Goal: Task Accomplishment & Management: Manage account settings

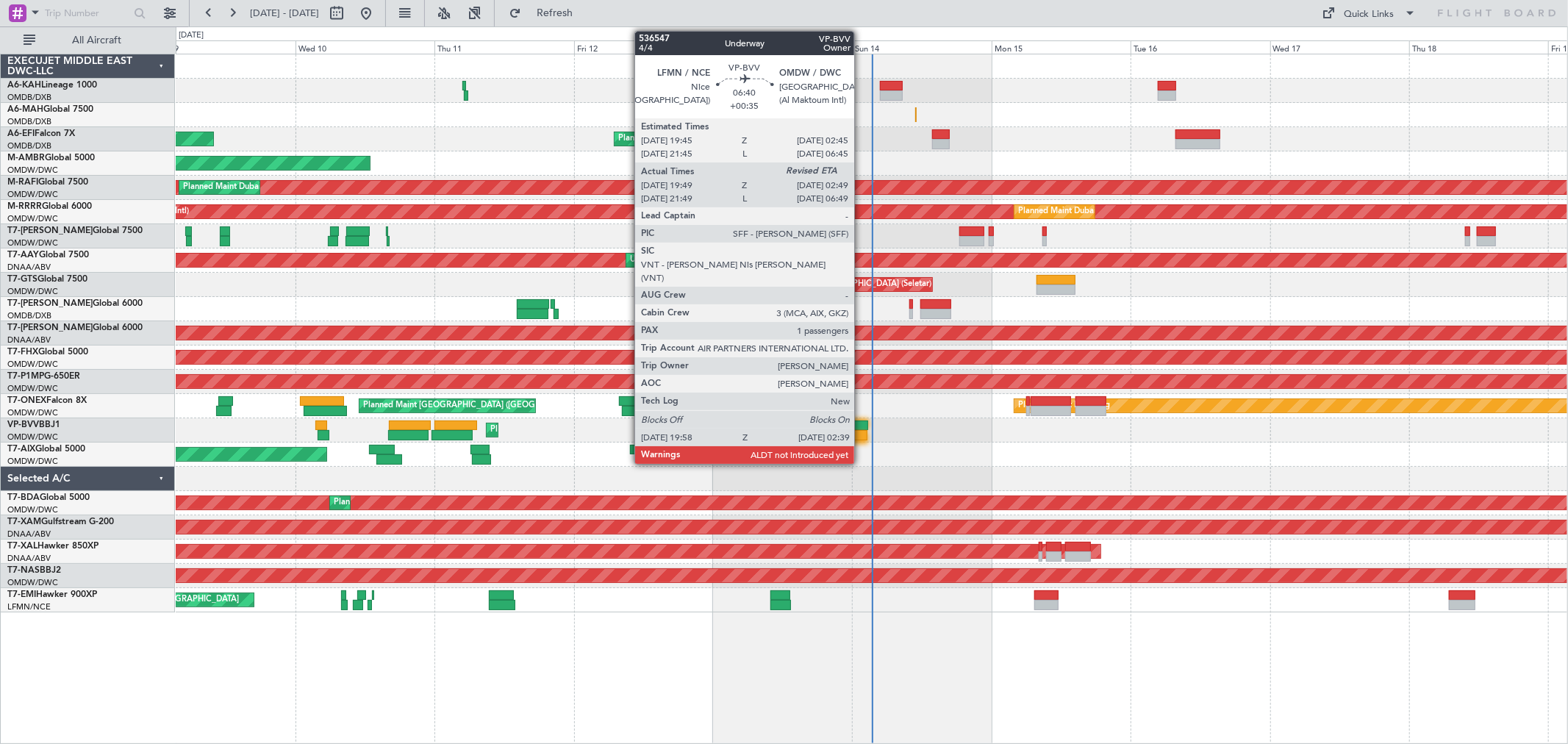
click at [862, 421] on div at bounding box center [847, 426] width 41 height 10
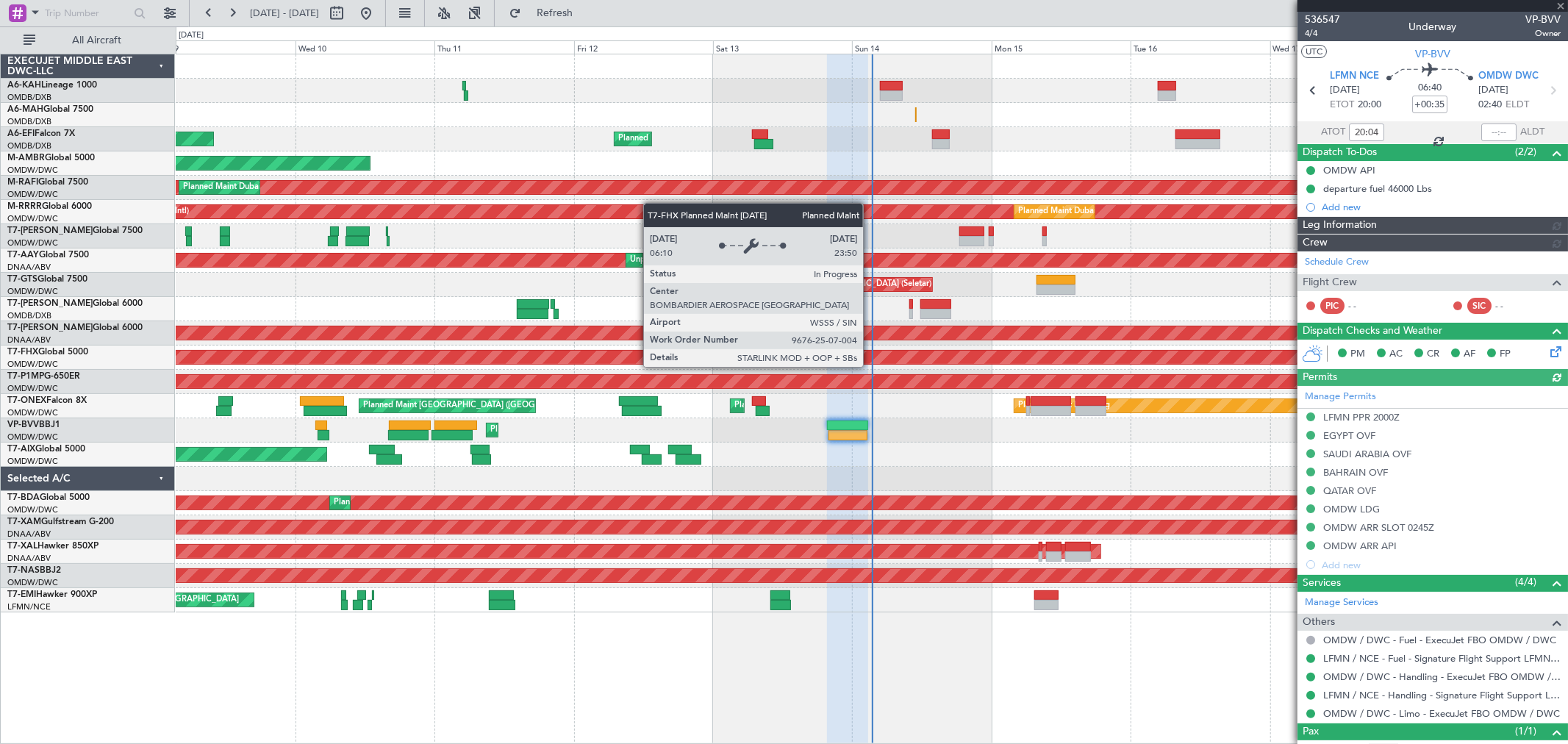
type input "Dherander Fithani (DHF)"
type input "7273"
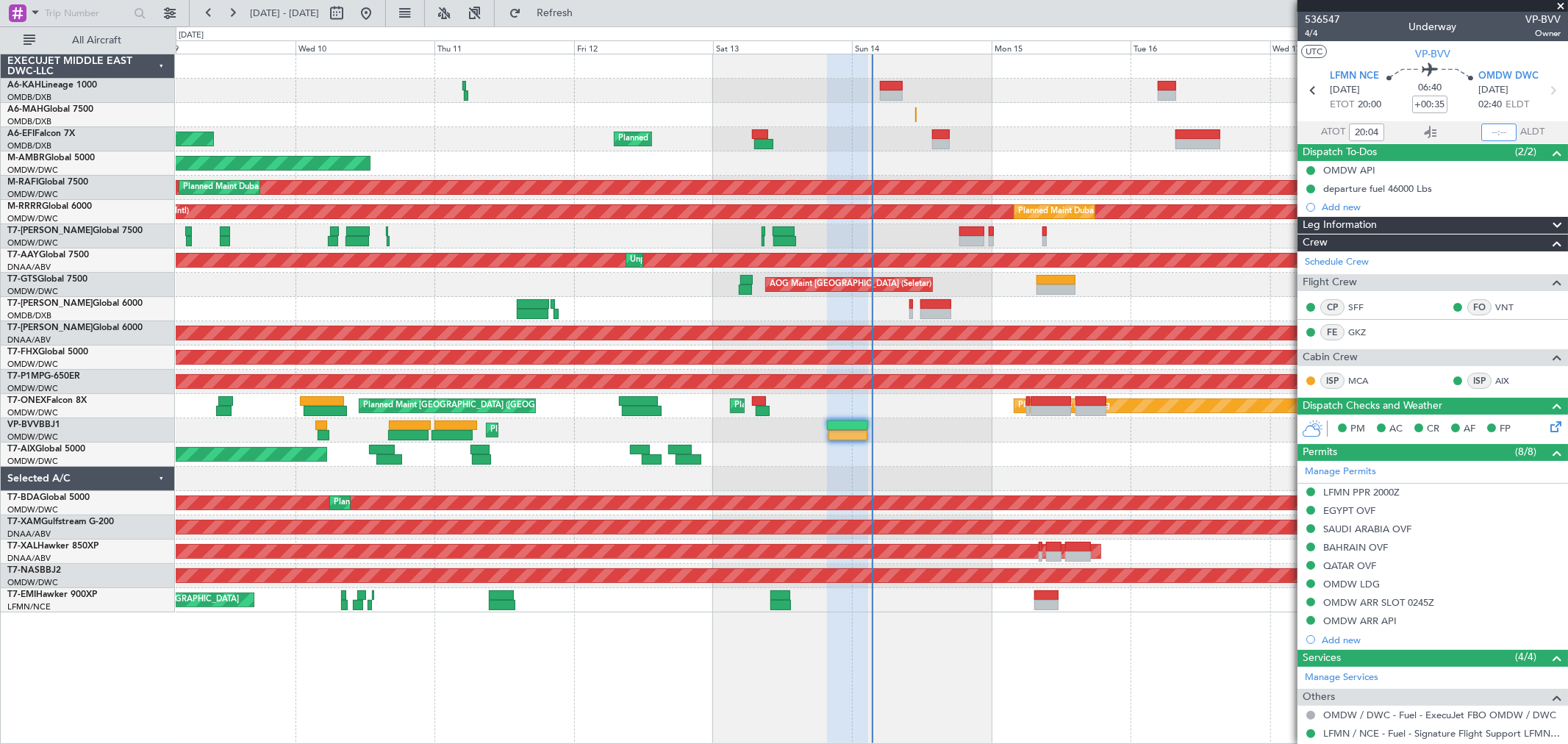
click at [1488, 134] on input "text" at bounding box center [1499, 132] width 36 height 17
type input "02:29"
click at [1557, 10] on span at bounding box center [1560, 6] width 15 height 13
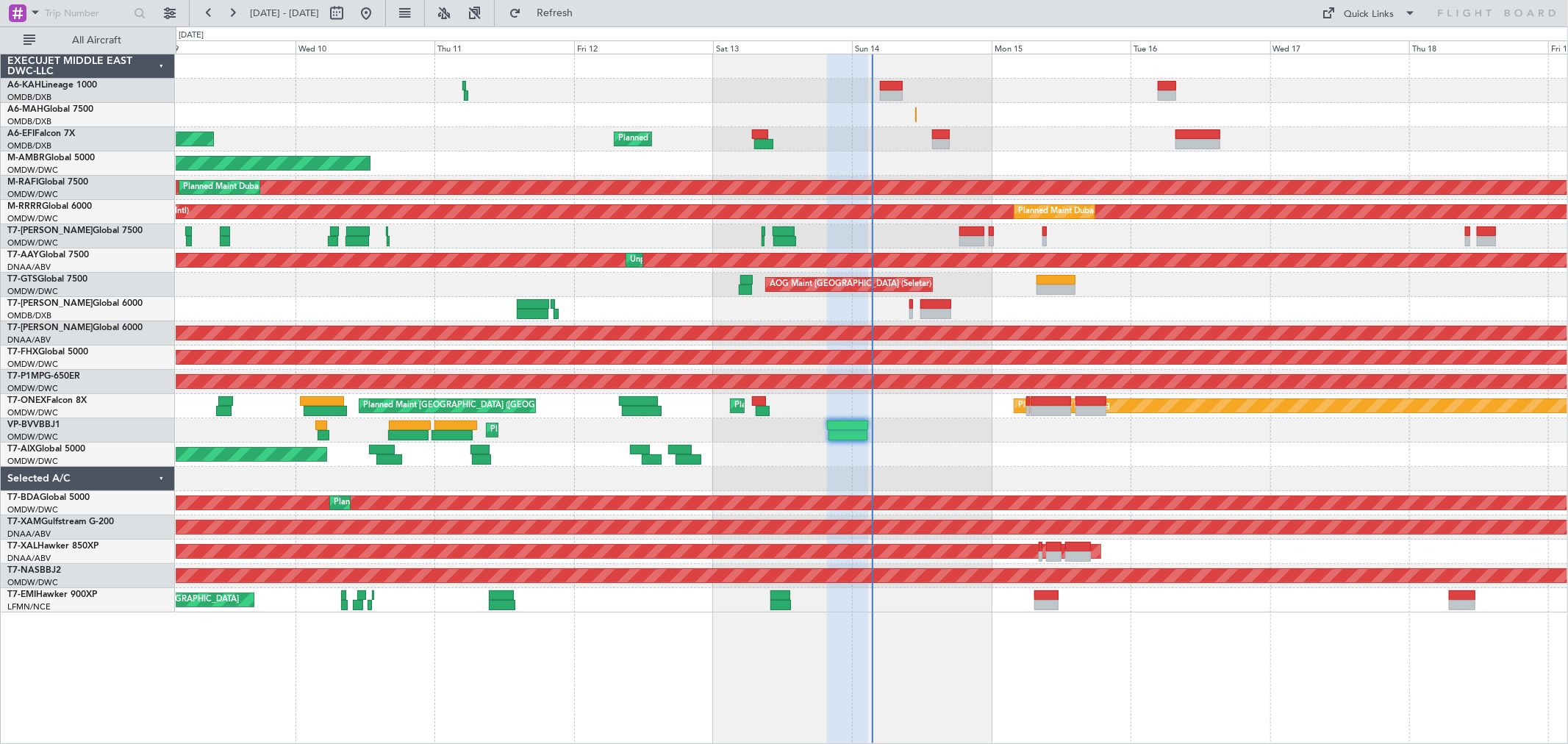
type input "0"
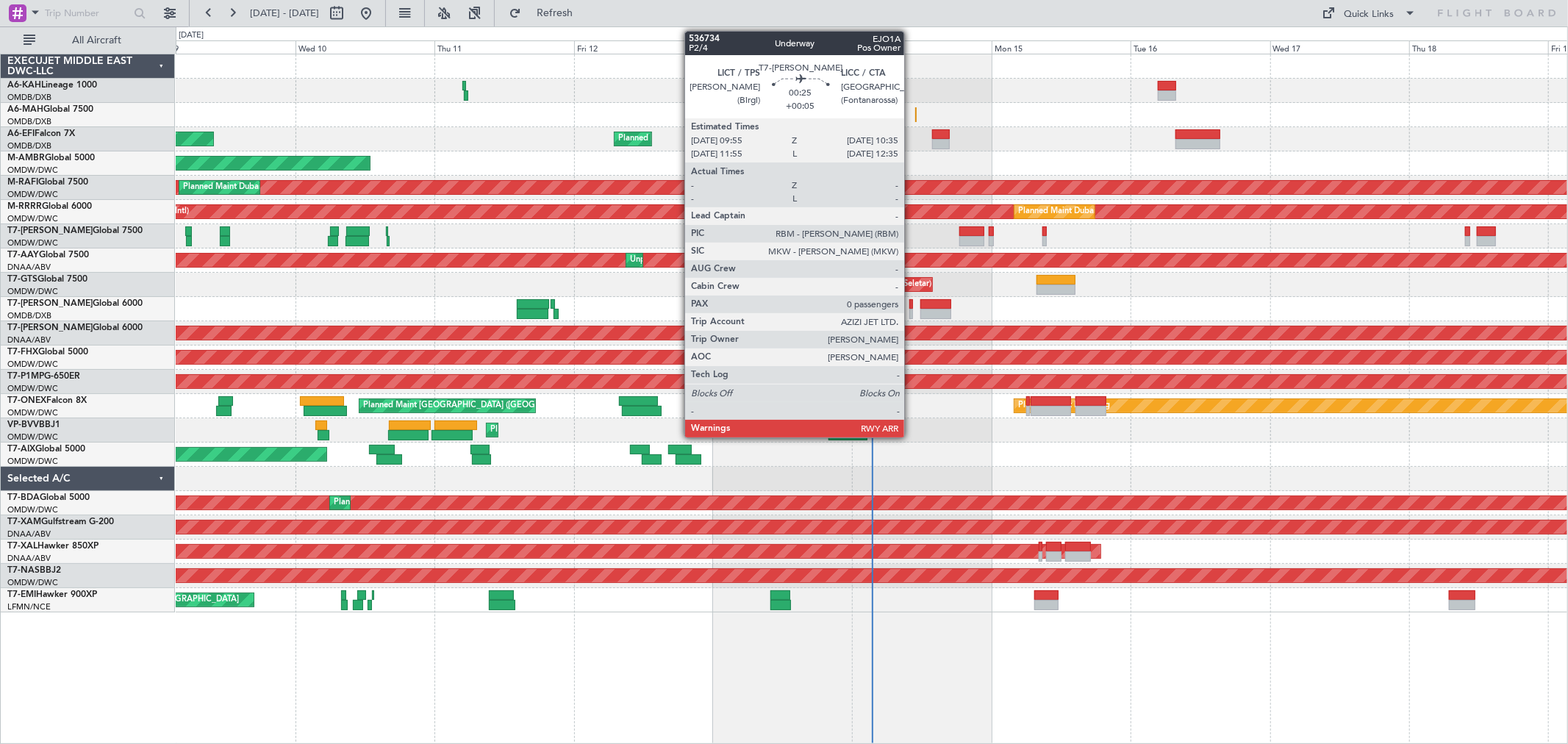
click at [911, 309] on div at bounding box center [911, 314] width 4 height 10
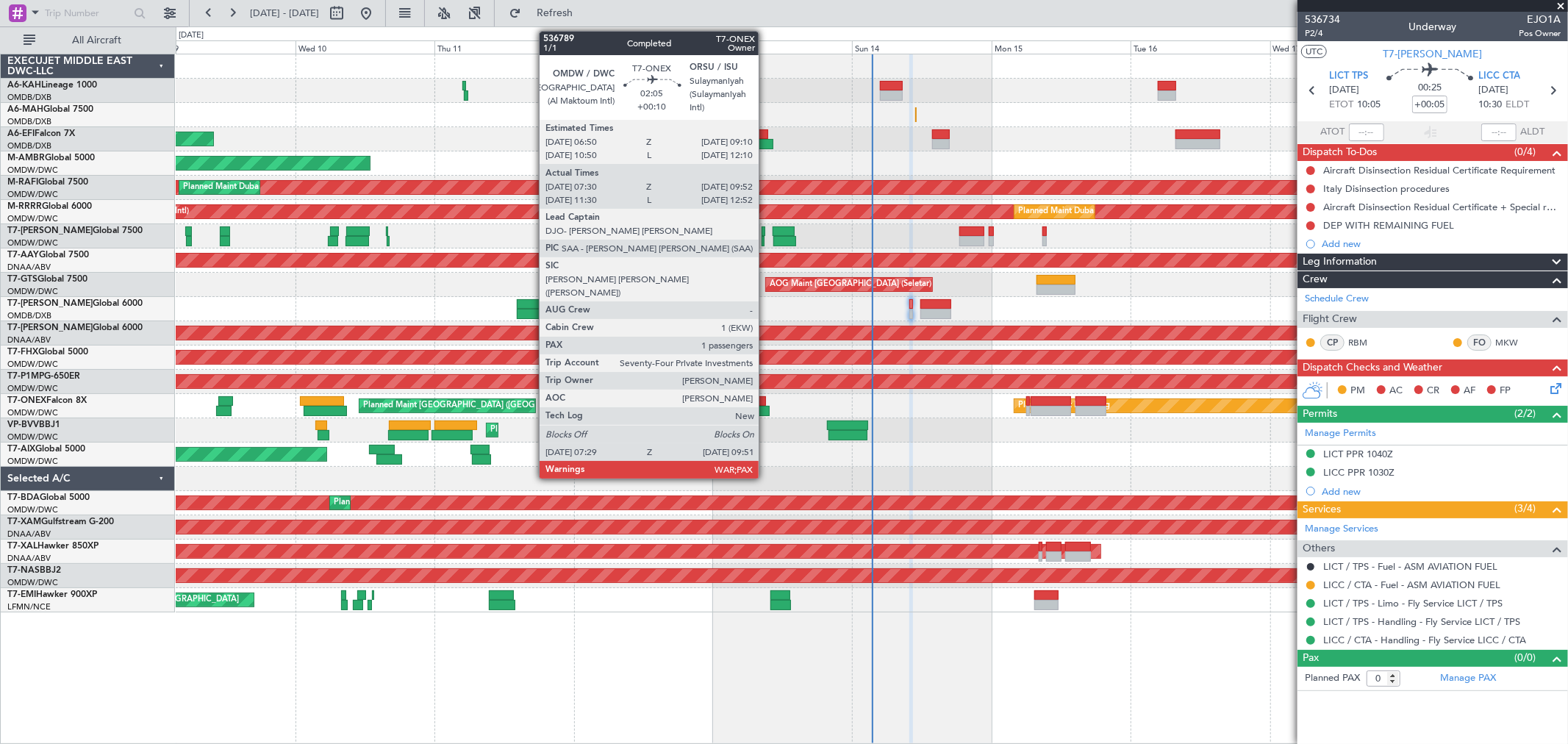
click at [766, 408] on div at bounding box center [763, 411] width 14 height 10
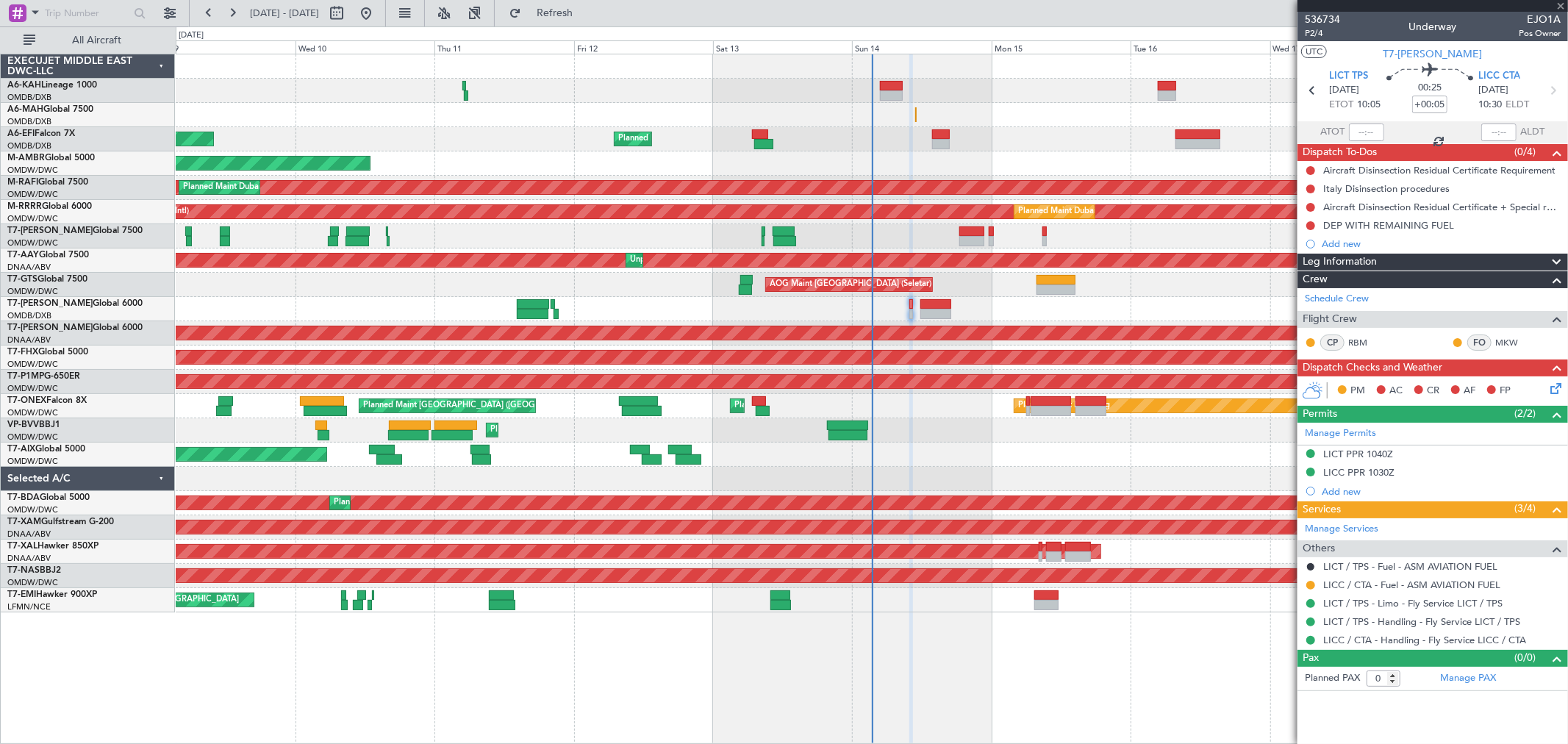
type input "+00:10"
type input "07:40"
type input "09:47"
type input "3"
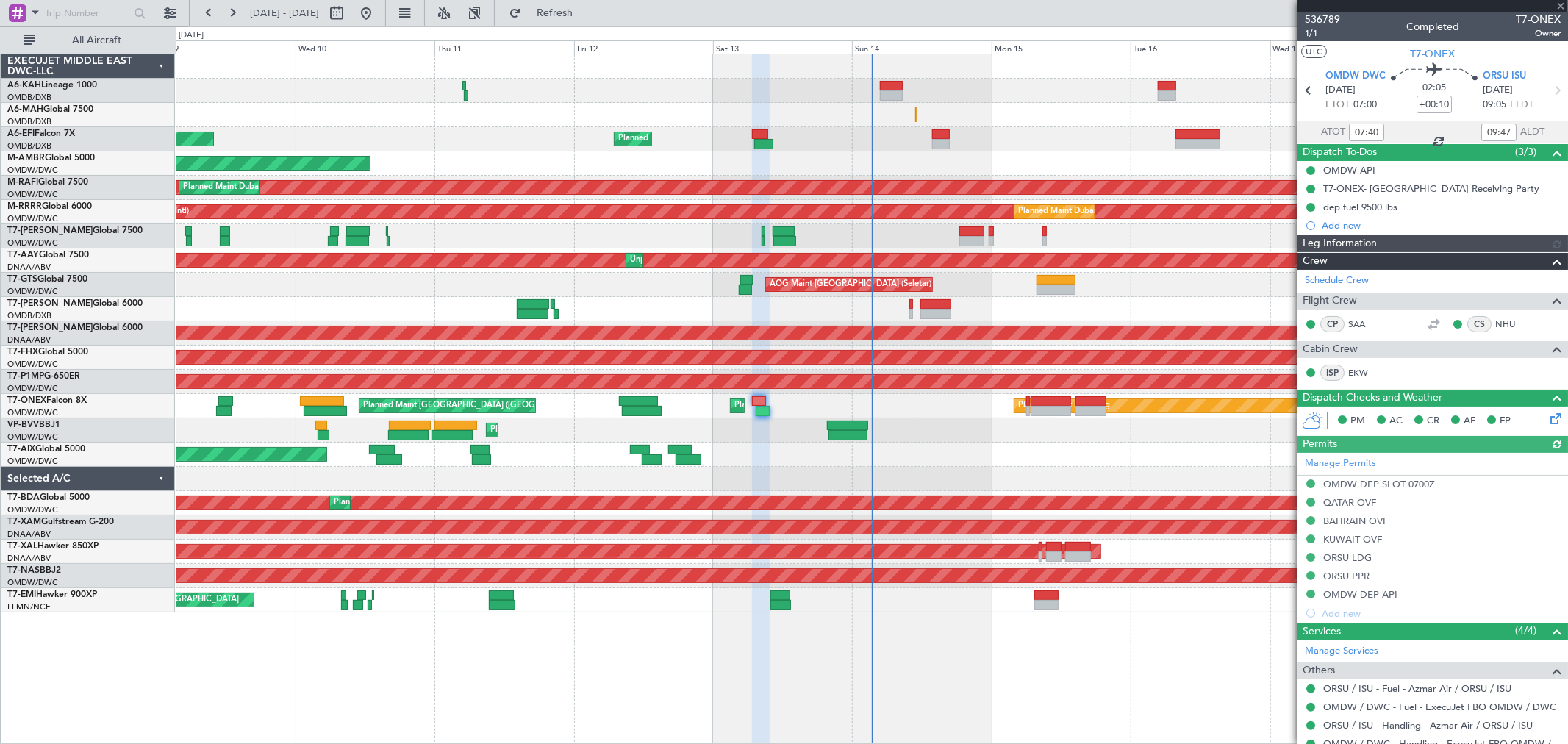
type input "[PERSON_NAME] (ANI)"
type input "7272"
type input "11:40"
type input "12:47"
type input "07:40"
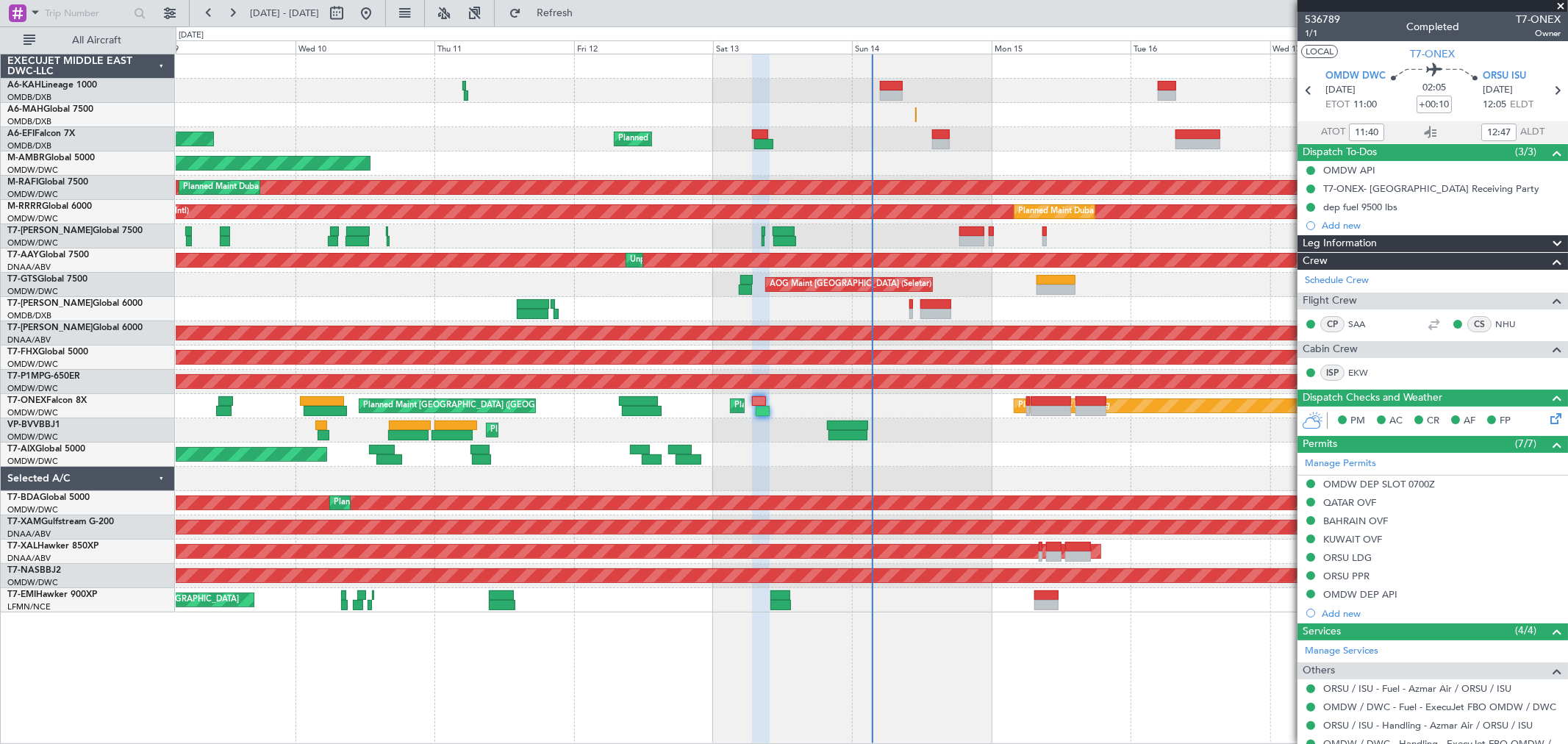
type input "09:47"
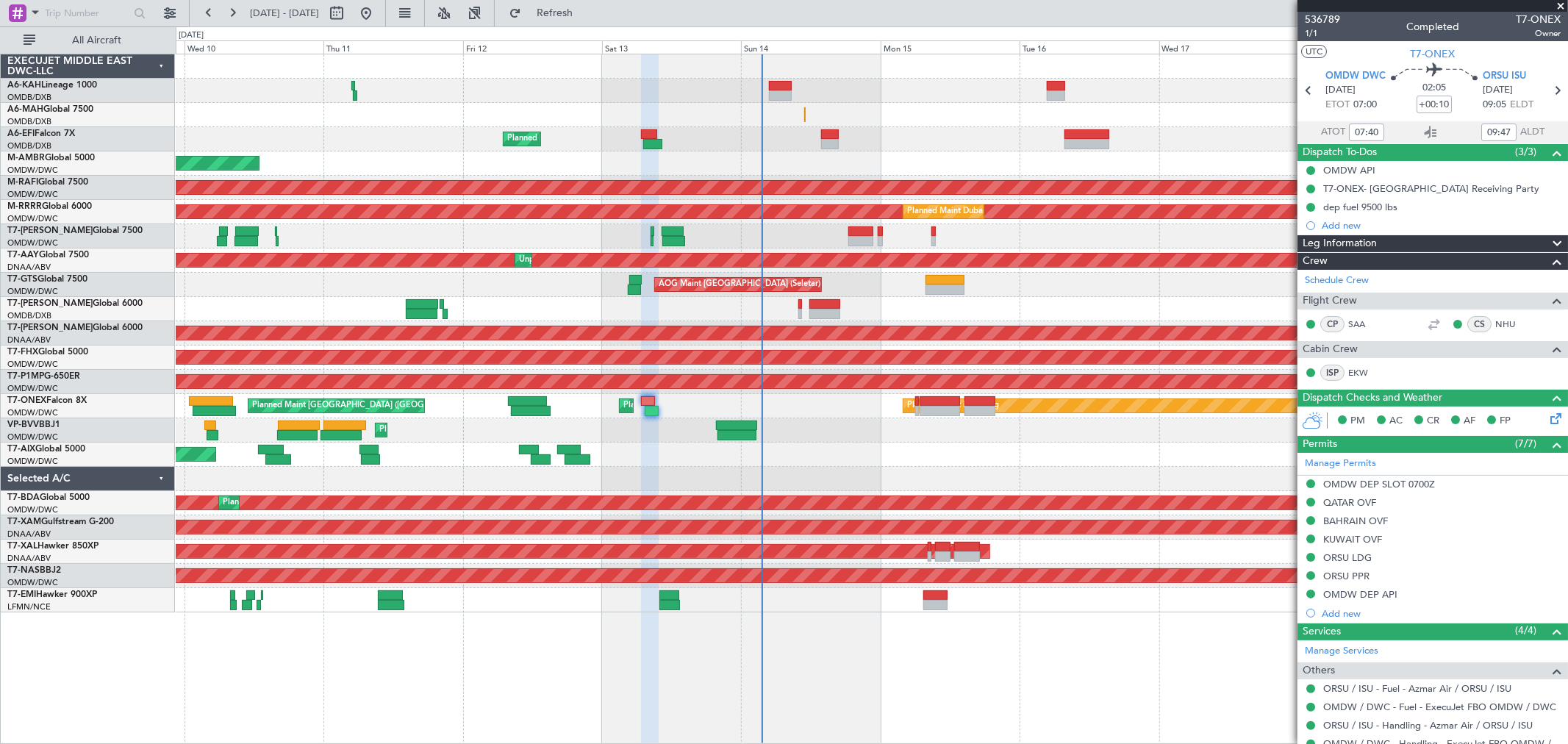
click at [908, 447] on div "AOG Maint" at bounding box center [871, 454] width 1391 height 24
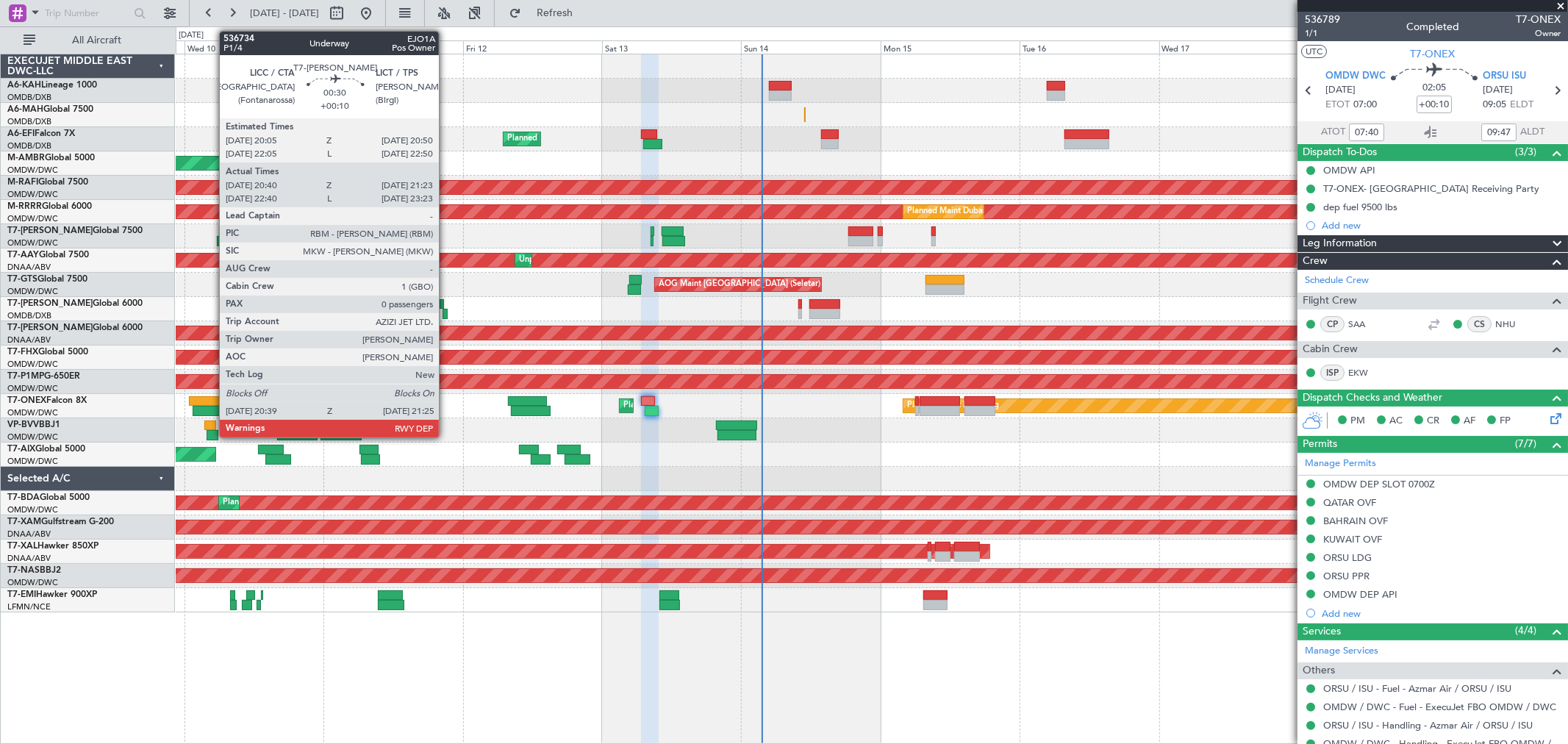
click at [446, 314] on div at bounding box center [445, 314] width 5 height 10
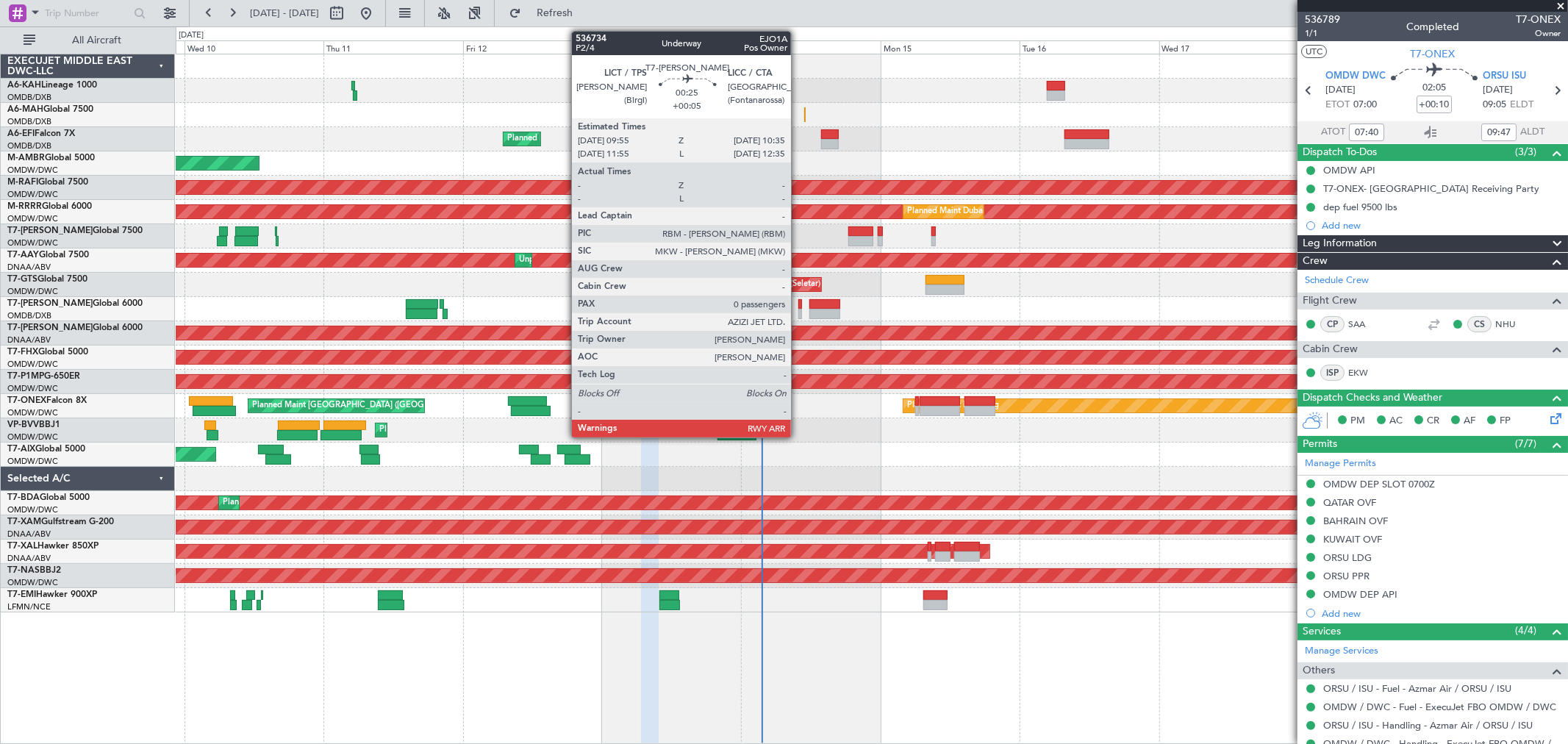
click at [798, 306] on div at bounding box center [800, 304] width 4 height 10
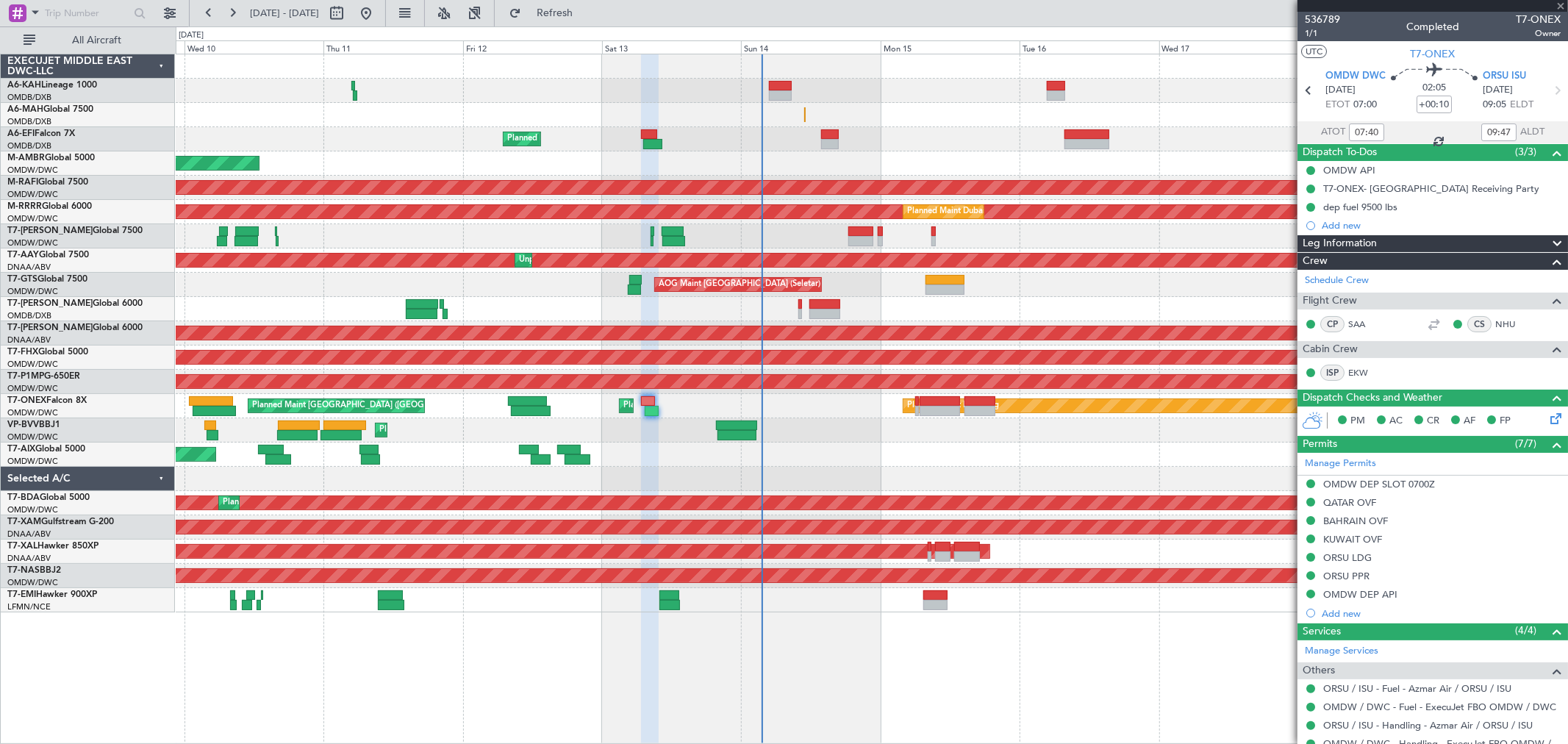
type input "+00:05"
type input "0"
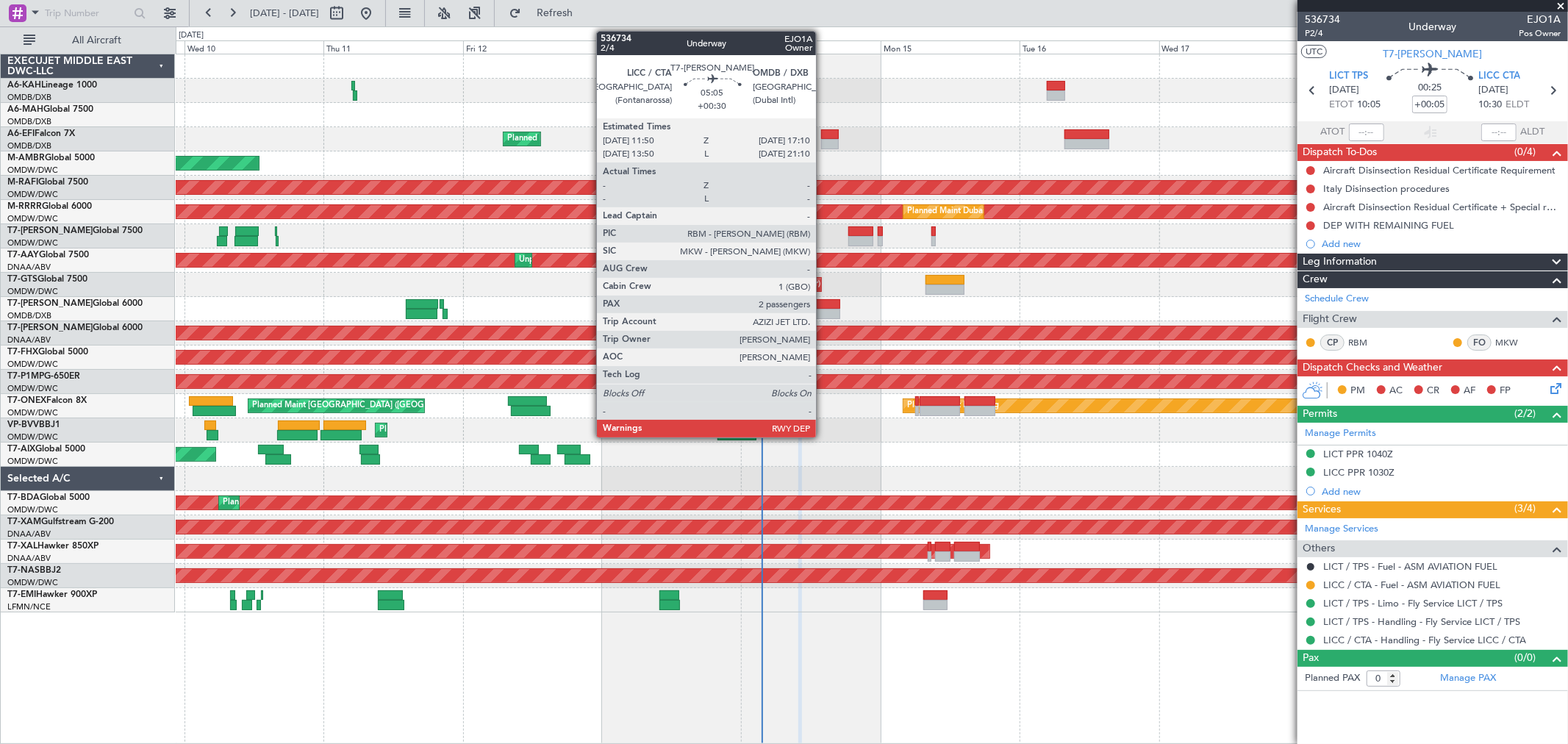
click at [823, 307] on div at bounding box center [825, 304] width 31 height 10
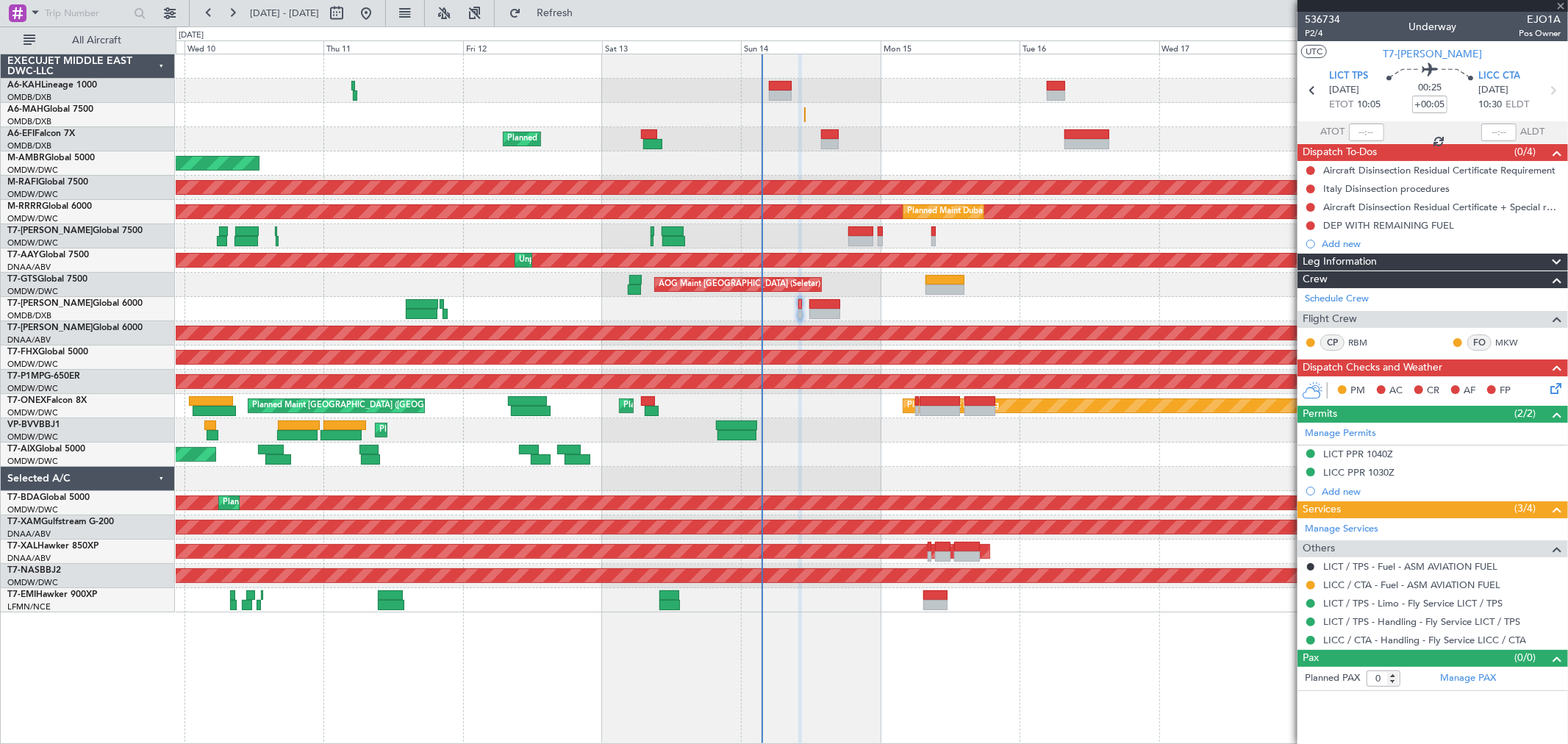
type input "+00:30"
type input "2"
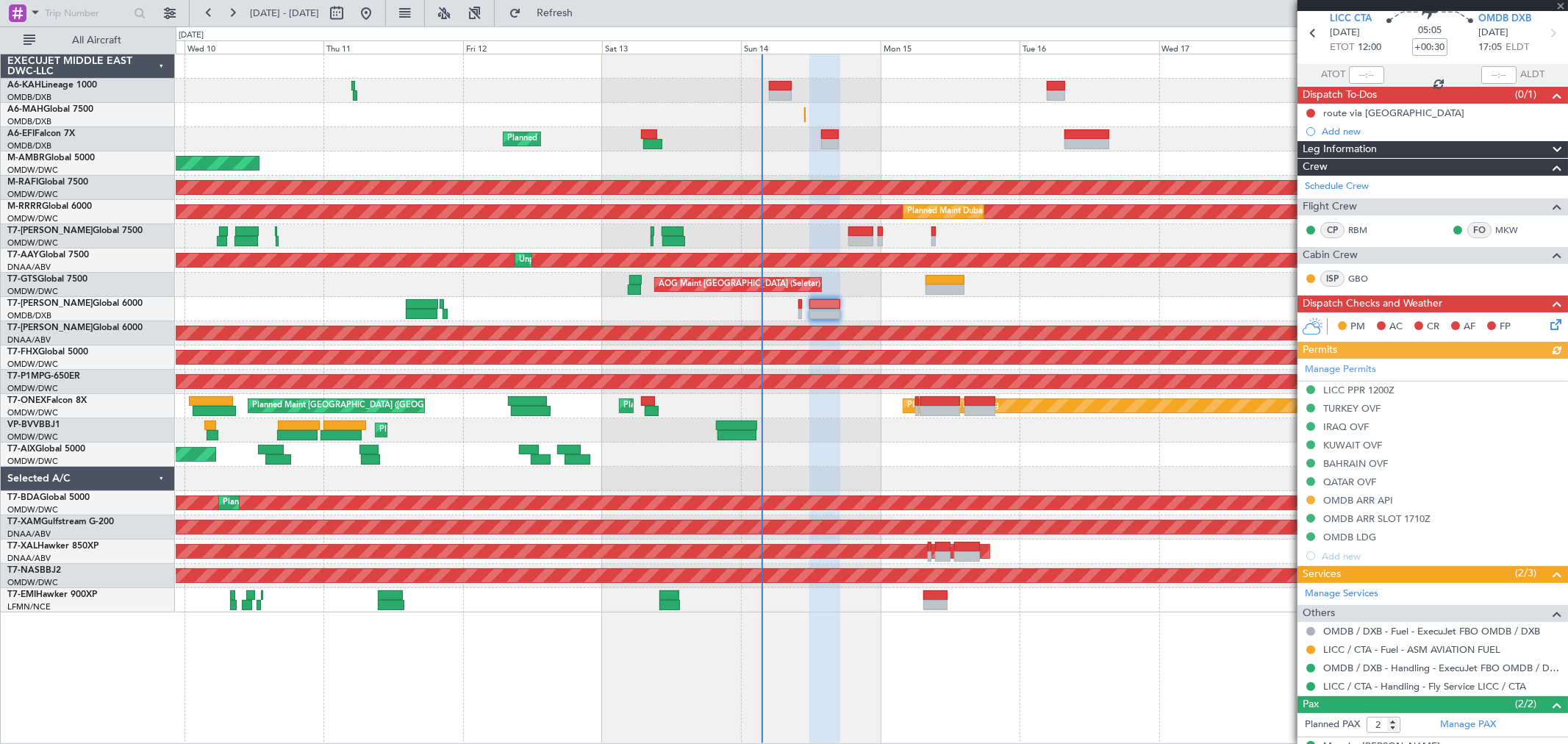
scroll to position [116, 0]
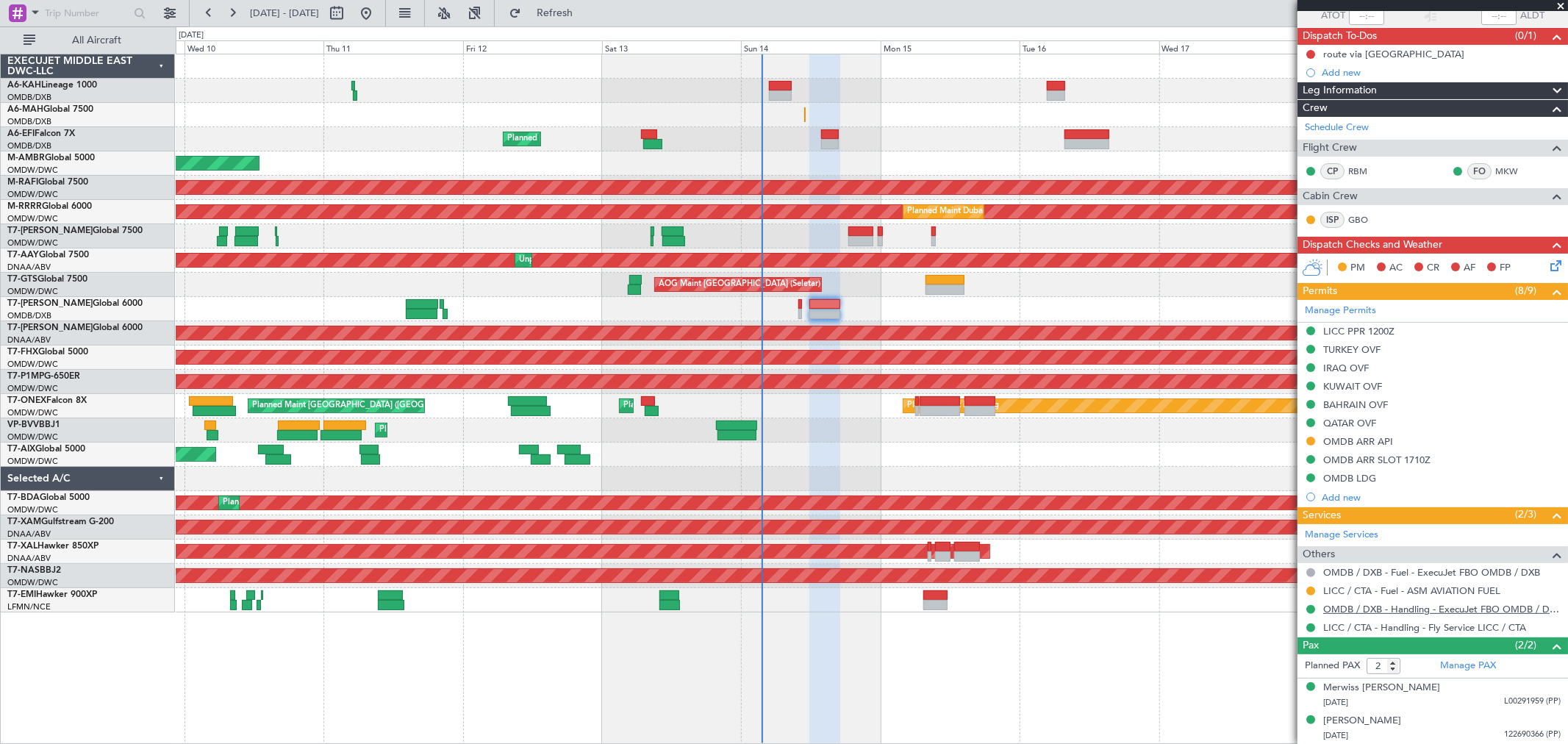
click at [1370, 606] on link "OMDB / DXB - Handling - ExecuJet FBO OMDB / DXB" at bounding box center [1441, 609] width 237 height 12
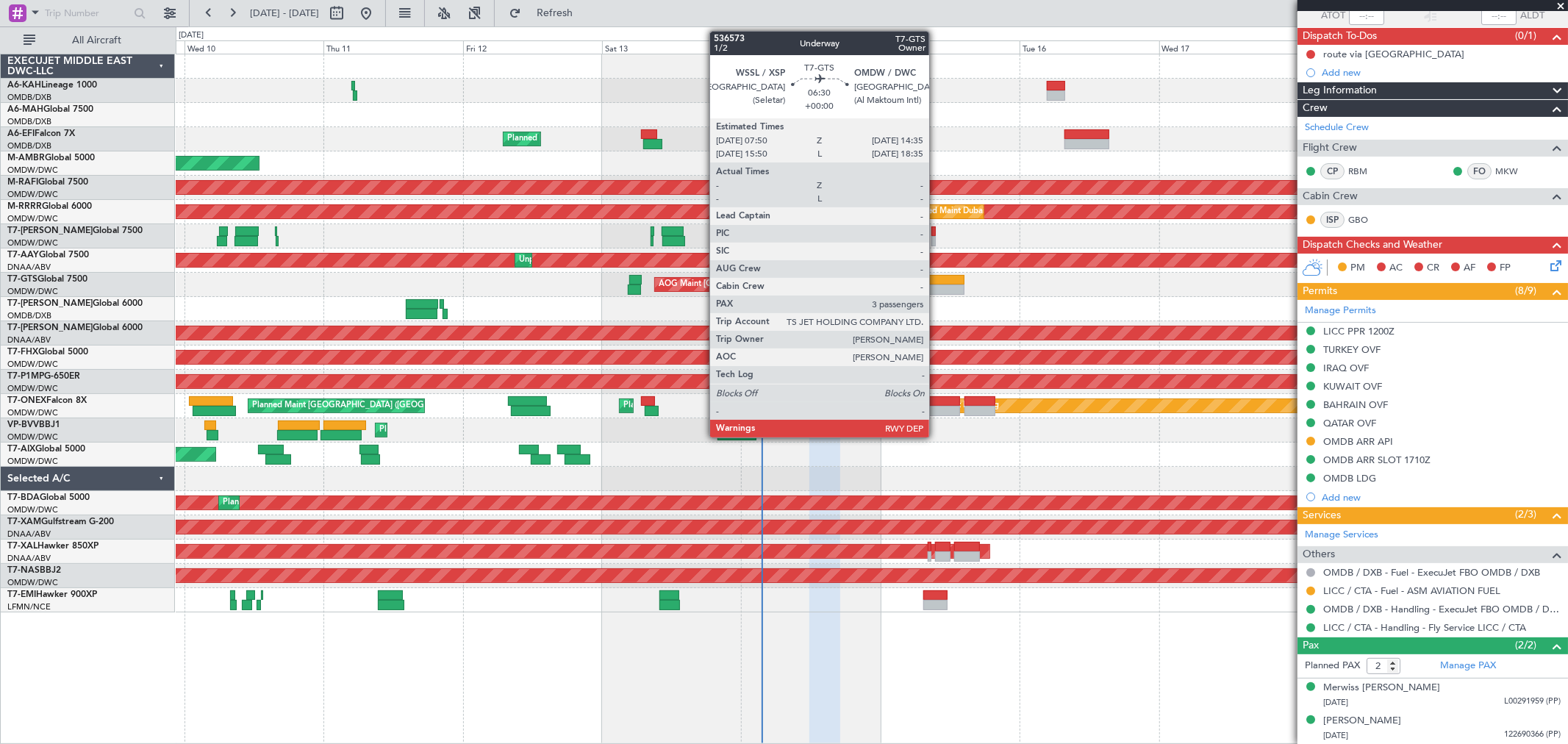
click at [936, 289] on div at bounding box center [946, 290] width 40 height 10
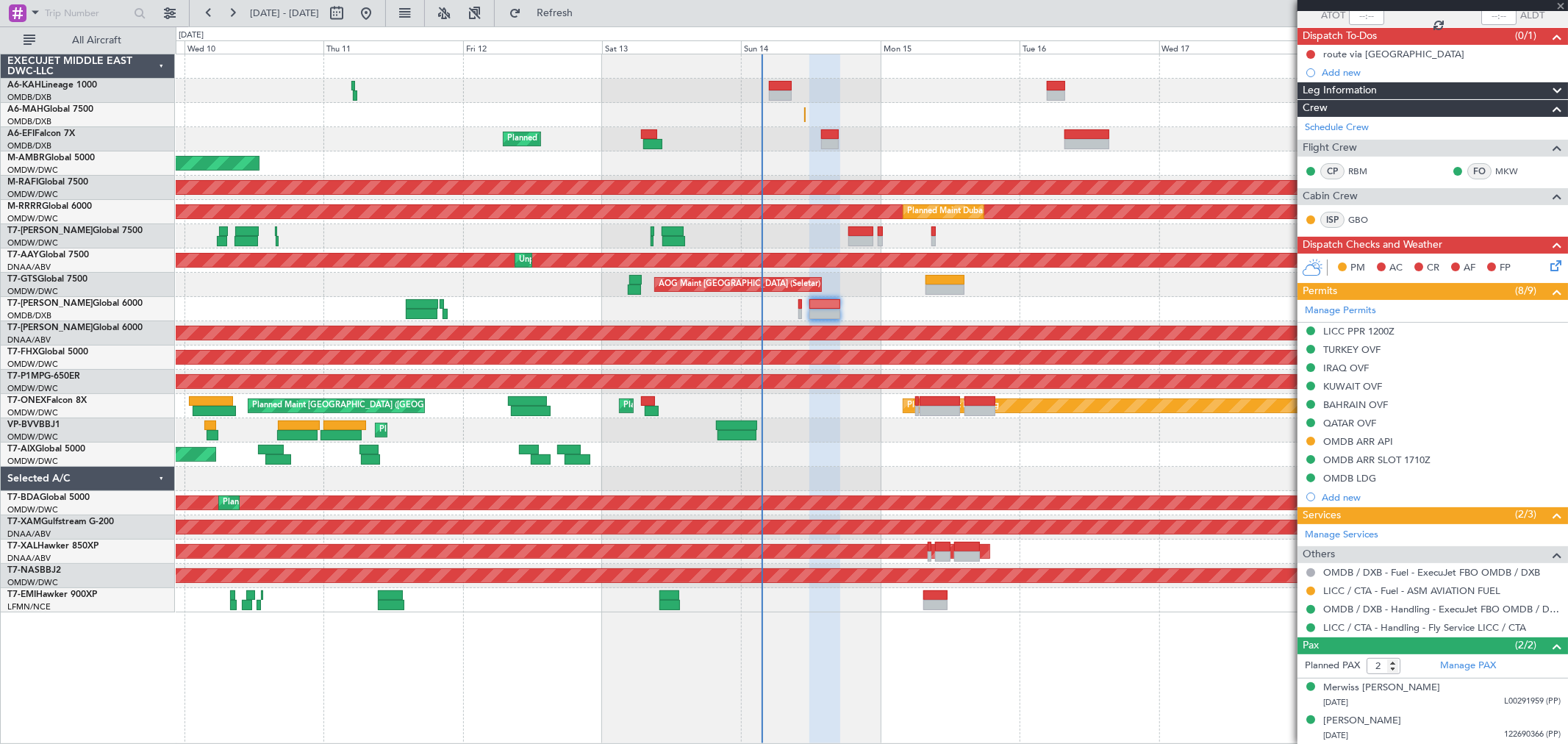
type input "3"
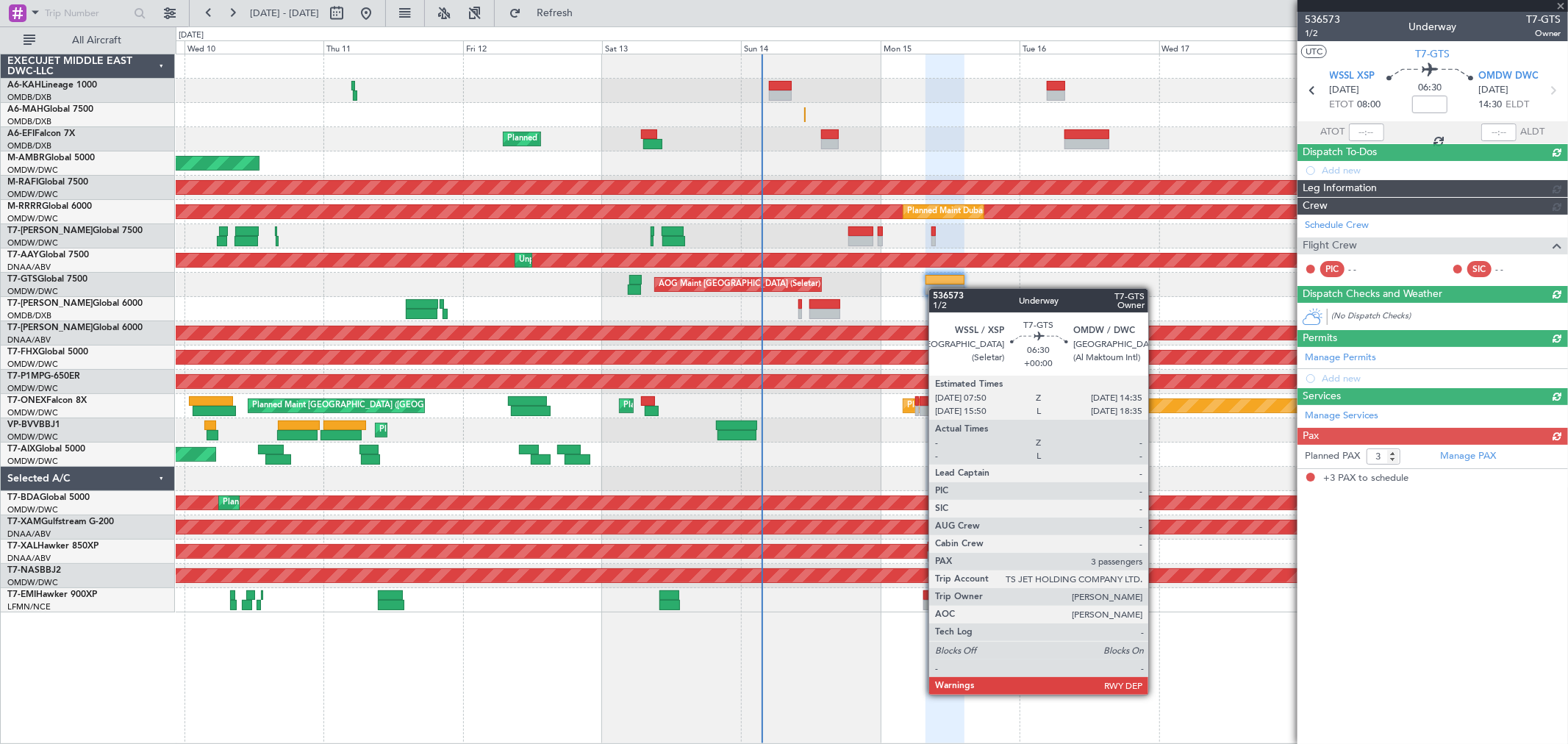
scroll to position [0, 0]
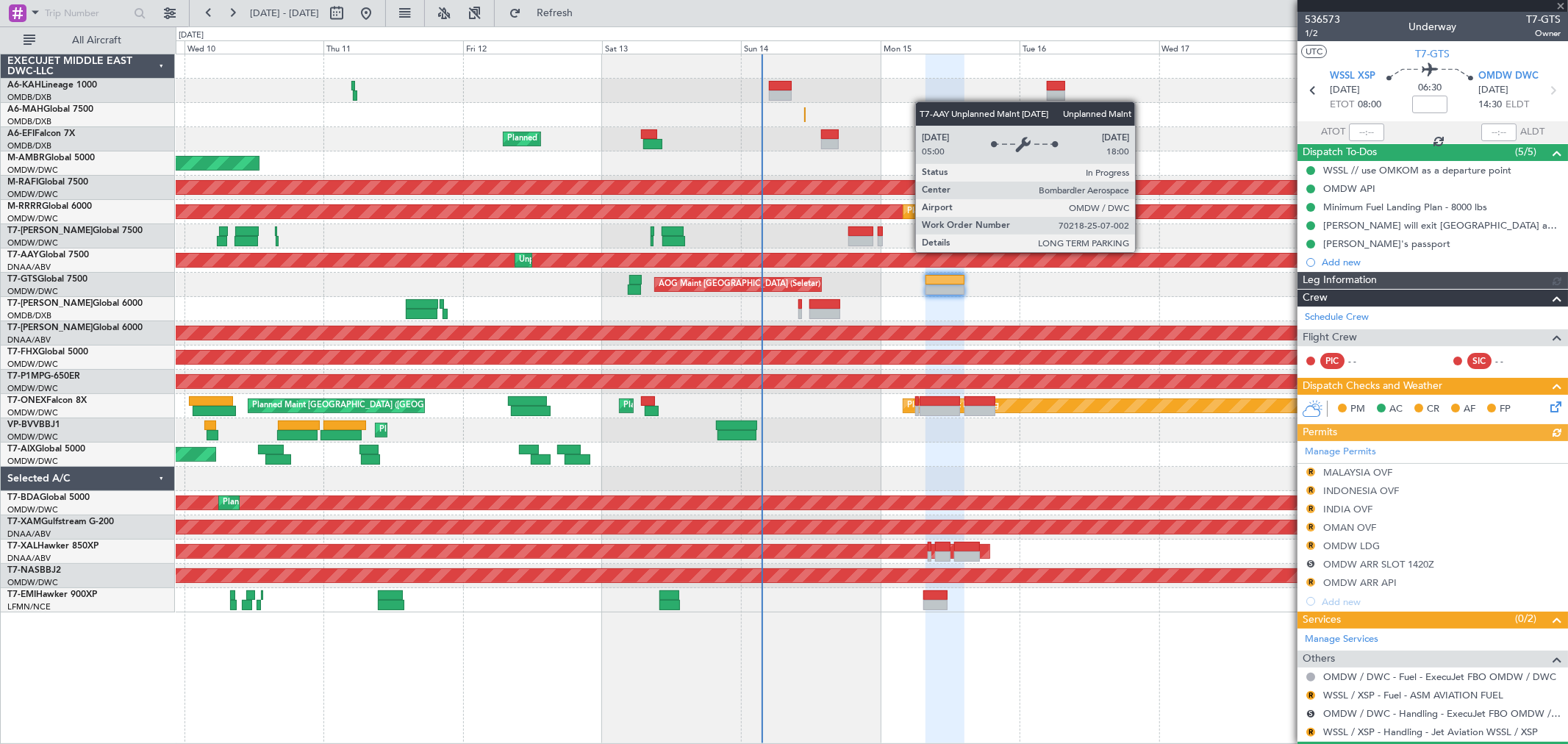
type input "[PERSON_NAME] (ANI)"
type input "7241"
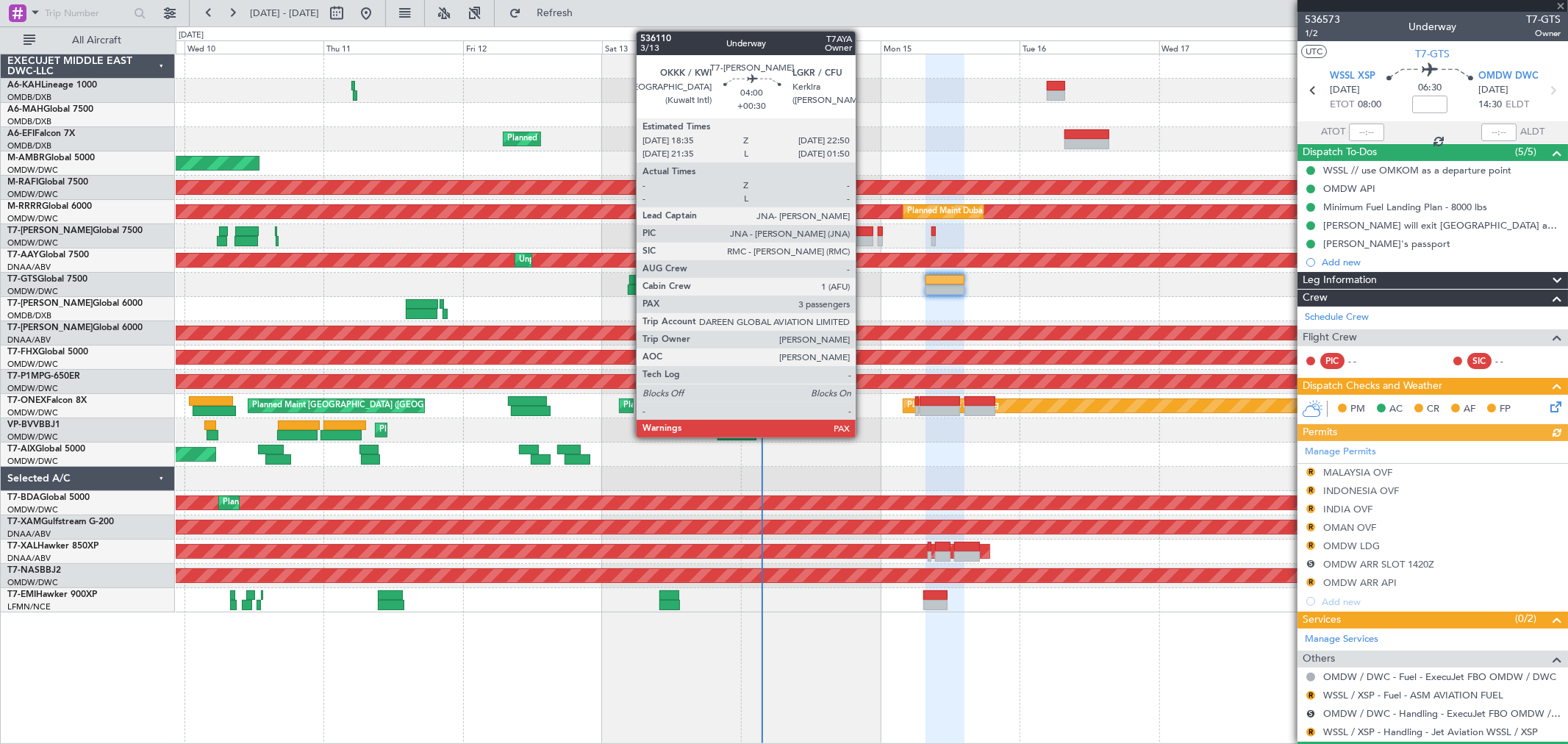
click at [862, 238] on div at bounding box center [860, 241] width 25 height 10
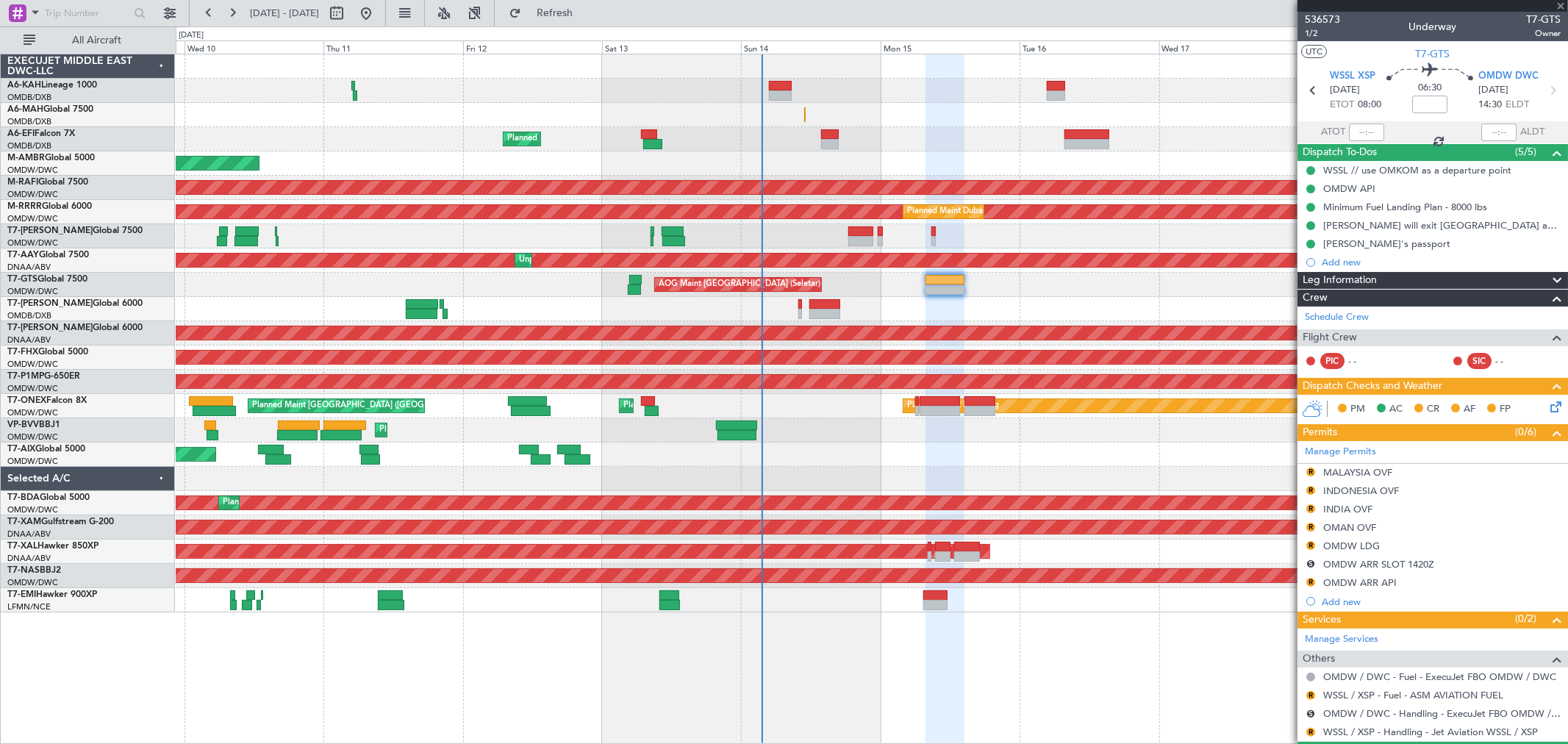
type input "+00:30"
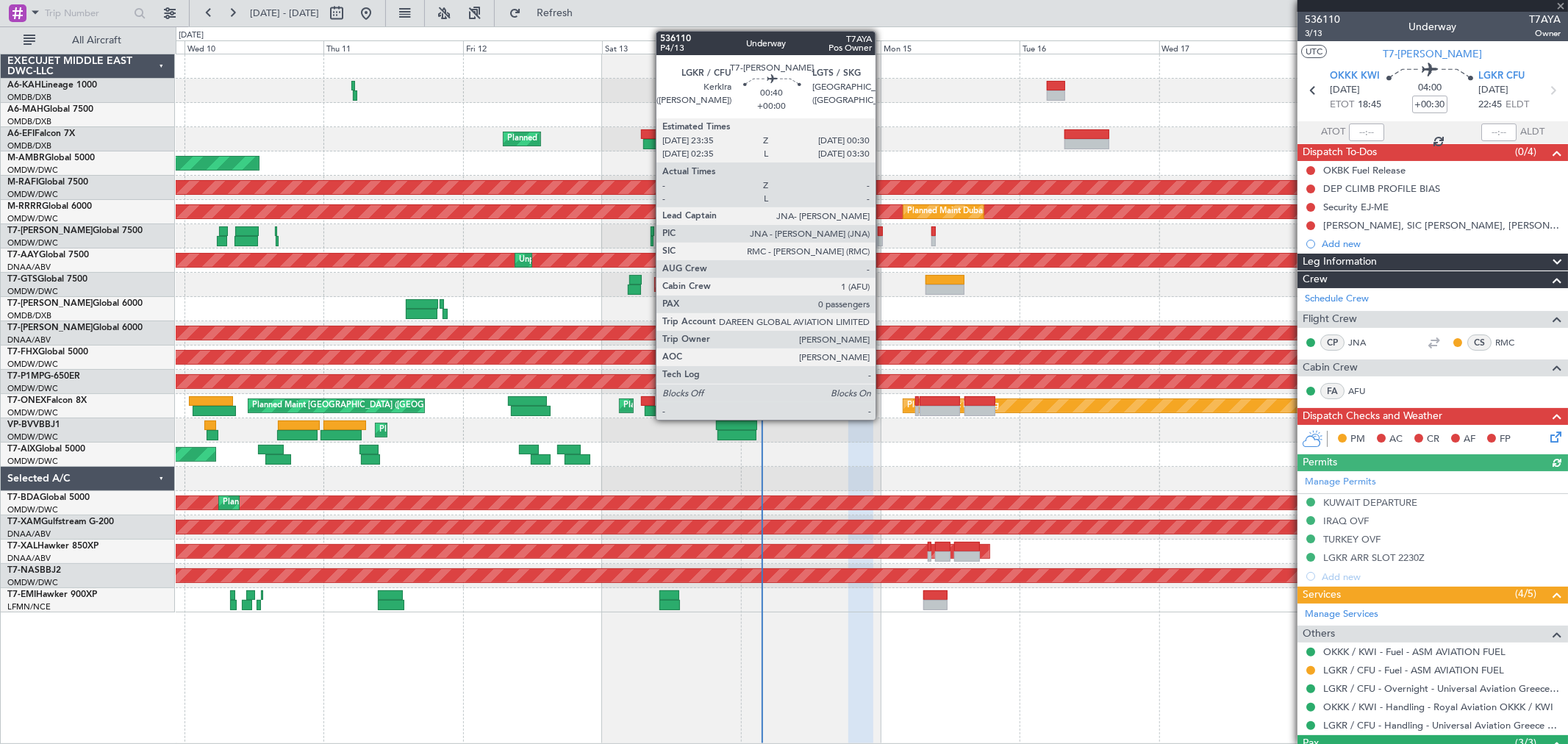
click at [882, 239] on div at bounding box center [880, 241] width 6 height 10
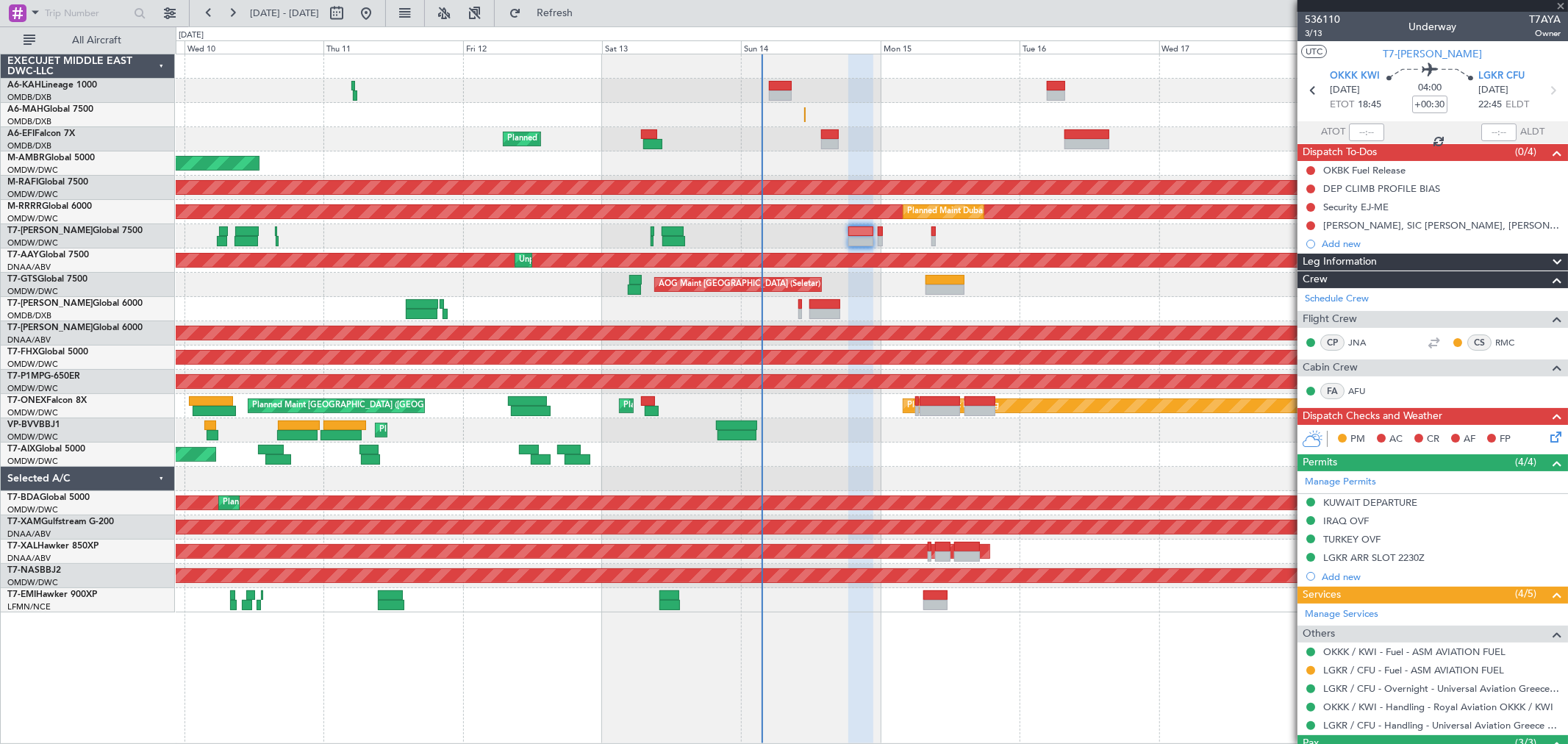
type input "0"
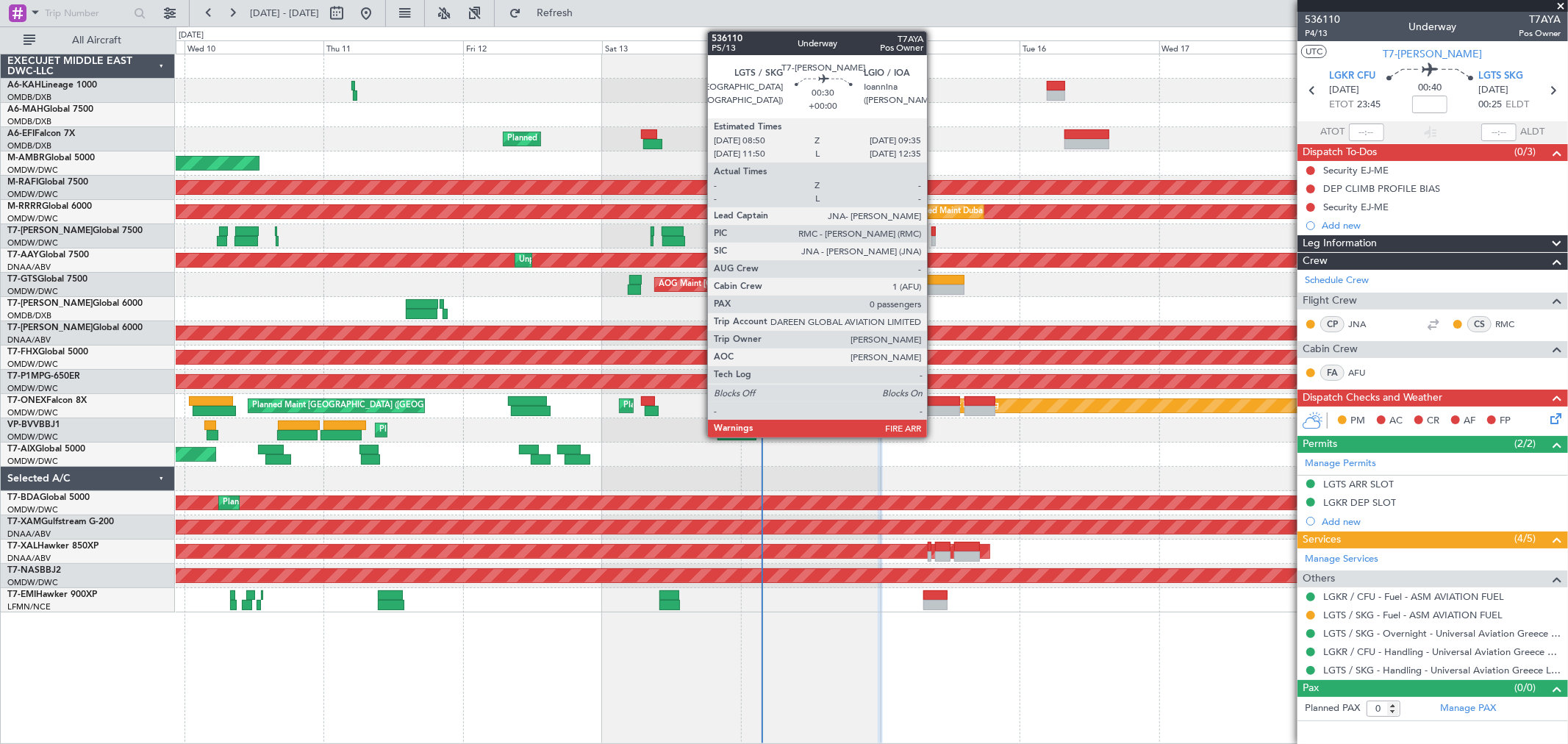
click at [934, 237] on div at bounding box center [933, 241] width 4 height 10
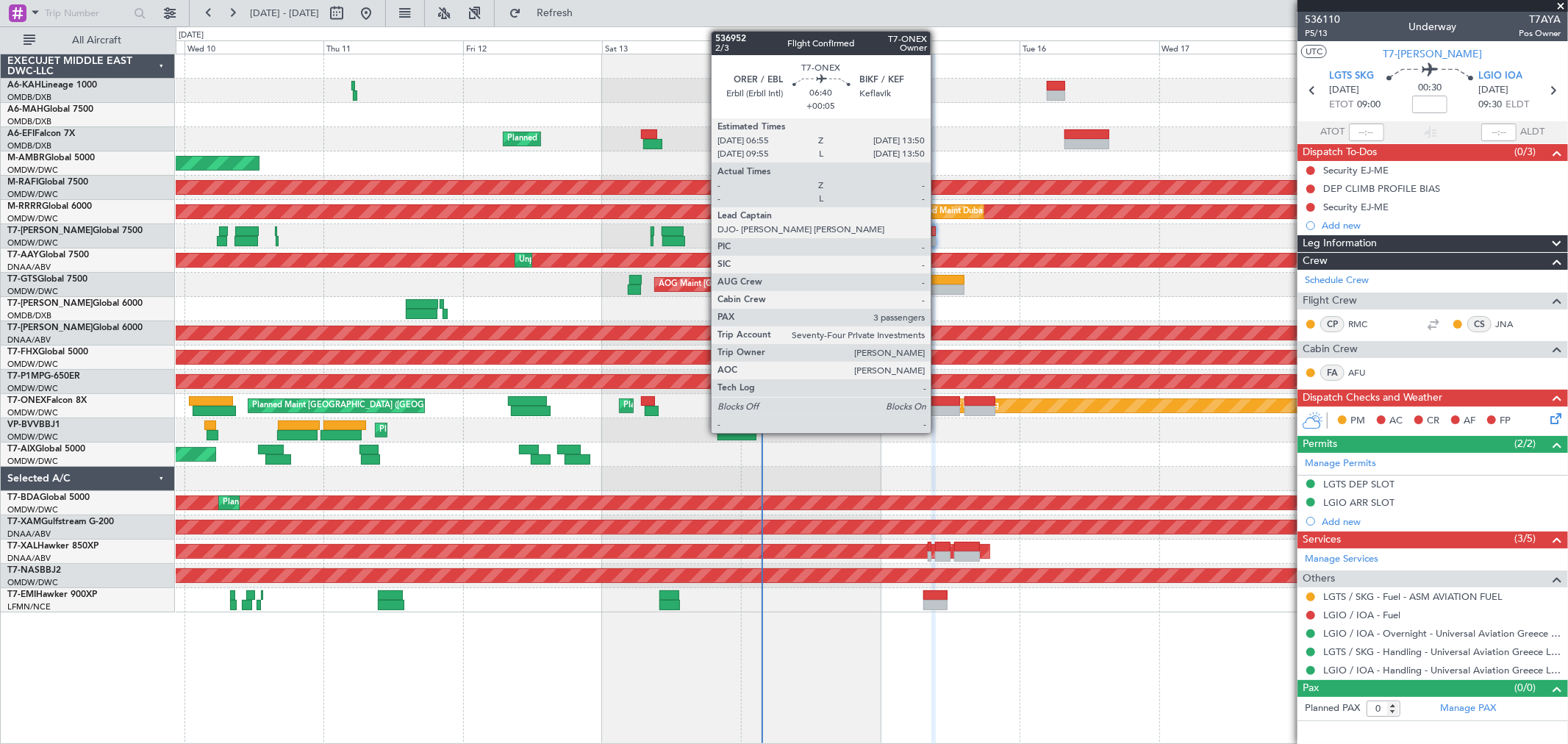
click at [938, 402] on div at bounding box center [940, 401] width 41 height 10
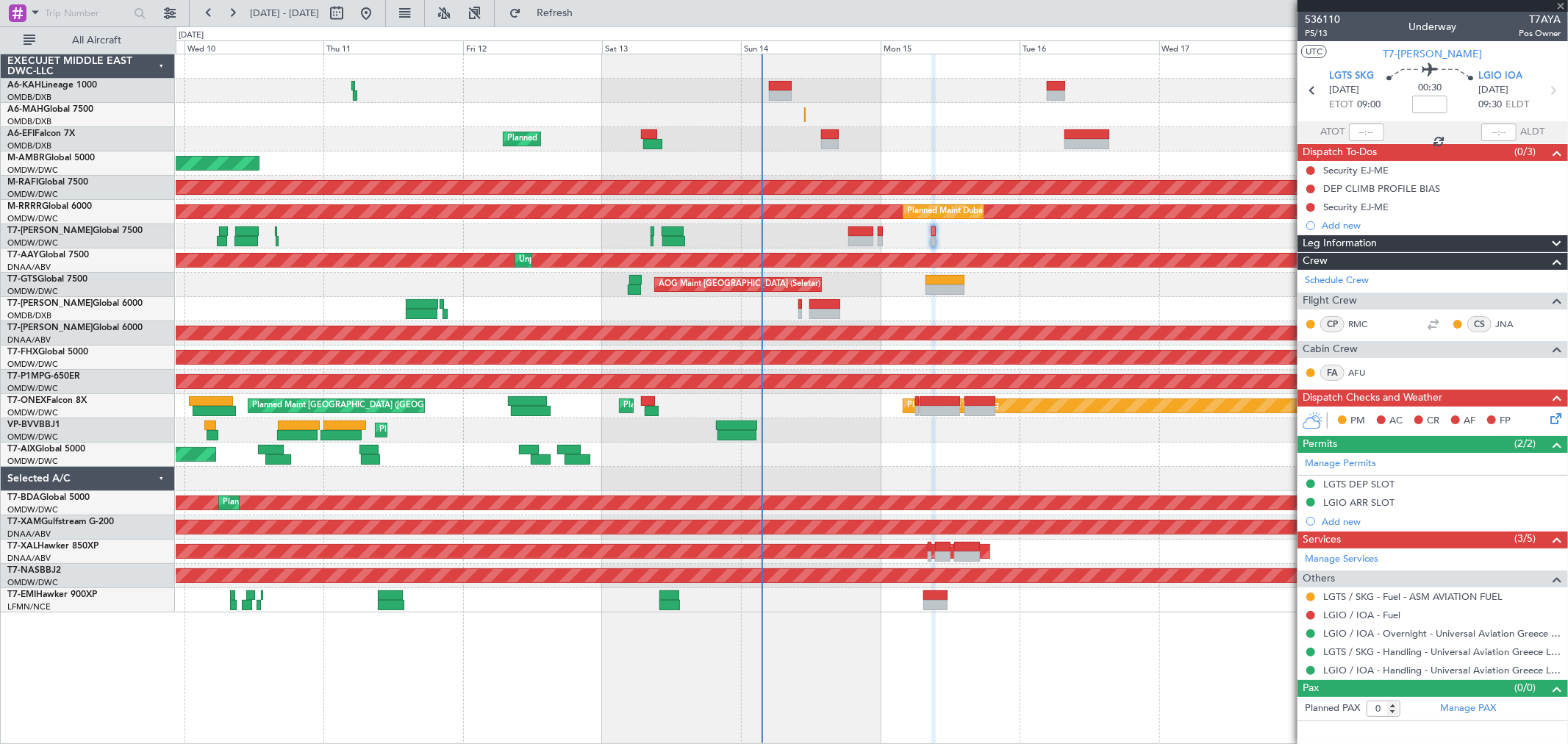
type input "+00:05"
type input "3"
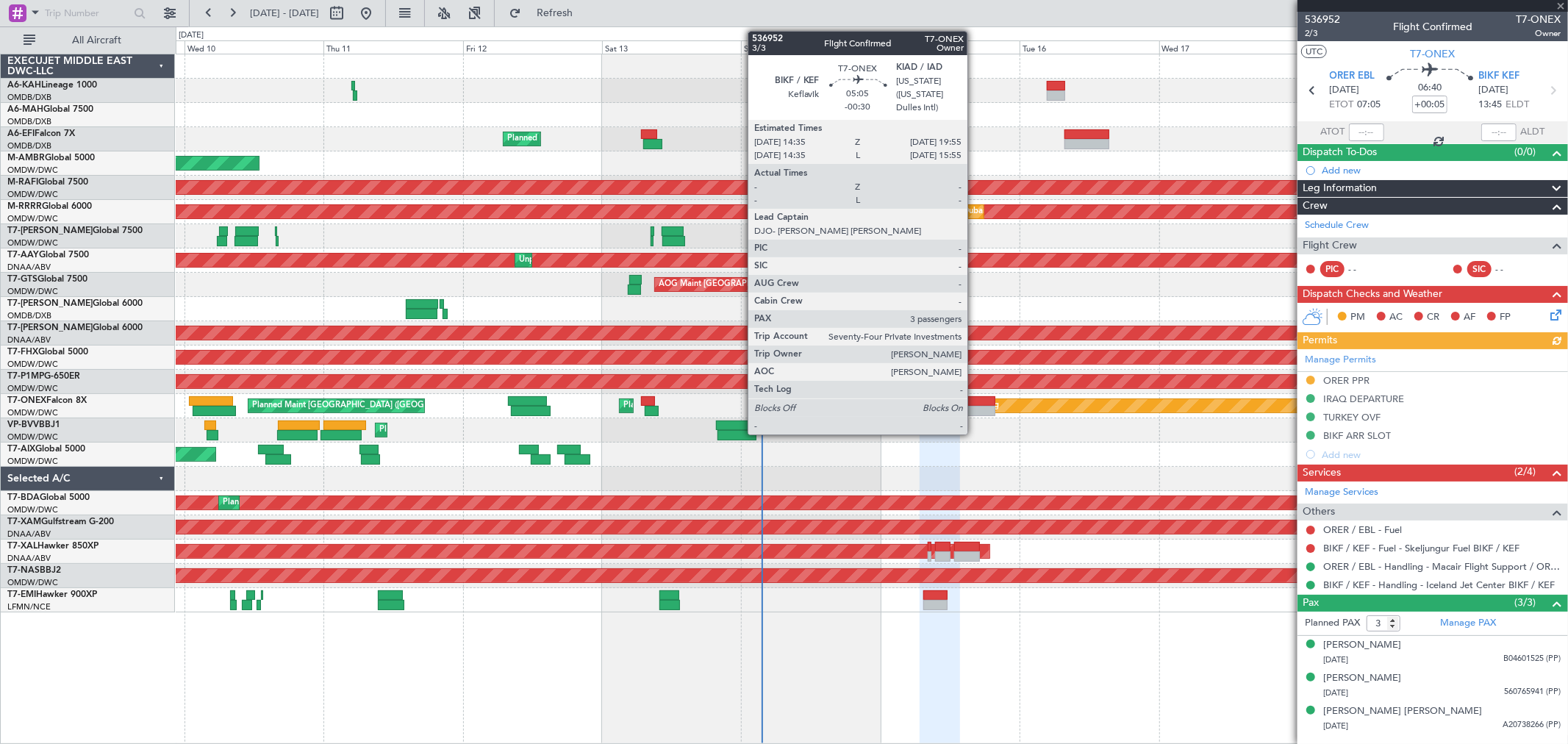
click at [974, 409] on div at bounding box center [979, 411] width 31 height 10
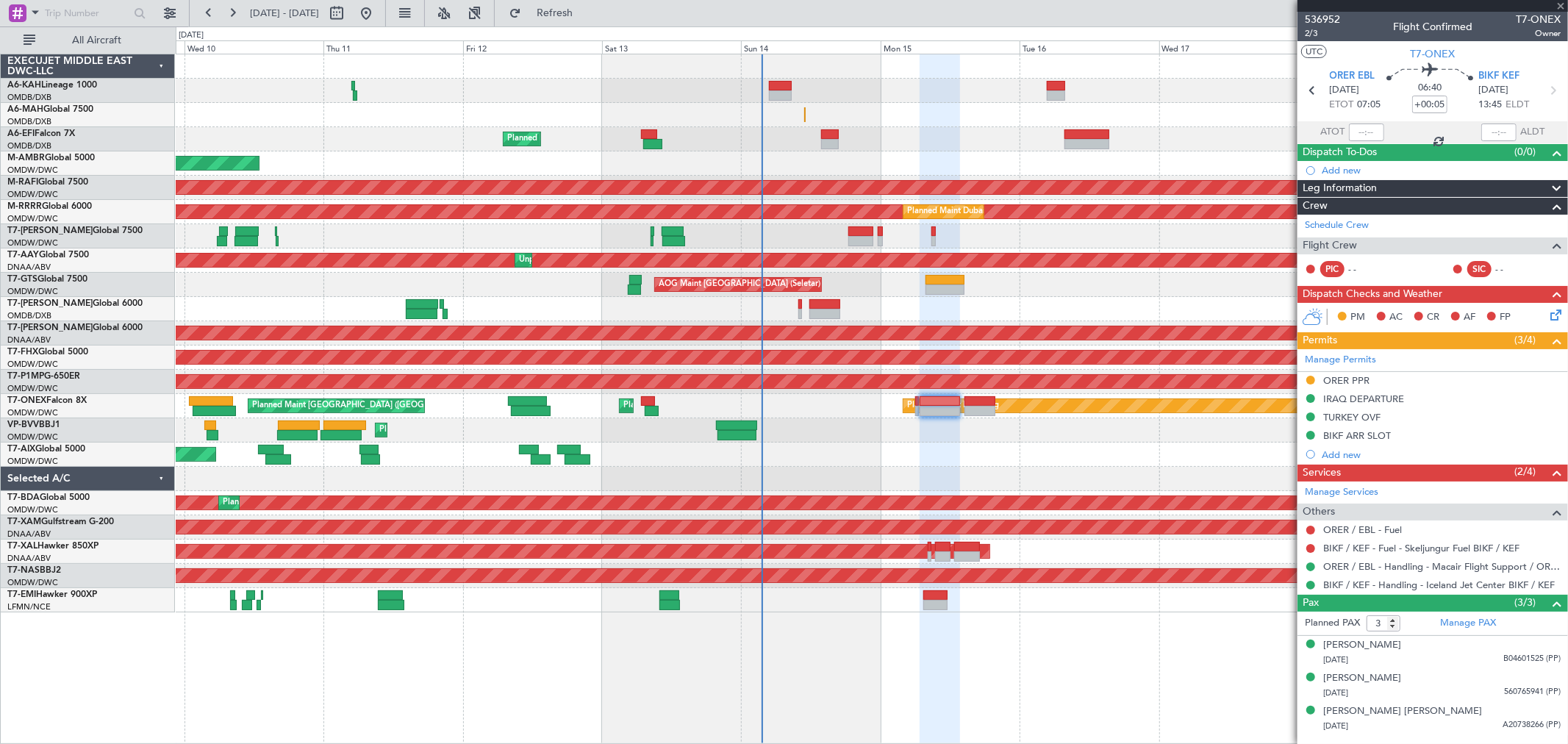
type input "-00:30"
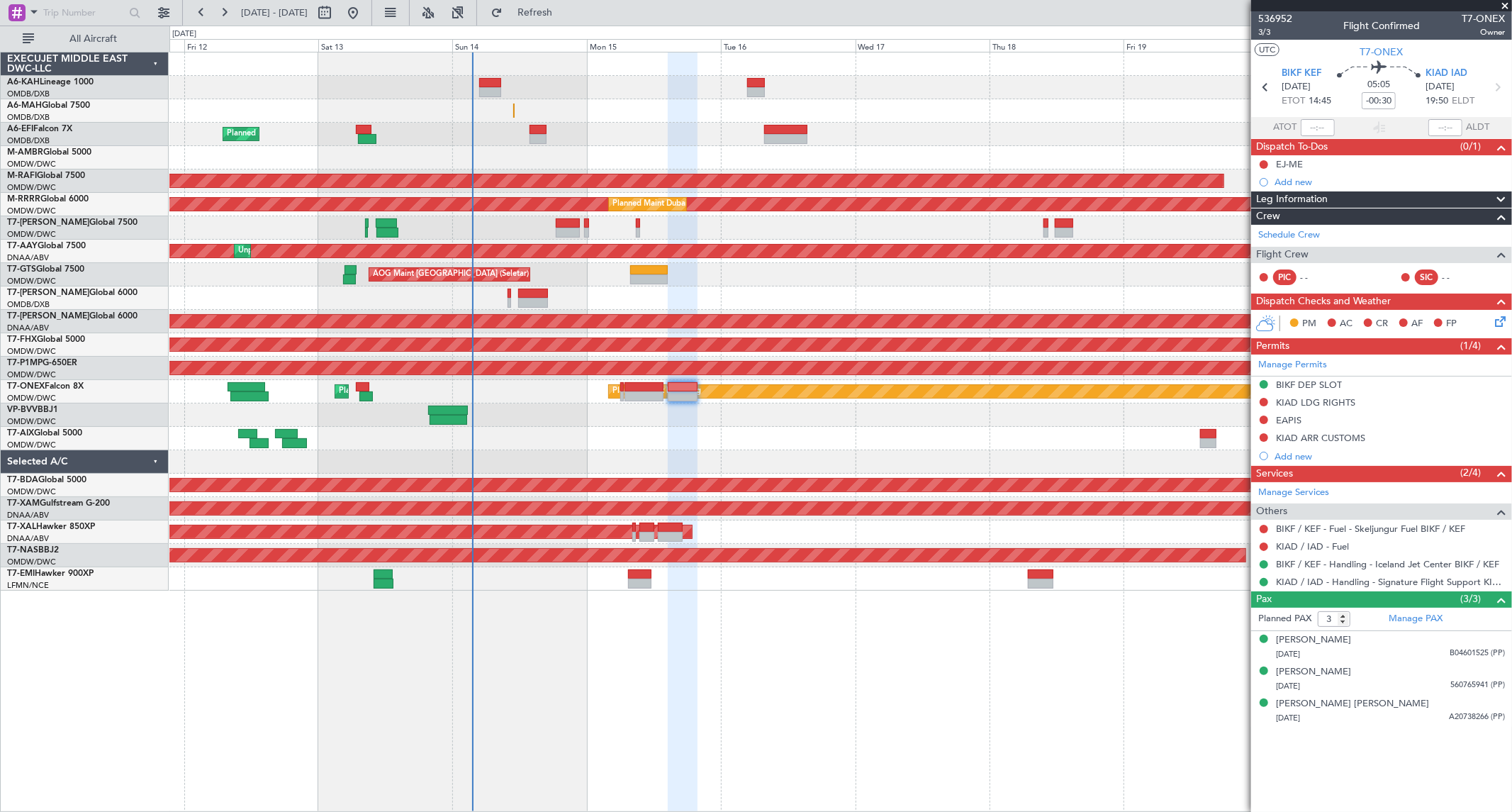
click at [691, 575] on div "Planned Maint [GEOGRAPHIC_DATA] ([GEOGRAPHIC_DATA] Intl) Planned Maint [GEOGRAP…" at bounding box center [840, 322] width 1341 height 539
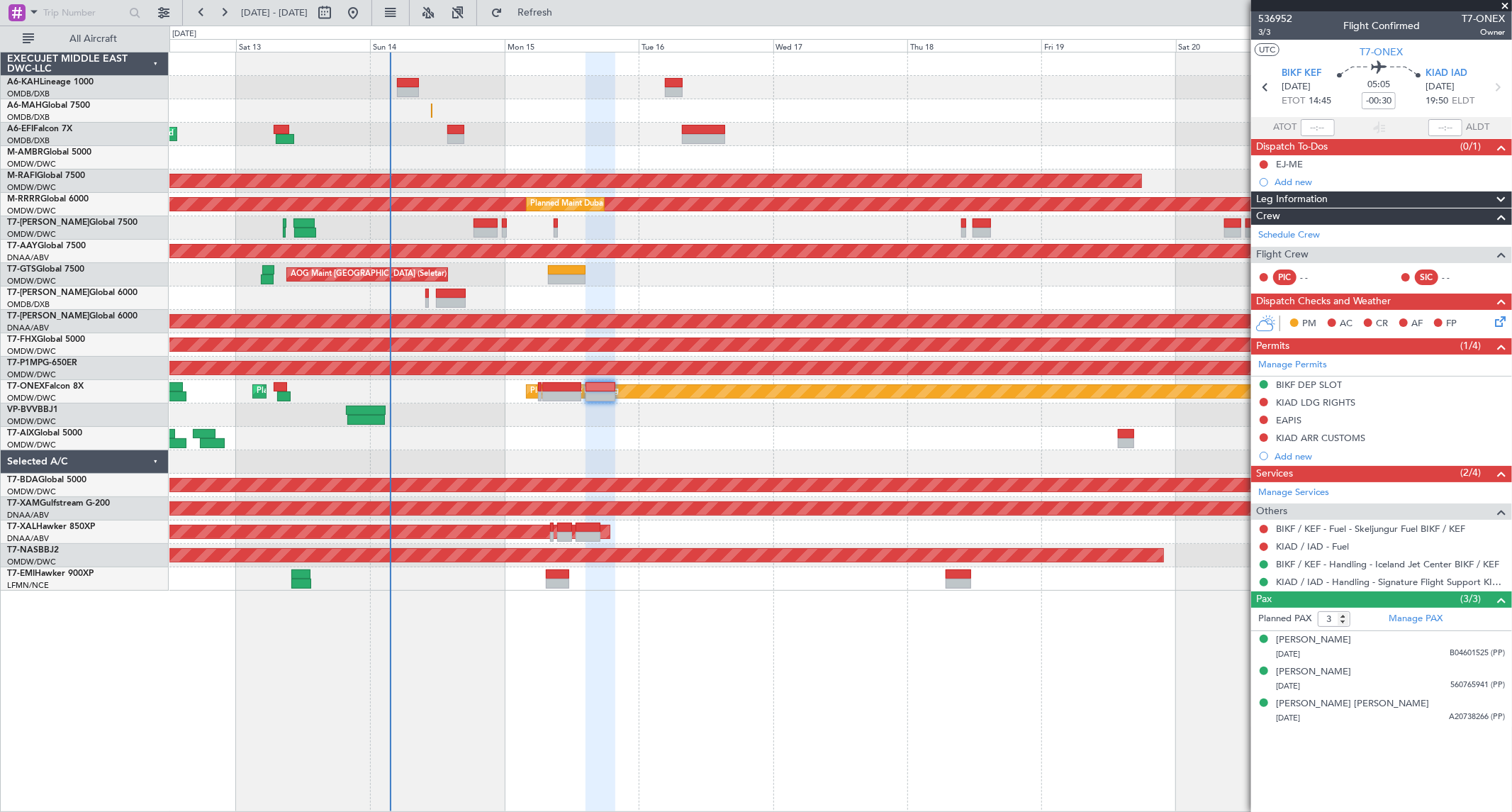
click at [683, 444] on div "AOG Maint" at bounding box center [840, 438] width 1341 height 23
click at [1507, 6] on span at bounding box center [1504, 6] width 14 height 13
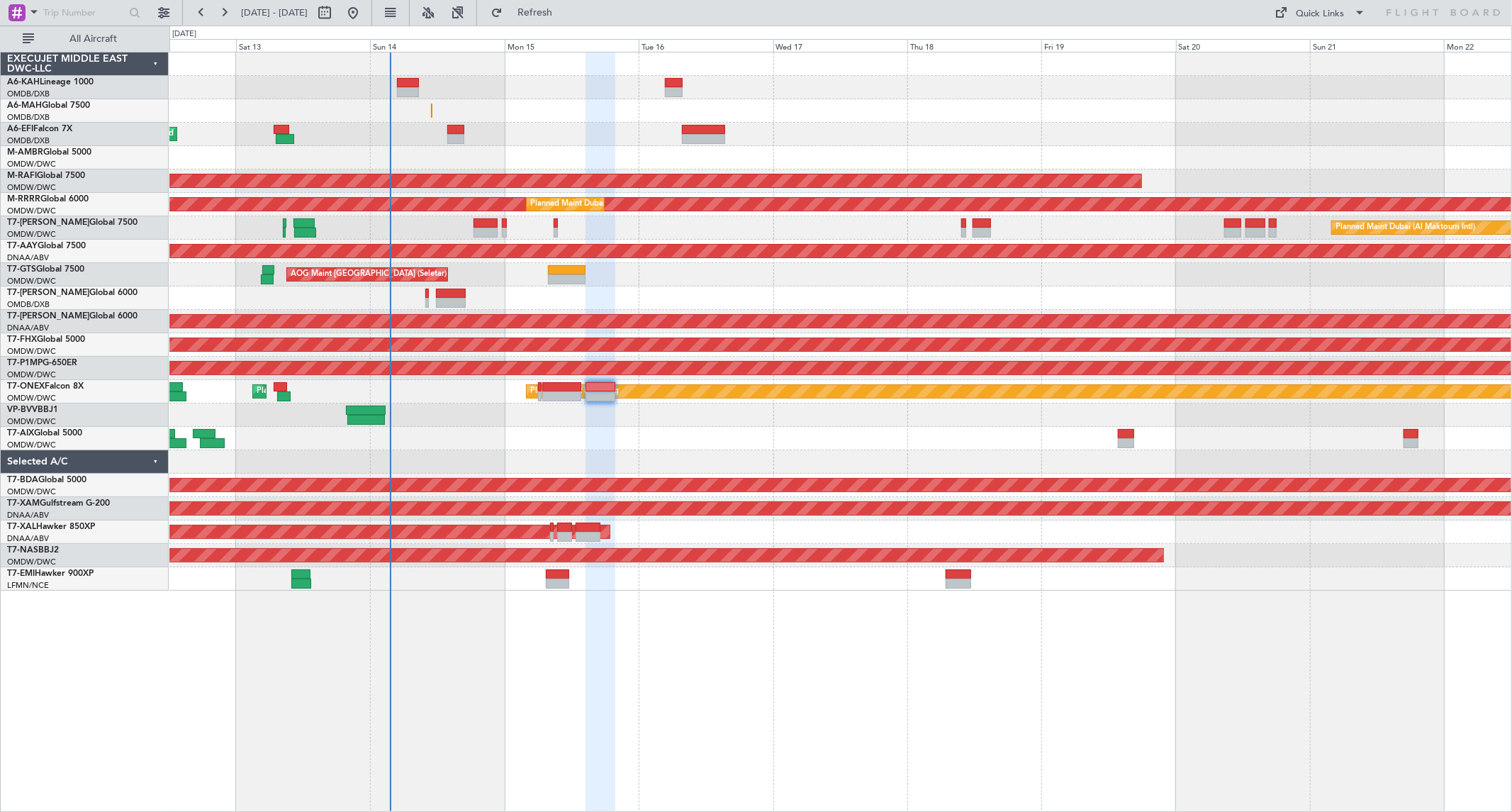
type input "0"
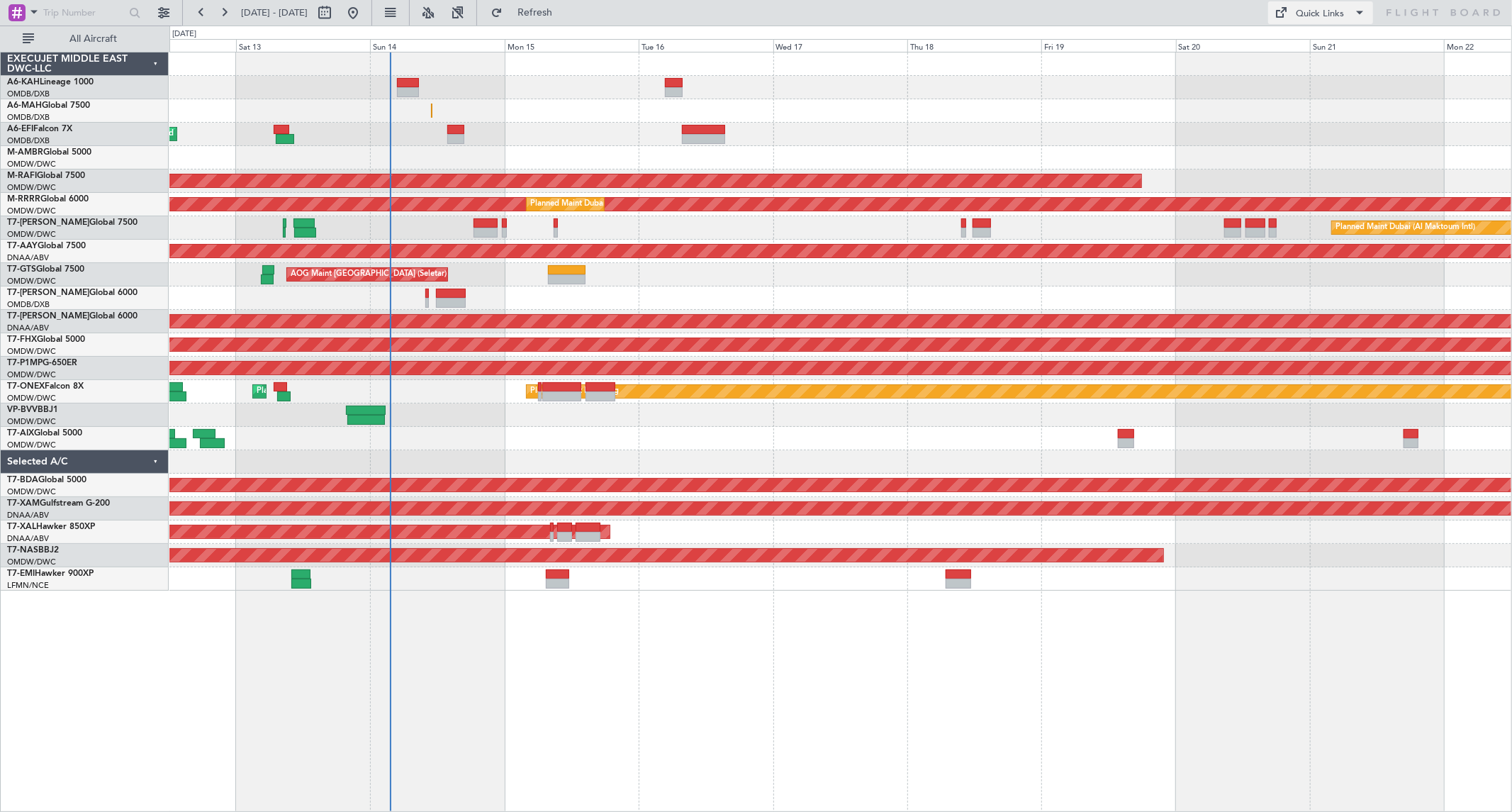
click at [1335, 15] on div "Quick Links" at bounding box center [1321, 13] width 48 height 14
click at [1312, 39] on button "Trip Builder" at bounding box center [1321, 47] width 106 height 34
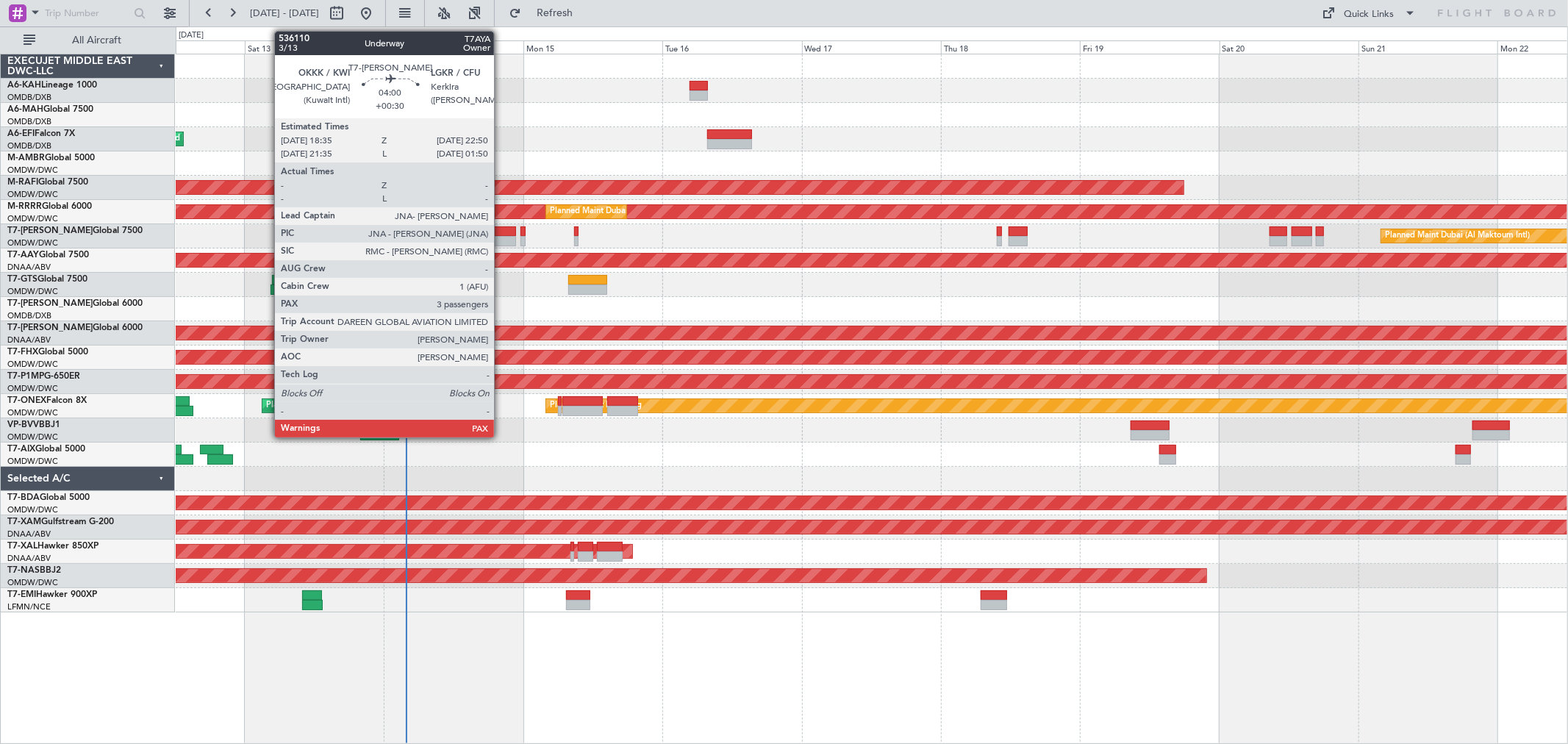
click at [501, 239] on div at bounding box center [503, 241] width 25 height 10
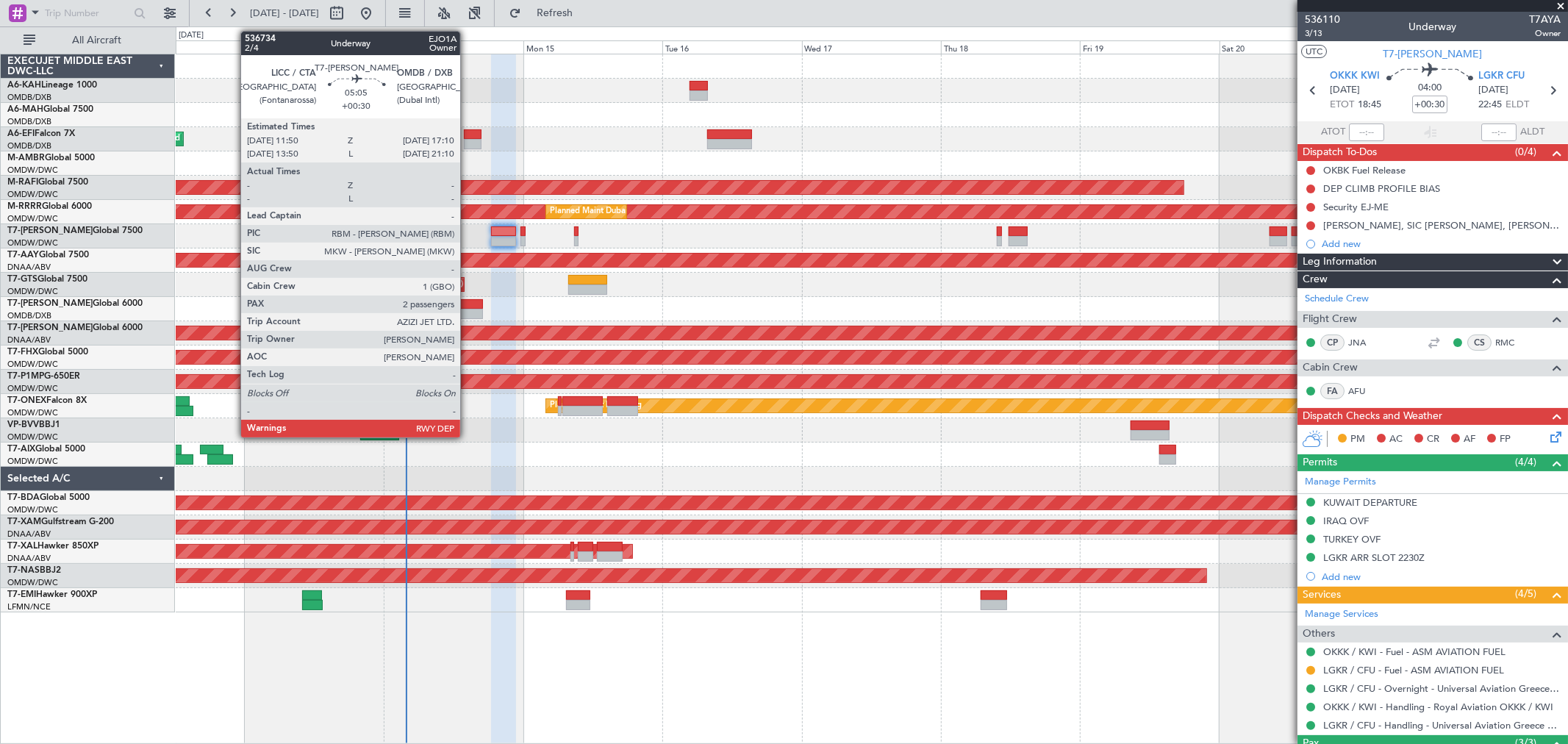
click at [467, 309] on div at bounding box center [467, 314] width 31 height 10
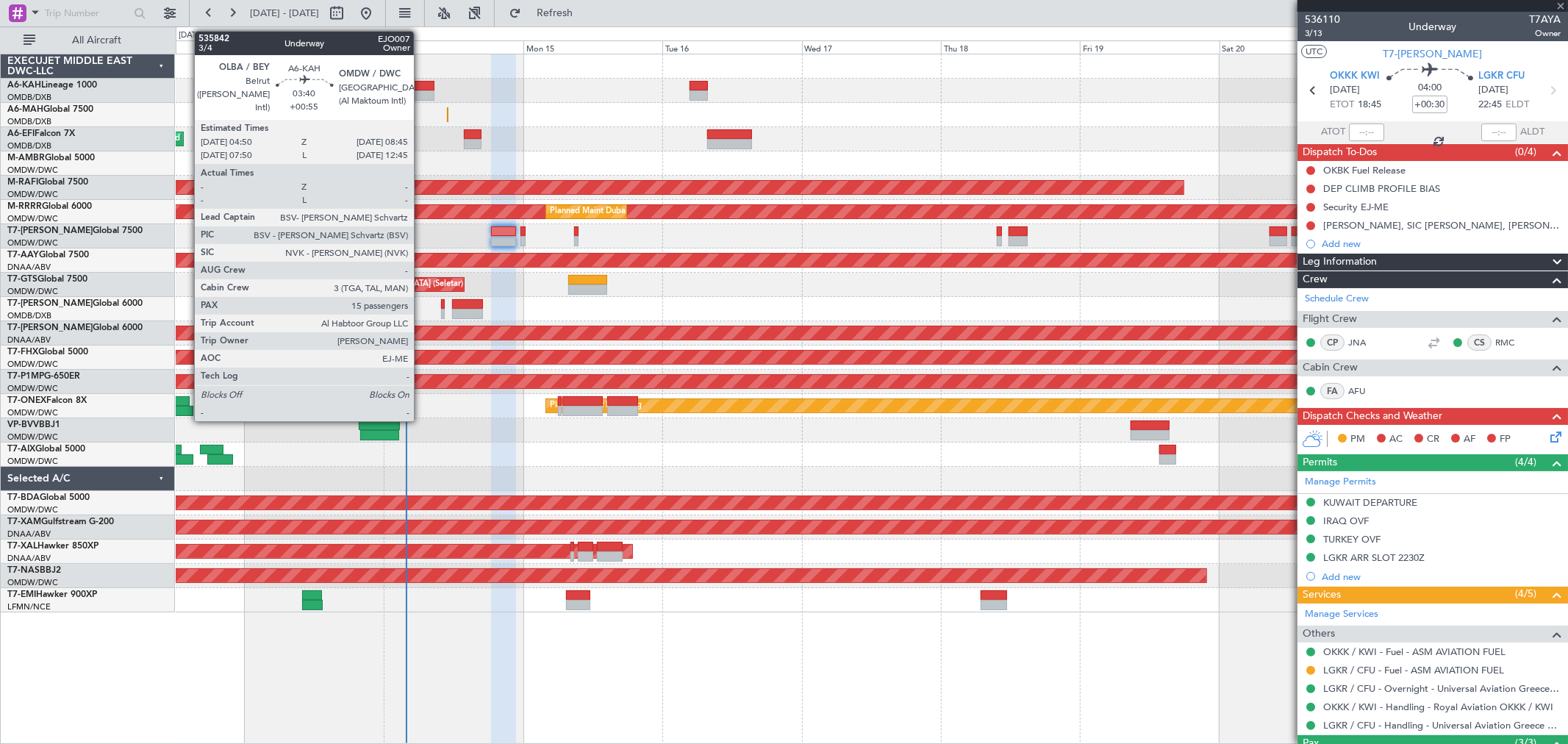
type input "2"
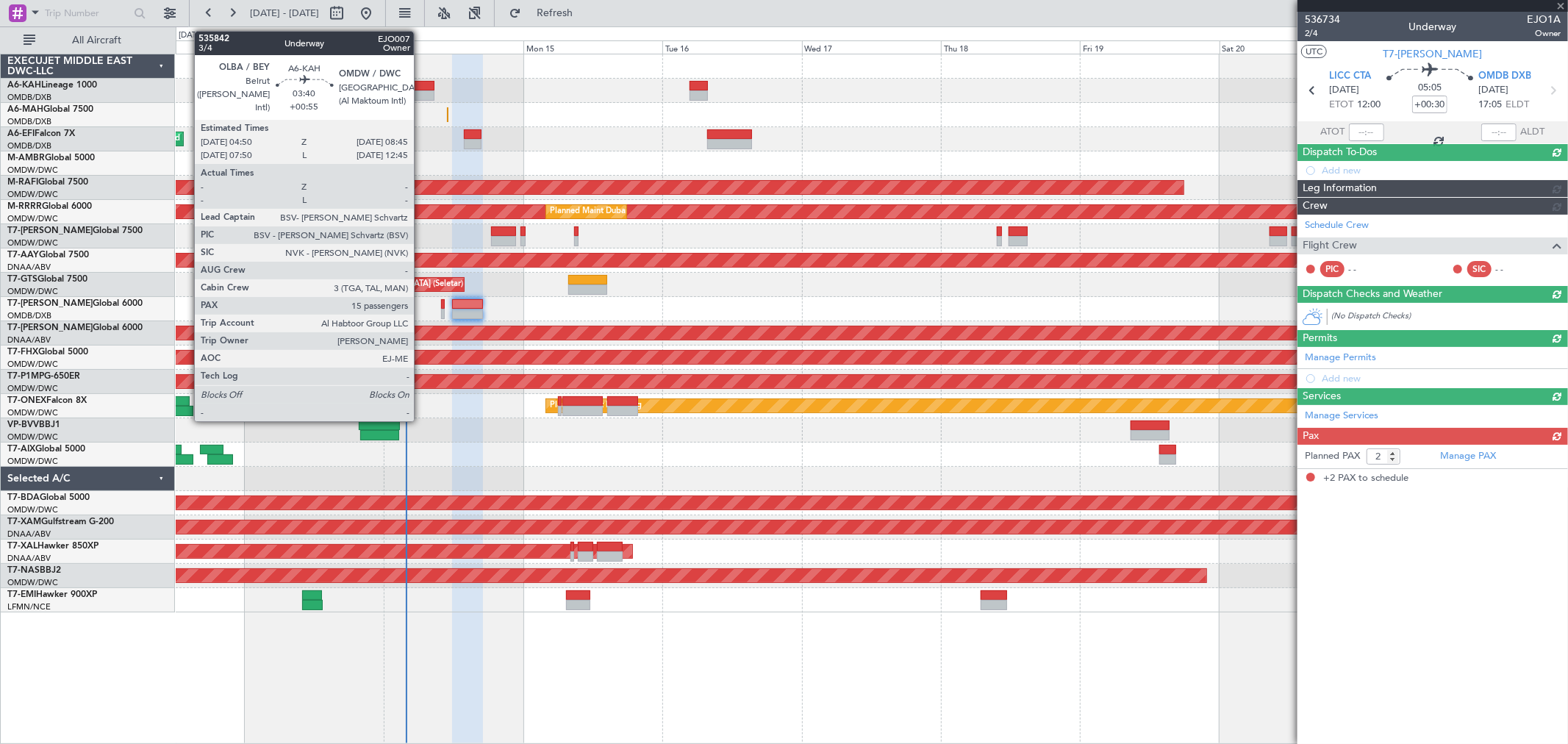
click at [421, 95] on div at bounding box center [423, 95] width 23 height 10
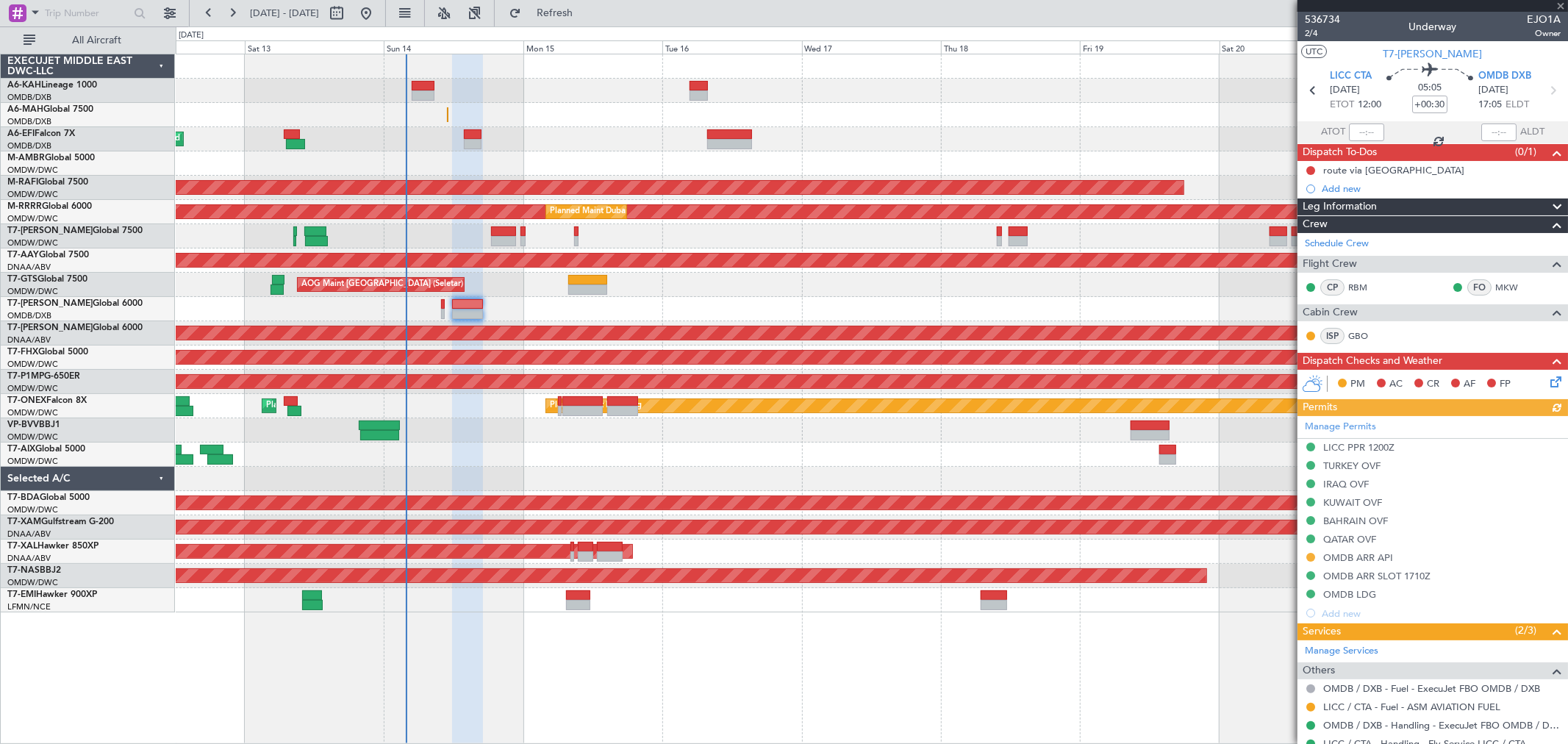
type input "+00:55"
type input "15"
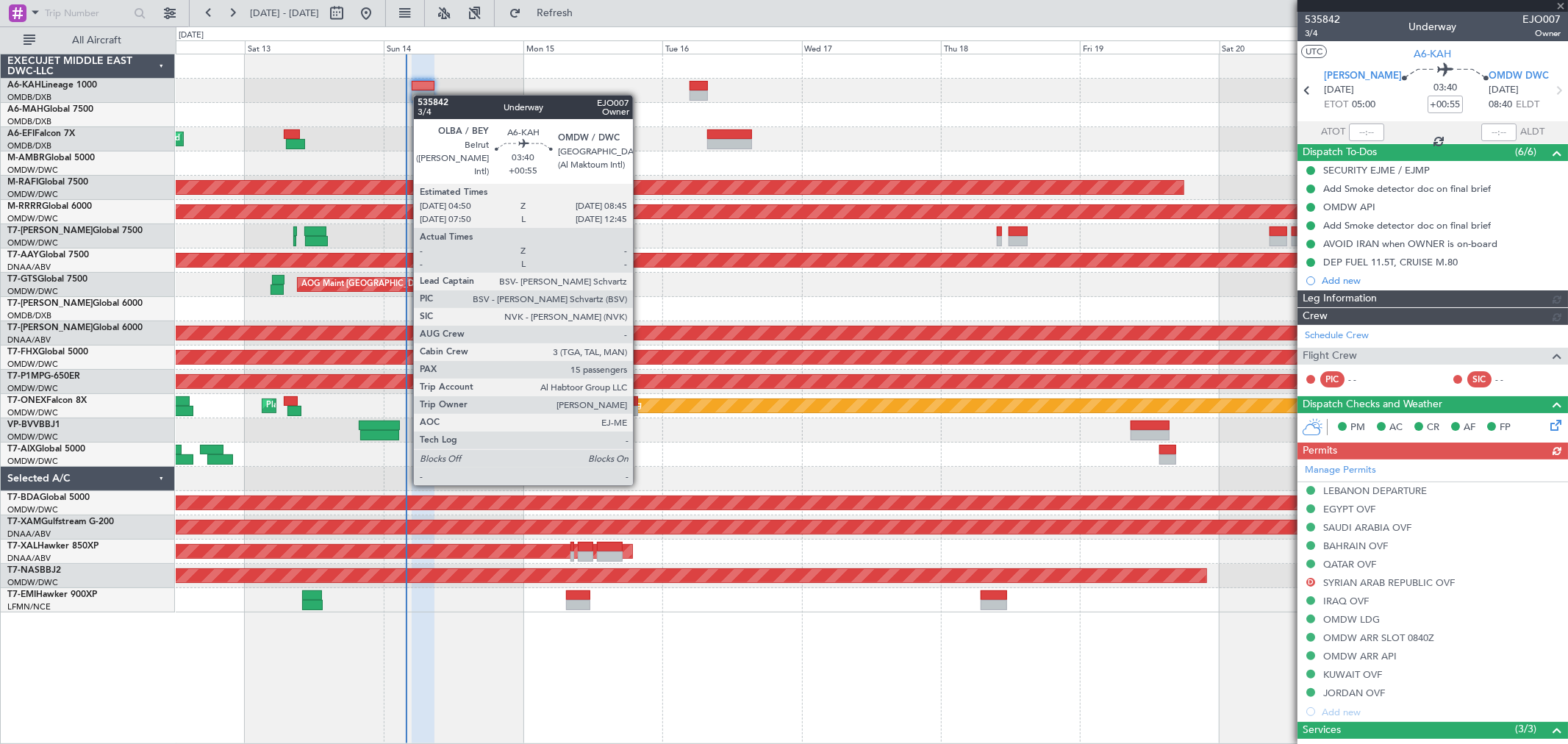
type input "Dherander Fithani (DHF)"
type input "7284"
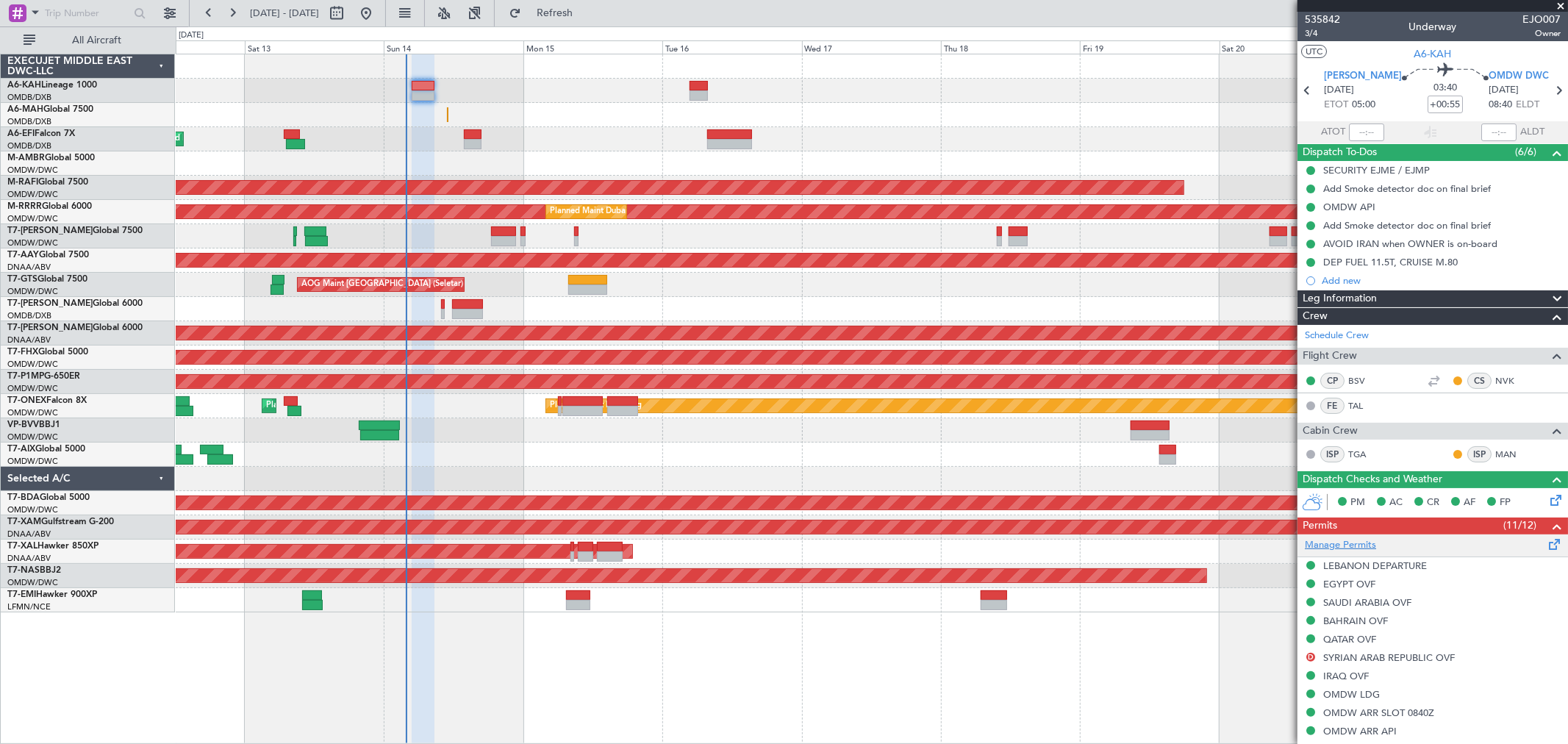
click at [1372, 542] on link "Manage Permits" at bounding box center [1340, 545] width 71 height 15
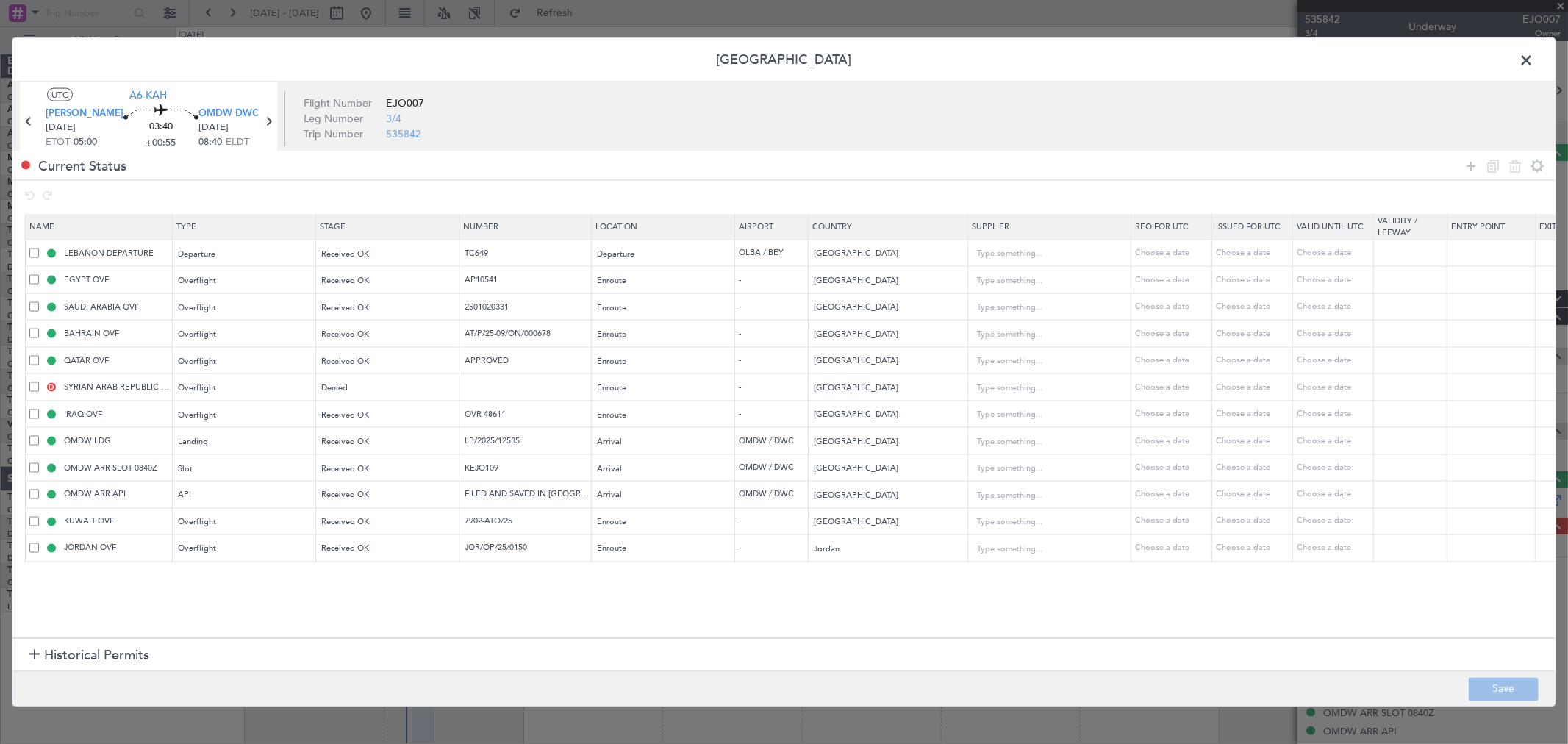
click at [31, 392] on span at bounding box center [34, 387] width 10 height 10
click at [40, 382] on input "checkbox" at bounding box center [40, 382] width 0 height 0
click at [1507, 166] on icon at bounding box center [1514, 166] width 17 height 17
type input "IRAQ OVF"
type input "OVR 48611"
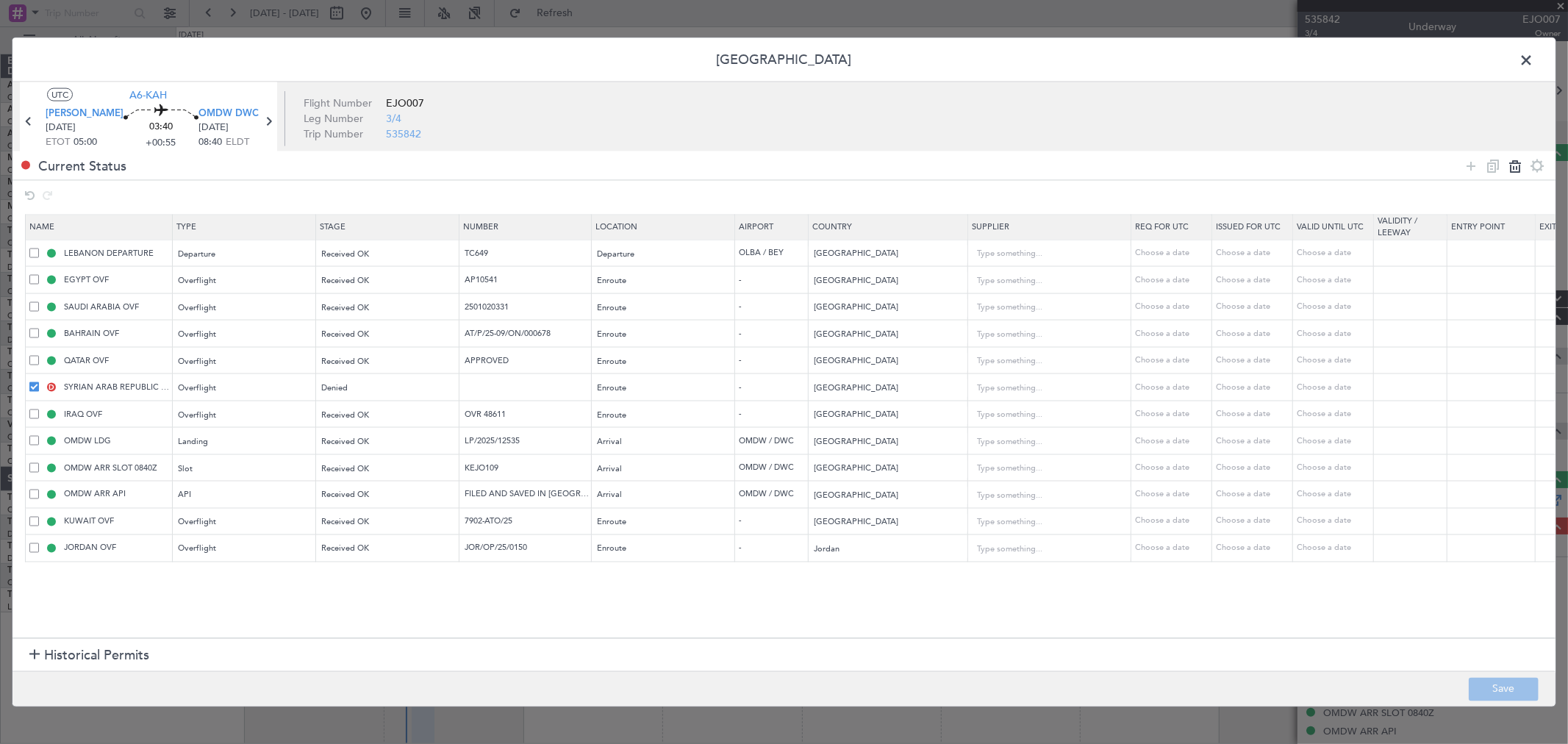
type input "[GEOGRAPHIC_DATA]"
type input "1"
type input "OMDW LDG"
type input "LP/2025/12535"
type input "United Arab Emirates"
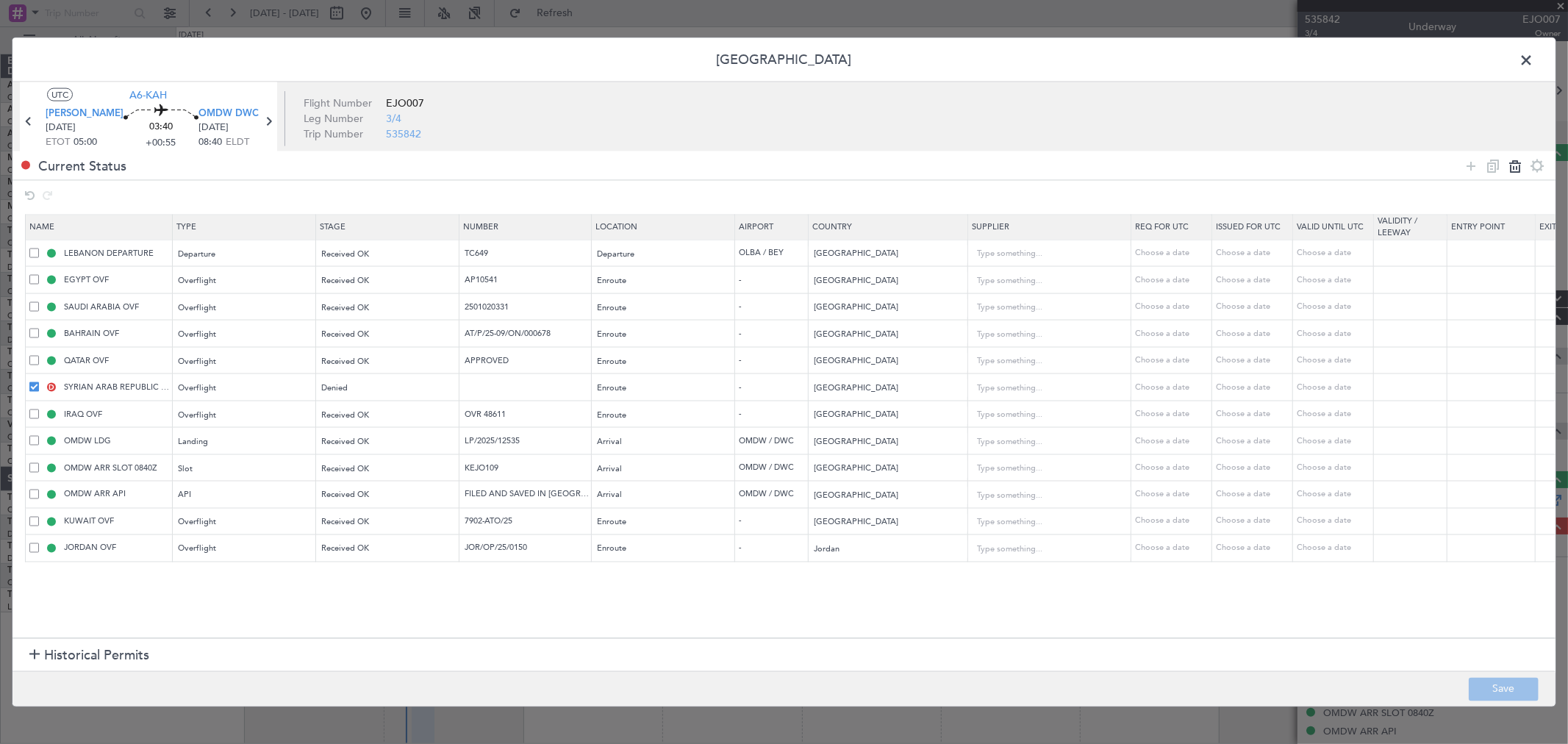
type input "OMDW ARR SLOT 0840Z"
type input "KEJO109"
type input "OMDW ARR API"
type input "FILED AND SAVED IN LAN"
type input "KUWAIT OVF"
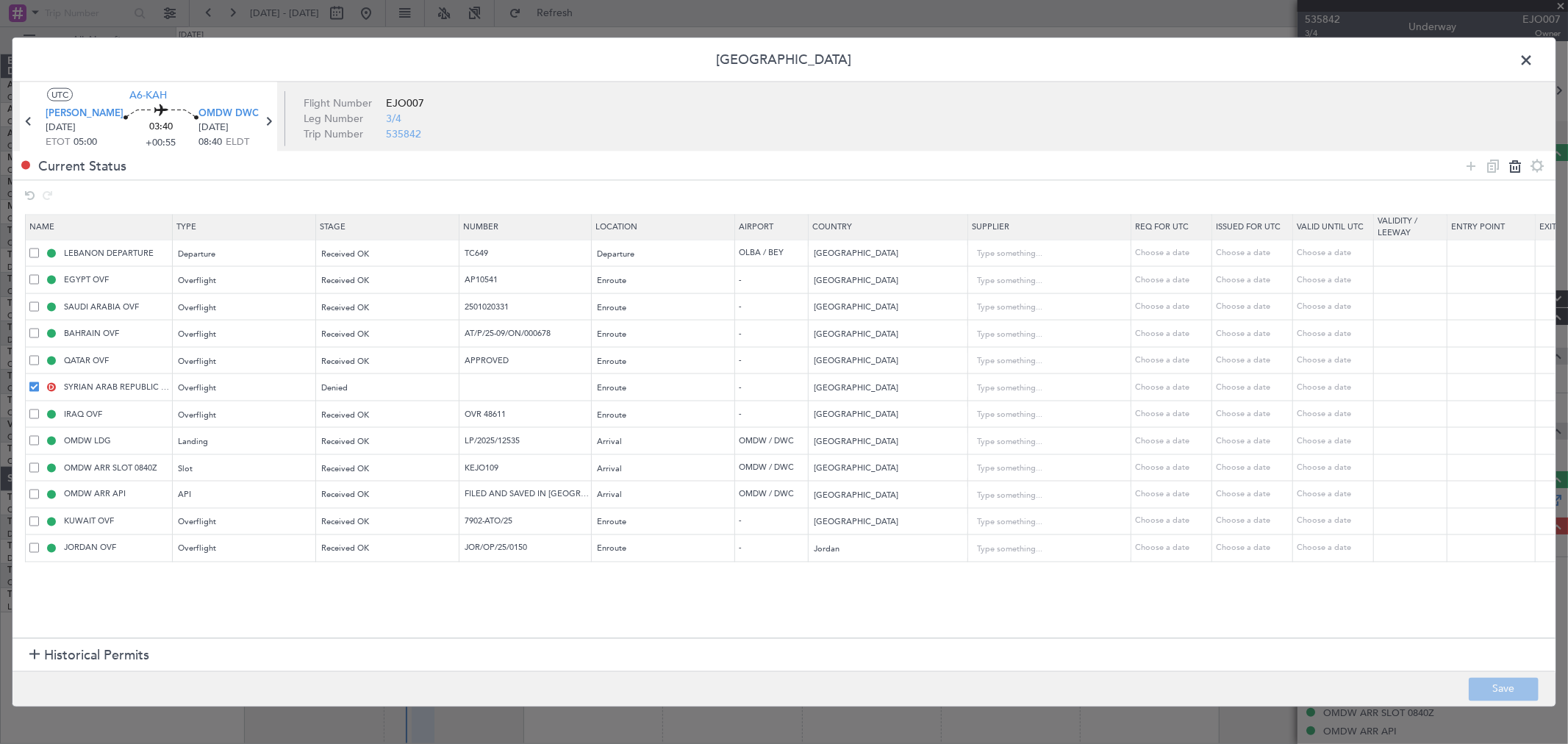
type input "7902-ATO/25"
type input "Kuwait"
type input "JORDAN OVF"
type input "JOR/OP/25/0150"
type input "Jordan"
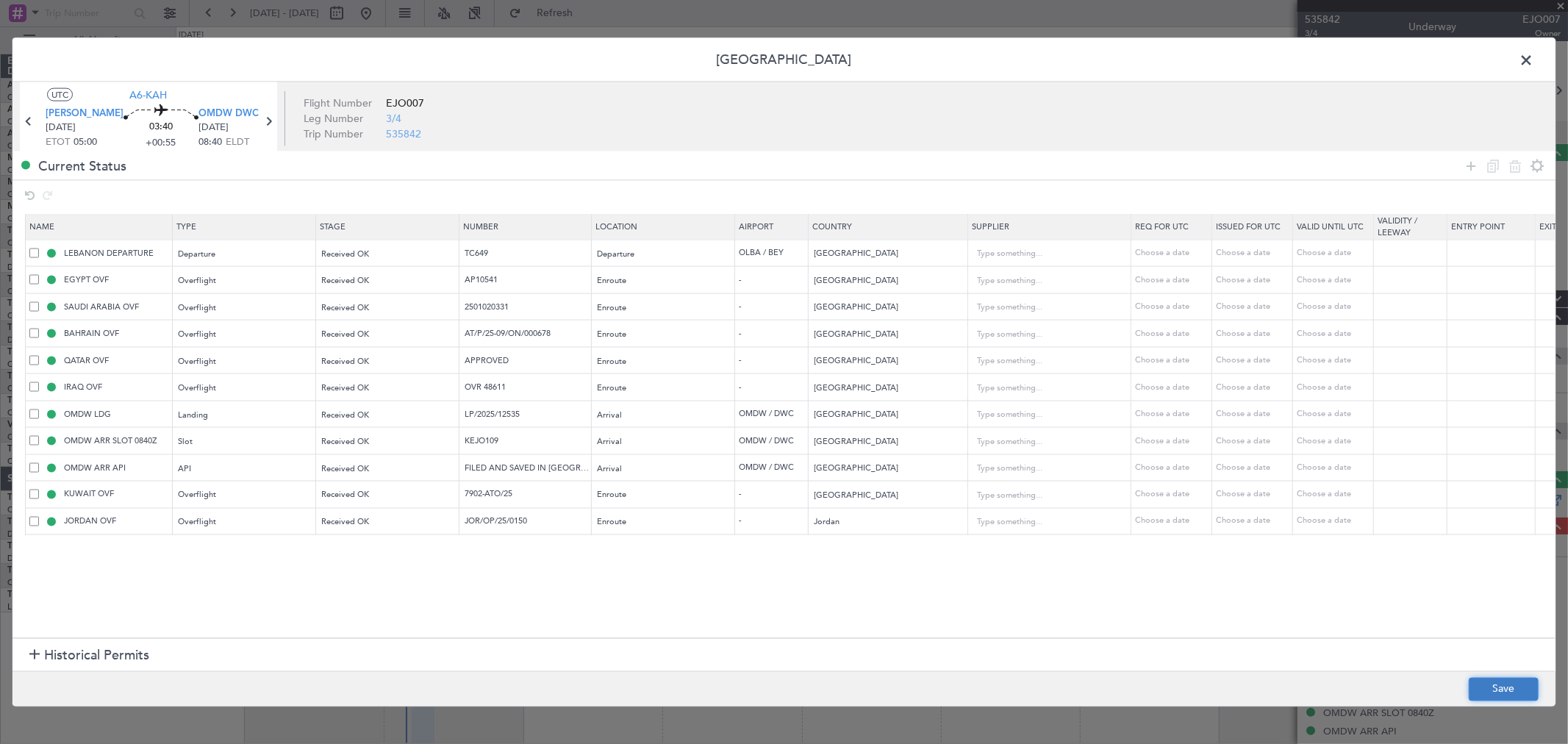
click at [1490, 679] on button "Save" at bounding box center [1503, 689] width 70 height 23
click at [1533, 53] on span at bounding box center [1533, 64] width 0 height 29
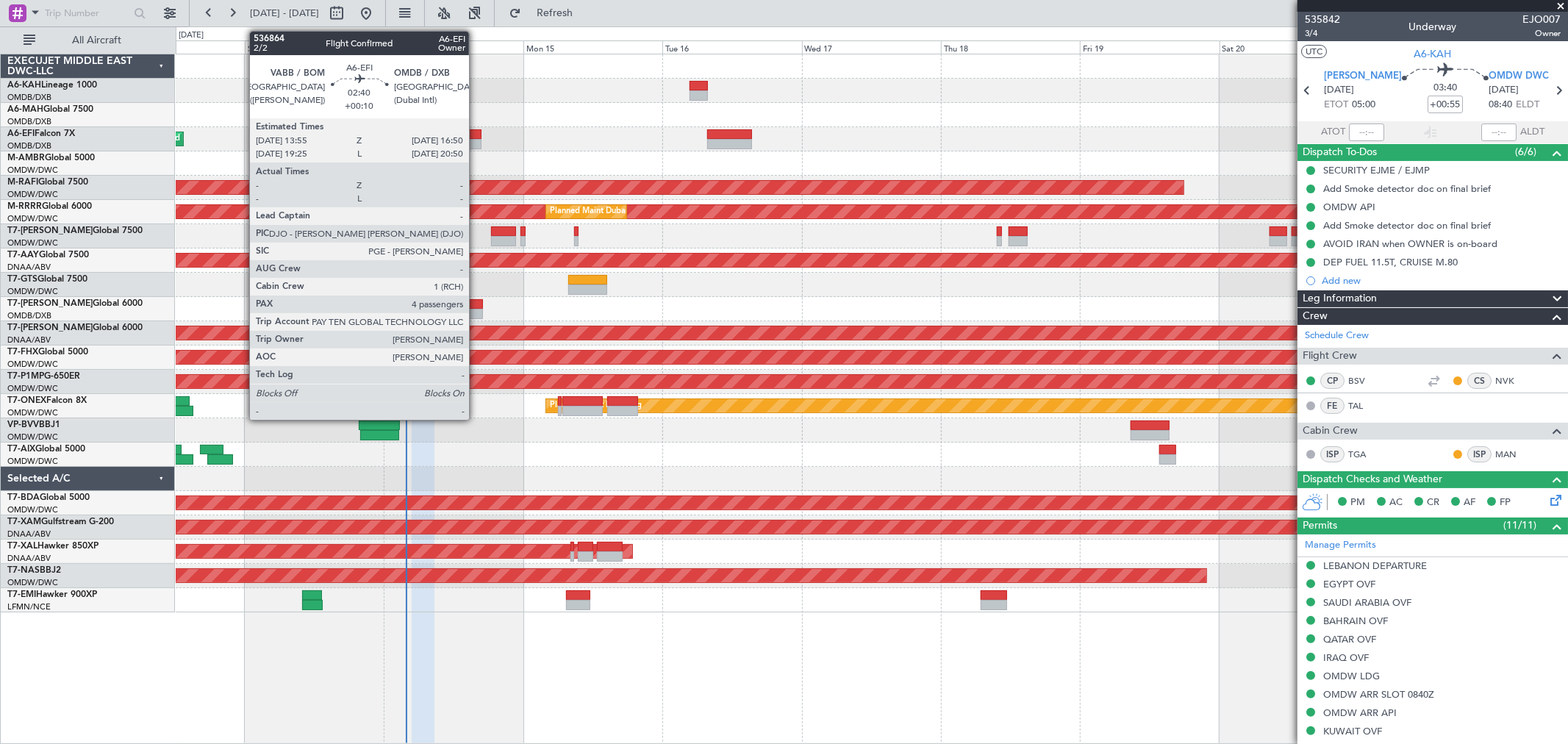
click at [476, 139] on div at bounding box center [472, 144] width 17 height 10
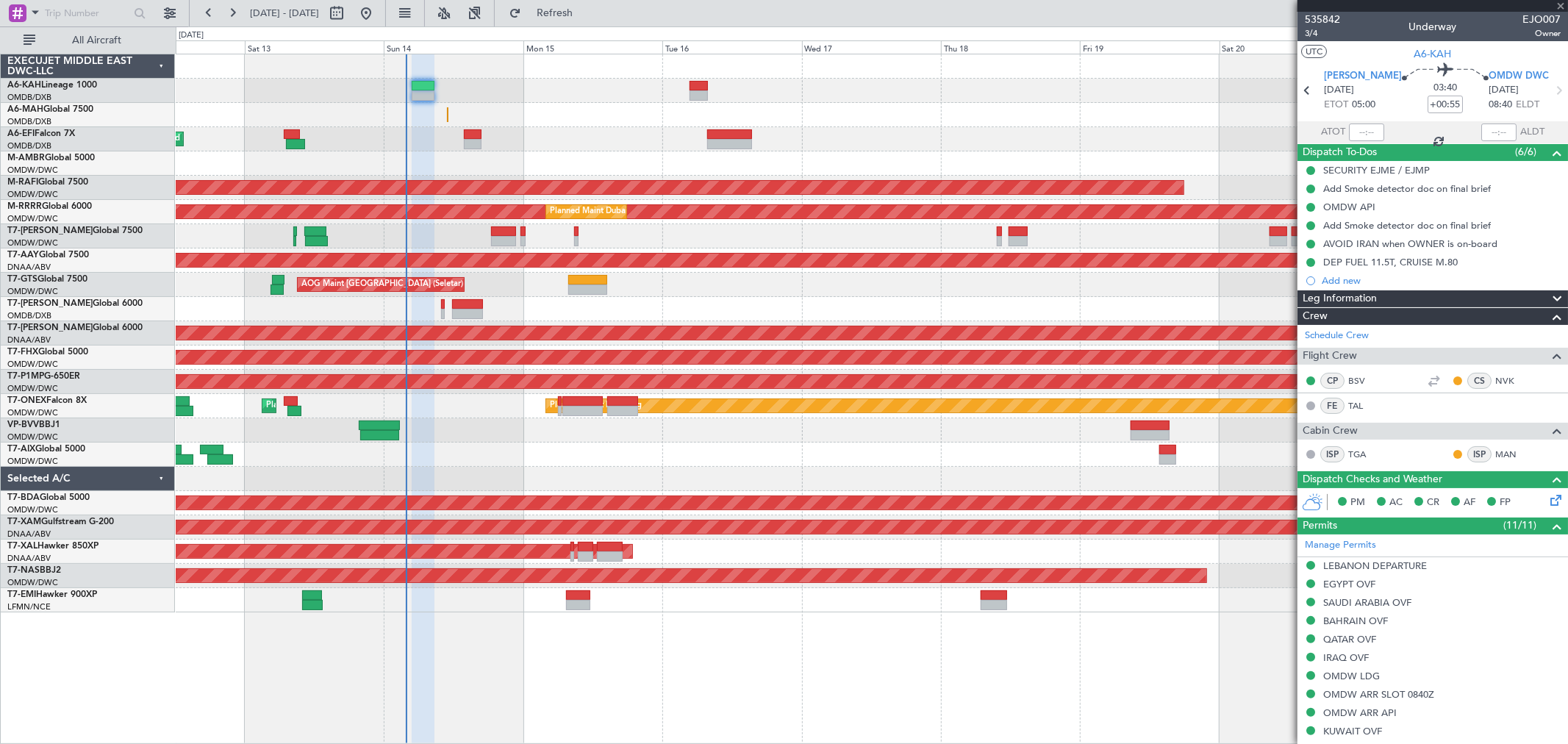
type input "+00:10"
type input "4"
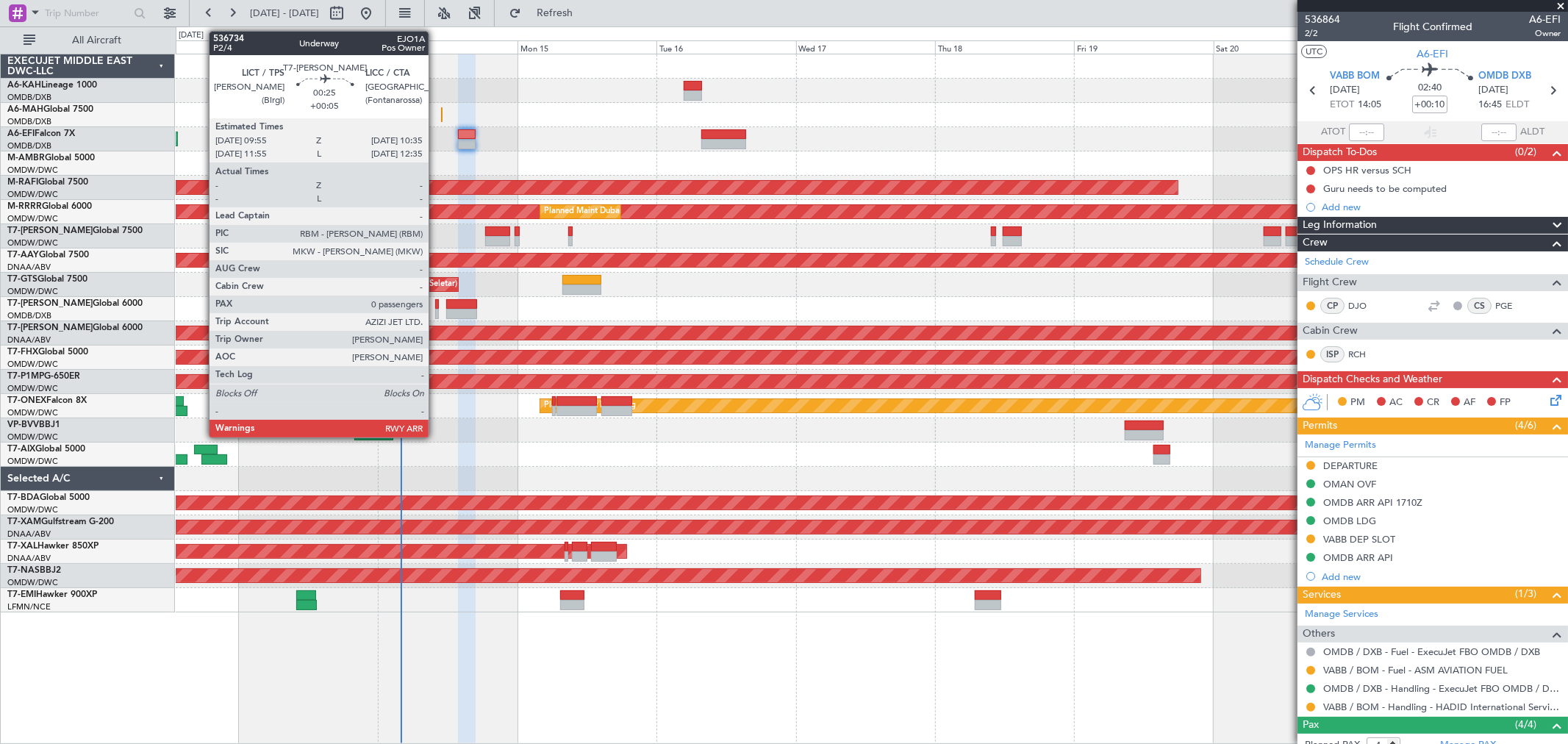
click at [436, 314] on div at bounding box center [437, 314] width 4 height 10
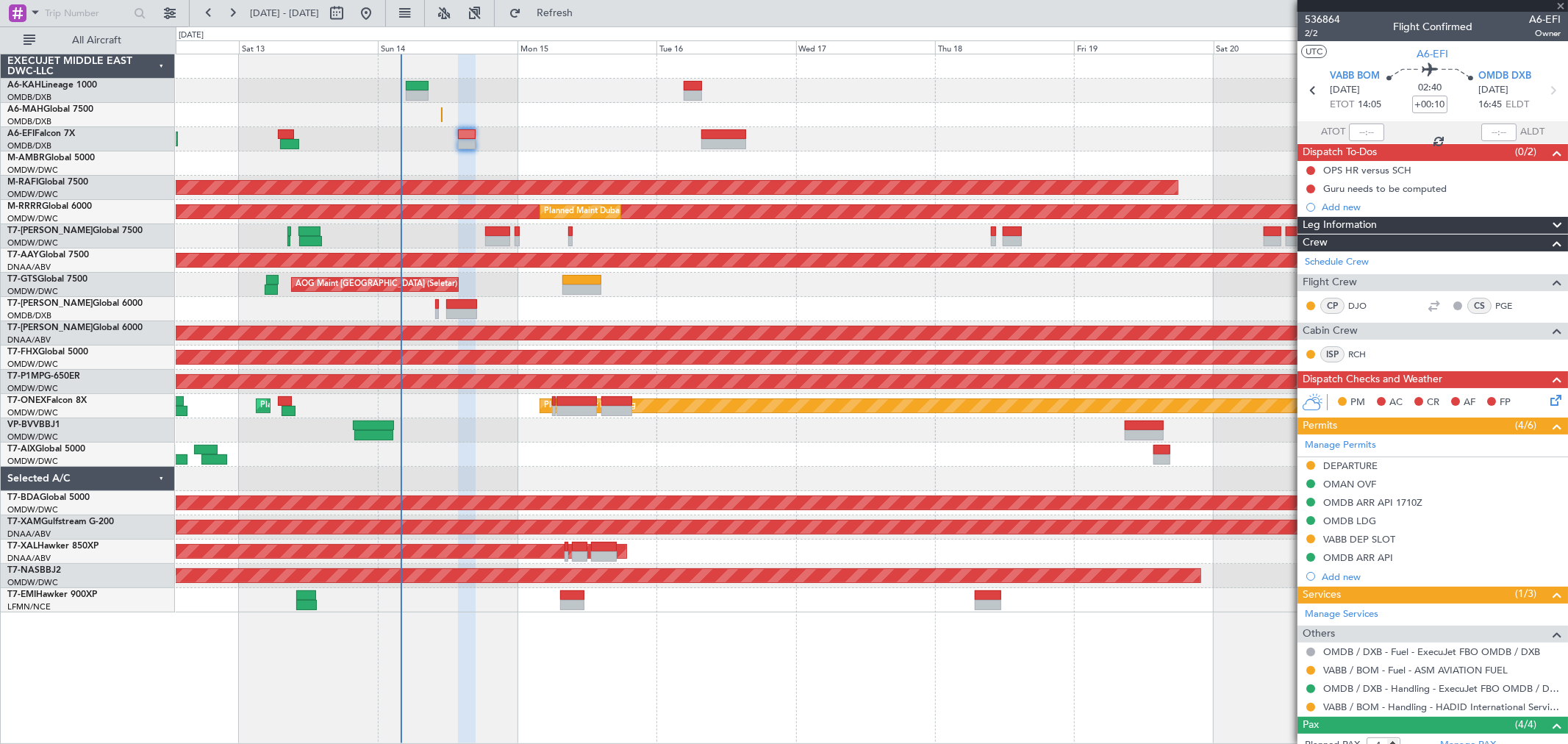
type input "+00:05"
type input "0"
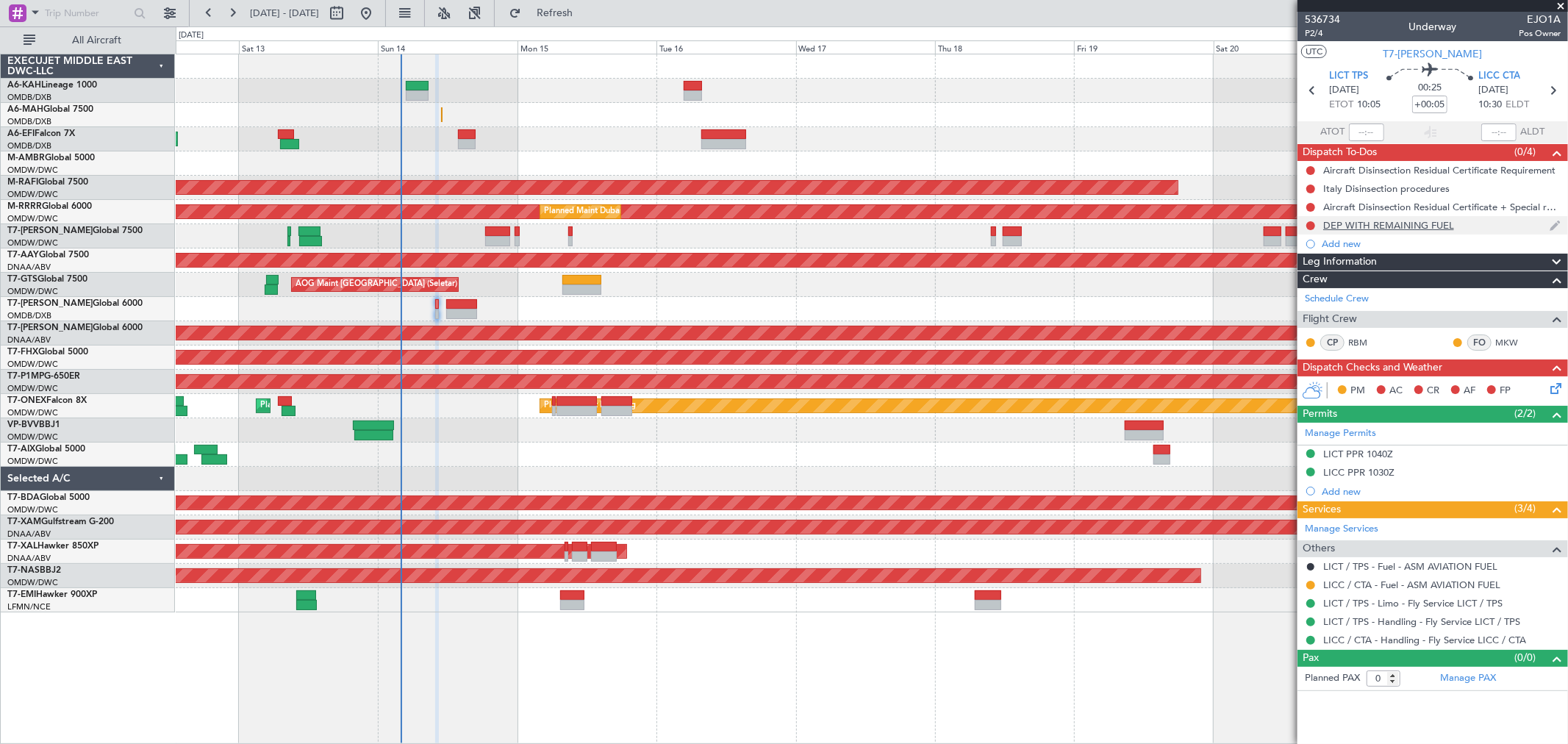
click at [1383, 230] on div "DEP WITH REMAINING FUEL" at bounding box center [1388, 225] width 131 height 12
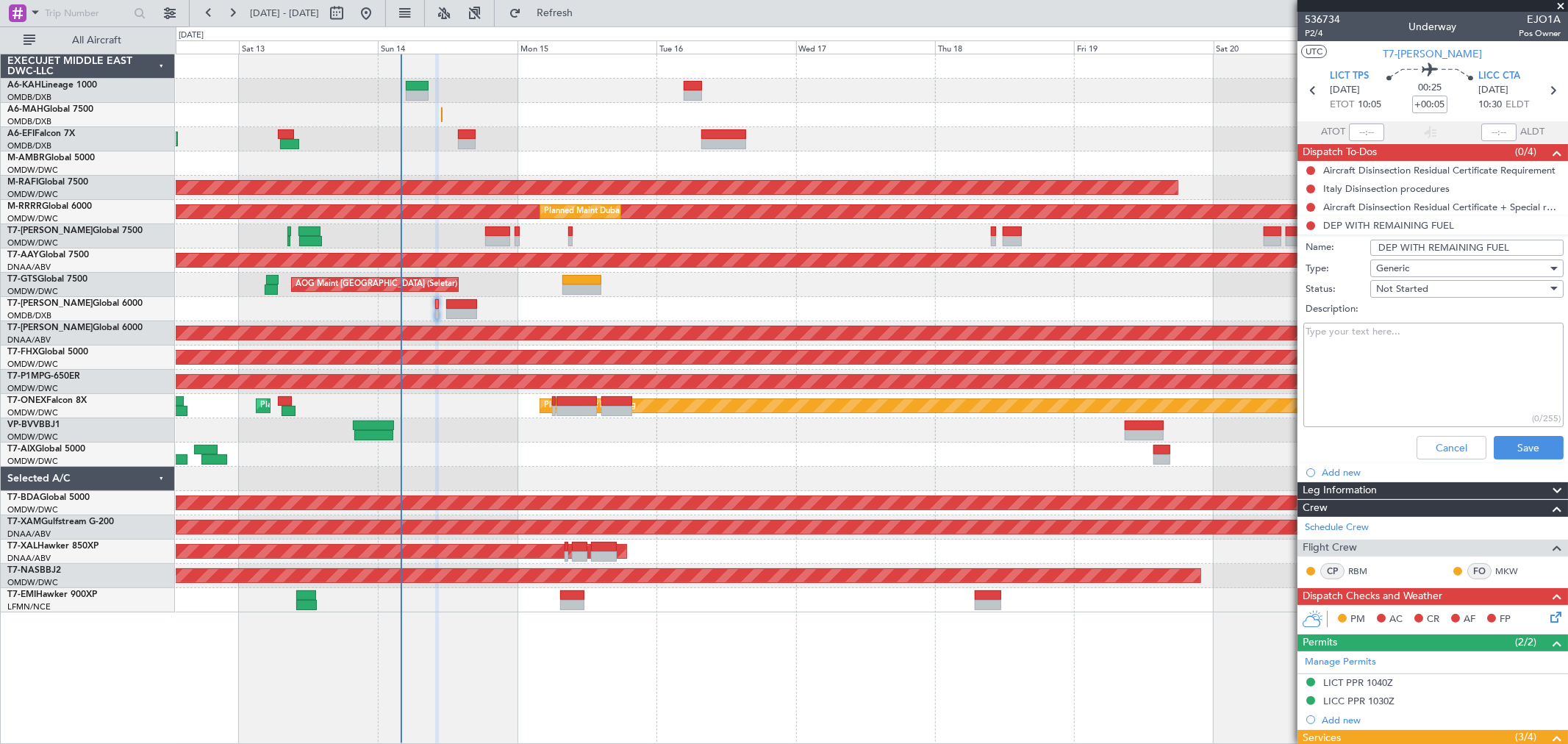
click at [1453, 253] on input "DEP WITH REMAINING FUEL" at bounding box center [1466, 247] width 193 height 16
paste input "eparture Fuel: 17000 lbs"
type input "Departure Fuel: 17000 lbs"
click at [1518, 454] on button "Save" at bounding box center [1528, 447] width 70 height 23
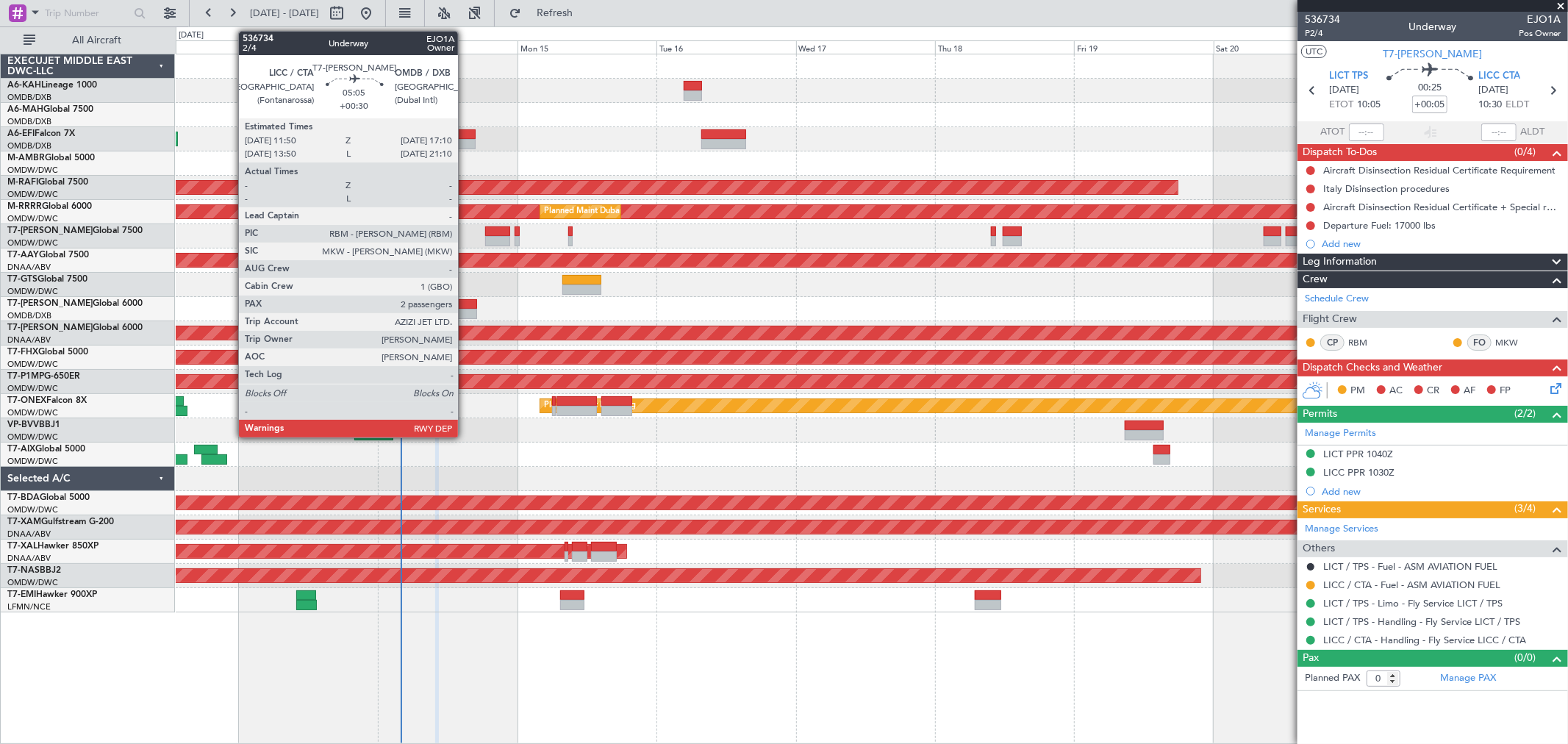
click at [465, 312] on div at bounding box center [462, 314] width 31 height 10
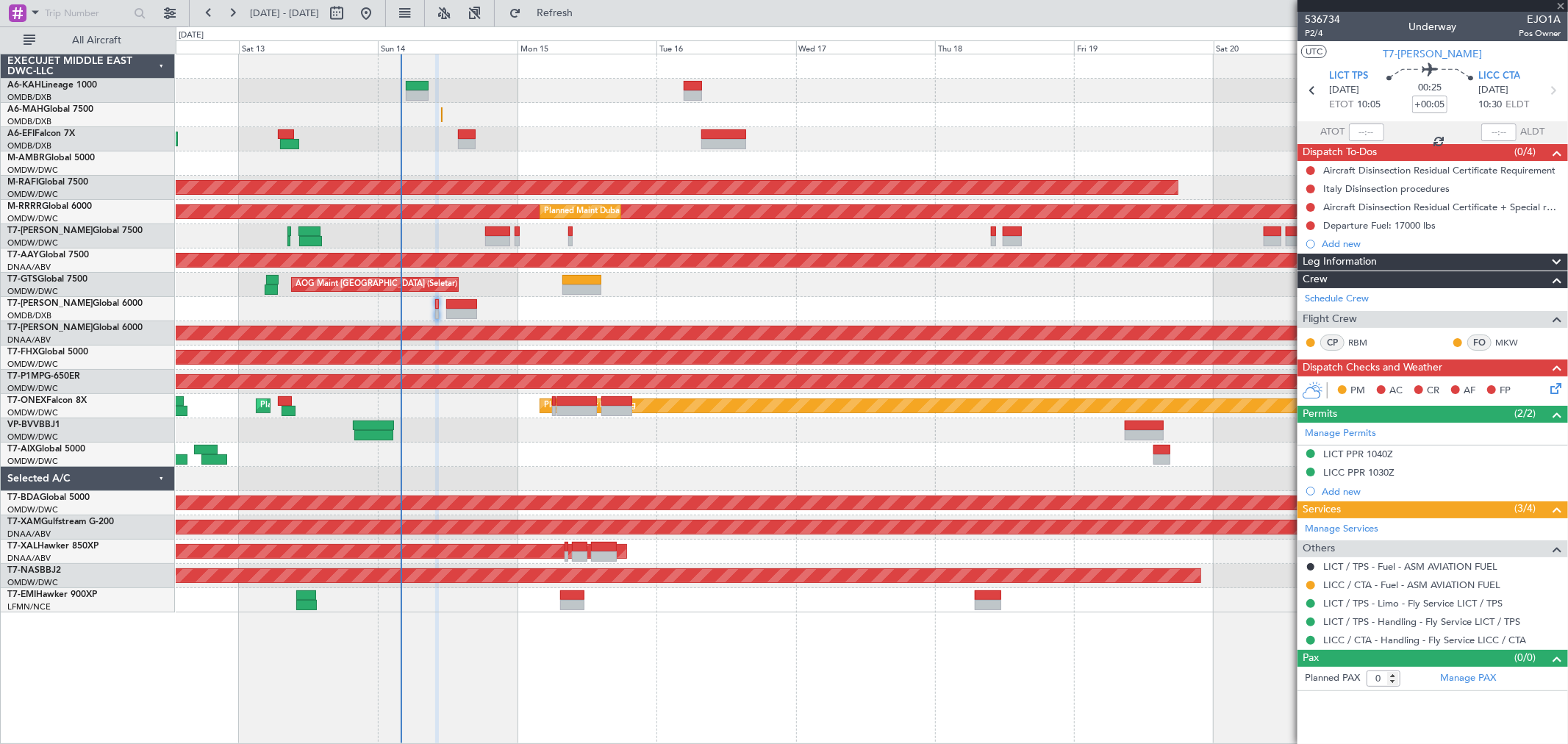
type input "+00:30"
type input "2"
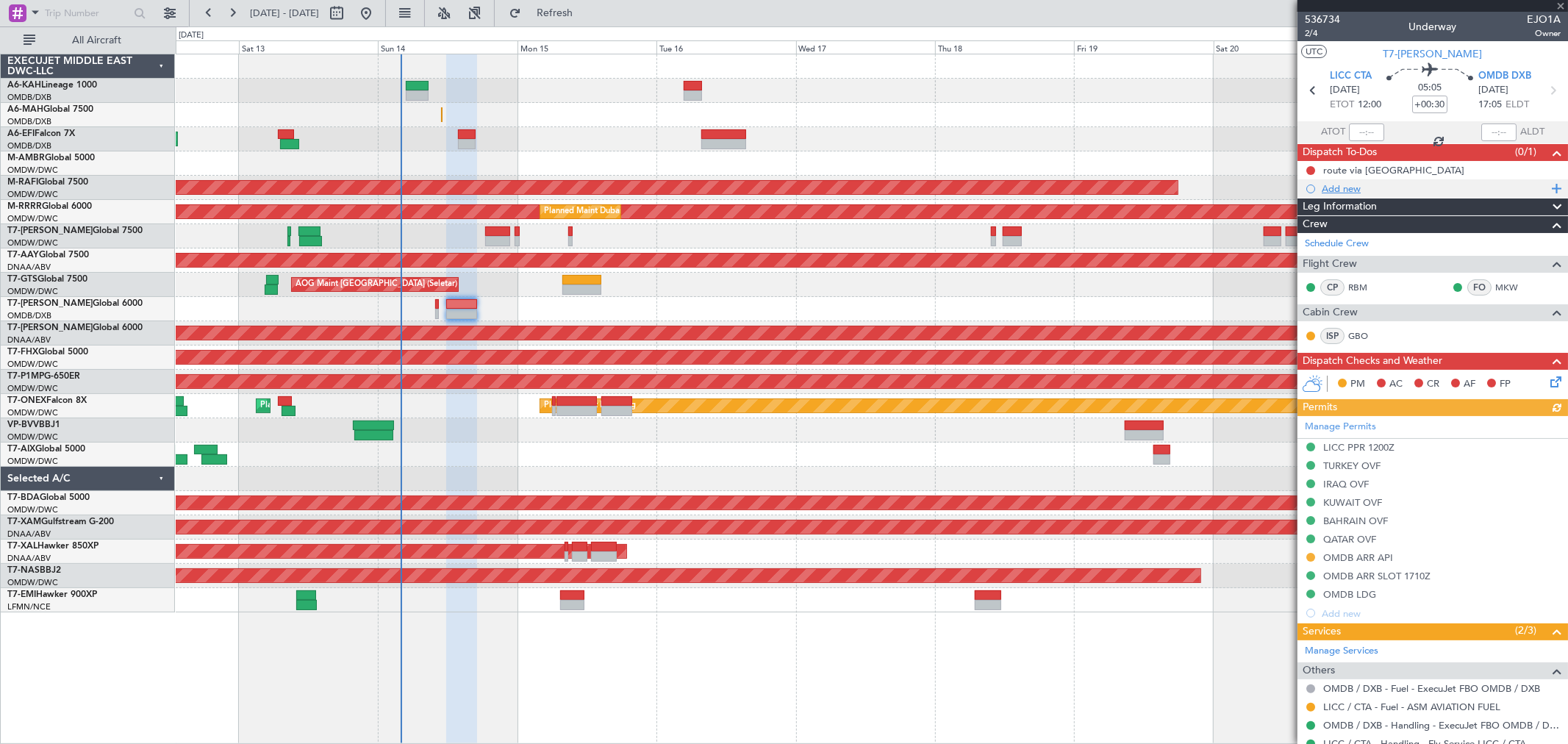
click at [1331, 186] on div "Add new" at bounding box center [1435, 188] width 225 height 12
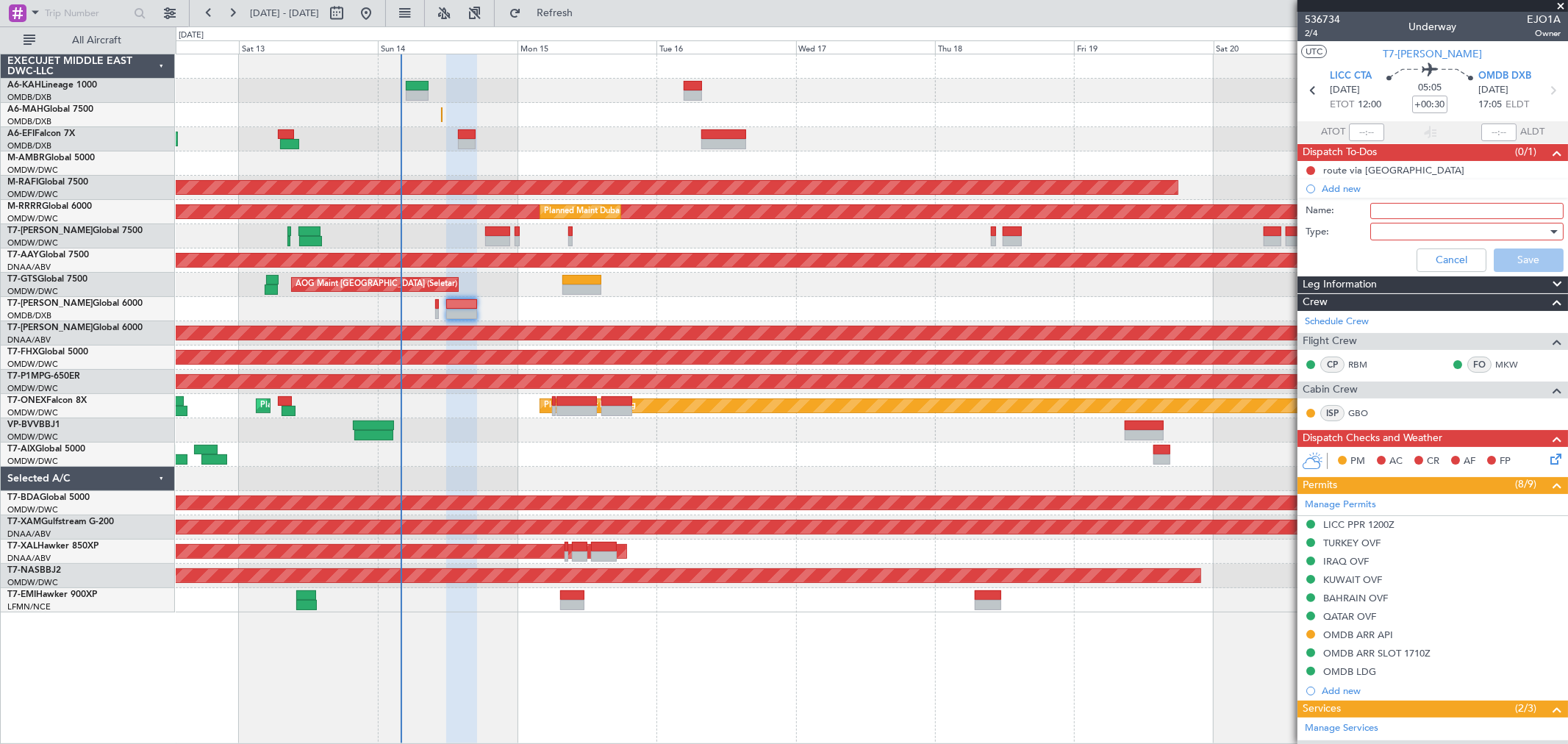
click at [1389, 212] on input "Name:" at bounding box center [1466, 211] width 193 height 16
paste input "Departure Fuel: 24000 lbs (5000 litres uplift)"
type input "Departure Fuel: 24000 lbs (5000 litres uplift)"
click at [1446, 225] on div at bounding box center [1461, 231] width 172 height 22
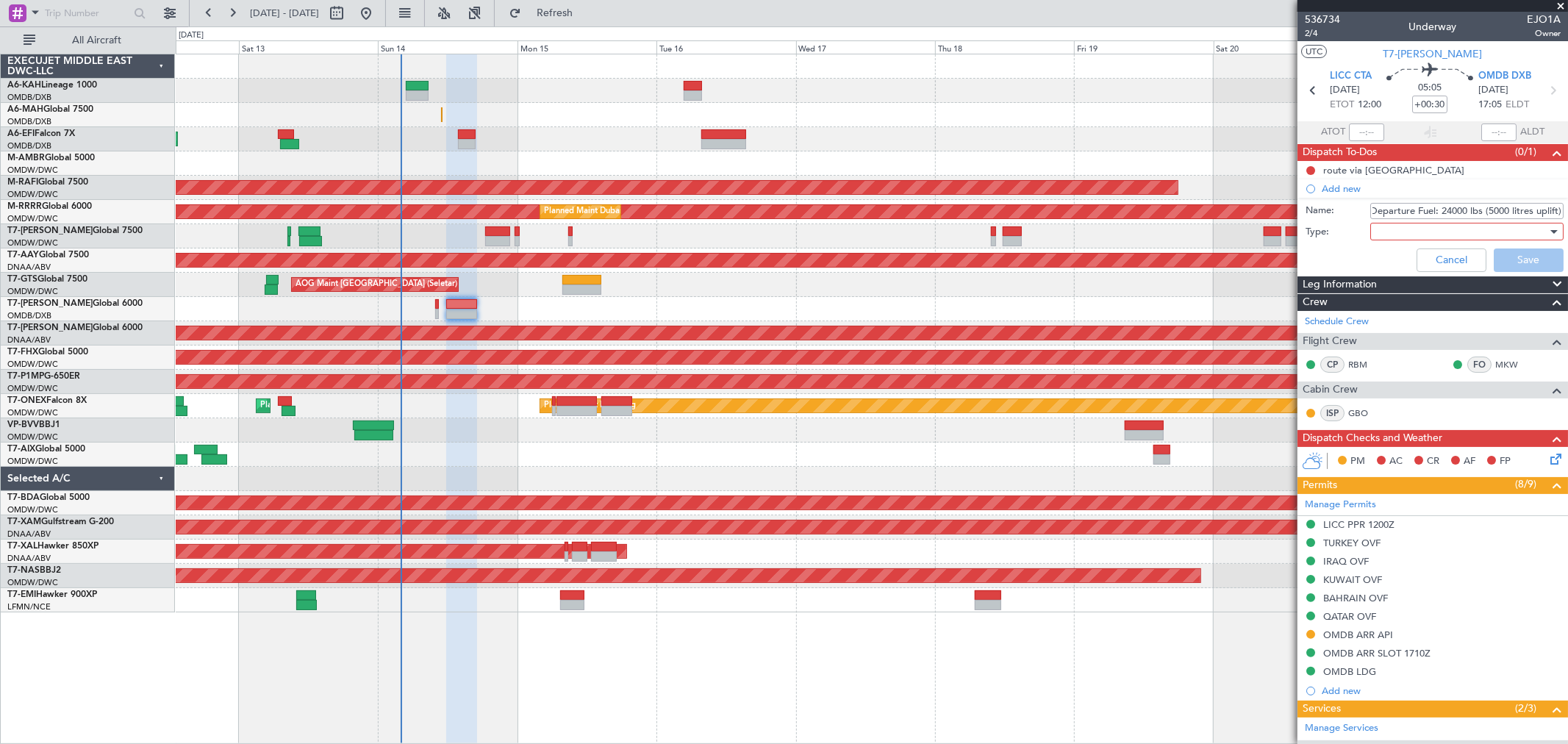
scroll to position [0, 0]
click at [1376, 264] on span "Generic" at bounding box center [1460, 261] width 172 height 22
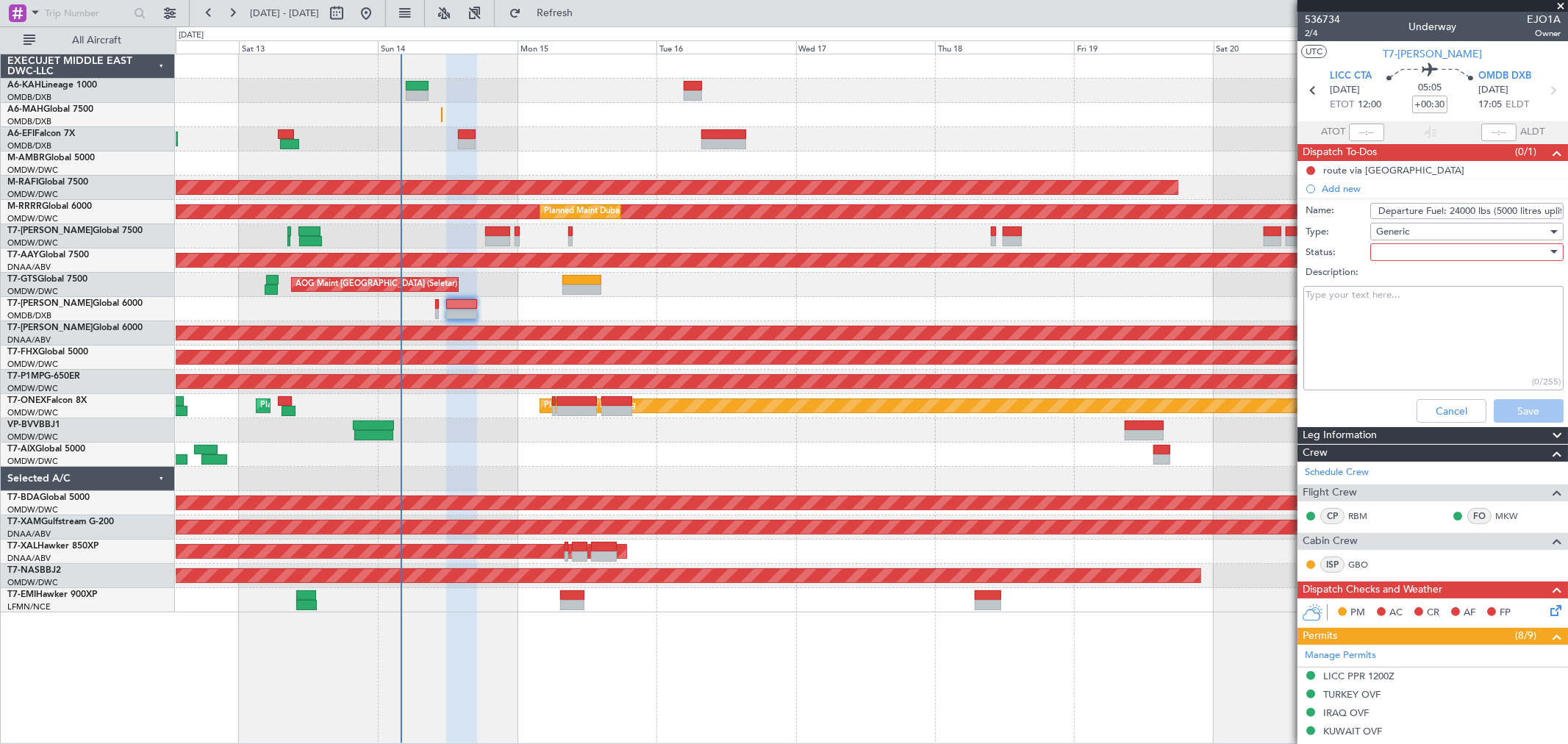
click at [1404, 260] on div at bounding box center [1461, 251] width 172 height 22
drag, startPoint x: 1402, startPoint y: 277, endPoint x: 1435, endPoint y: 323, distance: 56.6
click at [1401, 277] on span "Not Started" at bounding box center [1460, 281] width 172 height 22
click at [1516, 408] on button "Save" at bounding box center [1528, 410] width 70 height 23
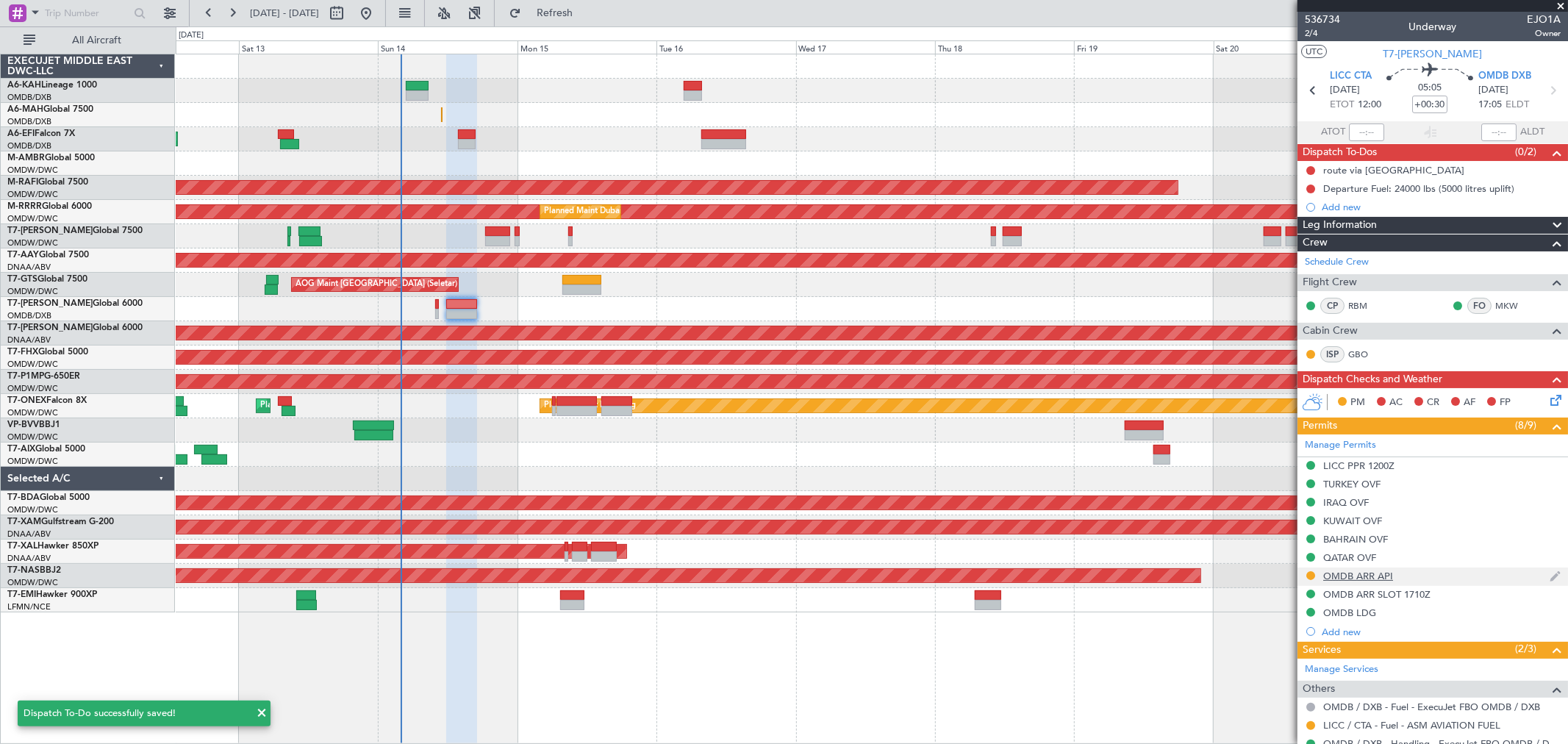
click at [1356, 571] on div "OMDB ARR API" at bounding box center [1357, 576] width 70 height 12
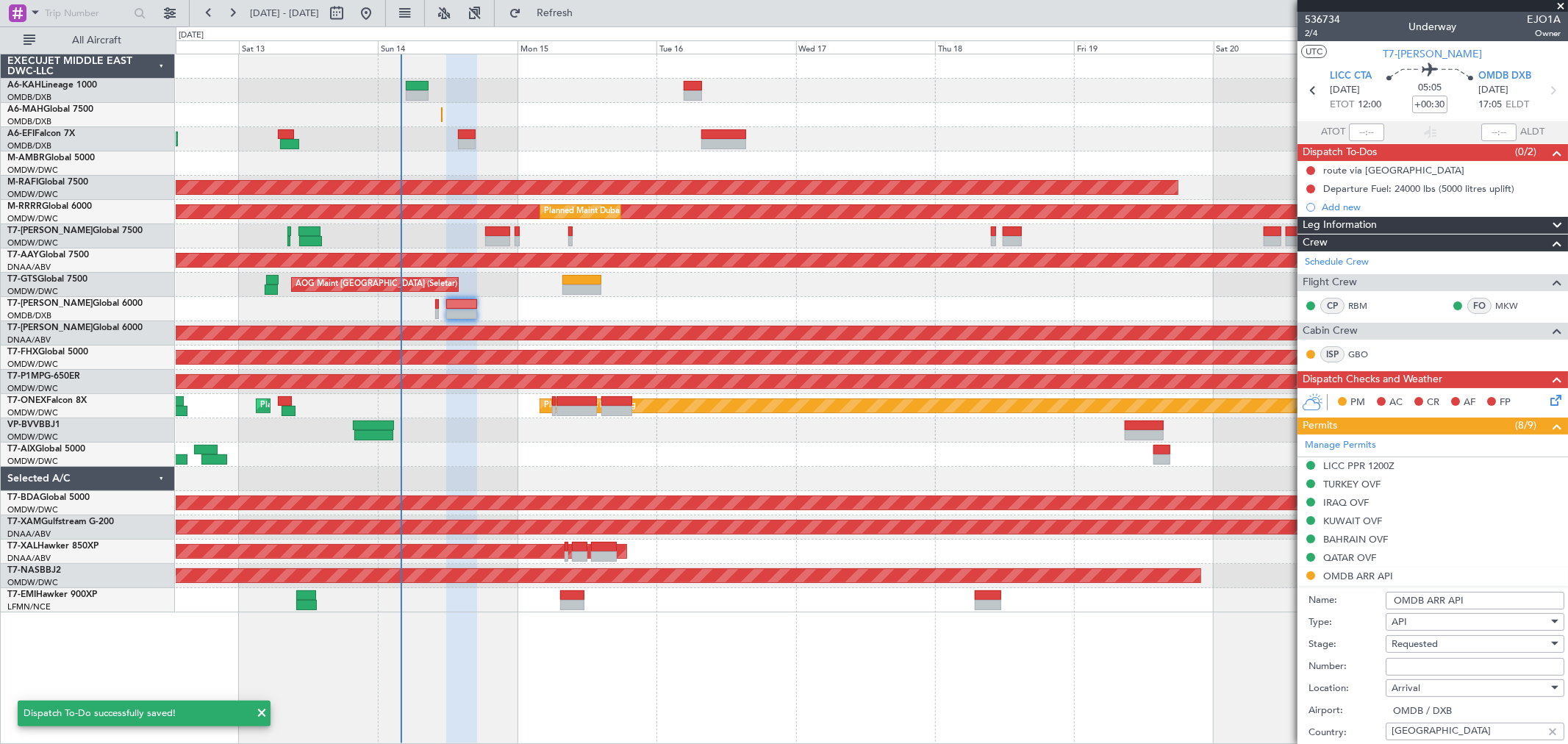
click at [1398, 668] on input "Number:" at bounding box center [1474, 667] width 179 height 17
type input "FILED AND SAVED IN LAN"
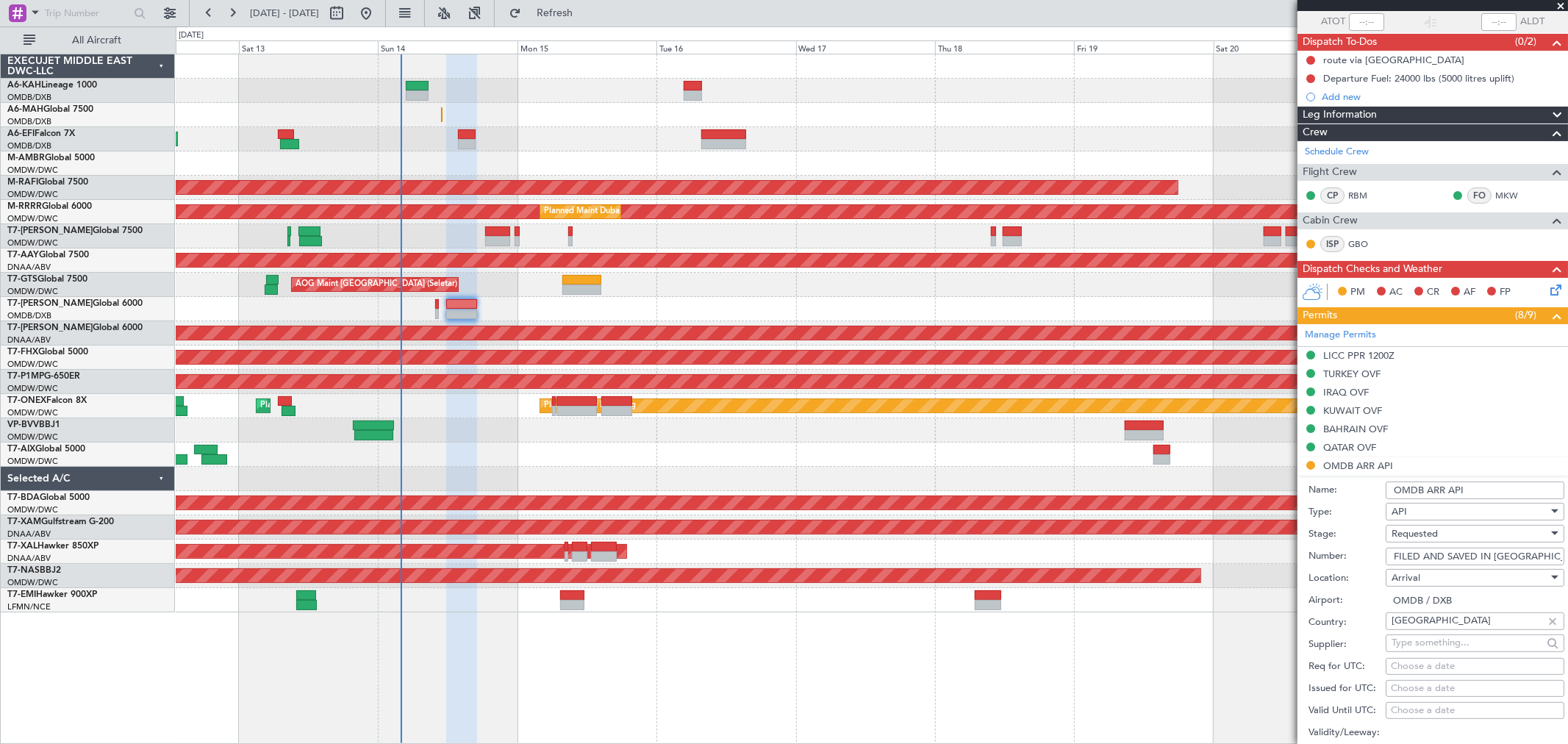
scroll to position [163, 0]
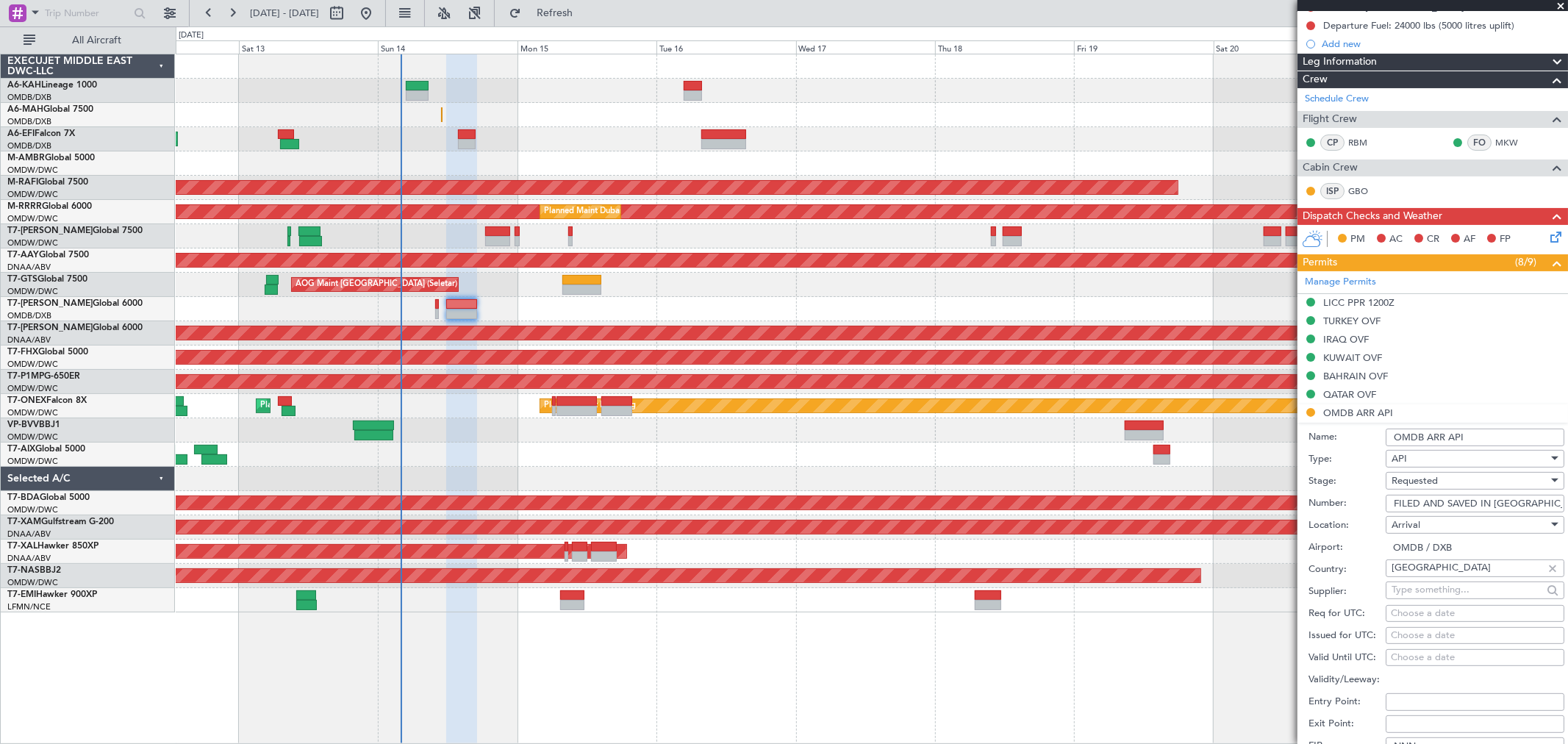
click at [1450, 487] on div "Requested" at bounding box center [1469, 480] width 157 height 22
click at [1451, 593] on span "Received OK" at bounding box center [1468, 593] width 153 height 22
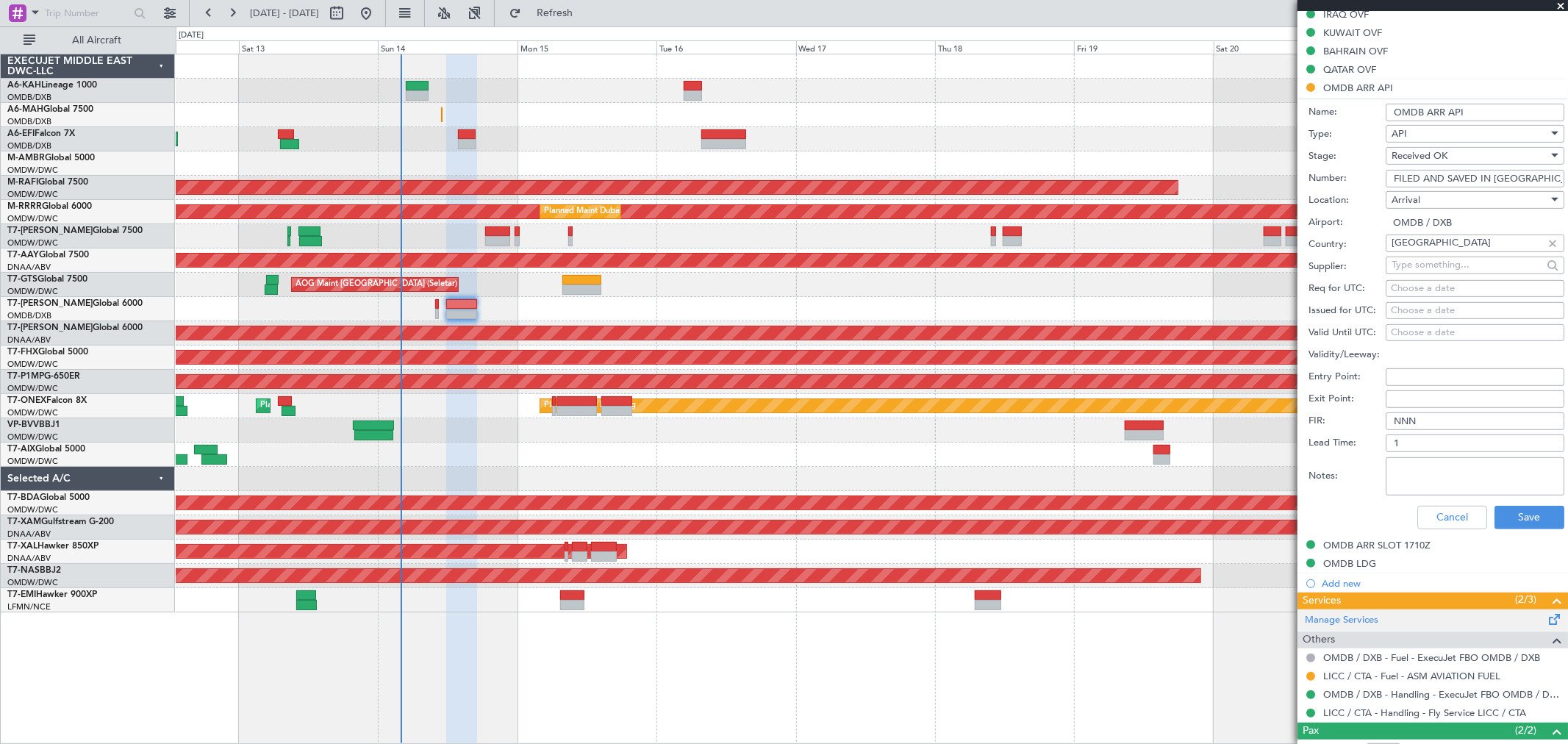
scroll to position [490, 0]
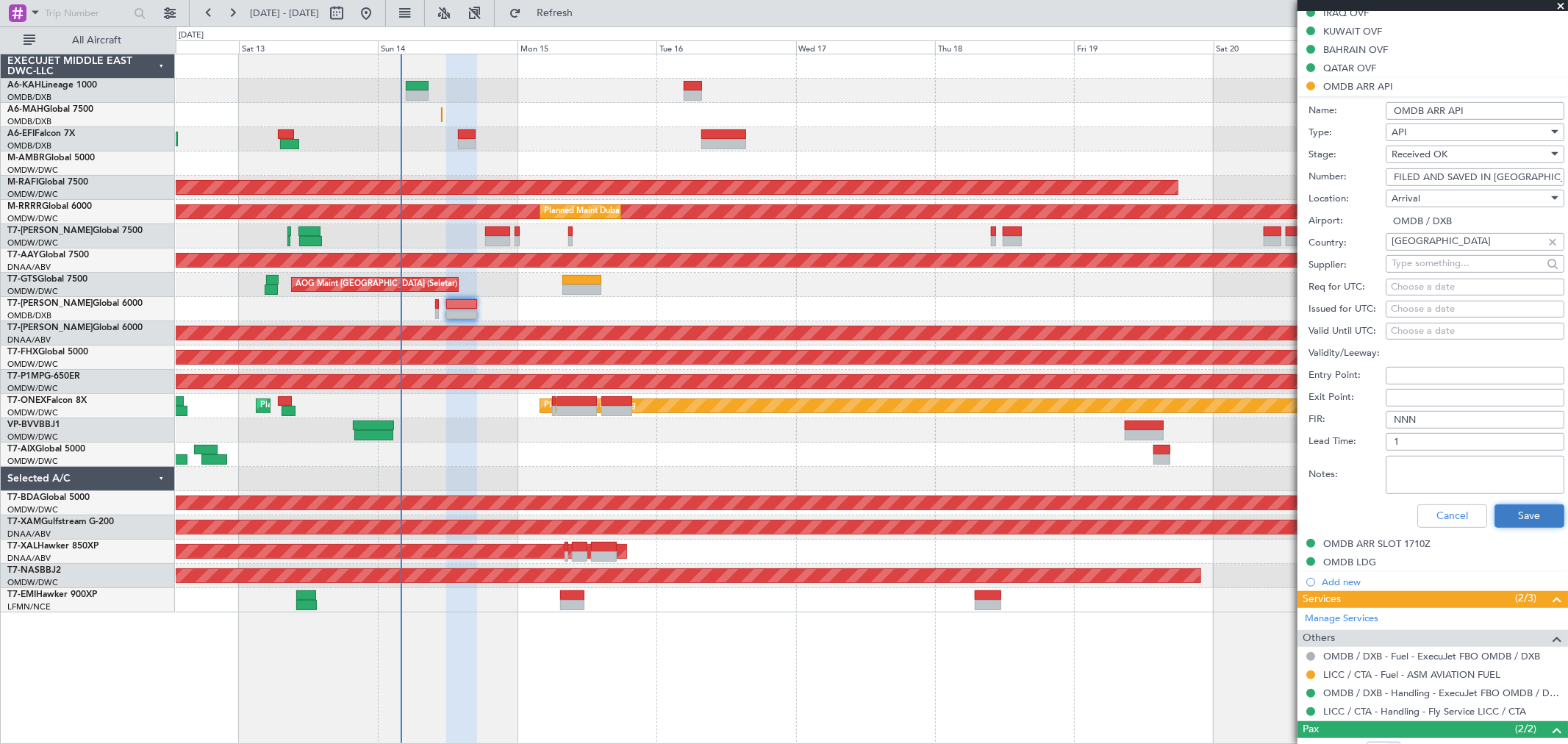
click at [1527, 513] on button "Save" at bounding box center [1529, 516] width 70 height 23
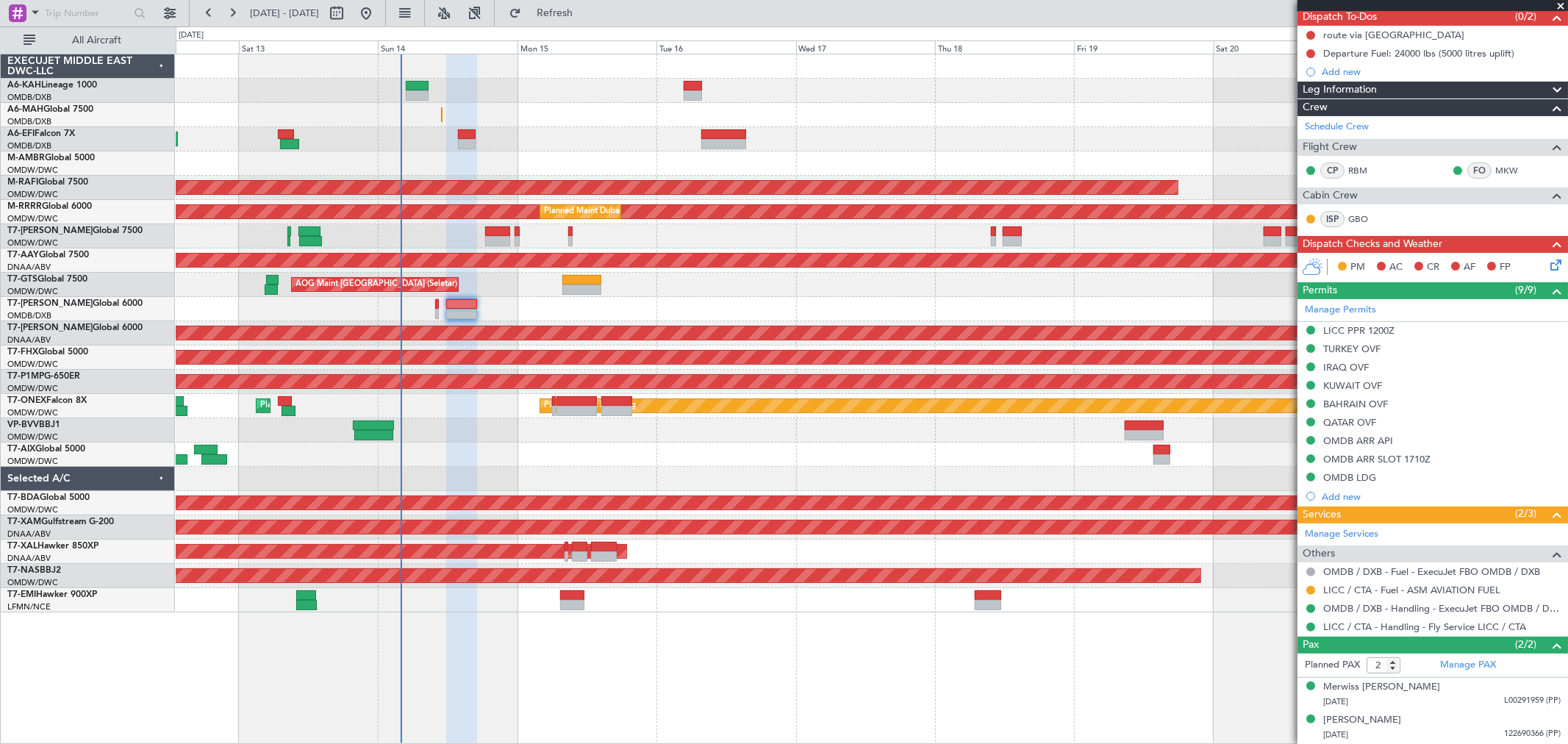
scroll to position [135, 0]
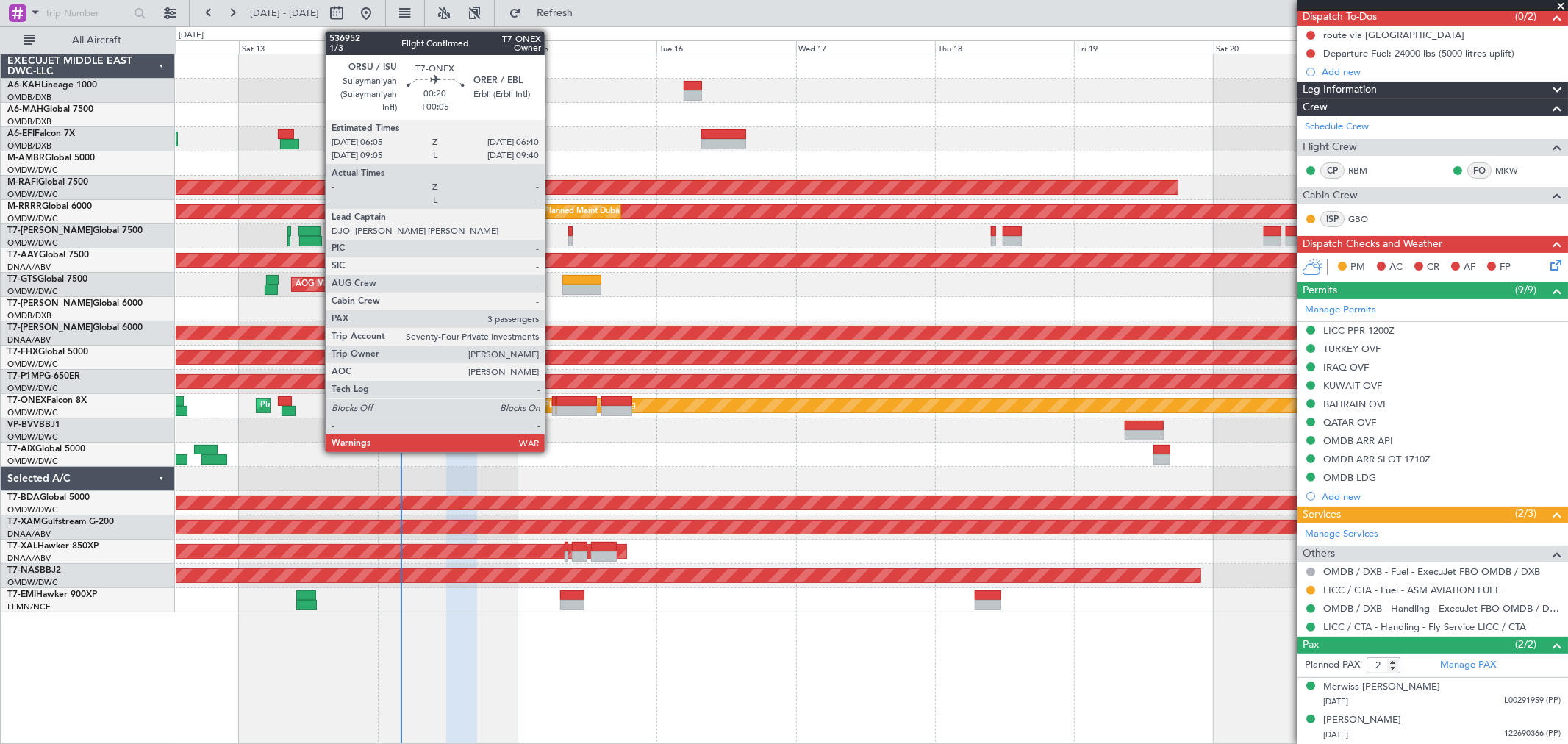
click at [552, 402] on div at bounding box center [554, 401] width 3 height 10
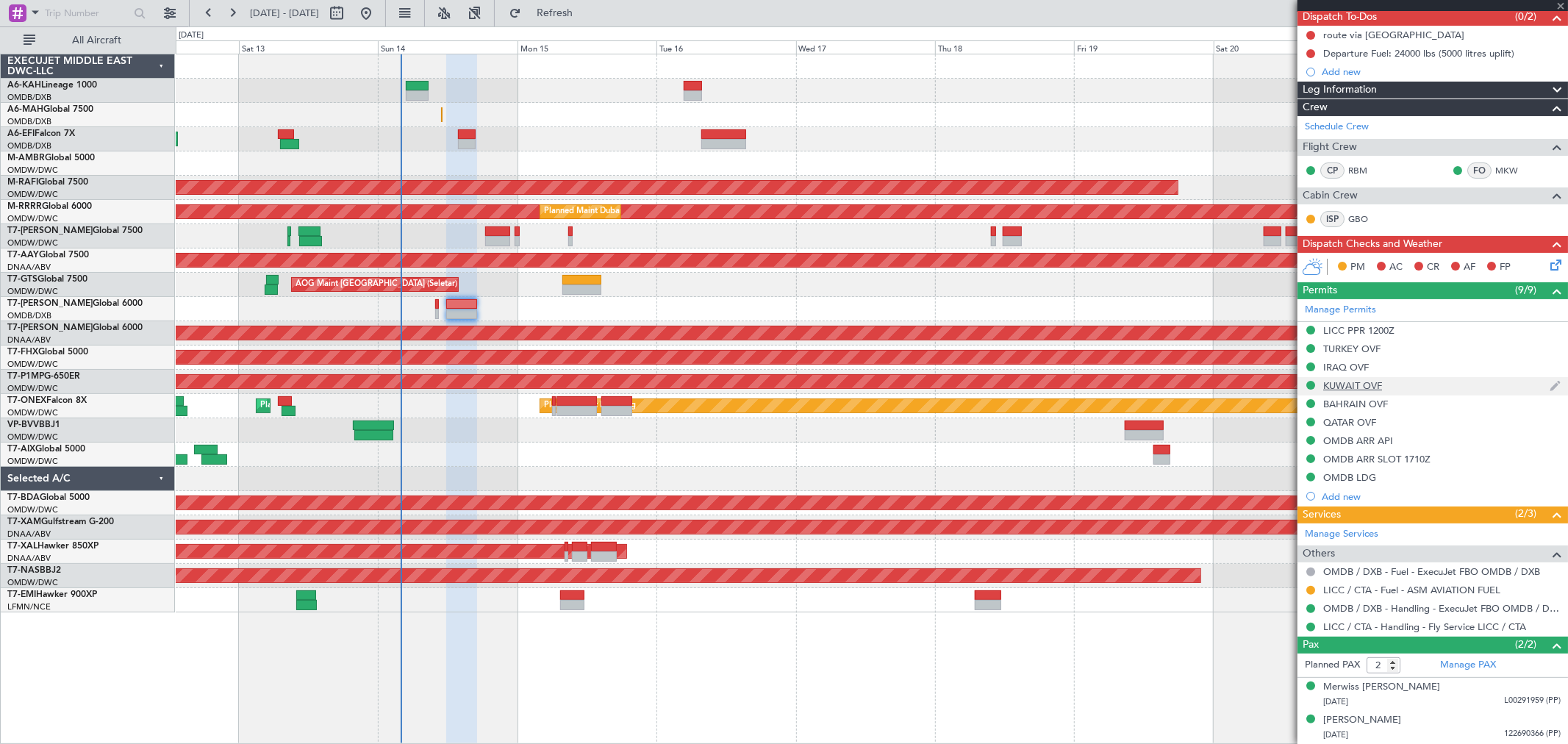
type input "+00:05"
type input "3"
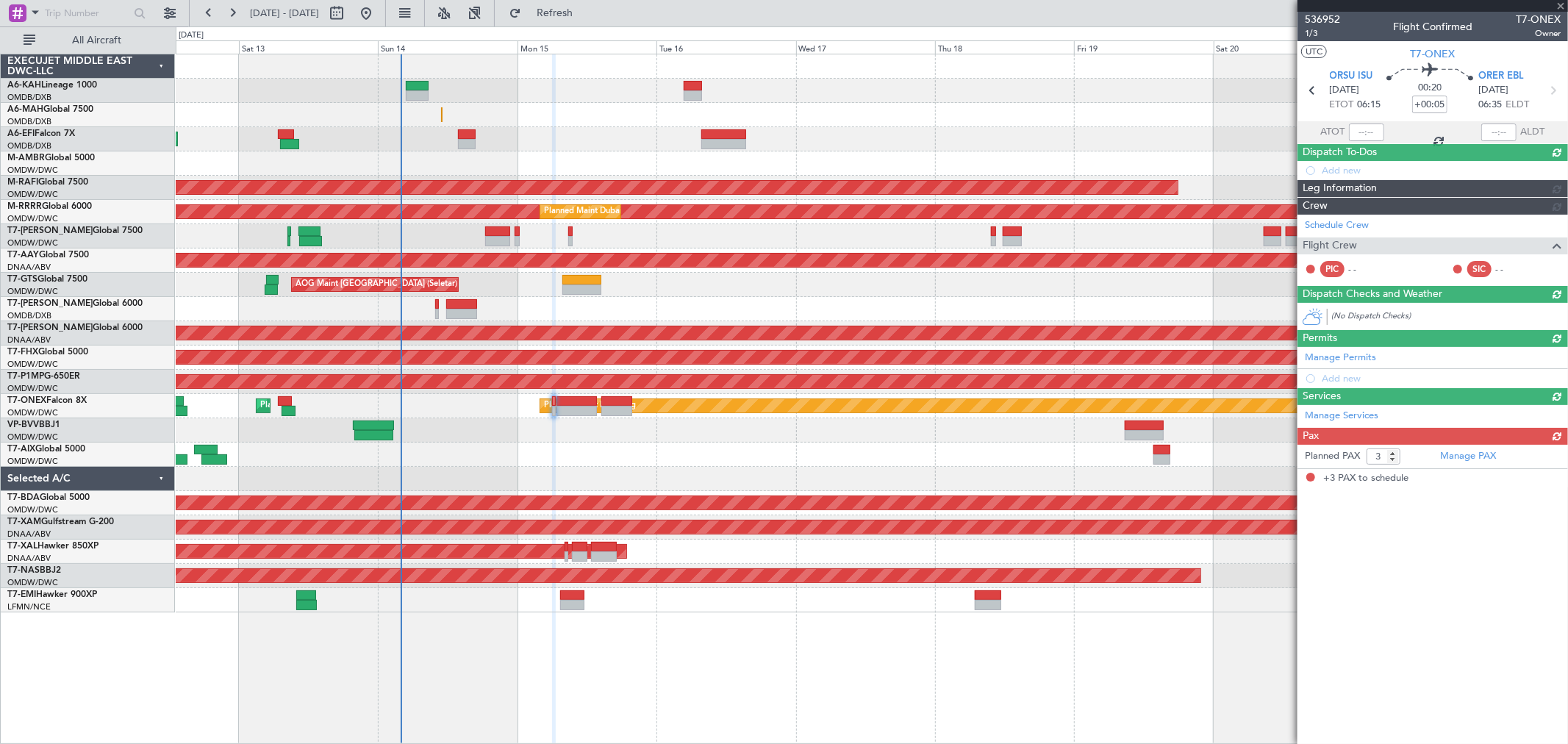
scroll to position [0, 0]
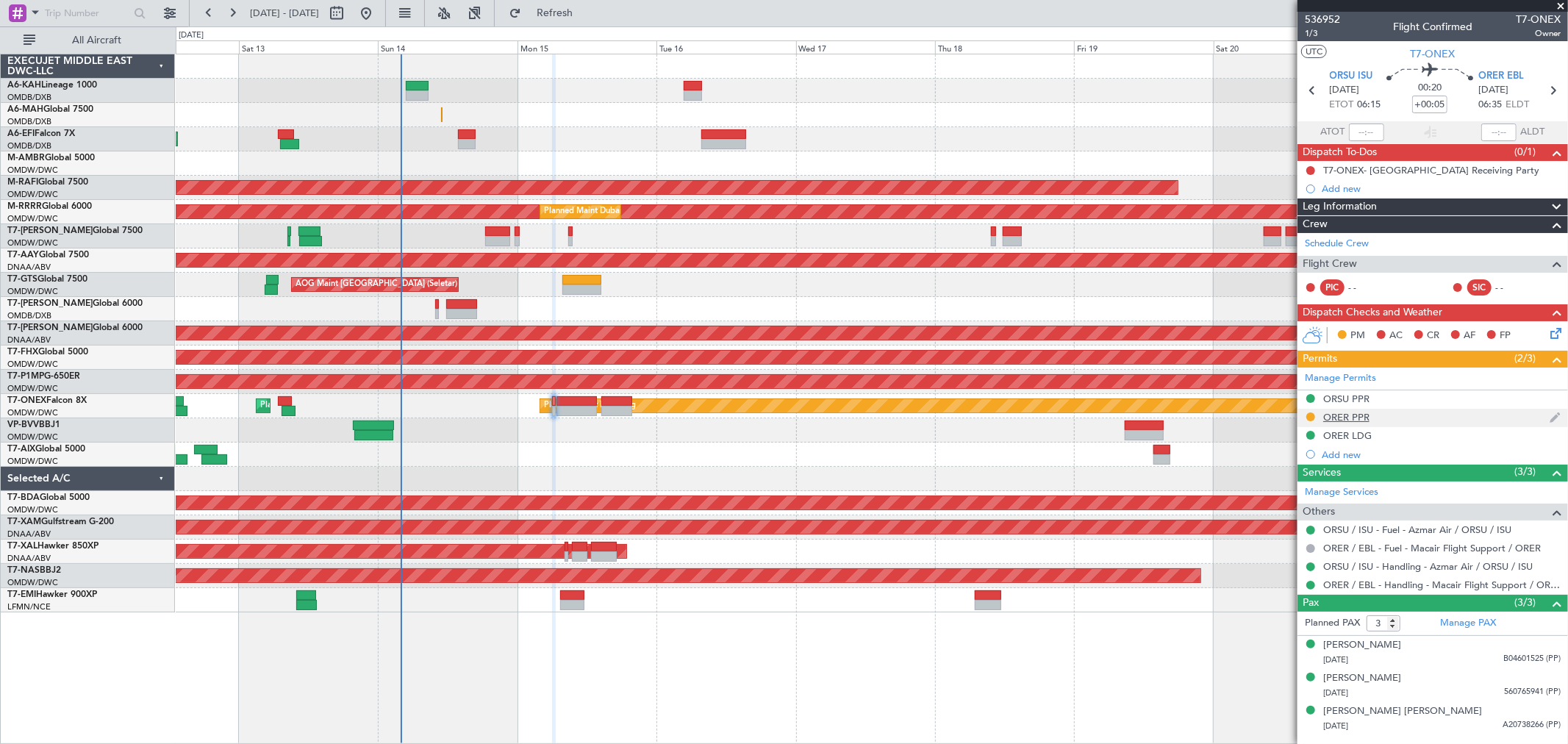
click at [1375, 414] on div "ORER PPR" at bounding box center [1433, 417] width 270 height 18
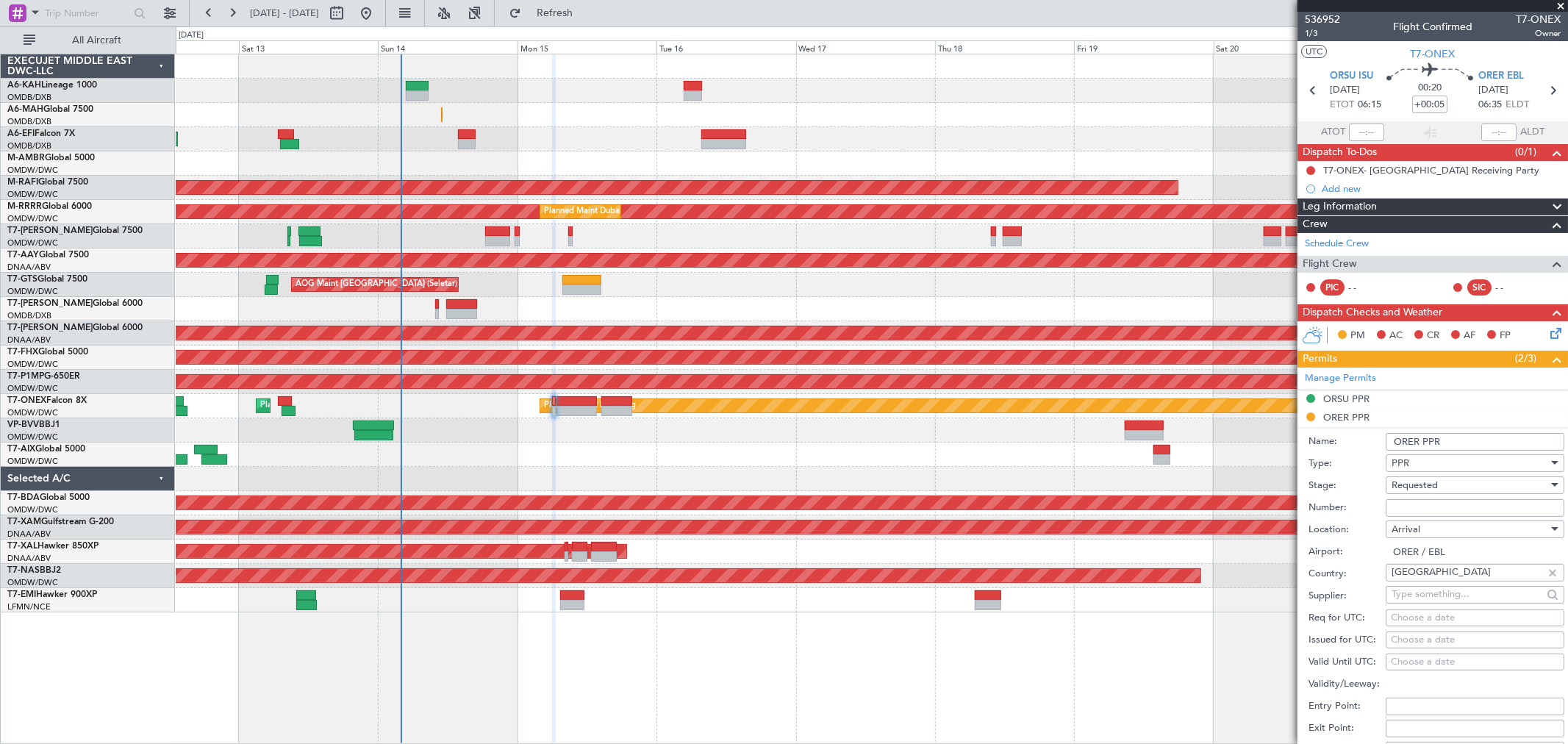
click at [1419, 499] on input "Number:" at bounding box center [1474, 508] width 179 height 17
paste input "3757/09/15"
type input "3757/09/15"
click at [1416, 482] on span "Requested" at bounding box center [1414, 485] width 46 height 13
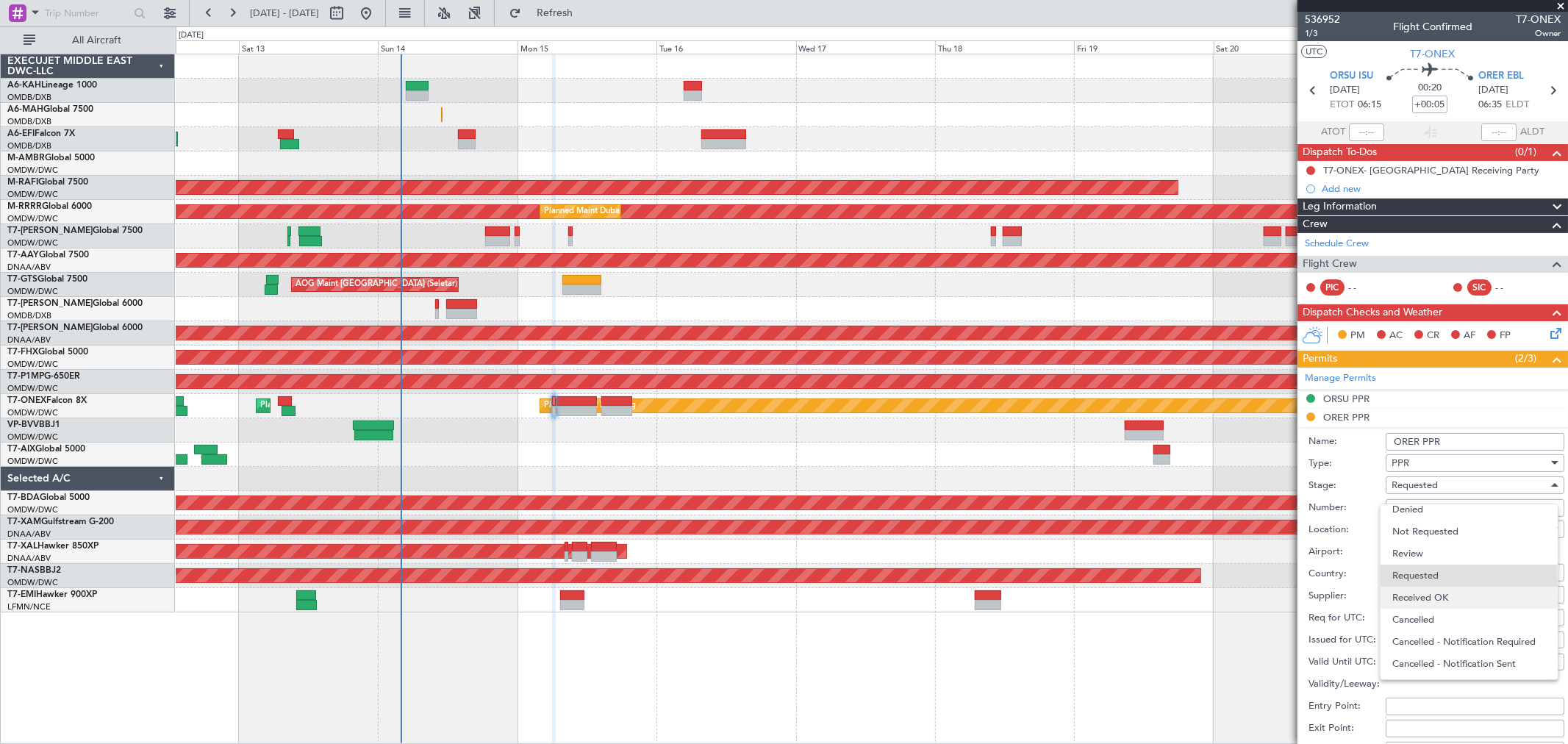
click at [1441, 593] on span "Received OK" at bounding box center [1468, 597] width 153 height 22
click at [1467, 443] on input "ORER PPR" at bounding box center [1474, 441] width 179 height 17
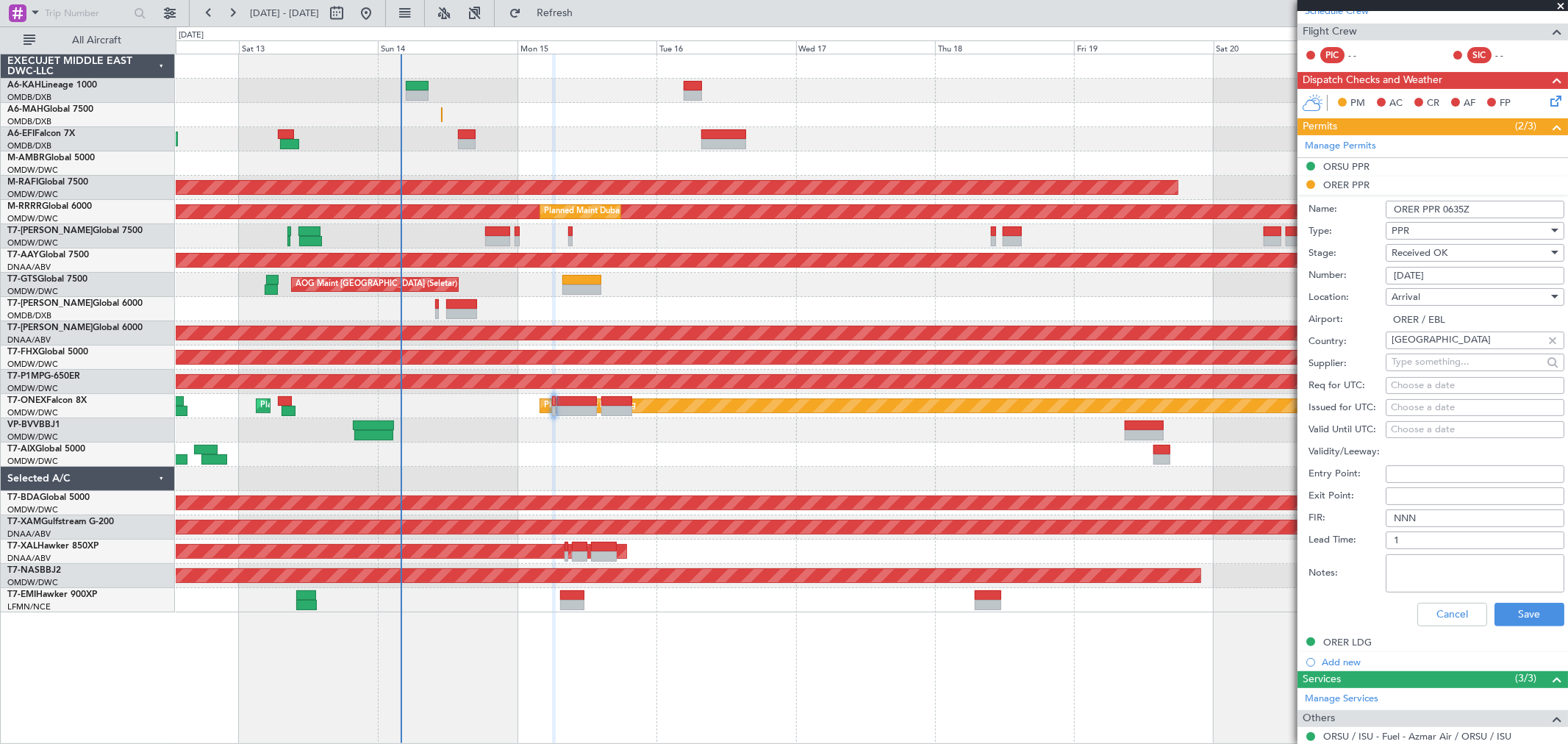
scroll to position [245, 0]
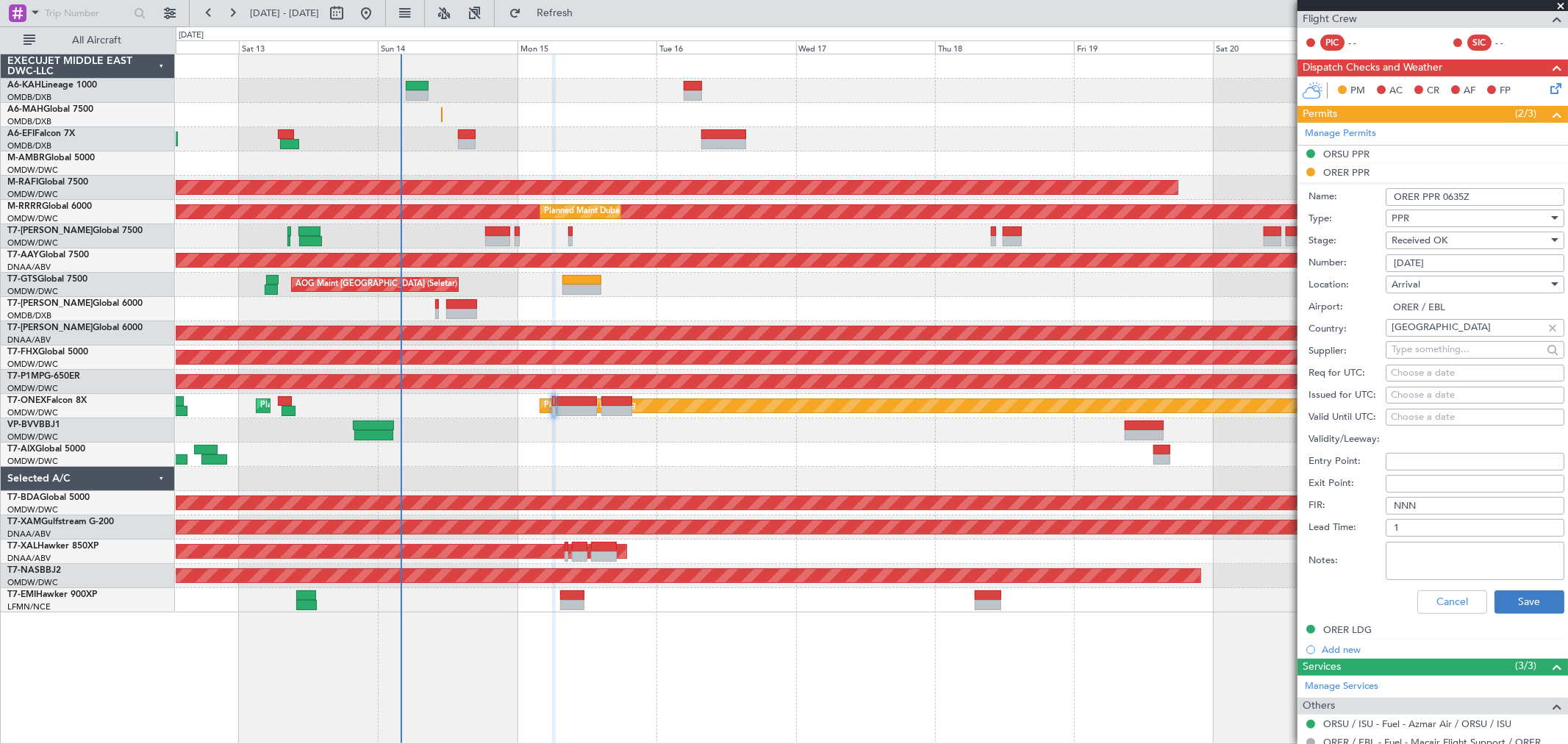
type input "ORER PPR 0635Z"
click at [1507, 603] on button "Save" at bounding box center [1529, 602] width 70 height 23
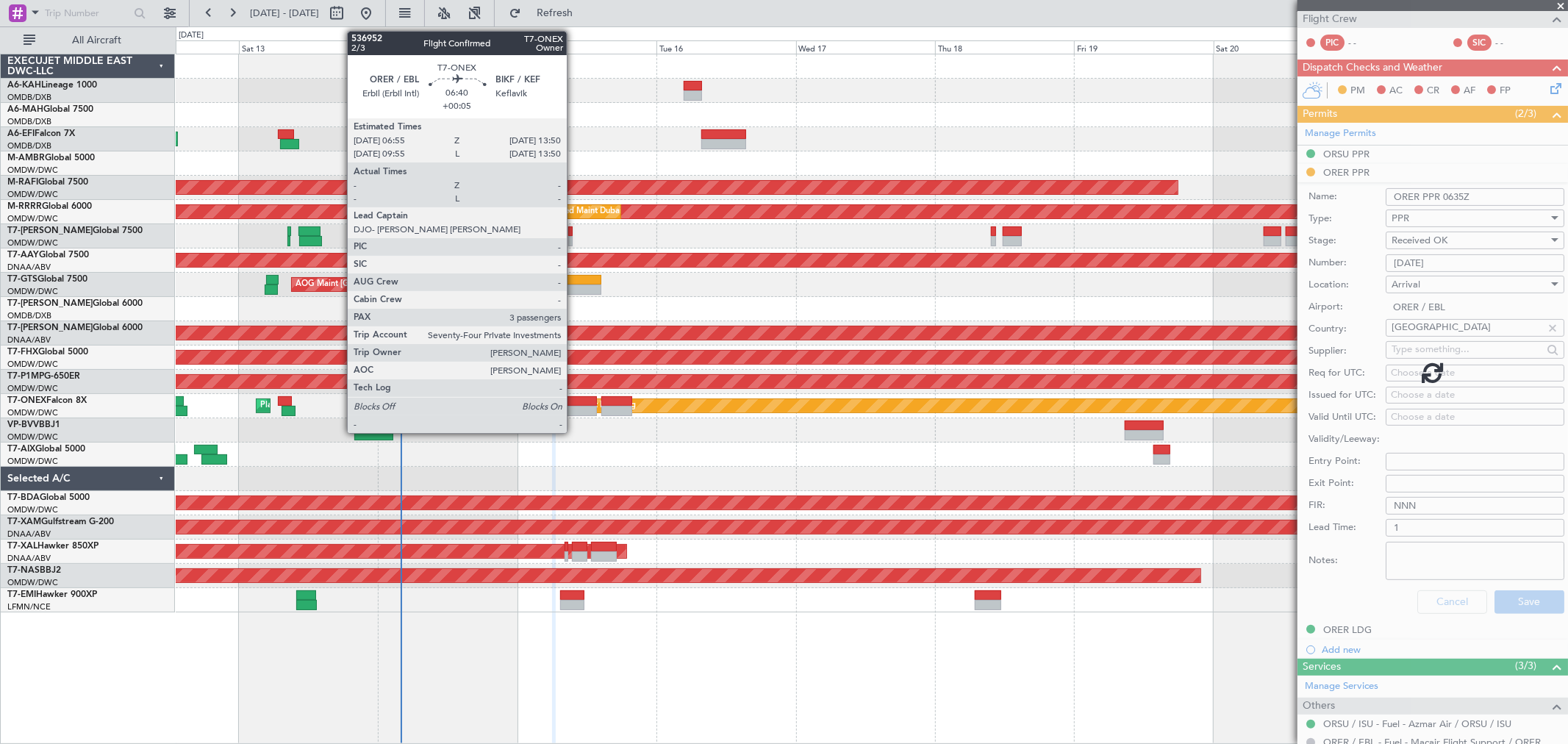
scroll to position [0, 0]
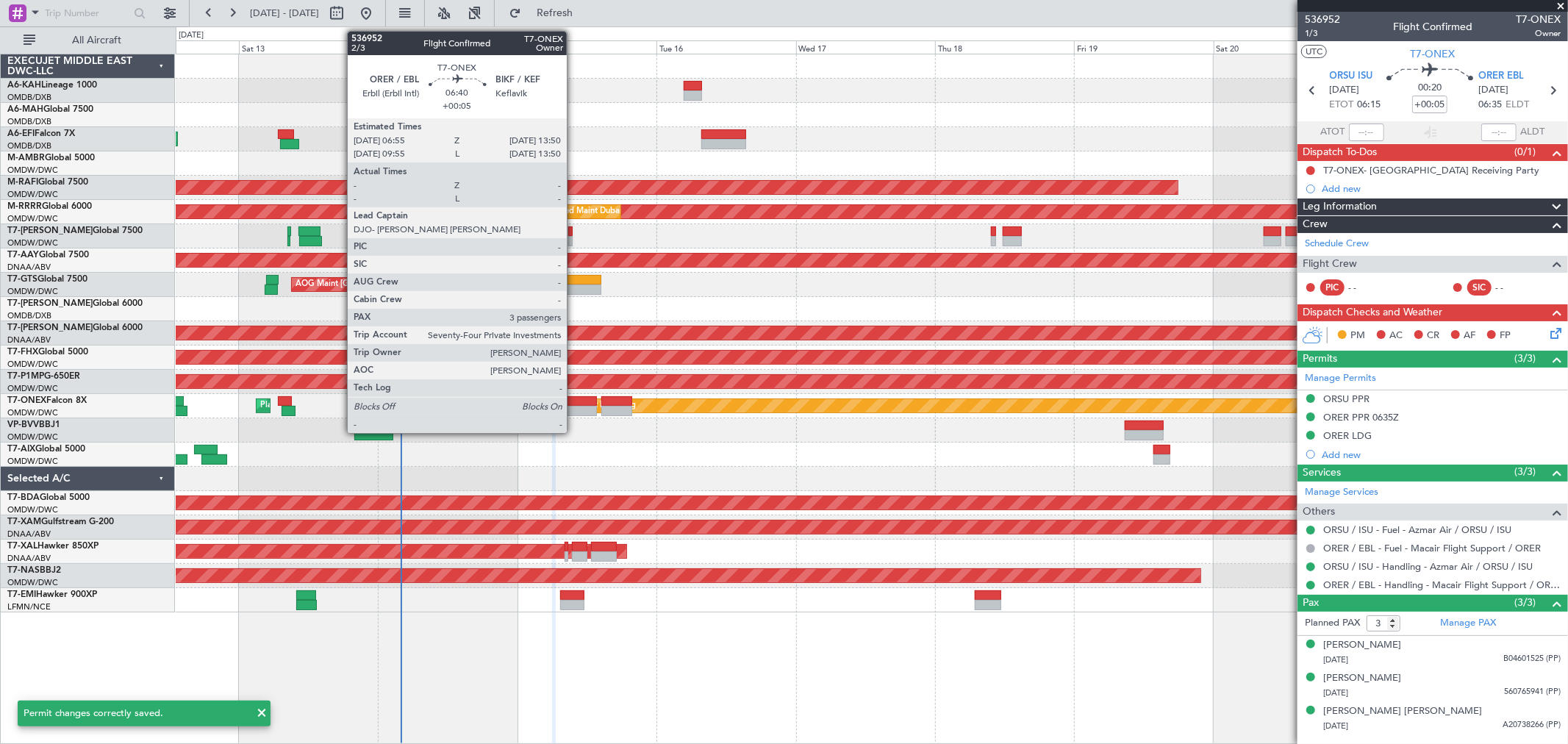
click at [574, 407] on div at bounding box center [576, 411] width 41 height 10
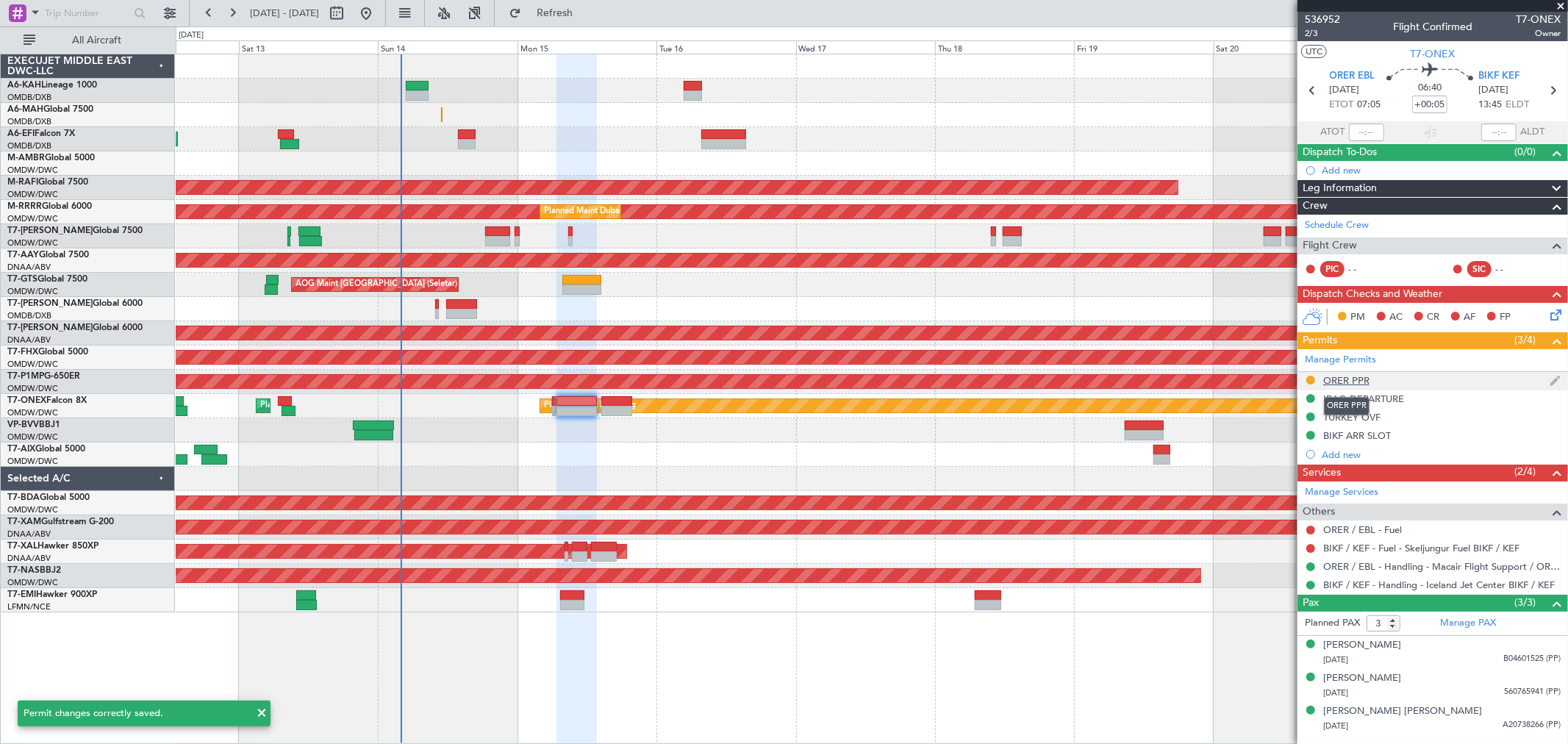
click at [1352, 380] on div "ORER PPR" at bounding box center [1345, 381] width 46 height 12
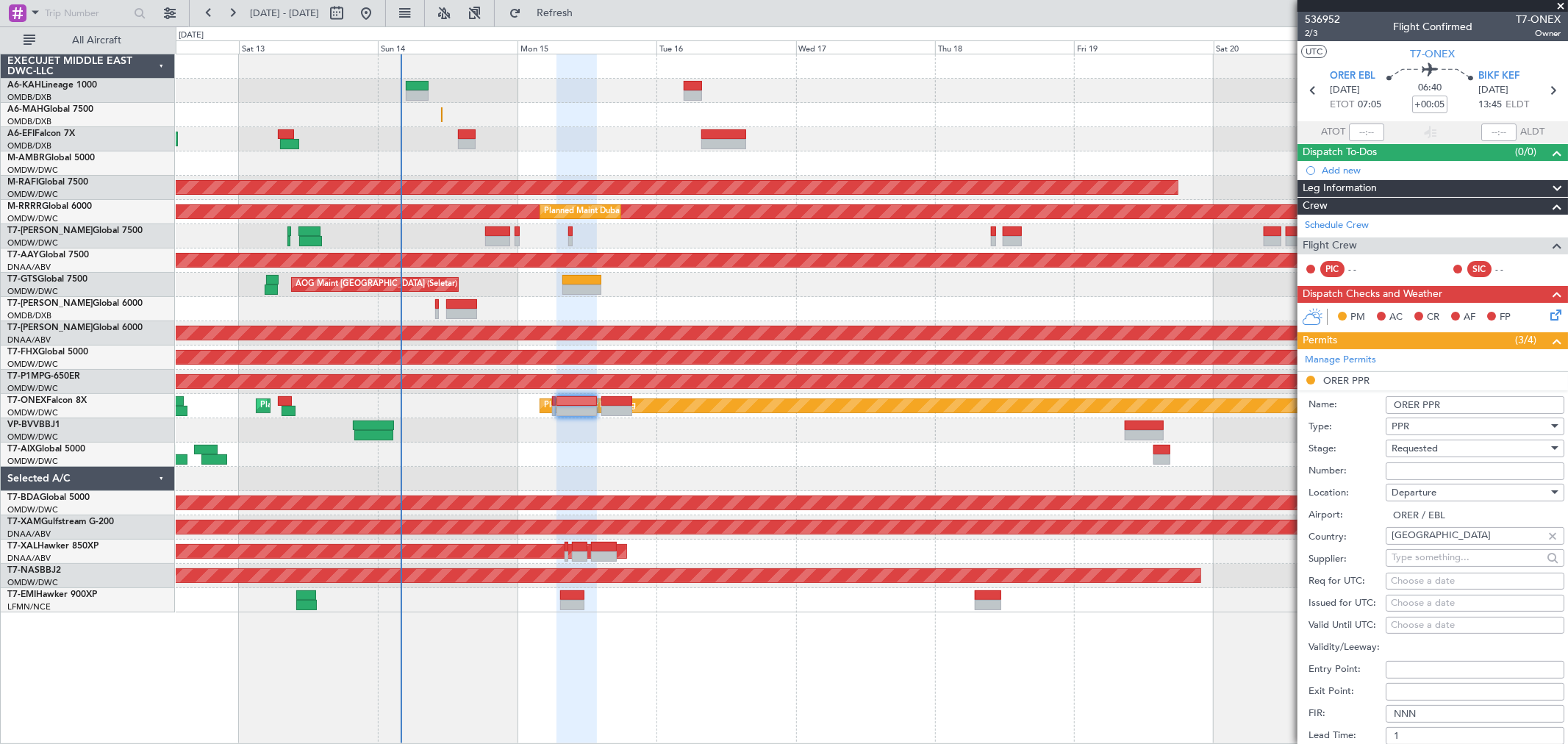
click at [1401, 474] on input "Number:" at bounding box center [1474, 471] width 179 height 17
paste input "3757/09/15"
type input "3757/09/15"
click at [1409, 454] on div "Requested" at bounding box center [1469, 448] width 157 height 22
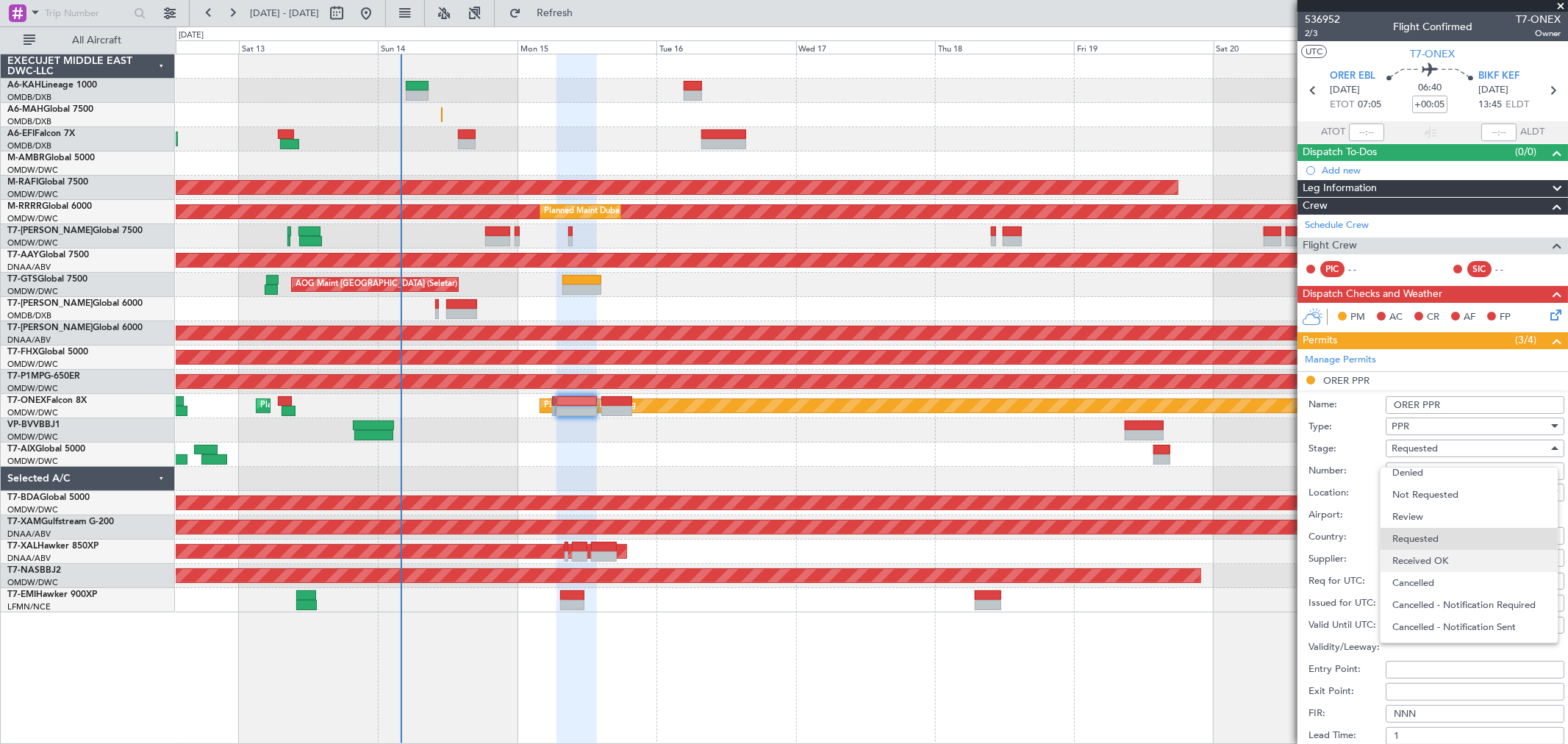
click at [1420, 564] on span "Received OK" at bounding box center [1468, 560] width 153 height 22
click at [1481, 404] on input "ORER PPR" at bounding box center [1474, 405] width 179 height 17
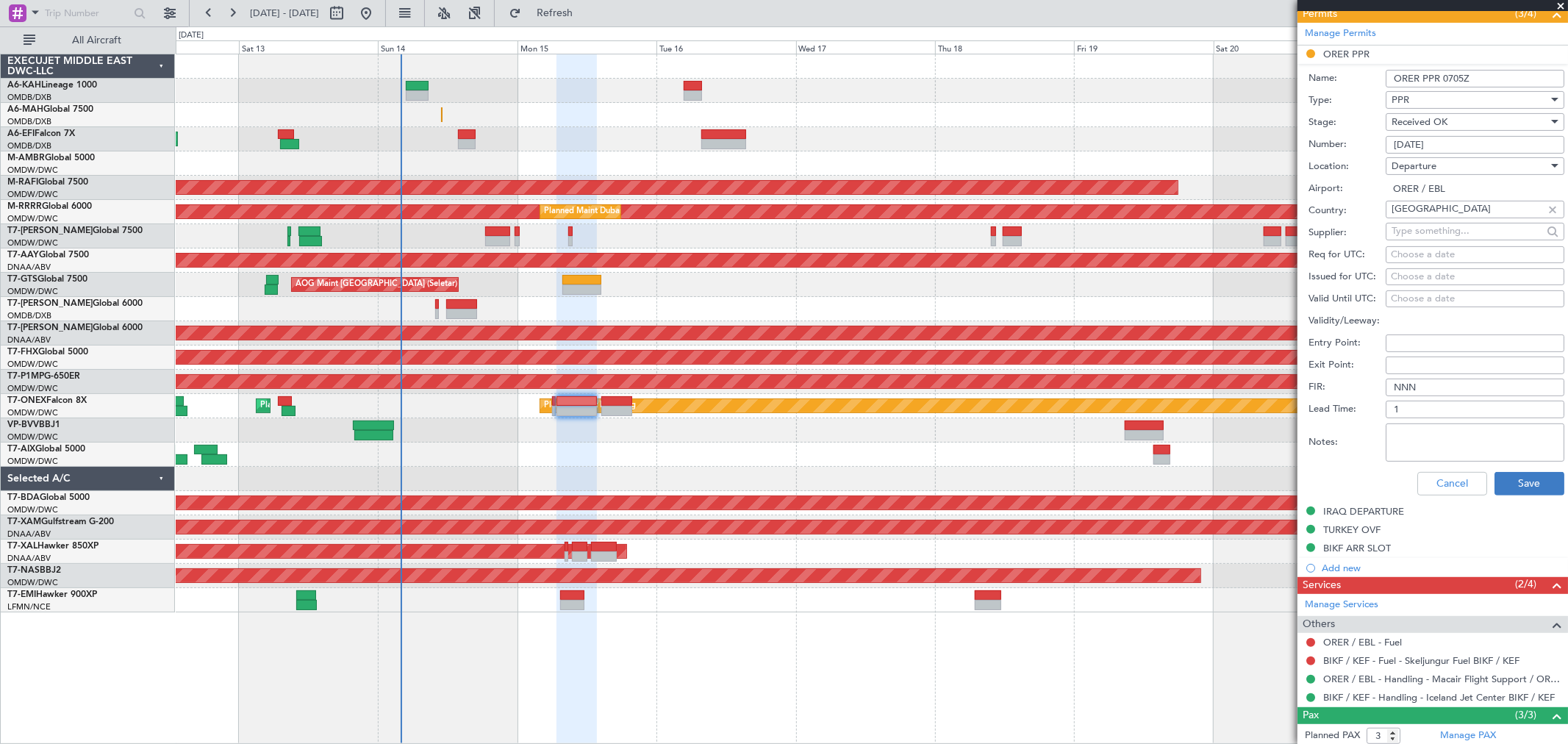
type input "ORER PPR 0705Z"
click at [1517, 479] on button "Save" at bounding box center [1529, 483] width 70 height 23
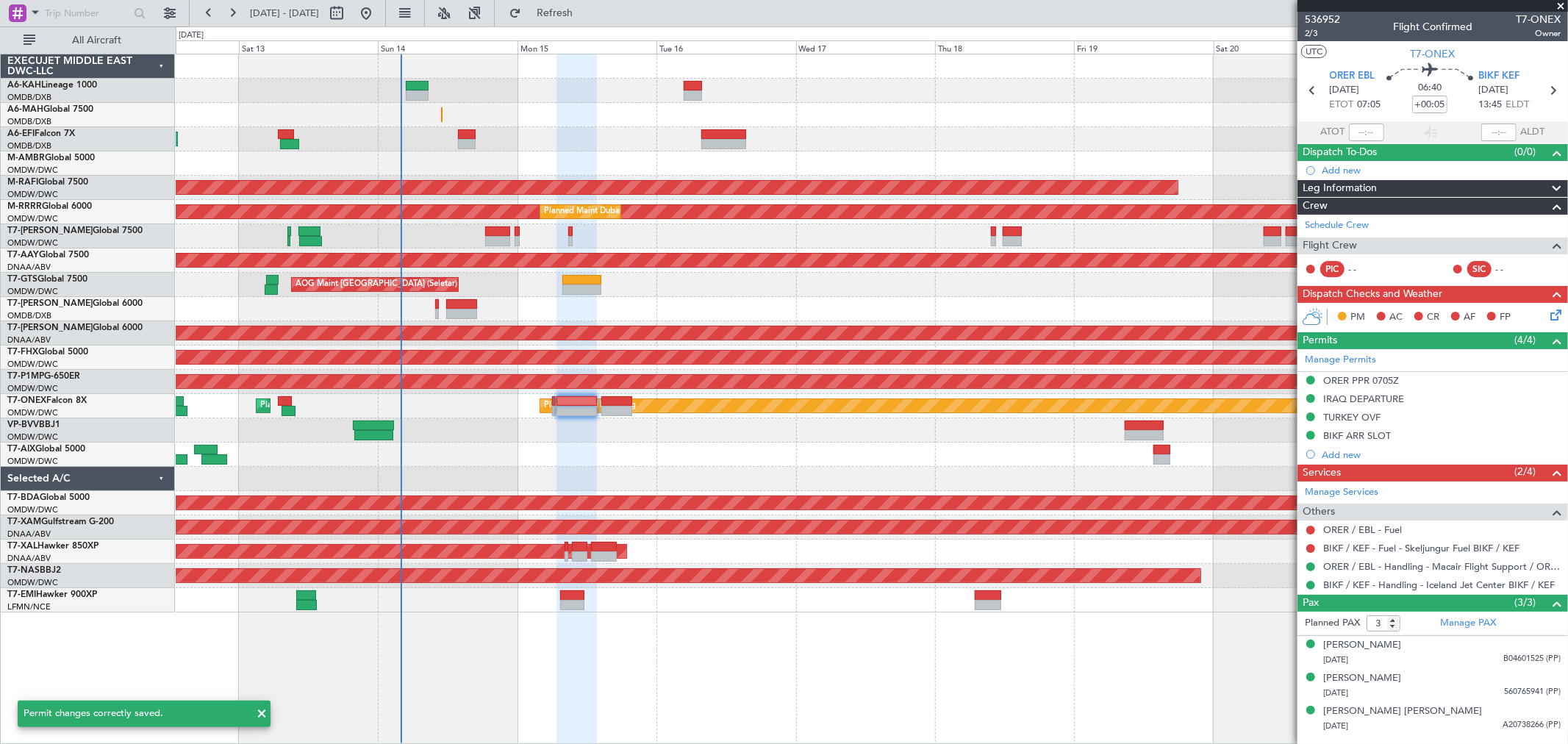
scroll to position [0, 0]
click at [1309, 528] on button at bounding box center [1311, 530] width 9 height 9
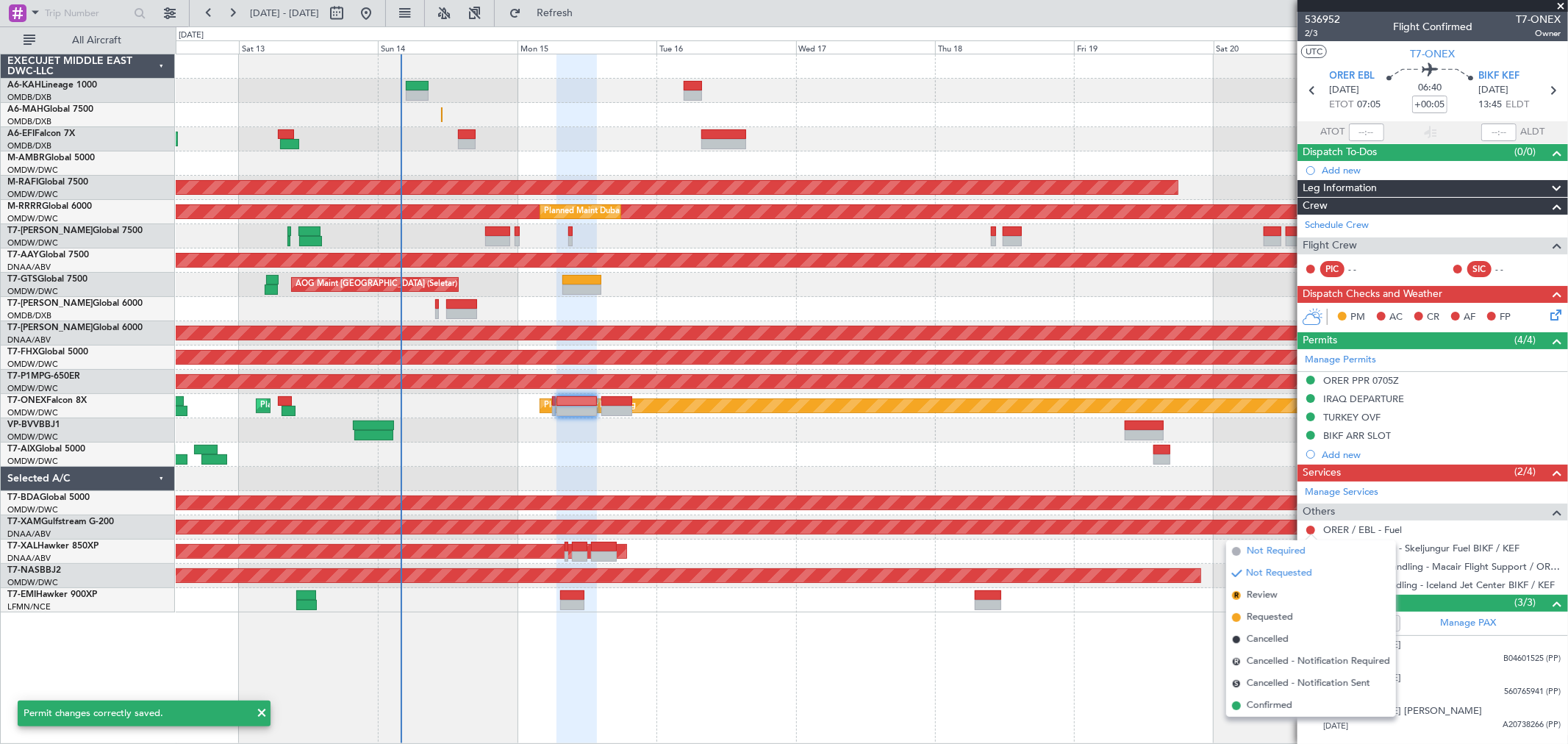
click at [1259, 553] on span "Not Required" at bounding box center [1276, 551] width 59 height 15
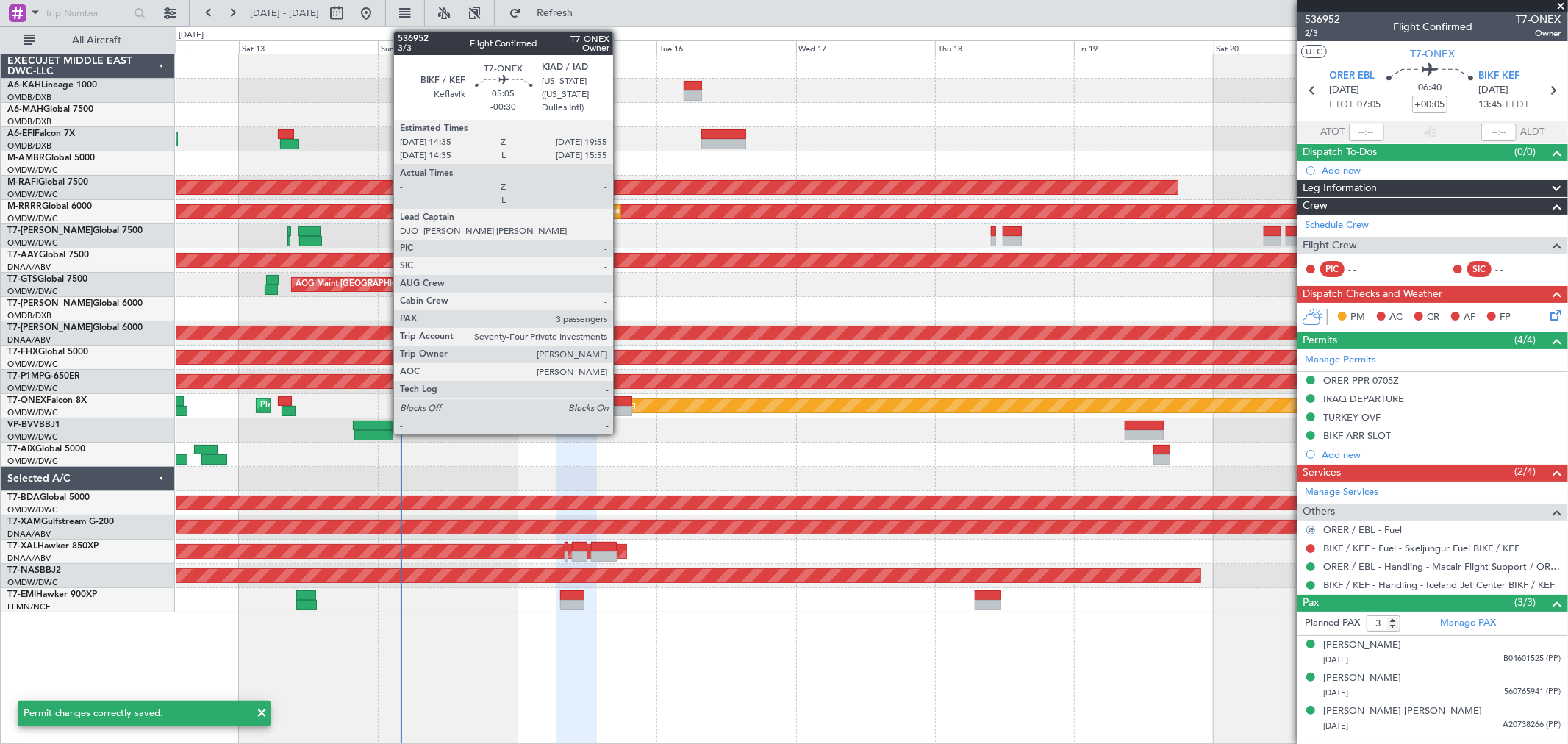
click at [621, 407] on div at bounding box center [617, 411] width 31 height 10
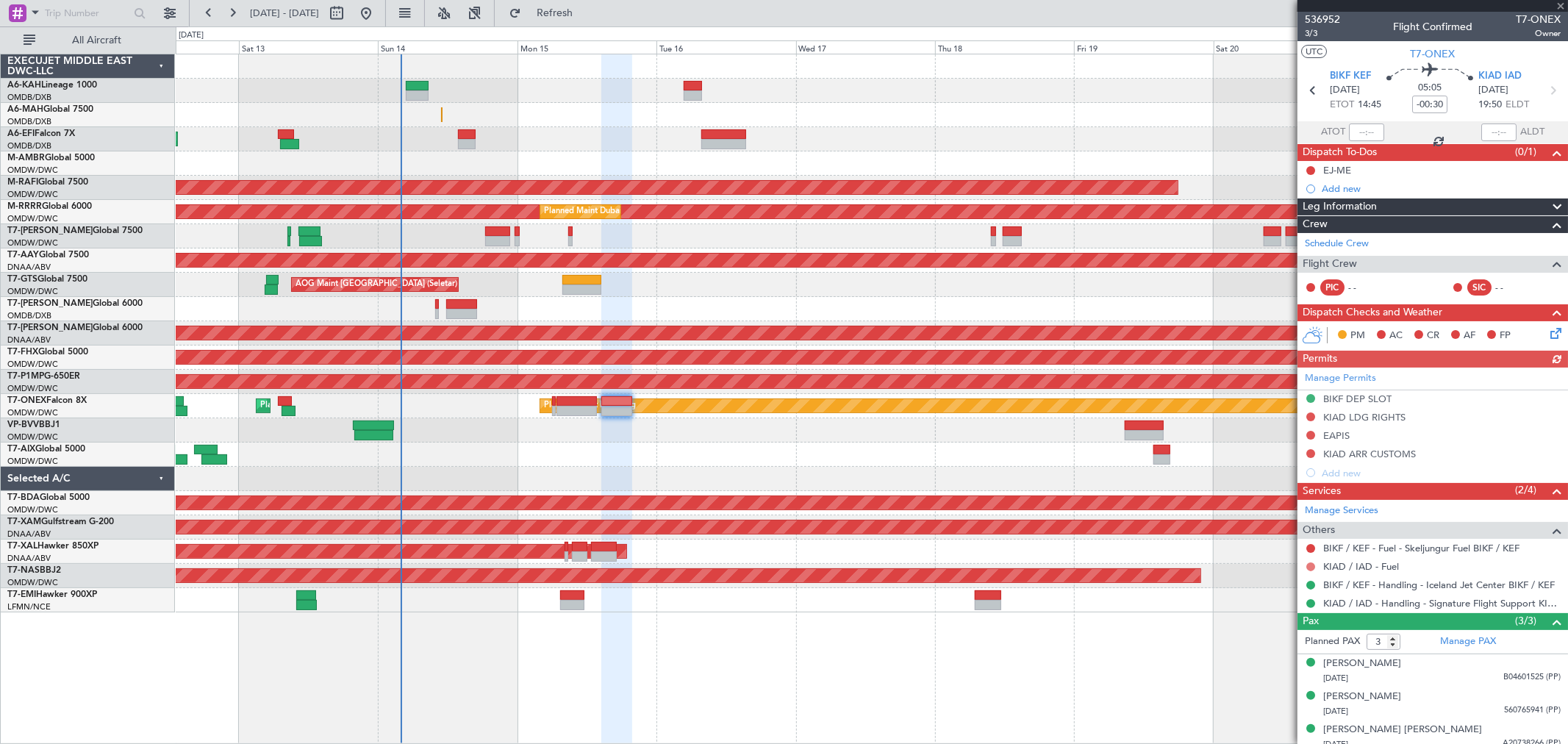
click at [1309, 566] on button at bounding box center [1311, 567] width 9 height 9
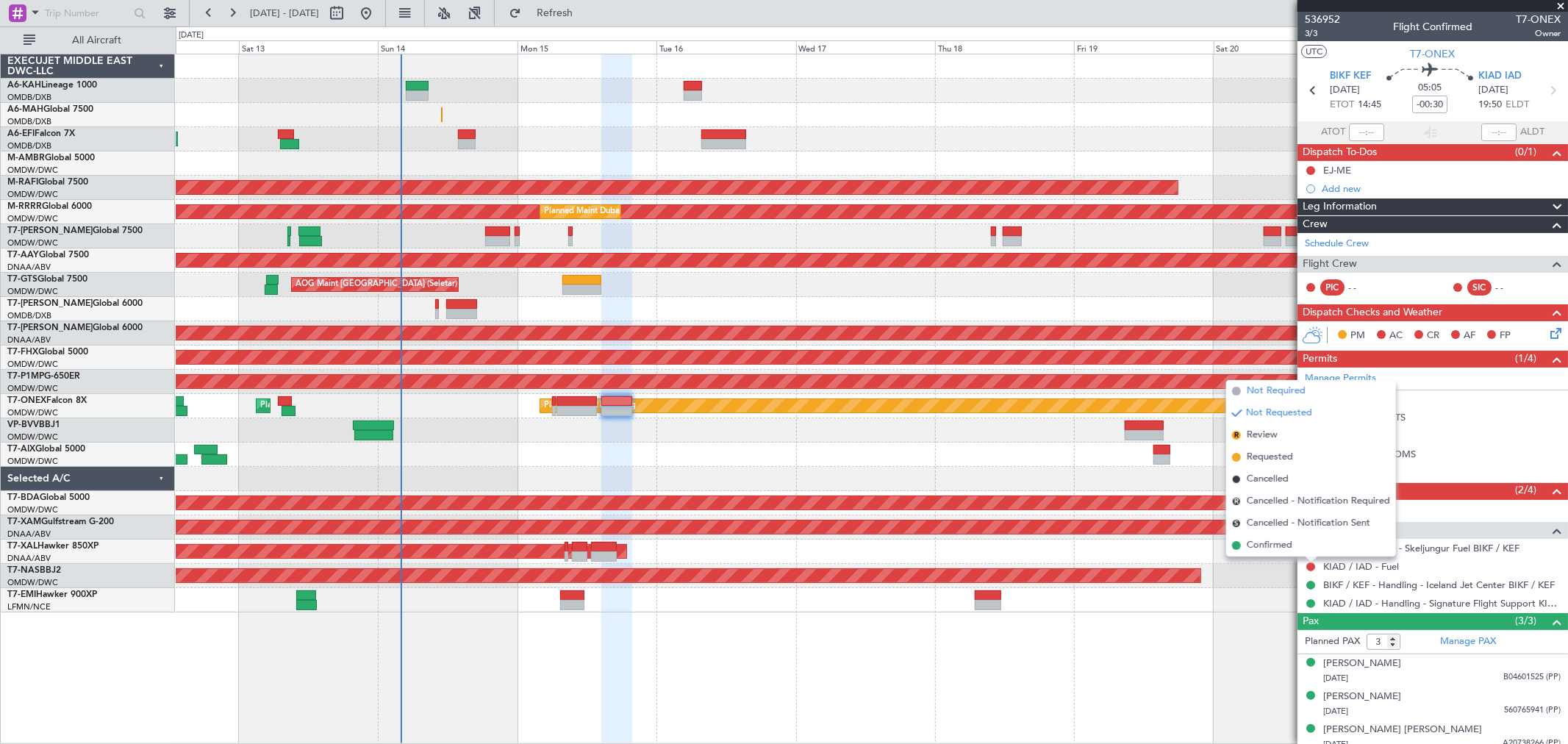
click at [1278, 385] on span "Not Required" at bounding box center [1276, 391] width 59 height 15
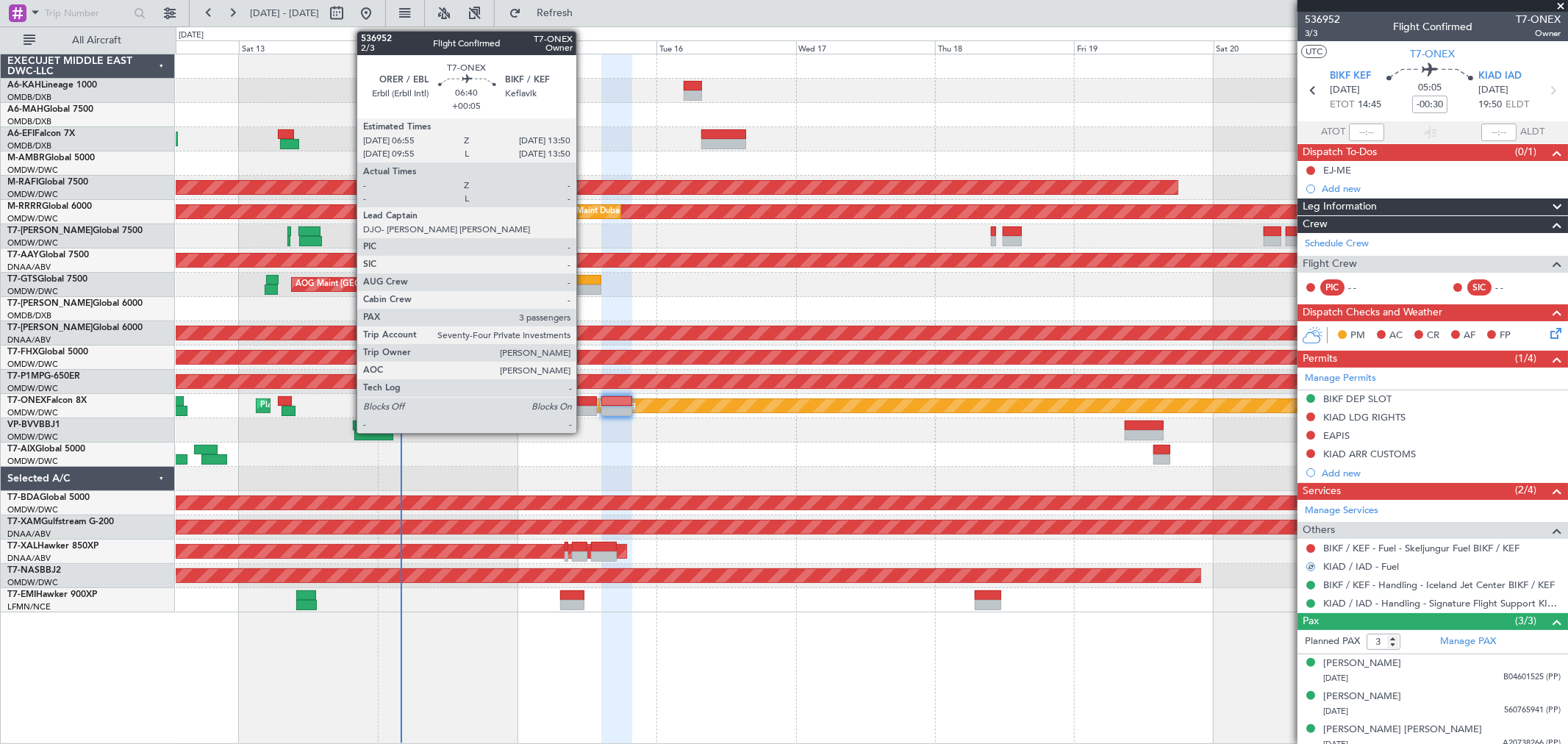
click at [583, 401] on div at bounding box center [576, 401] width 41 height 10
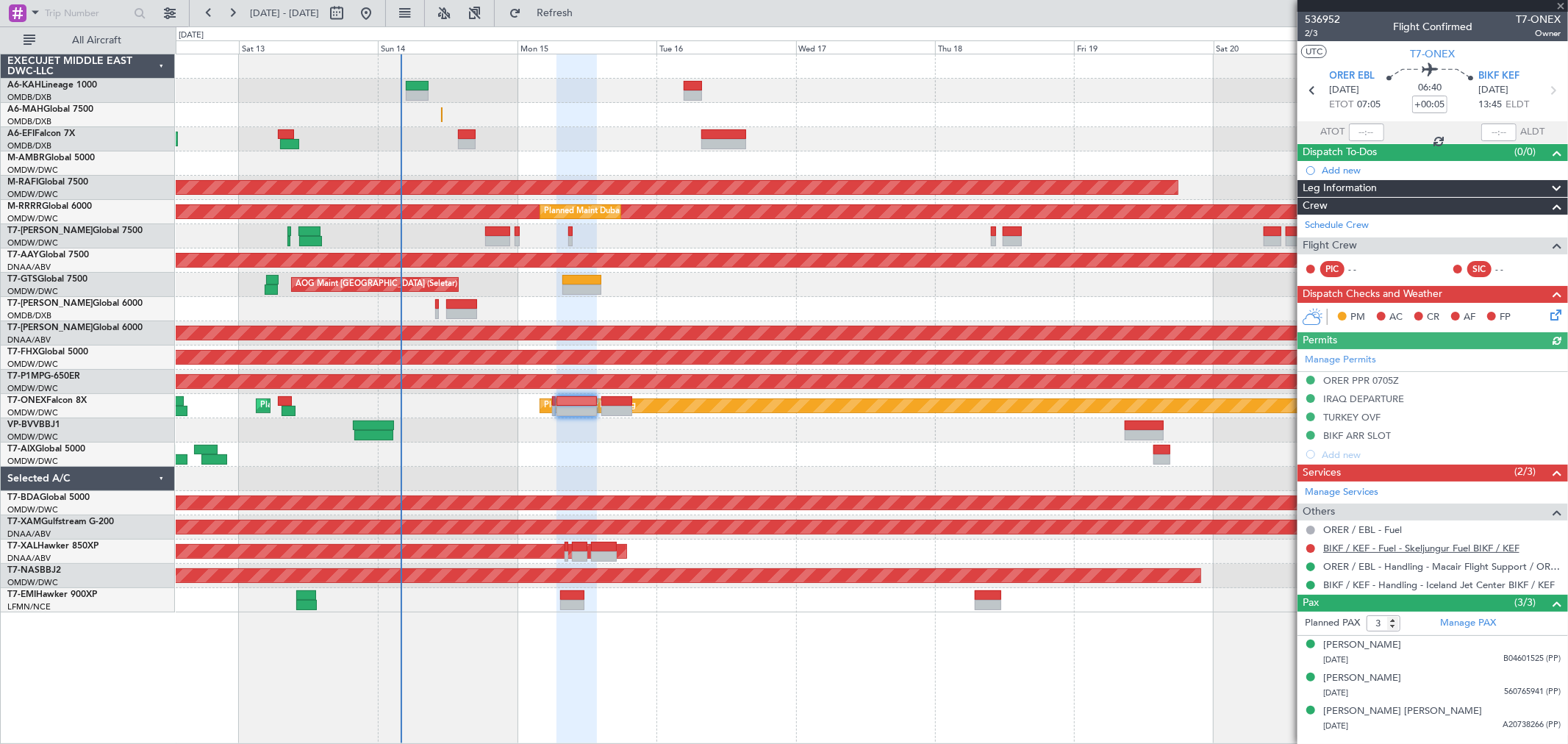
click at [1436, 546] on link "BIKF / KEF - Fuel - Skeljungur Fuel BIKF / KEF" at bounding box center [1421, 548] width 196 height 12
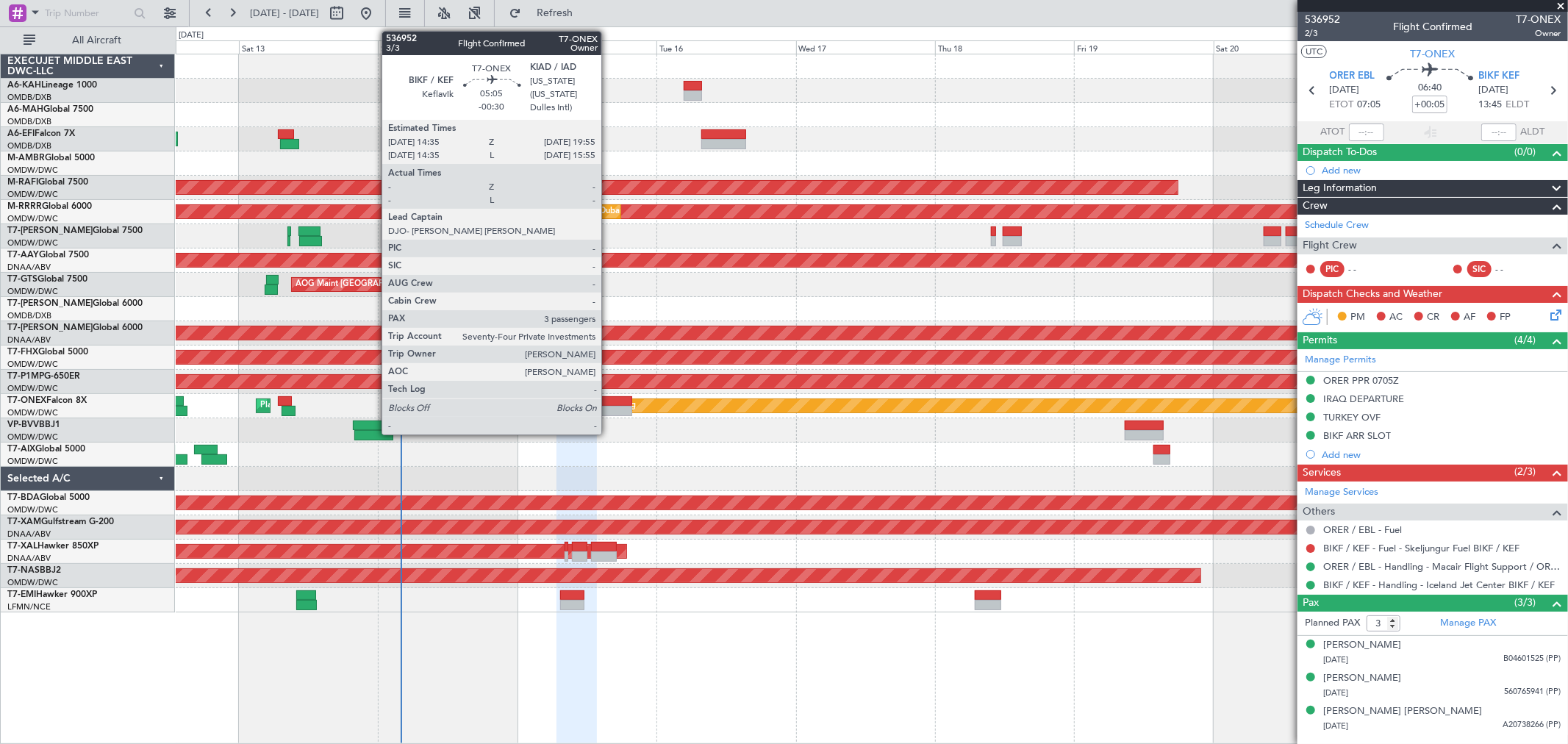
click at [608, 410] on div at bounding box center [617, 411] width 31 height 10
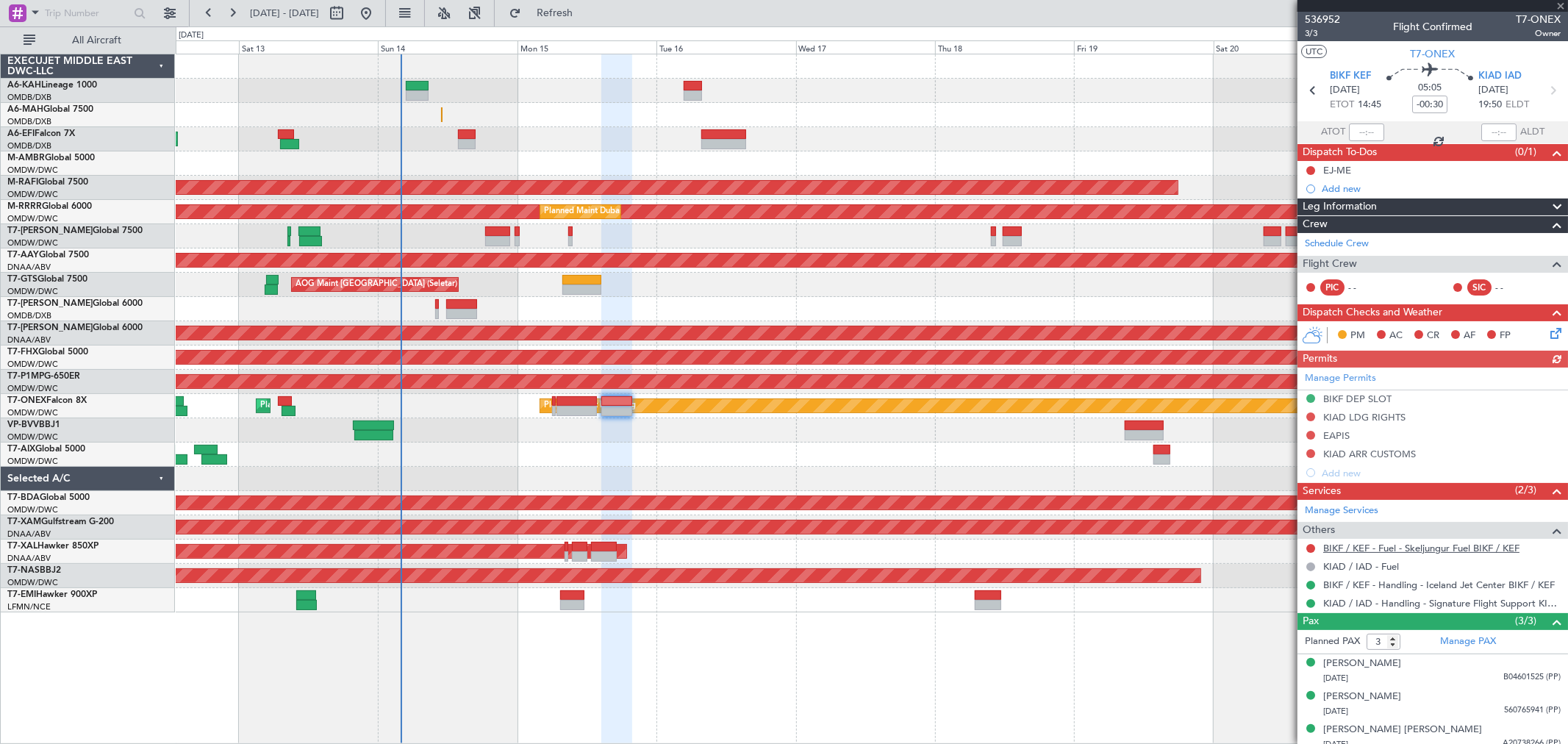
click at [1414, 549] on link "BIKF / KEF - Fuel - Skeljungur Fuel BIKF / KEF" at bounding box center [1421, 548] width 196 height 12
click at [585, 11] on span "Refresh" at bounding box center [555, 13] width 62 height 10
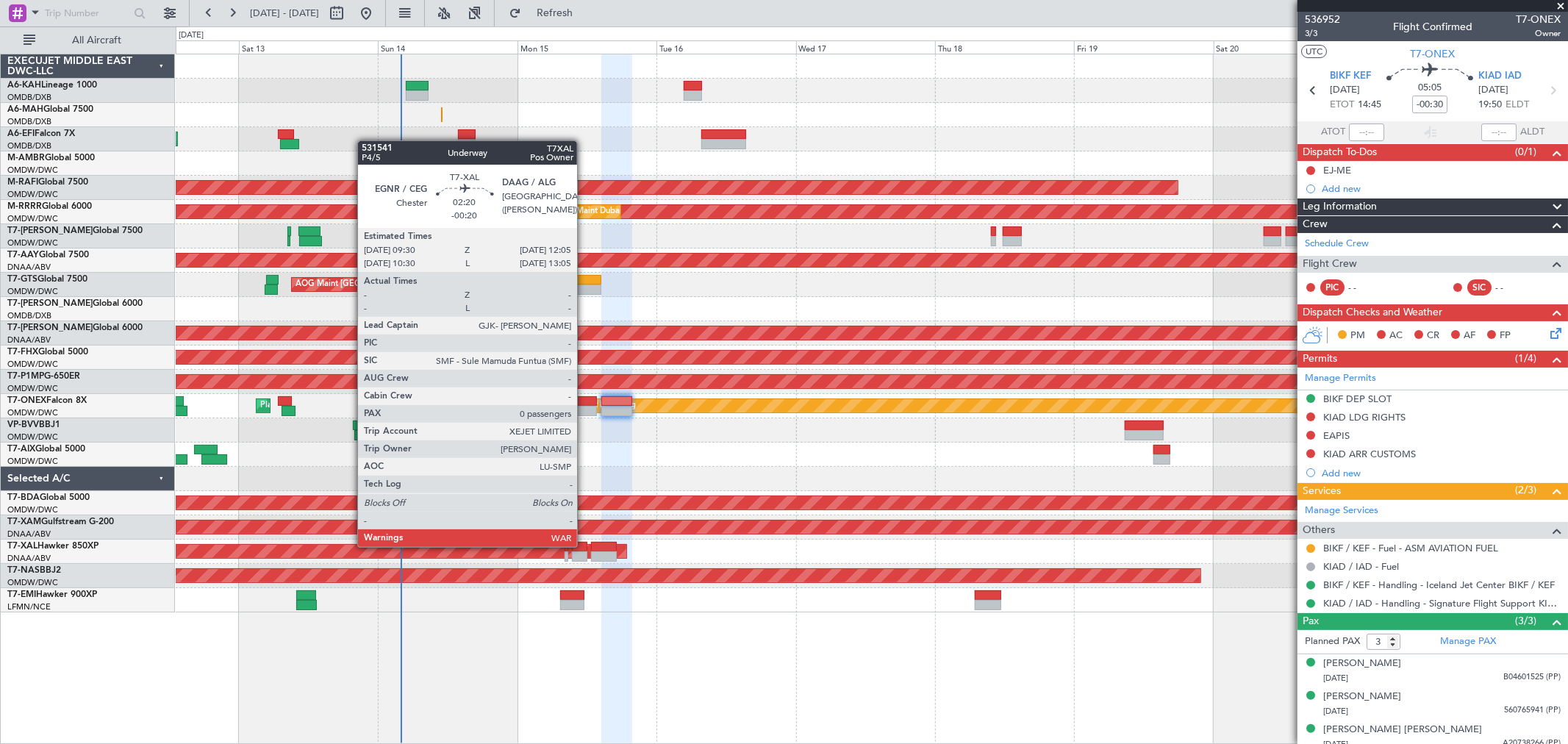
click at [584, 545] on div at bounding box center [580, 547] width 16 height 10
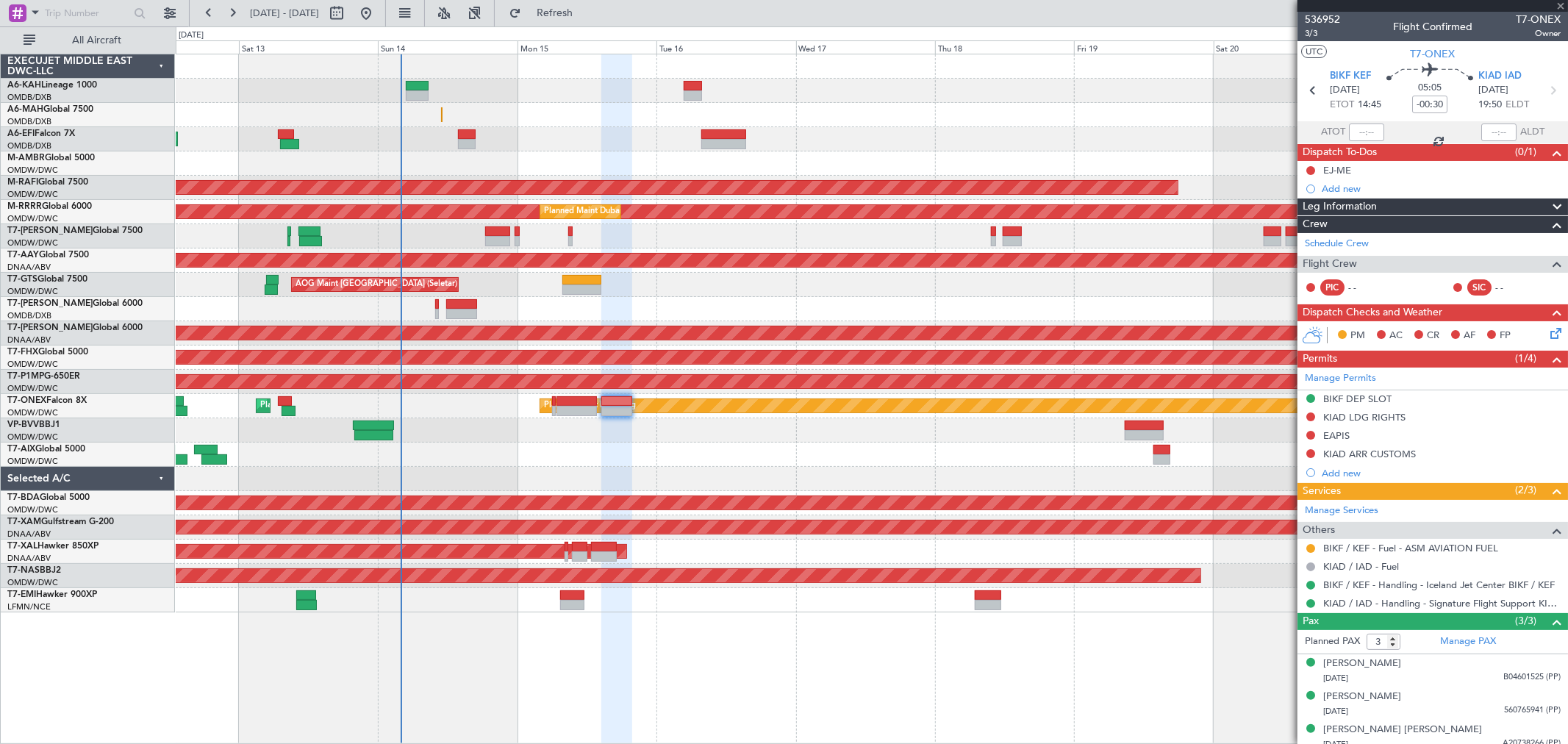
type input "-00:20"
type input "0"
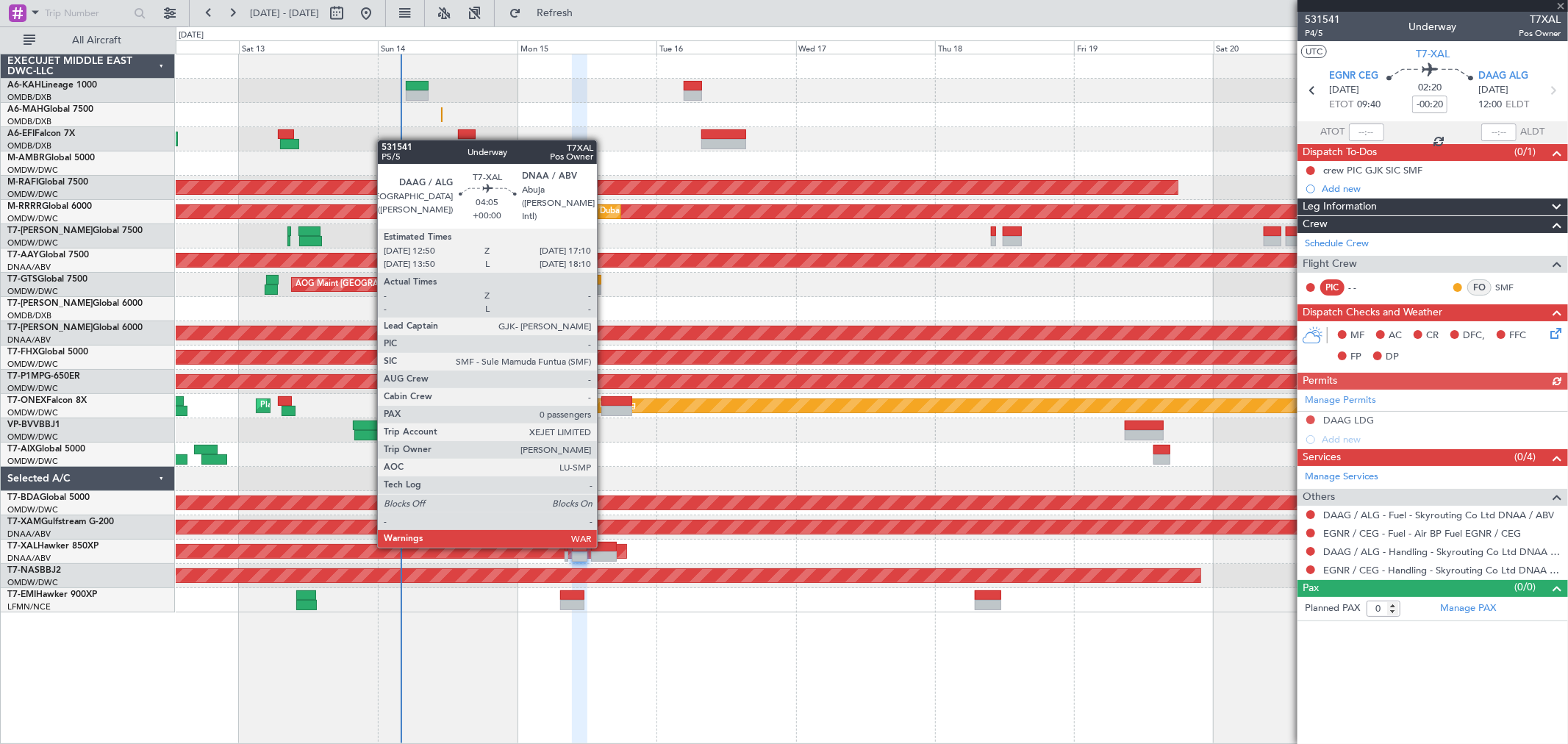
click at [604, 545] on div at bounding box center [604, 547] width 26 height 10
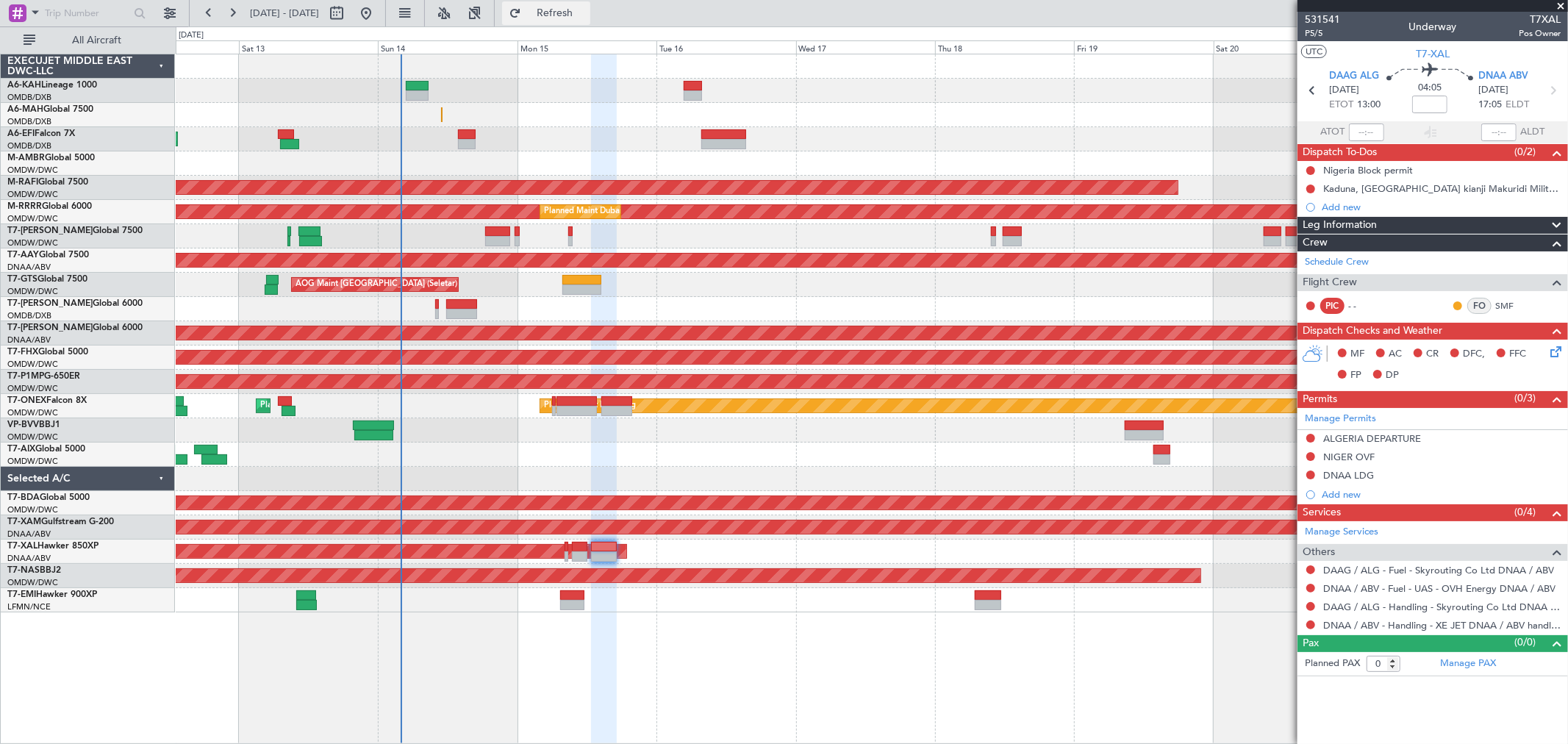
click at [584, 18] on span "Refresh" at bounding box center [555, 13] width 62 height 10
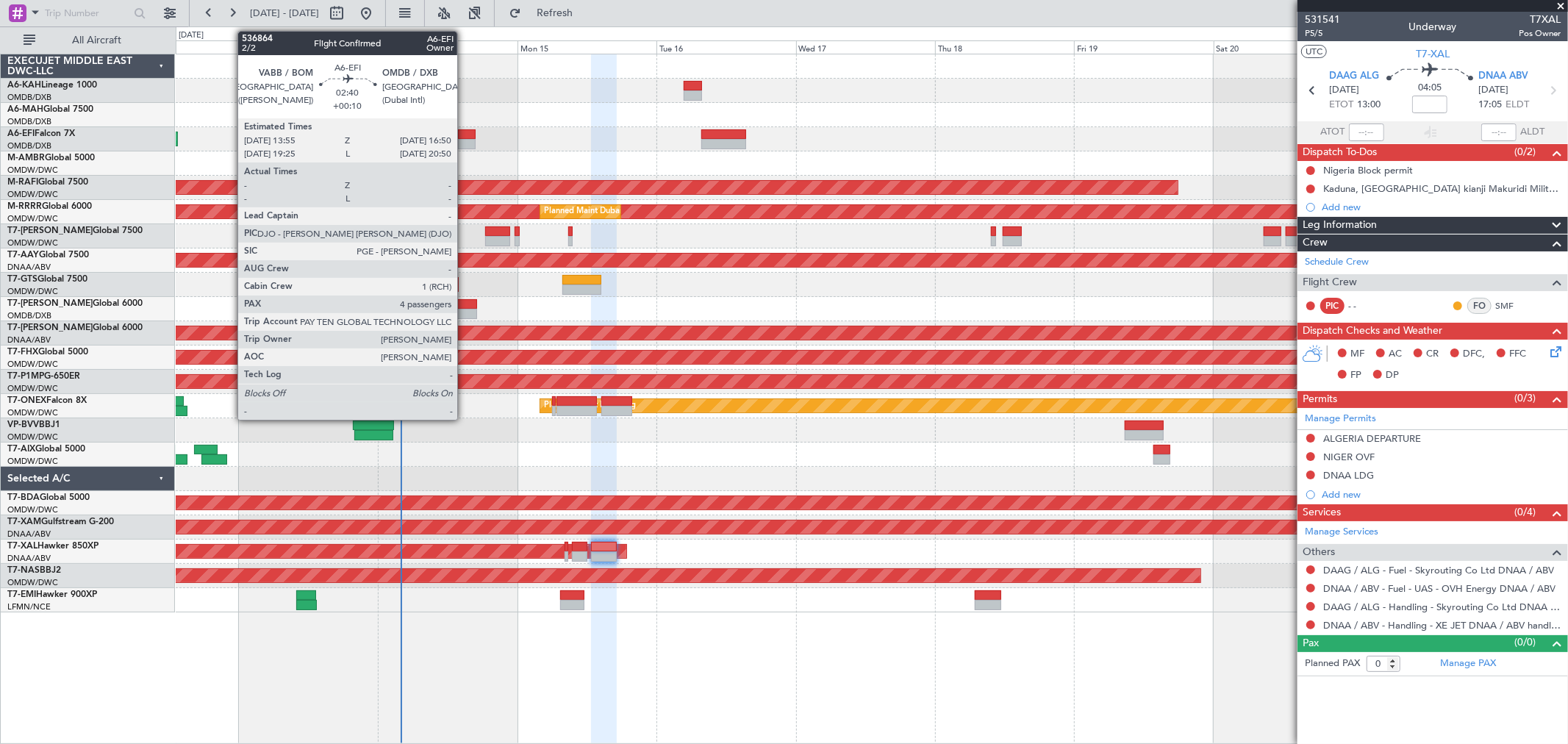
click at [465, 130] on div at bounding box center [466, 134] width 17 height 10
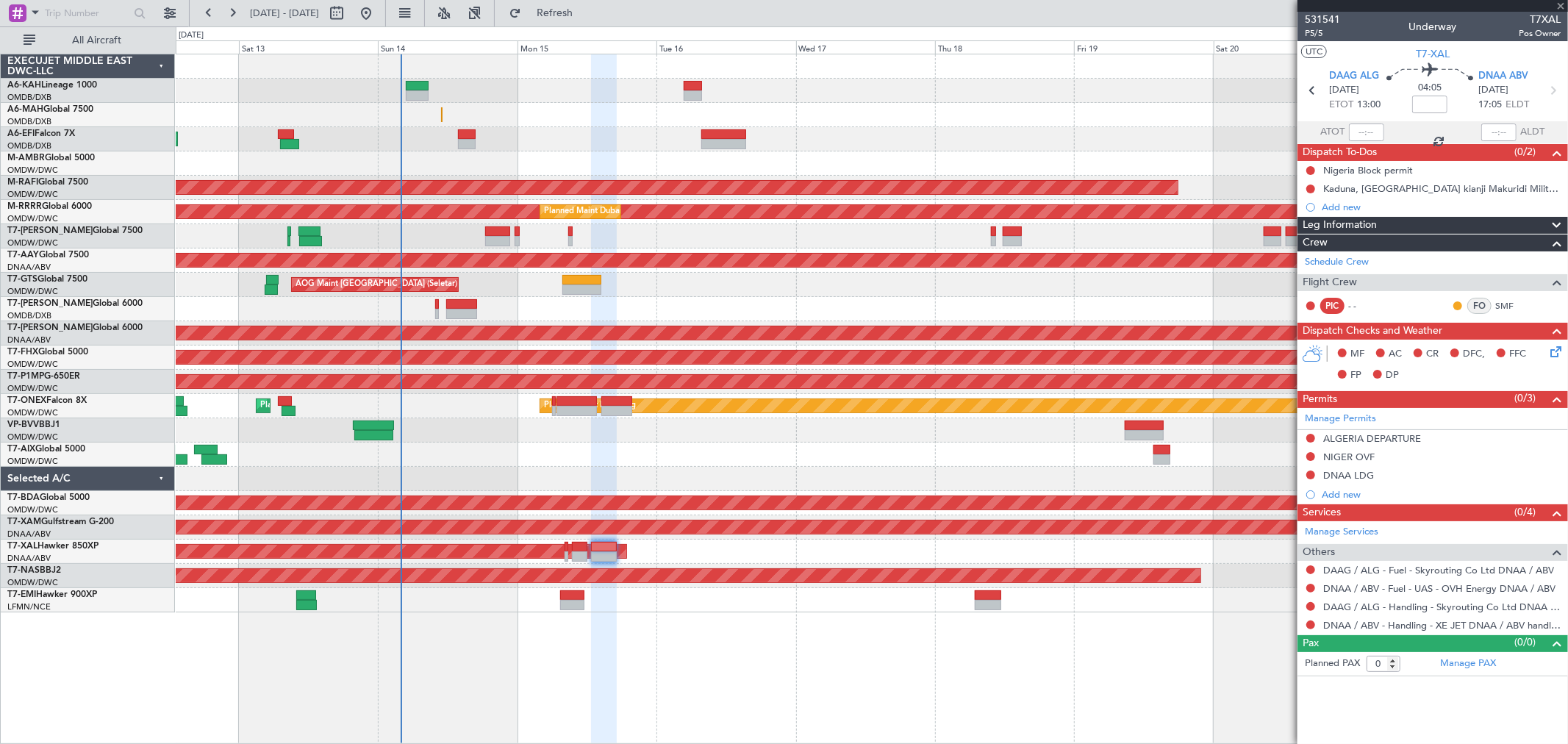
type input "+00:10"
type input "4"
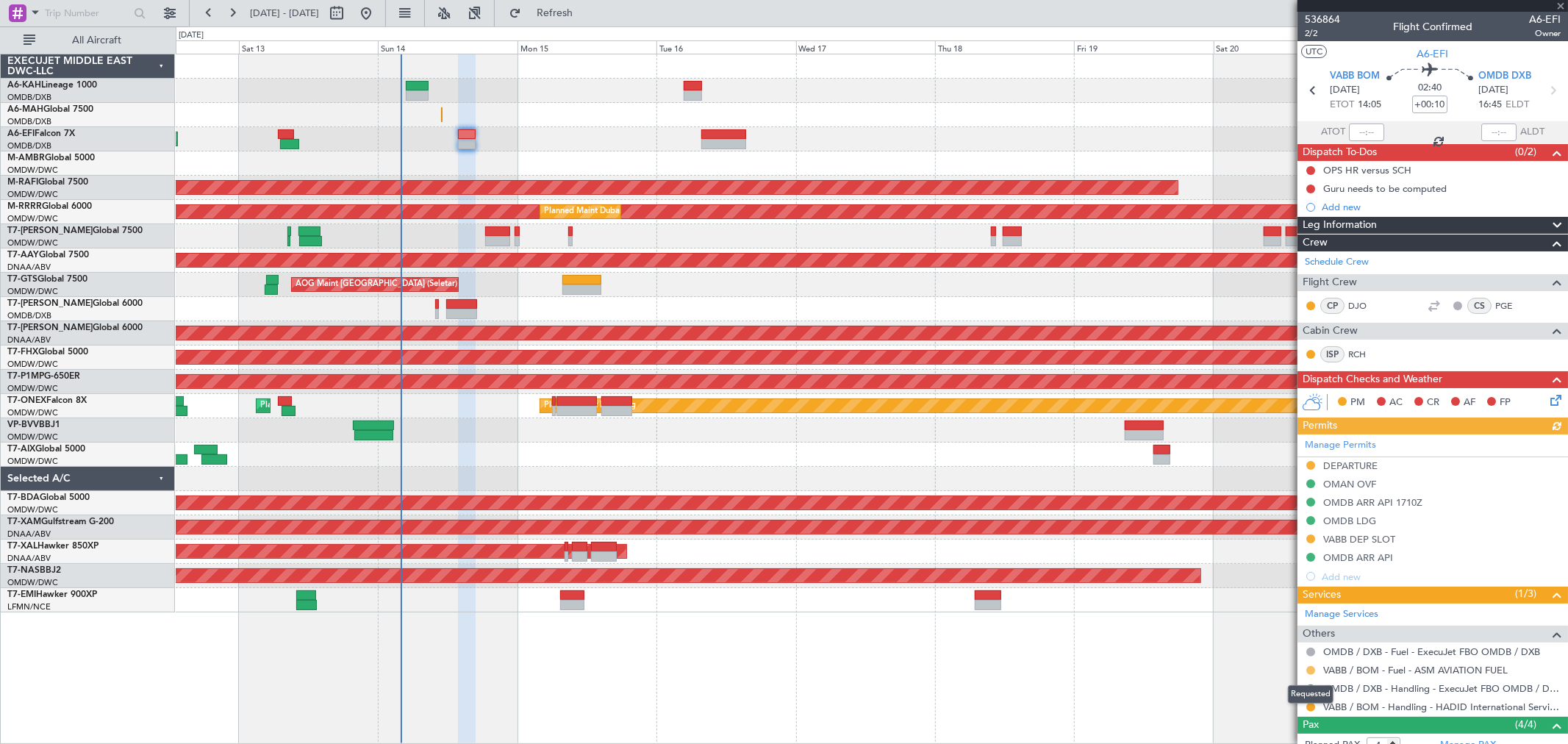
click at [1311, 666] on button at bounding box center [1311, 670] width 9 height 9
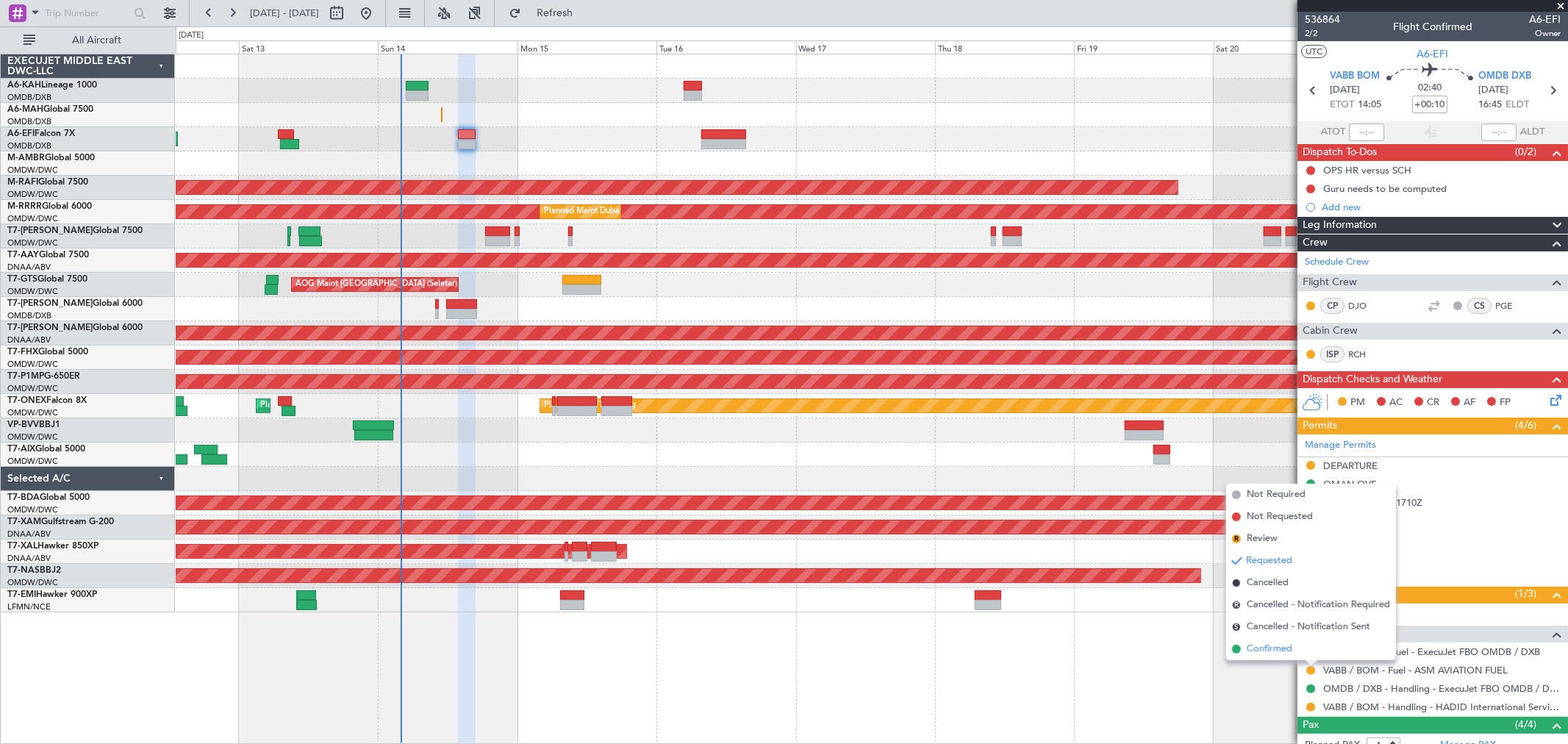
click at [1284, 656] on span "Confirmed" at bounding box center [1269, 649] width 46 height 15
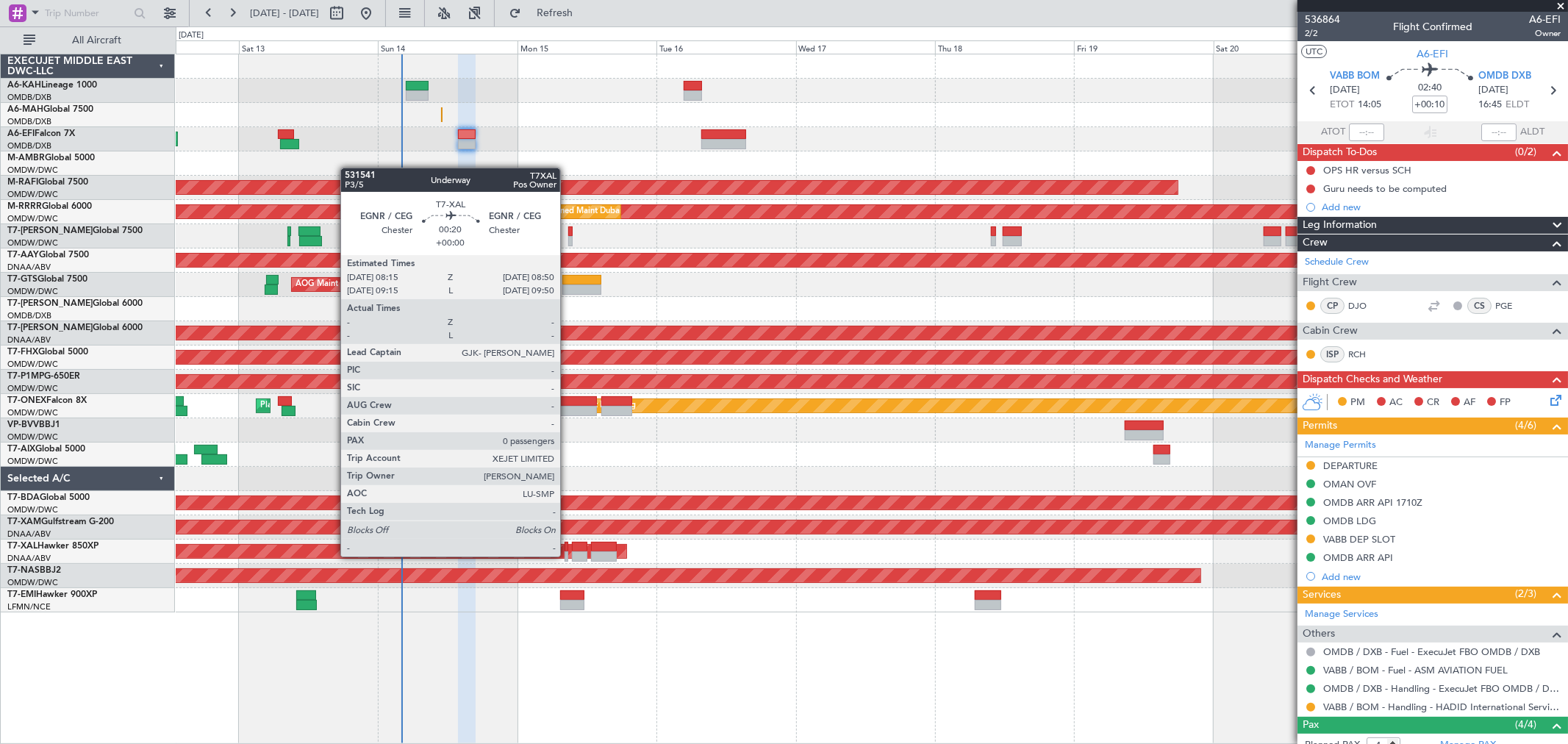
click at [568, 555] on div at bounding box center [566, 557] width 3 height 10
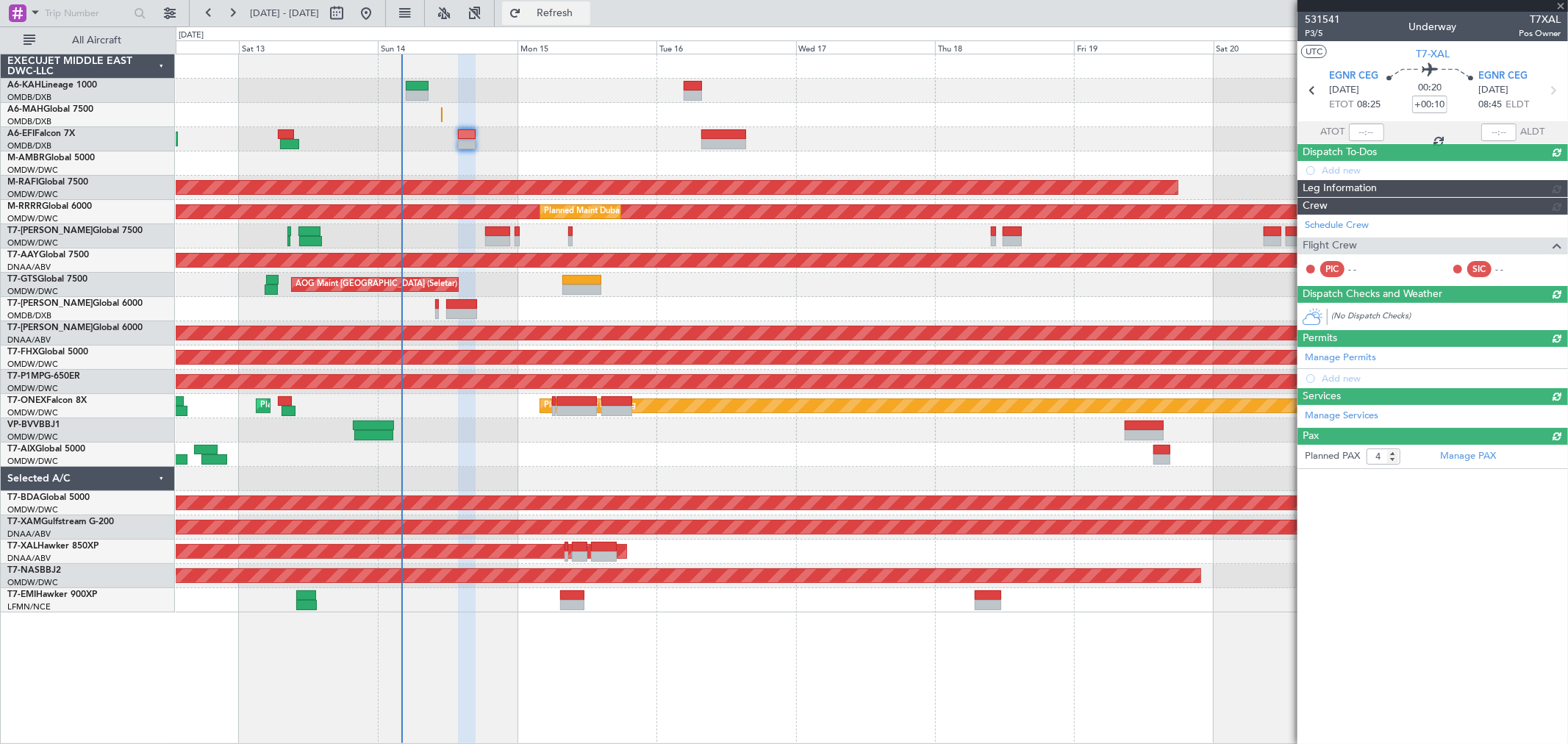
type input "0"
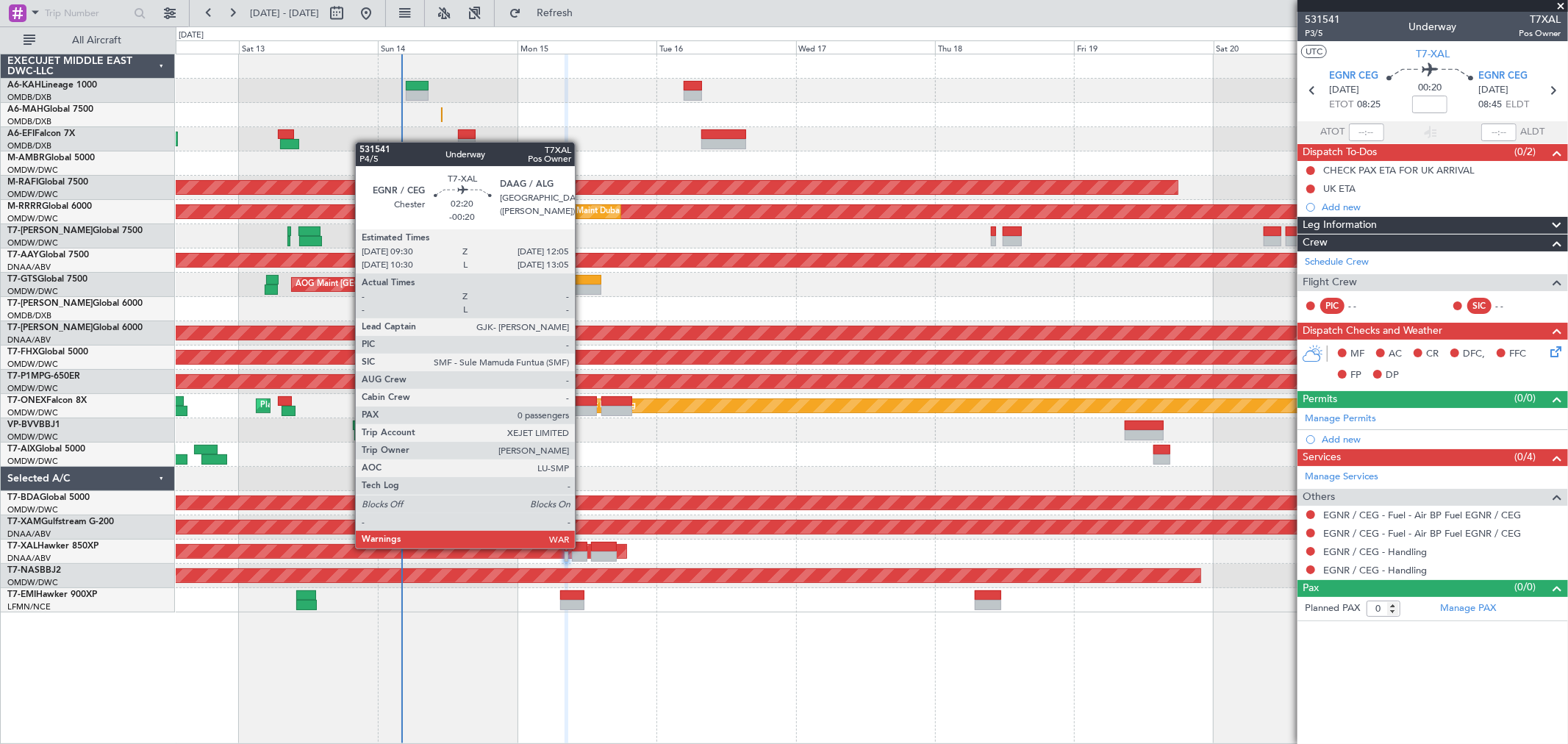
click at [582, 547] on div at bounding box center [580, 547] width 16 height 10
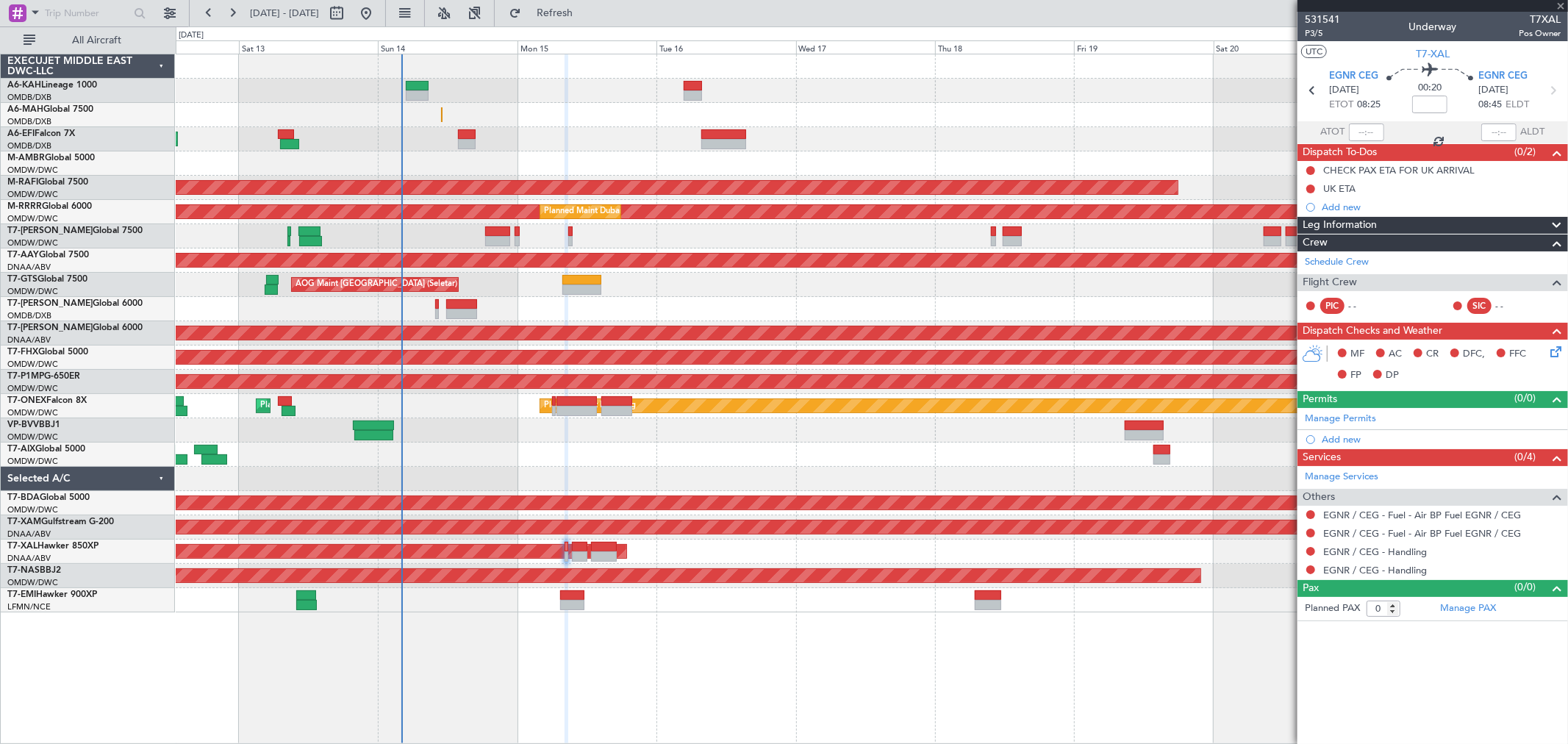
type input "-00:20"
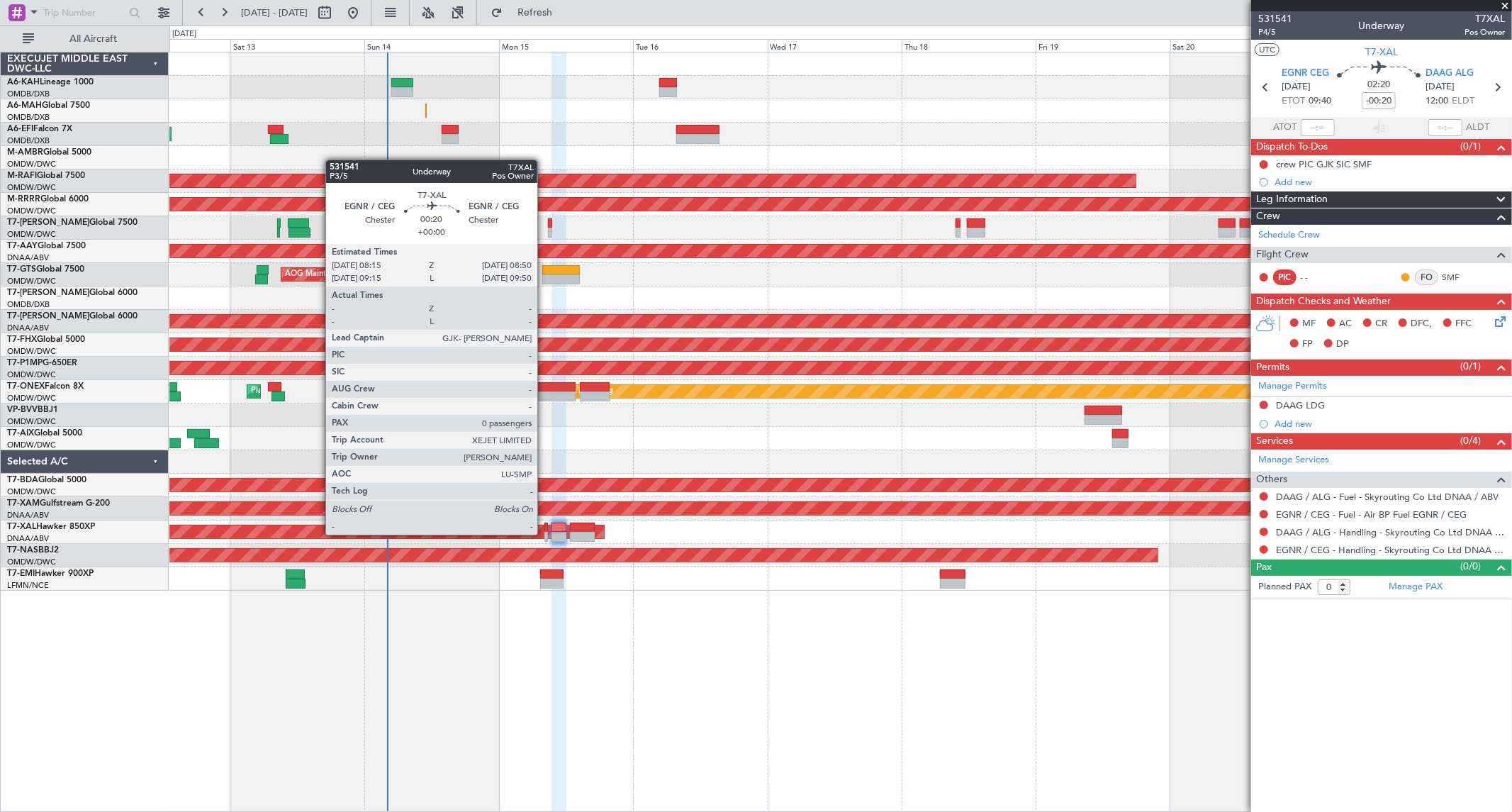
click at [544, 534] on div at bounding box center [546, 537] width 3 height 10
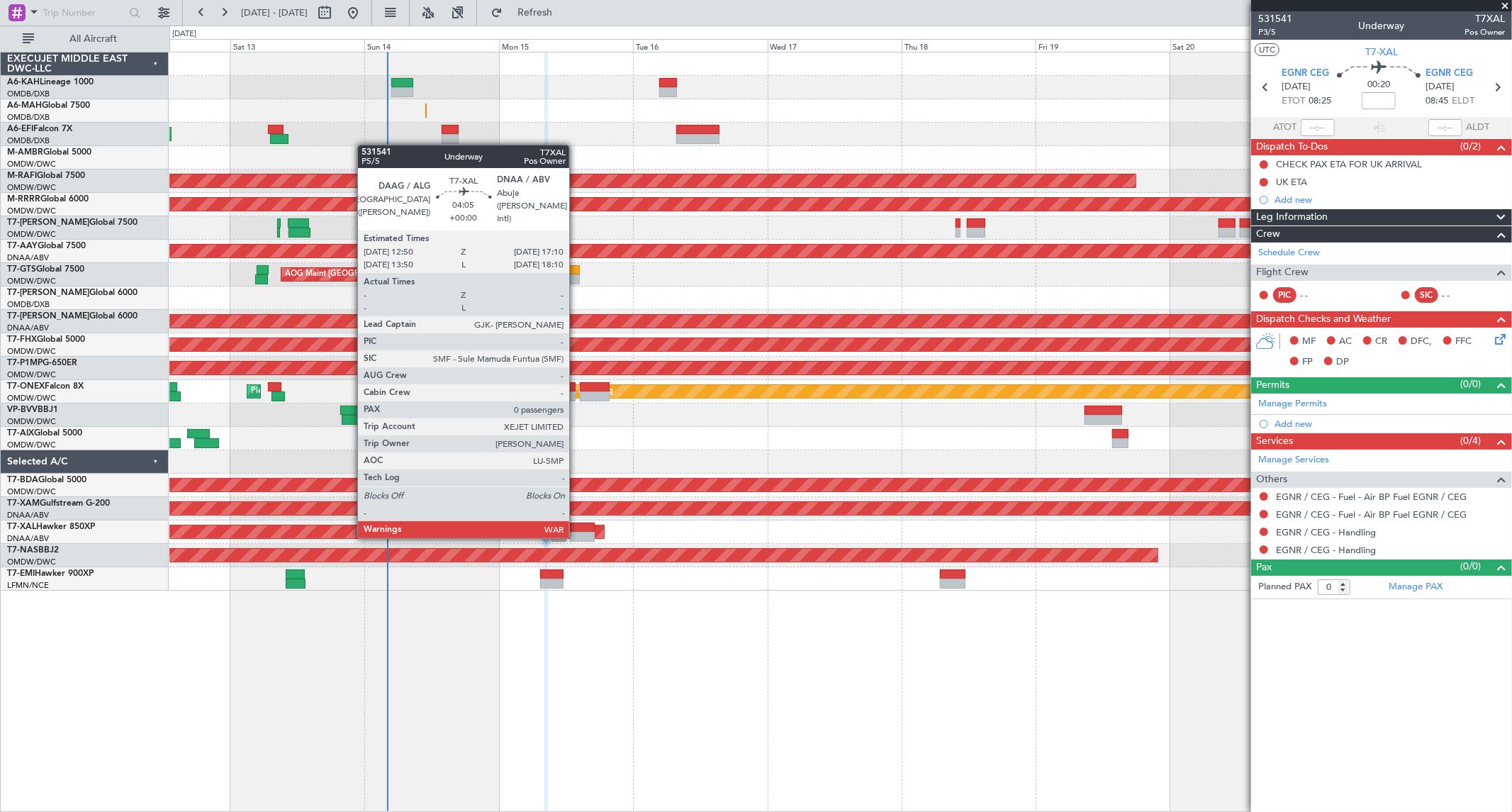
click at [576, 535] on div at bounding box center [583, 537] width 25 height 10
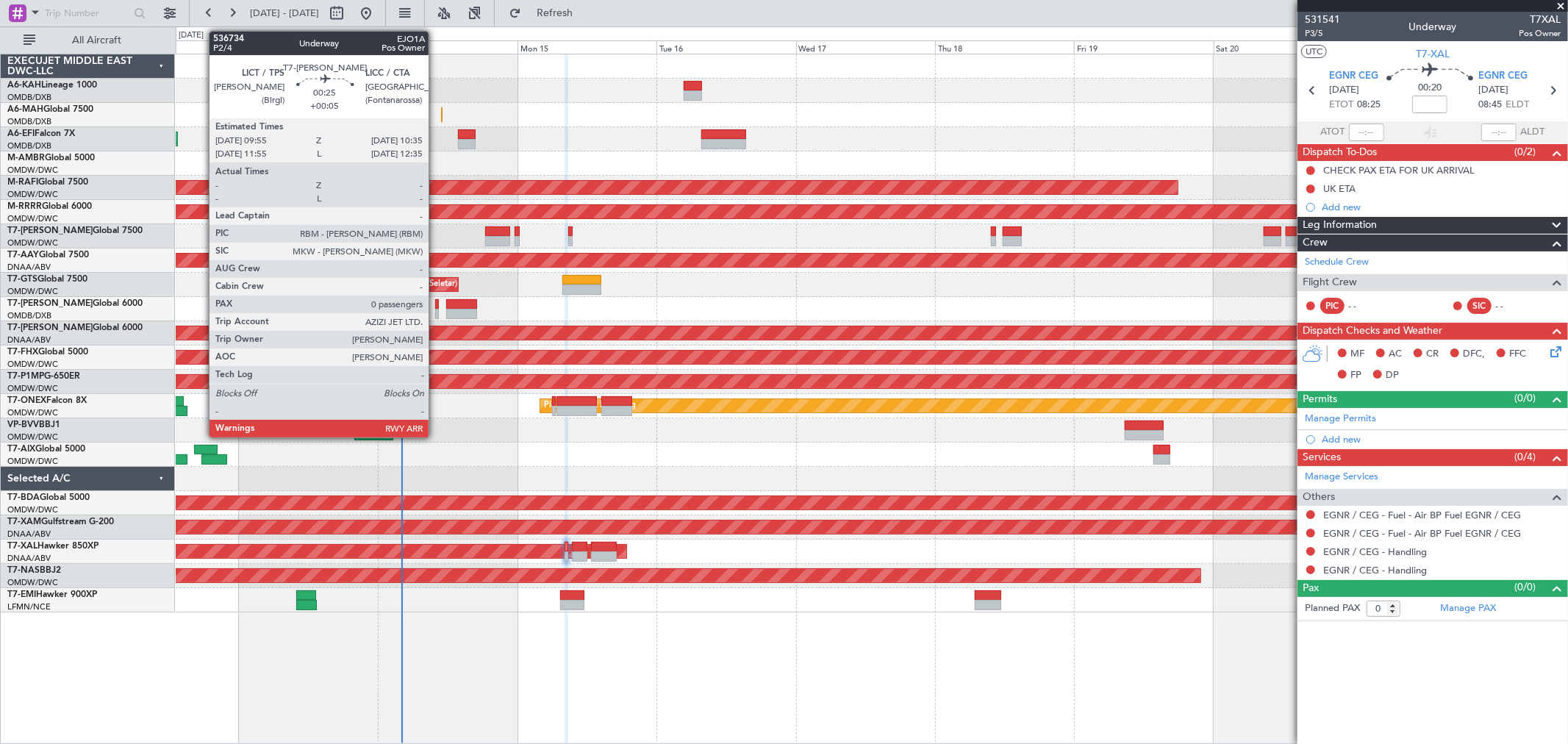
click at [436, 310] on div at bounding box center [437, 314] width 4 height 10
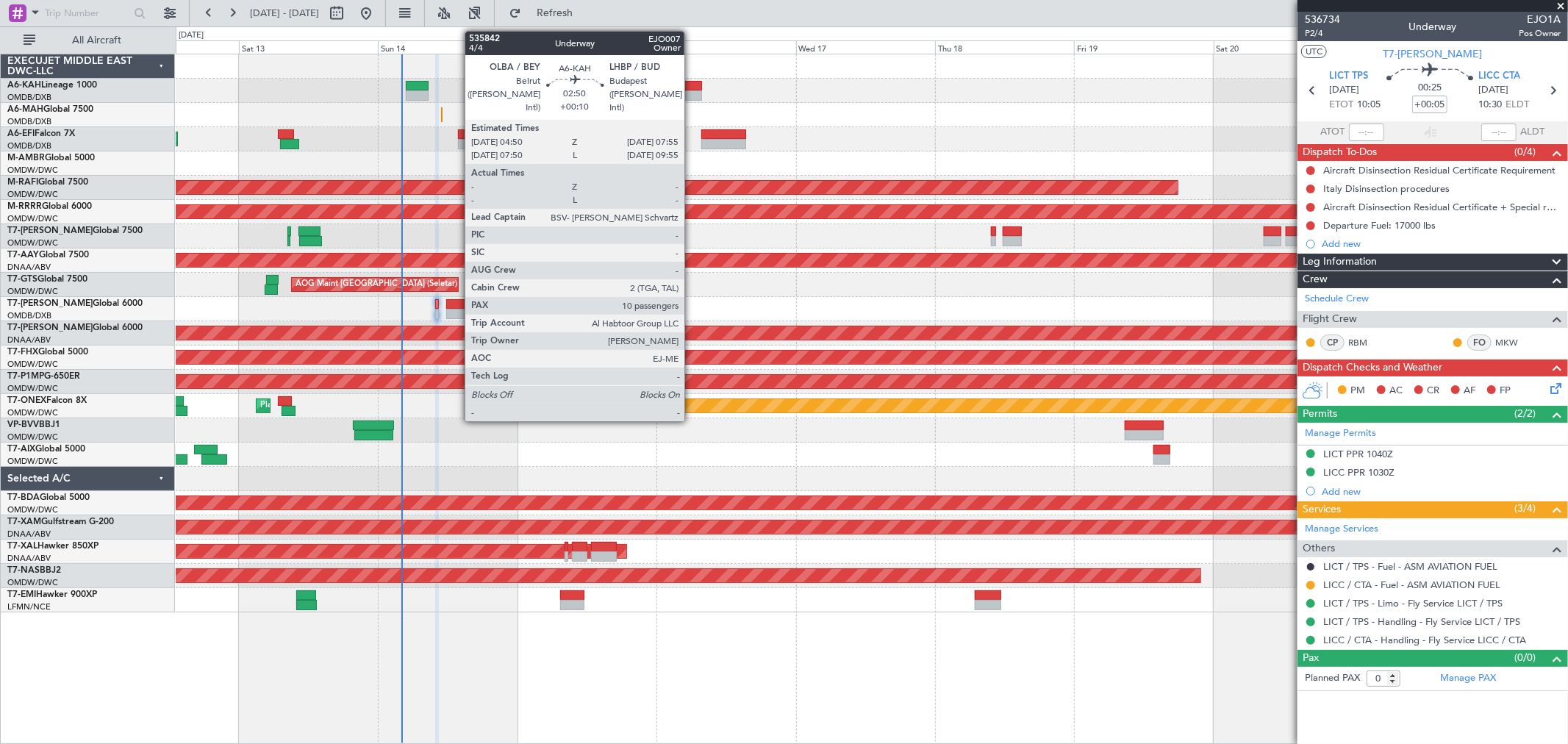
click at [692, 95] on div at bounding box center [693, 95] width 18 height 10
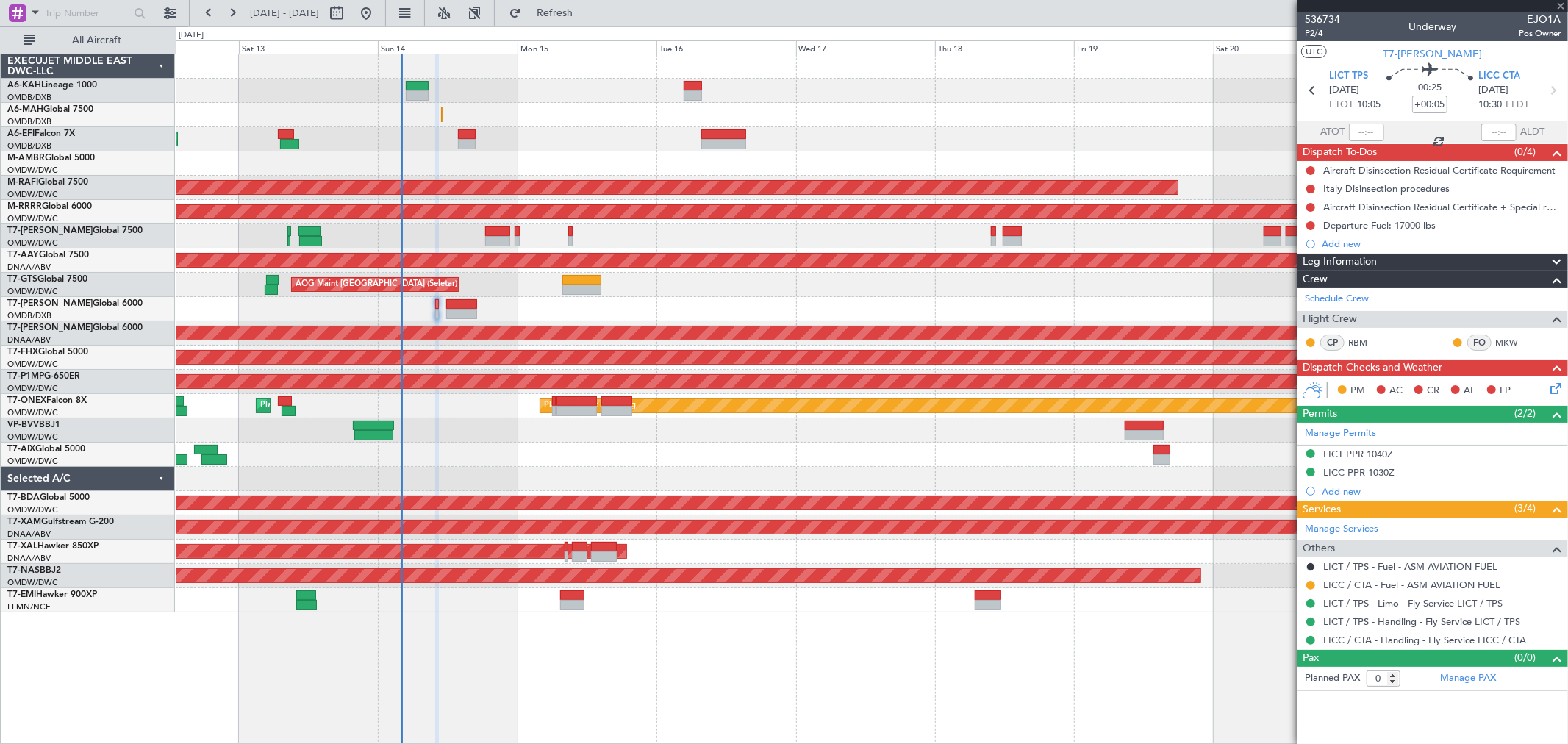
type input "+00:10"
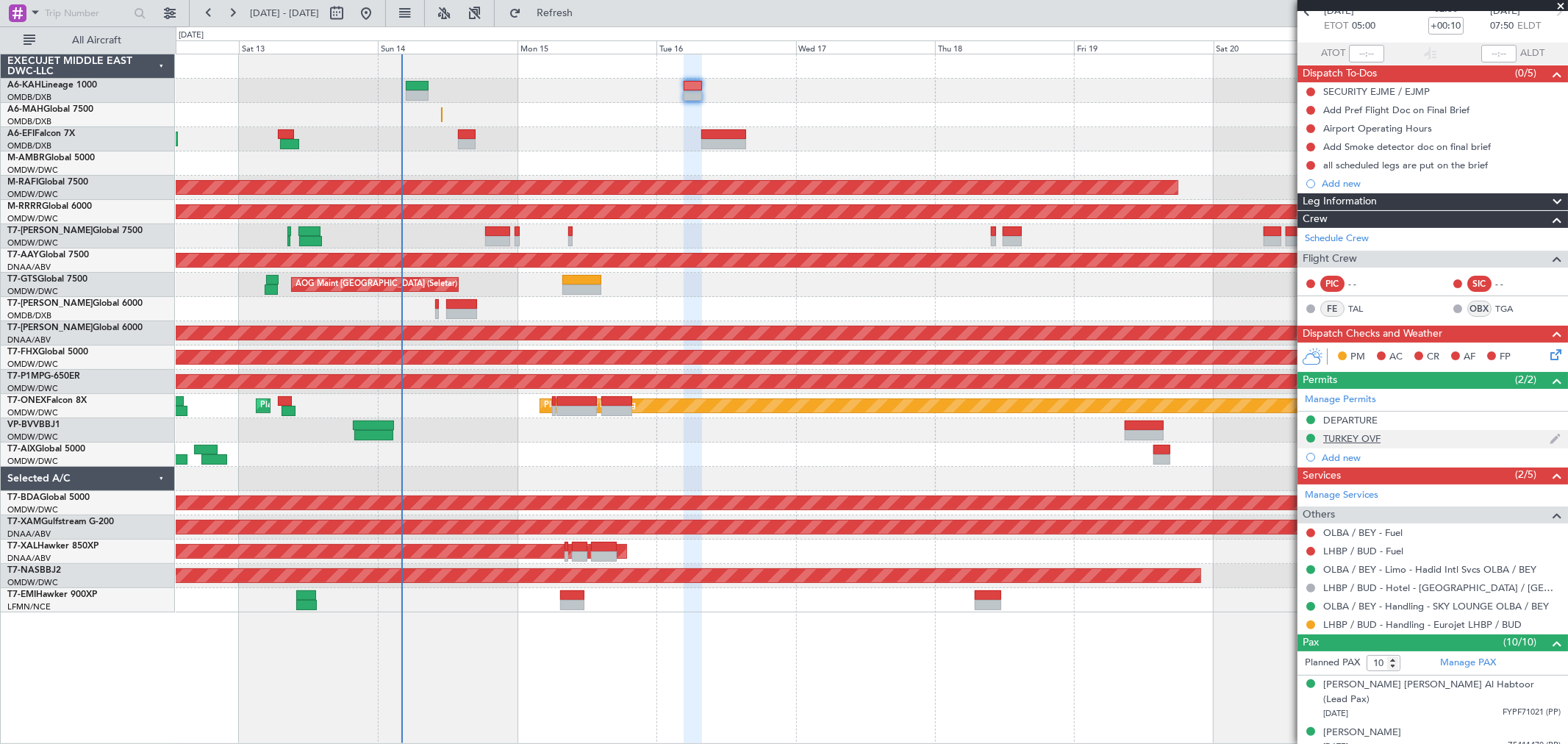
scroll to position [163, 0]
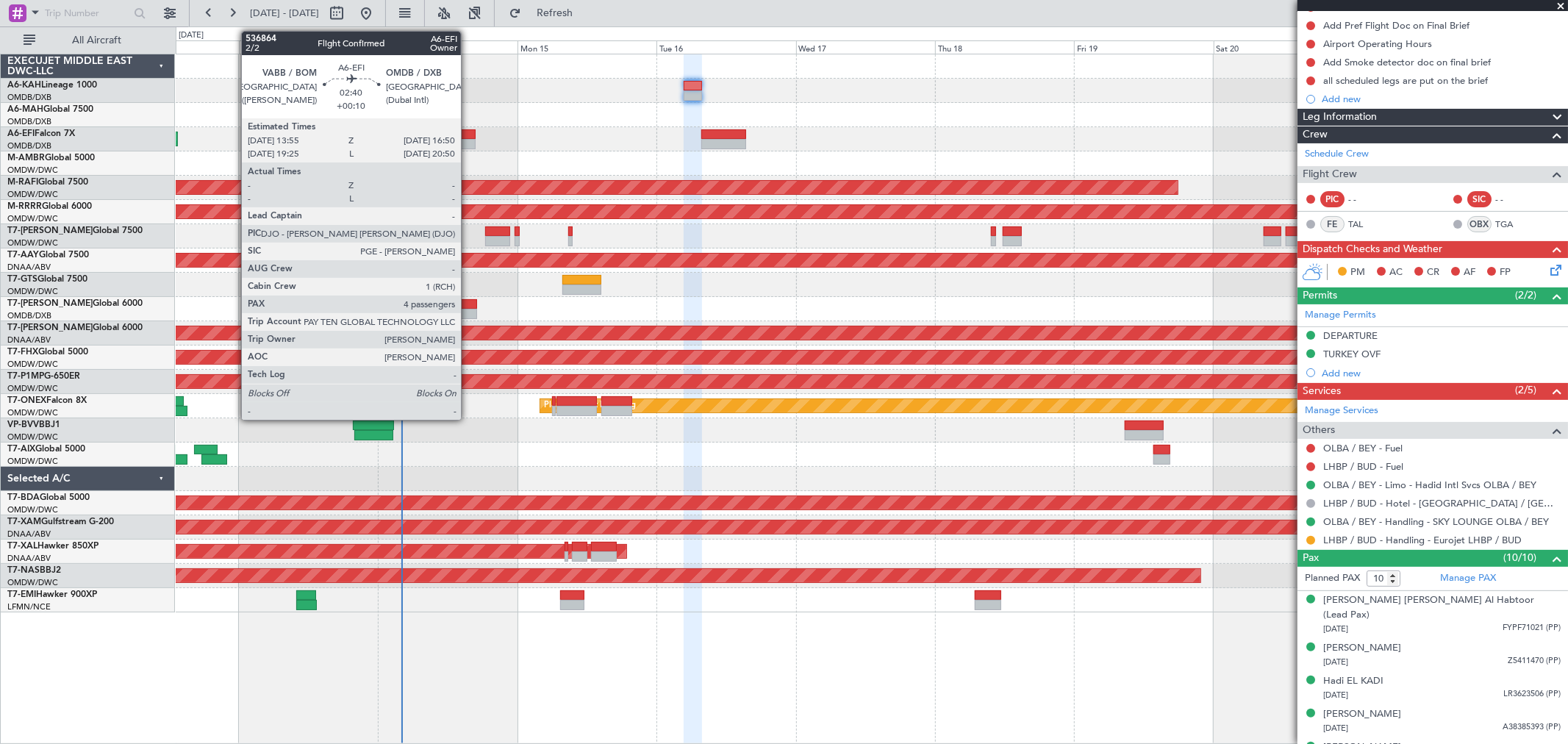
click at [468, 138] on div at bounding box center [466, 134] width 17 height 10
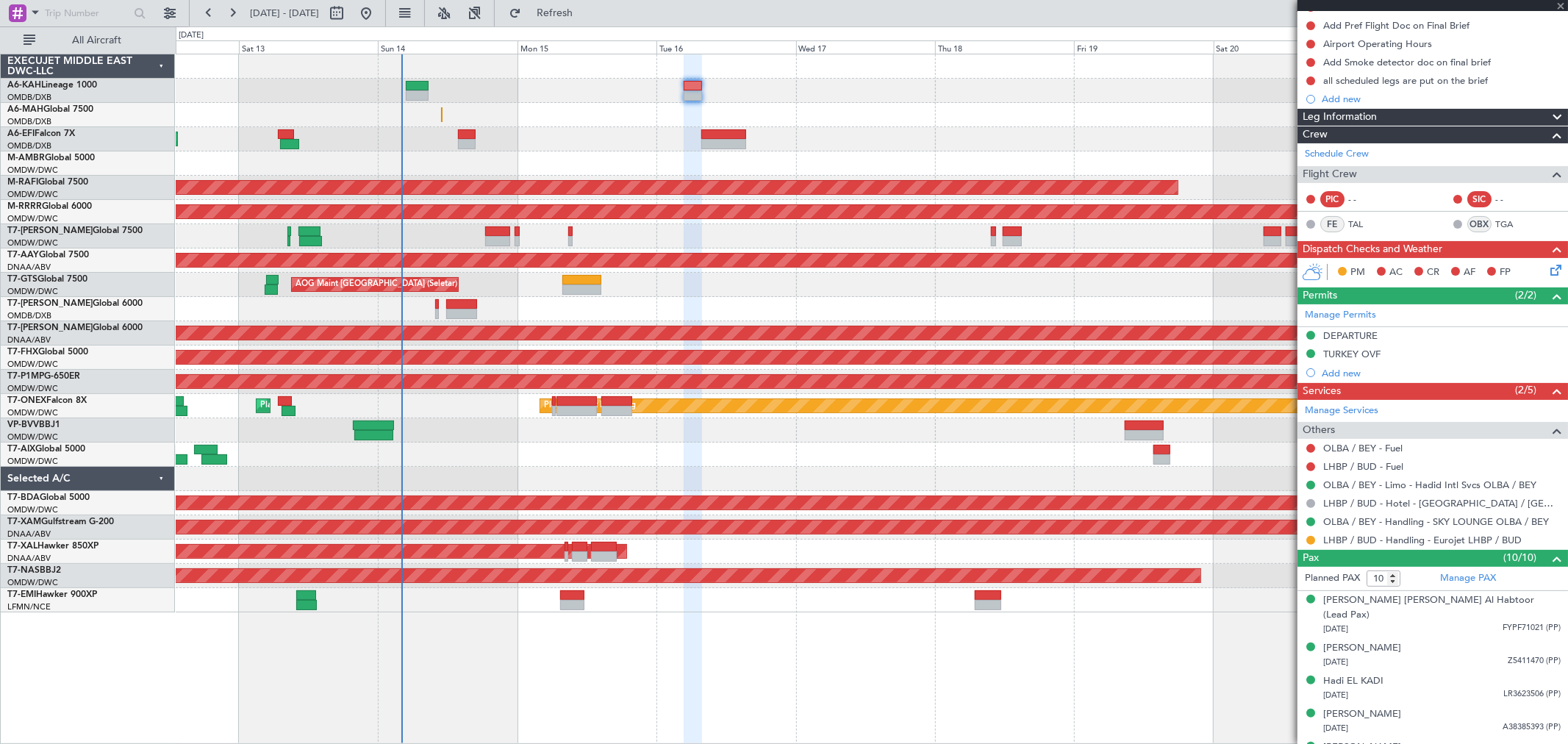
type input "4"
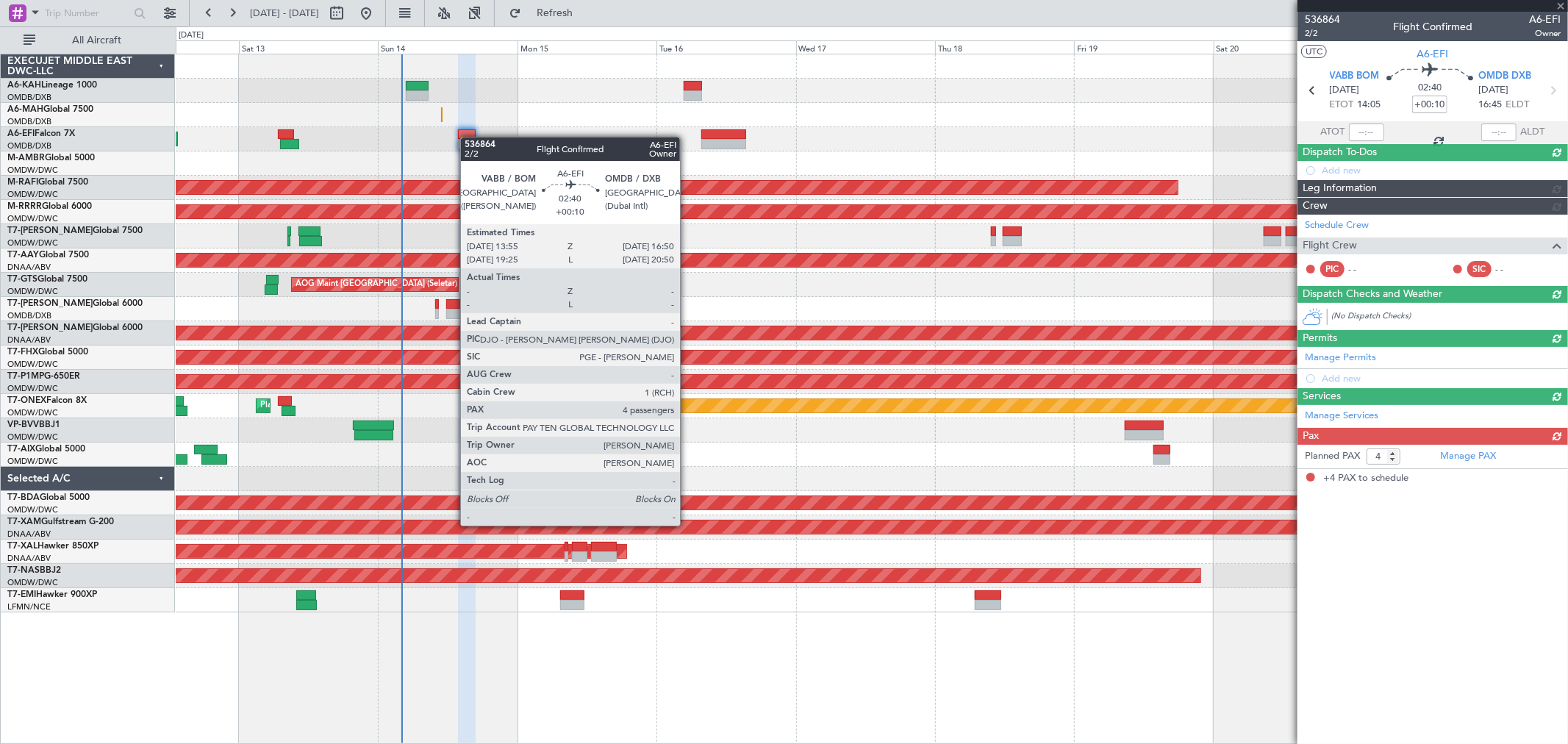
scroll to position [0, 0]
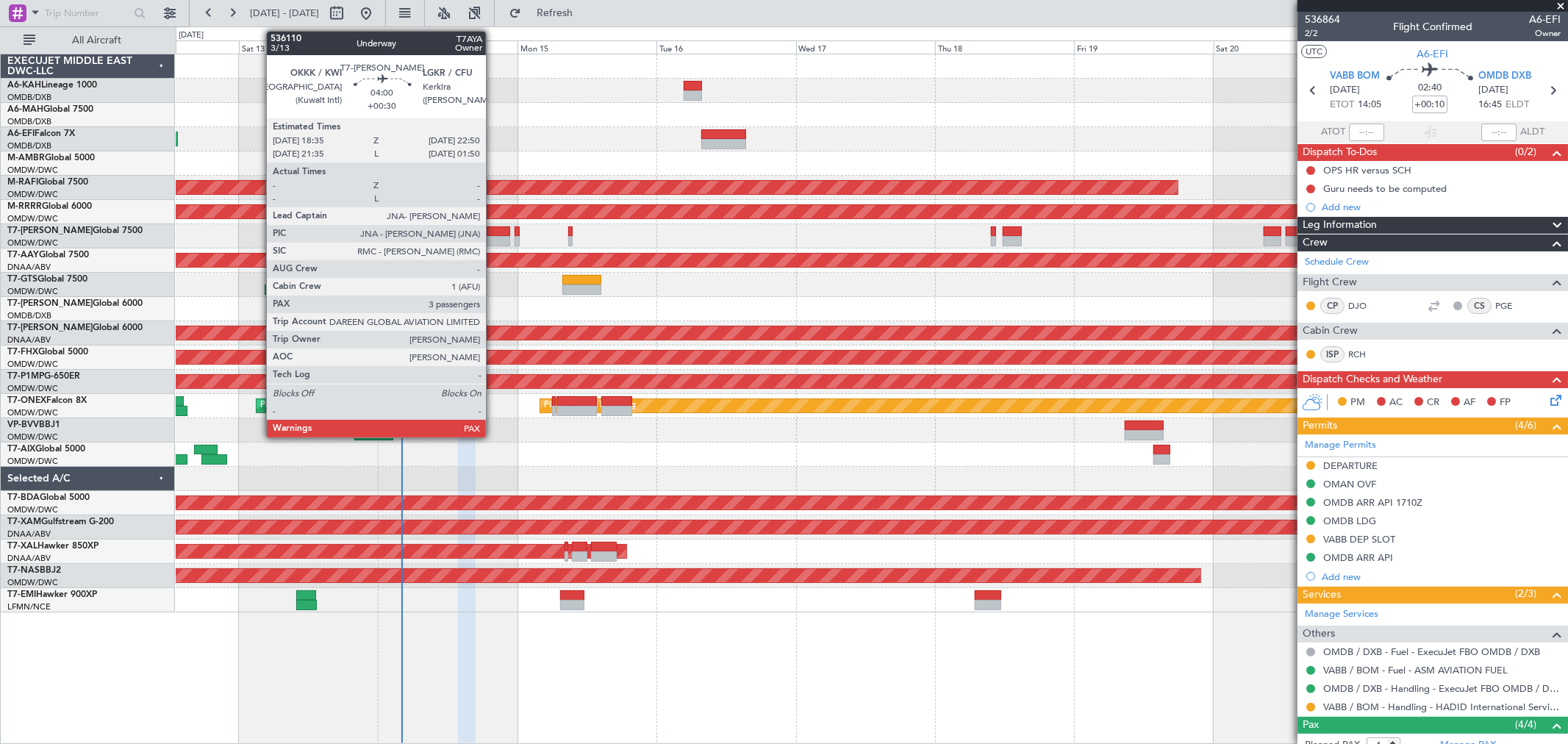
click at [493, 236] on div at bounding box center [498, 241] width 25 height 10
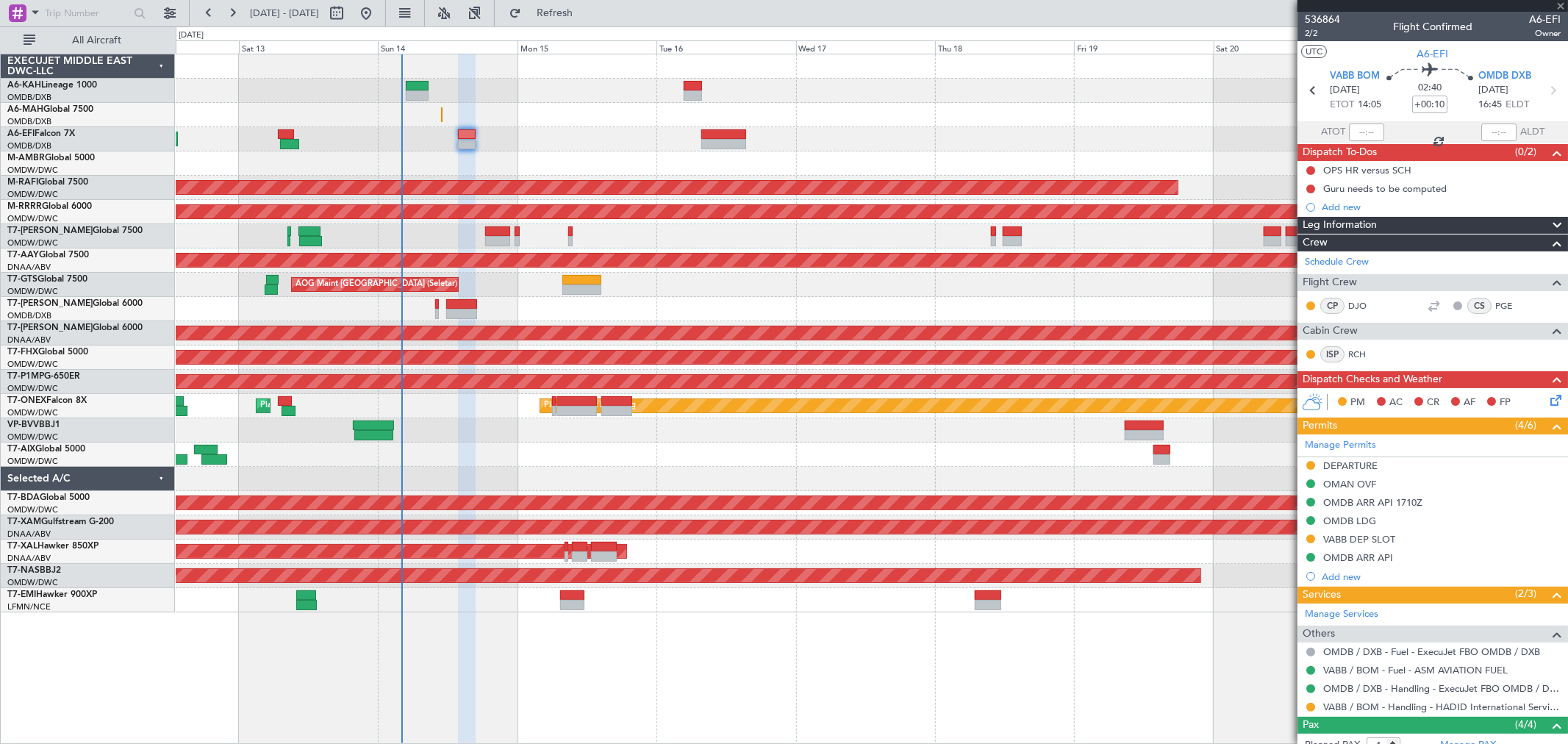
type input "+00:30"
type input "3"
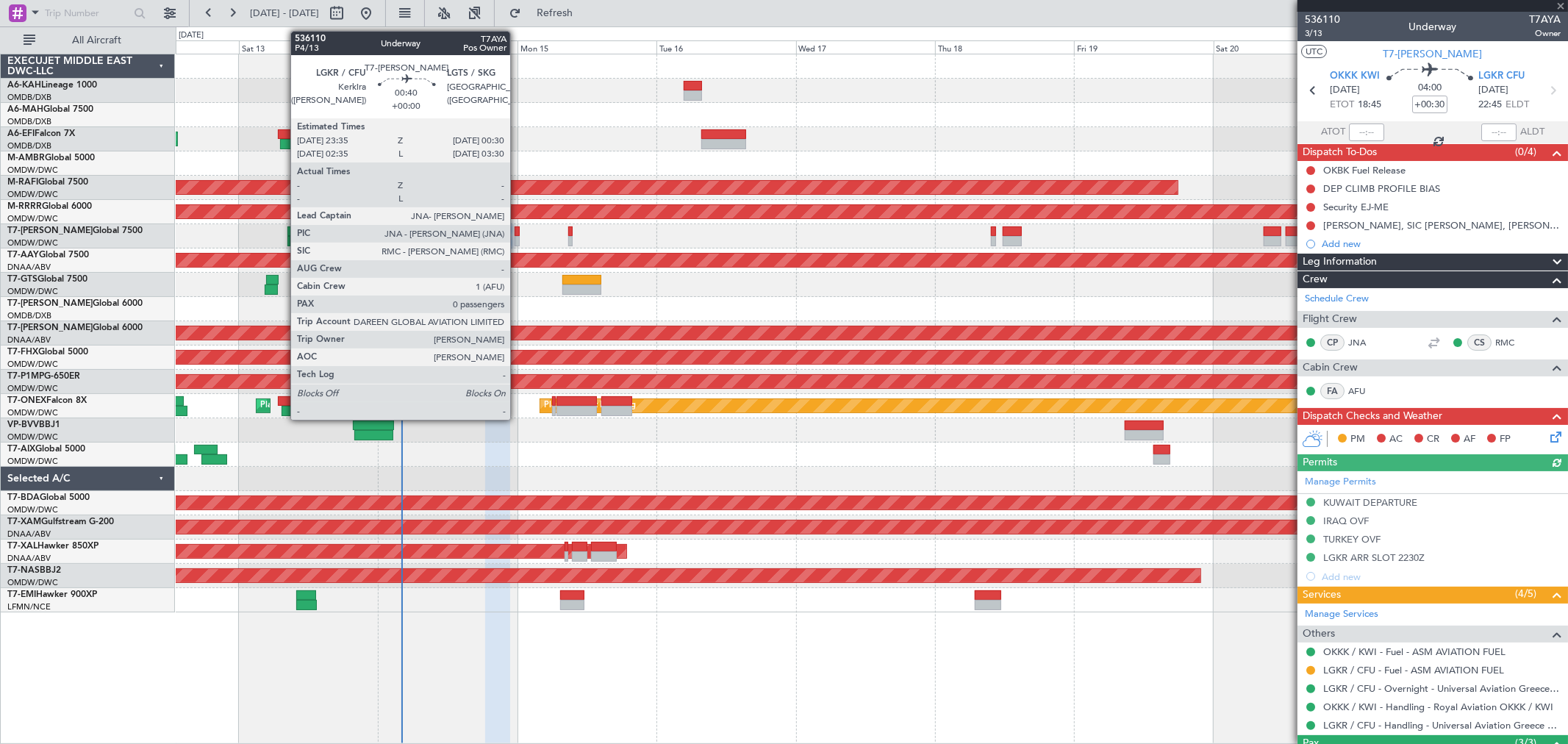
click at [517, 241] on div at bounding box center [517, 241] width 6 height 10
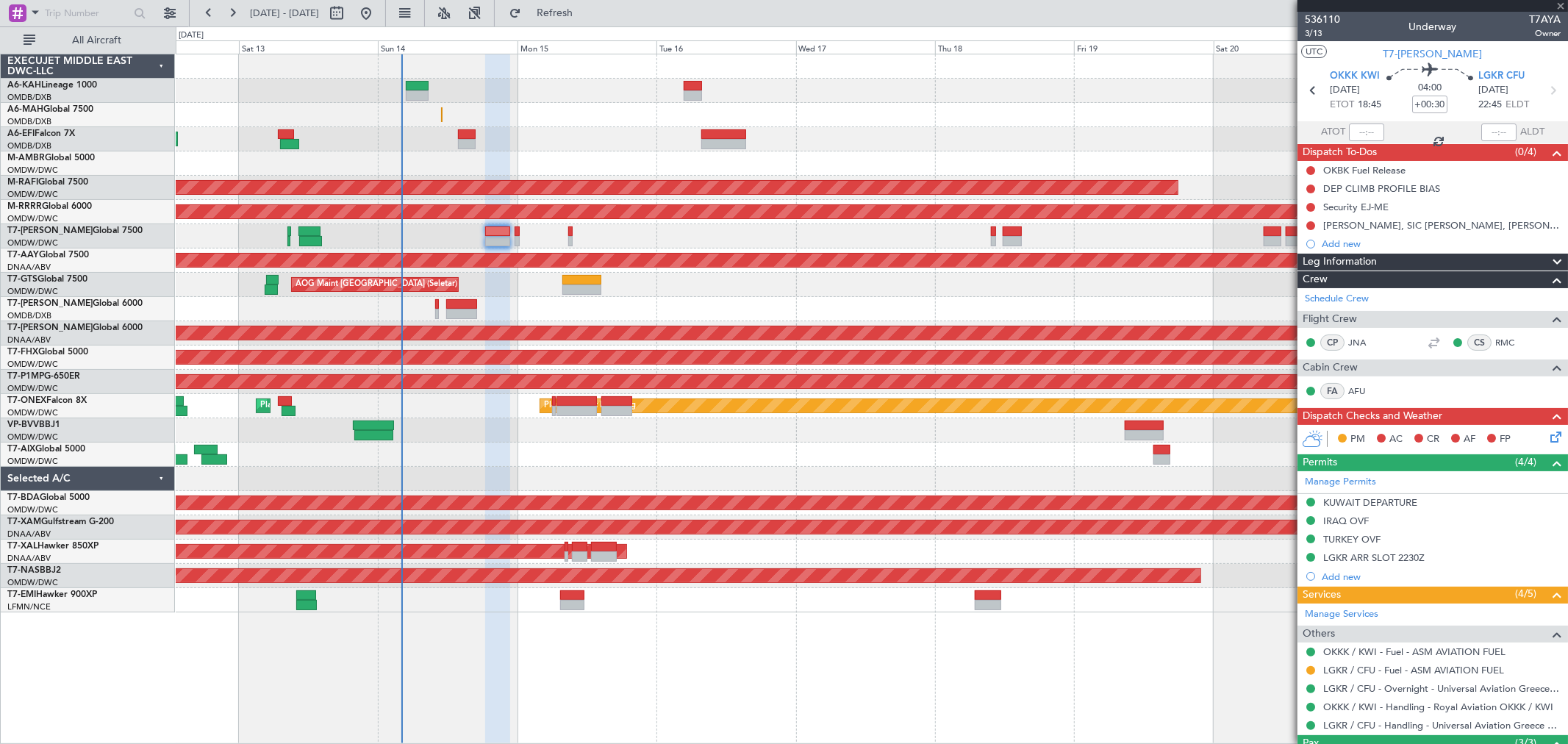
type input "0"
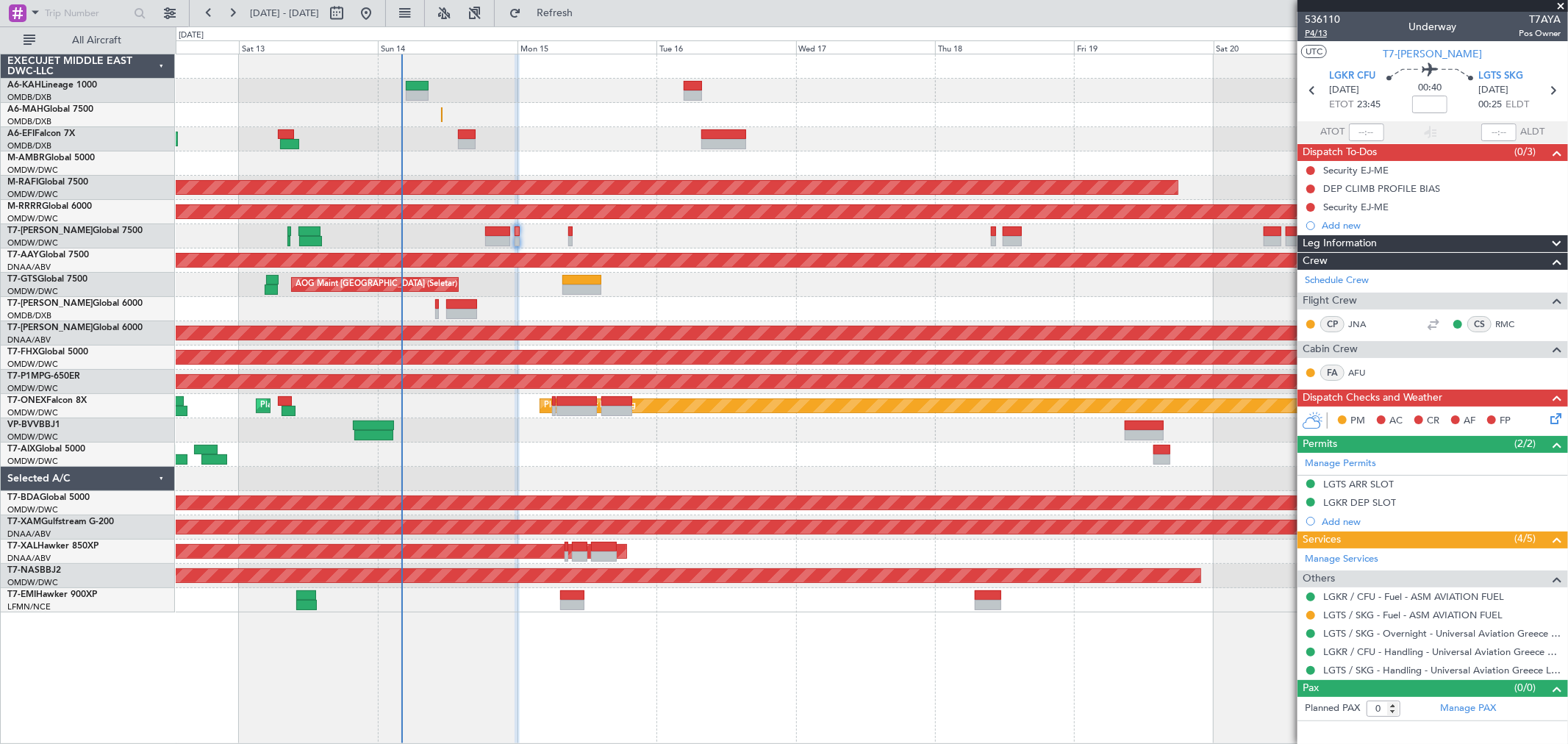
click at [1314, 32] on span "P4/13" at bounding box center [1322, 33] width 36 height 12
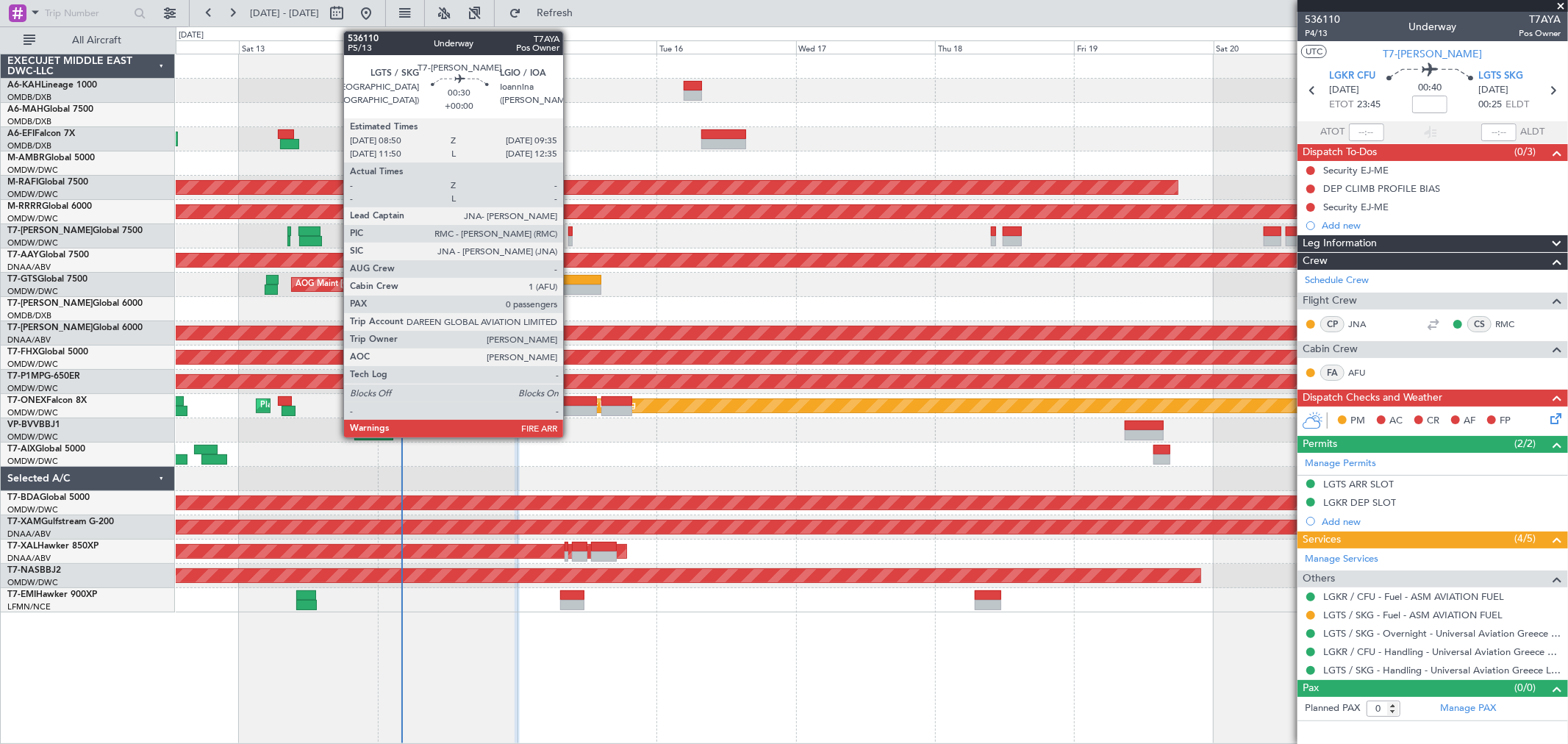
click at [570, 236] on div at bounding box center [569, 241] width 4 height 10
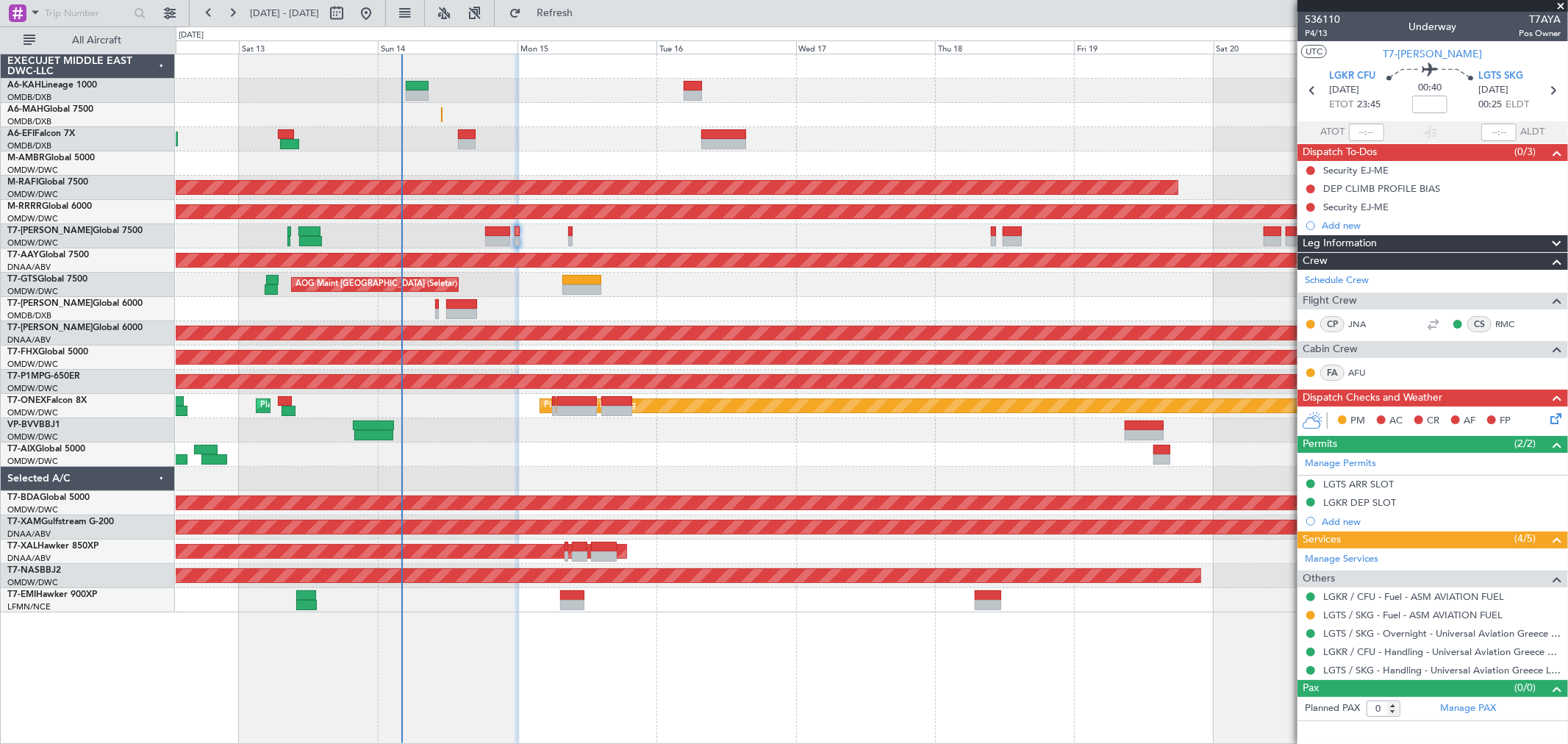
click at [680, 232] on div "Planned Maint Dubai (Al Maktoum Intl)" at bounding box center [871, 237] width 1391 height 24
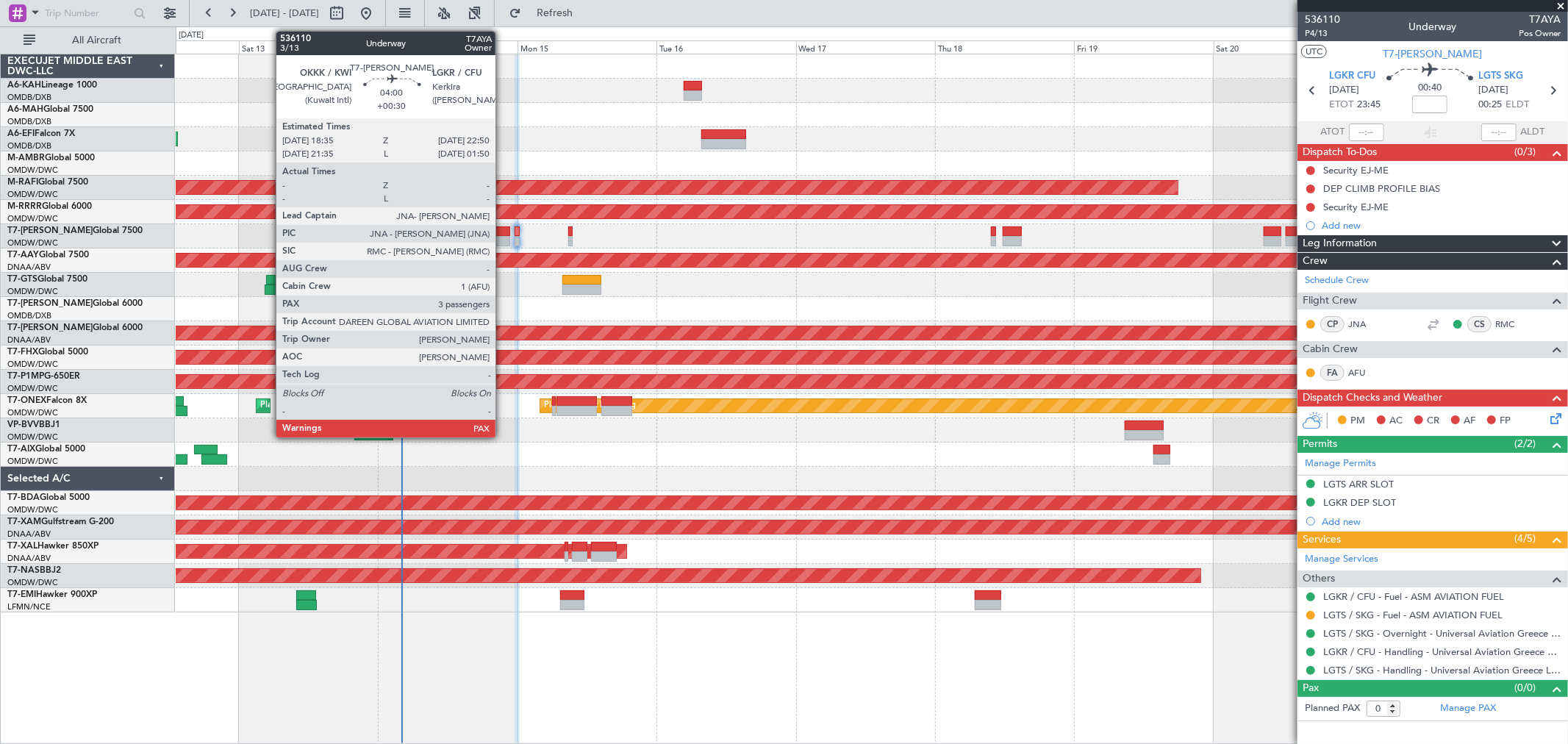
click at [503, 232] on div at bounding box center [498, 232] width 25 height 10
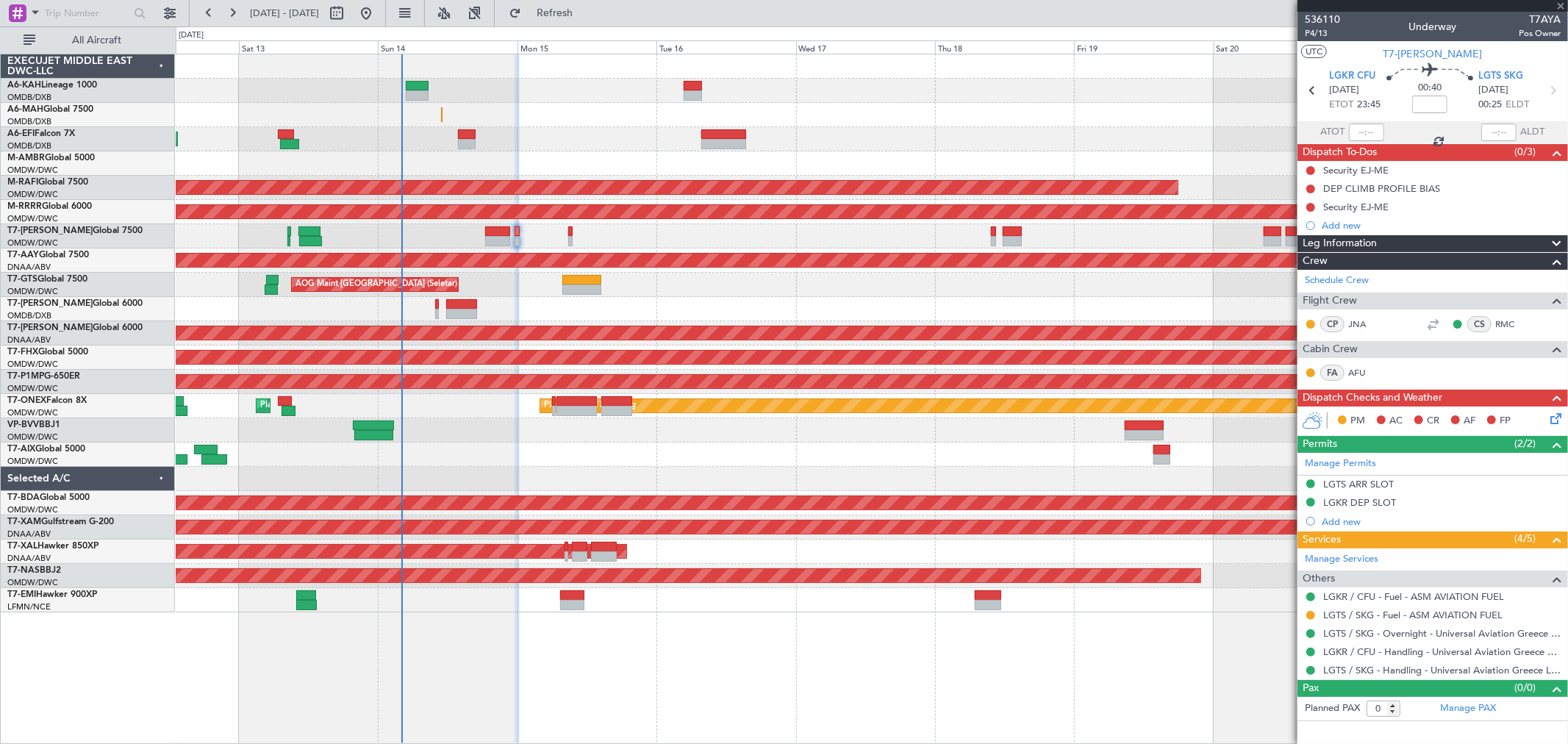
type input "+00:30"
type input "3"
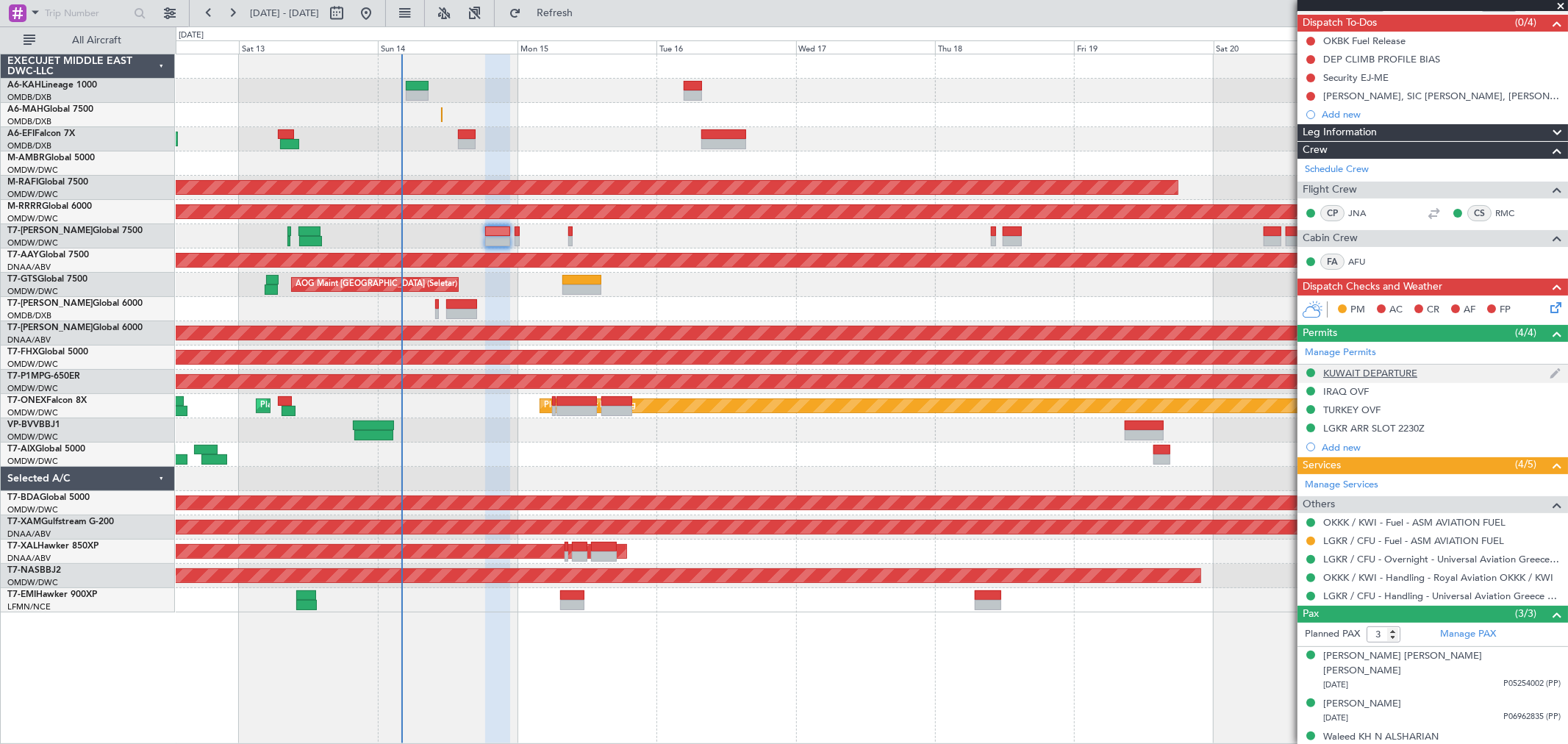
scroll to position [131, 0]
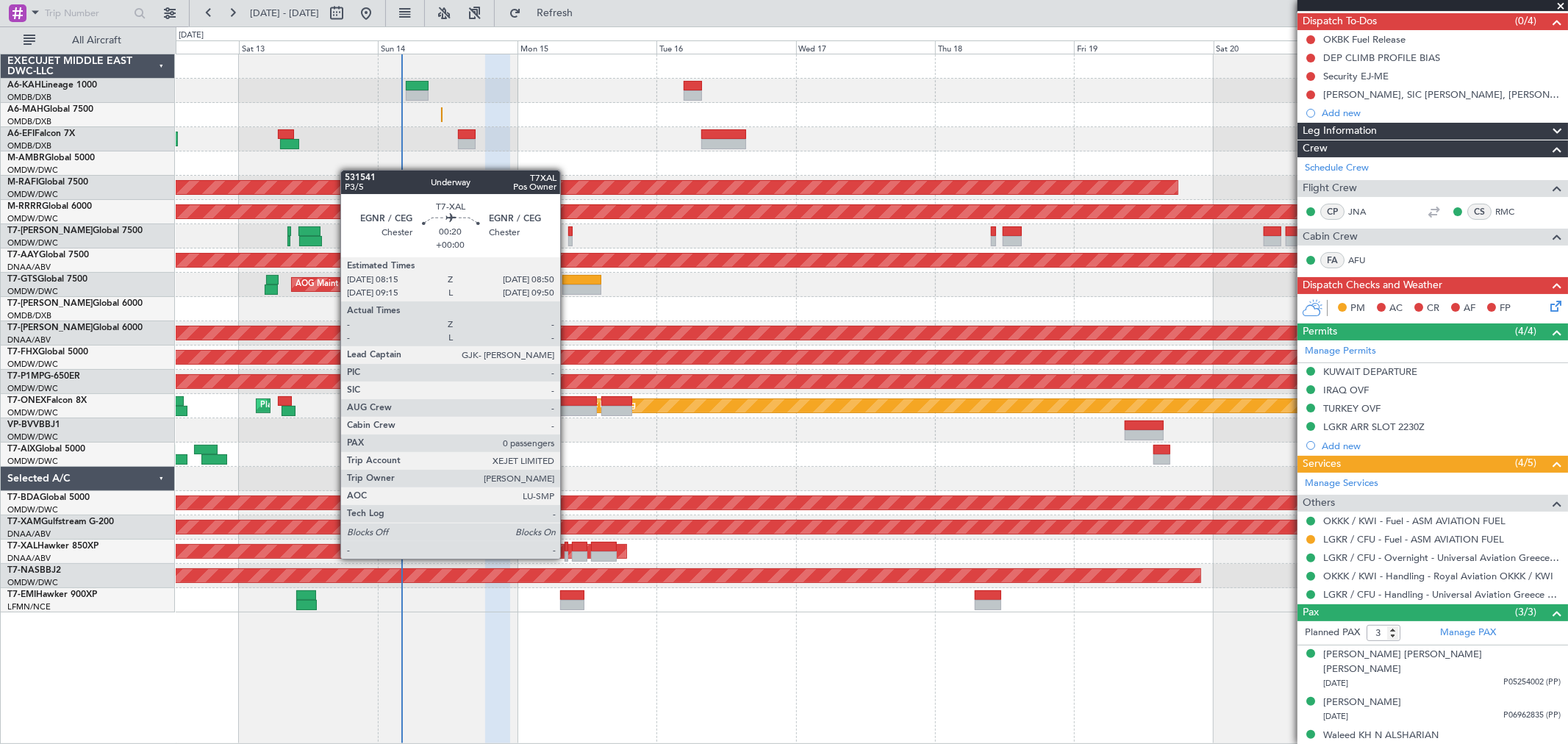
click at [568, 558] on div at bounding box center [566, 557] width 3 height 10
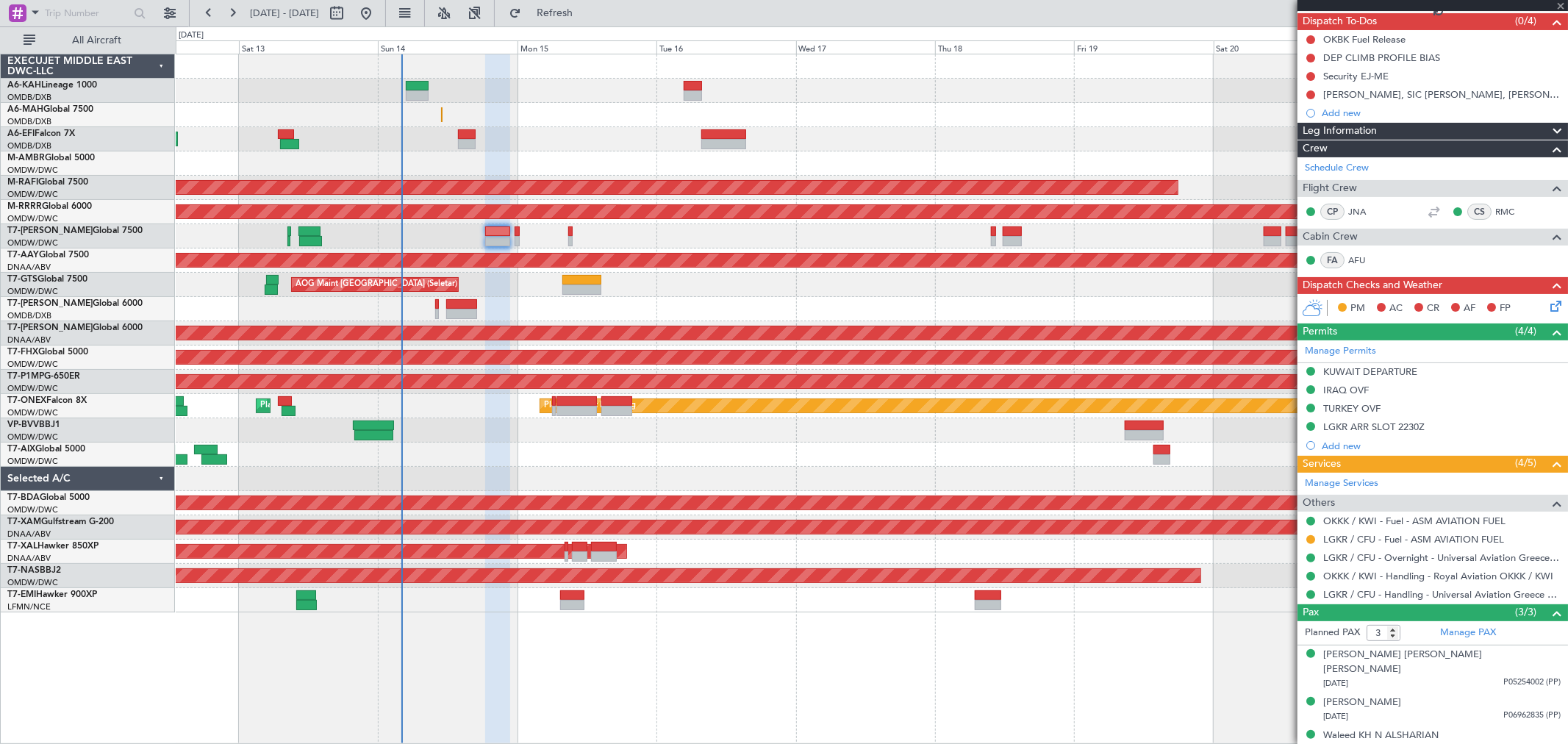
type input "0"
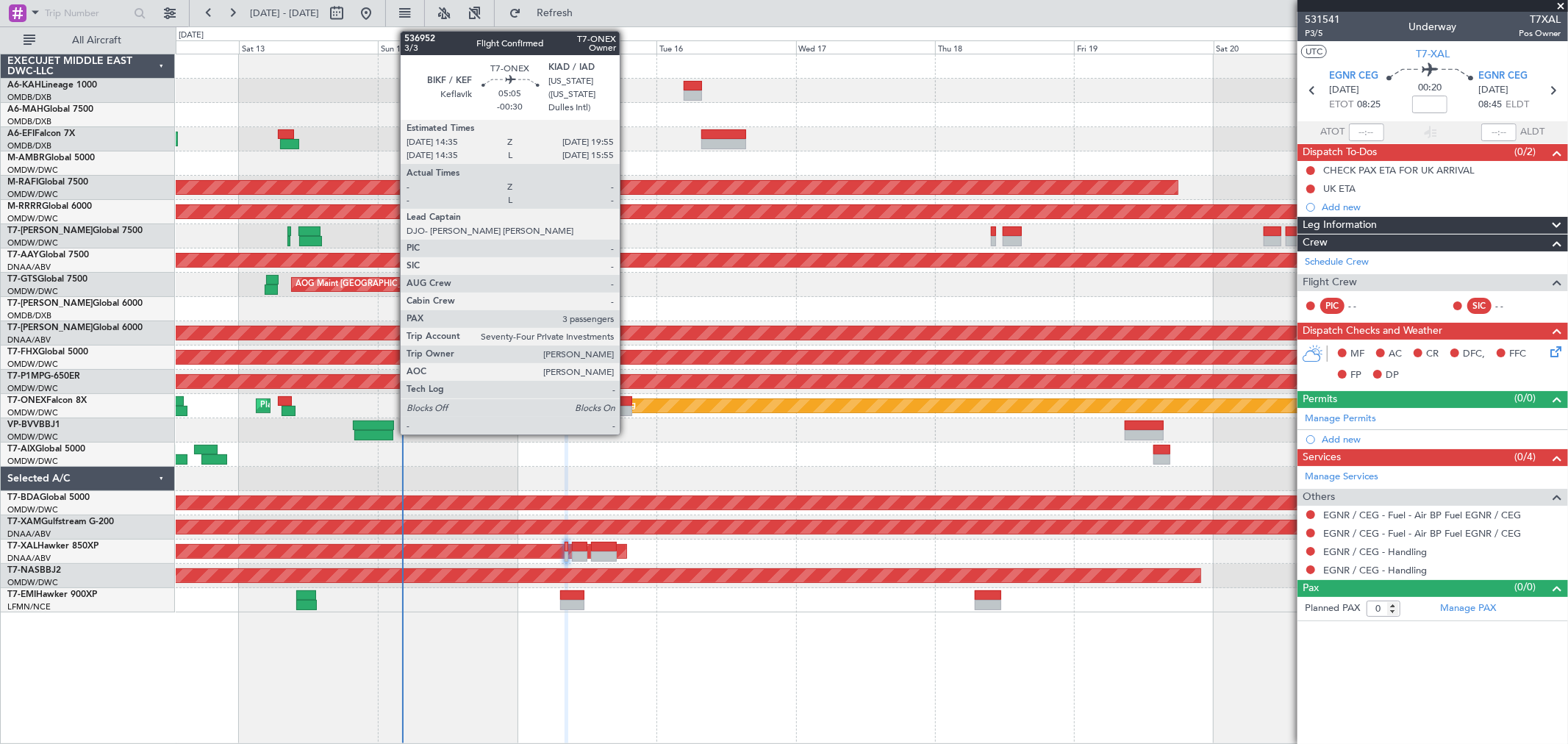
click at [627, 406] on div at bounding box center [617, 411] width 31 height 10
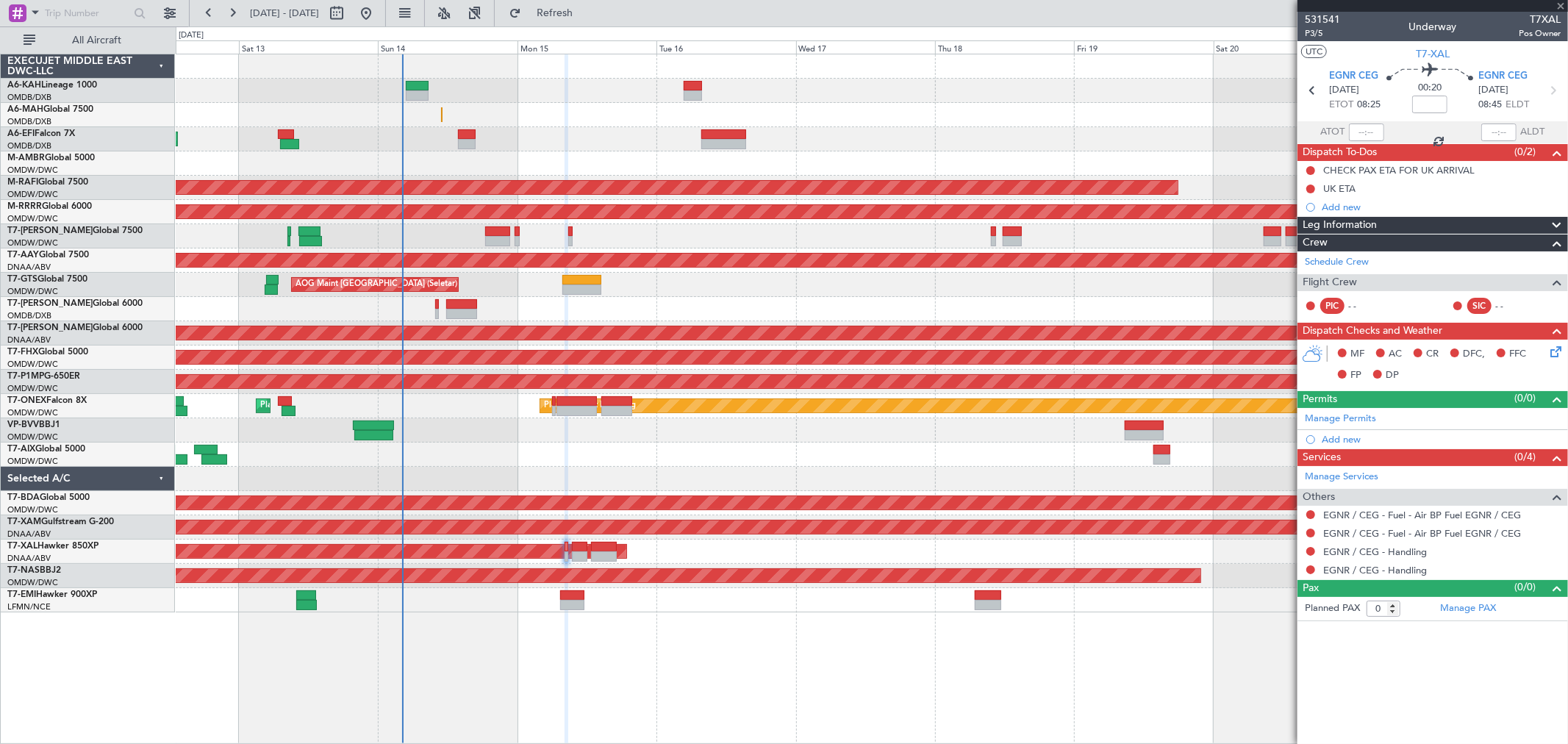
type input "-00:30"
type input "3"
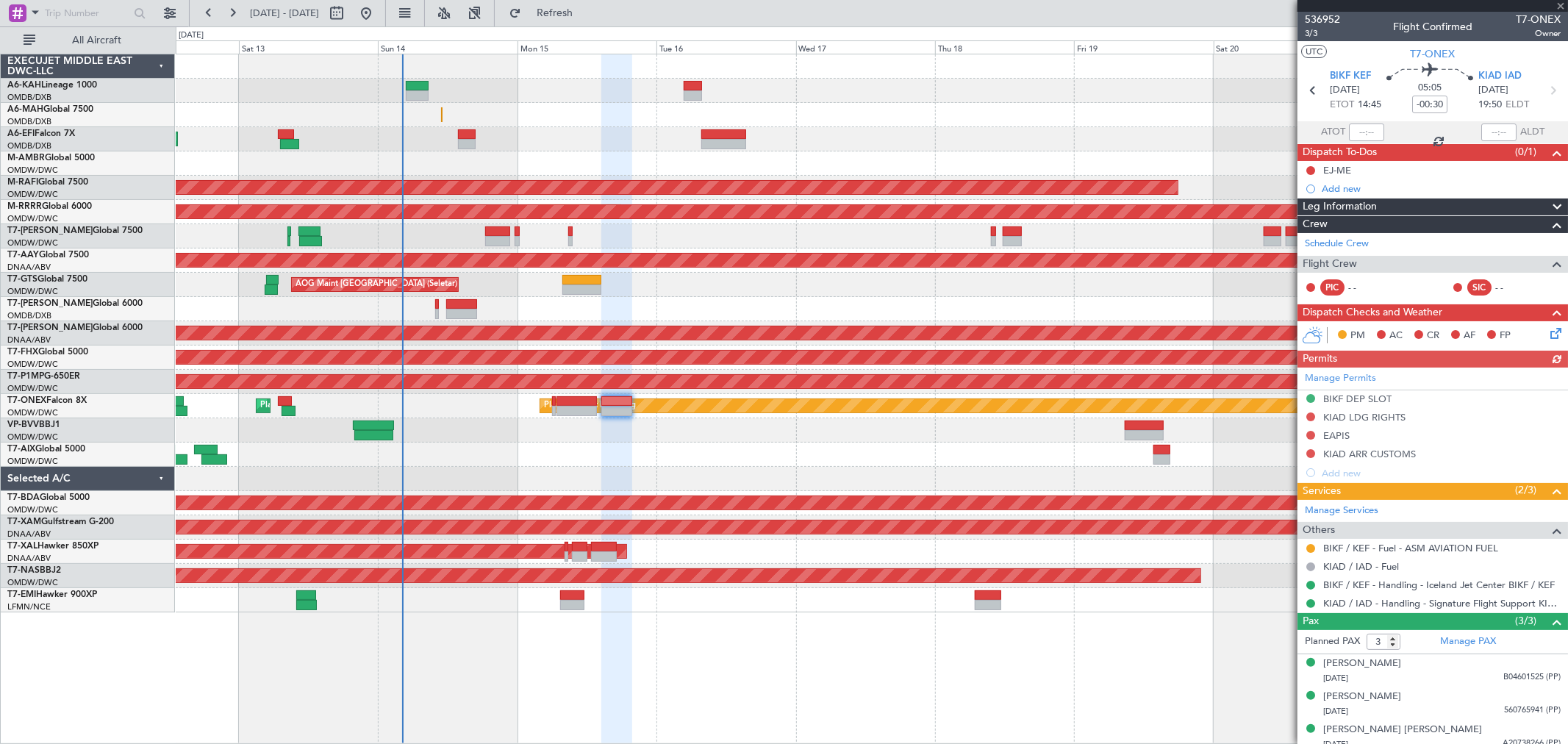
scroll to position [10, 0]
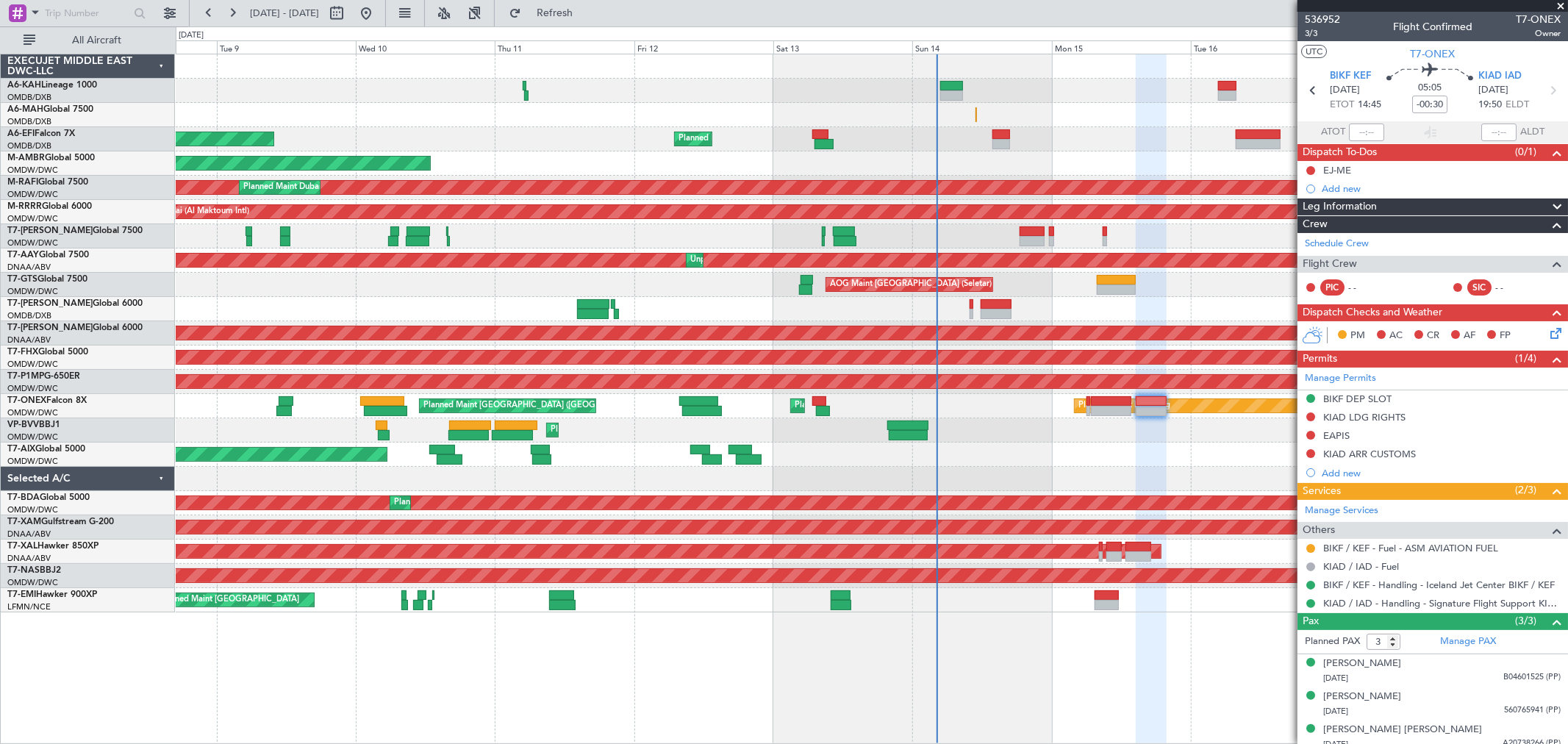
scroll to position [10, 0]
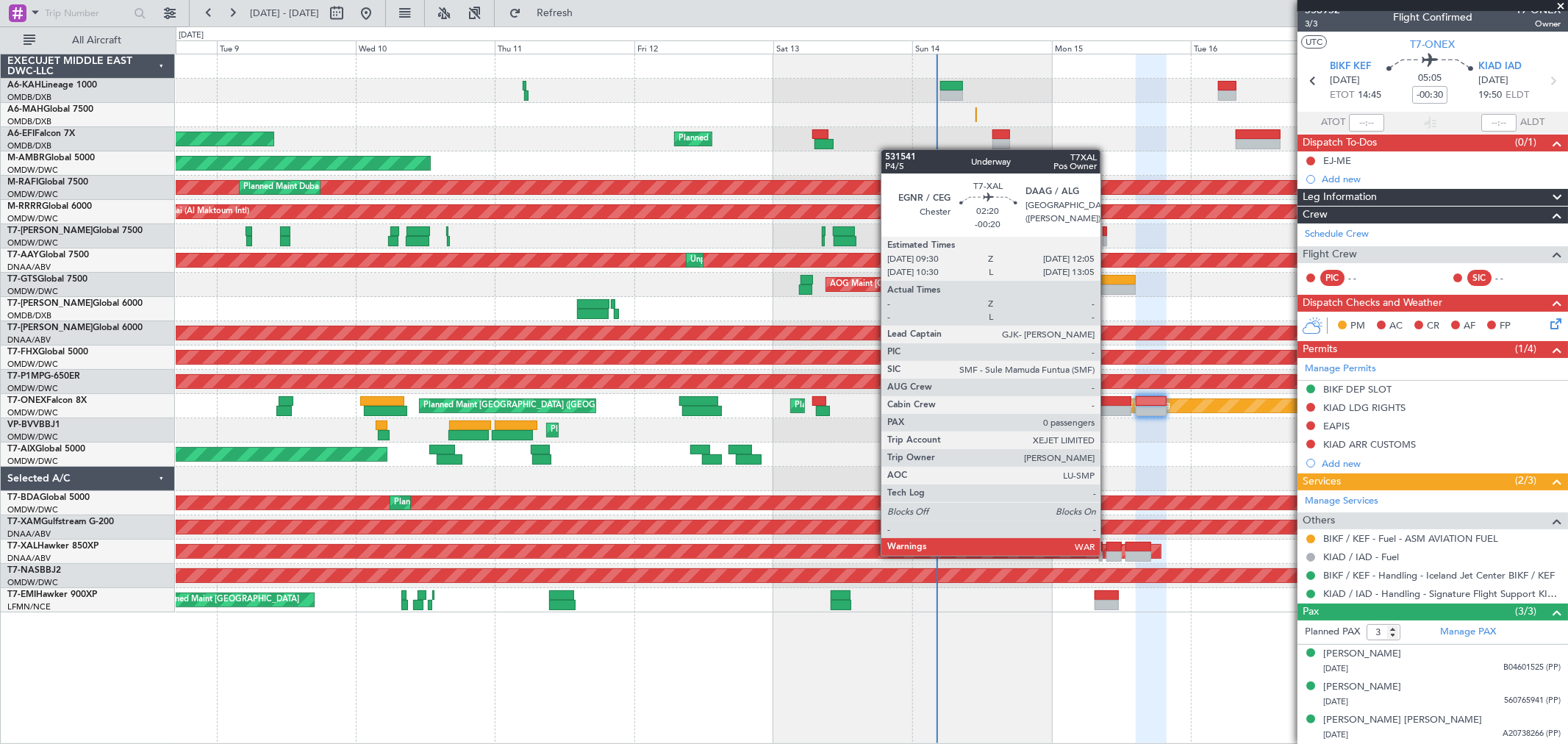
click at [1108, 554] on div at bounding box center [1114, 557] width 16 height 10
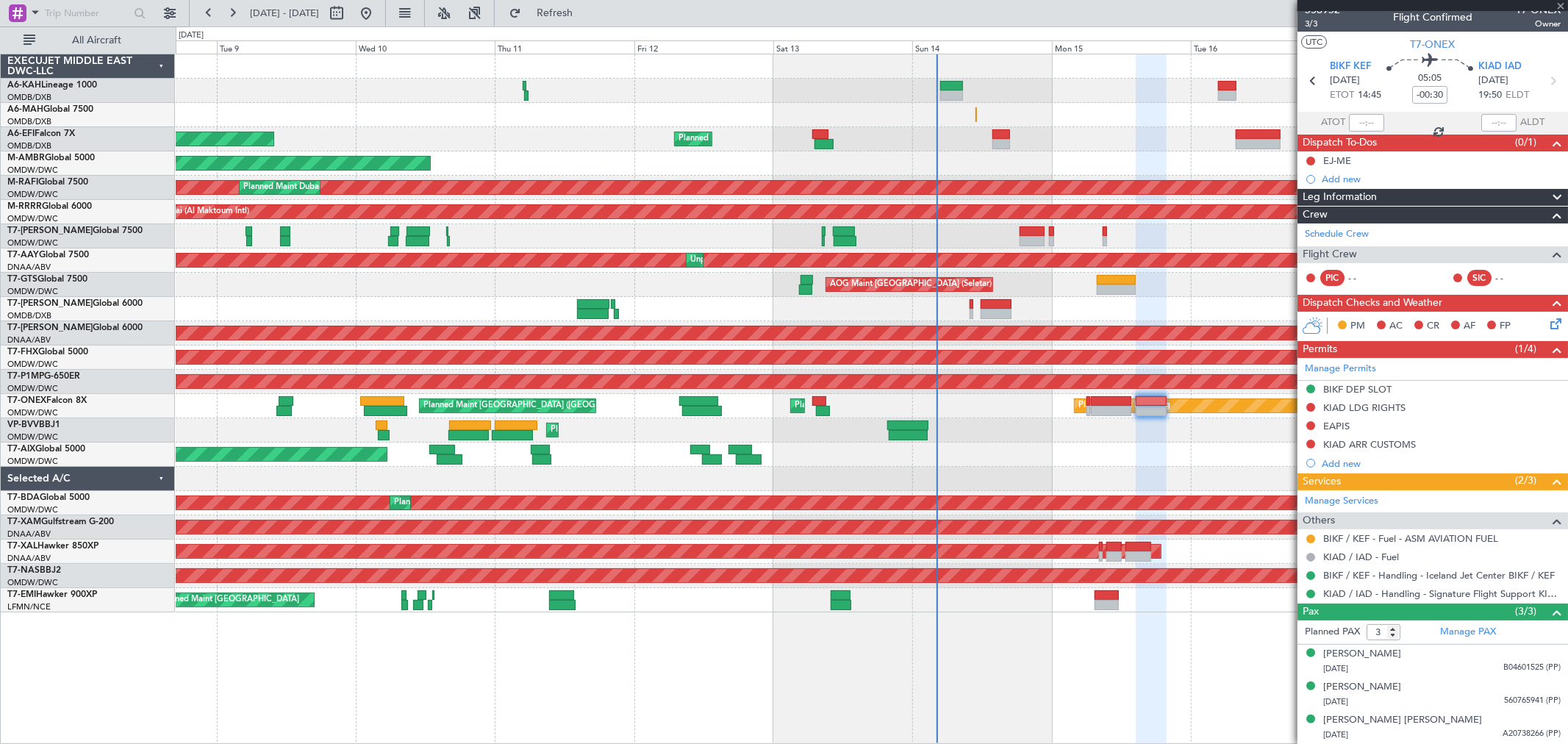
type input "-00:20"
type input "0"
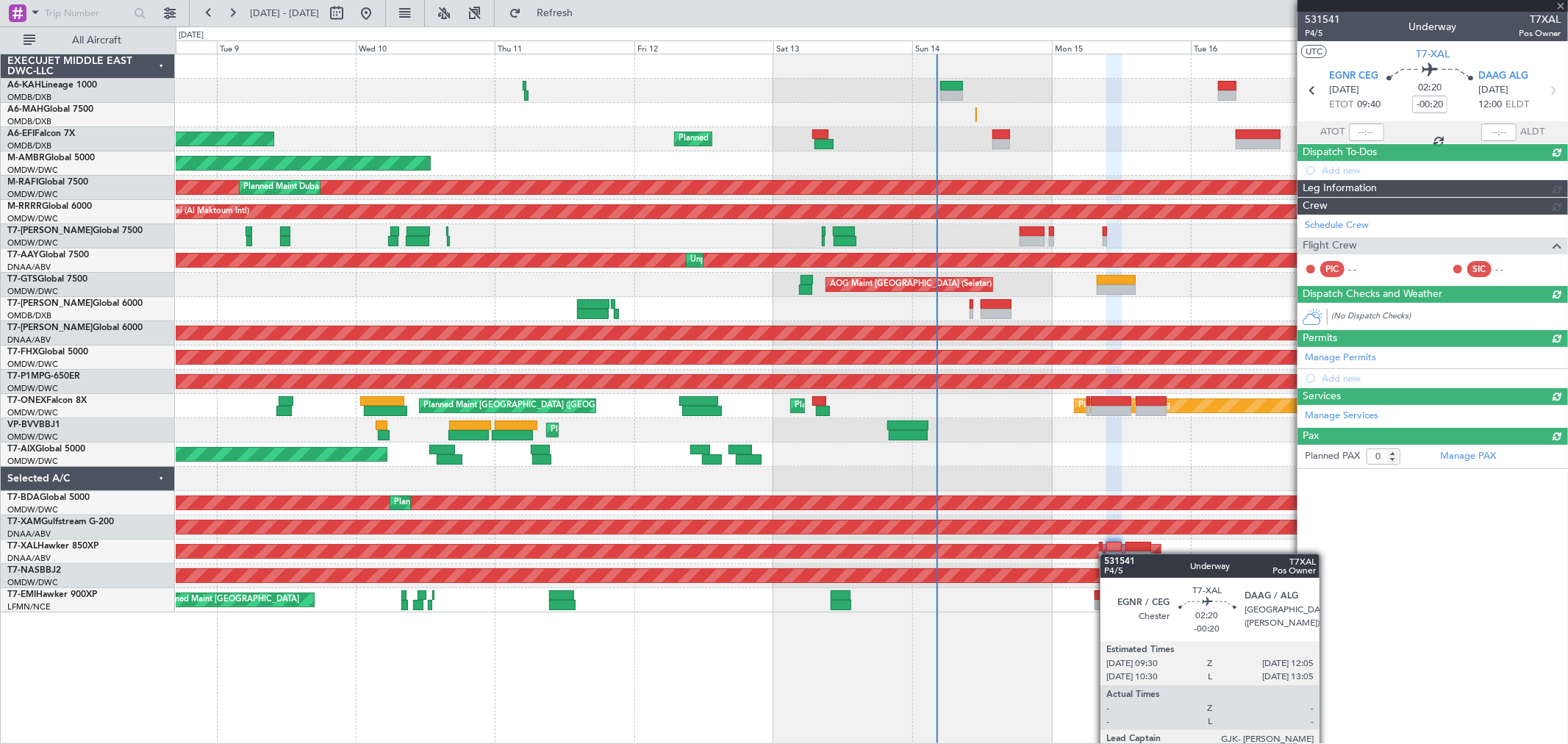
scroll to position [0, 0]
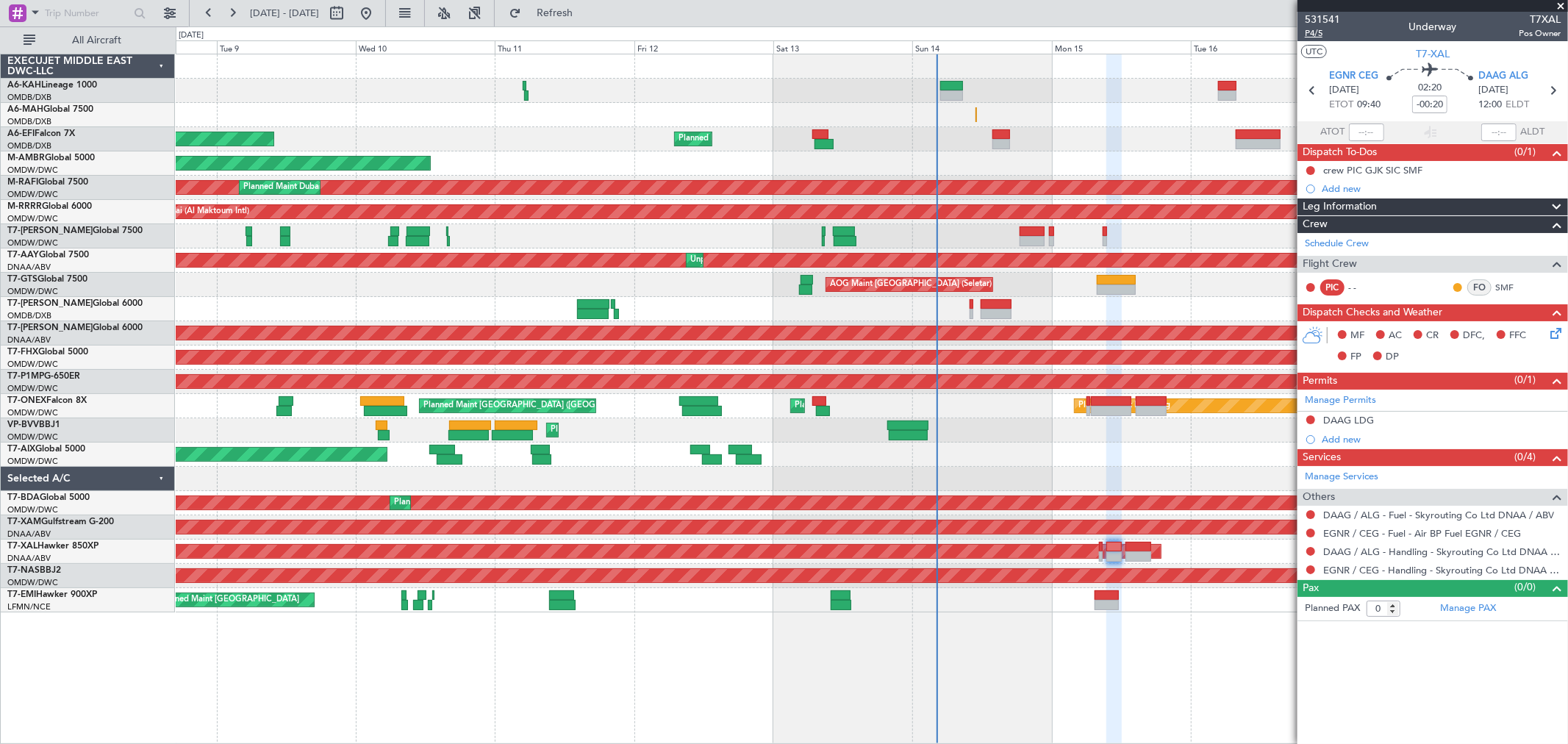
click at [1318, 32] on span "P4/5" at bounding box center [1322, 33] width 36 height 12
click at [585, 11] on span "Refresh" at bounding box center [555, 13] width 62 height 10
click at [1353, 573] on link "EGNR / CEG - Handling - Skyrouting Co Ltd DNAA / ABV" at bounding box center [1441, 570] width 237 height 12
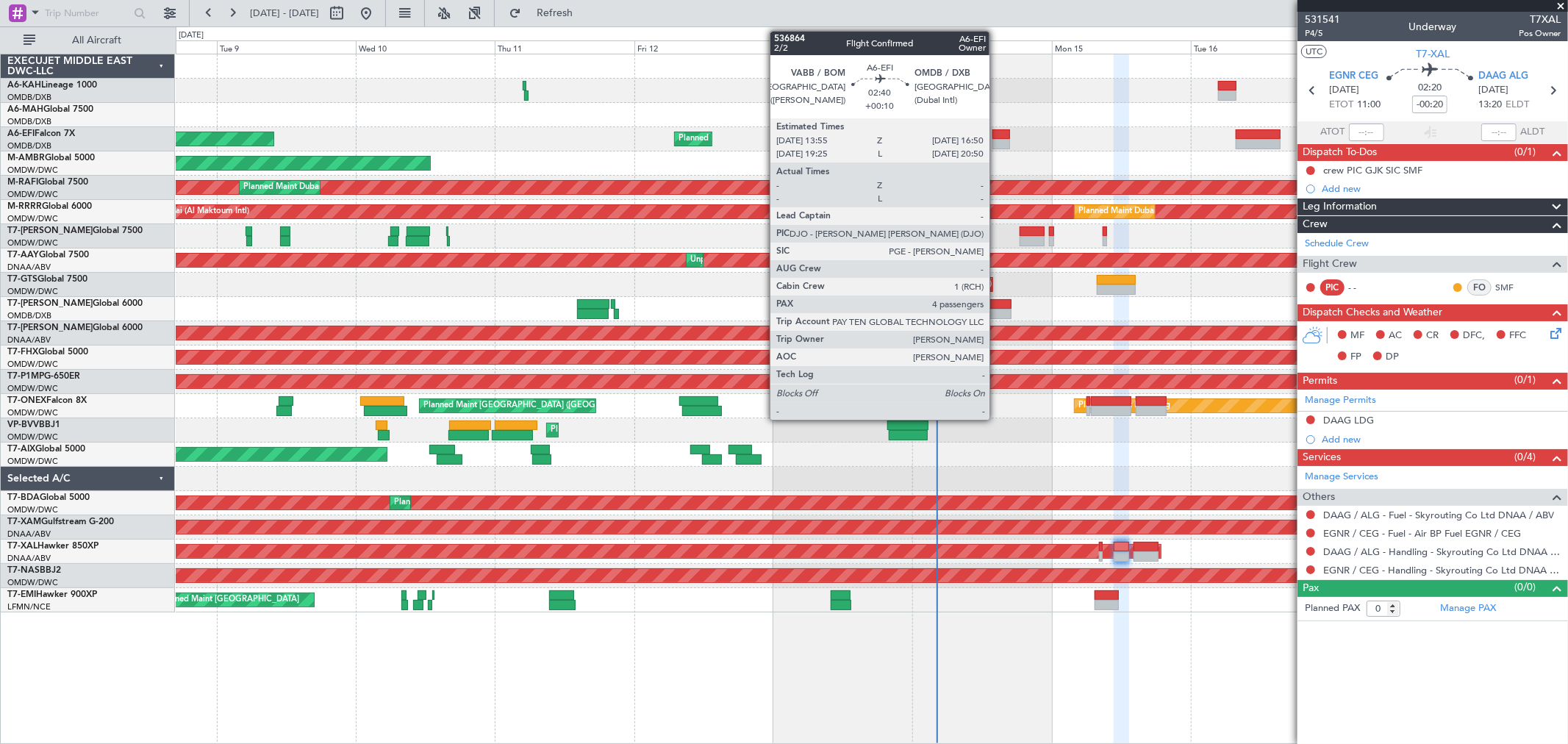
click at [997, 145] on div at bounding box center [1001, 144] width 17 height 10
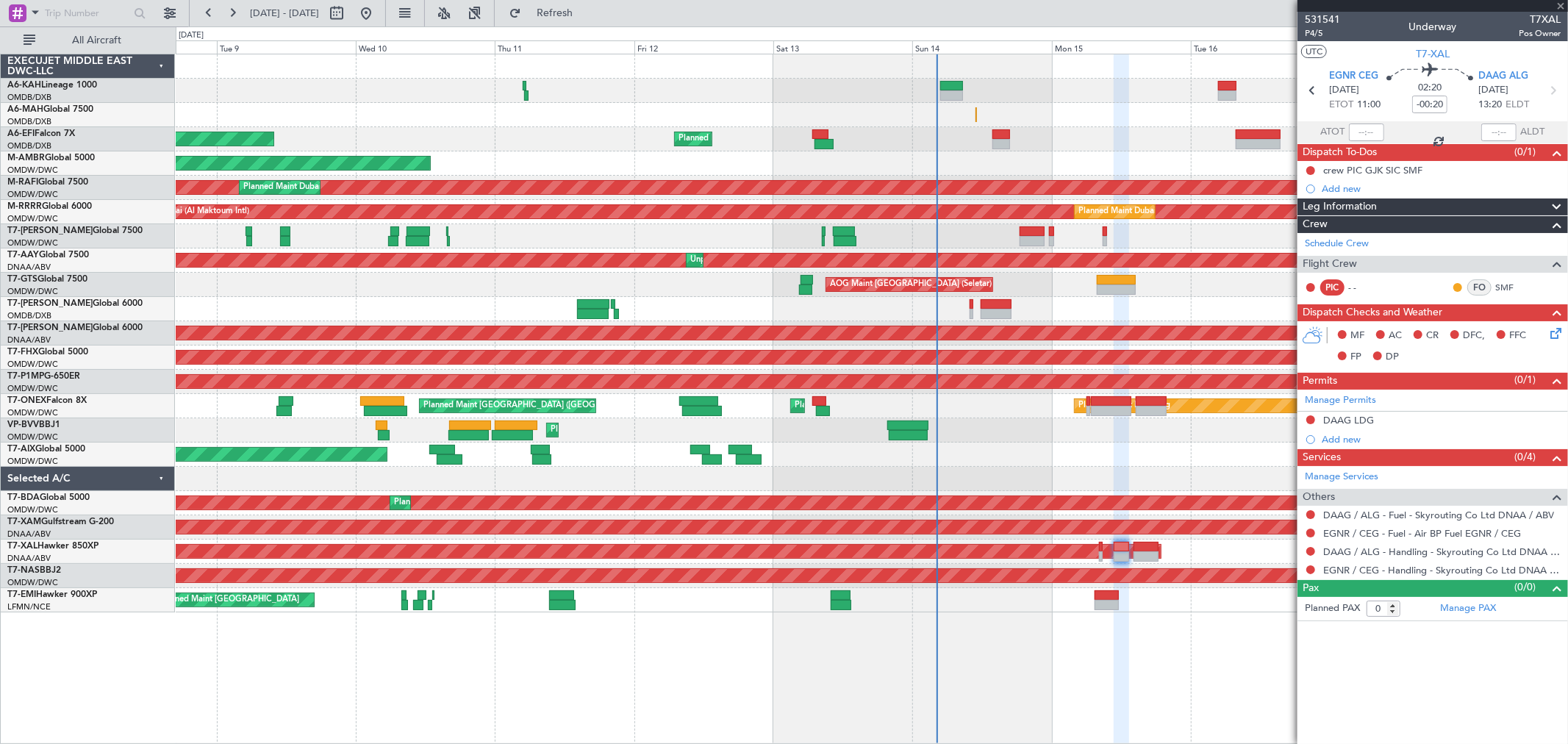
type input "+00:10"
type input "4"
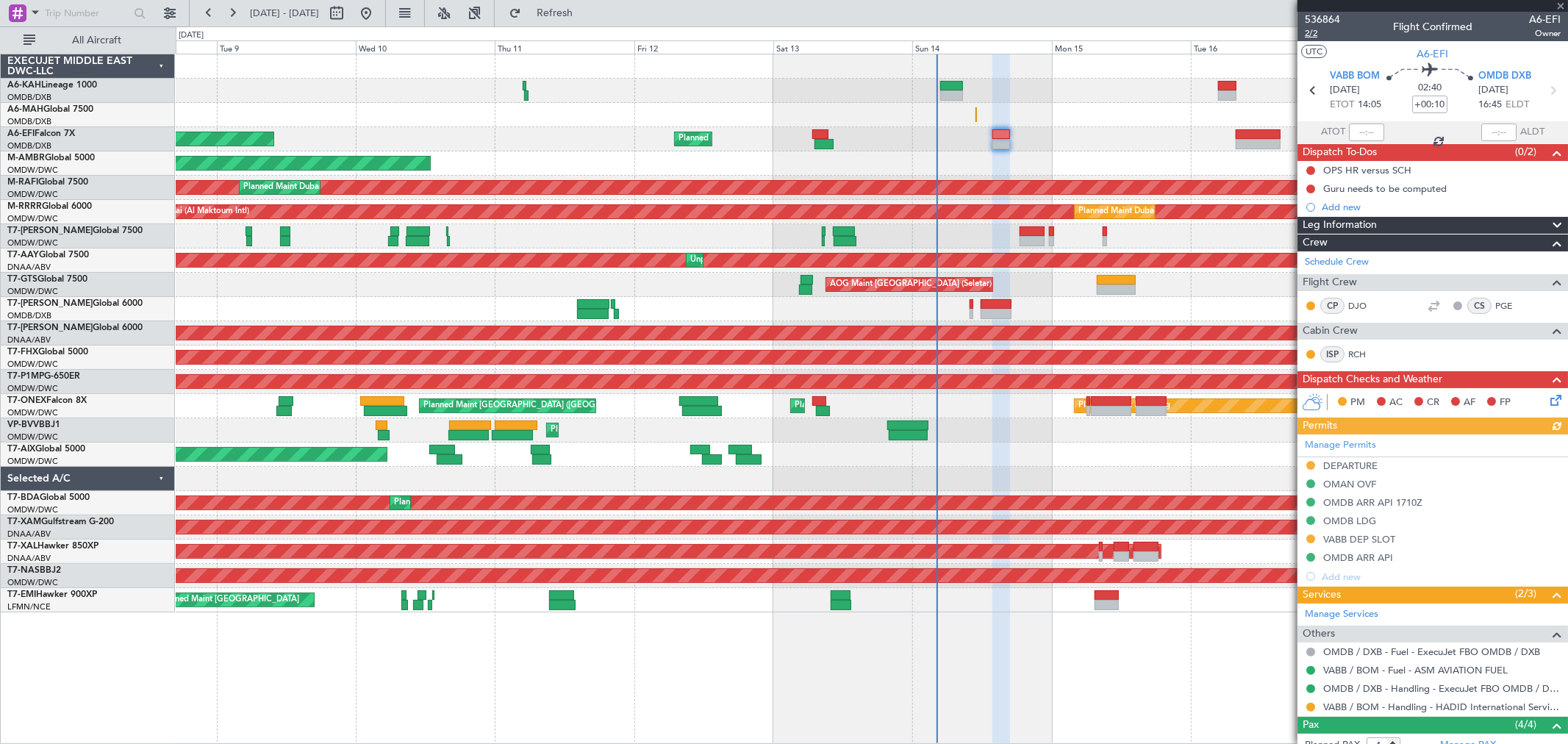
click at [1314, 35] on span "2/2" at bounding box center [1322, 33] width 36 height 12
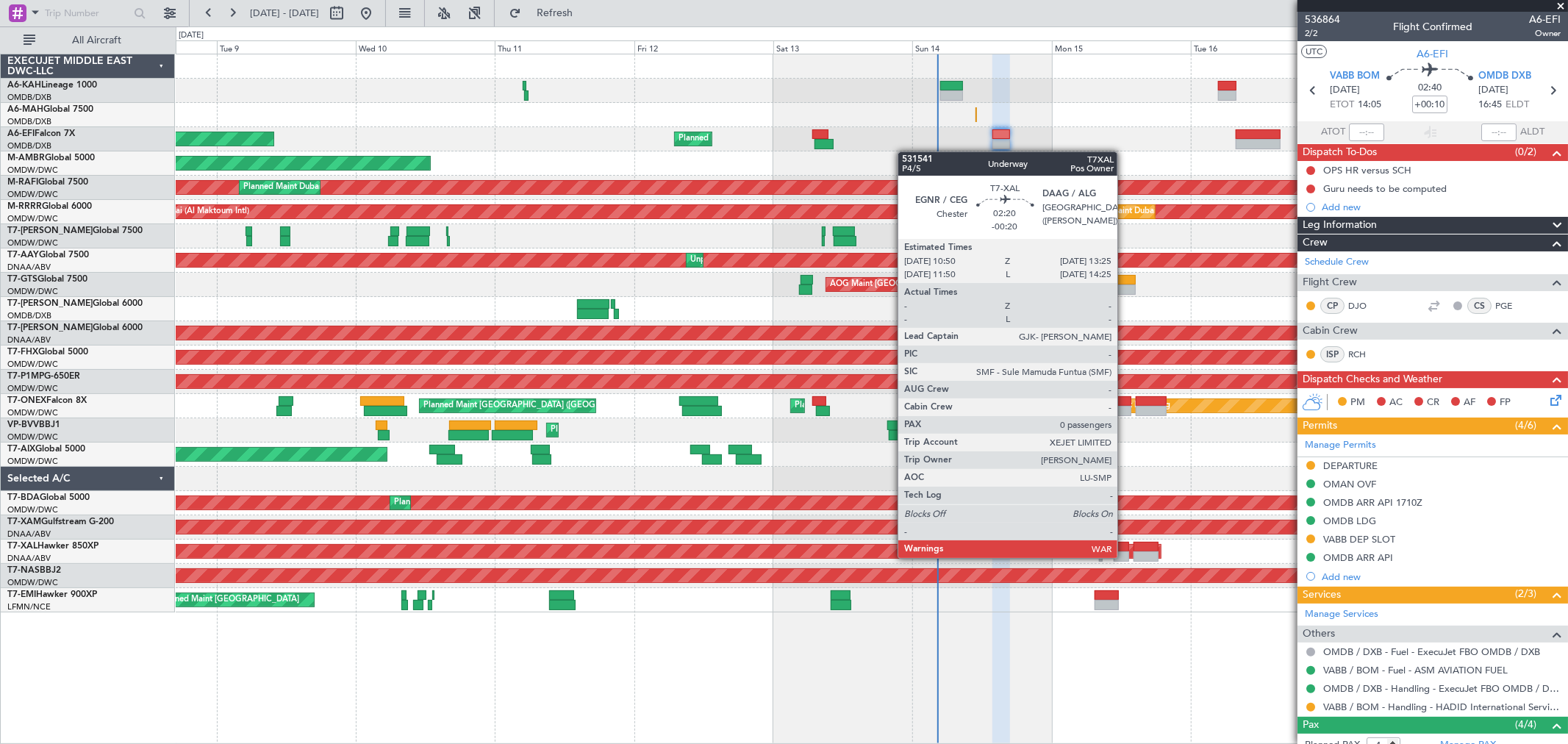
click at [1122, 555] on div at bounding box center [1122, 557] width 16 height 10
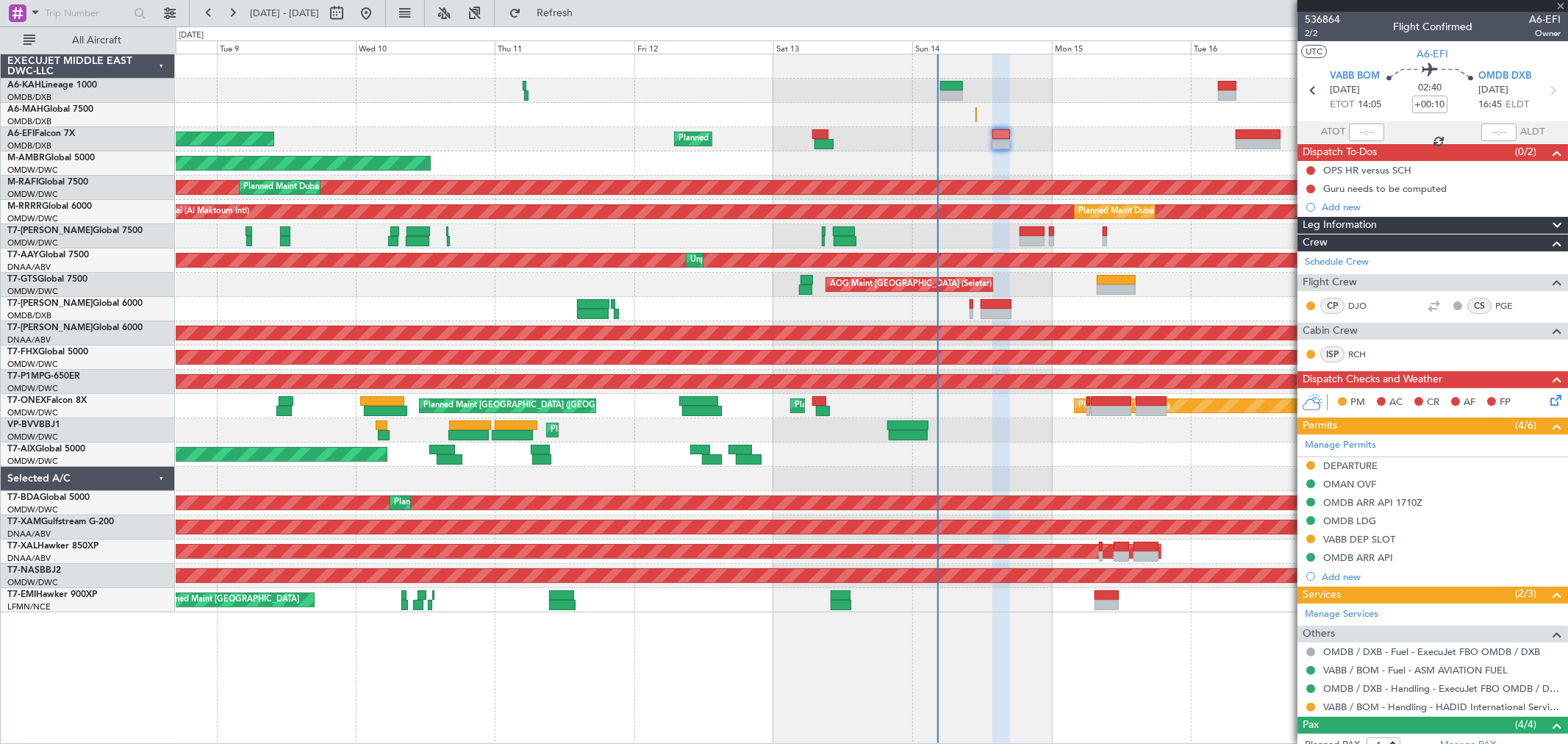
type input "-00:20"
type input "0"
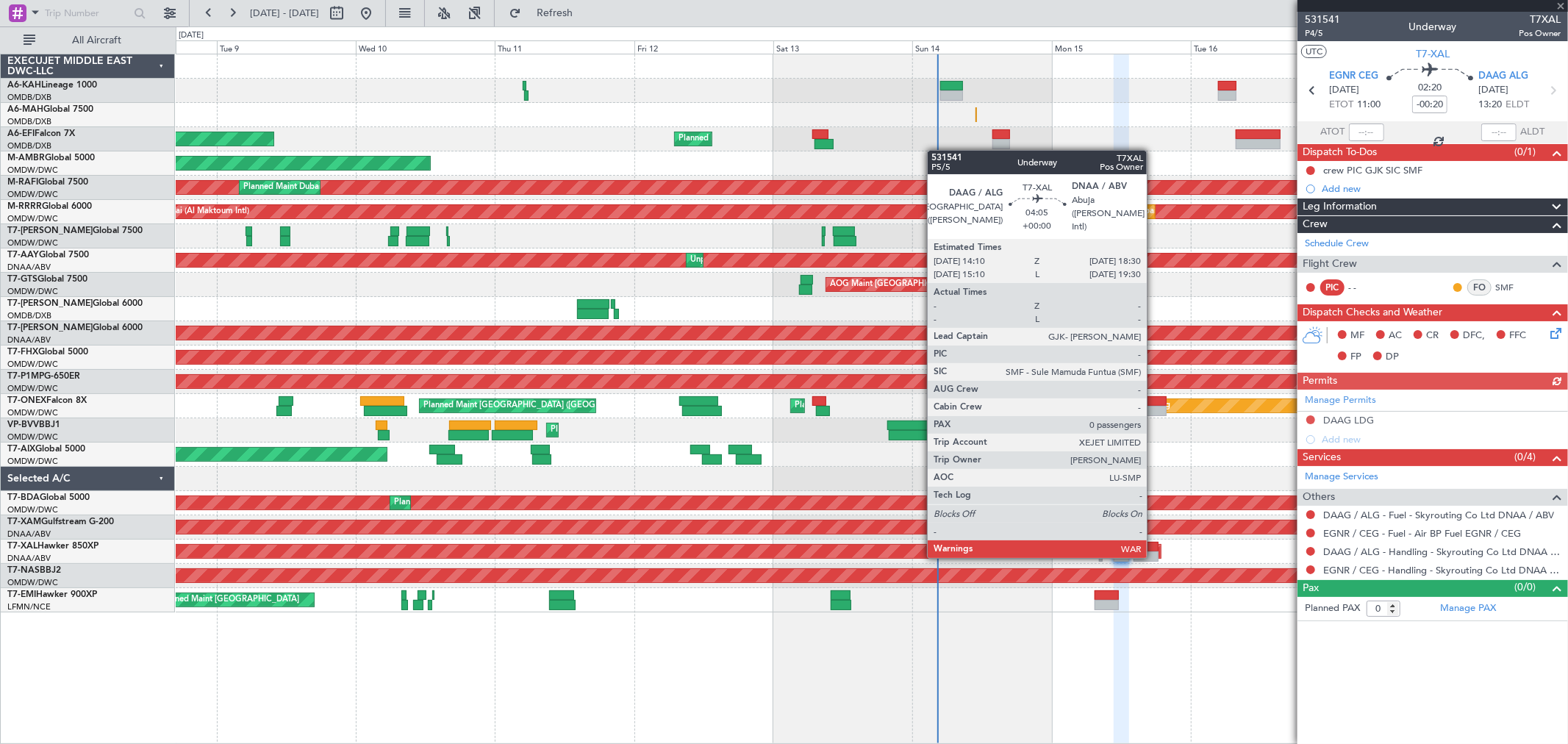
click at [1154, 555] on div at bounding box center [1146, 557] width 26 height 10
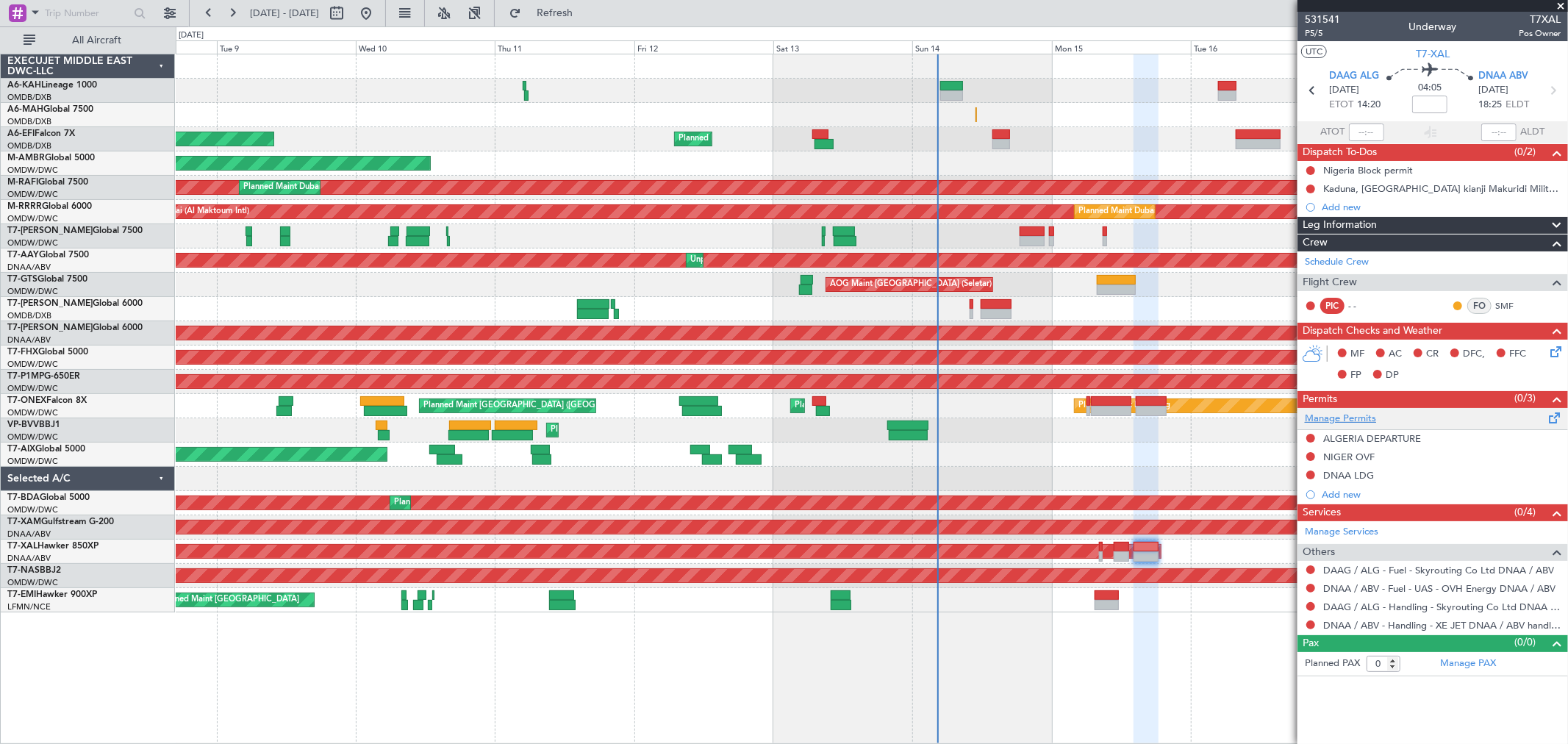
click at [1322, 418] on link "Manage Permits" at bounding box center [1340, 419] width 71 height 15
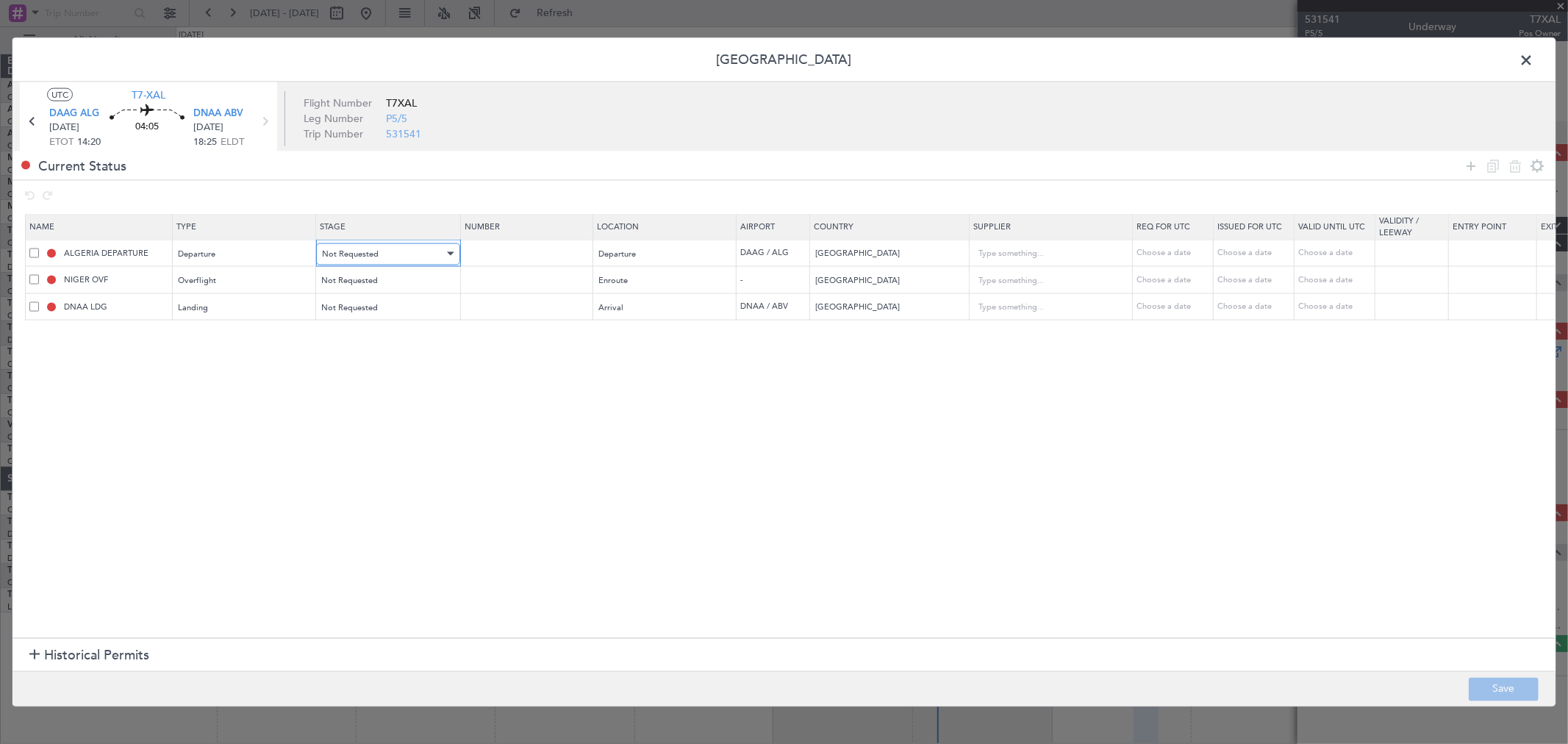
click at [350, 254] on span "Not Requested" at bounding box center [349, 253] width 56 height 11
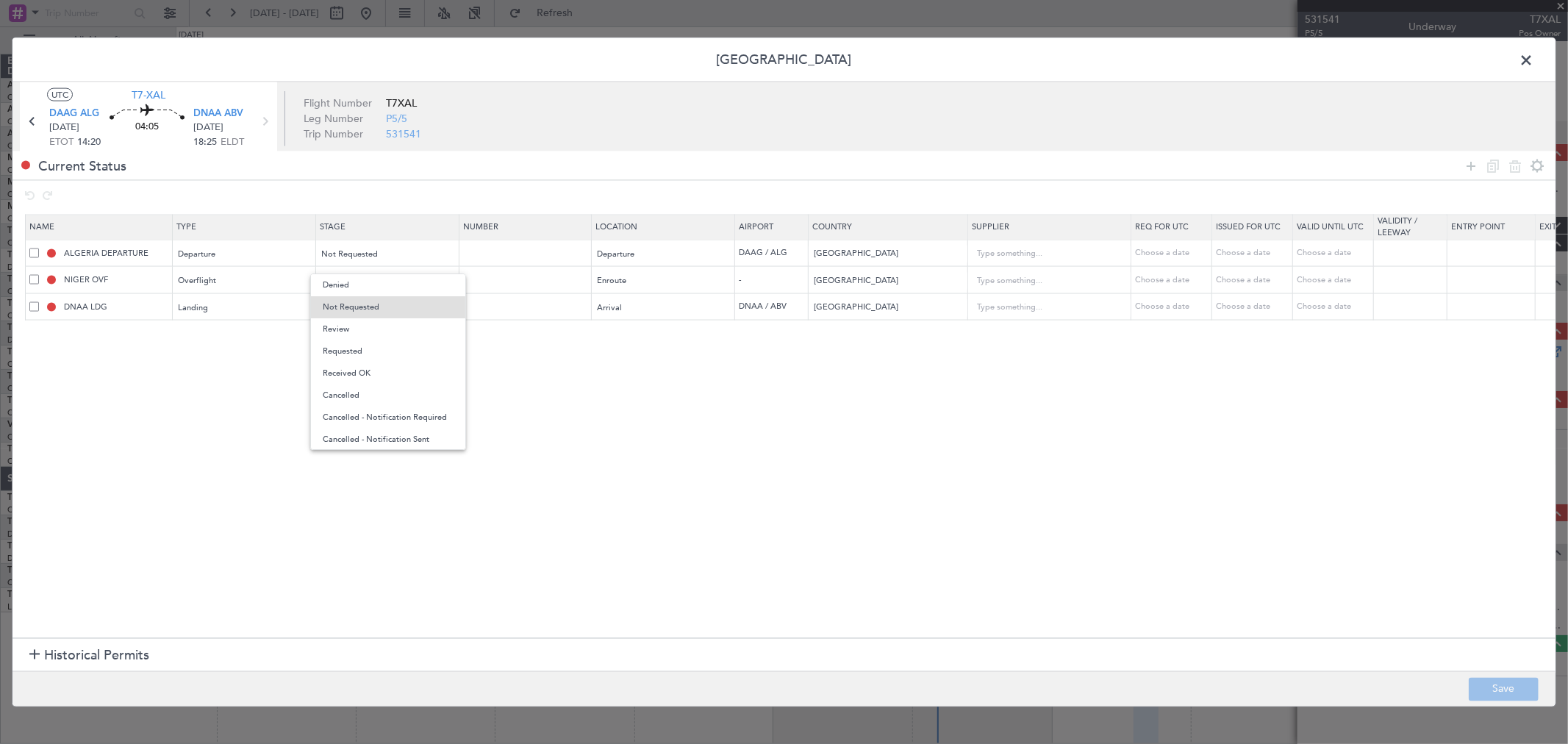
click at [358, 351] on span "Requested" at bounding box center [387, 351] width 131 height 22
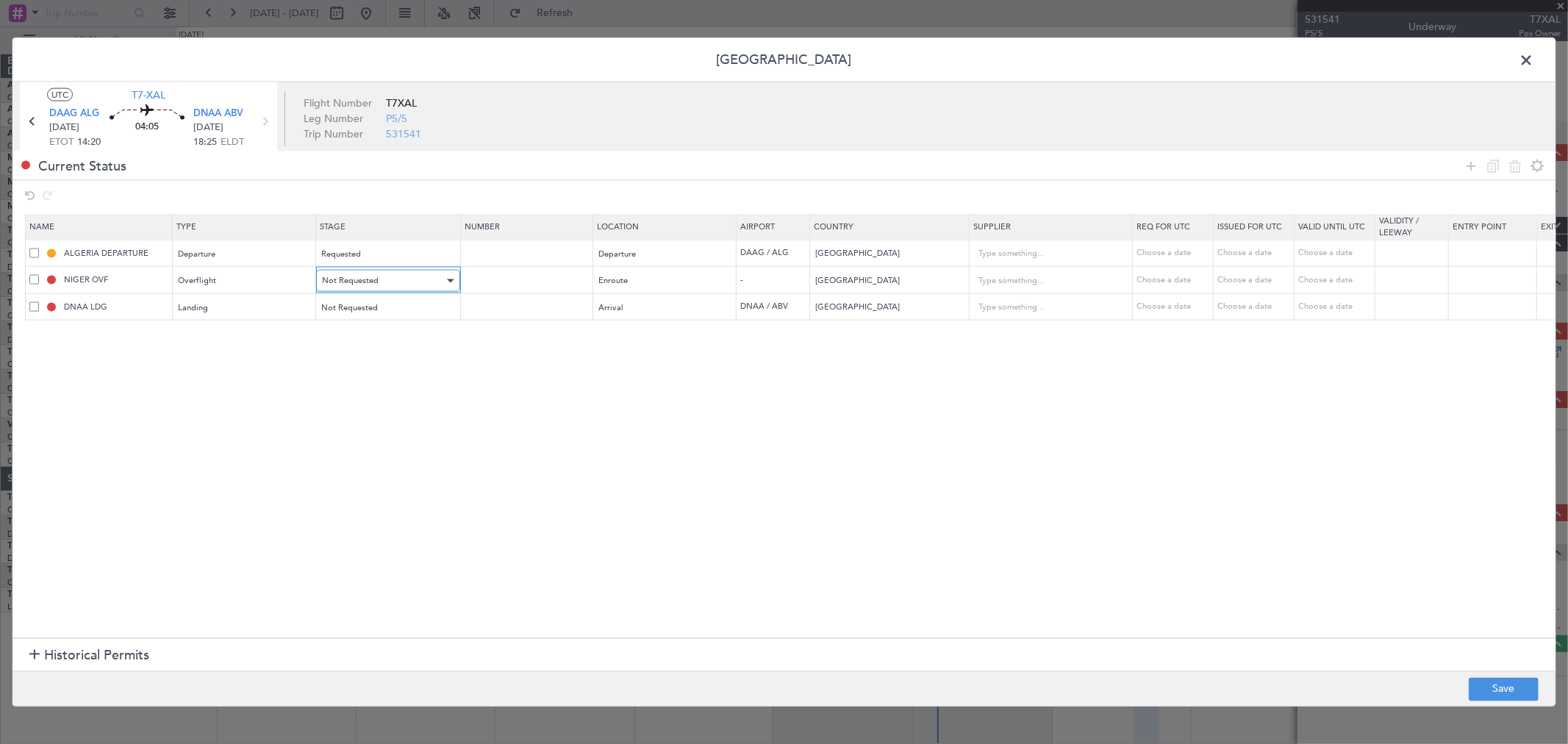
click at [364, 288] on div "Not Requested" at bounding box center [382, 280] width 122 height 22
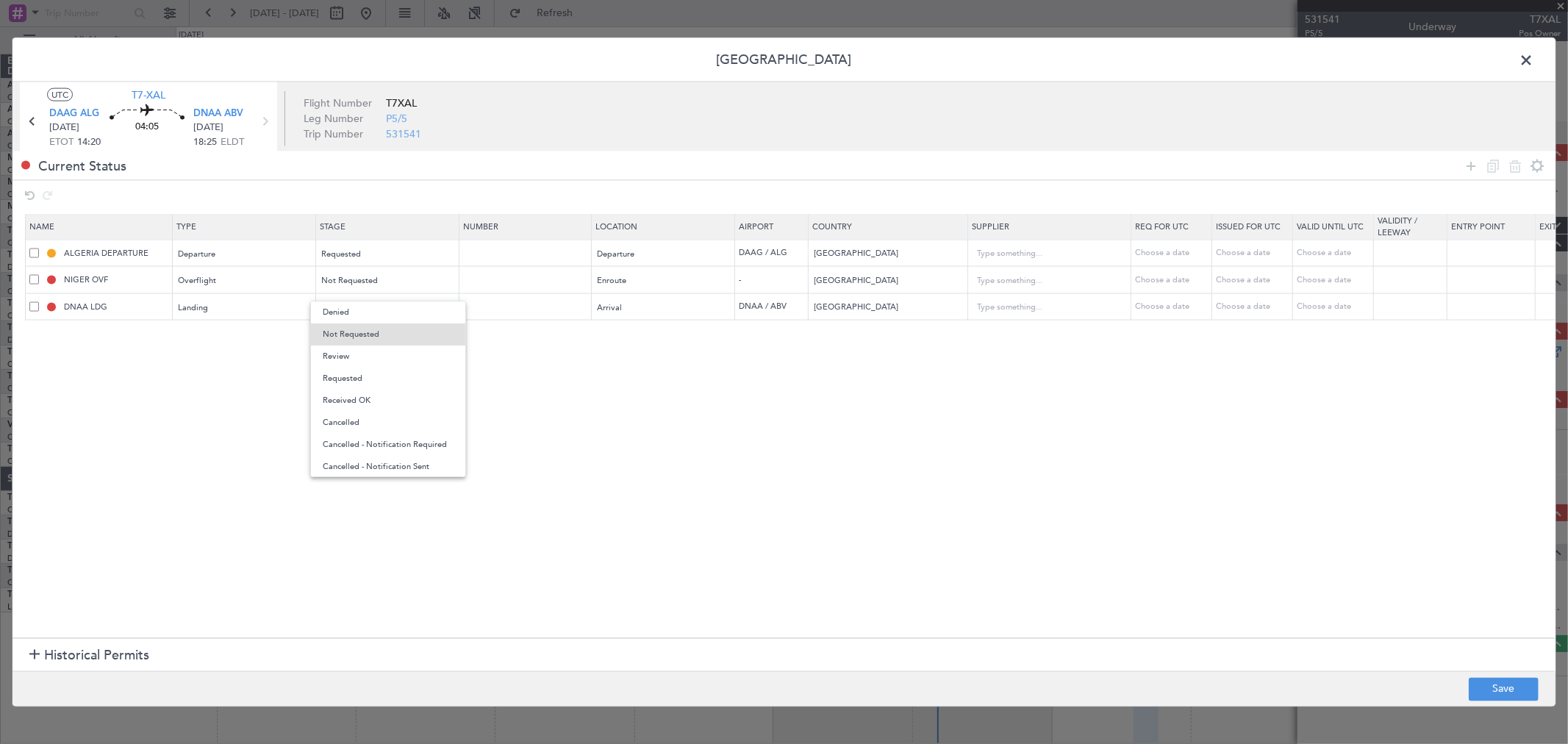
drag, startPoint x: 351, startPoint y: 375, endPoint x: 358, endPoint y: 312, distance: 63.4
click at [350, 375] on span "Requested" at bounding box center [387, 378] width 131 height 22
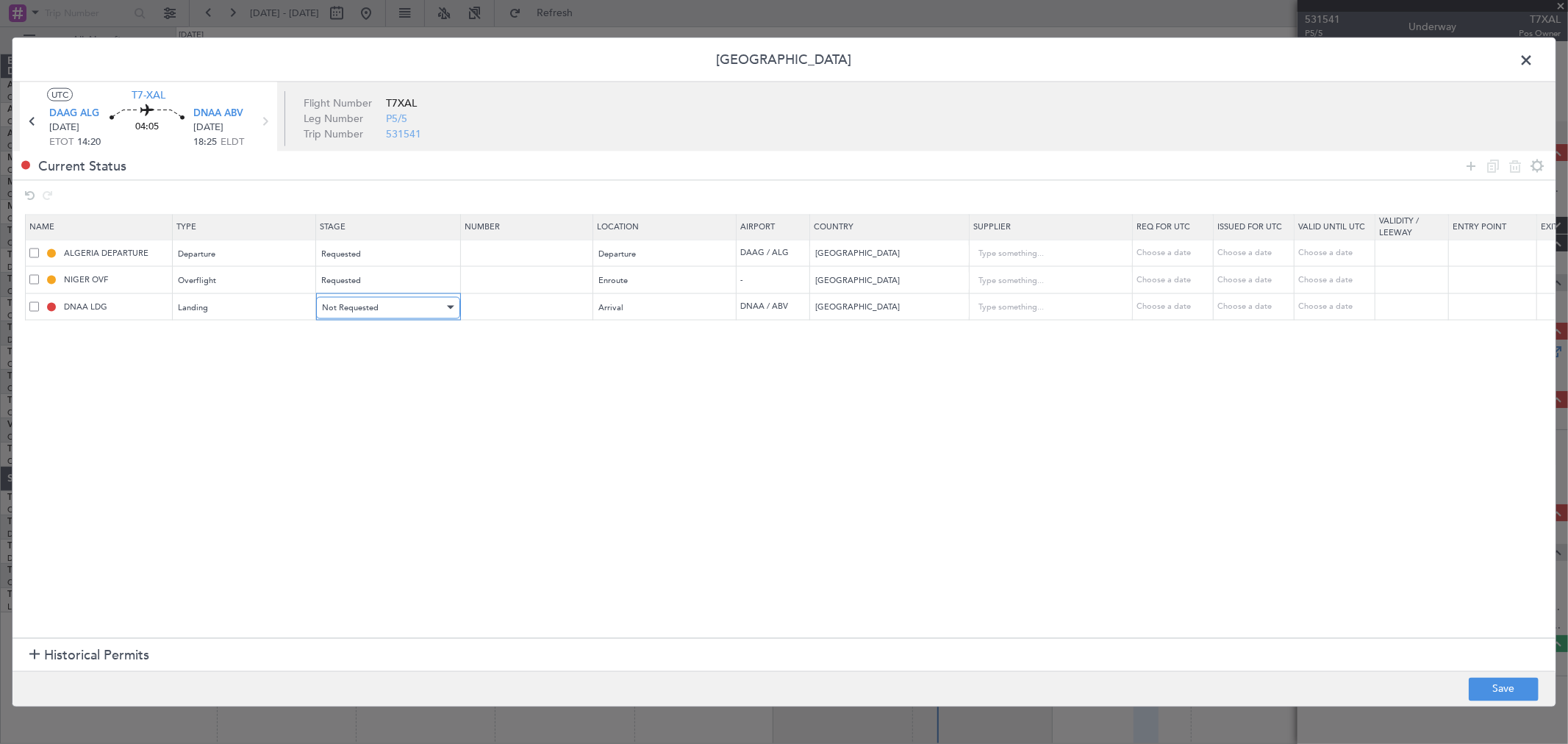
click at [359, 310] on span "Not Requested" at bounding box center [349, 307] width 56 height 11
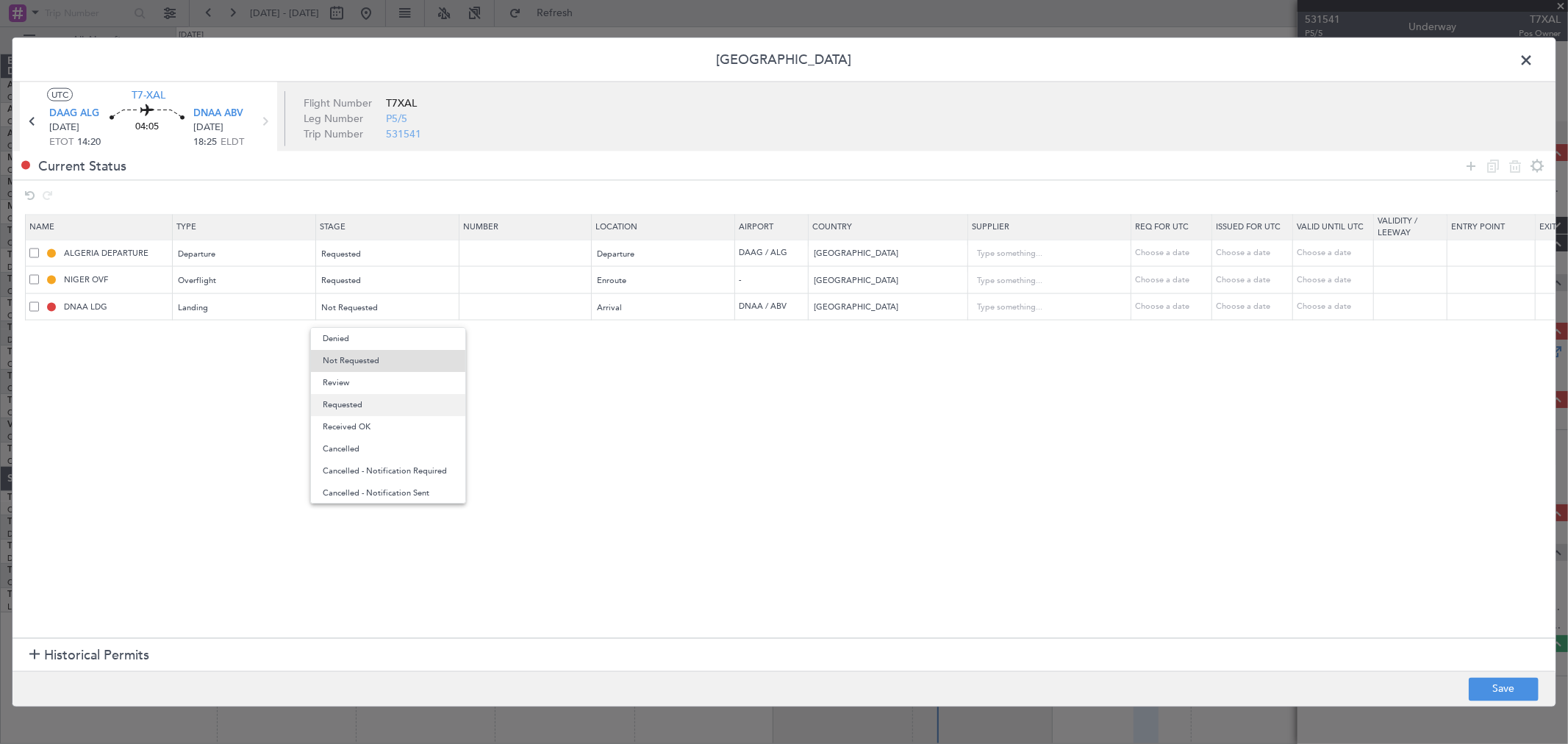
click at [356, 405] on span "Requested" at bounding box center [387, 404] width 131 height 22
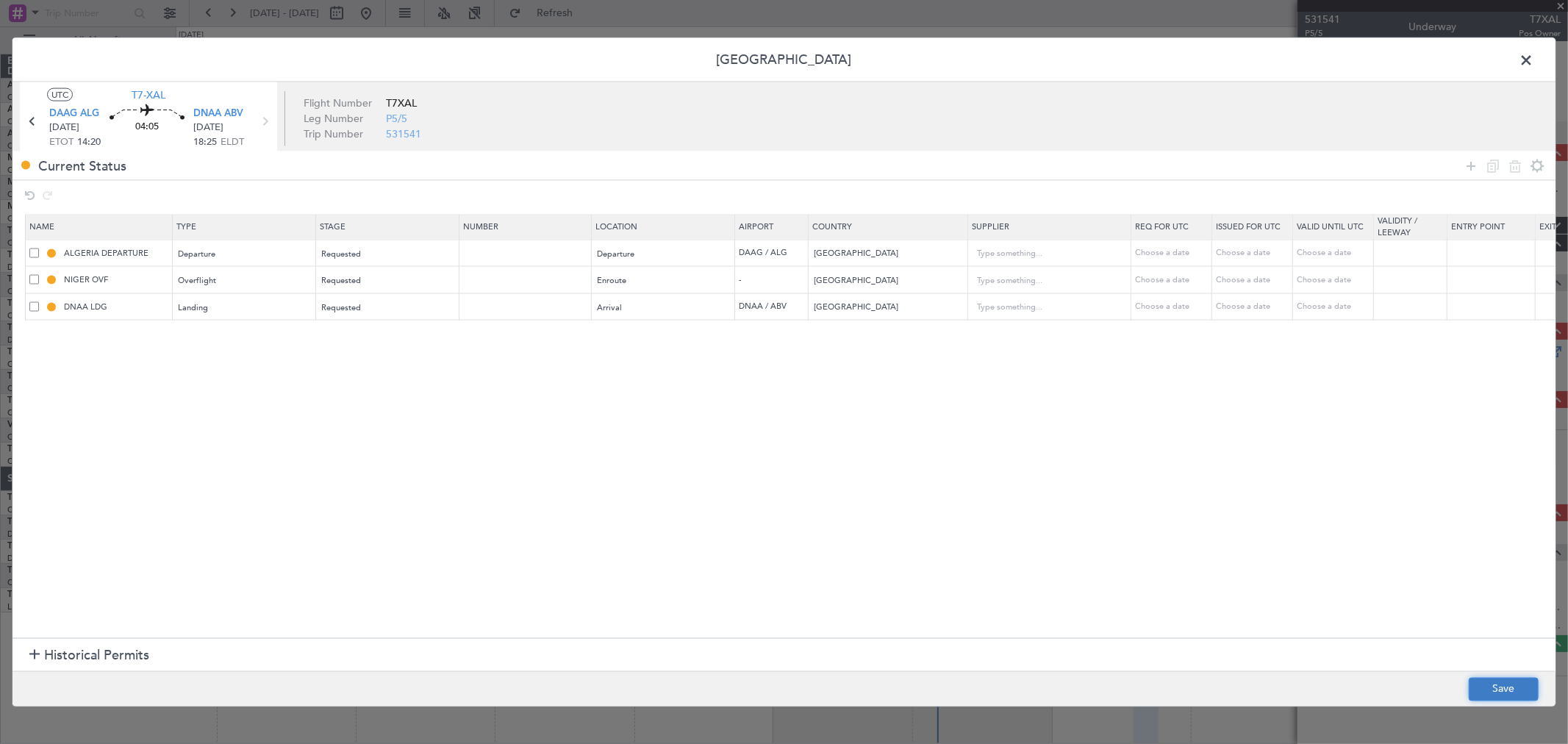
click at [1507, 697] on button "Save" at bounding box center [1503, 689] width 70 height 23
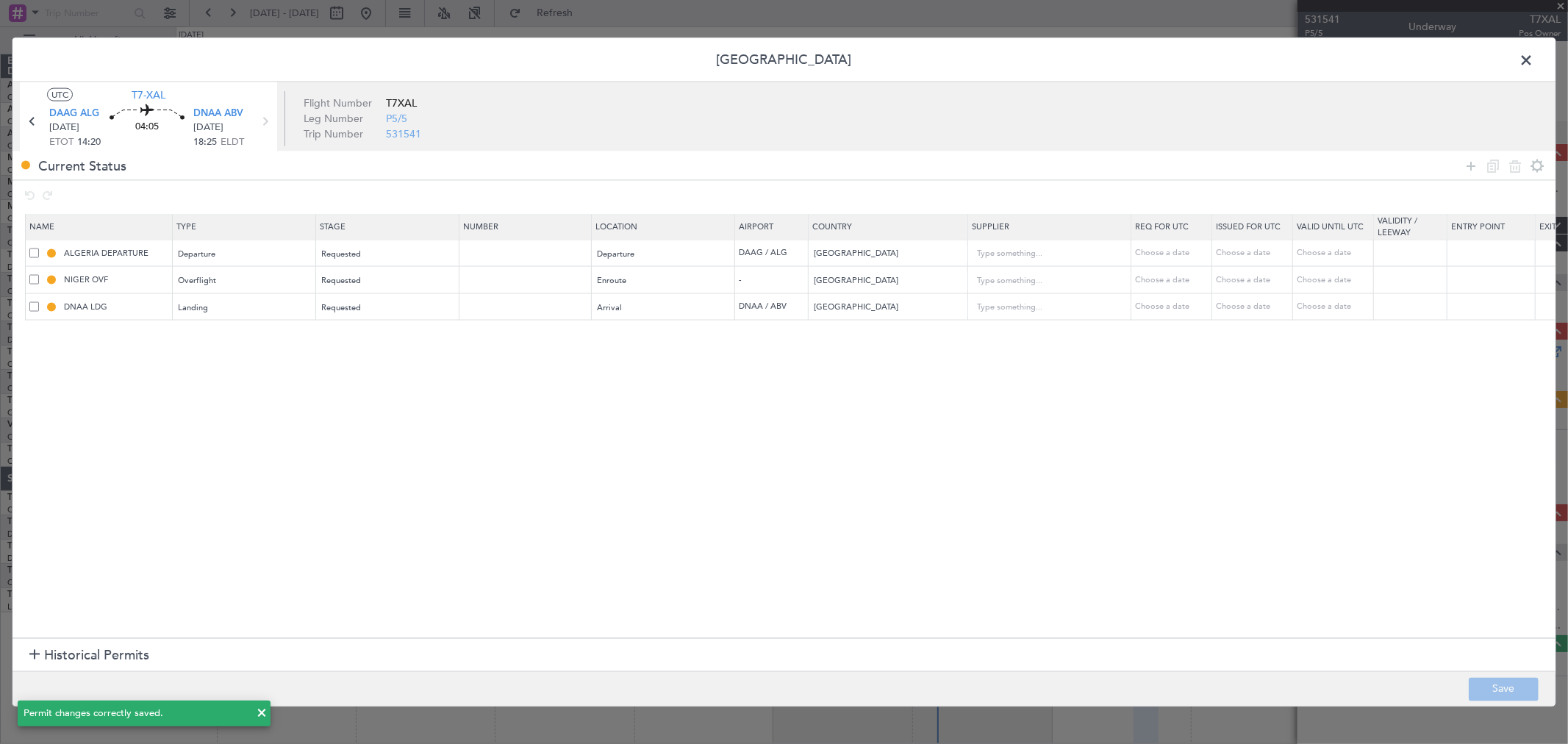
click at [1533, 68] on span at bounding box center [1533, 64] width 0 height 29
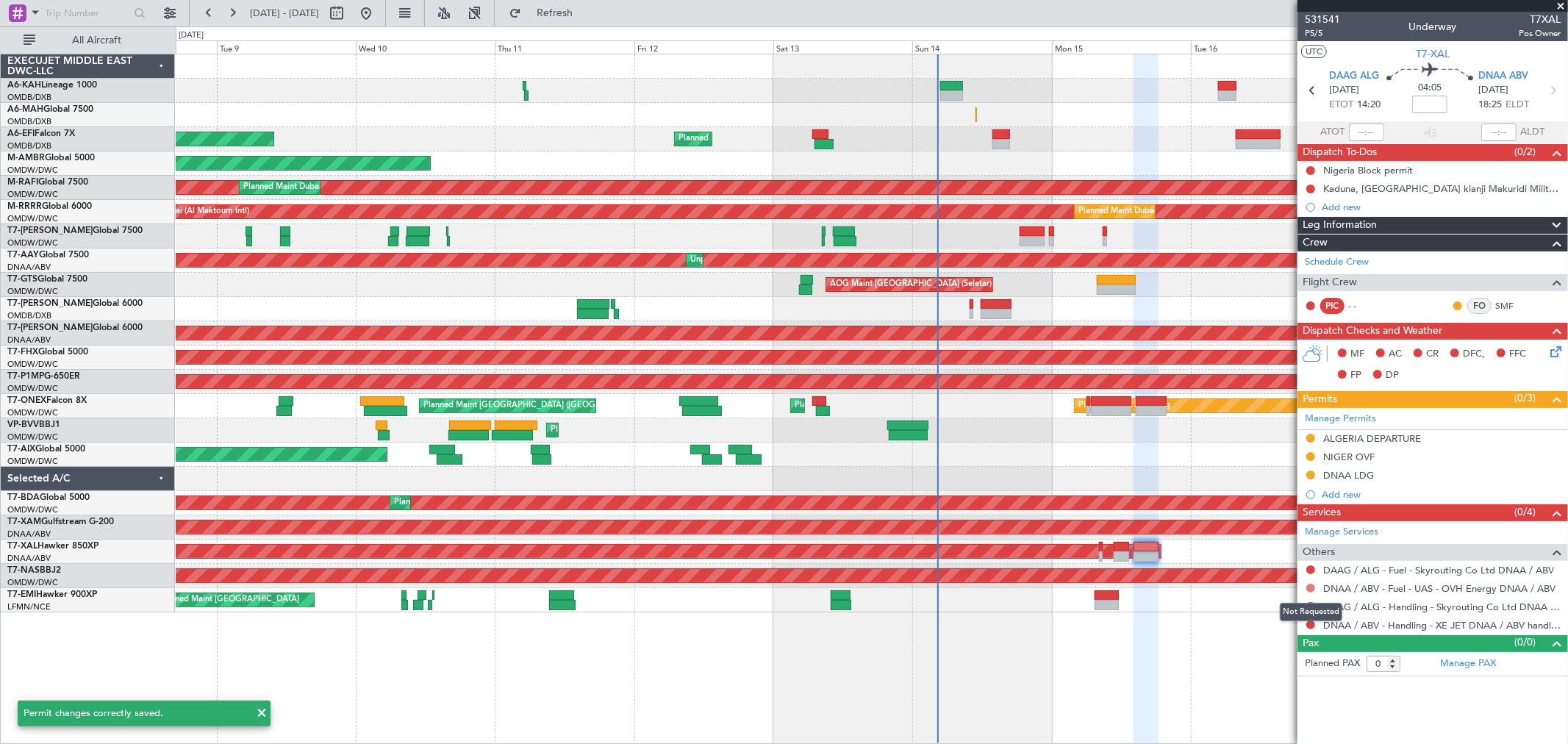
click at [1312, 586] on button at bounding box center [1311, 588] width 9 height 9
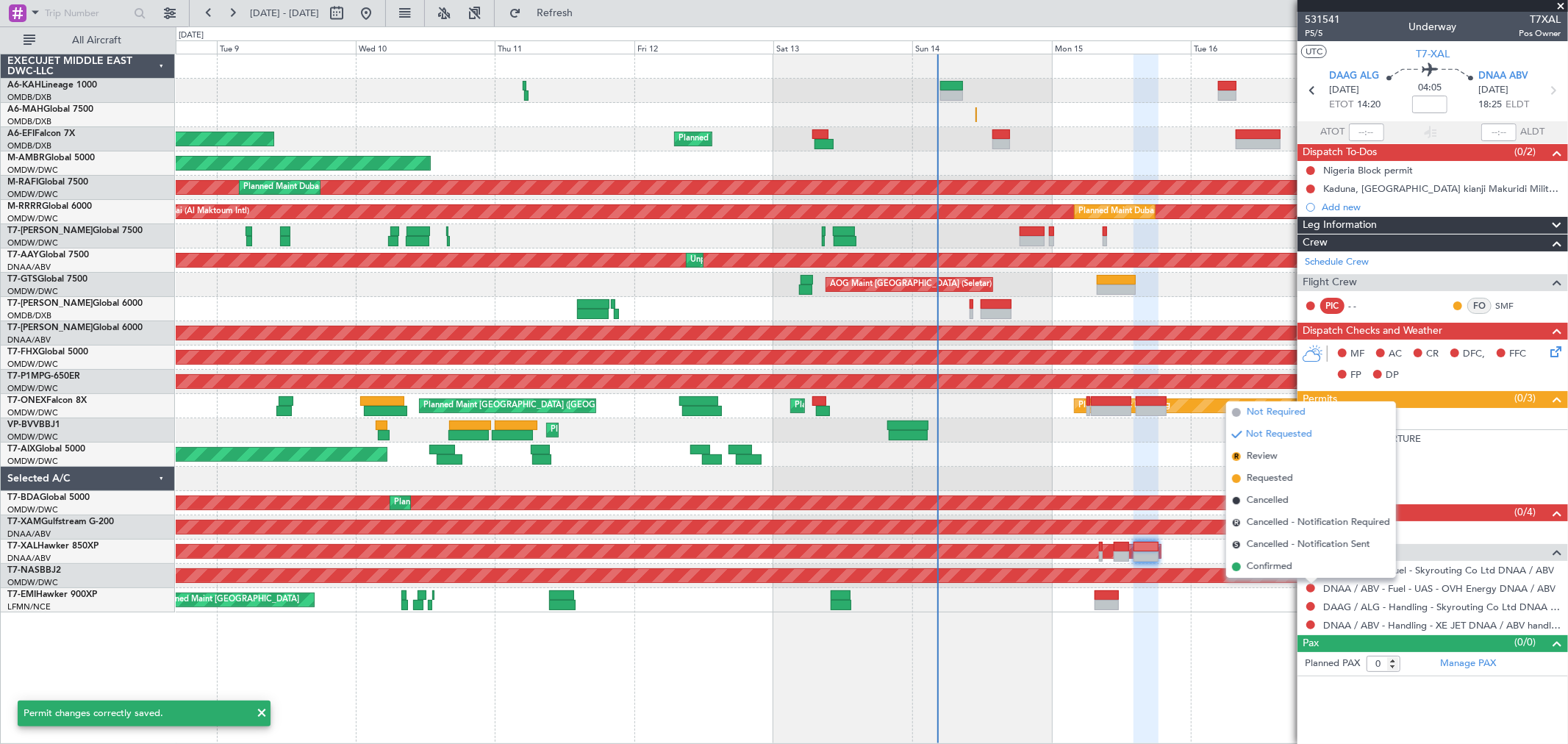
click at [1283, 408] on span "Not Required" at bounding box center [1276, 412] width 59 height 15
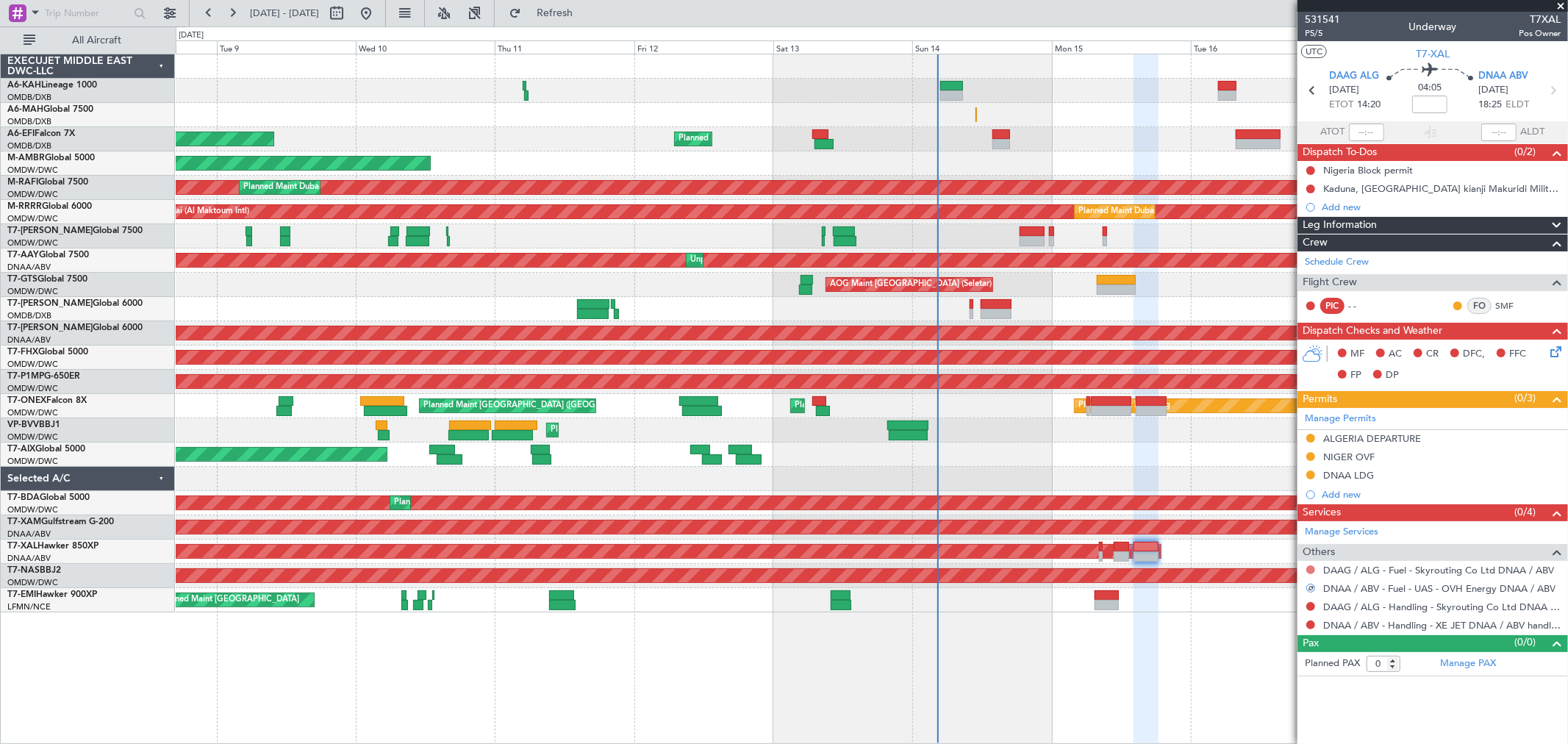
click at [1312, 568] on button at bounding box center [1311, 570] width 9 height 9
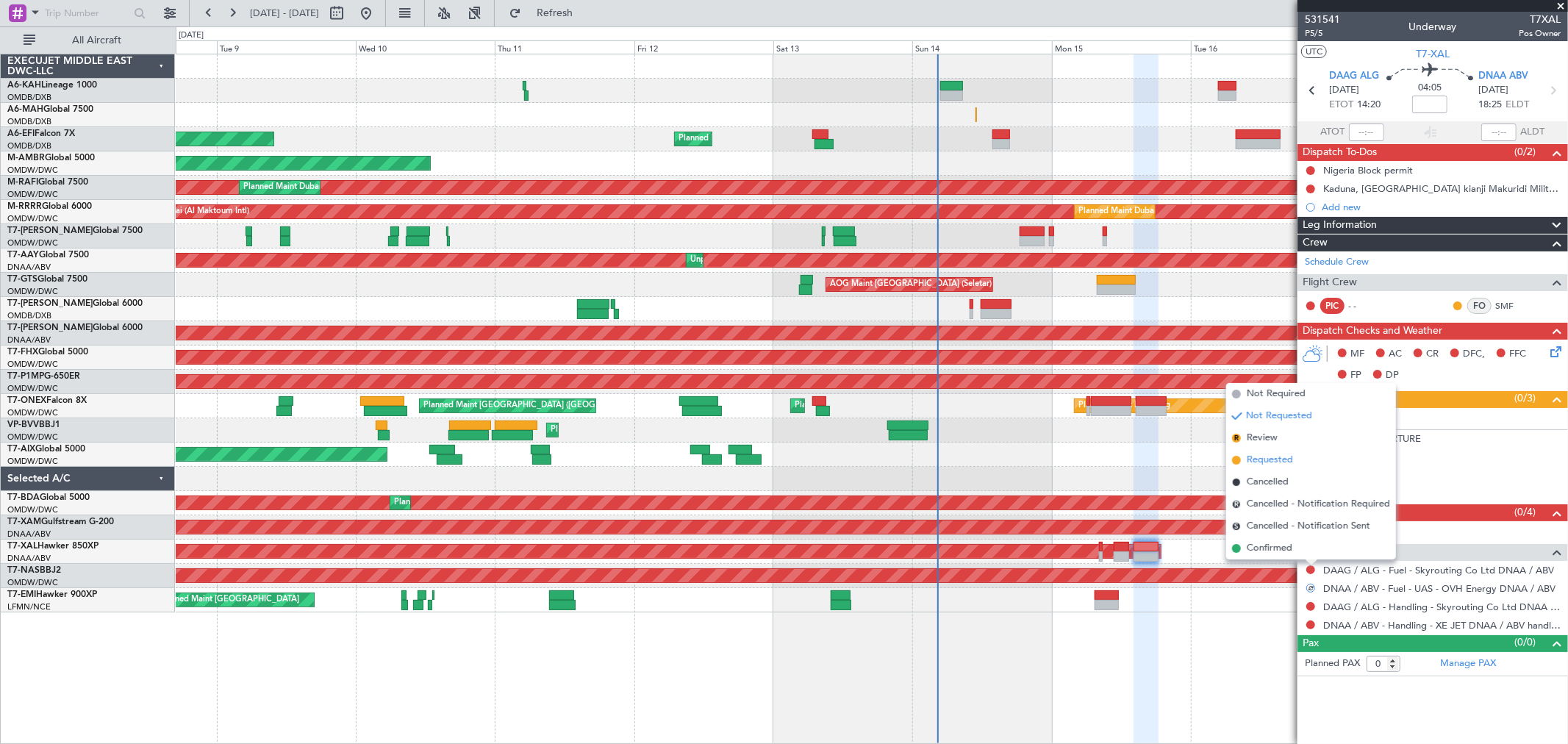
click at [1285, 458] on span "Requested" at bounding box center [1269, 460] width 46 height 15
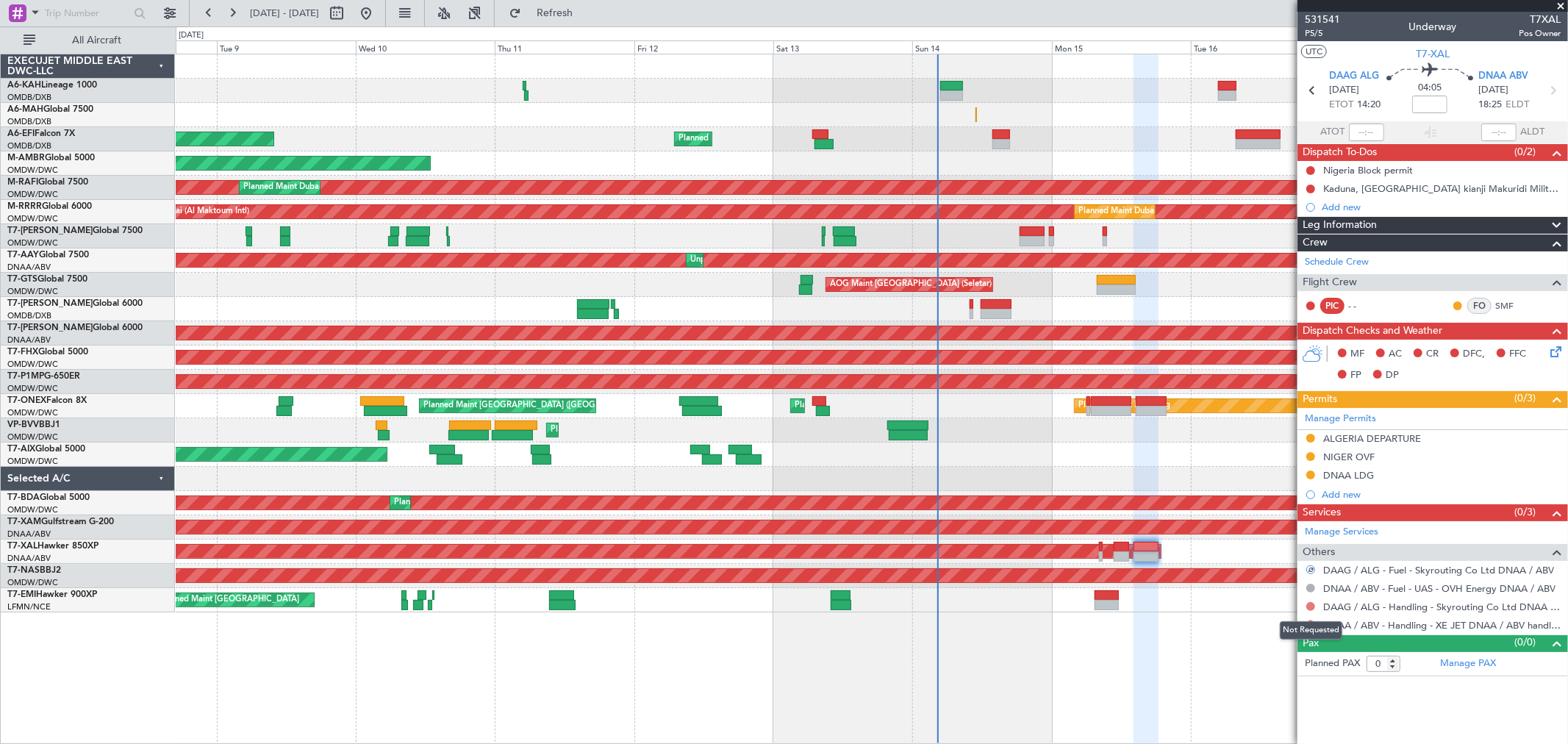
click at [1310, 604] on button at bounding box center [1311, 606] width 9 height 9
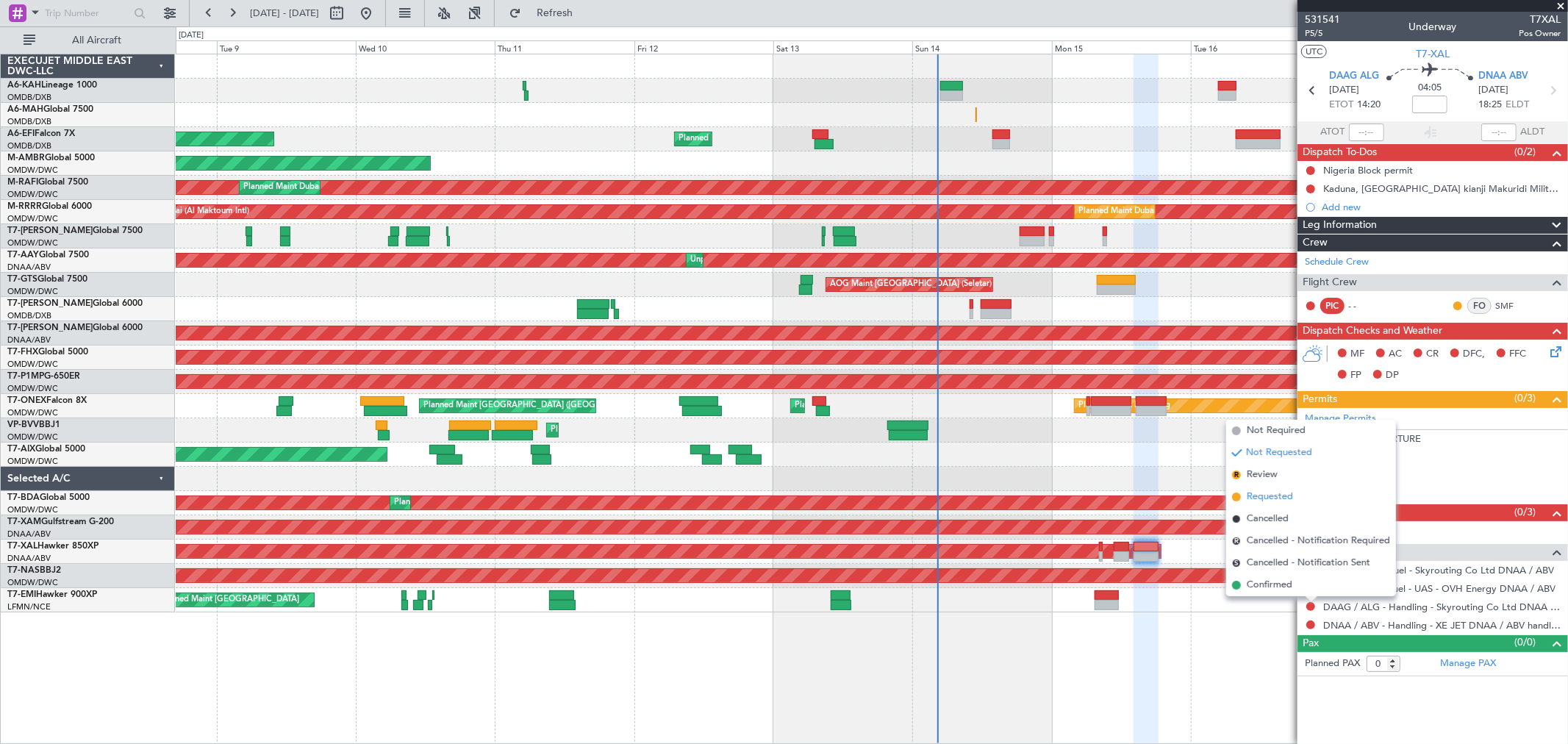
click at [1286, 495] on span "Requested" at bounding box center [1269, 497] width 46 height 15
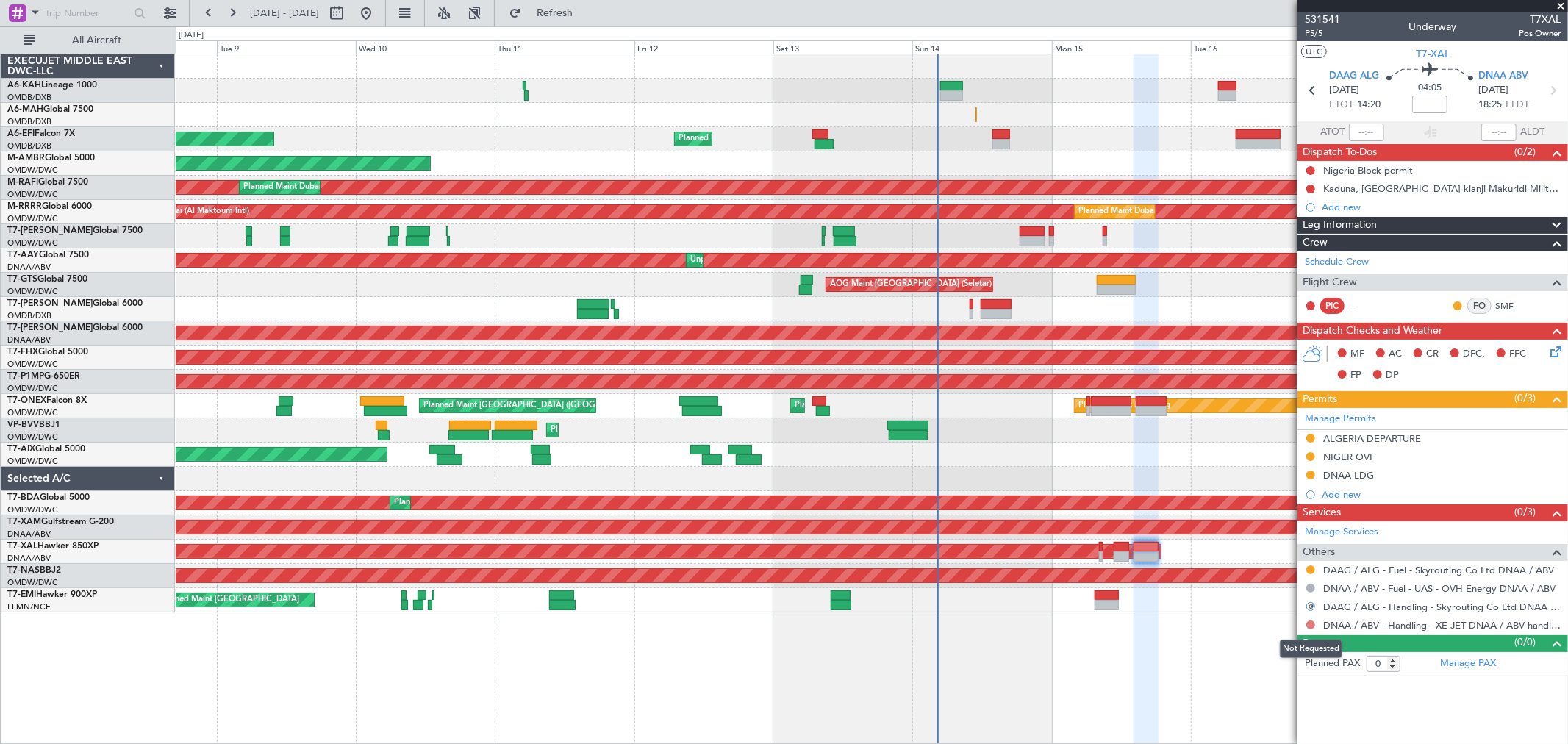
click at [1309, 627] on button at bounding box center [1311, 625] width 9 height 9
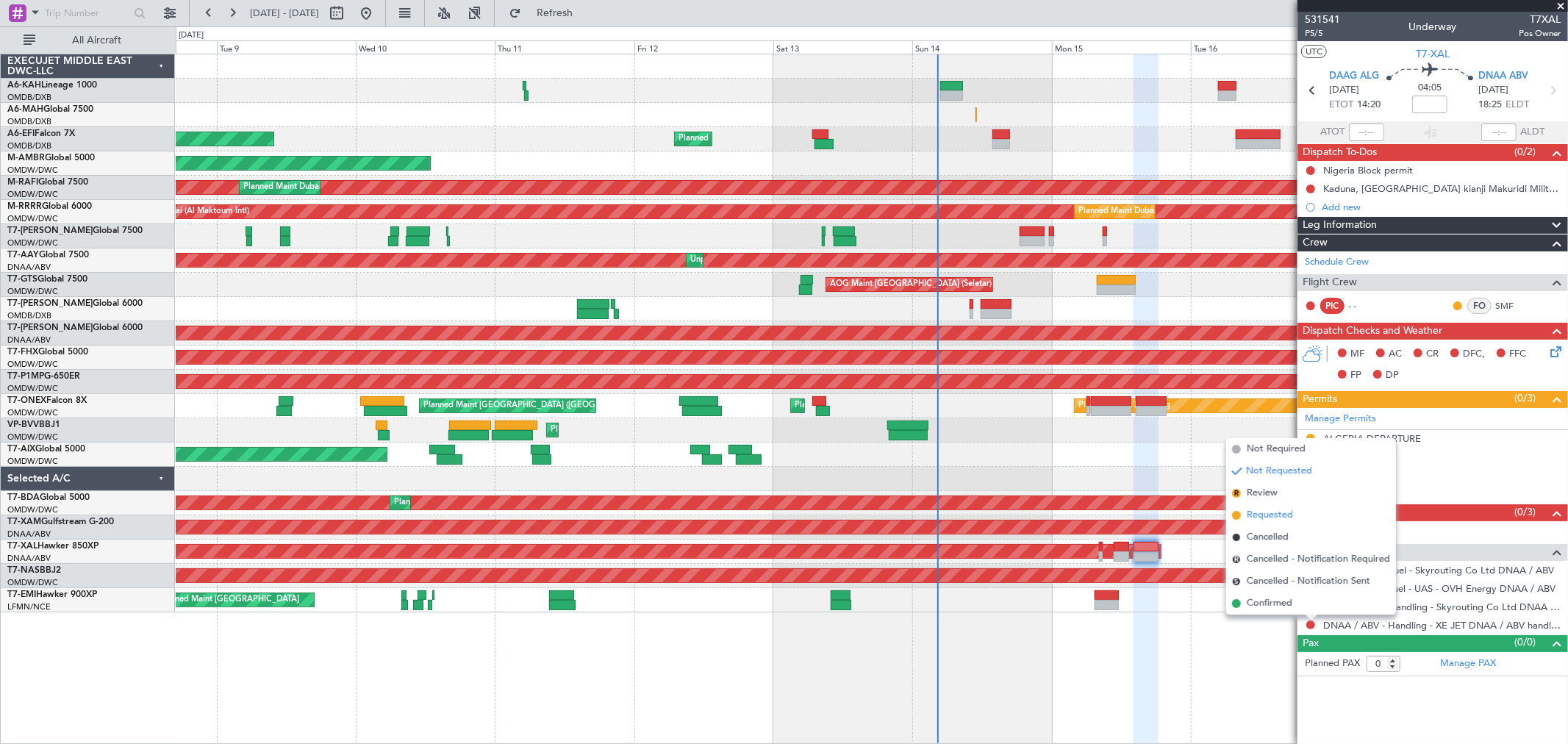
click at [1265, 515] on span "Requested" at bounding box center [1269, 515] width 46 height 15
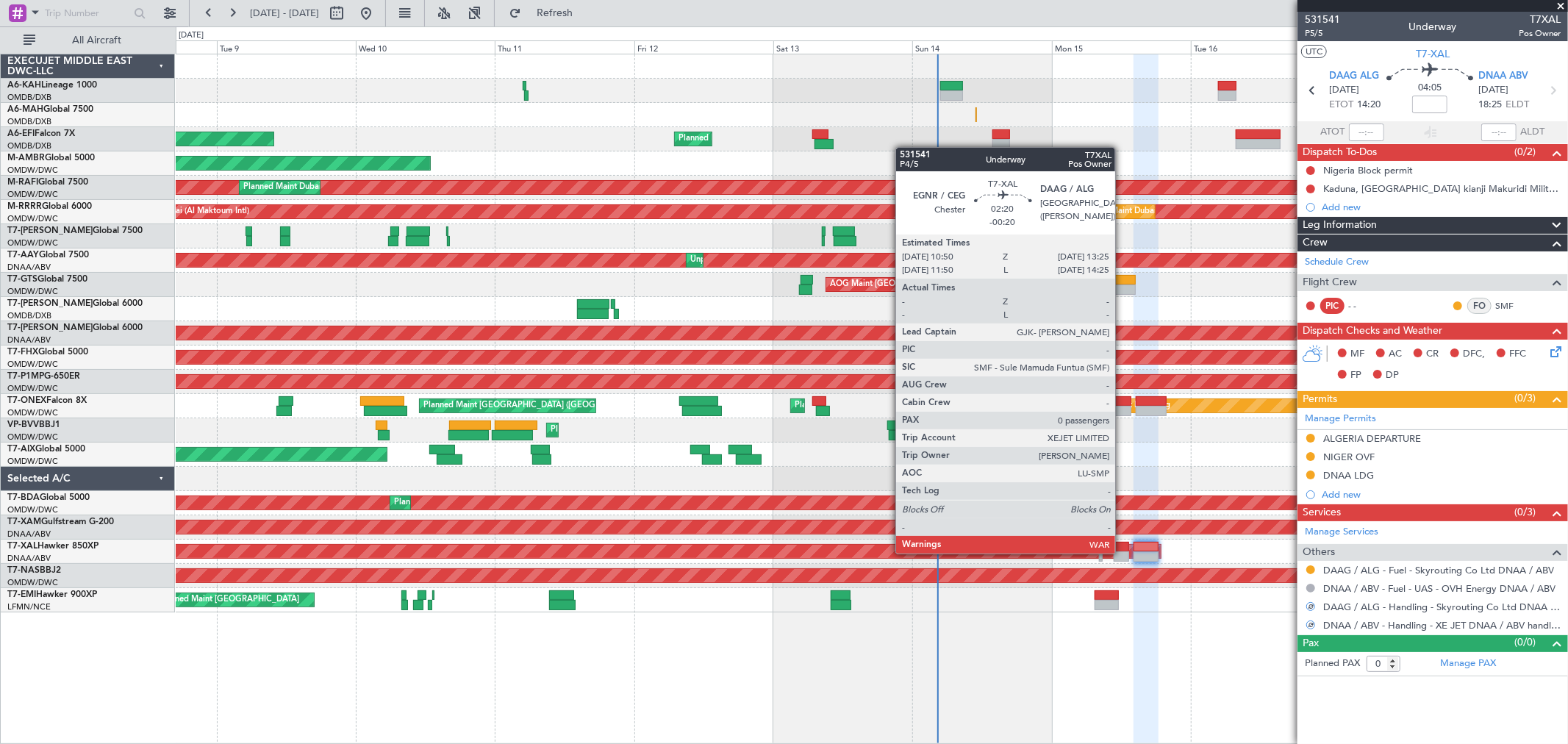
click at [1122, 552] on div at bounding box center [1122, 557] width 16 height 10
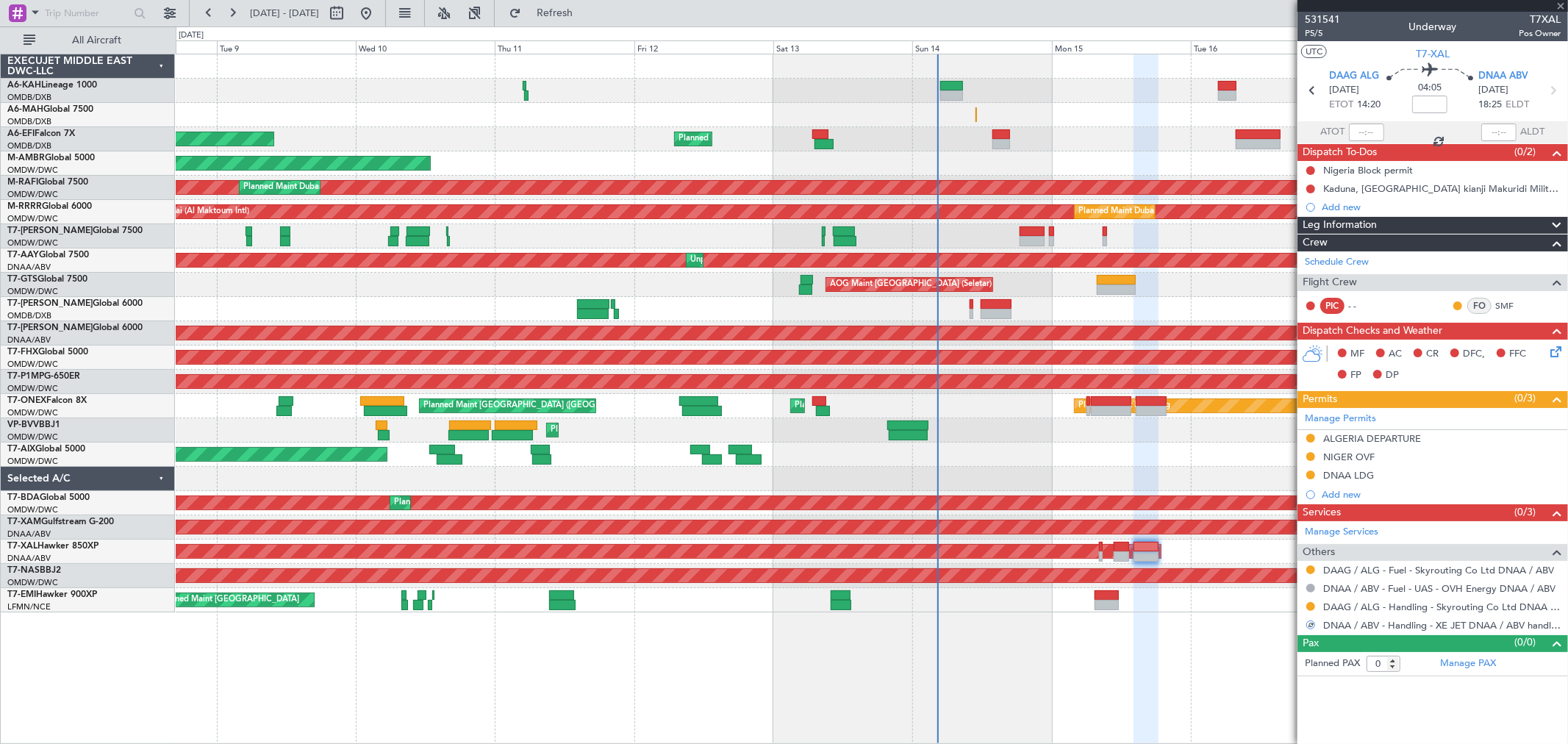
type input "-00:20"
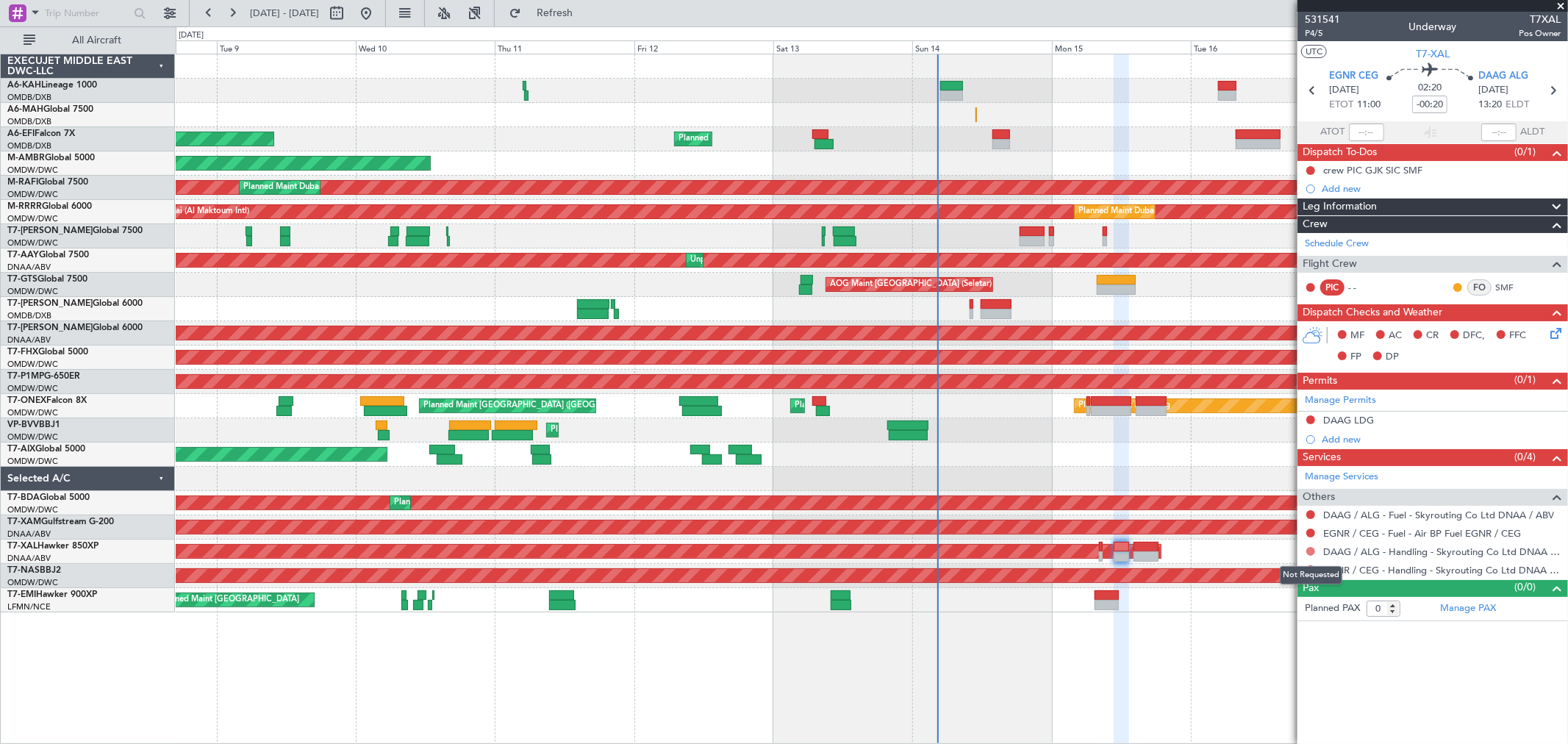
click at [1306, 551] on button at bounding box center [1311, 551] width 9 height 9
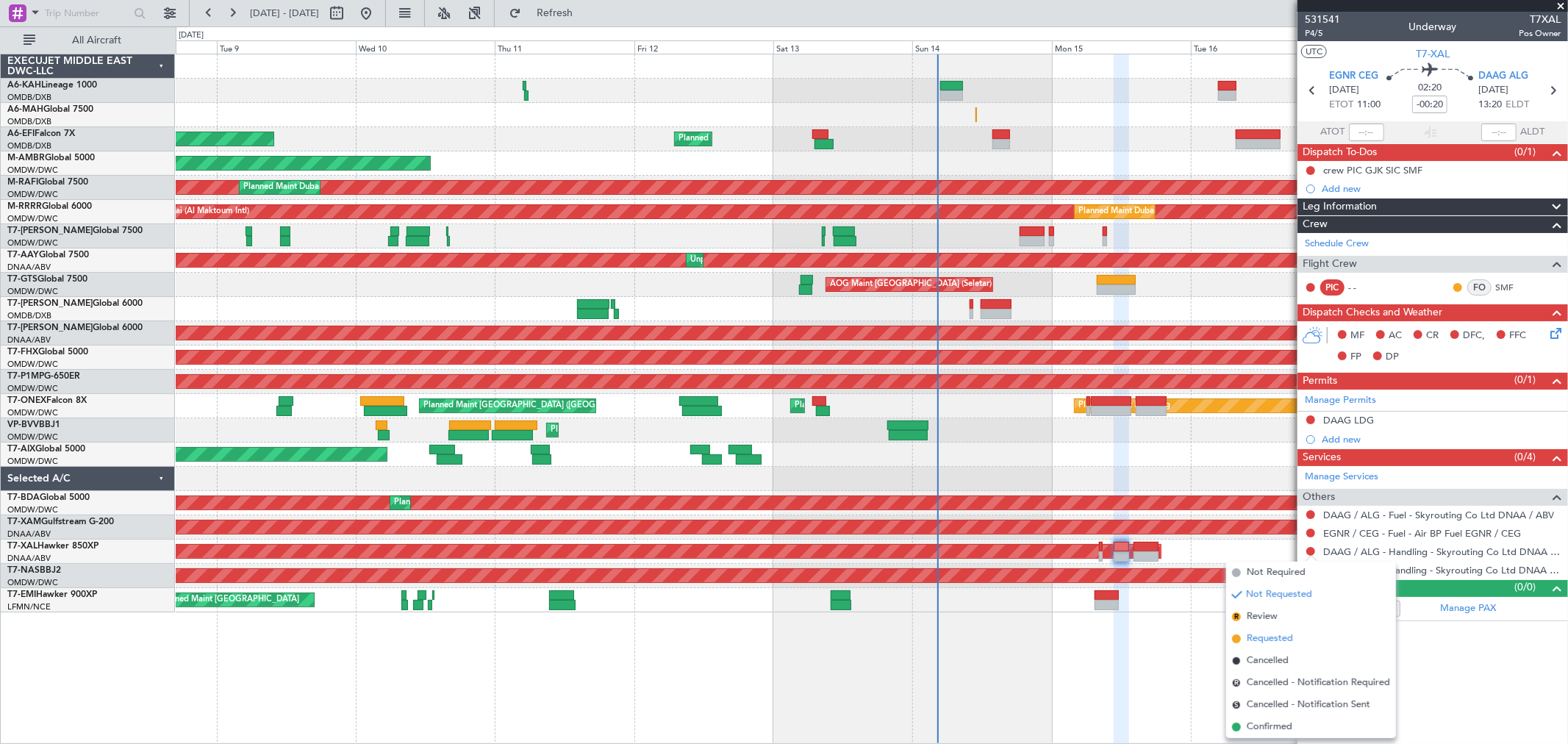
click at [1267, 636] on span "Requested" at bounding box center [1269, 638] width 46 height 15
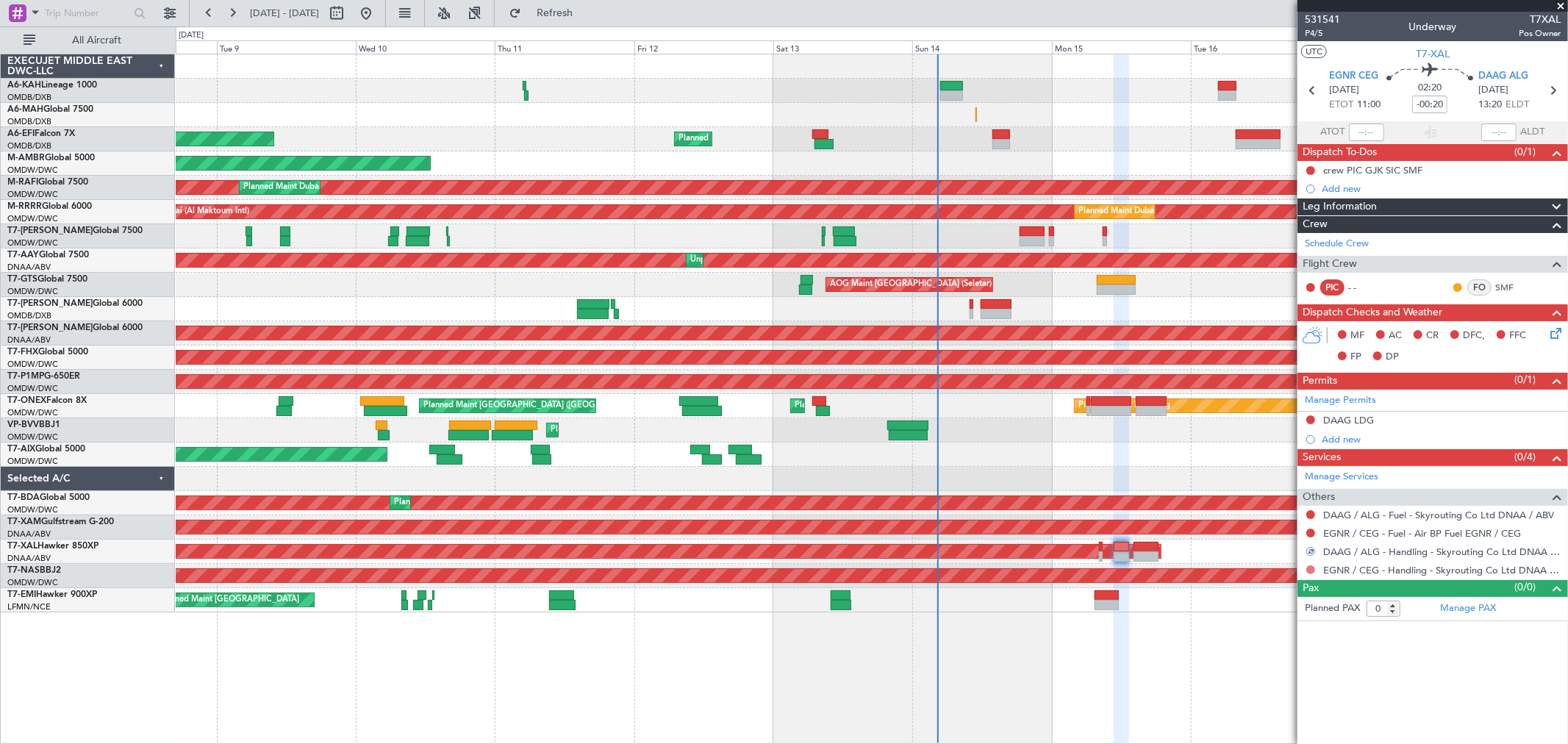
click at [1310, 568] on button at bounding box center [1311, 570] width 9 height 9
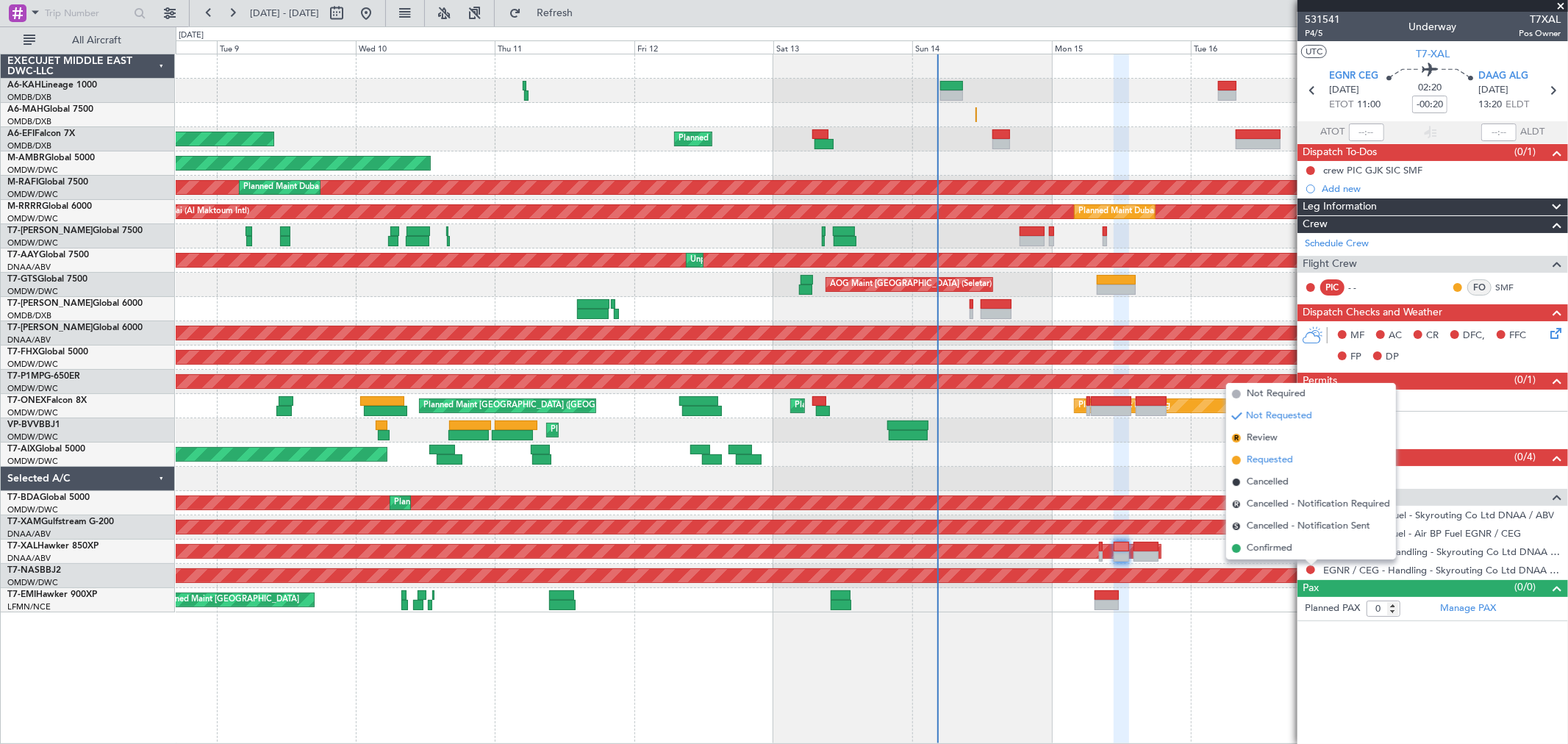
click at [1276, 463] on span "Requested" at bounding box center [1269, 460] width 46 height 15
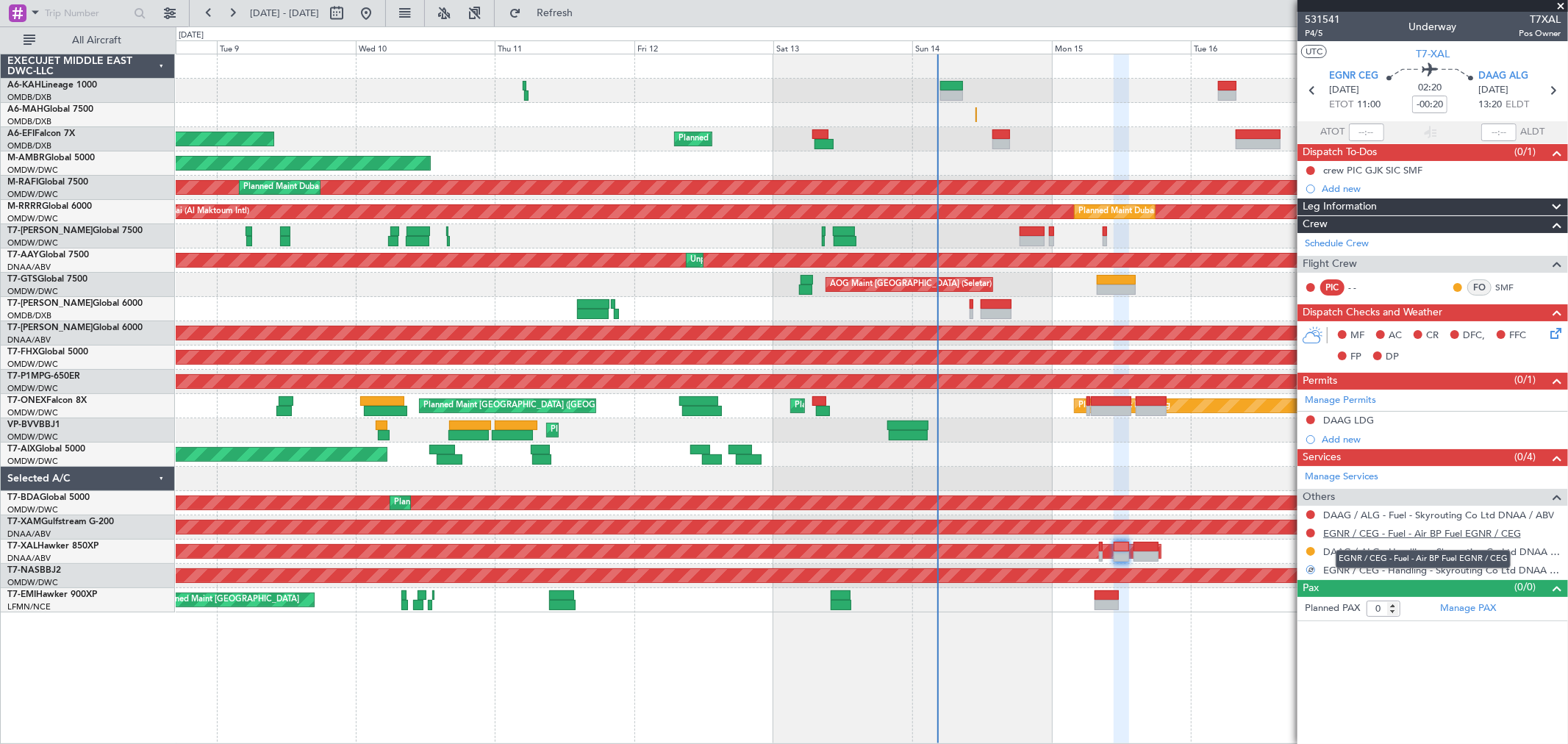
click at [1412, 533] on link "EGNR / CEG - Fuel - Air BP Fuel EGNR / CEG" at bounding box center [1422, 533] width 198 height 12
click at [1310, 420] on button at bounding box center [1311, 420] width 9 height 9
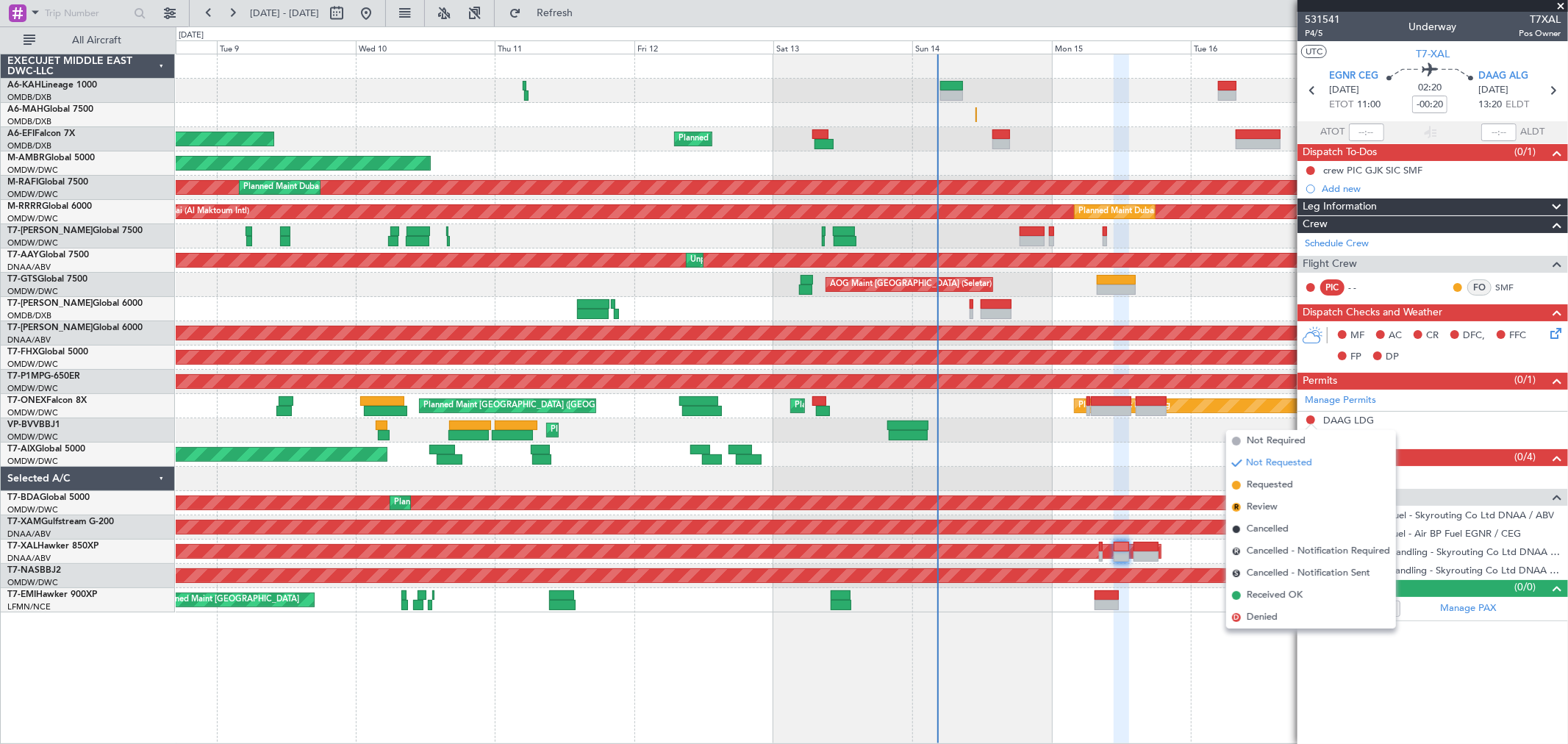
drag, startPoint x: 1270, startPoint y: 476, endPoint x: 1118, endPoint y: 534, distance: 162.7
click at [1267, 476] on li "Requested" at bounding box center [1311, 485] width 170 height 22
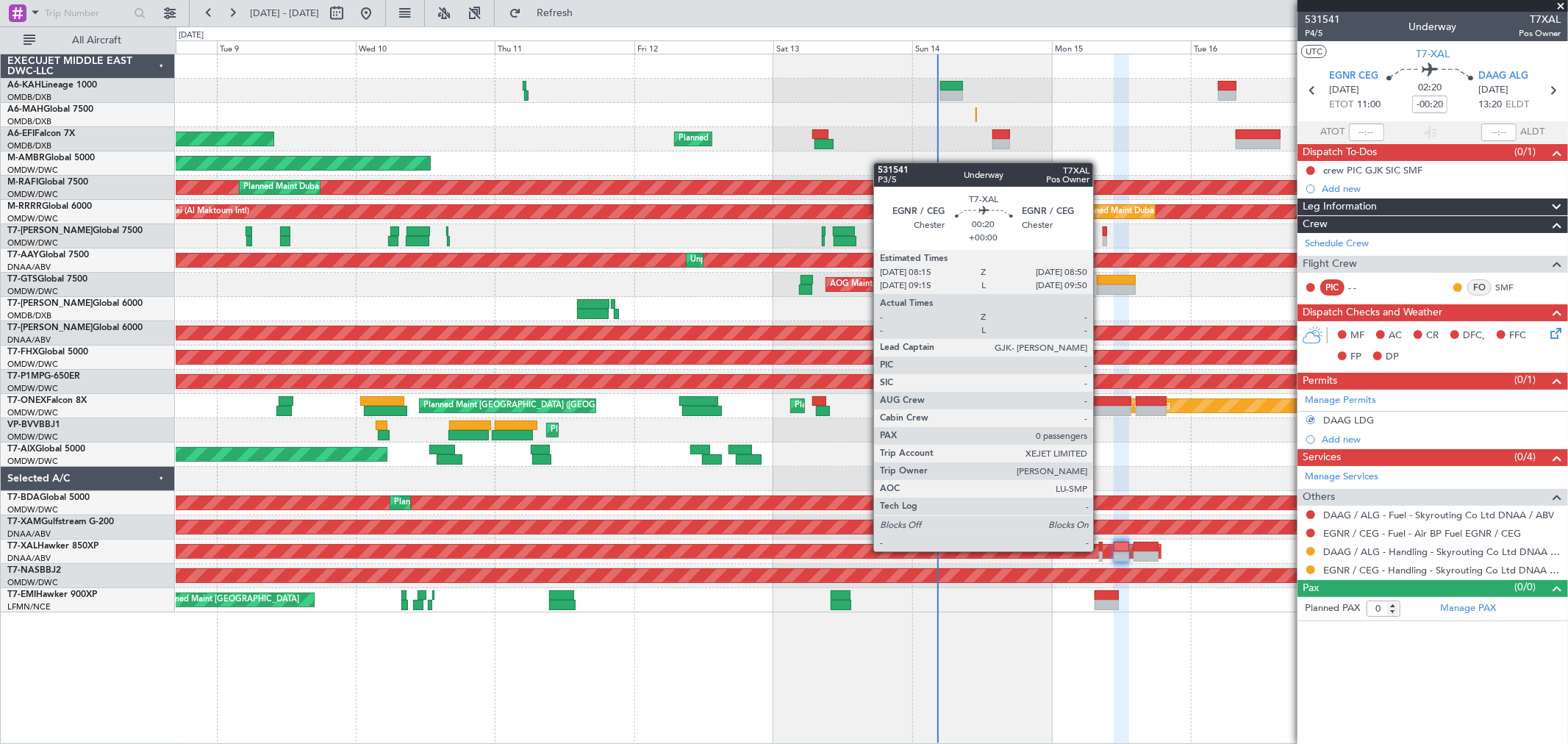
click at [1100, 551] on div at bounding box center [1101, 557] width 3 height 10
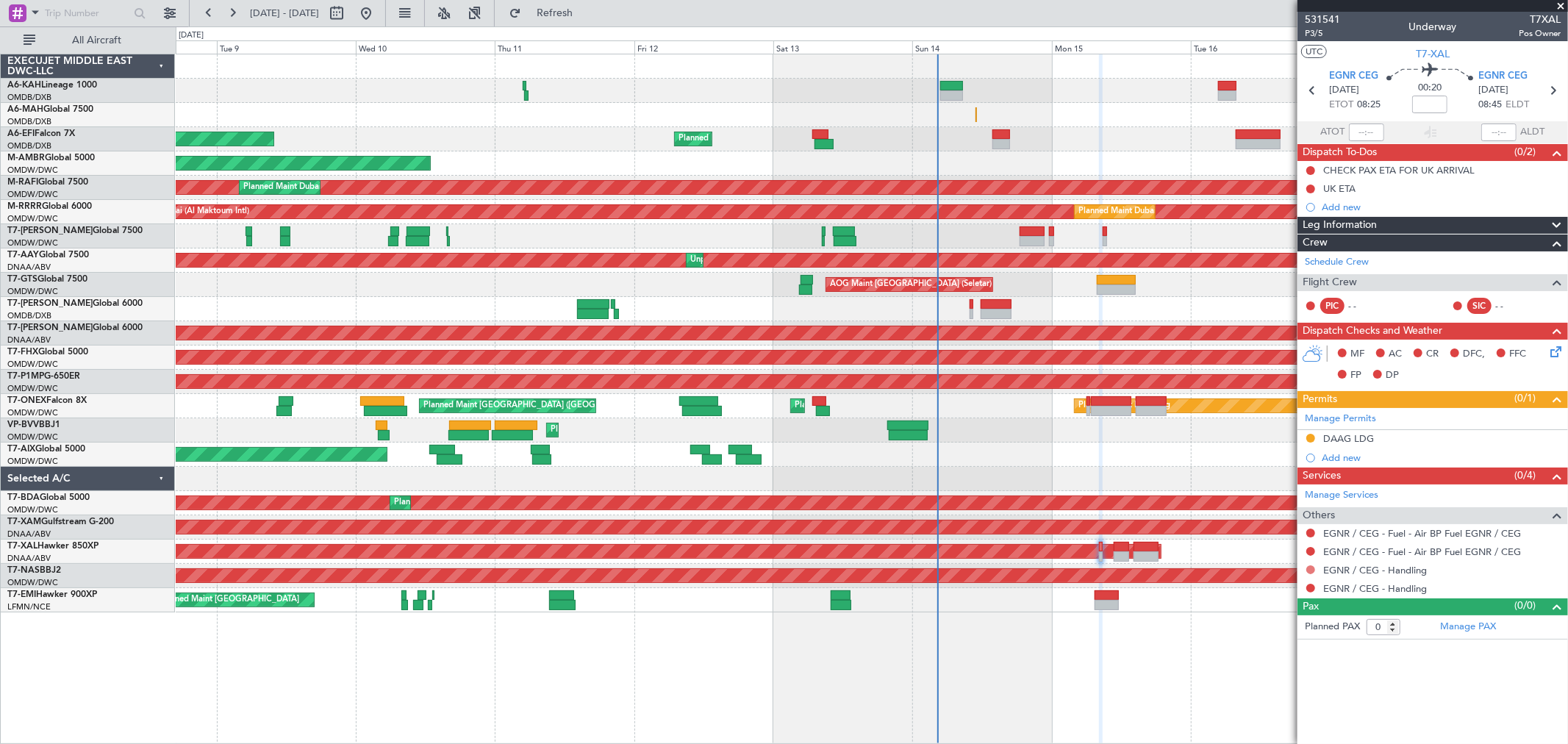
click at [1311, 570] on button at bounding box center [1311, 570] width 9 height 9
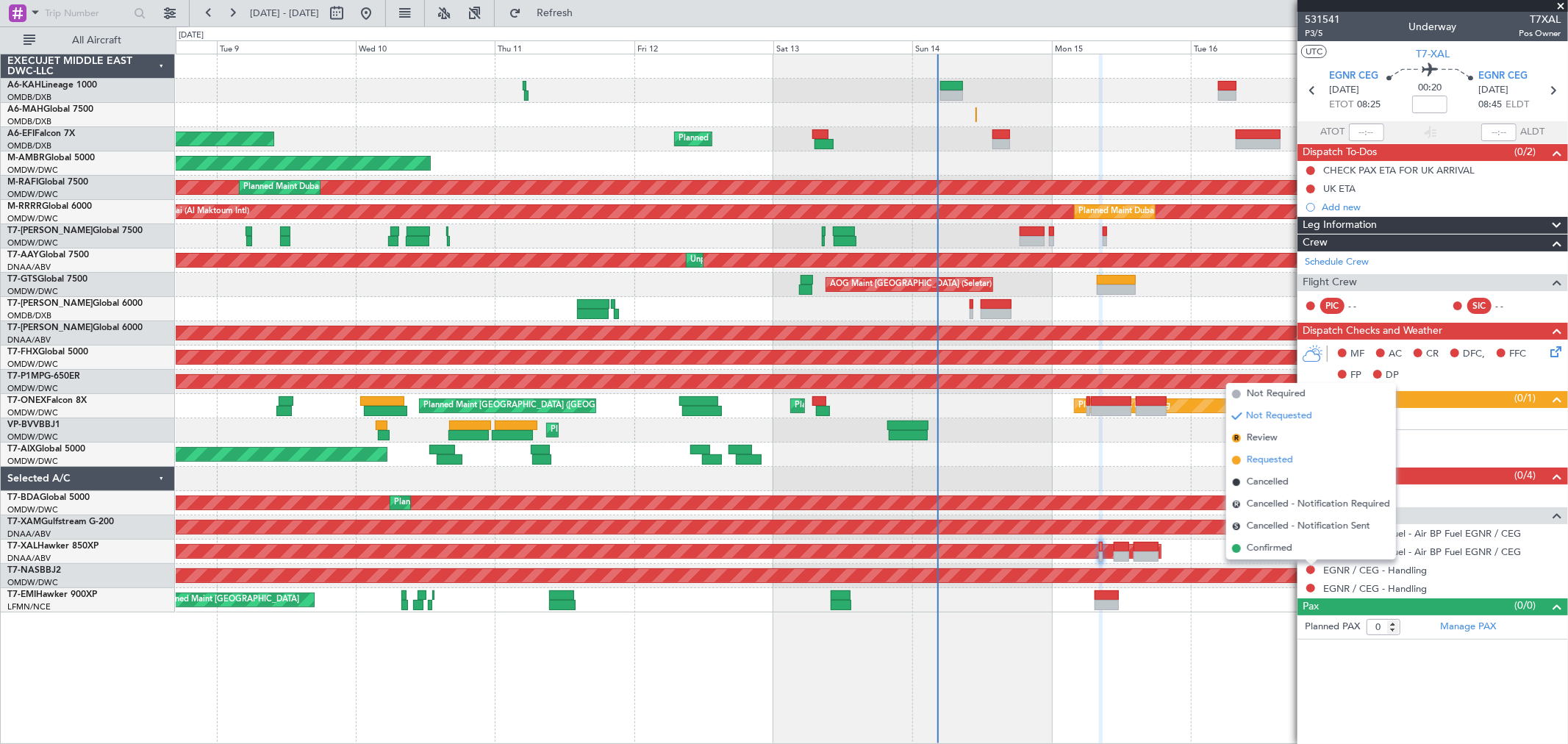
click at [1299, 461] on li "Requested" at bounding box center [1311, 460] width 170 height 22
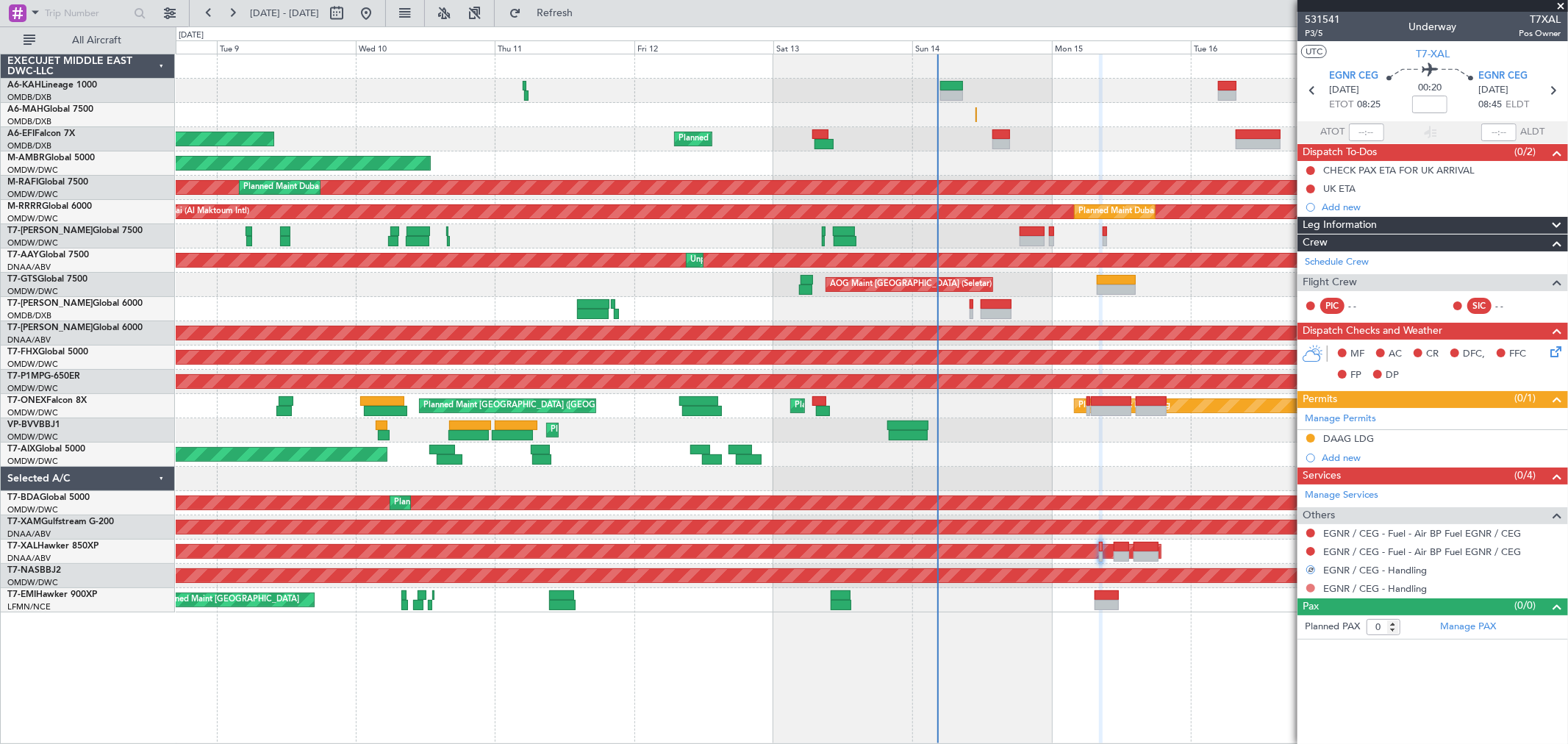
click at [1310, 586] on button at bounding box center [1311, 588] width 9 height 9
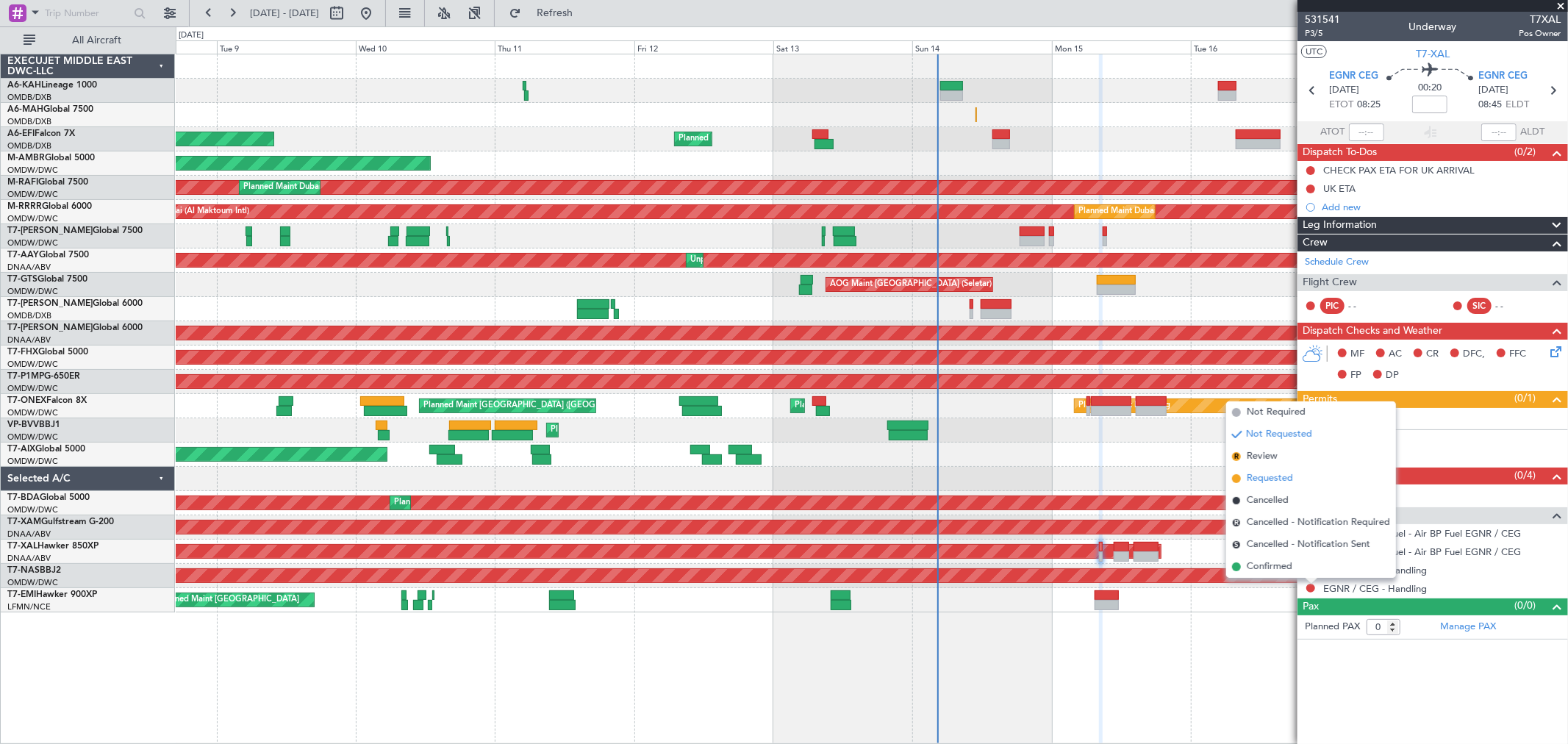
click at [1282, 472] on span "Requested" at bounding box center [1269, 479] width 46 height 15
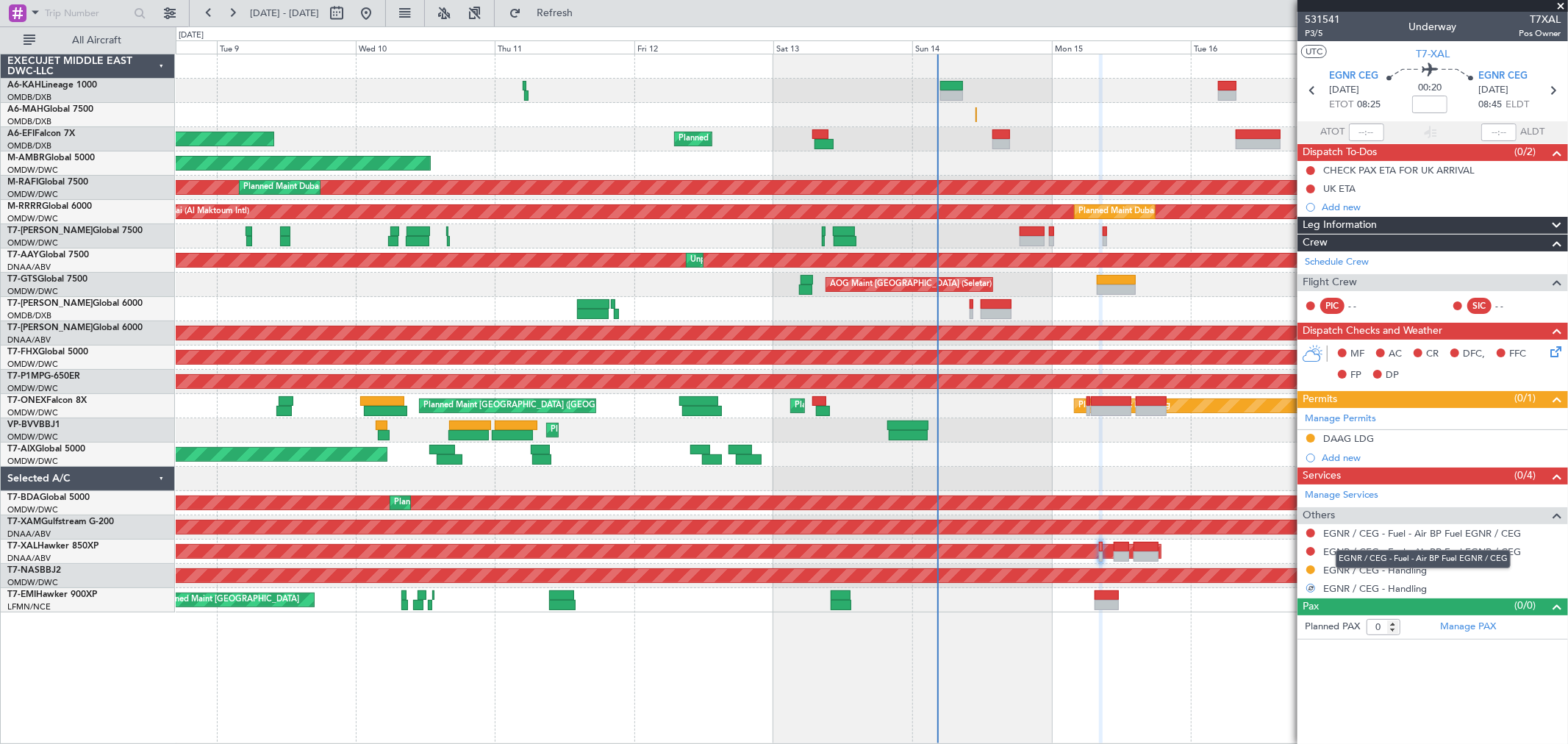
click at [1415, 554] on div "EGNR / CEG - Fuel - Air BP Fuel EGNR / CEG" at bounding box center [1423, 558] width 175 height 18
click at [1506, 552] on link "EGNR / CEG - Fuel - Air BP Fuel EGNR / CEG" at bounding box center [1422, 551] width 198 height 12
click at [1407, 535] on link "EGNR / CEG - Fuel - Air BP Fuel EGNR / CEG" at bounding box center [1422, 533] width 198 height 12
click at [590, 23] on button "Refresh" at bounding box center [546, 13] width 88 height 23
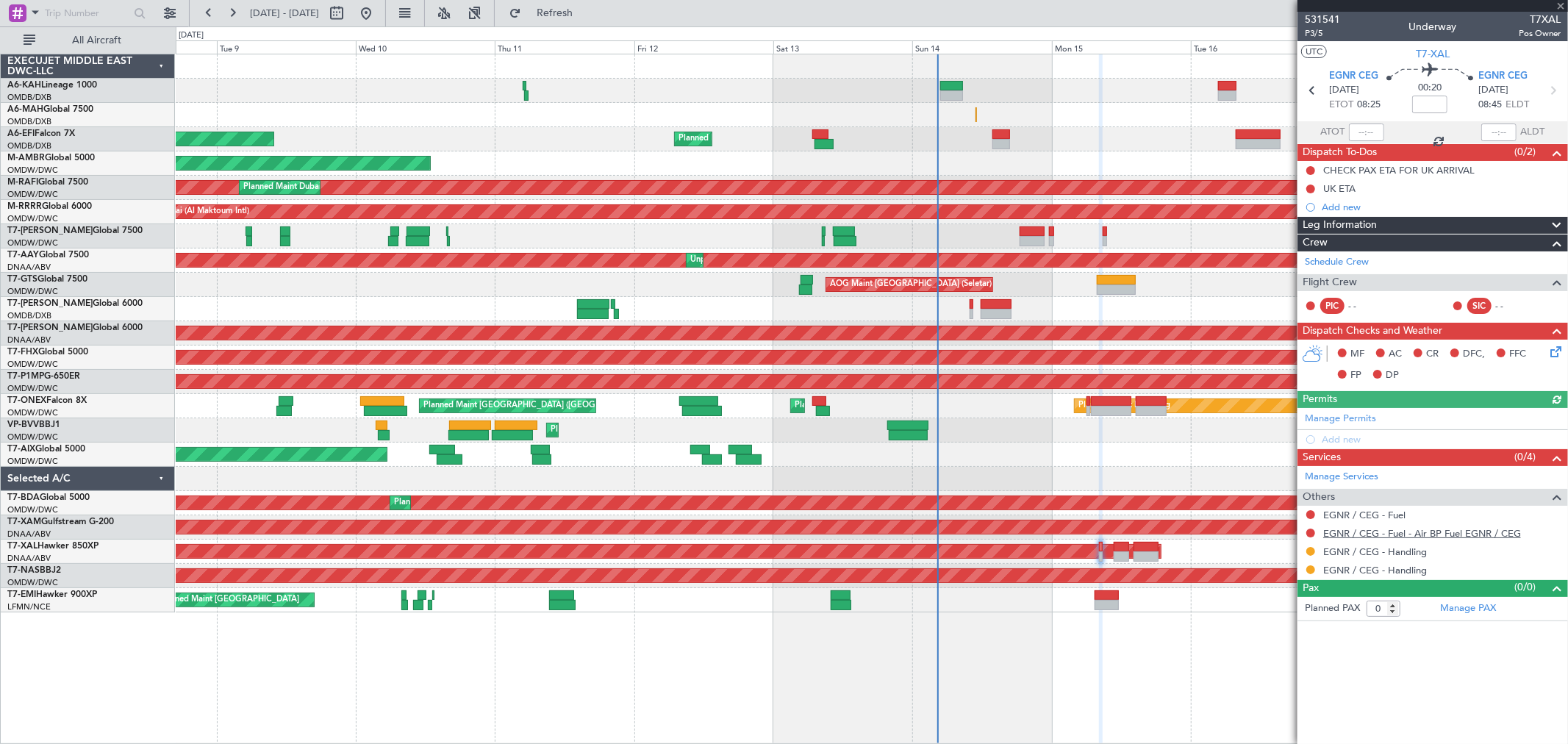
click at [1445, 529] on link "EGNR / CEG - Fuel - Air BP Fuel EGNR / CEG" at bounding box center [1422, 533] width 198 height 12
click at [586, 9] on span "Refresh" at bounding box center [555, 13] width 62 height 10
click at [1311, 534] on button at bounding box center [1311, 533] width 9 height 9
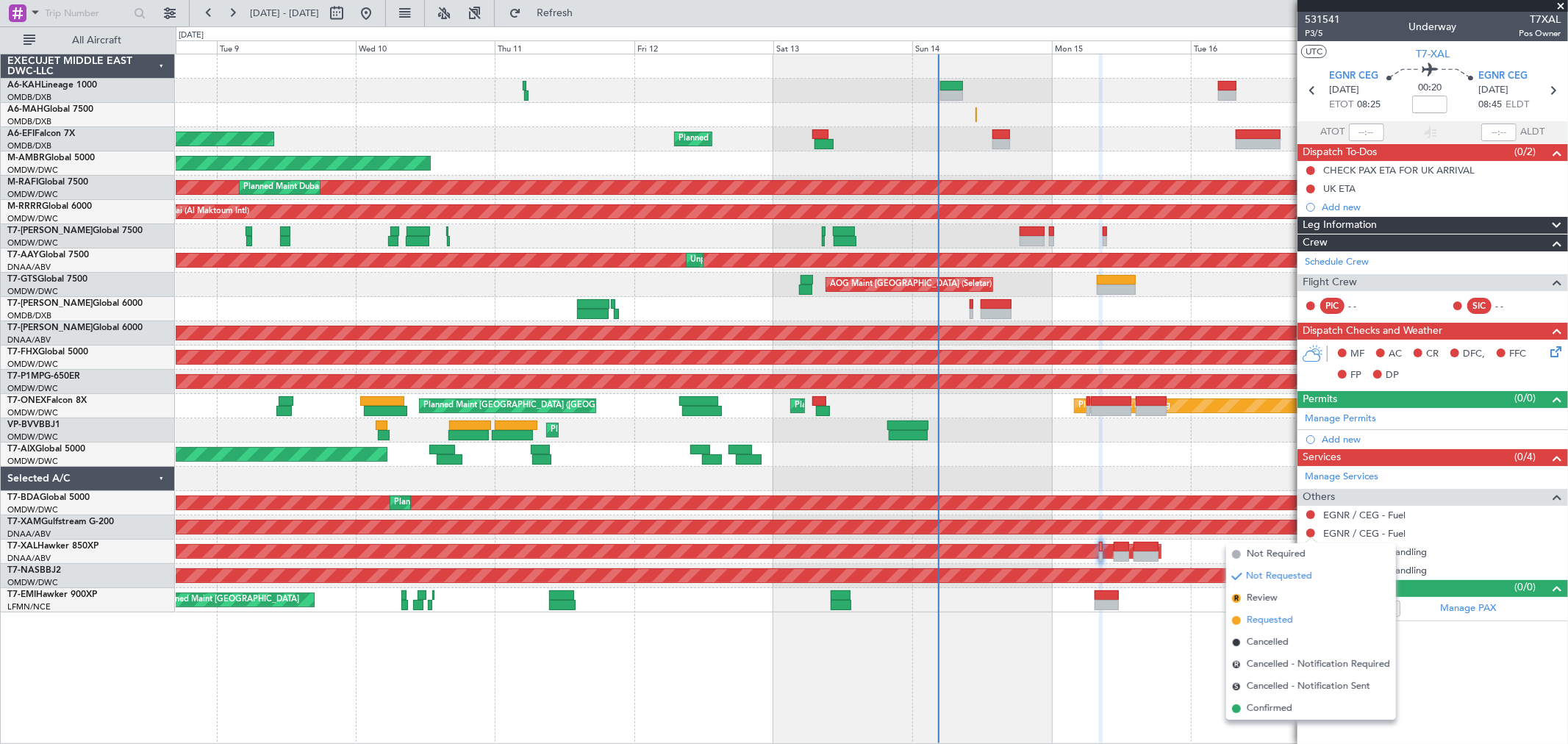
click at [1269, 617] on span "Requested" at bounding box center [1269, 620] width 46 height 15
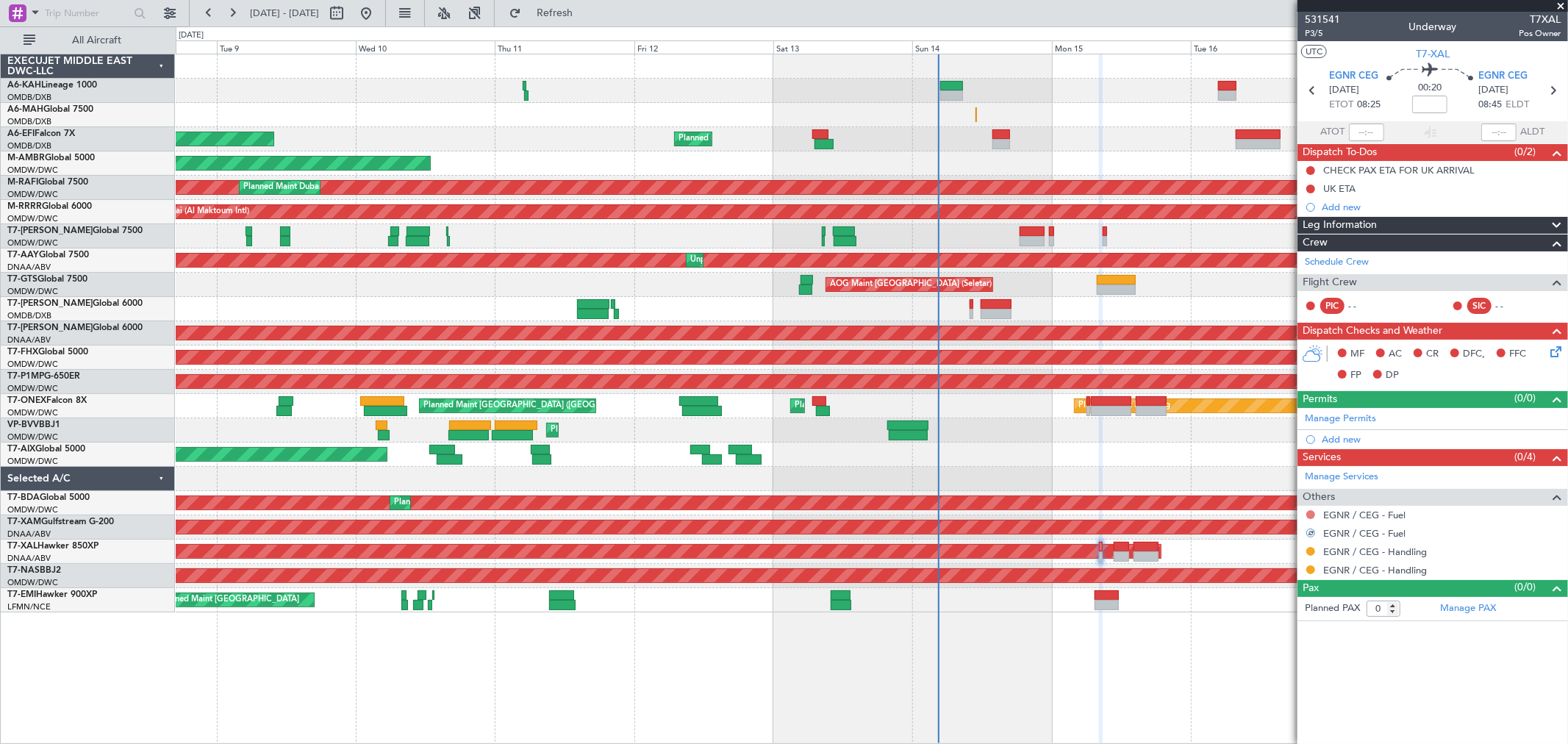
click at [1311, 512] on button at bounding box center [1311, 514] width 9 height 9
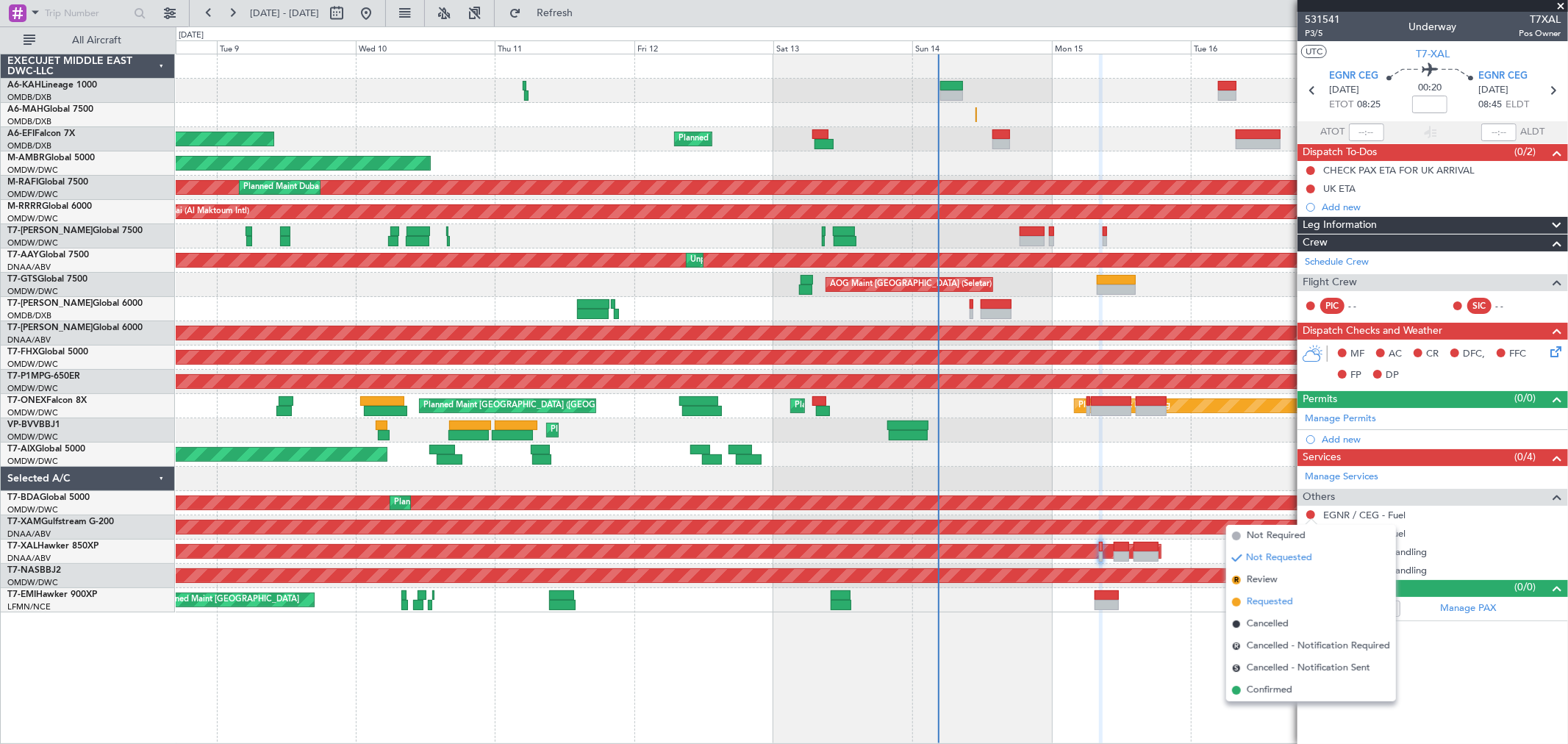
click at [1278, 598] on span "Requested" at bounding box center [1269, 602] width 46 height 15
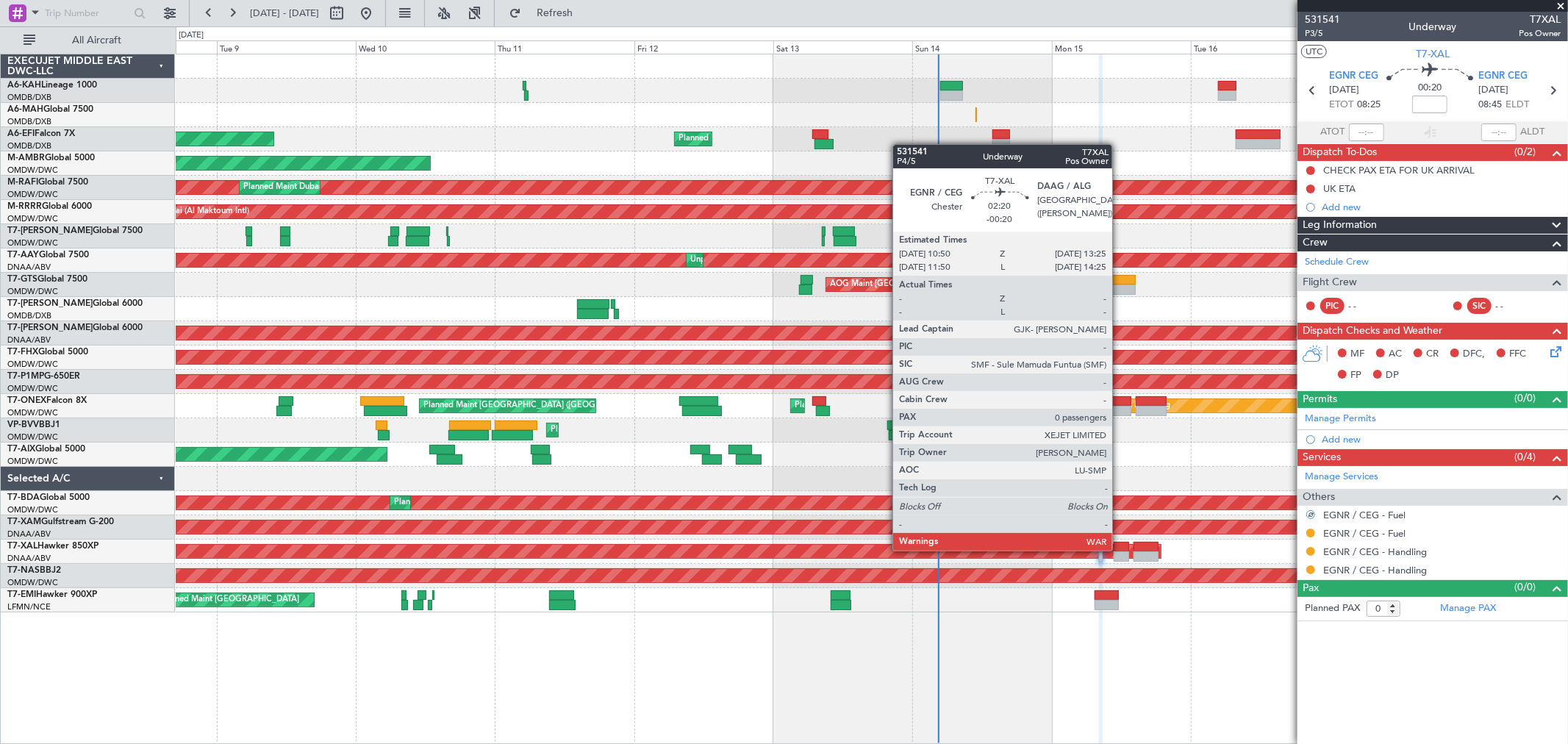
click at [1119, 549] on div at bounding box center [1122, 547] width 16 height 10
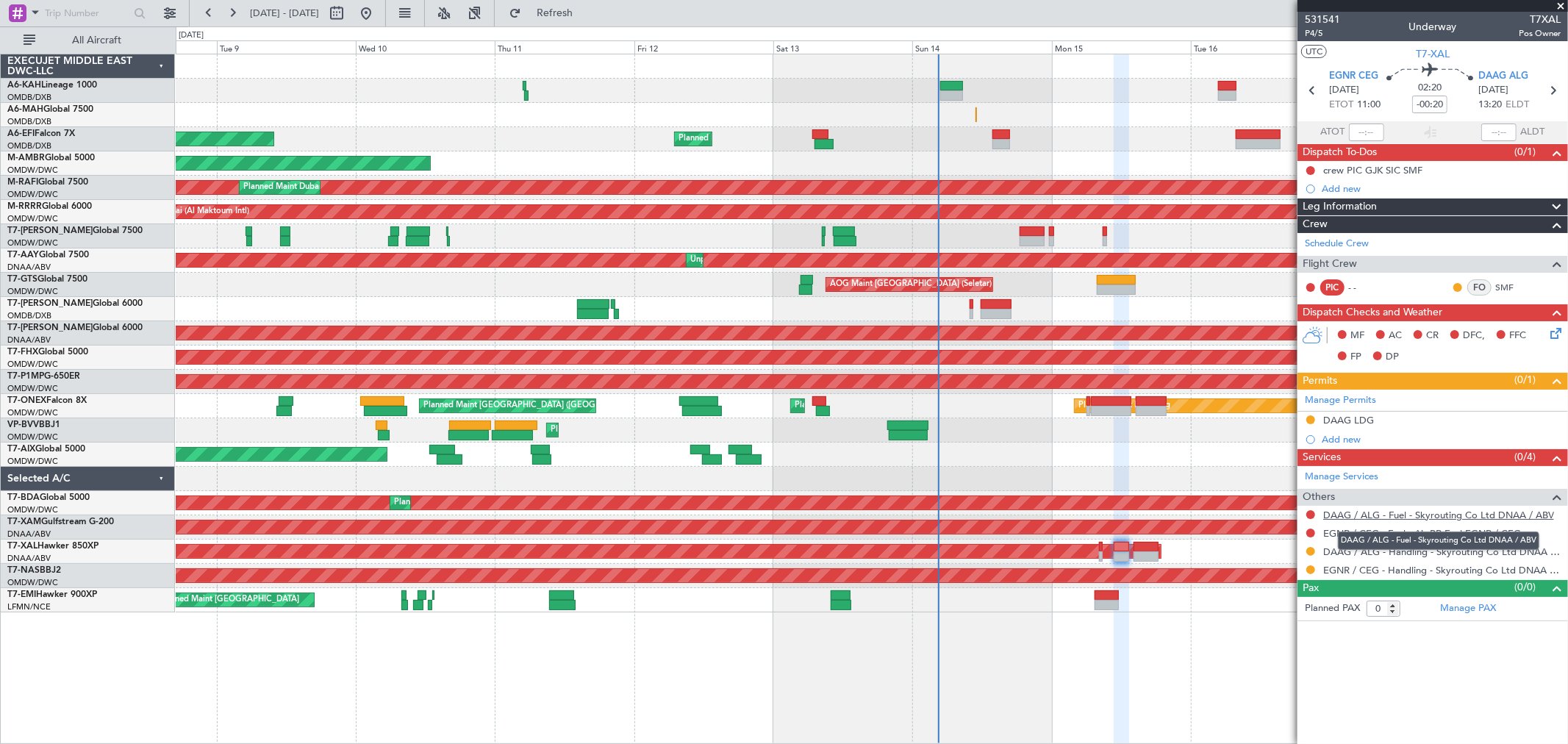
click at [1452, 515] on link "DAAG / ALG - Fuel - Skyrouting Co Ltd DNAA / ABV" at bounding box center [1438, 515] width 231 height 12
click at [1305, 517] on div at bounding box center [1311, 515] width 12 height 12
click at [1310, 513] on button at bounding box center [1311, 514] width 9 height 9
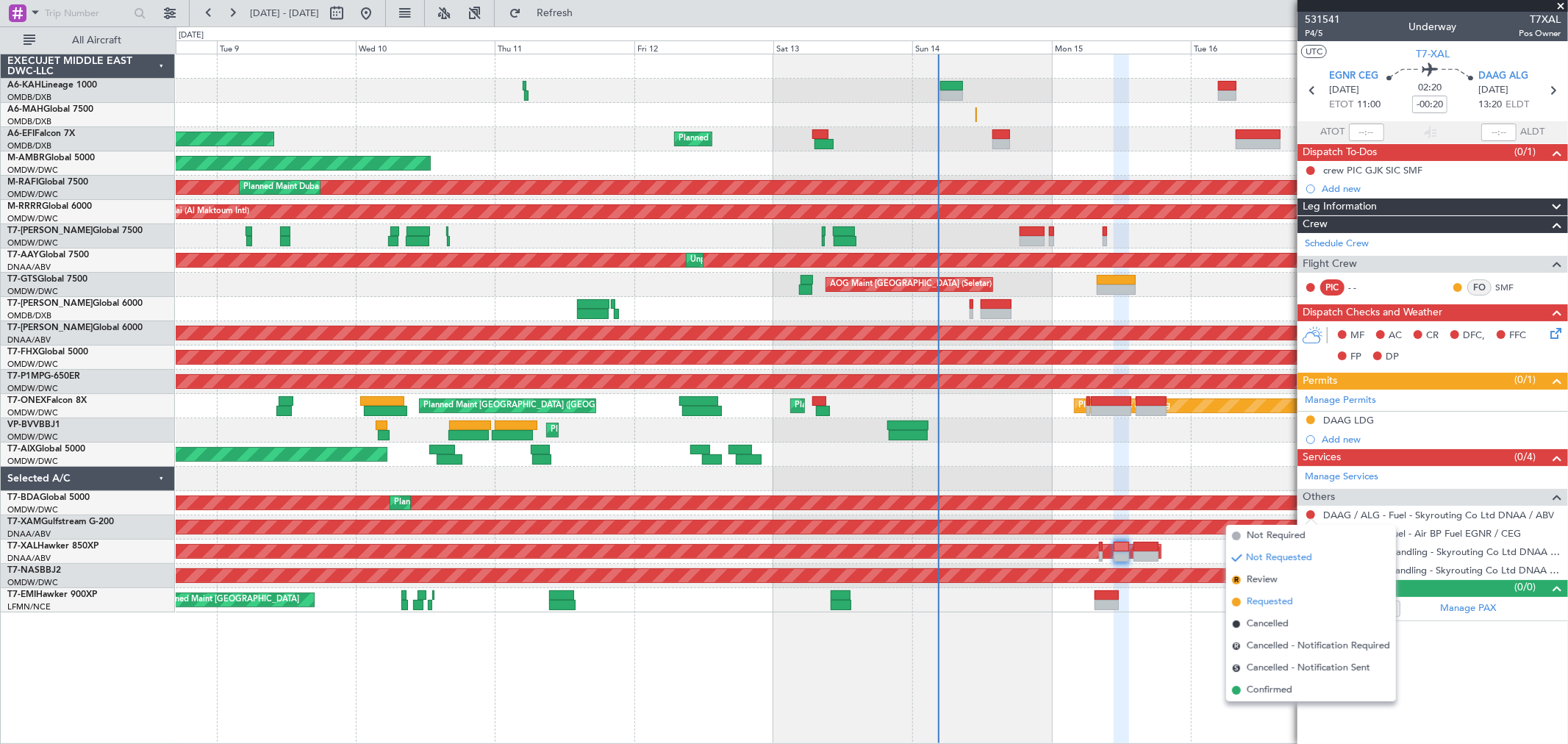
click at [1273, 607] on span "Requested" at bounding box center [1269, 602] width 46 height 15
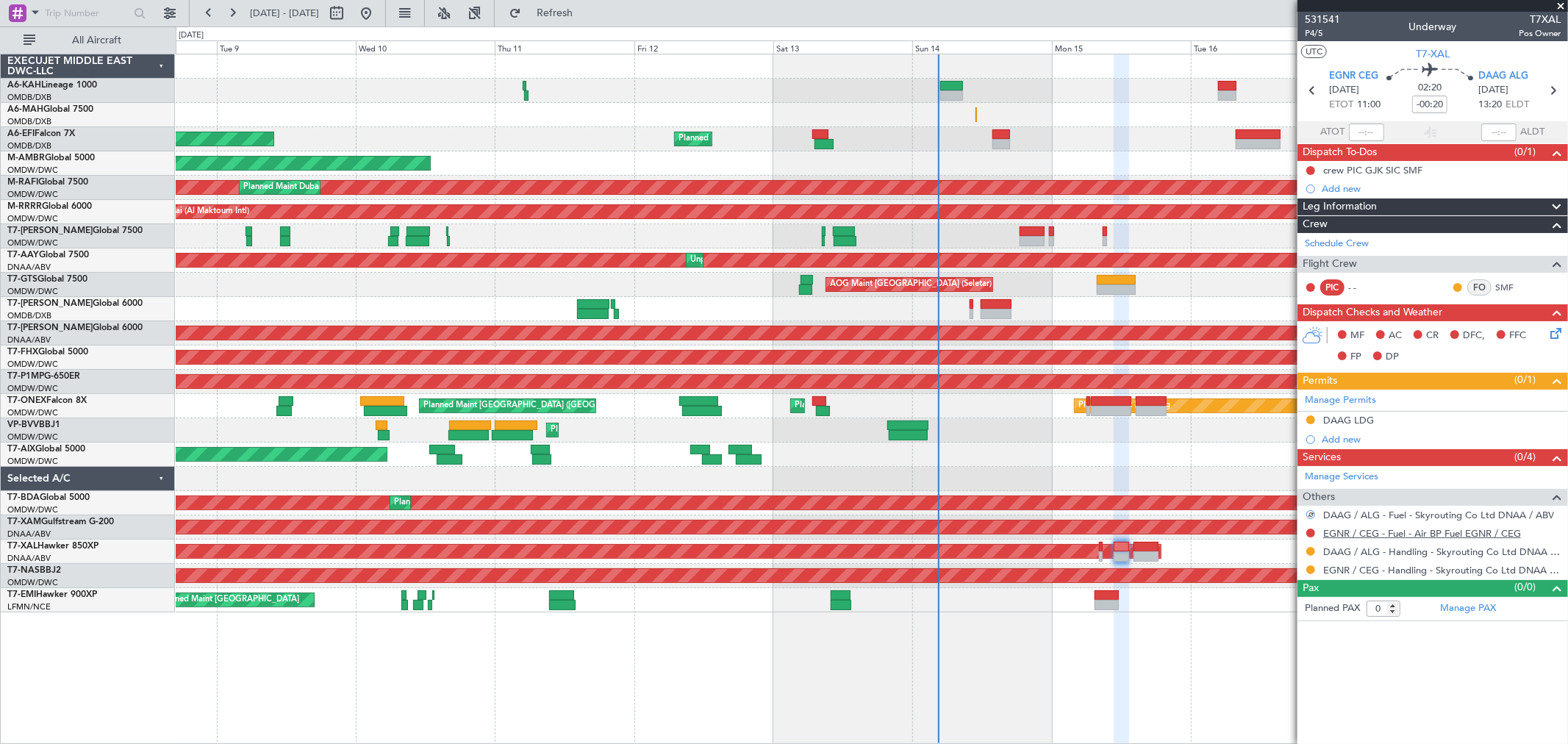
click at [1394, 535] on link "EGNR / CEG - Fuel - Air BP Fuel EGNR / CEG" at bounding box center [1422, 533] width 198 height 12
click at [586, 12] on span "Refresh" at bounding box center [555, 13] width 62 height 10
click at [1310, 532] on button at bounding box center [1311, 533] width 9 height 9
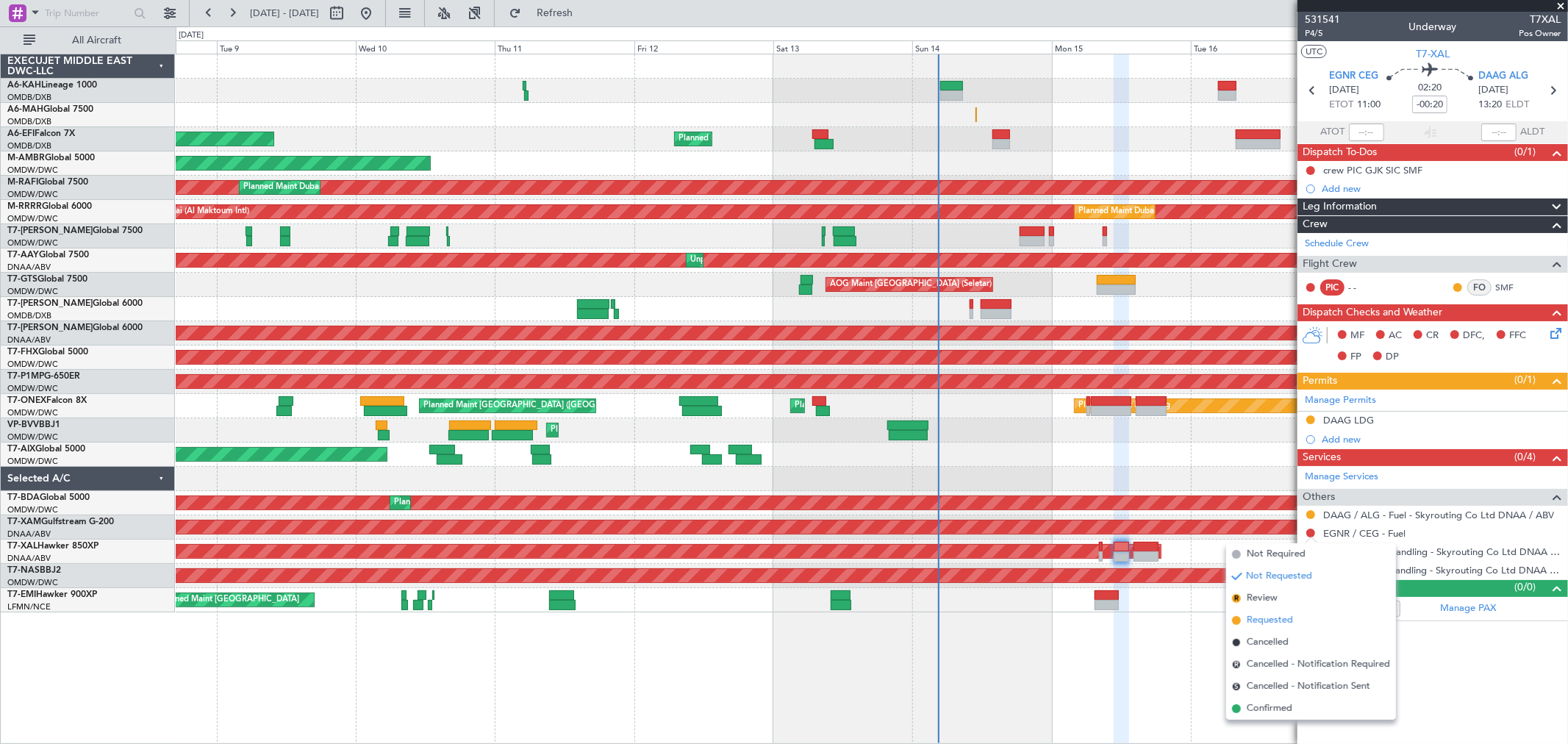
click at [1275, 622] on span "Requested" at bounding box center [1269, 620] width 46 height 15
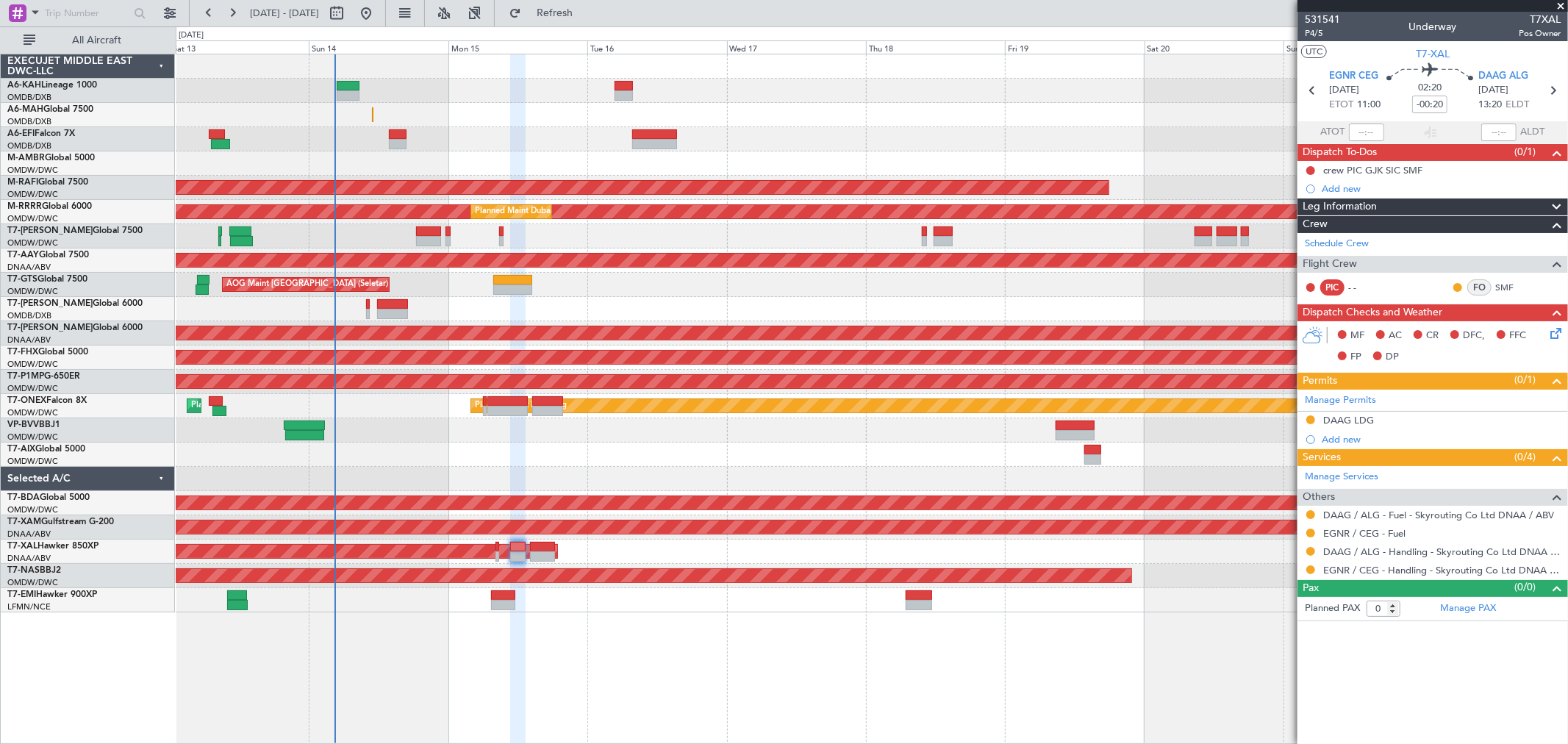
click at [541, 460] on div at bounding box center [871, 454] width 1391 height 24
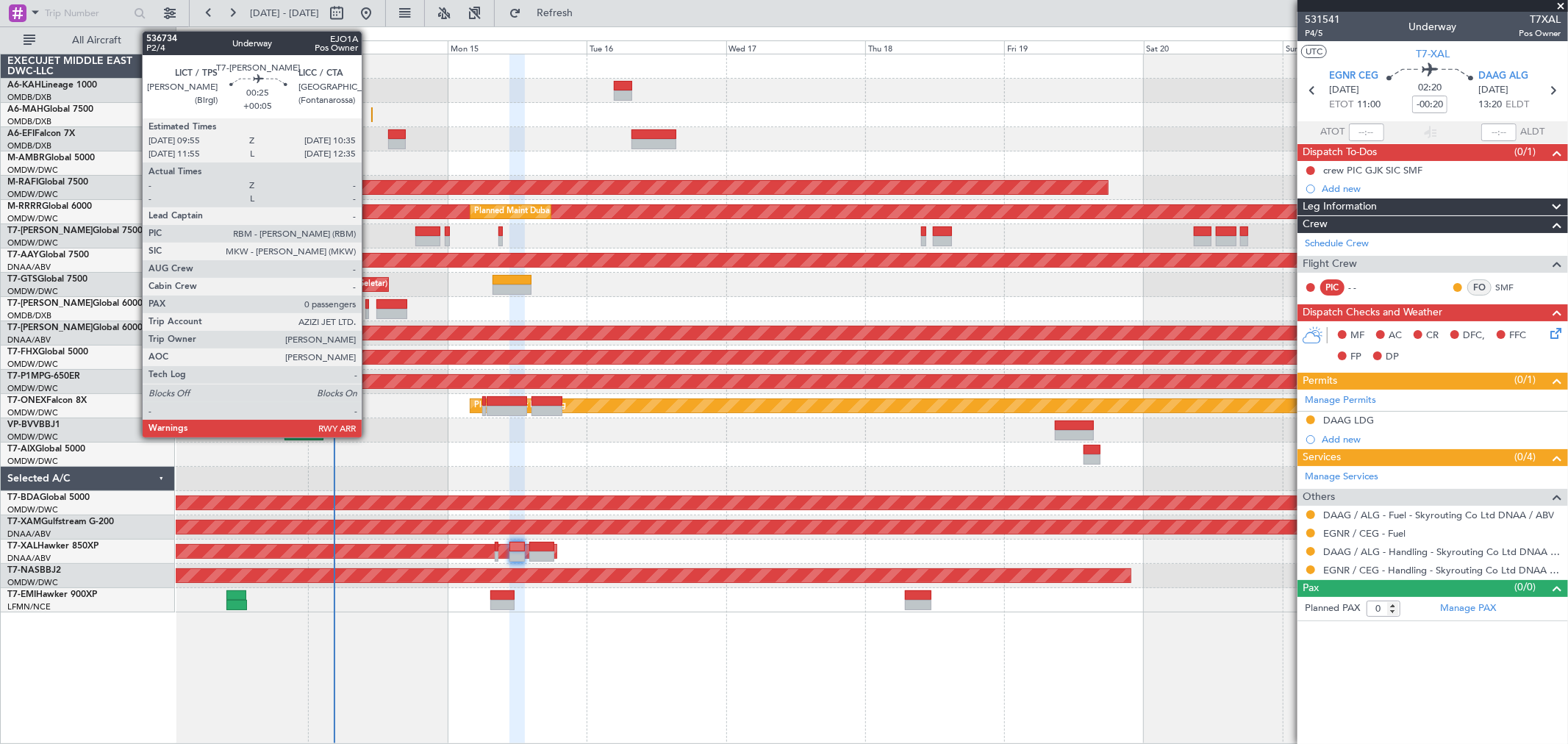
click at [369, 307] on div at bounding box center [367, 304] width 4 height 10
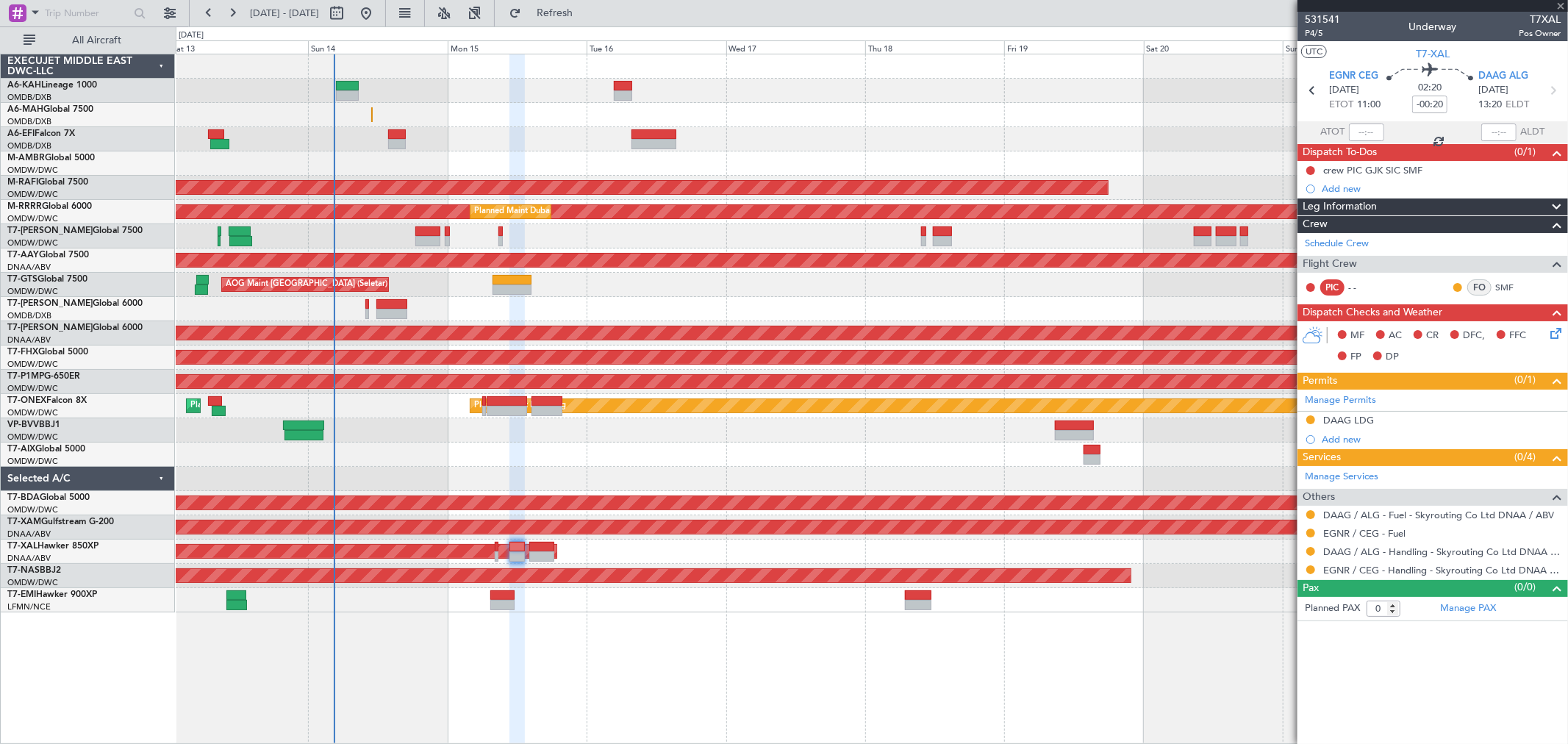
type input "+00:05"
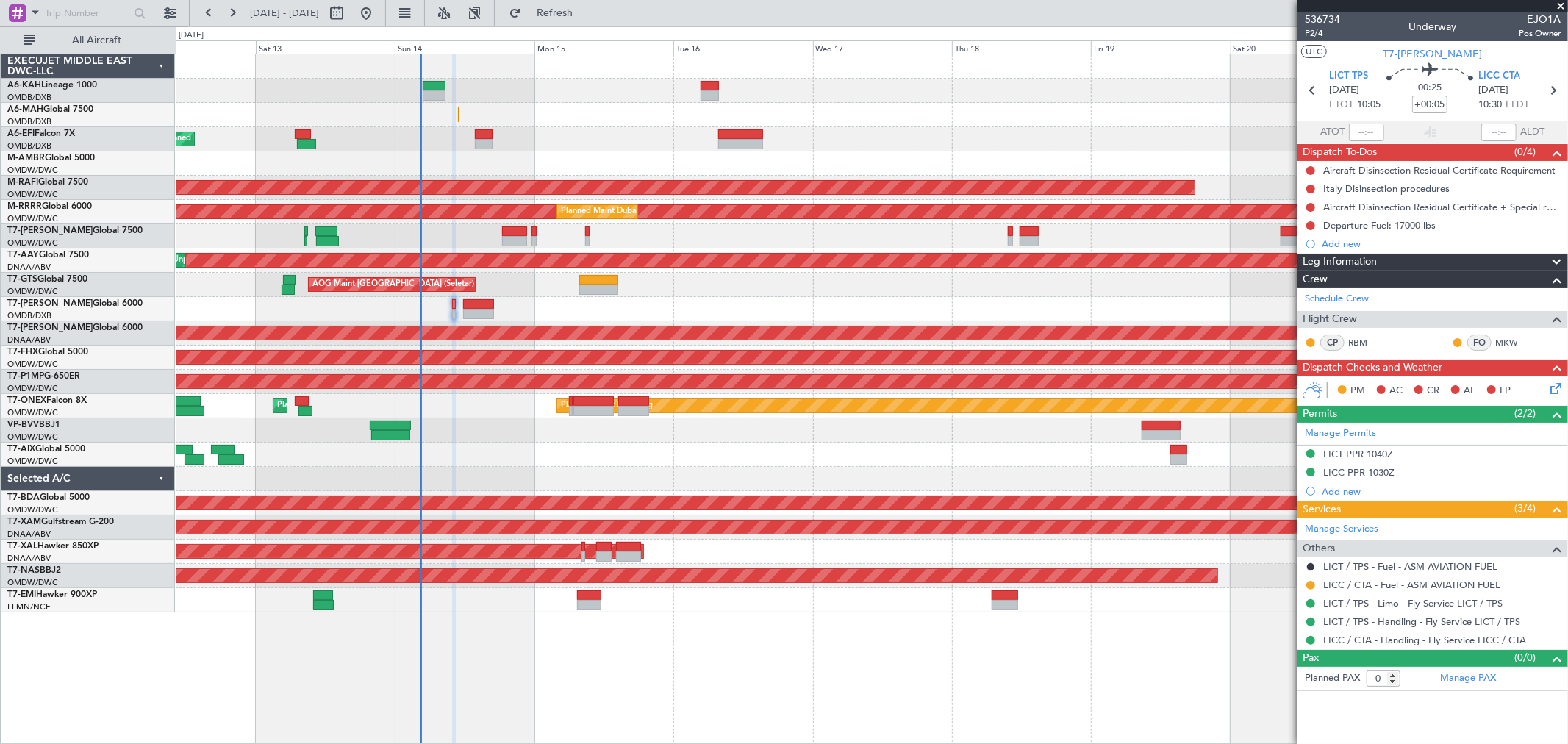
click at [911, 472] on div at bounding box center [871, 479] width 1391 height 24
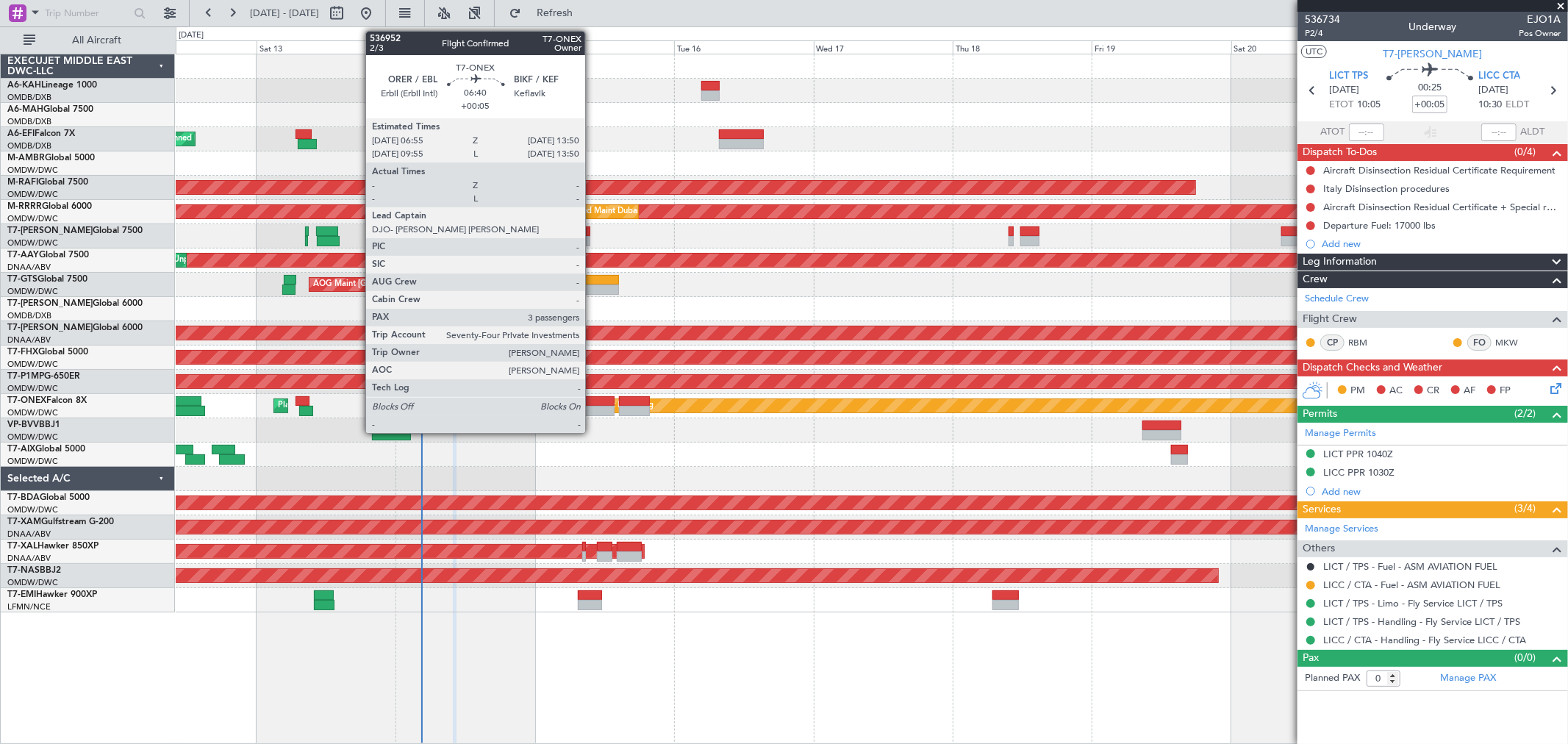
click at [592, 401] on div at bounding box center [594, 401] width 41 height 10
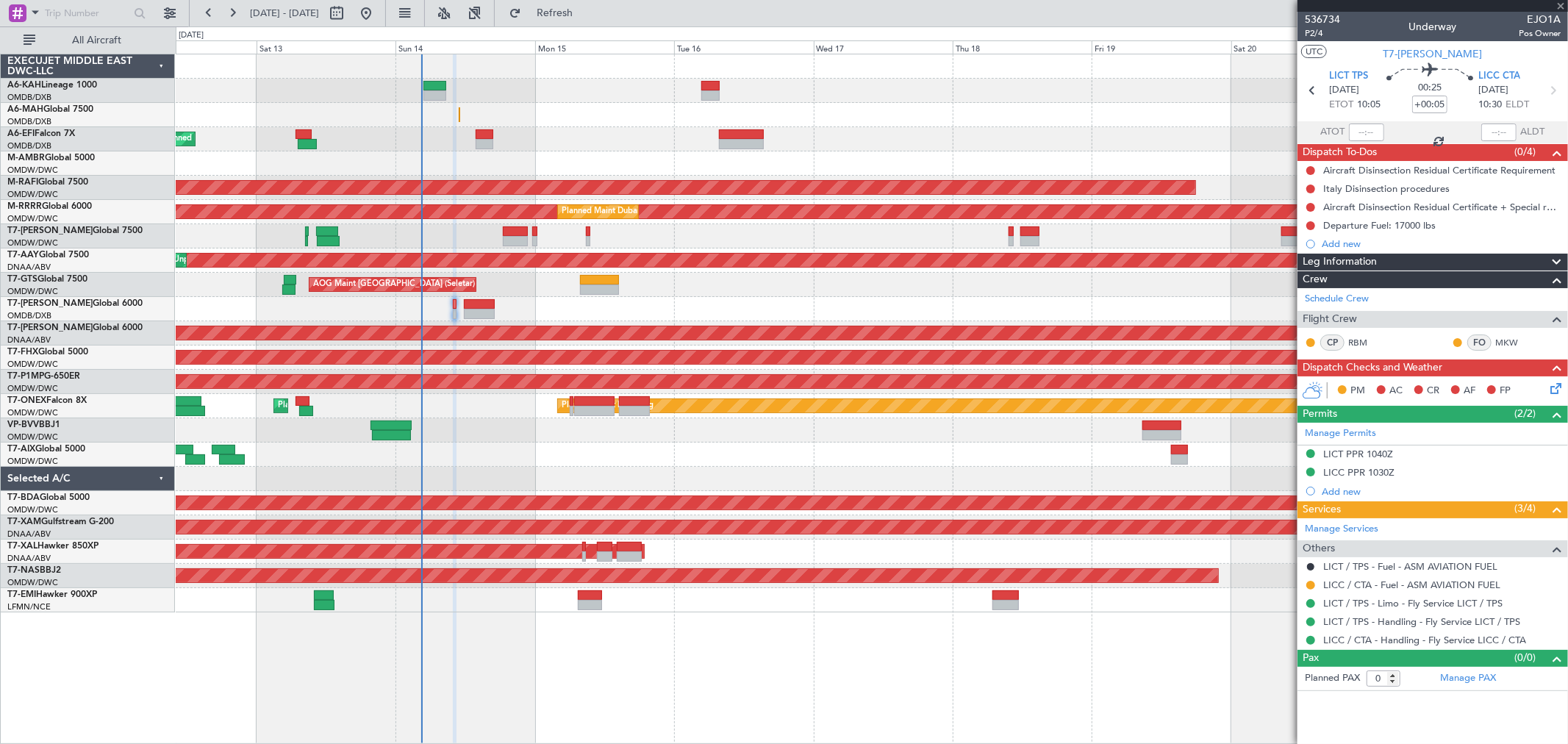
type input "3"
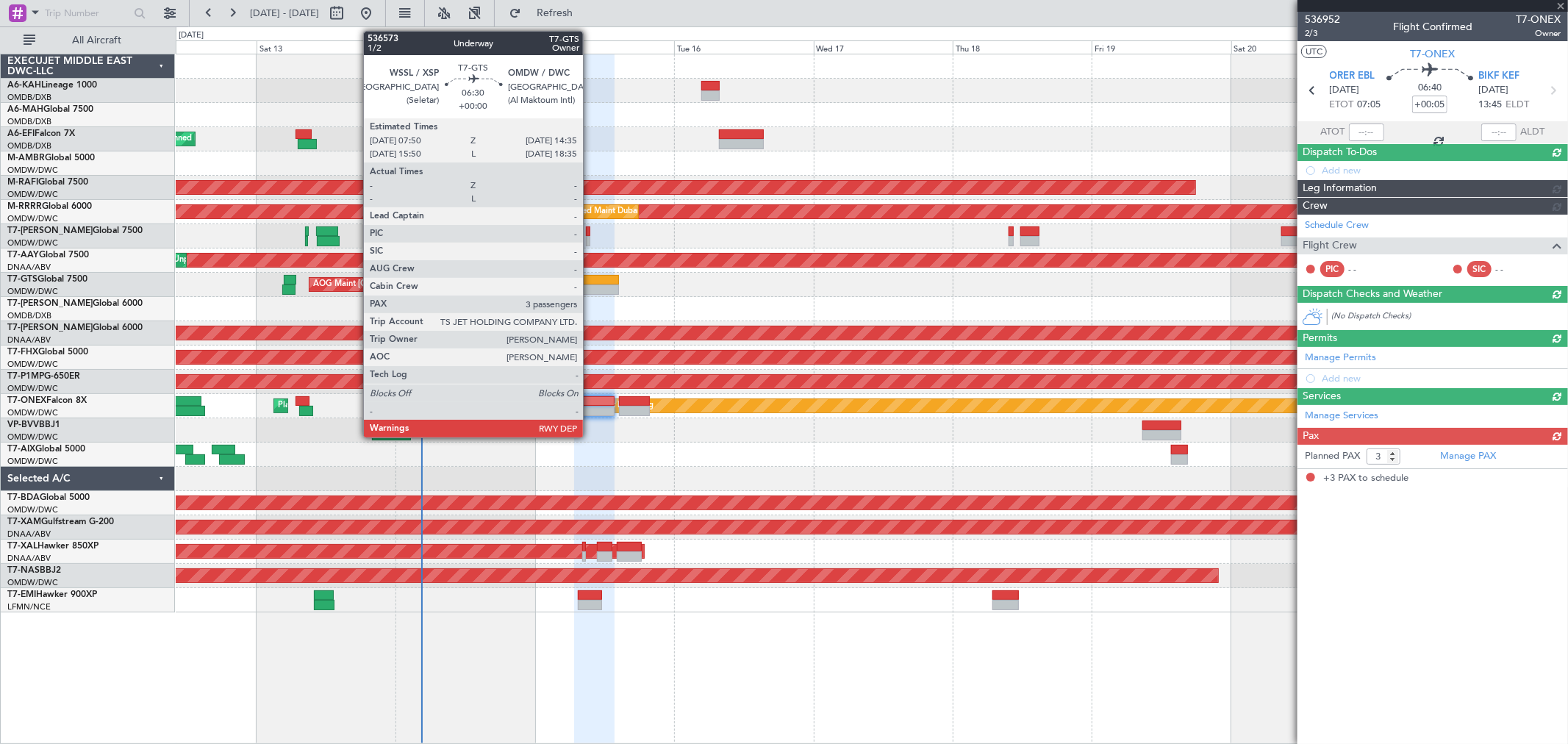
click at [590, 288] on div at bounding box center [600, 290] width 40 height 10
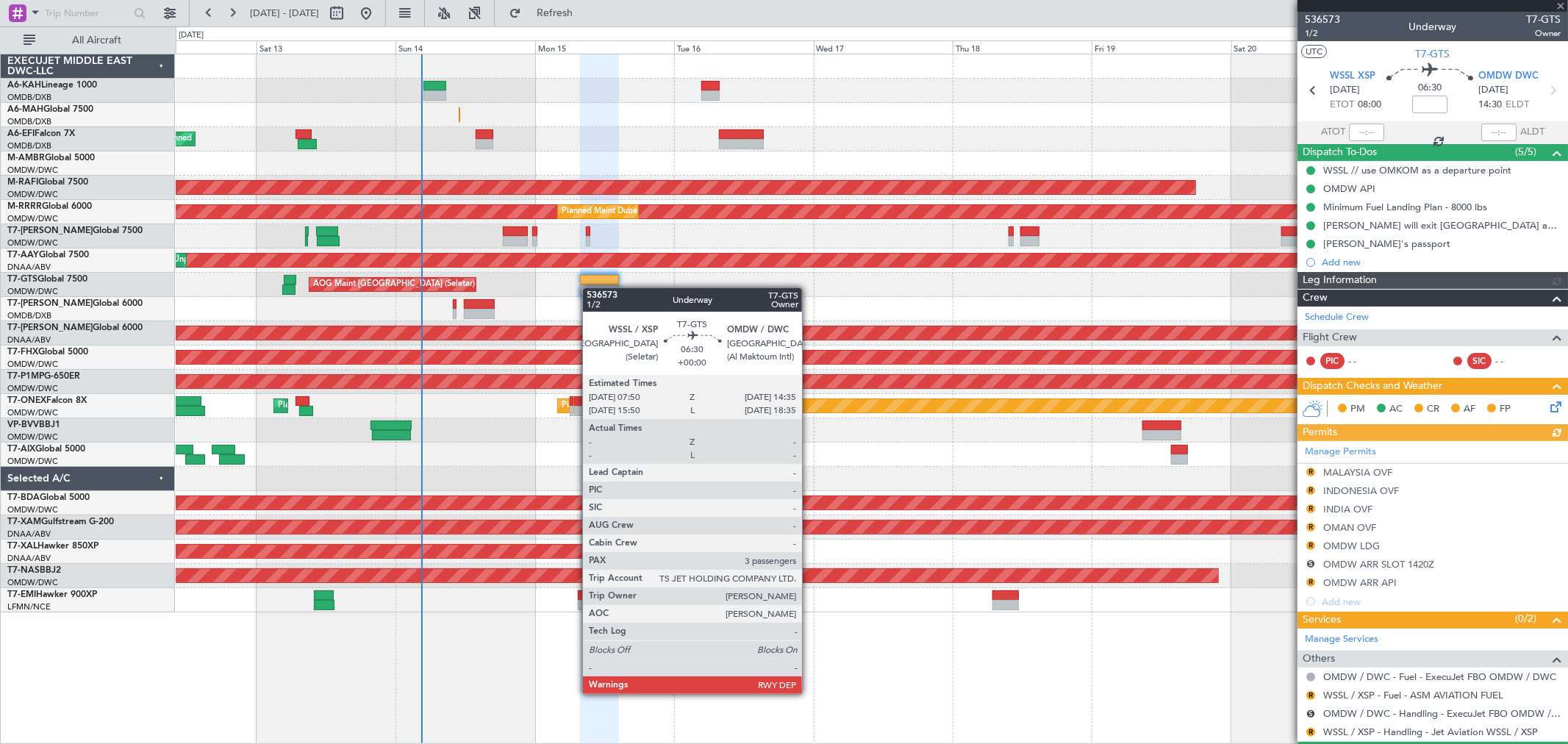
type input "[PERSON_NAME] (ANI)"
type input "7241"
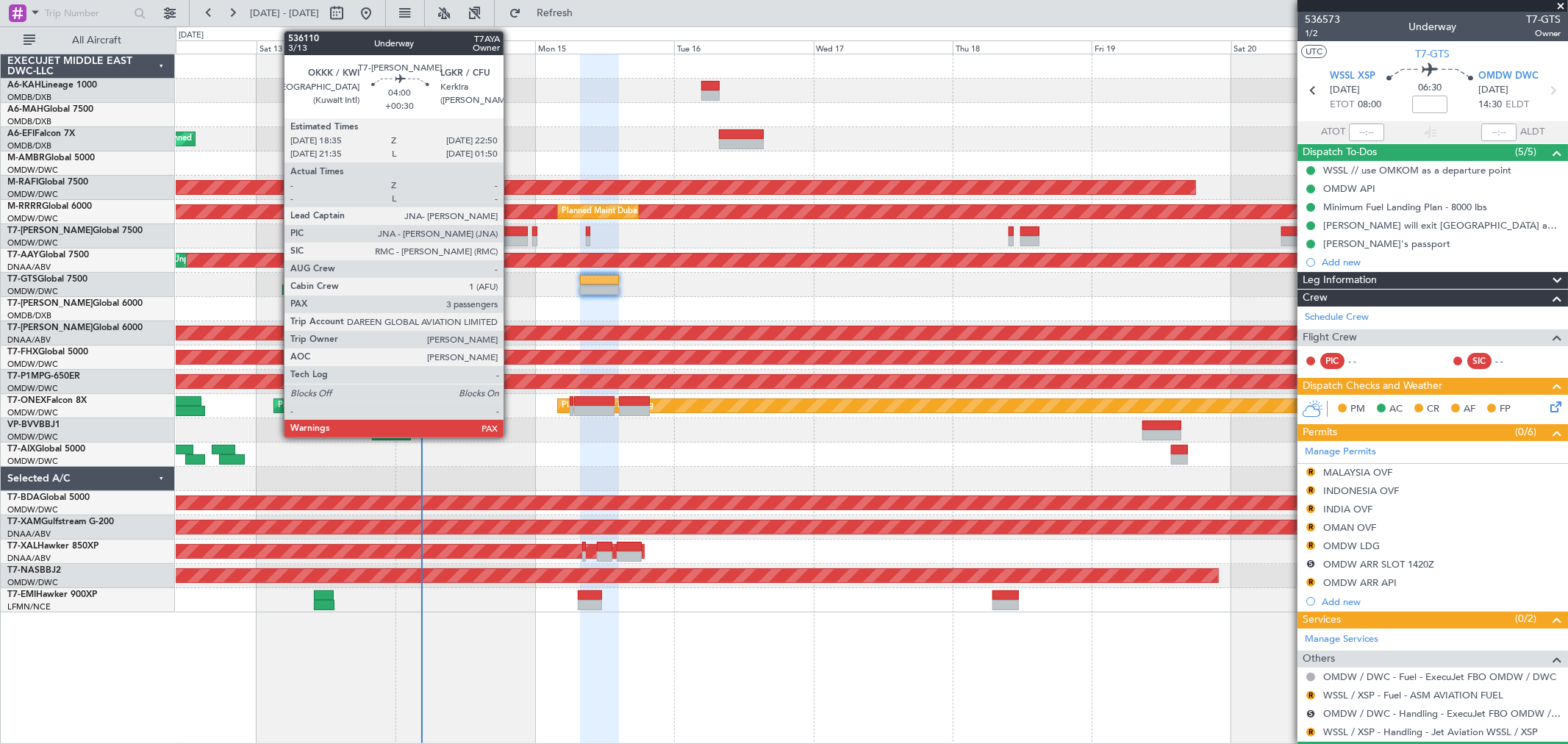
click at [511, 230] on div at bounding box center [515, 232] width 25 height 10
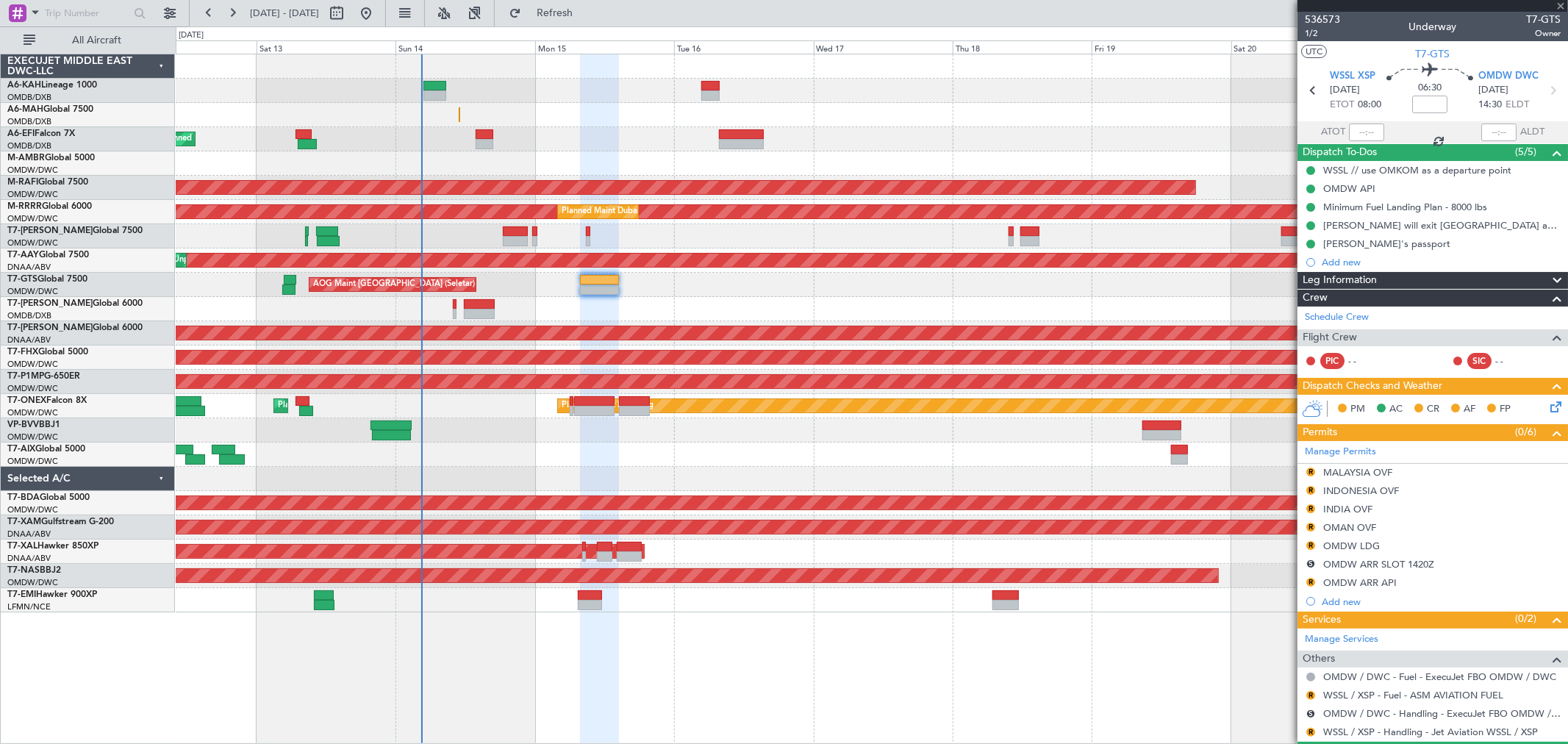
type input "+00:30"
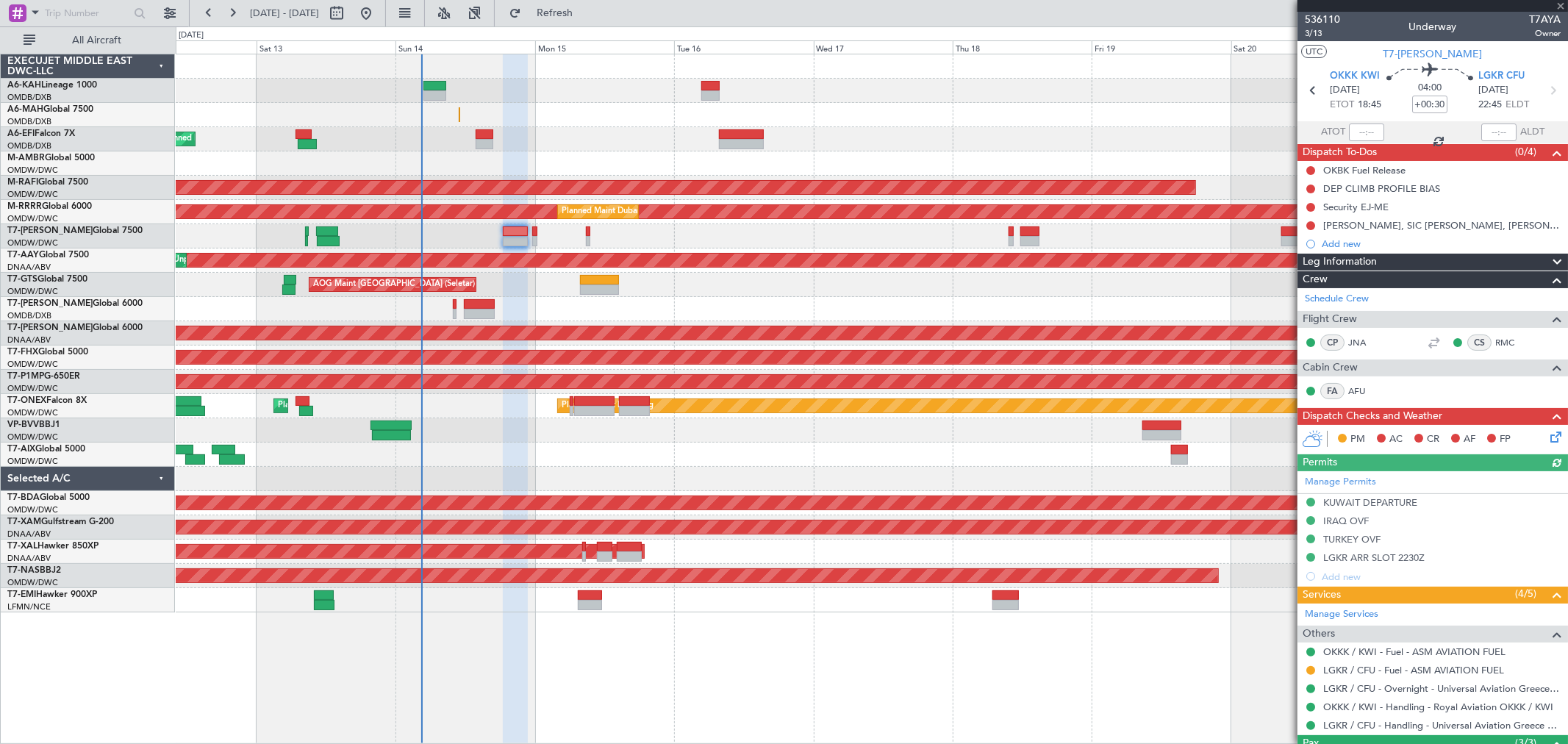
click at [474, 134] on div "Planned Maint Dubai (Al Maktoum Intl)" at bounding box center [871, 140] width 1391 height 24
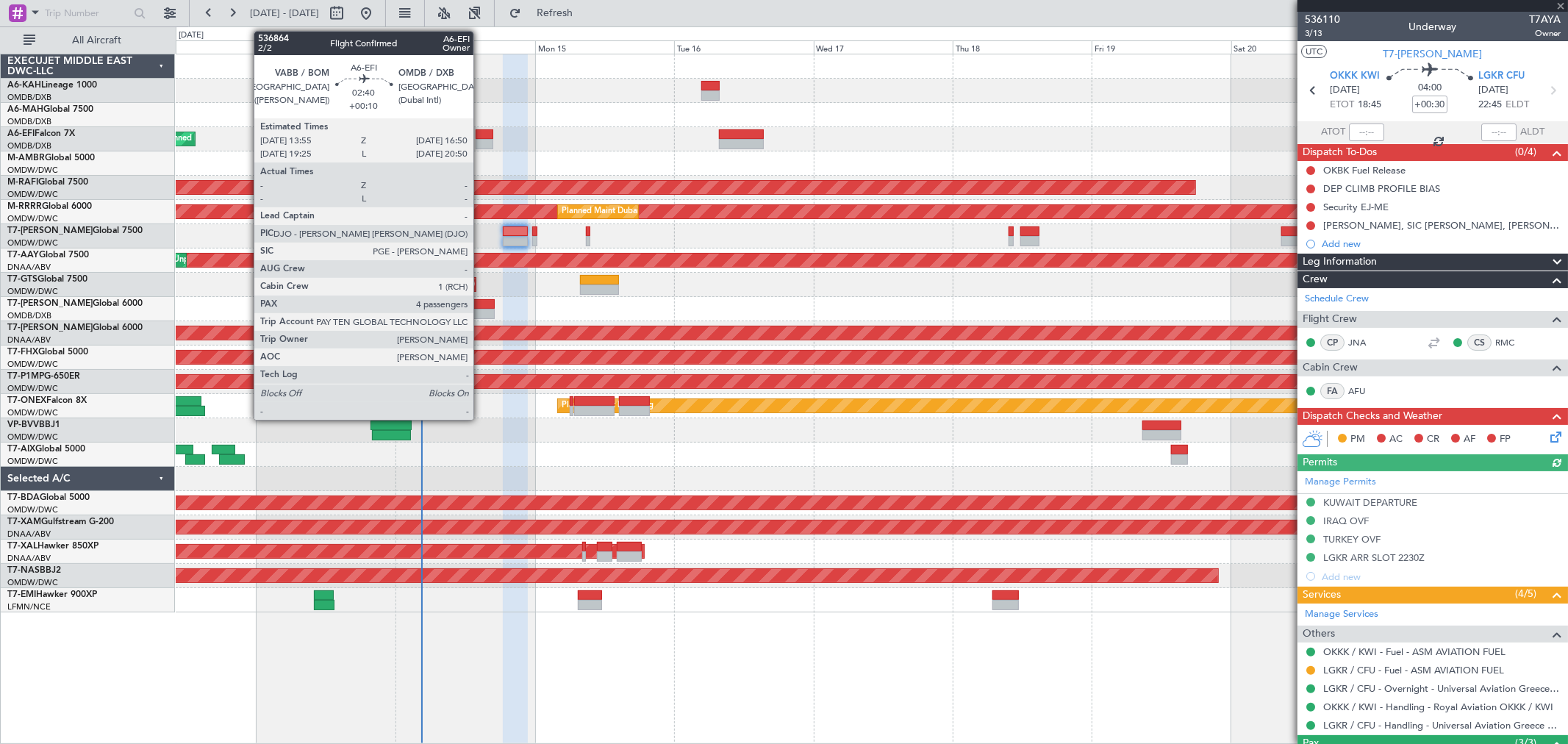
click at [481, 140] on div at bounding box center [485, 144] width 17 height 10
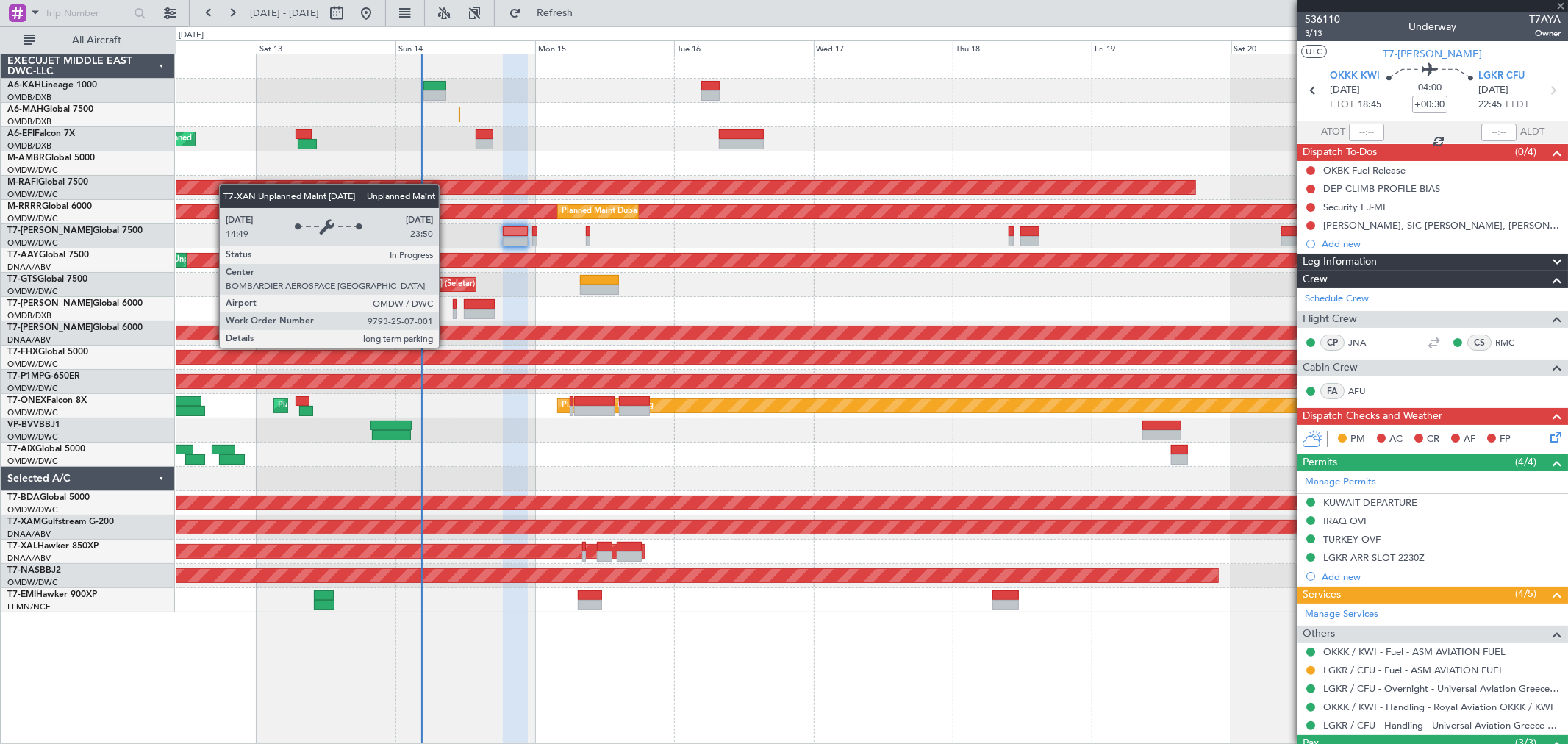
type input "+00:10"
type input "4"
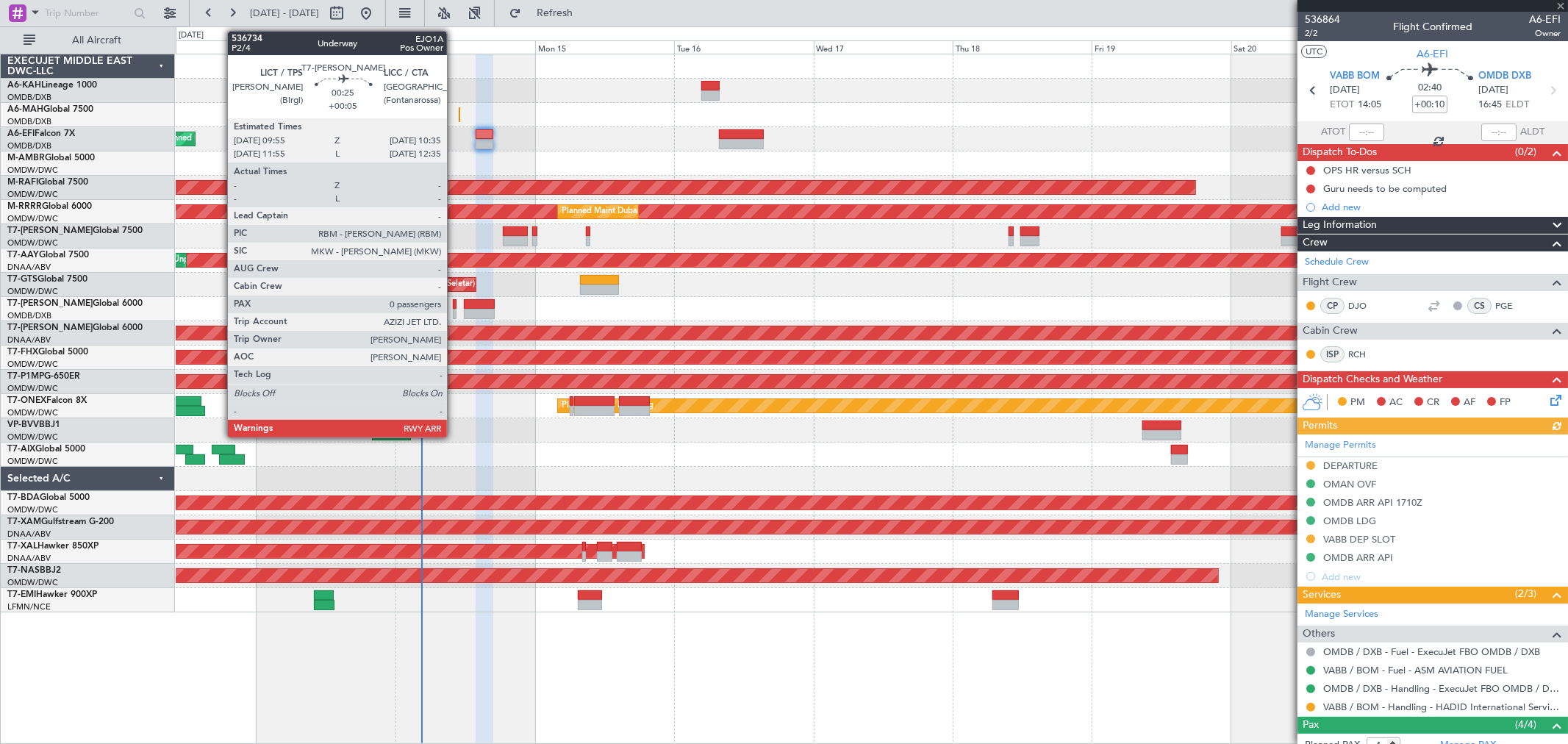
click at [454, 313] on div at bounding box center [454, 314] width 4 height 10
click at [457, 307] on div at bounding box center [454, 304] width 4 height 10
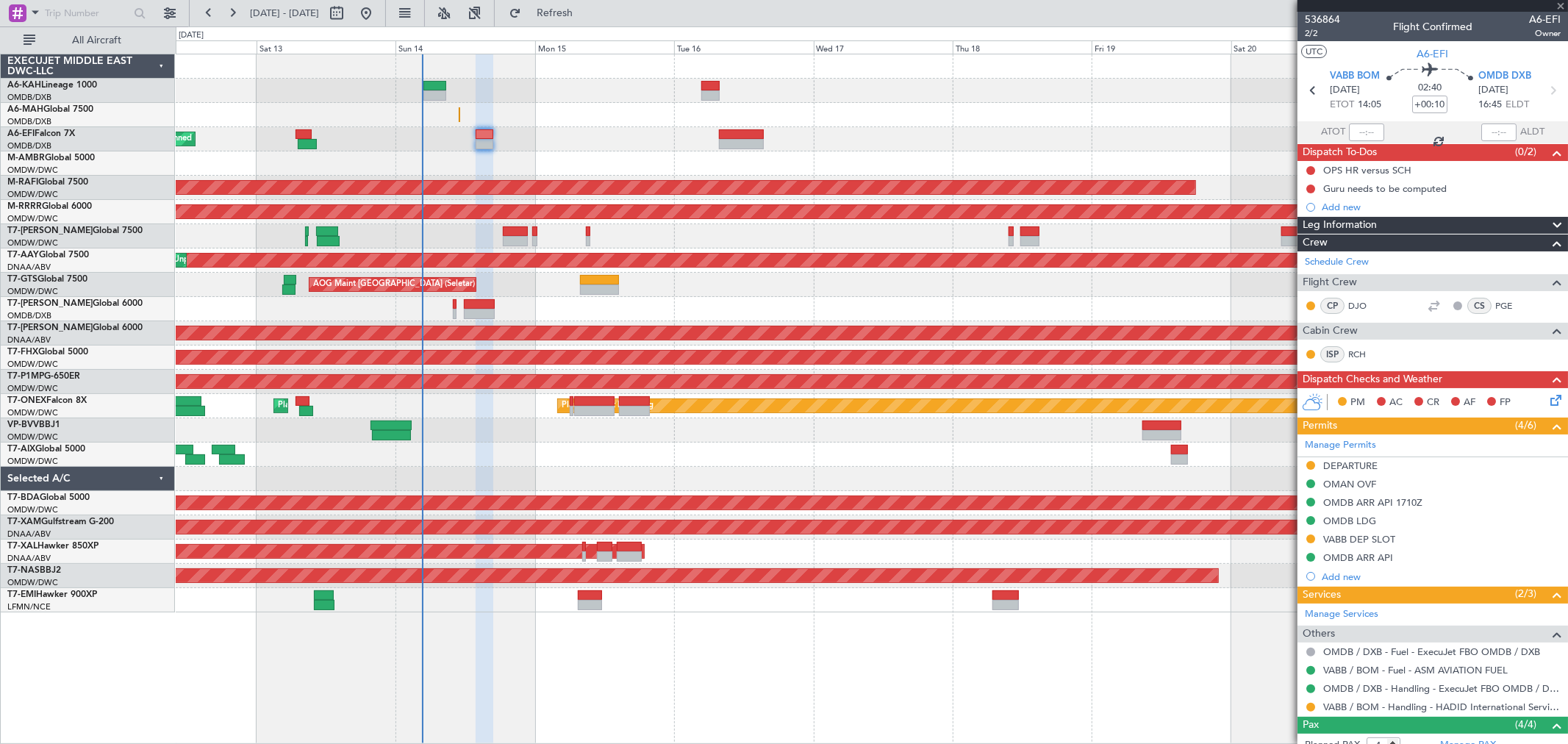
type input "+00:05"
type input "0"
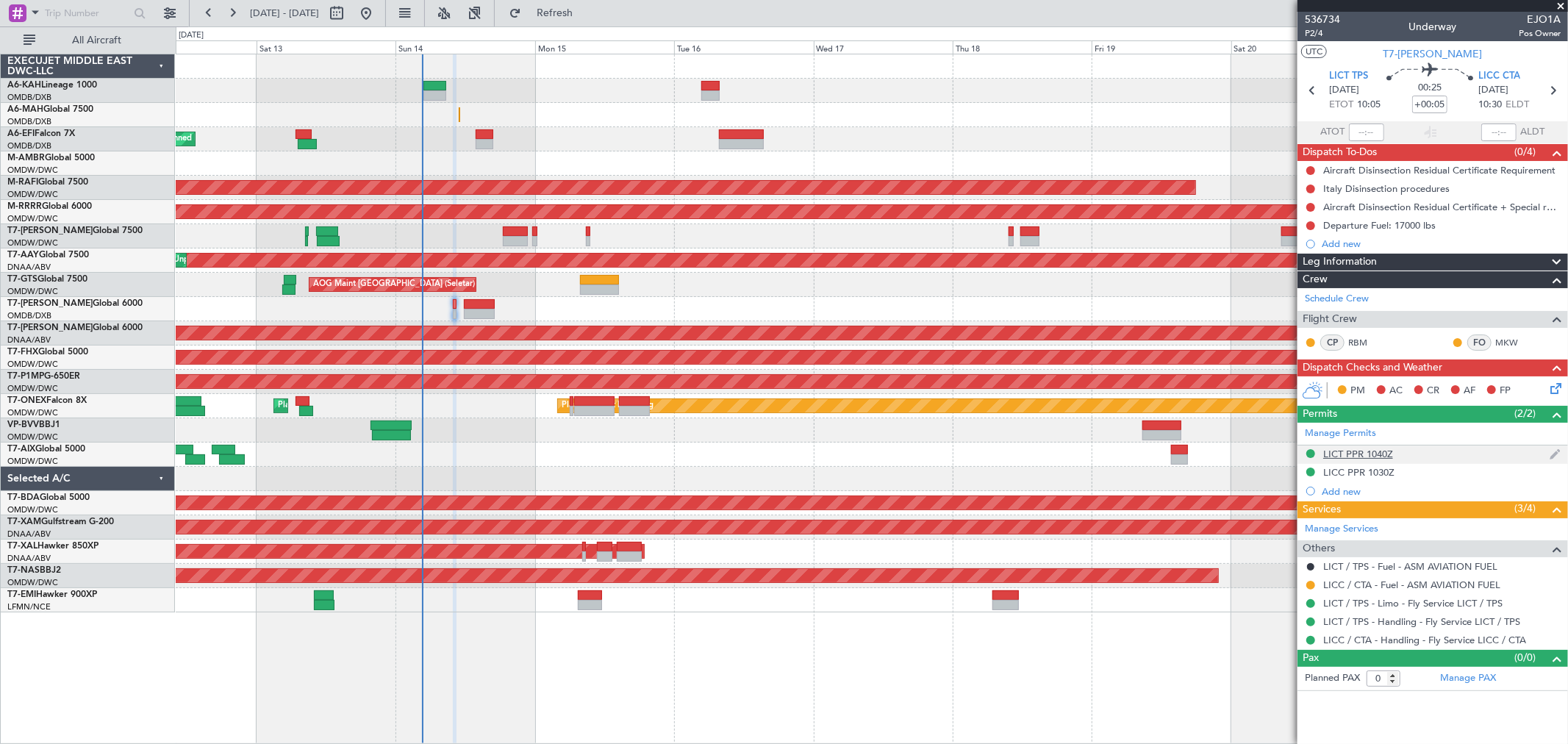
click at [1368, 454] on div "LICT PPR 1040Z" at bounding box center [1357, 454] width 70 height 12
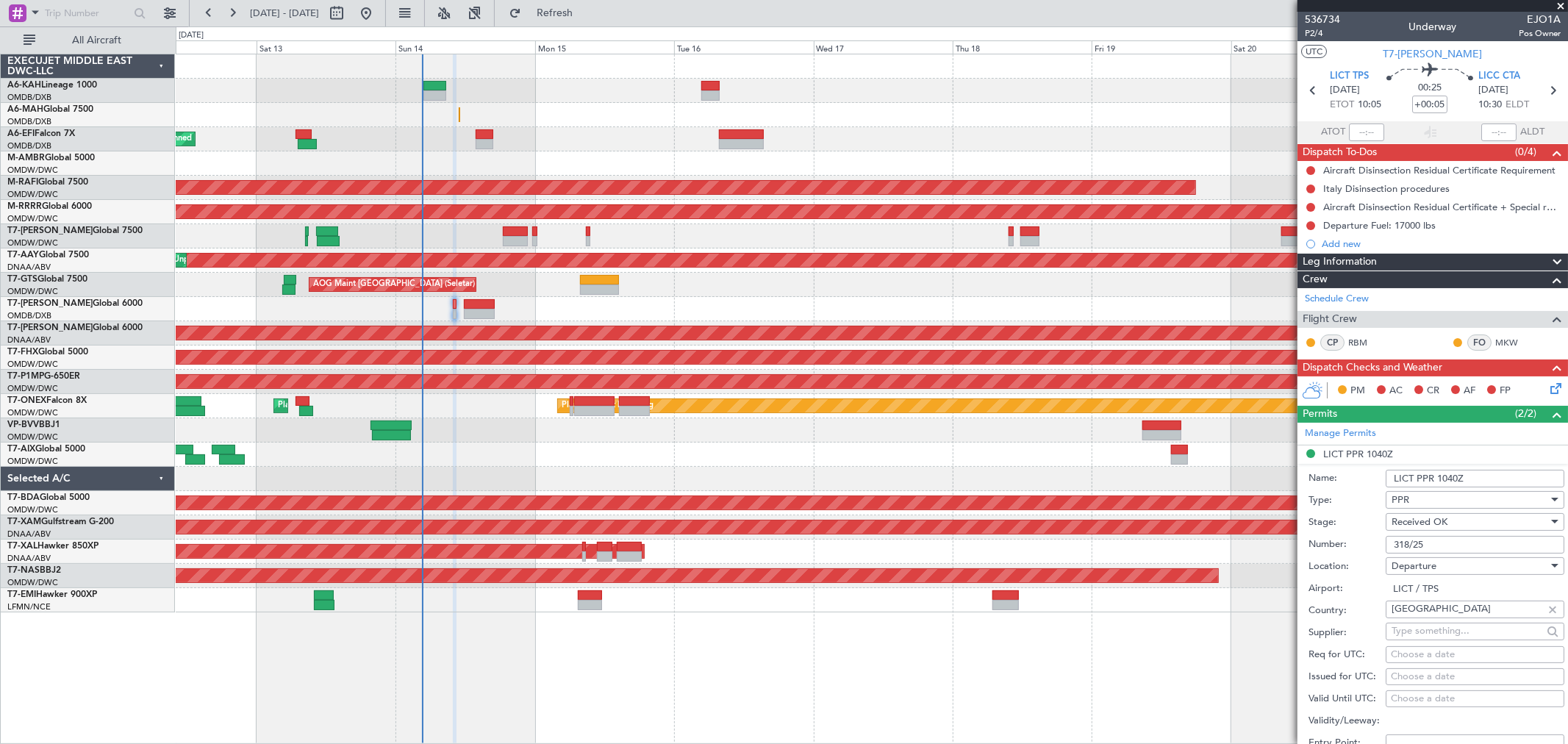
scroll to position [163, 0]
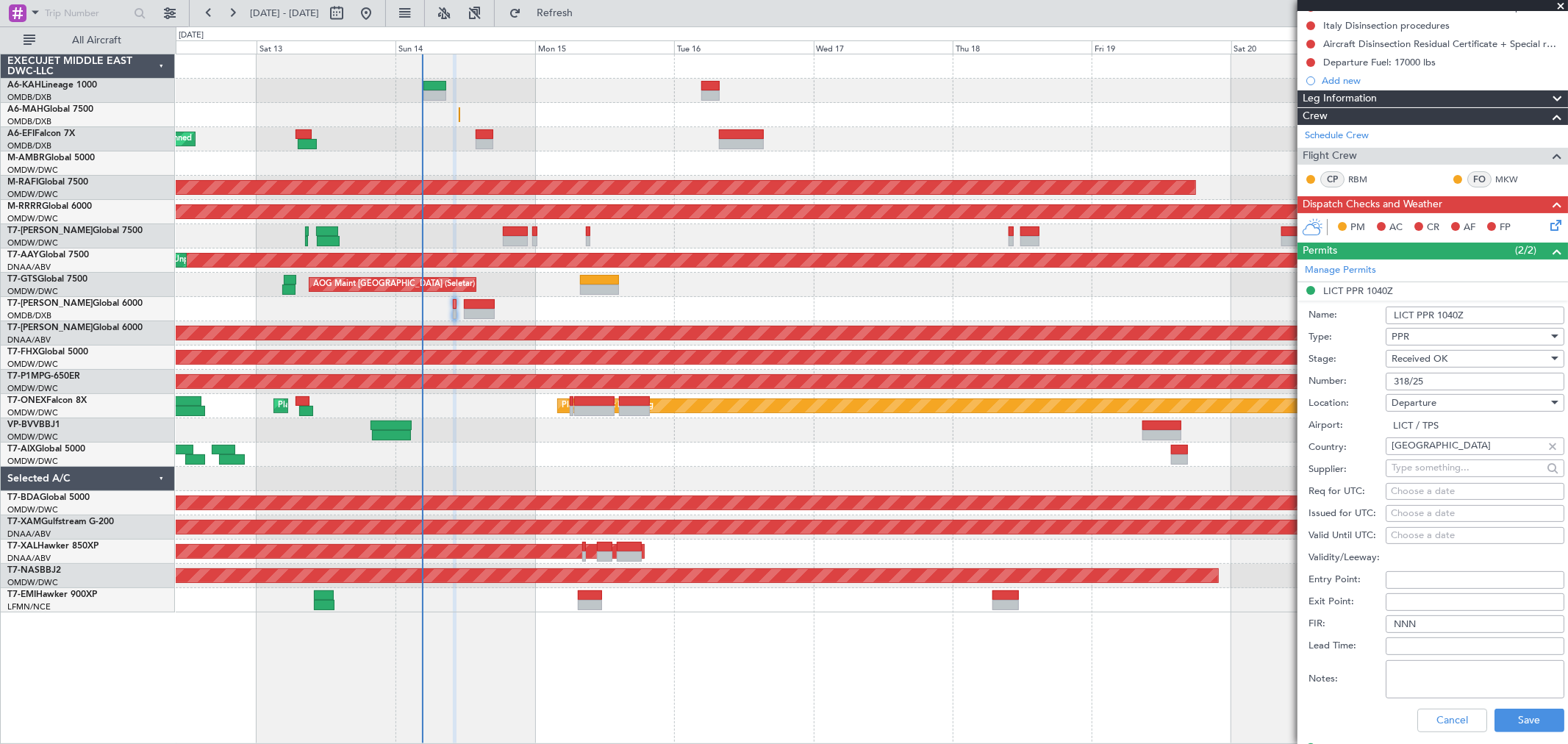
drag, startPoint x: 1441, startPoint y: 382, endPoint x: 1331, endPoint y: 382, distance: 110.0
click at [1331, 382] on div "Number: 318/25" at bounding box center [1435, 381] width 256 height 22
click at [1450, 723] on button "Cancel" at bounding box center [1452, 720] width 70 height 23
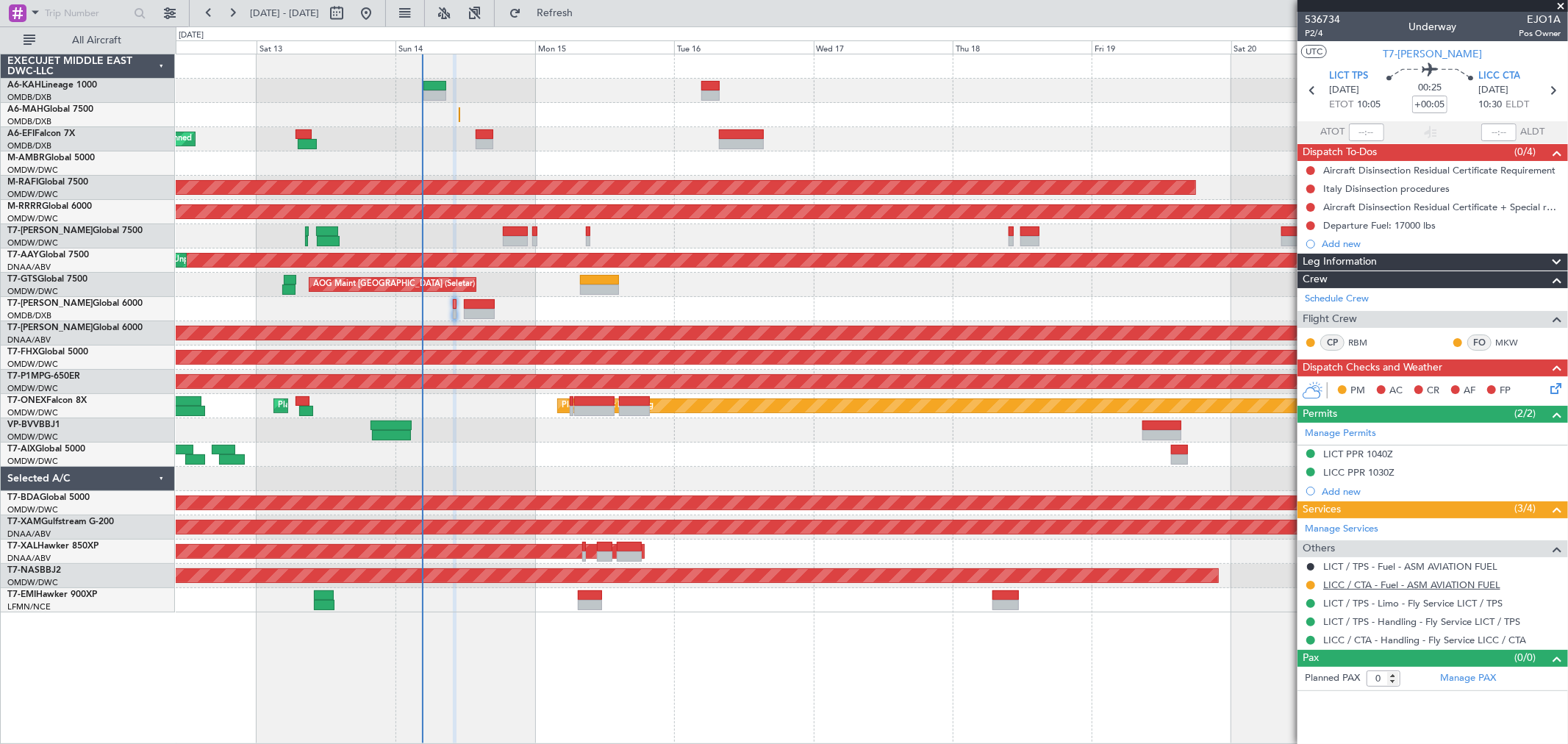
scroll to position [0, 0]
click at [1360, 476] on div "LICC PPR 1030Z" at bounding box center [1358, 473] width 71 height 12
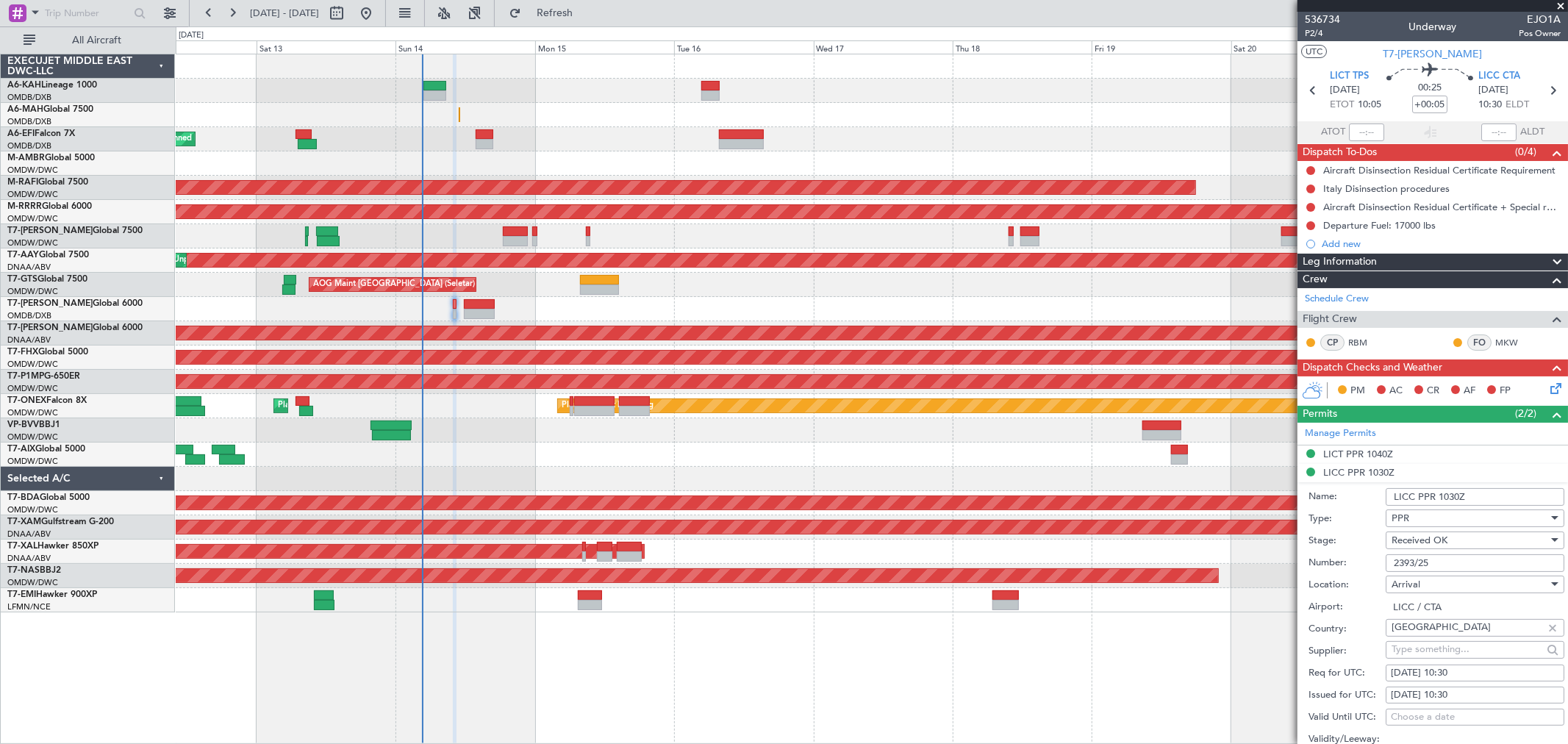
drag, startPoint x: 1363, startPoint y: 568, endPoint x: 1286, endPoint y: 576, distance: 77.4
click at [1286, 576] on fb-app "12 Sep 2025 - 22 Sep 2025 Refresh Quick Links All Aircraft Planned Maint Dubai …" at bounding box center [784, 377] width 1568 height 733
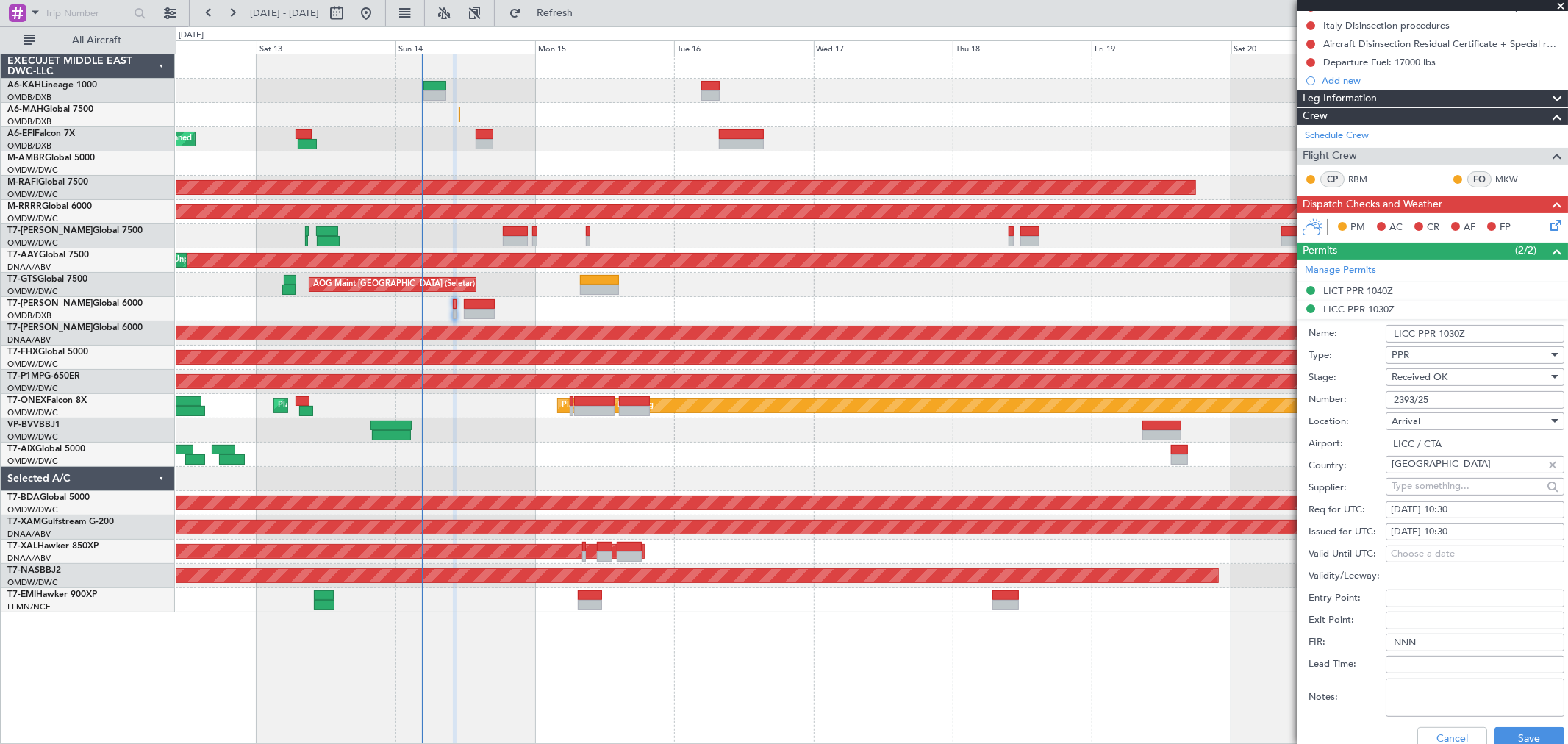
scroll to position [245, 0]
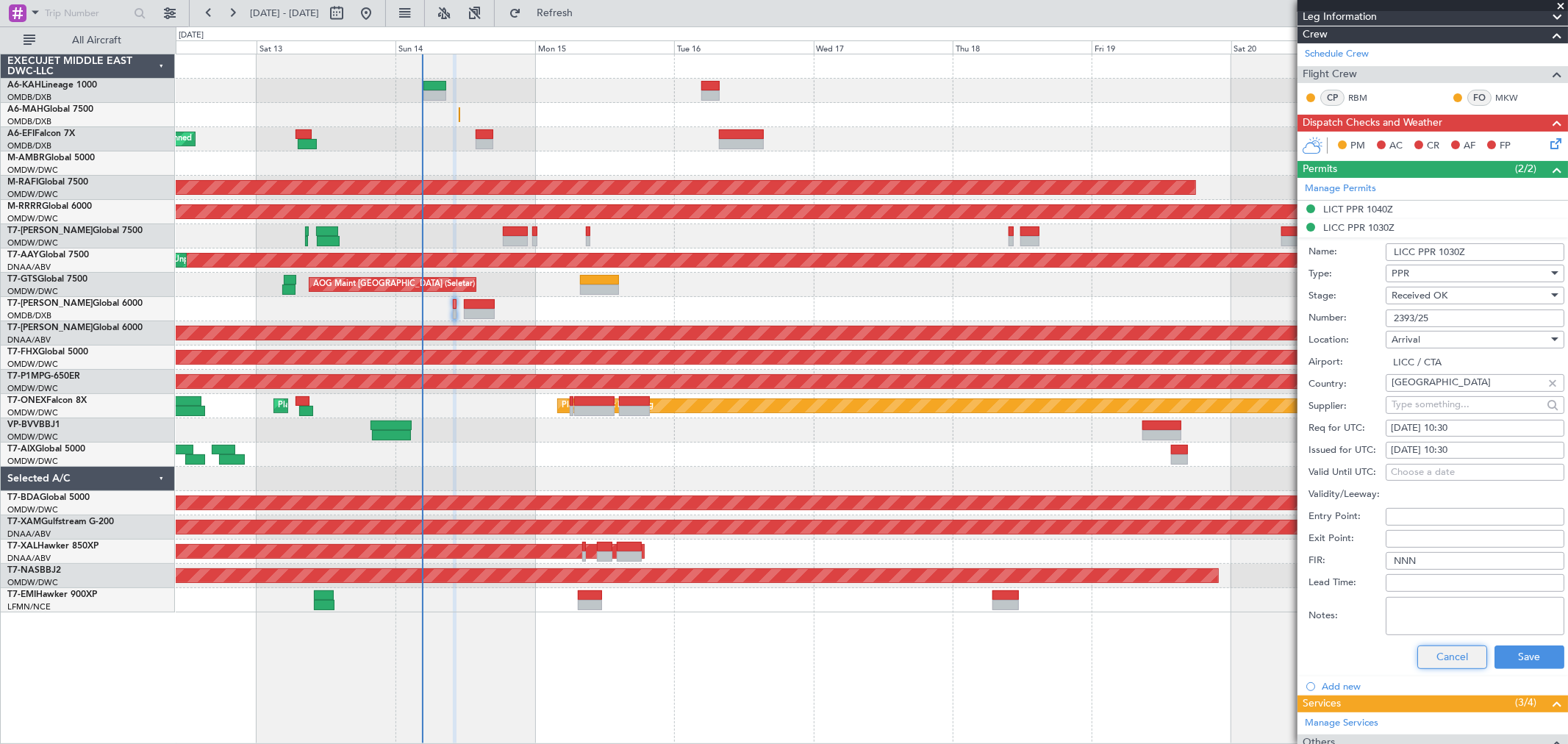
click at [1436, 652] on button "Cancel" at bounding box center [1452, 656] width 70 height 23
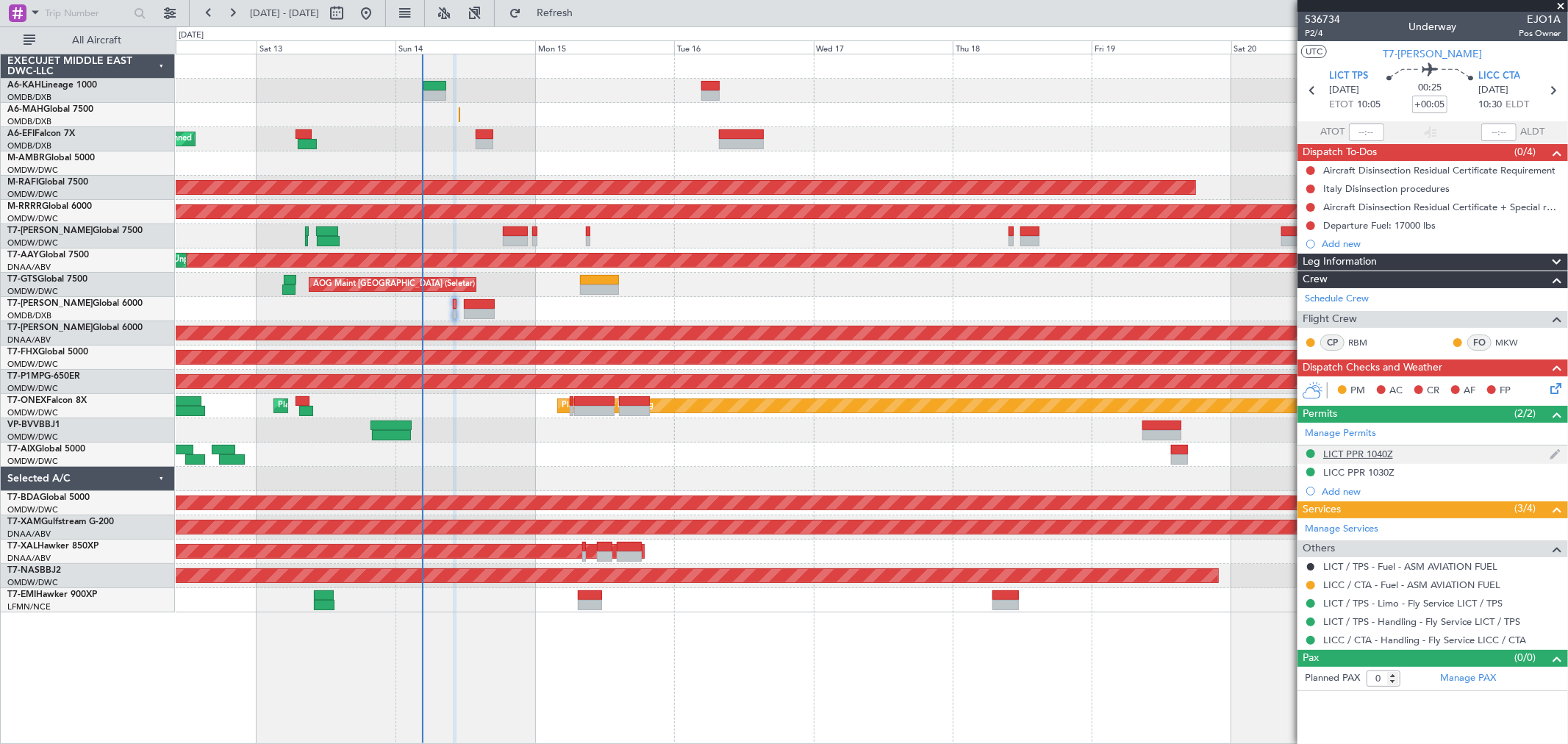
click at [1385, 452] on div "LICT PPR 1040Z" at bounding box center [1357, 454] width 70 height 12
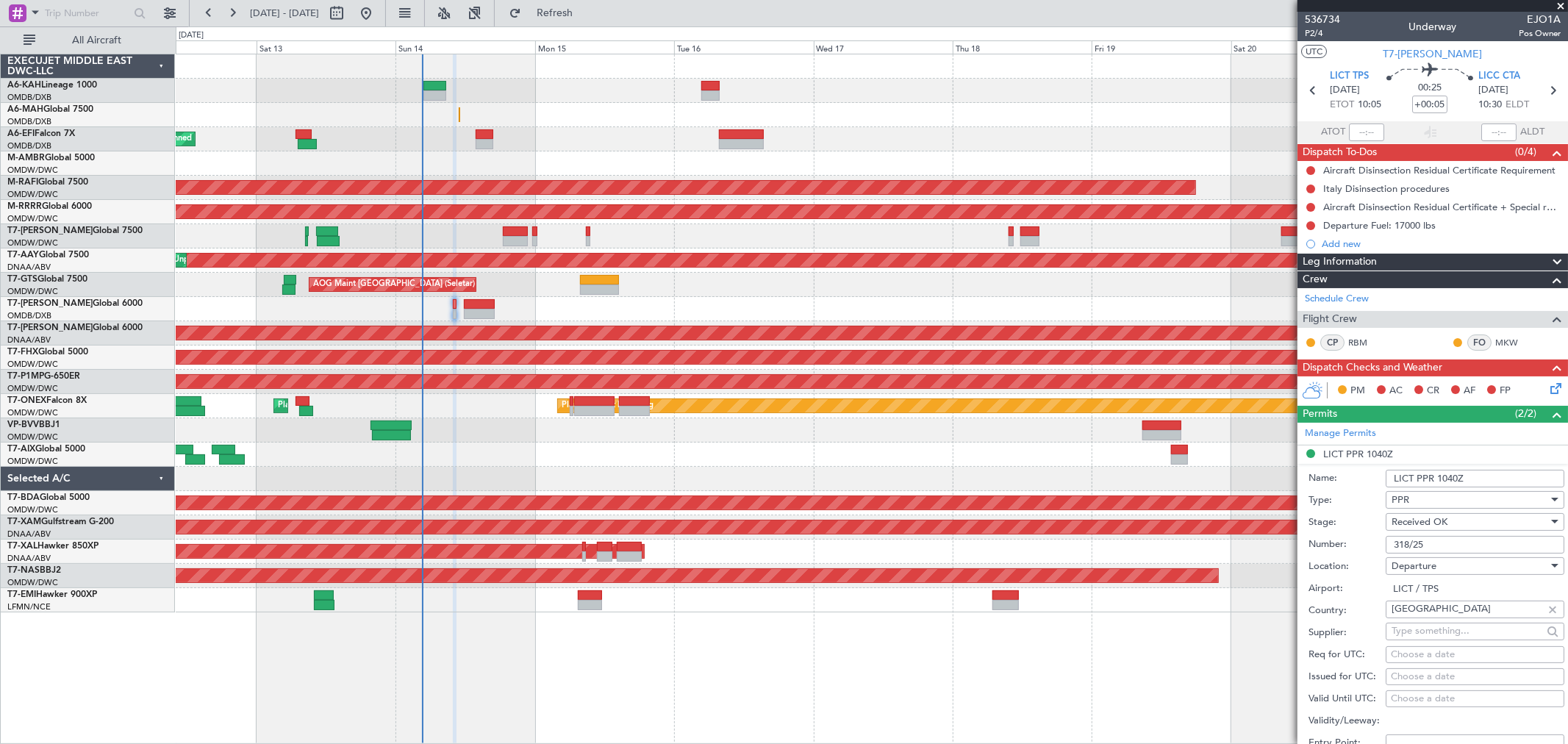
drag, startPoint x: 1402, startPoint y: 545, endPoint x: 1307, endPoint y: 549, distance: 95.1
click at [1309, 549] on div "Number: 318/25" at bounding box center [1435, 545] width 256 height 22
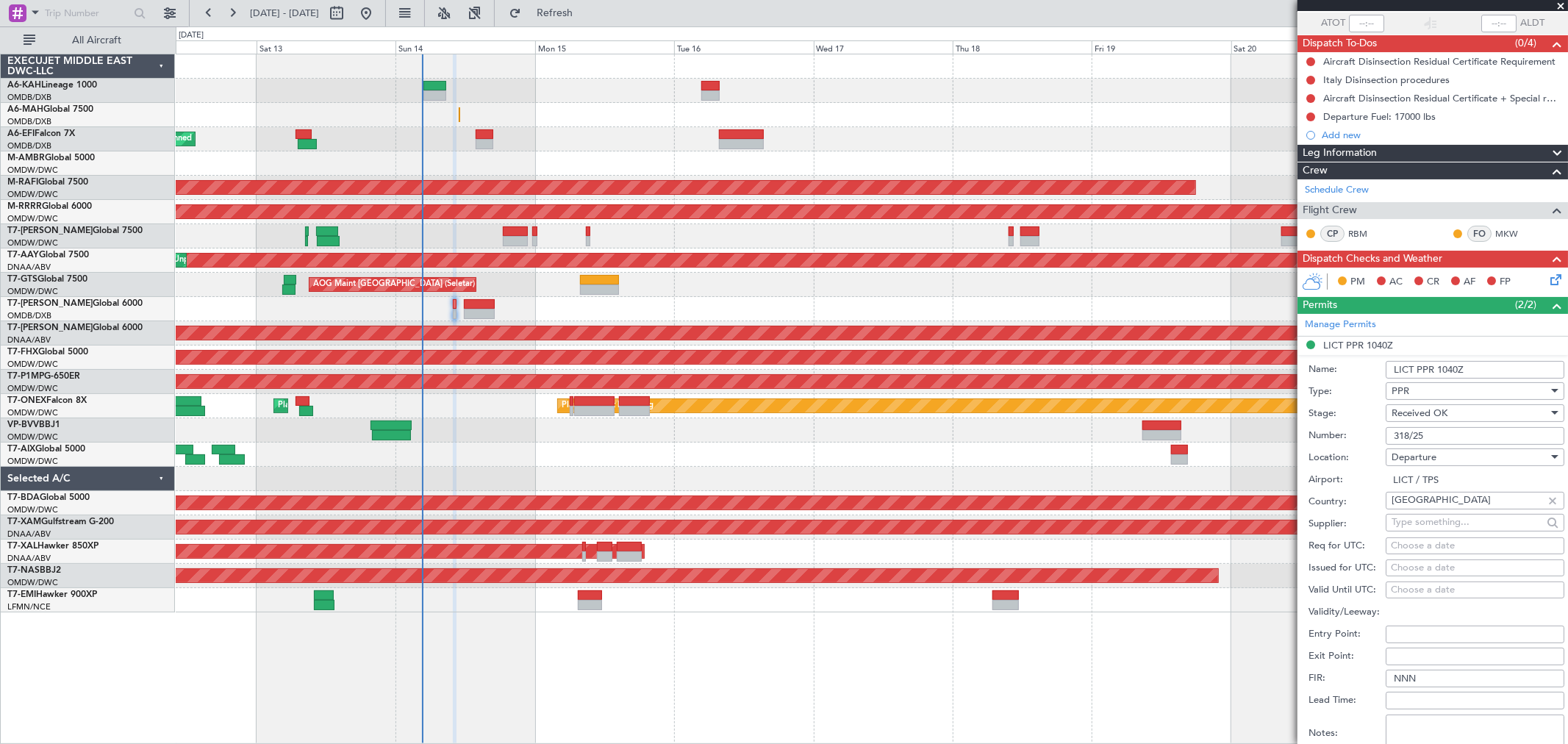
scroll to position [245, 0]
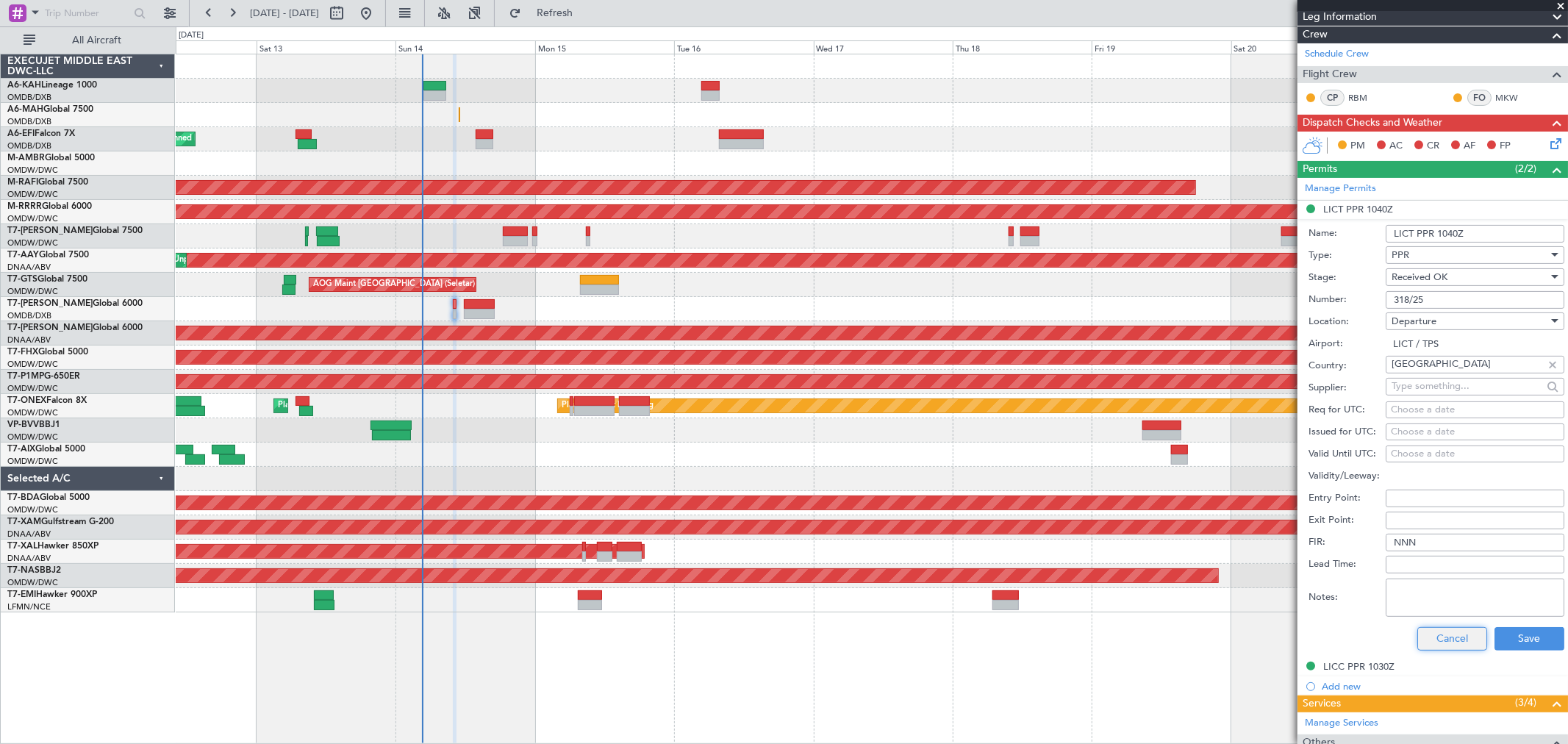
click at [1446, 642] on button "Cancel" at bounding box center [1452, 638] width 70 height 23
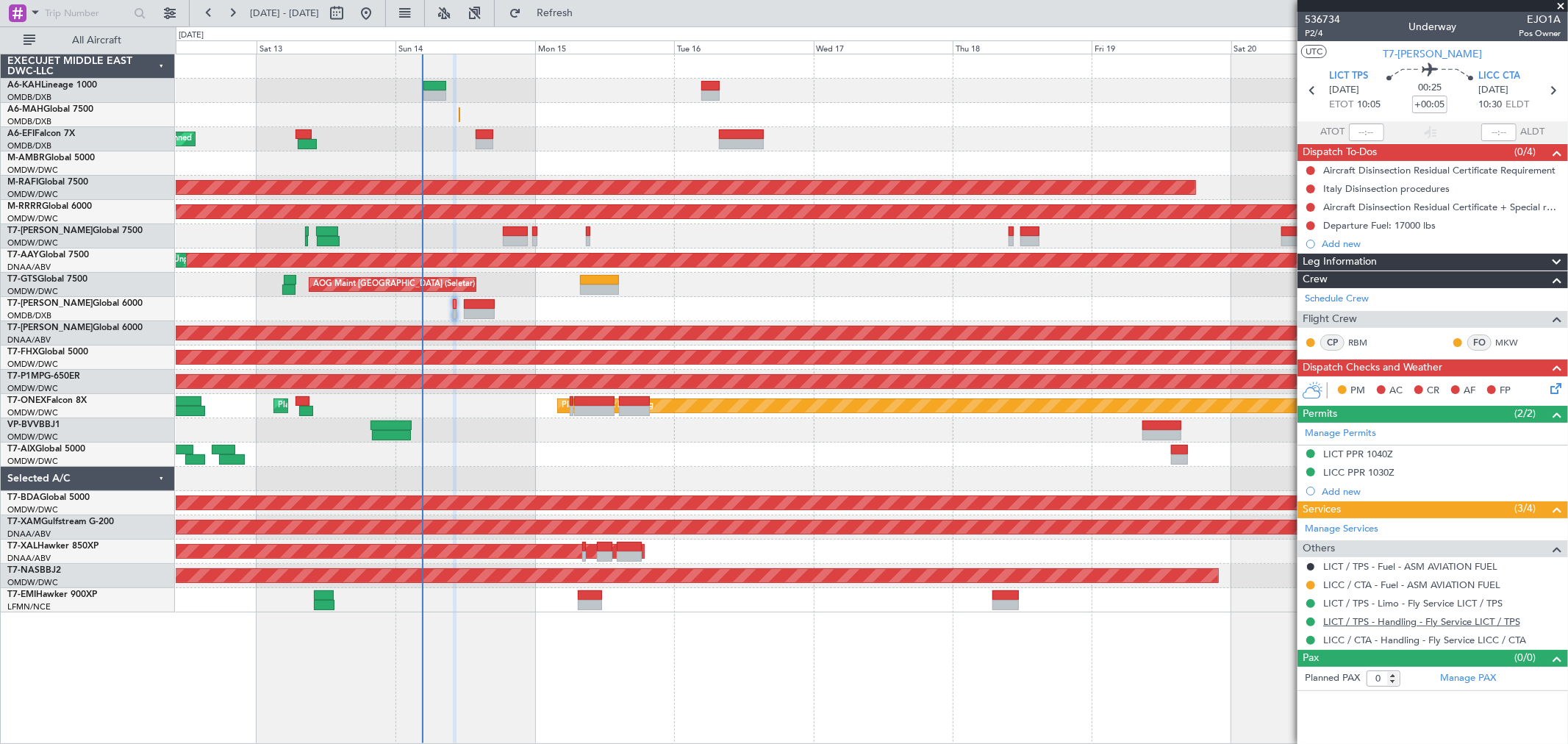
scroll to position [0, 0]
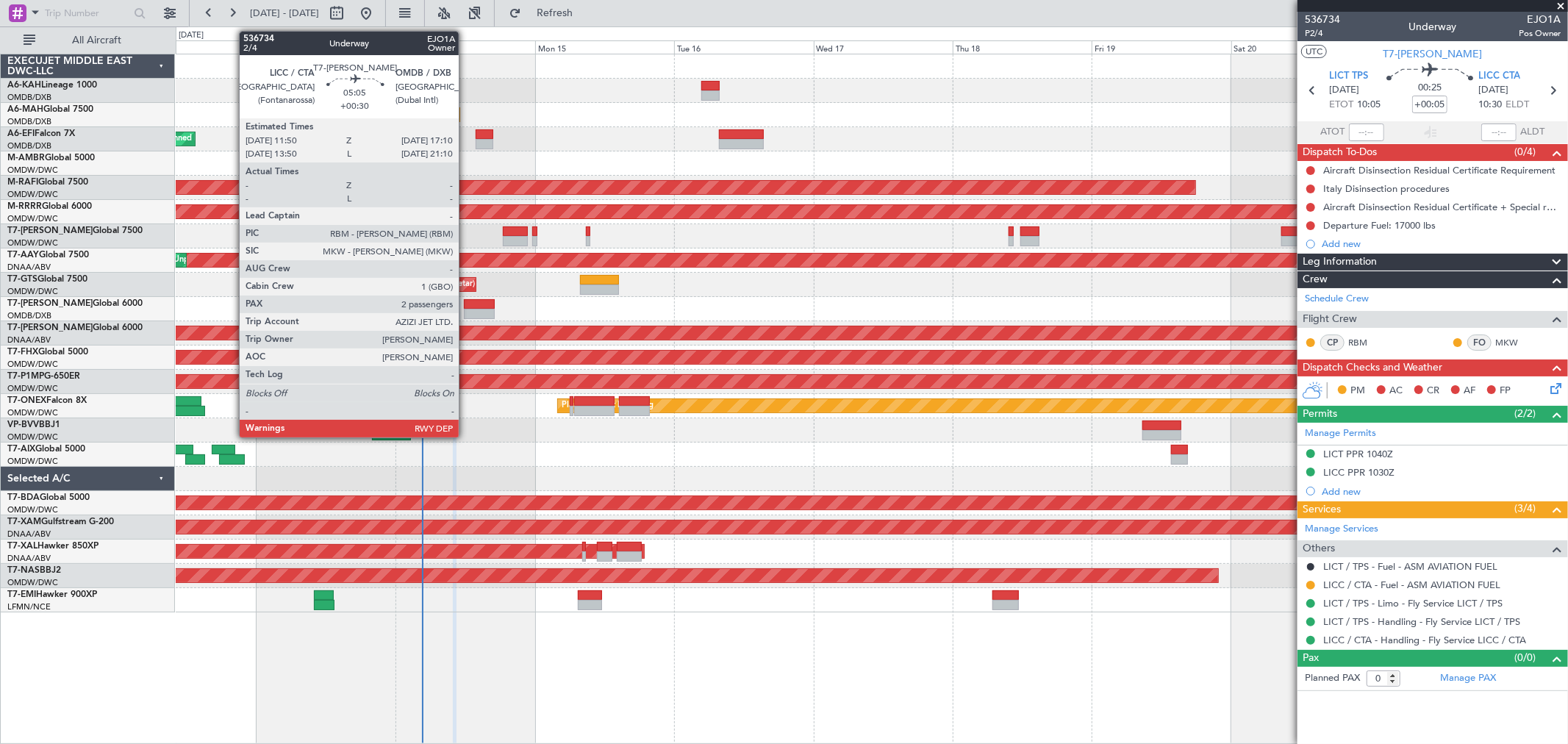
click at [466, 303] on div at bounding box center [479, 304] width 31 height 10
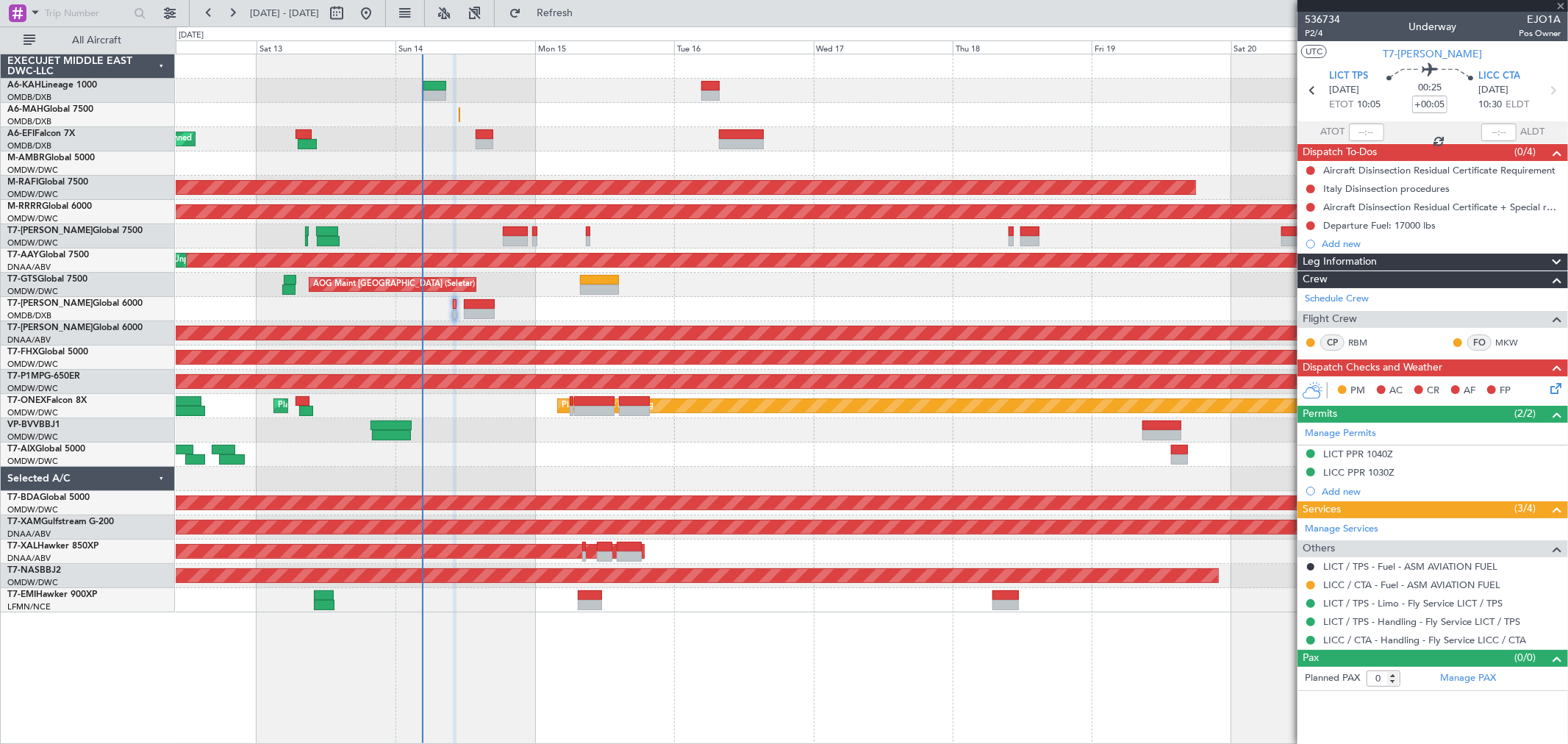
type input "+00:30"
type input "2"
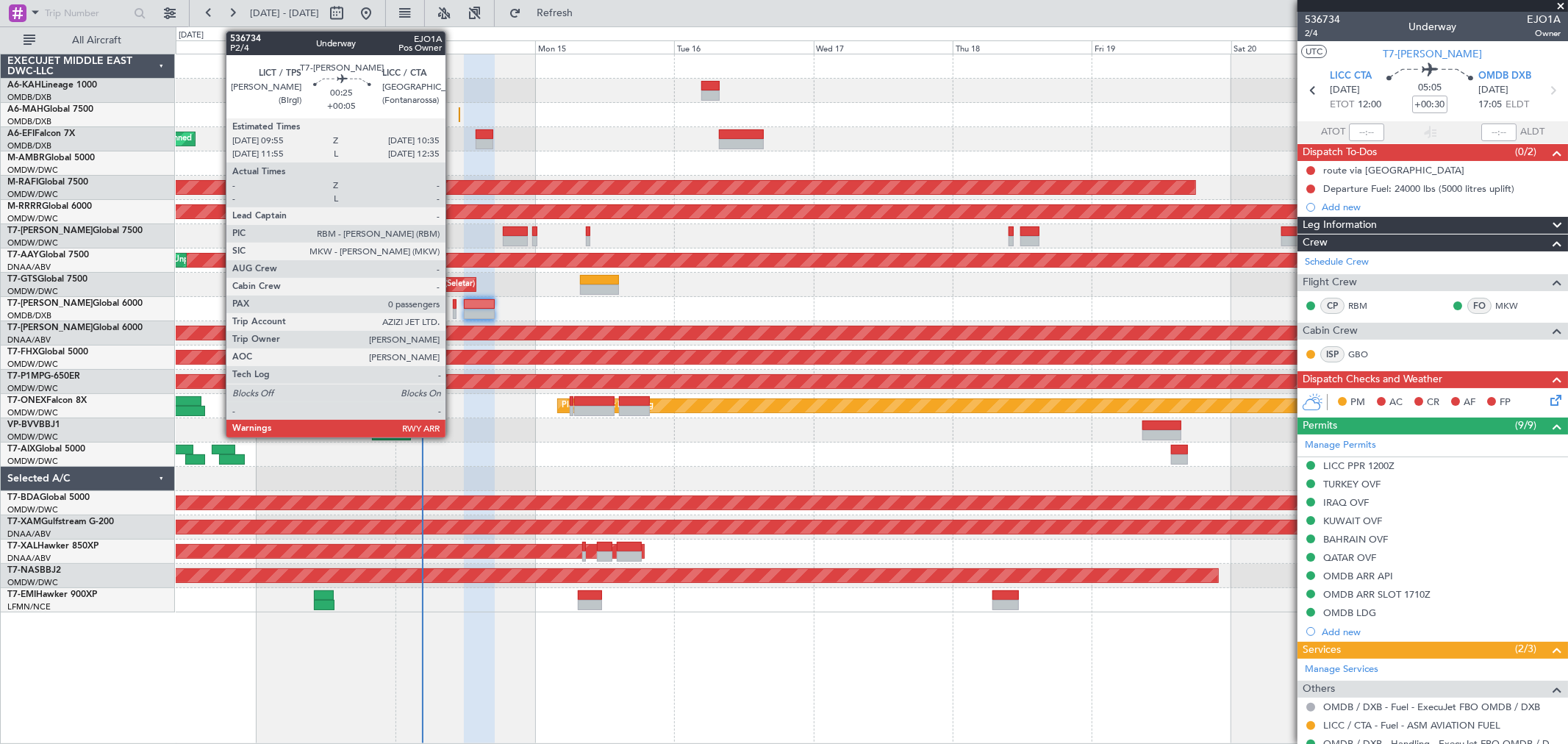
click at [452, 313] on div at bounding box center [454, 314] width 4 height 10
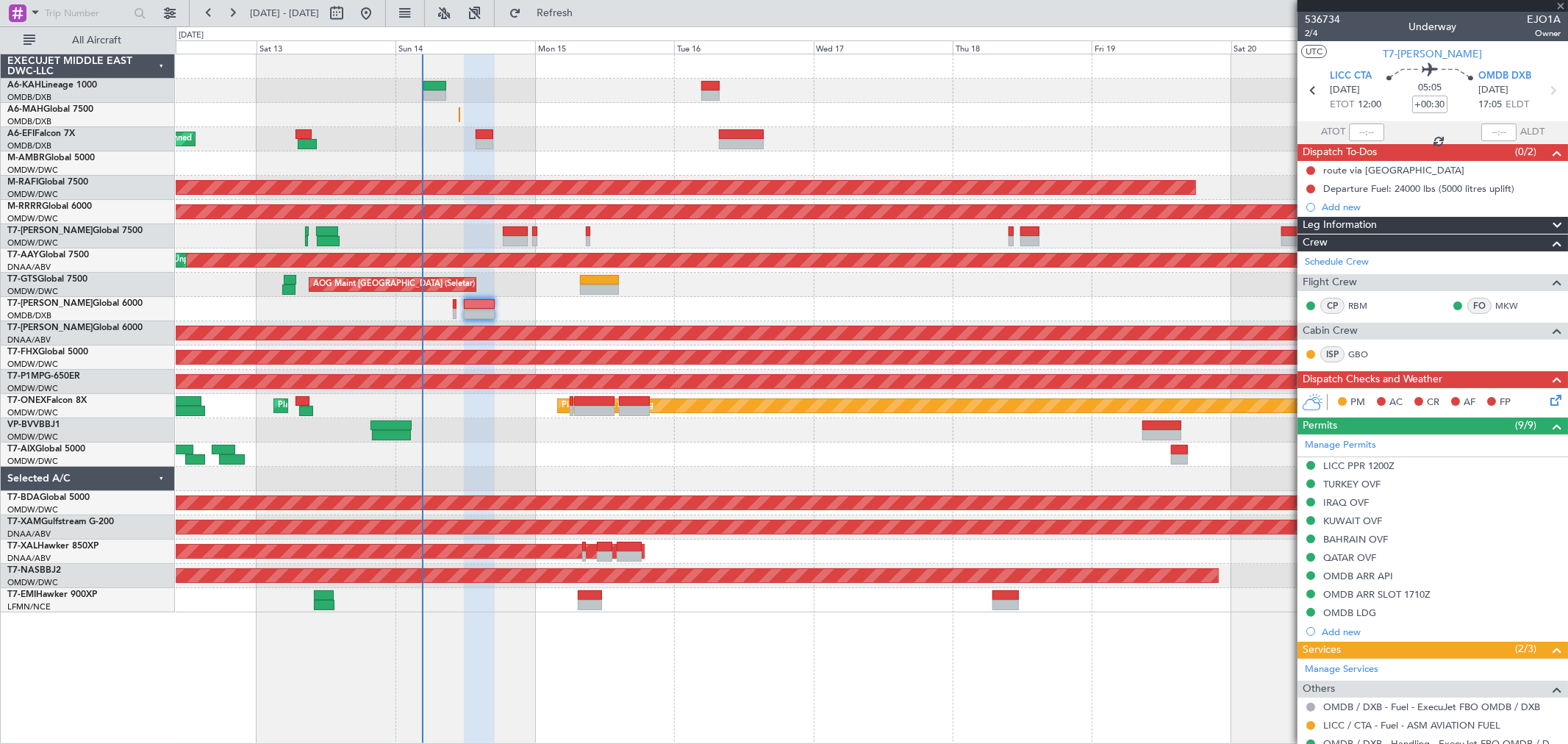
type input "+00:05"
type input "0"
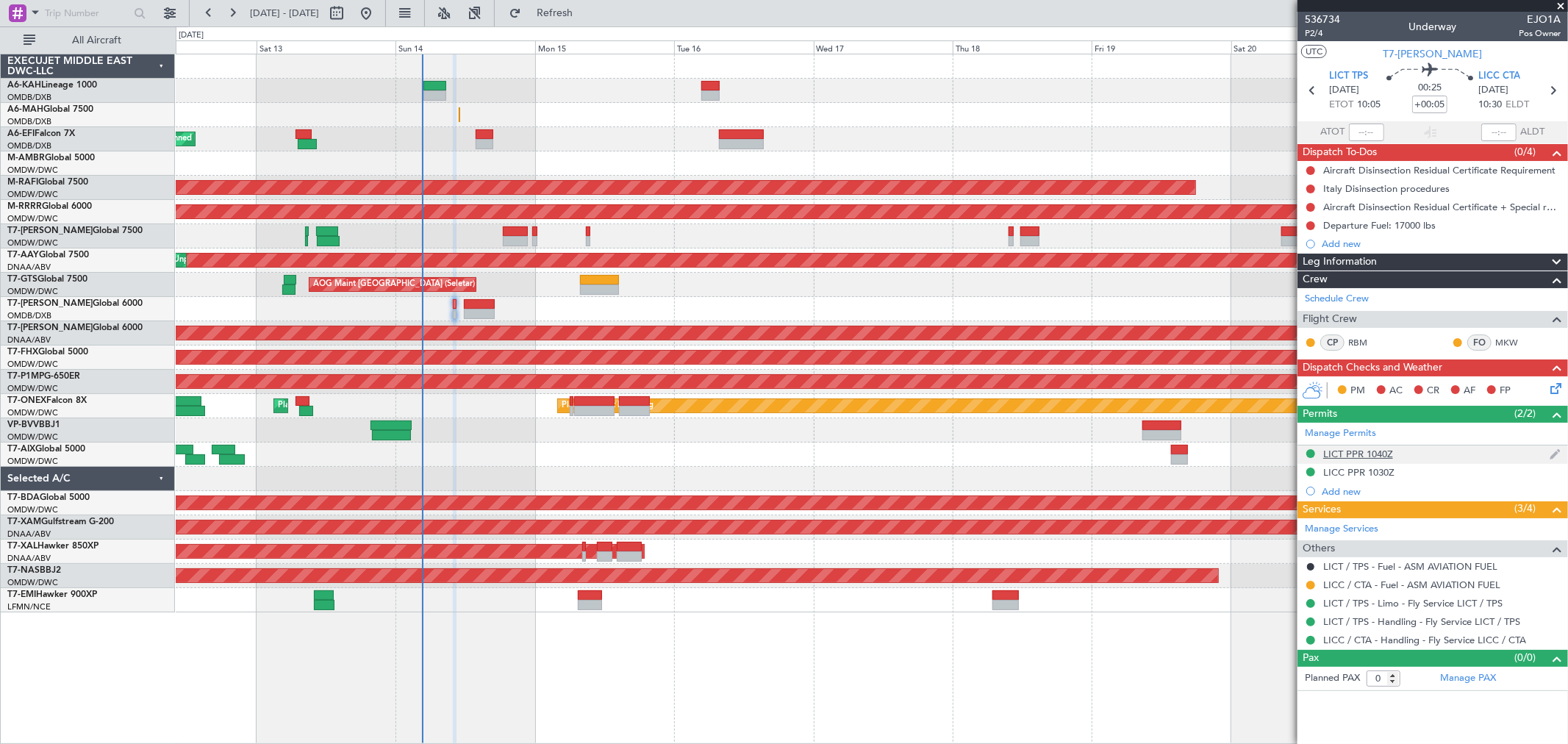
click at [1396, 454] on div "LICT PPR 1040Z" at bounding box center [1433, 454] width 270 height 18
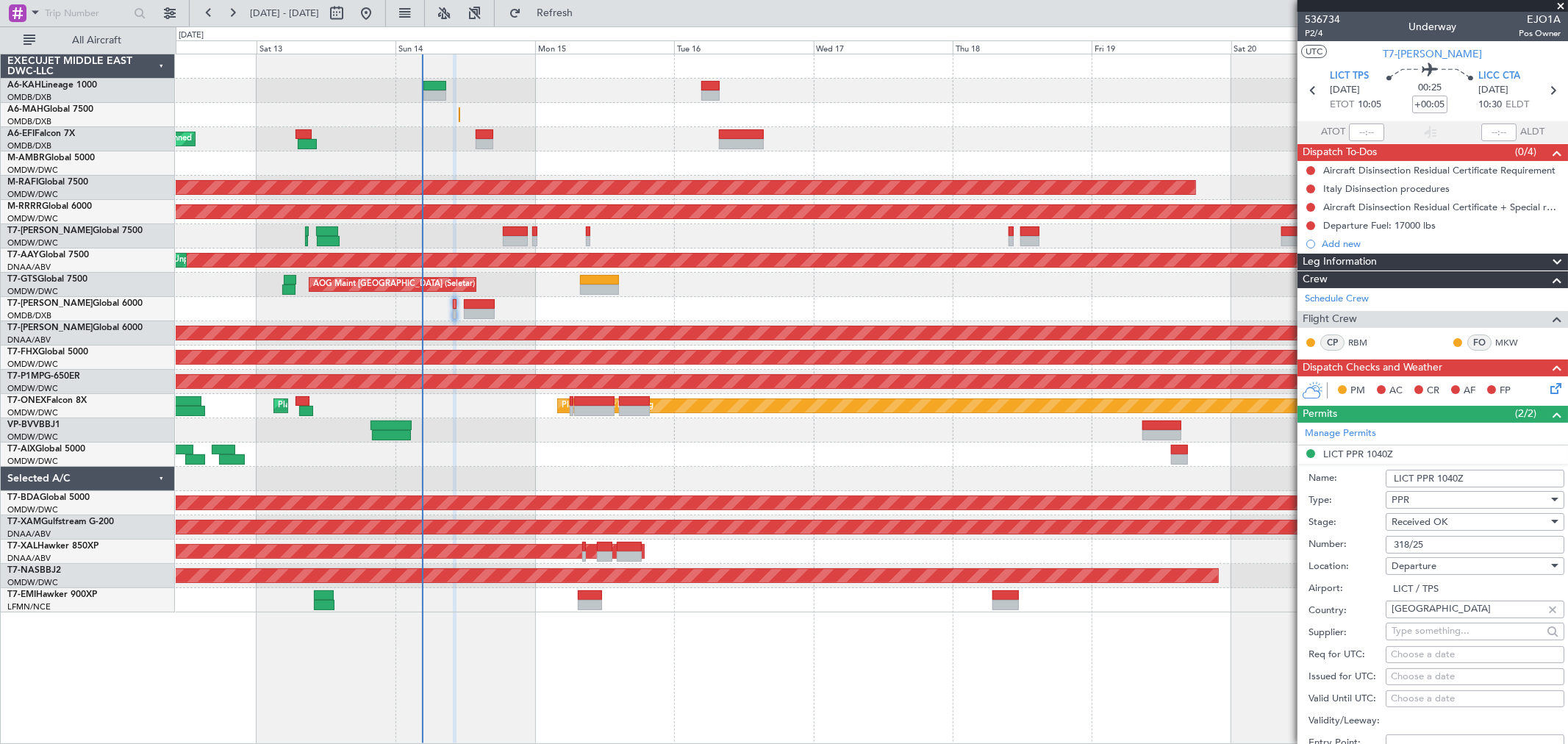
drag, startPoint x: 1495, startPoint y: 475, endPoint x: 1435, endPoint y: 476, distance: 60.0
click at [1435, 476] on input "LICT PPR 1040Z" at bounding box center [1474, 479] width 179 height 17
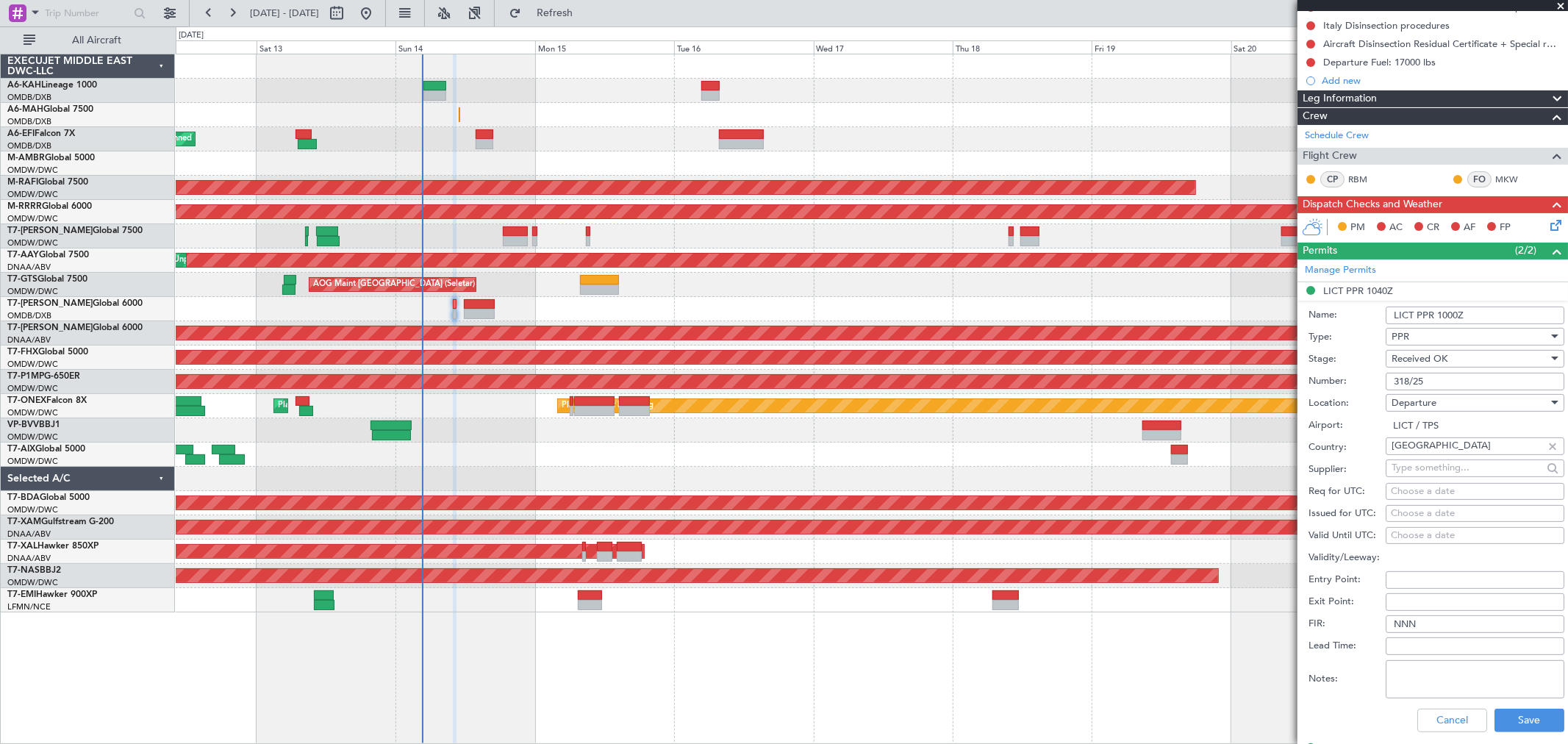
scroll to position [386, 0]
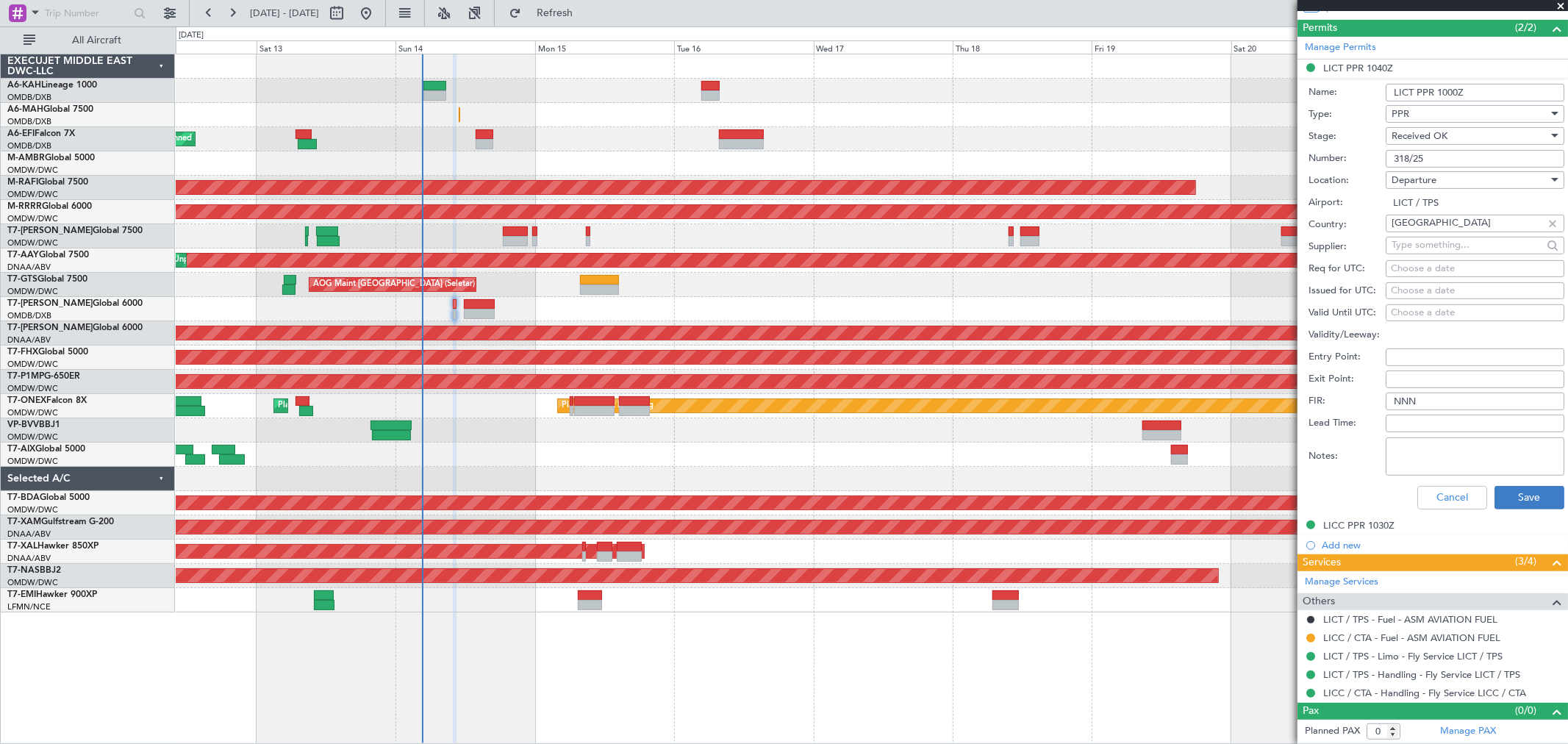
type input "LICT PPR 1000Z"
click at [1519, 488] on button "Save" at bounding box center [1529, 497] width 70 height 23
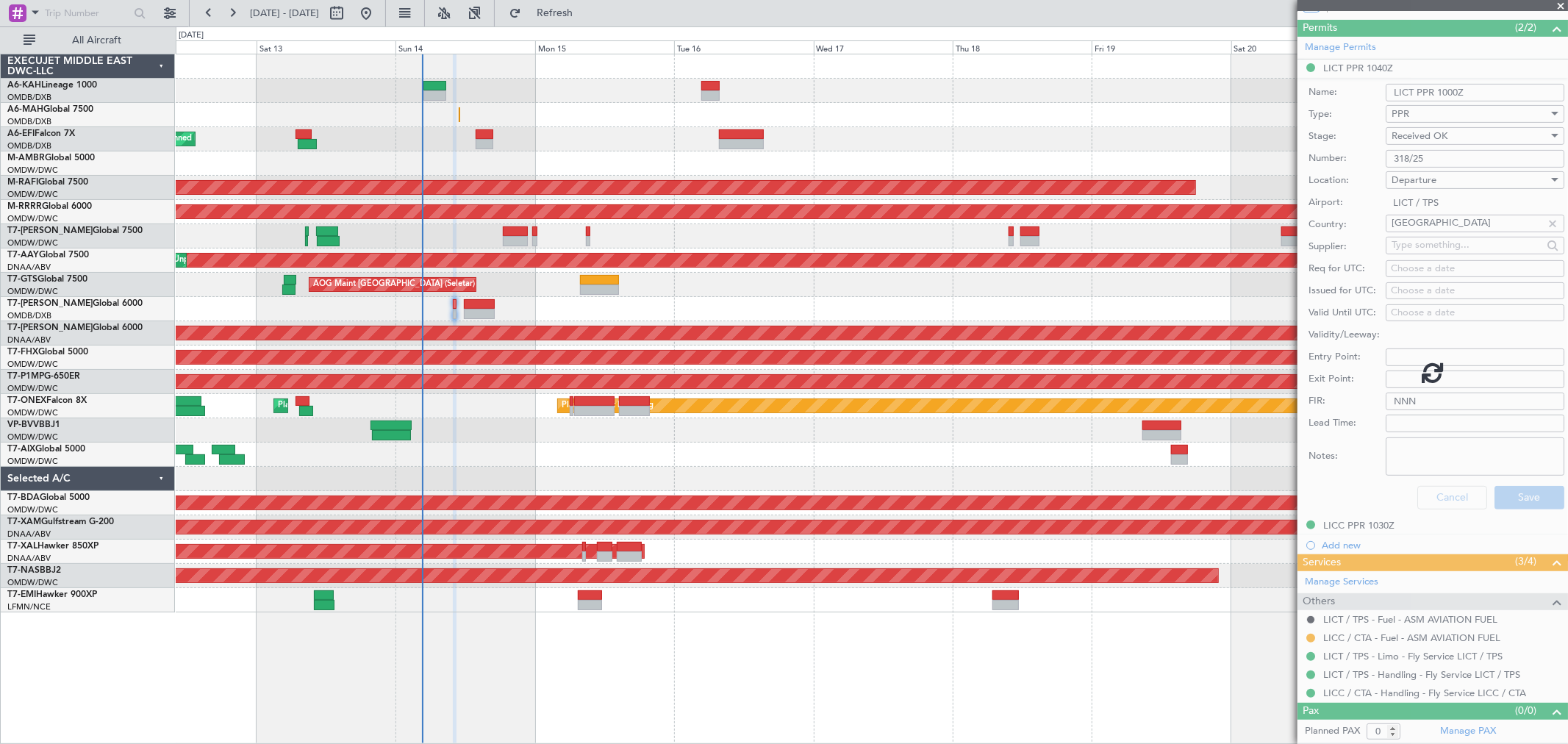
scroll to position [0, 0]
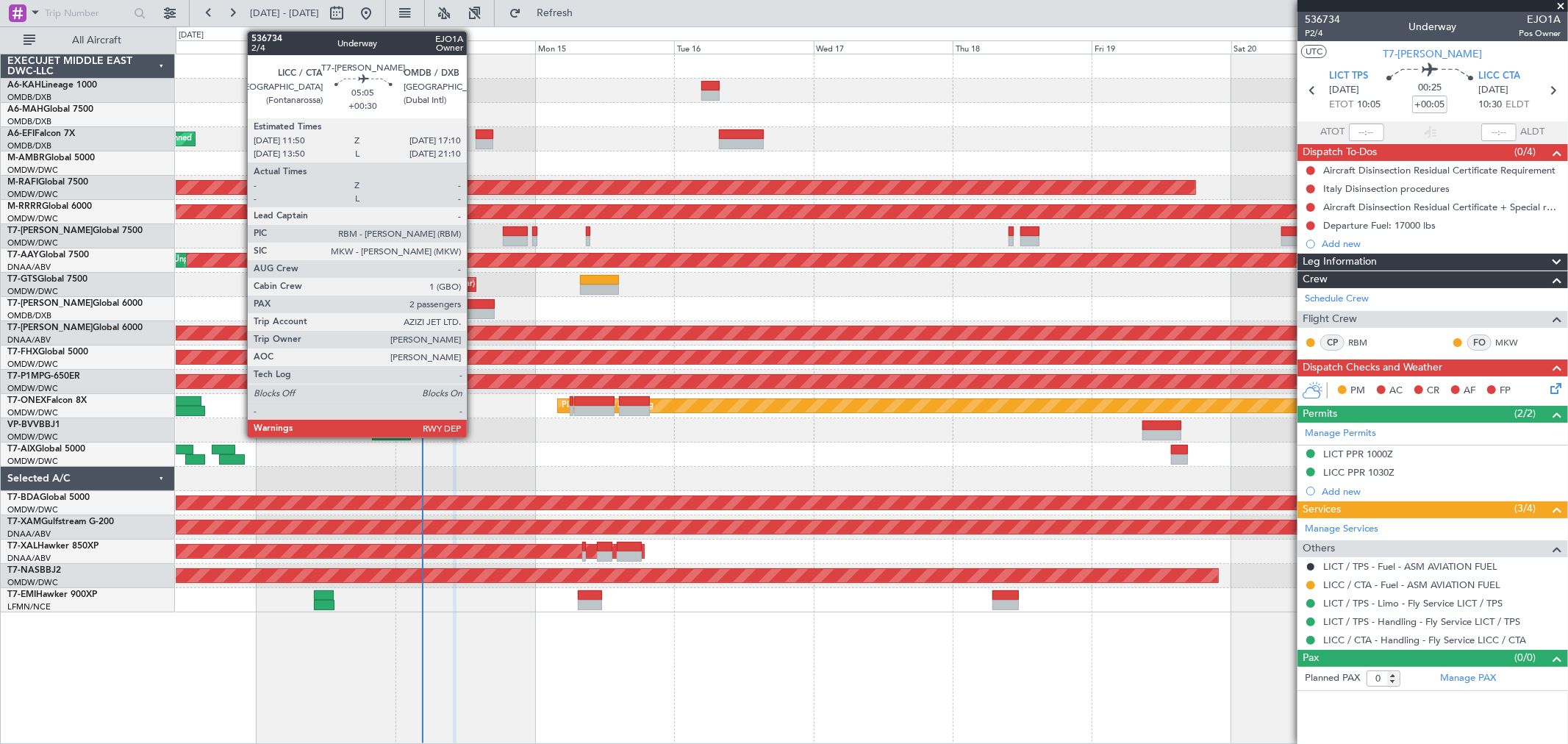
click at [474, 312] on div at bounding box center [479, 314] width 31 height 10
click at [474, 311] on div at bounding box center [479, 314] width 31 height 10
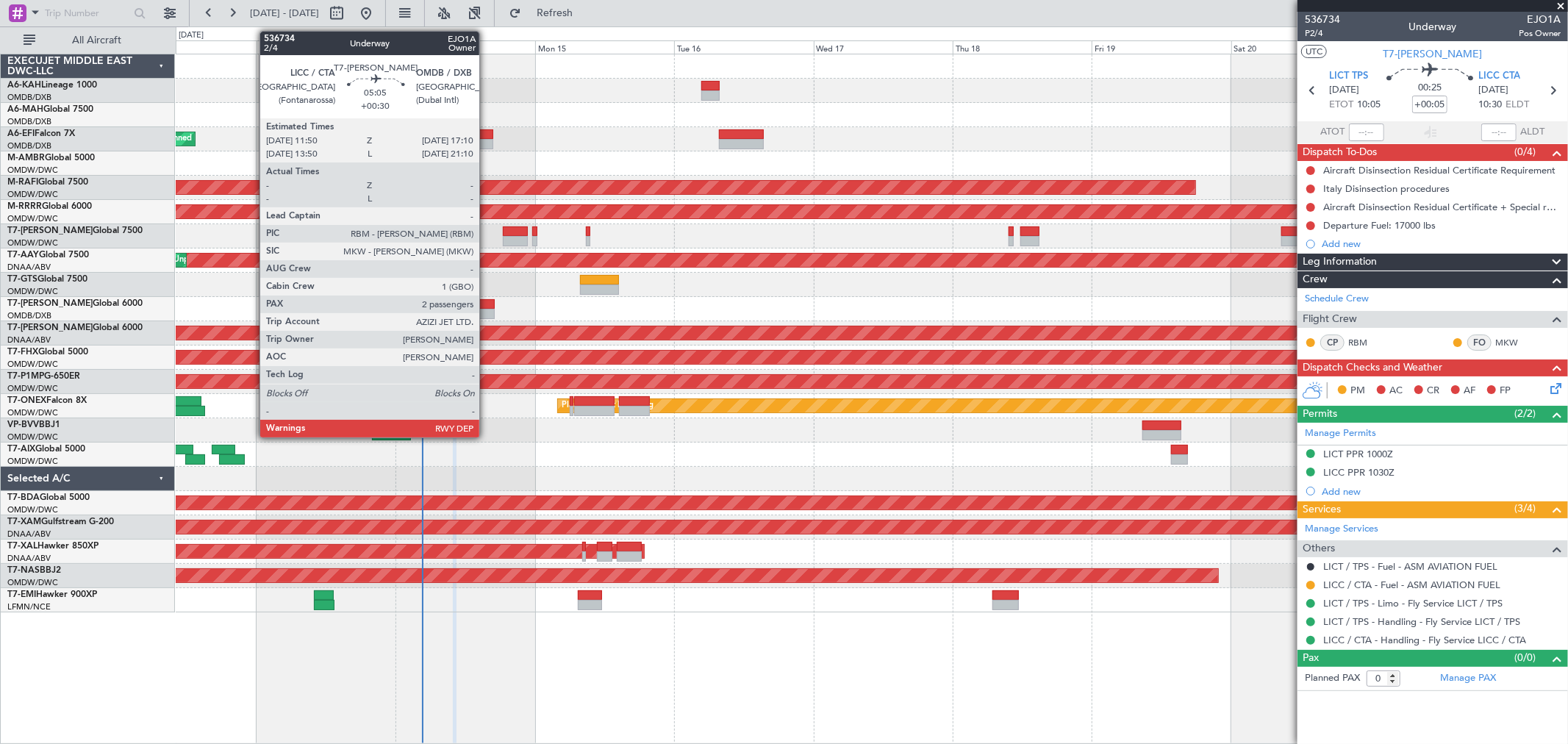
click at [486, 307] on div at bounding box center [479, 304] width 31 height 10
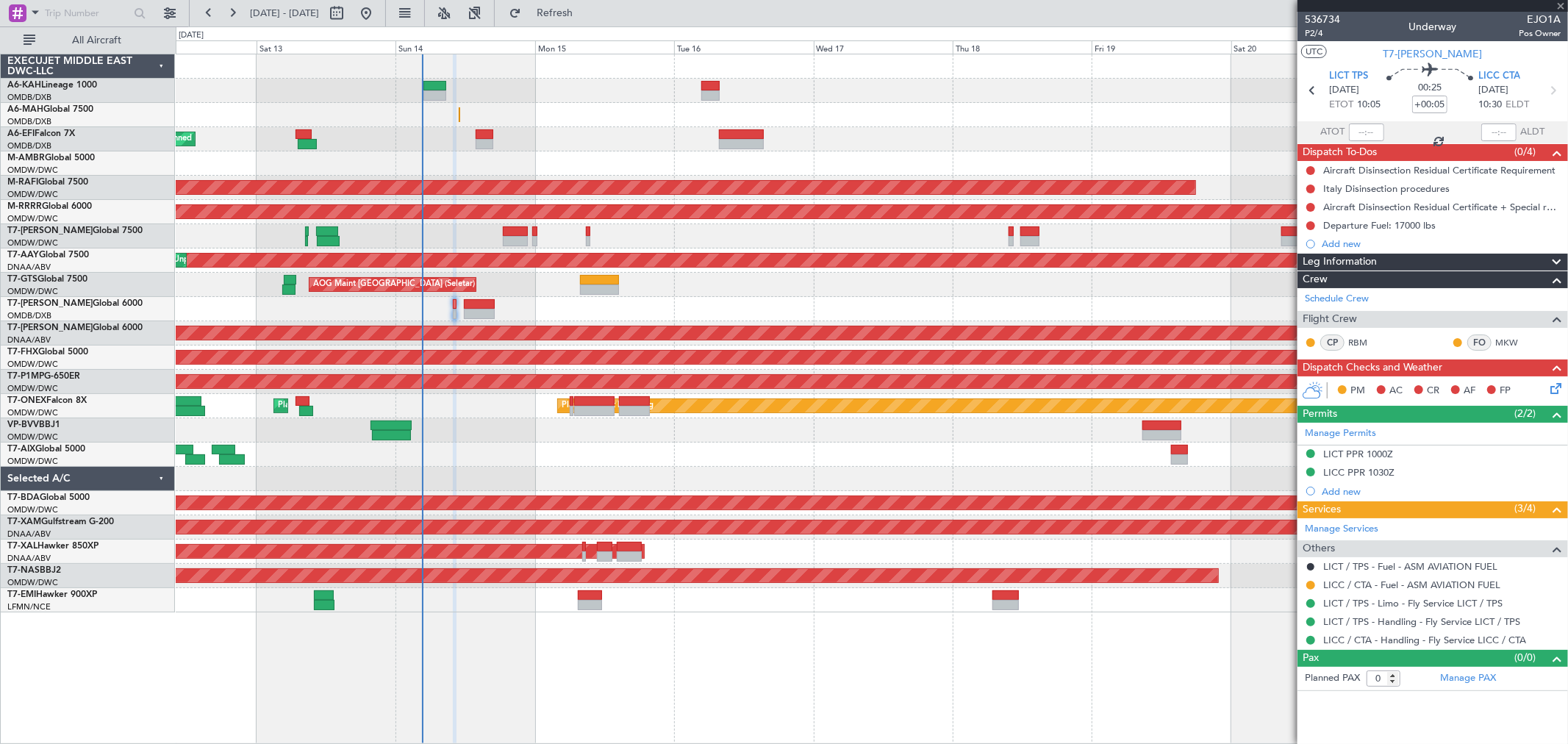
type input "+00:30"
type input "2"
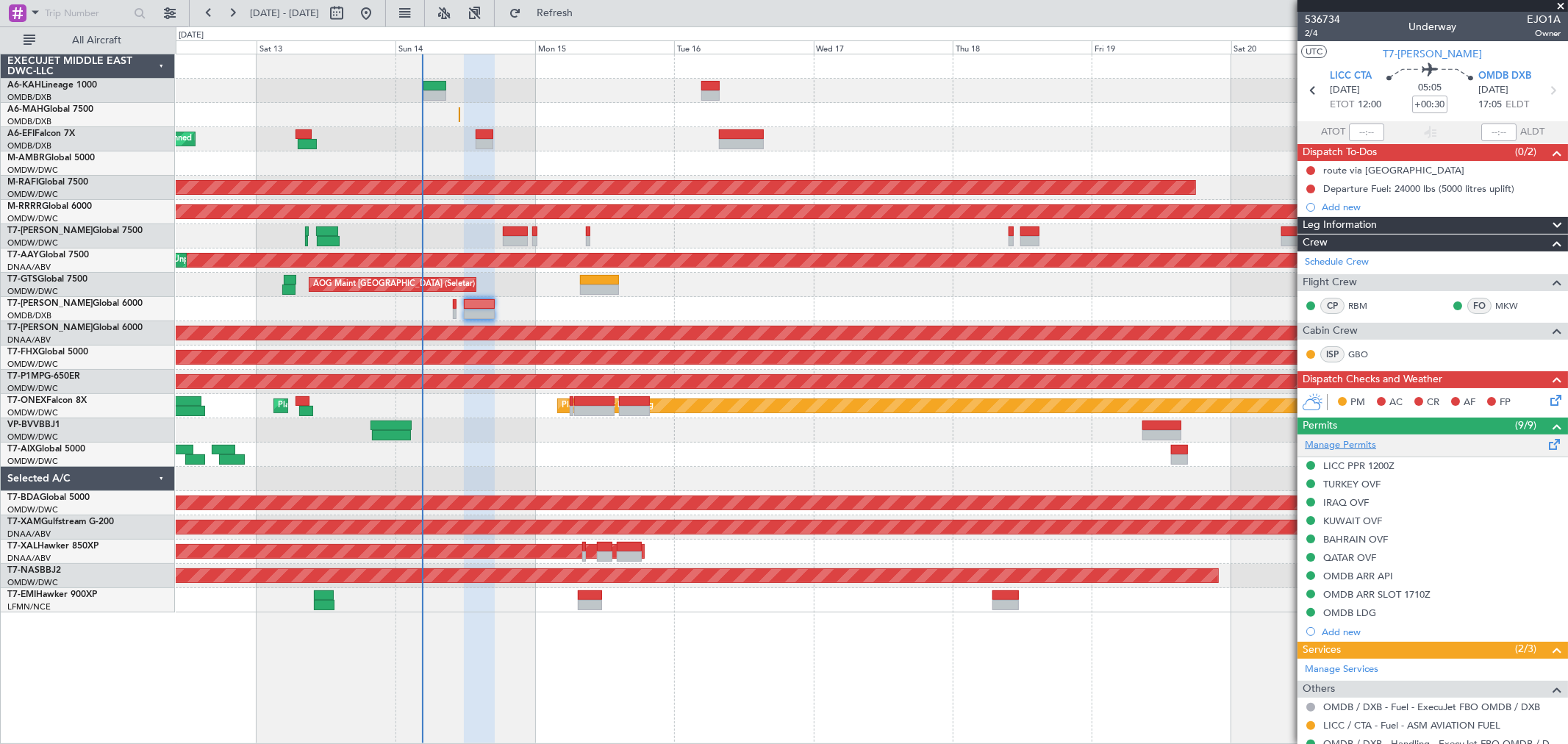
click at [1370, 439] on link "Manage Permits" at bounding box center [1340, 445] width 71 height 15
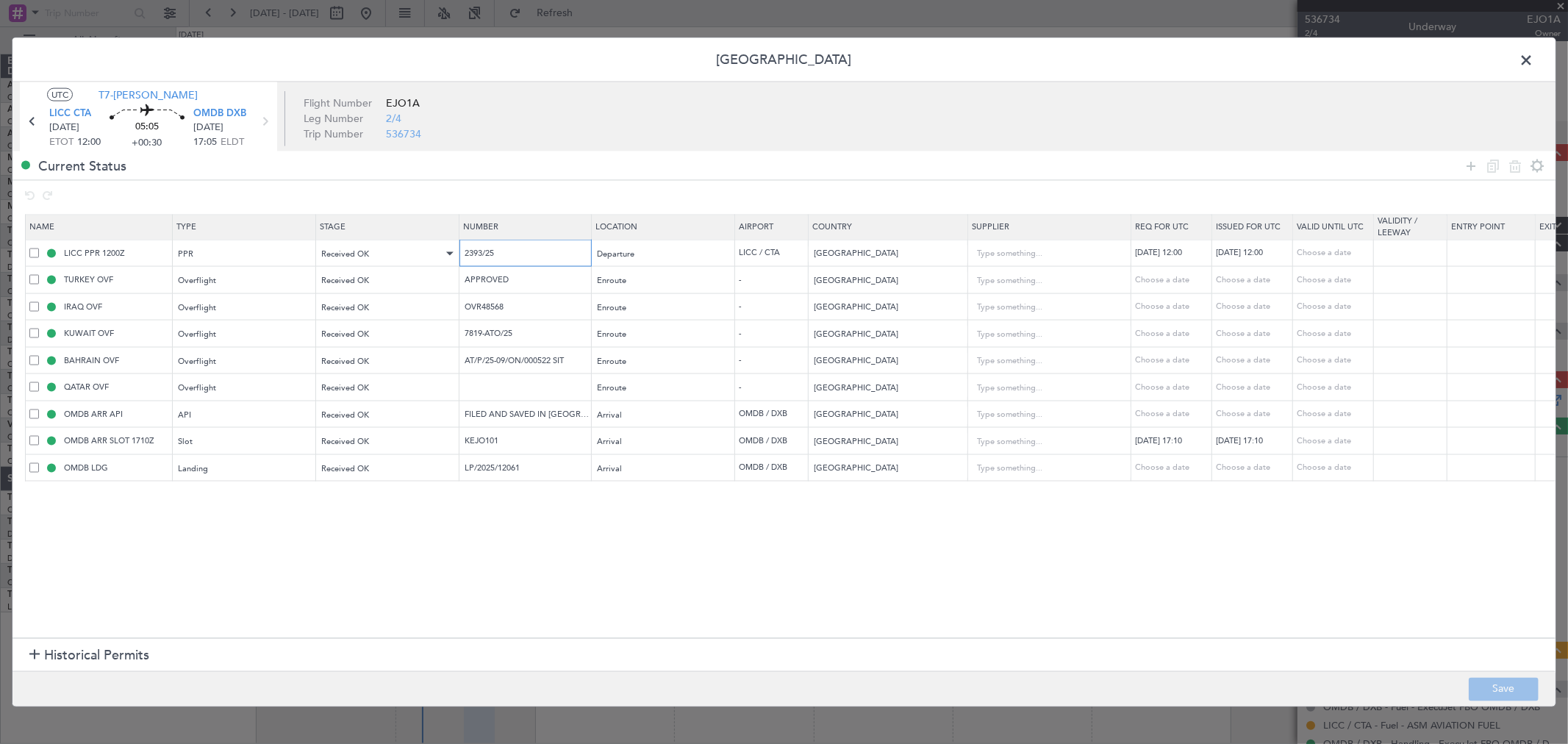
drag, startPoint x: 539, startPoint y: 252, endPoint x: 405, endPoint y: 255, distance: 134.0
click at [405, 255] on tr "LICC PPR 1200Z PPR Received OK 2393/25 Departure LICC / CTA Italy 14/09/2025 12…" at bounding box center [963, 252] width 1875 height 27
click at [498, 388] on input "text" at bounding box center [527, 387] width 128 height 12
click at [1512, 679] on button "Save" at bounding box center [1503, 689] width 70 height 23
type input "APPROVED"
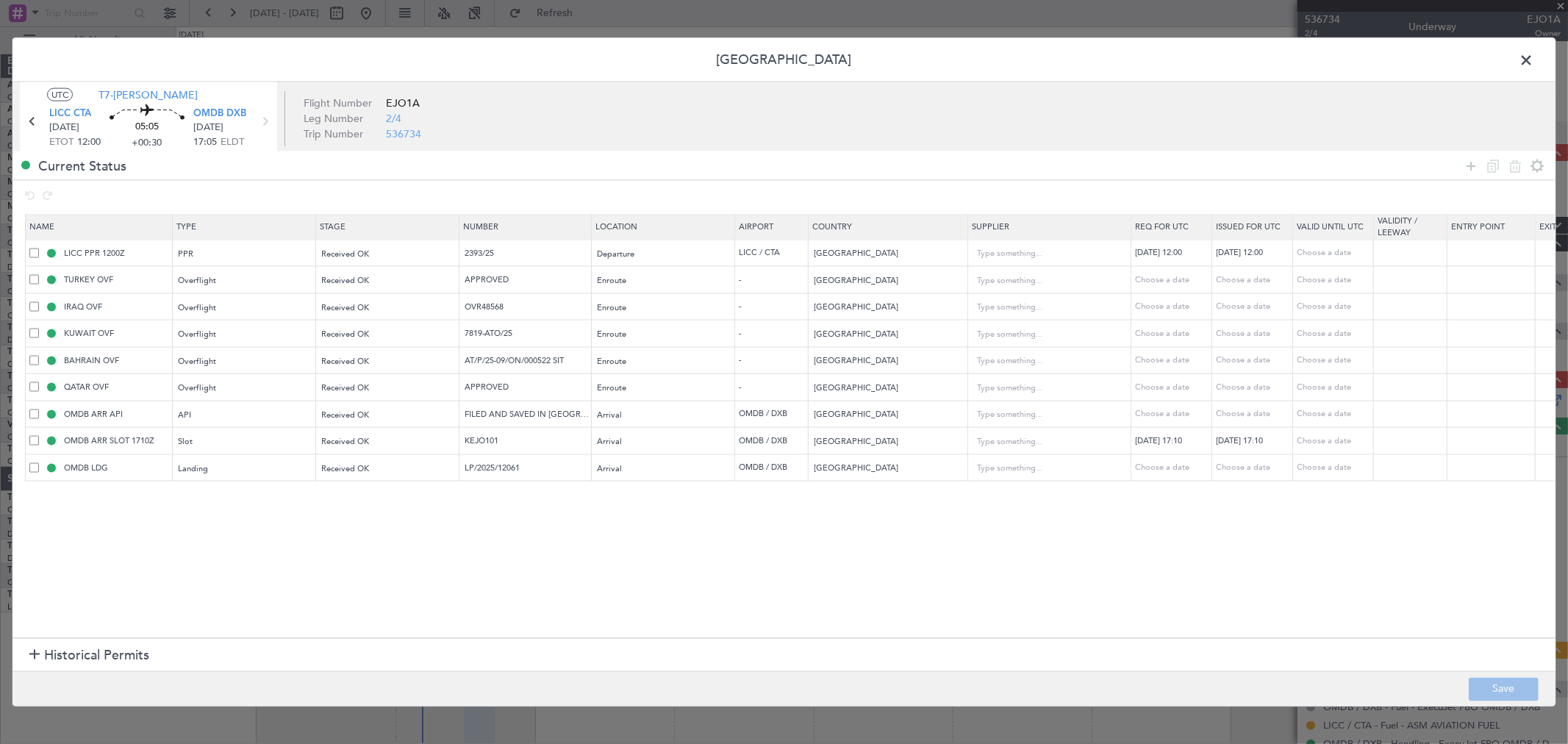
click at [1533, 59] on span at bounding box center [1533, 64] width 0 height 29
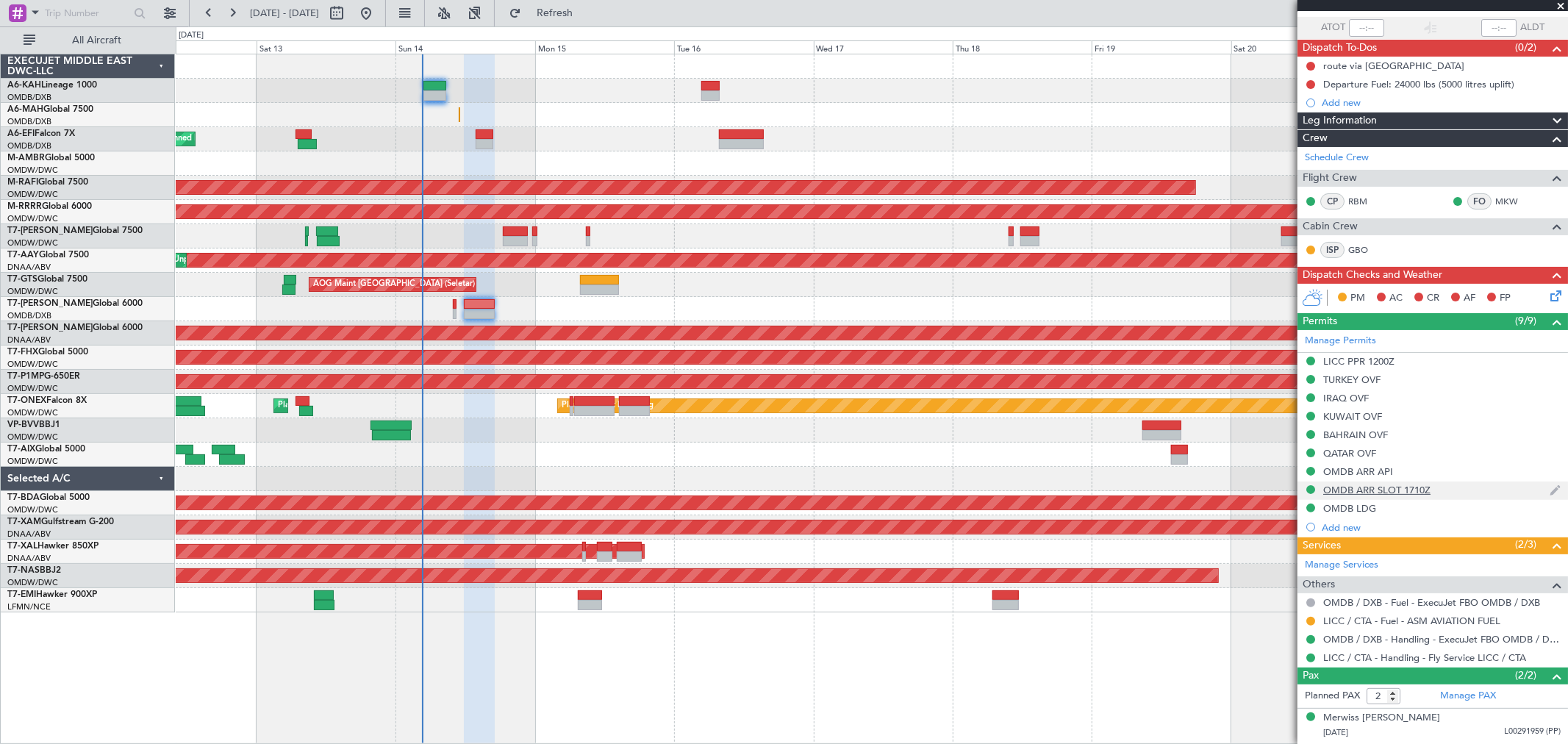
scroll to position [135, 0]
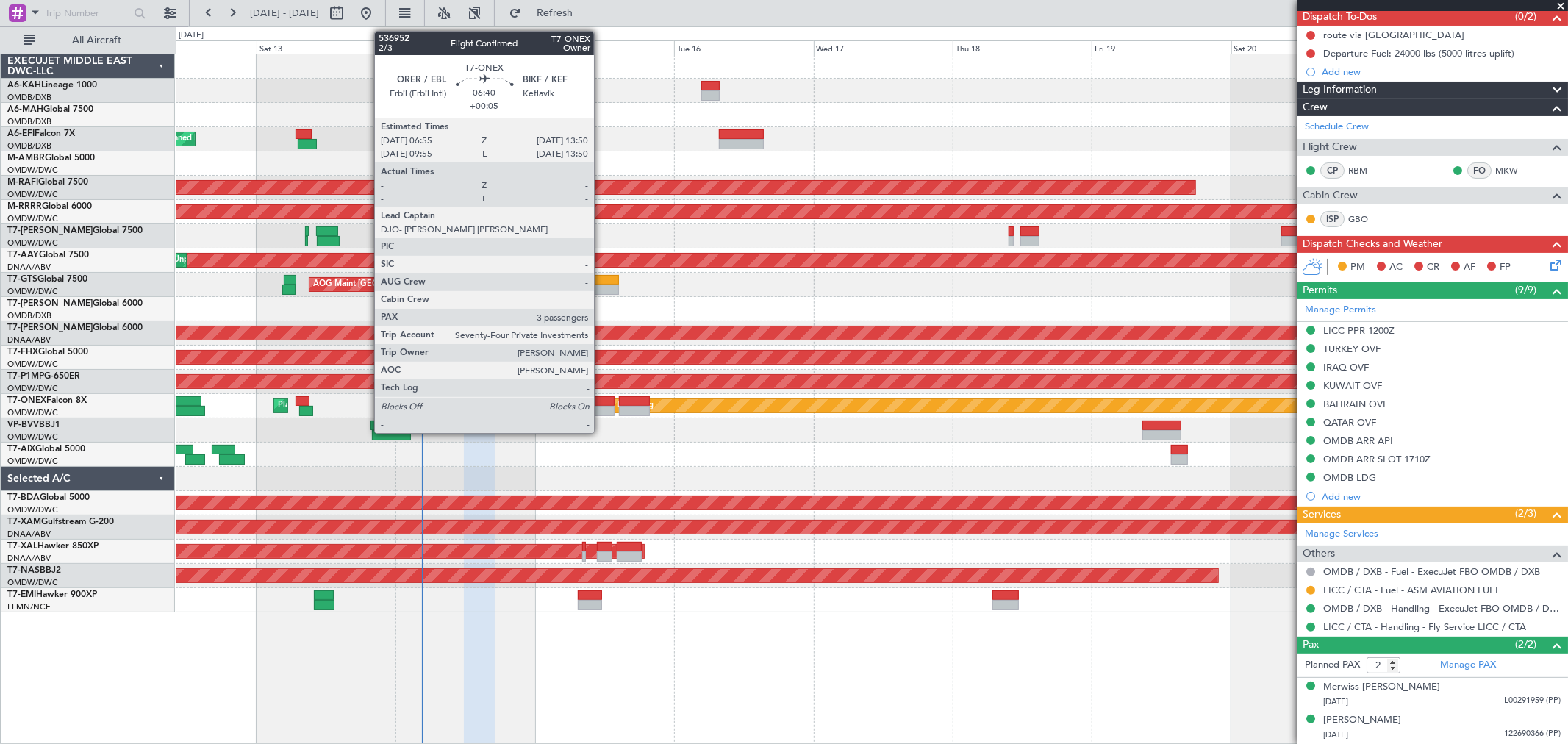
click at [602, 400] on div at bounding box center [594, 401] width 41 height 10
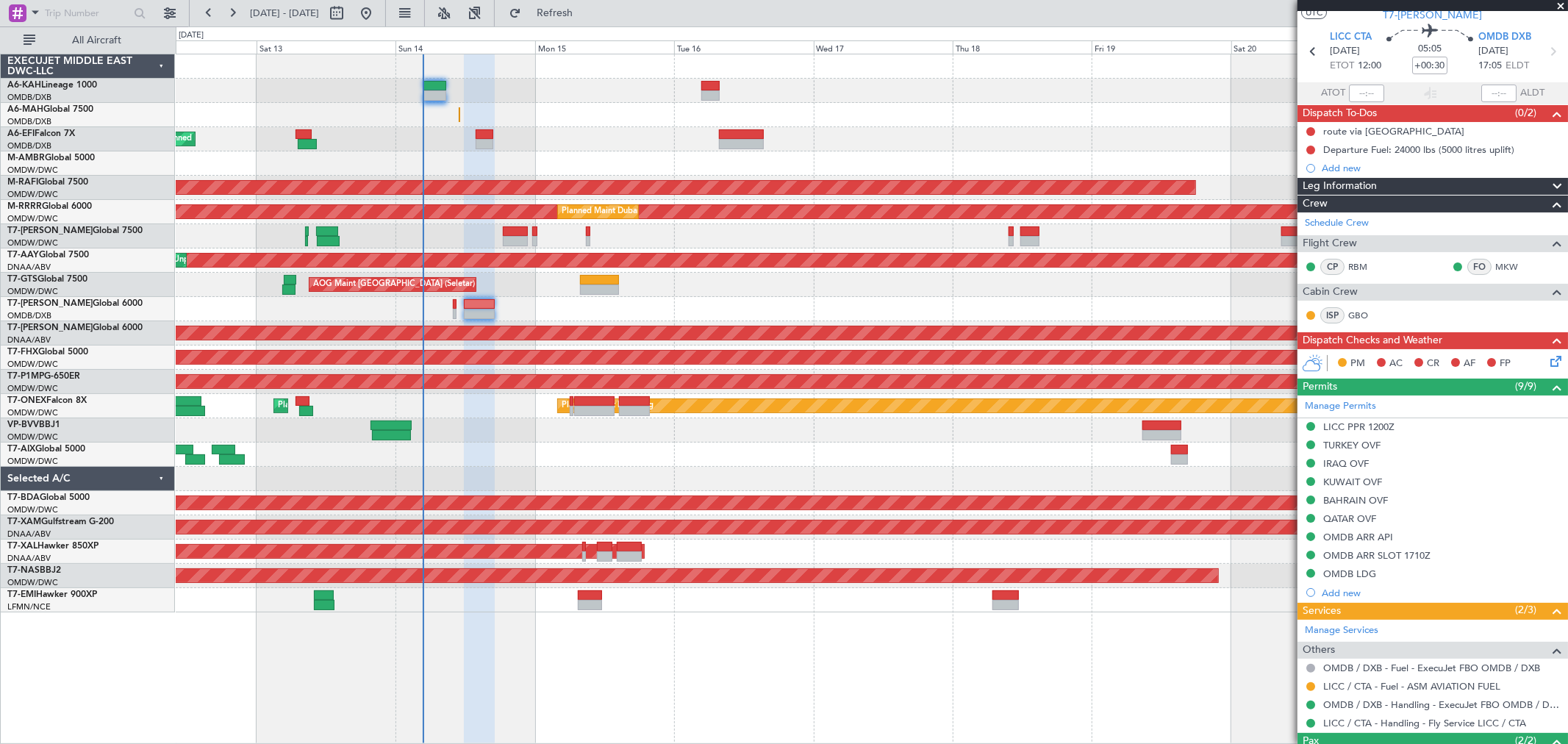
scroll to position [0, 0]
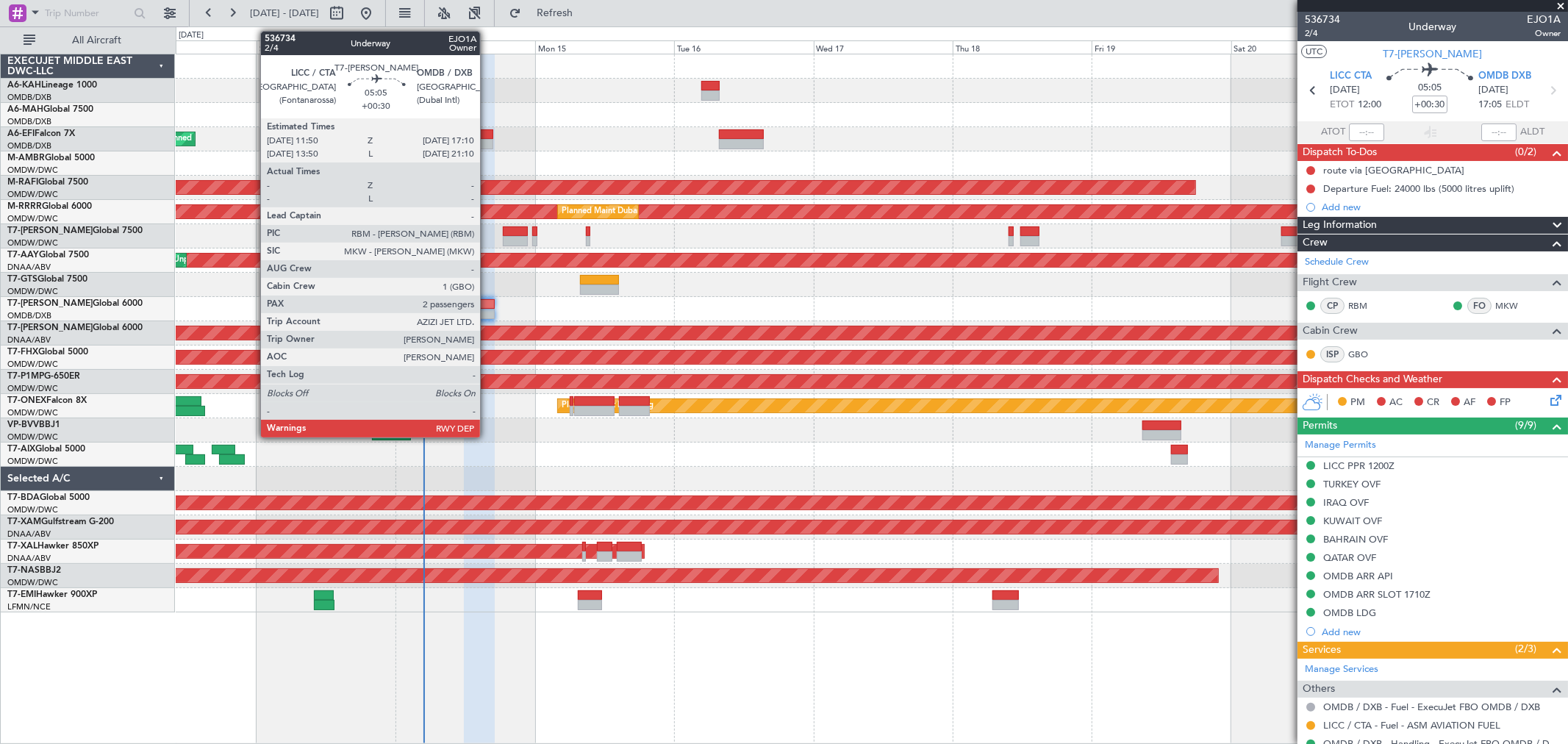
click at [487, 307] on div at bounding box center [479, 304] width 31 height 10
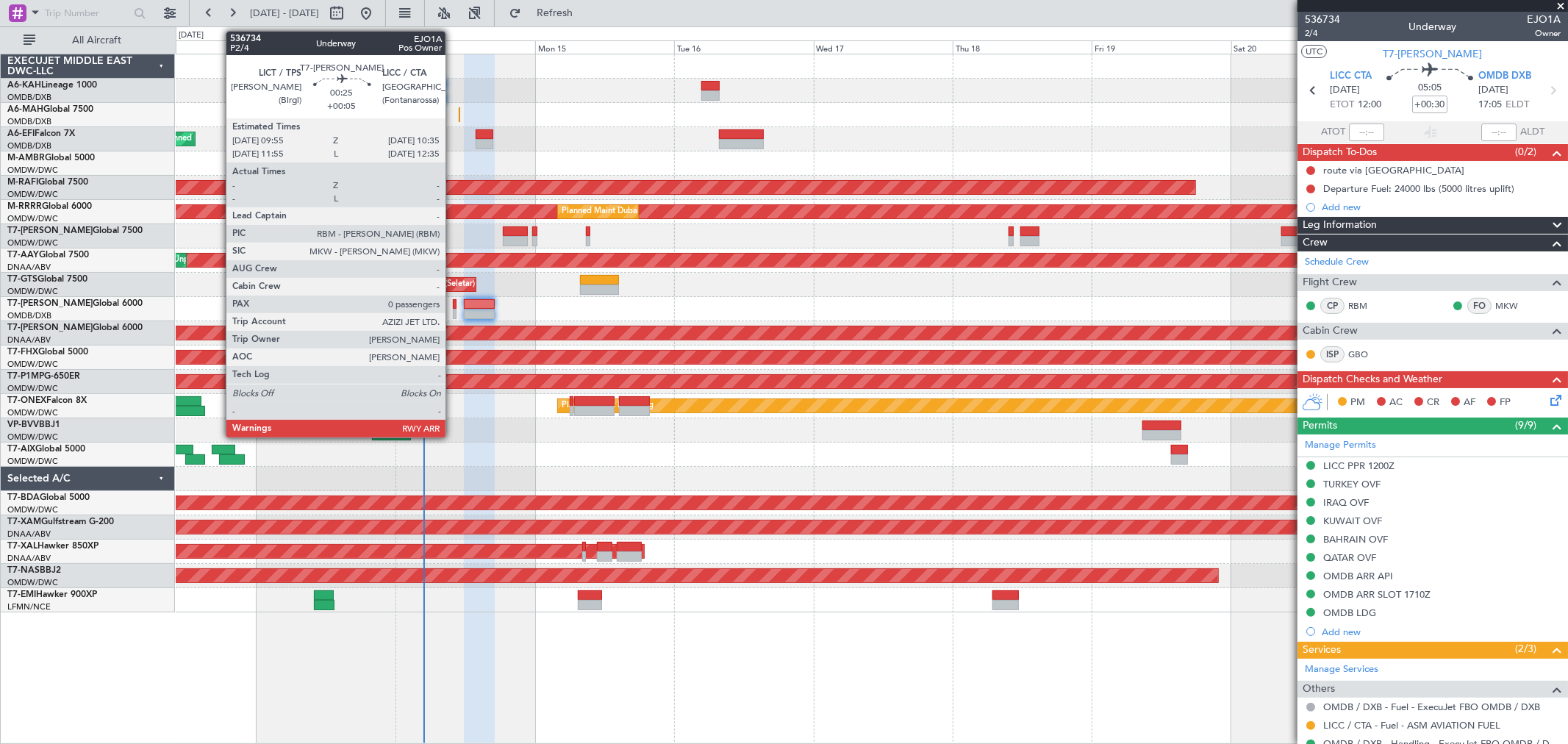
click at [452, 306] on div at bounding box center [454, 304] width 4 height 10
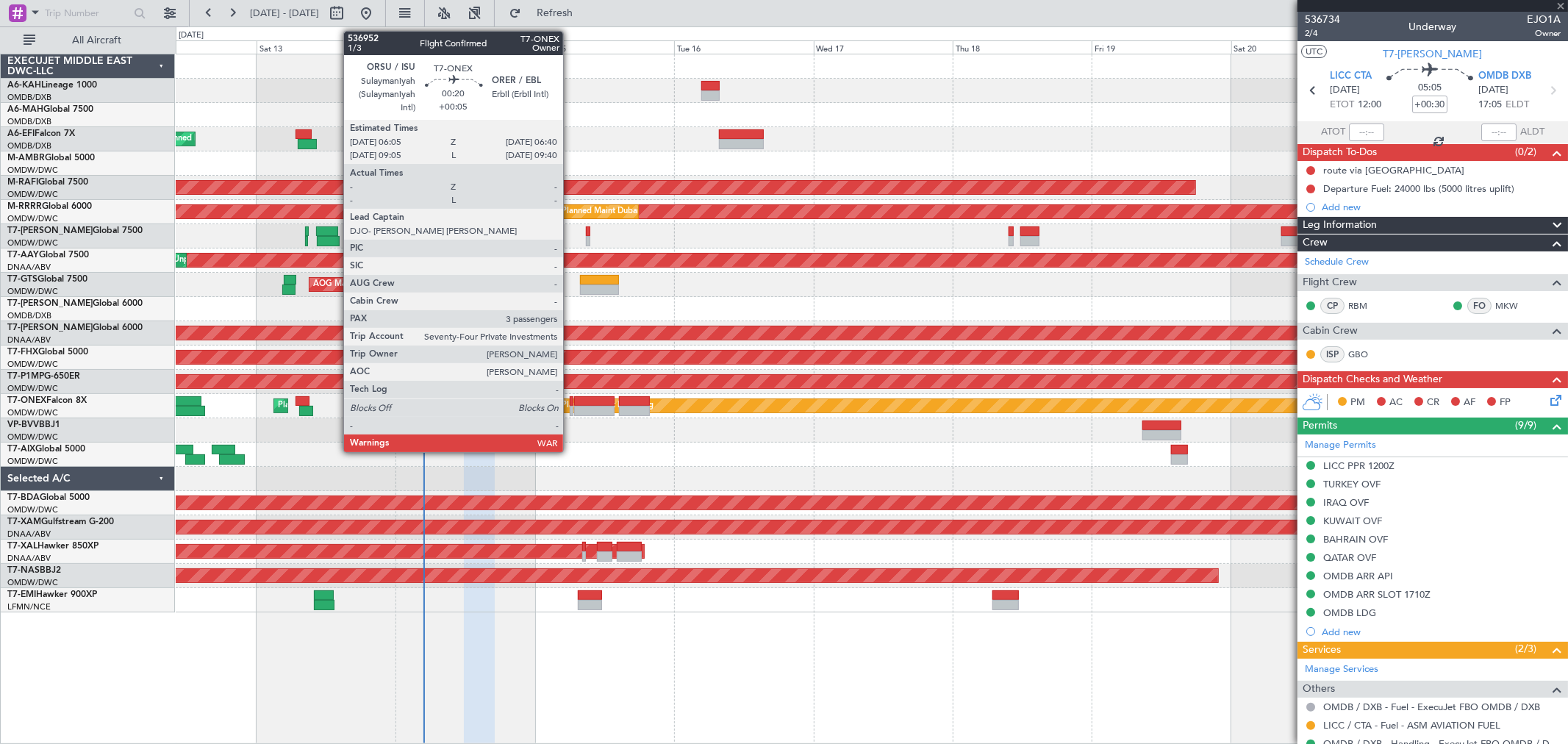
type input "+00:05"
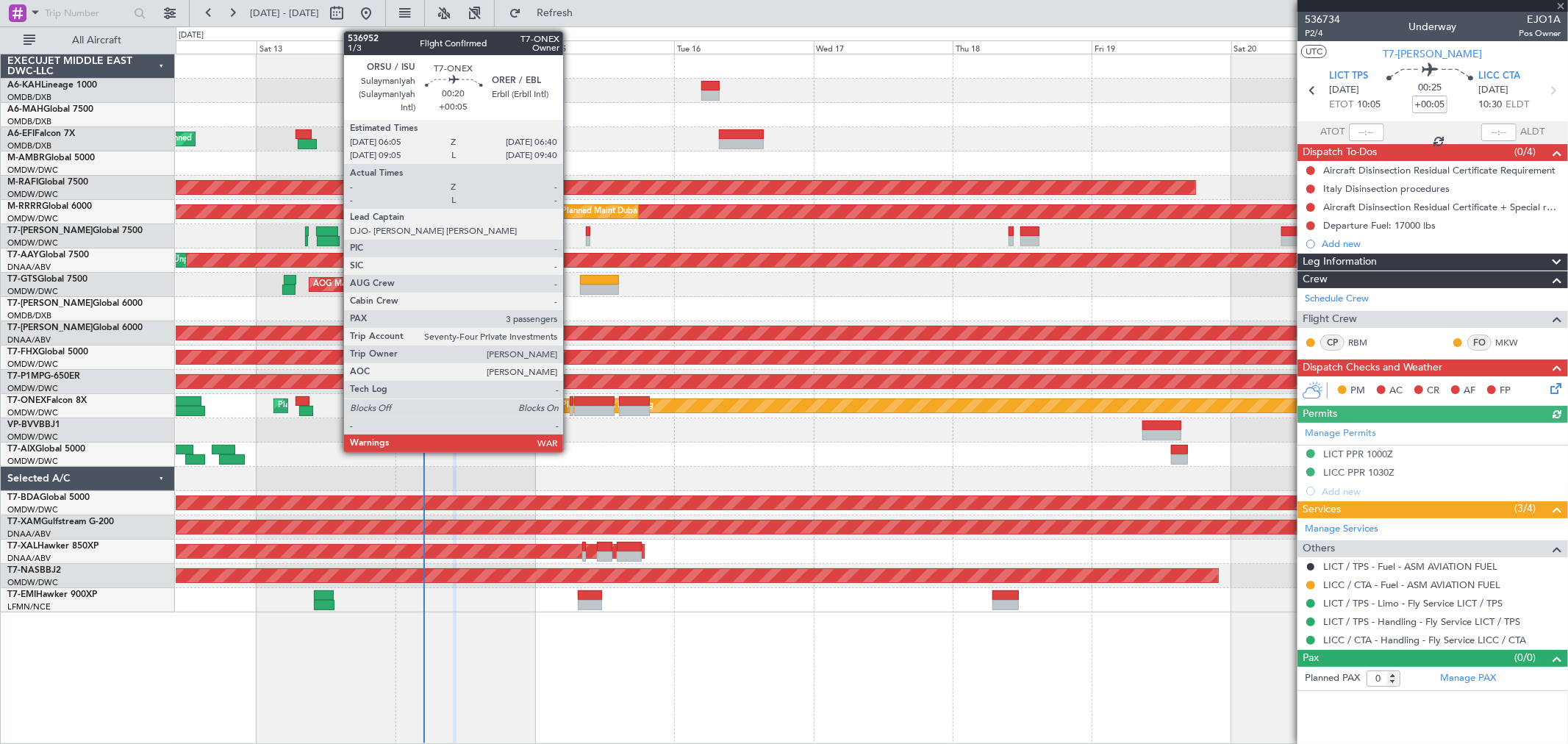
click at [570, 408] on div at bounding box center [571, 411] width 3 height 10
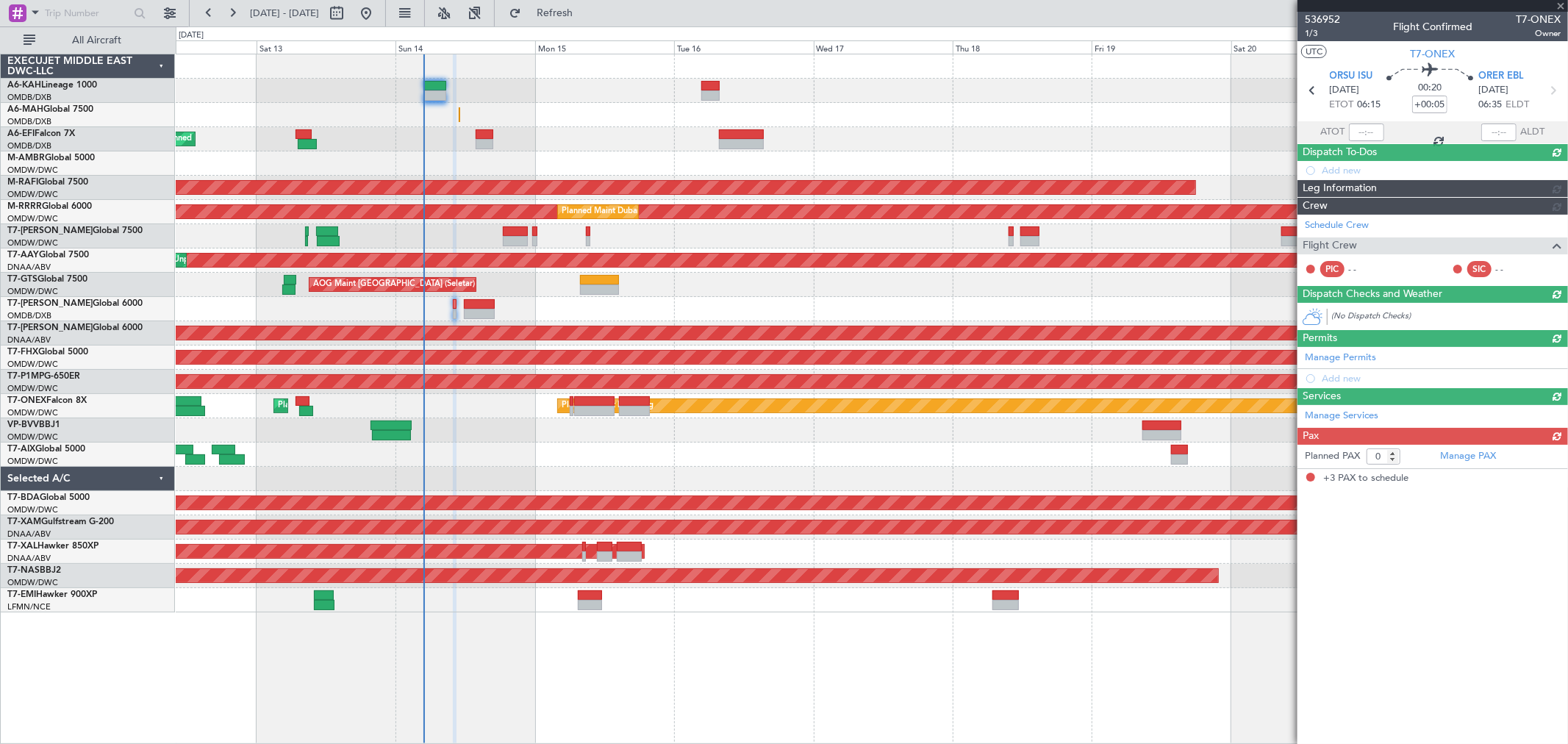
type input "3"
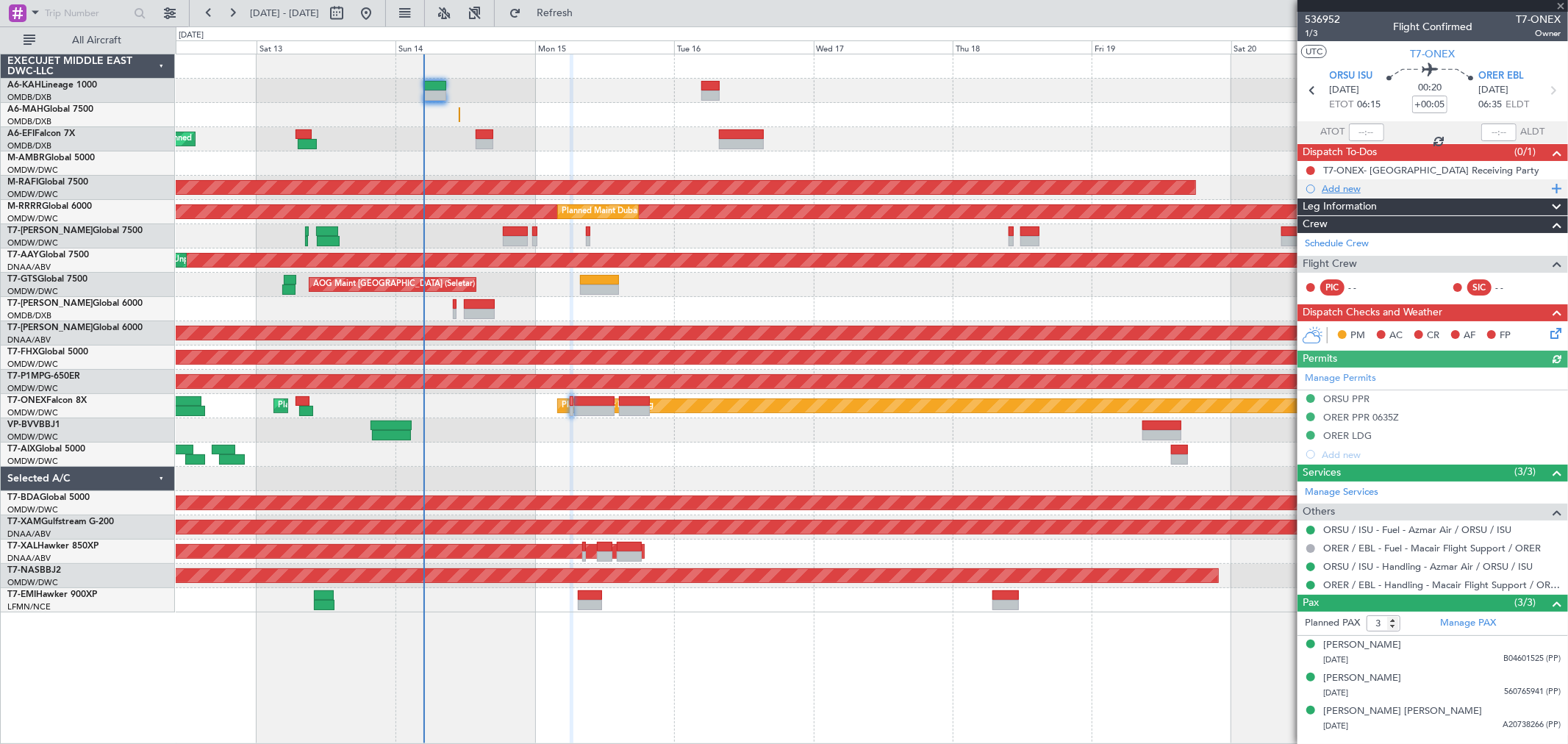
click at [1350, 188] on div "Add new" at bounding box center [1435, 188] width 225 height 12
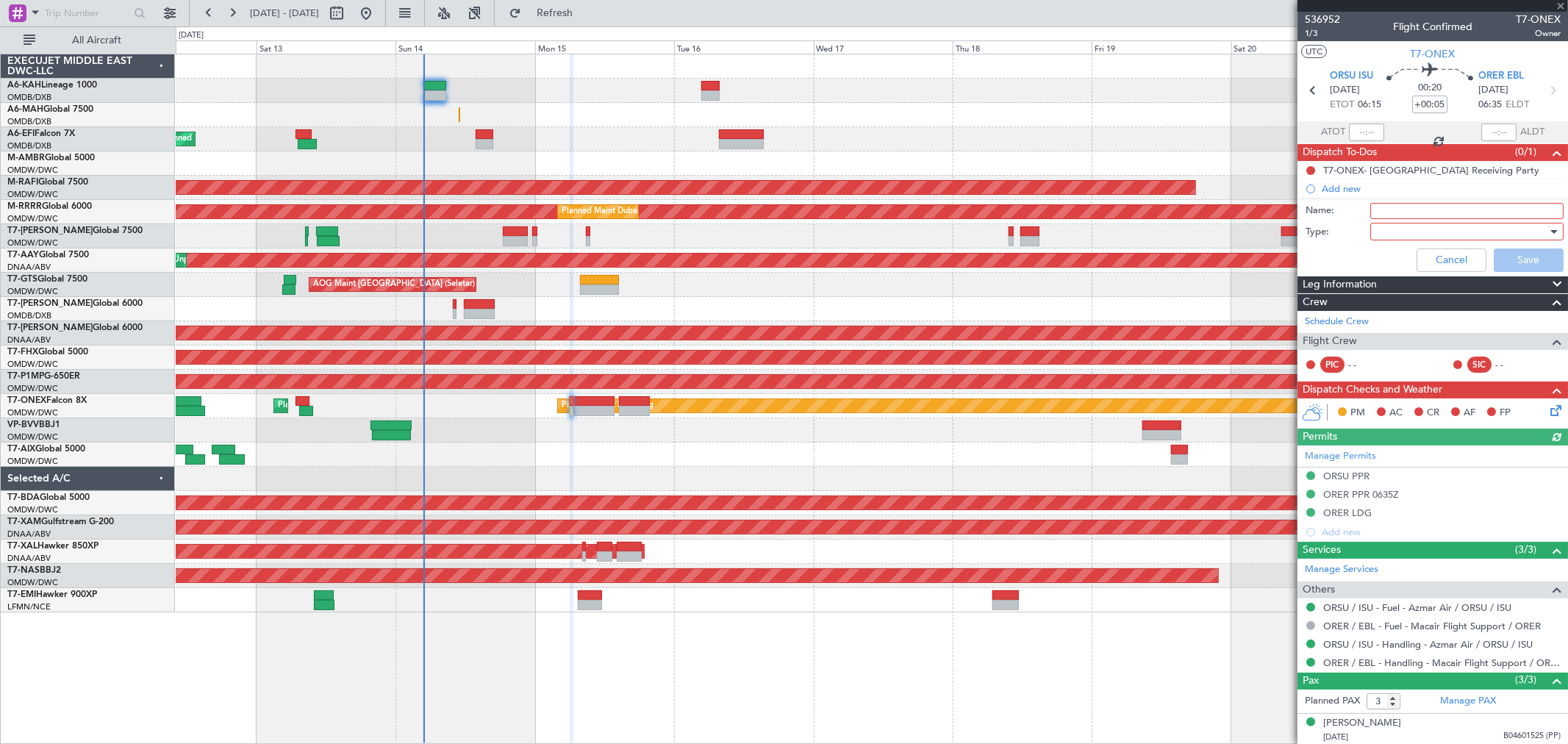
click at [1398, 215] on input "Name:" at bounding box center [1466, 211] width 193 height 16
paste input "25000lbs out of ORSU."
type input "25000lbs out of ORSU."
click at [1406, 231] on div at bounding box center [1461, 231] width 172 height 22
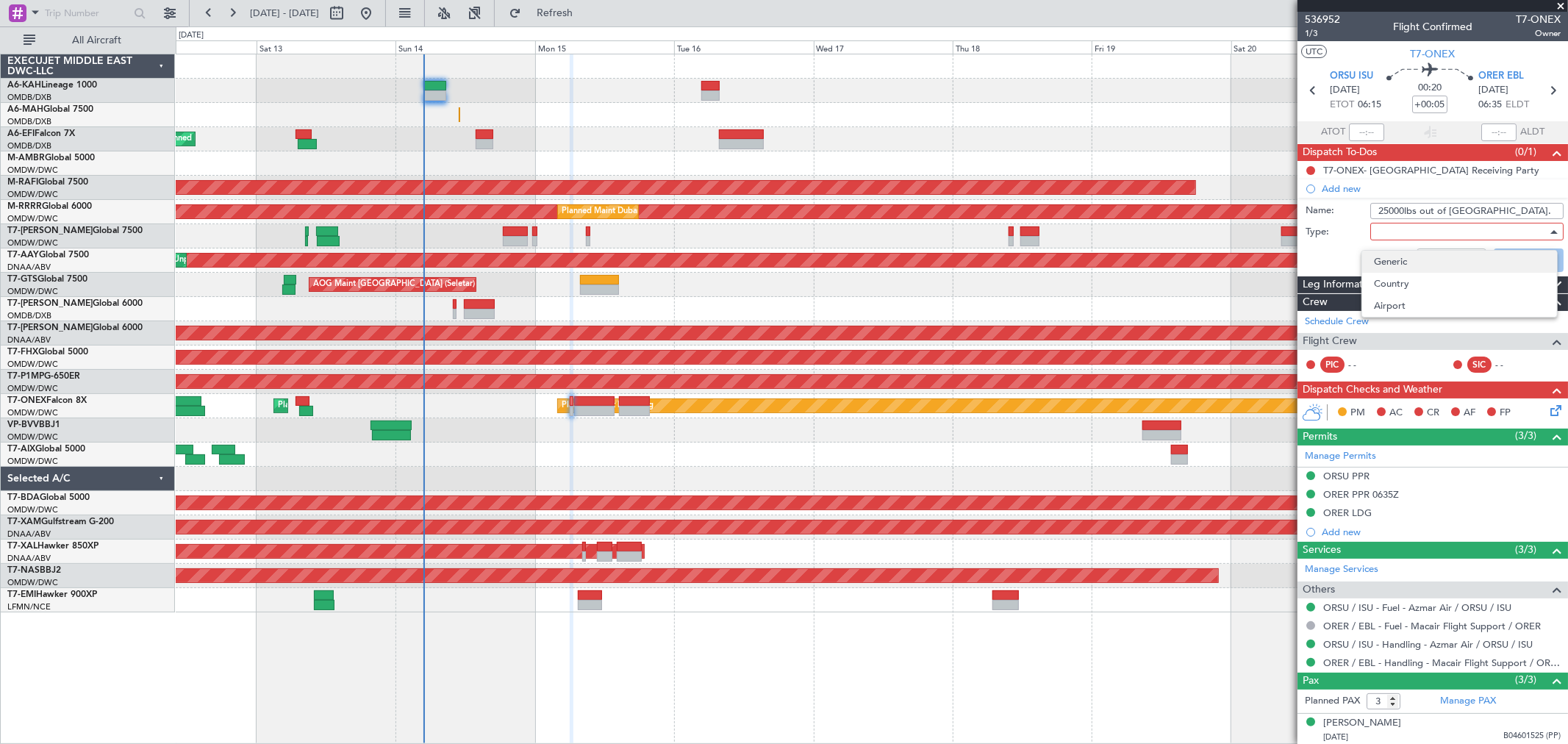
click at [1394, 258] on span "Generic" at bounding box center [1460, 261] width 172 height 22
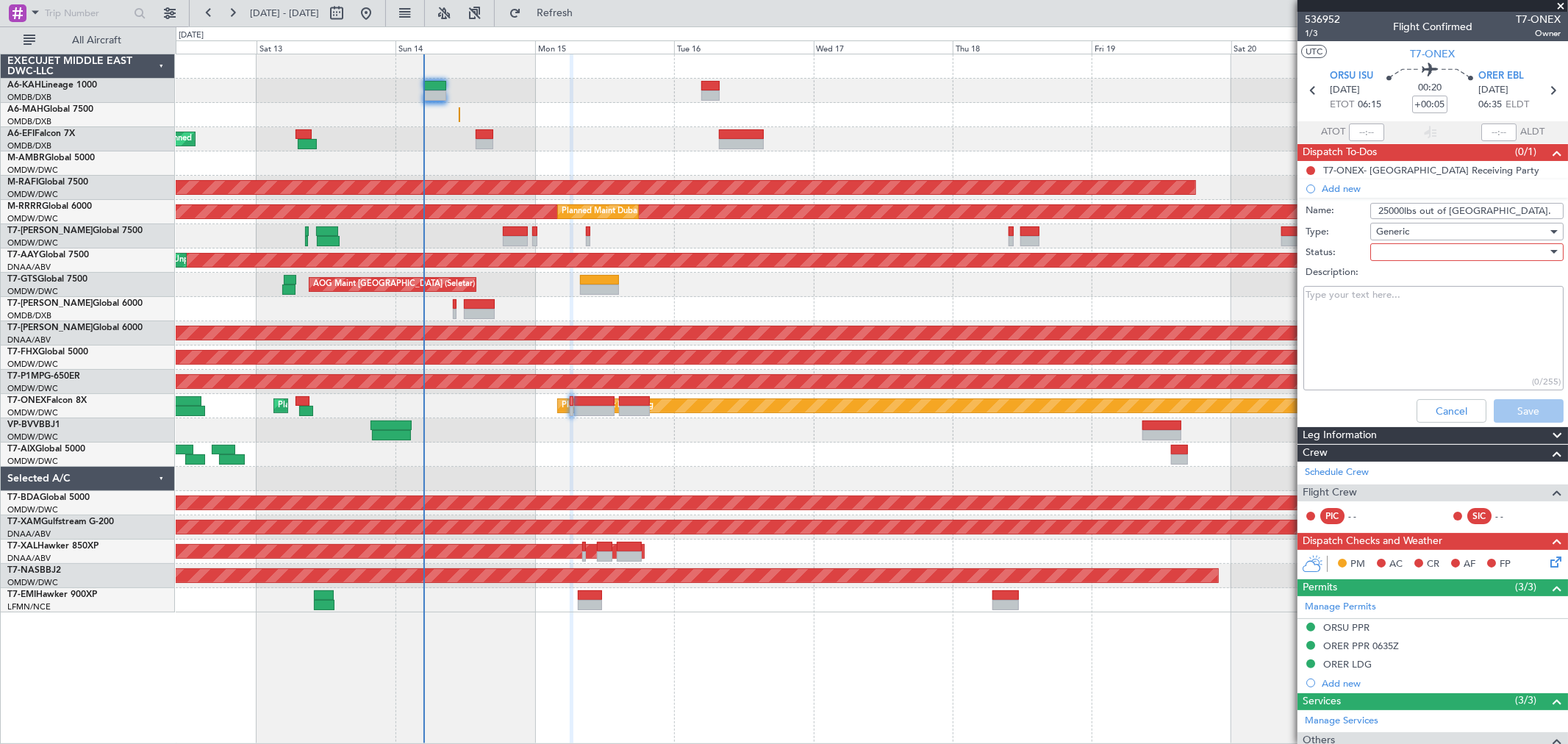
click at [1400, 254] on div at bounding box center [1461, 251] width 172 height 22
click at [1391, 287] on span "Not Started" at bounding box center [1460, 281] width 172 height 22
click at [1516, 407] on button "Save" at bounding box center [1528, 410] width 70 height 23
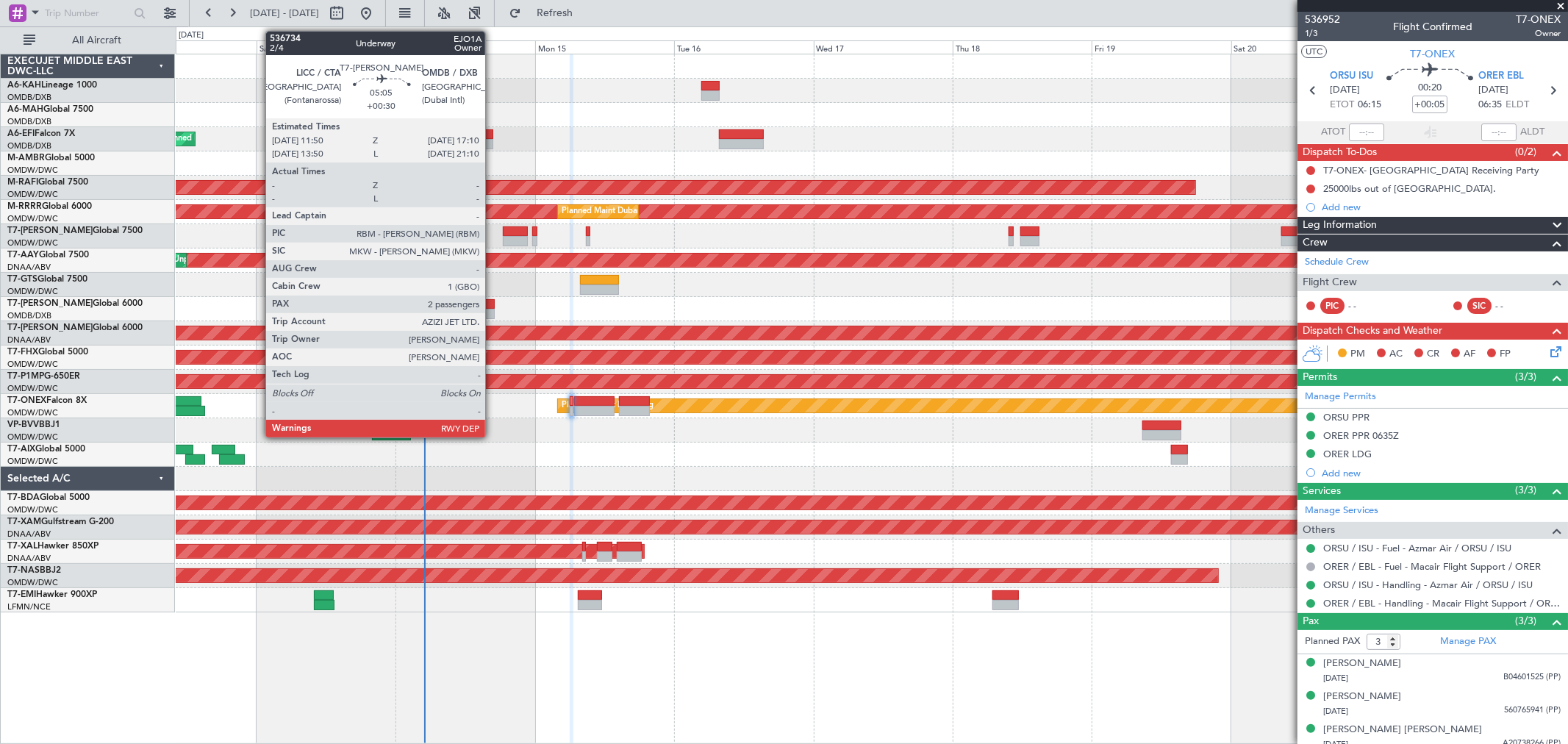
click at [492, 307] on div at bounding box center [479, 304] width 31 height 10
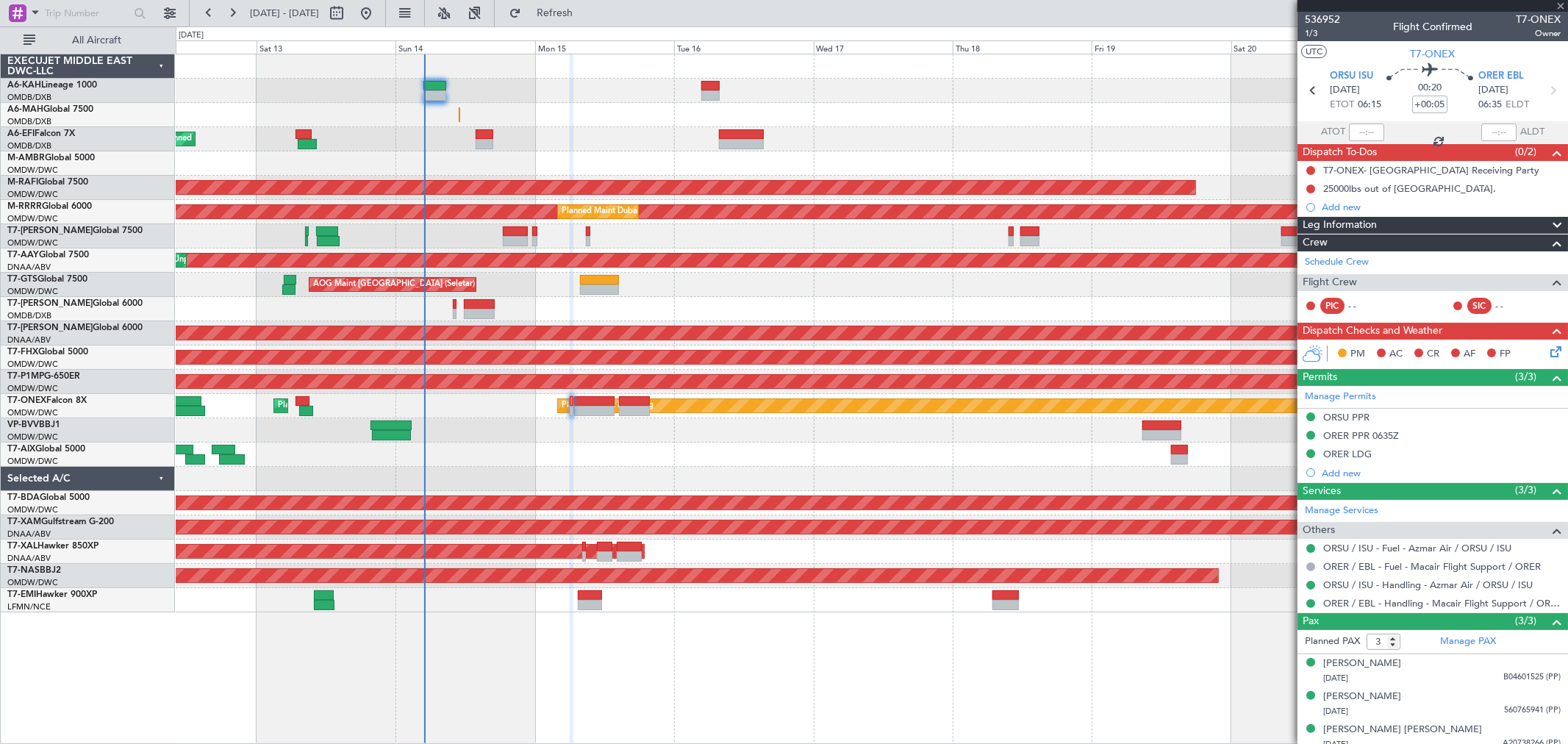
type input "+00:30"
type input "2"
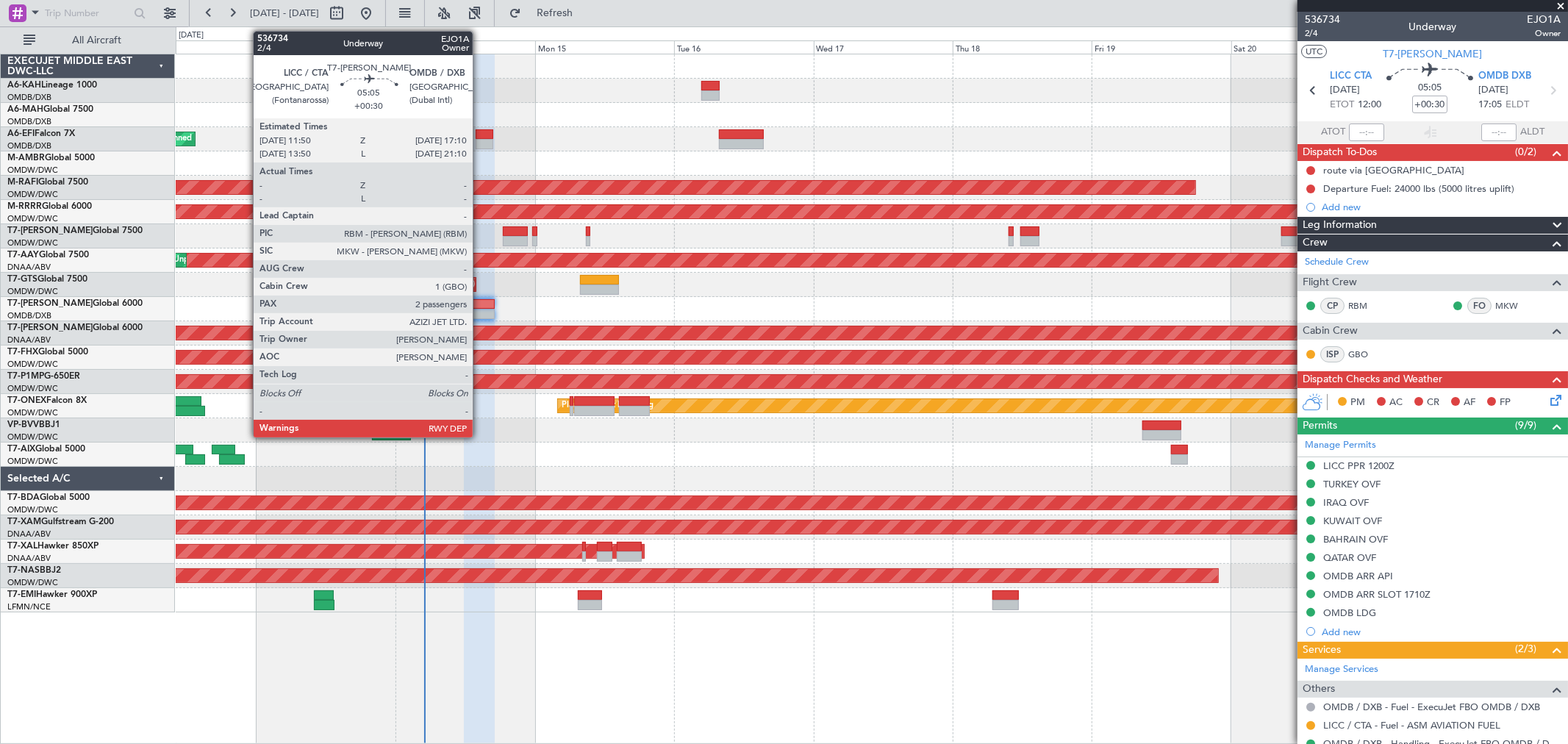
click at [480, 311] on div at bounding box center [479, 314] width 31 height 10
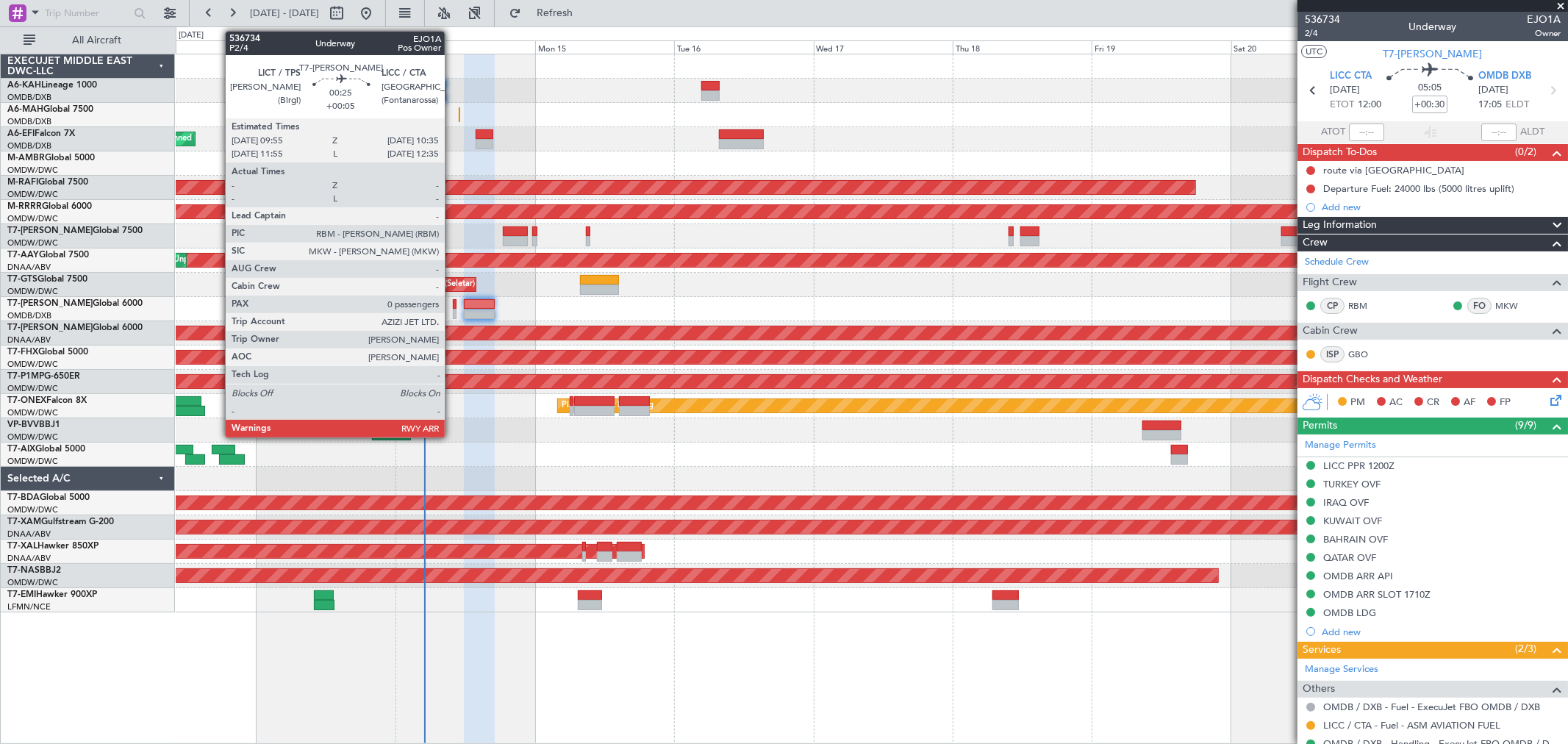
click at [452, 309] on div at bounding box center [454, 314] width 4 height 10
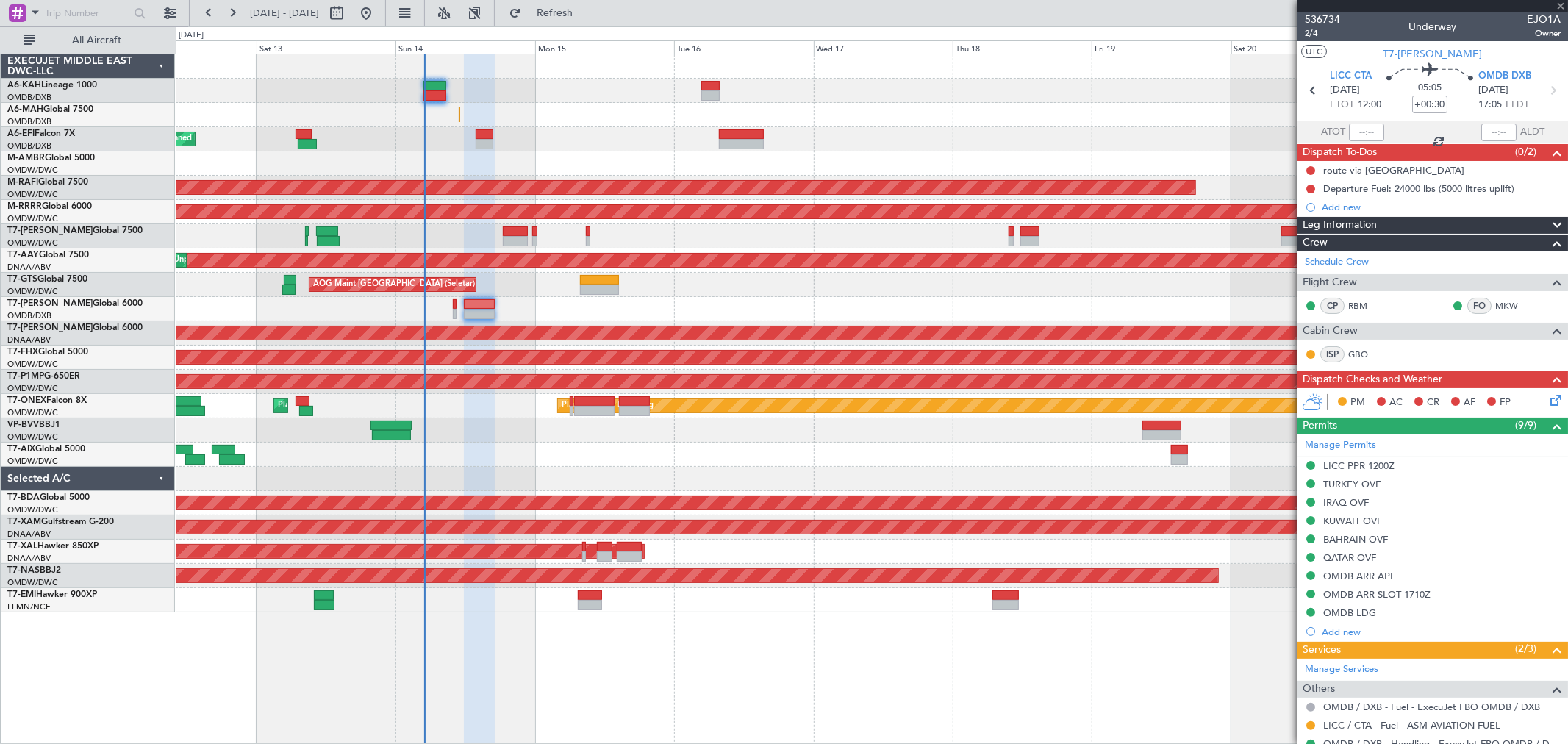
type input "+00:05"
type input "0"
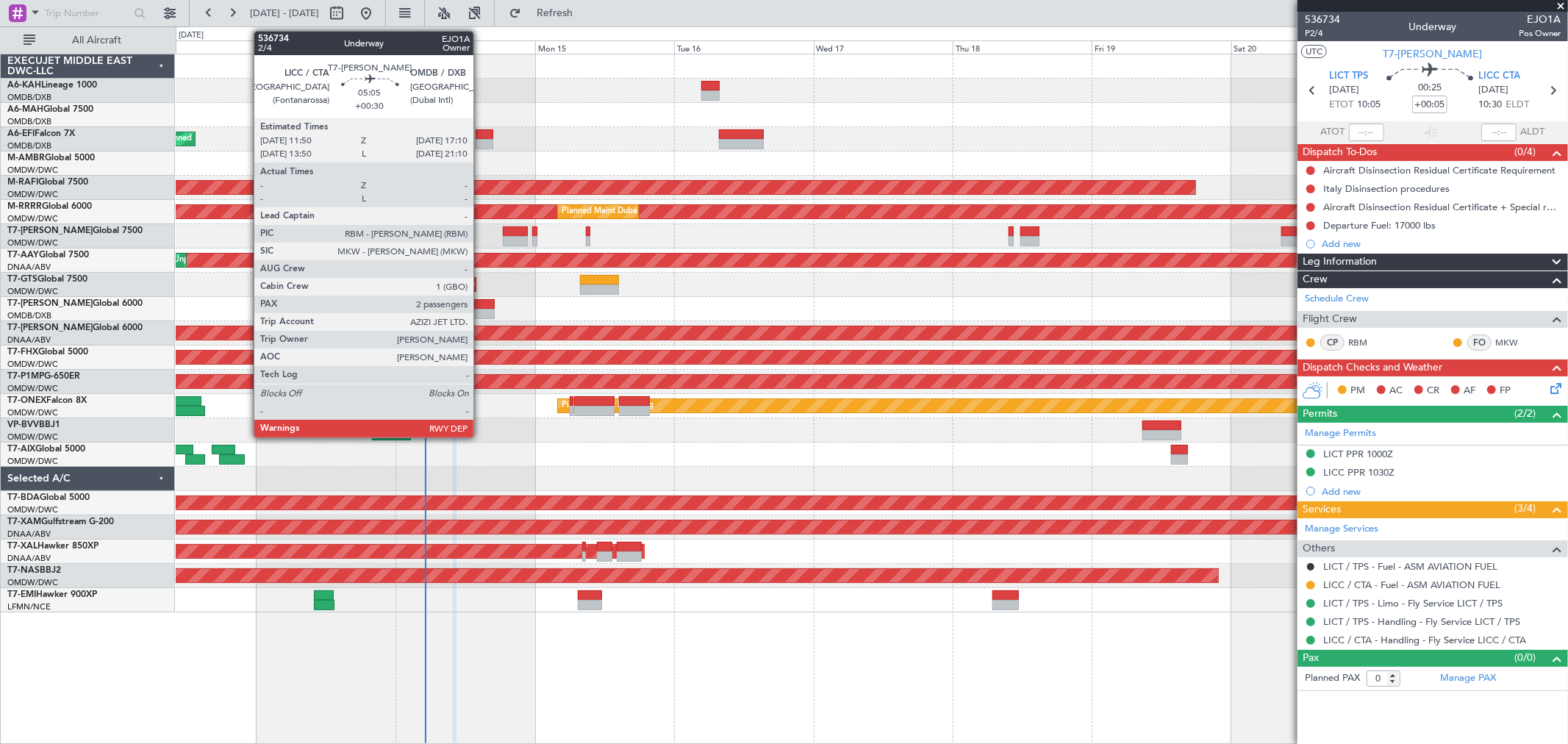
click at [475, 307] on div at bounding box center [479, 304] width 31 height 10
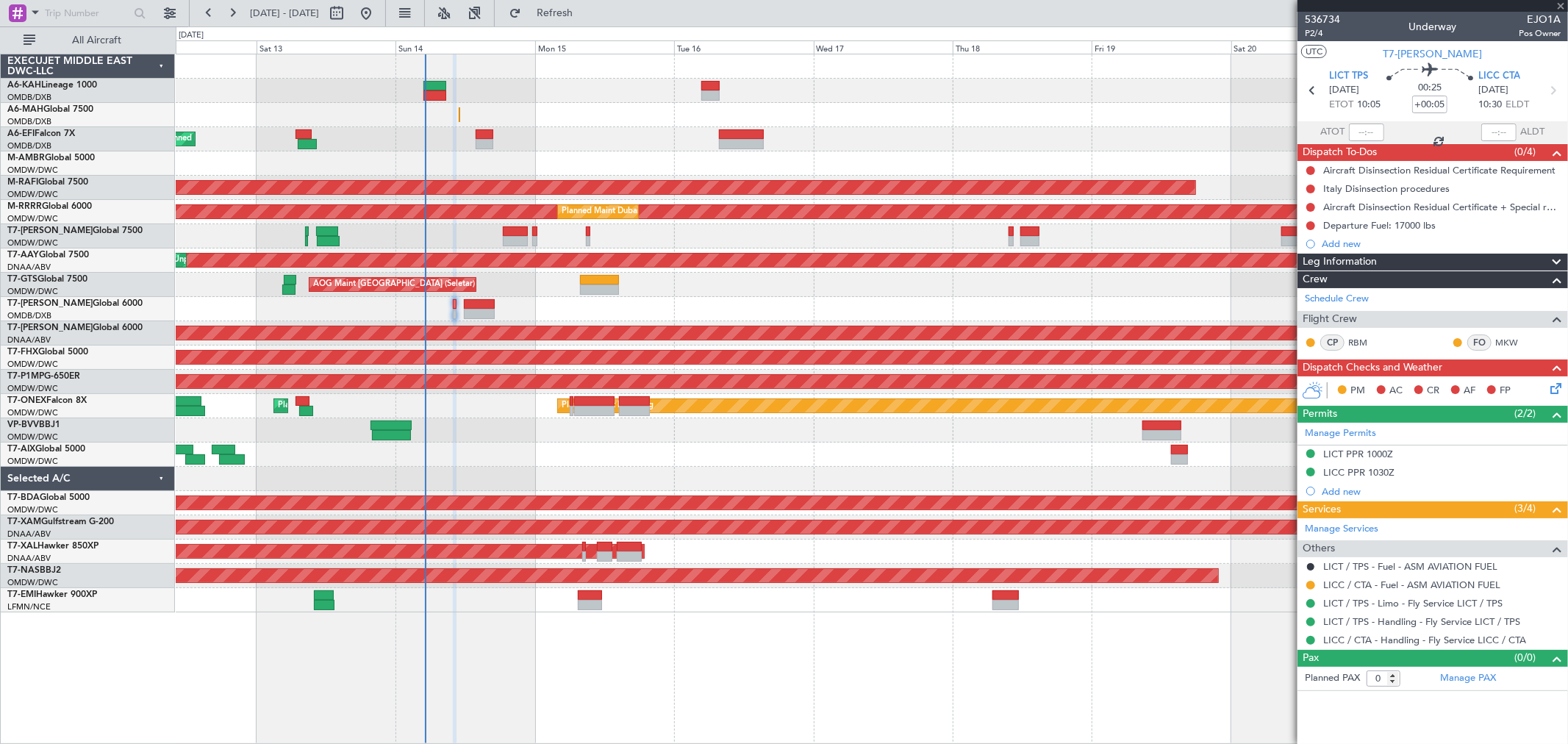
type input "+00:30"
type input "2"
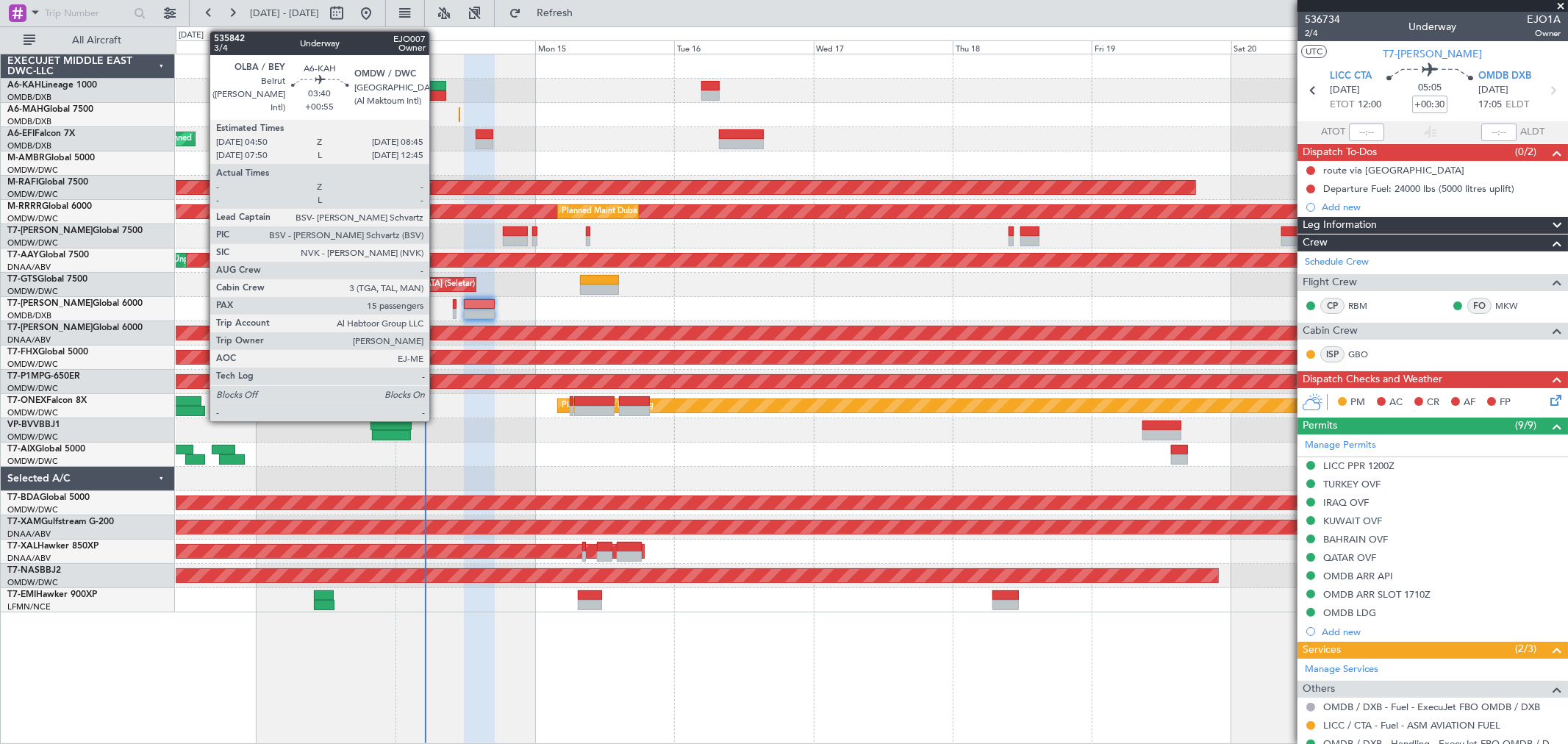
click at [438, 85] on div at bounding box center [434, 86] width 23 height 10
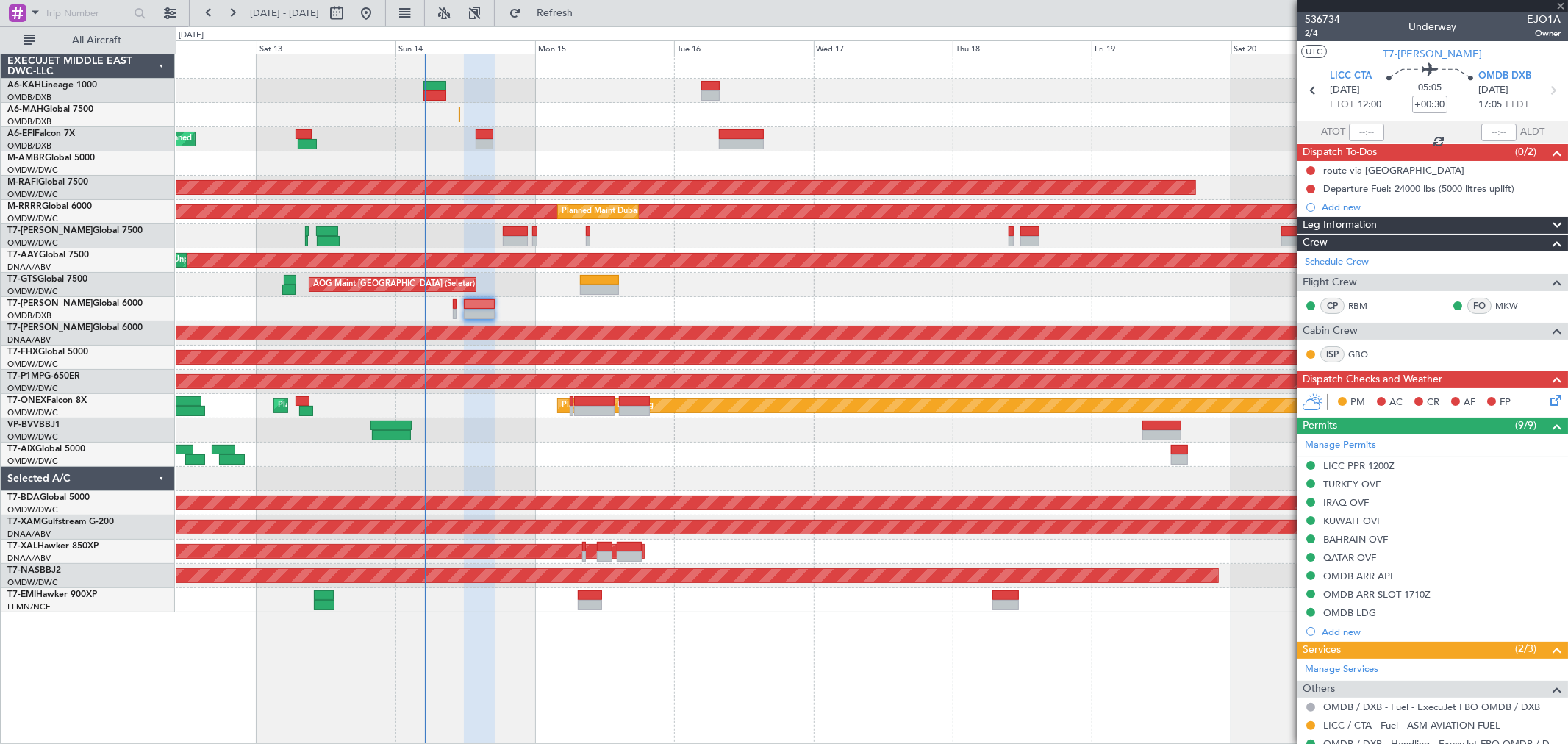
type input "+00:55"
type input "15"
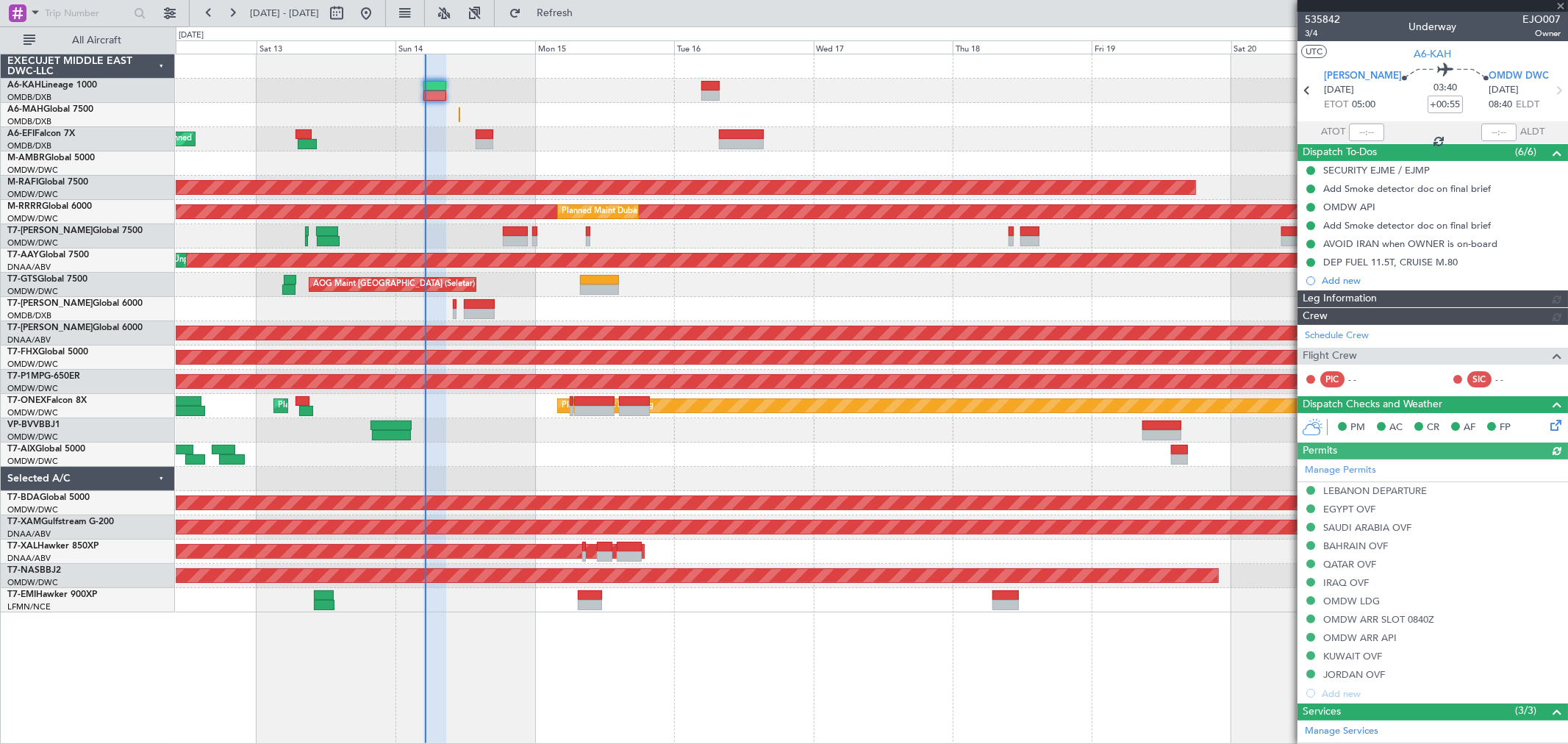
type input "Dherander Fithani (DHF)"
type input "7284"
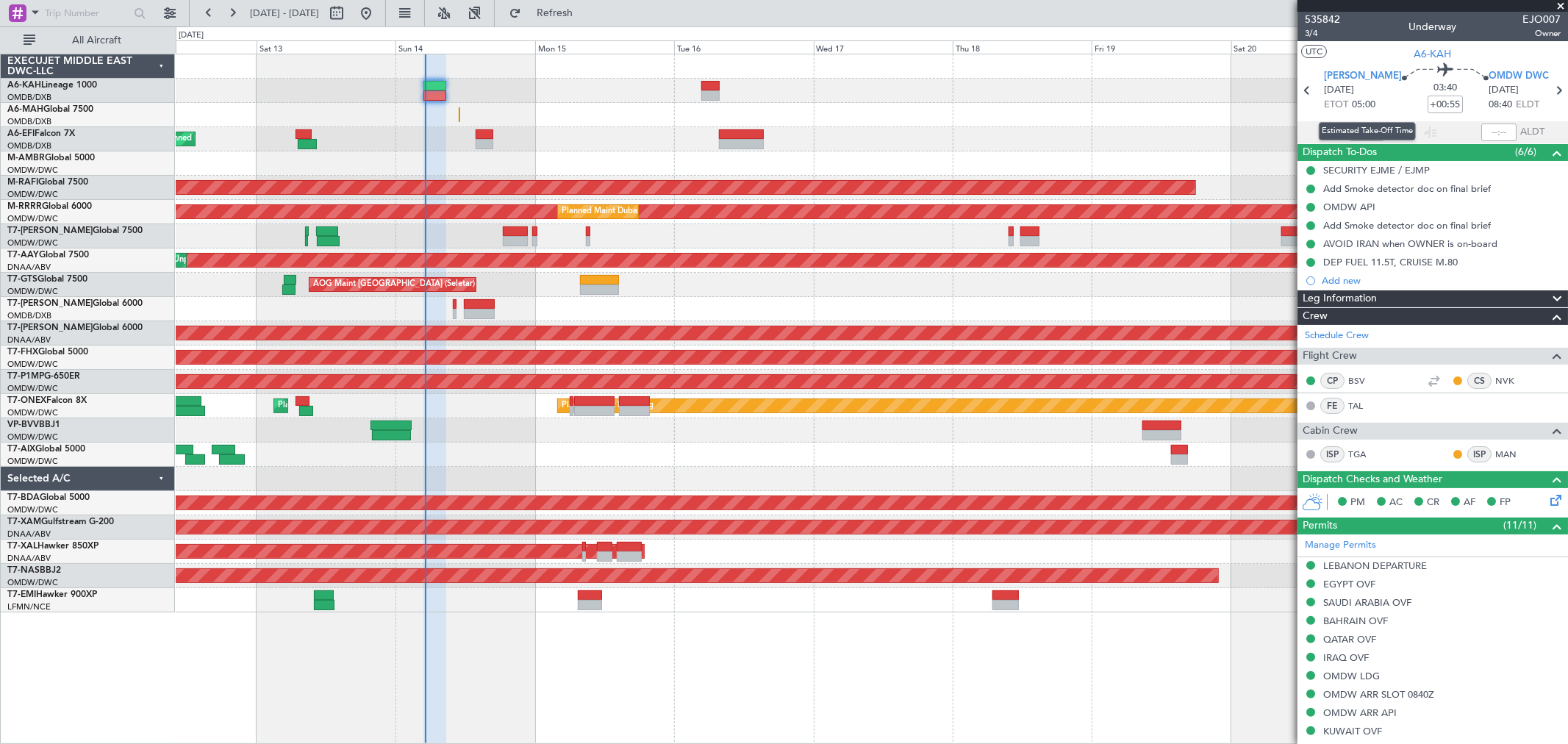
click at [1365, 129] on div "Estimated Take-Off Time" at bounding box center [1367, 131] width 97 height 18
click at [1354, 131] on input "text" at bounding box center [1366, 132] width 36 height 17
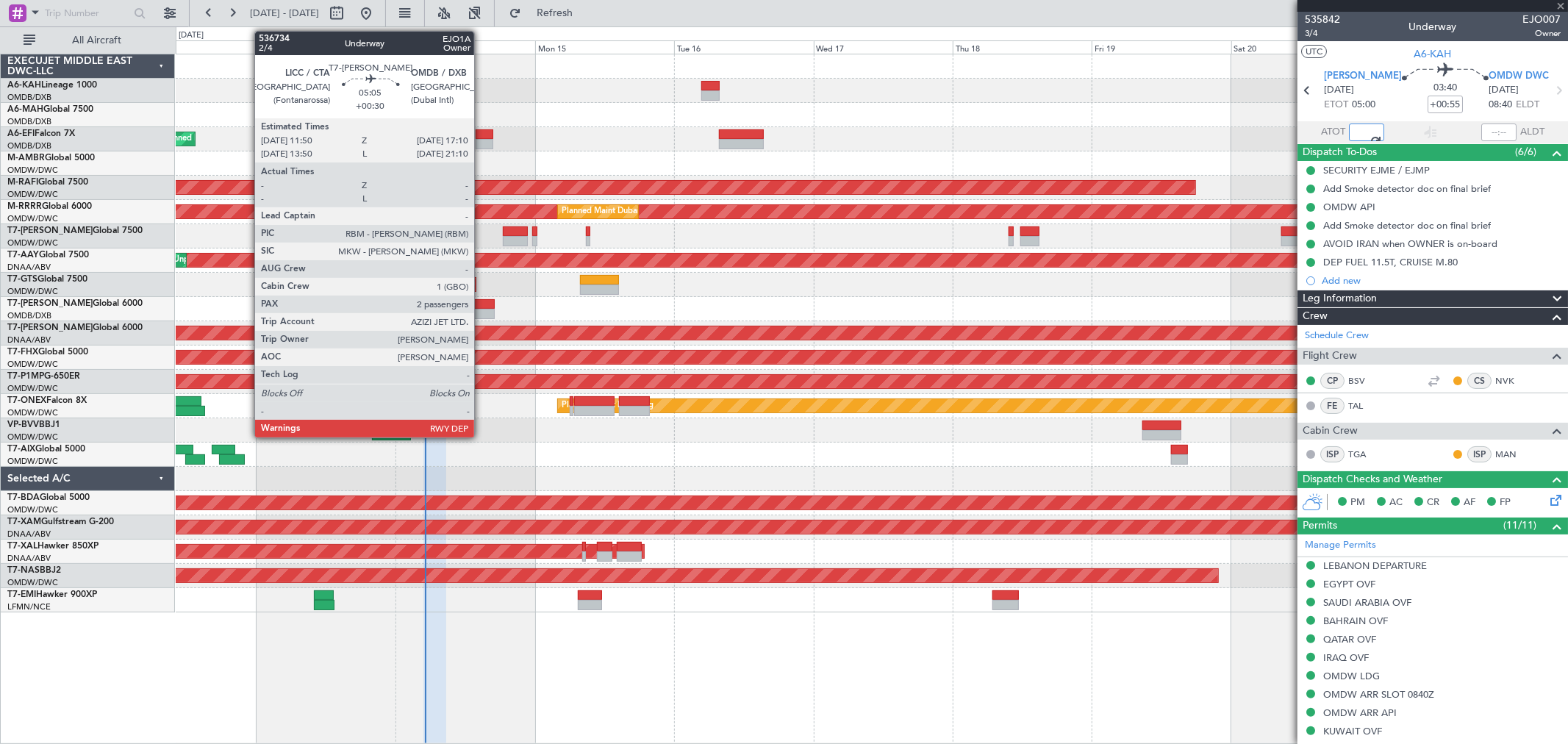
click at [481, 307] on div at bounding box center [479, 304] width 31 height 10
type input "05:00"
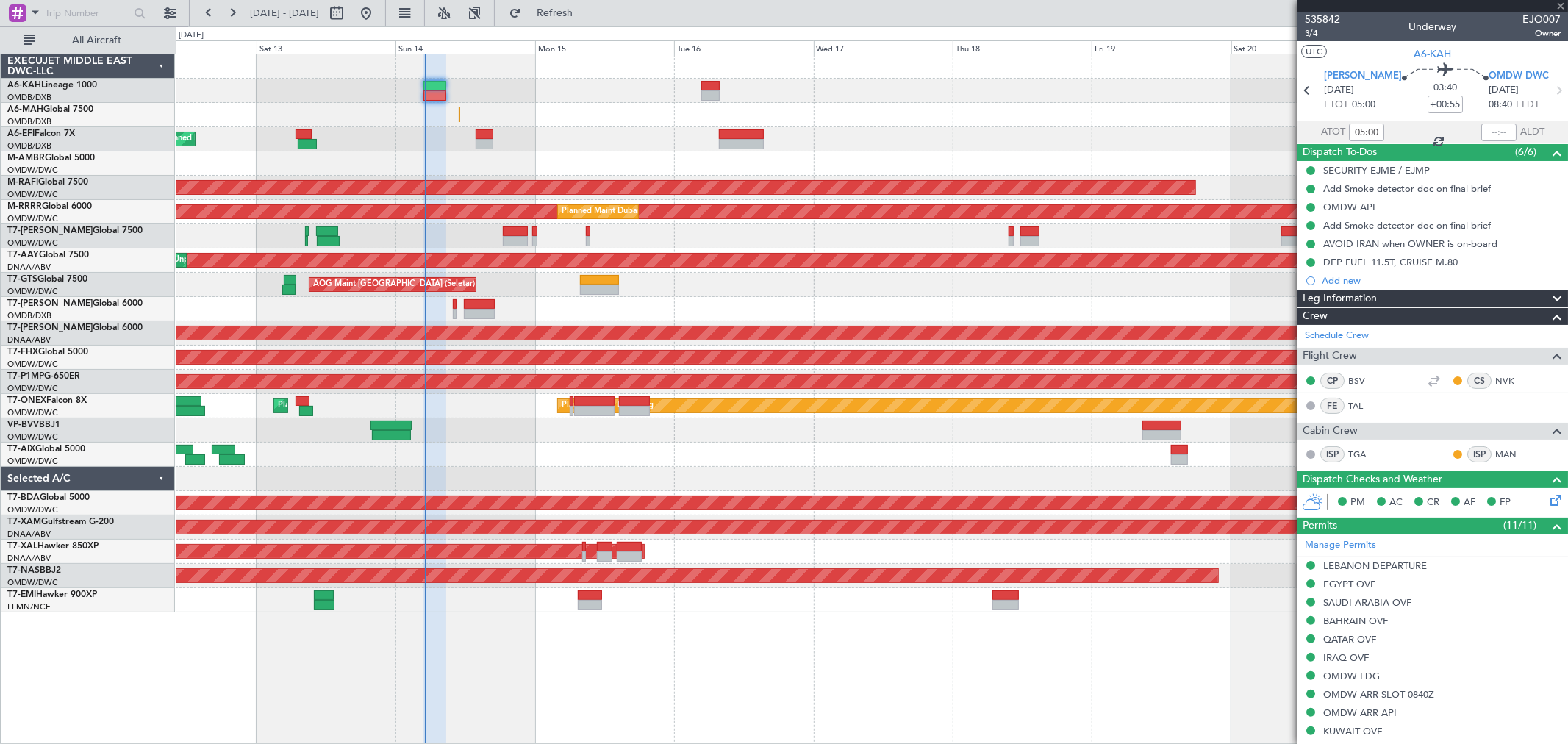
type input "+00:30"
type input "2"
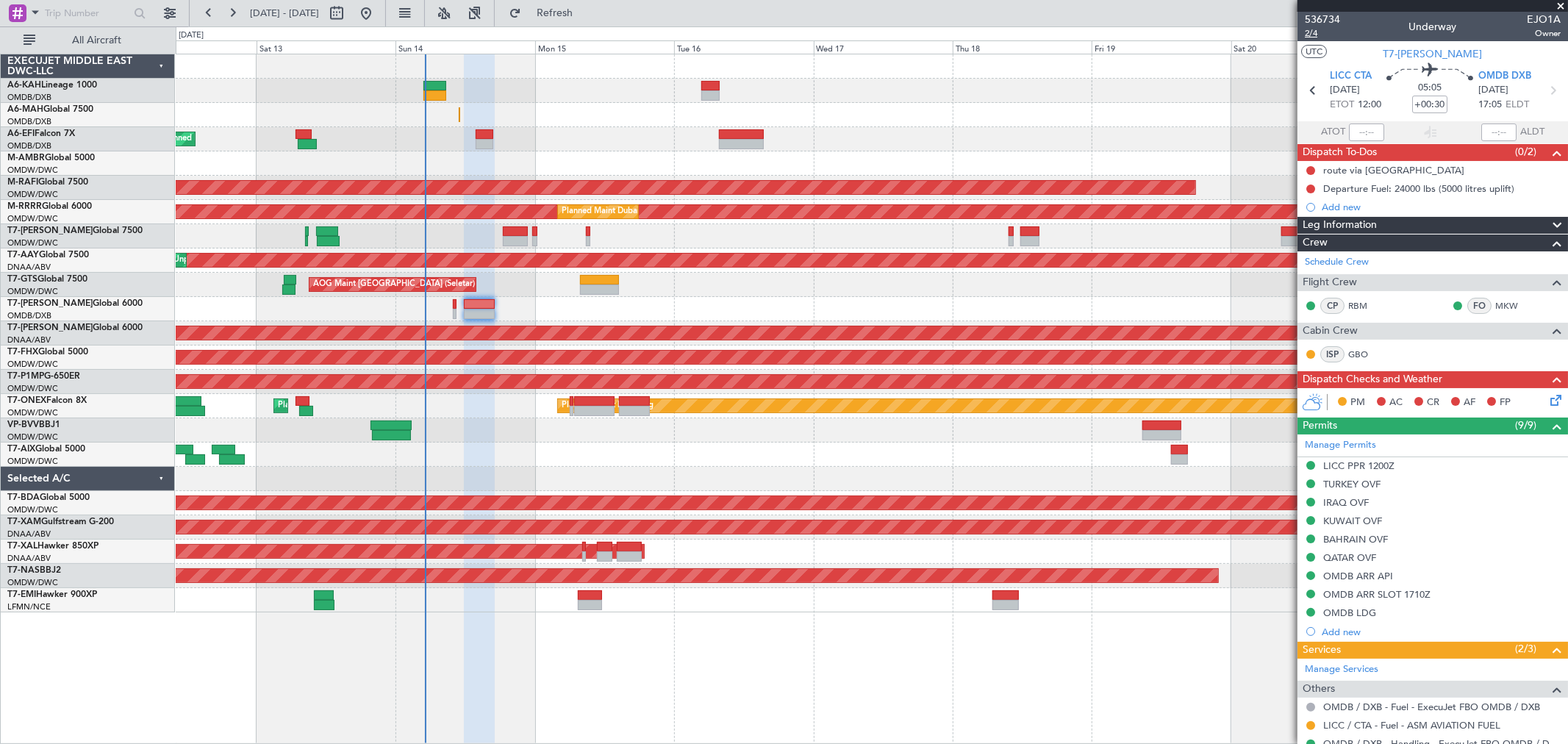
click at [1312, 35] on span "2/4" at bounding box center [1322, 33] width 36 height 12
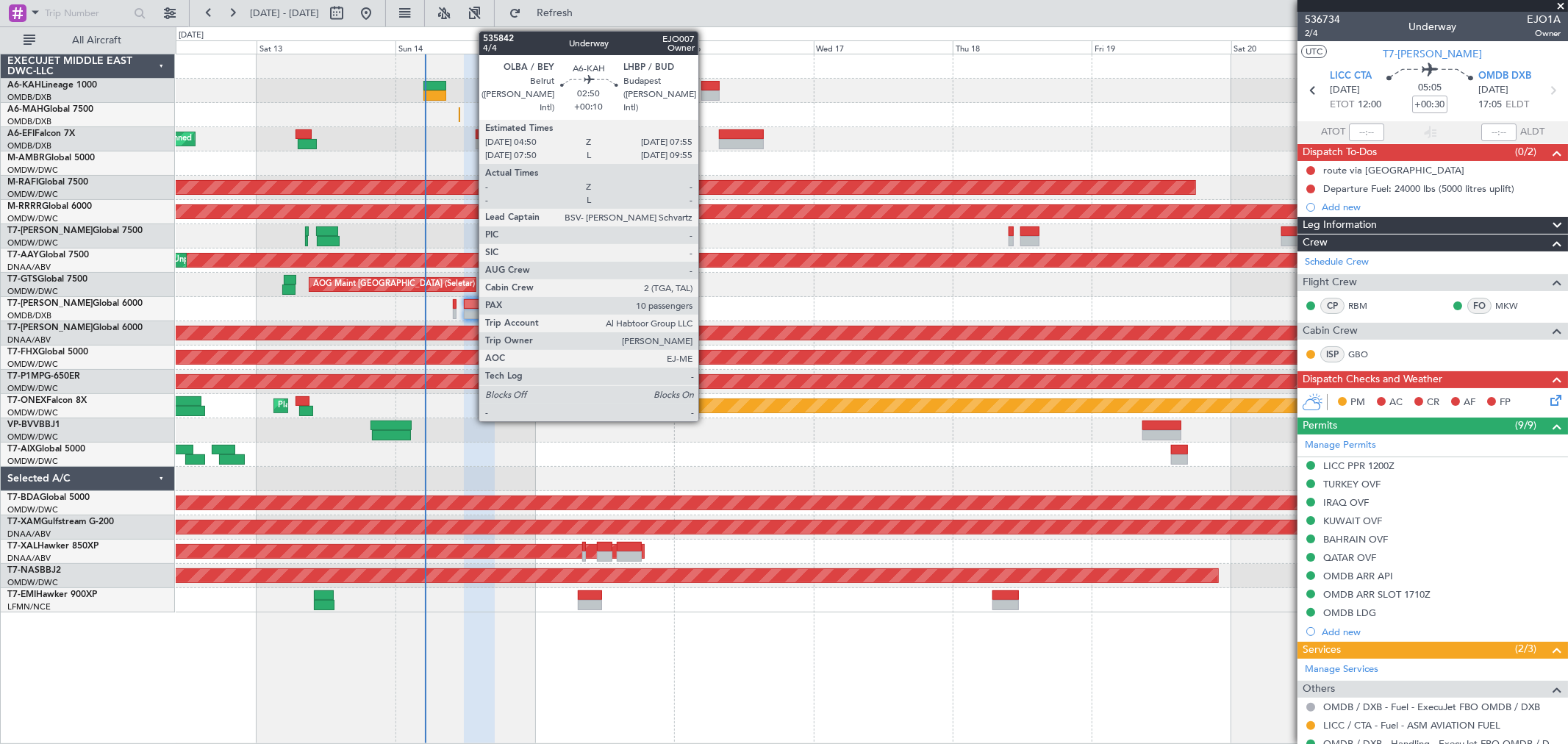
click at [706, 87] on div at bounding box center [710, 86] width 18 height 10
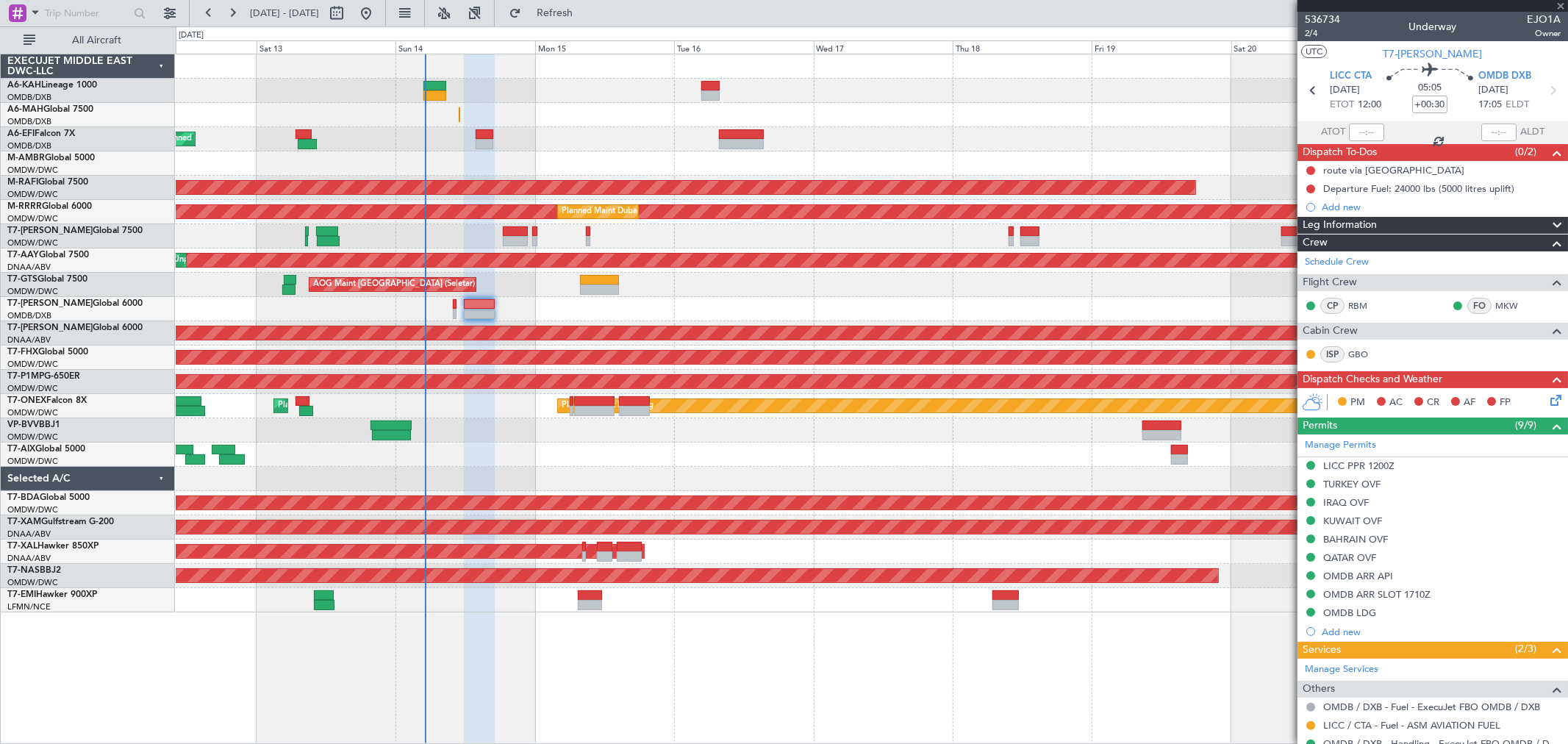
type input "+00:10"
type input "10"
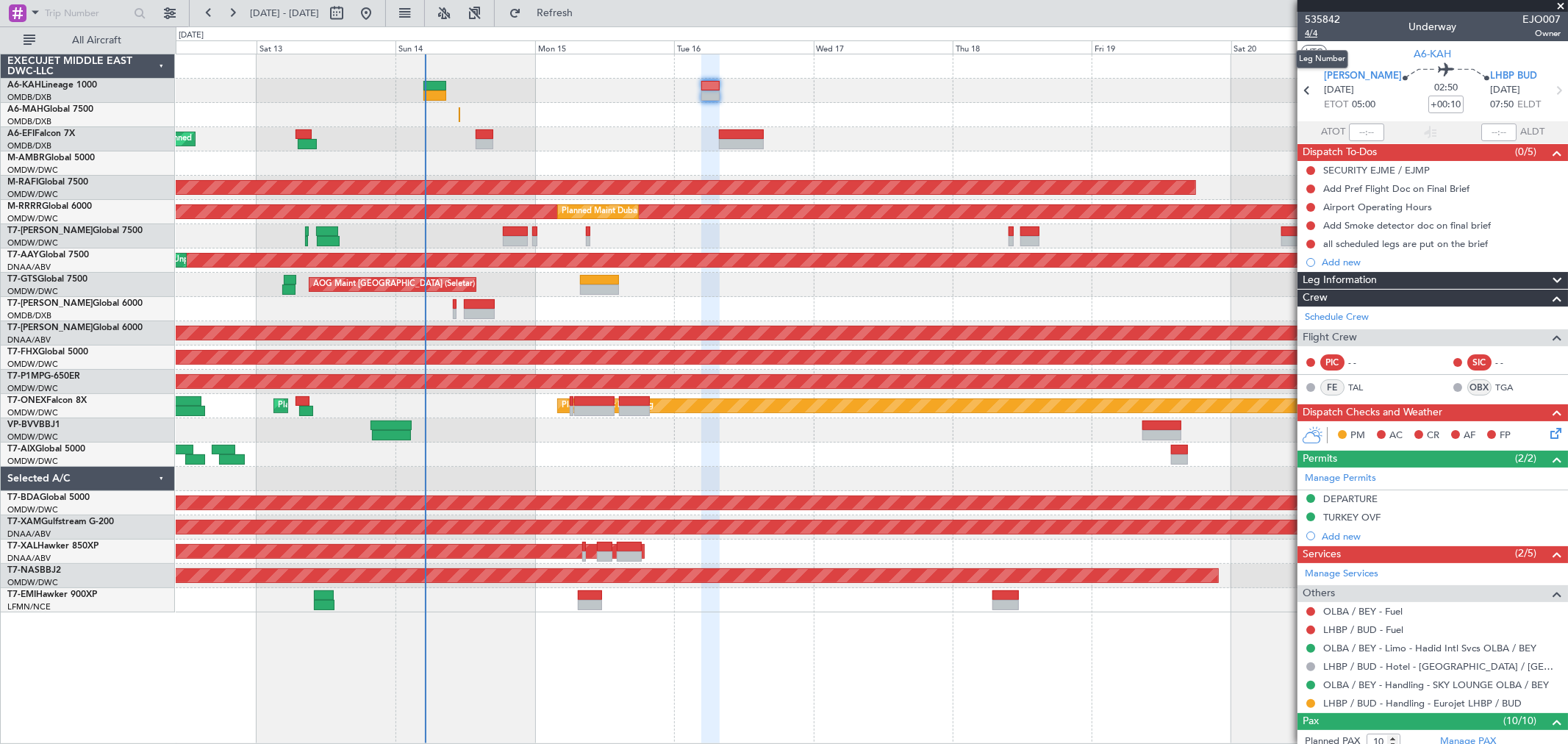
click at [1318, 37] on span "4/4" at bounding box center [1322, 33] width 36 height 12
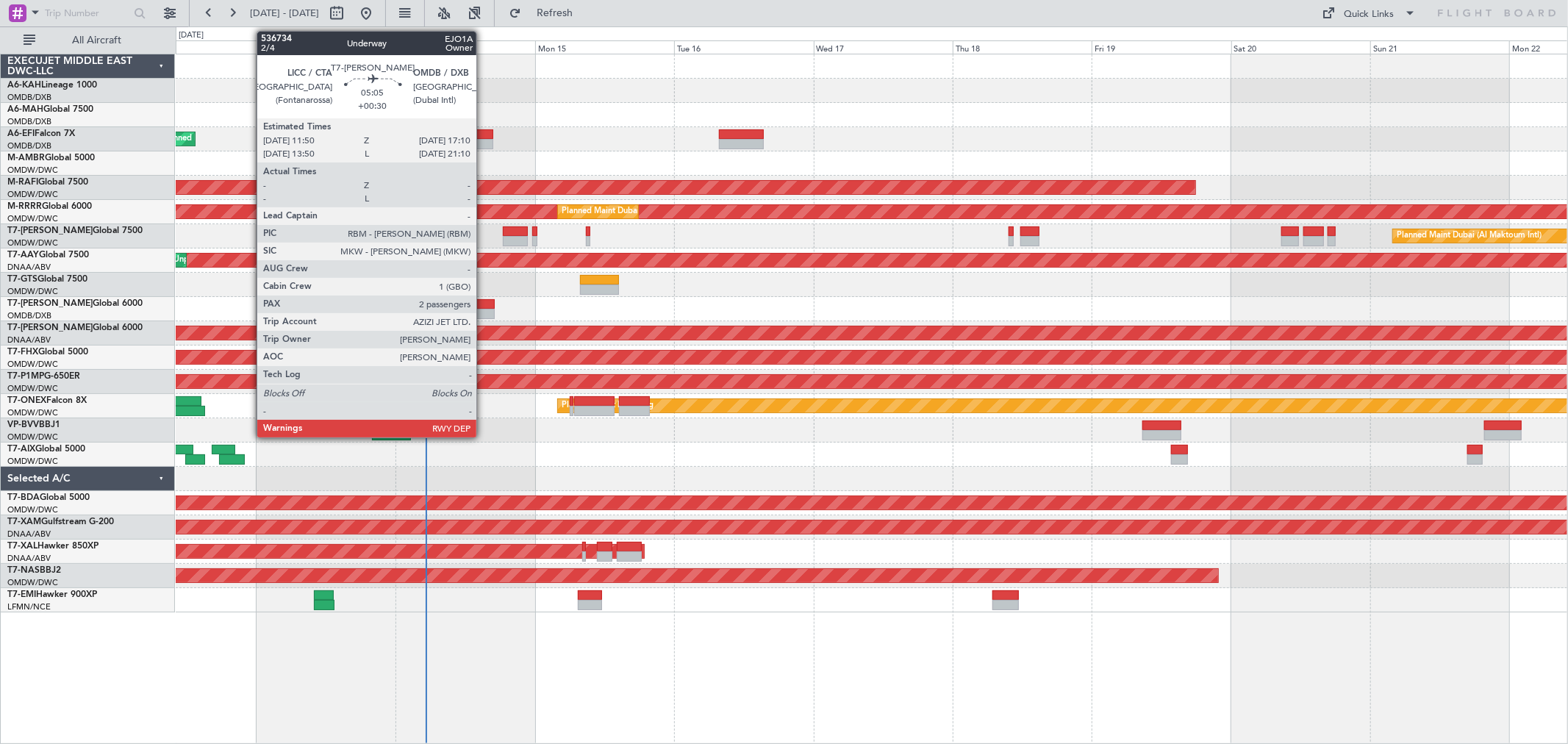
click at [484, 313] on div at bounding box center [479, 314] width 31 height 10
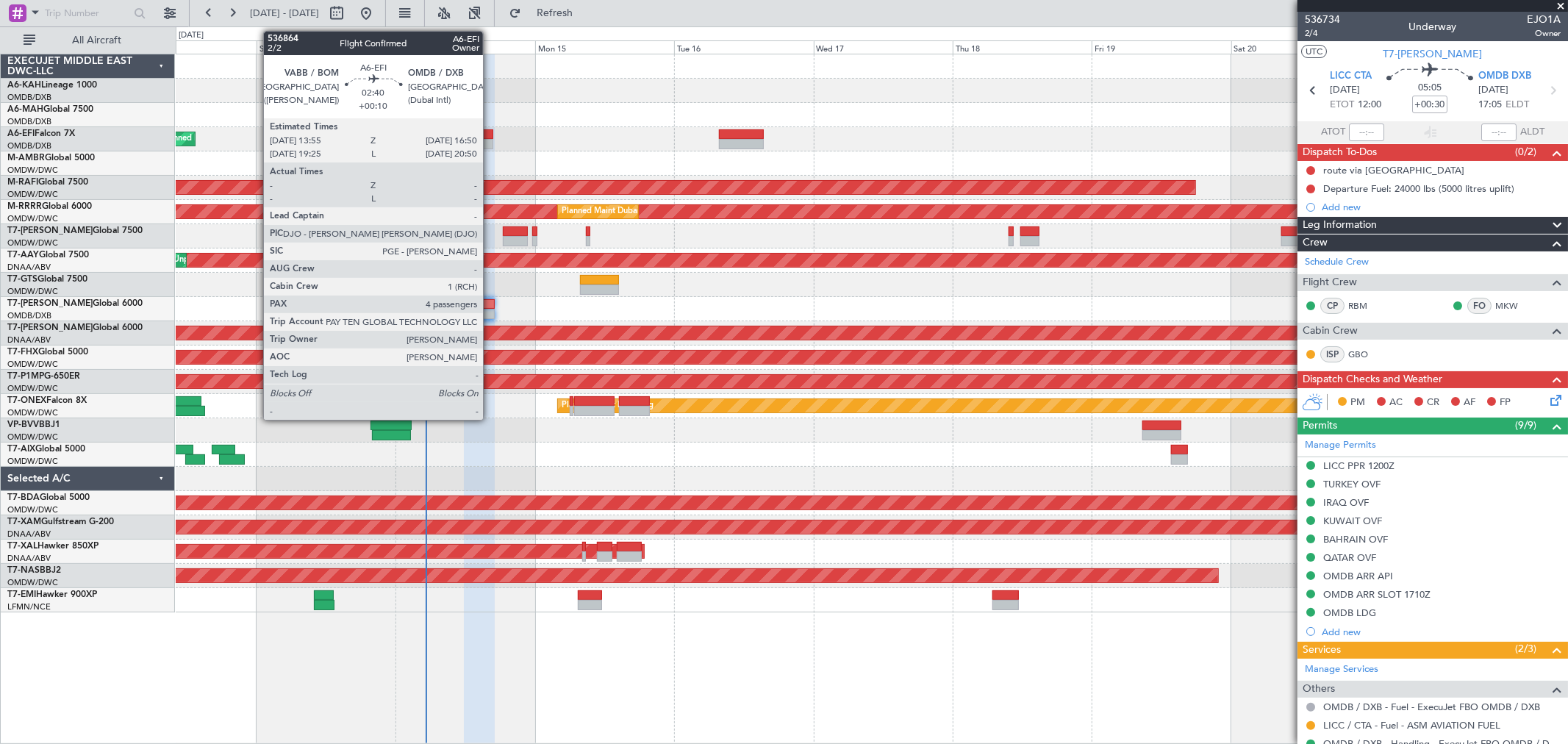
click at [491, 134] on div at bounding box center [485, 134] width 17 height 10
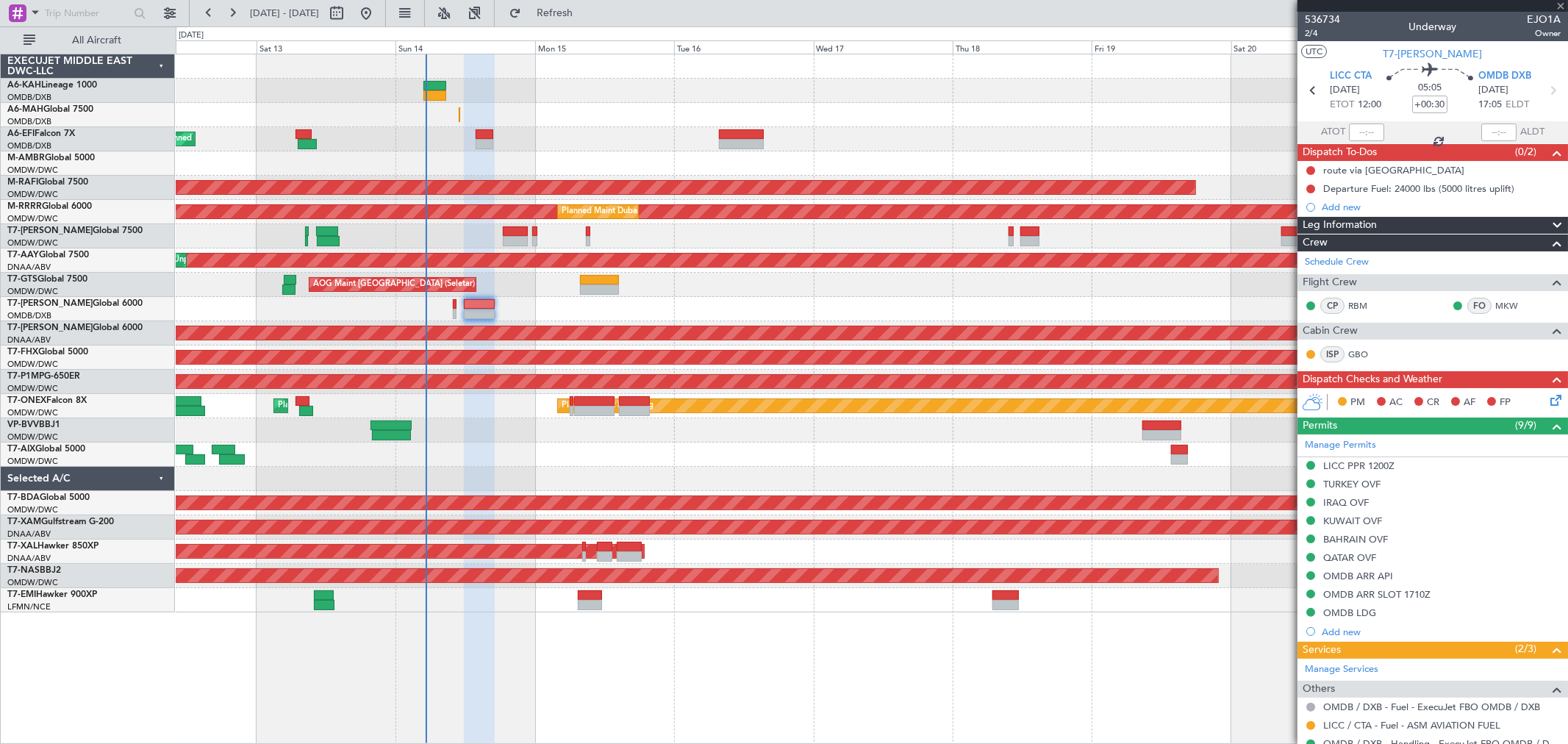
type input "+00:10"
type input "4"
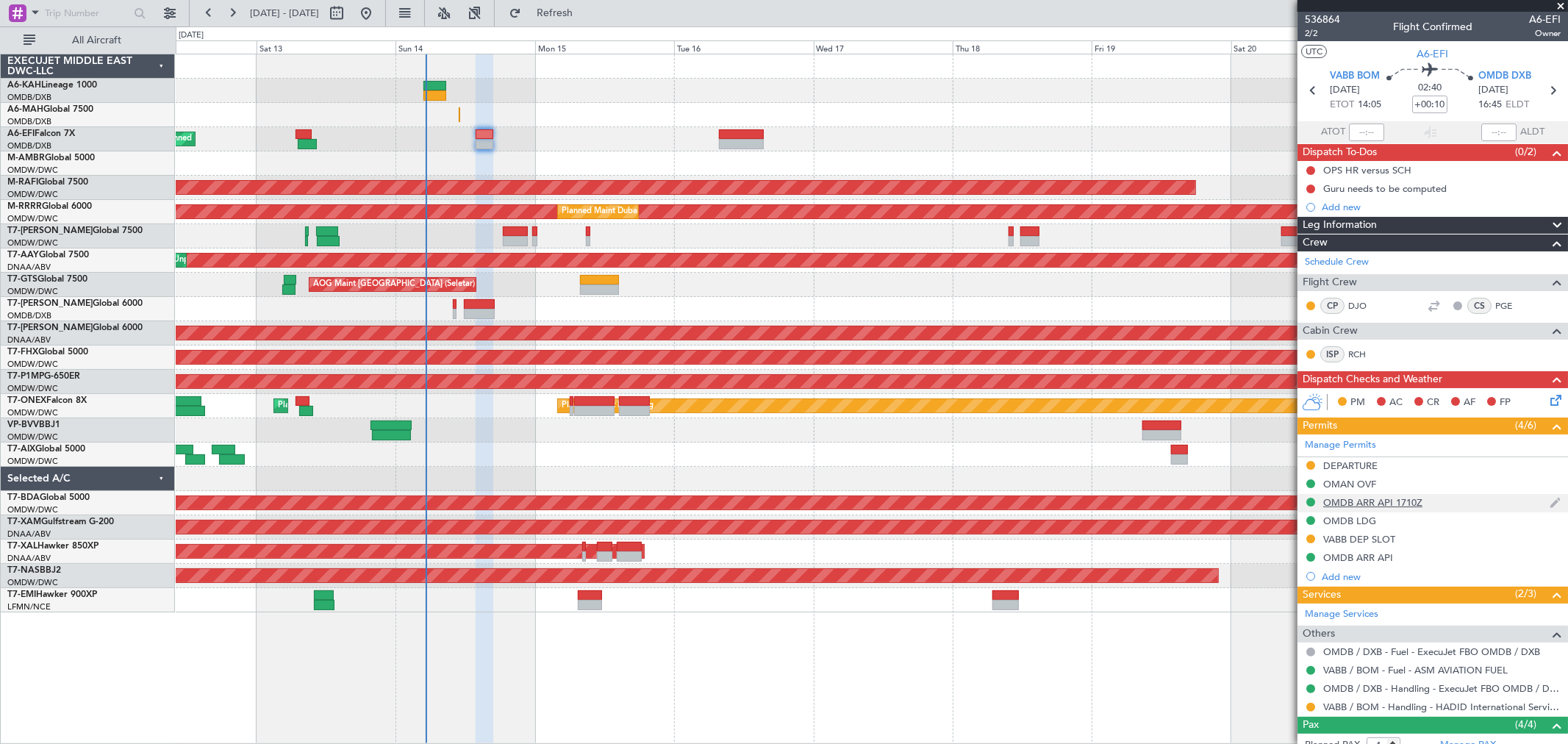
click at [1414, 505] on div "OMDB ARR API 1710Z" at bounding box center [1372, 502] width 99 height 12
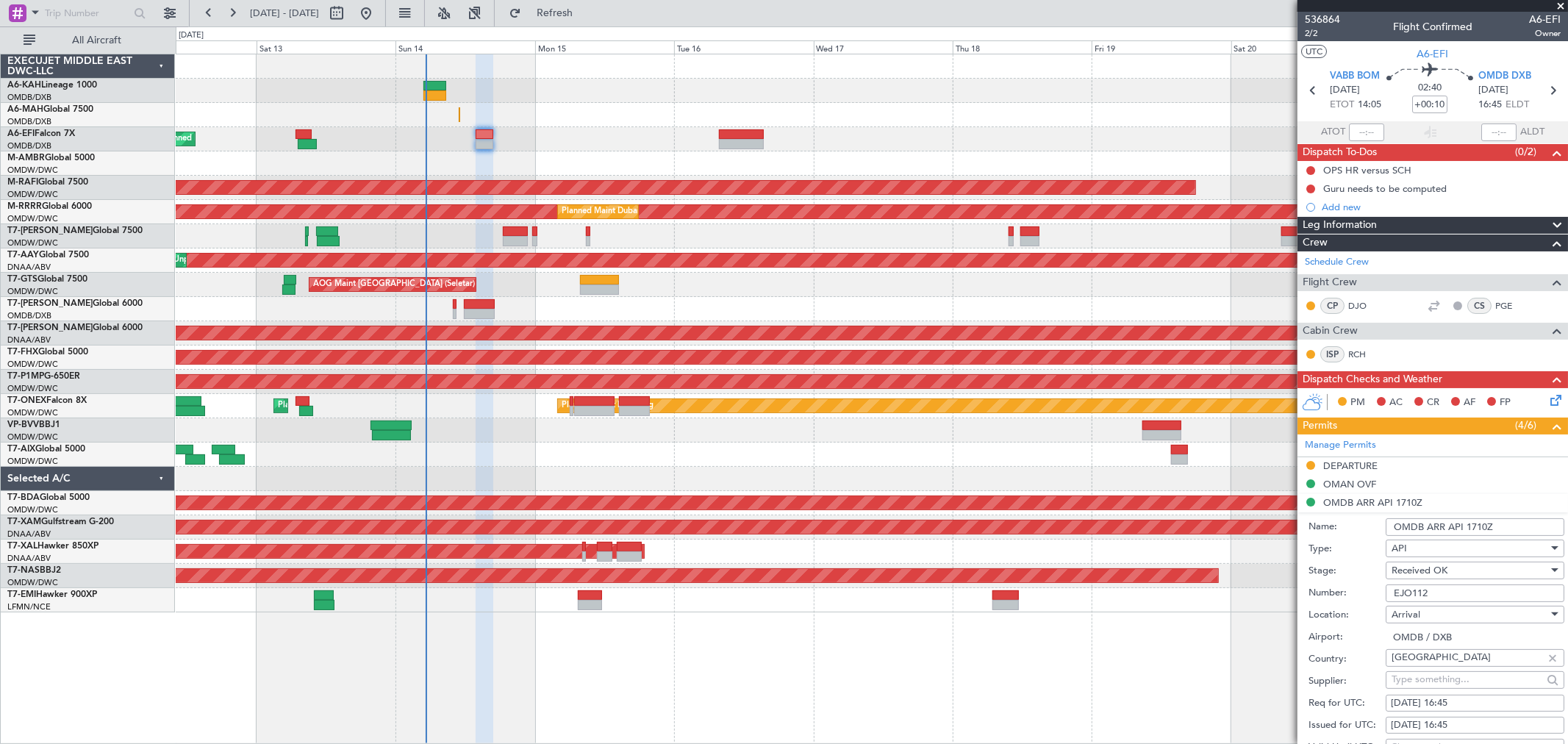
drag, startPoint x: 1428, startPoint y: 591, endPoint x: 1338, endPoint y: 591, distance: 90.0
click at [1338, 591] on div "Number: EJO112" at bounding box center [1435, 593] width 256 height 22
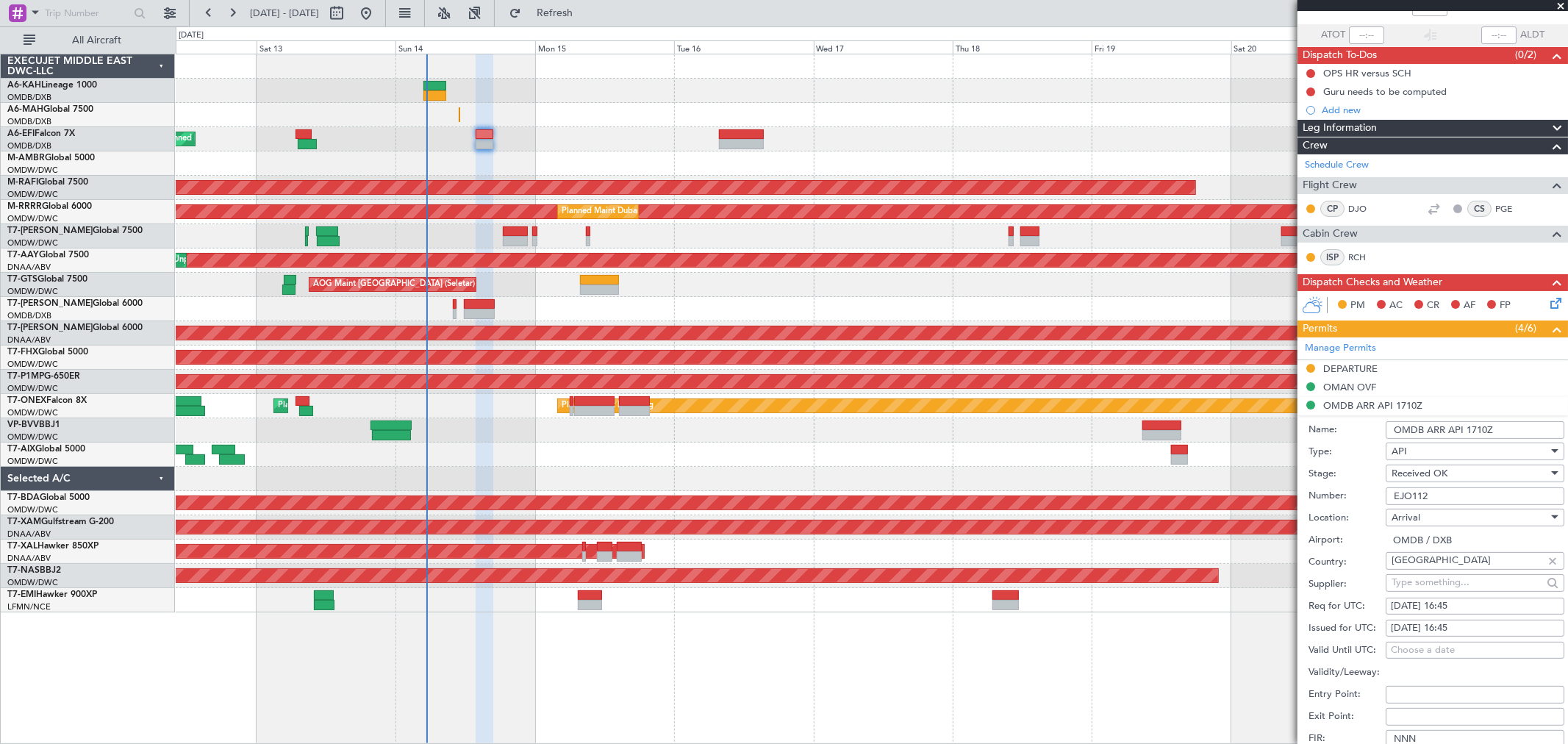
scroll to position [245, 0]
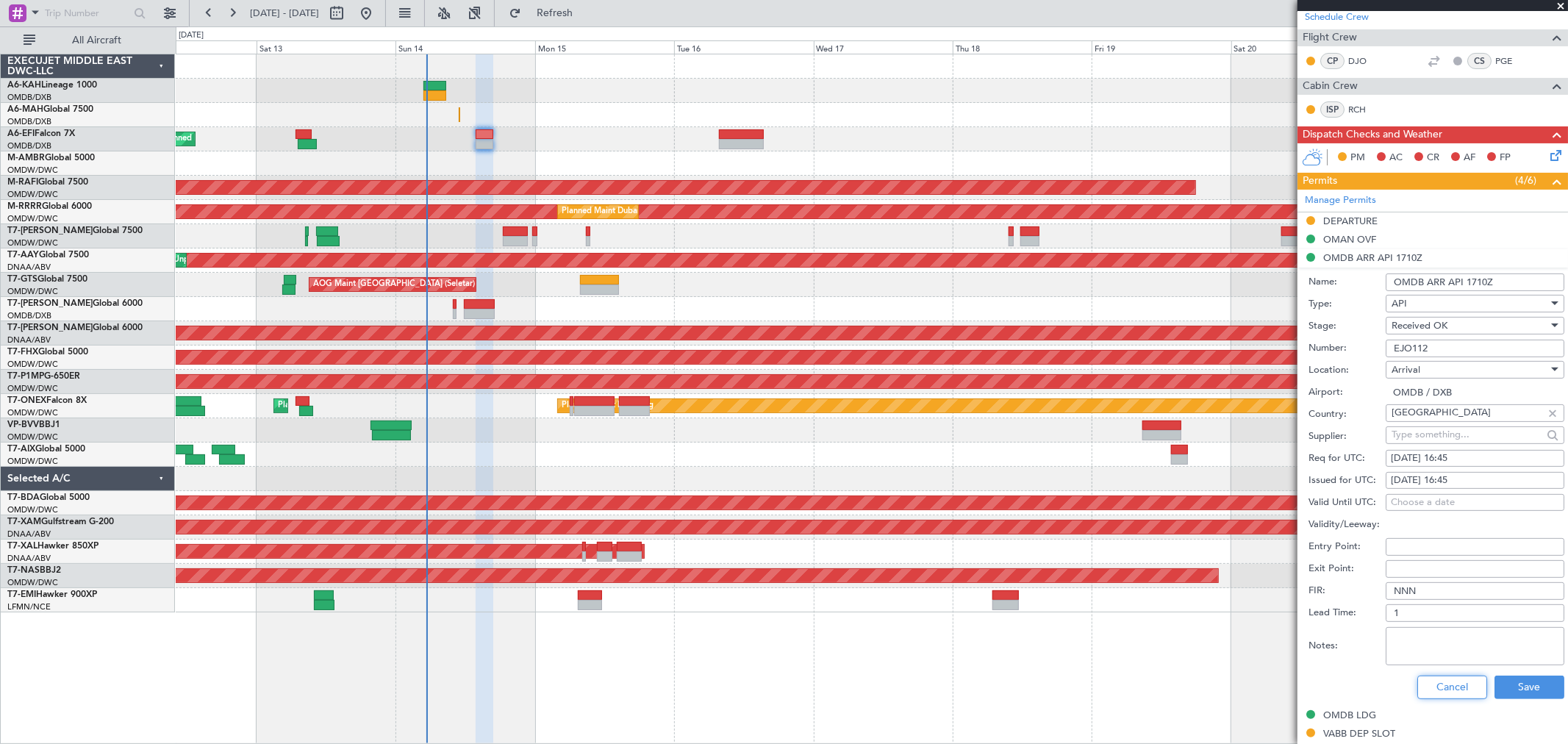
click at [1442, 689] on button "Cancel" at bounding box center [1452, 687] width 70 height 23
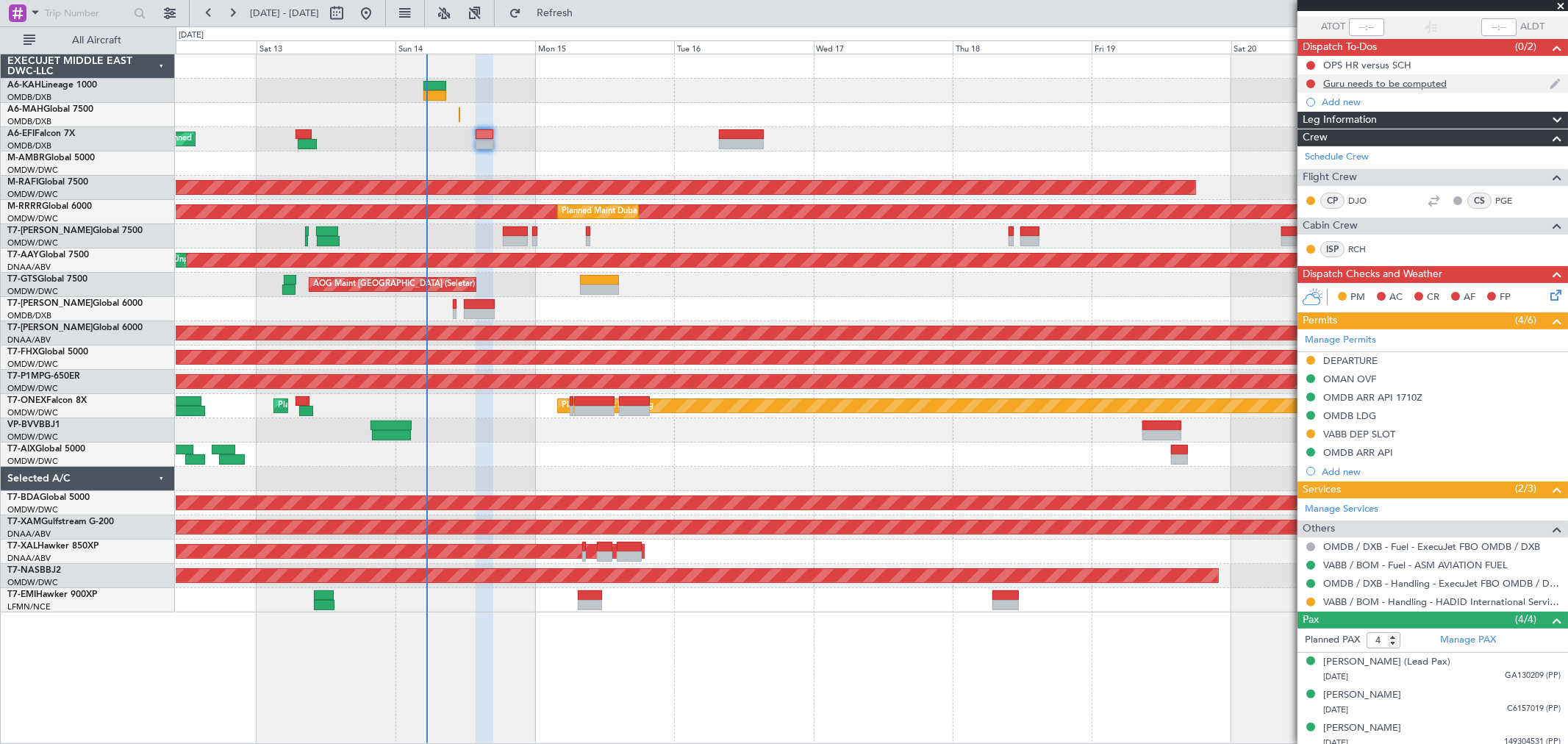
scroll to position [0, 0]
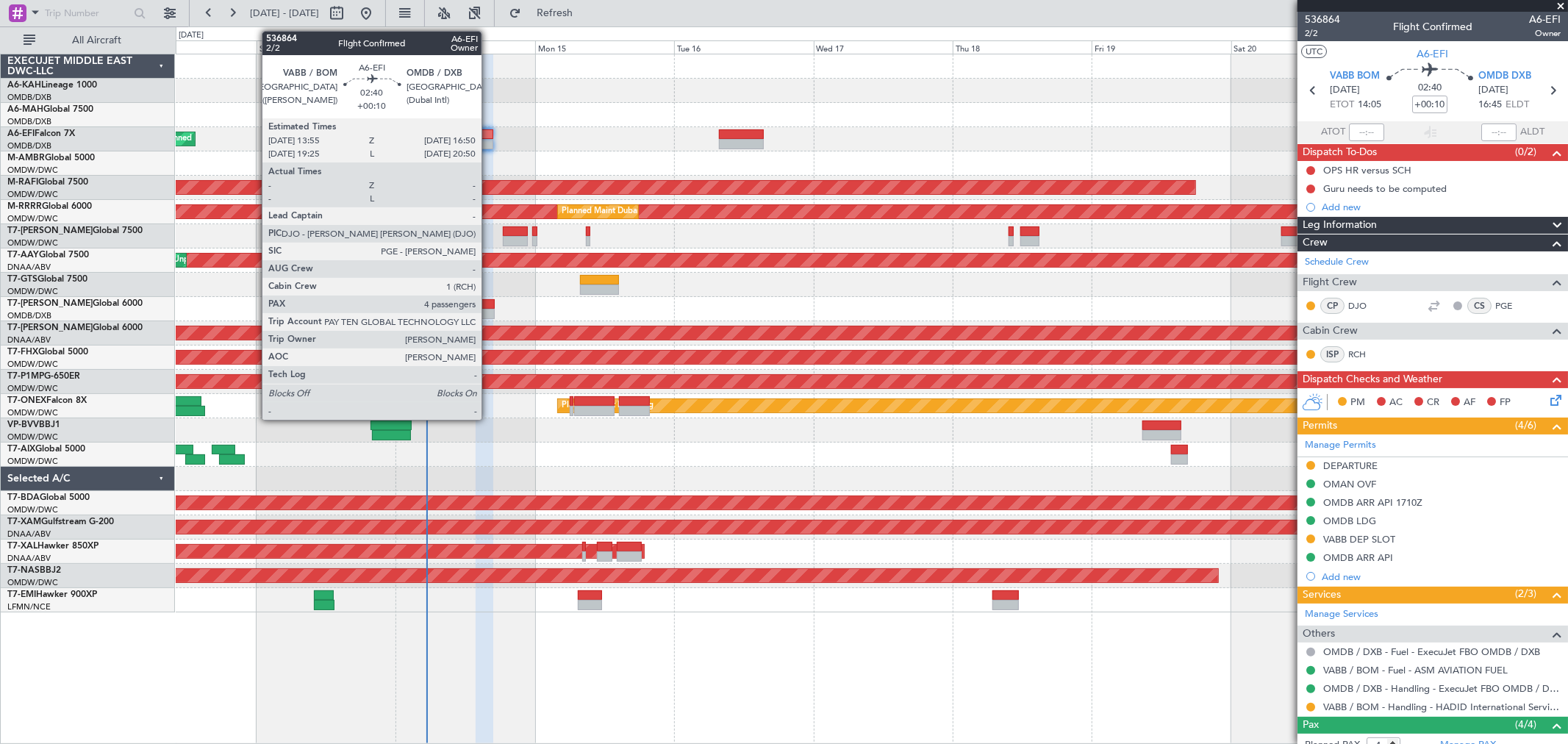
click at [489, 136] on div at bounding box center [485, 134] width 17 height 10
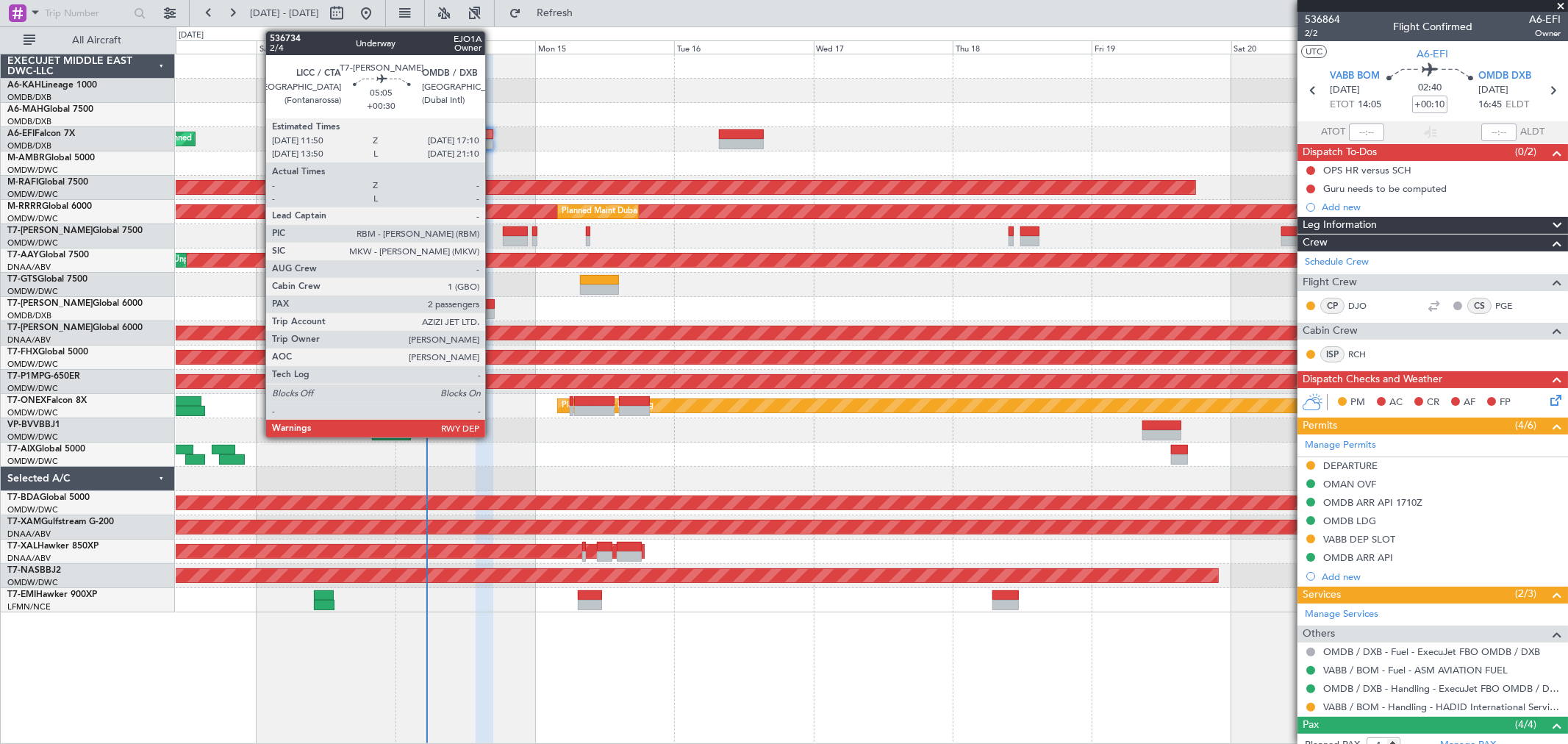
click at [492, 299] on div at bounding box center [479, 304] width 31 height 10
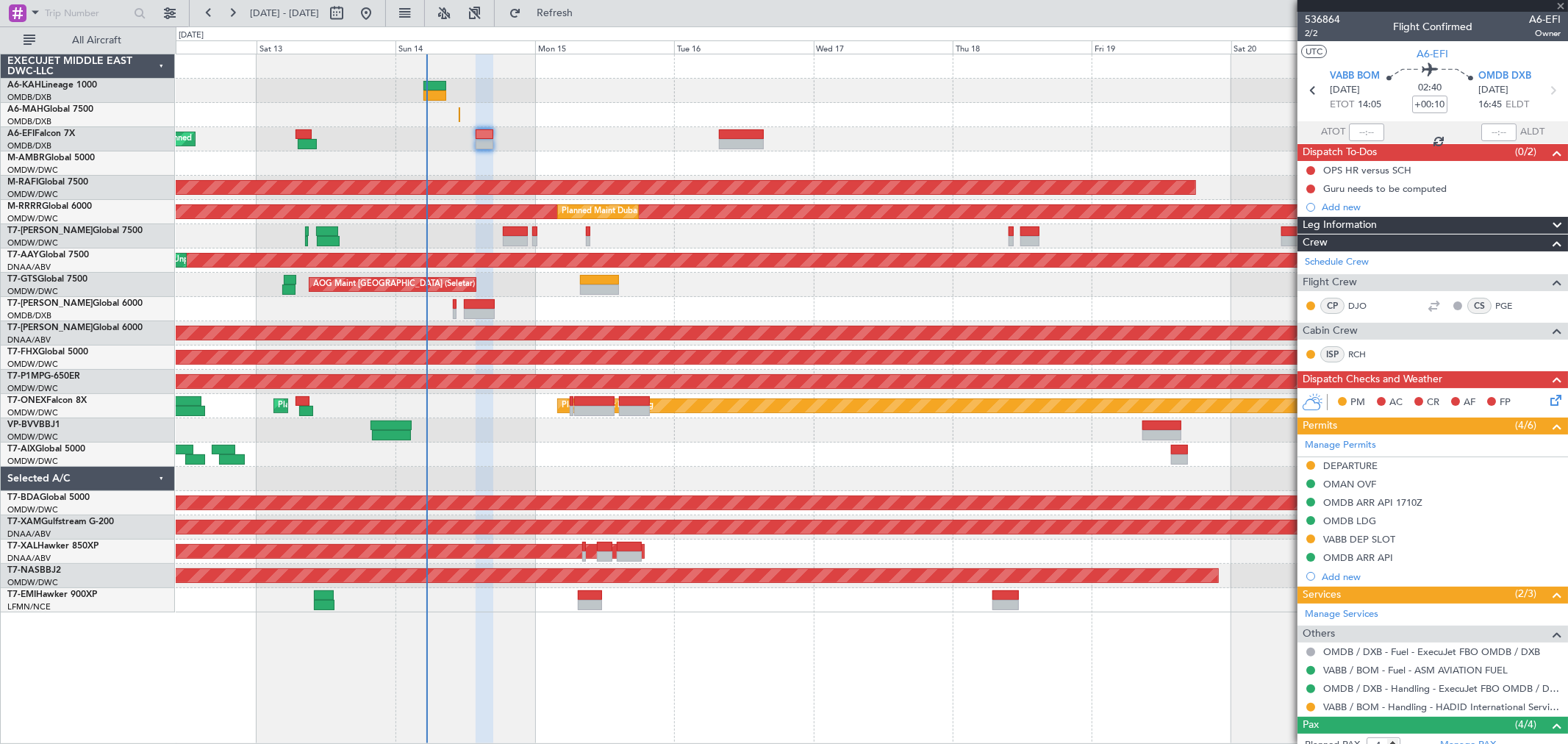
type input "+00:30"
type input "2"
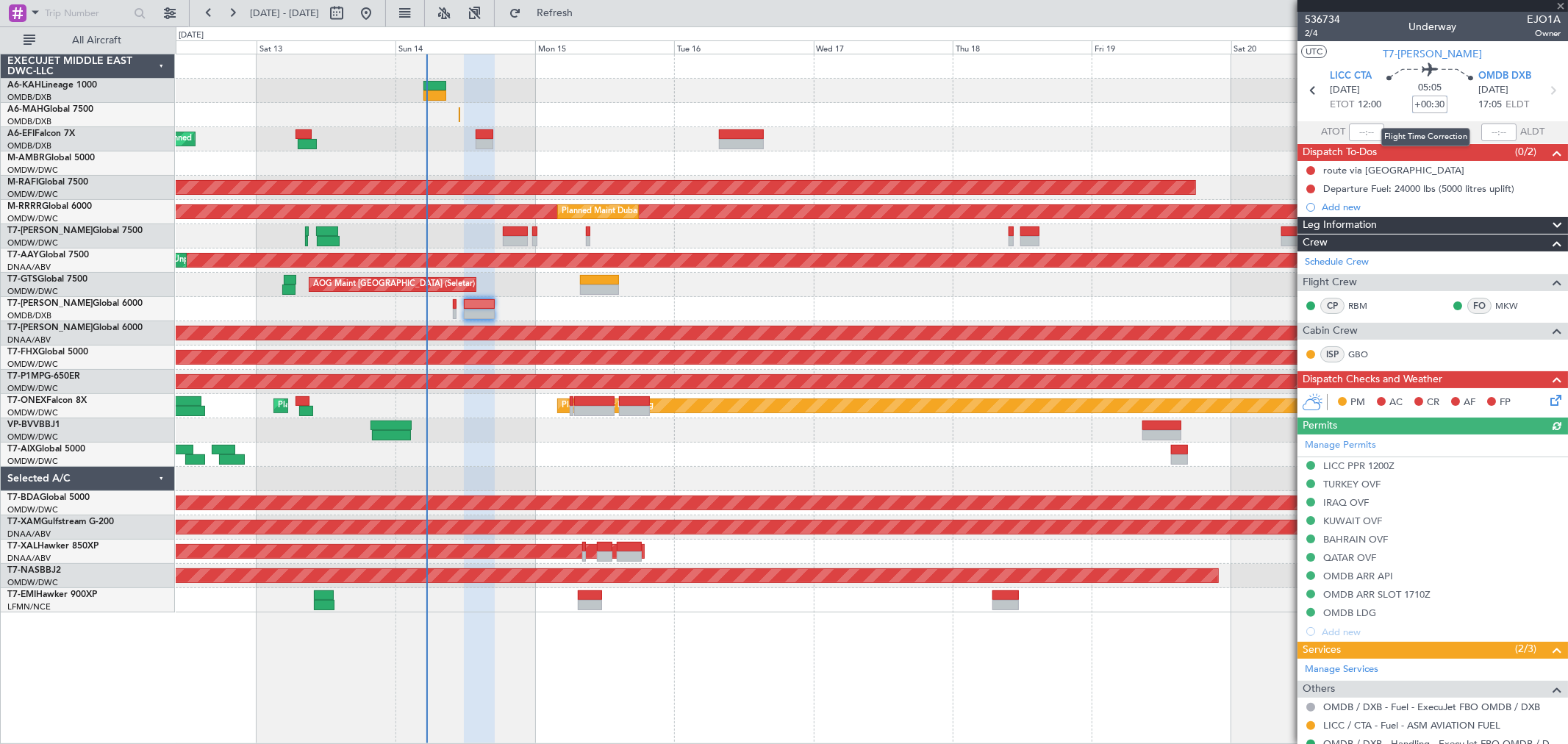
click at [1421, 103] on input "+00:30" at bounding box center [1429, 104] width 36 height 17
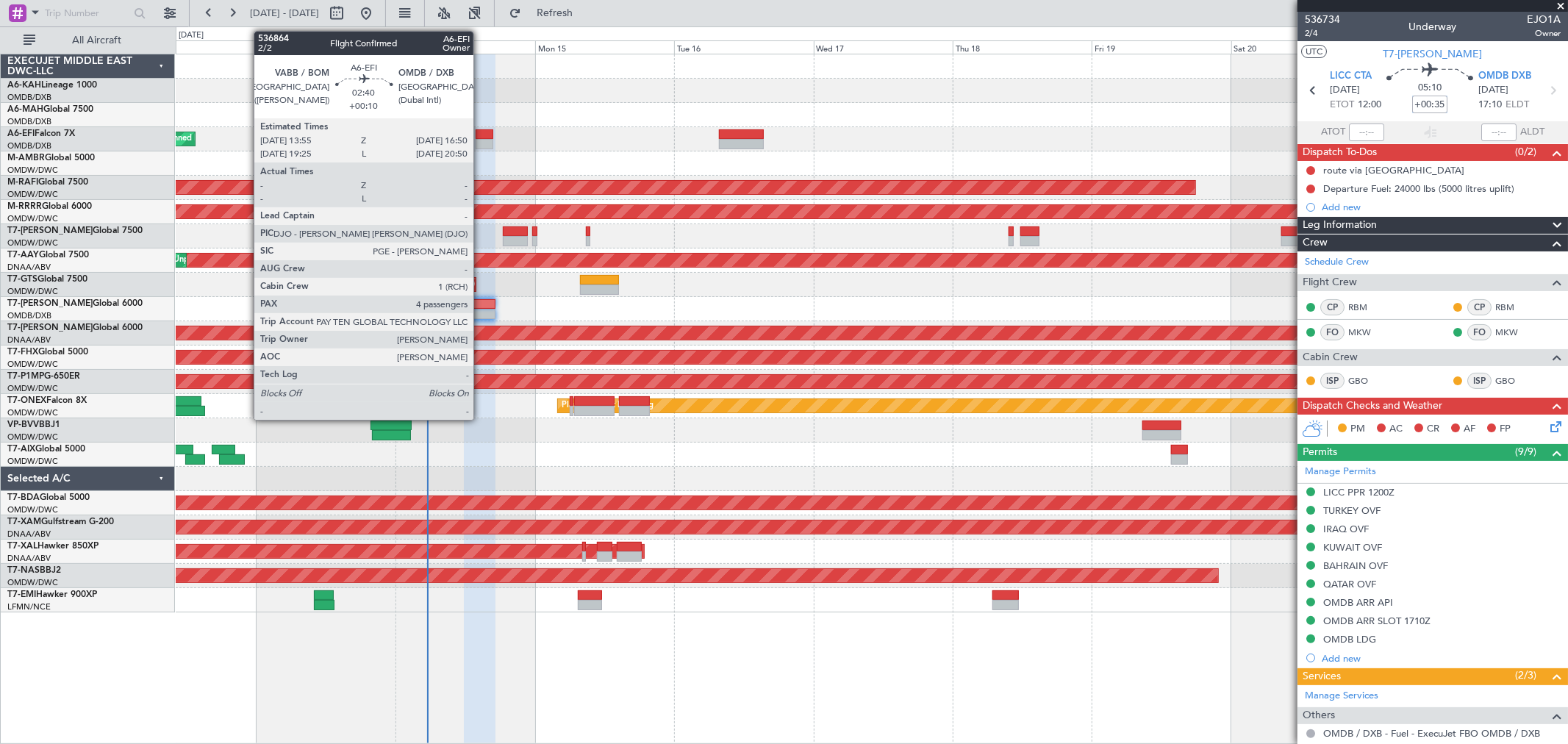
click at [481, 137] on div at bounding box center [485, 134] width 17 height 10
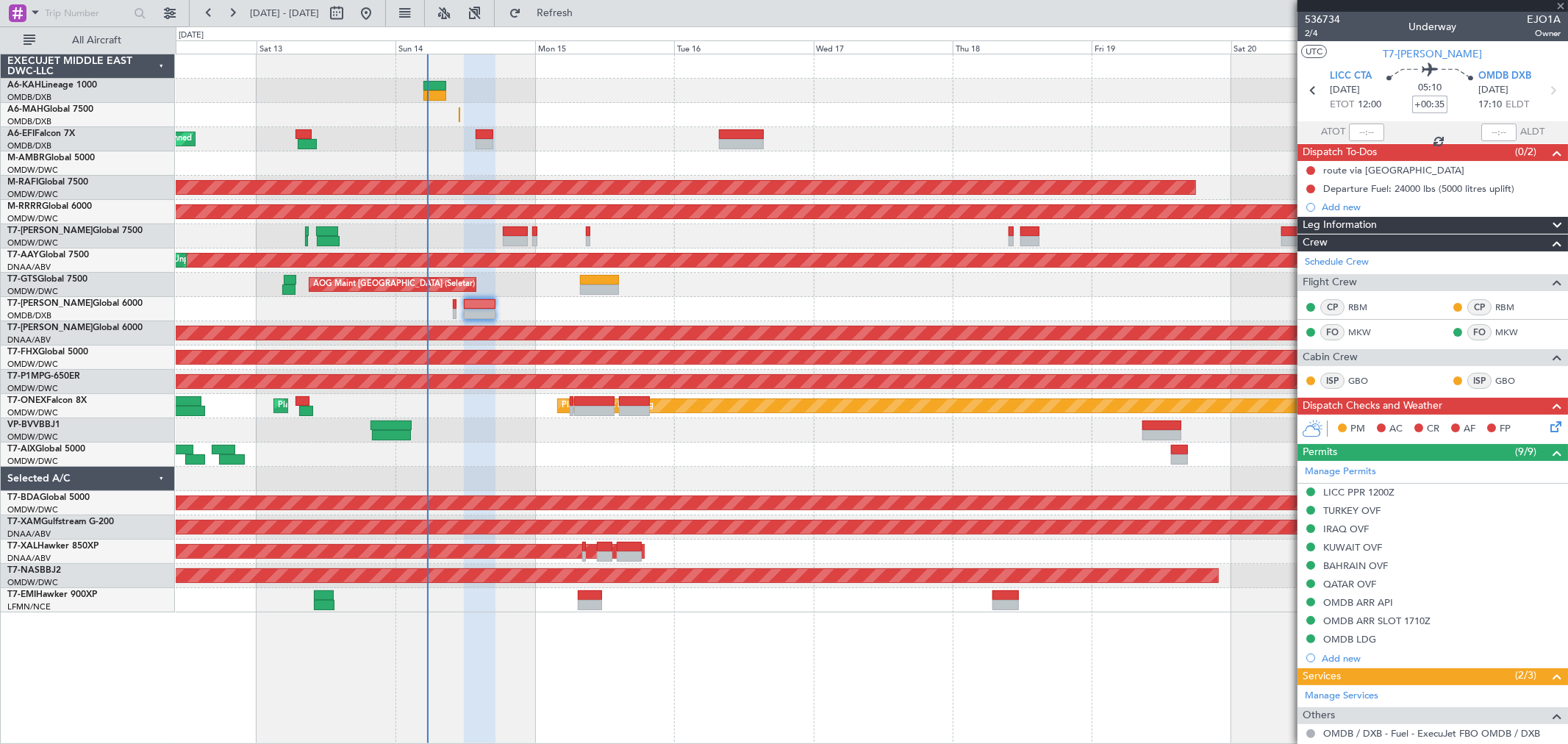
type input "+00:10"
type input "4"
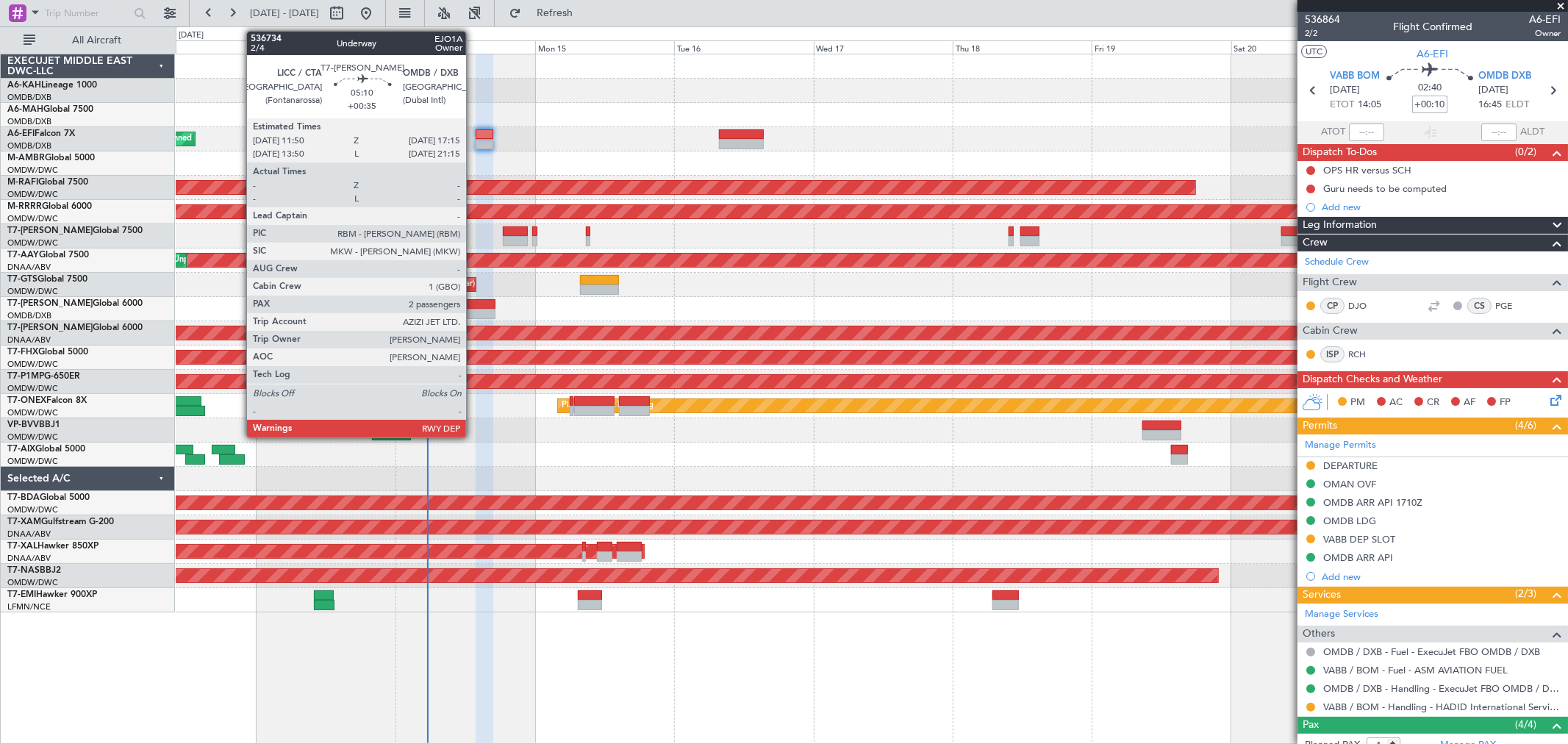
click at [473, 306] on div at bounding box center [479, 304] width 31 height 10
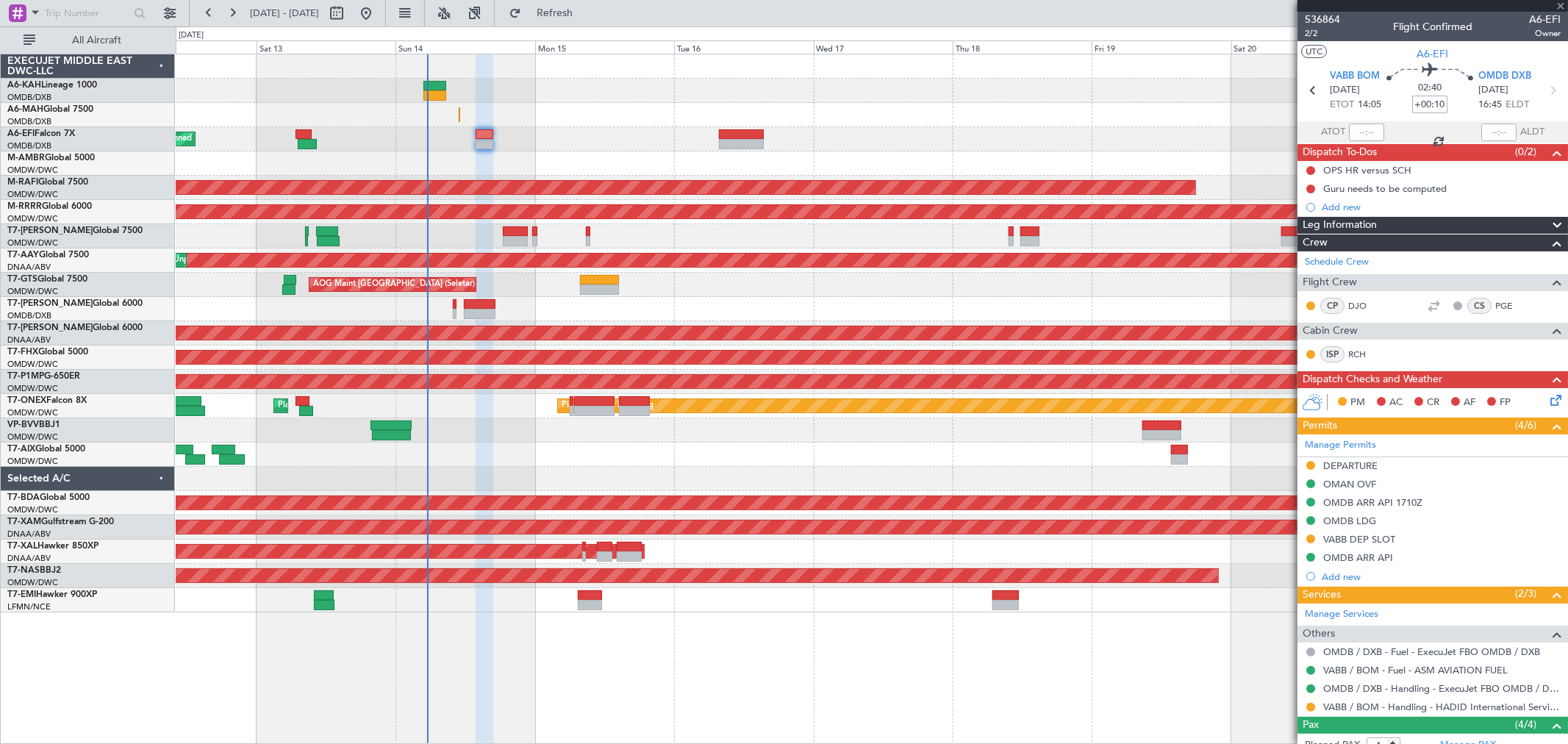
type input "+00:35"
type input "2"
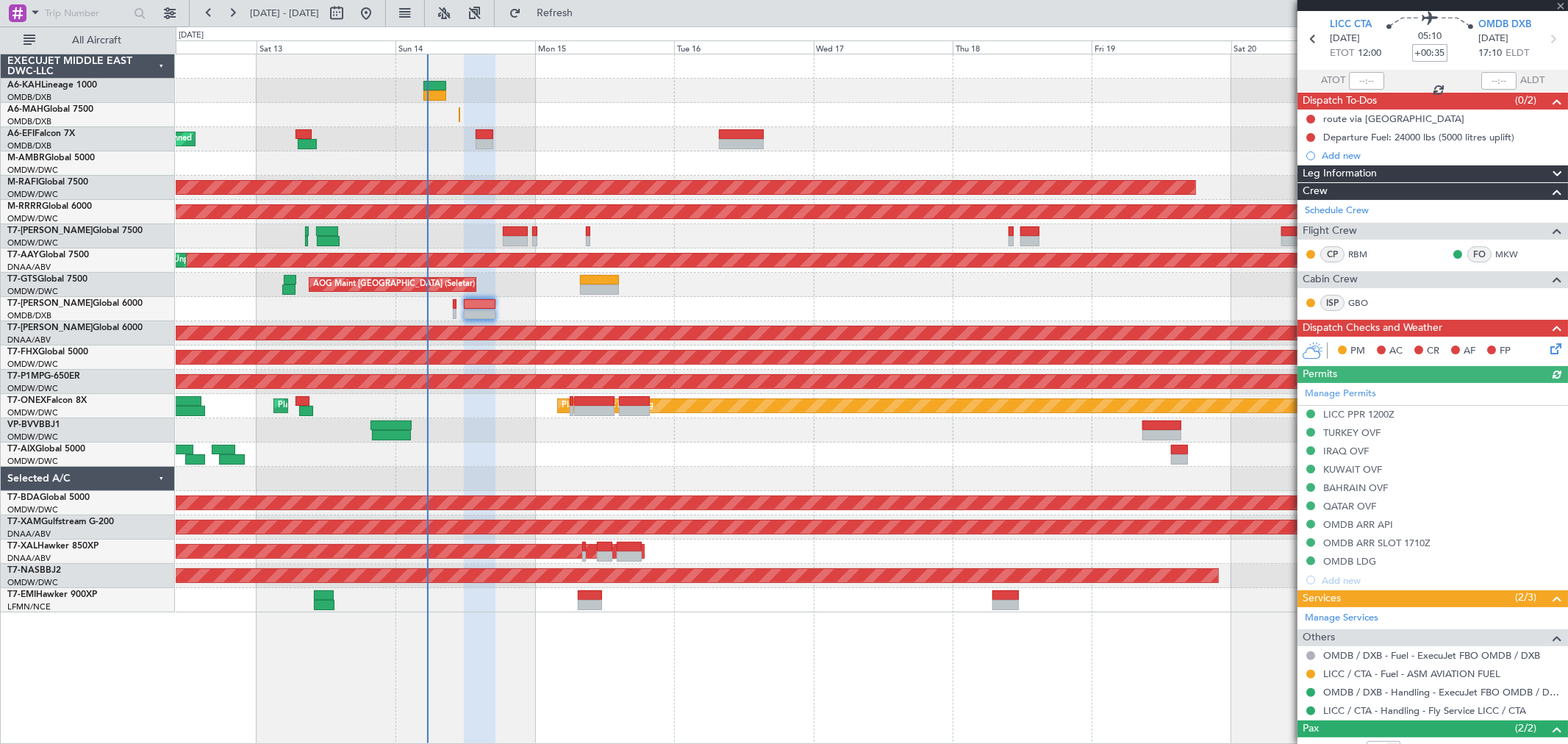
scroll to position [135, 0]
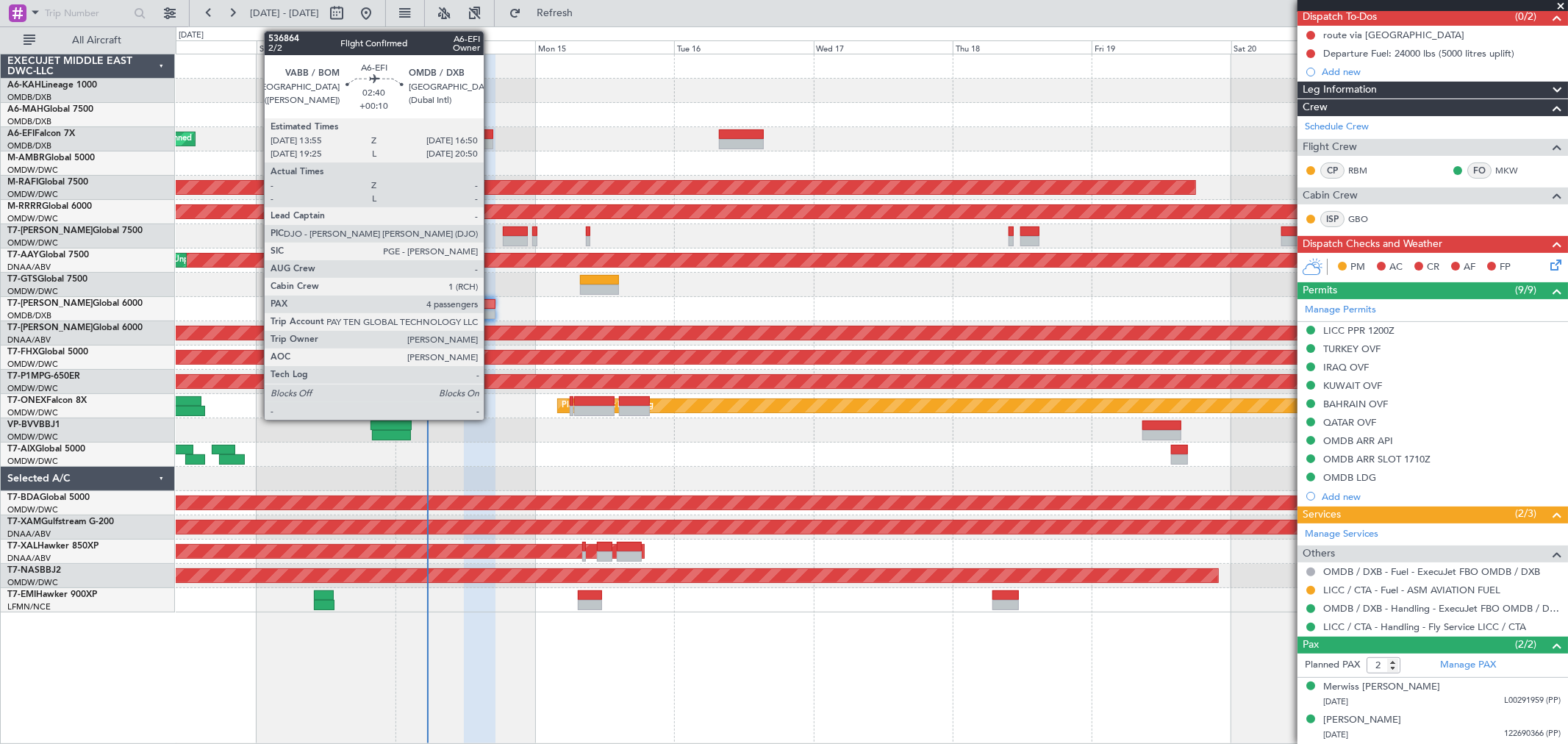
click at [491, 134] on div at bounding box center [485, 134] width 17 height 10
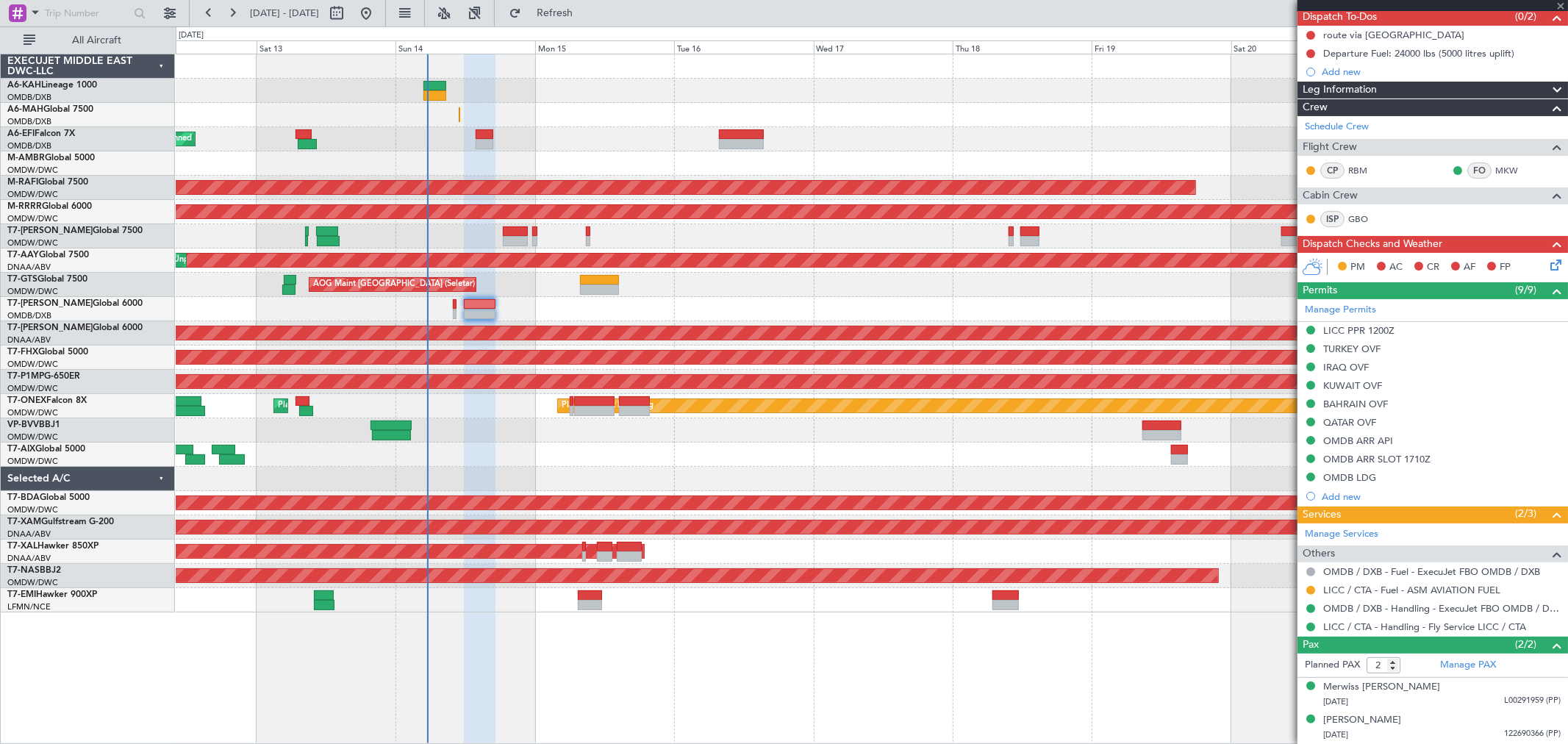
type input "+00:10"
type input "4"
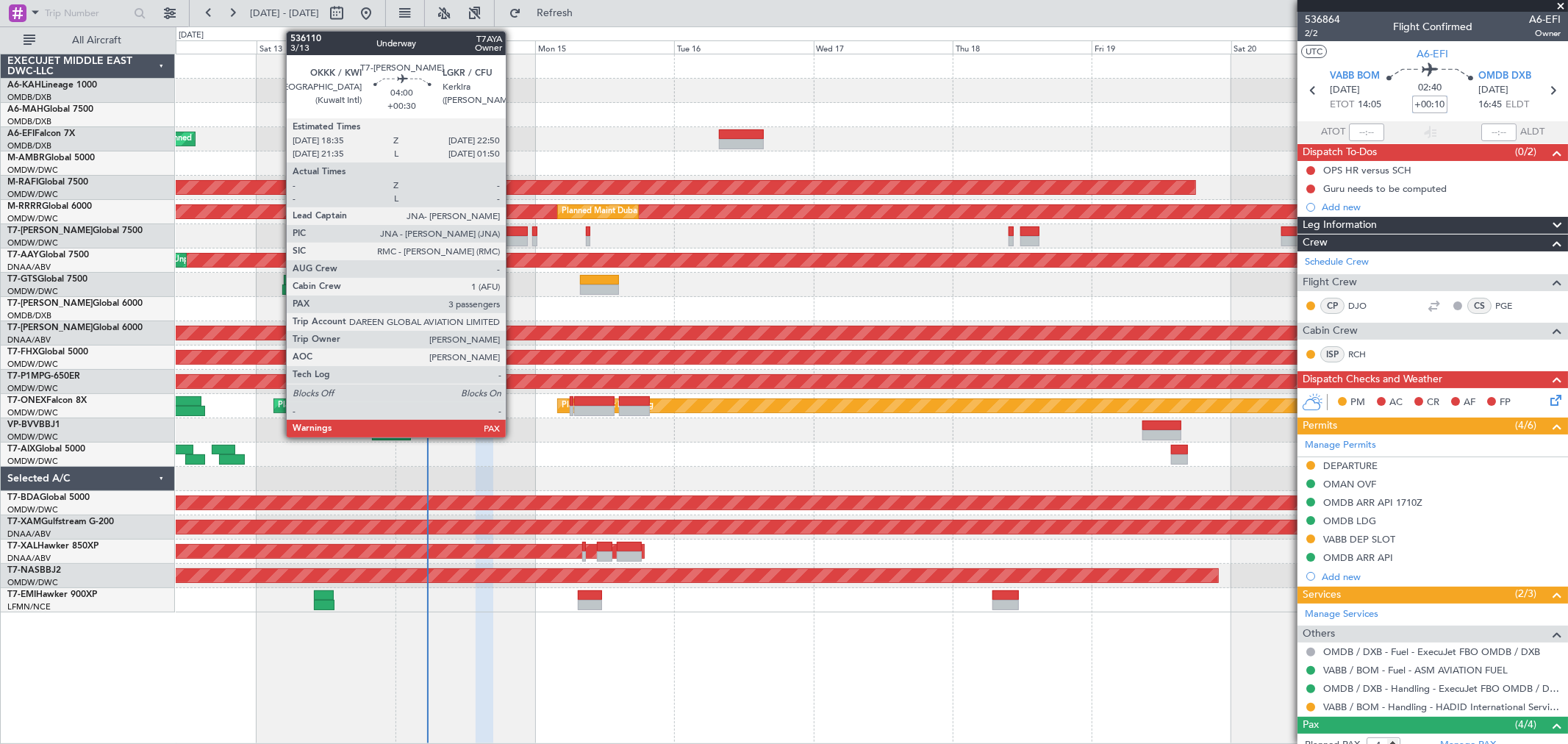
click at [513, 230] on div at bounding box center [515, 232] width 25 height 10
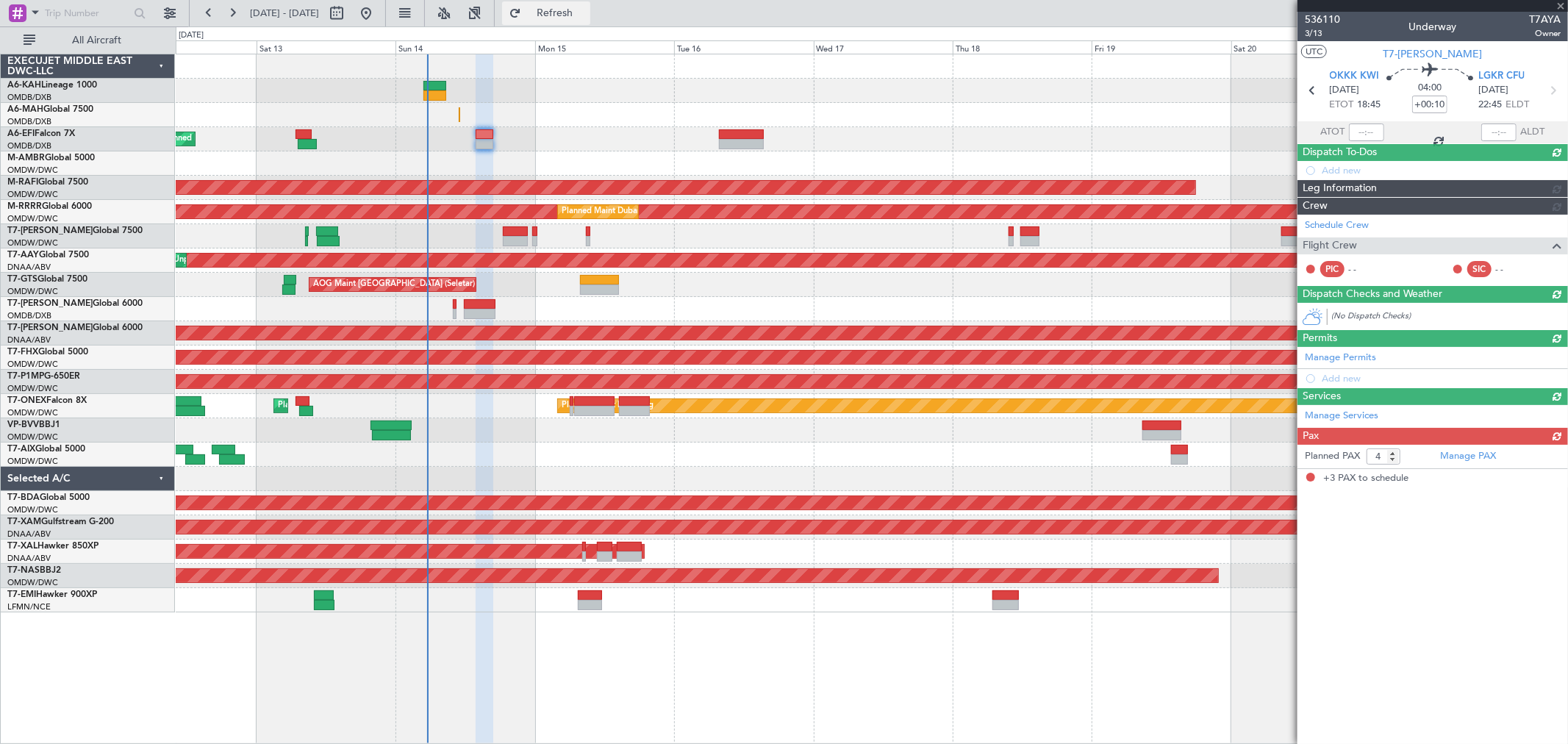
type input "+00:30"
type input "3"
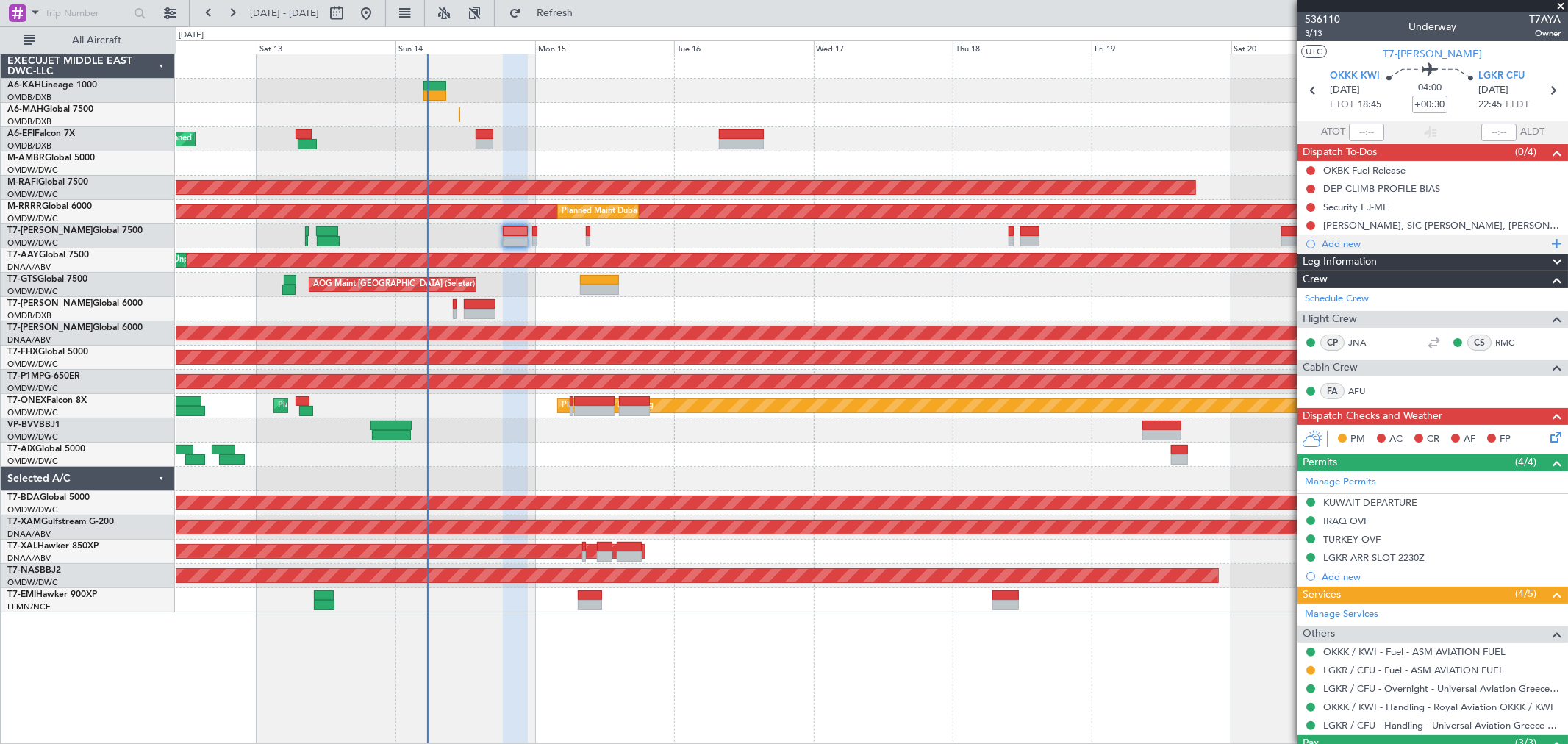
click at [1358, 246] on div "Add new" at bounding box center [1435, 244] width 225 height 12
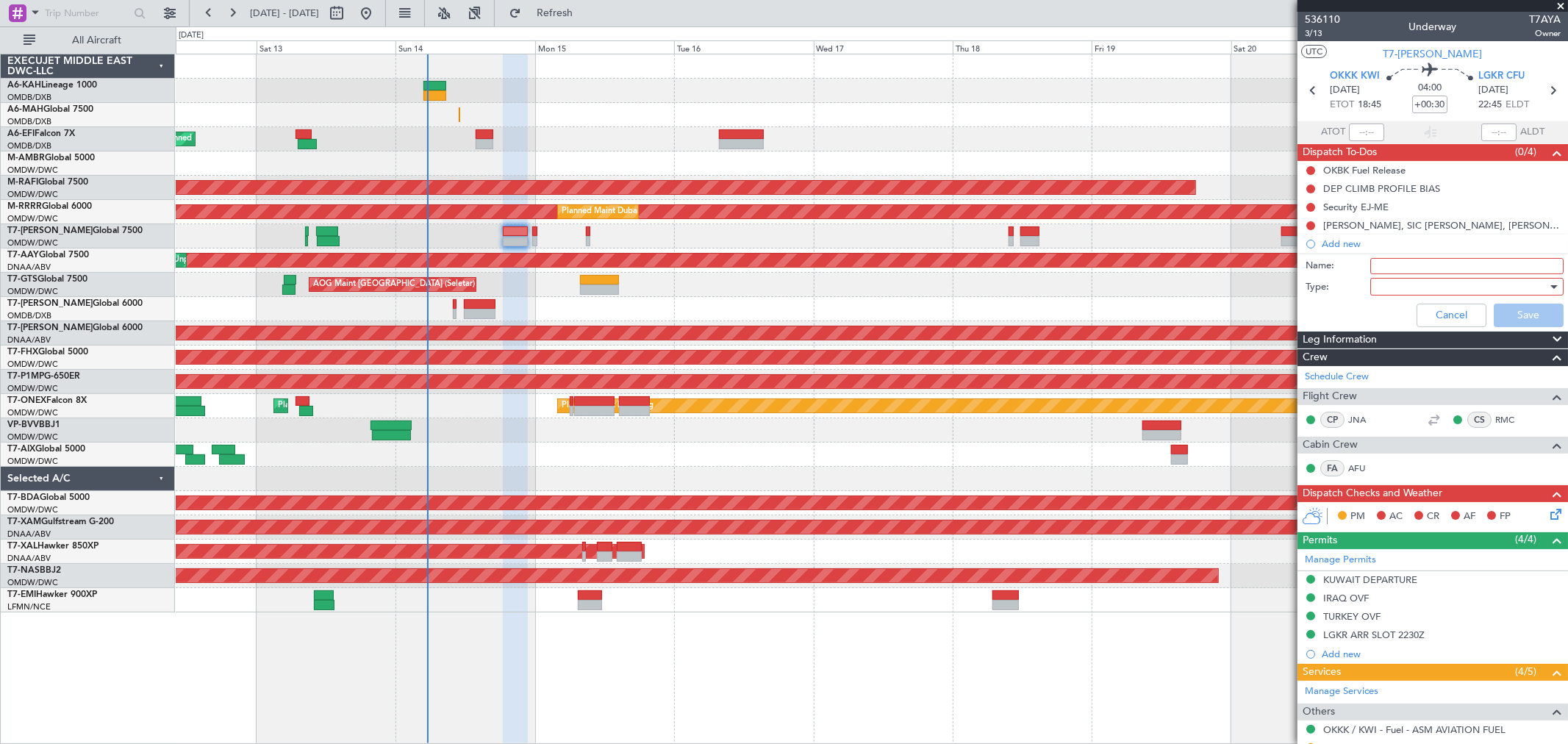
drag, startPoint x: 1373, startPoint y: 254, endPoint x: 1394, endPoint y: 268, distance: 25.2
click at [1394, 268] on input "Name:" at bounding box center [1466, 266] width 193 height 16
paste input "max fuel from Kuwait to land in Corfu below max landing weight."
type input "max fuel from Kuwait to land in Corfu below max landing weight."
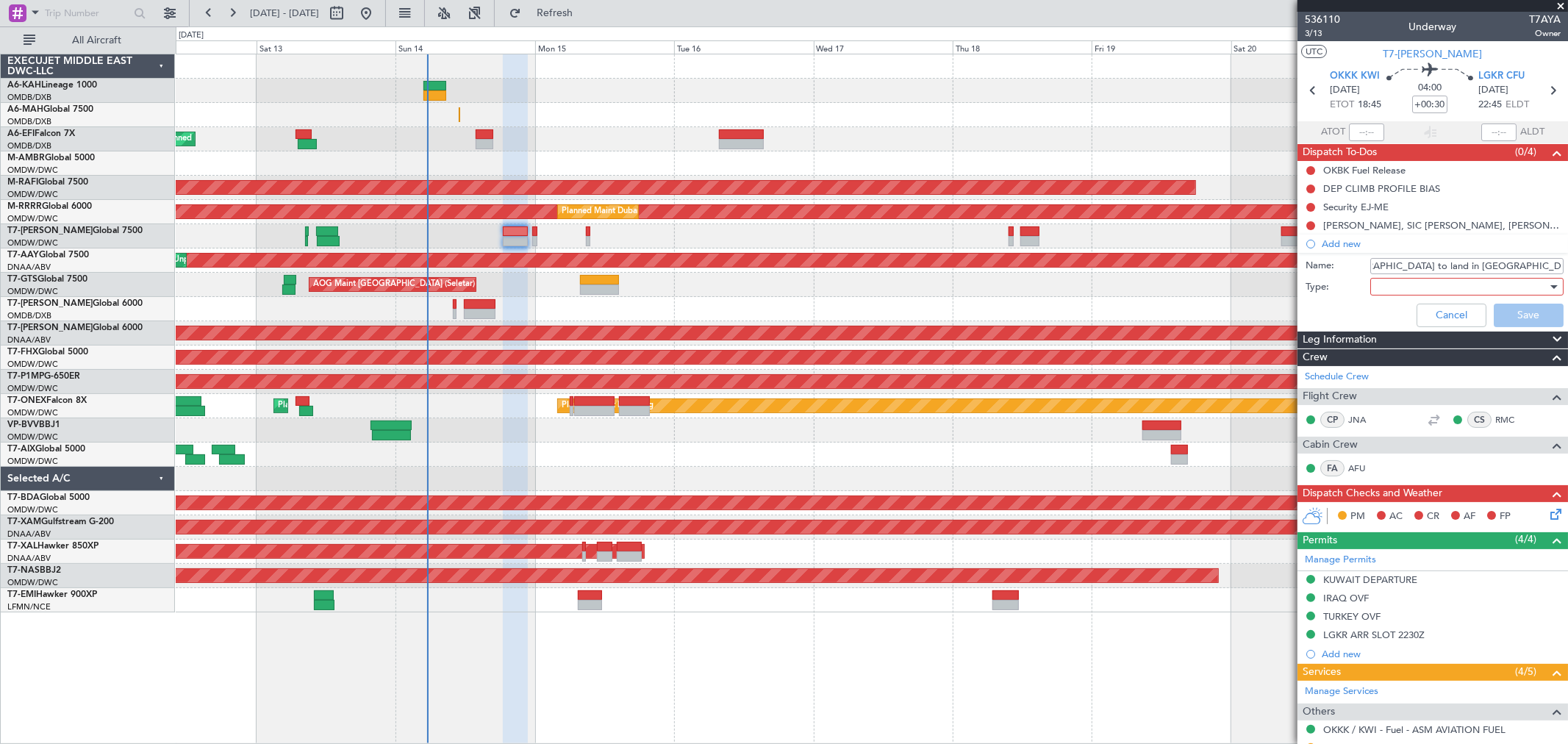
click at [1392, 284] on div at bounding box center [1461, 286] width 172 height 22
click at [1389, 314] on span "Generic" at bounding box center [1460, 317] width 172 height 22
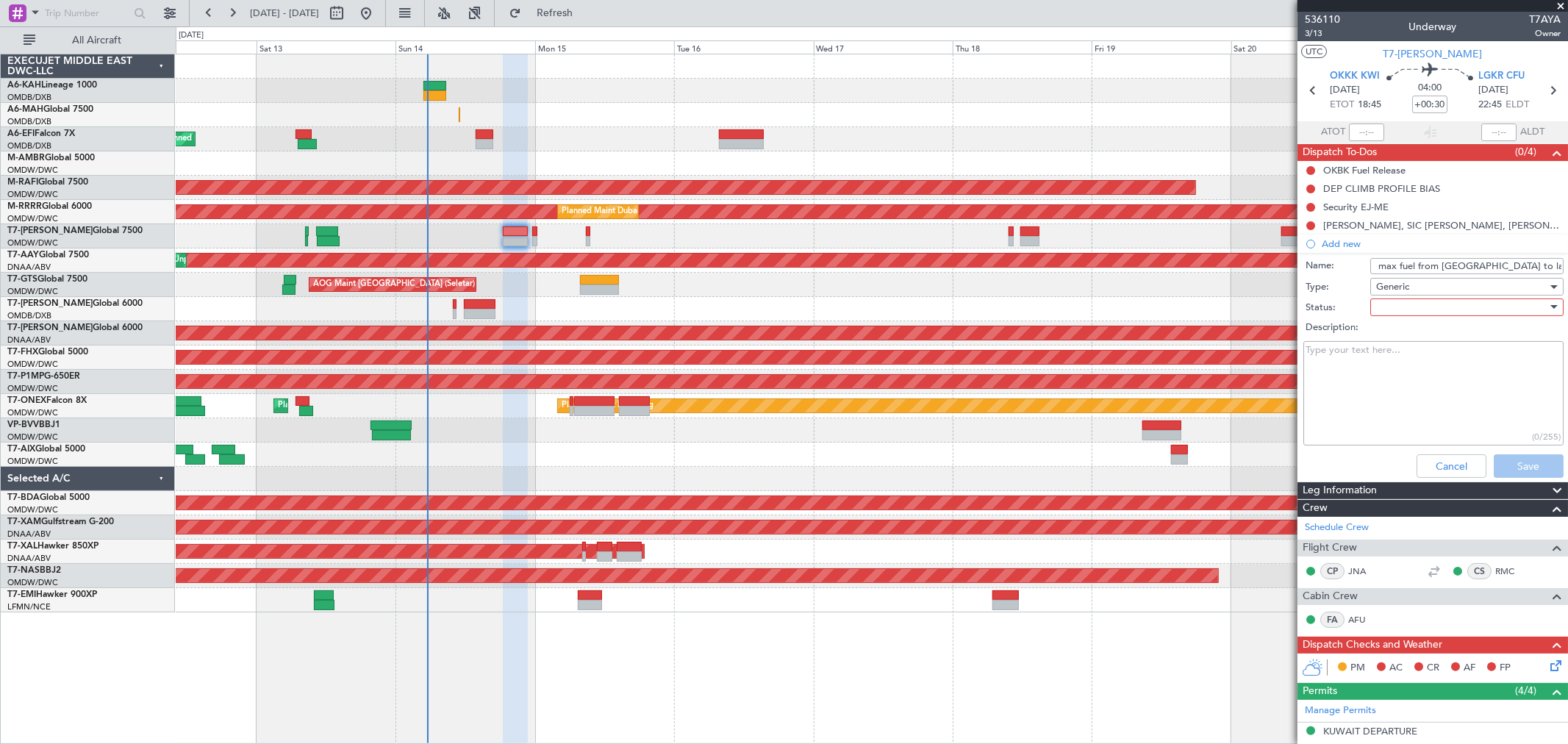
click at [1399, 309] on div at bounding box center [1461, 307] width 172 height 22
click at [1393, 339] on span "Not Started" at bounding box center [1460, 336] width 172 height 22
click at [1500, 467] on button "Save" at bounding box center [1528, 466] width 70 height 23
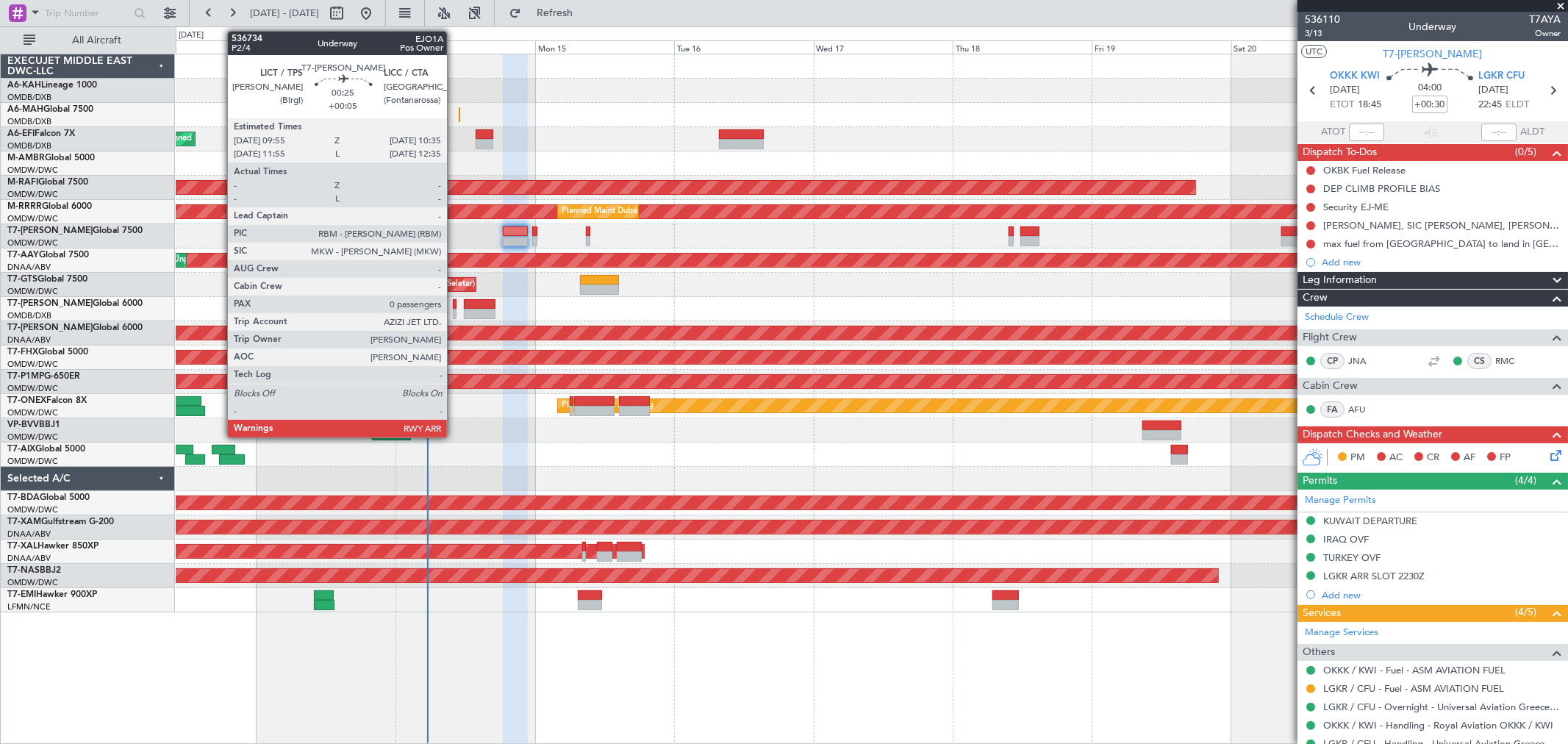
click at [454, 303] on div at bounding box center [454, 304] width 4 height 10
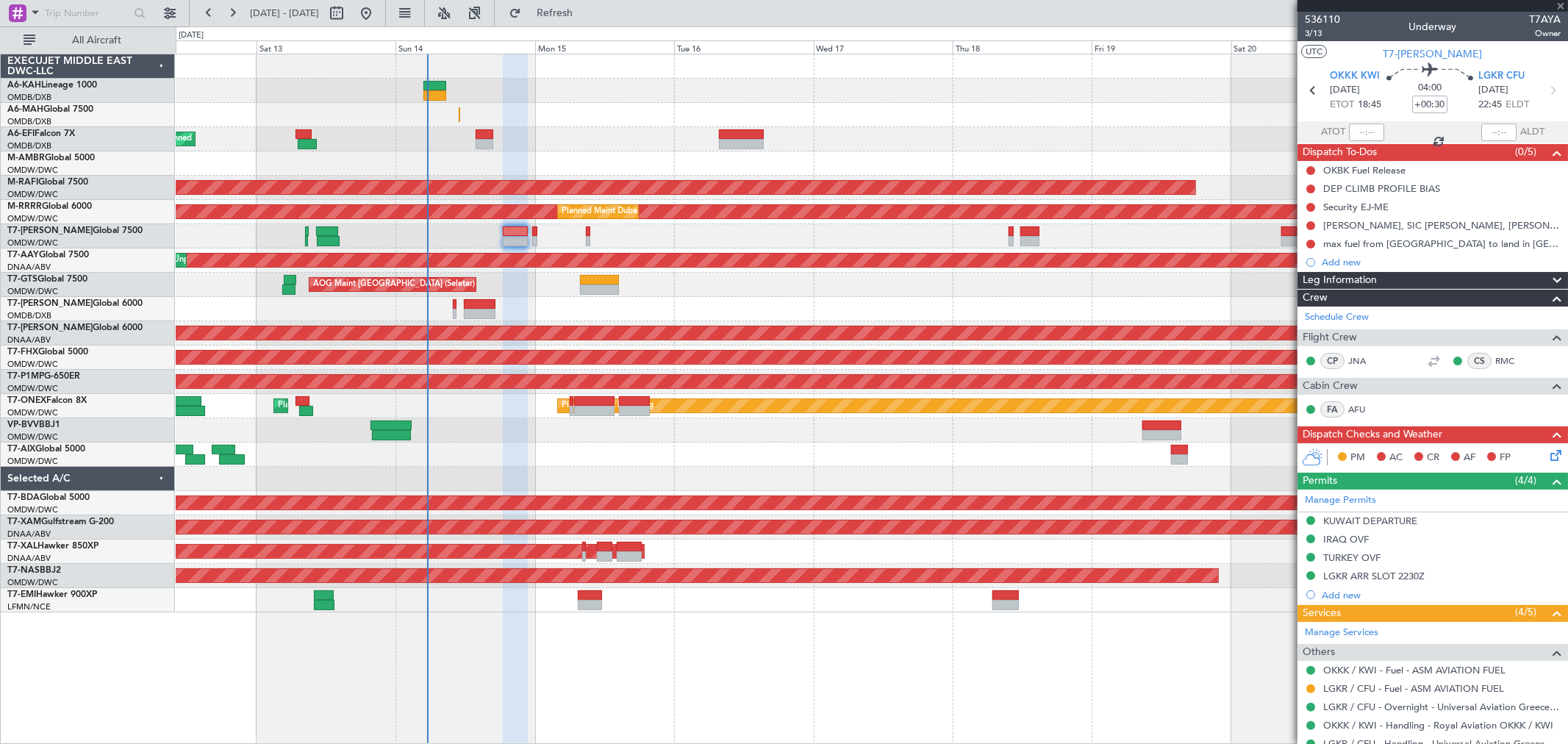
type input "+00:05"
type input "0"
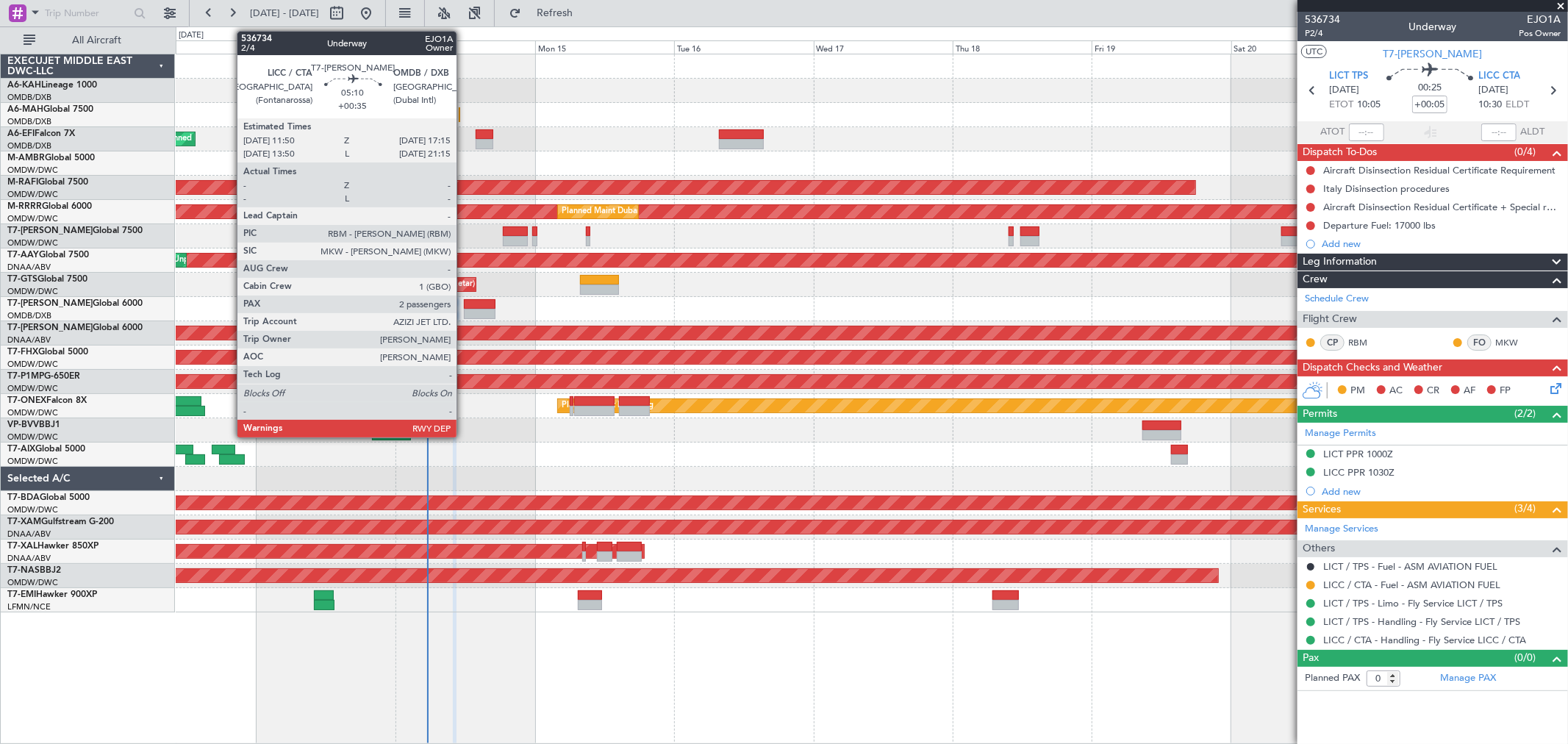
click at [464, 309] on div at bounding box center [479, 314] width 31 height 10
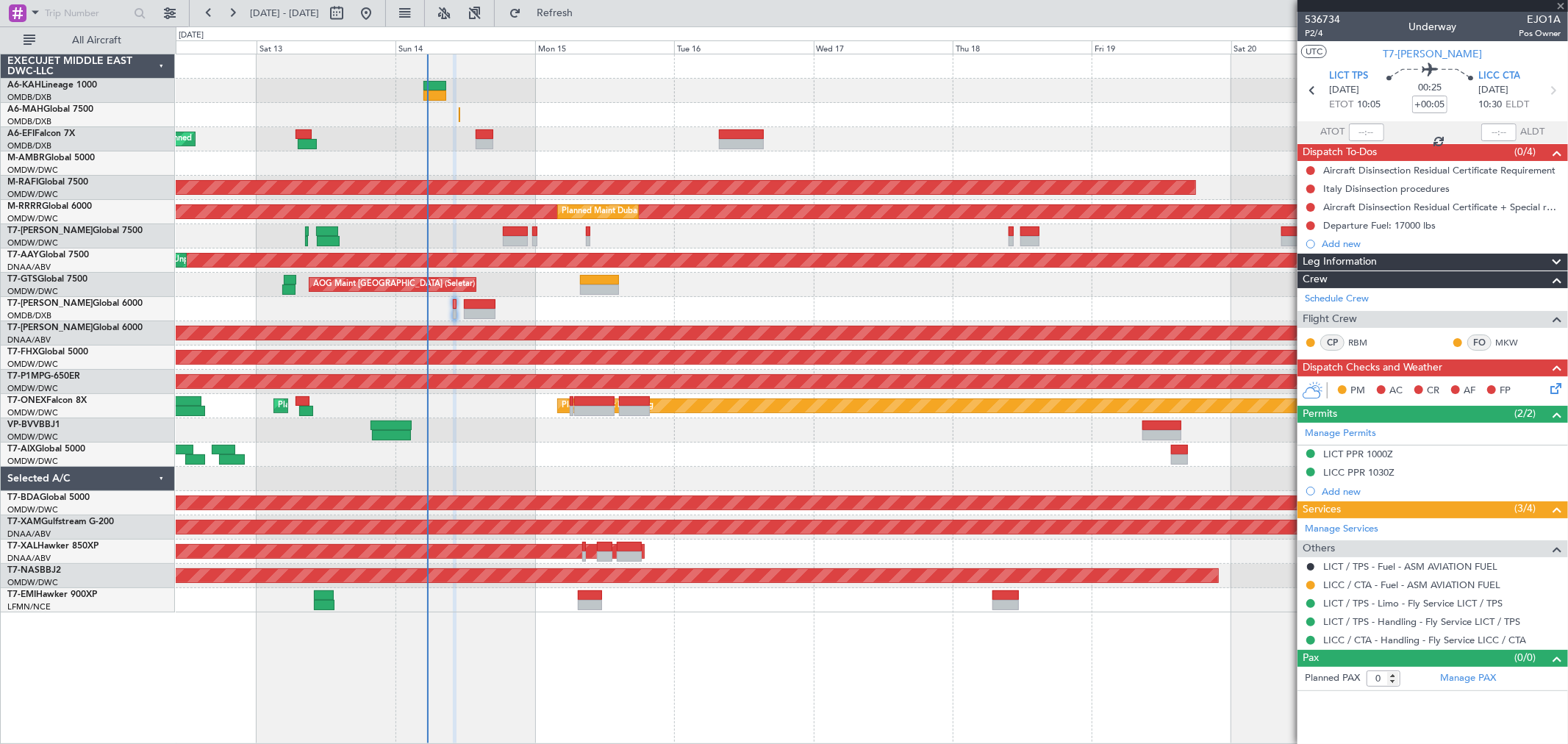
type input "+00:35"
type input "2"
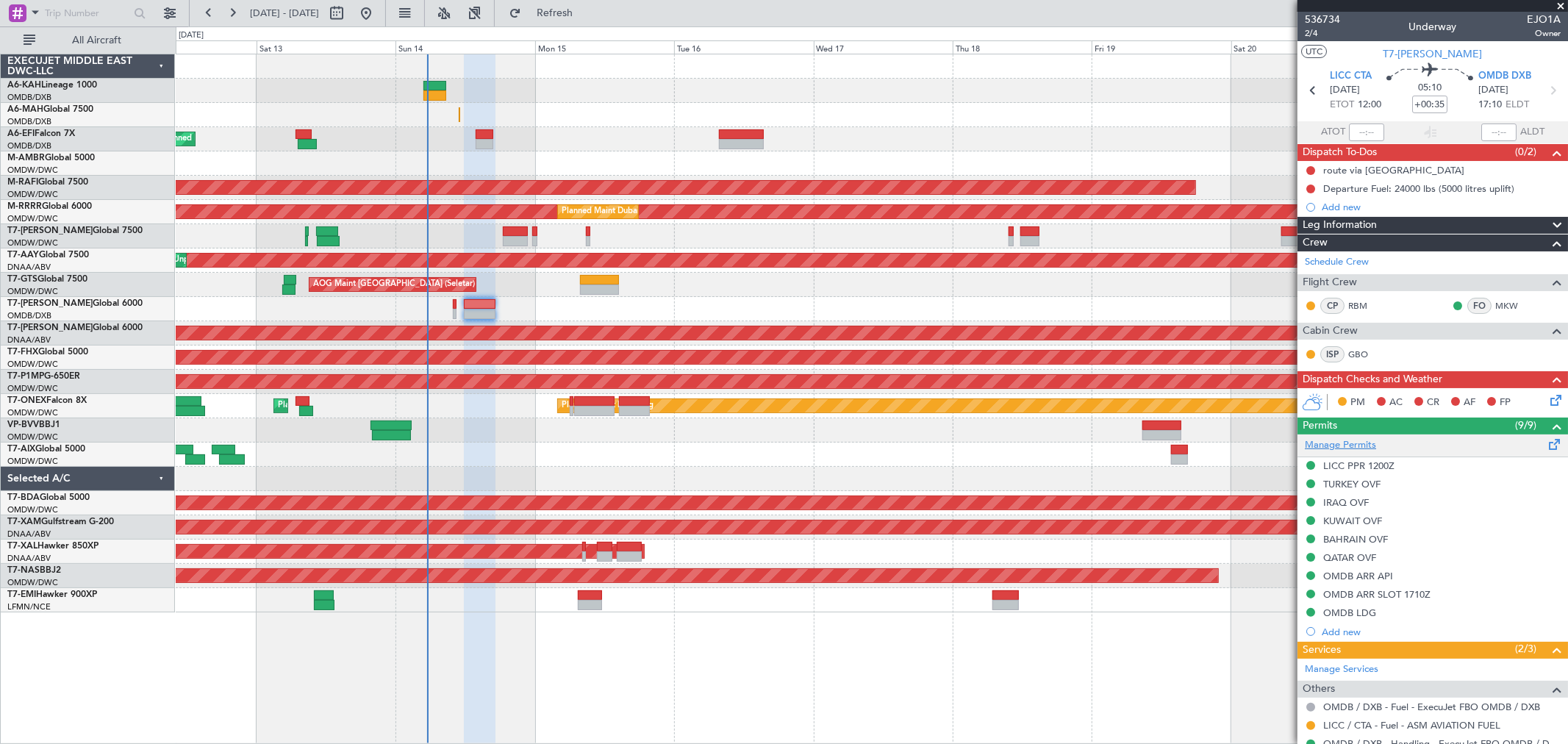
click at [1358, 442] on link "Manage Permits" at bounding box center [1340, 445] width 71 height 15
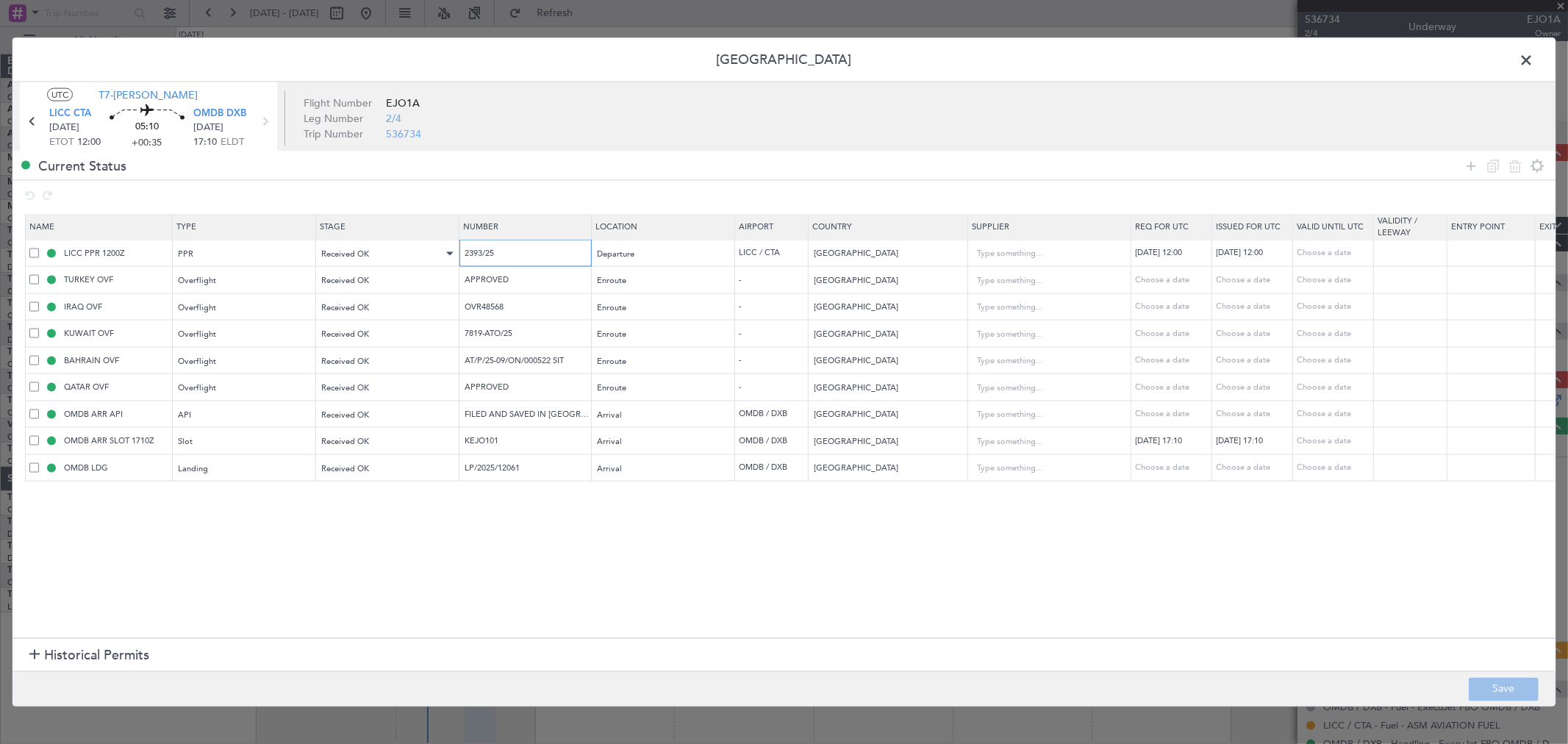
drag, startPoint x: 529, startPoint y: 250, endPoint x: 423, endPoint y: 260, distance: 106.5
click at [423, 260] on tr "LICC PPR 1200Z PPR Received OK 2393/25 Departure LICC / CTA Italy 14/09/2025 12…" at bounding box center [963, 252] width 1875 height 27
drag, startPoint x: 527, startPoint y: 310, endPoint x: 361, endPoint y: 322, distance: 166.4
click at [361, 322] on table "Name Type Stage Number Location Airport Country Supplier Req For Utc Issued For…" at bounding box center [963, 348] width 1876 height 268
drag, startPoint x: 554, startPoint y: 335, endPoint x: 331, endPoint y: 331, distance: 223.0
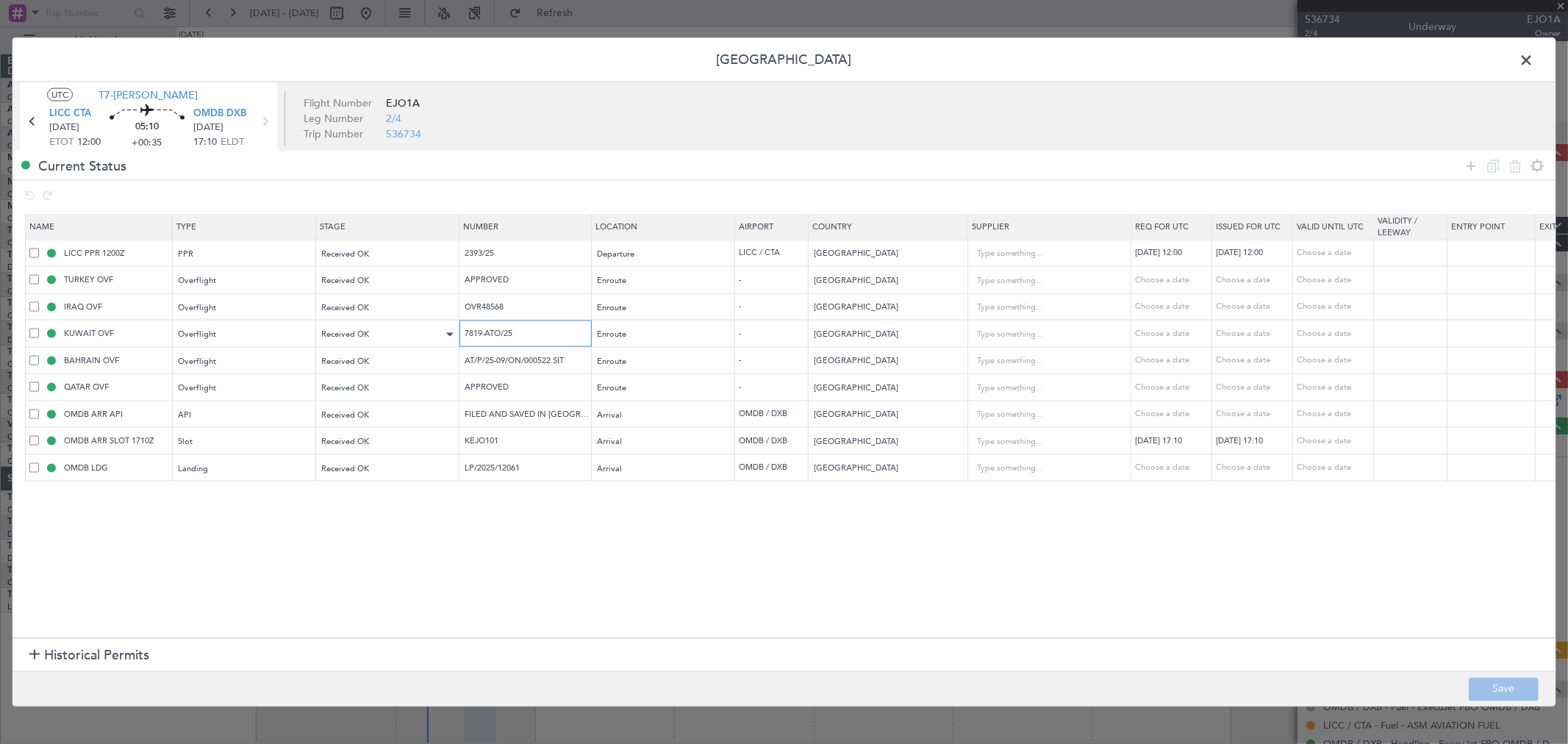
click at [355, 329] on tr "KUWAIT OVF Overflight Received OK 7819-ATO/25 Enroute - Kuwait Choose a date Ch…" at bounding box center [963, 333] width 1875 height 27
drag, startPoint x: 586, startPoint y: 362, endPoint x: 360, endPoint y: 370, distance: 226.1
click at [340, 366] on tr "BAHRAIN OVF Overflight Received OK AT/P/25-09/ON/000522 SIT Enroute - Bahrain C…" at bounding box center [963, 360] width 1875 height 27
drag, startPoint x: 366, startPoint y: 476, endPoint x: 327, endPoint y: 480, distance: 39.2
click at [328, 476] on tr "OMDB LDG Landing Received OK LP/2025/12061 Arrival OMDB / DXB United Arab Emira…" at bounding box center [963, 467] width 1875 height 27
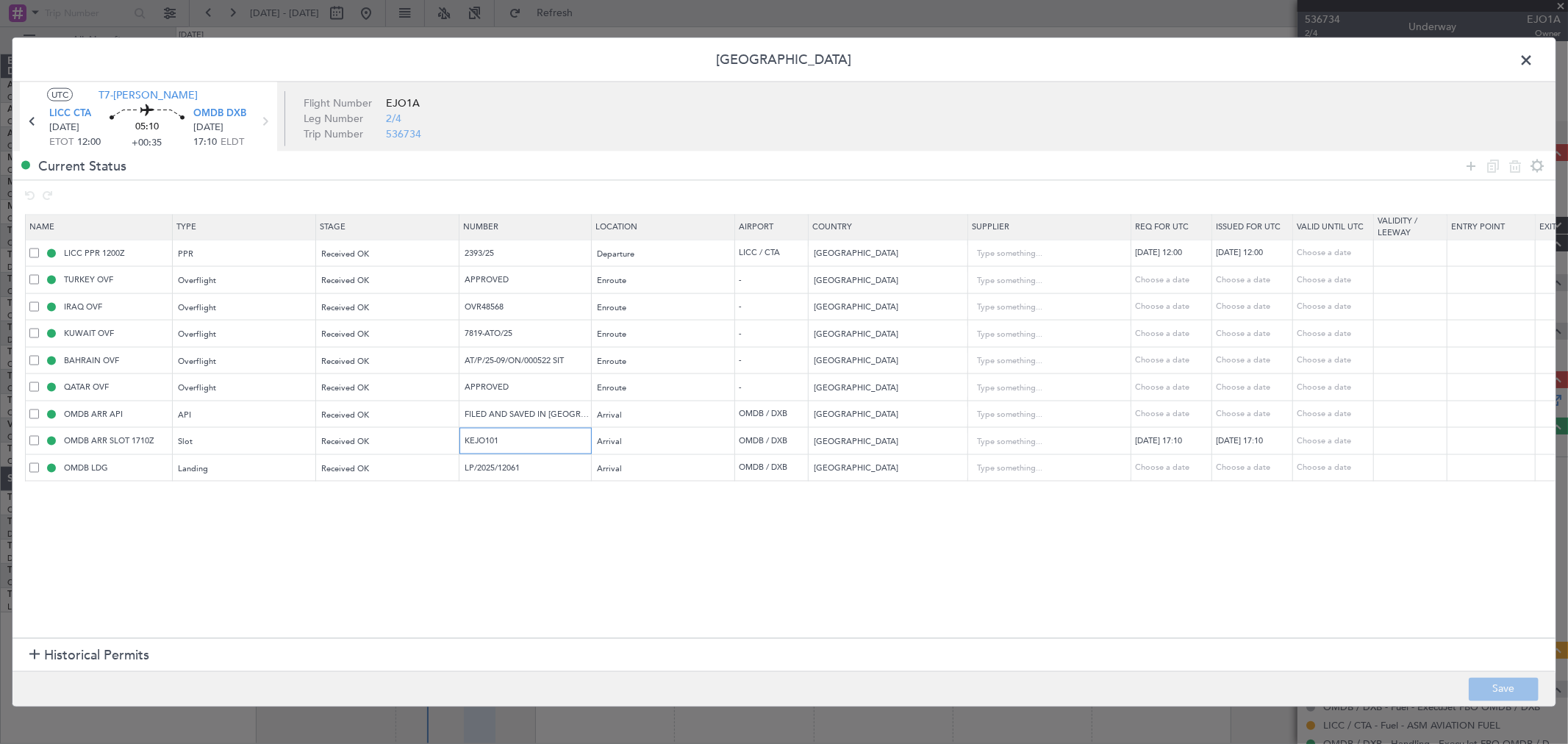
drag, startPoint x: 460, startPoint y: 435, endPoint x: 495, endPoint y: 444, distance: 36.1
click at [446, 435] on tr "OMDB ARR SLOT 1710Z Slot Received OK KEJO101 Arrival OMDB / DXB United Arab Emi…" at bounding box center [963, 441] width 1875 height 27
click at [1539, 54] on header "[GEOGRAPHIC_DATA]" at bounding box center [784, 60] width 1543 height 44
drag, startPoint x: 1525, startPoint y: 61, endPoint x: 1554, endPoint y: 75, distance: 32.2
click at [1533, 68] on span at bounding box center [1533, 64] width 0 height 29
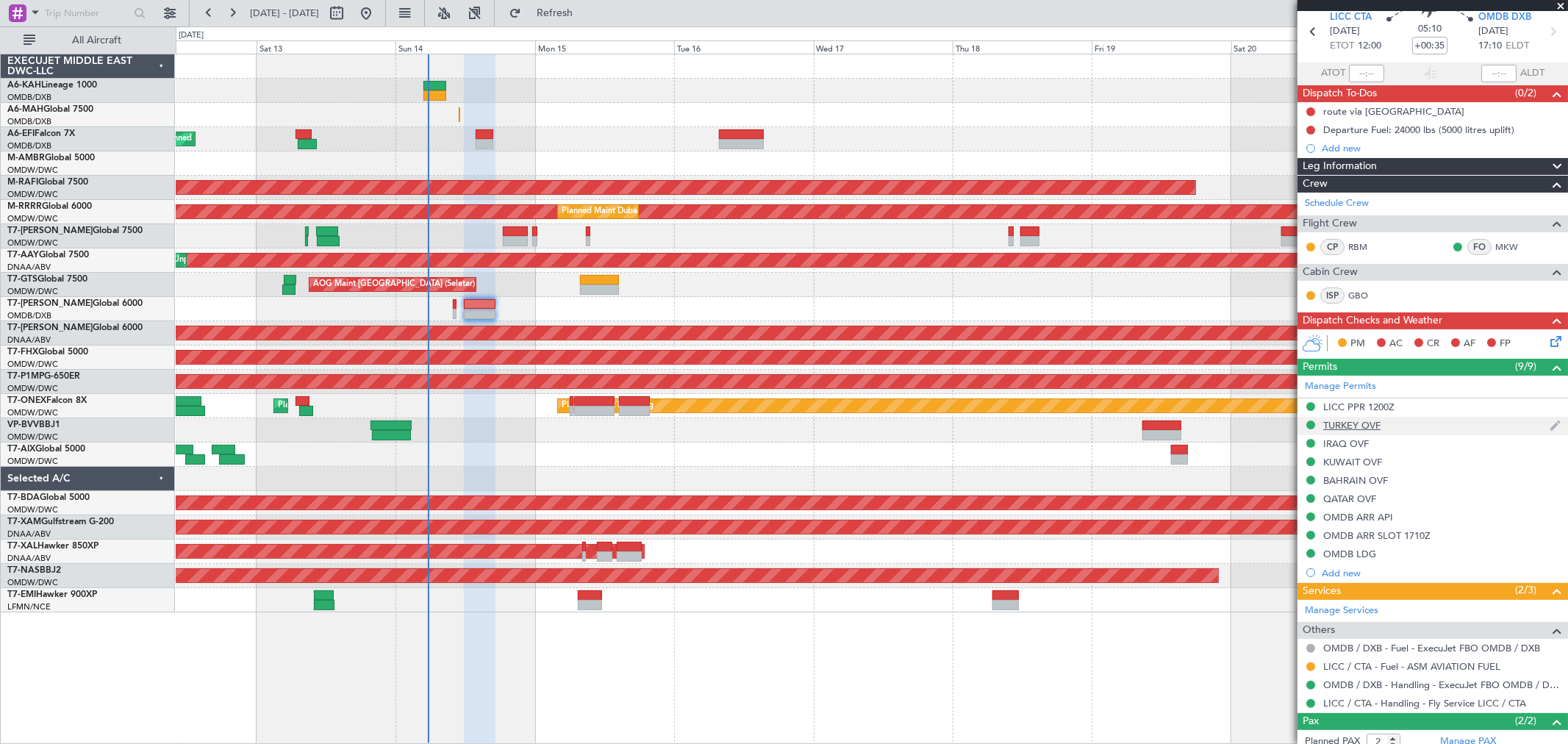
scroll to position [82, 0]
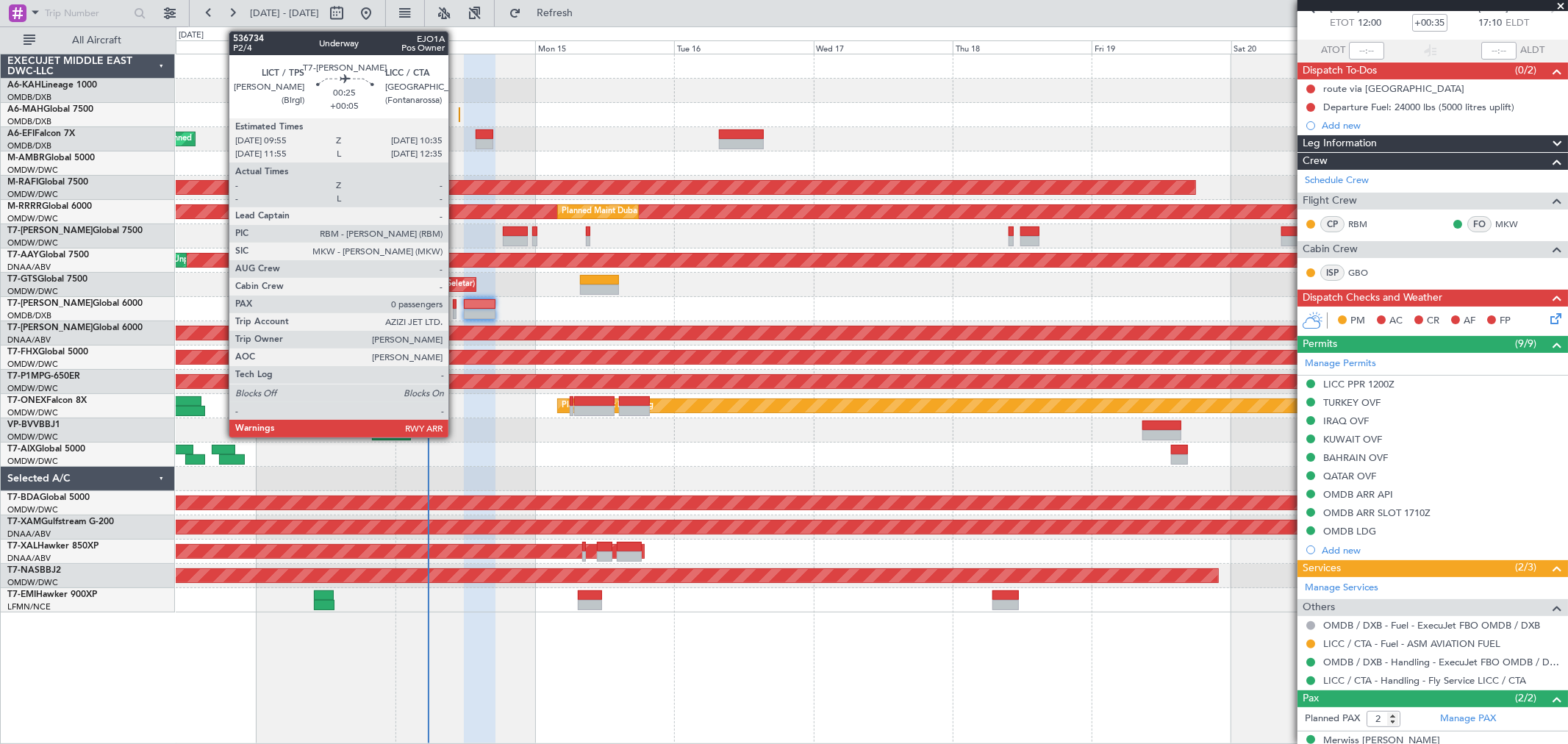
click at [456, 311] on div at bounding box center [454, 314] width 4 height 10
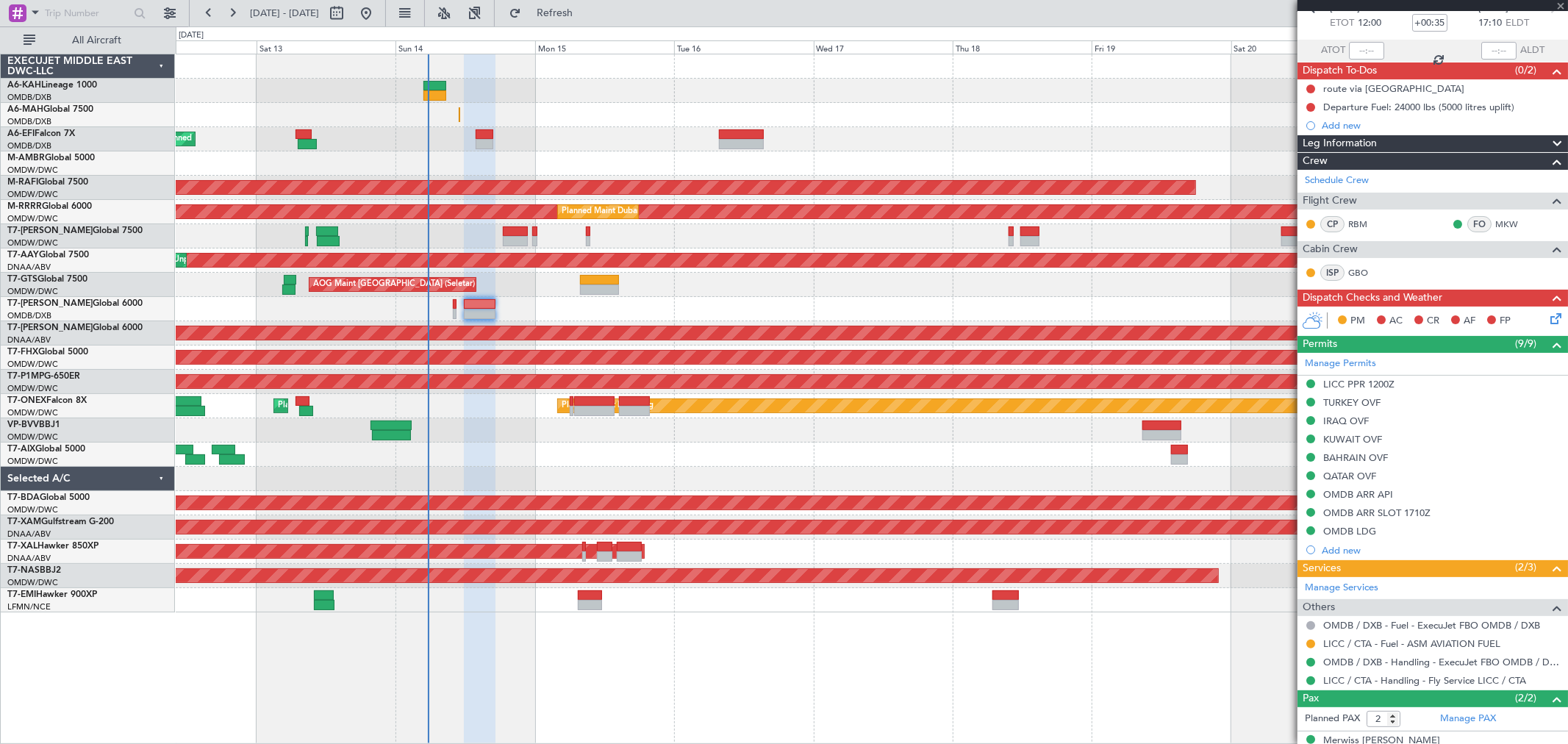
type input "+00:05"
type input "0"
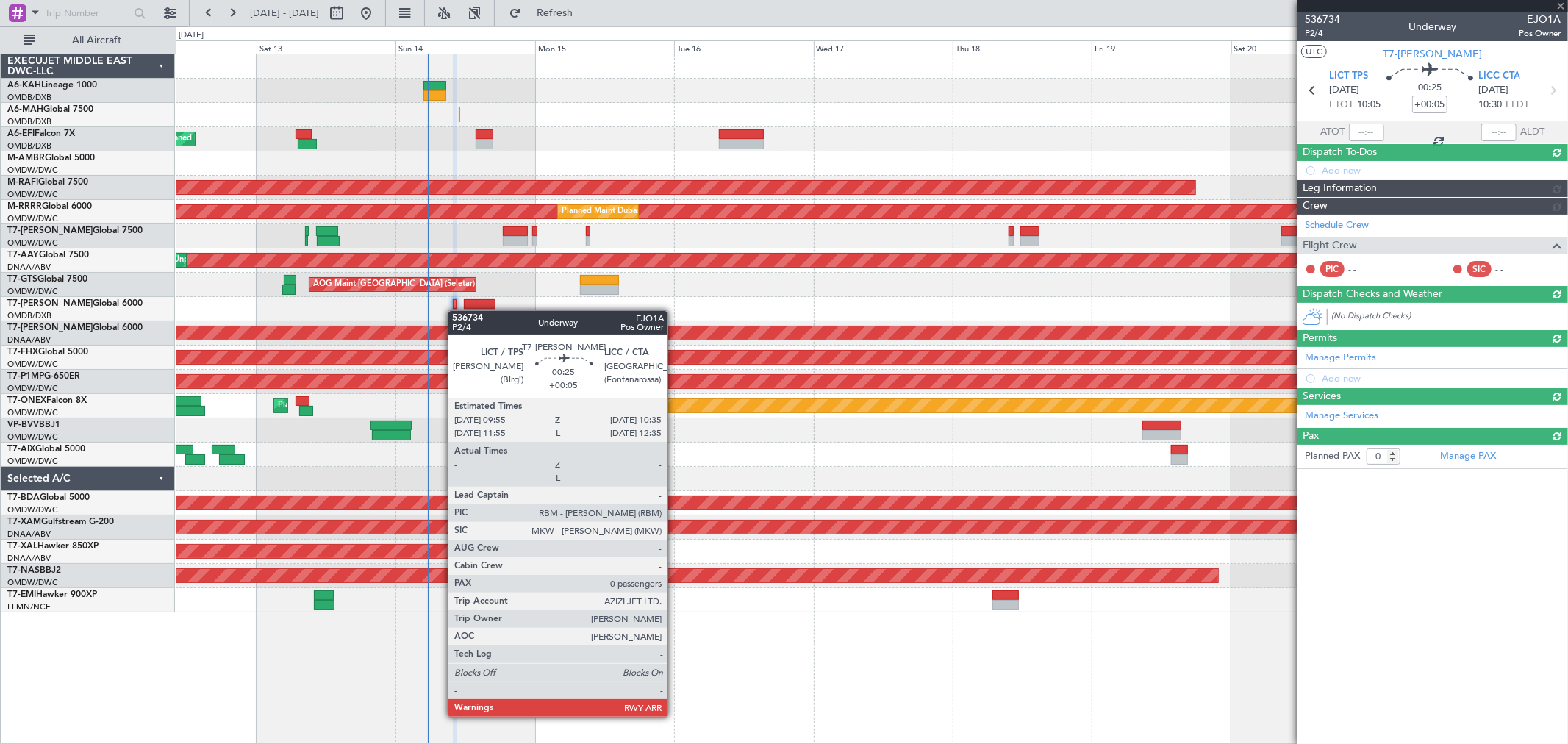
scroll to position [0, 0]
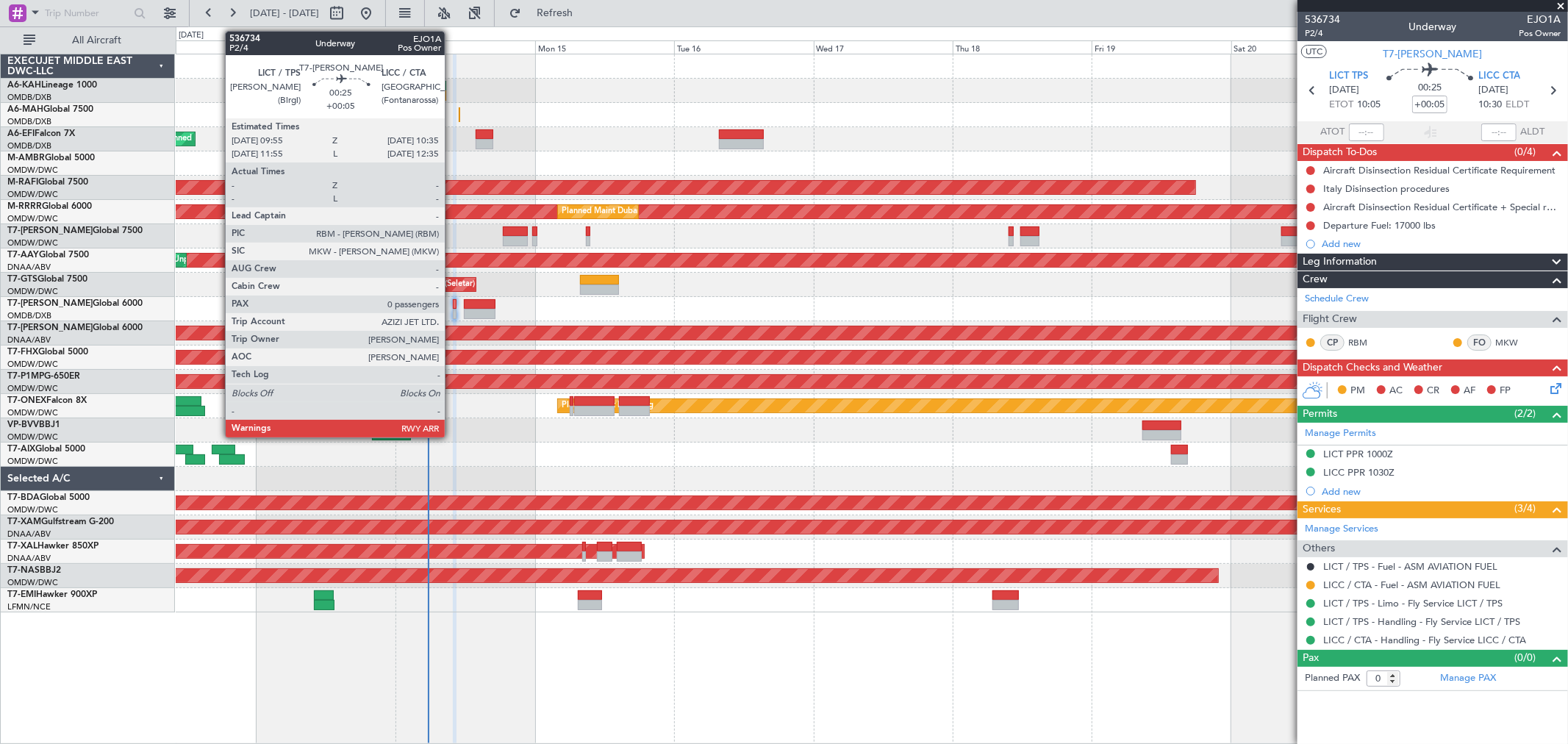
click at [452, 306] on div at bounding box center [454, 304] width 4 height 10
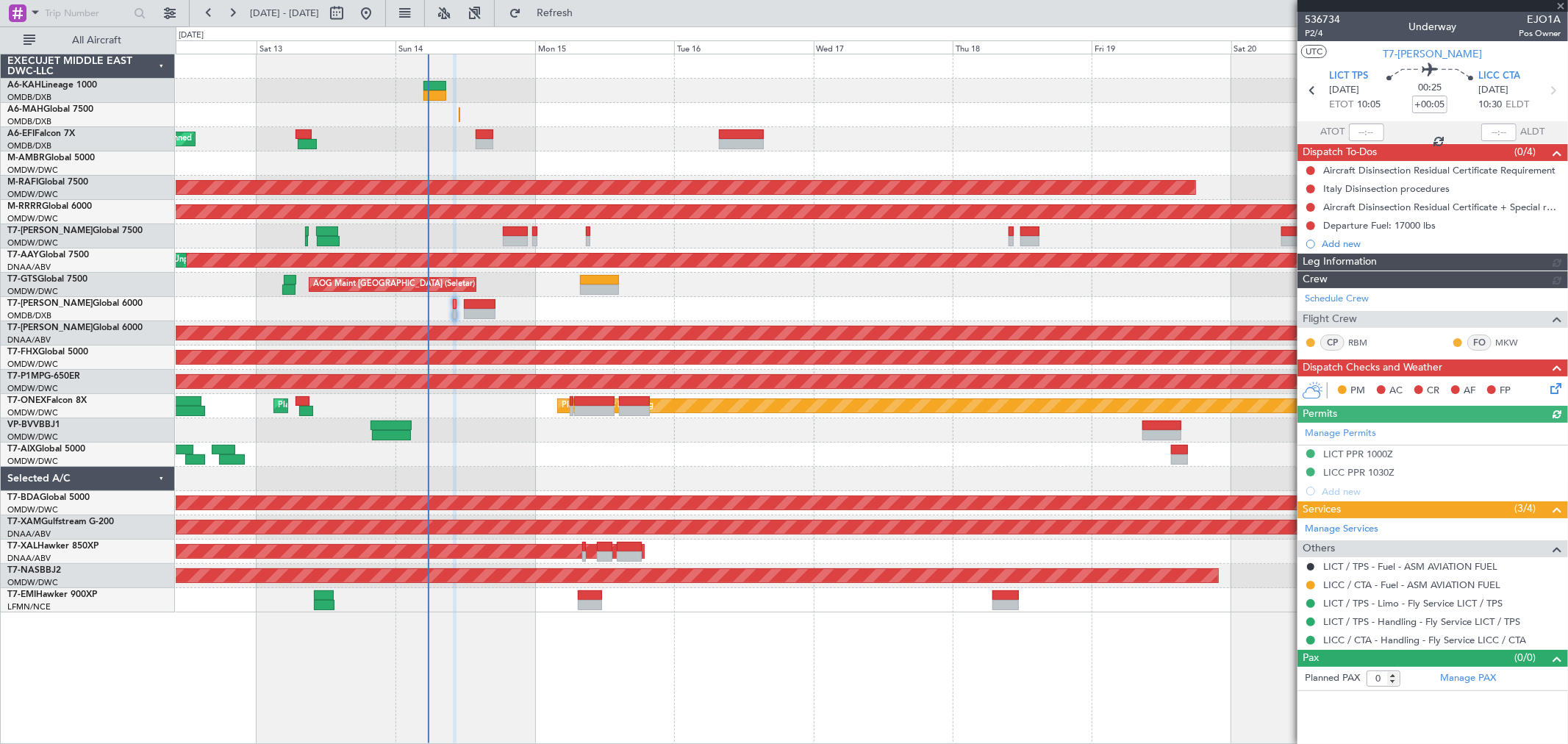
type input "Rohit Roy (ROY)"
type input "7265"
click at [1311, 170] on button at bounding box center [1311, 171] width 9 height 9
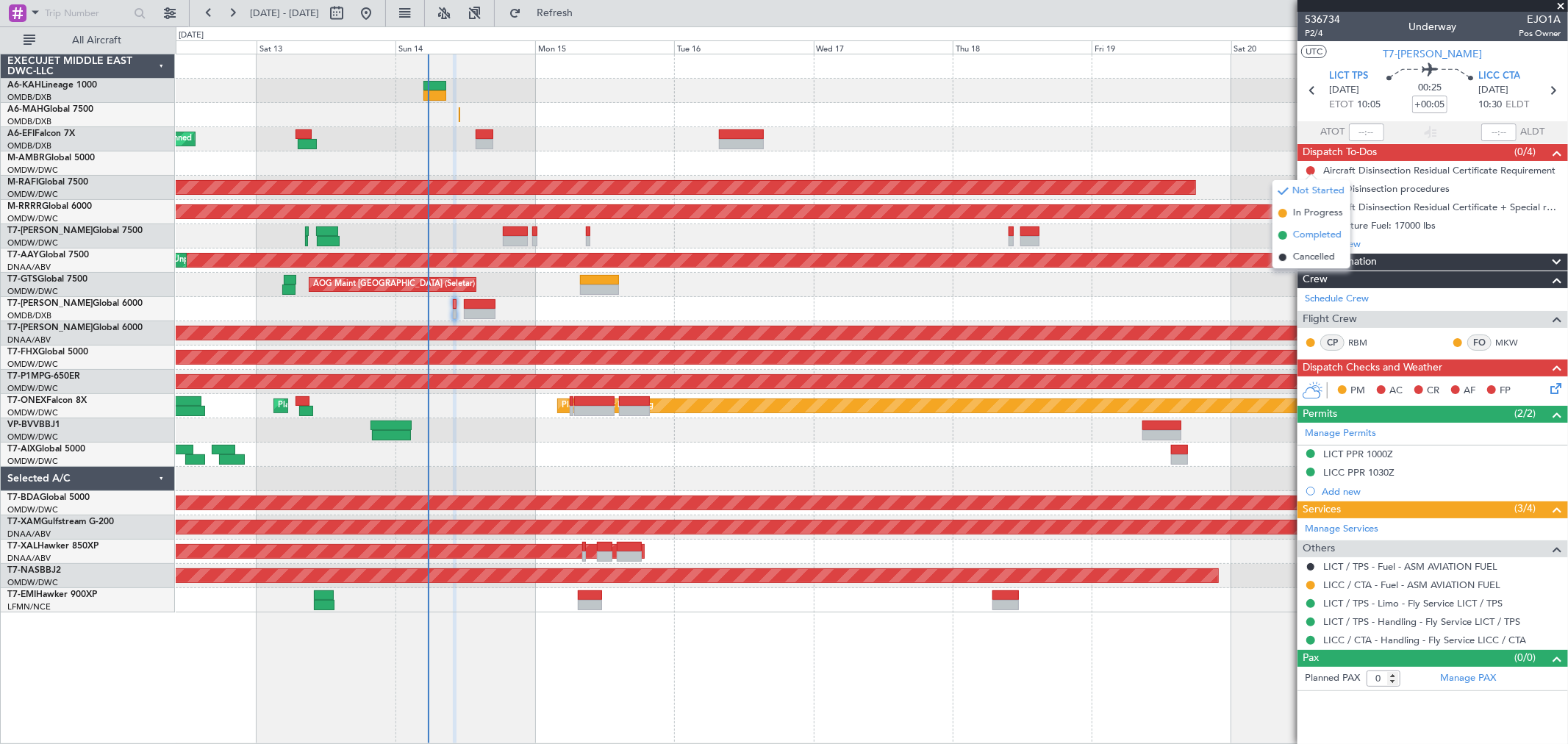
click at [1304, 225] on li "Completed" at bounding box center [1311, 235] width 78 height 22
click at [1310, 187] on button at bounding box center [1311, 189] width 9 height 9
click at [1303, 254] on span "Completed" at bounding box center [1317, 253] width 49 height 15
click at [1310, 206] on button at bounding box center [1311, 207] width 9 height 9
click at [1309, 268] on span "Completed" at bounding box center [1317, 271] width 49 height 15
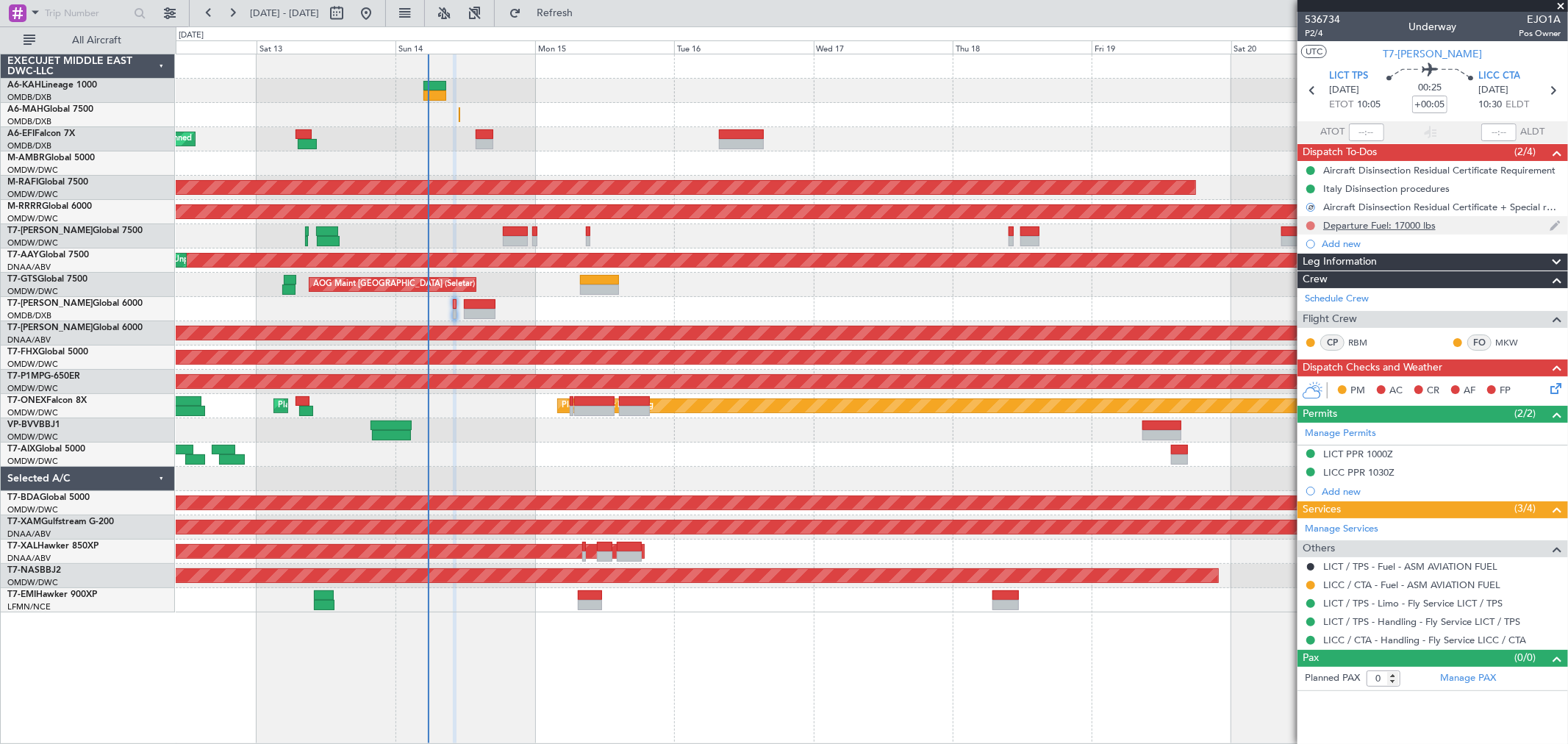
click at [1311, 221] on button at bounding box center [1311, 225] width 9 height 9
drag, startPoint x: 1301, startPoint y: 283, endPoint x: 1529, endPoint y: 344, distance: 236.0
click at [1298, 283] on span "Completed" at bounding box center [1317, 290] width 49 height 15
click at [1551, 386] on icon at bounding box center [1553, 386] width 12 height 12
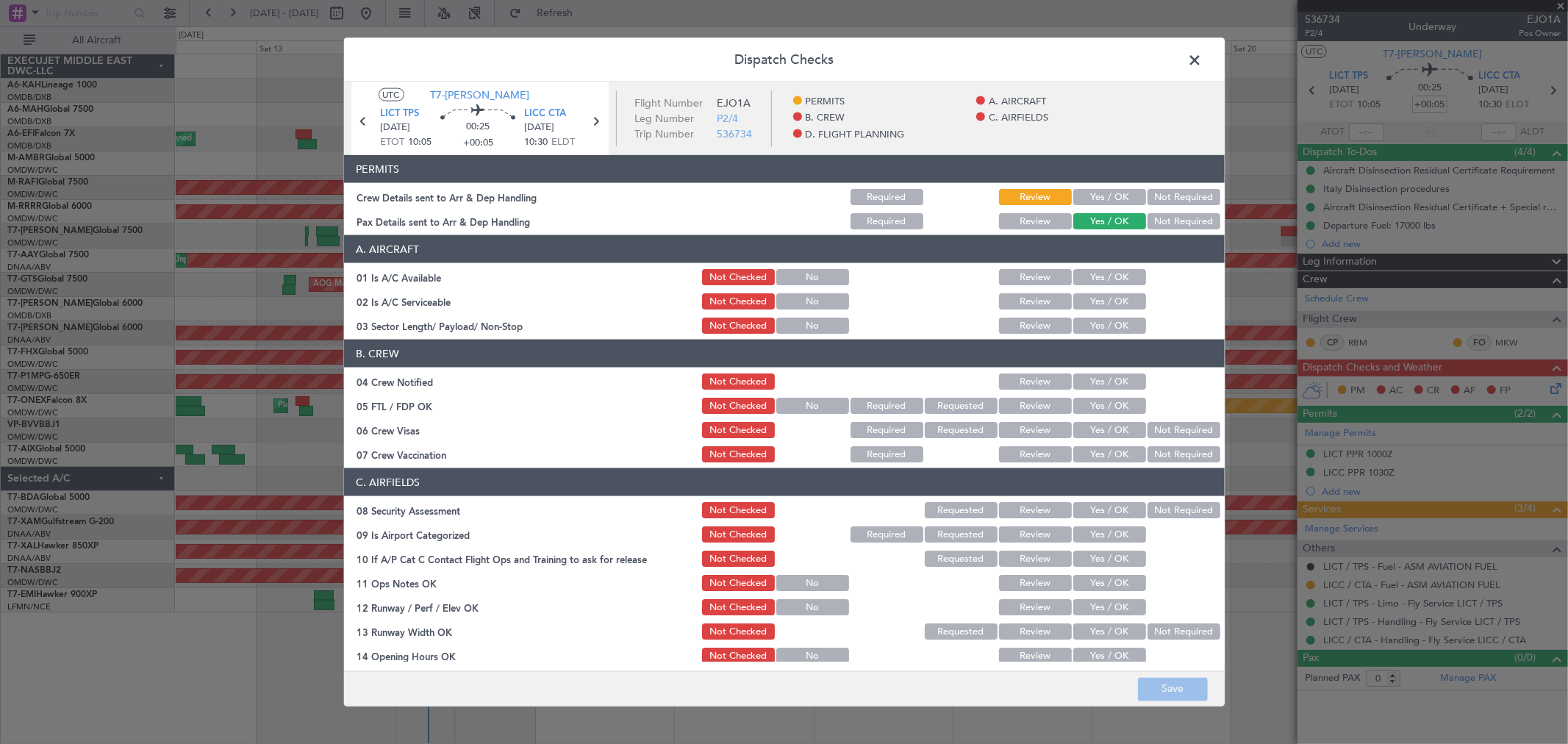
click at [1091, 196] on button "Yes / OK" at bounding box center [1109, 197] width 73 height 16
click at [1096, 270] on button "Yes / OK" at bounding box center [1109, 277] width 73 height 16
click at [1099, 295] on button "Yes / OK" at bounding box center [1109, 301] width 73 height 16
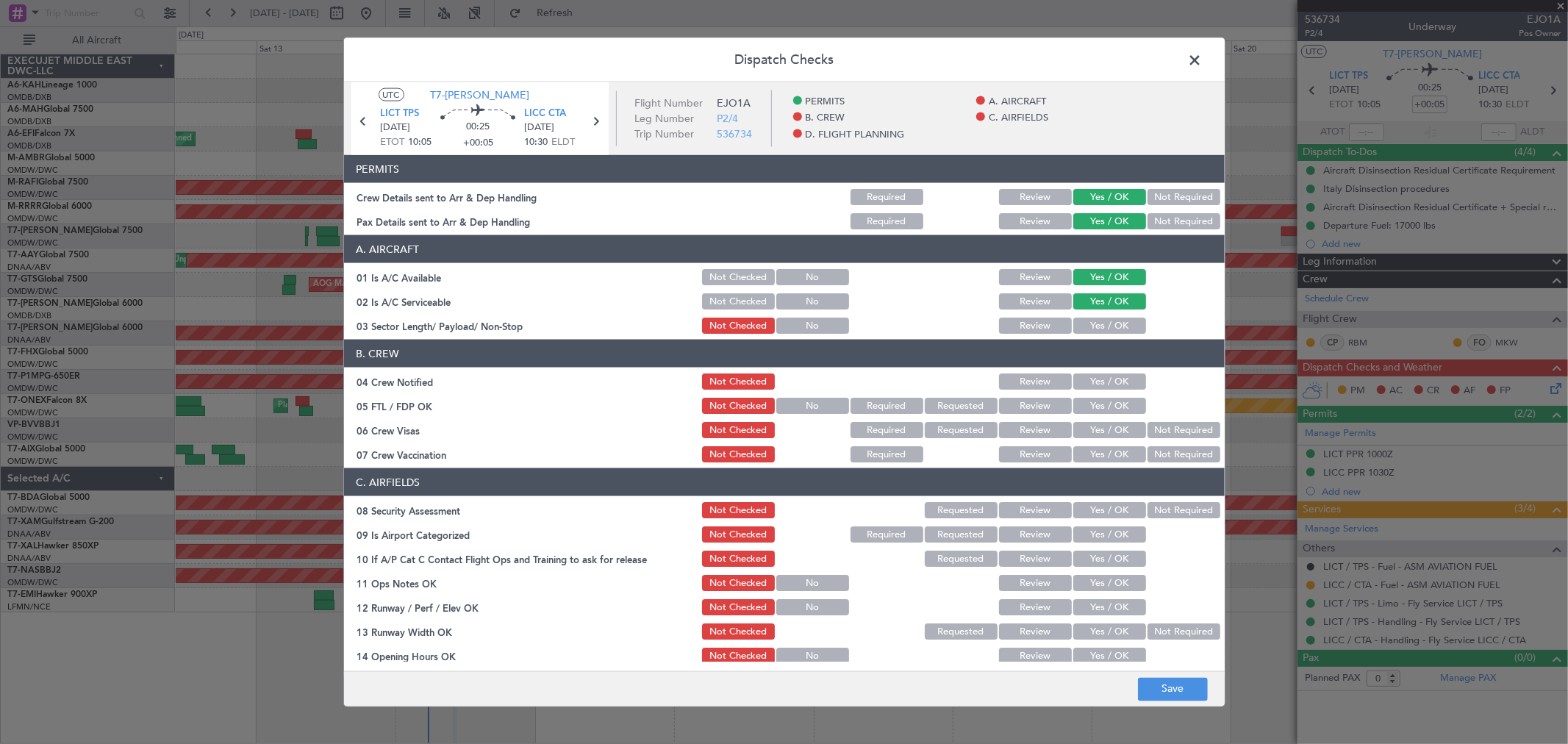
drag, startPoint x: 1096, startPoint y: 328, endPoint x: 1095, endPoint y: 356, distance: 28.0
click at [1094, 328] on button "Yes / OK" at bounding box center [1109, 325] width 73 height 16
click at [1090, 376] on button "Yes / OK" at bounding box center [1109, 382] width 73 height 16
click at [1090, 401] on button "Yes / OK" at bounding box center [1109, 406] width 73 height 16
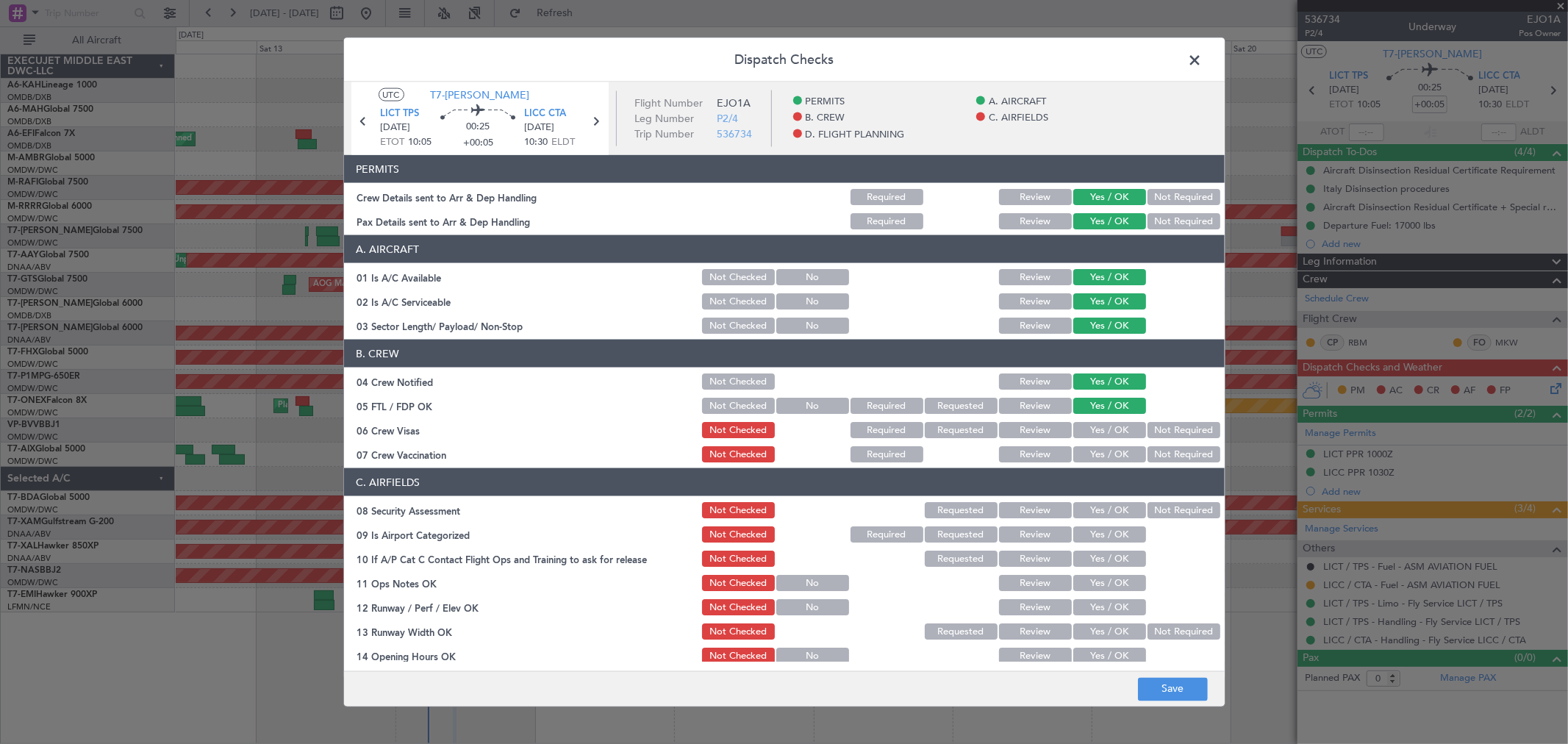
click at [1085, 437] on button "Yes / OK" at bounding box center [1109, 430] width 73 height 16
click at [1084, 460] on button "Yes / OK" at bounding box center [1109, 454] width 73 height 16
click at [1094, 510] on button "Yes / OK" at bounding box center [1109, 510] width 73 height 16
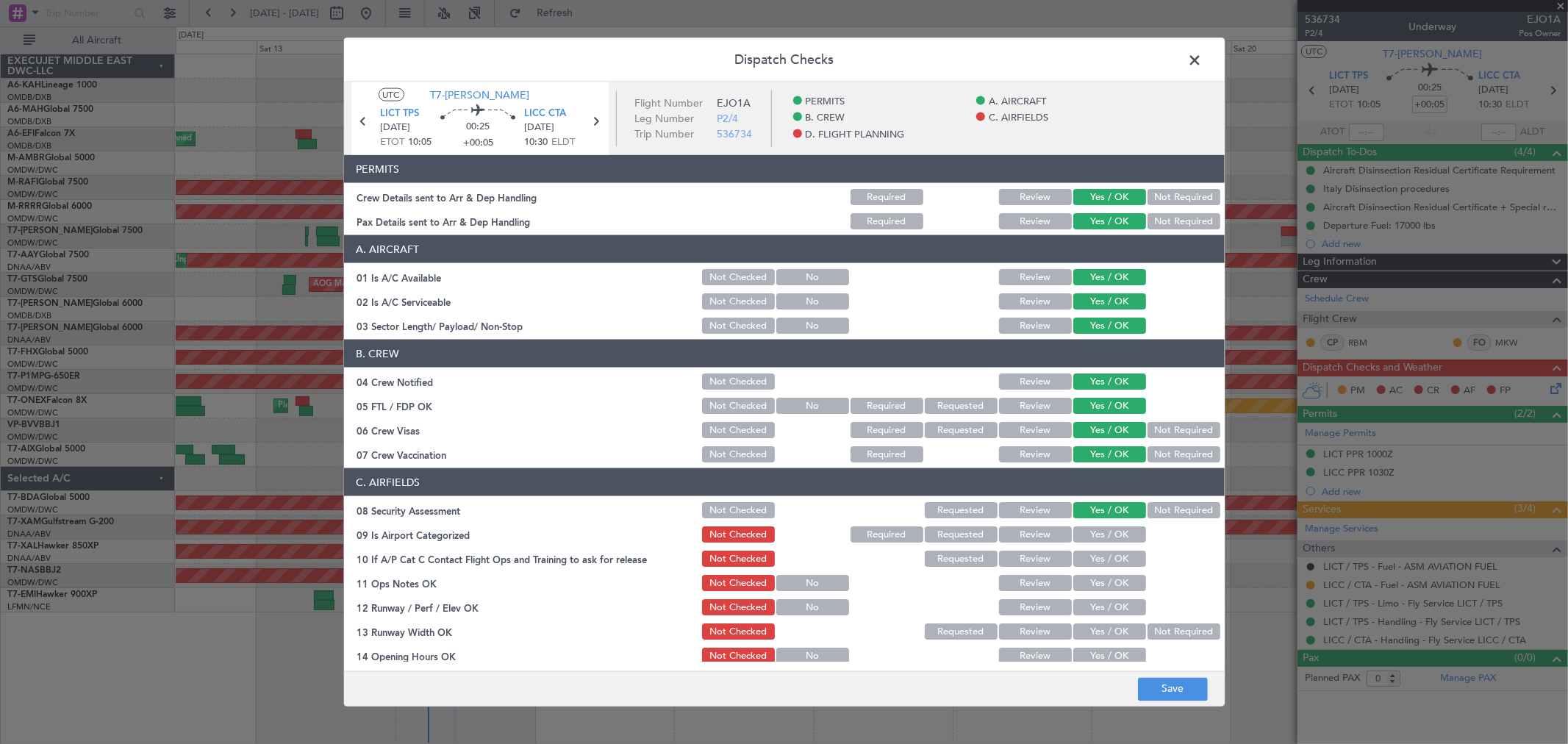
click at [1090, 534] on button "Yes / OK" at bounding box center [1109, 534] width 73 height 16
click at [1090, 565] on button "Yes / OK" at bounding box center [1109, 558] width 73 height 16
drag, startPoint x: 1090, startPoint y: 591, endPoint x: 1089, endPoint y: 598, distance: 7.1
click at [1090, 592] on div "Yes / OK" at bounding box center [1108, 584] width 75 height 21
click at [1084, 589] on button "Yes / OK" at bounding box center [1109, 583] width 73 height 16
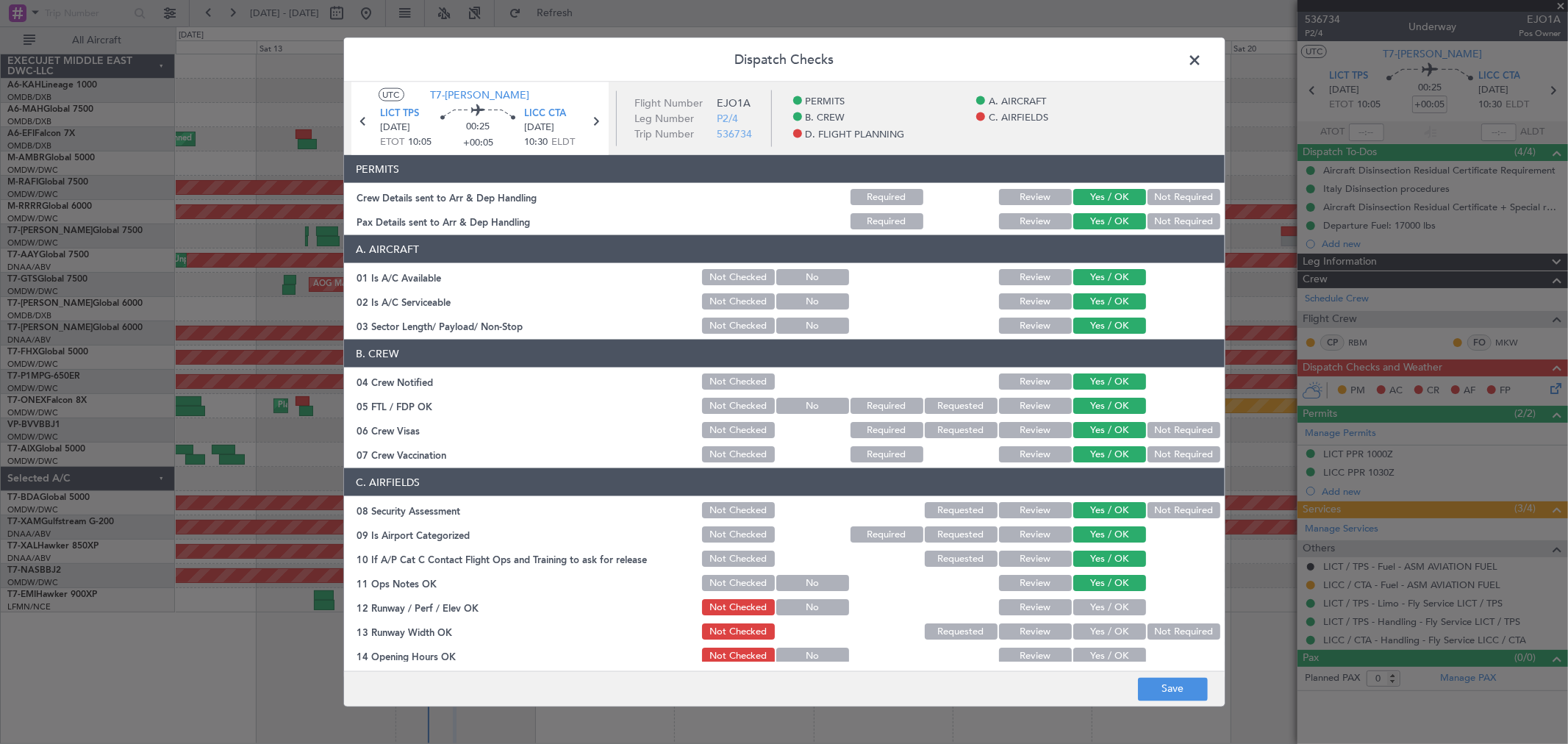
drag, startPoint x: 1085, startPoint y: 607, endPoint x: 1085, endPoint y: 621, distance: 14.0
click at [1085, 609] on button "Yes / OK" at bounding box center [1109, 607] width 73 height 16
drag, startPoint x: 1085, startPoint y: 621, endPoint x: 1085, endPoint y: 641, distance: 20.0
click at [1085, 623] on div "Yes / OK" at bounding box center [1108, 631] width 75 height 21
click at [1083, 645] on div "Yes / OK" at bounding box center [1108, 656] width 75 height 21
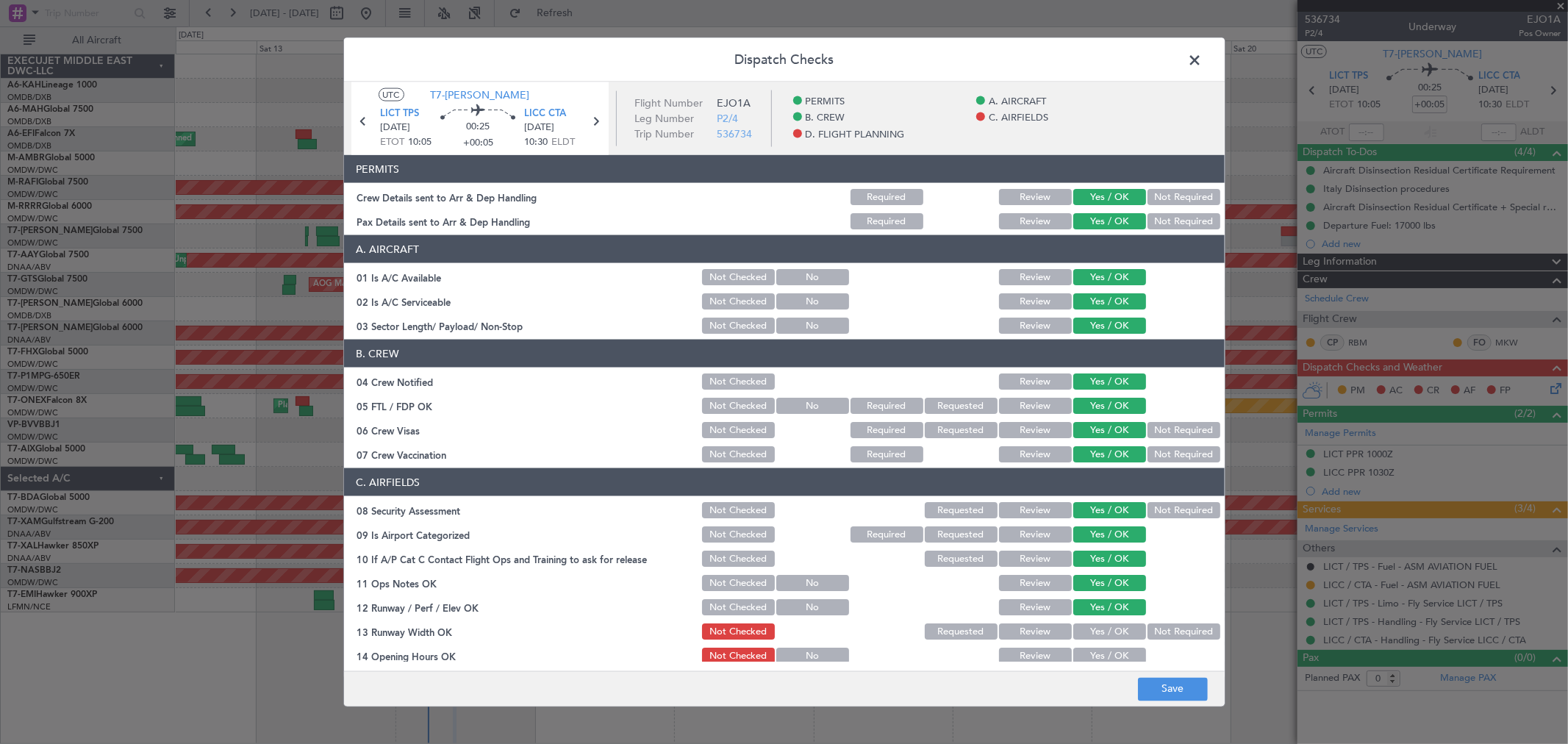
click at [1085, 623] on button "Yes / OK" at bounding box center [1109, 631] width 73 height 16
drag, startPoint x: 1086, startPoint y: 649, endPoint x: 1106, endPoint y: 581, distance: 70.9
click at [1086, 649] on button "Yes / OK" at bounding box center [1109, 656] width 73 height 16
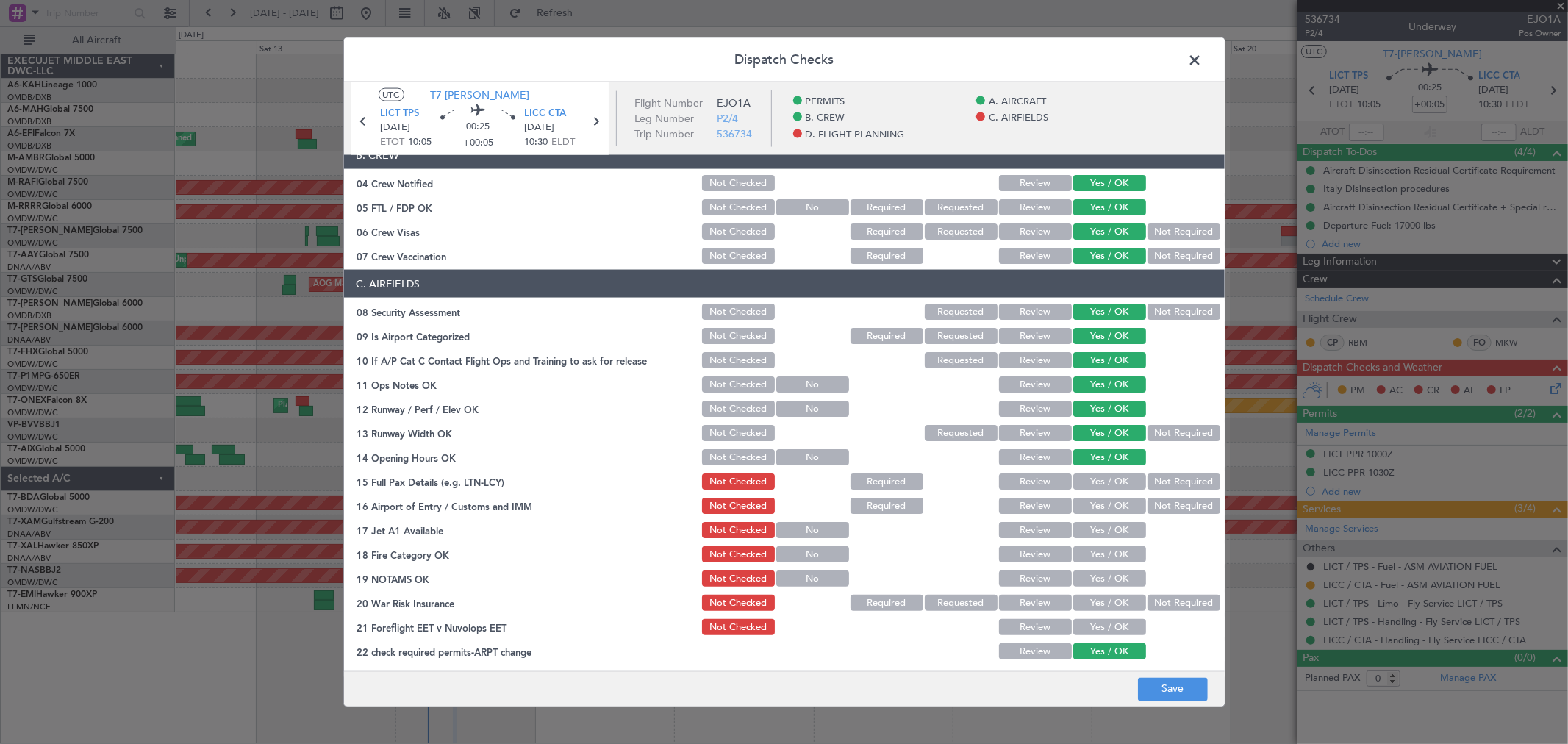
scroll to position [245, 0]
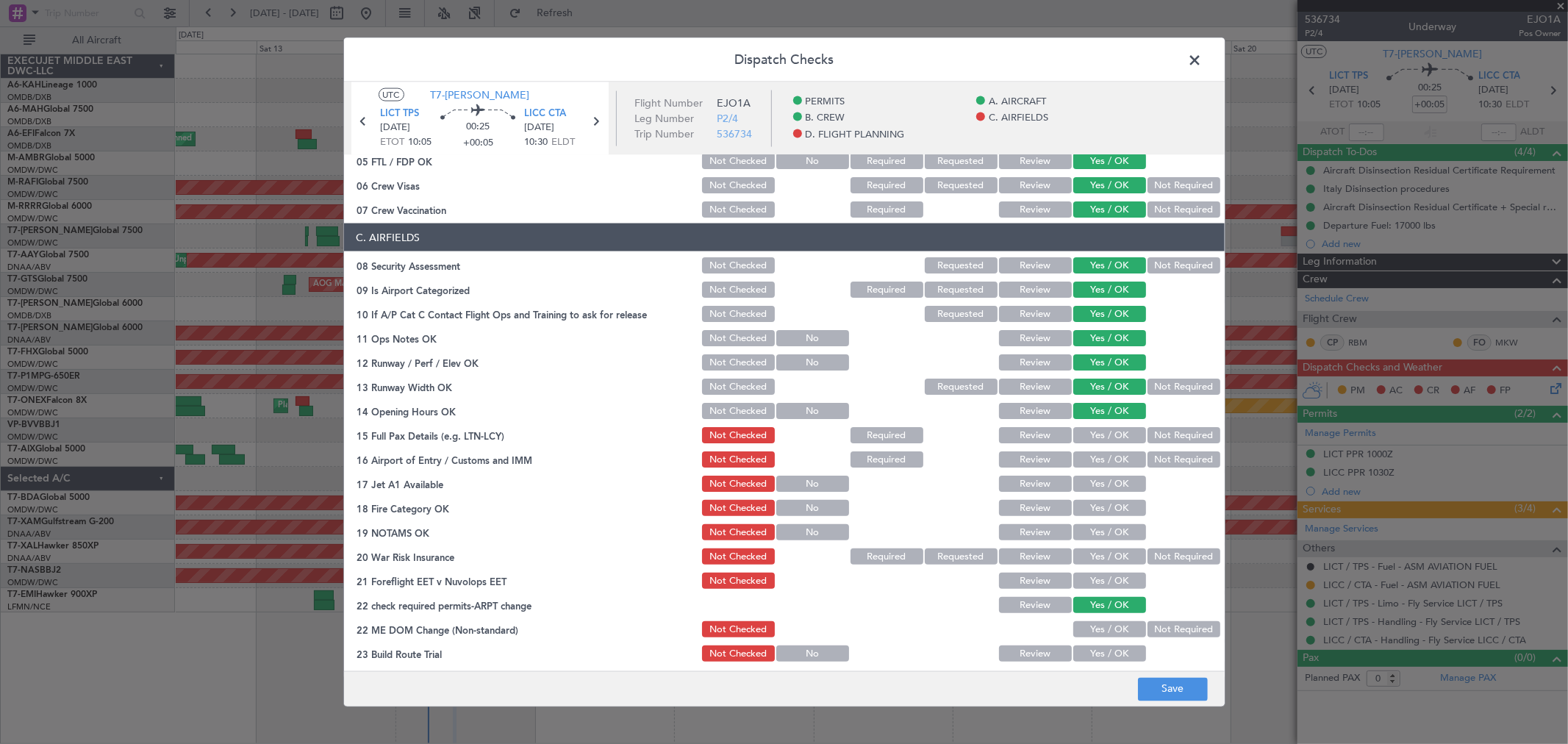
click at [1111, 434] on button "Yes / OK" at bounding box center [1109, 435] width 73 height 16
click at [1090, 467] on div "Yes / OK" at bounding box center [1108, 460] width 75 height 21
drag, startPoint x: 1086, startPoint y: 486, endPoint x: 1085, endPoint y: 513, distance: 27.0
click at [1085, 489] on button "Yes / OK" at bounding box center [1109, 484] width 73 height 16
click at [1085, 515] on div "Yes / OK" at bounding box center [1108, 508] width 75 height 21
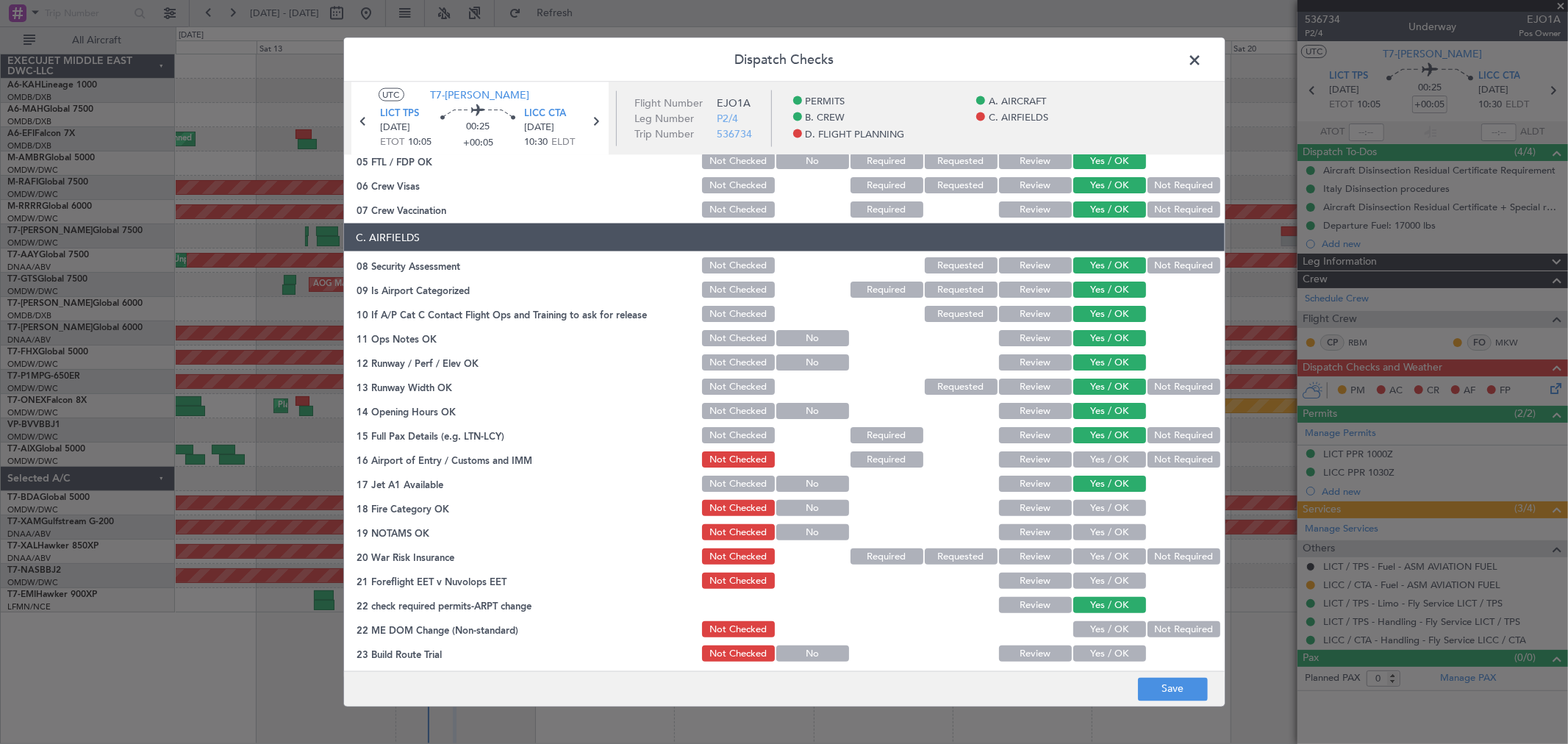
drag, startPoint x: 1096, startPoint y: 458, endPoint x: 1092, endPoint y: 500, distance: 42.2
click at [1096, 460] on button "Yes / OK" at bounding box center [1109, 460] width 73 height 16
click at [1091, 503] on button "Yes / OK" at bounding box center [1109, 508] width 73 height 16
click at [1090, 531] on button "Yes / OK" at bounding box center [1109, 532] width 73 height 16
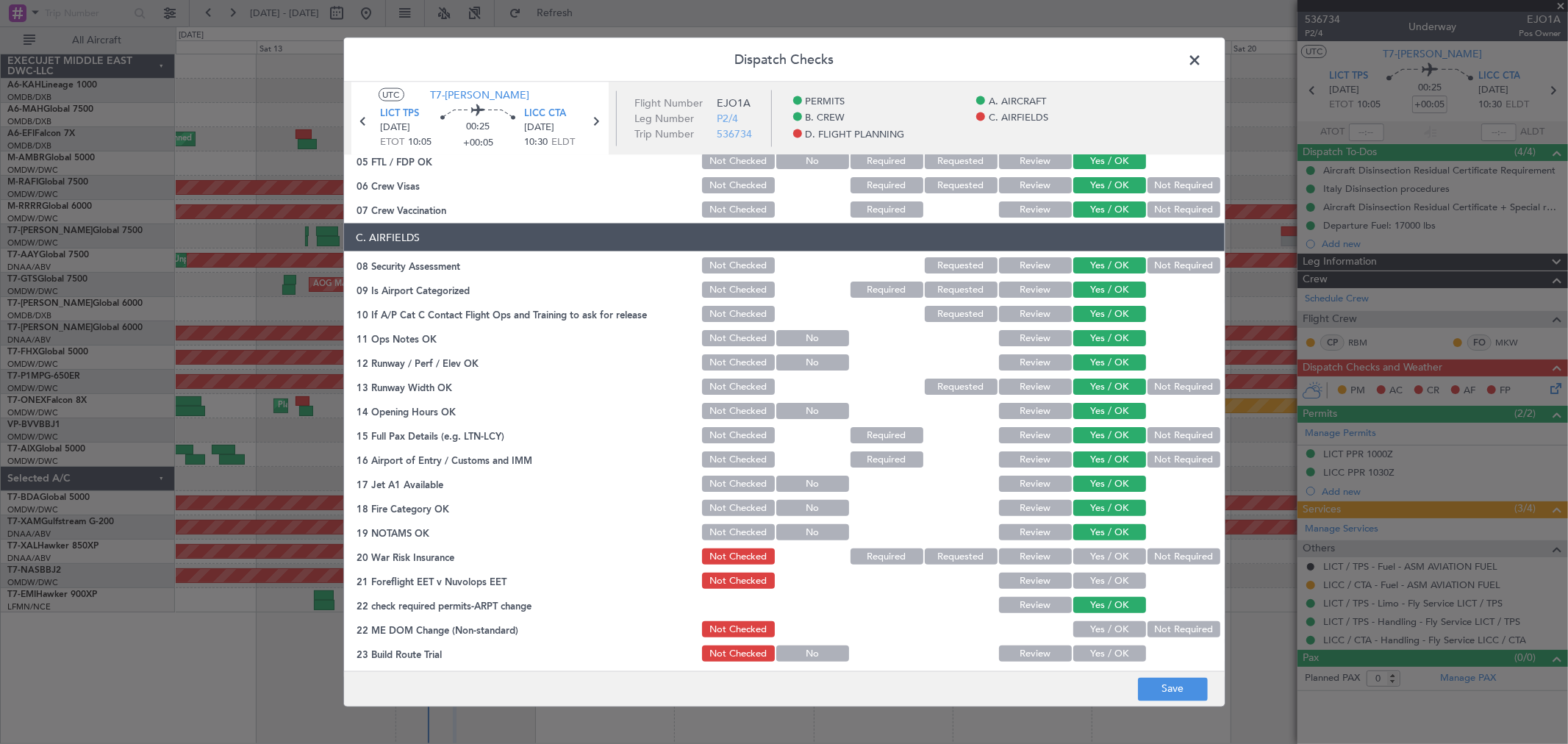
click at [1090, 567] on section "C. AIRFIELDS 08 Security Assessment Not Checked Requested Review Yes / OK Not R…" at bounding box center [784, 456] width 881 height 465
click at [1089, 562] on button "Yes / OK" at bounding box center [1109, 557] width 73 height 16
drag, startPoint x: 1089, startPoint y: 576, endPoint x: 1089, endPoint y: 592, distance: 16.0
click at [1089, 577] on button "Yes / OK" at bounding box center [1109, 581] width 73 height 16
drag, startPoint x: 1090, startPoint y: 626, endPoint x: 1089, endPoint y: 645, distance: 19.0
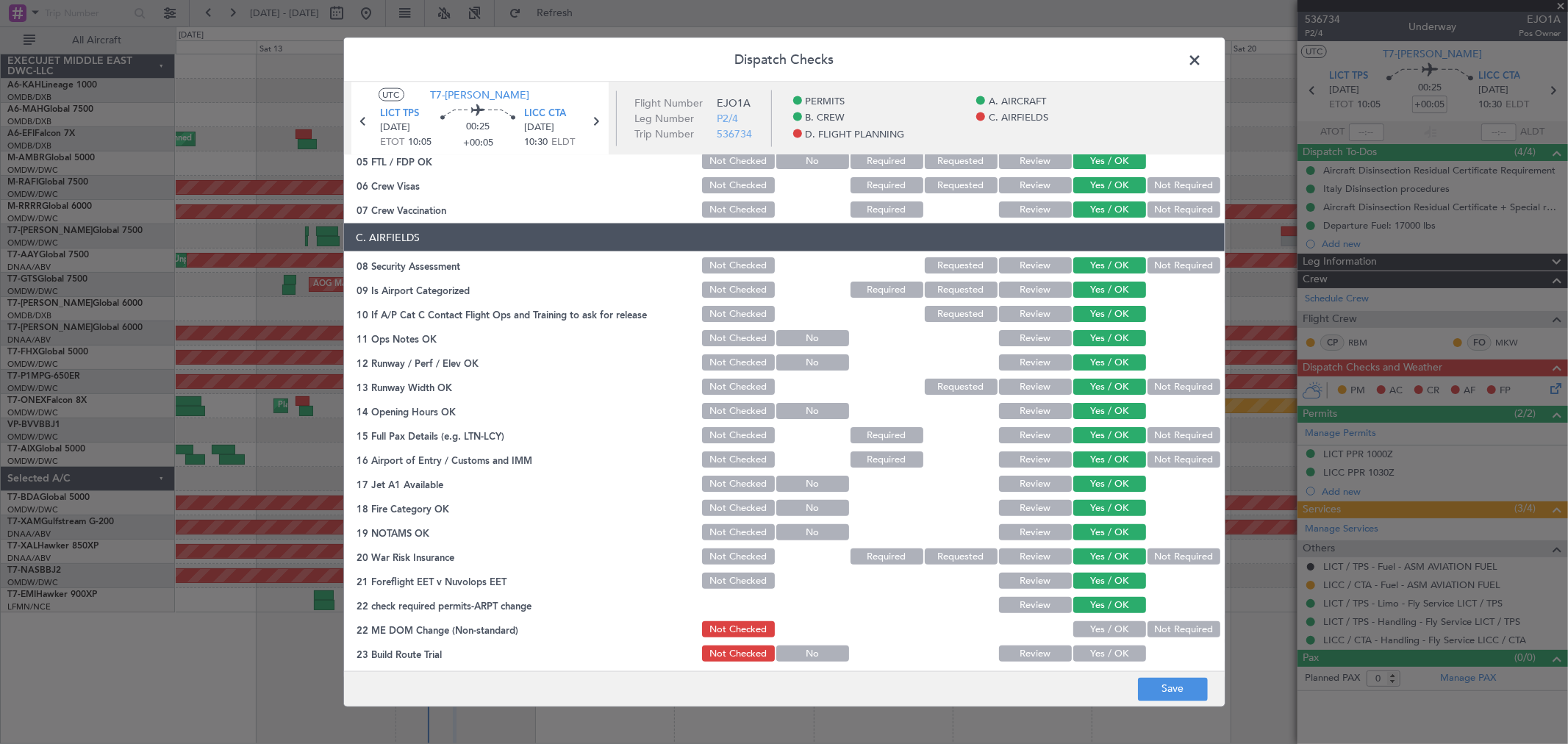
click at [1090, 626] on button "Yes / OK" at bounding box center [1109, 629] width 73 height 16
click at [1089, 645] on button "Yes / OK" at bounding box center [1109, 653] width 73 height 16
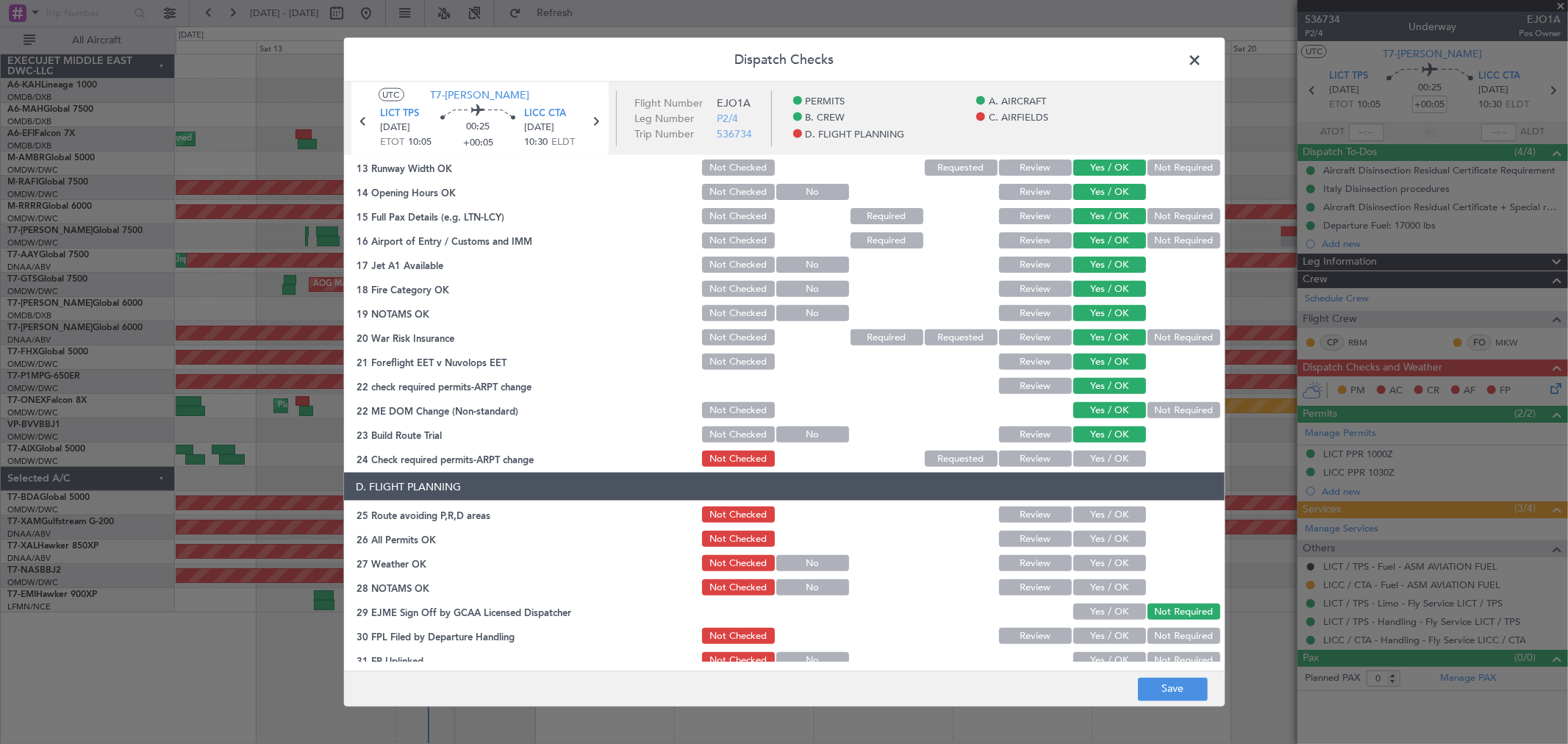
scroll to position [490, 0]
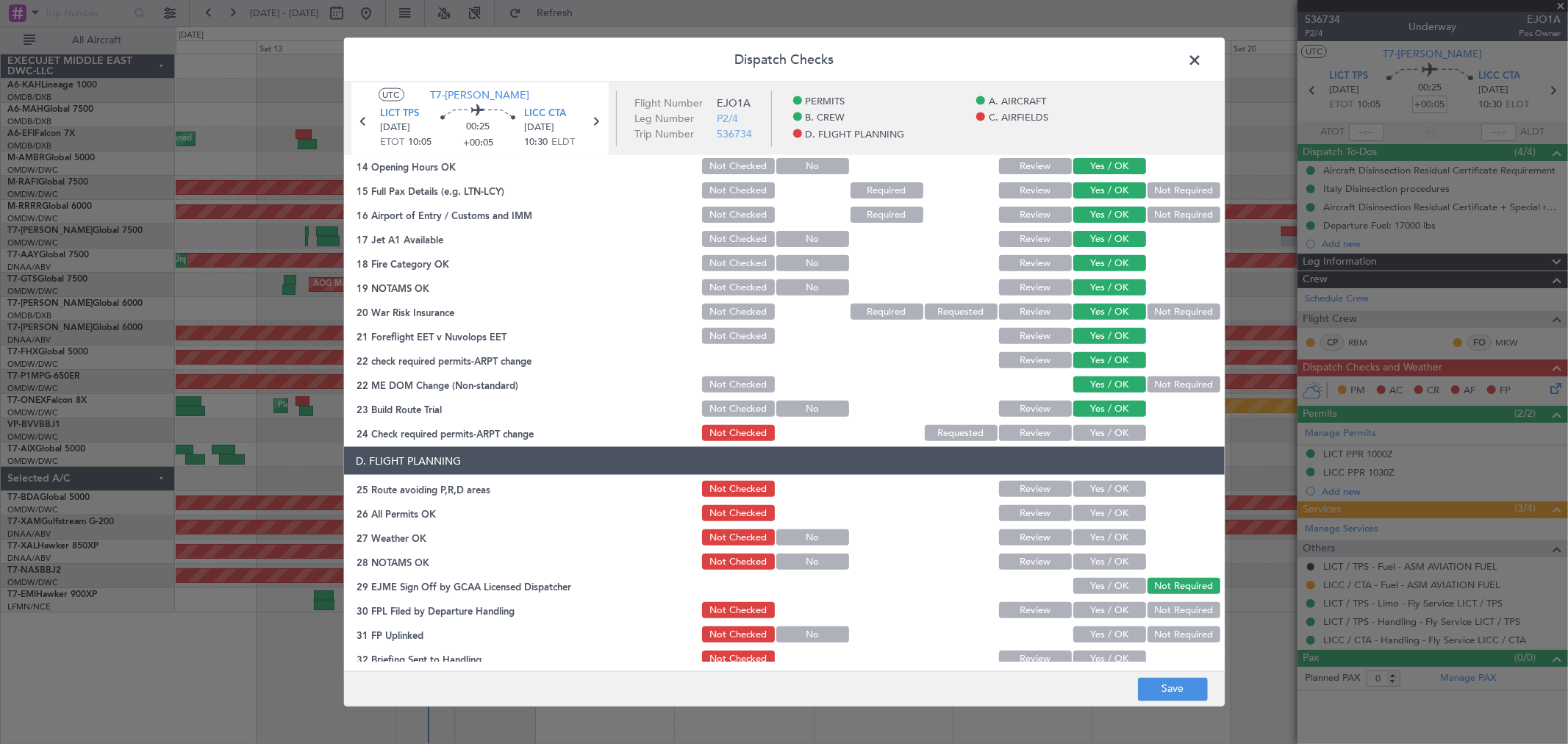
click at [1105, 435] on button "Yes / OK" at bounding box center [1109, 433] width 73 height 16
click at [1090, 489] on button "Yes / OK" at bounding box center [1109, 489] width 73 height 16
click at [1085, 512] on button "Yes / OK" at bounding box center [1109, 513] width 73 height 16
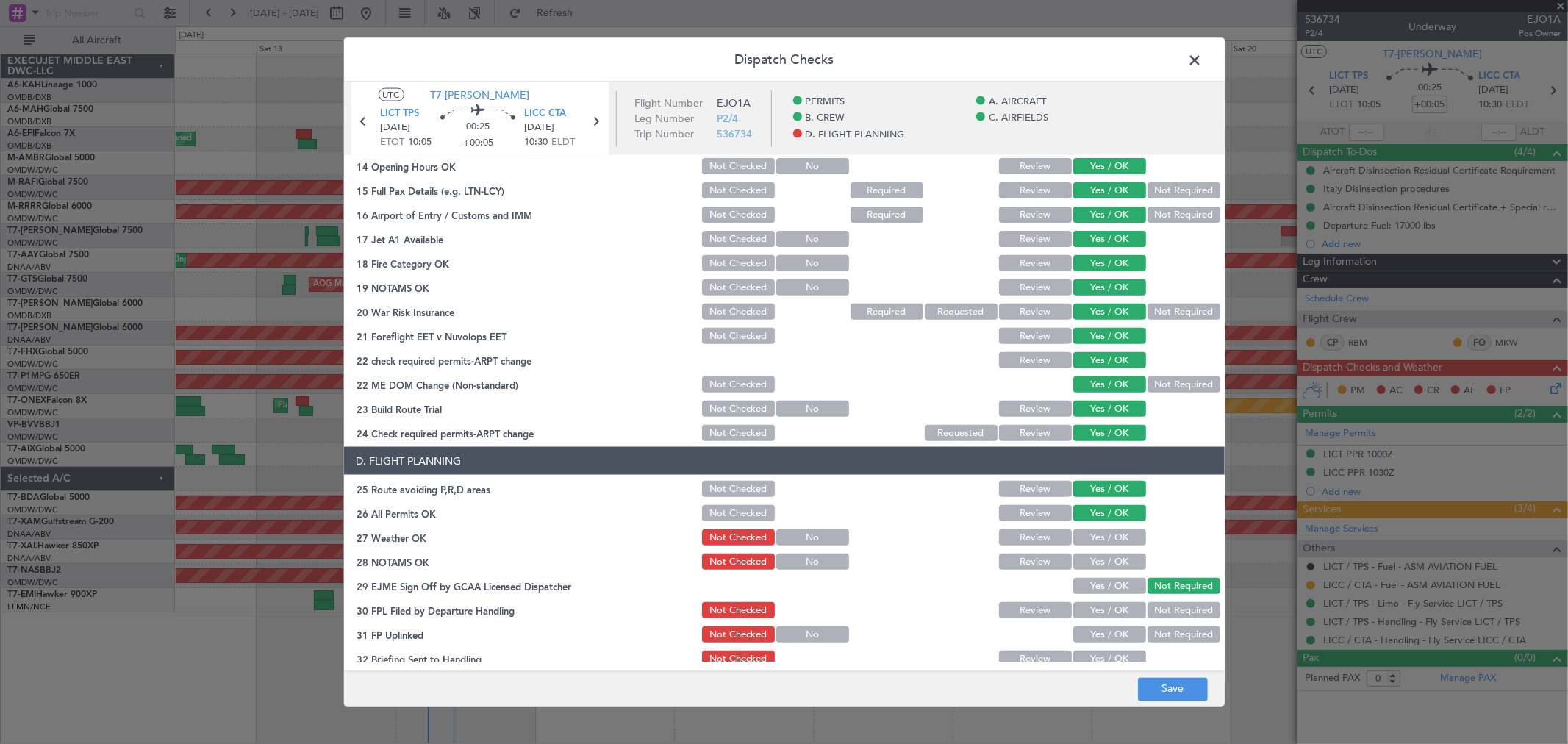
click at [1090, 539] on button "Yes / OK" at bounding box center [1109, 537] width 73 height 16
click at [1090, 557] on button "Yes / OK" at bounding box center [1109, 561] width 73 height 16
drag, startPoint x: 1089, startPoint y: 578, endPoint x: 1089, endPoint y: 596, distance: 18.0
click at [1089, 578] on button "Yes / OK" at bounding box center [1109, 585] width 73 height 16
click at [1088, 602] on button "Yes / OK" at bounding box center [1109, 610] width 73 height 16
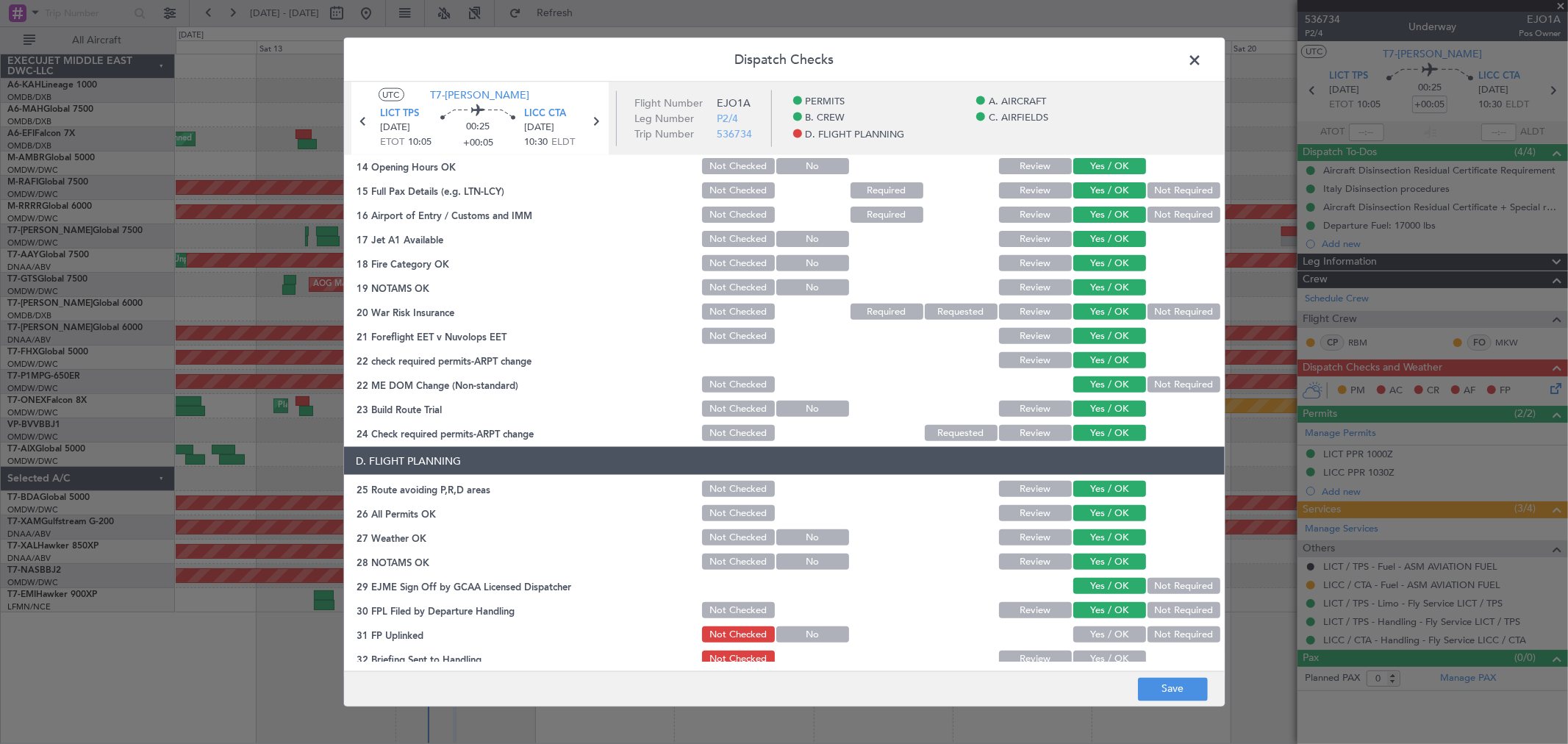
click at [1088, 631] on button "Yes / OK" at bounding box center [1109, 634] width 73 height 16
click at [1089, 650] on button "Yes / OK" at bounding box center [1109, 658] width 73 height 16
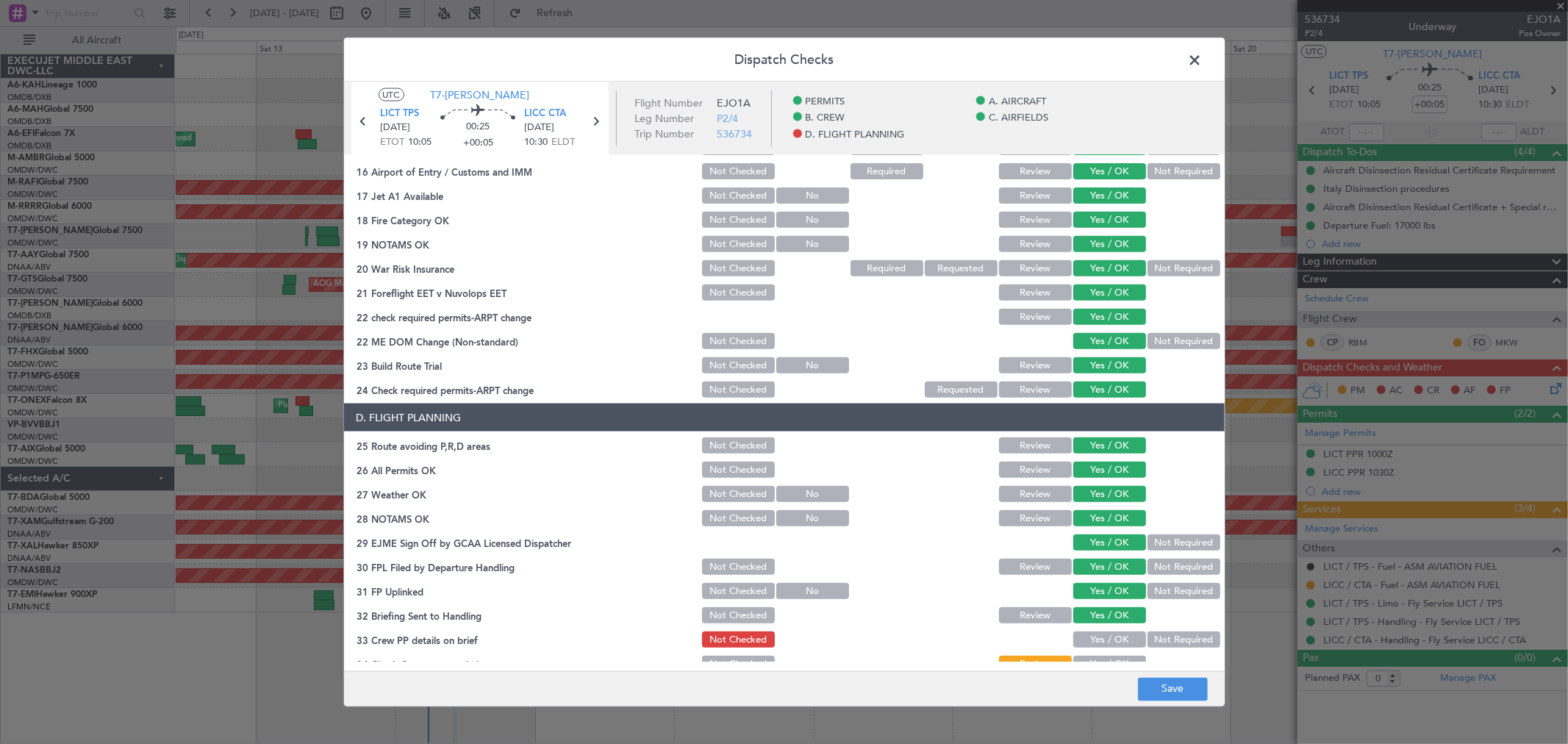
scroll to position [572, 0]
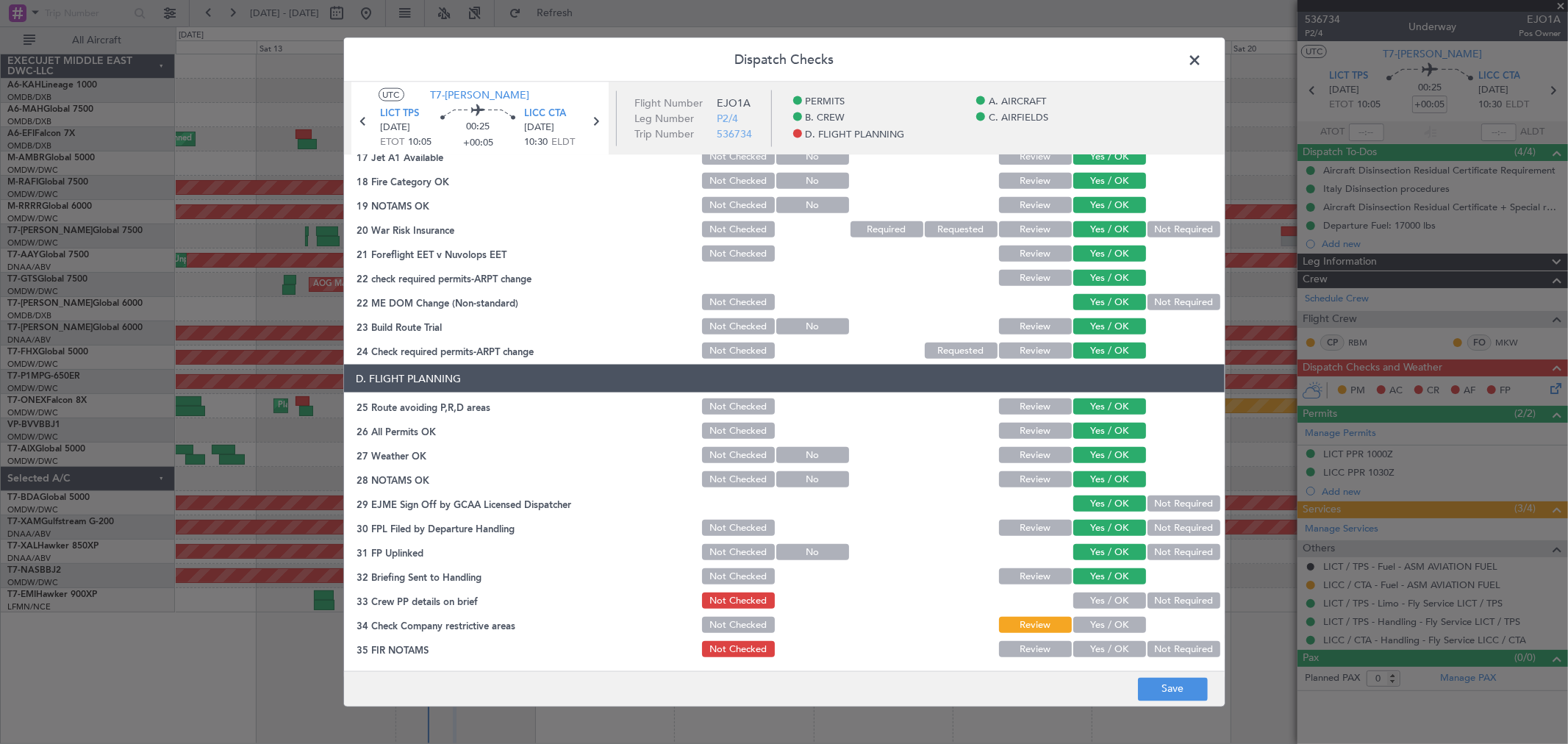
click at [1090, 603] on button "Yes / OK" at bounding box center [1109, 600] width 73 height 16
click at [1090, 625] on button "Yes / OK" at bounding box center [1109, 624] width 73 height 16
click at [1090, 642] on button "Yes / OK" at bounding box center [1109, 649] width 73 height 16
drag, startPoint x: 1184, startPoint y: 699, endPoint x: 1181, endPoint y: 689, distance: 10.4
click at [1181, 695] on button "Save" at bounding box center [1173, 689] width 70 height 23
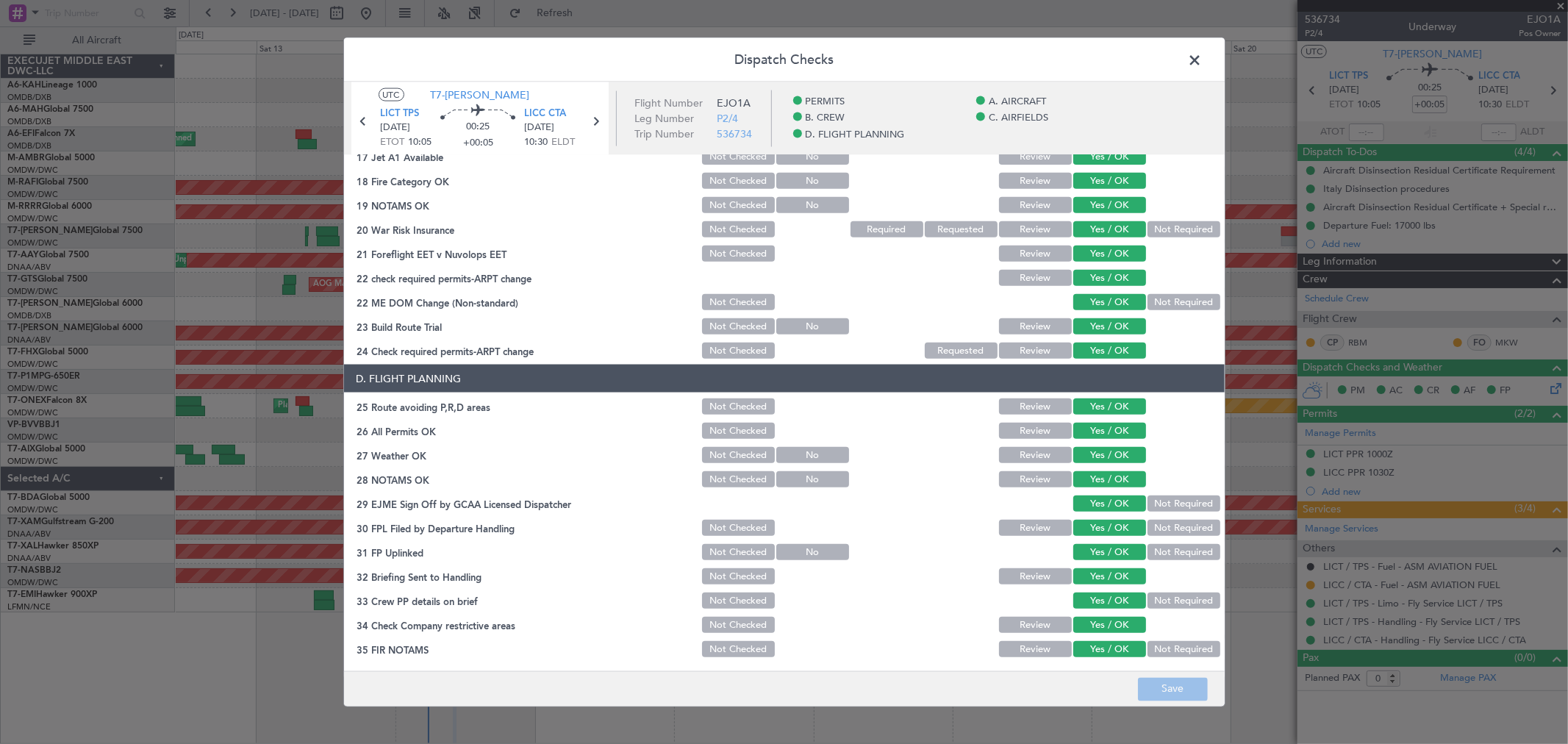
click at [1202, 59] on span at bounding box center [1202, 64] width 0 height 29
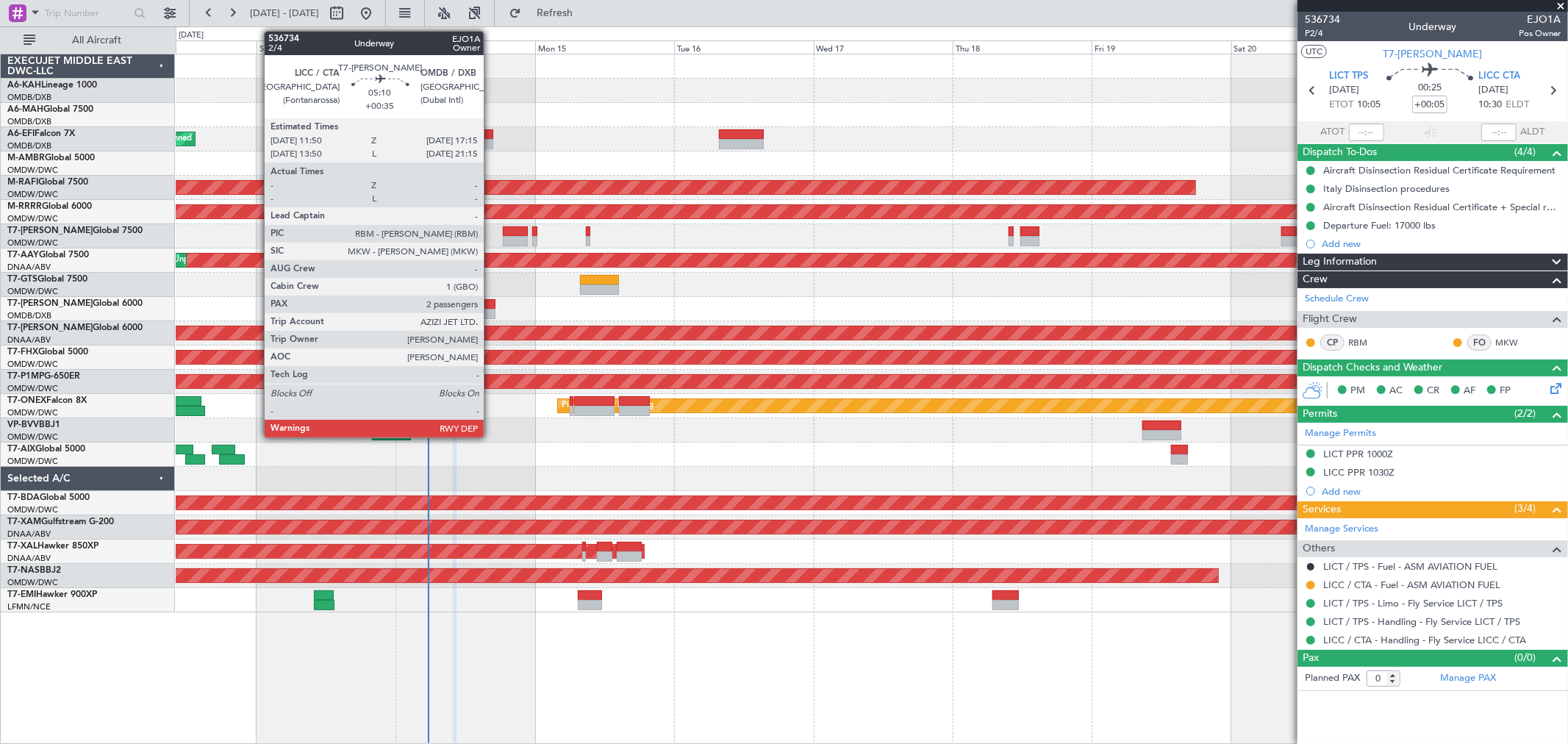
click at [491, 303] on div at bounding box center [479, 304] width 31 height 10
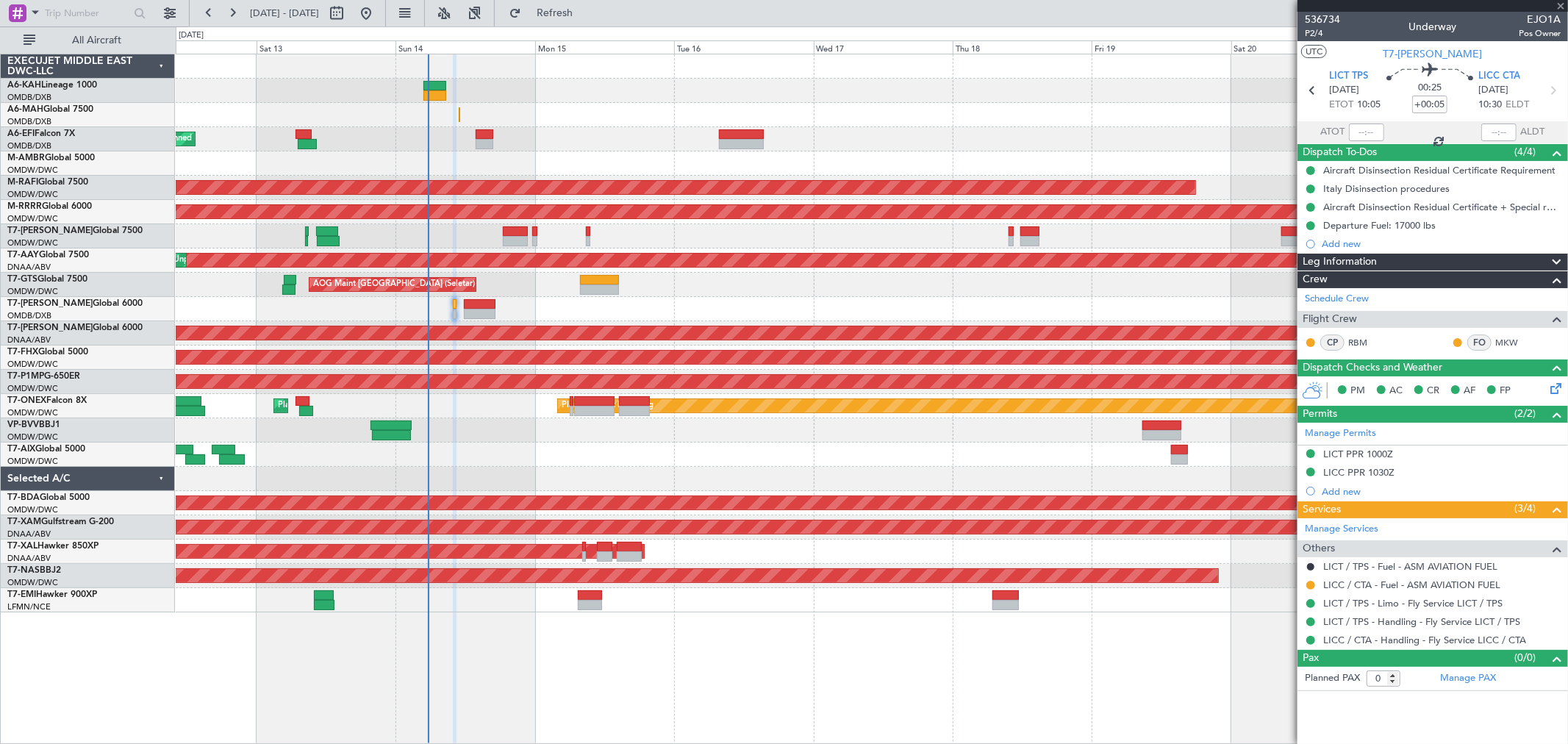
type input "+00:35"
type input "2"
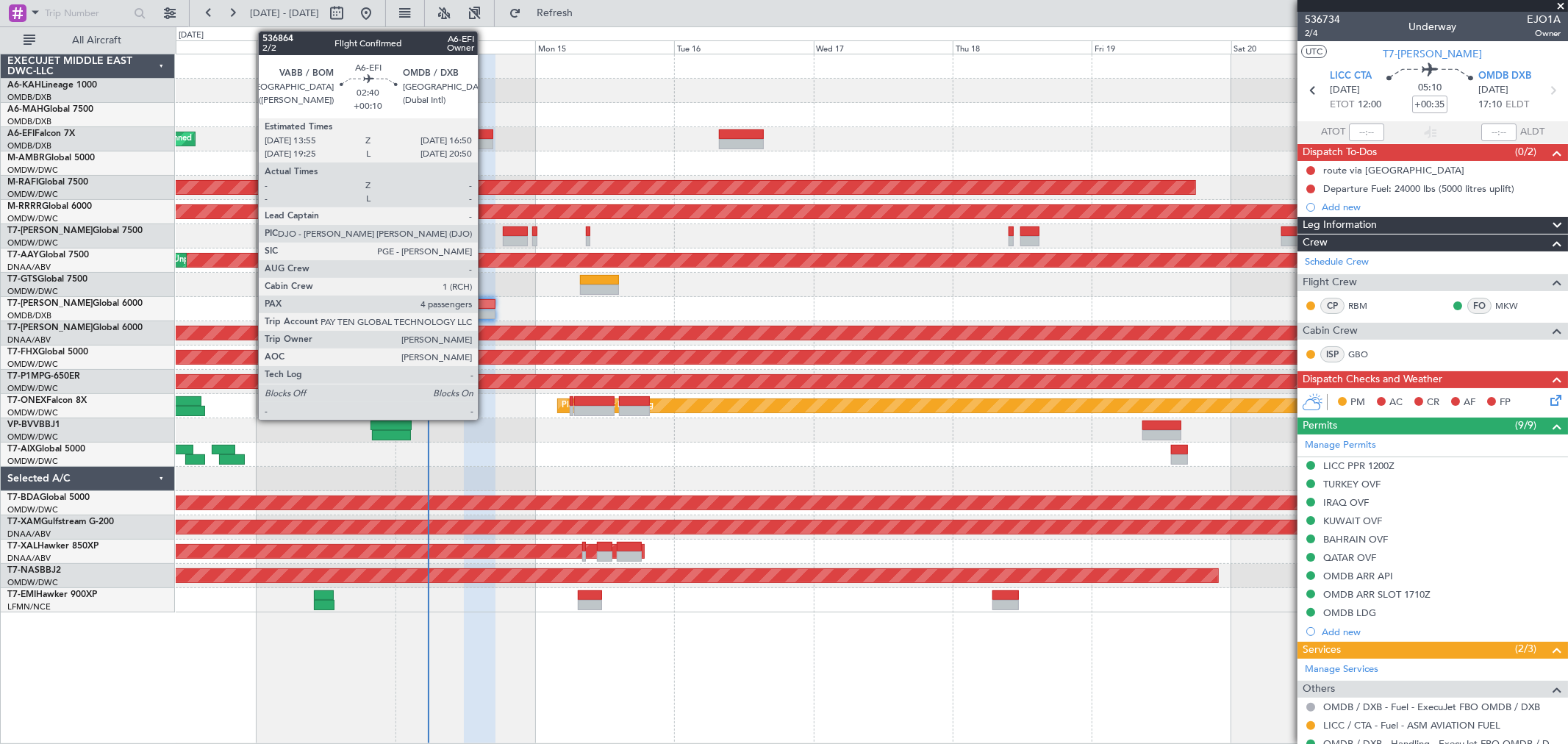
click at [485, 133] on div at bounding box center [485, 134] width 17 height 10
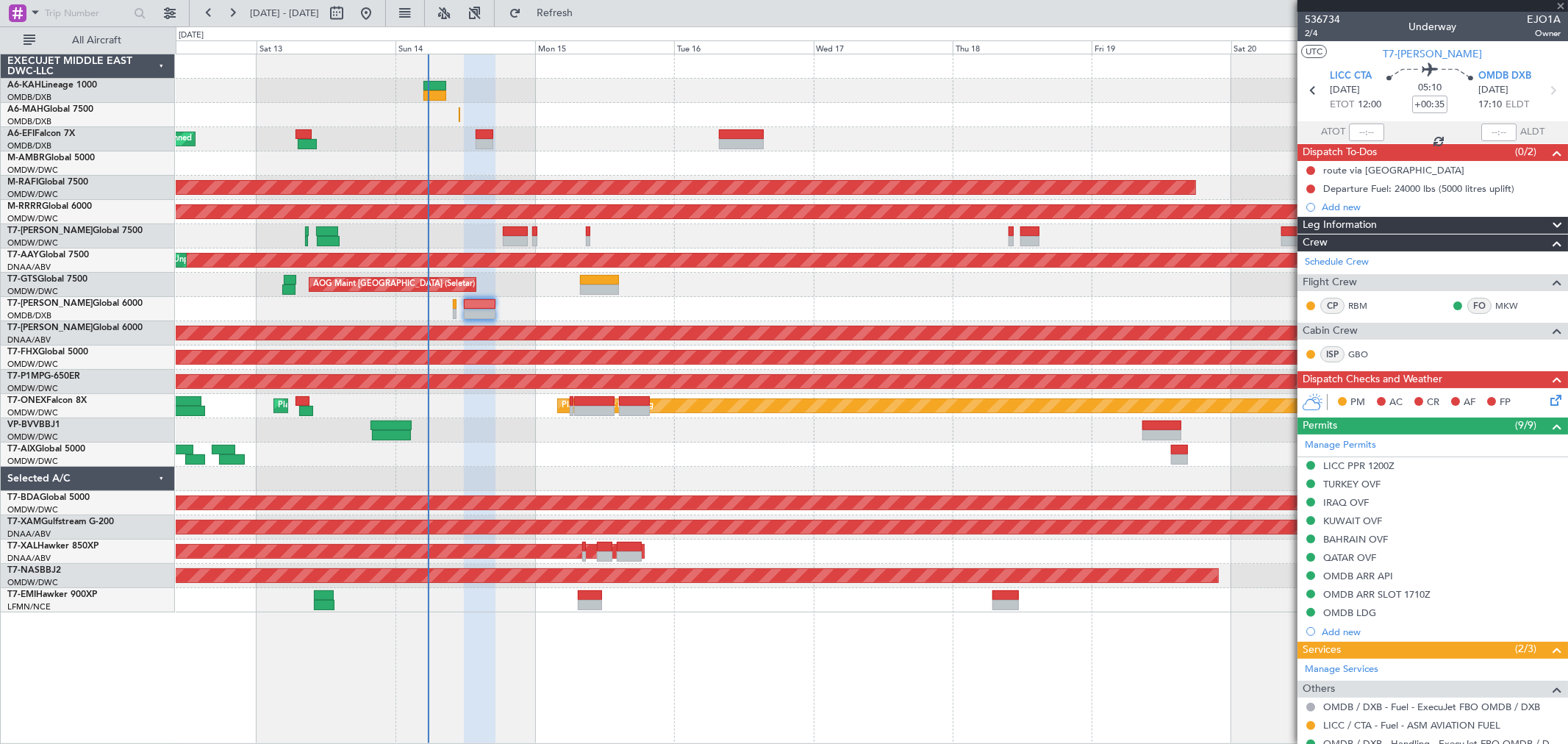
type input "+00:10"
type input "4"
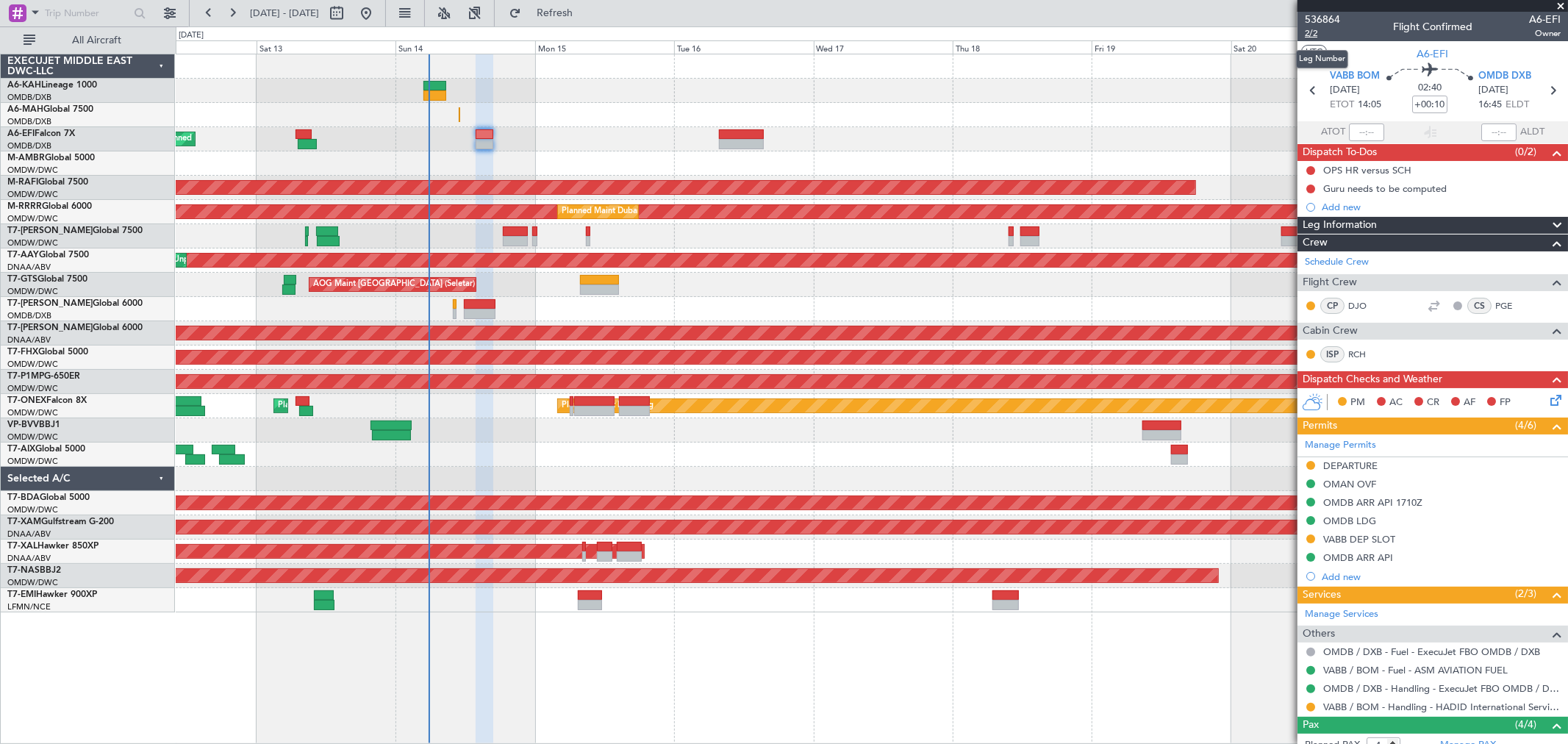
click at [1317, 30] on span "2/2" at bounding box center [1322, 33] width 36 height 12
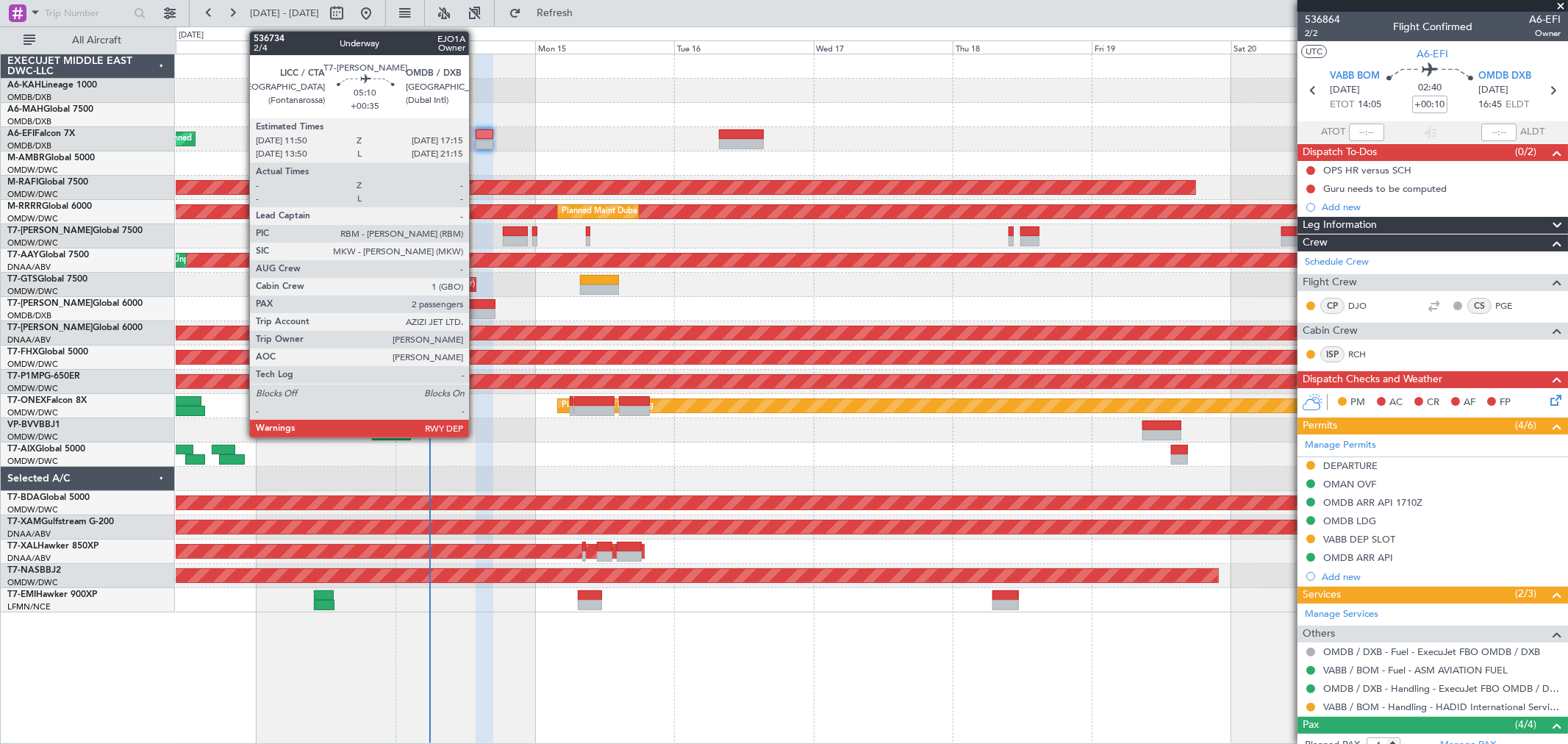
click at [476, 303] on div at bounding box center [479, 304] width 31 height 10
click at [476, 302] on div at bounding box center [479, 304] width 31 height 10
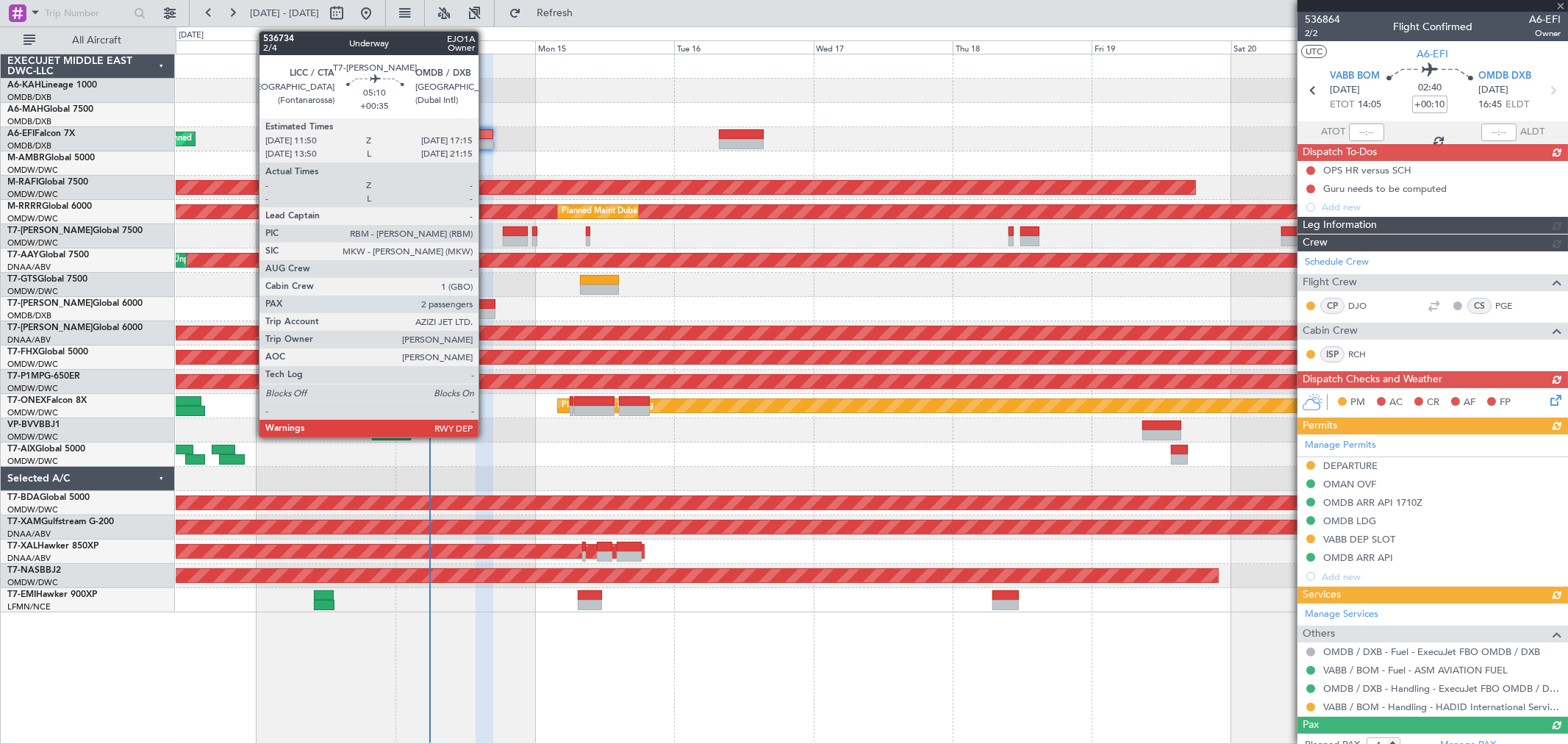
click at [485, 303] on div at bounding box center [479, 304] width 31 height 10
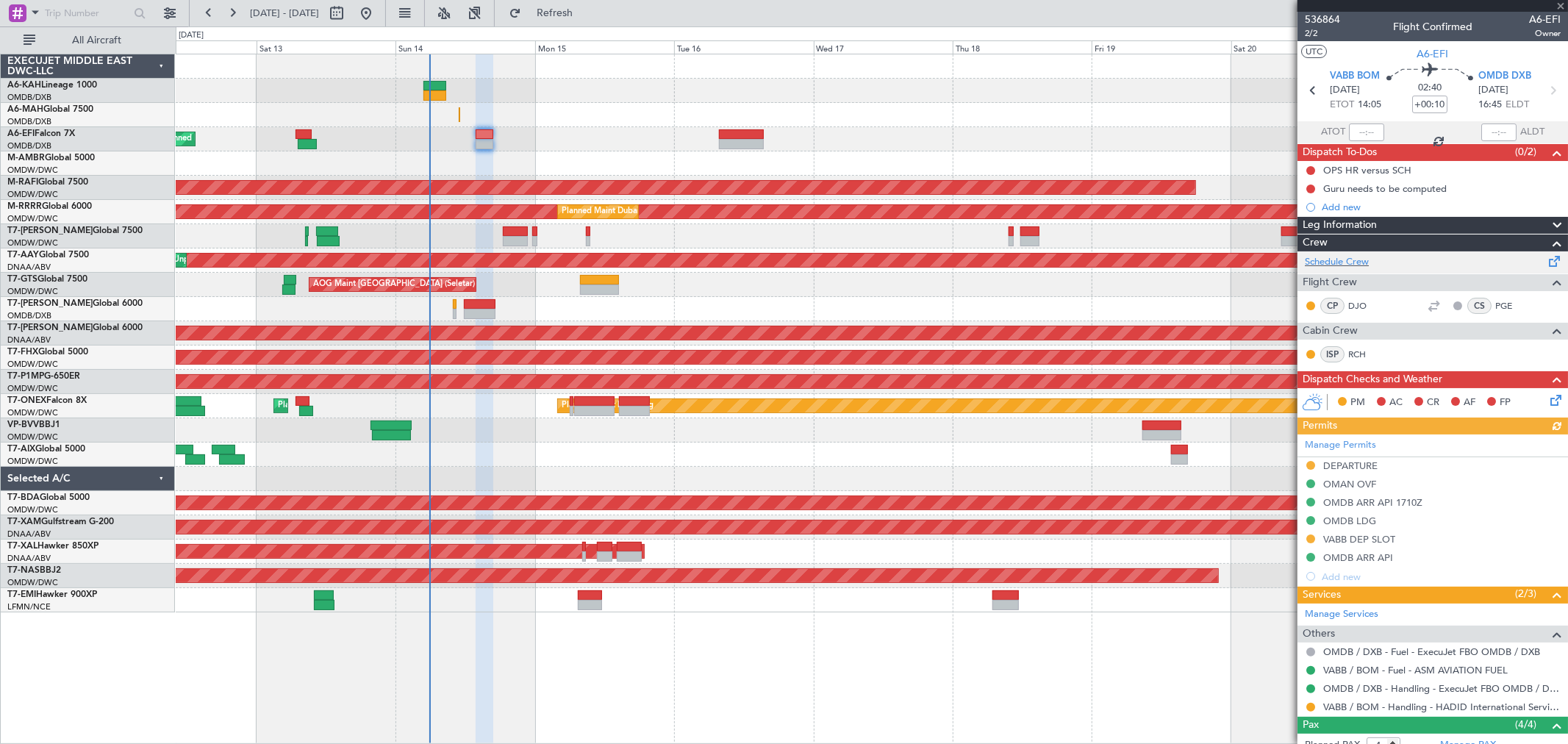
type input "+00:35"
type input "2"
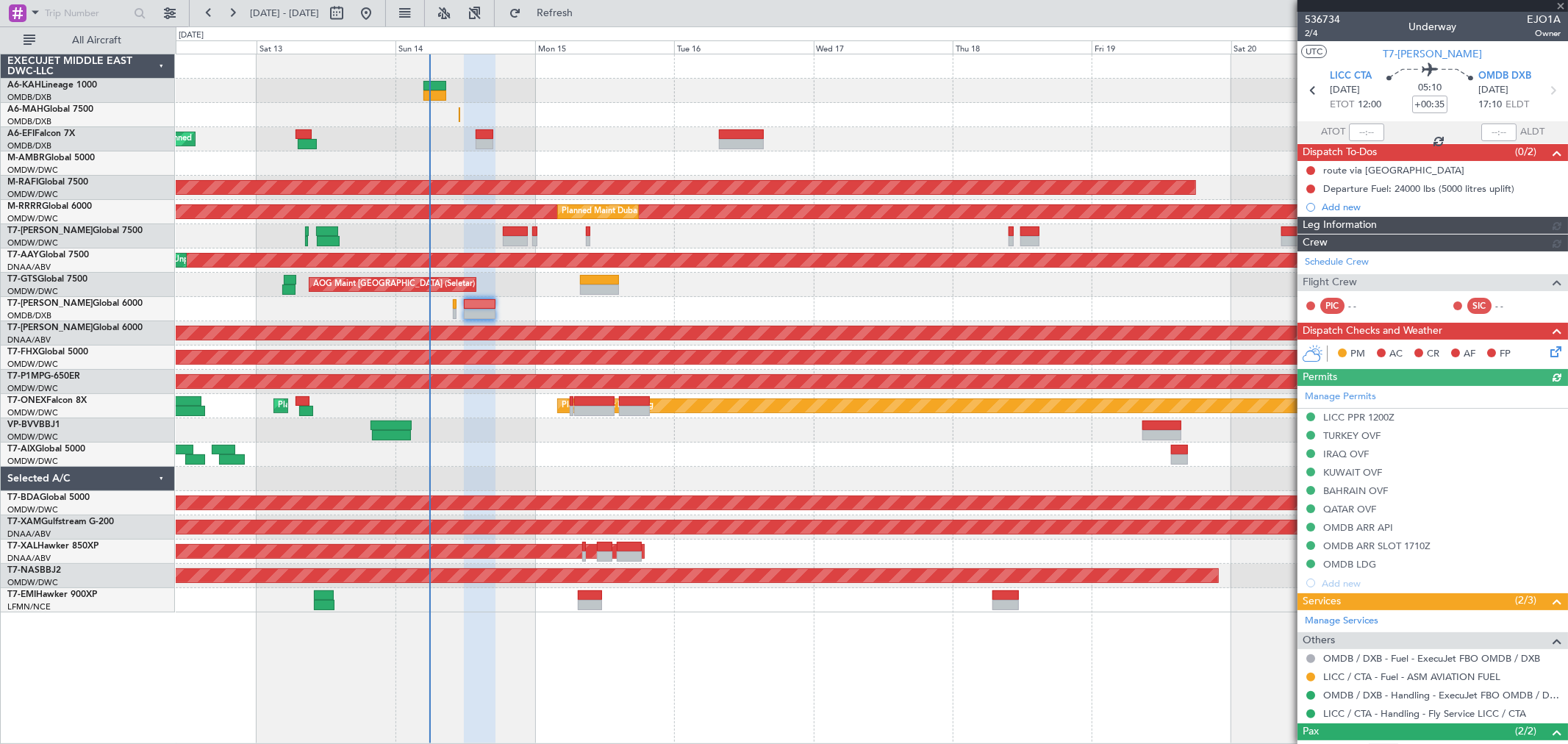
type input "Rohit Roy (ROY)"
type input "7291"
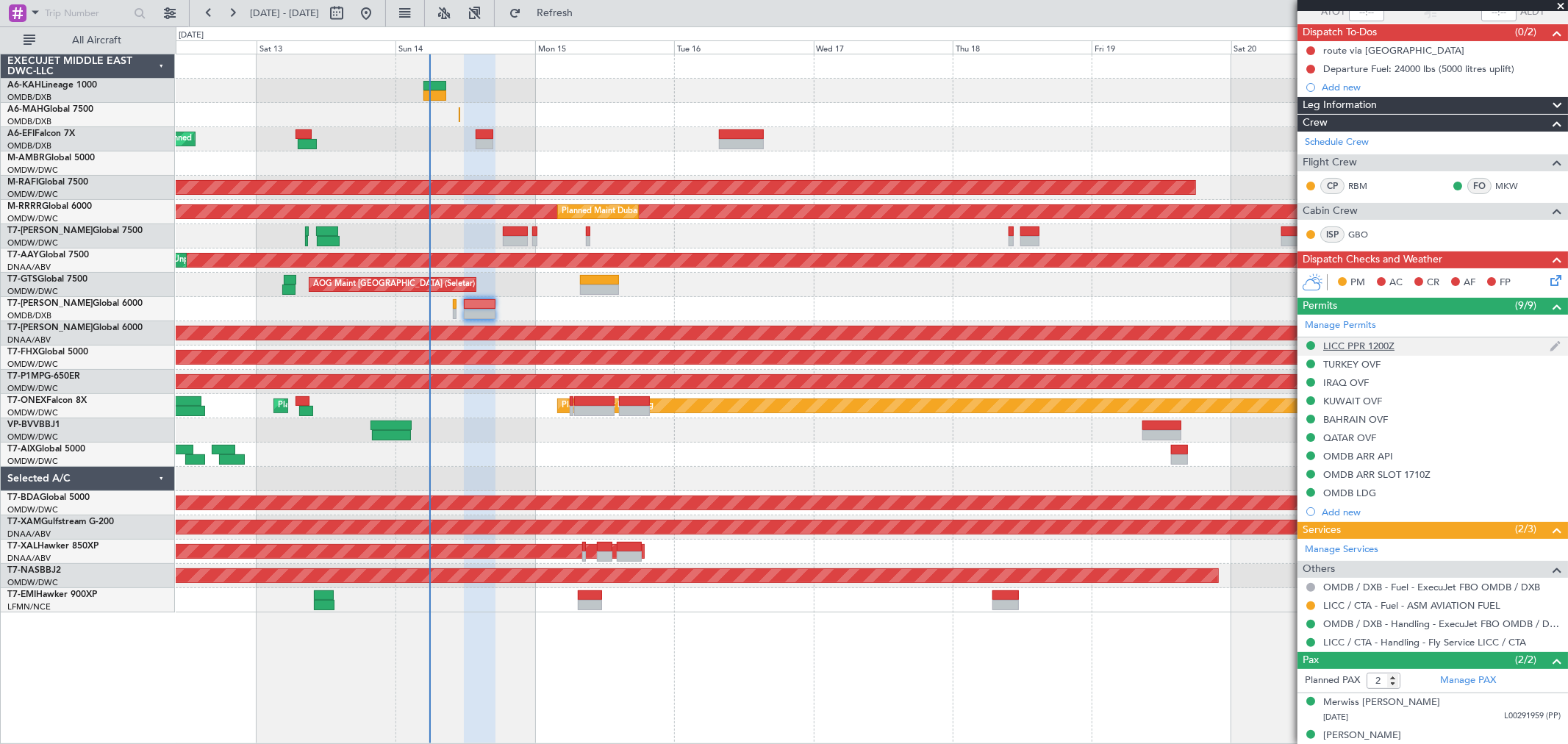
scroll to position [135, 0]
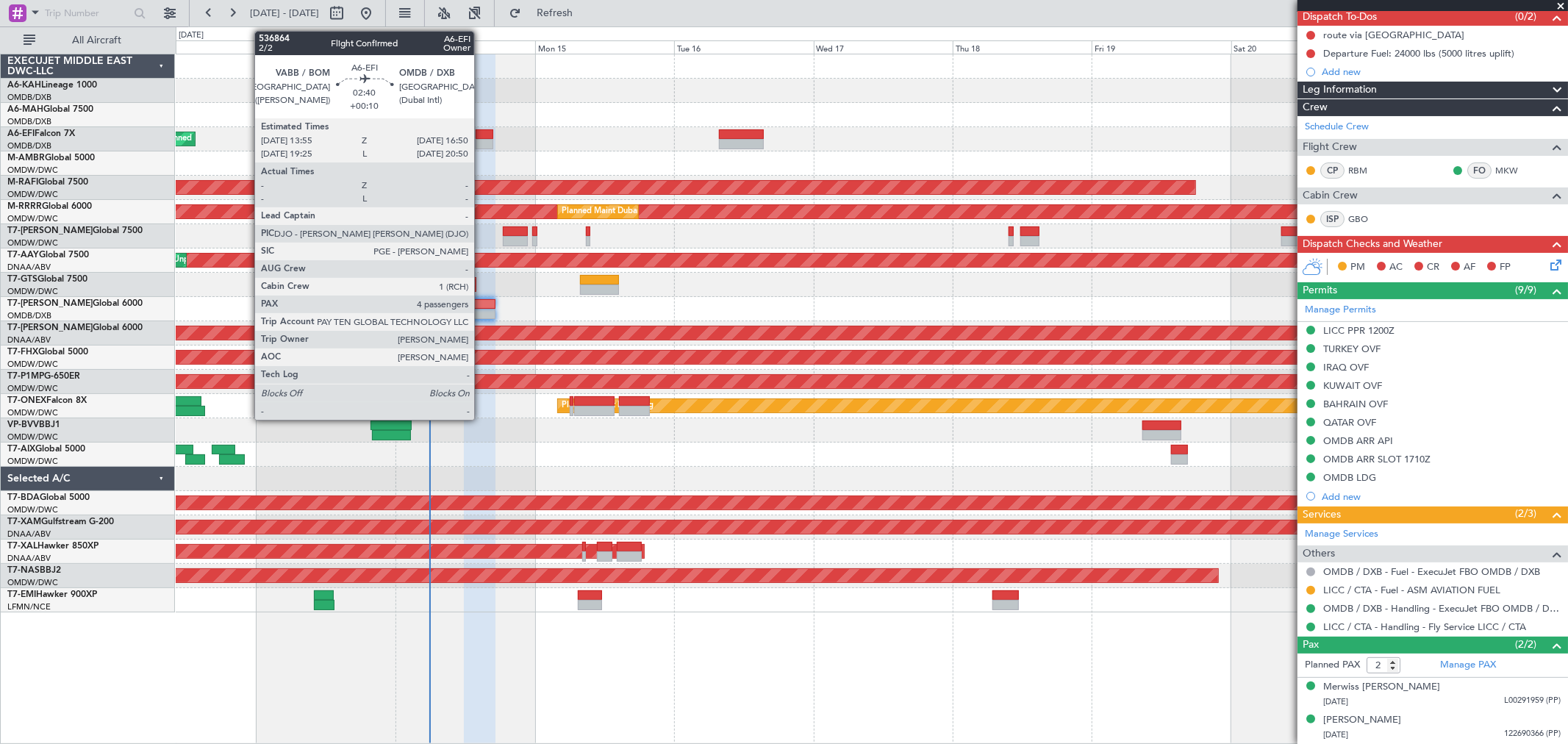
click at [481, 136] on div at bounding box center [485, 134] width 17 height 10
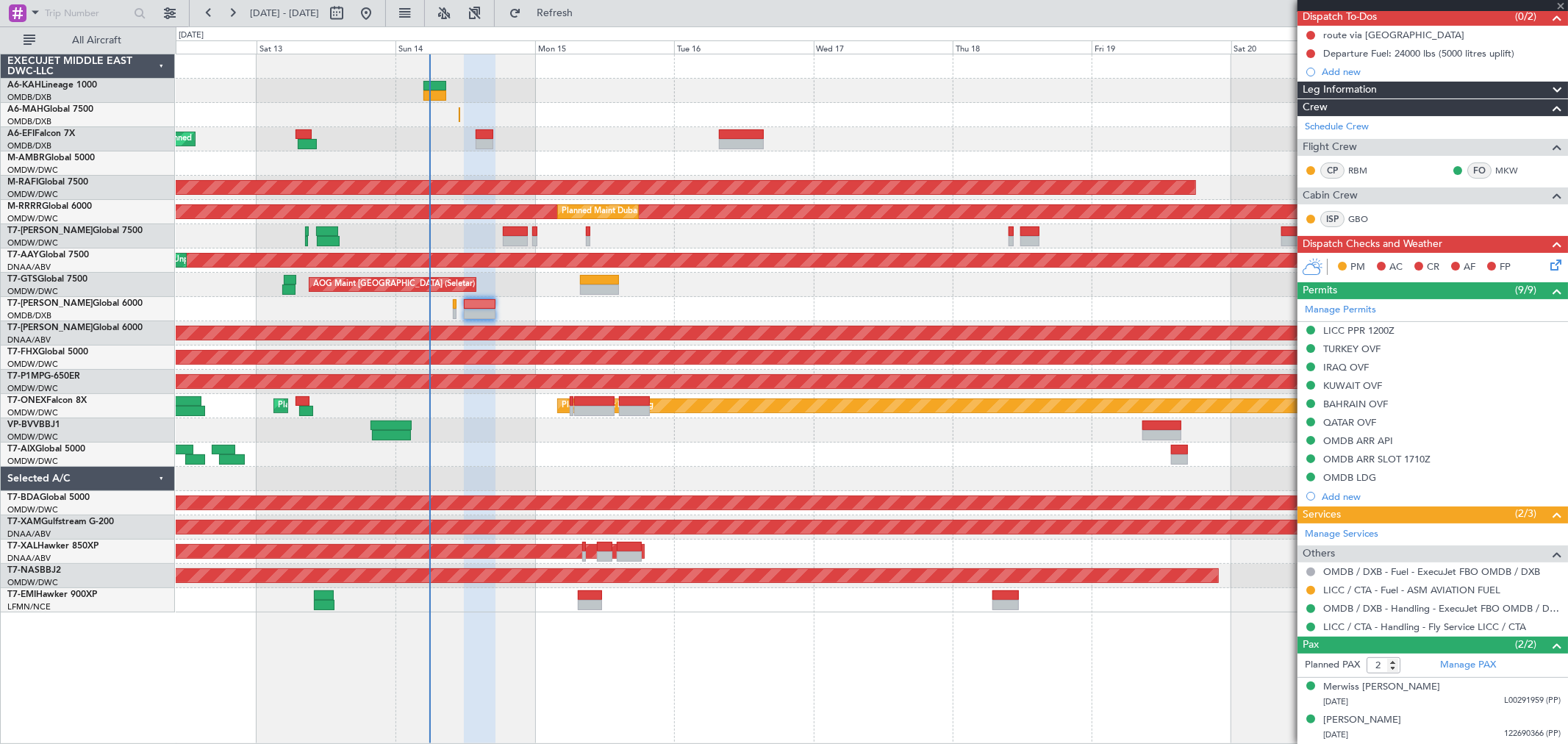
type input "+00:10"
type input "4"
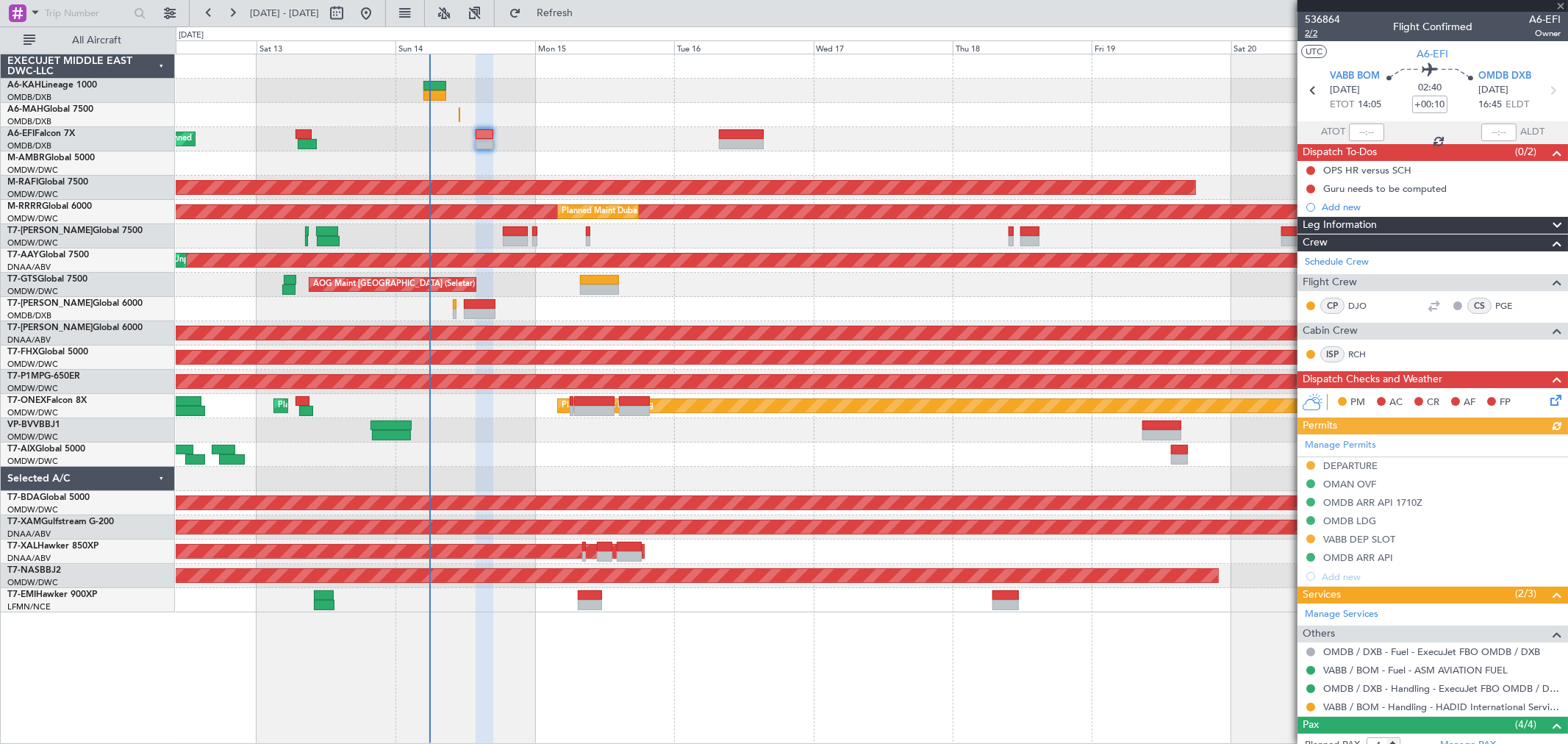
click at [1322, 36] on span "2/2" at bounding box center [1322, 33] width 36 height 12
click at [1342, 264] on link "Schedule Crew" at bounding box center [1337, 262] width 64 height 15
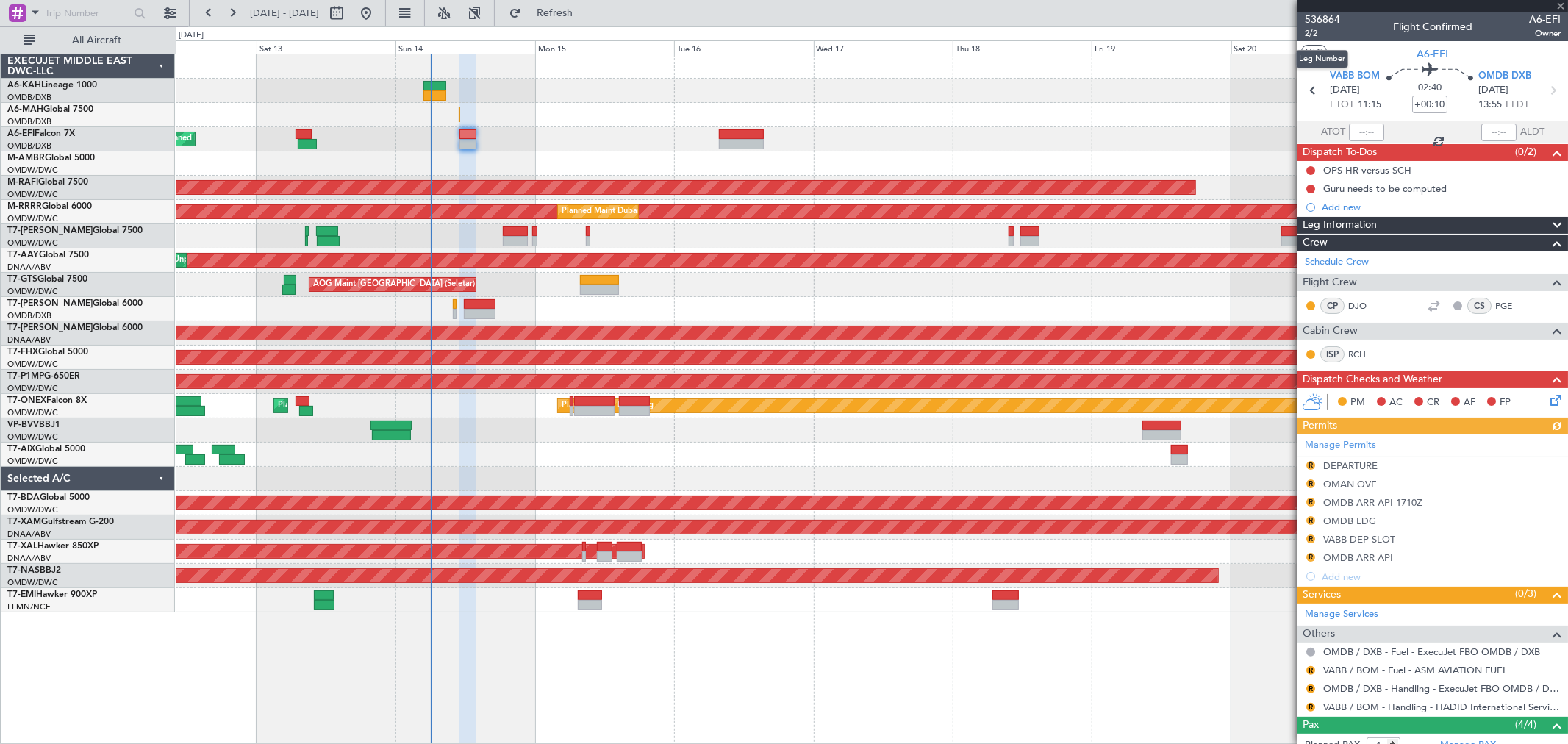
click at [1314, 32] on span "2/2" at bounding box center [1322, 33] width 36 height 12
click at [586, 10] on span "Refresh" at bounding box center [555, 13] width 62 height 10
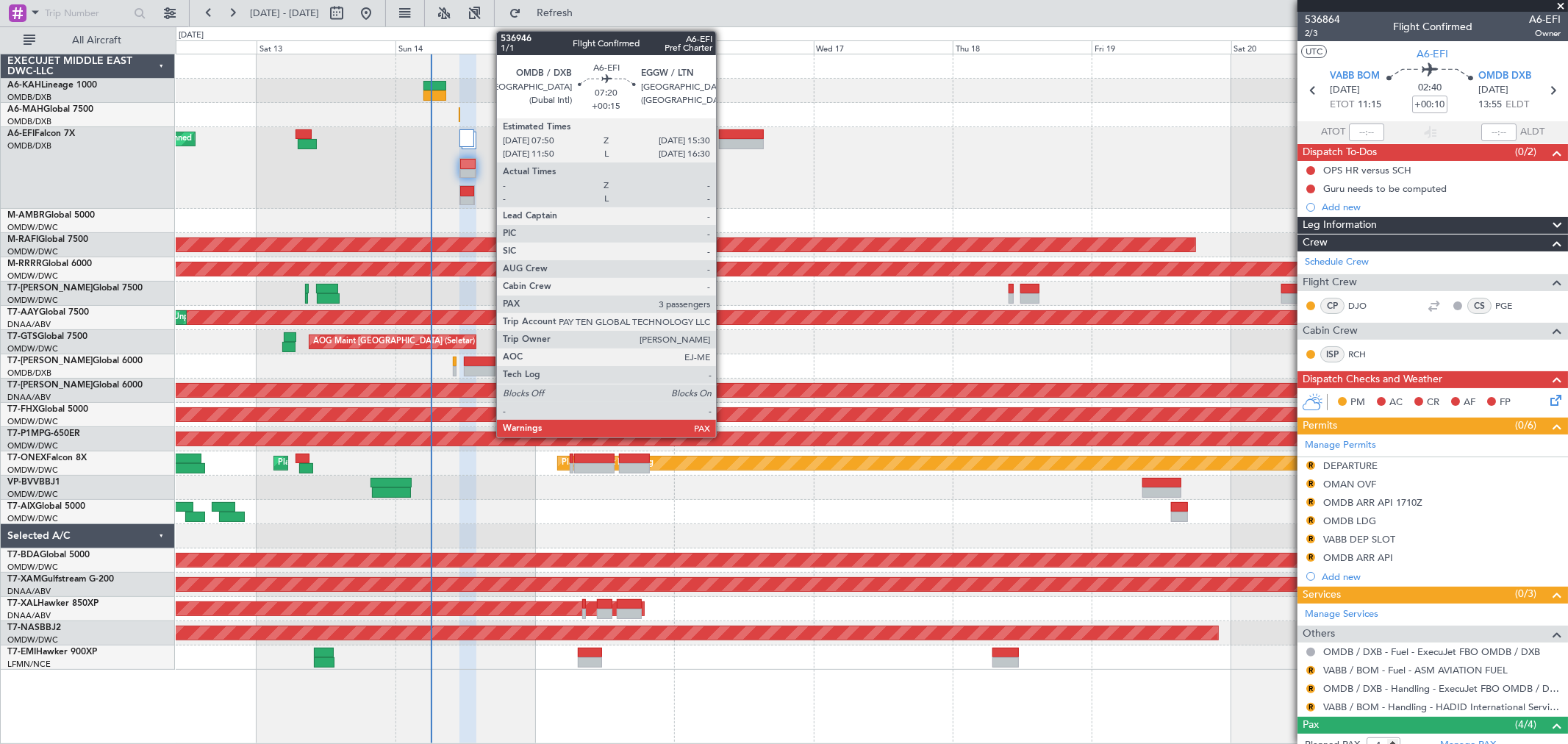
click at [723, 135] on div at bounding box center [741, 134] width 45 height 10
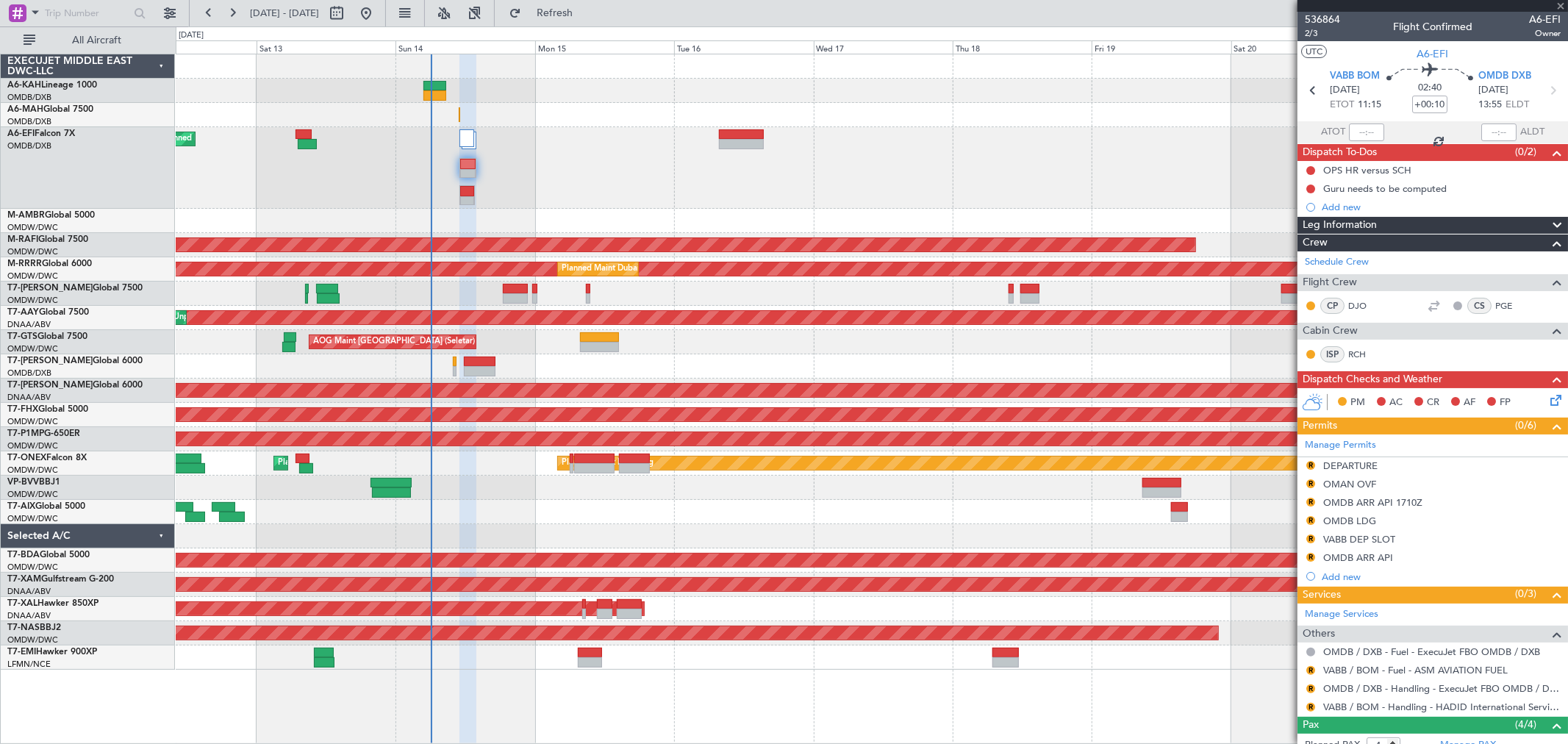
type input "+00:15"
type input "3"
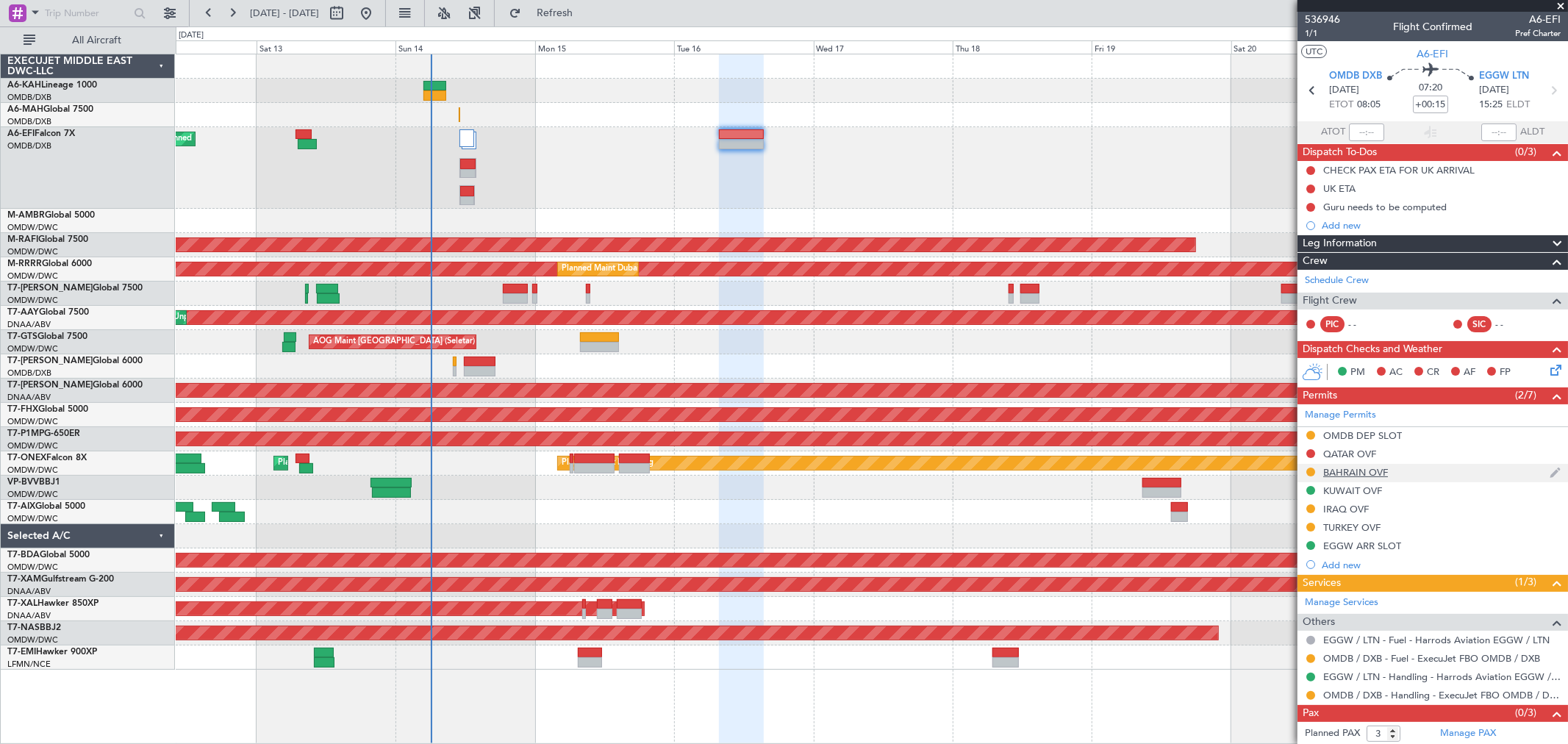
click at [1385, 476] on div "BAHRAIN OVF" at bounding box center [1355, 473] width 65 height 12
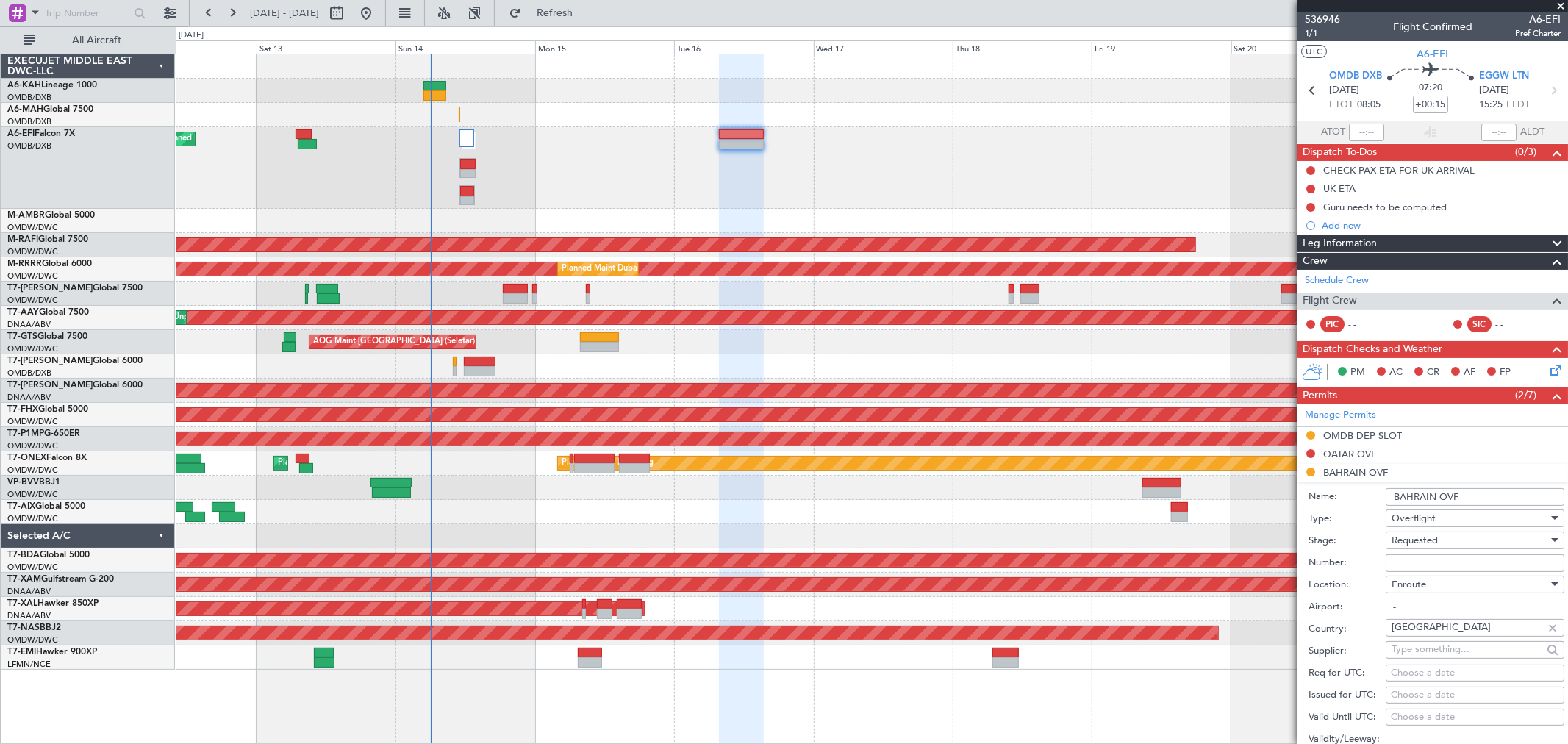
drag, startPoint x: 1397, startPoint y: 560, endPoint x: 1405, endPoint y: 553, distance: 10.6
click at [1397, 560] on input "Number:" at bounding box center [1474, 563] width 179 height 17
paste input "AT/P/25-09/ON/000708"
type input "AT/P/25-09/ON/000708"
click at [1424, 545] on span "Requested" at bounding box center [1414, 540] width 46 height 13
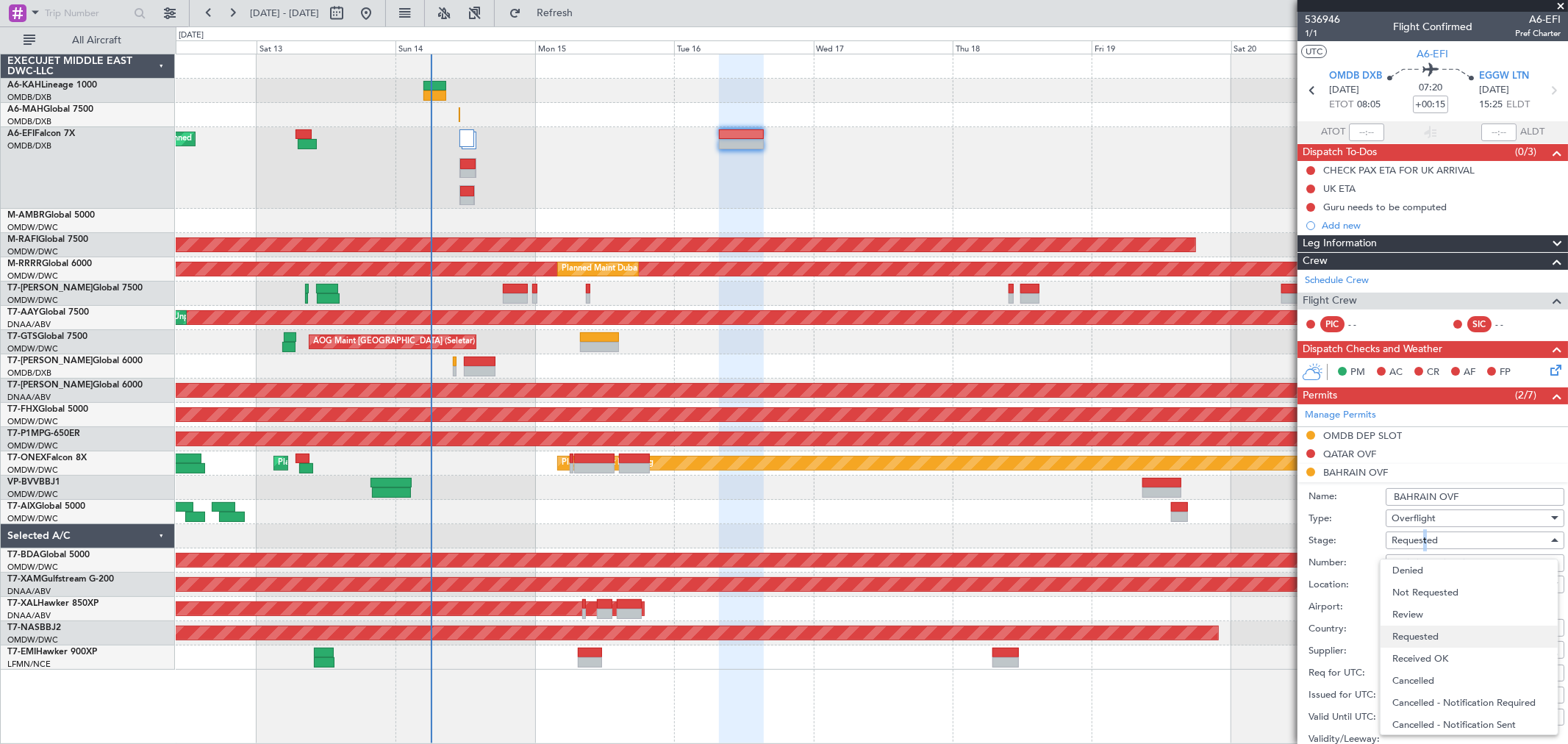
scroll to position [6, 0]
drag, startPoint x: 1435, startPoint y: 648, endPoint x: 1555, endPoint y: 583, distance: 136.5
click at [1435, 649] on span "Received OK" at bounding box center [1468, 652] width 153 height 22
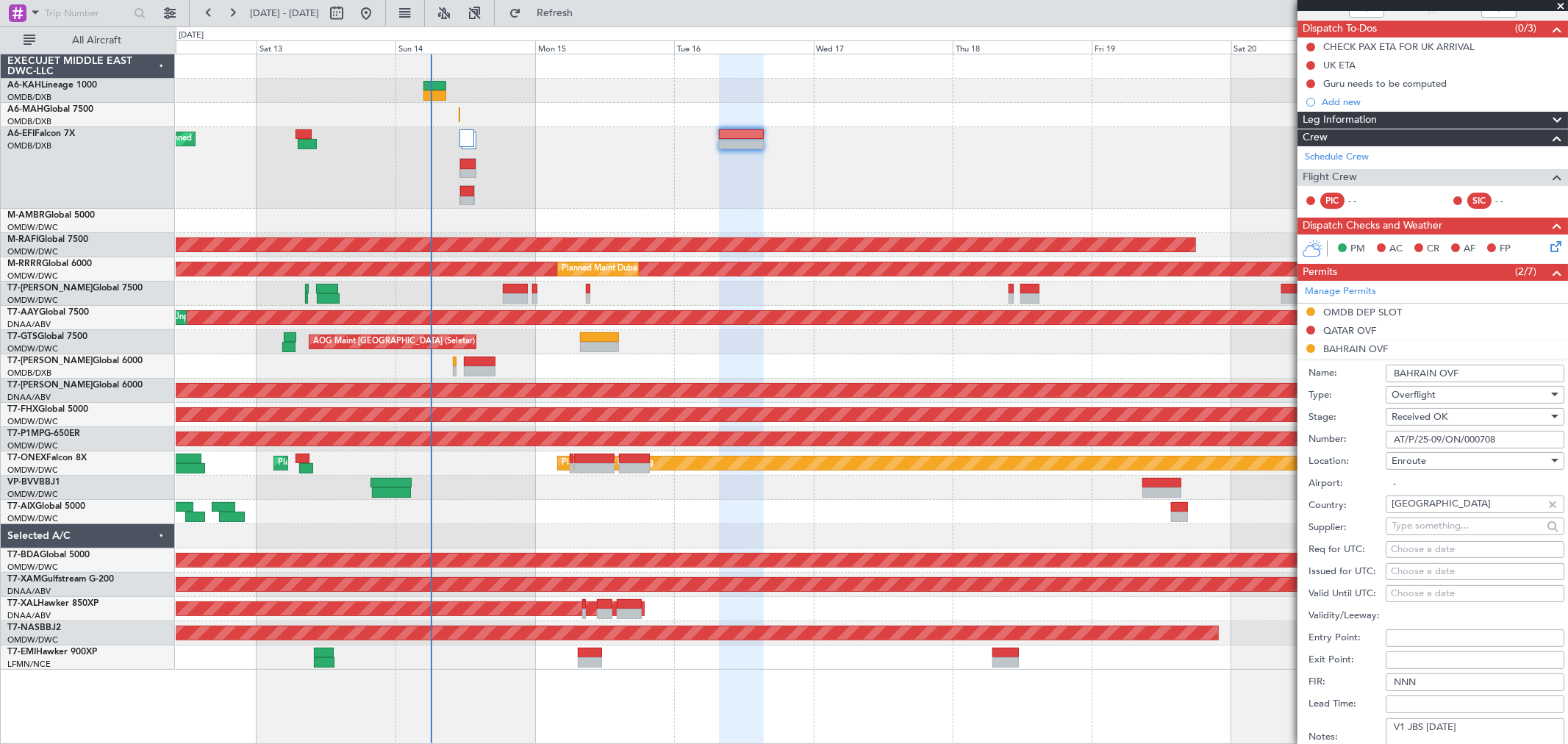
scroll to position [245, 0]
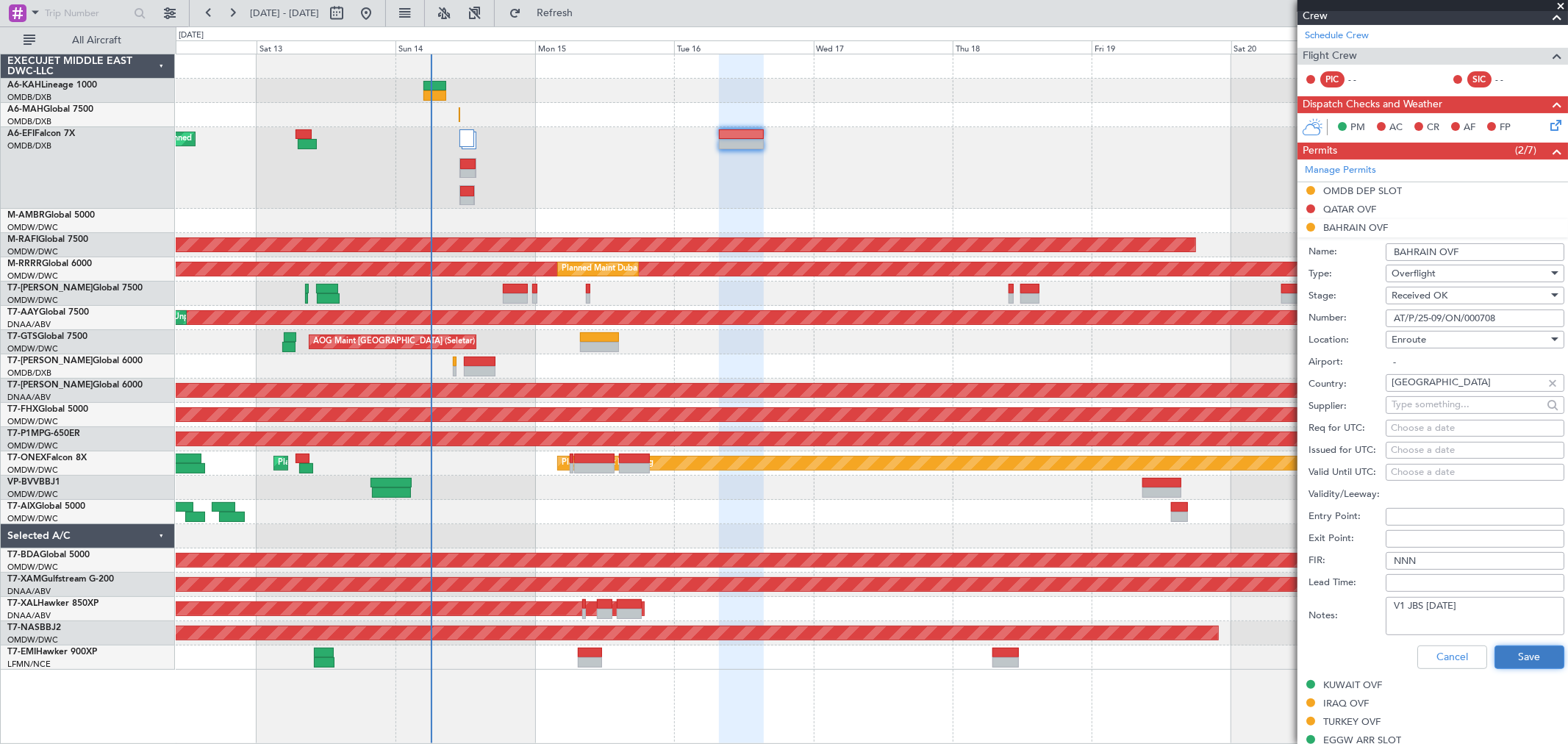
click at [1526, 656] on button "Save" at bounding box center [1529, 656] width 70 height 23
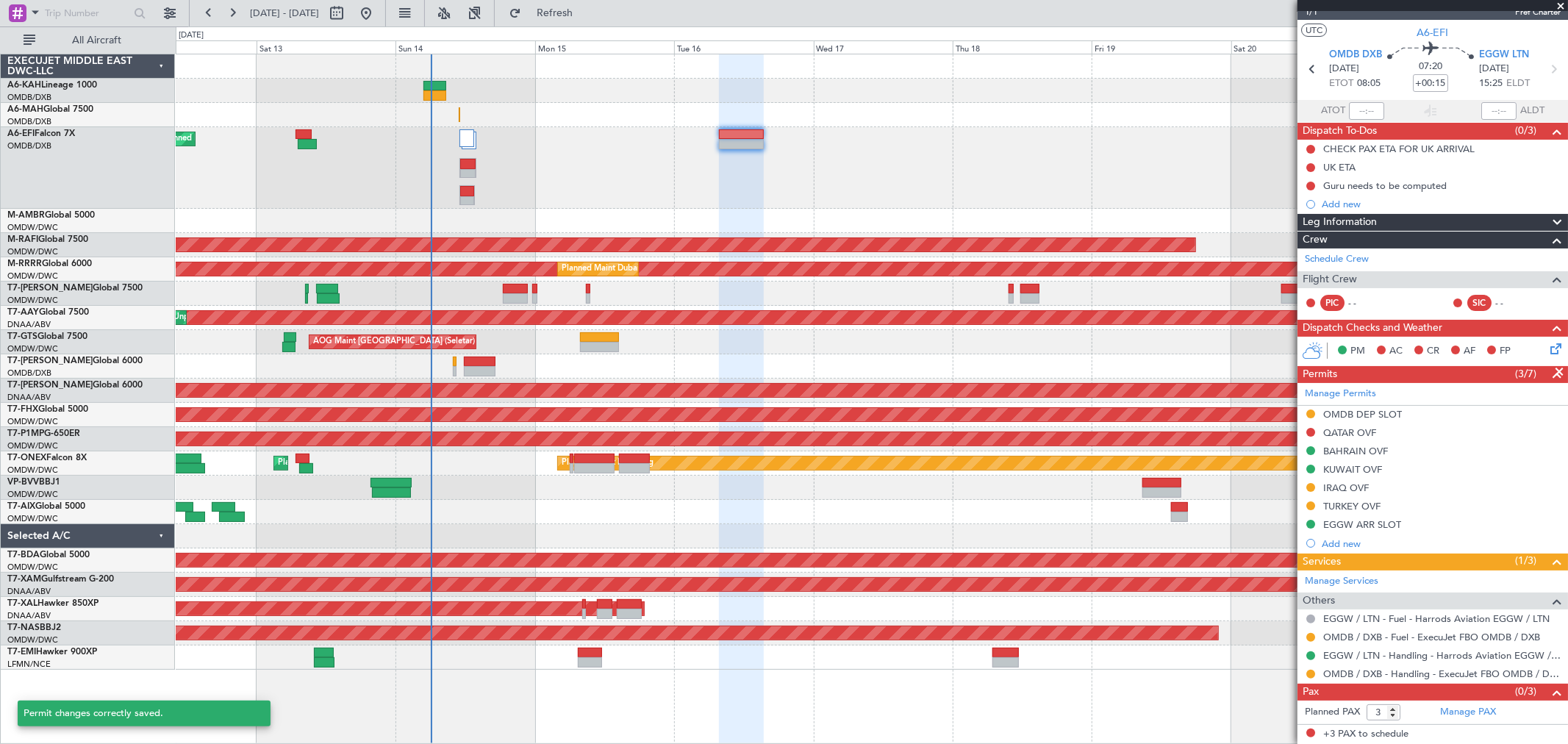
scroll to position [21, 0]
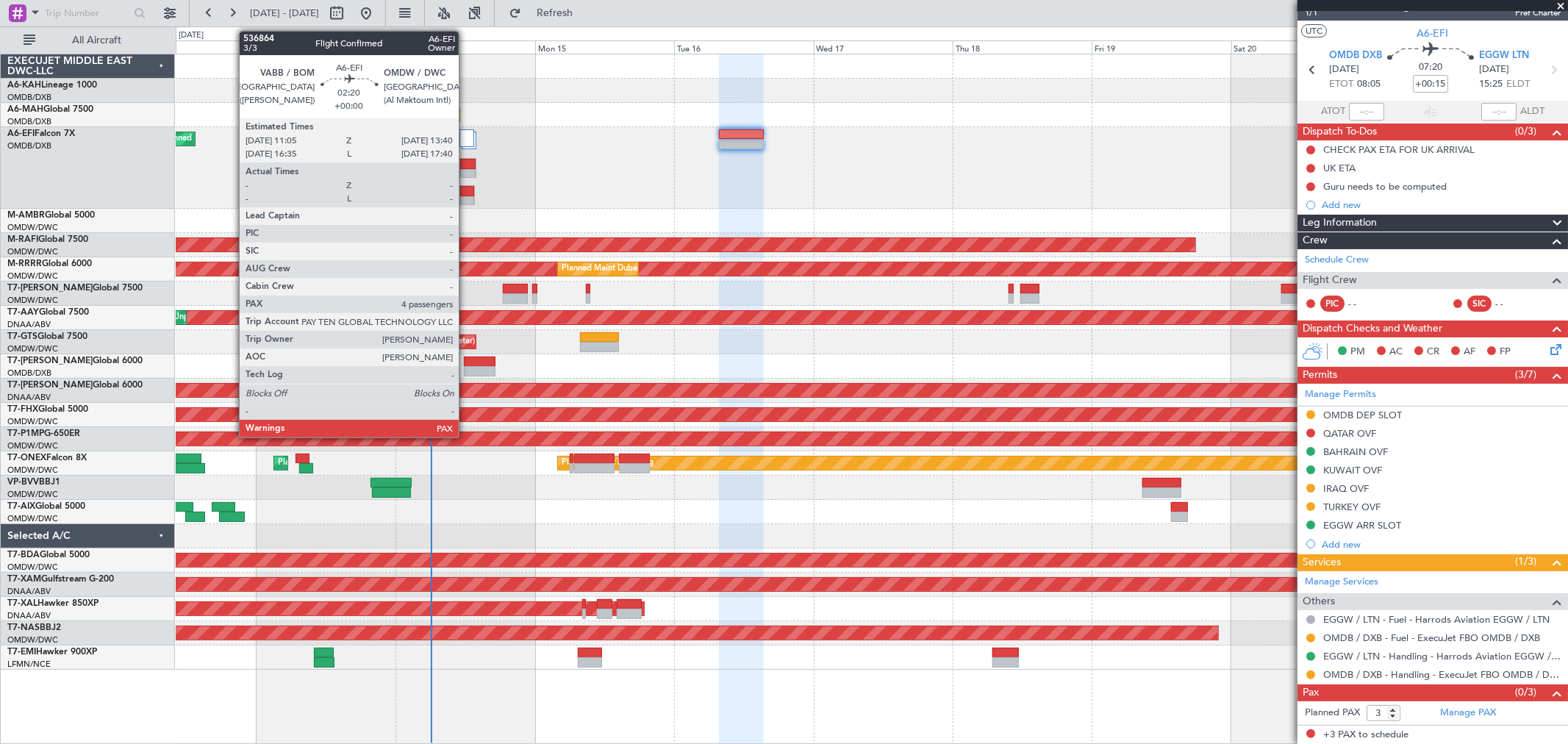
click at [466, 186] on div at bounding box center [467, 192] width 14 height 10
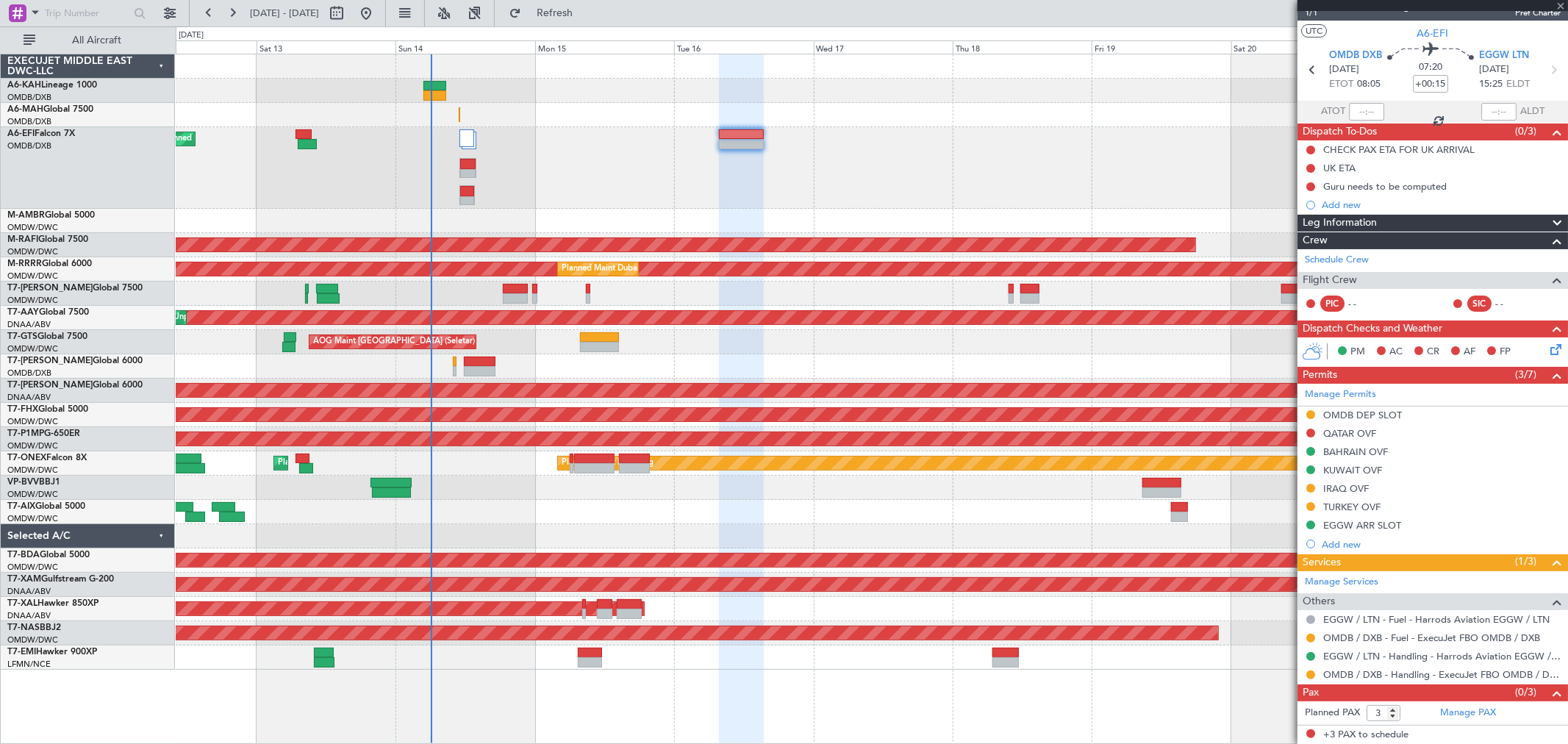
type input "4"
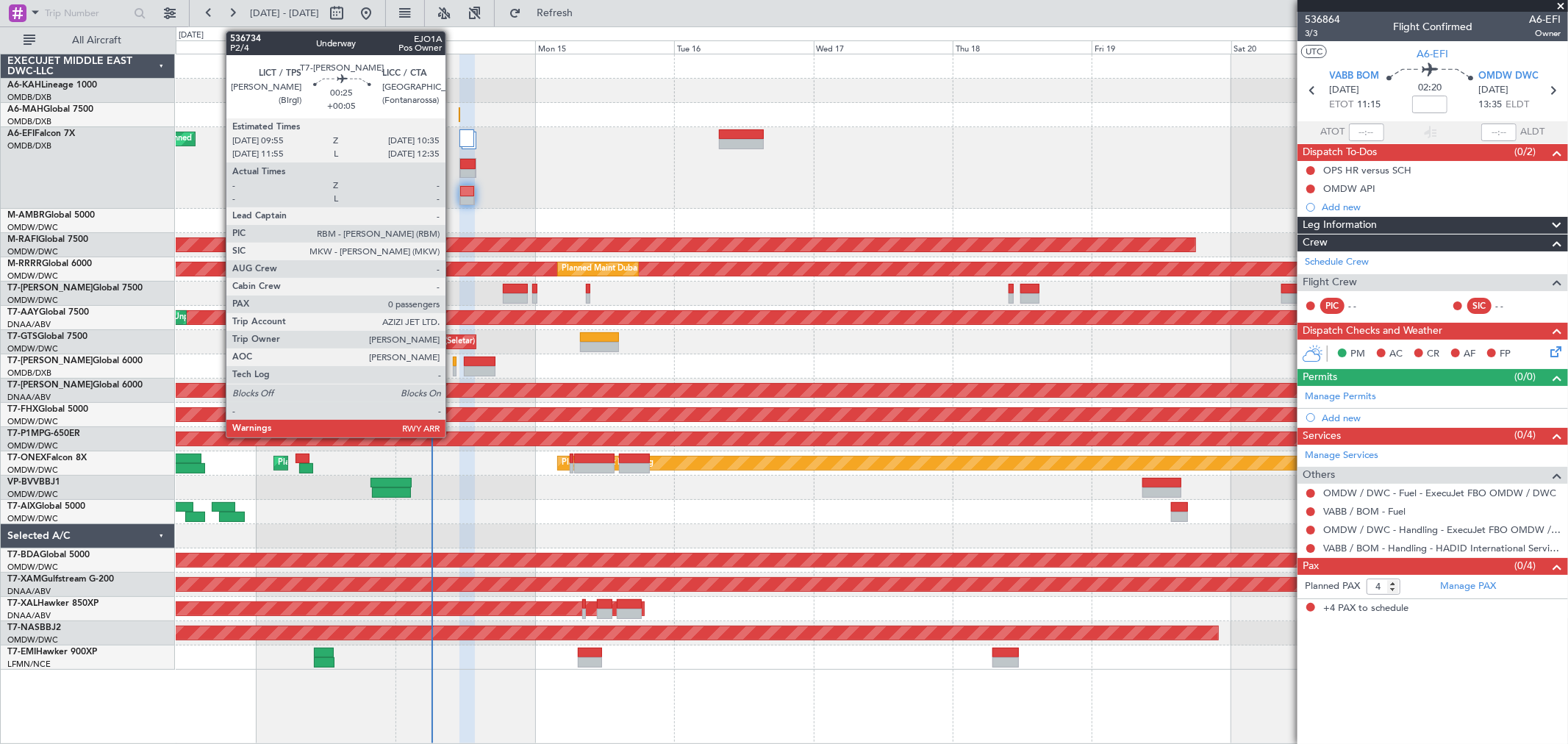
click at [452, 369] on div at bounding box center [454, 371] width 4 height 10
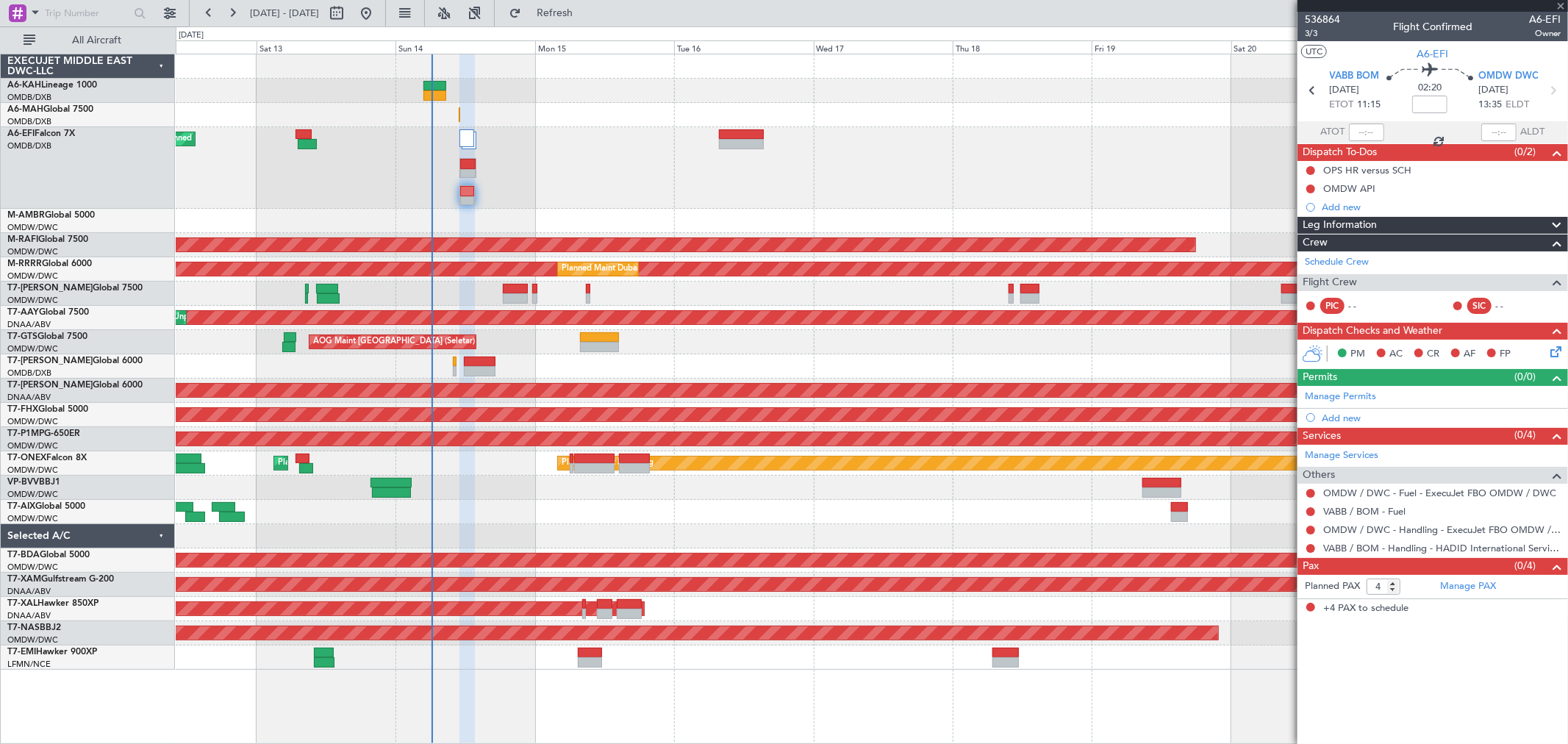
type input "+00:05"
type input "0"
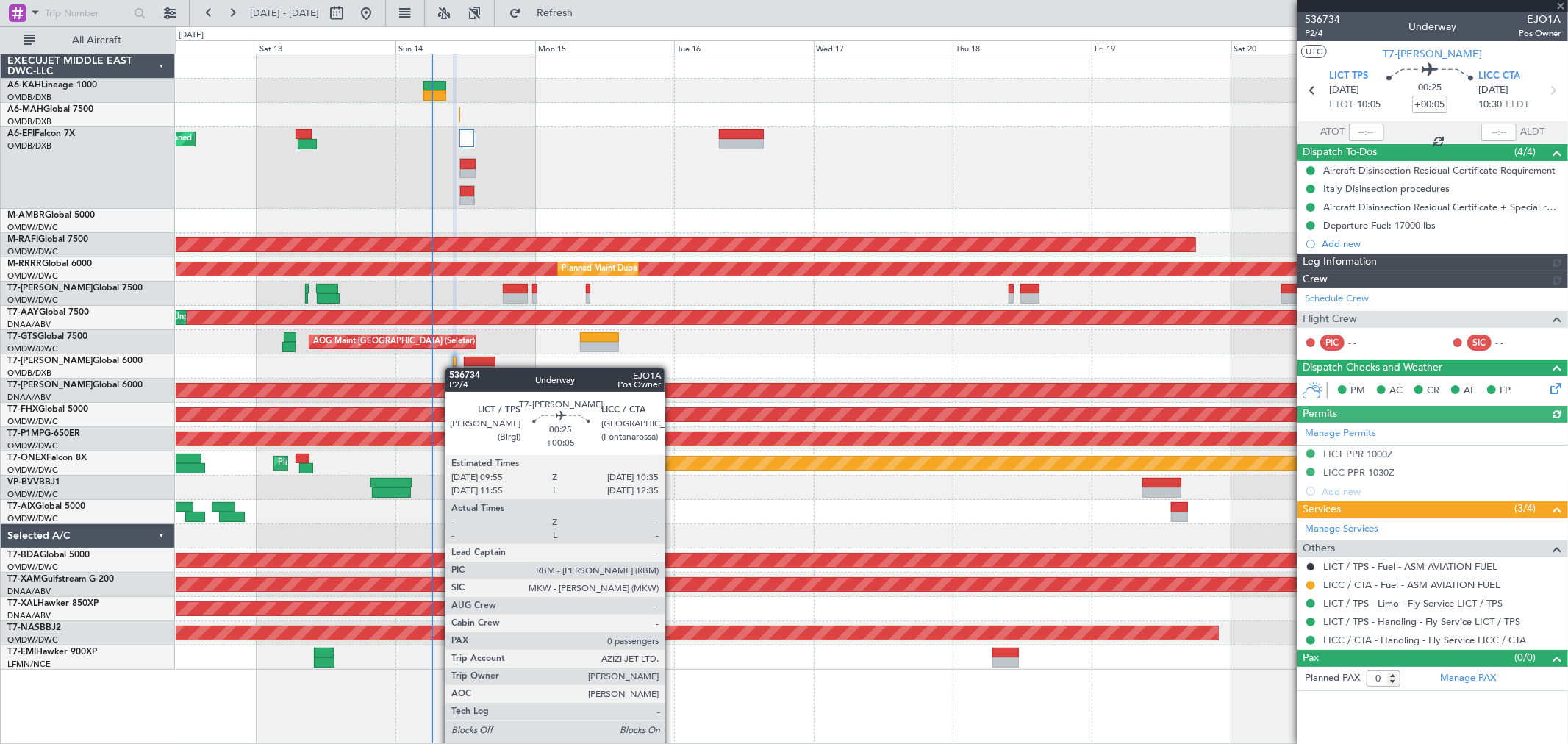
type input "Rohit Roy (ROY)"
type input "7265"
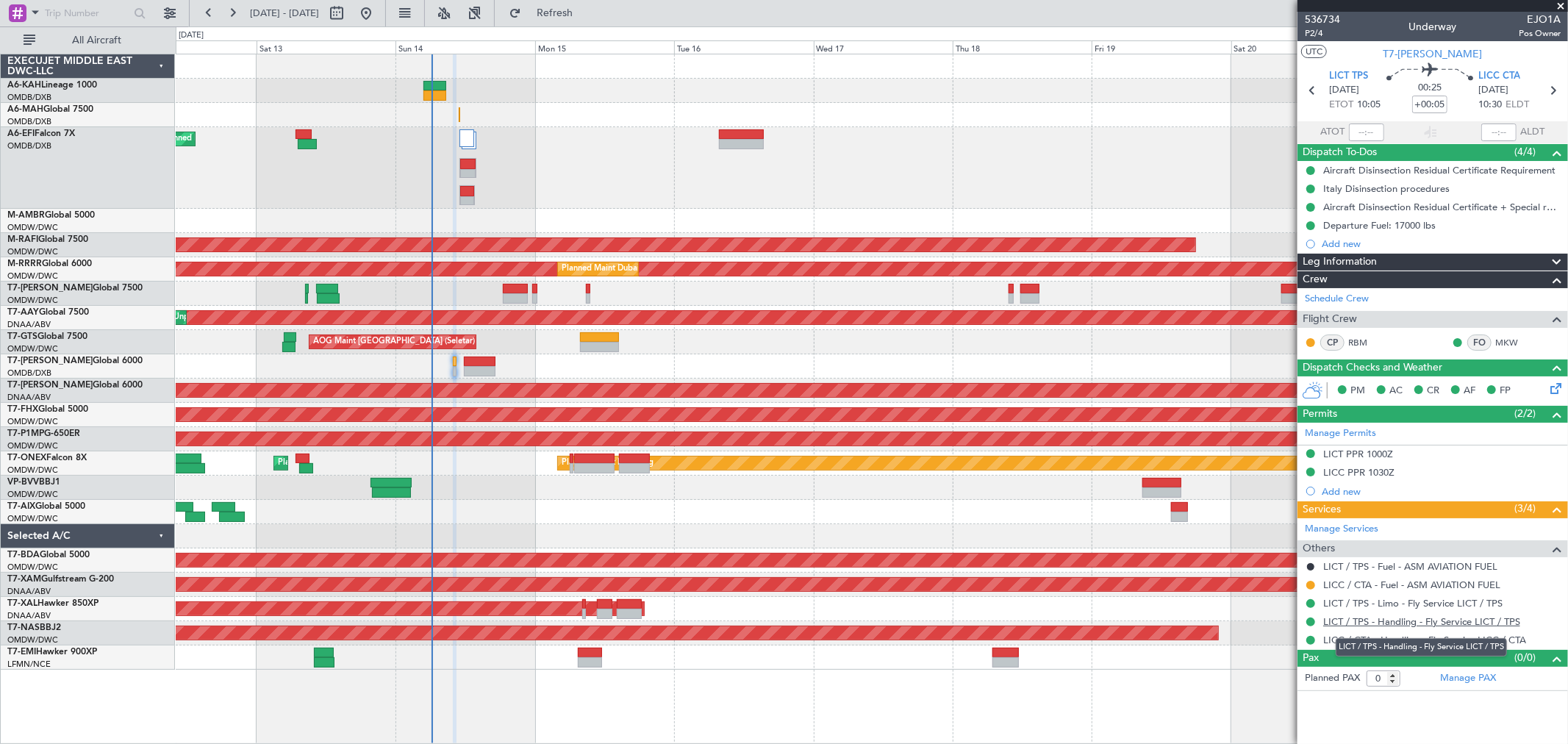
click at [1442, 622] on link "LICT / TPS - Handling - Fly Service LICT / TPS" at bounding box center [1421, 622] width 197 height 12
type input "Rohit Roy (ROY)"
type input "7265"
click at [586, 8] on span "Refresh" at bounding box center [555, 13] width 62 height 10
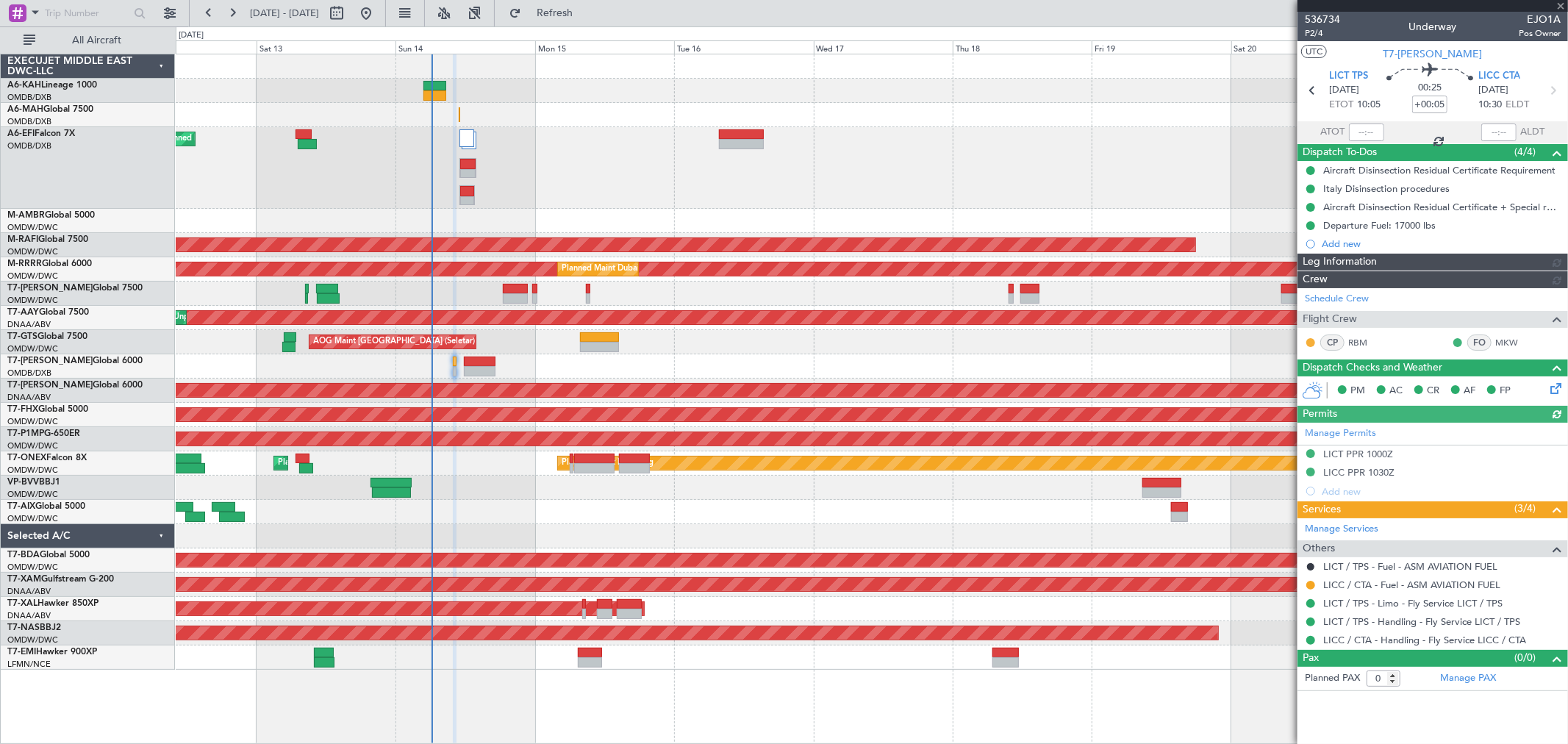
type input "Rohit Roy (ROY)"
type input "7265"
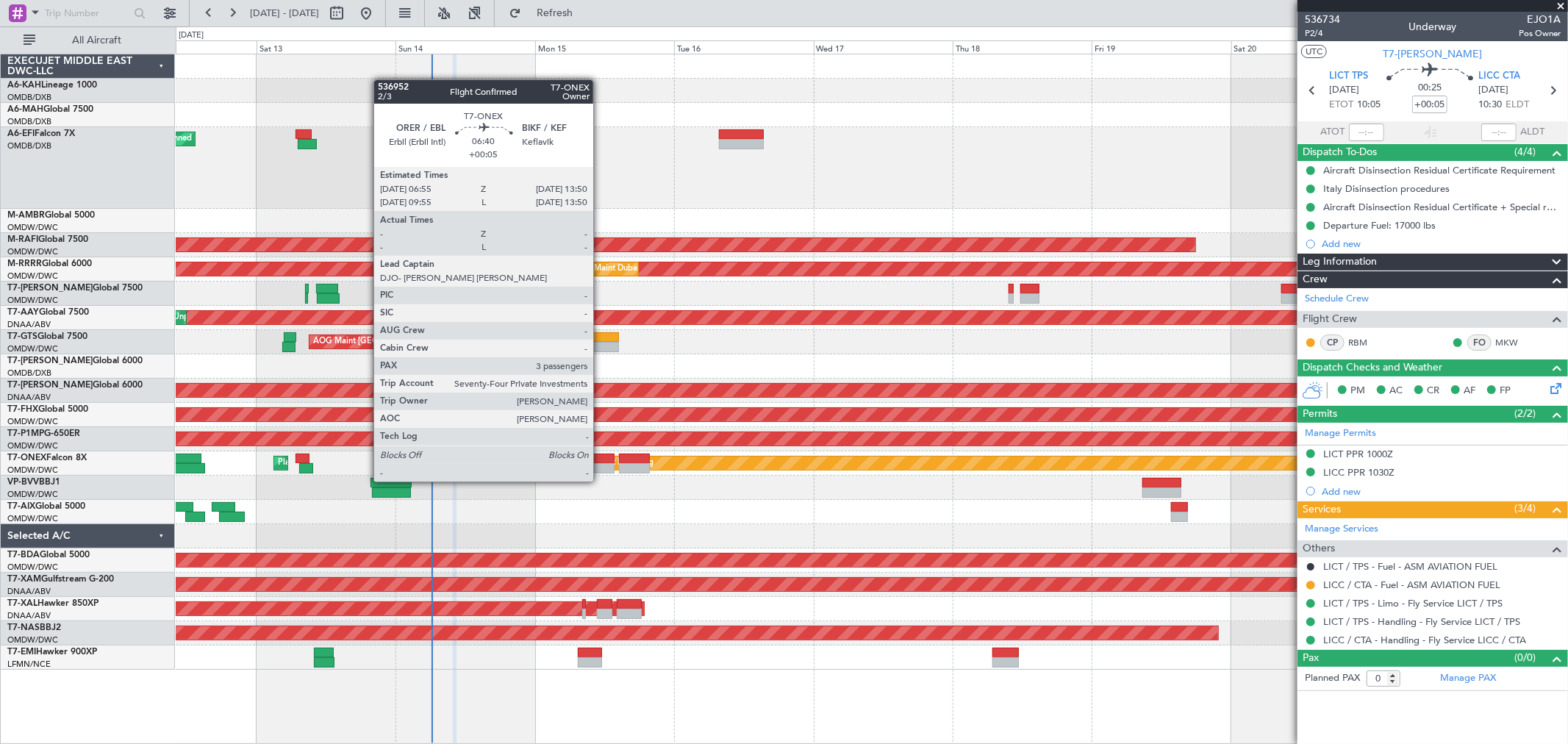
click at [601, 466] on div at bounding box center [594, 468] width 41 height 10
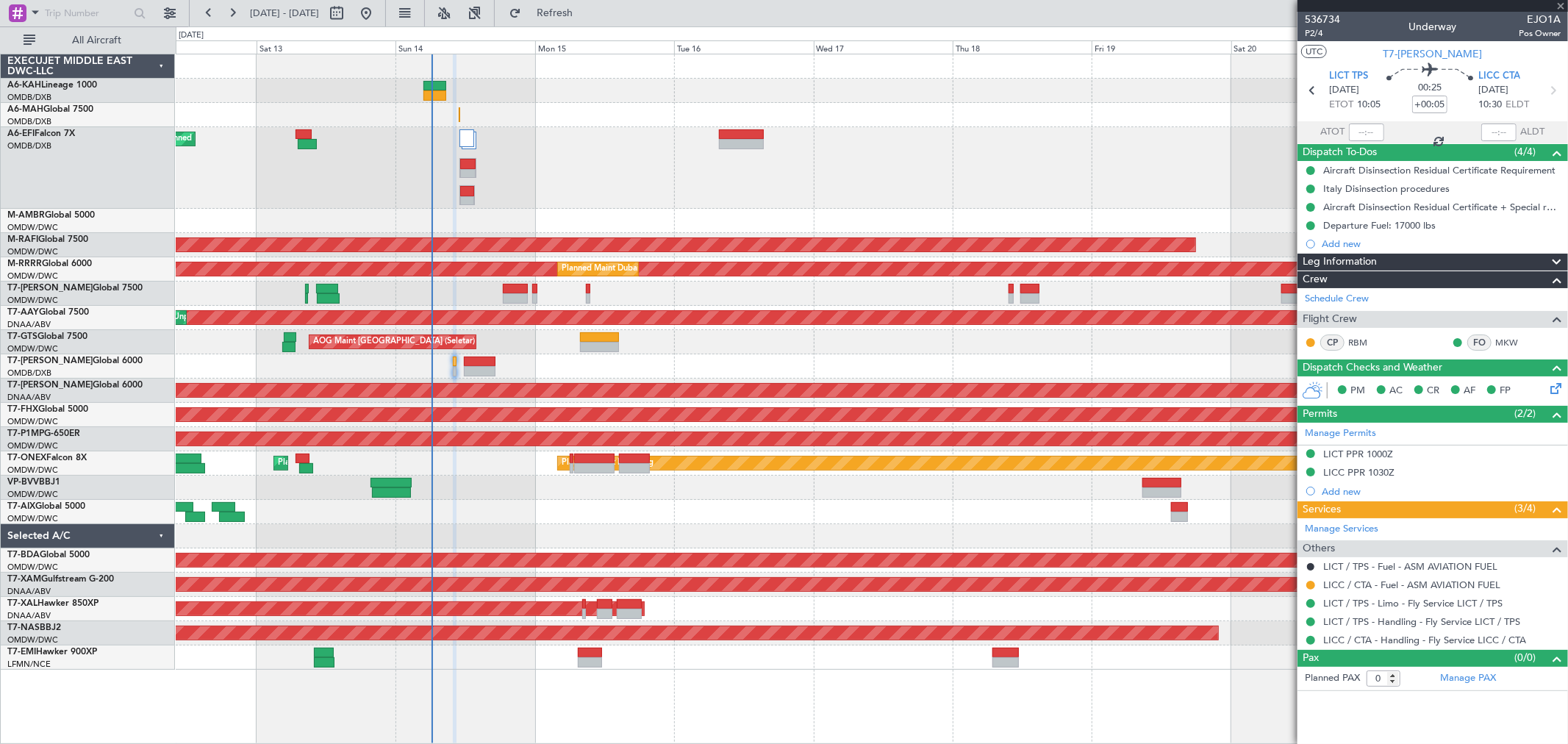
type input "3"
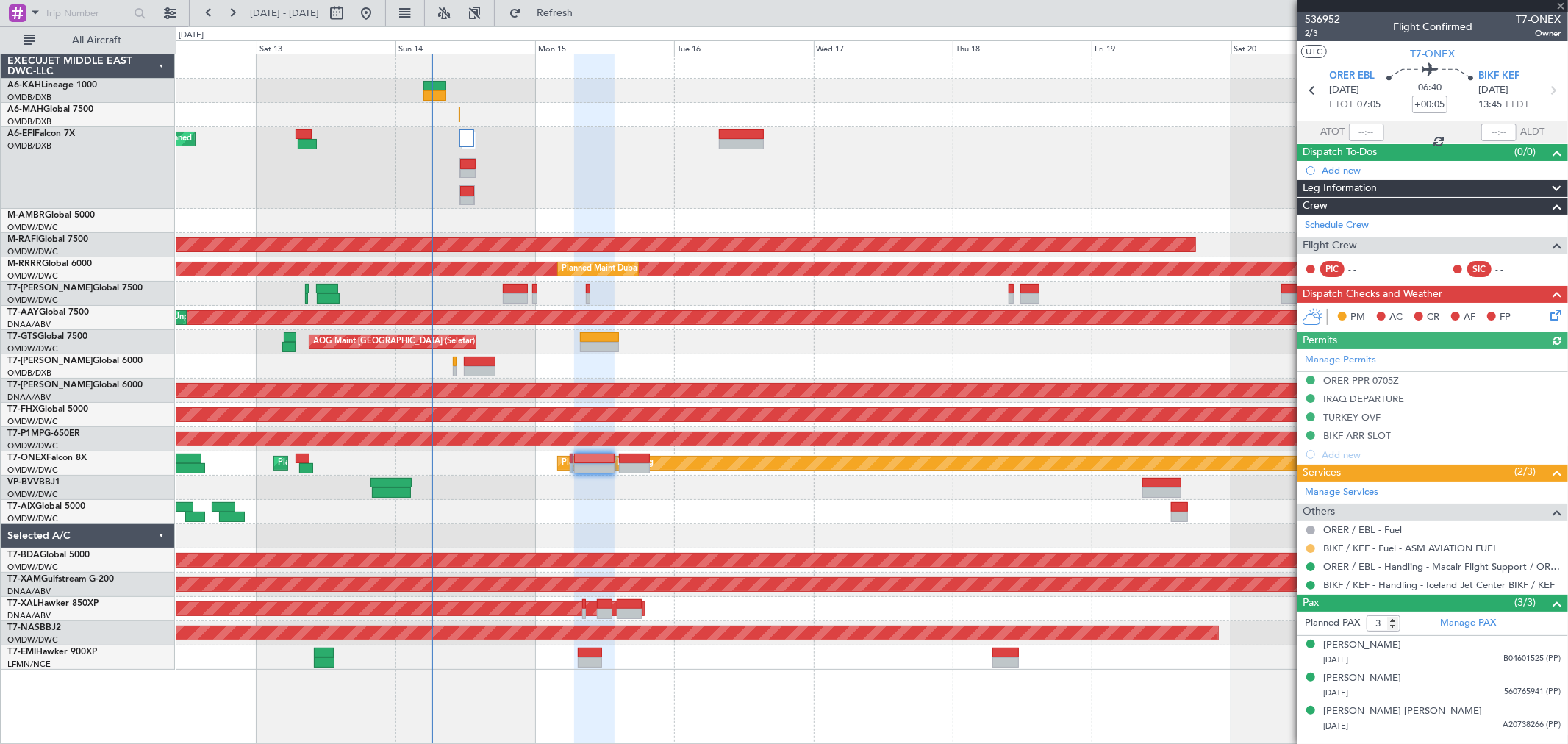
click at [1311, 548] on button at bounding box center [1311, 548] width 9 height 9
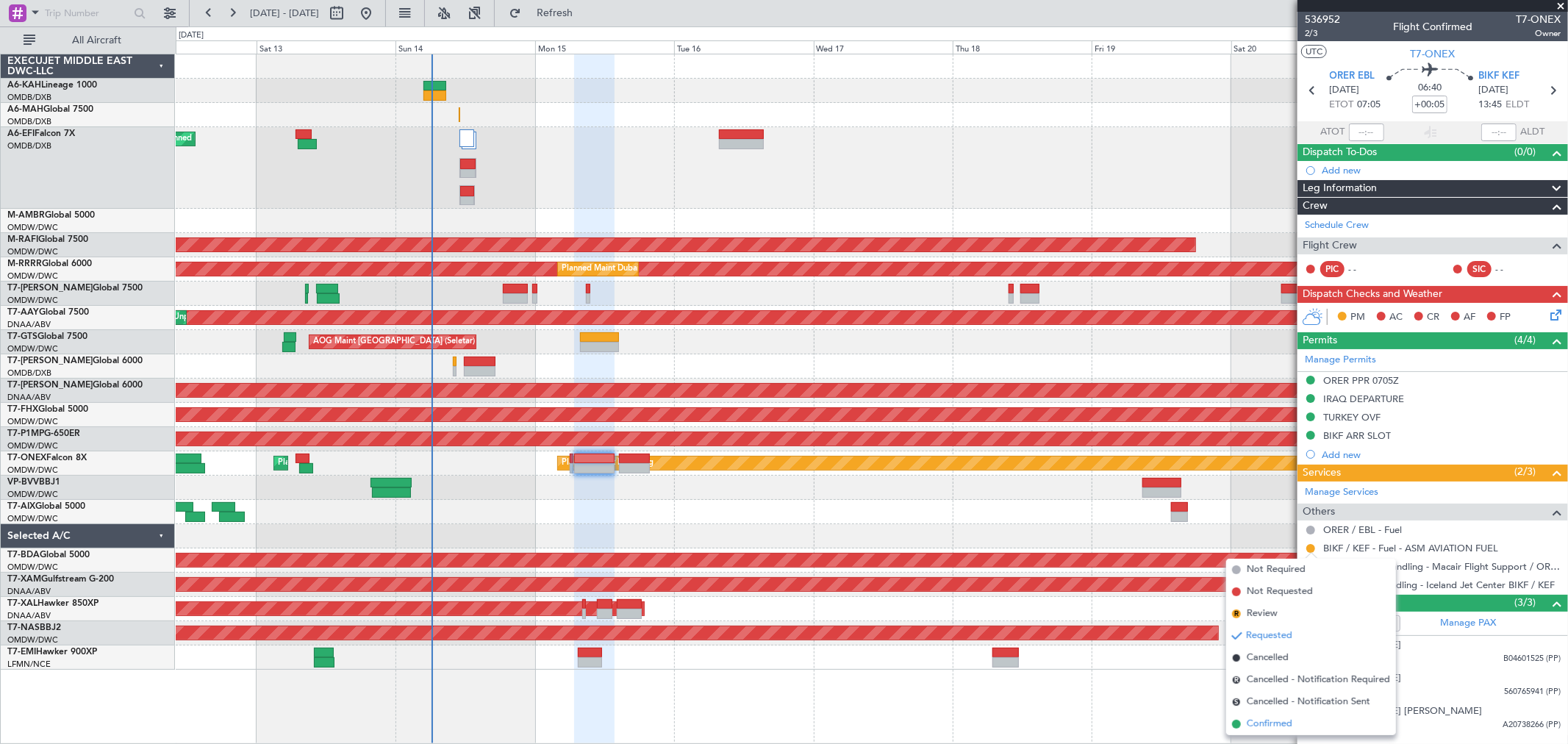
click at [1255, 727] on span "Confirmed" at bounding box center [1269, 724] width 46 height 15
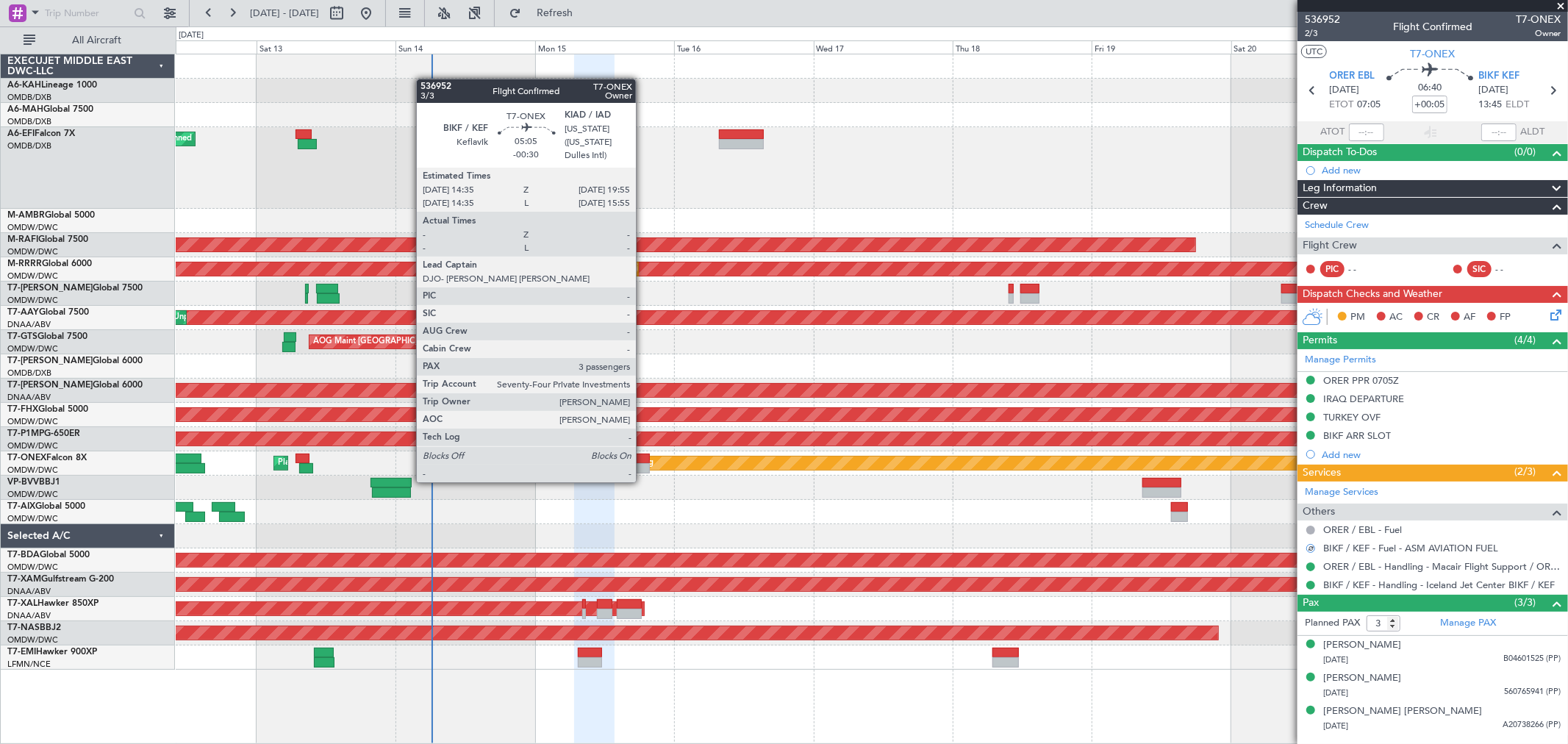
click at [643, 467] on div at bounding box center [634, 468] width 31 height 10
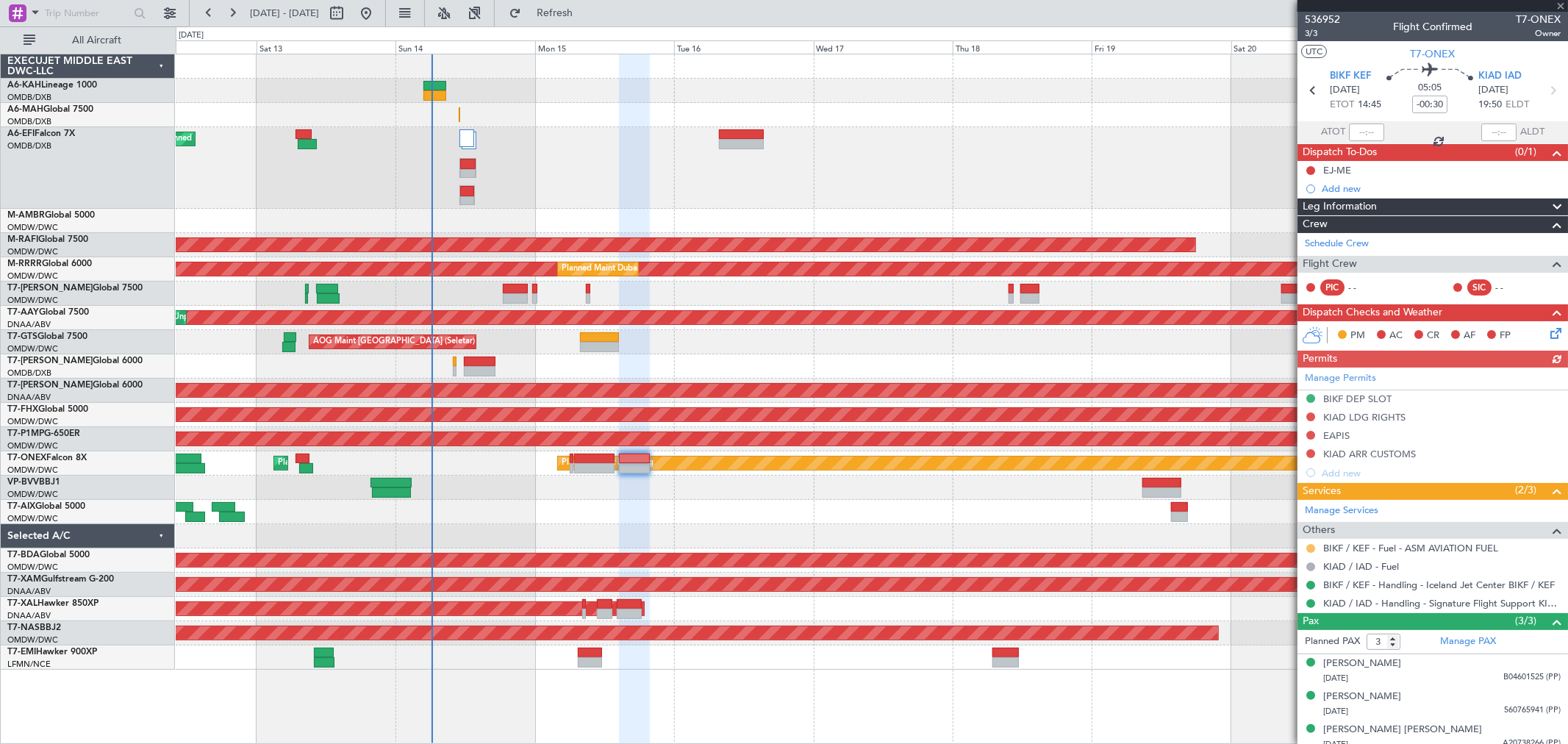
click at [1311, 549] on button at bounding box center [1311, 548] width 9 height 9
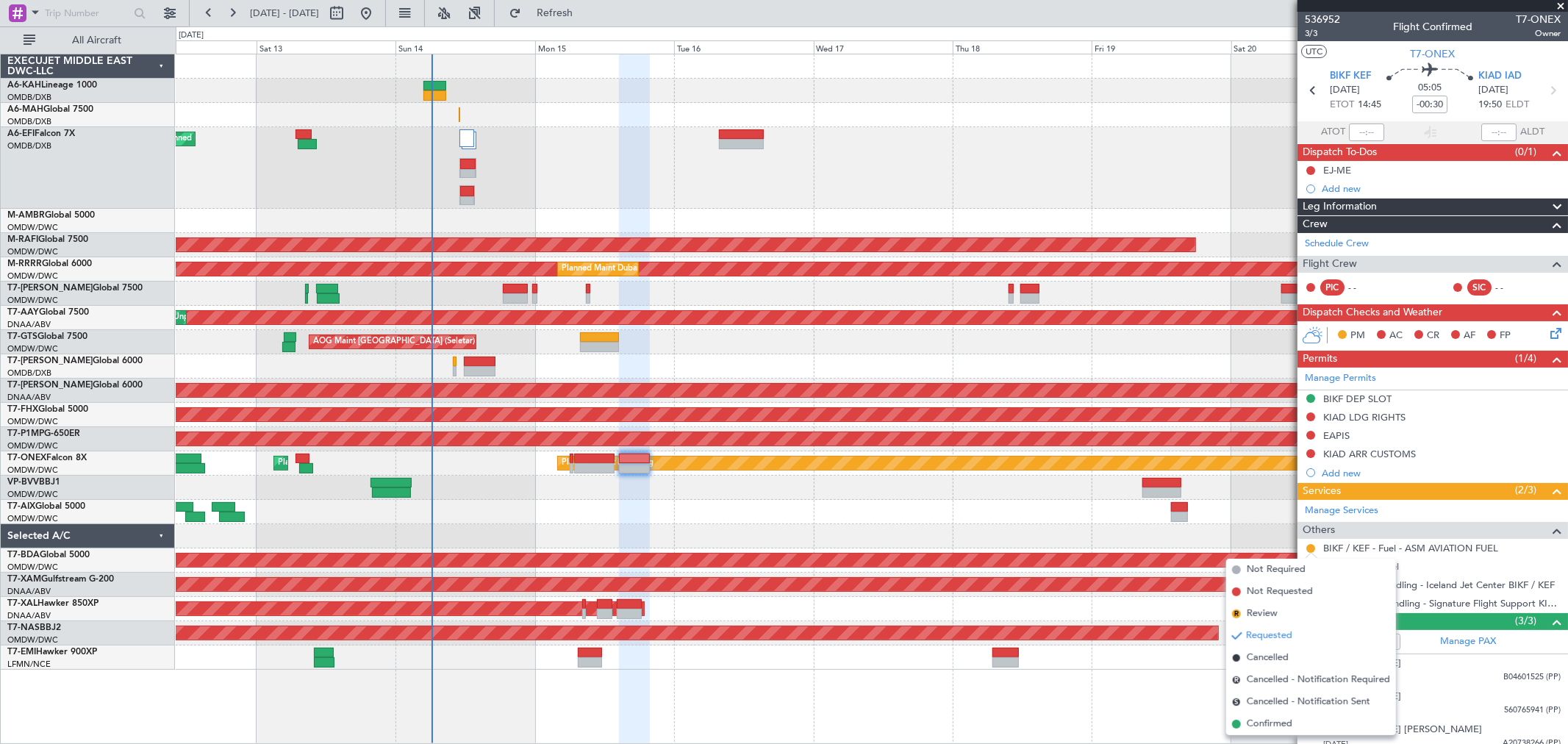
drag, startPoint x: 1258, startPoint y: 725, endPoint x: 711, endPoint y: 315, distance: 683.6
click at [1257, 726] on span "Confirmed" at bounding box center [1269, 724] width 46 height 15
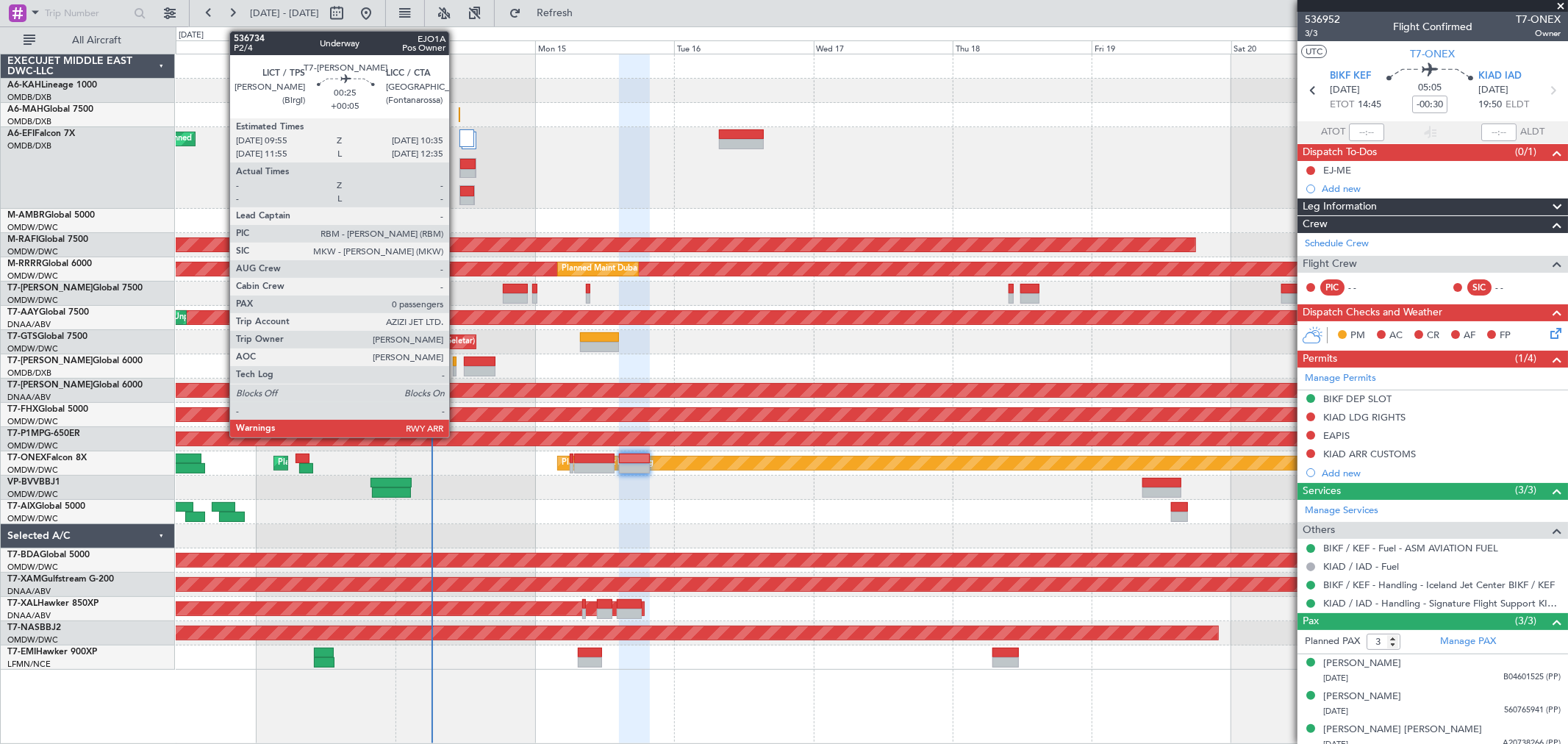
click at [457, 369] on div at bounding box center [454, 371] width 4 height 10
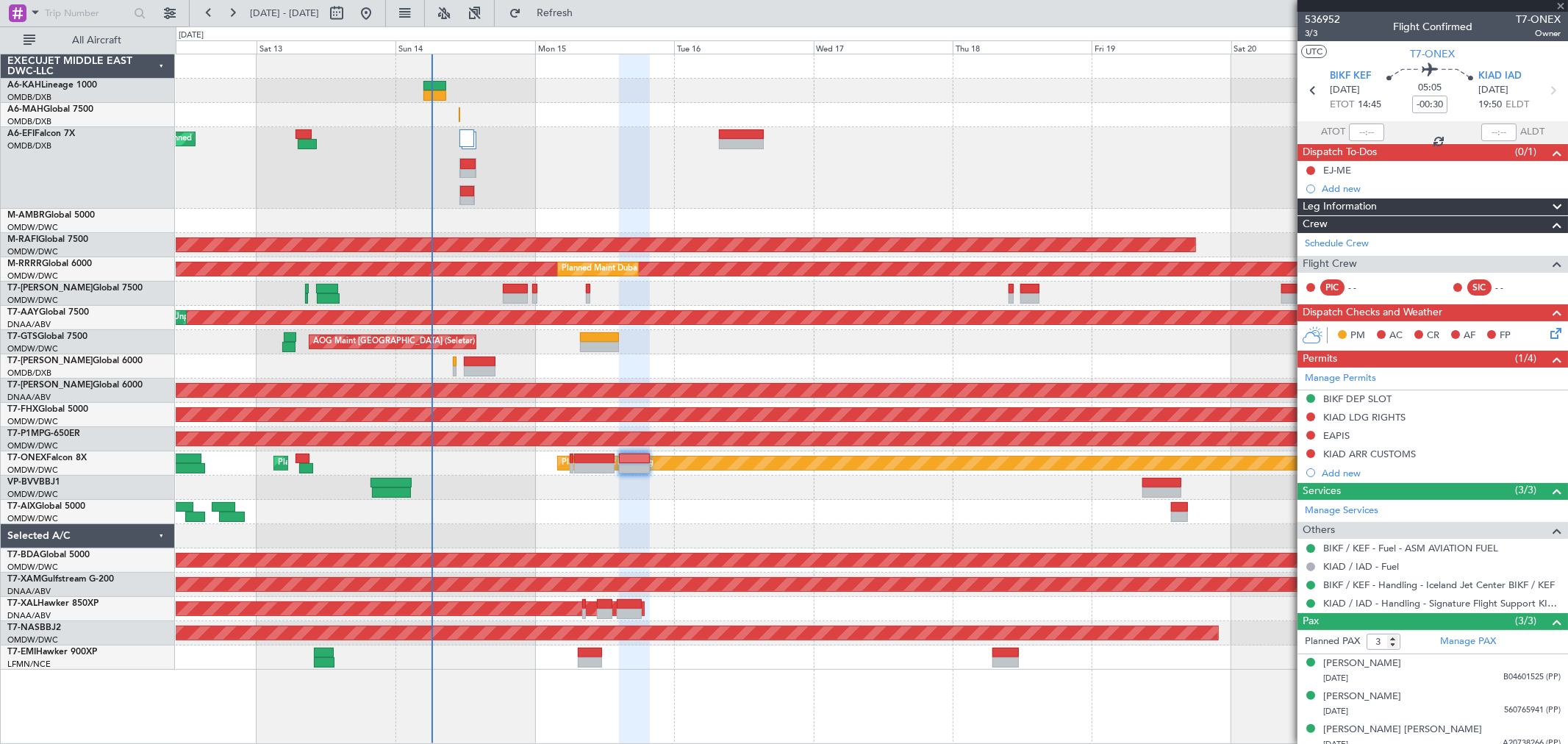
type input "+00:05"
type input "0"
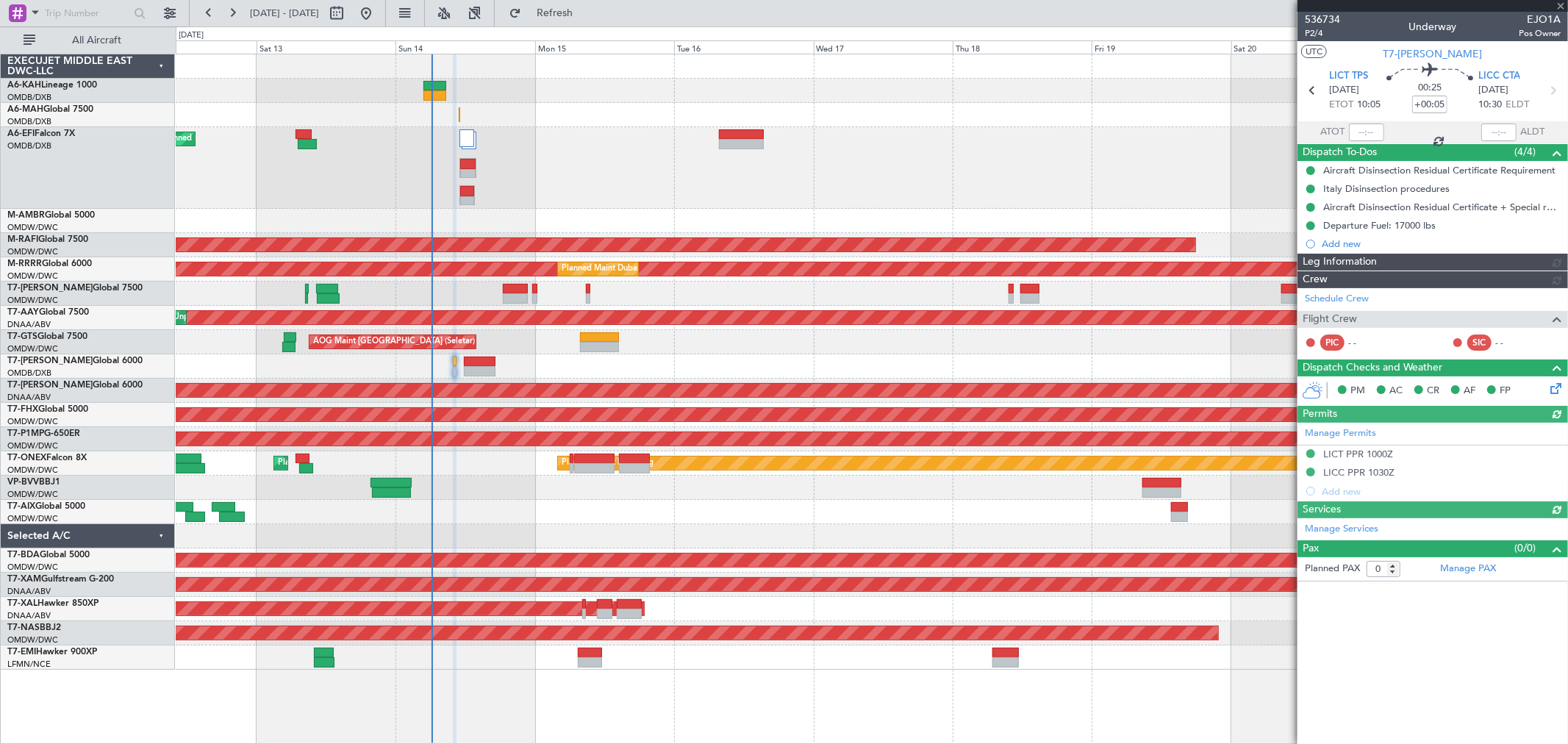
type input "Rohit Roy (ROY)"
type input "7265"
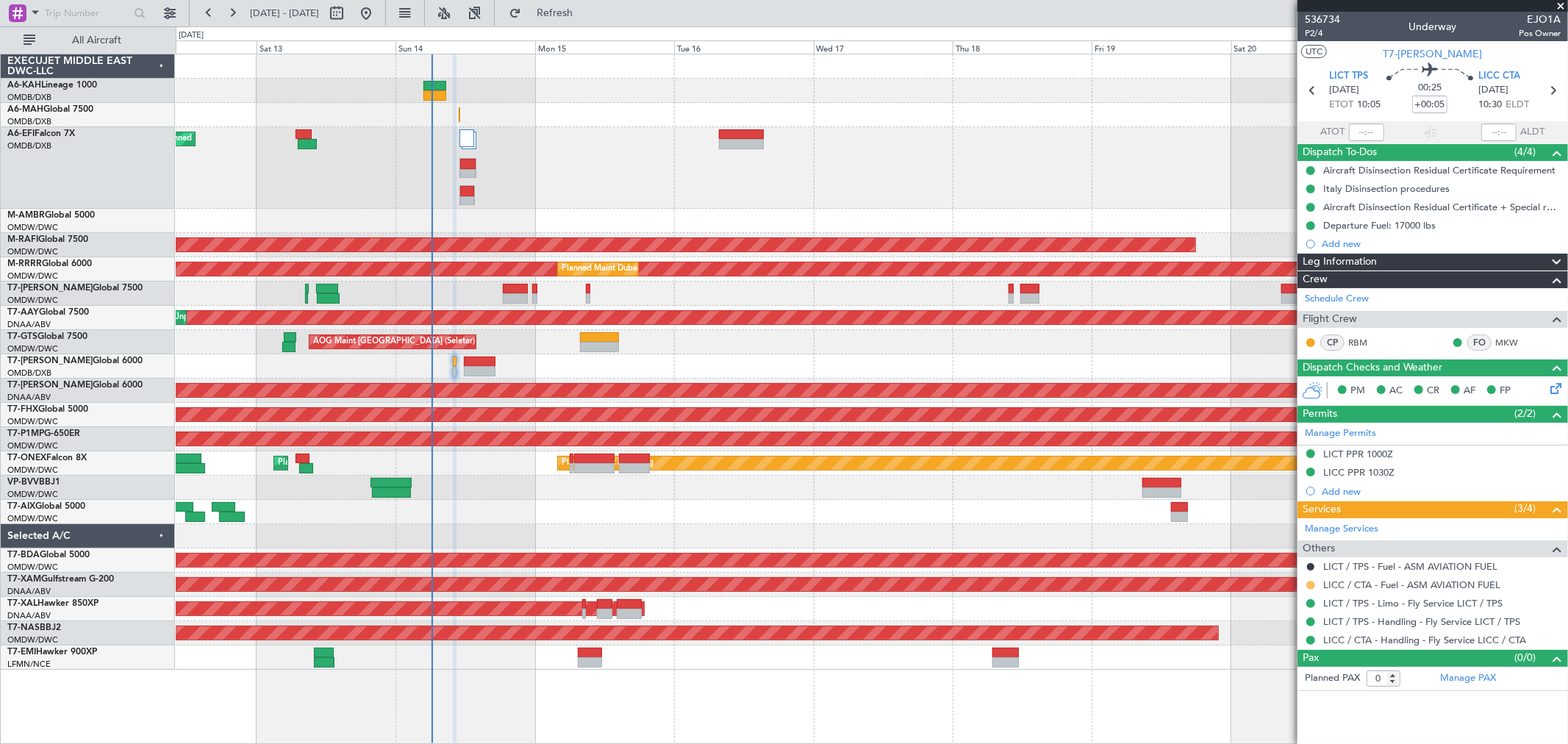
click at [1312, 584] on button at bounding box center [1311, 585] width 9 height 9
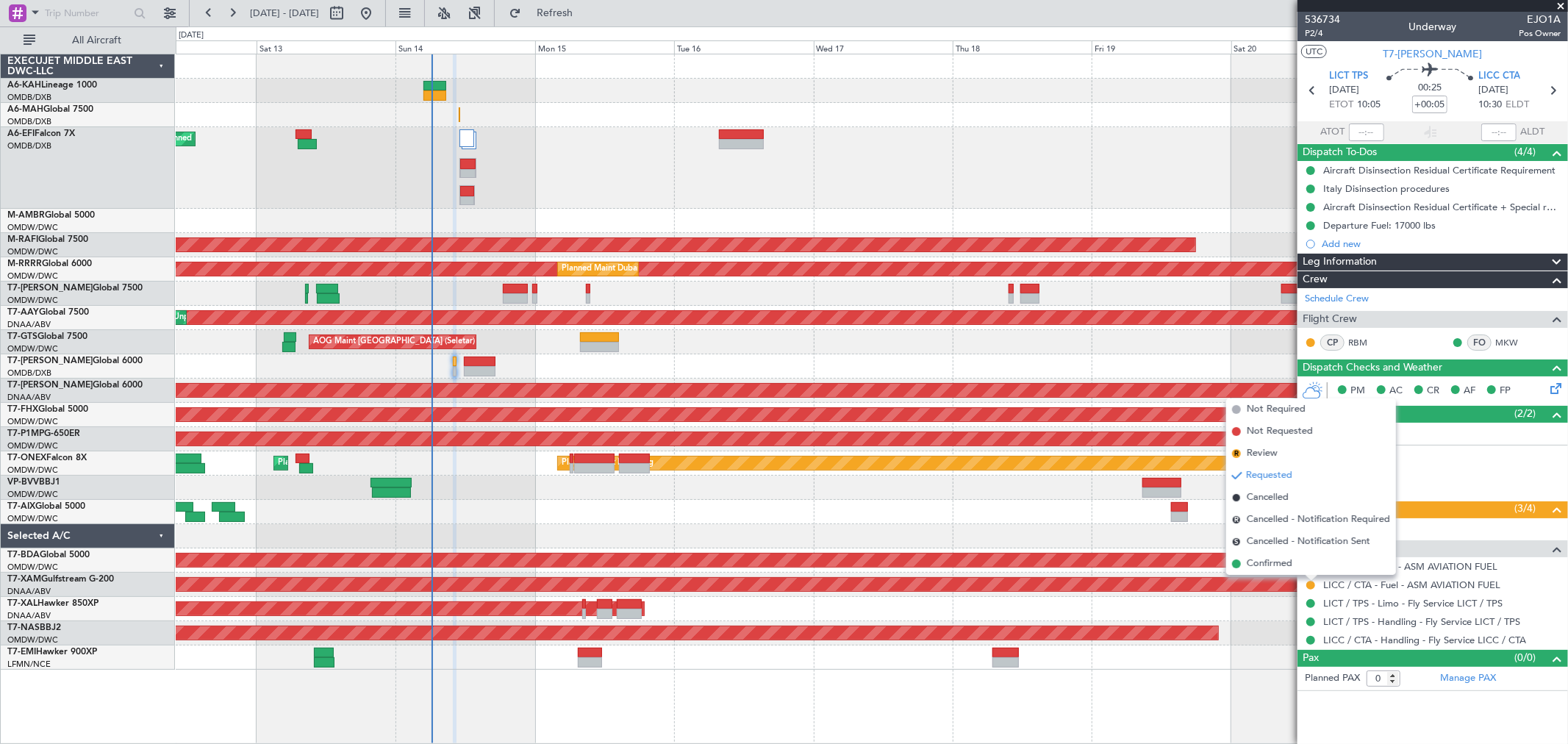
drag, startPoint x: 1282, startPoint y: 568, endPoint x: 926, endPoint y: 558, distance: 356.1
click at [1280, 568] on span "Confirmed" at bounding box center [1269, 564] width 46 height 15
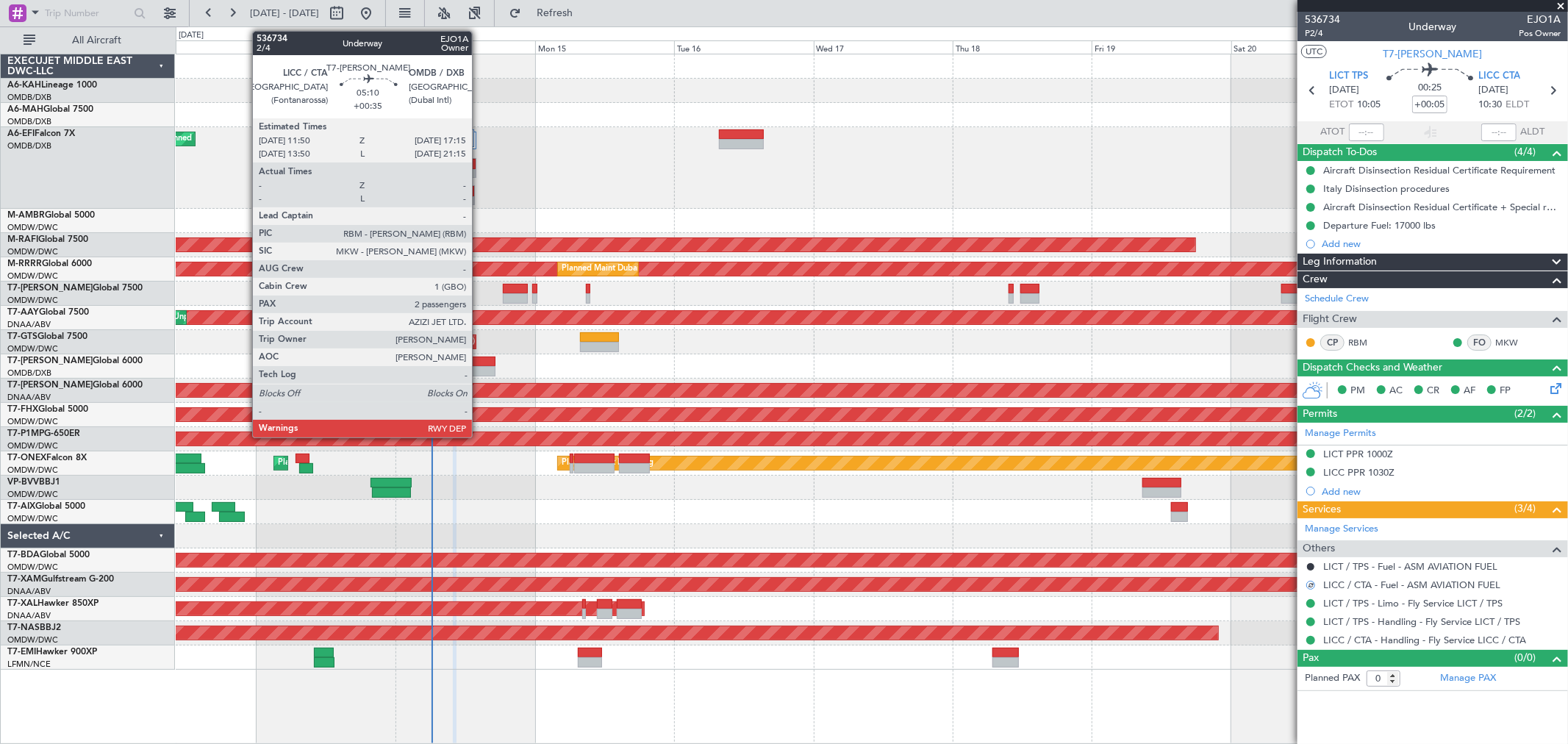
click at [479, 368] on div at bounding box center [479, 371] width 31 height 10
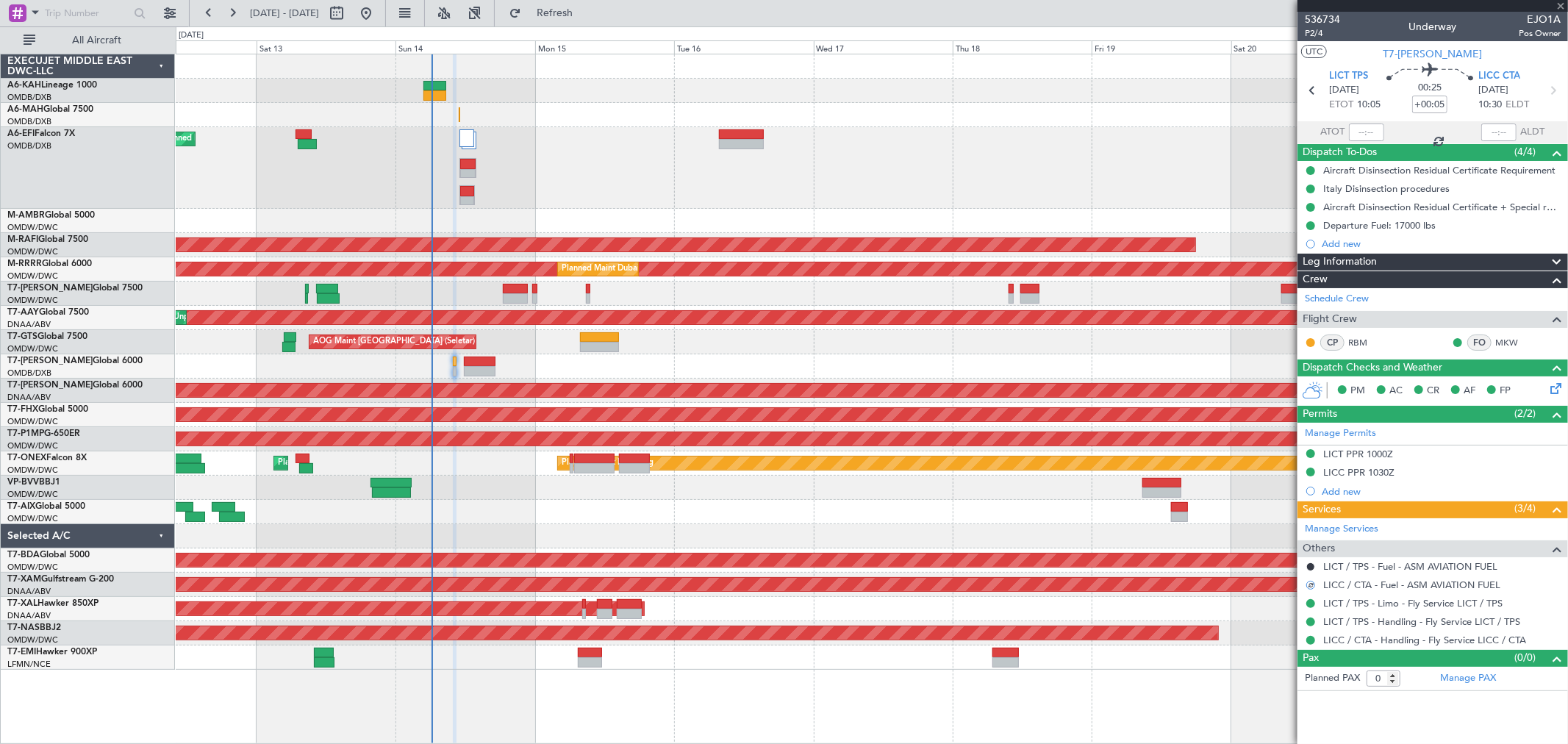
type input "+00:35"
type input "2"
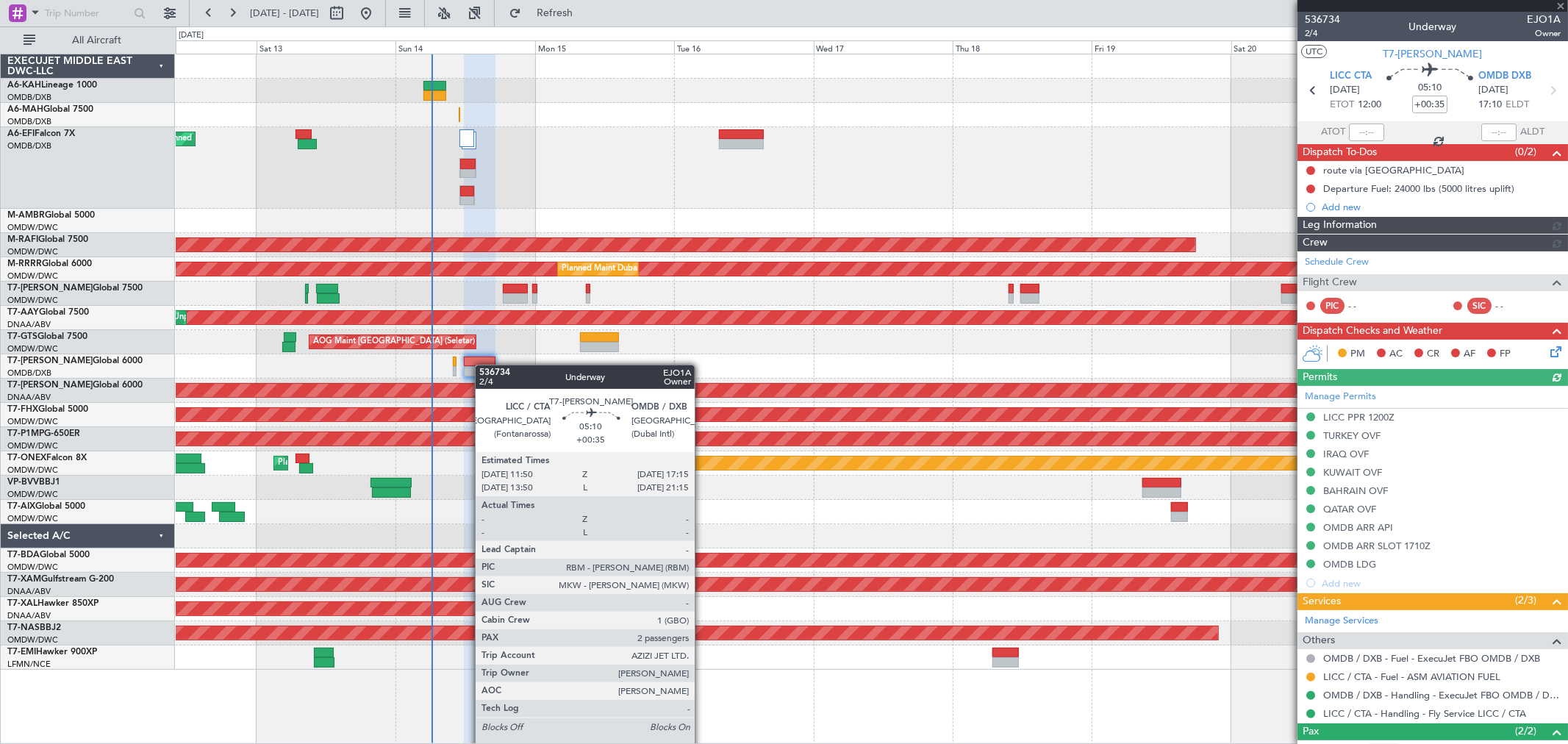
type input "Rohit Roy (ROY)"
type input "7291"
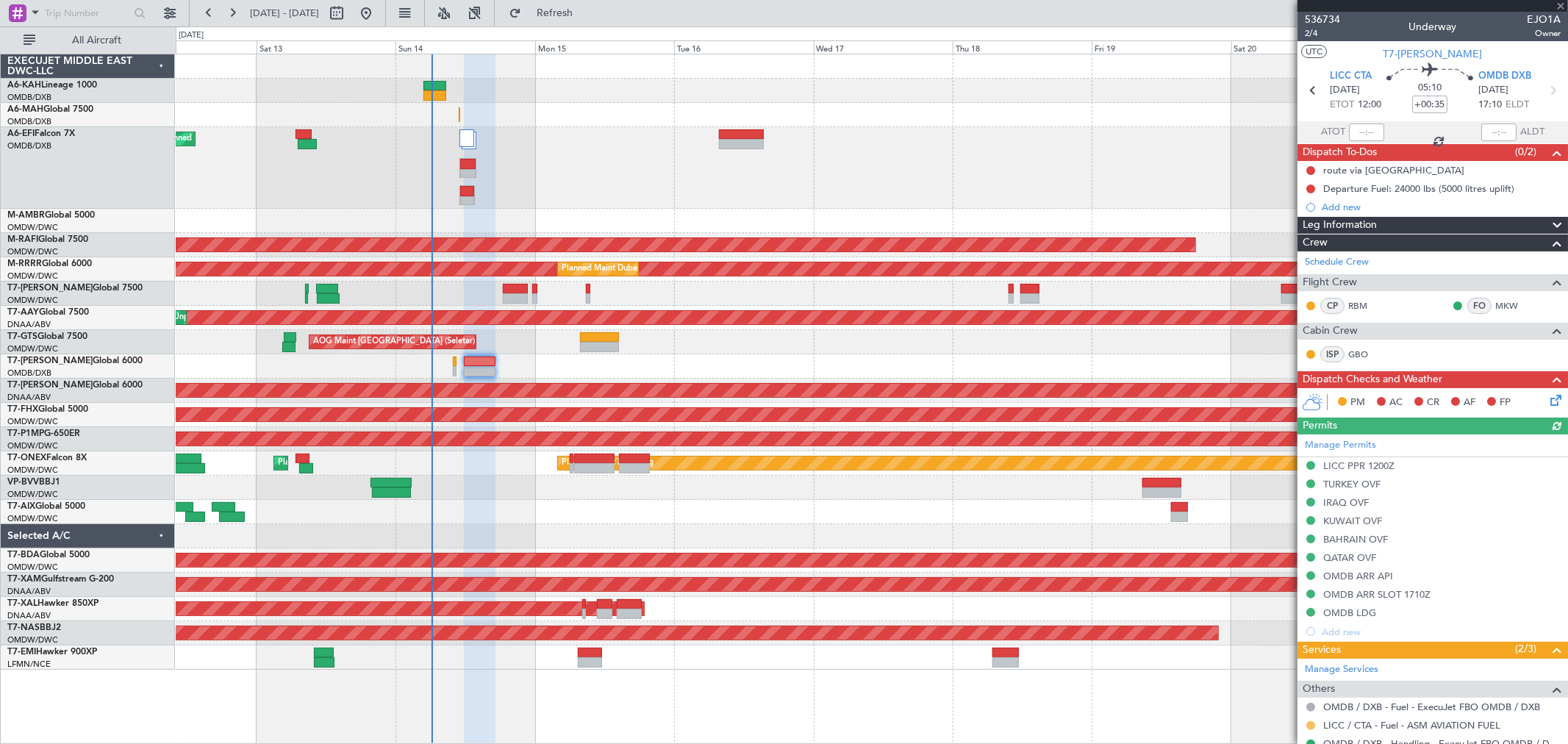
click at [1307, 724] on button at bounding box center [1311, 726] width 9 height 9
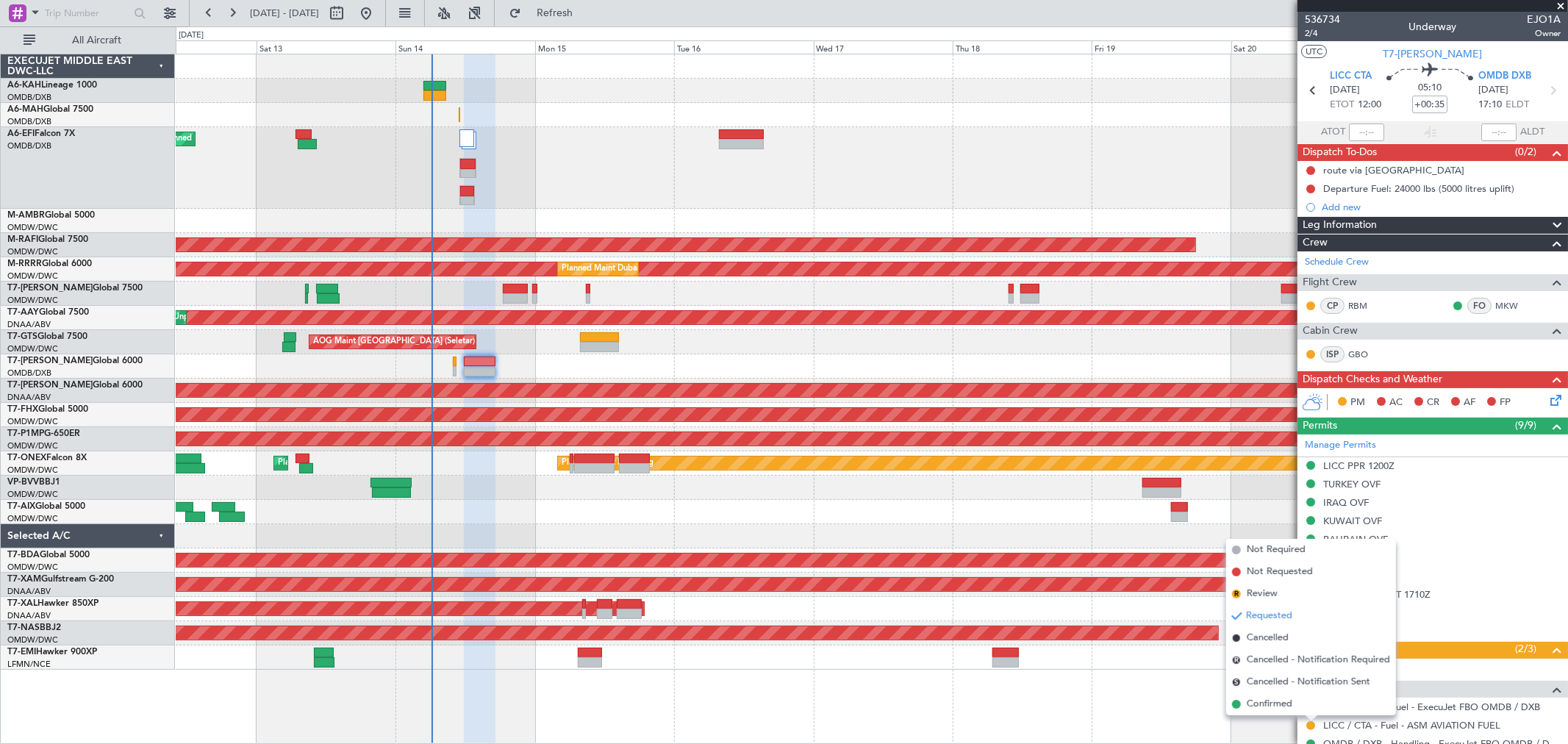
drag, startPoint x: 1264, startPoint y: 701, endPoint x: 1268, endPoint y: 686, distance: 15.5
click at [1263, 699] on span "Confirmed" at bounding box center [1269, 704] width 46 height 15
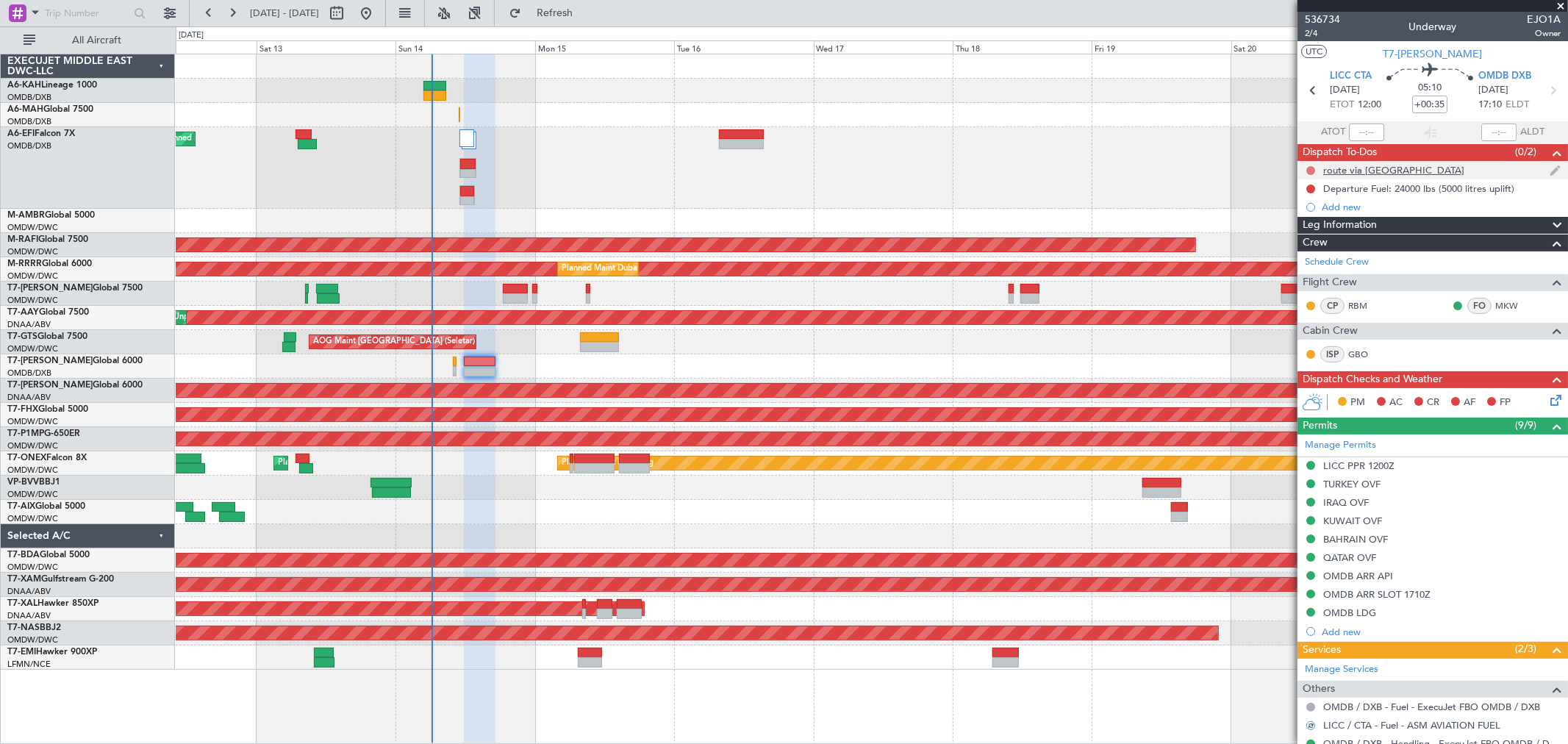
click at [1308, 169] on button at bounding box center [1311, 171] width 9 height 9
click at [1302, 230] on span "Completed" at bounding box center [1317, 235] width 49 height 15
click at [1311, 186] on button at bounding box center [1311, 189] width 9 height 9
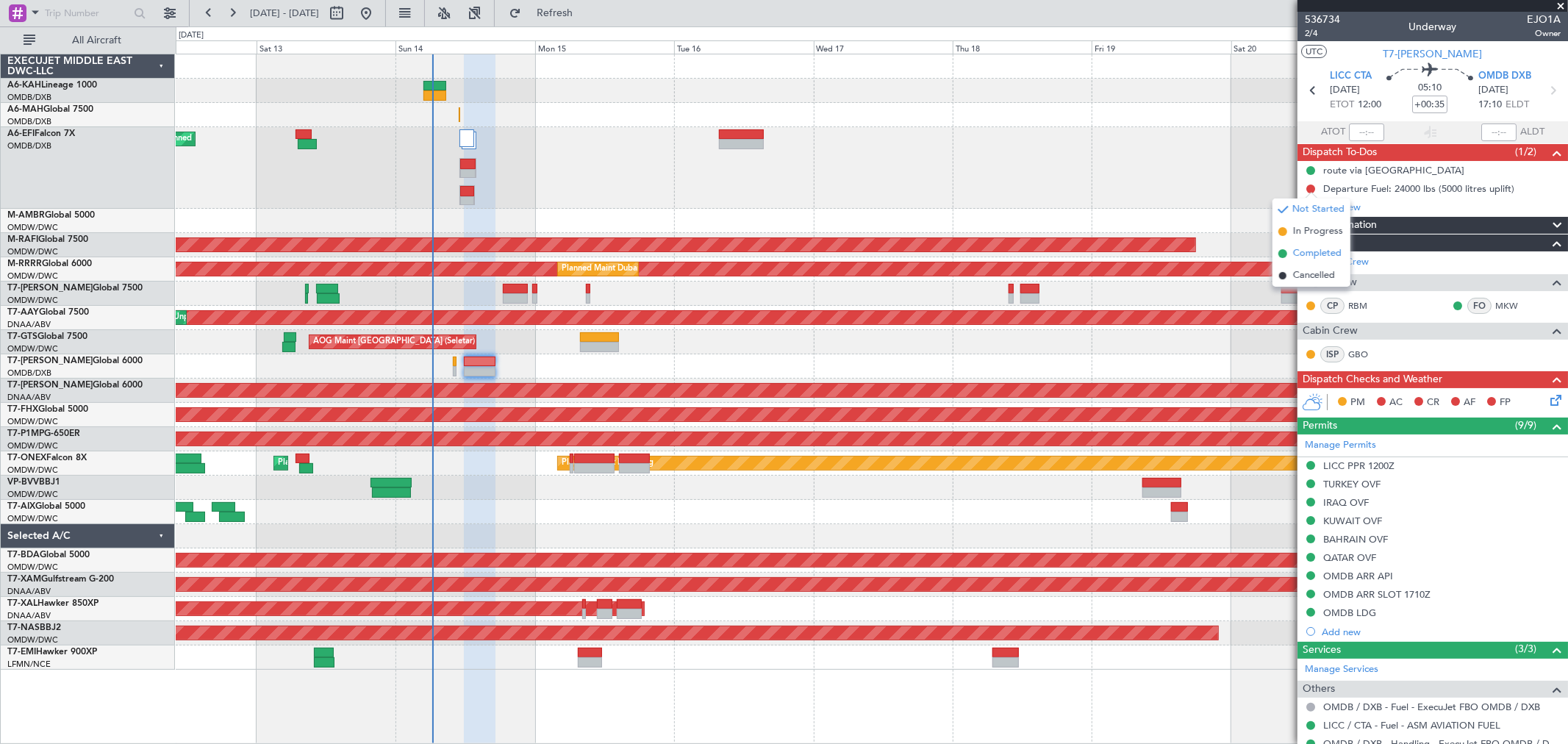
click at [1290, 254] on li "Completed" at bounding box center [1311, 253] width 78 height 22
click at [1310, 166] on button at bounding box center [1311, 171] width 9 height 9
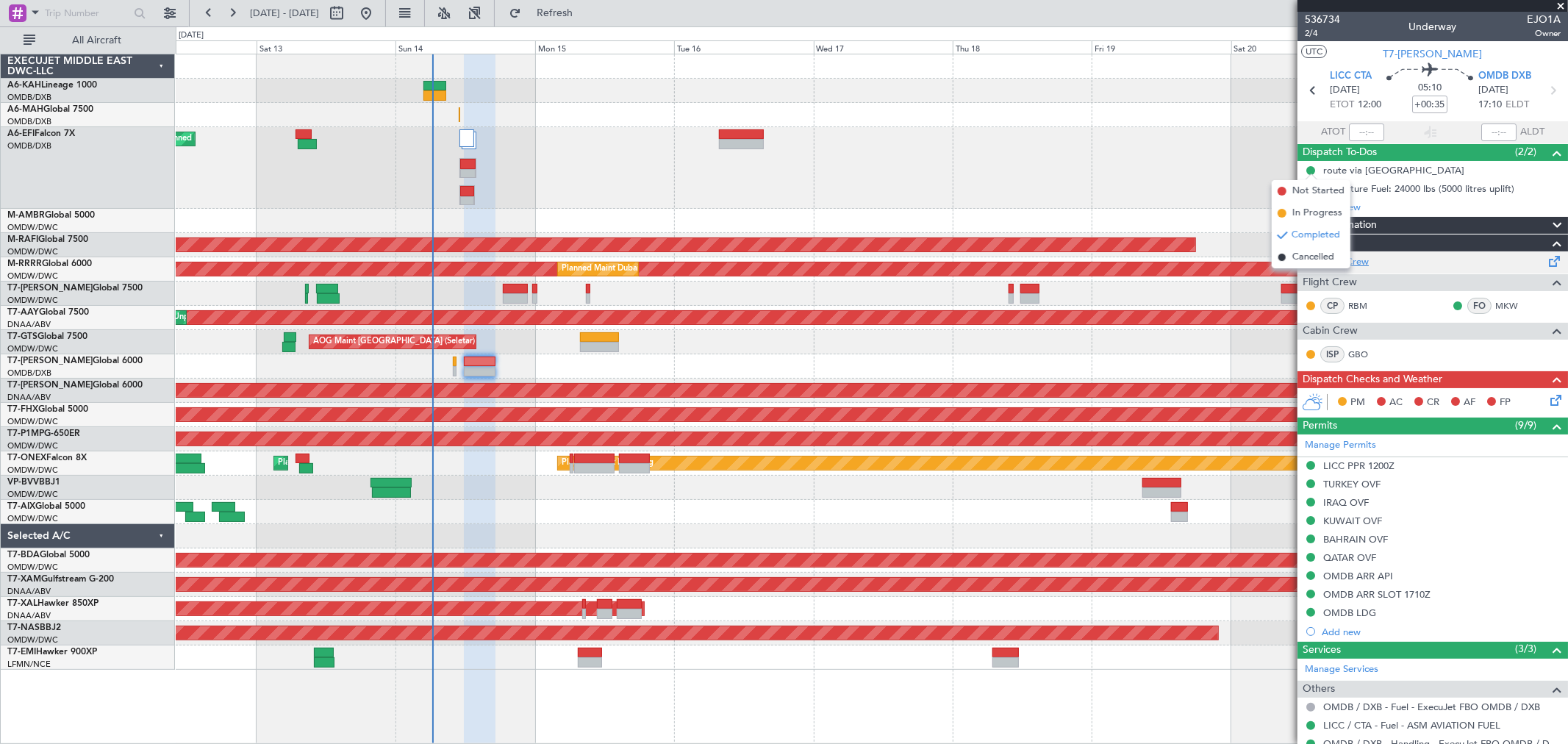
click at [1304, 256] on span "Cancelled" at bounding box center [1313, 257] width 42 height 15
click at [1532, 398] on div "PM AC CR AF FP" at bounding box center [1439, 402] width 216 height 22
click at [1547, 403] on icon at bounding box center [1553, 398] width 12 height 12
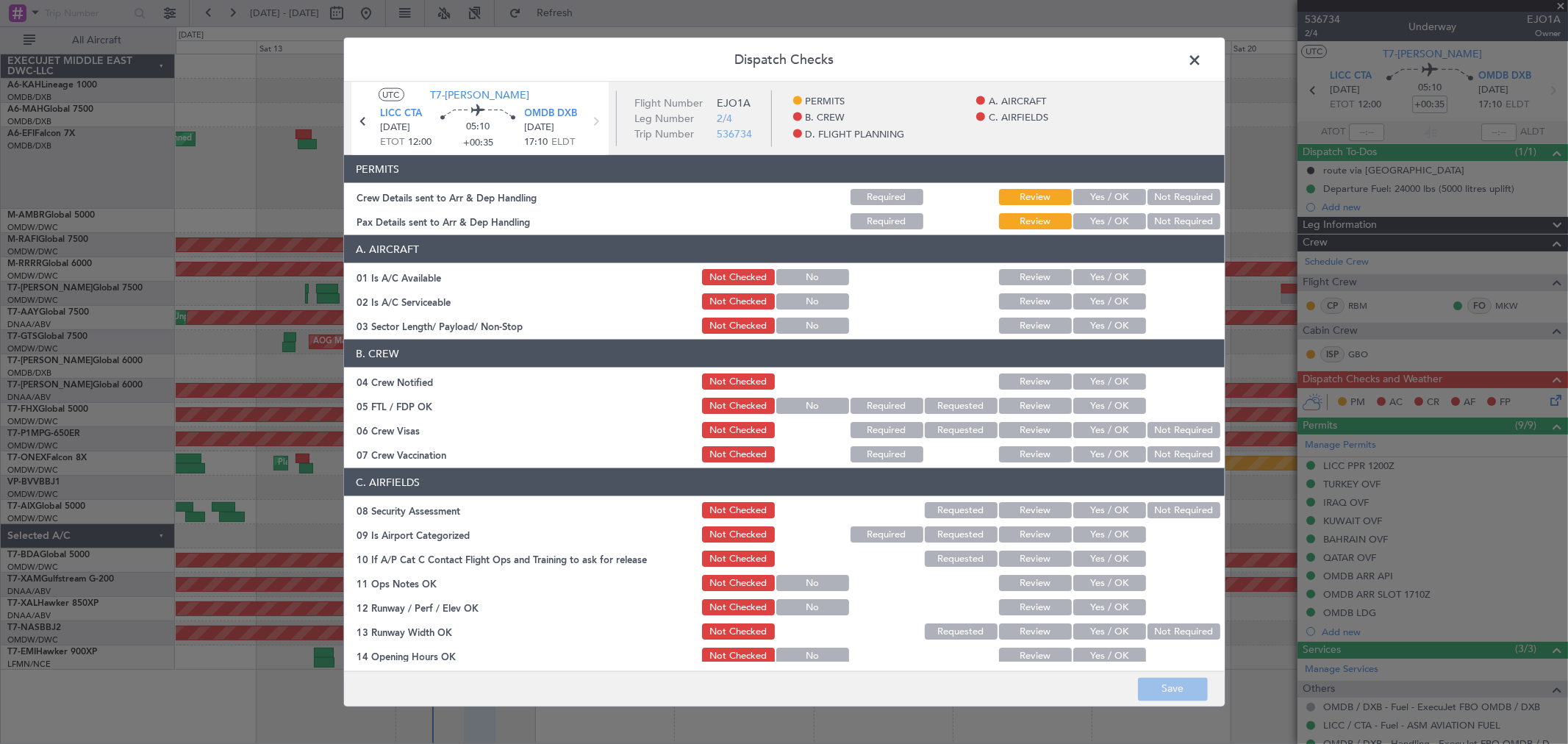
click at [1113, 192] on button "Yes / OK" at bounding box center [1109, 197] width 73 height 16
click at [1101, 225] on button "Yes / OK" at bounding box center [1109, 221] width 73 height 16
click at [1098, 280] on button "Yes / OK" at bounding box center [1109, 277] width 73 height 16
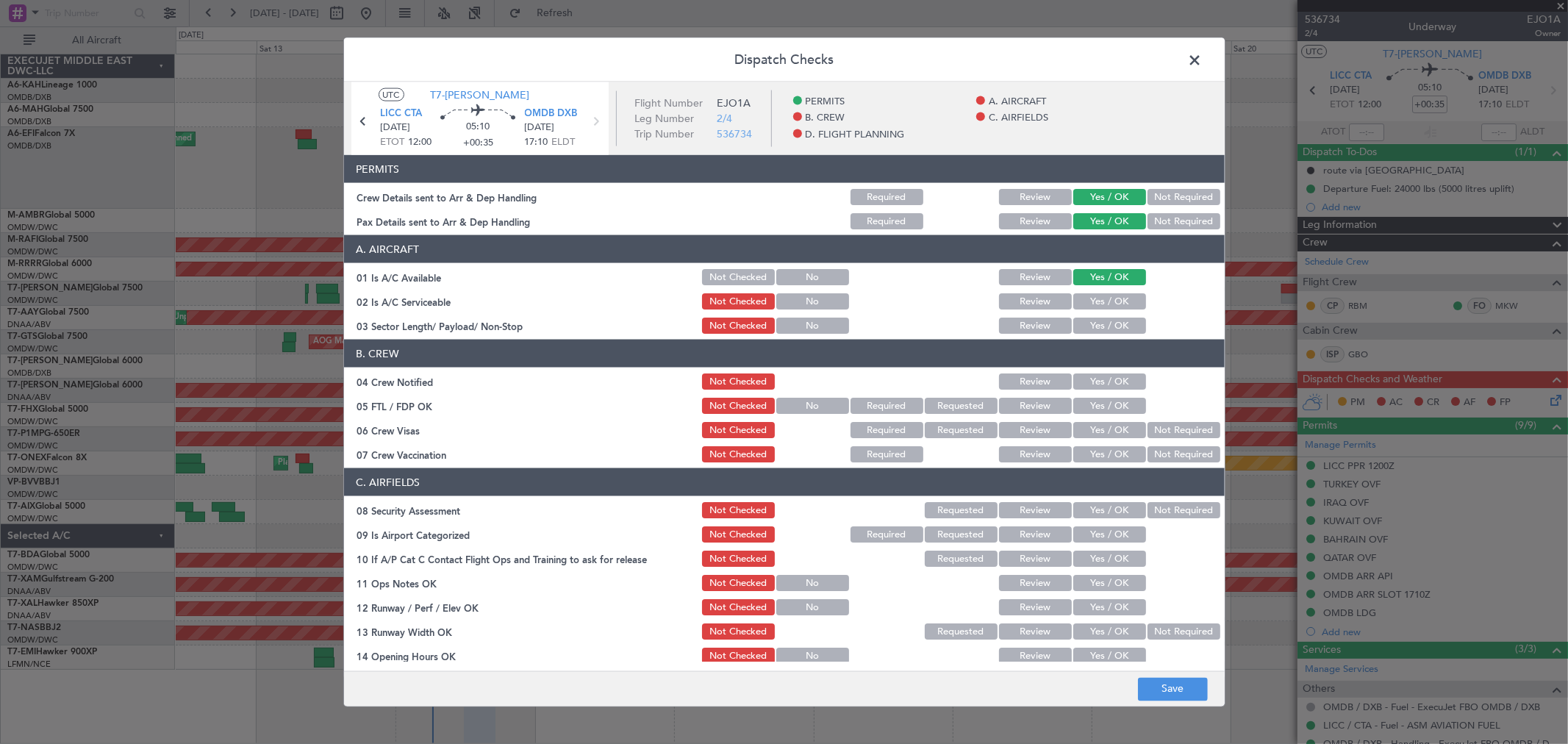
click at [1096, 293] on button "Yes / OK" at bounding box center [1109, 301] width 73 height 16
click at [1090, 321] on button "Yes / OK" at bounding box center [1109, 325] width 73 height 16
drag, startPoint x: 1113, startPoint y: 384, endPoint x: 1107, endPoint y: 393, distance: 10.8
click at [1111, 387] on button "Yes / OK" at bounding box center [1109, 382] width 73 height 16
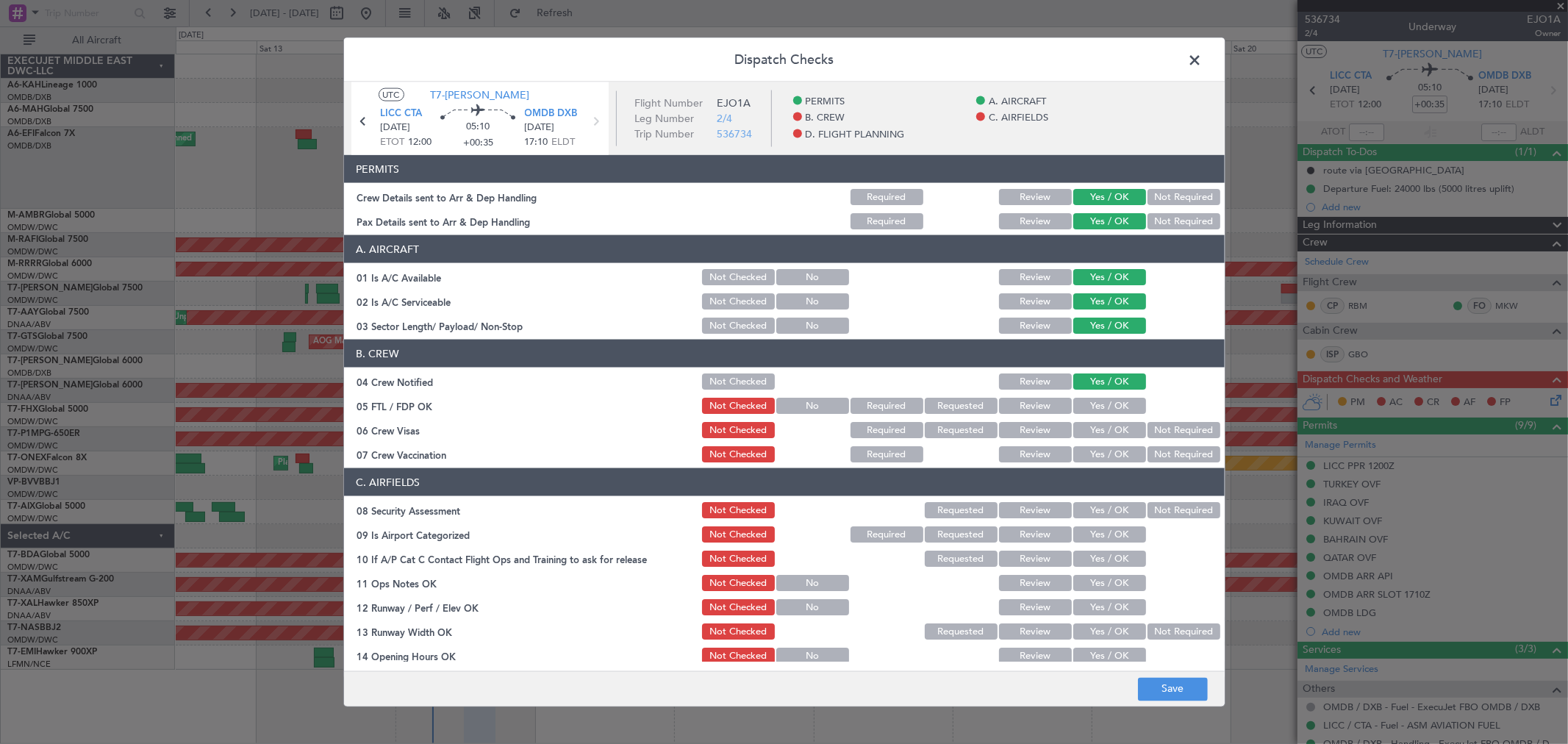
click at [1098, 406] on button "Yes / OK" at bounding box center [1109, 406] width 73 height 16
click at [1094, 427] on button "Yes / OK" at bounding box center [1109, 430] width 73 height 16
click at [1088, 445] on div "Yes / OK" at bounding box center [1108, 454] width 75 height 21
click at [1091, 452] on button "Yes / OK" at bounding box center [1109, 454] width 73 height 16
click at [1098, 517] on button "Yes / OK" at bounding box center [1109, 510] width 73 height 16
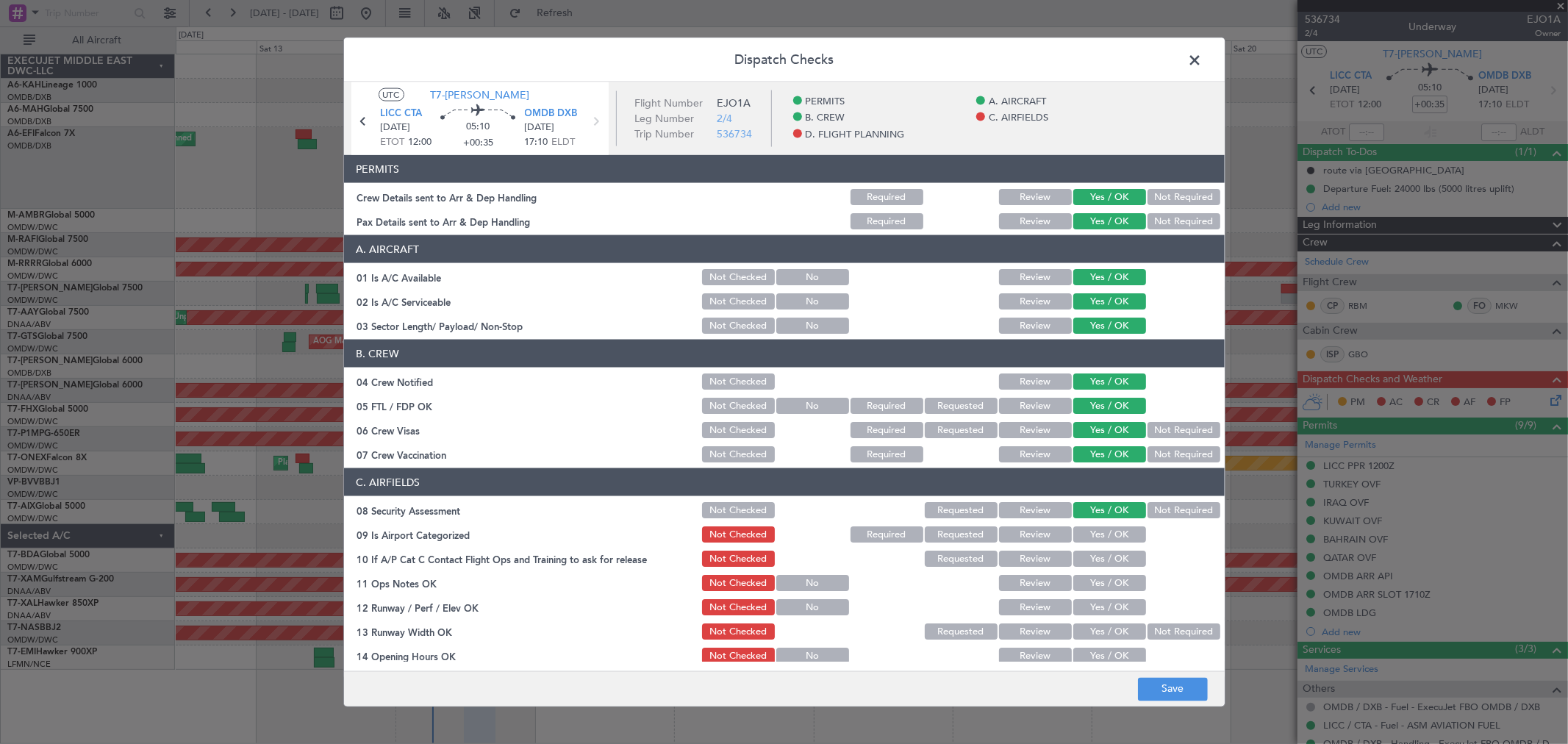
click at [1090, 540] on button "Yes / OK" at bounding box center [1109, 534] width 73 height 16
click at [1090, 547] on section "C. AIRFIELDS 08 Security Assessment Not Checked Requested Review Yes / OK Not R…" at bounding box center [784, 701] width 881 height 465
click at [1092, 558] on button "Yes / OK" at bounding box center [1109, 558] width 73 height 16
click at [1090, 584] on button "Yes / OK" at bounding box center [1109, 583] width 73 height 16
click at [1090, 605] on button "Yes / OK" at bounding box center [1109, 607] width 73 height 16
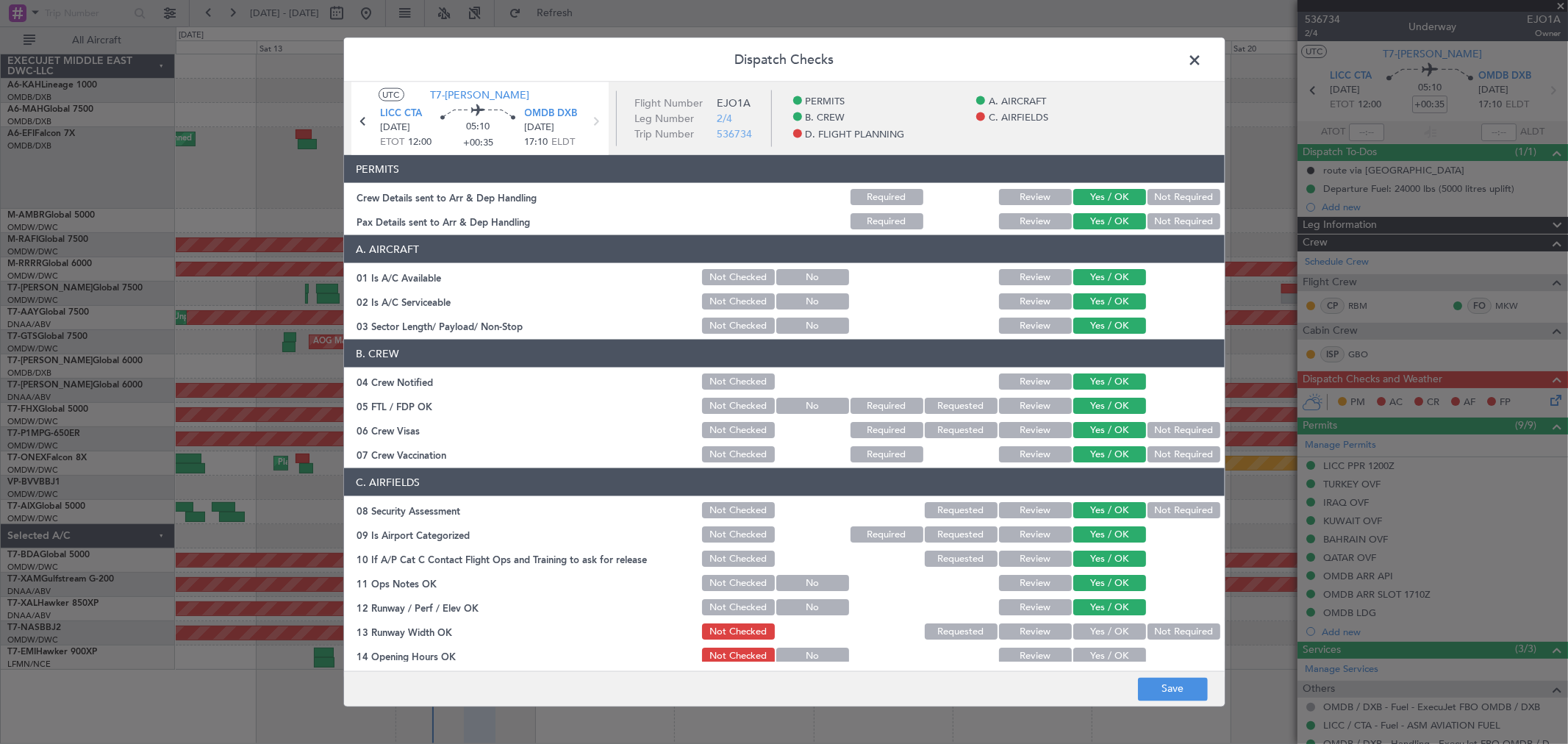
click at [1090, 626] on button "Yes / OK" at bounding box center [1109, 631] width 73 height 16
click at [1090, 633] on button "Yes / OK" at bounding box center [1109, 631] width 73 height 16
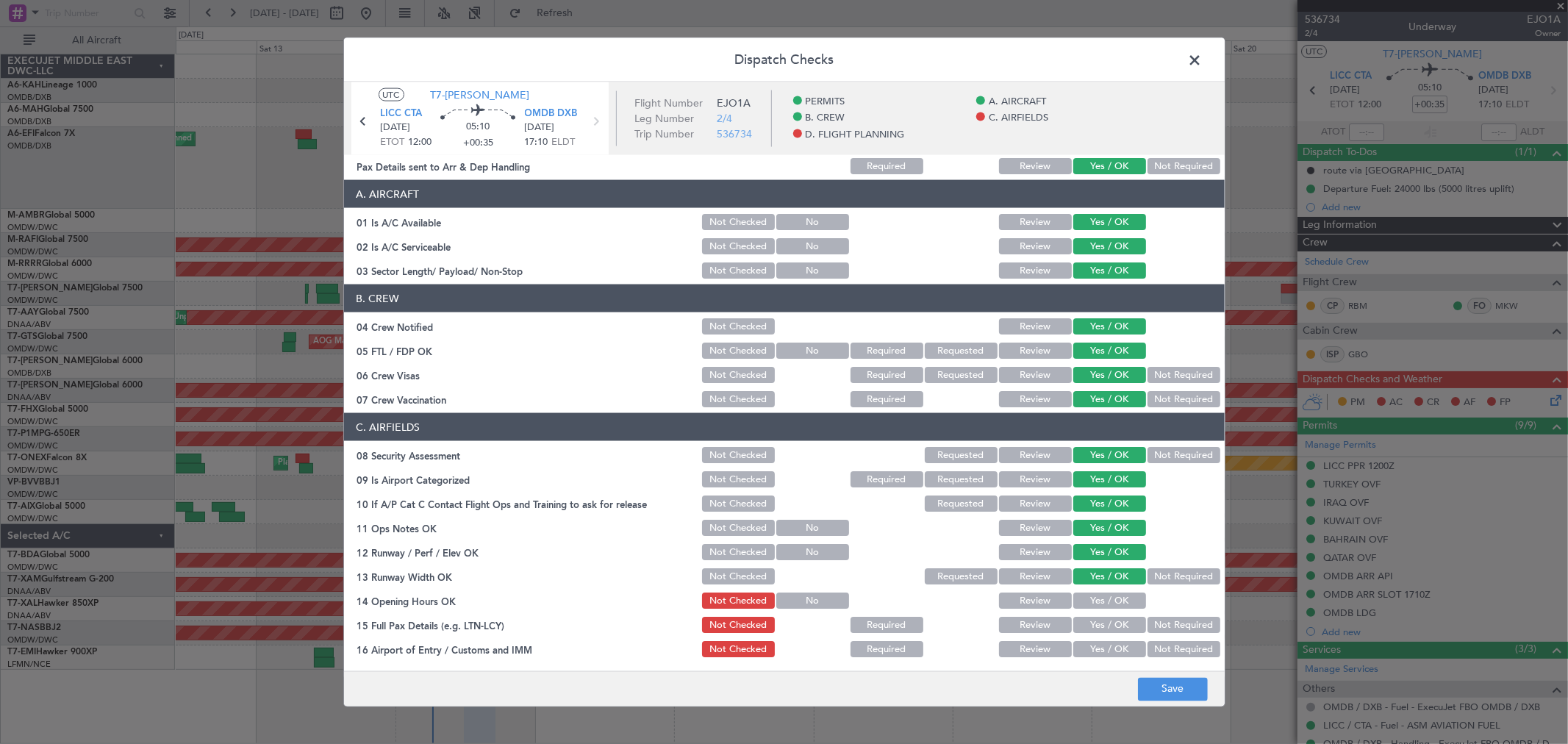
scroll to position [82, 0]
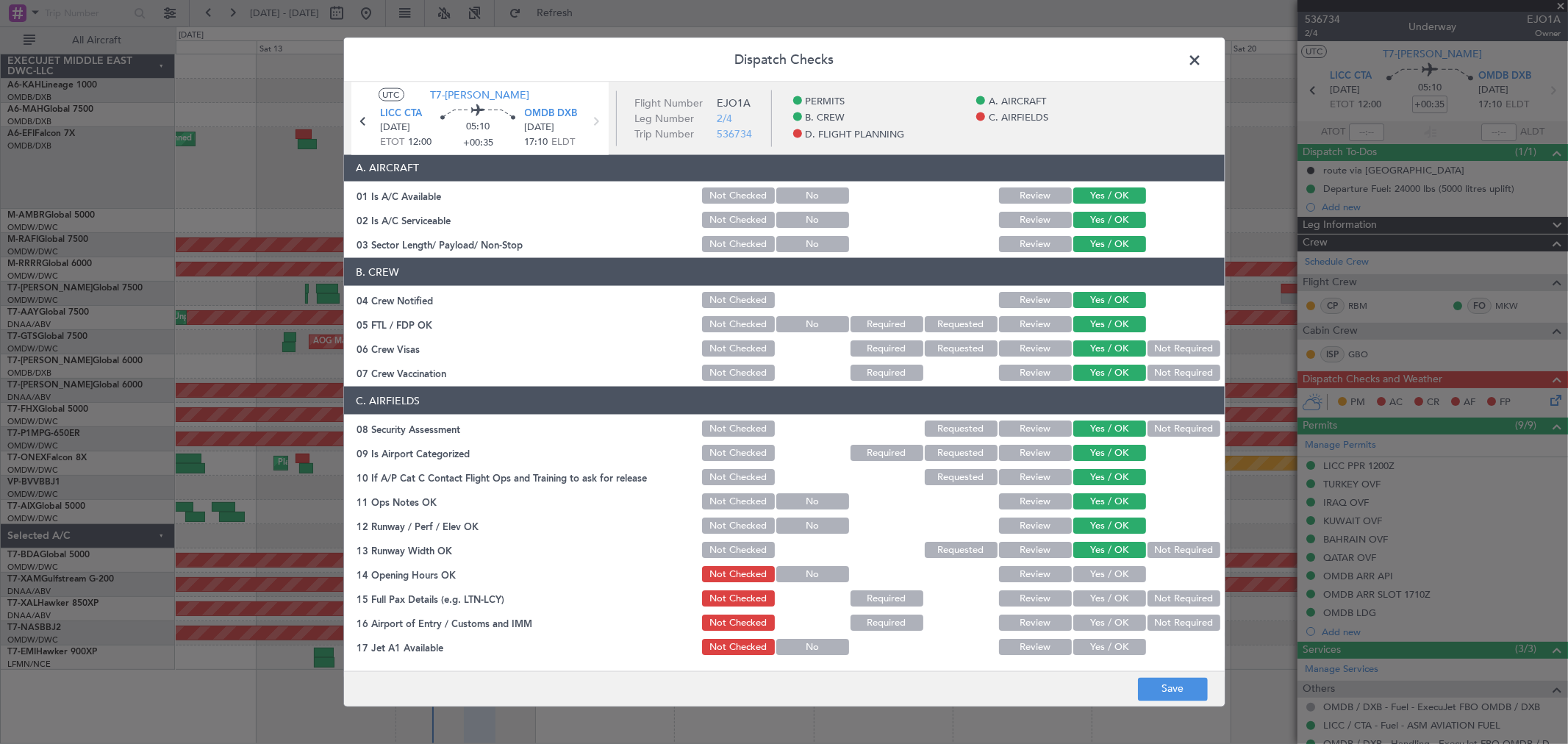
click at [1084, 578] on button "Yes / OK" at bounding box center [1109, 574] width 73 height 16
click at [1088, 593] on button "Yes / OK" at bounding box center [1109, 598] width 73 height 16
click at [1085, 611] on section "C. AIRFIELDS 08 Security Assessment Not Checked Requested Review Yes / OK Not R…" at bounding box center [784, 619] width 881 height 465
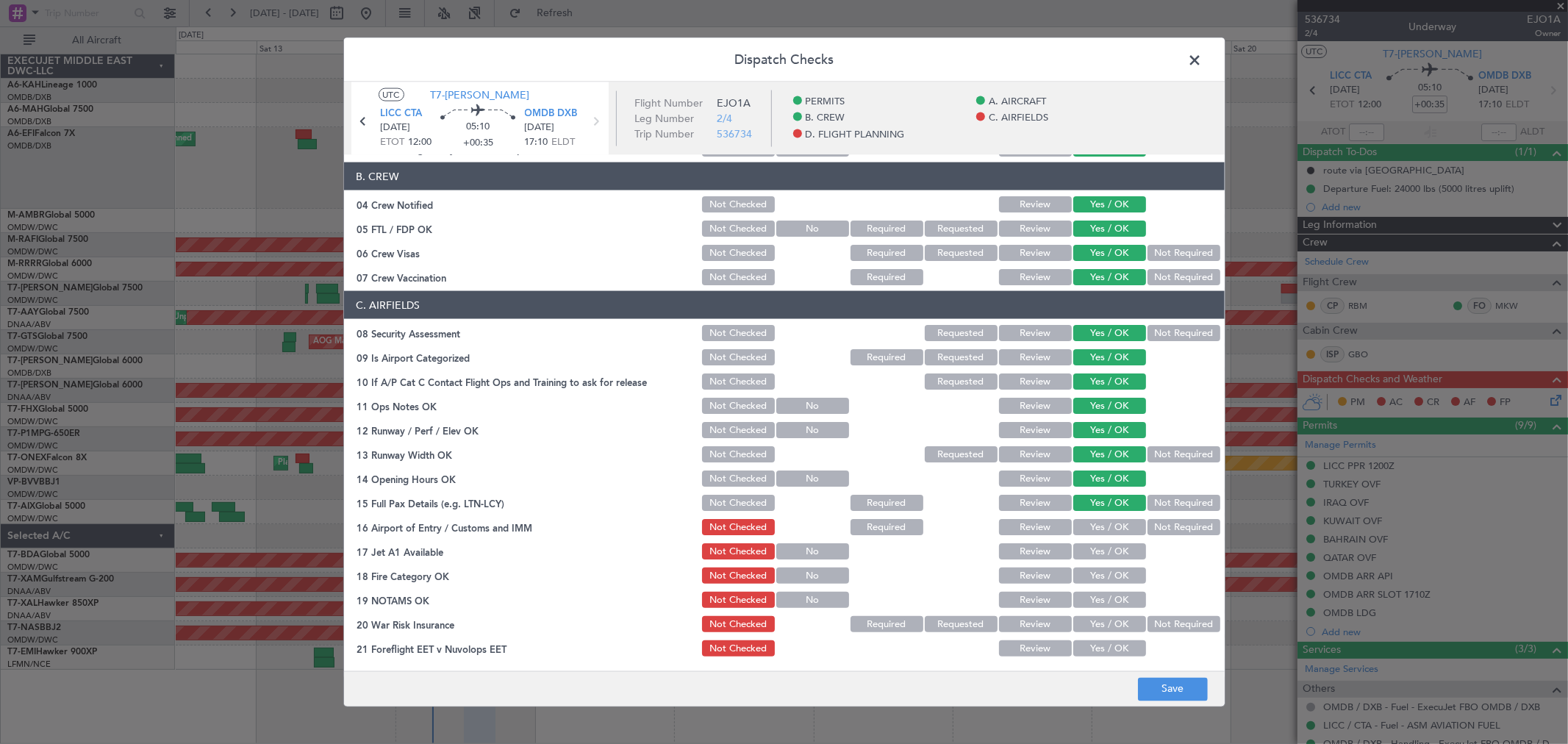
scroll to position [163, 0]
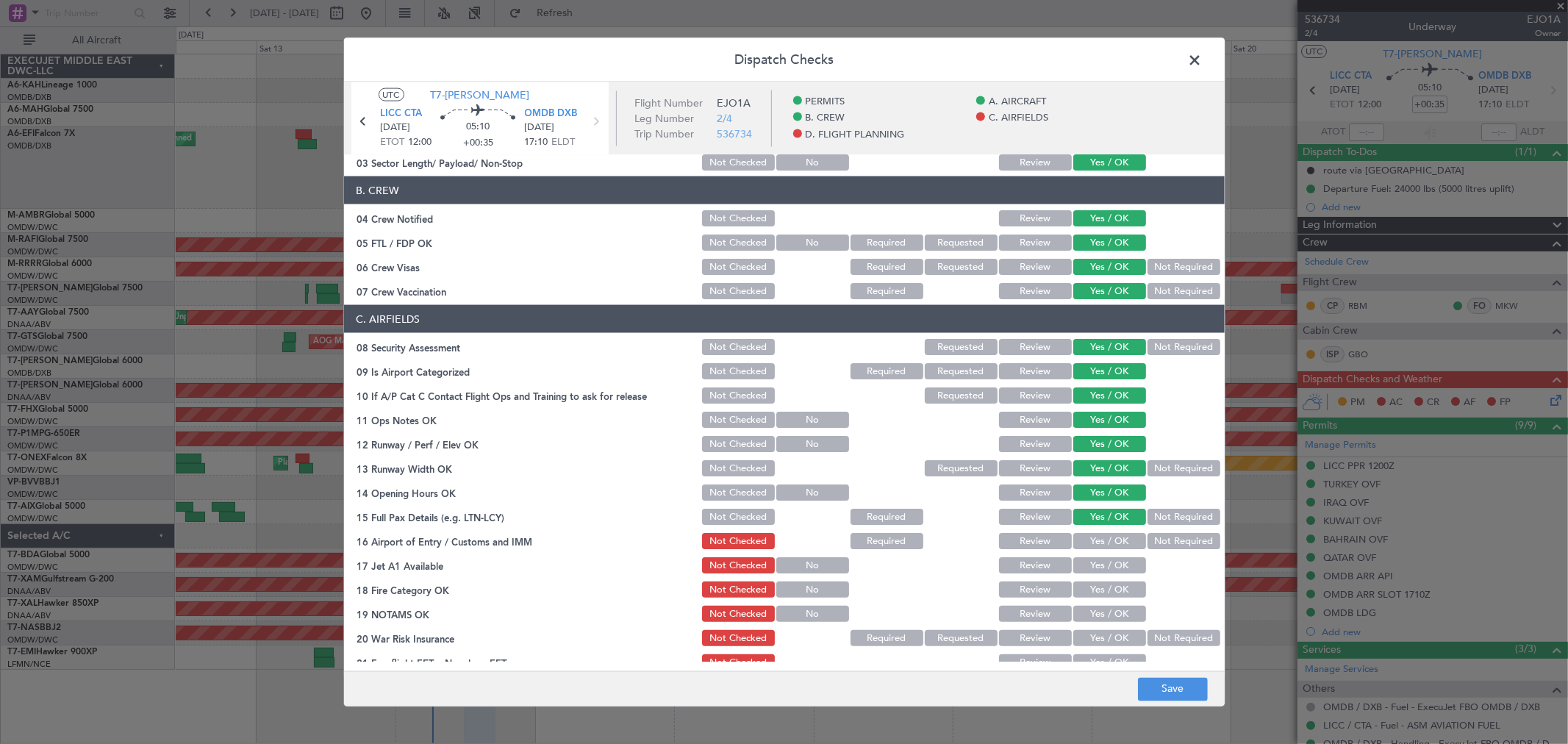
click at [1103, 538] on button "Yes / OK" at bounding box center [1109, 541] width 73 height 16
click at [1092, 560] on button "Yes / OK" at bounding box center [1109, 565] width 73 height 16
click at [1091, 591] on button "Yes / OK" at bounding box center [1109, 590] width 73 height 16
click at [1090, 600] on section "C. AIRFIELDS 08 Security Assessment Not Checked Requested Review Yes / OK Not R…" at bounding box center [784, 538] width 881 height 465
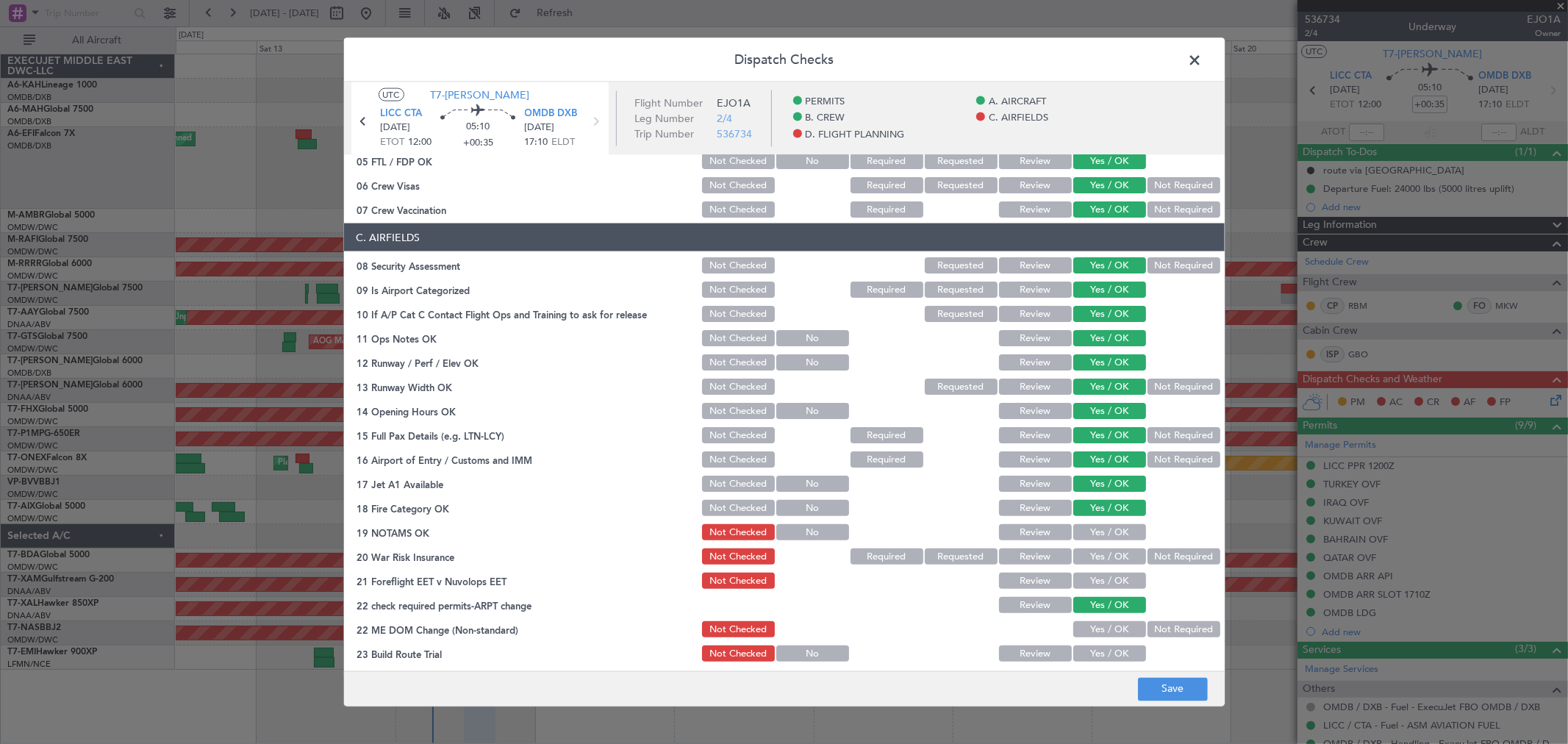
scroll to position [408, 0]
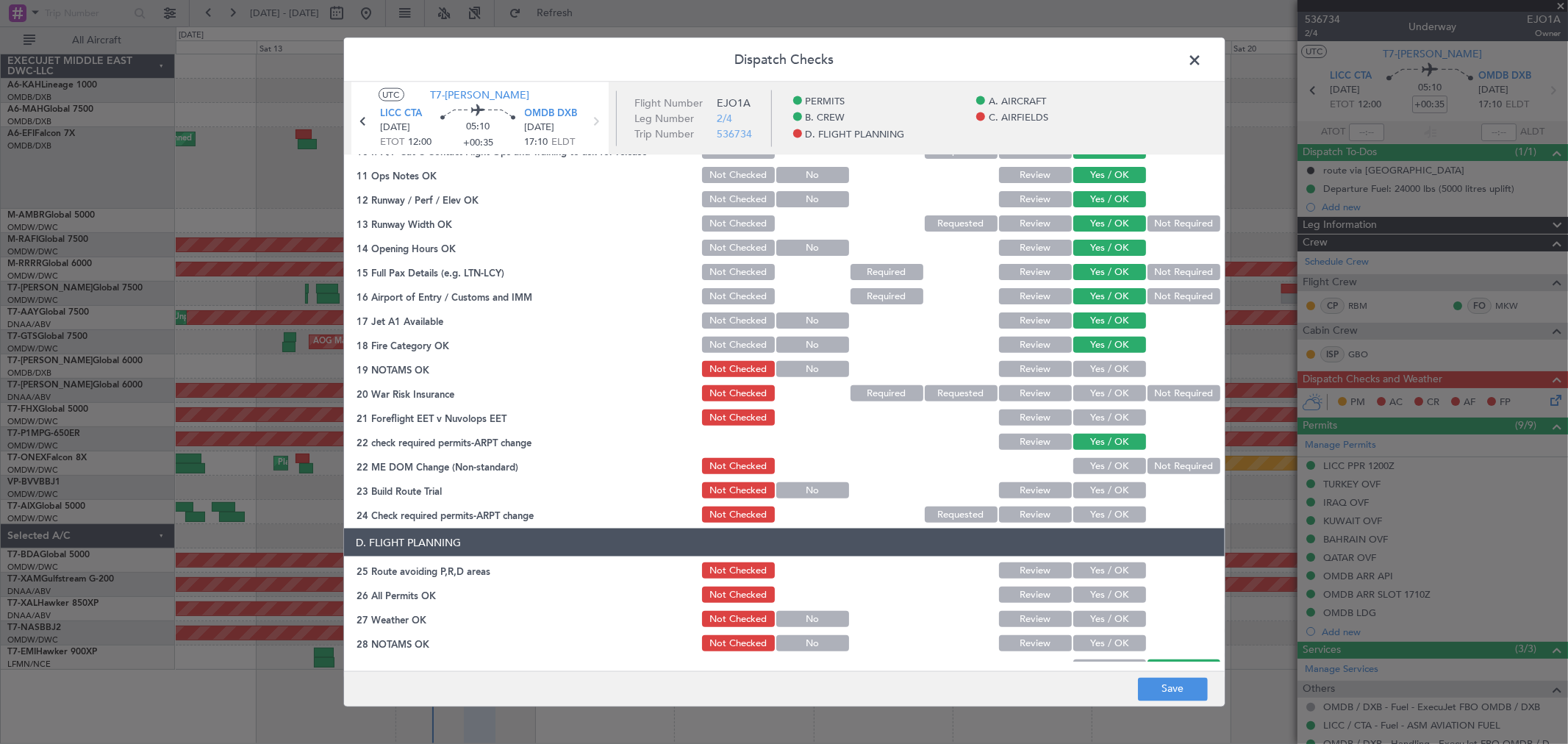
click at [1086, 369] on button "Yes / OK" at bounding box center [1109, 369] width 73 height 16
click at [1080, 395] on button "Yes / OK" at bounding box center [1109, 393] width 73 height 16
click at [1082, 415] on button "Yes / OK" at bounding box center [1109, 417] width 73 height 16
click at [1090, 461] on button "Yes / OK" at bounding box center [1109, 466] width 73 height 16
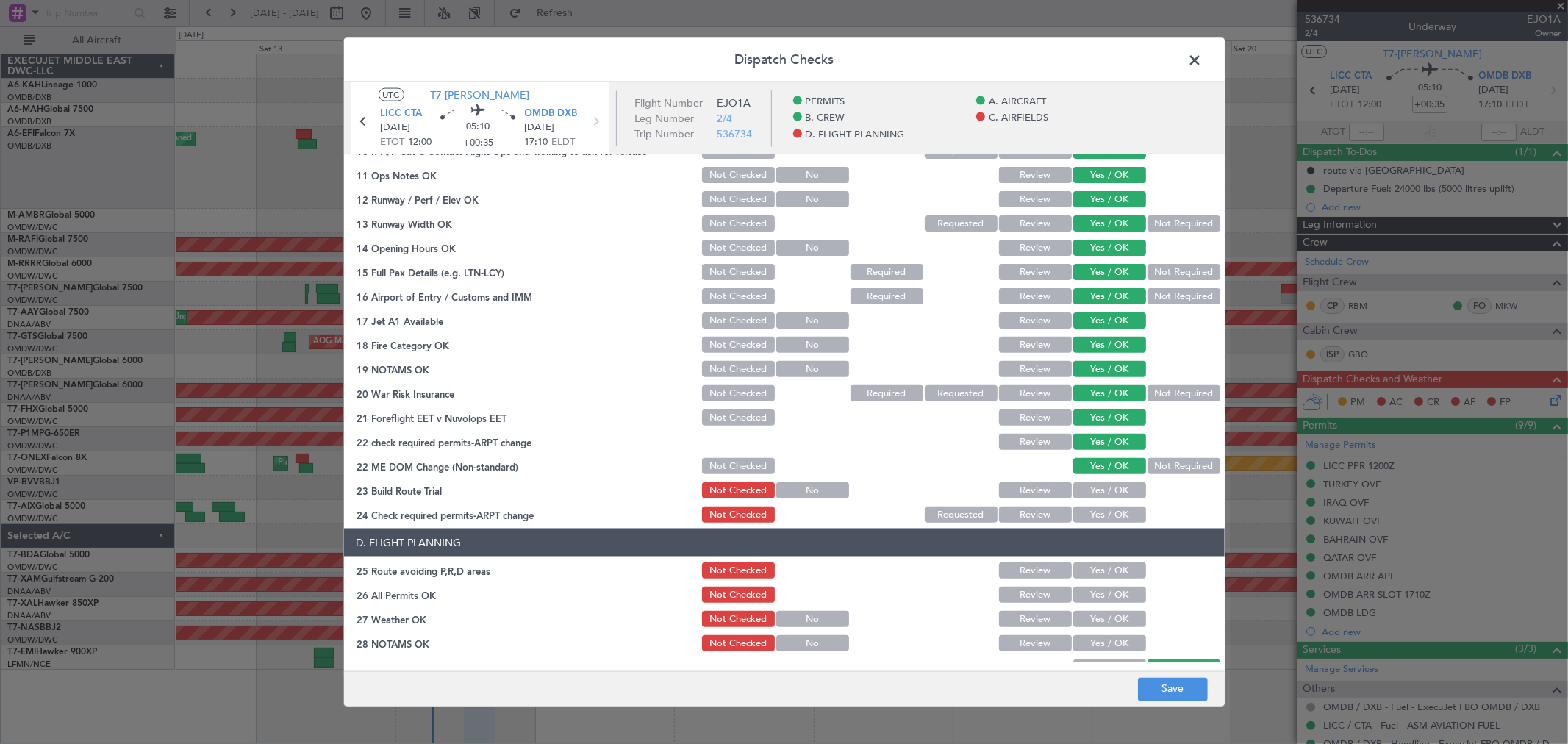
drag, startPoint x: 1092, startPoint y: 481, endPoint x: 1085, endPoint y: 493, distance: 13.9
click at [1091, 482] on button "Yes / OK" at bounding box center [1109, 490] width 73 height 16
click at [1083, 515] on button "Yes / OK" at bounding box center [1109, 514] width 73 height 16
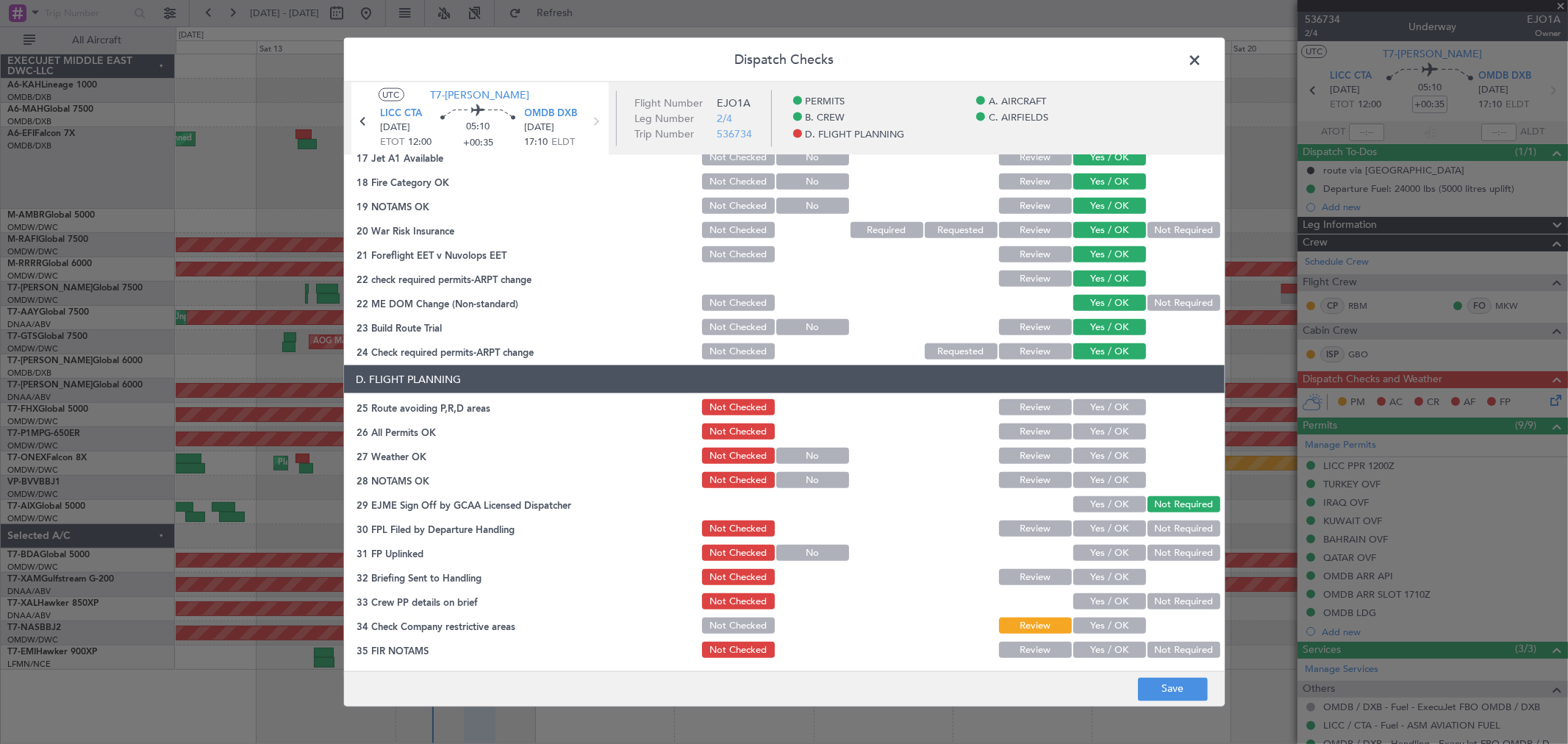
scroll to position [572, 0]
click at [1090, 407] on button "Yes / OK" at bounding box center [1109, 407] width 73 height 16
drag, startPoint x: 1086, startPoint y: 448, endPoint x: 1085, endPoint y: 436, distance: 12.0
click at [1085, 448] on button "Yes / OK" at bounding box center [1109, 455] width 73 height 16
click at [1085, 434] on button "Yes / OK" at bounding box center [1109, 431] width 73 height 16
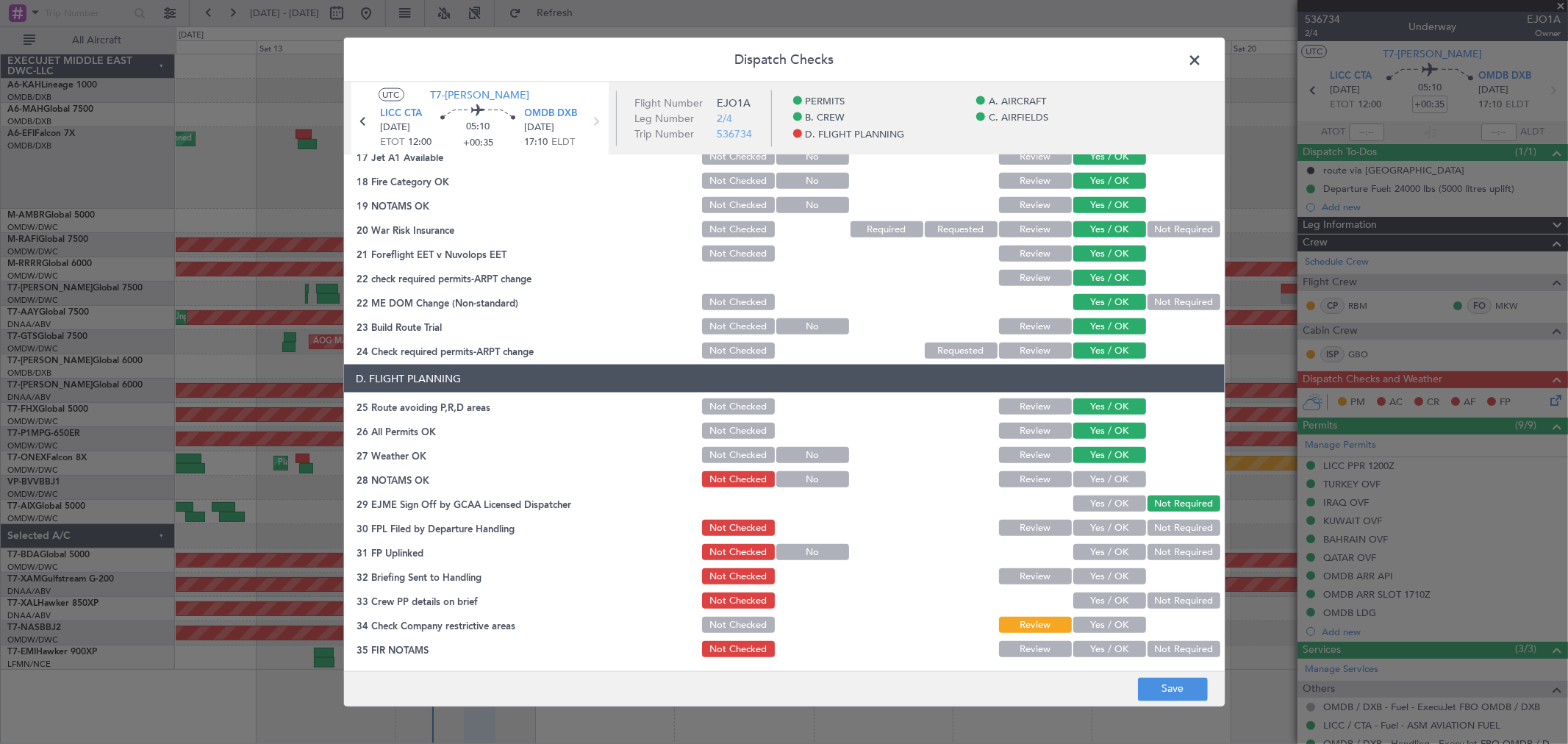
click at [1090, 473] on button "Yes / OK" at bounding box center [1109, 480] width 73 height 16
drag, startPoint x: 1083, startPoint y: 505, endPoint x: 1084, endPoint y: 532, distance: 27.0
click at [1081, 506] on button "Yes / OK" at bounding box center [1109, 503] width 73 height 16
click at [1084, 532] on button "Yes / OK" at bounding box center [1109, 527] width 73 height 16
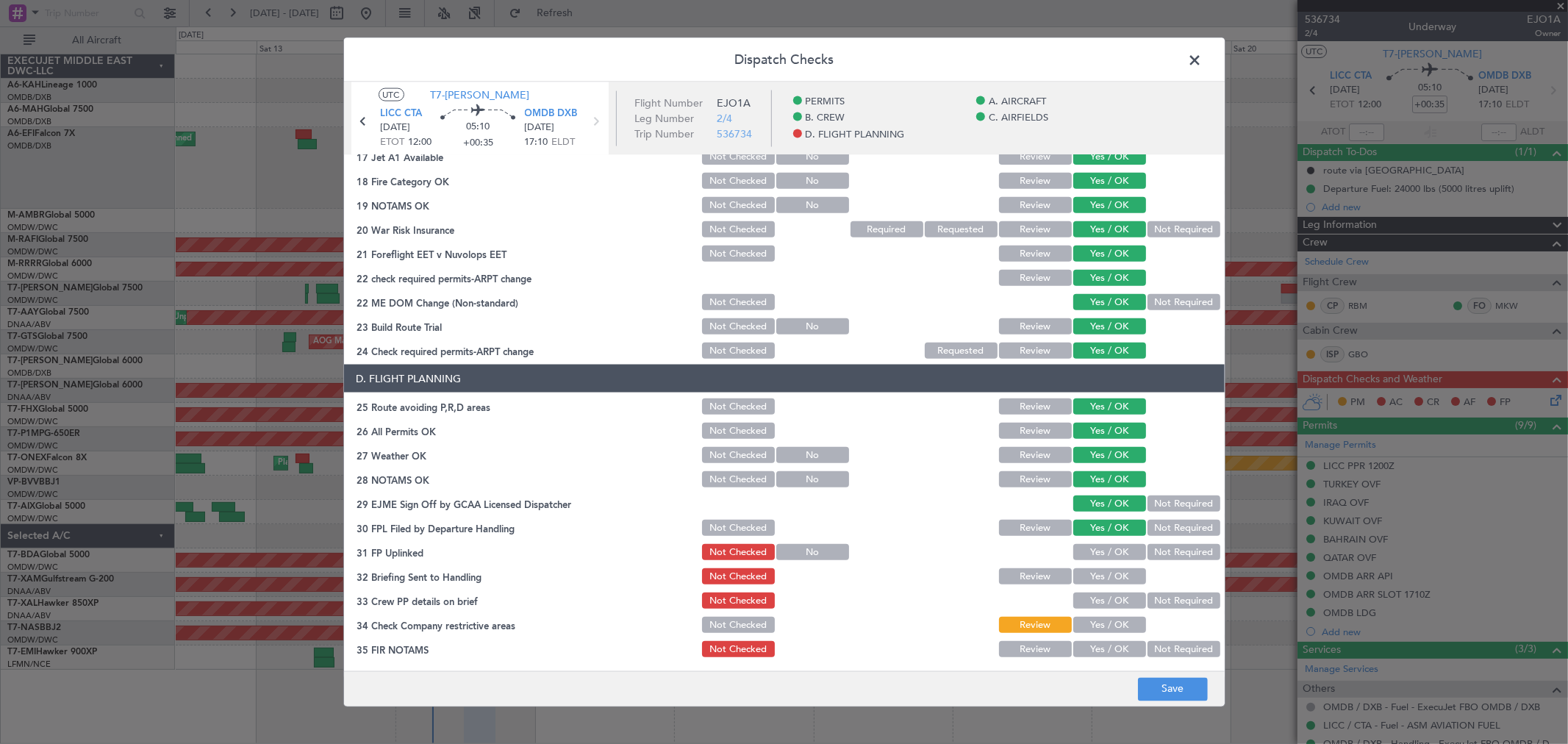
drag, startPoint x: 1088, startPoint y: 549, endPoint x: 1090, endPoint y: 569, distance: 20.1
click at [1088, 550] on button "Yes / OK" at bounding box center [1109, 551] width 73 height 16
click at [1090, 569] on button "Yes / OK" at bounding box center [1109, 576] width 73 height 16
click at [1090, 592] on button "Yes / OK" at bounding box center [1109, 600] width 73 height 16
click at [1090, 609] on div "Yes / OK" at bounding box center [1108, 601] width 75 height 21
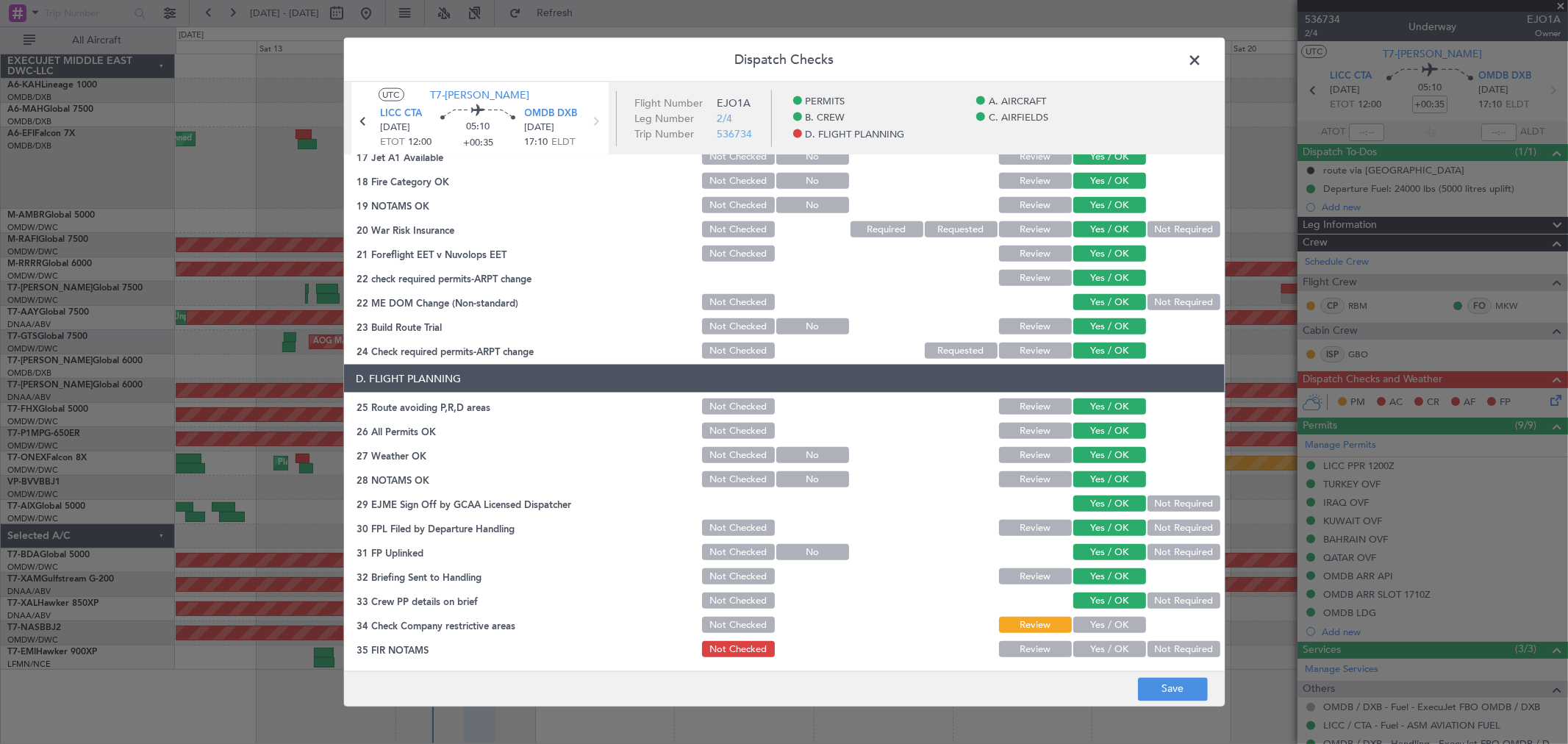
click at [1090, 626] on button "Yes / OK" at bounding box center [1109, 624] width 73 height 16
click at [1106, 655] on button "Yes / OK" at bounding box center [1109, 649] width 73 height 16
click at [1163, 689] on button "Save" at bounding box center [1173, 689] width 70 height 23
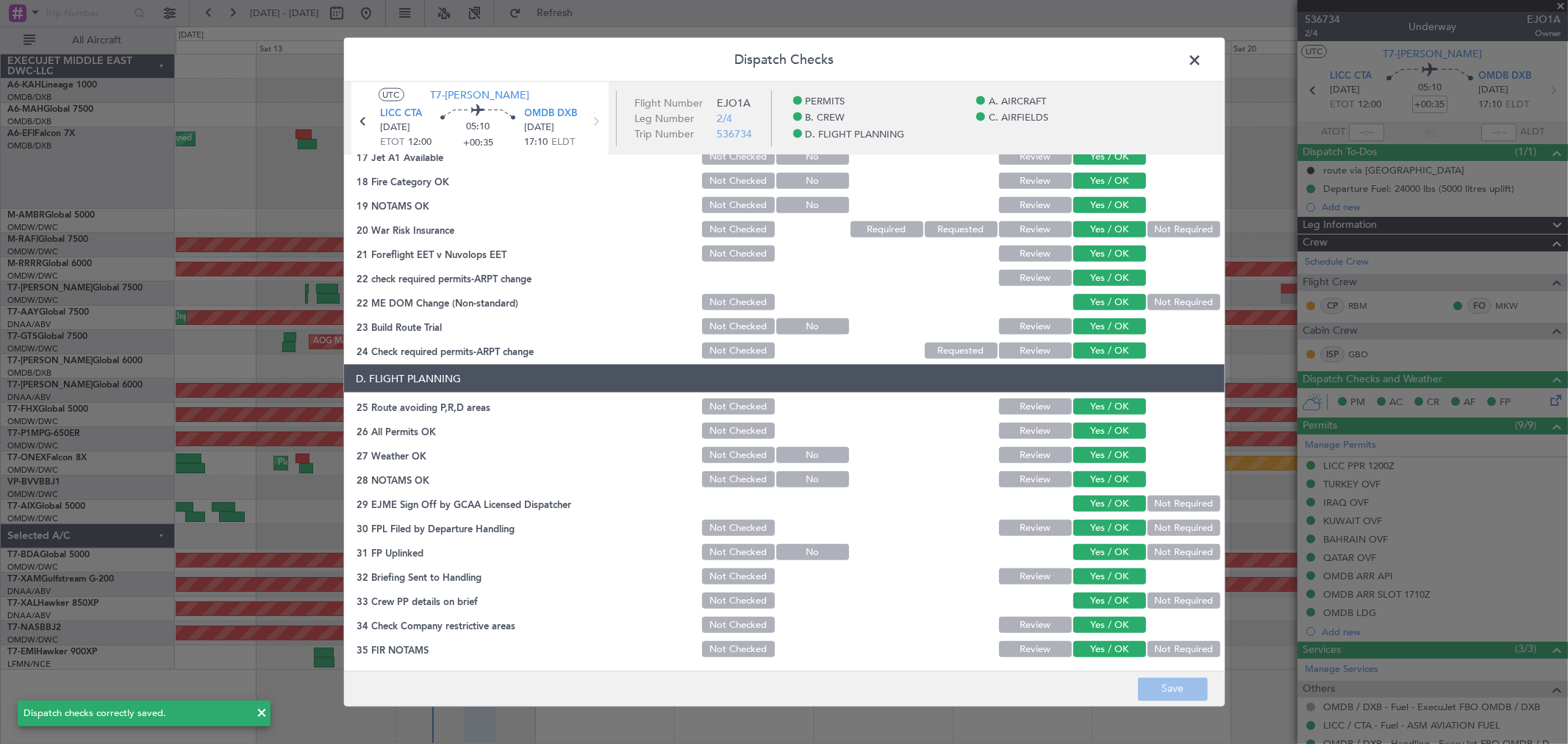
click at [1202, 56] on span at bounding box center [1202, 64] width 0 height 29
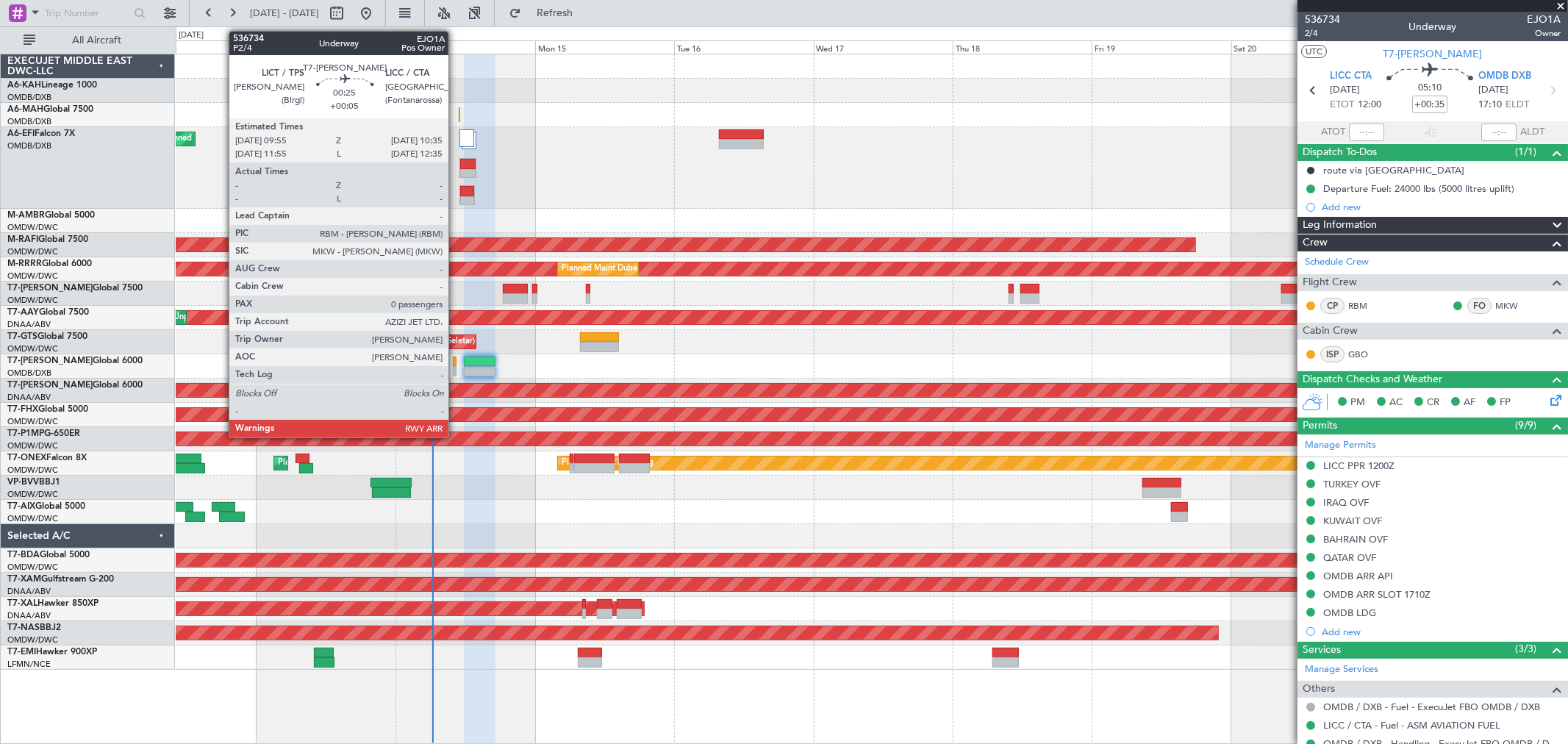
click at [456, 359] on div at bounding box center [454, 362] width 4 height 10
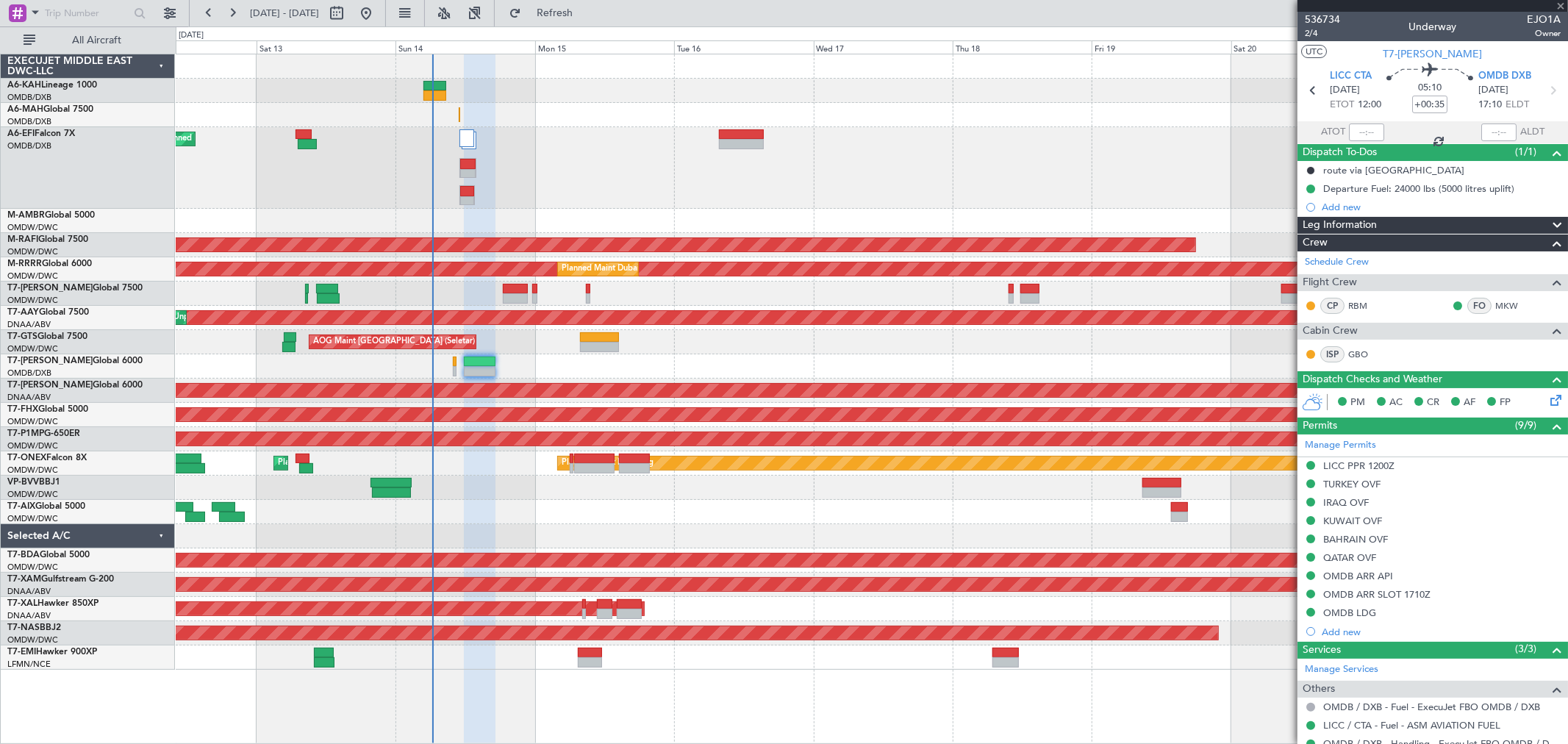
type input "+00:05"
type input "0"
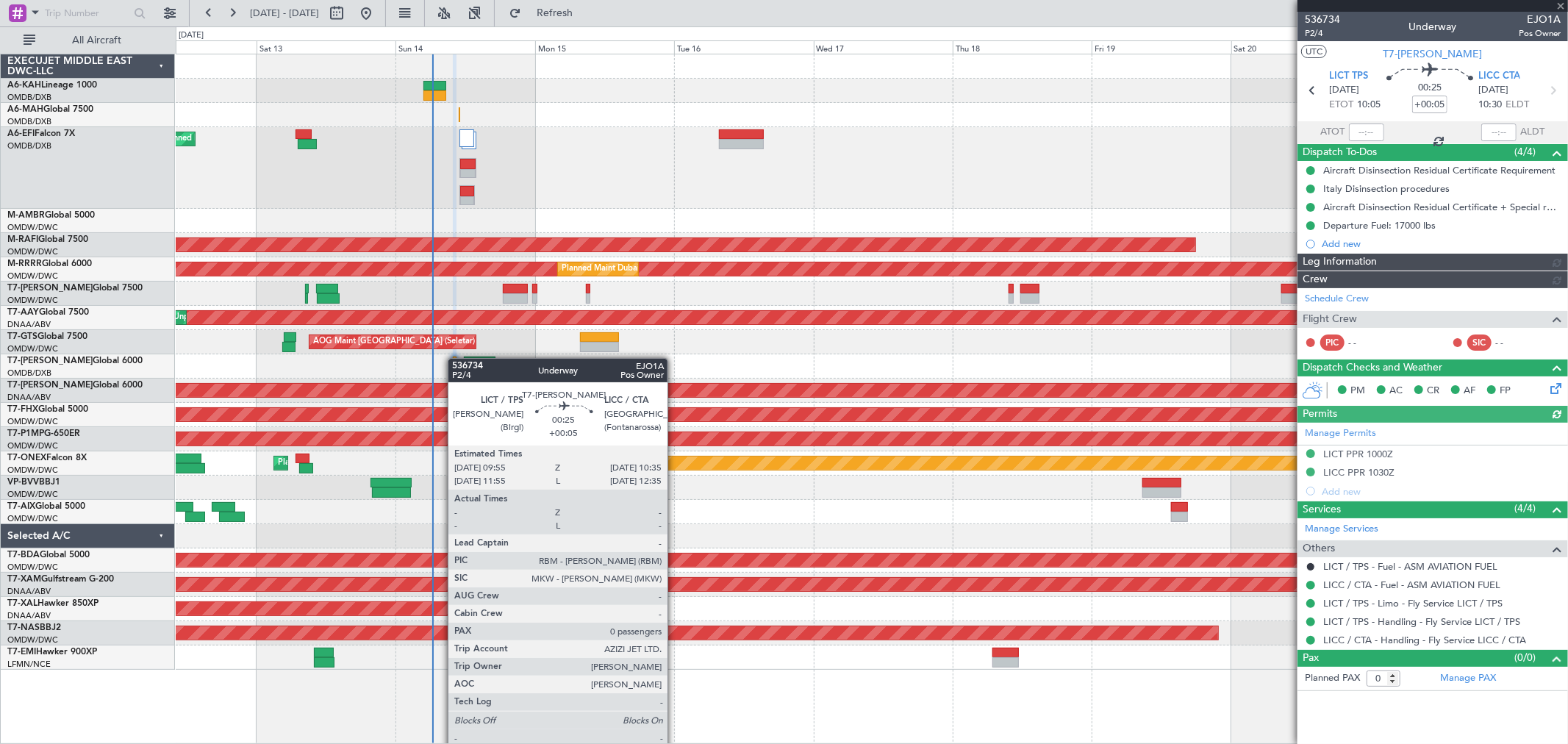
type input "[PERSON_NAME] ([PERSON_NAME])"
type input "7265"
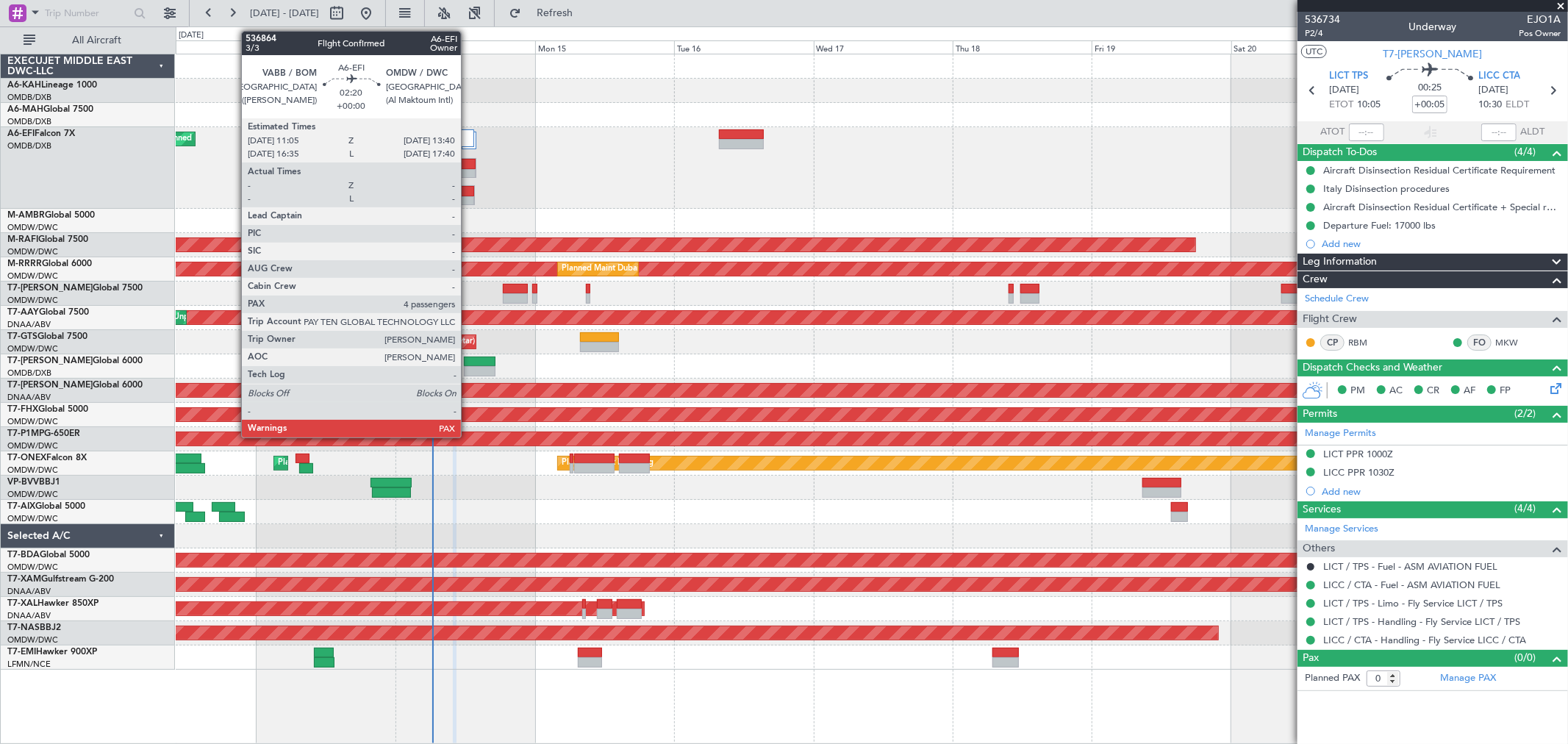
click at [468, 195] on div at bounding box center [467, 192] width 14 height 10
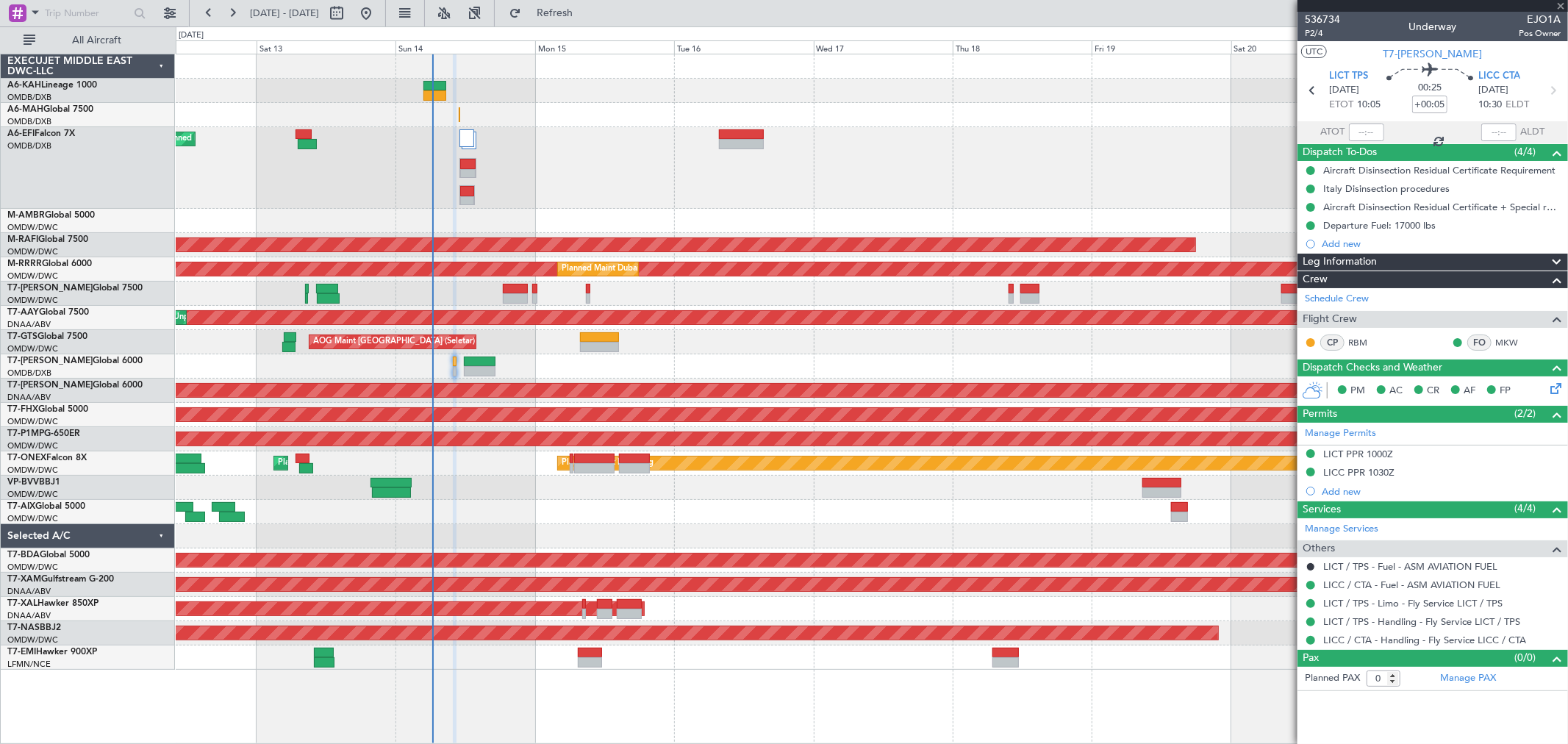
type input "4"
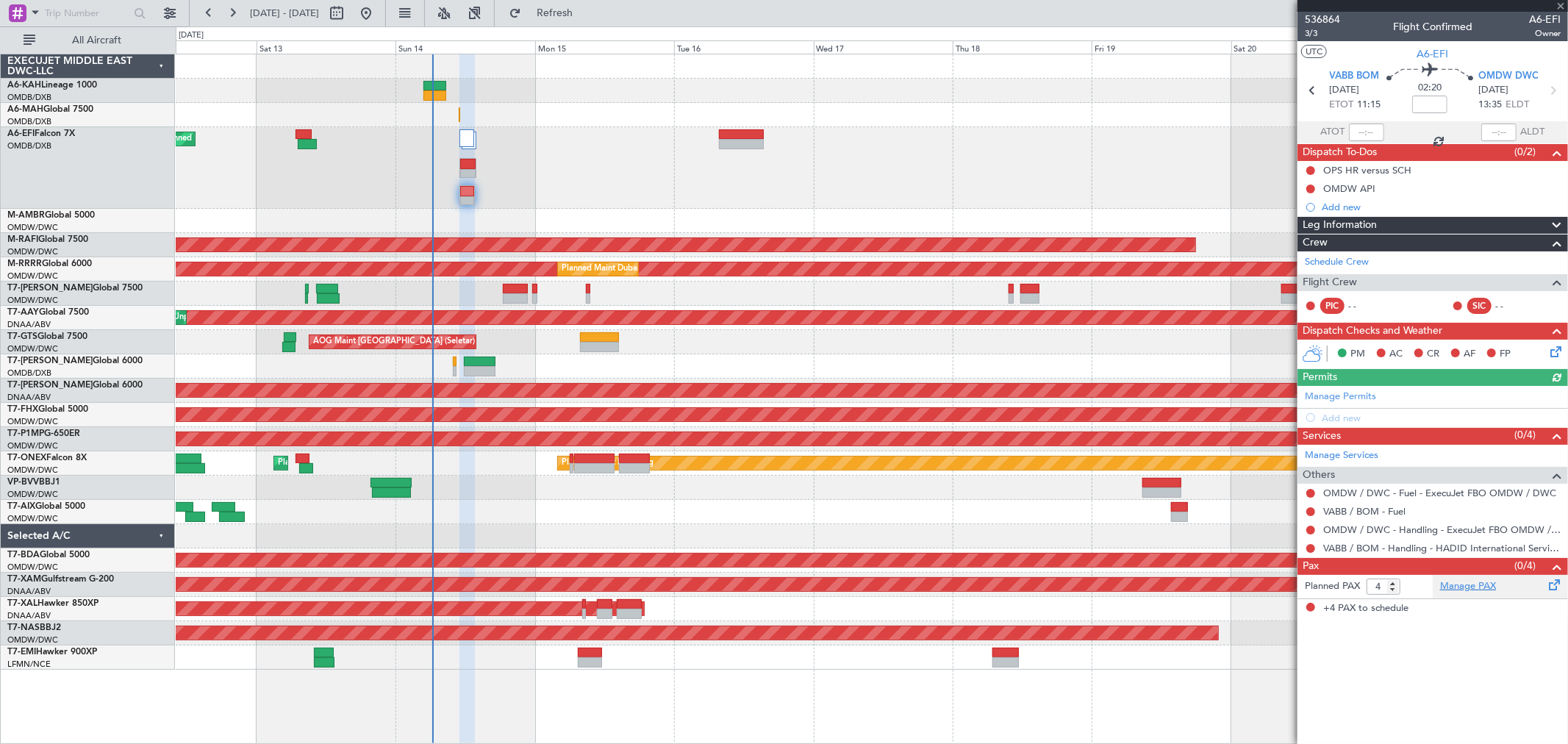
click at [1475, 587] on link "Manage PAX" at bounding box center [1467, 586] width 55 height 15
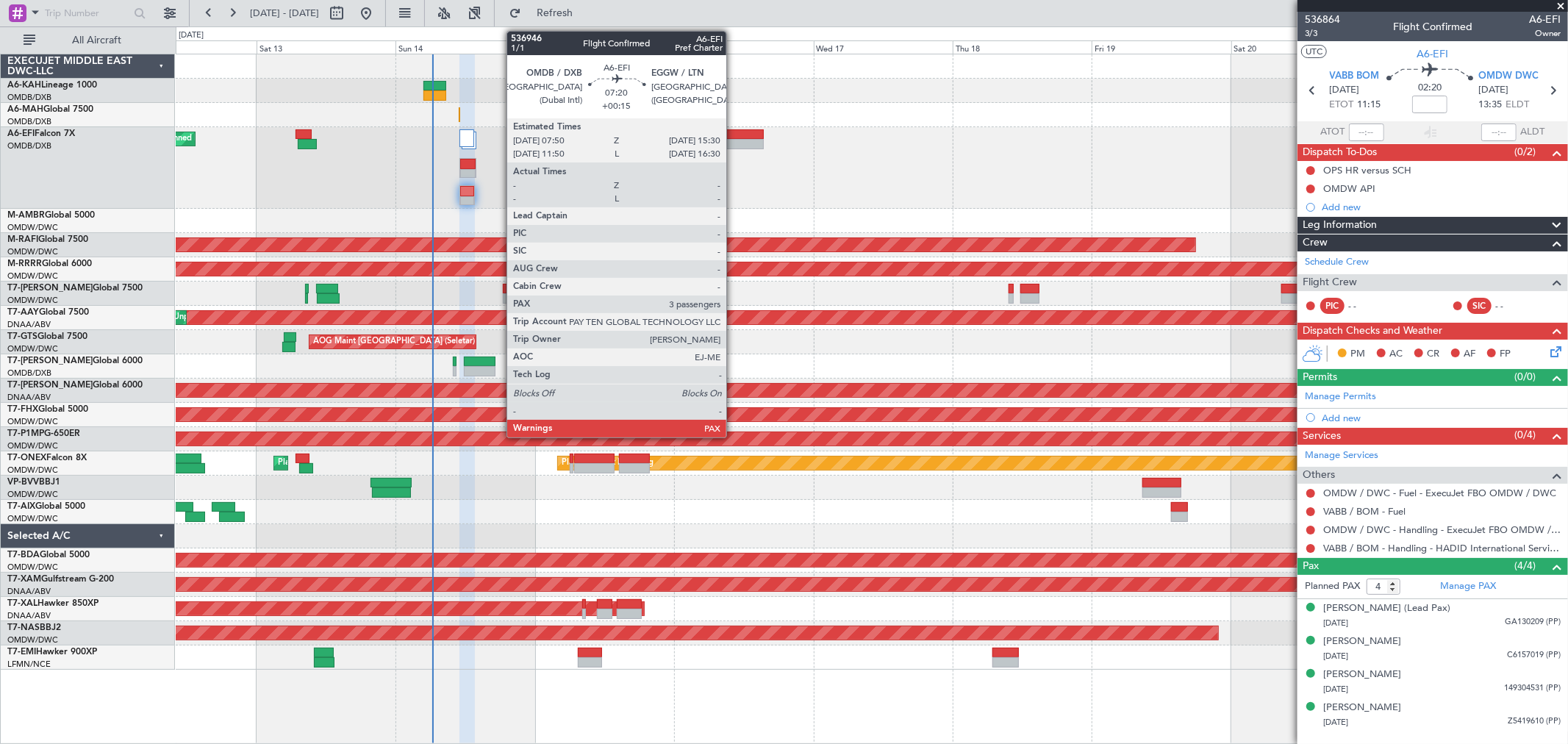
click at [733, 134] on div at bounding box center [741, 134] width 45 height 10
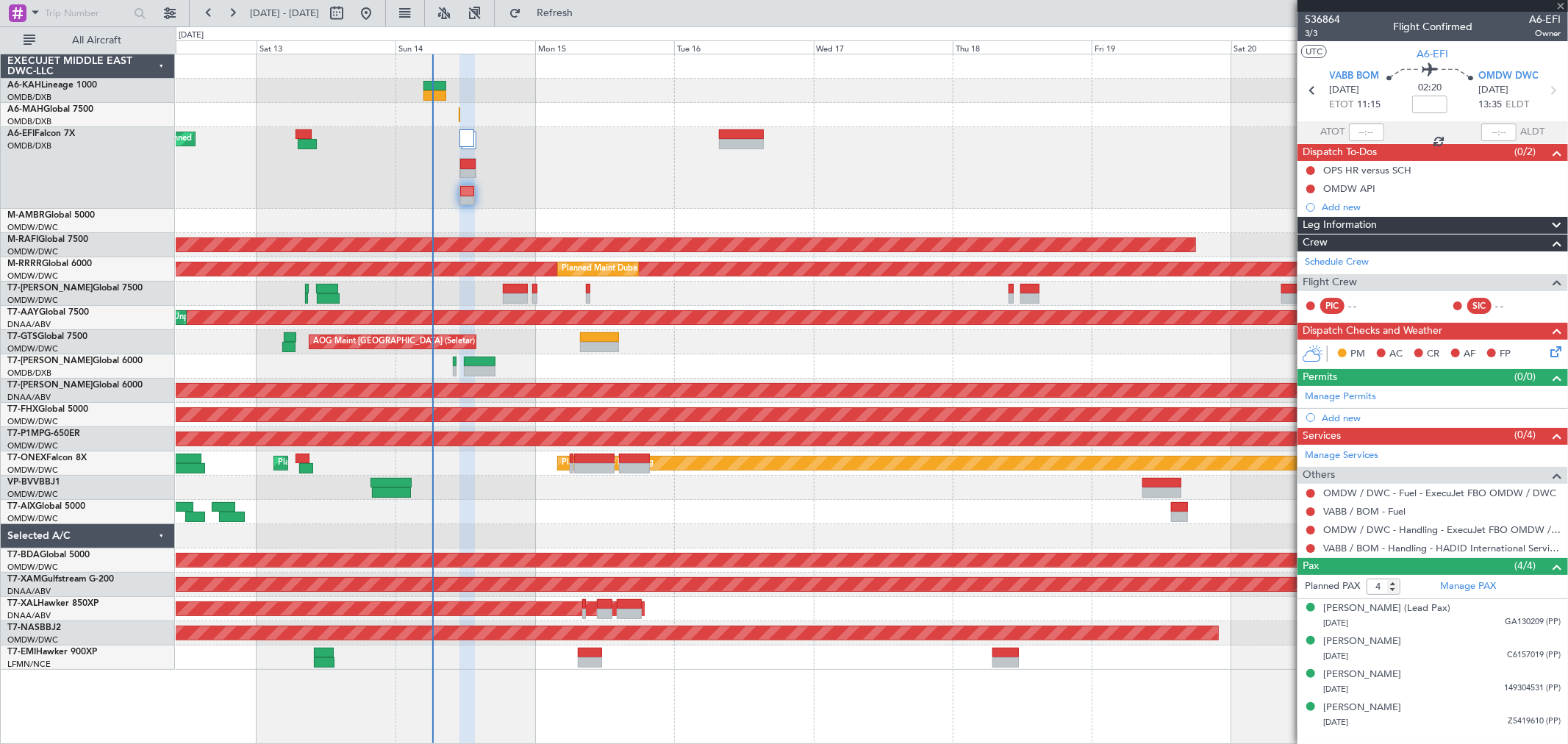
type input "+00:15"
type input "3"
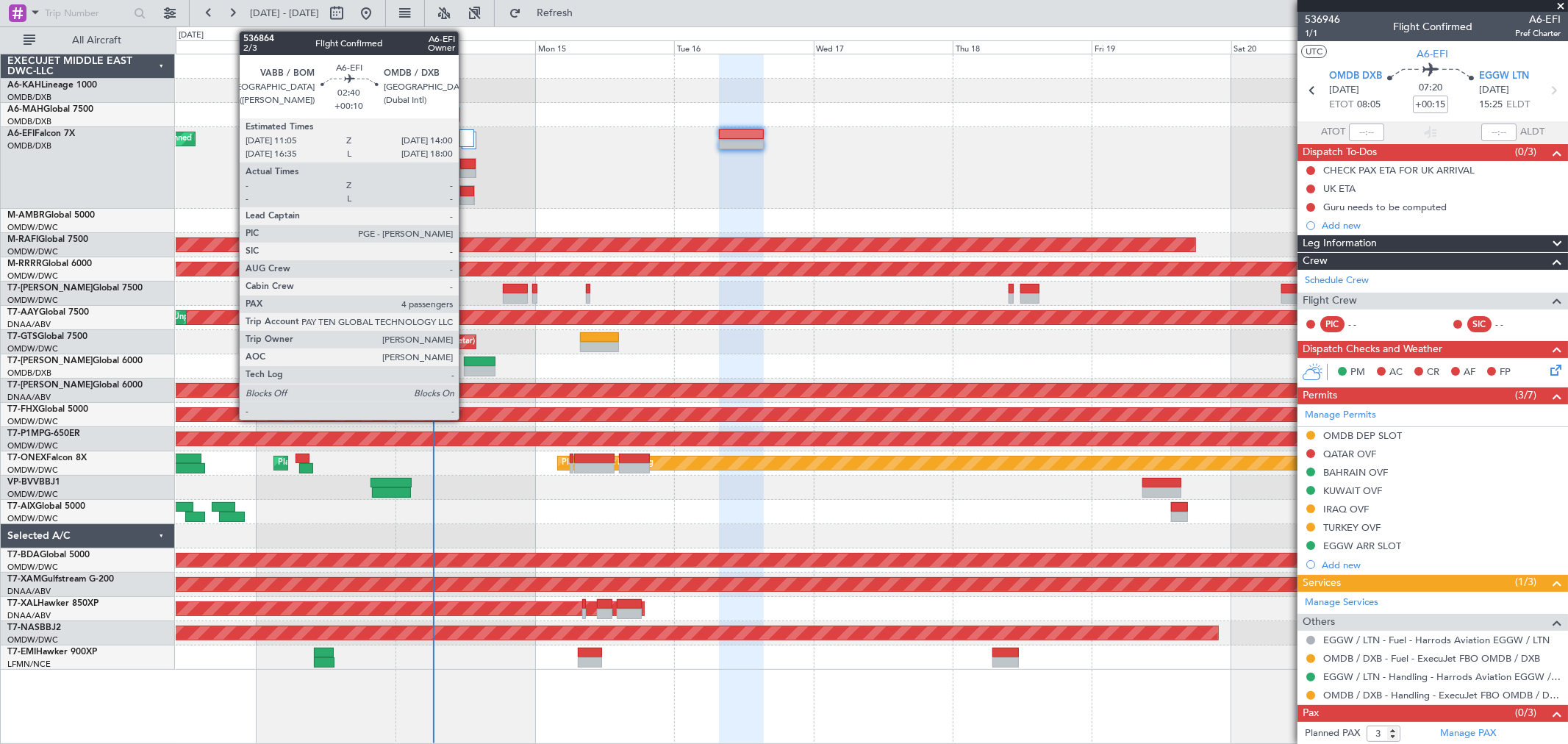
click at [466, 172] on div at bounding box center [468, 174] width 16 height 10
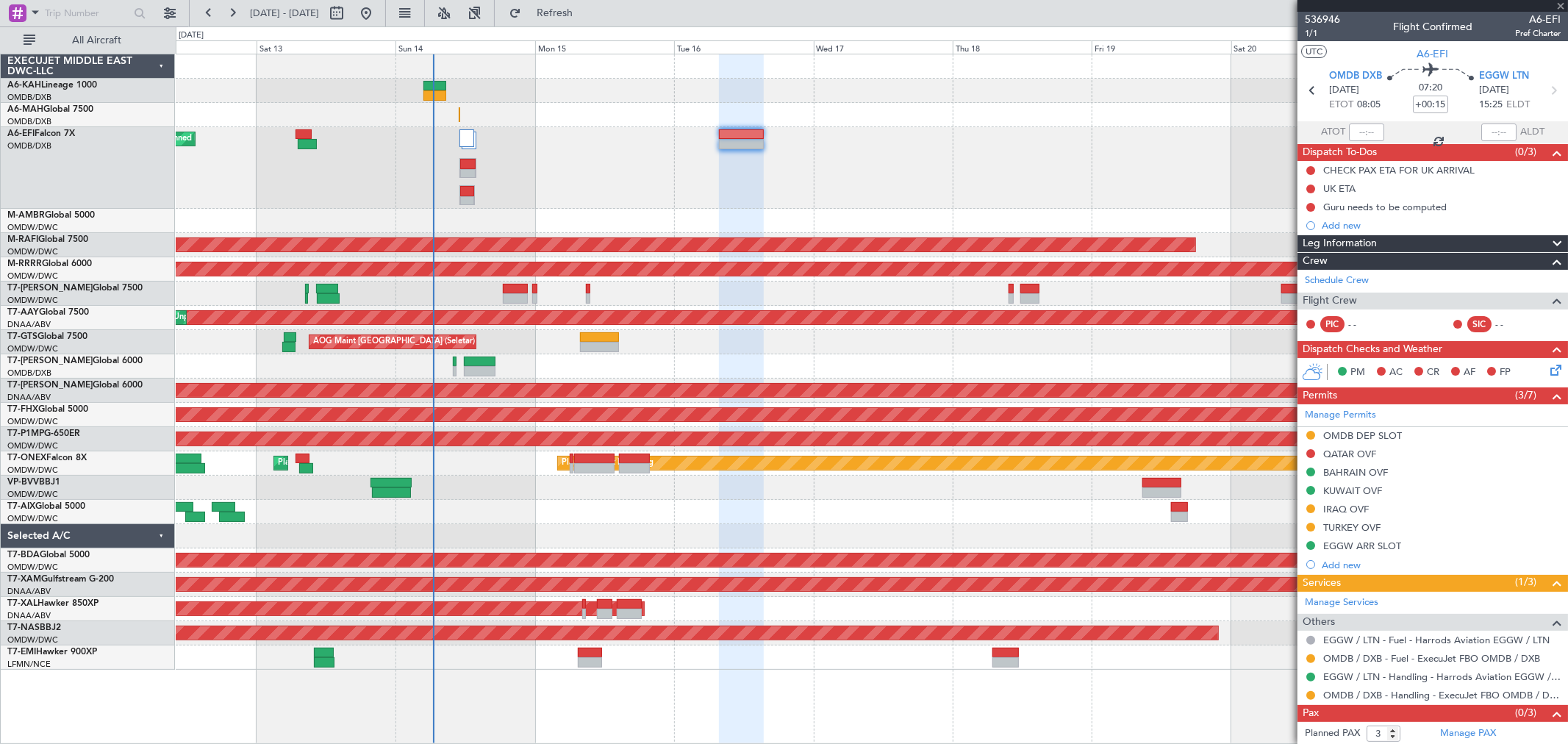
type input "+00:10"
type input "4"
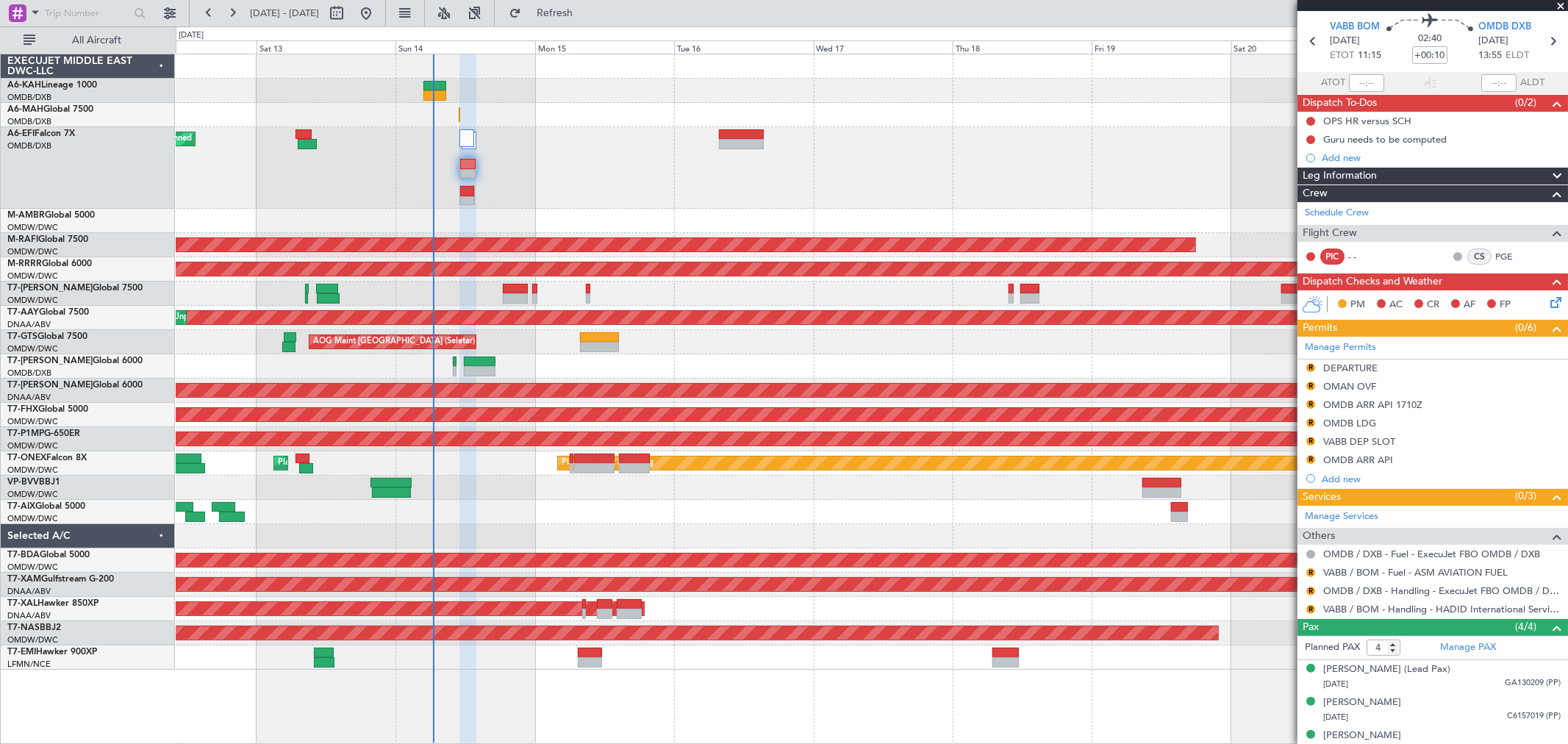
scroll to position [0, 0]
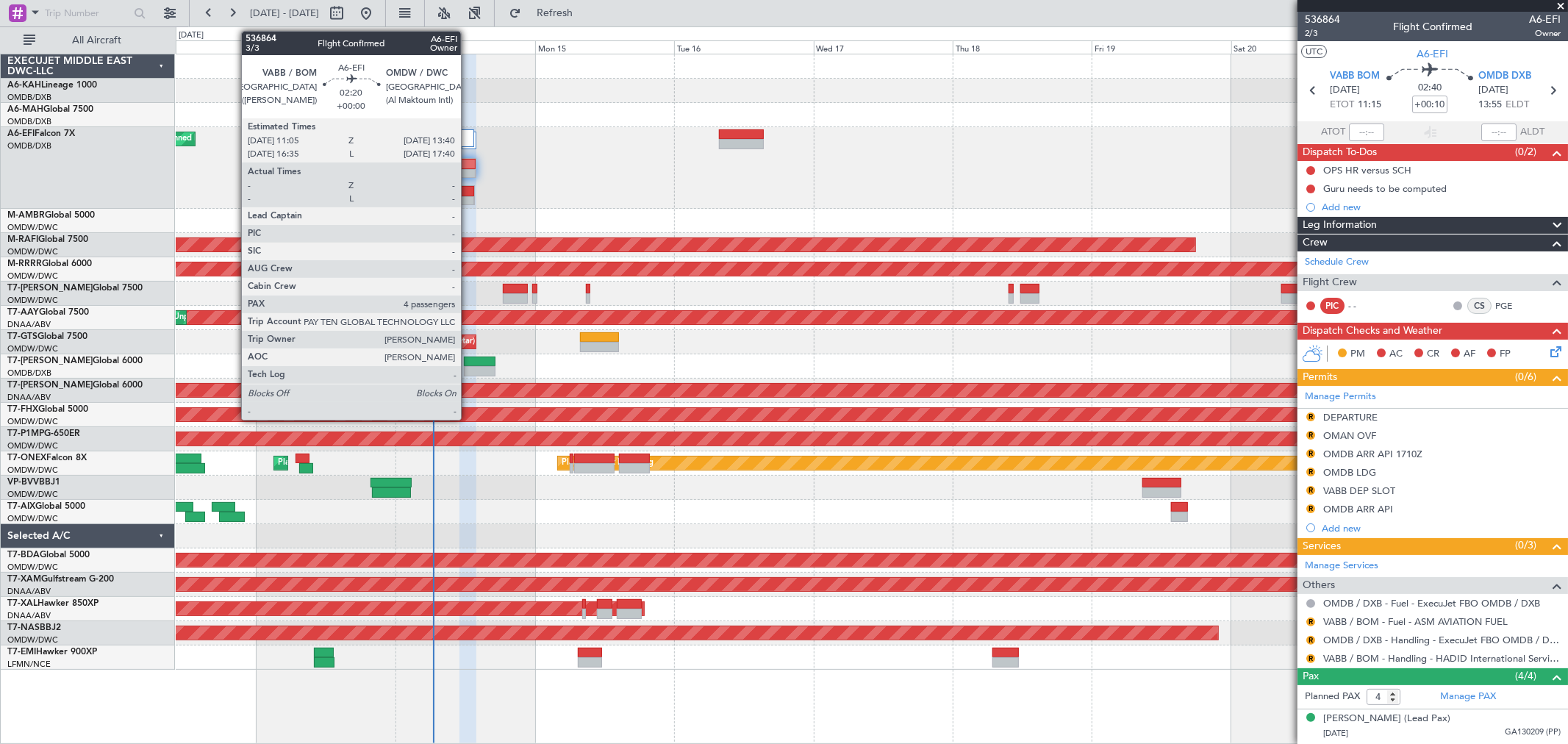
click at [468, 194] on div at bounding box center [467, 192] width 14 height 10
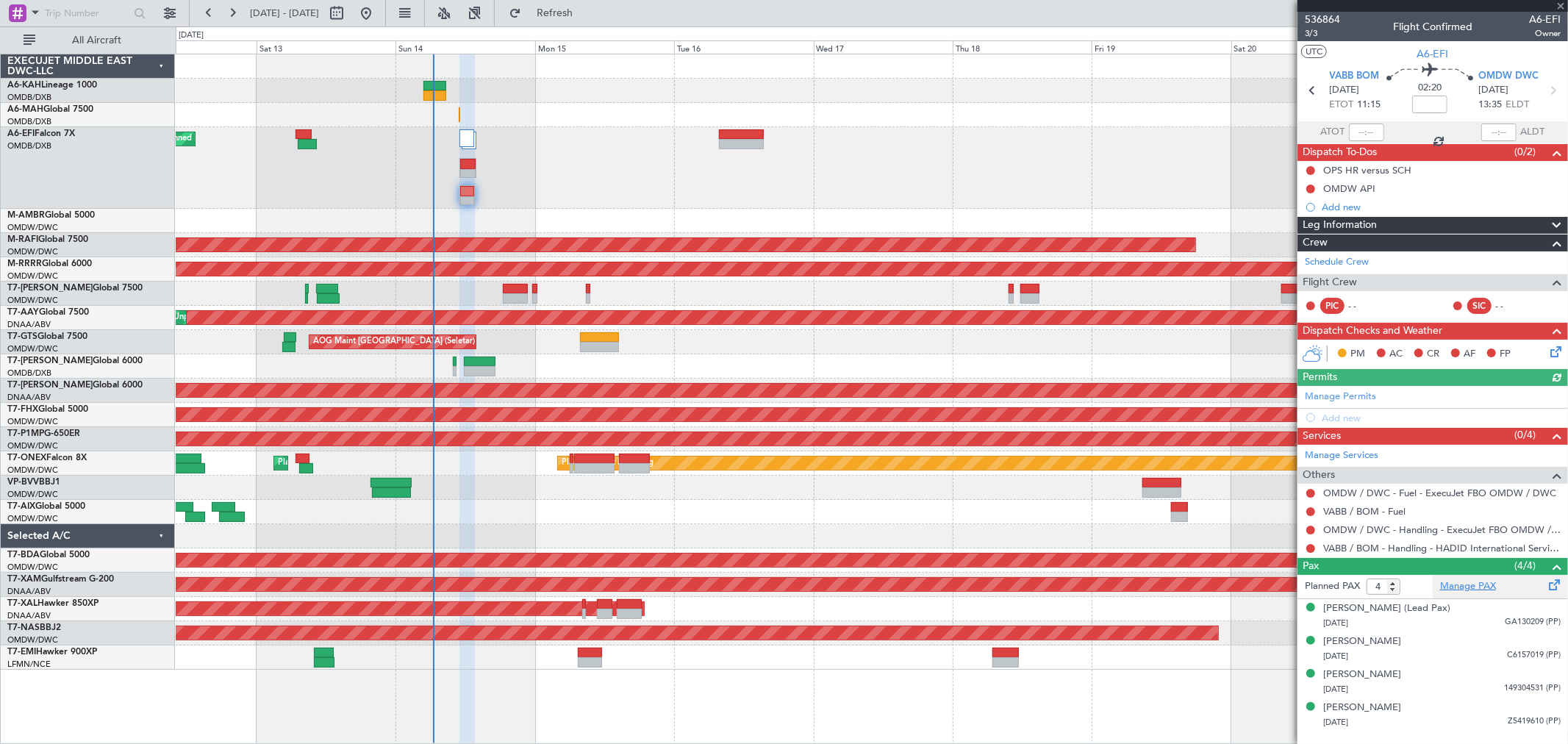
click at [1478, 593] on link "Manage PAX" at bounding box center [1467, 586] width 55 height 15
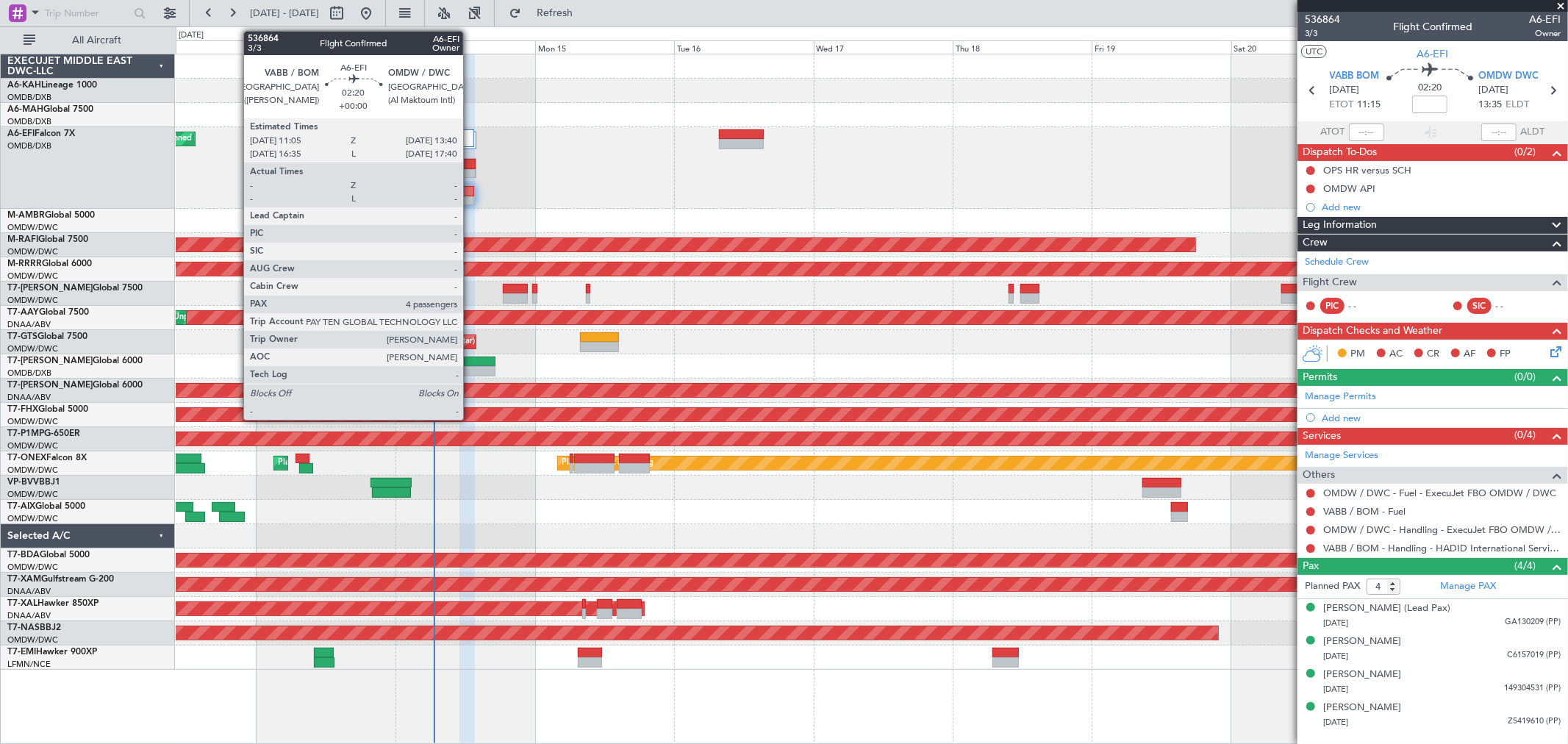
click at [471, 203] on div at bounding box center [467, 201] width 14 height 10
click at [467, 173] on div at bounding box center [468, 174] width 16 height 10
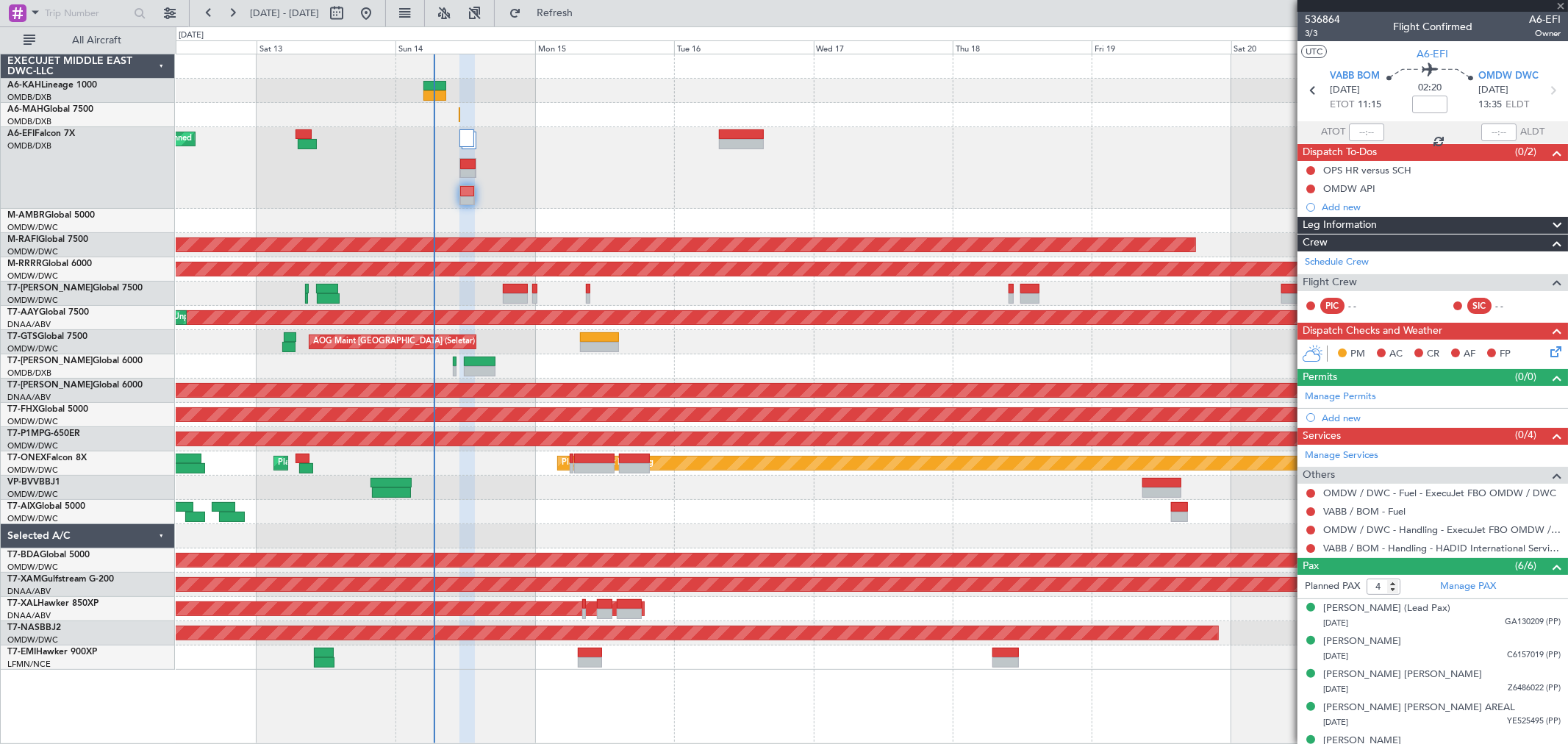
type input "+00:10"
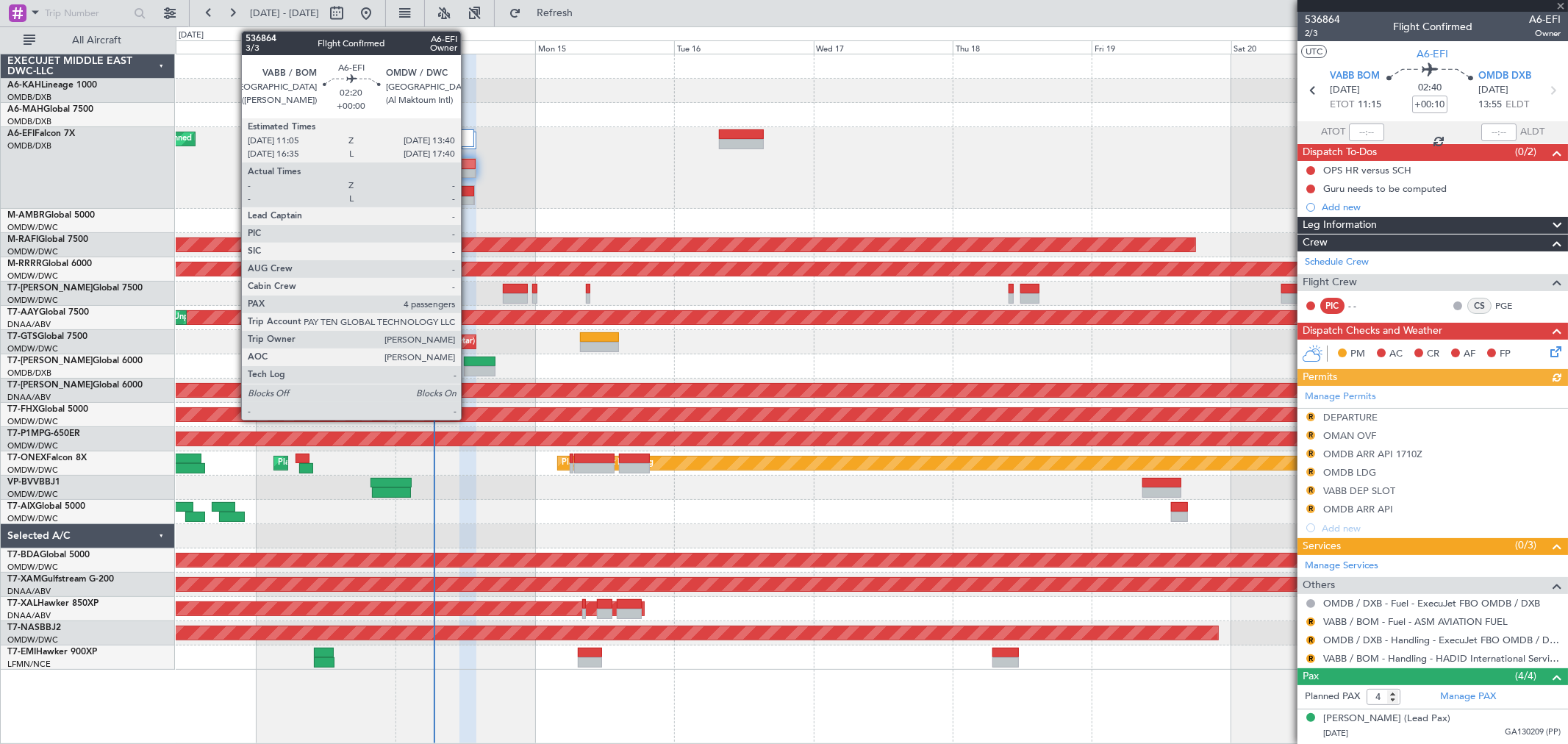
click at [468, 196] on div at bounding box center [467, 201] width 14 height 10
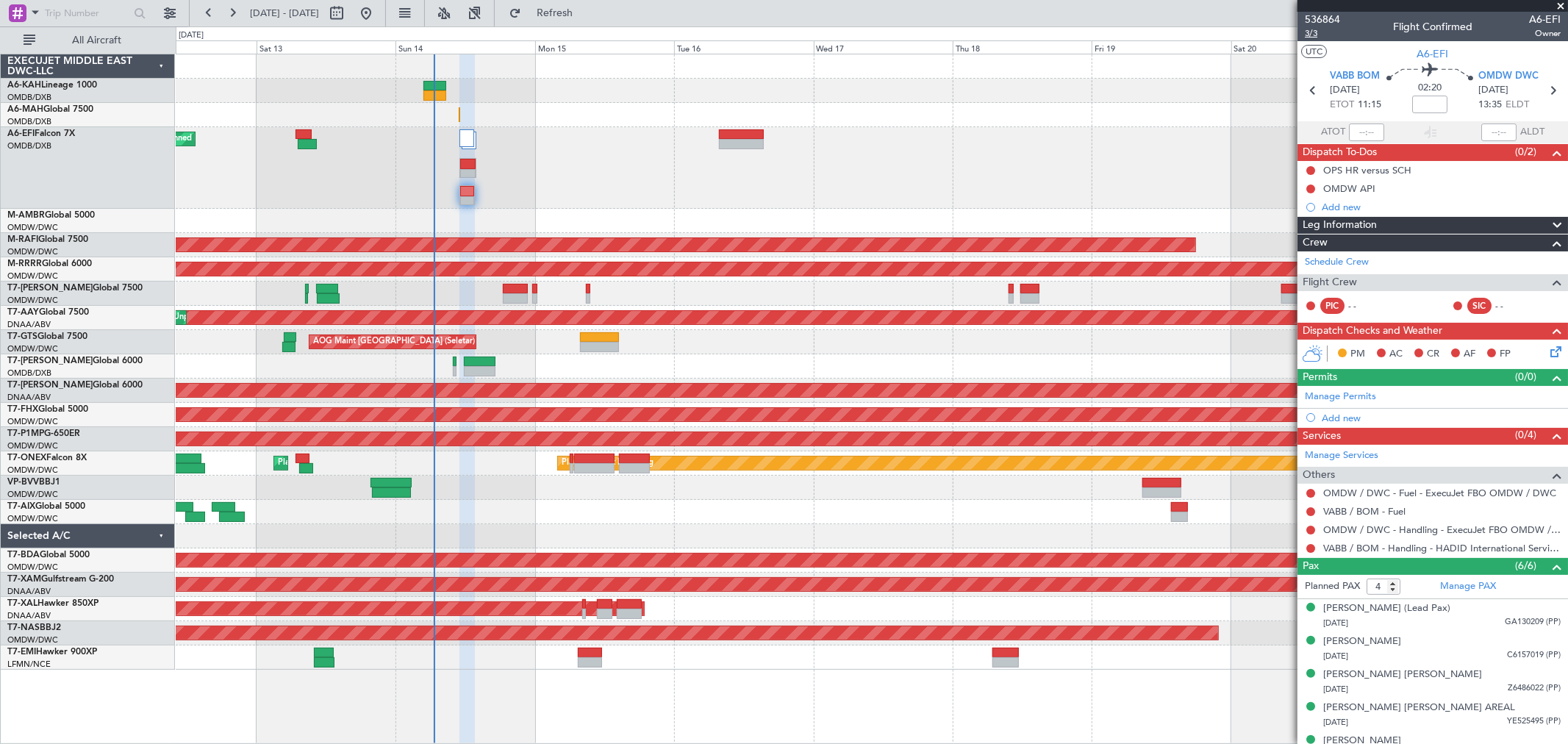
click at [1310, 34] on span "3/3" at bounding box center [1322, 33] width 36 height 12
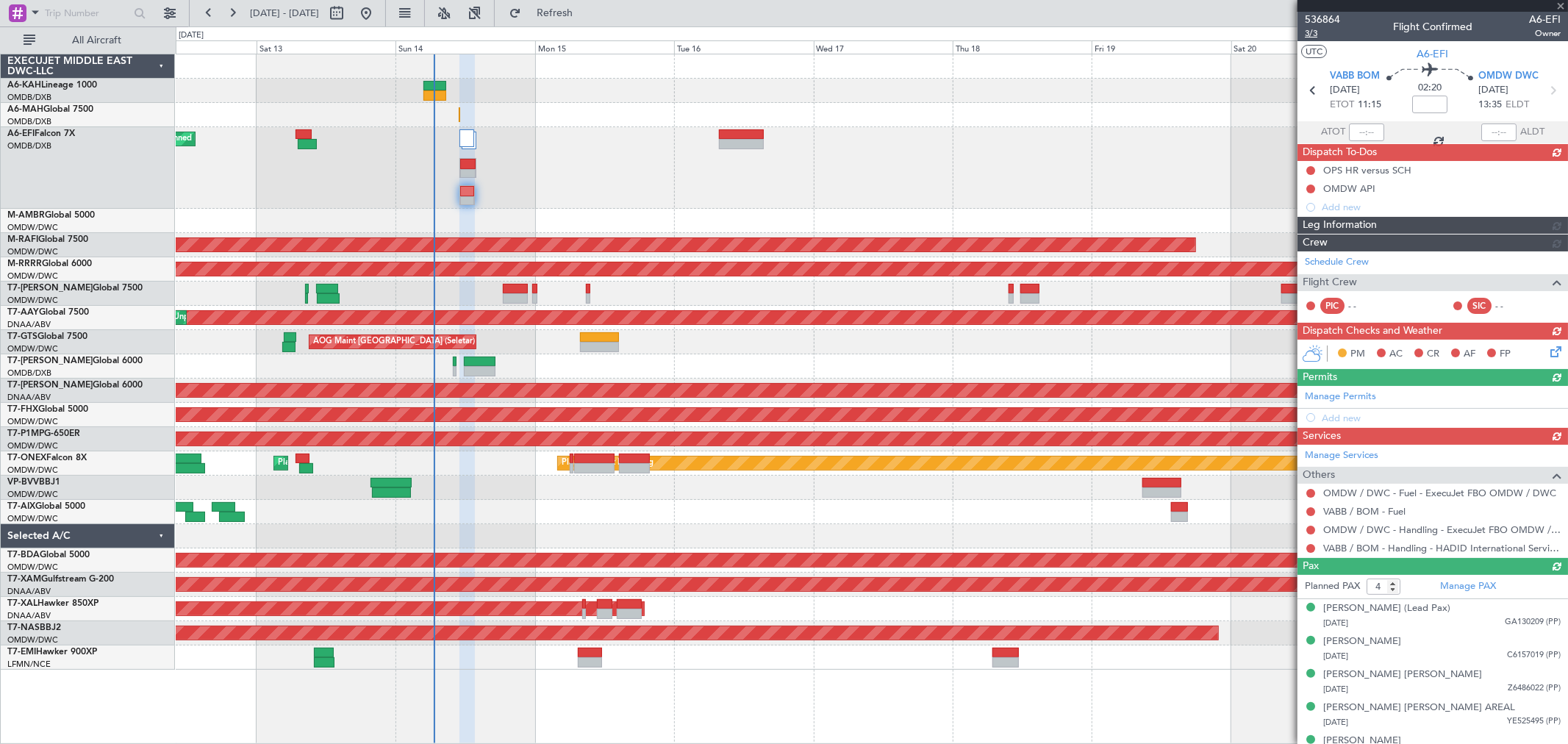
type input "6"
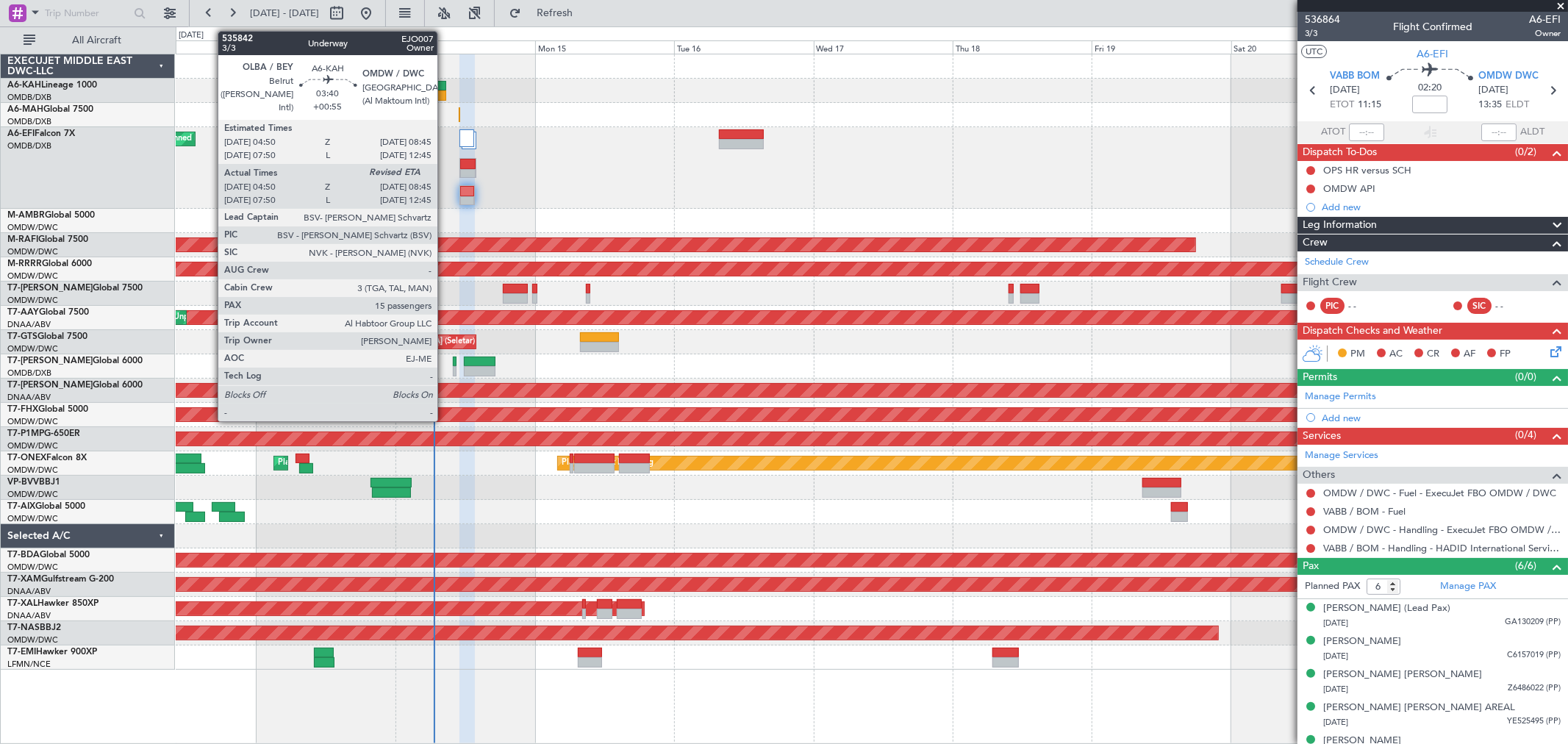
click at [445, 94] on div at bounding box center [434, 95] width 23 height 10
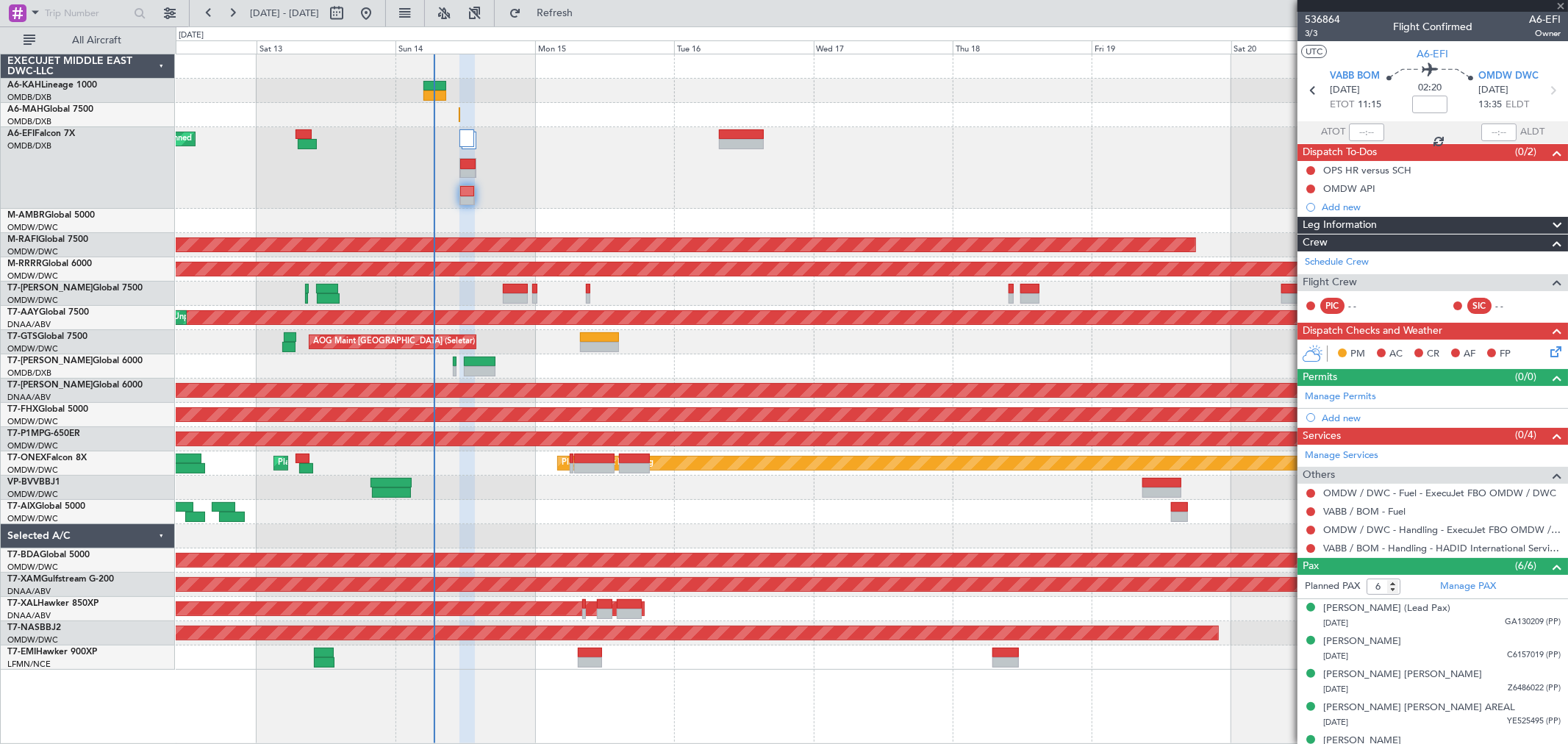
type input "+00:55"
type input "05:00"
type input "15"
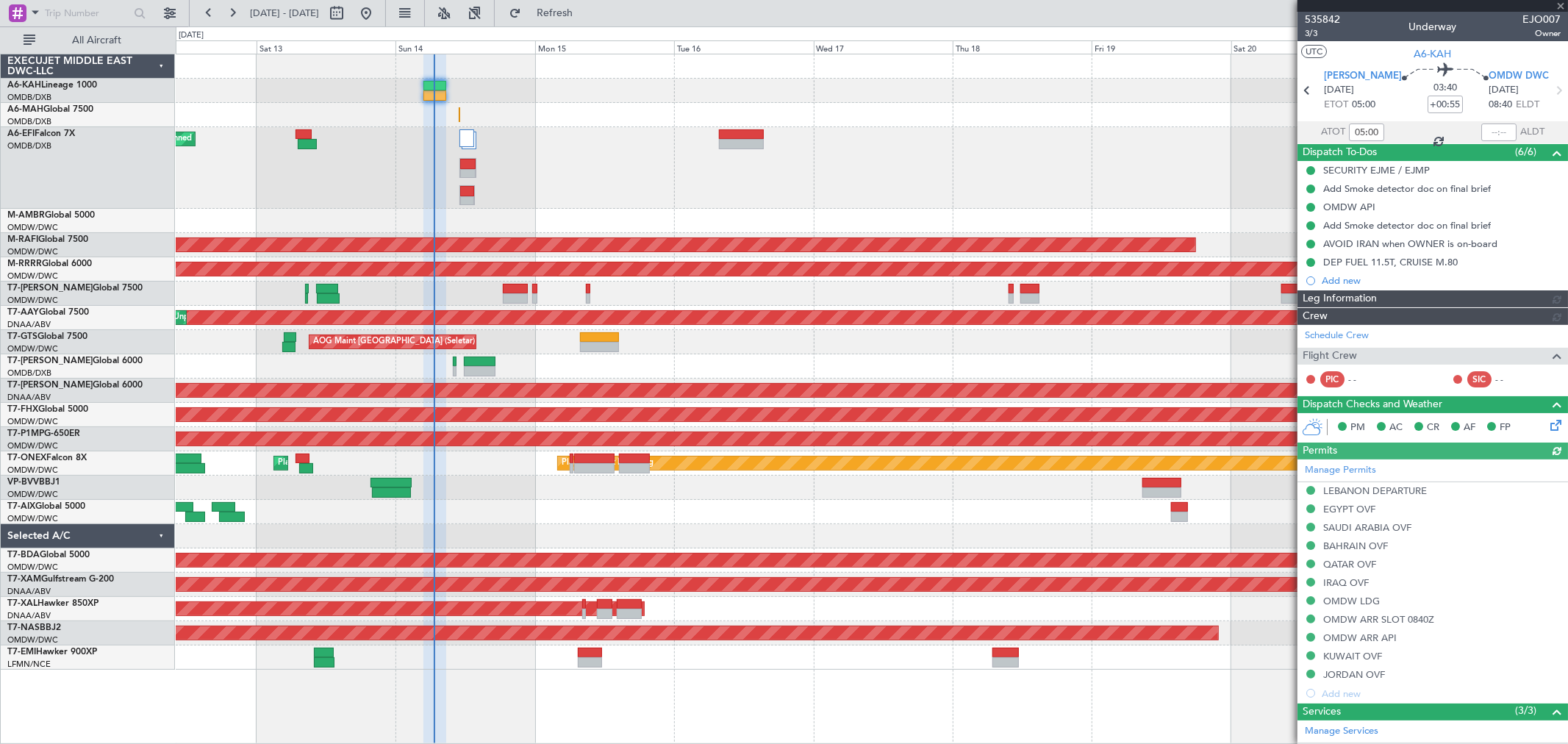
type input "Dherander Fithani (DHF)"
type input "7284"
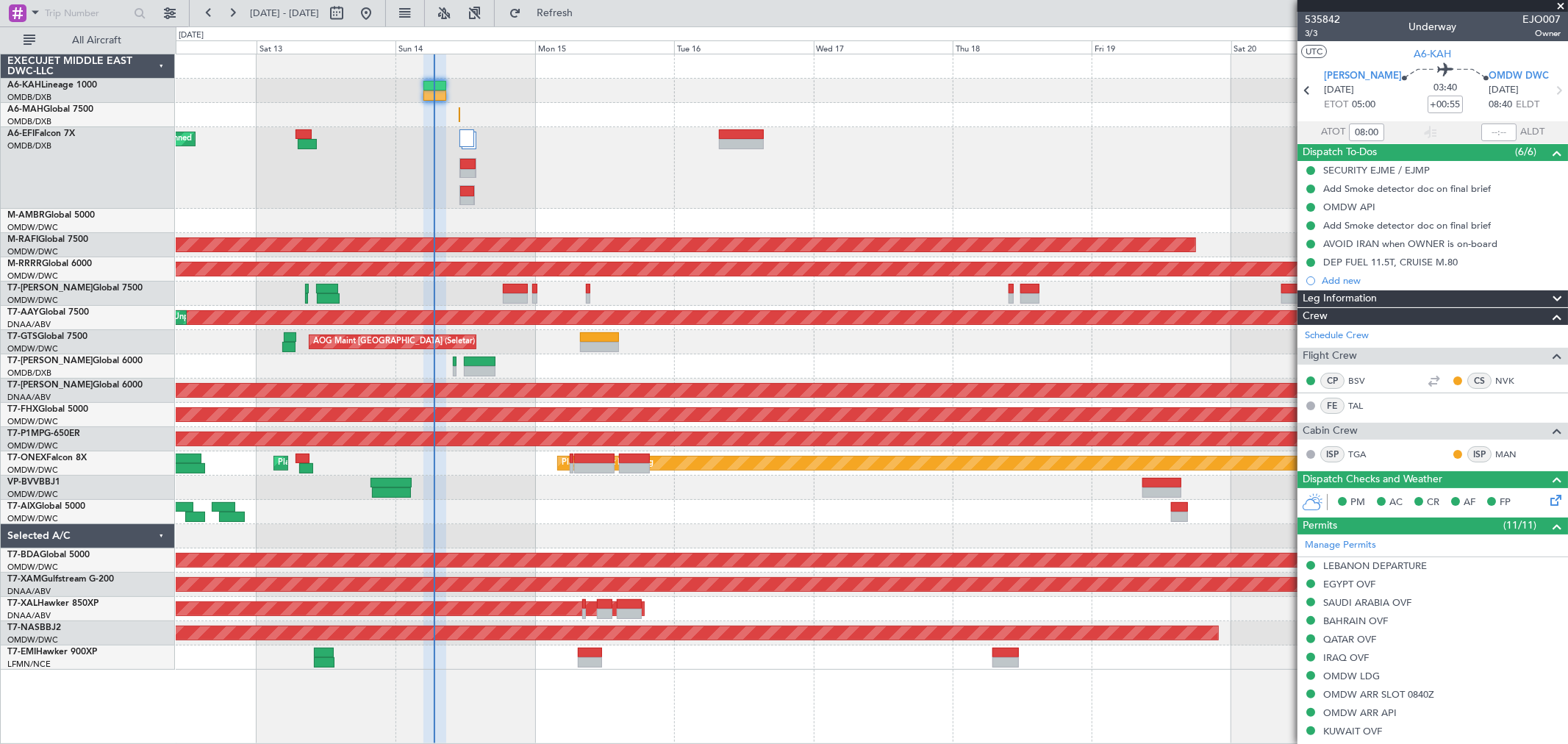
type input "05:00"
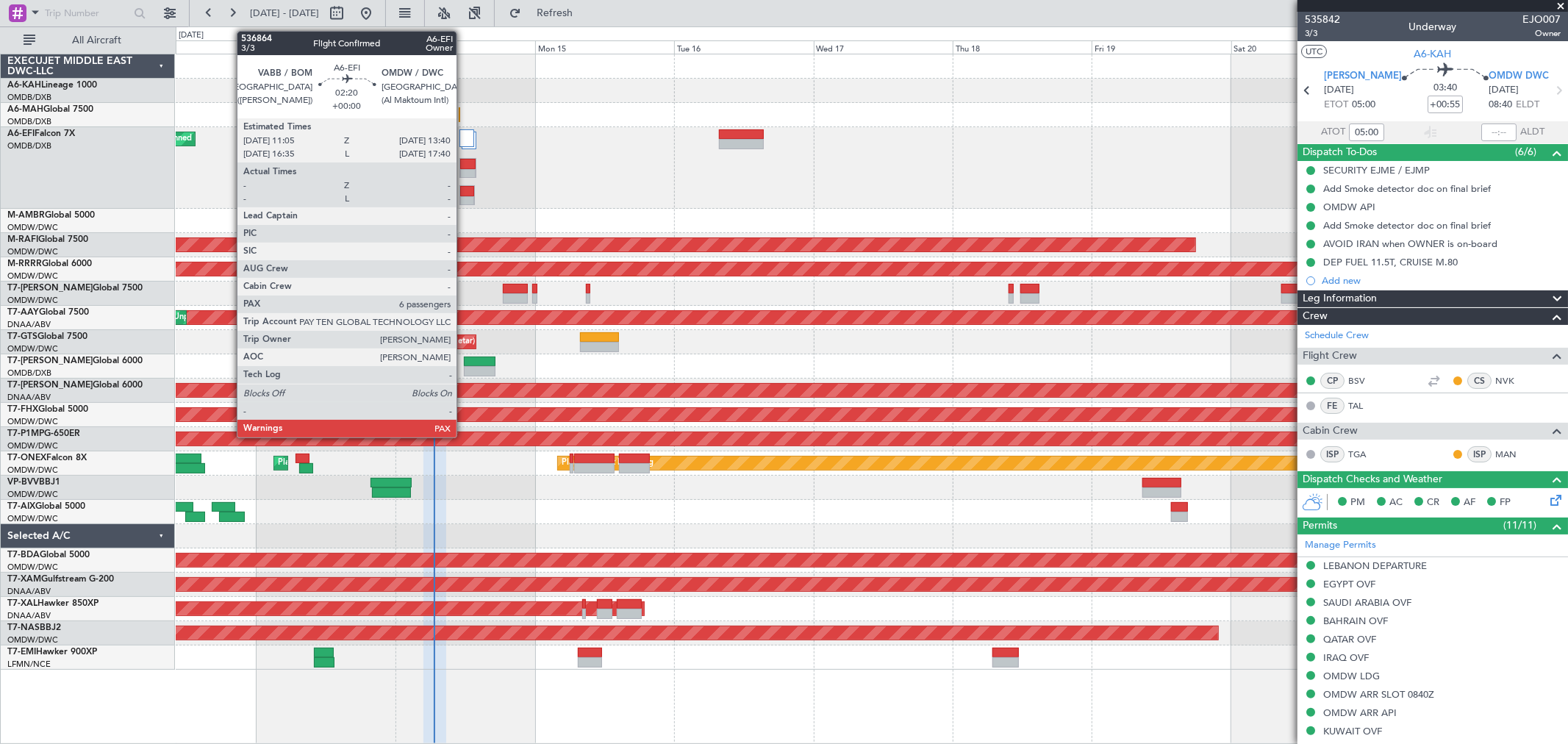
click at [464, 191] on div at bounding box center [467, 192] width 14 height 10
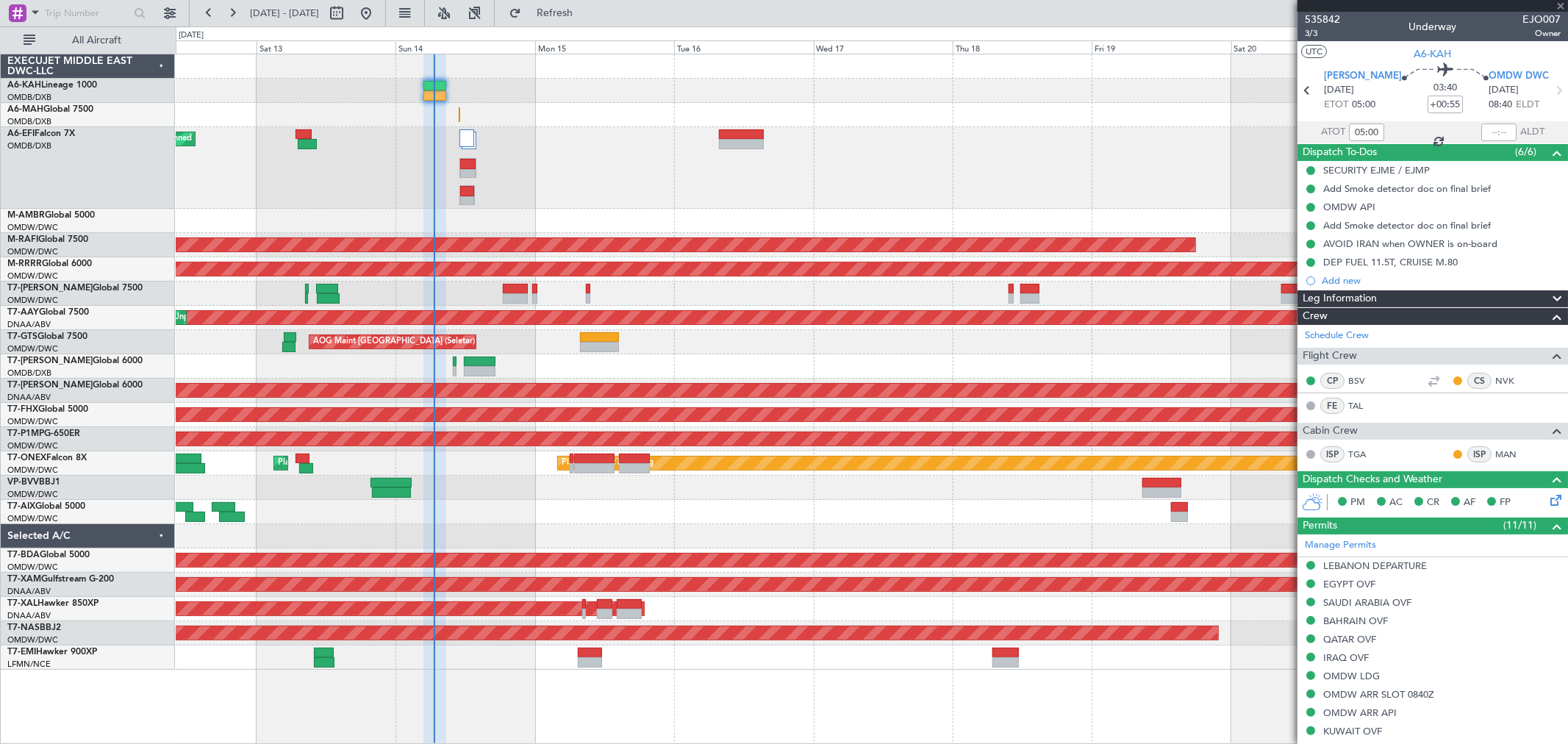
type input "6"
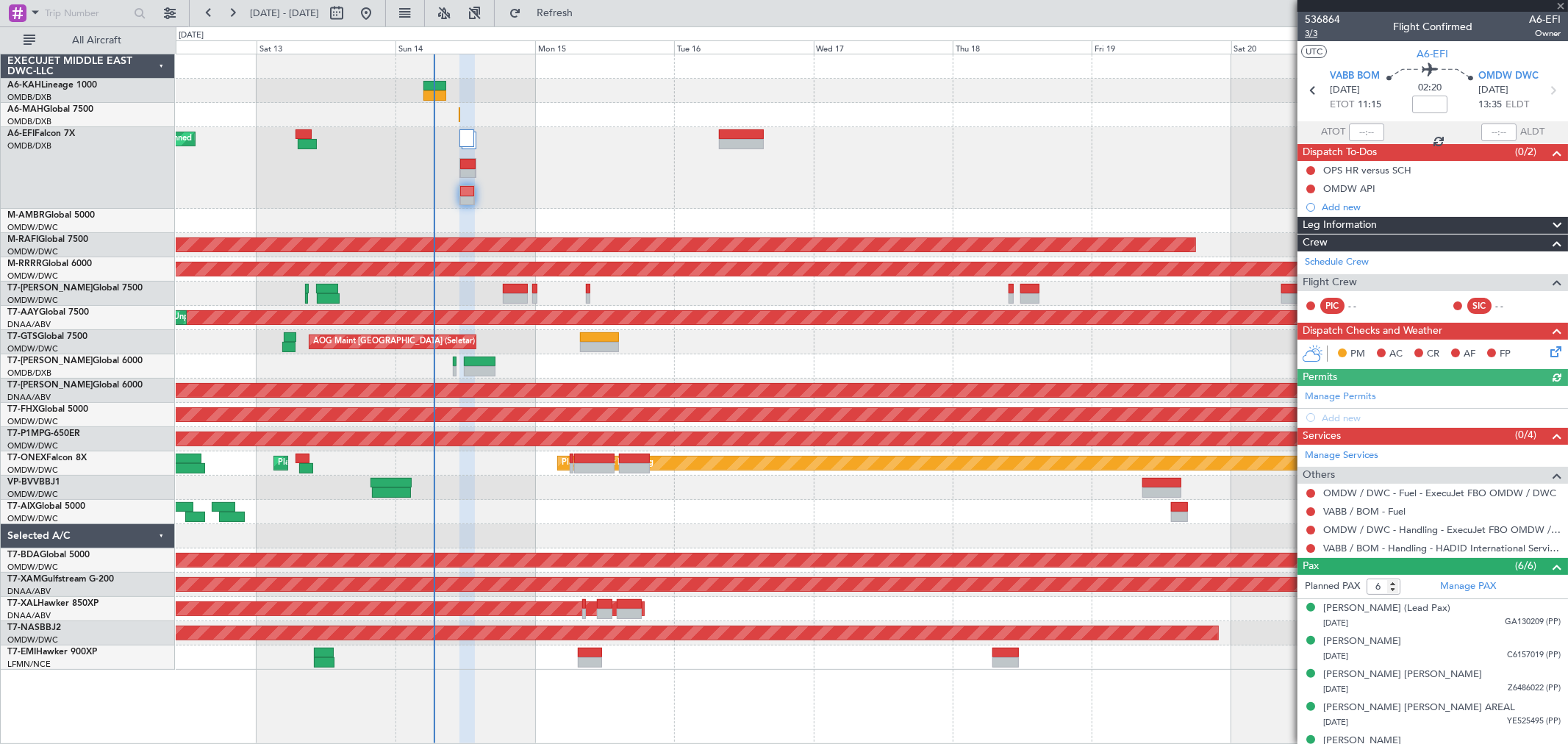
click at [1322, 34] on span "3/3" at bounding box center [1322, 33] width 36 height 12
click at [1349, 394] on link "Manage Permits" at bounding box center [1340, 396] width 71 height 15
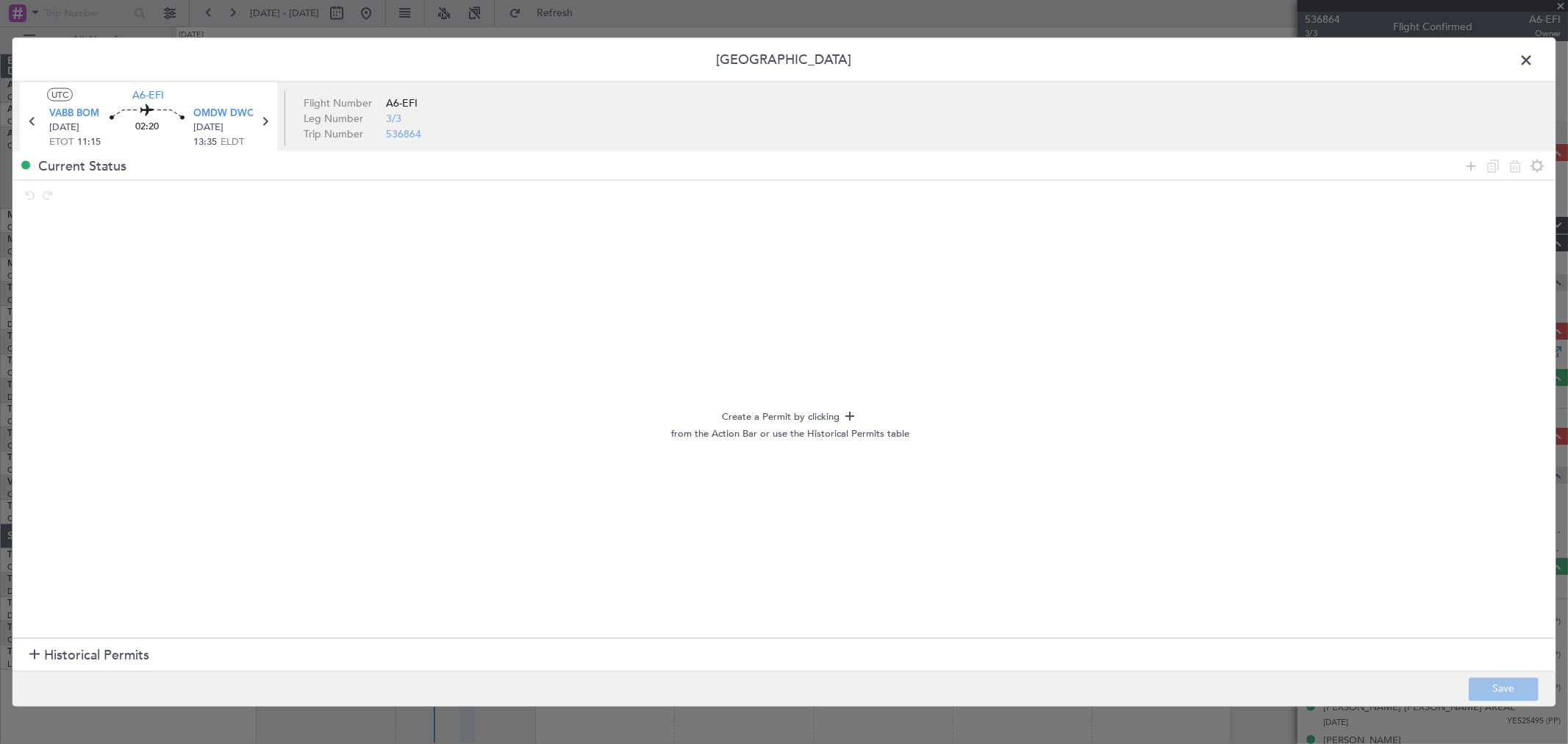
click at [97, 659] on span "Historical Permits" at bounding box center [96, 655] width 105 height 20
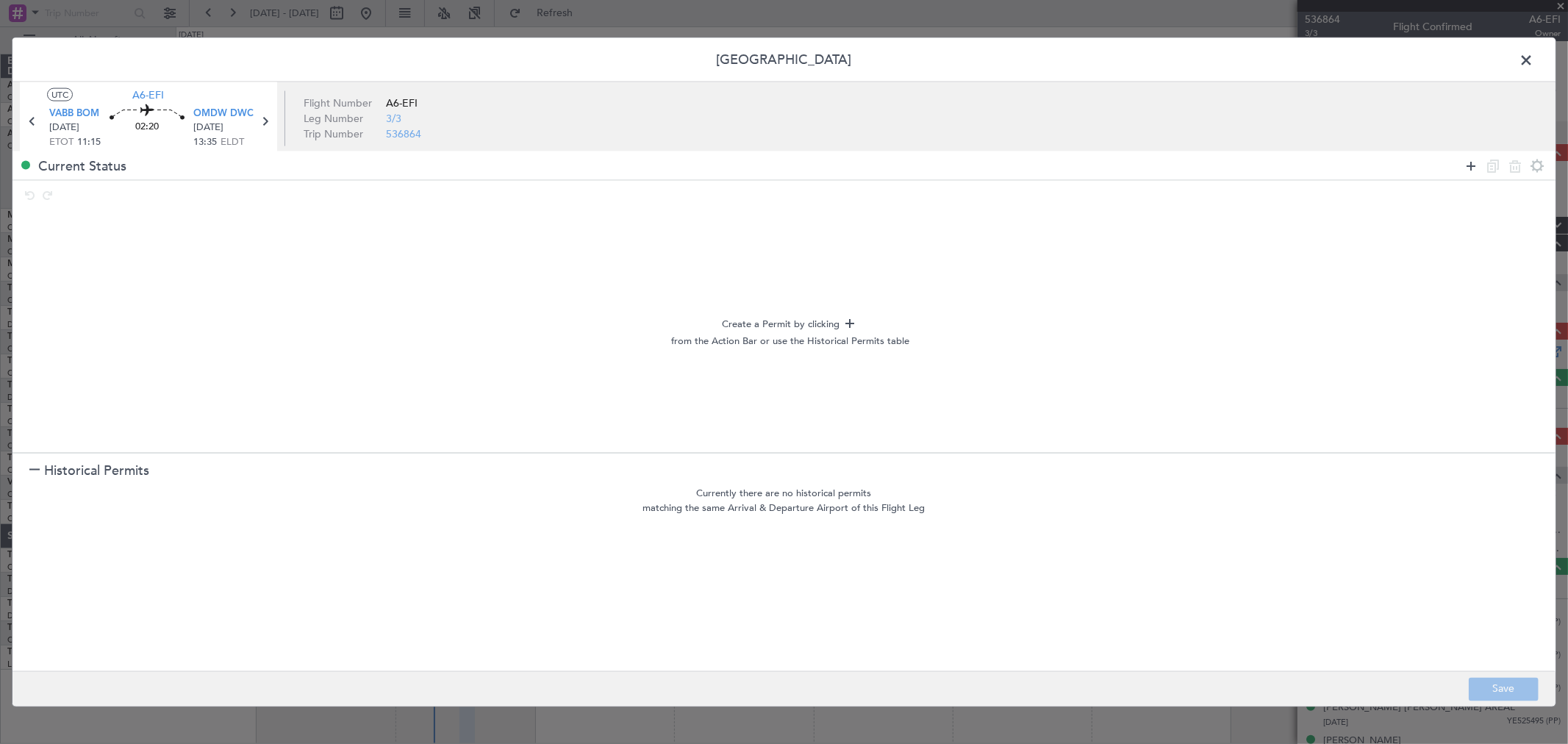
click at [1478, 162] on icon at bounding box center [1470, 166] width 17 height 17
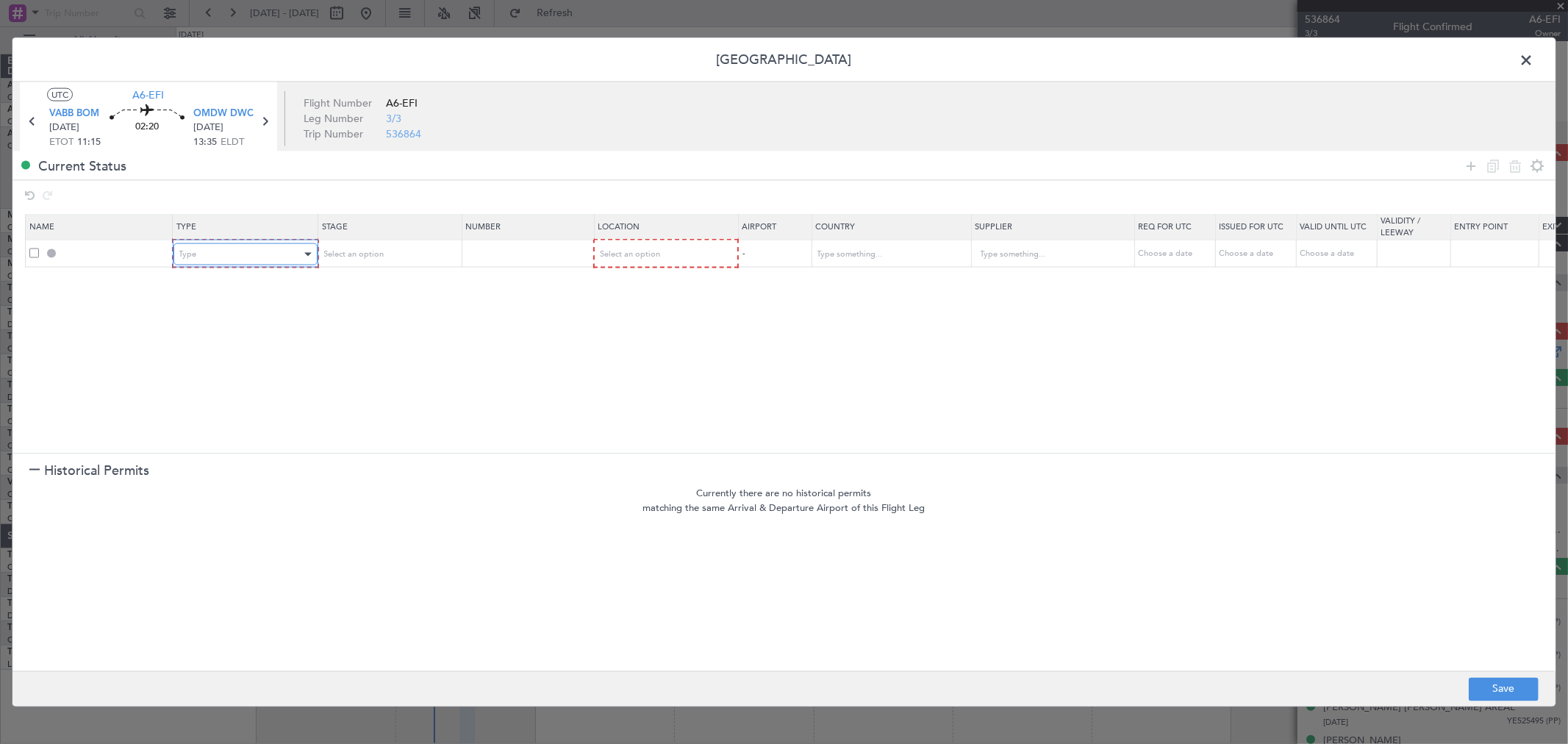
click at [276, 263] on div "Type" at bounding box center [240, 254] width 122 height 22
click at [244, 442] on span "DOT Approval" at bounding box center [244, 453] width 131 height 22
click at [277, 255] on div "DOT Approval" at bounding box center [239, 254] width 122 height 22
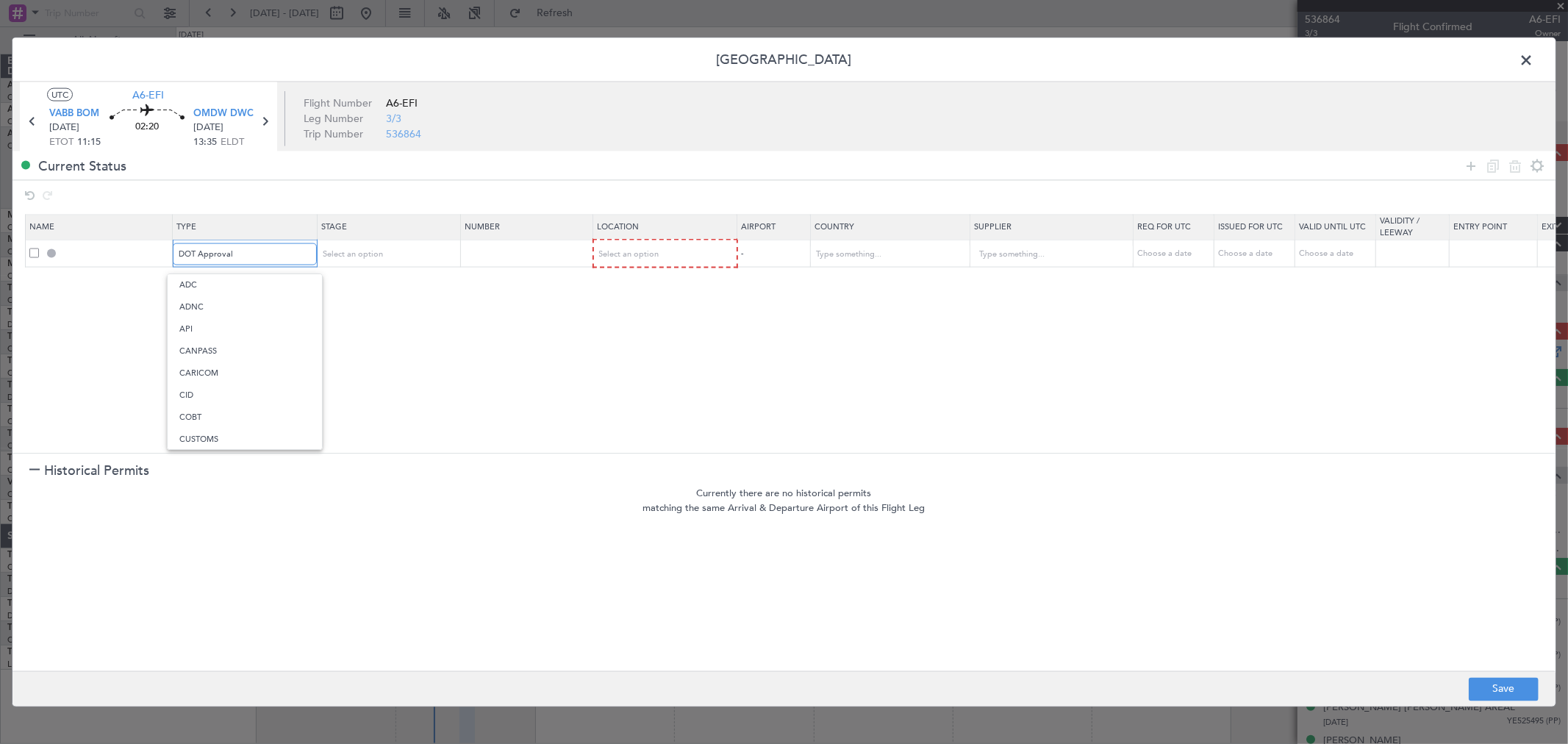
scroll to position [136, 0]
click at [239, 326] on span "Departure" at bounding box center [244, 325] width 131 height 22
click at [349, 264] on div "Select an option" at bounding box center [382, 254] width 122 height 22
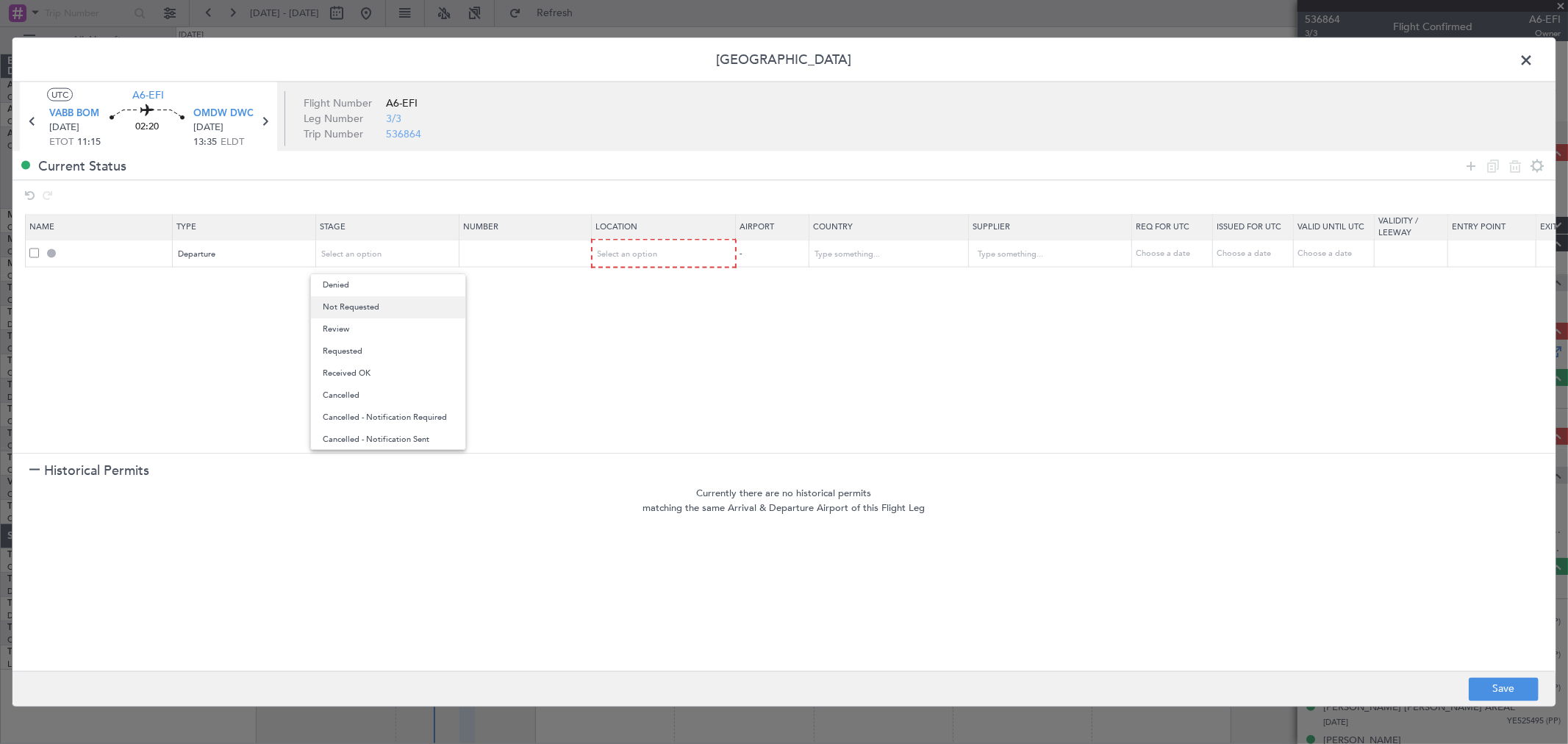
click at [372, 304] on span "Not Requested" at bounding box center [387, 307] width 131 height 22
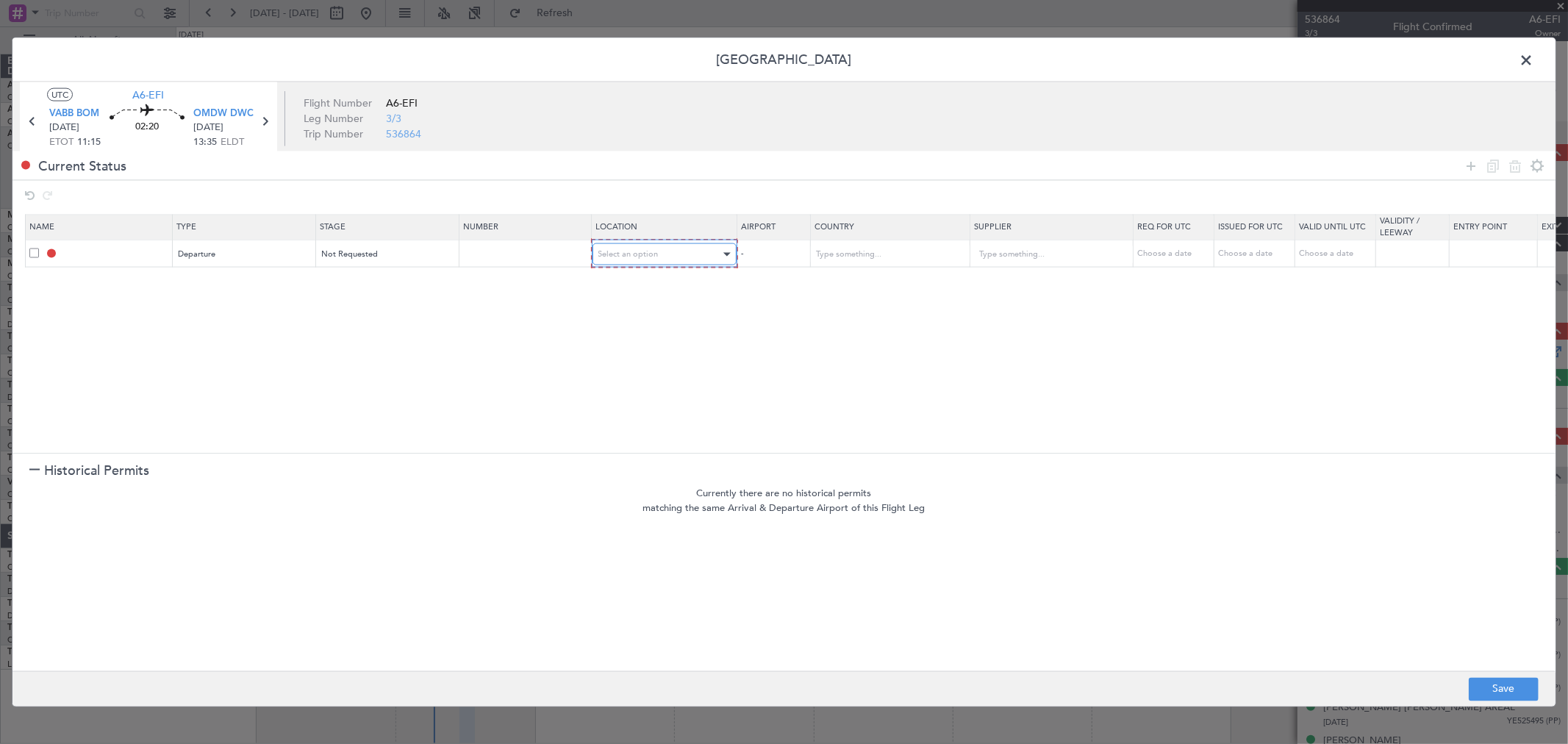
click at [669, 244] on div "Select an option" at bounding box center [659, 254] width 122 height 22
click at [634, 283] on span "Departure" at bounding box center [664, 284] width 131 height 22
drag, startPoint x: 1473, startPoint y: 162, endPoint x: 605, endPoint y: 264, distance: 874.0
click at [1473, 160] on icon at bounding box center [1470, 166] width 17 height 17
click at [239, 292] on div "Type" at bounding box center [240, 281] width 122 height 22
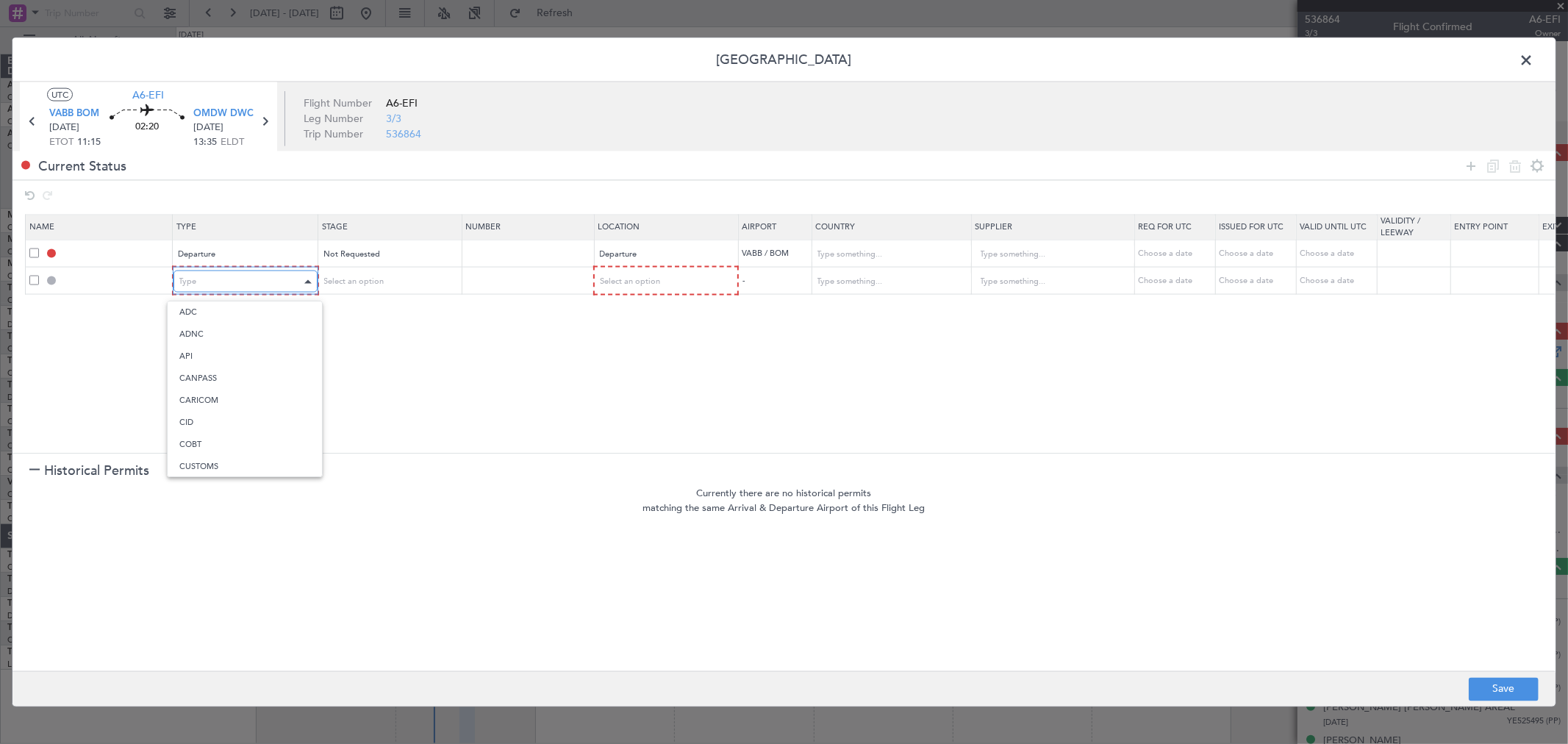
scroll to position [273, 0]
click at [192, 429] on span "Overflight" at bounding box center [244, 436] width 131 height 22
click at [348, 271] on div "Select an option" at bounding box center [382, 281] width 122 height 22
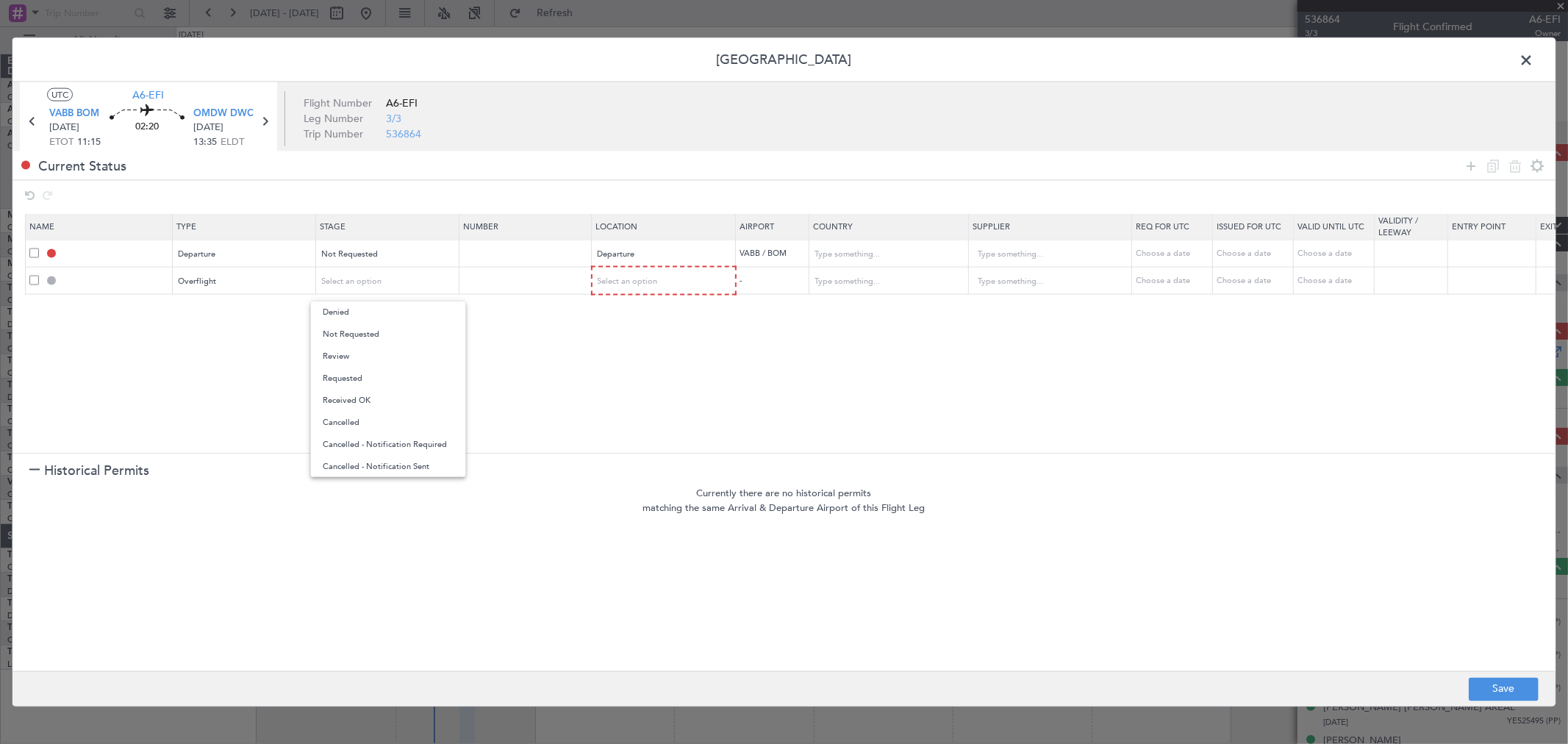
click at [625, 277] on div at bounding box center [784, 372] width 1568 height 744
click at [625, 277] on span "Select an option" at bounding box center [628, 281] width 61 height 11
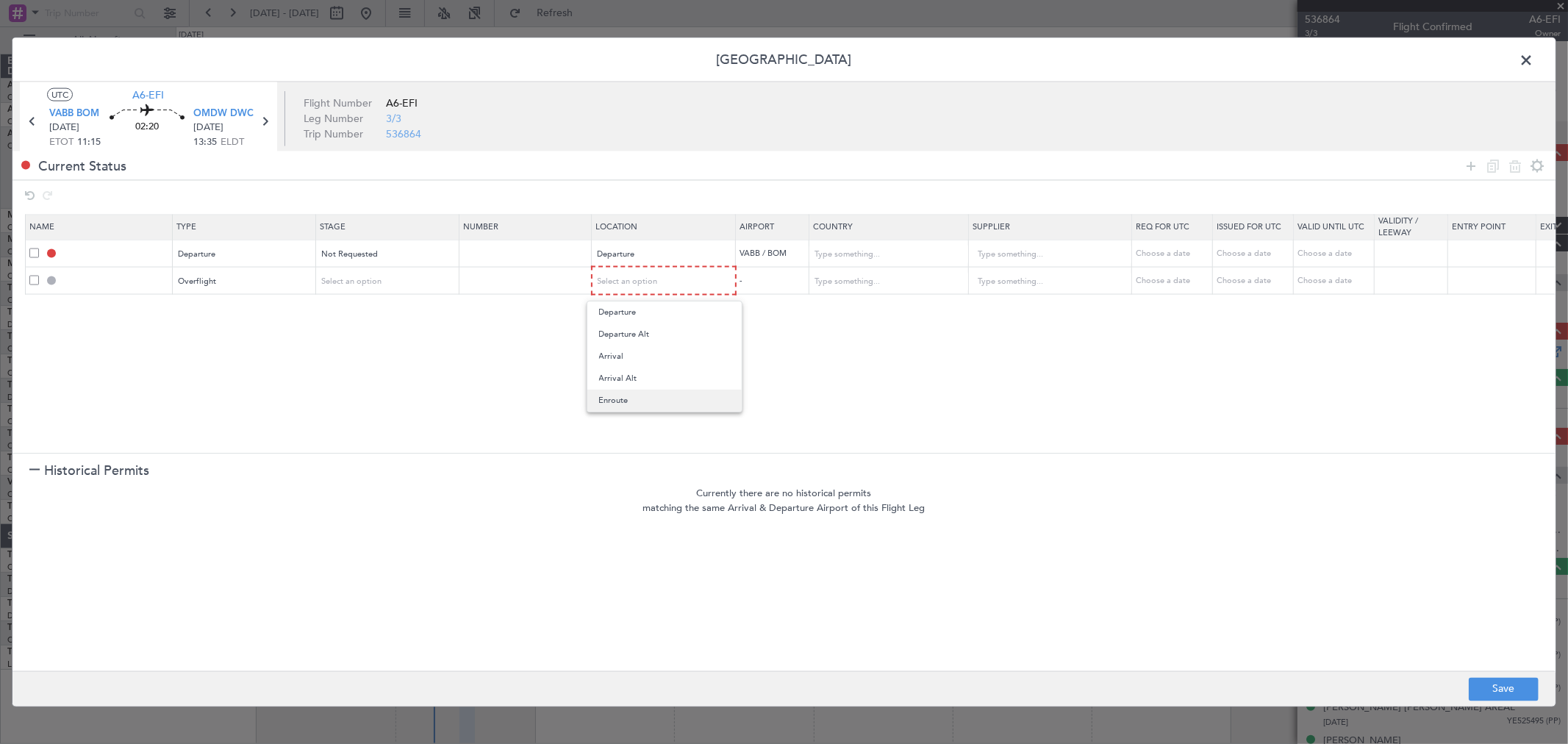
click at [628, 391] on span "Enroute" at bounding box center [664, 400] width 131 height 22
click at [1467, 157] on icon at bounding box center [1470, 166] width 17 height 17
click at [209, 310] on div "Type" at bounding box center [240, 308] width 122 height 22
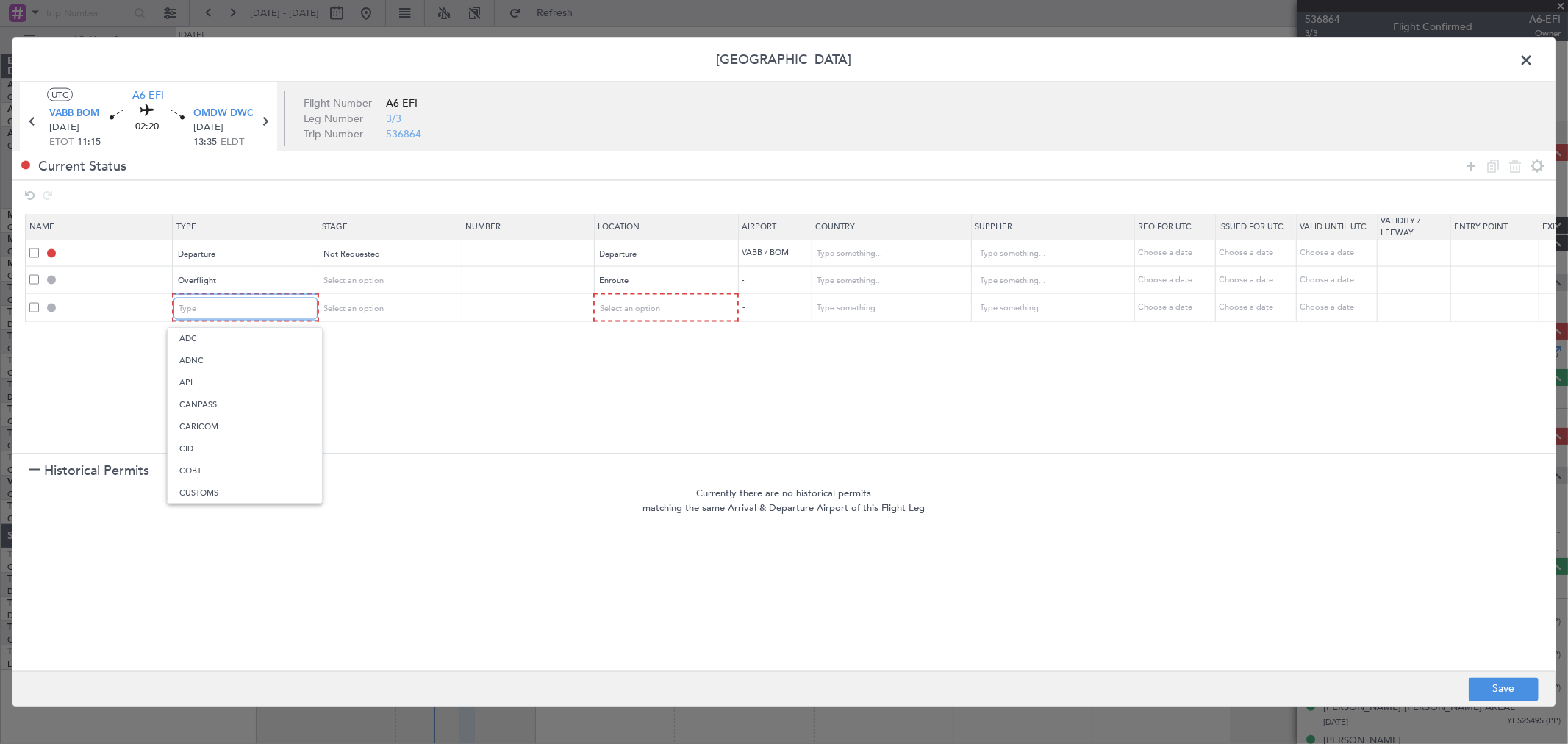
scroll to position [442, 0]
click at [237, 445] on span "Slot" at bounding box center [244, 447] width 131 height 22
click at [654, 302] on div "Select an option" at bounding box center [659, 308] width 122 height 22
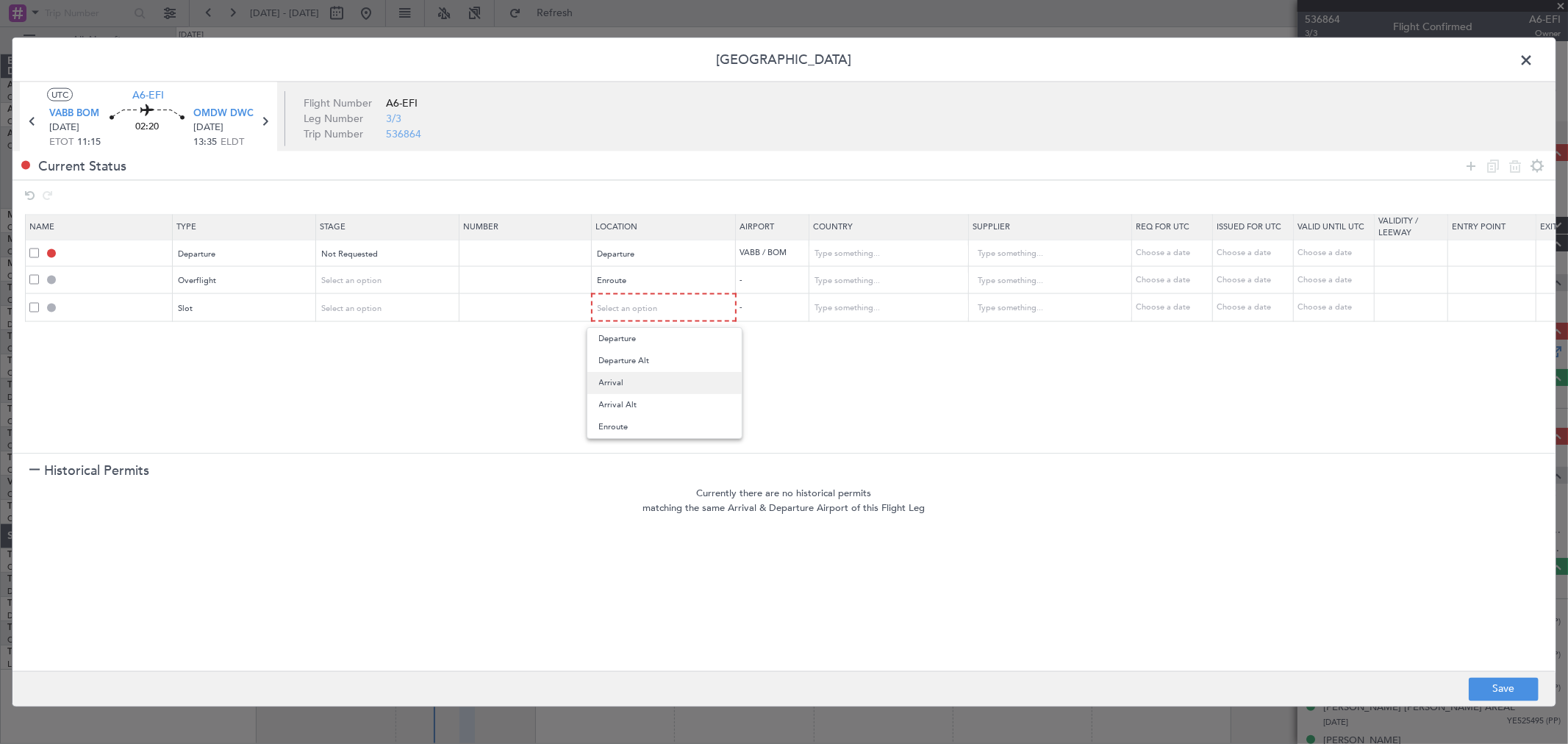
click at [654, 381] on span "Arrival" at bounding box center [664, 382] width 131 height 22
click at [1467, 166] on icon at bounding box center [1470, 166] width 17 height 17
click at [226, 334] on div "Type" at bounding box center [240, 335] width 122 height 22
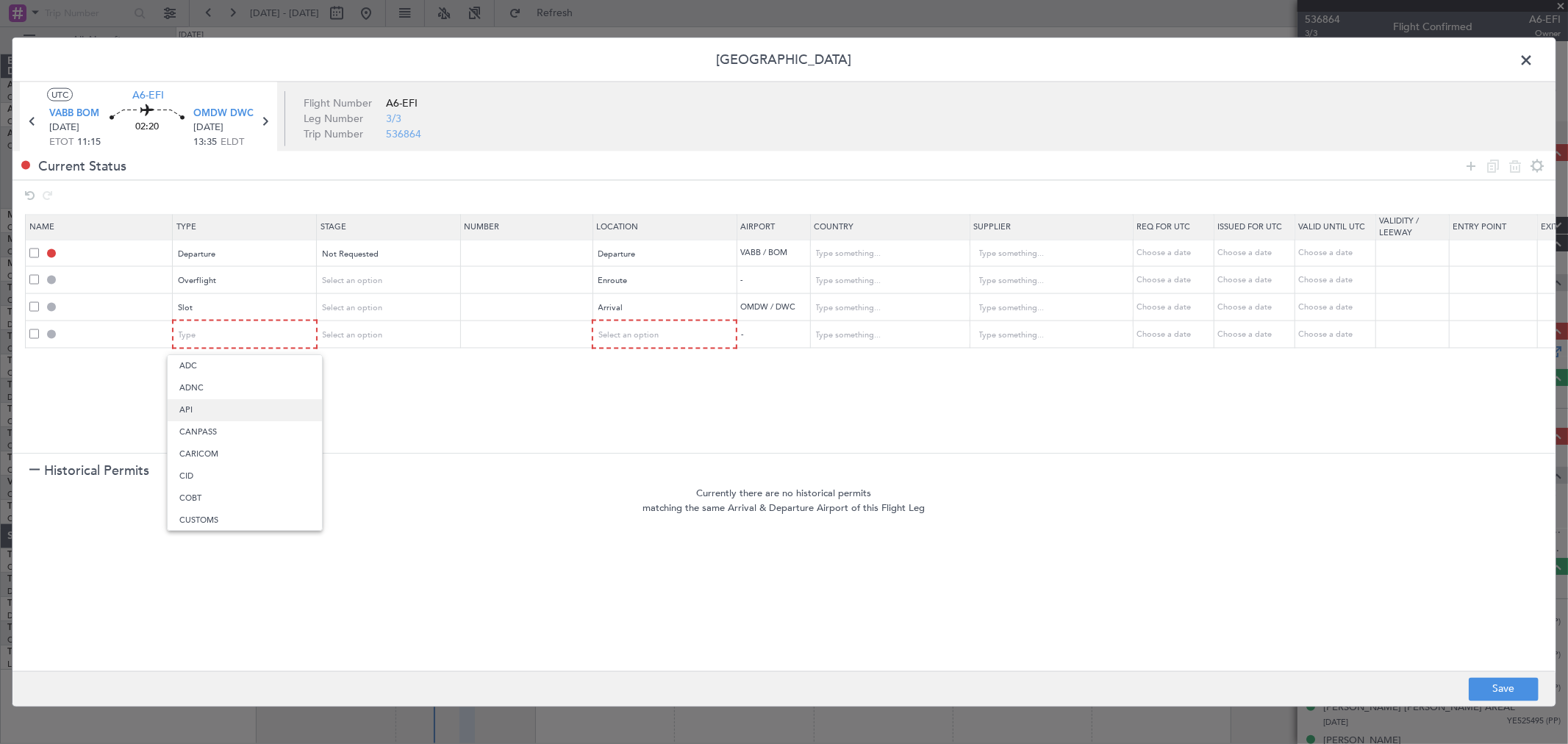
click at [217, 400] on span "API" at bounding box center [244, 409] width 131 height 22
click at [641, 326] on div "Select an option" at bounding box center [659, 335] width 122 height 22
click at [616, 407] on span "Arrival" at bounding box center [664, 409] width 131 height 22
click at [1468, 166] on icon at bounding box center [1470, 166] width 17 height 17
click at [198, 360] on div "Type" at bounding box center [240, 361] width 122 height 22
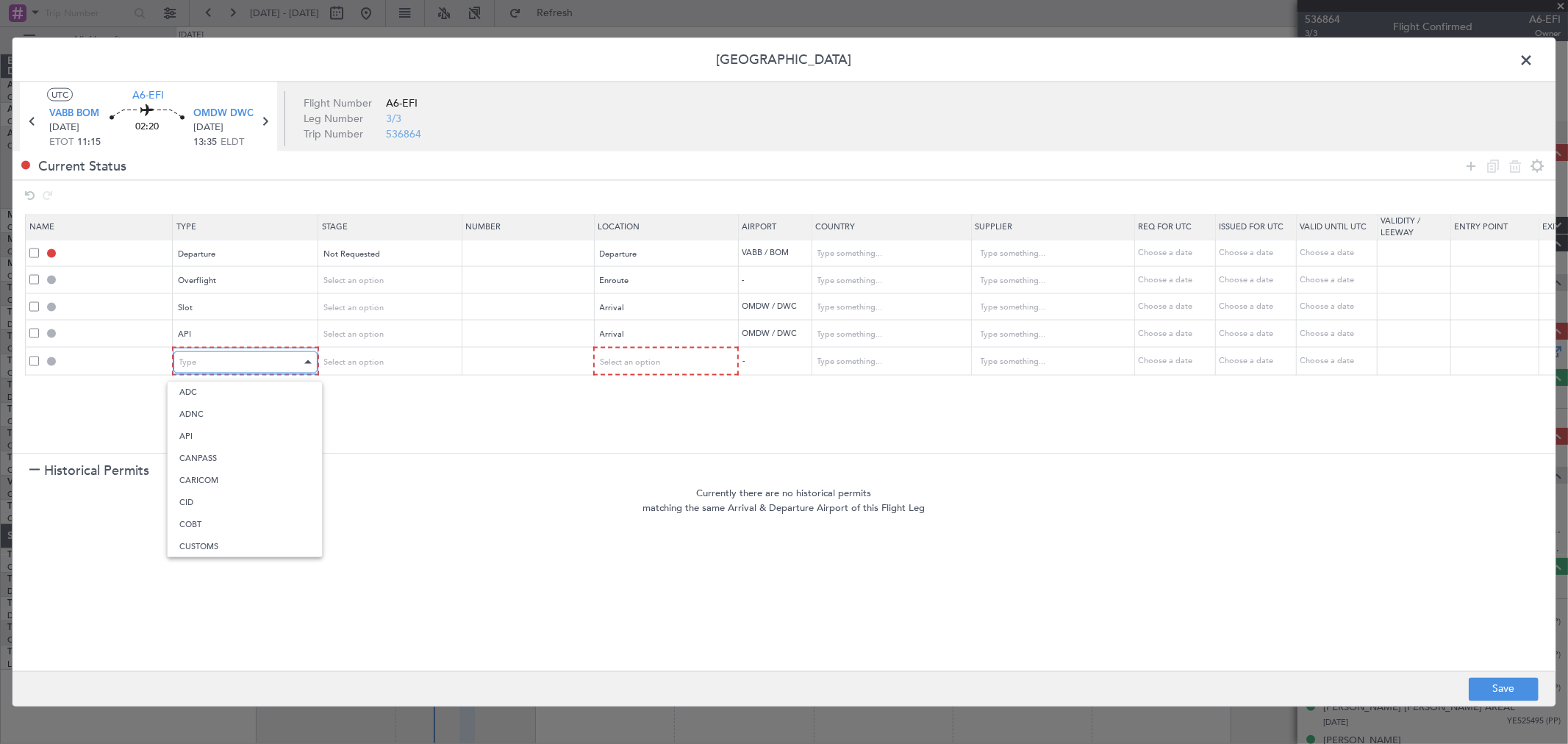
scroll to position [225, 0]
click at [248, 517] on span "Landing" at bounding box center [244, 520] width 131 height 22
click at [710, 356] on div "Select an option" at bounding box center [659, 361] width 122 height 22
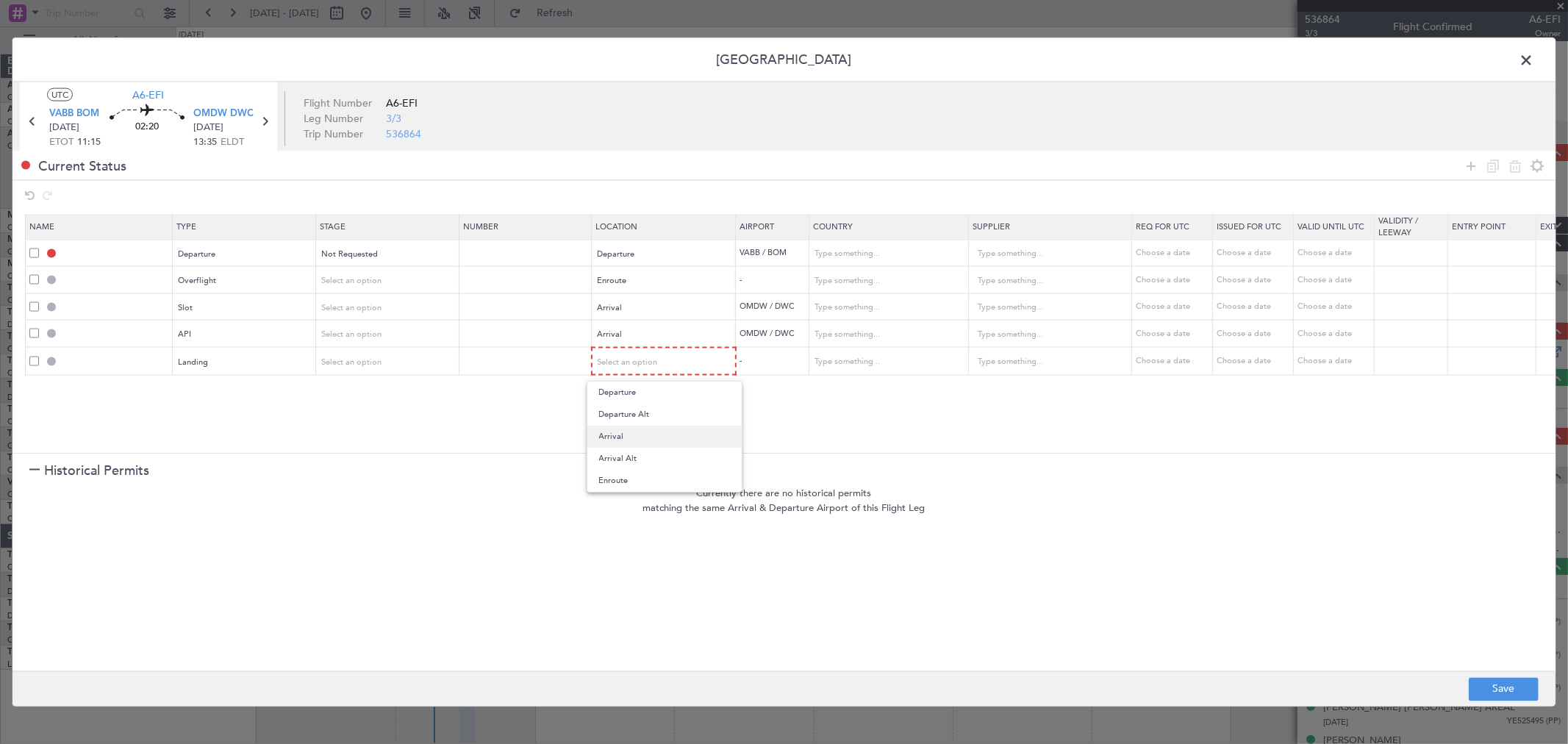
click at [661, 438] on span "Arrival" at bounding box center [664, 436] width 131 height 22
click at [1495, 684] on button "Save" at bounding box center [1503, 689] width 70 height 23
type input "DEPARTURE"
type input "India"
type input "NNN"
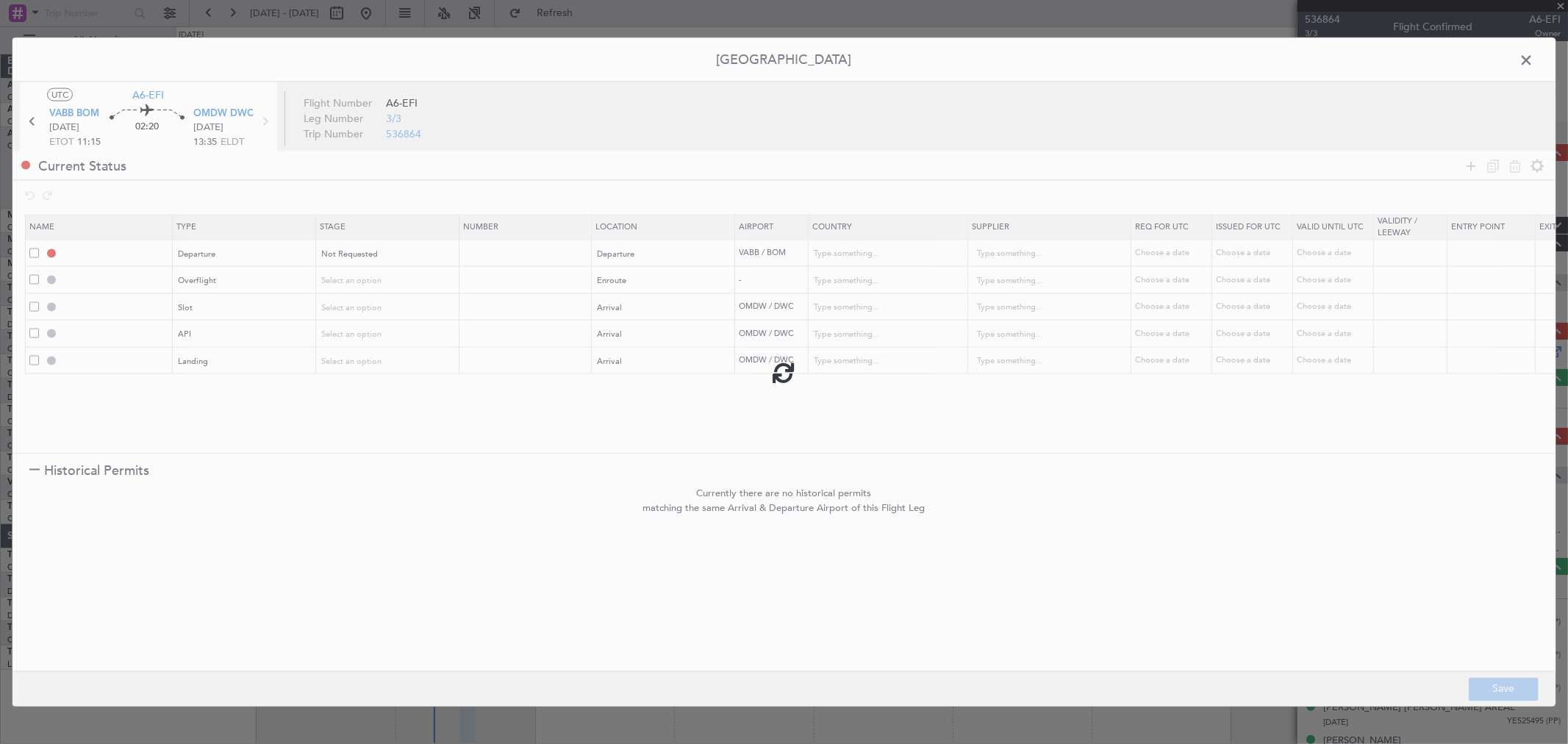
type input "3"
type input "OVF"
type input "NNN"
type input "OMDW ARR SLOT"
type input "[GEOGRAPHIC_DATA]"
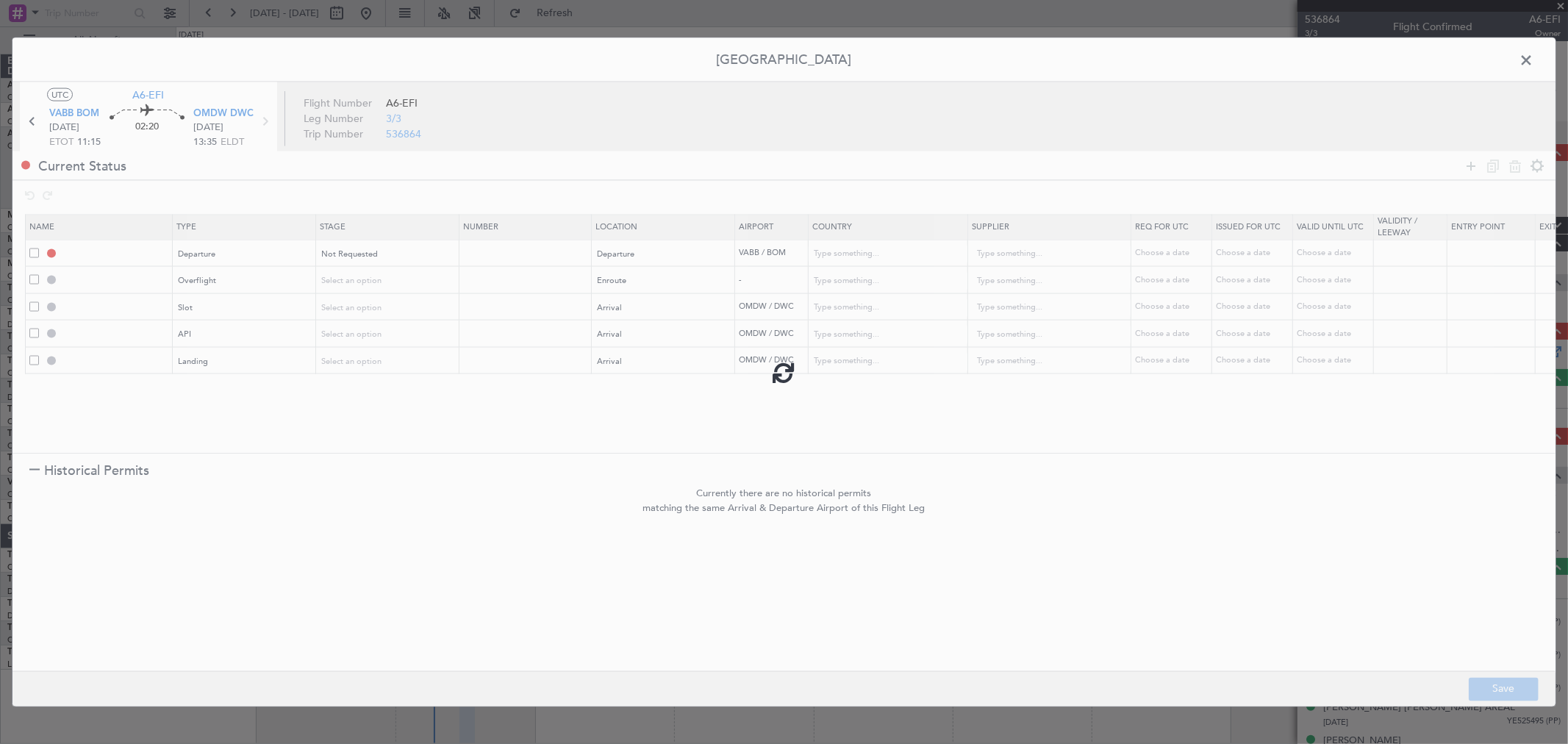
type input "NNN"
type input "1"
type input "OMDW ARR API"
type input "[GEOGRAPHIC_DATA]"
type input "NNN"
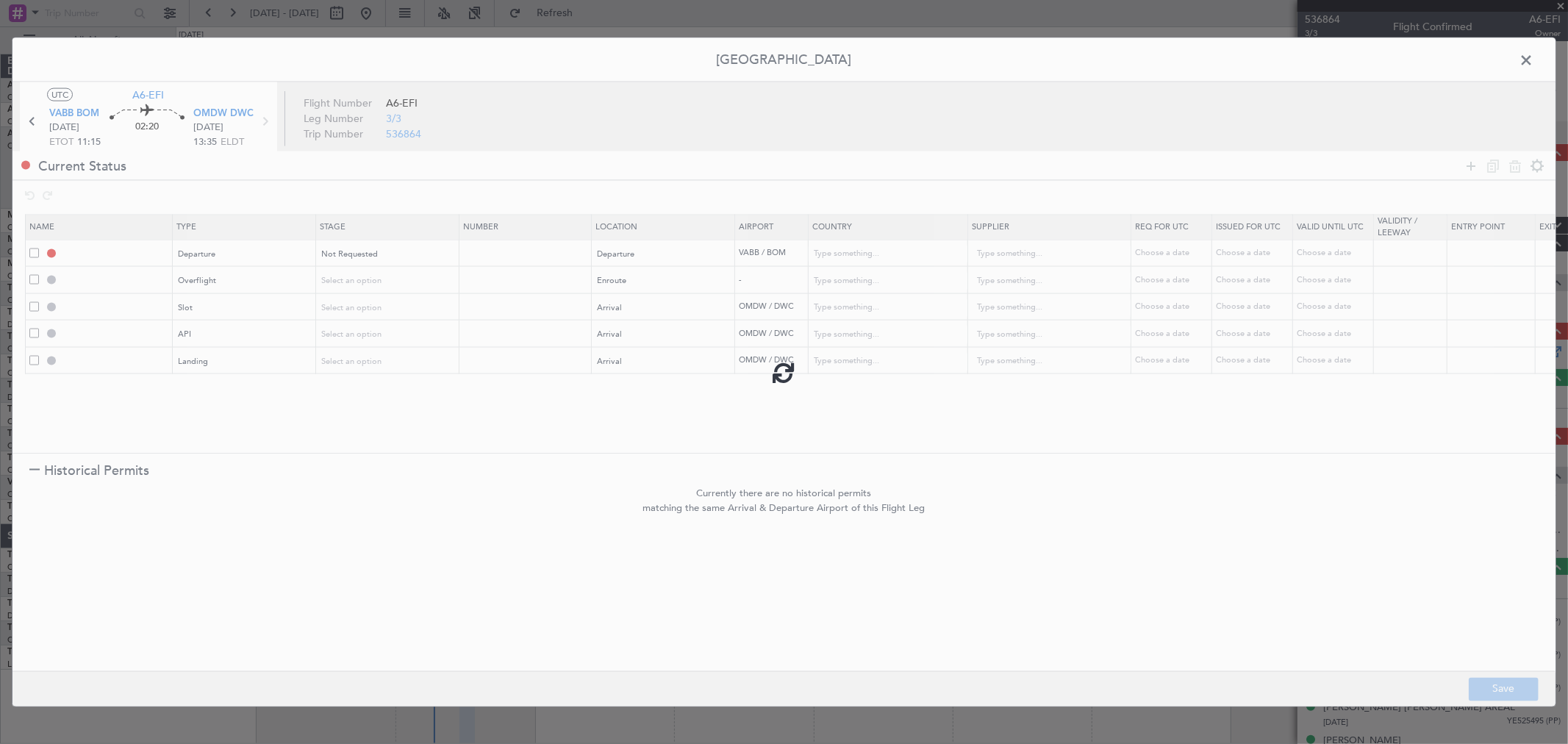
type input "1"
type input "OMDW LDG"
type input "[GEOGRAPHIC_DATA]"
type input "NNN"
type input "1"
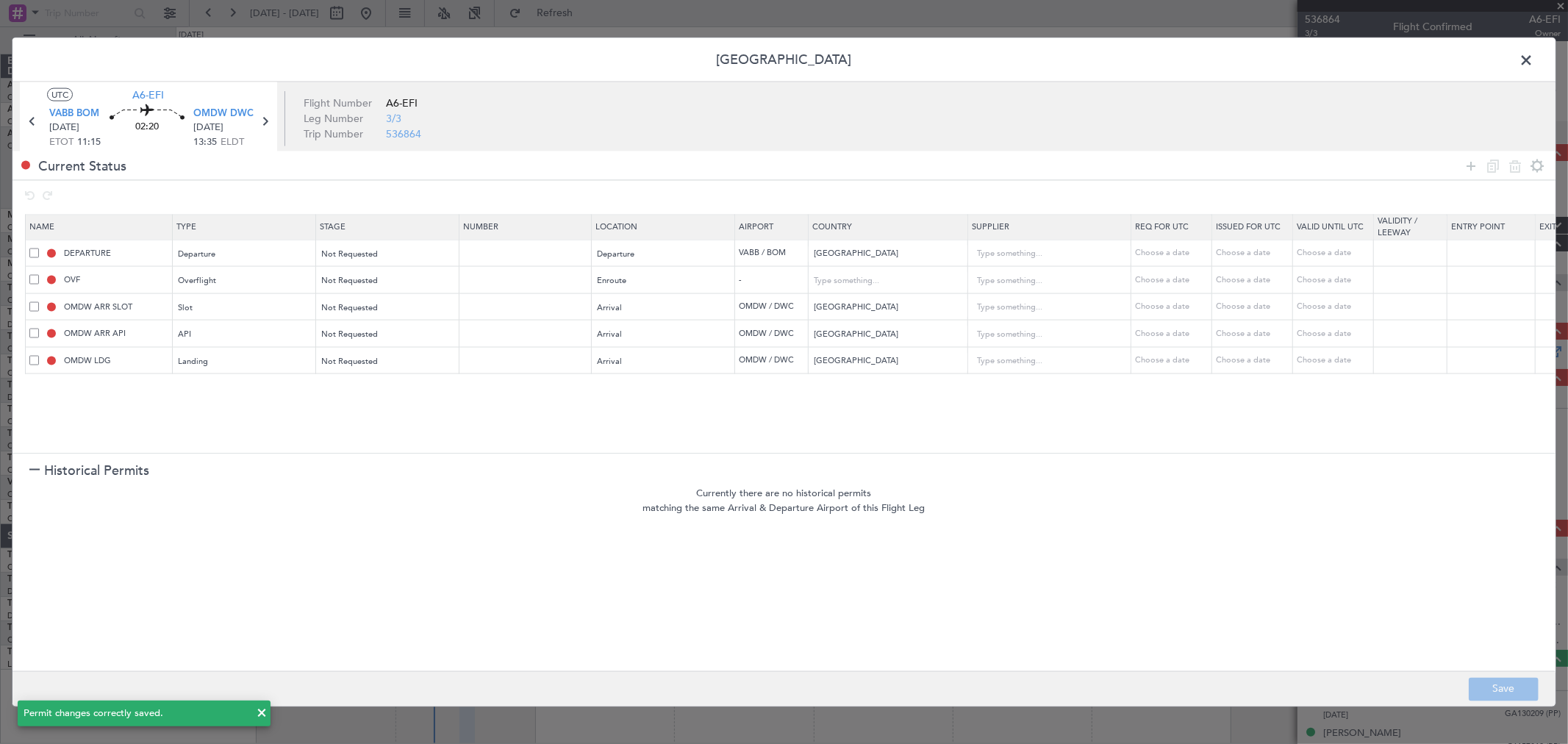
click at [1533, 63] on span at bounding box center [1533, 64] width 0 height 29
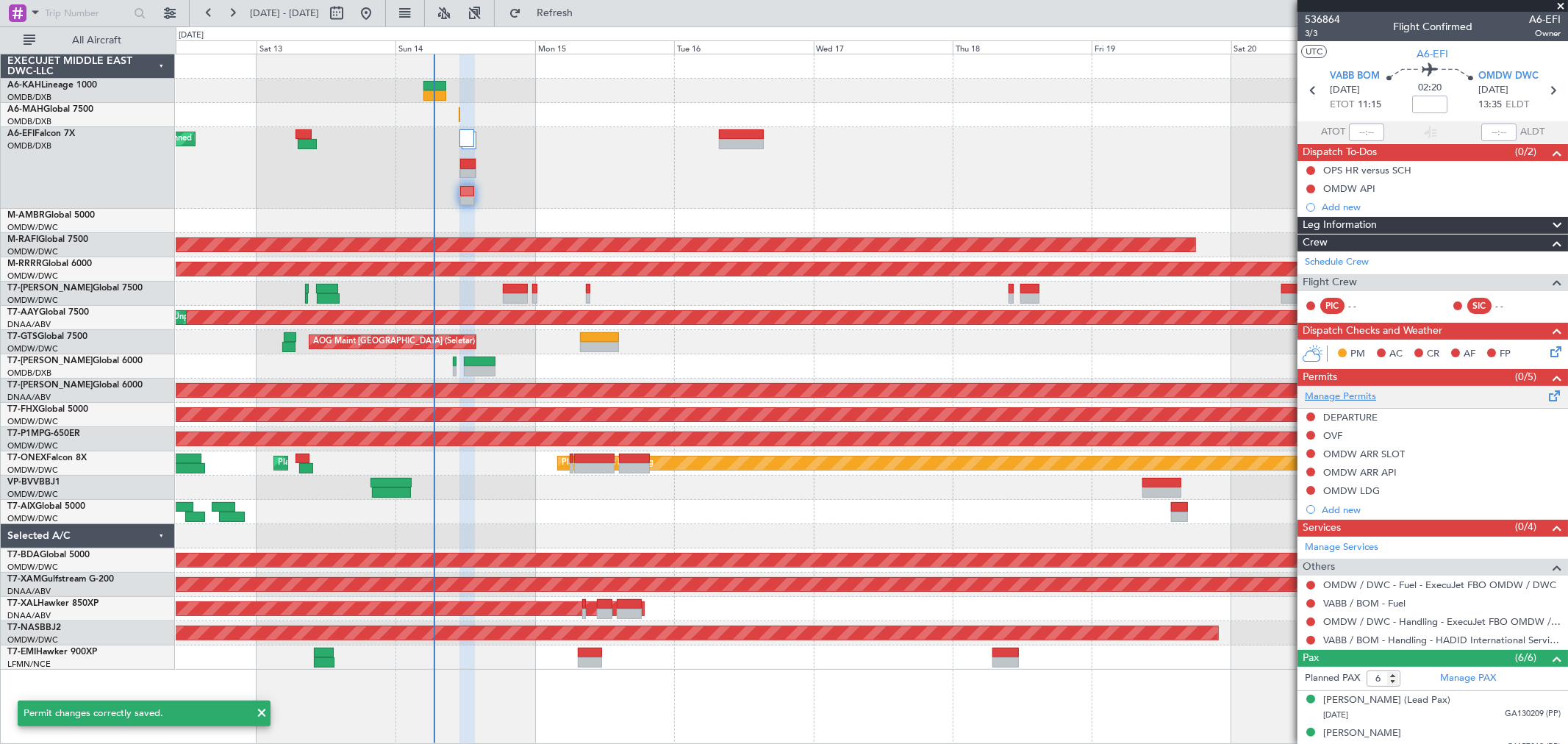
click at [1318, 393] on link "Manage Permits" at bounding box center [1340, 396] width 71 height 15
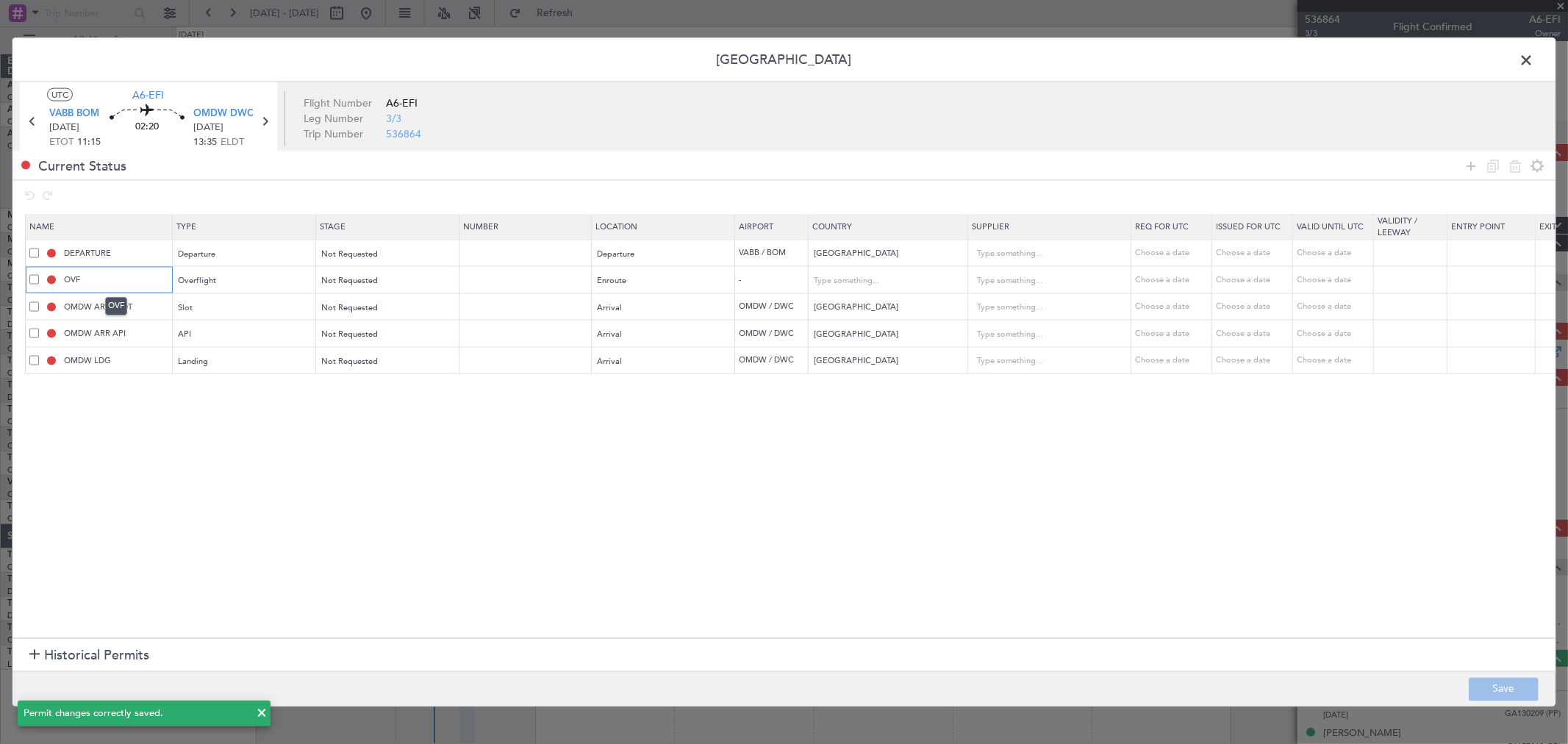
click at [63, 277] on input "OVF" at bounding box center [115, 279] width 110 height 12
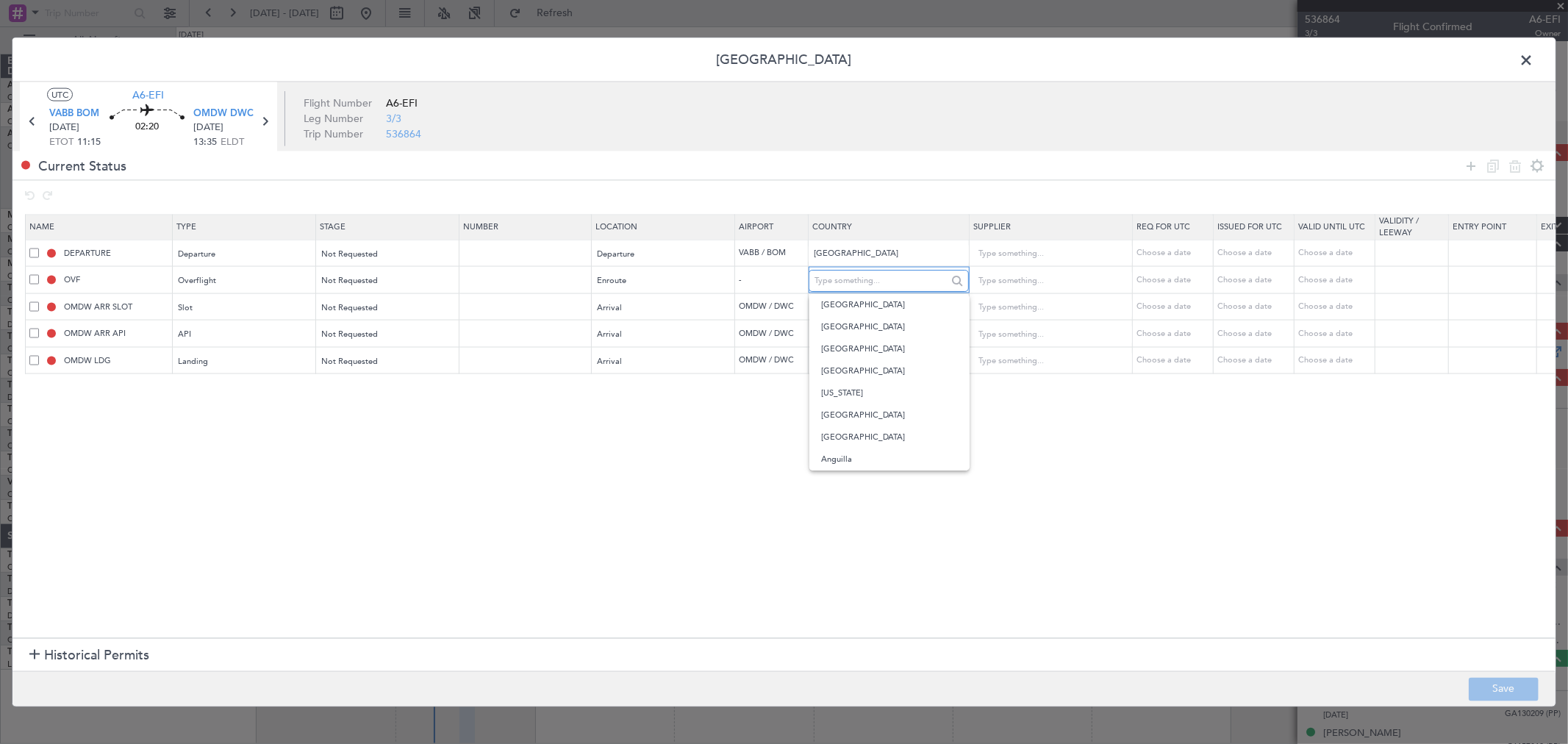
click at [882, 289] on input "text" at bounding box center [880, 280] width 133 height 22
click at [845, 299] on span "Oman" at bounding box center [889, 304] width 137 height 22
type input "Oman"
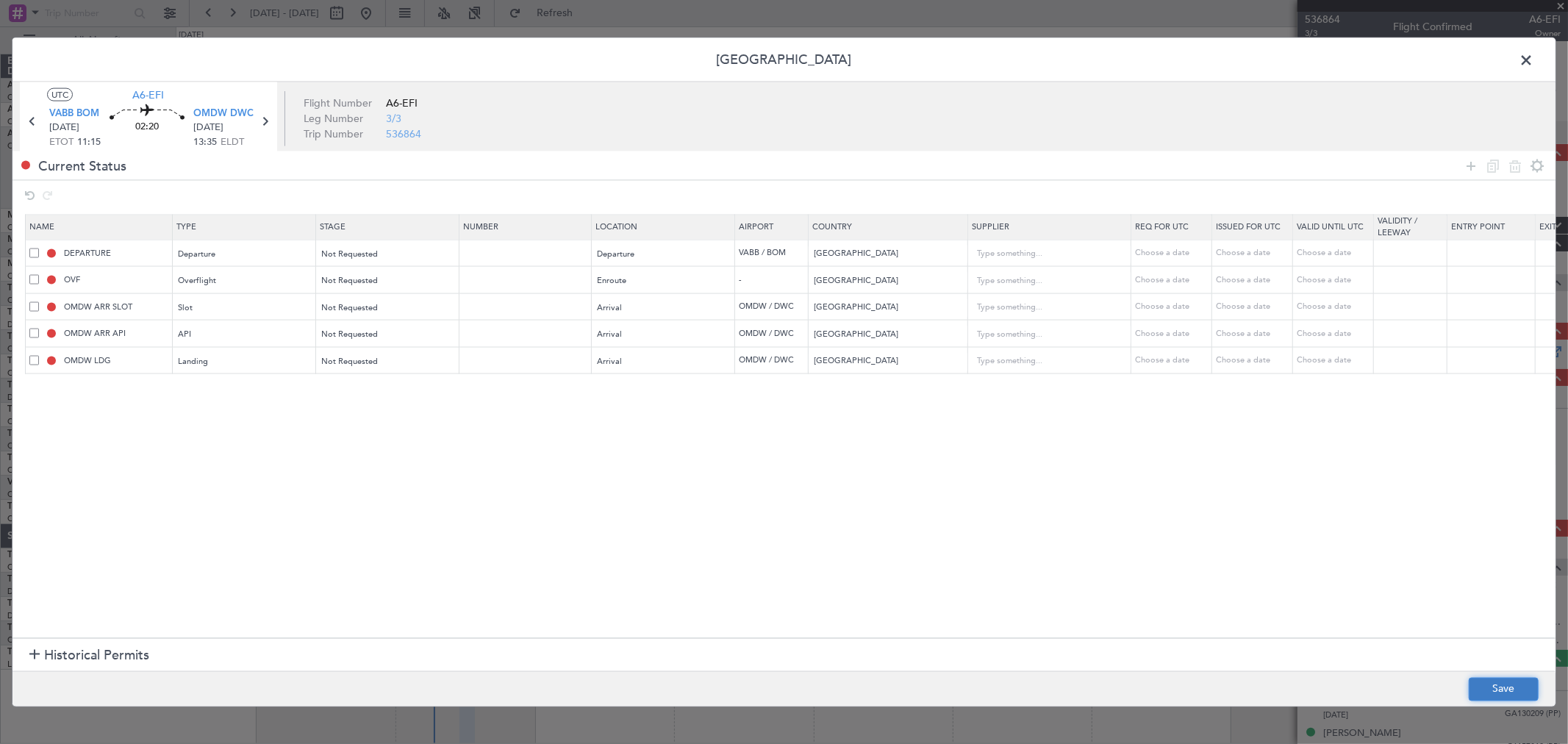
click at [1486, 695] on button "Save" at bounding box center [1503, 689] width 70 height 23
type input "OMAN OVF"
type input "2"
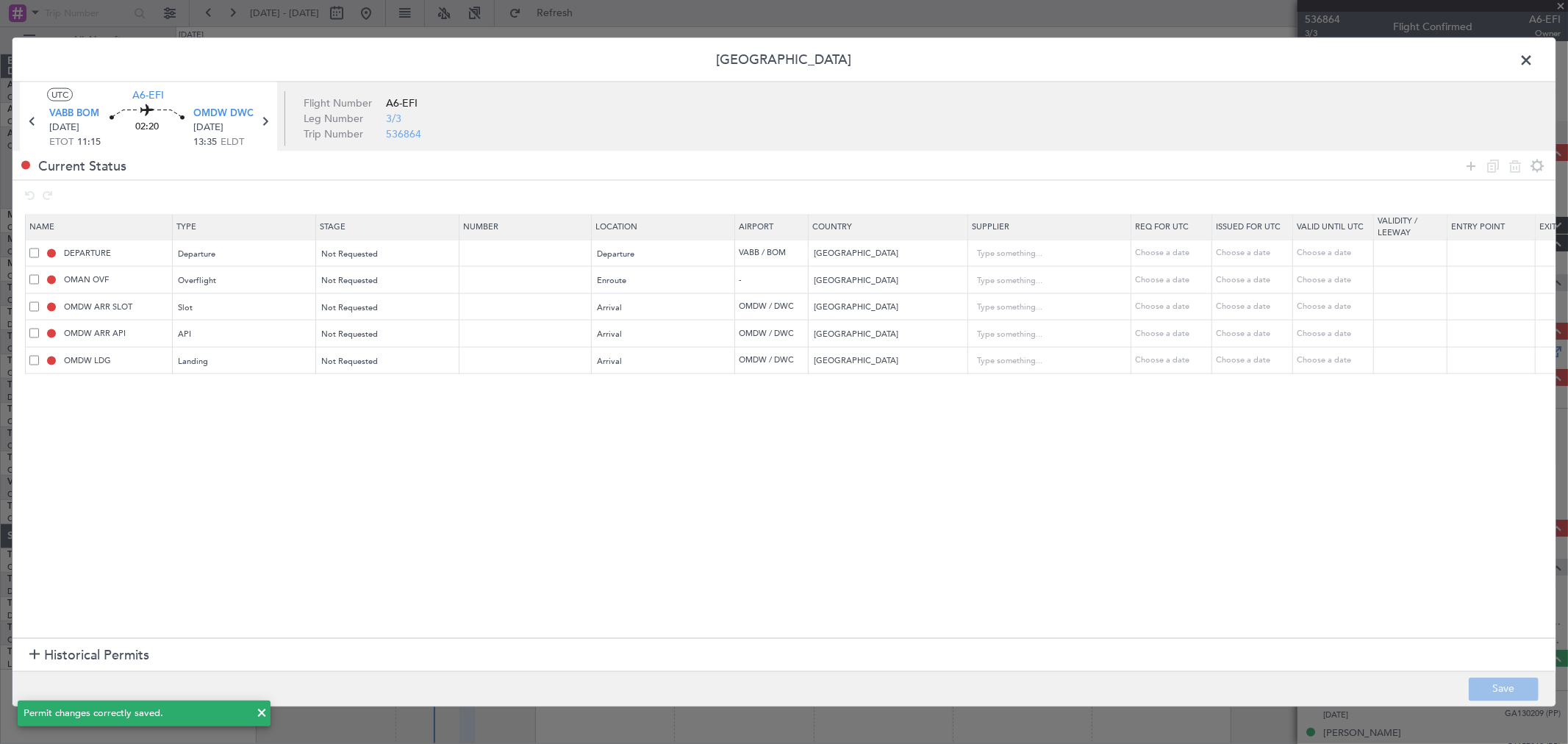
click at [1533, 69] on span at bounding box center [1533, 64] width 0 height 29
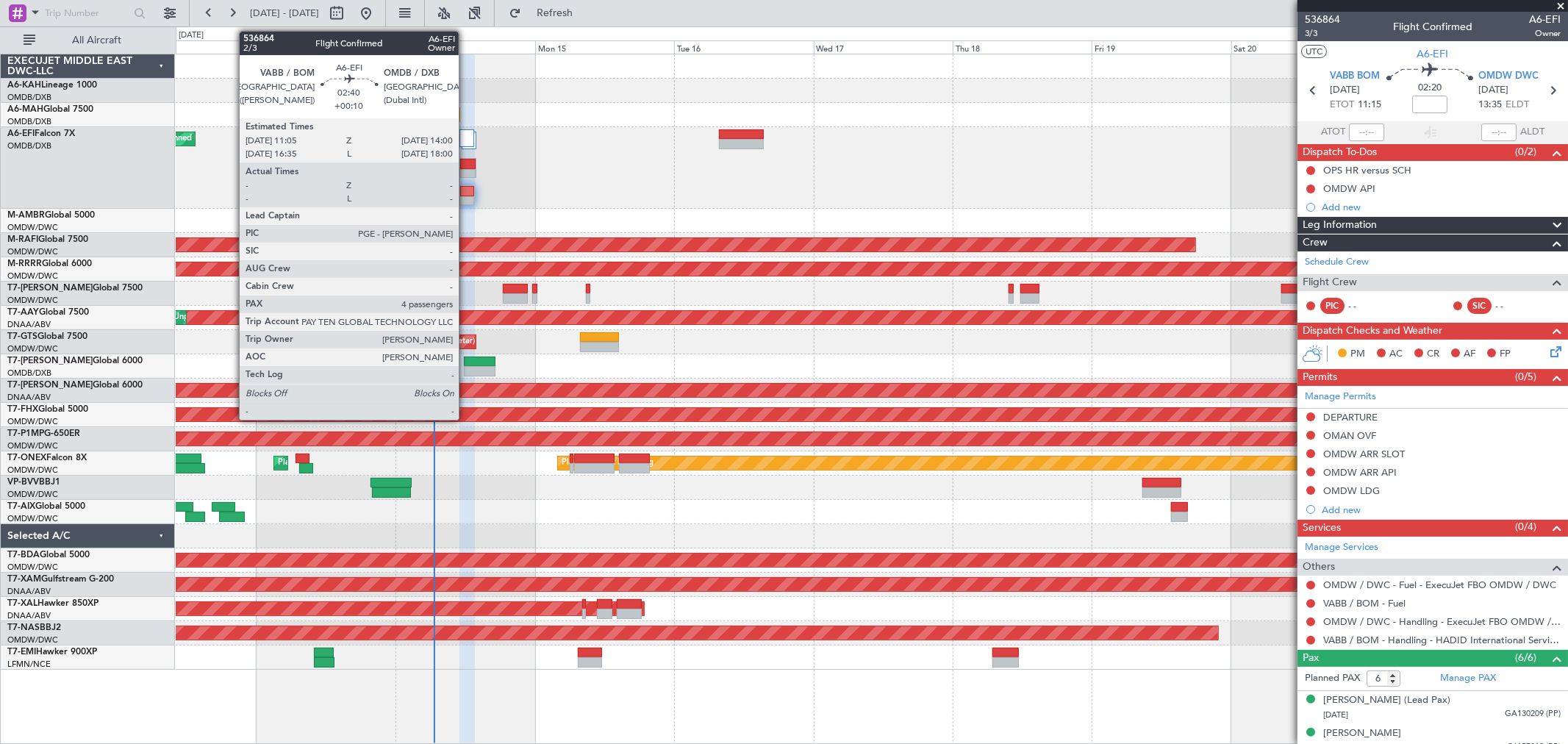
click at [466, 165] on div at bounding box center [468, 164] width 16 height 10
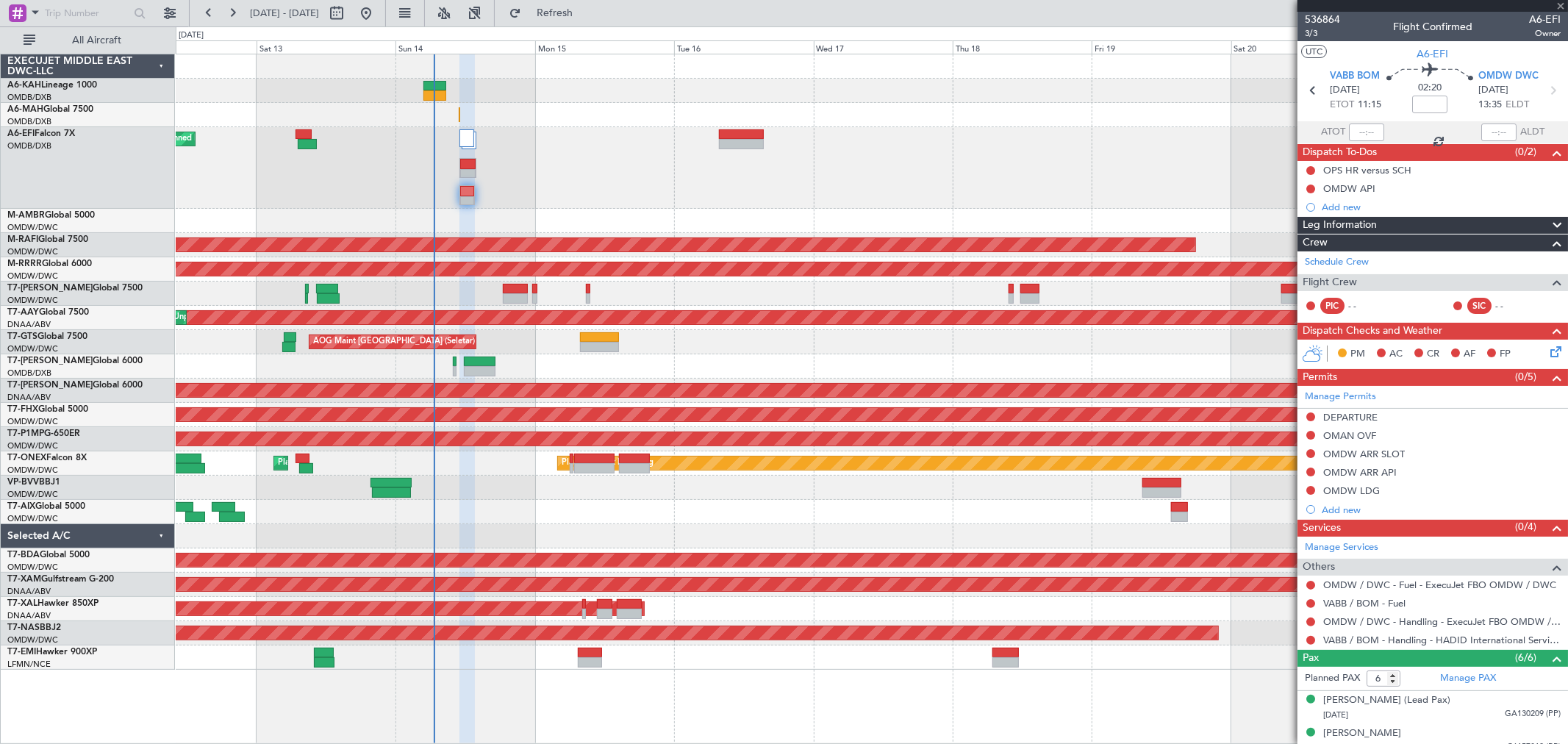
type input "+00:10"
type input "4"
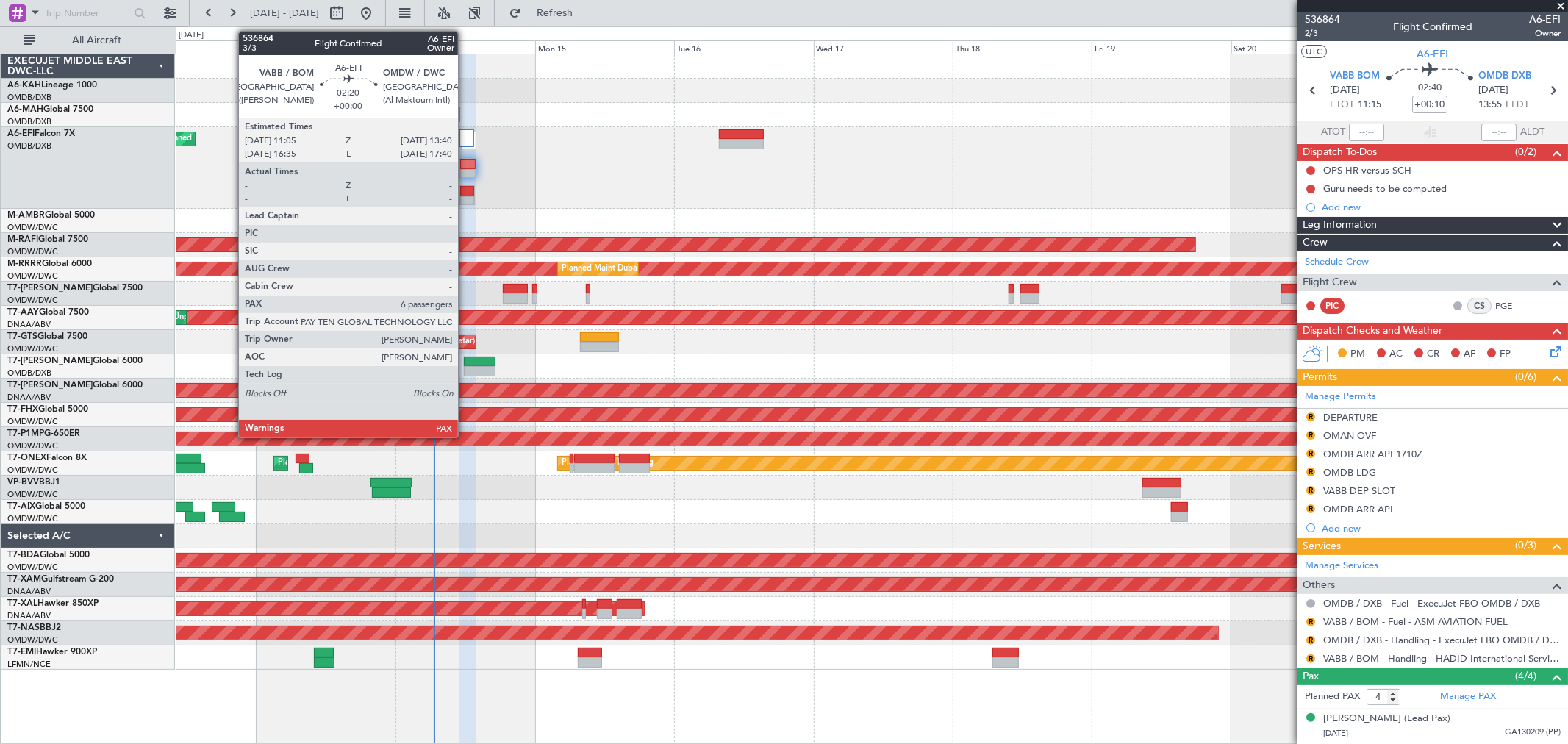
click at [465, 189] on div at bounding box center [467, 192] width 14 height 10
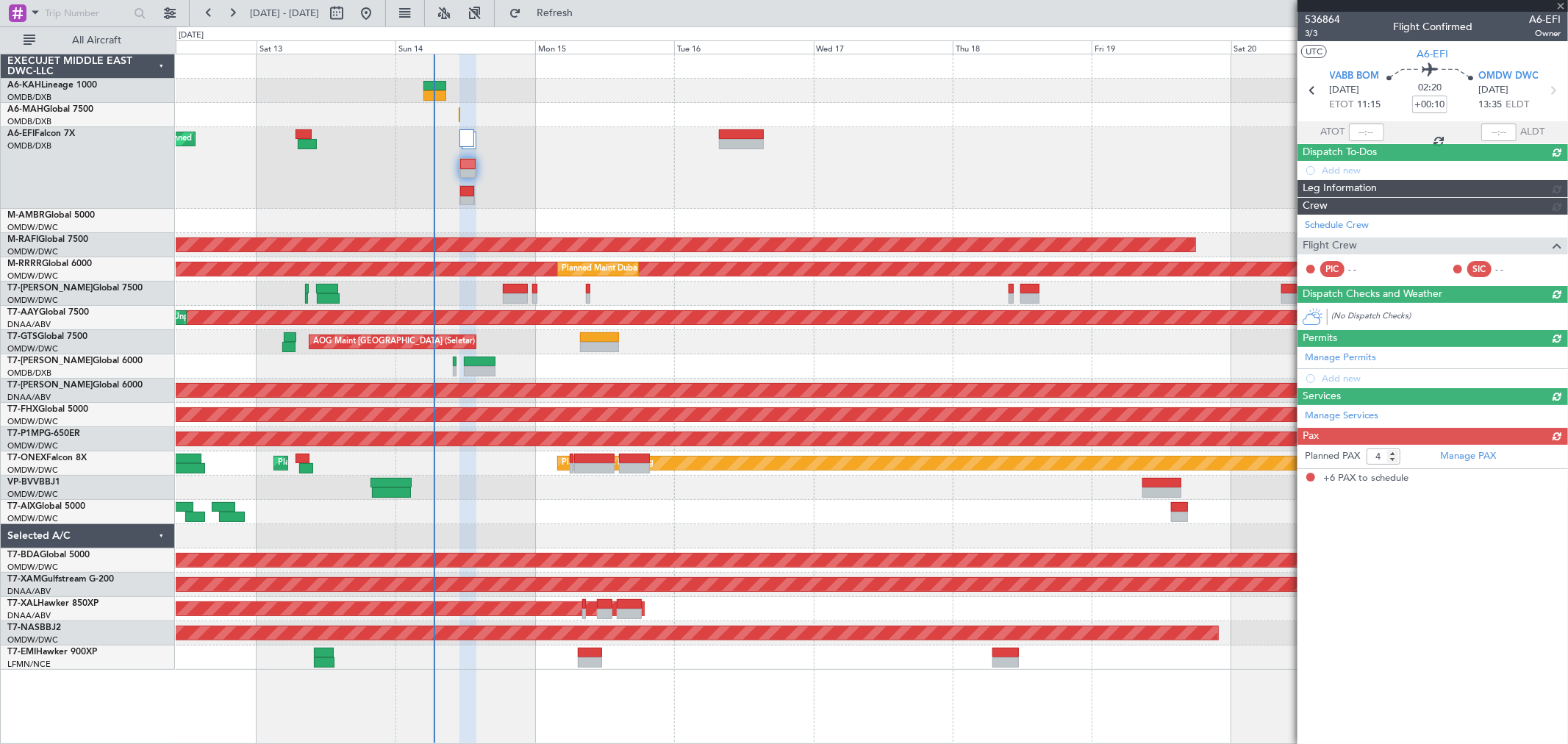
type input "6"
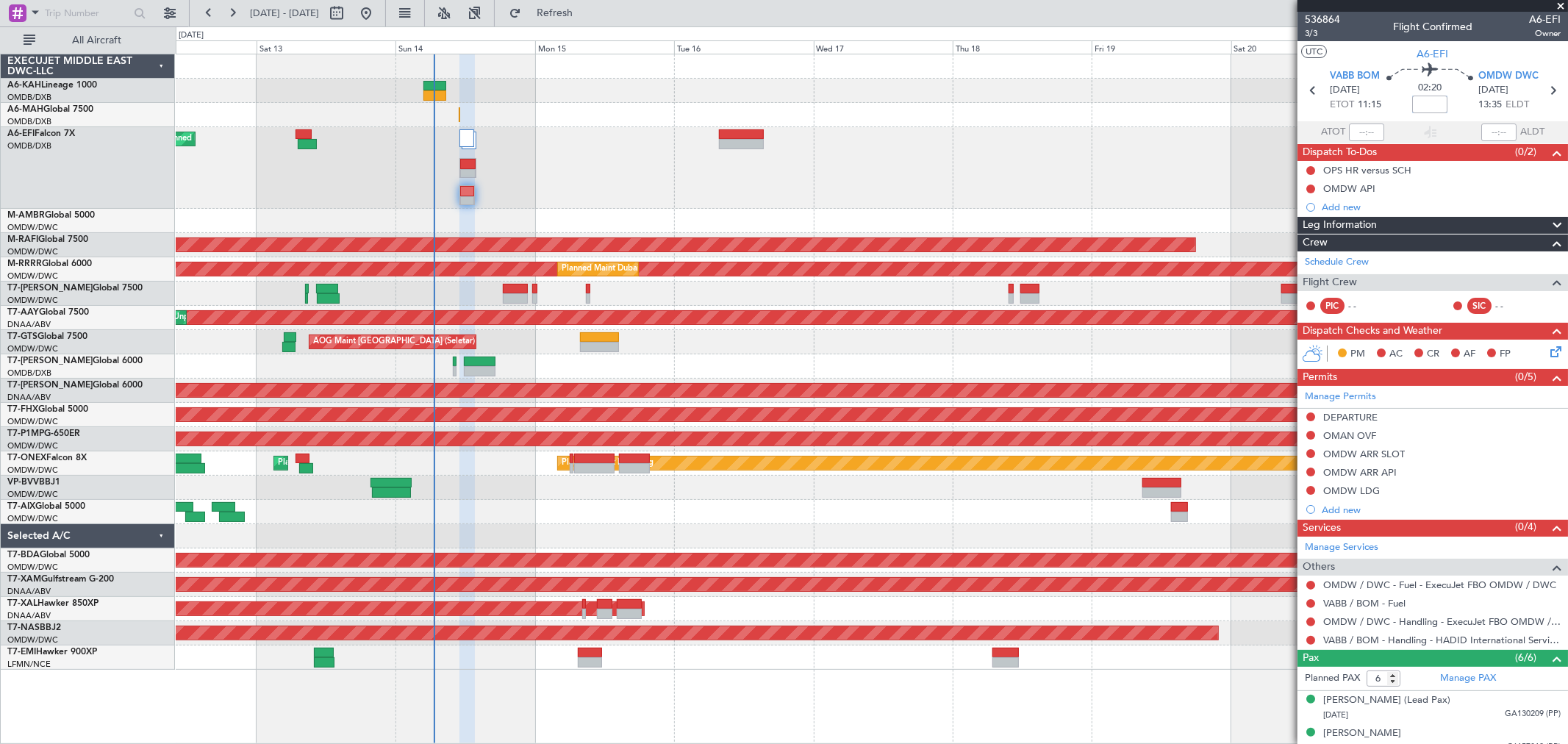
click at [1422, 99] on input at bounding box center [1429, 104] width 36 height 17
type input "-00:05"
click at [1324, 34] on span "3/3" at bounding box center [1322, 33] width 36 height 12
click at [1310, 36] on span "3/3" at bounding box center [1322, 33] width 36 height 12
click at [582, 11] on span "Refresh" at bounding box center [555, 13] width 62 height 10
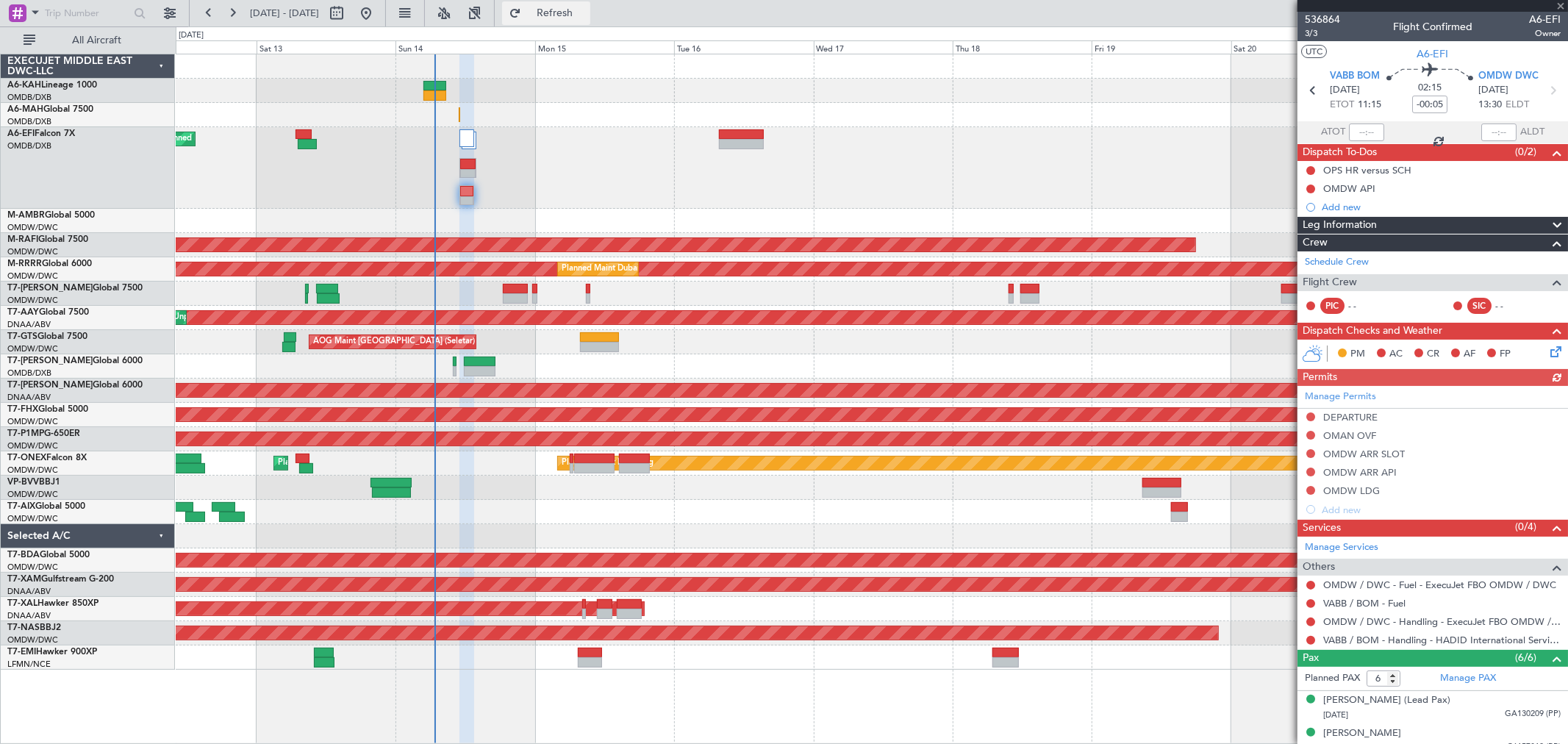
click at [582, 12] on span "Refresh" at bounding box center [555, 13] width 62 height 10
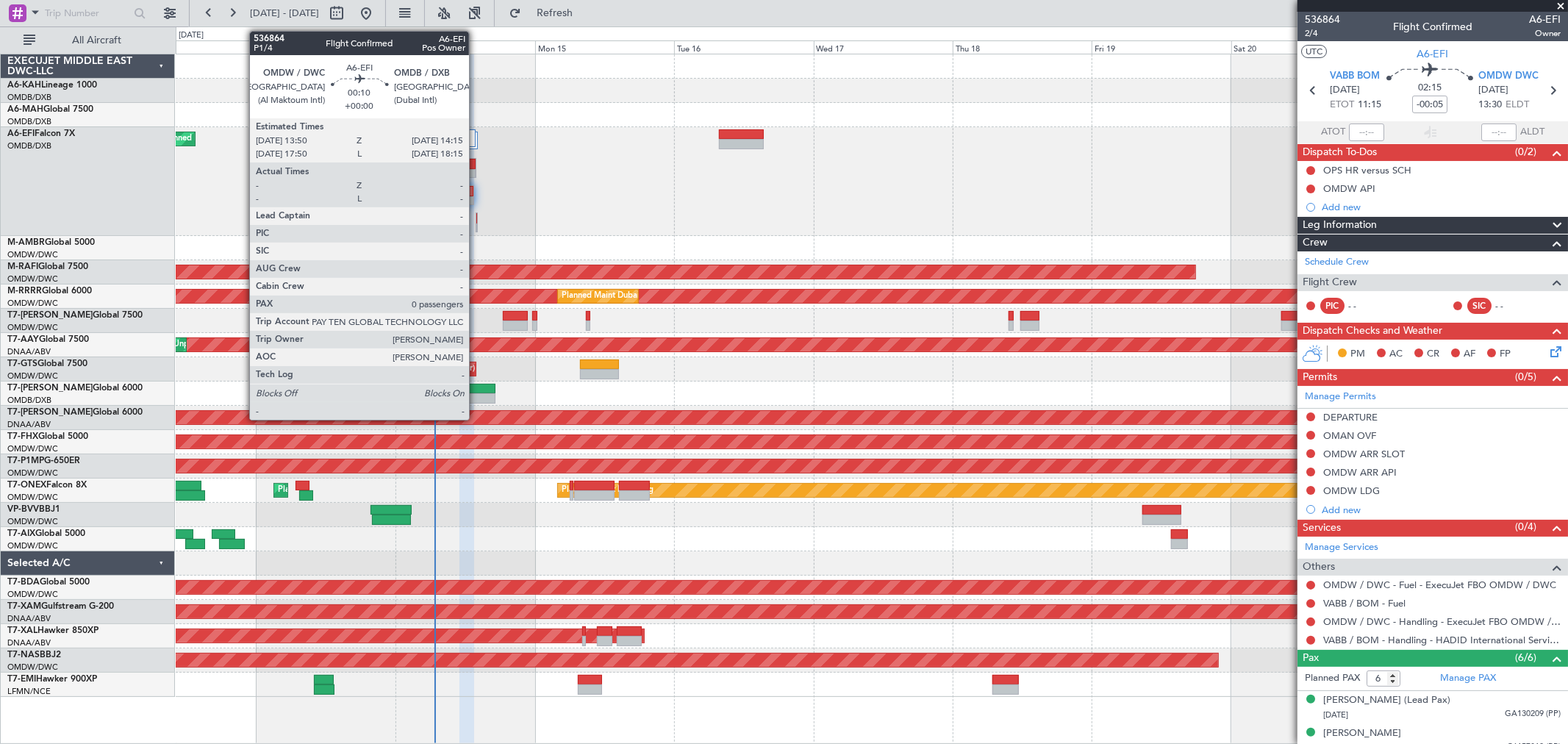
click at [476, 230] on div at bounding box center [477, 229] width 2 height 10
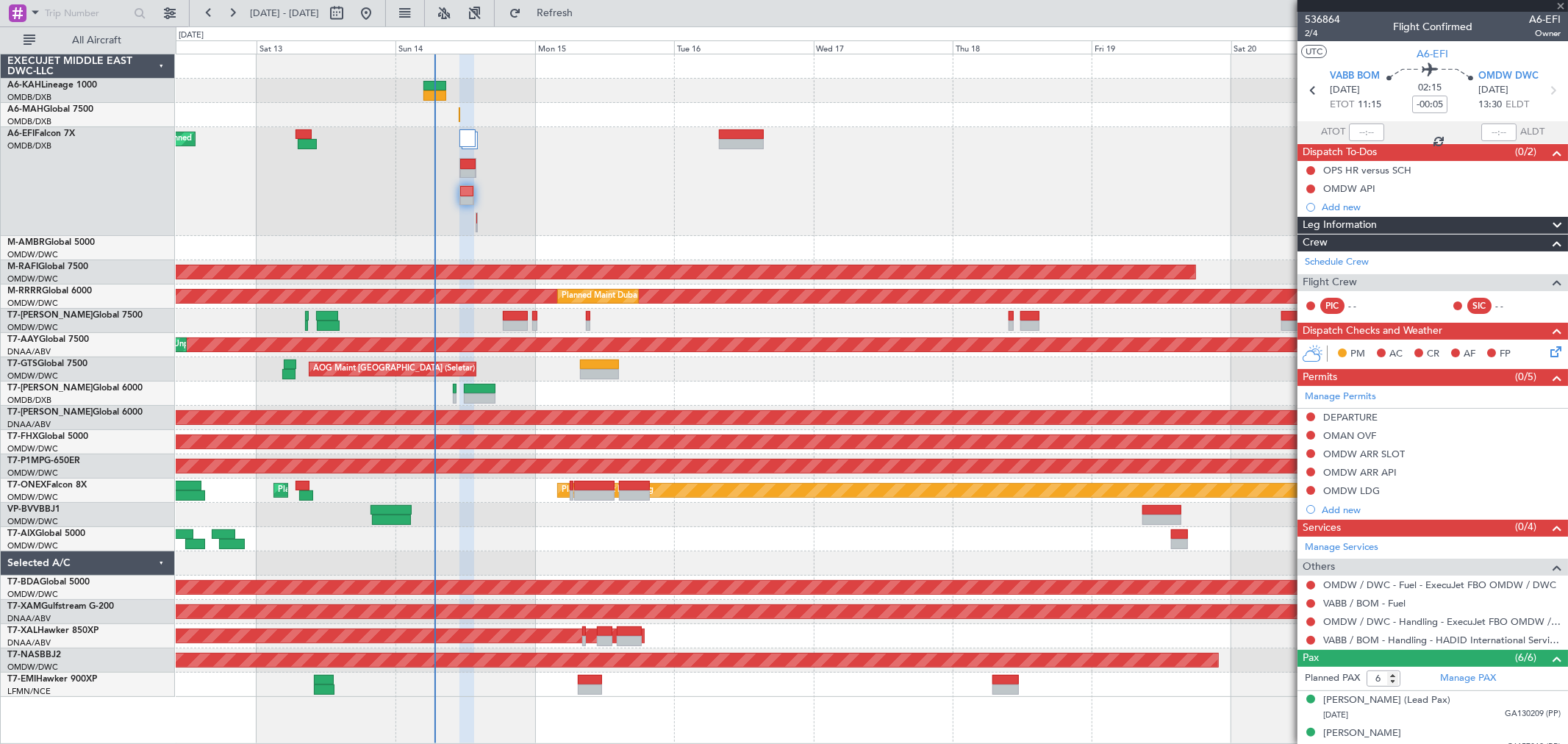
type input "0"
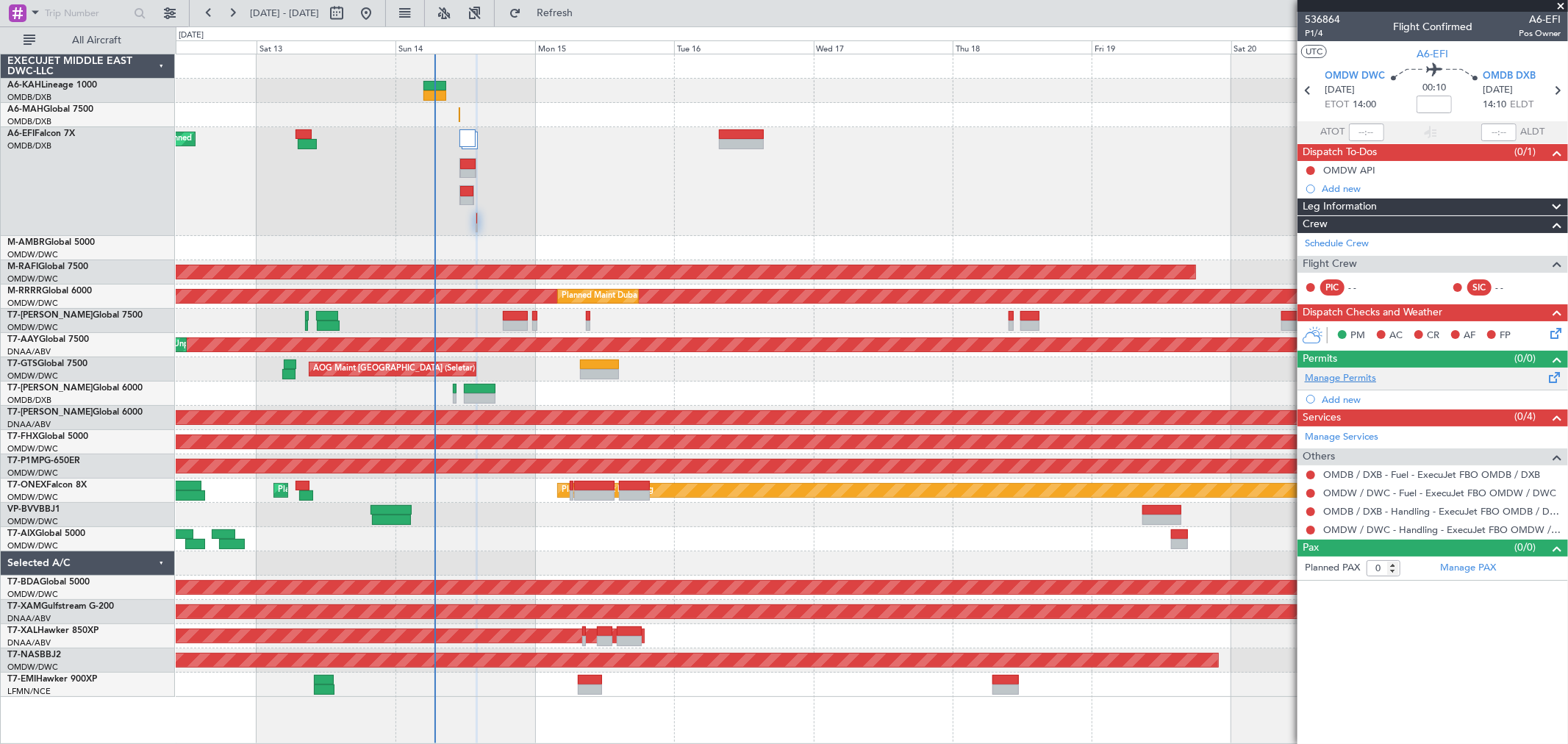
click at [1331, 375] on link "Manage Permits" at bounding box center [1340, 378] width 71 height 15
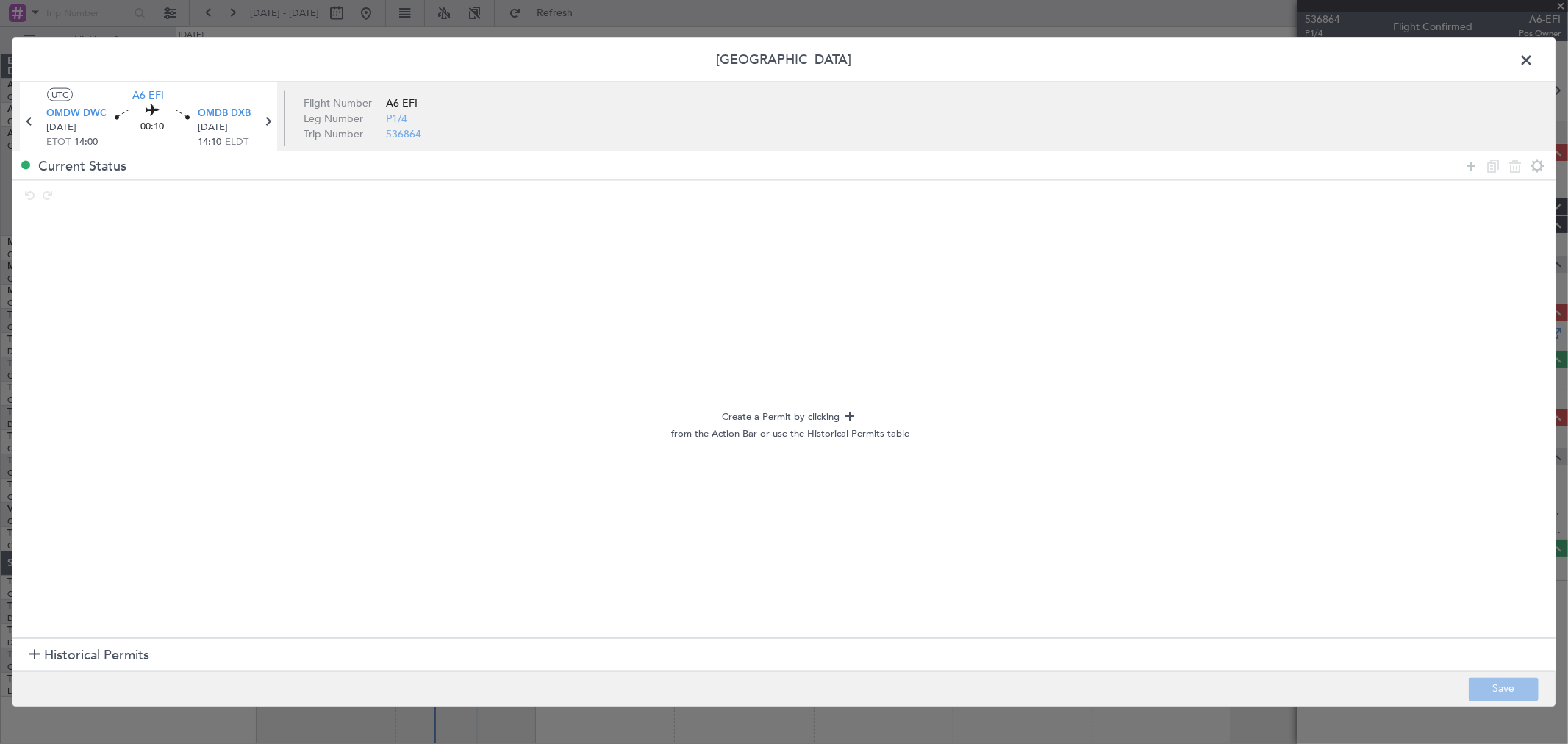
drag, startPoint x: 48, startPoint y: 641, endPoint x: 55, endPoint y: 645, distance: 8.1
click at [48, 641] on section "Historical Permits" at bounding box center [784, 655] width 1543 height 36
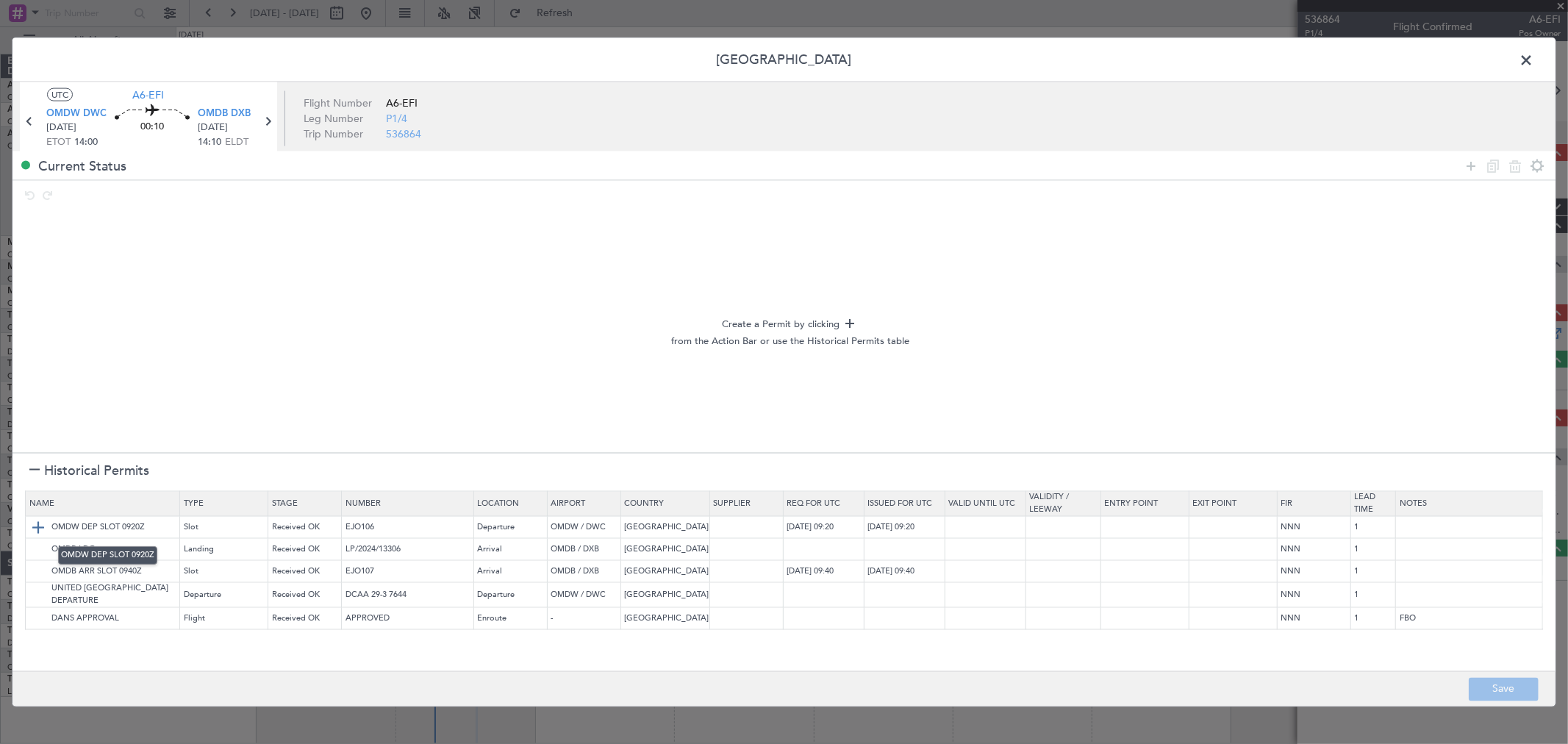
click at [34, 533] on img at bounding box center [38, 528] width 17 height 17
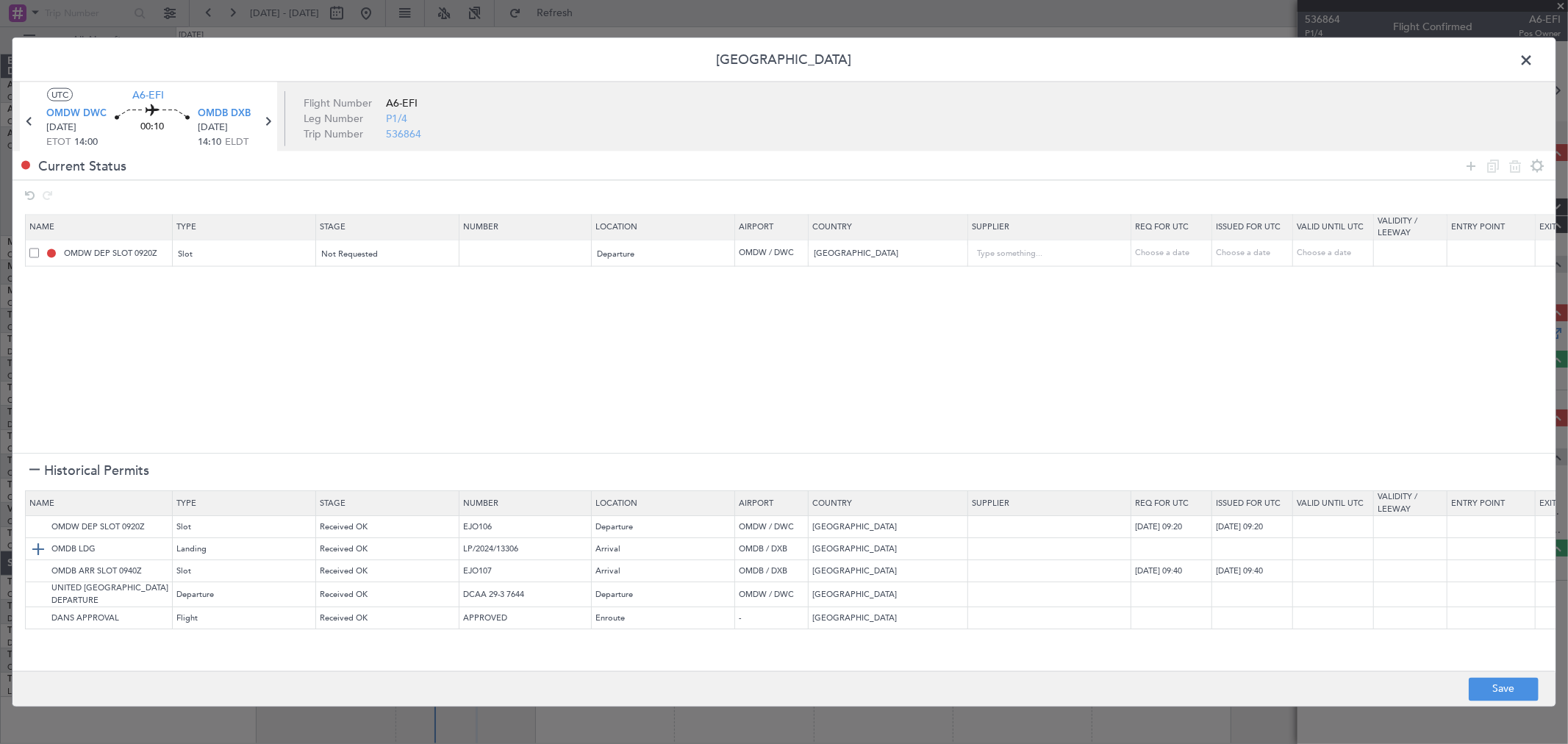
click at [32, 560] on td "OMDB LDG" at bounding box center [100, 550] width 147 height 22
click at [37, 554] on img at bounding box center [38, 550] width 17 height 17
click at [36, 565] on img at bounding box center [38, 571] width 17 height 17
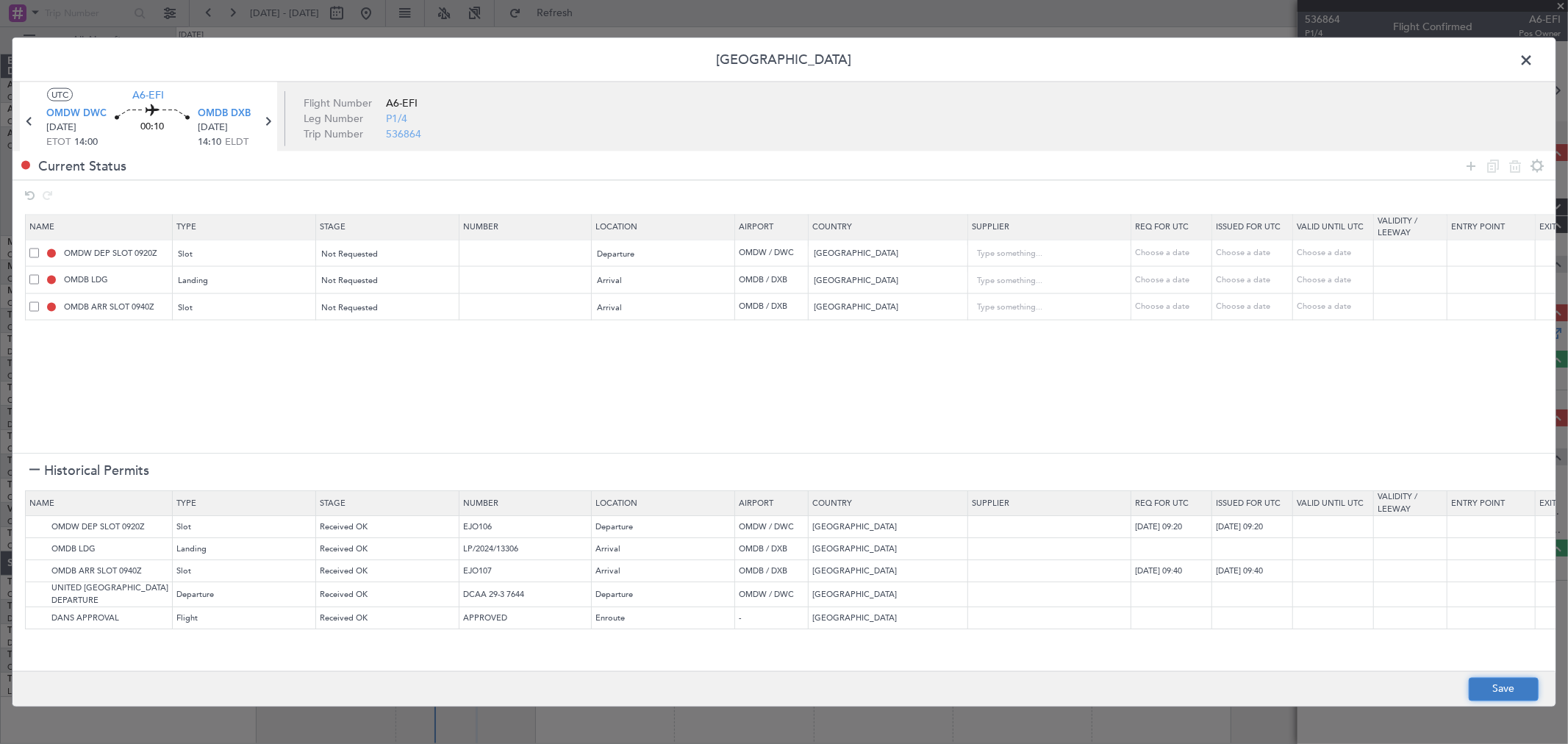
click at [1513, 694] on button "Save" at bounding box center [1503, 689] width 70 height 23
type input "OMDW DEP SLOT"
type input "NNN"
type input "1"
type input "NNN"
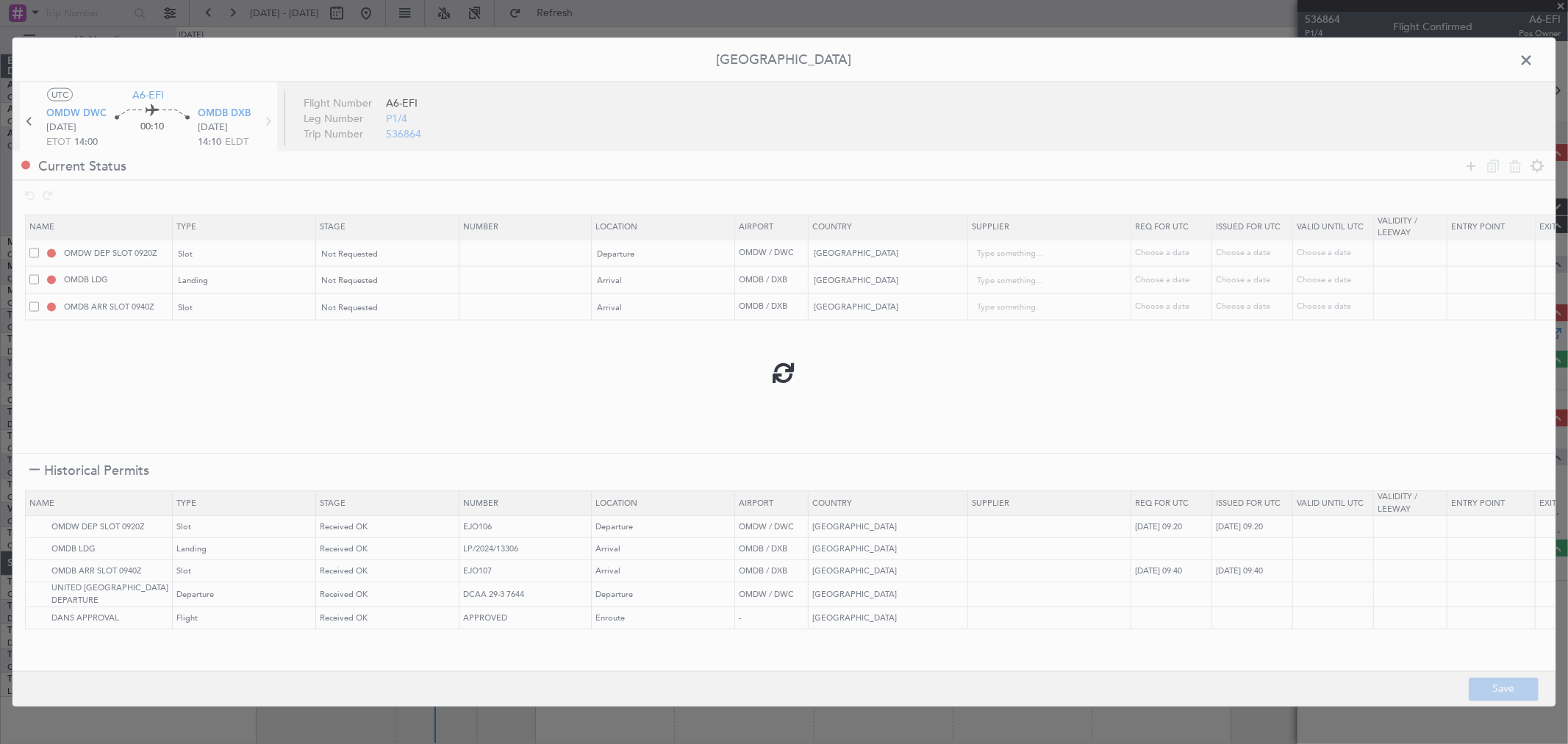
type input "1"
type input "OMDB ARR SLOT"
type input "NNN"
type input "1"
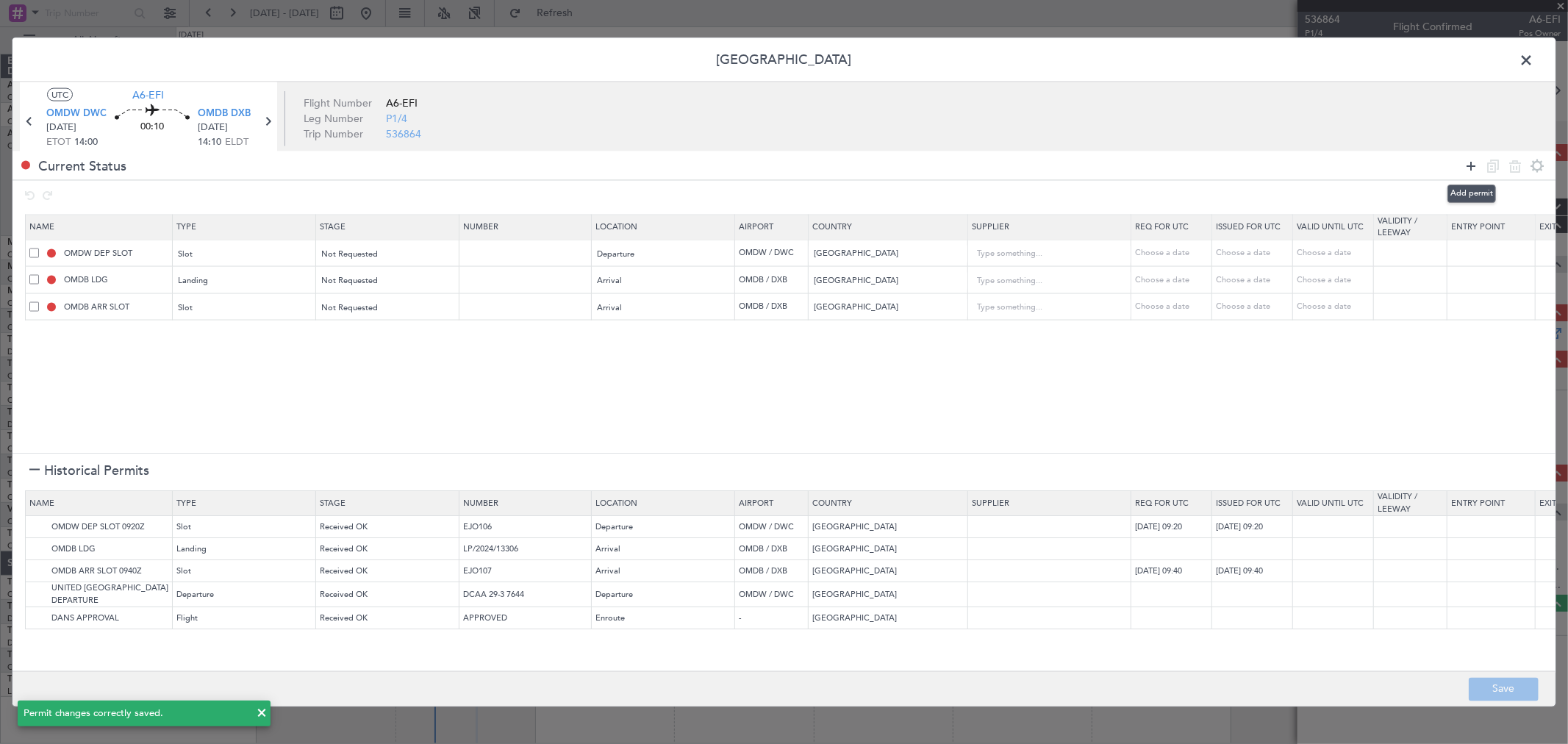
click at [1468, 163] on icon at bounding box center [1470, 166] width 17 height 17
click at [247, 336] on div "Type" at bounding box center [240, 335] width 122 height 22
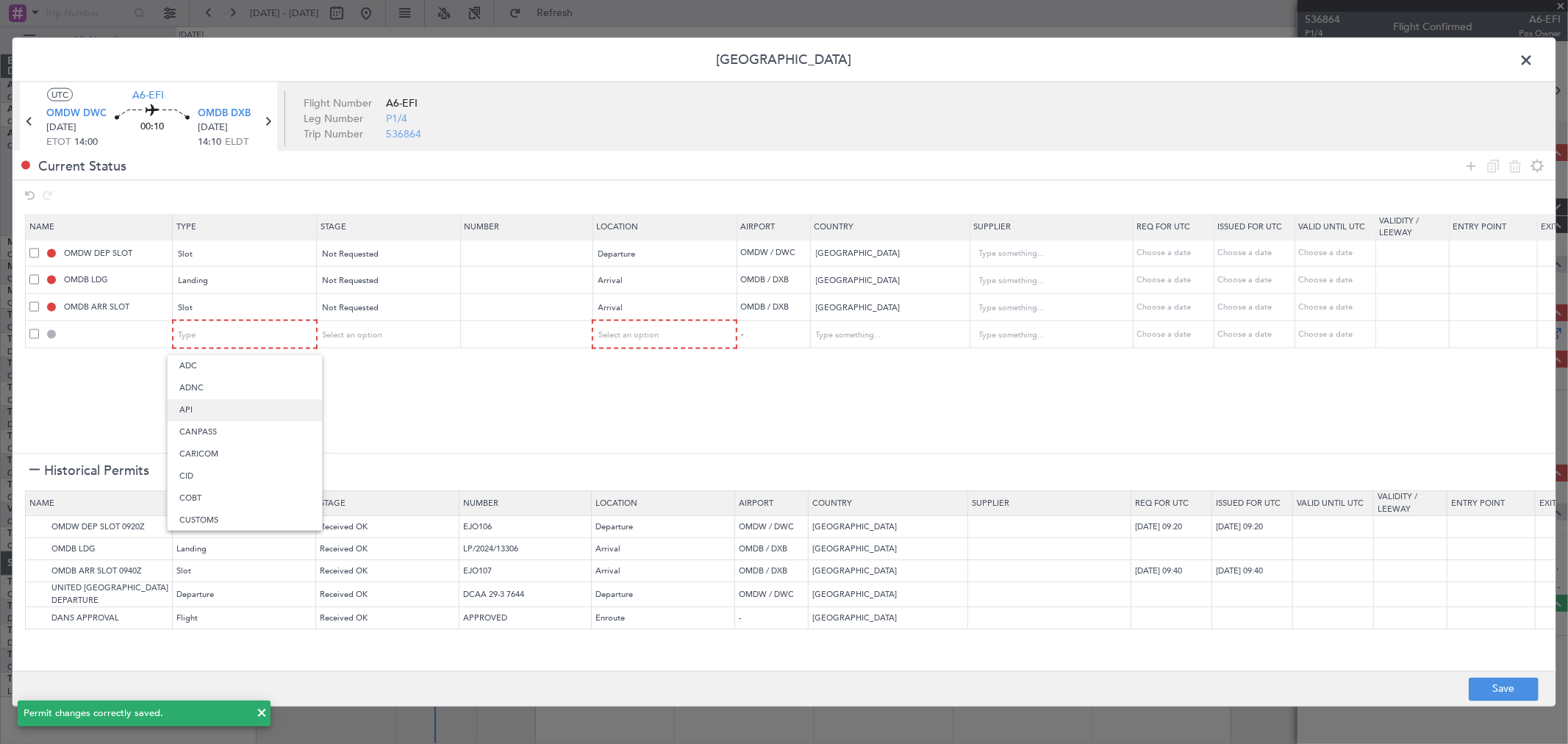
click at [229, 408] on span "API" at bounding box center [244, 409] width 131 height 22
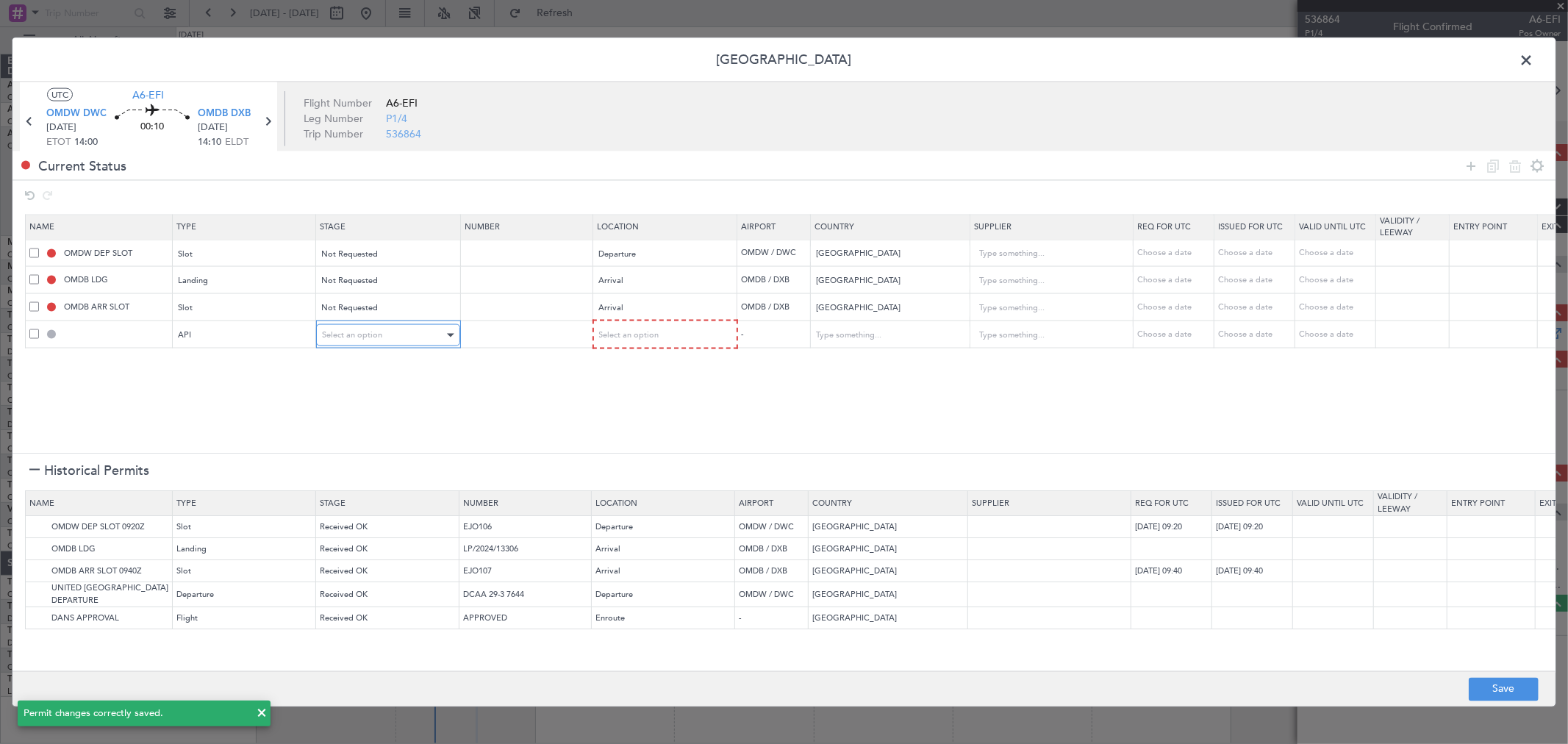
click at [385, 331] on div "Select an option" at bounding box center [382, 335] width 122 height 22
click at [371, 394] on span "Not Requested" at bounding box center [387, 388] width 131 height 22
click at [655, 330] on span "Select an option" at bounding box center [628, 335] width 61 height 11
click at [628, 408] on span "Arrival" at bounding box center [664, 409] width 131 height 22
click at [1500, 689] on button "Save" at bounding box center [1503, 689] width 70 height 23
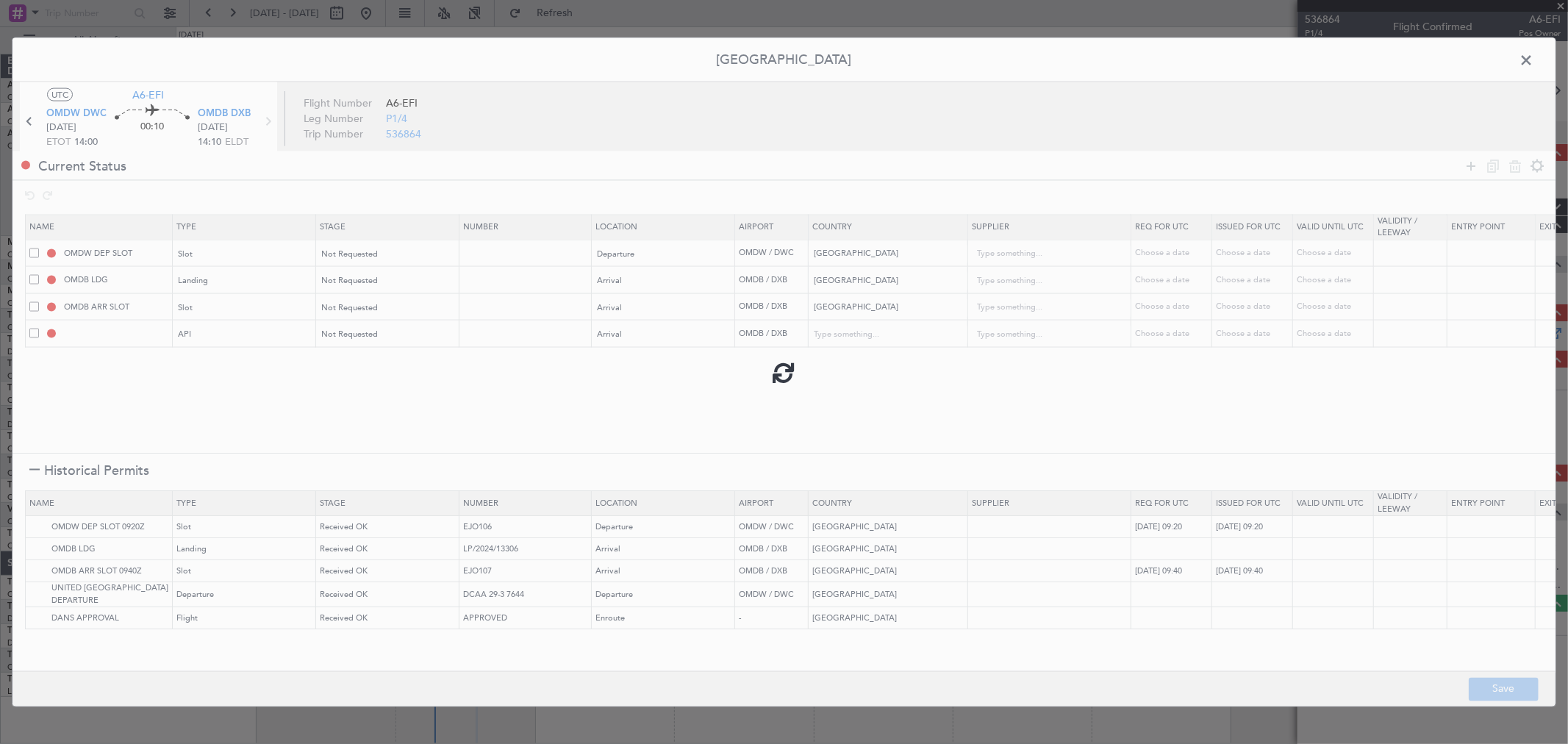
type input "OMDB ARR API"
type input "United Arab Emirates"
type input "NNN"
type input "1"
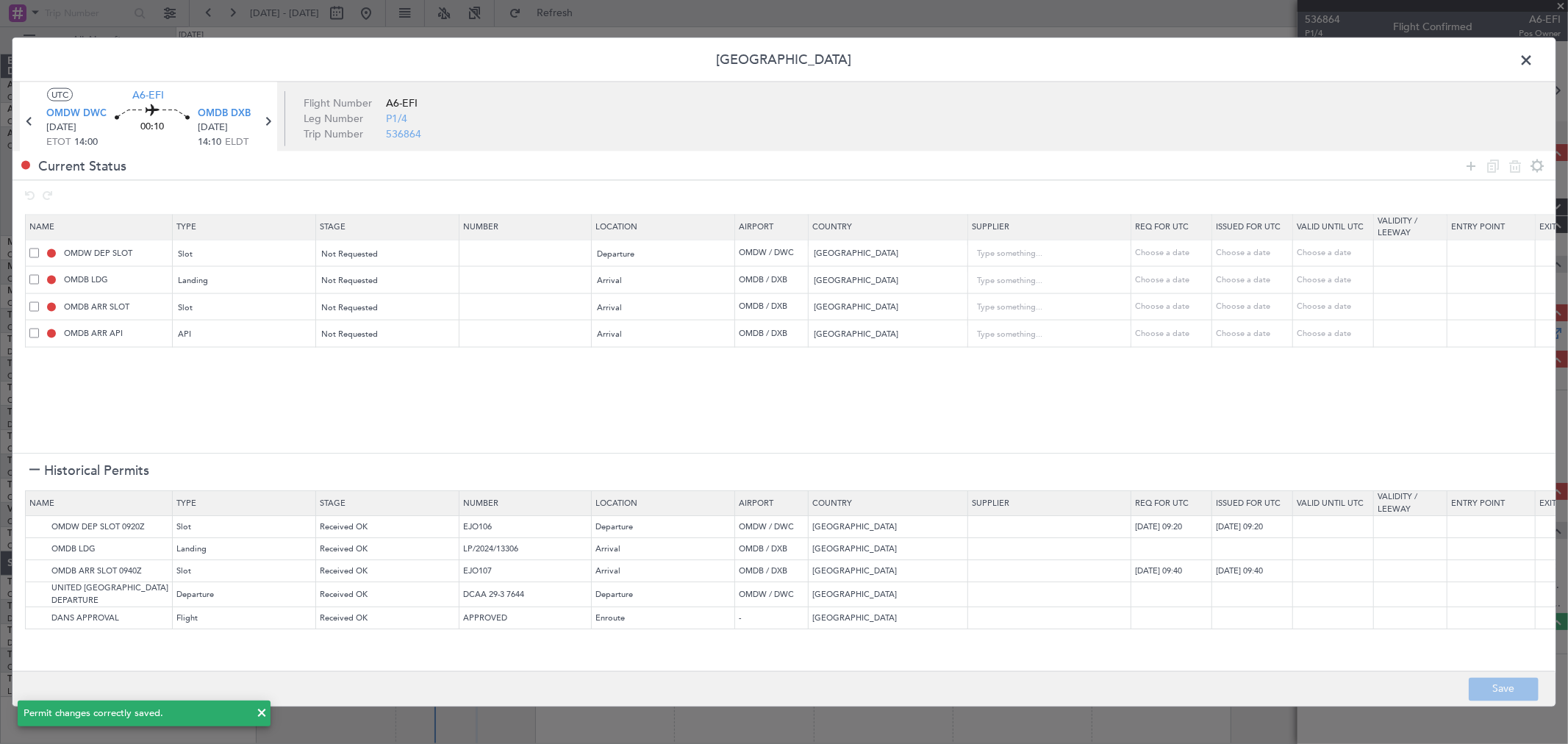
click at [1533, 57] on span at bounding box center [1533, 64] width 0 height 29
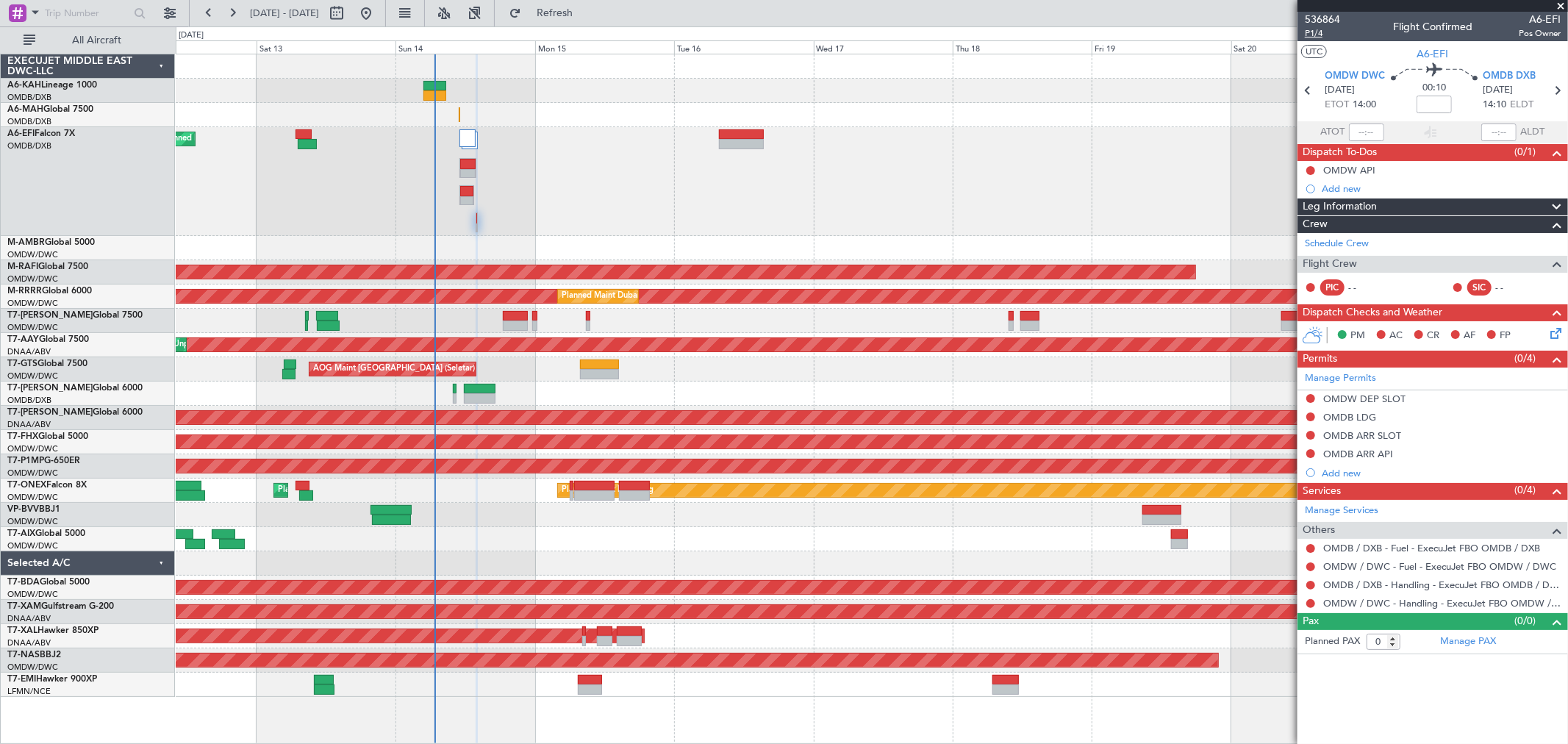
click at [1325, 32] on span "P1/4" at bounding box center [1322, 33] width 36 height 12
click at [579, 17] on span "Refresh" at bounding box center [555, 13] width 62 height 10
click at [588, 164] on div "Planned Maint Dubai (Al Maktoum Intl)" at bounding box center [871, 181] width 1391 height 108
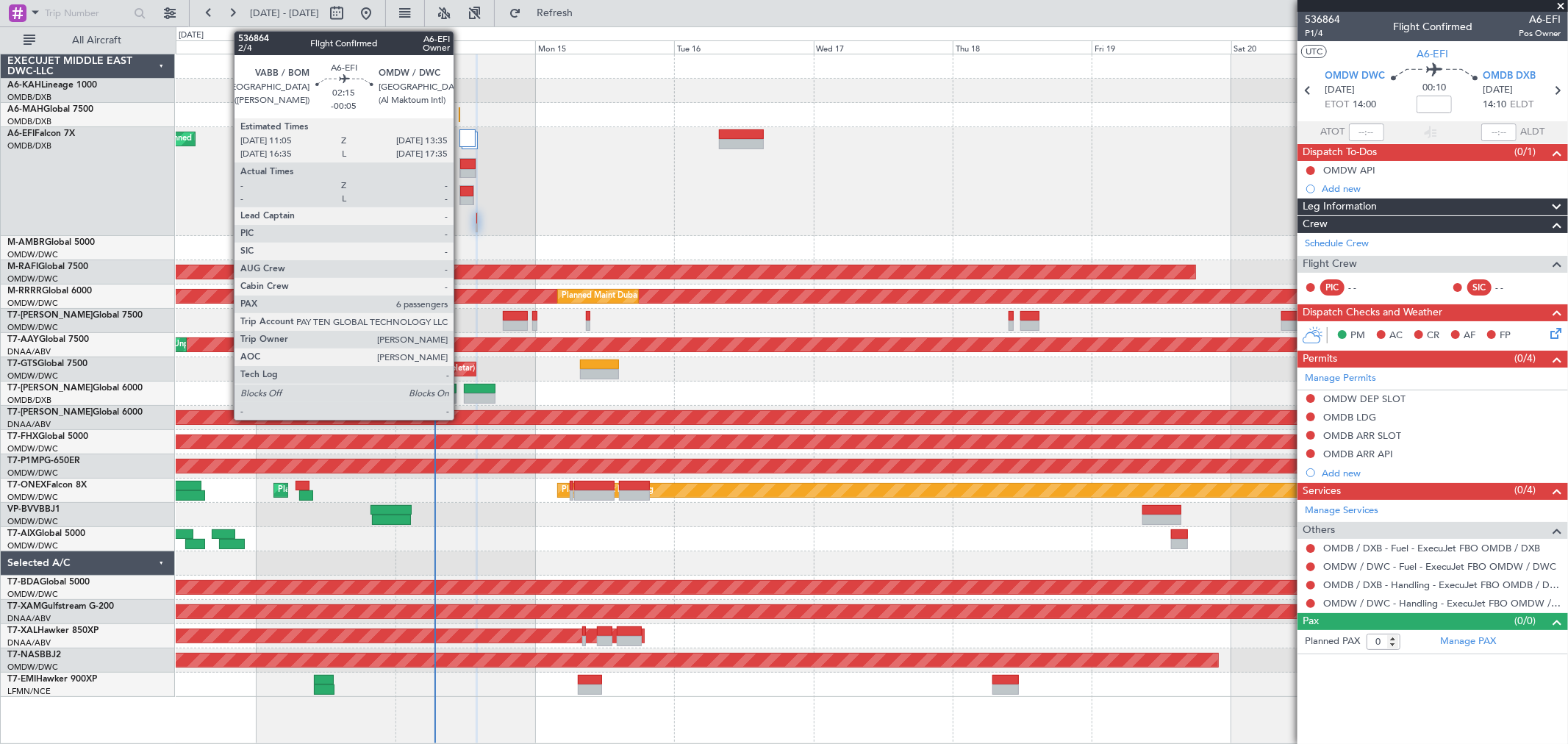
click at [461, 199] on div at bounding box center [466, 201] width 13 height 10
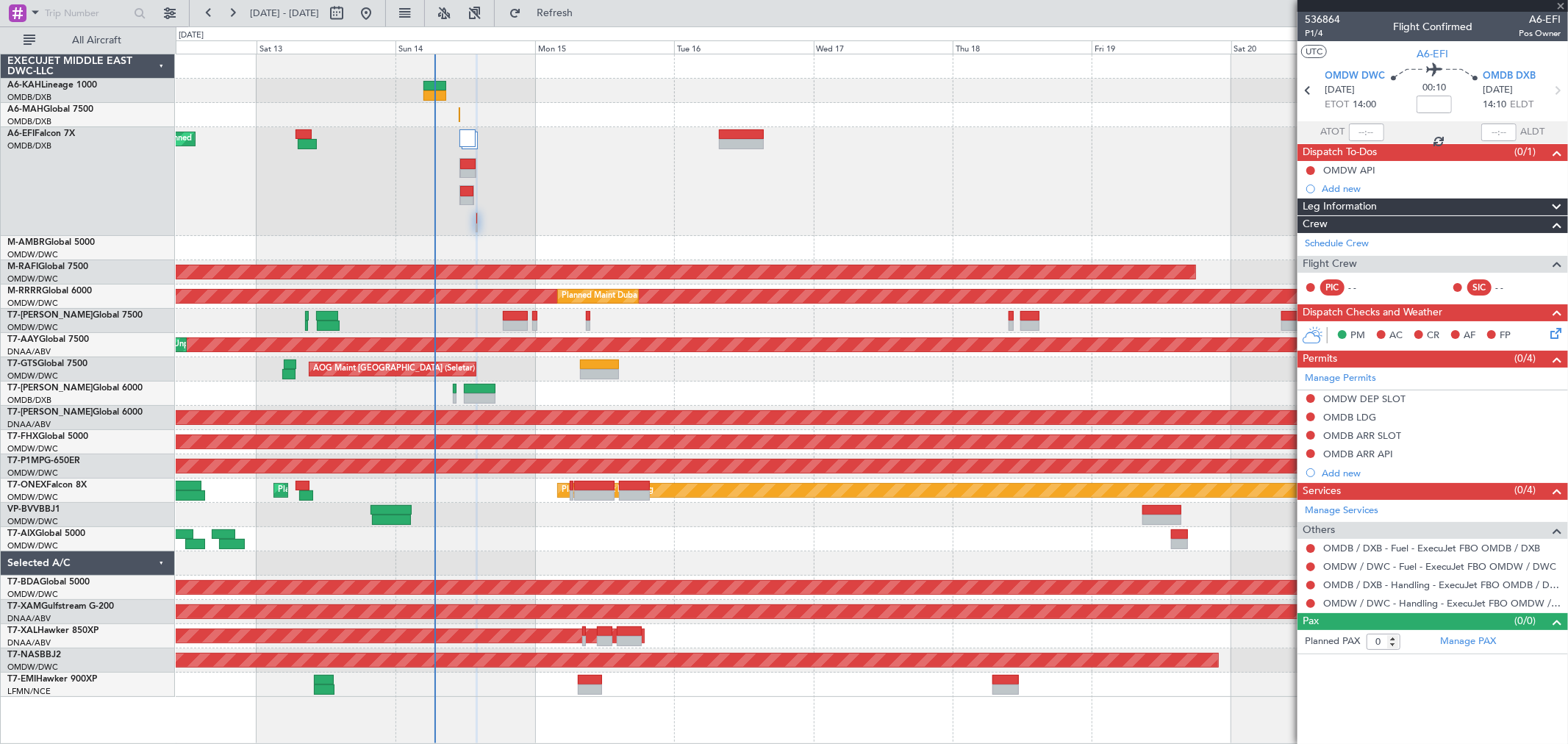
type input "-00:05"
type input "6"
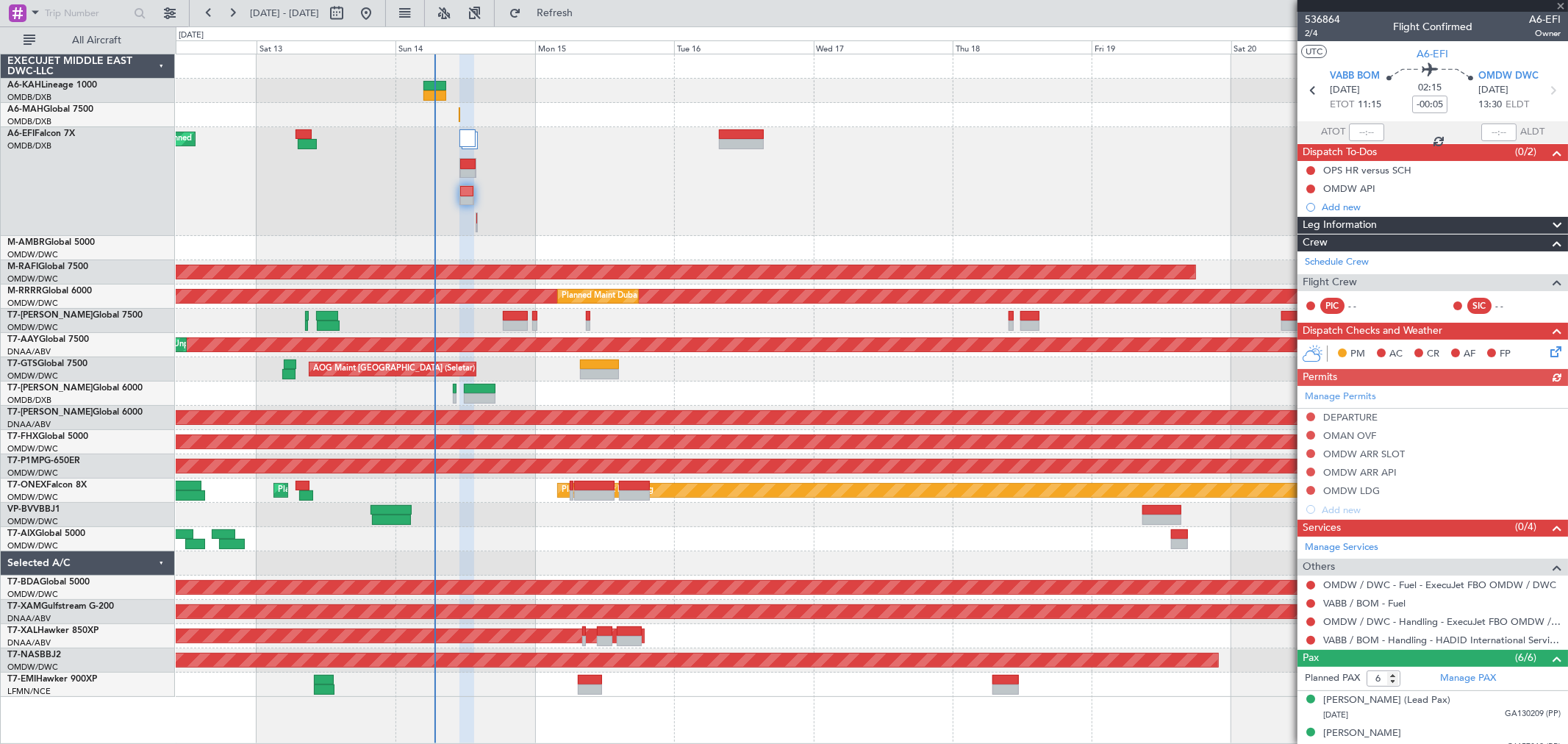
scroll to position [145, 0]
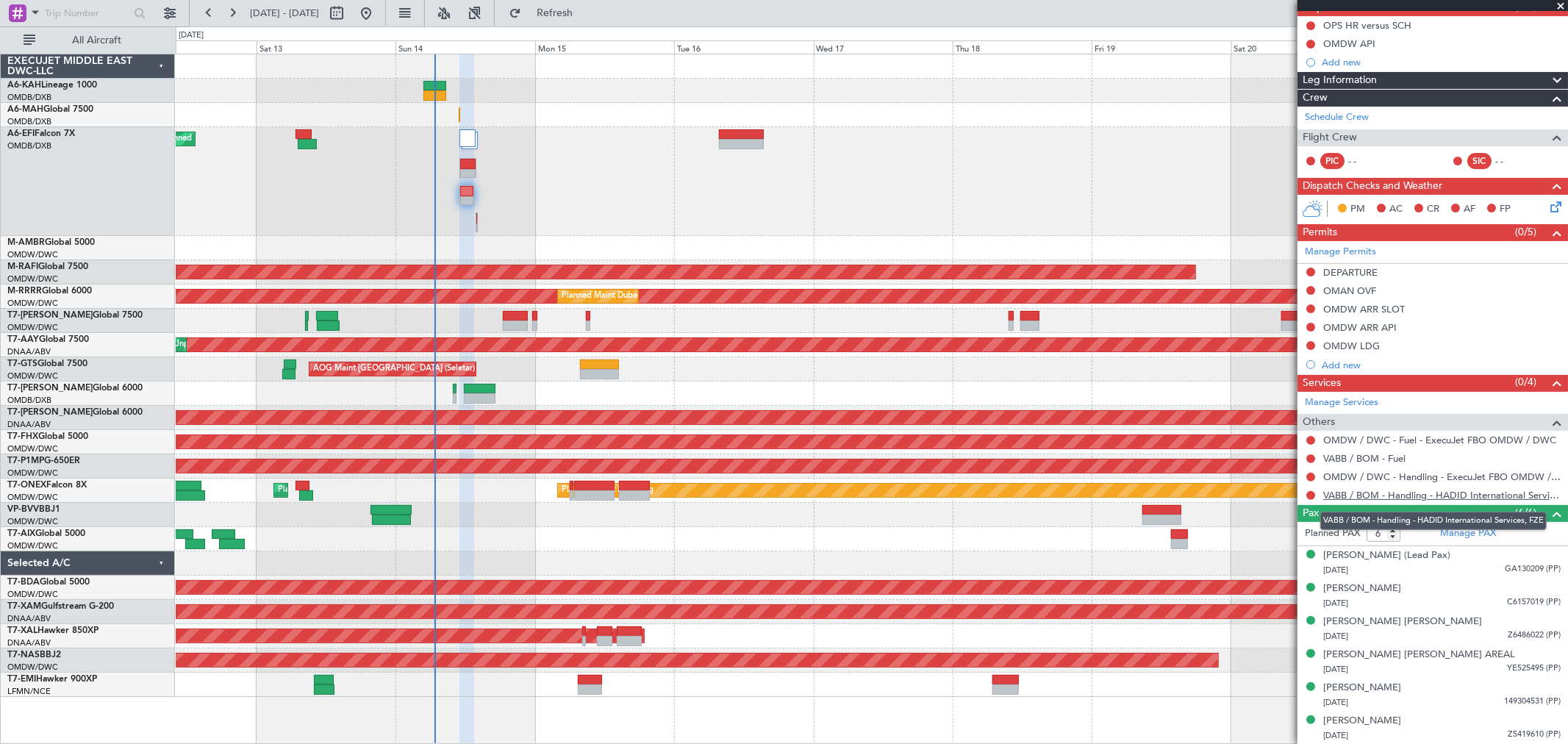
click at [1411, 495] on link "VABB / BOM - Handling - HADID International Services, FZE" at bounding box center [1441, 495] width 237 height 12
click at [479, 222] on div "Planned Maint Dubai (Al Maktoum Intl)" at bounding box center [871, 181] width 1391 height 108
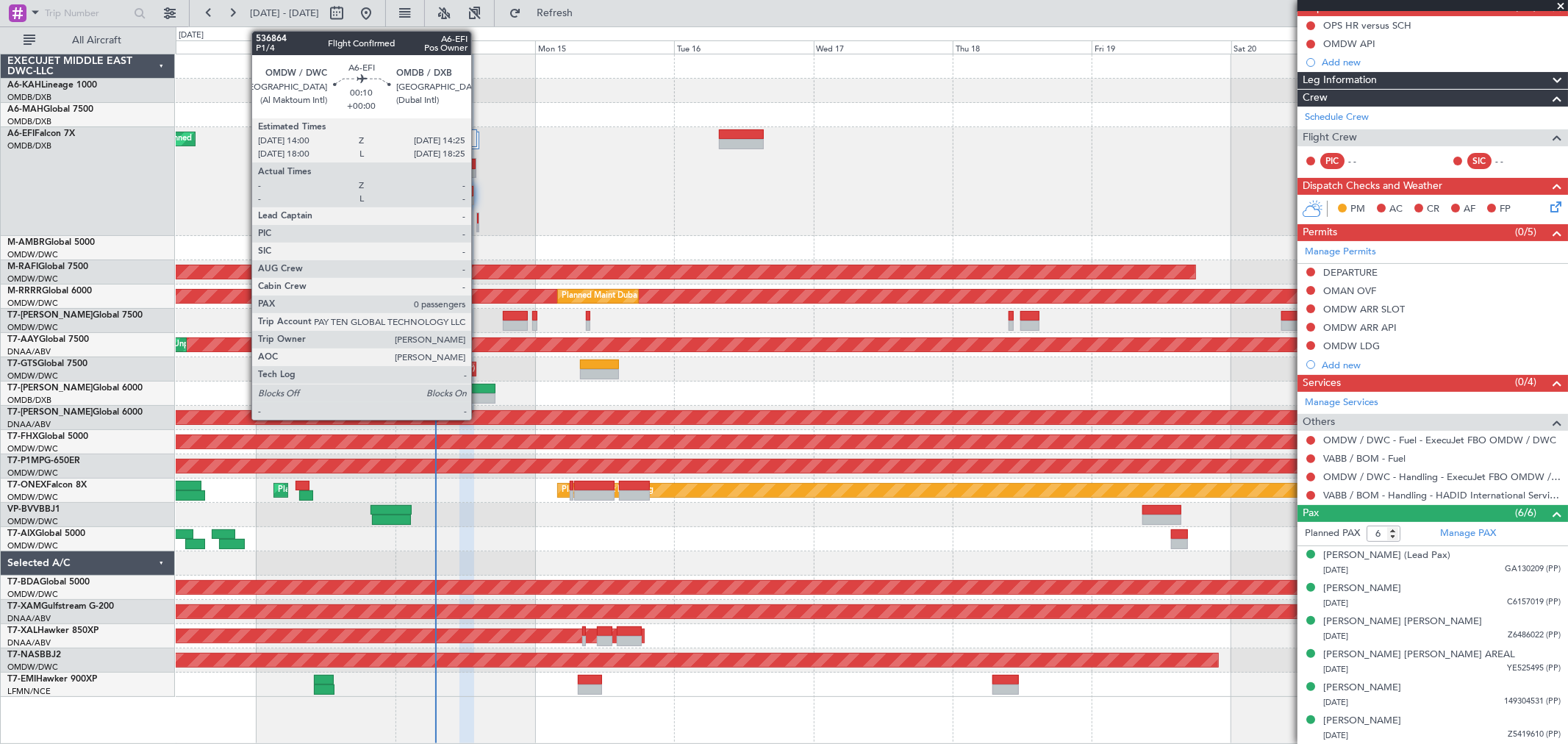
click at [478, 222] on div at bounding box center [477, 222] width 3 height 20
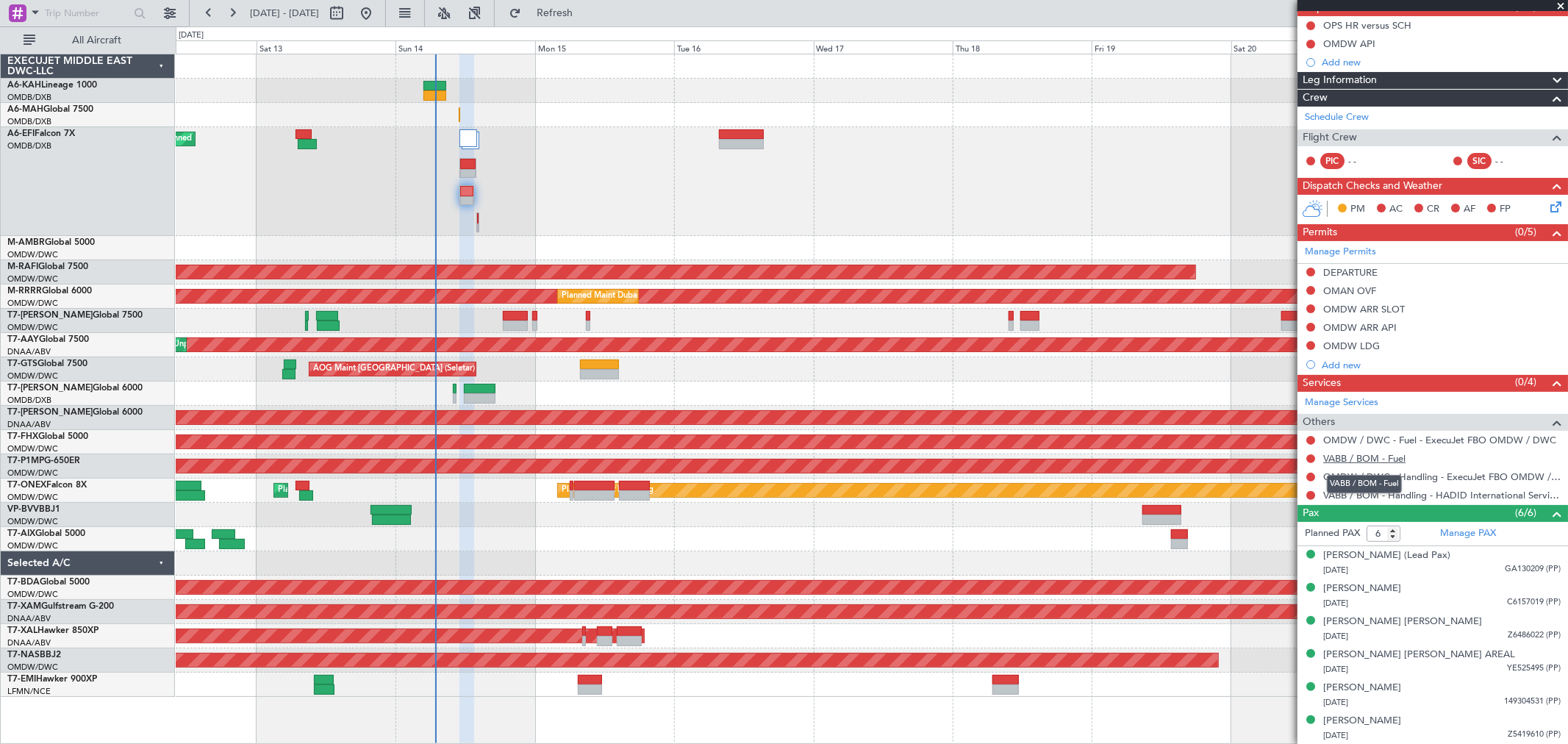
click at [1363, 457] on link "VABB / BOM - Fuel" at bounding box center [1363, 458] width 82 height 12
click at [1334, 251] on link "Manage Permits" at bounding box center [1340, 251] width 71 height 15
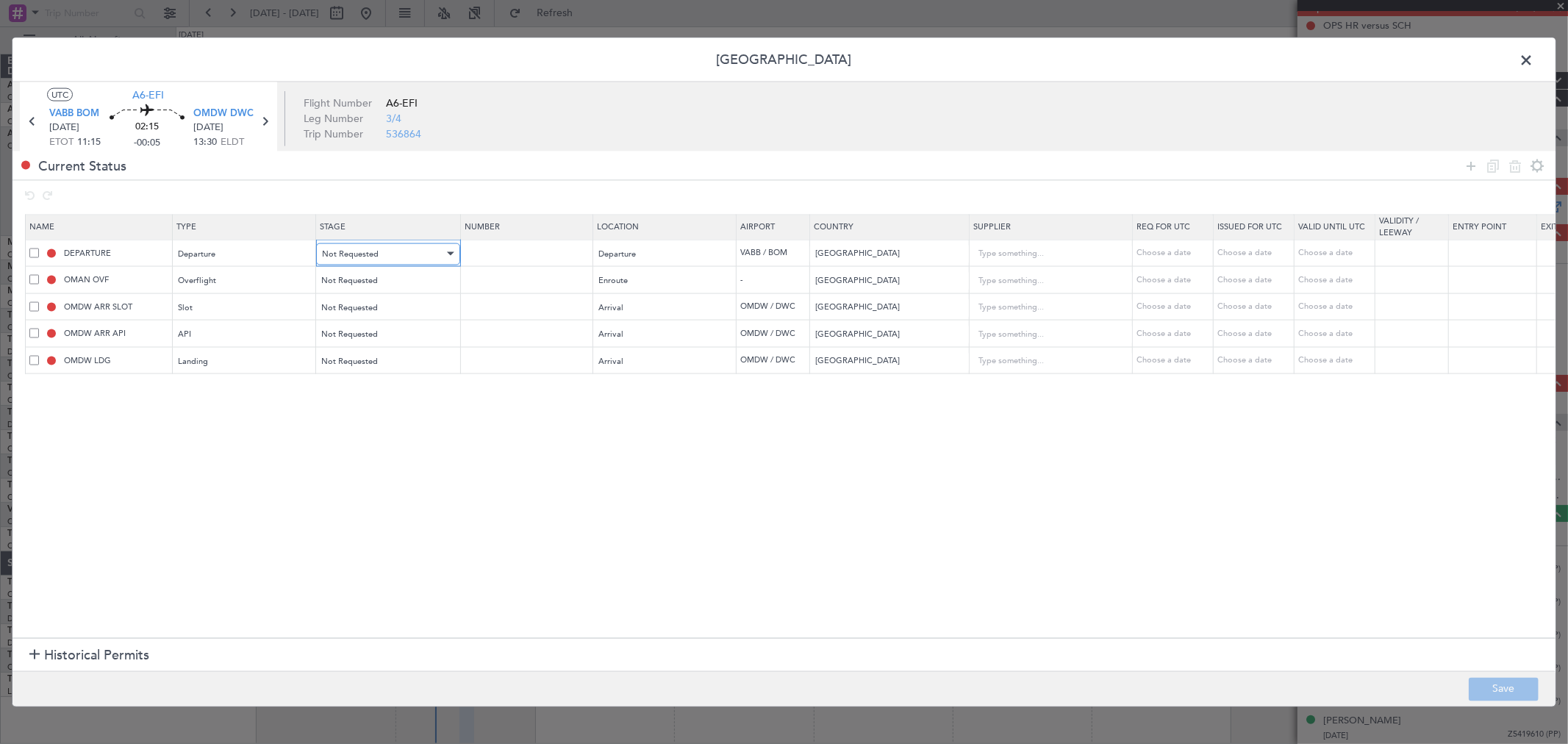
click at [394, 261] on div "Not Requested" at bounding box center [382, 253] width 122 height 22
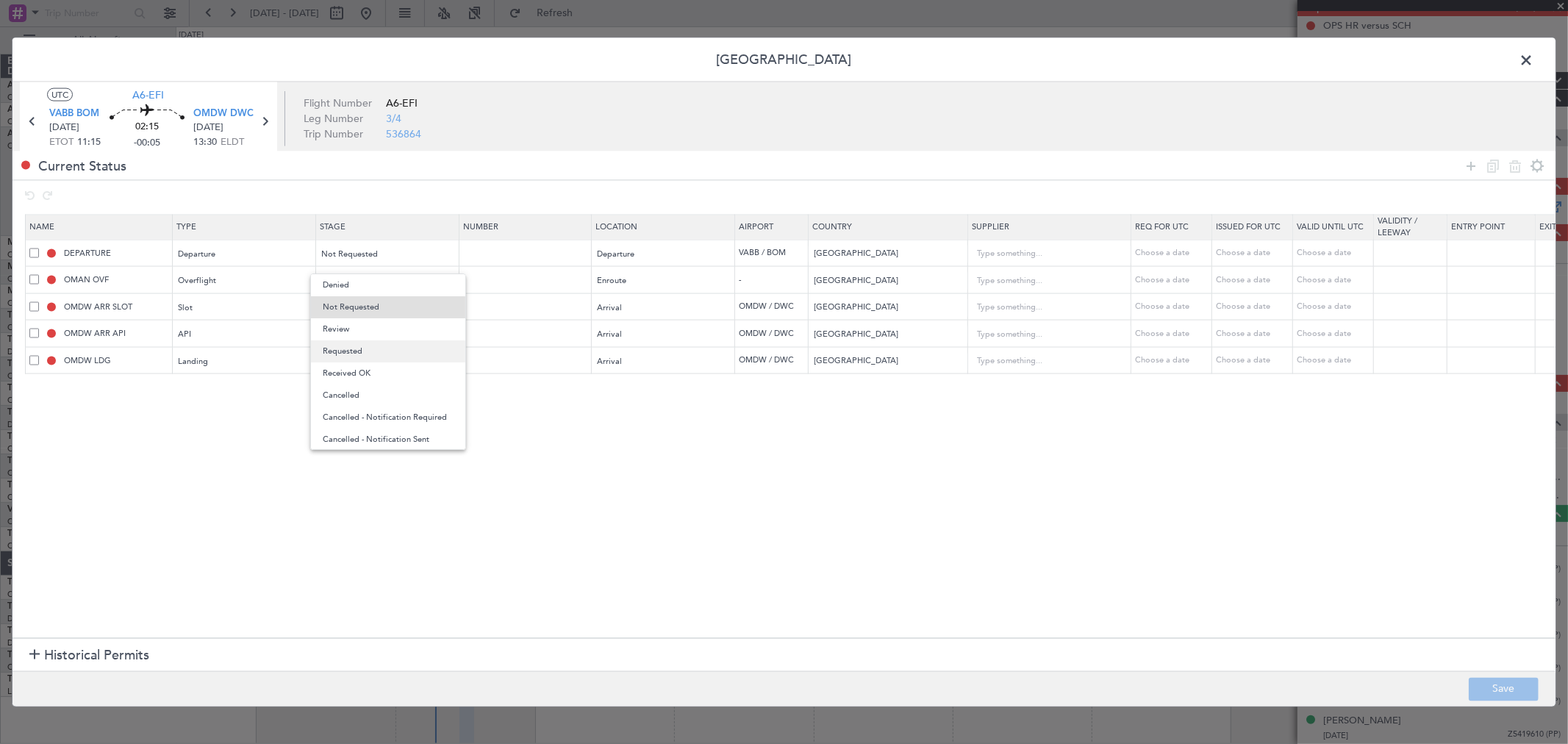
click at [349, 355] on span "Requested" at bounding box center [387, 351] width 131 height 22
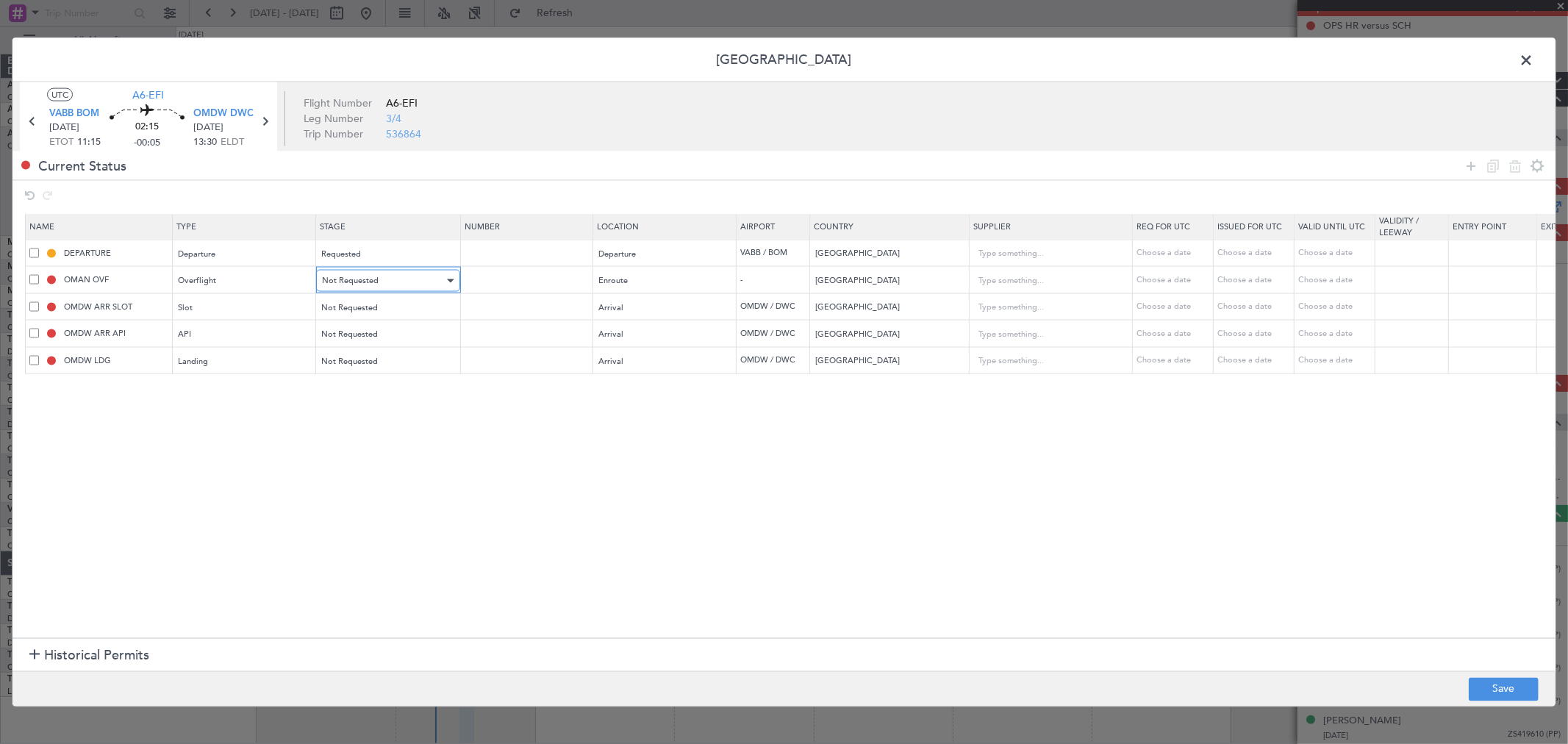
click at [366, 284] on span "Not Requested" at bounding box center [349, 280] width 56 height 11
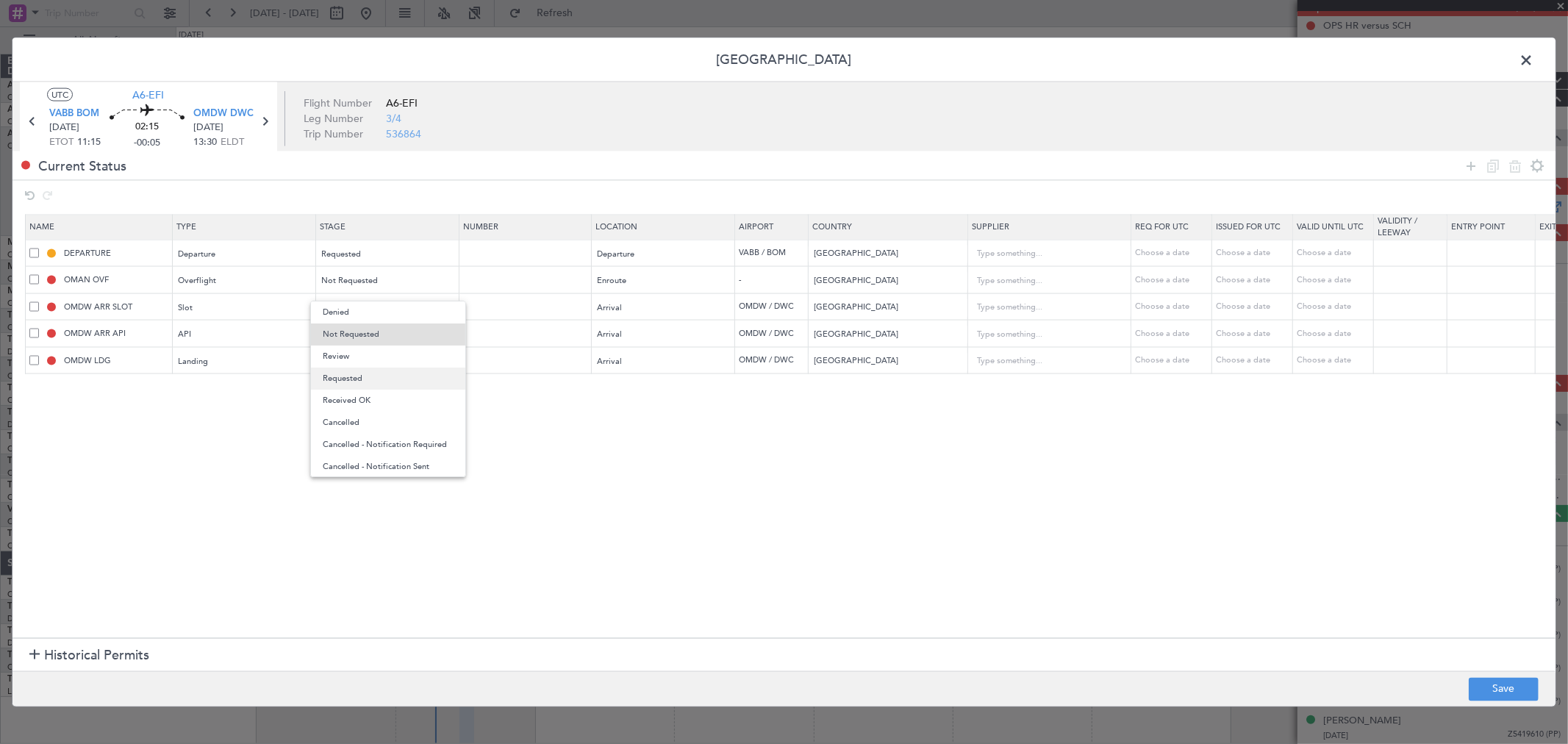
click at [355, 375] on span "Requested" at bounding box center [387, 378] width 131 height 22
click at [365, 323] on div "Not Requested" at bounding box center [387, 333] width 142 height 22
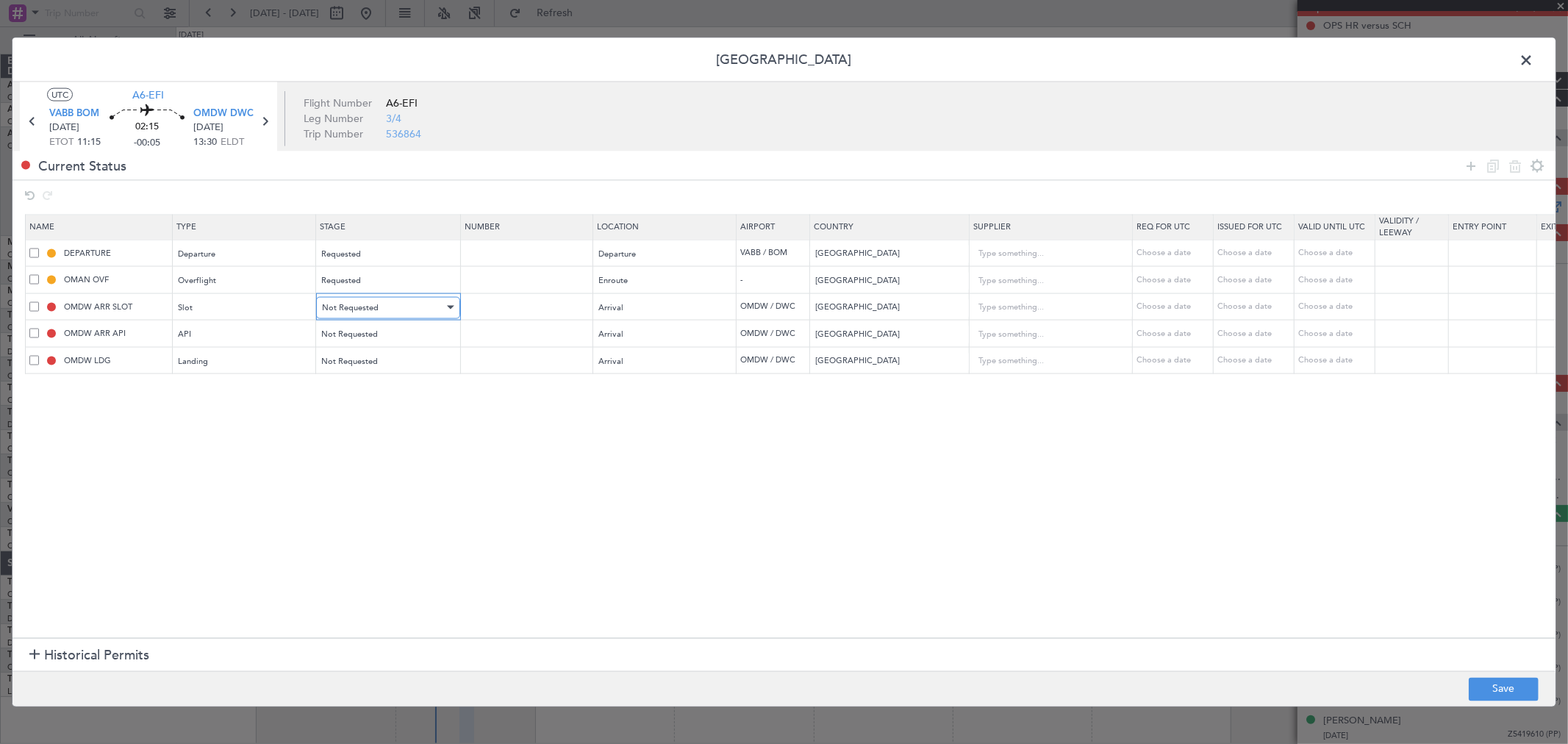
click at [368, 311] on span "Not Requested" at bounding box center [349, 307] width 56 height 11
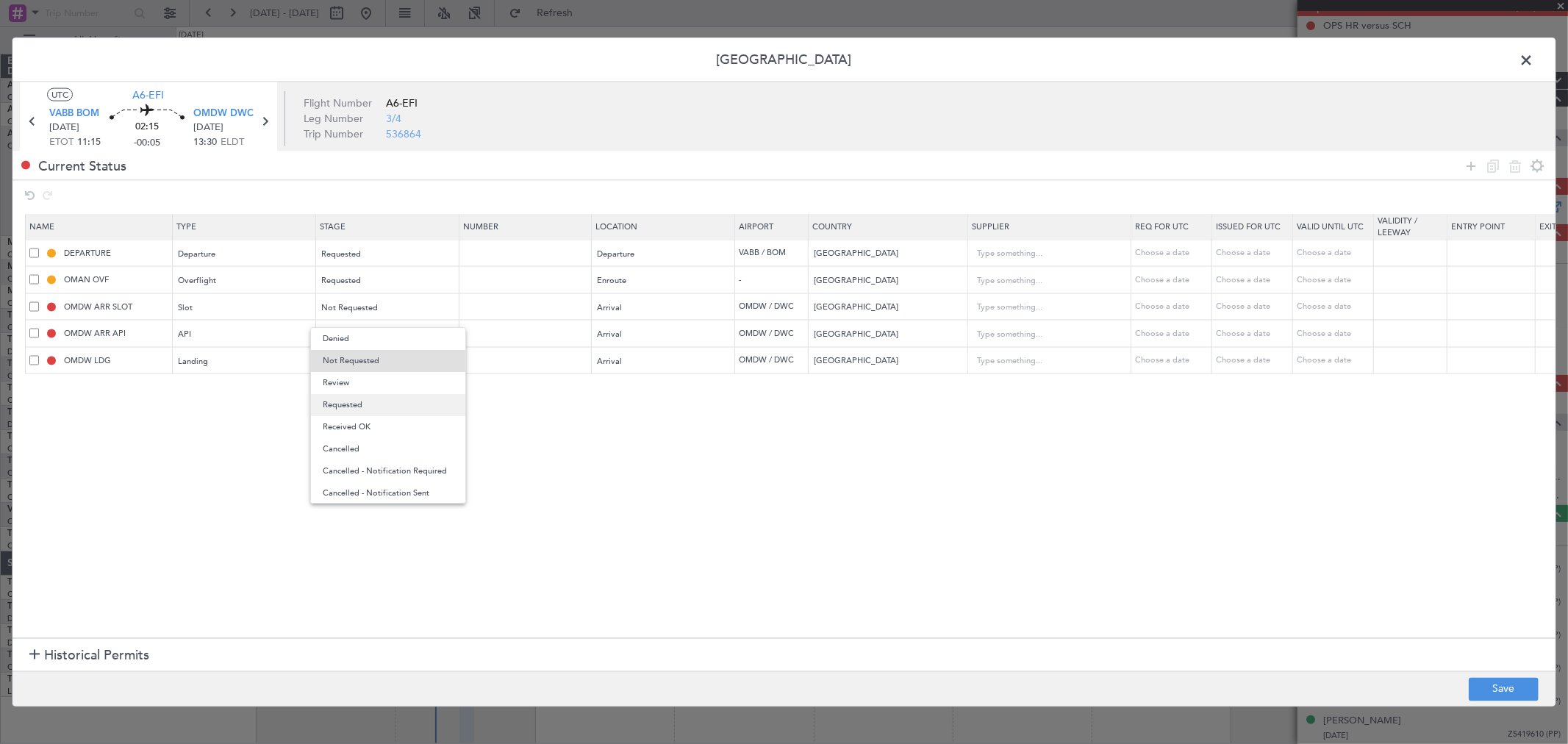
click at [353, 408] on span "Requested" at bounding box center [387, 404] width 131 height 22
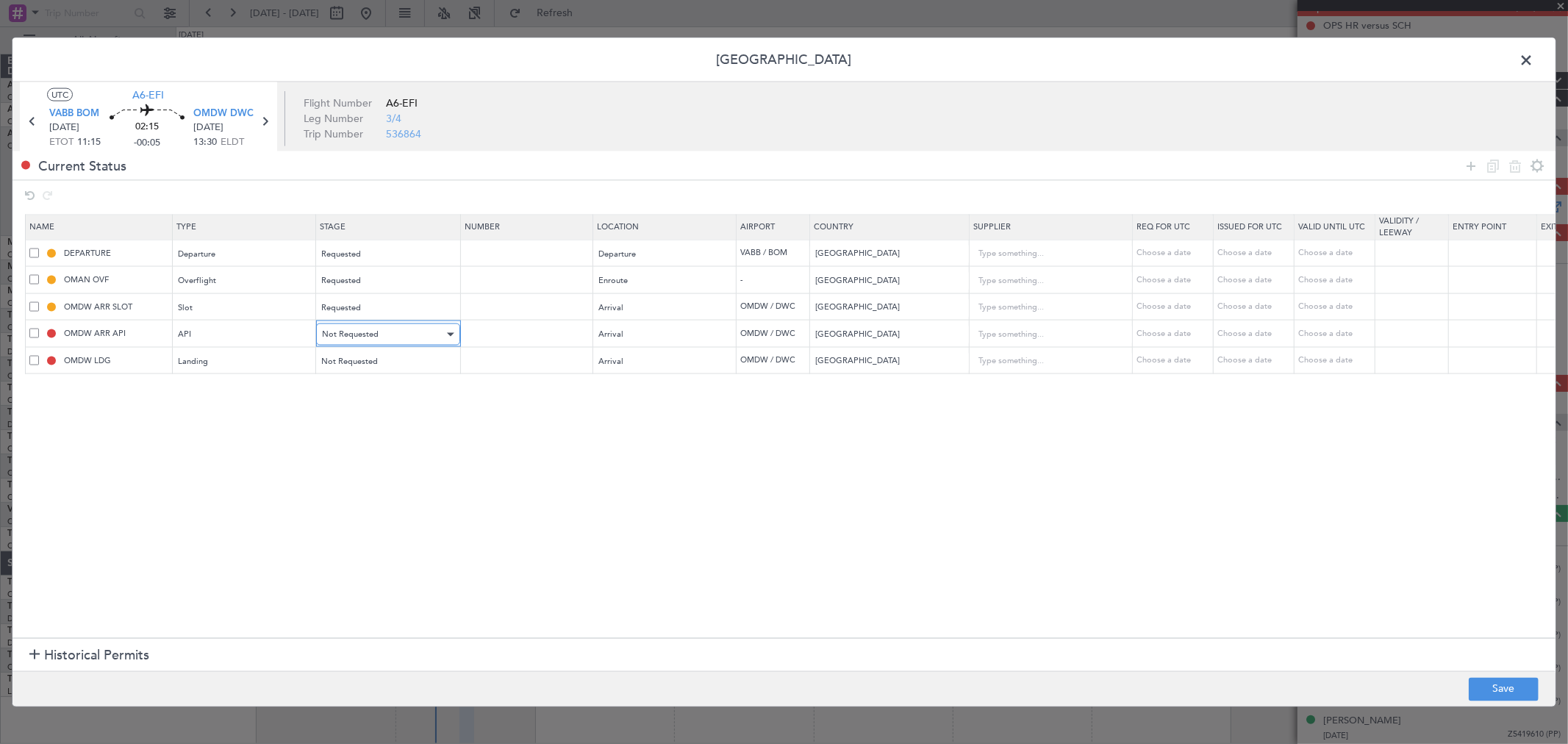
click at [355, 331] on span "Not Requested" at bounding box center [349, 334] width 56 height 11
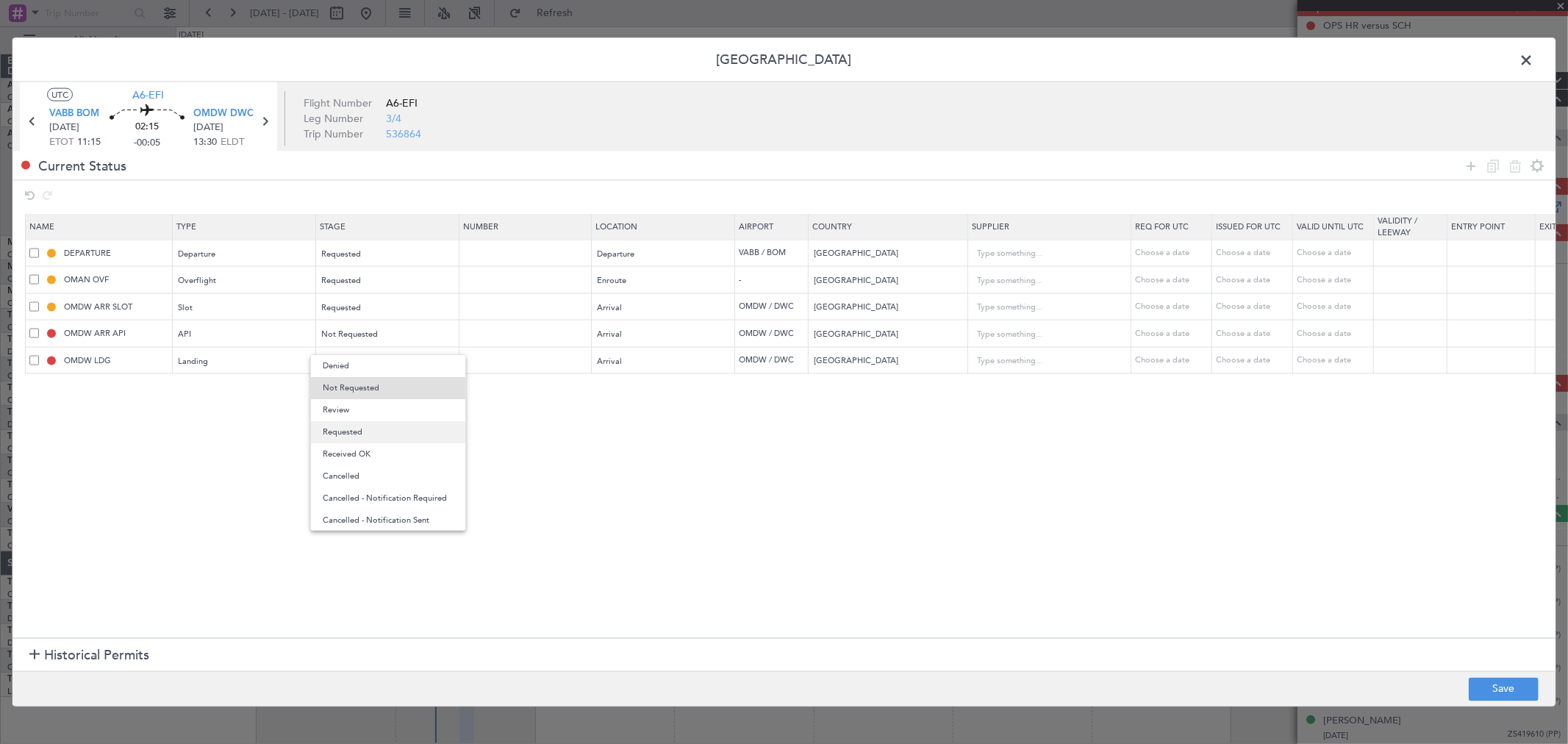
click at [350, 429] on span "Requested" at bounding box center [387, 432] width 131 height 22
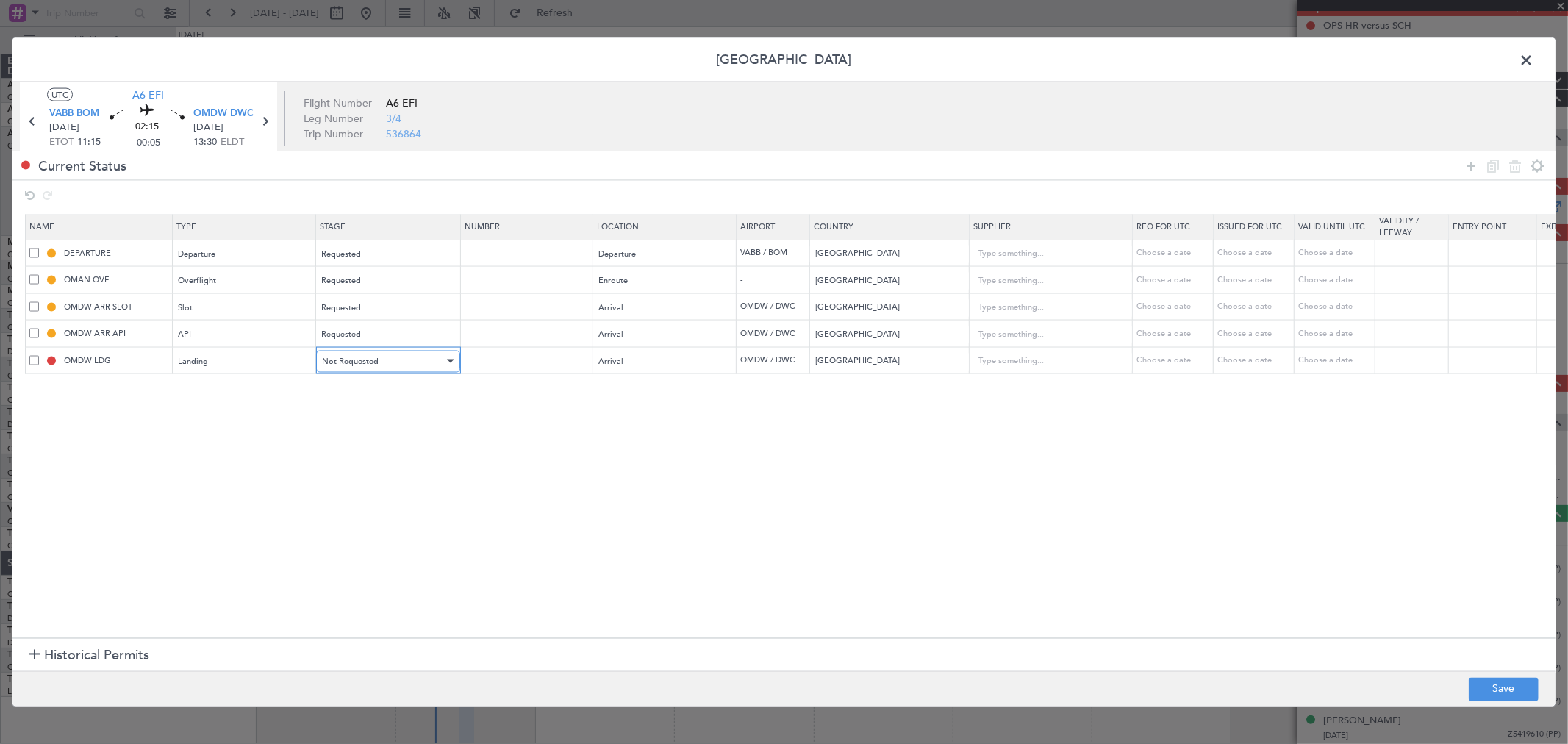
click at [365, 371] on div "Not Requested" at bounding box center [382, 361] width 122 height 22
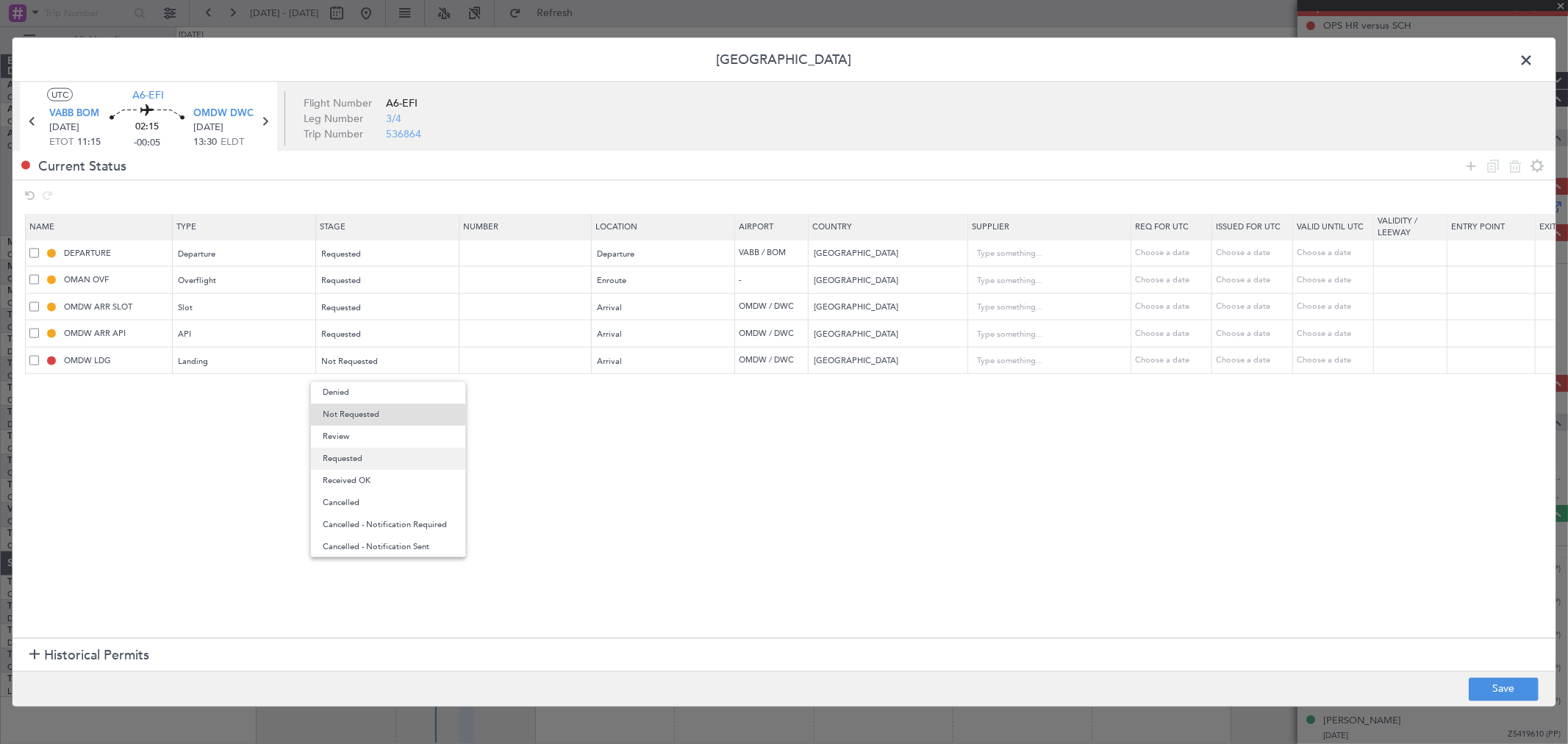
click at [373, 461] on span "Requested" at bounding box center [387, 458] width 131 height 22
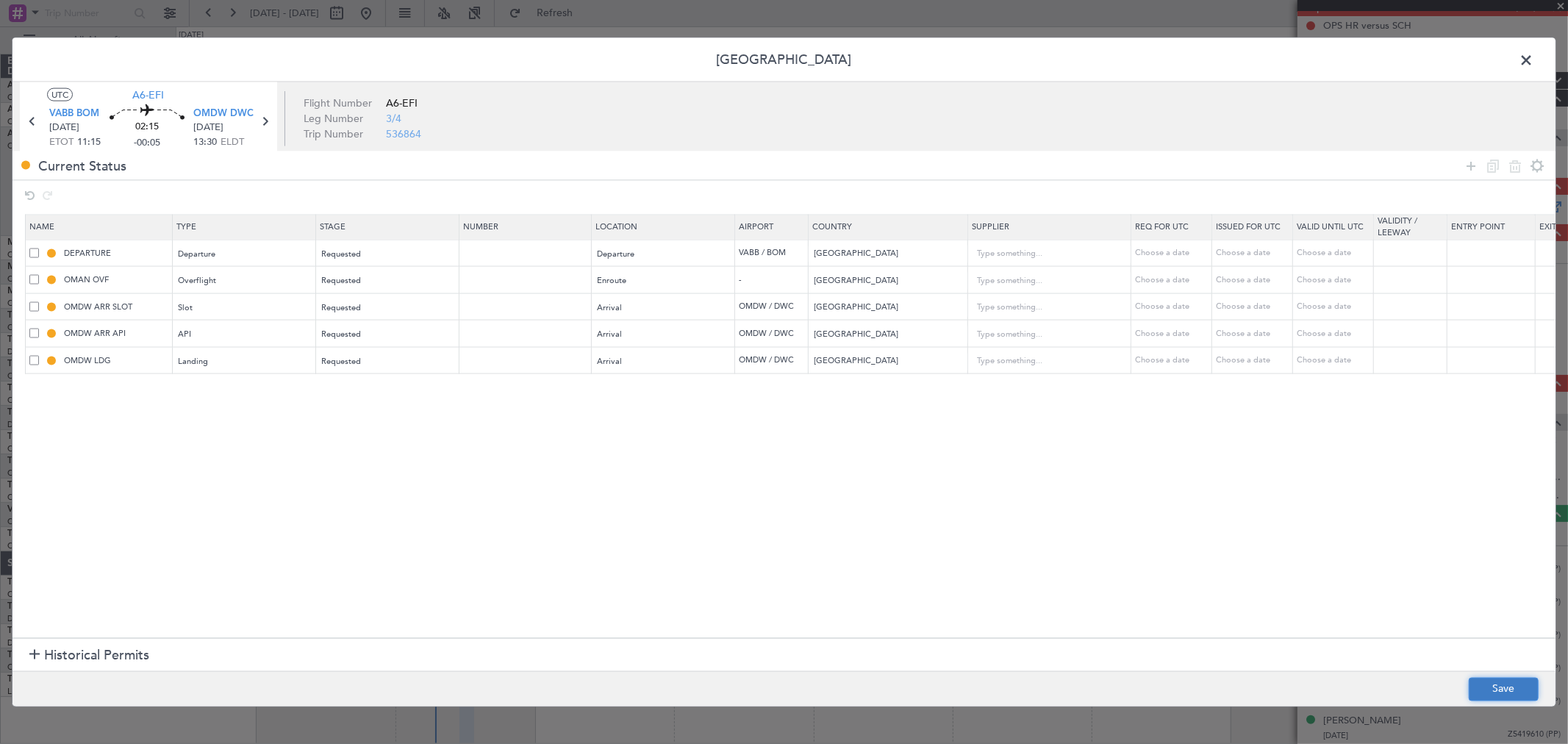
click at [1503, 689] on button "Save" at bounding box center [1503, 689] width 70 height 23
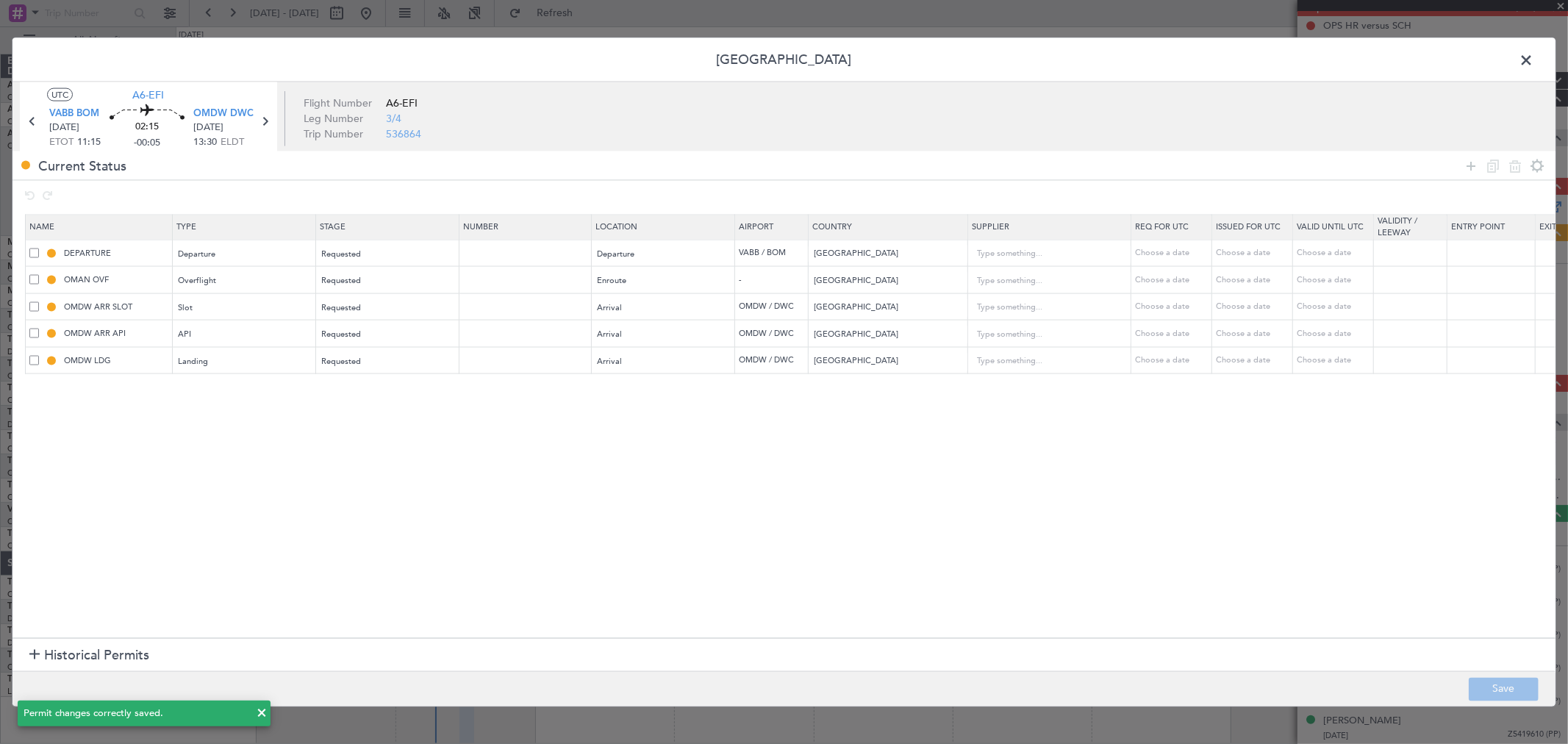
click at [1533, 60] on span at bounding box center [1533, 64] width 0 height 29
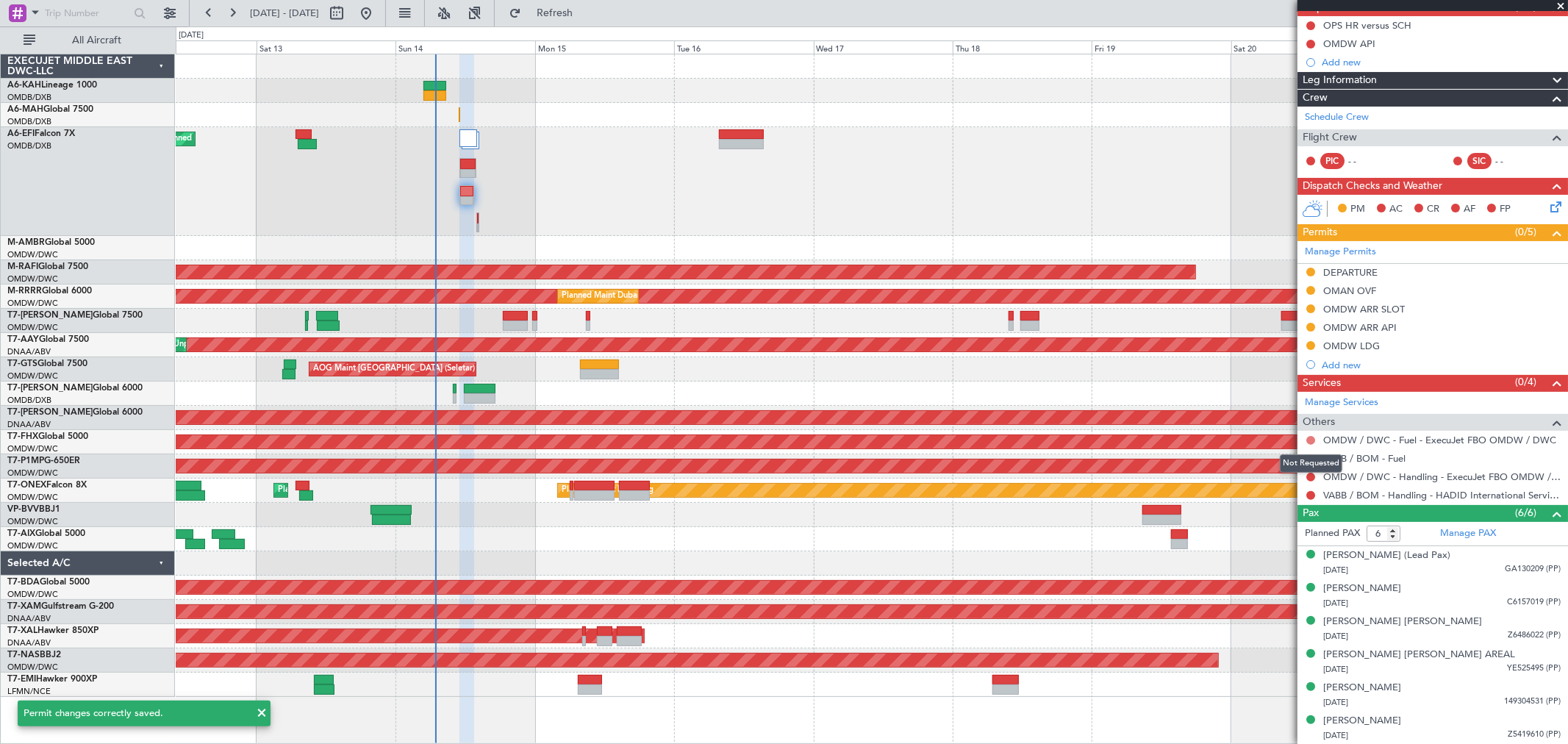
click at [1311, 438] on button at bounding box center [1311, 441] width 9 height 9
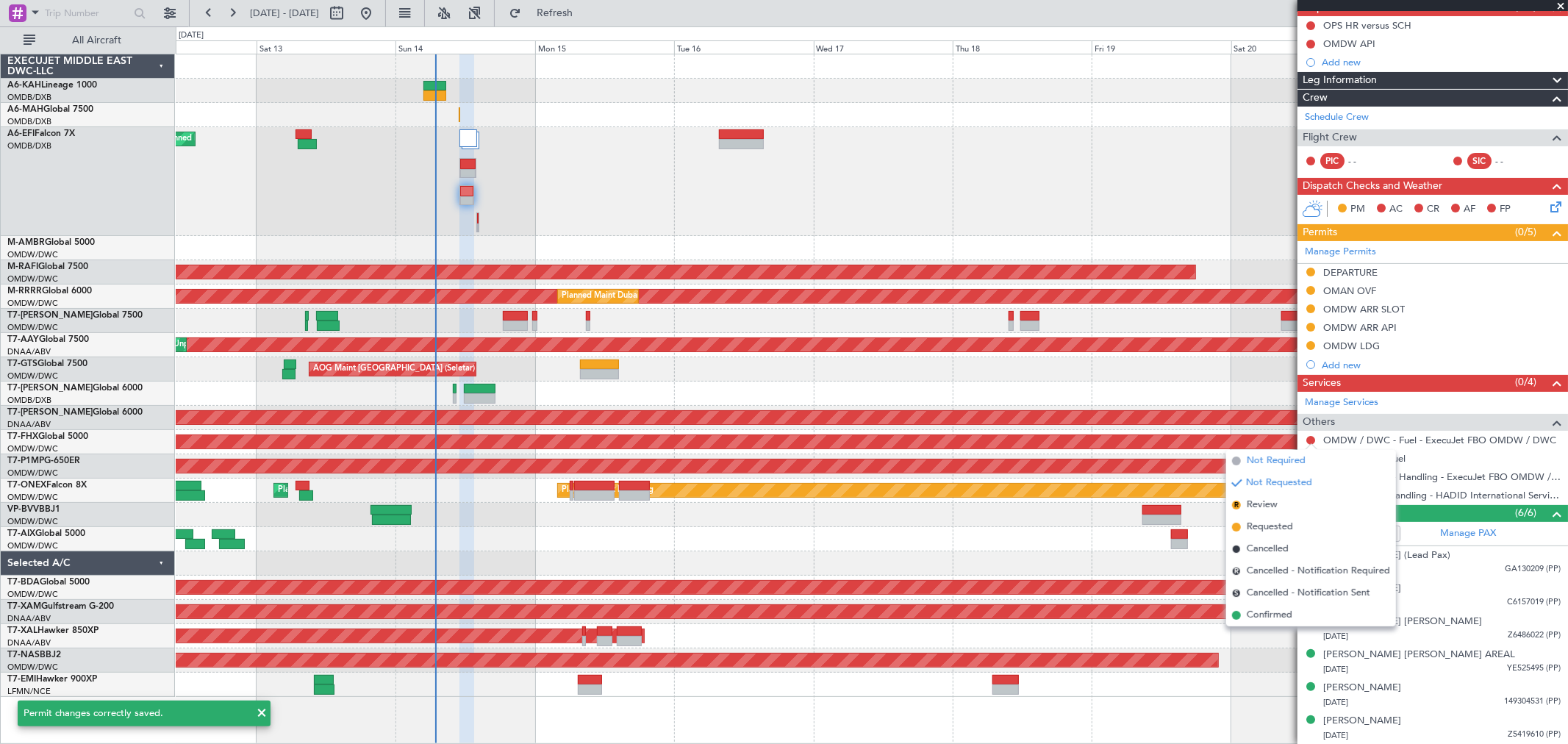
click at [1255, 465] on span "Not Required" at bounding box center [1276, 460] width 59 height 15
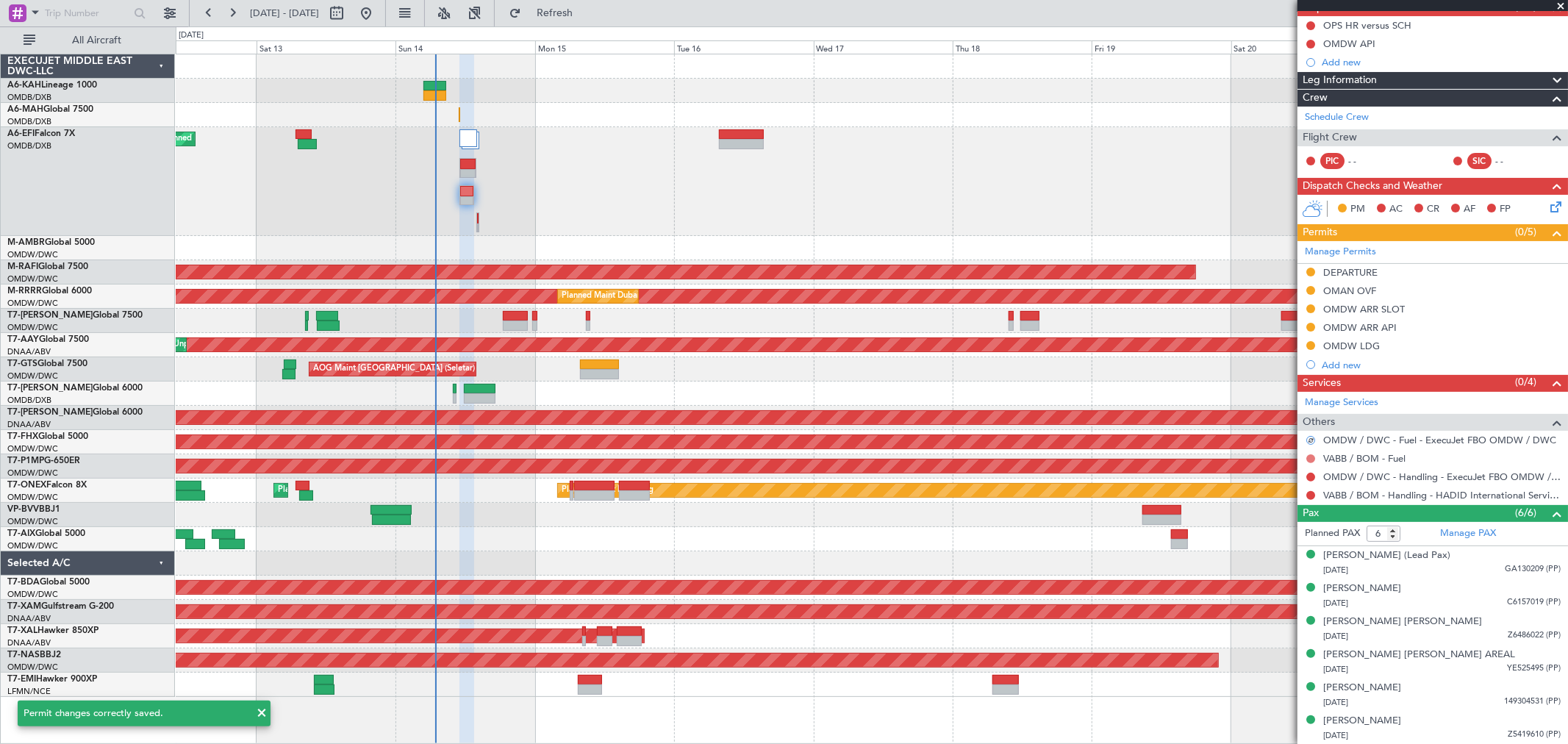
click at [1312, 454] on button at bounding box center [1311, 459] width 9 height 9
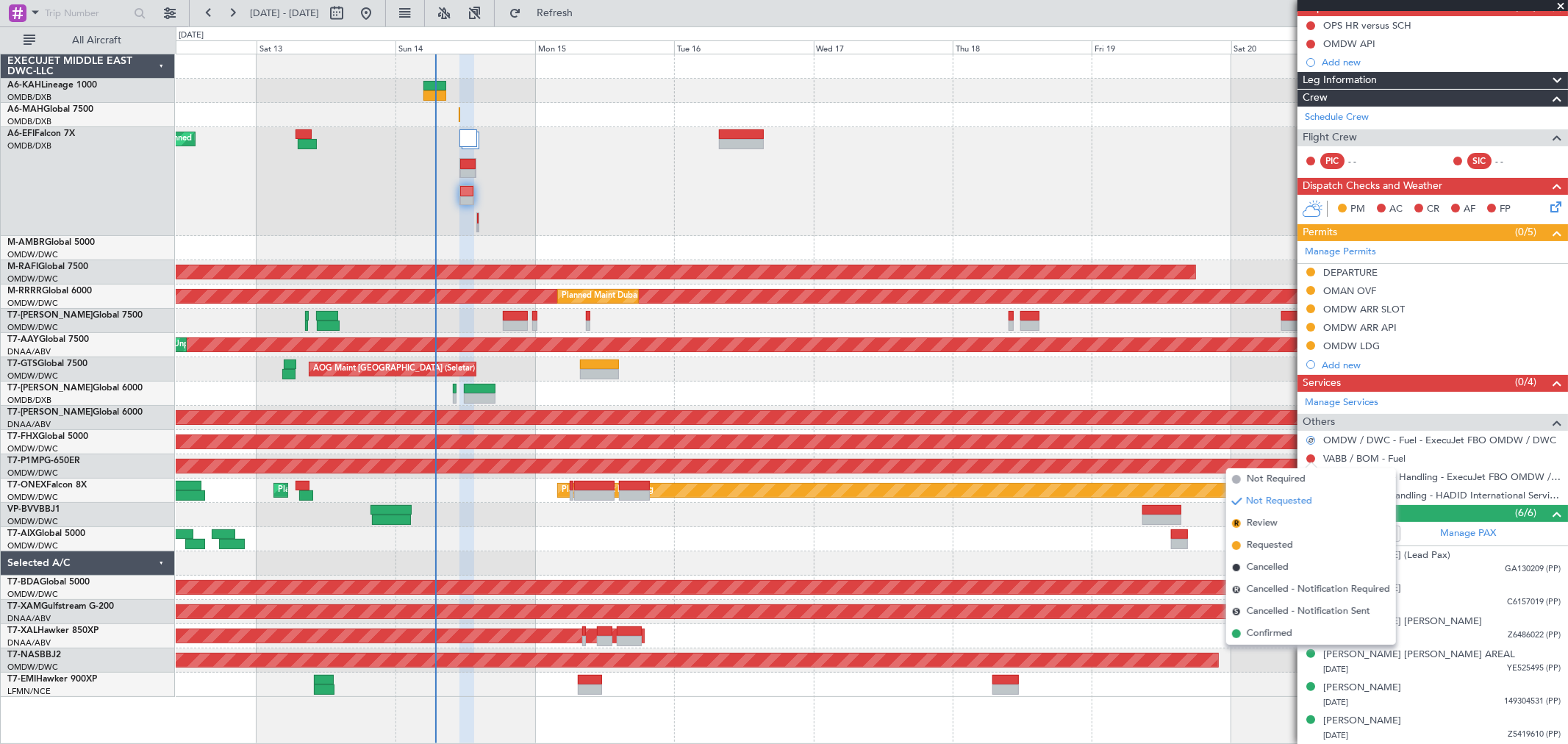
drag, startPoint x: 1270, startPoint y: 545, endPoint x: 1326, endPoint y: 502, distance: 70.6
click at [1270, 545] on span "Requested" at bounding box center [1269, 545] width 46 height 15
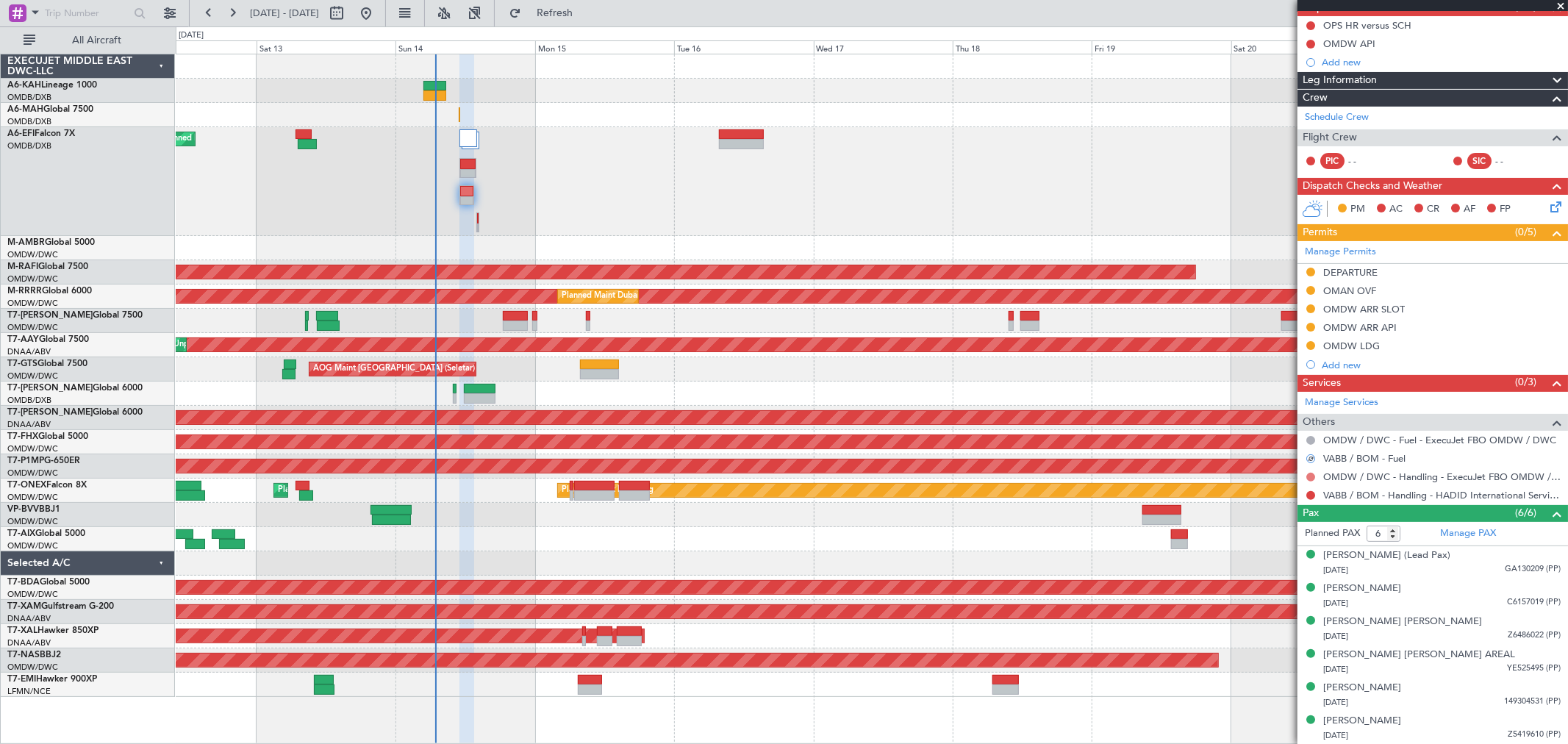
click at [1307, 478] on button at bounding box center [1311, 477] width 9 height 9
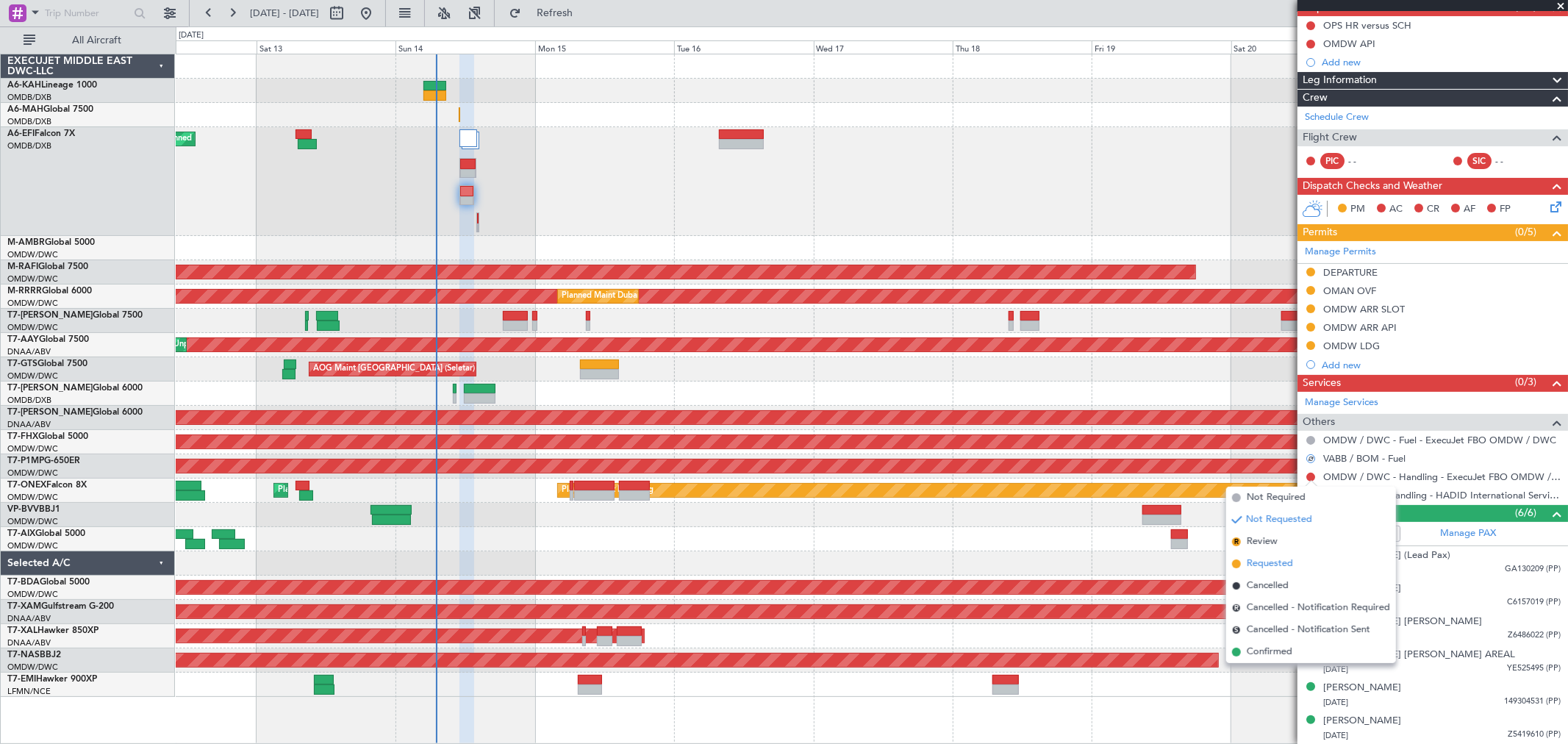
click at [1272, 562] on span "Requested" at bounding box center [1269, 564] width 46 height 15
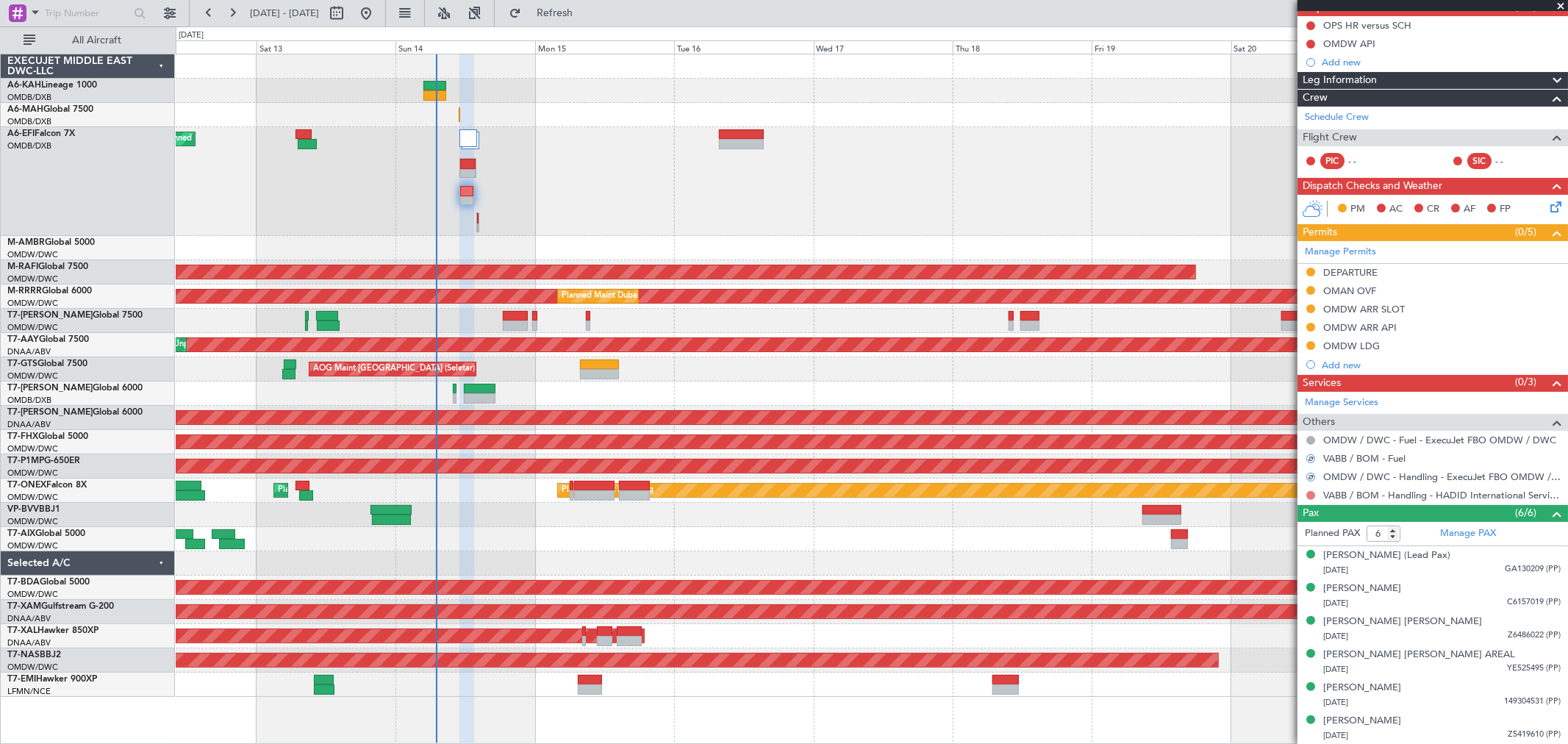
click at [1312, 495] on button at bounding box center [1311, 495] width 9 height 9
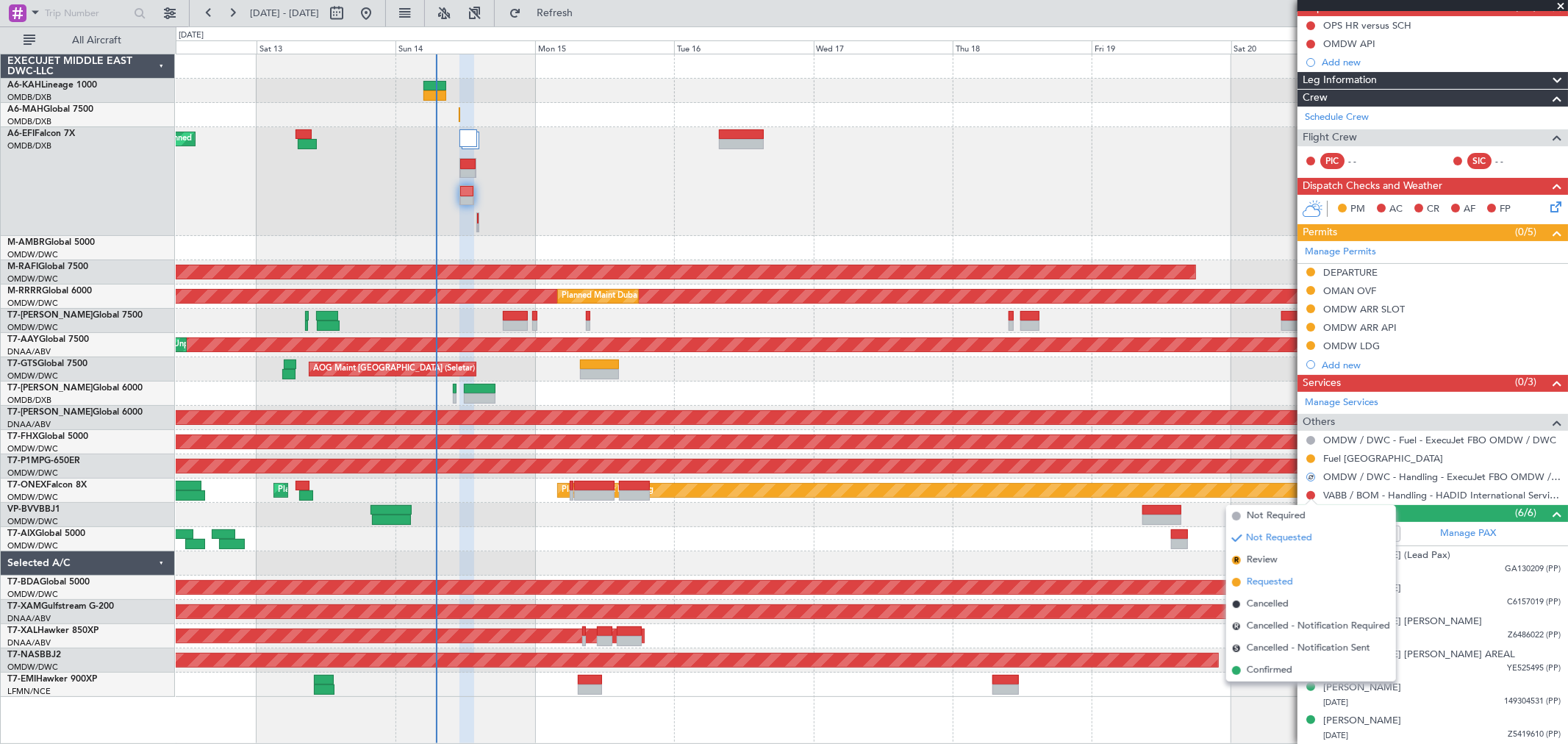
click at [1262, 583] on span "Requested" at bounding box center [1269, 582] width 46 height 15
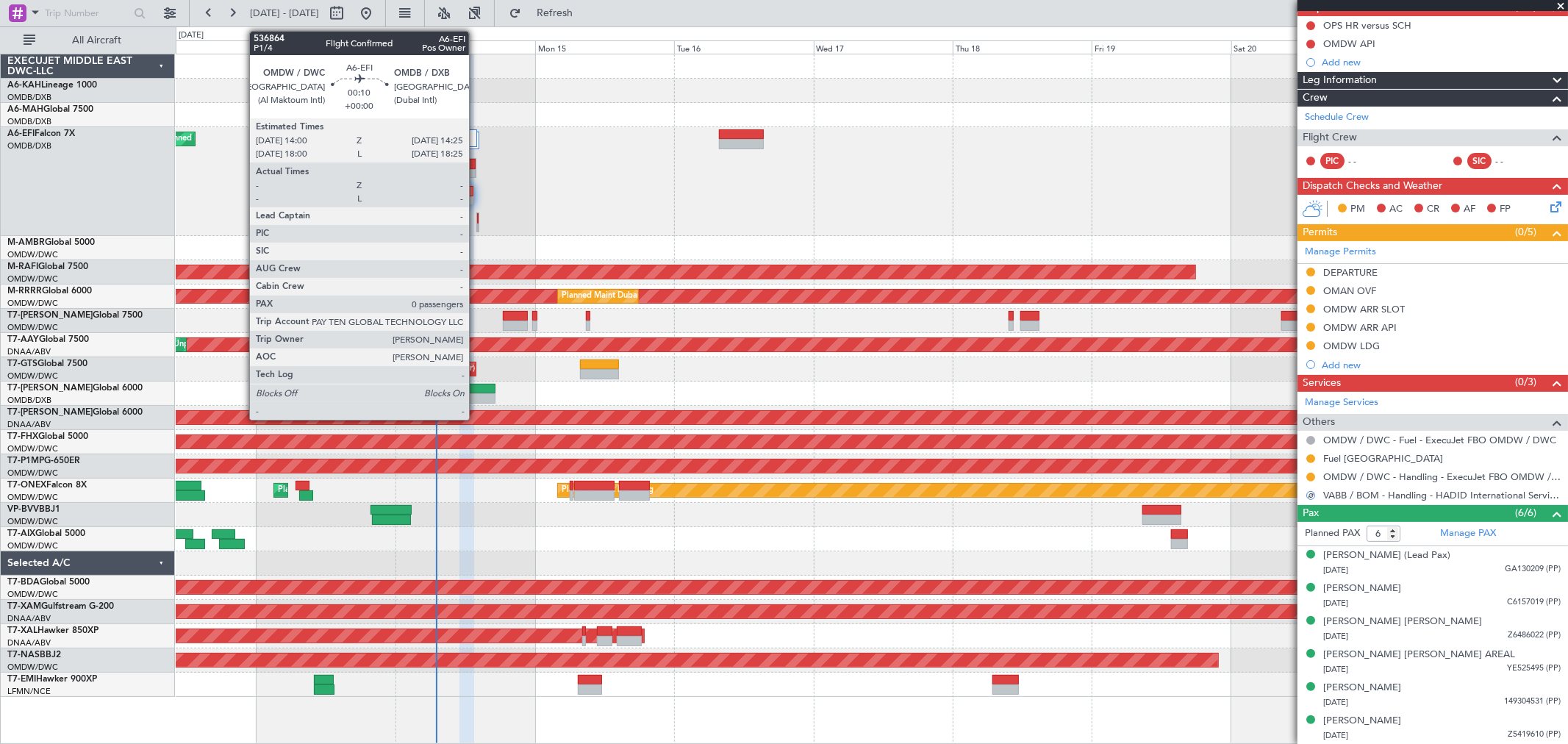
click at [477, 224] on div at bounding box center [478, 229] width 2 height 10
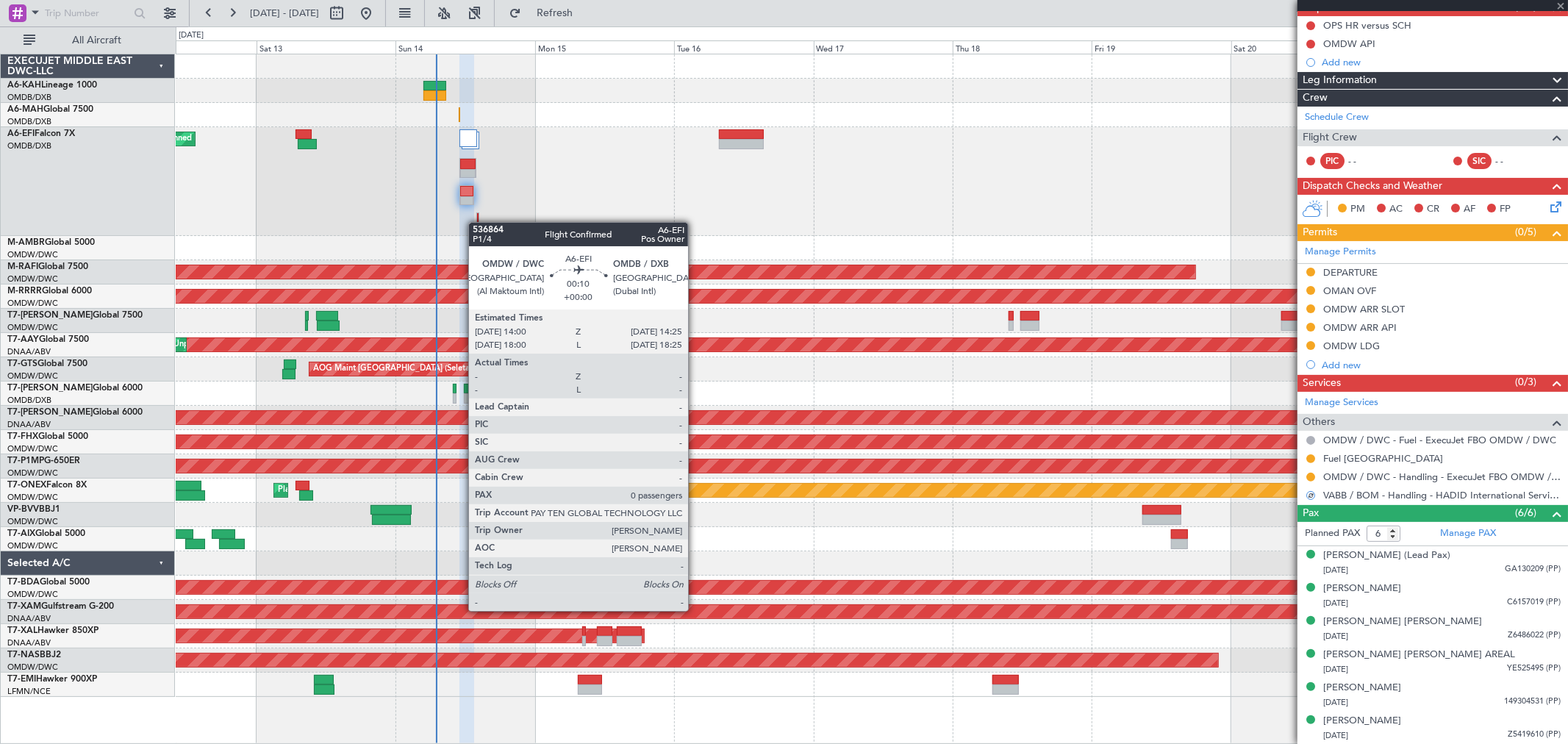
type input "0"
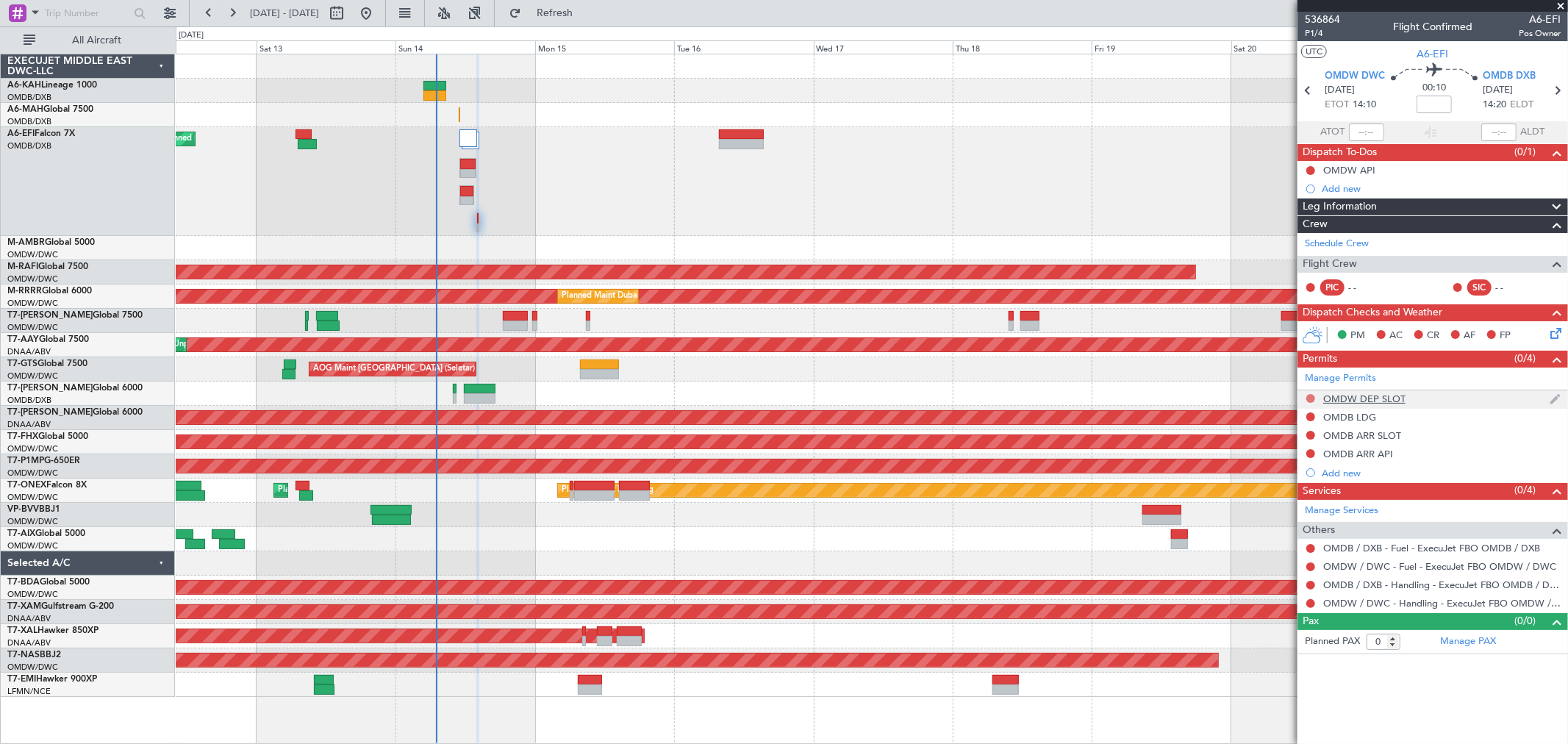
click at [1309, 394] on button at bounding box center [1311, 398] width 9 height 9
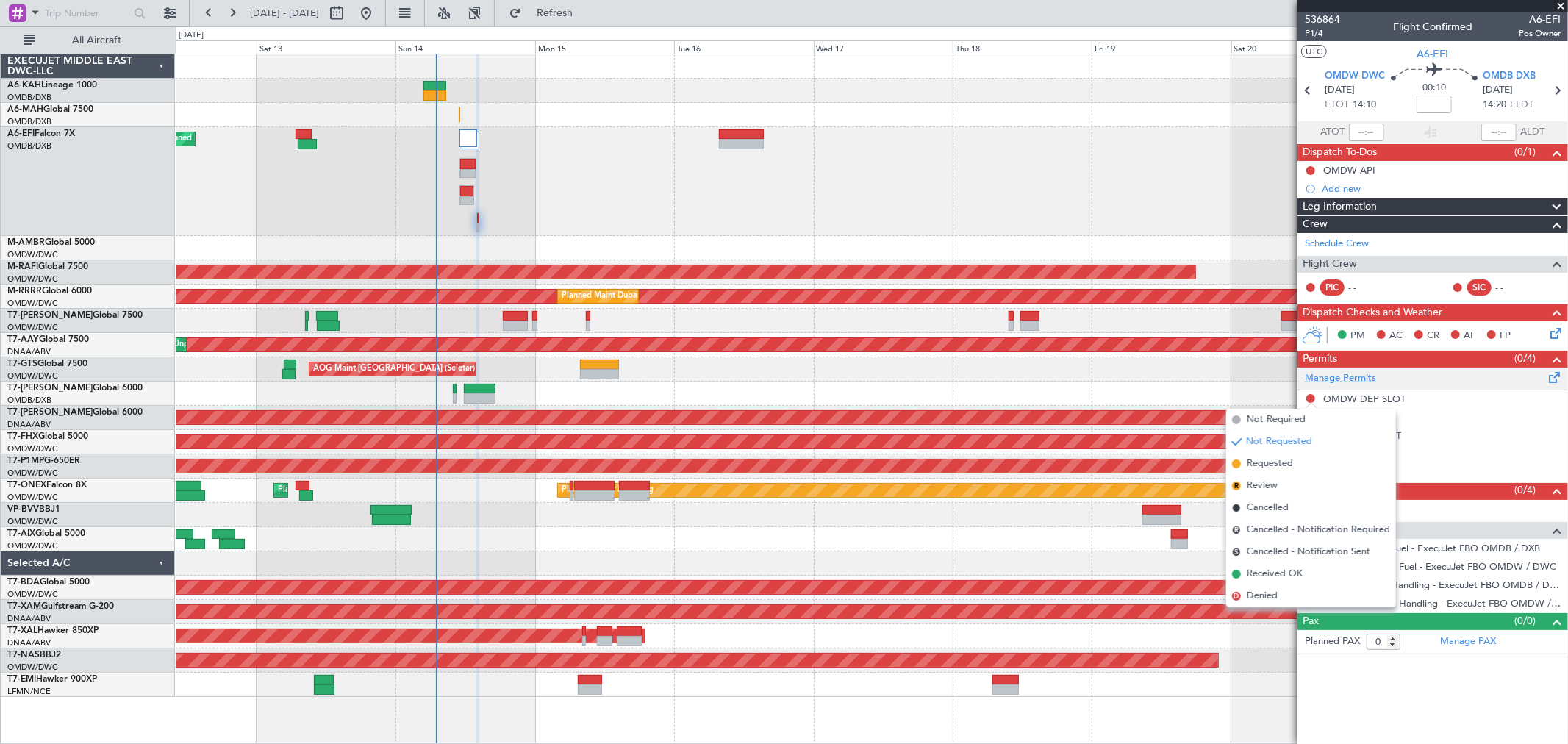
click at [1327, 380] on link "Manage Permits" at bounding box center [1340, 378] width 71 height 15
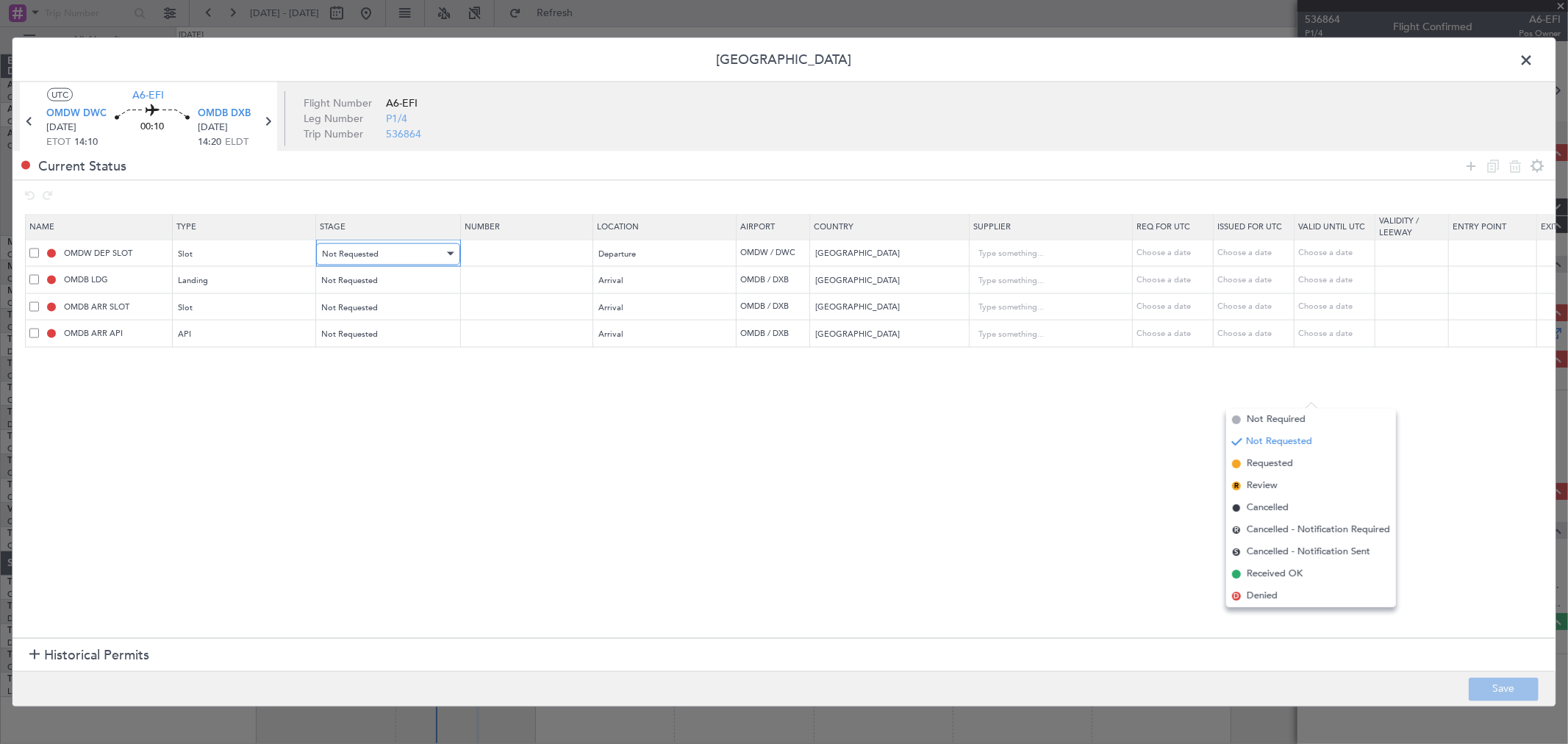
click at [365, 251] on span "Not Requested" at bounding box center [349, 253] width 56 height 11
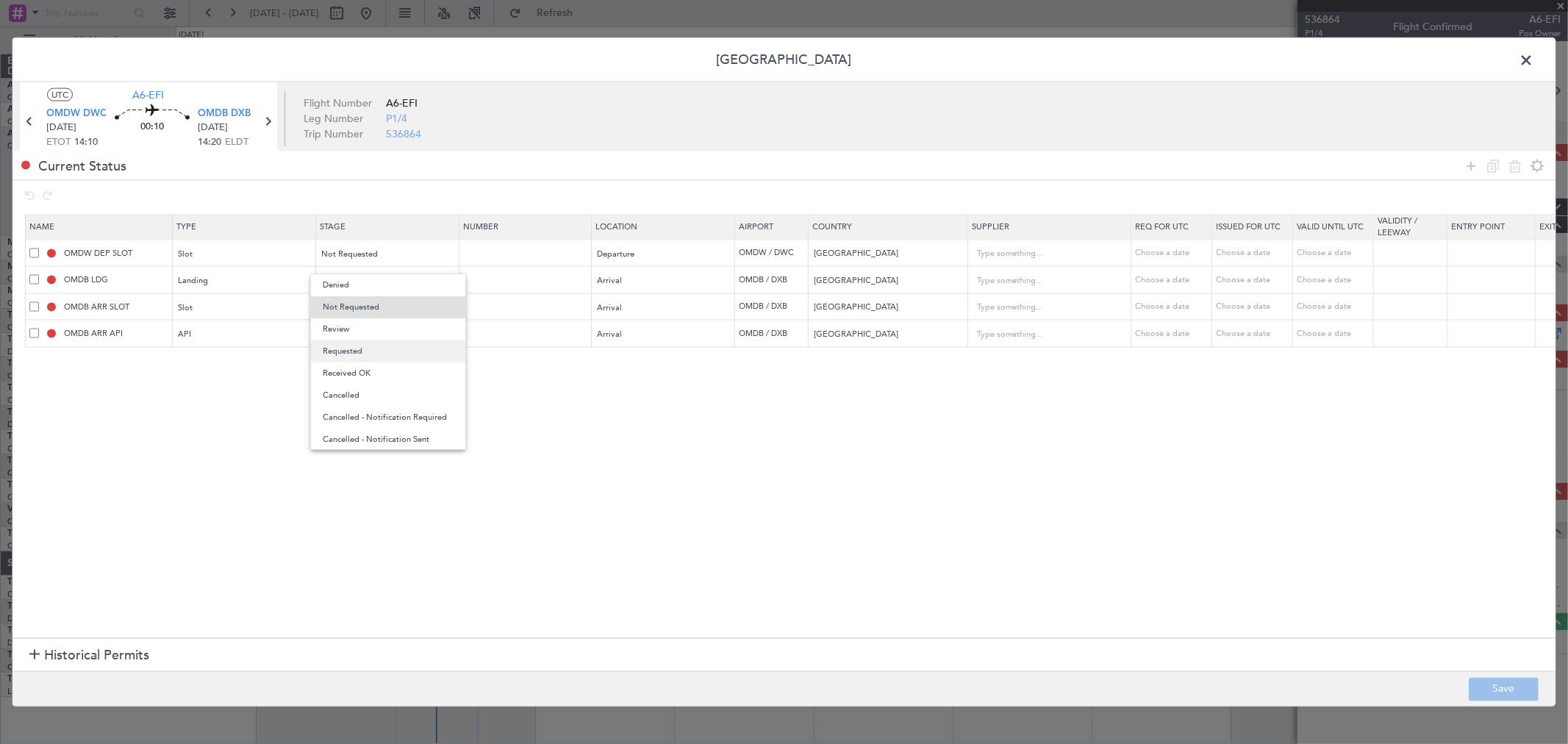
click at [355, 349] on span "Requested" at bounding box center [387, 351] width 131 height 22
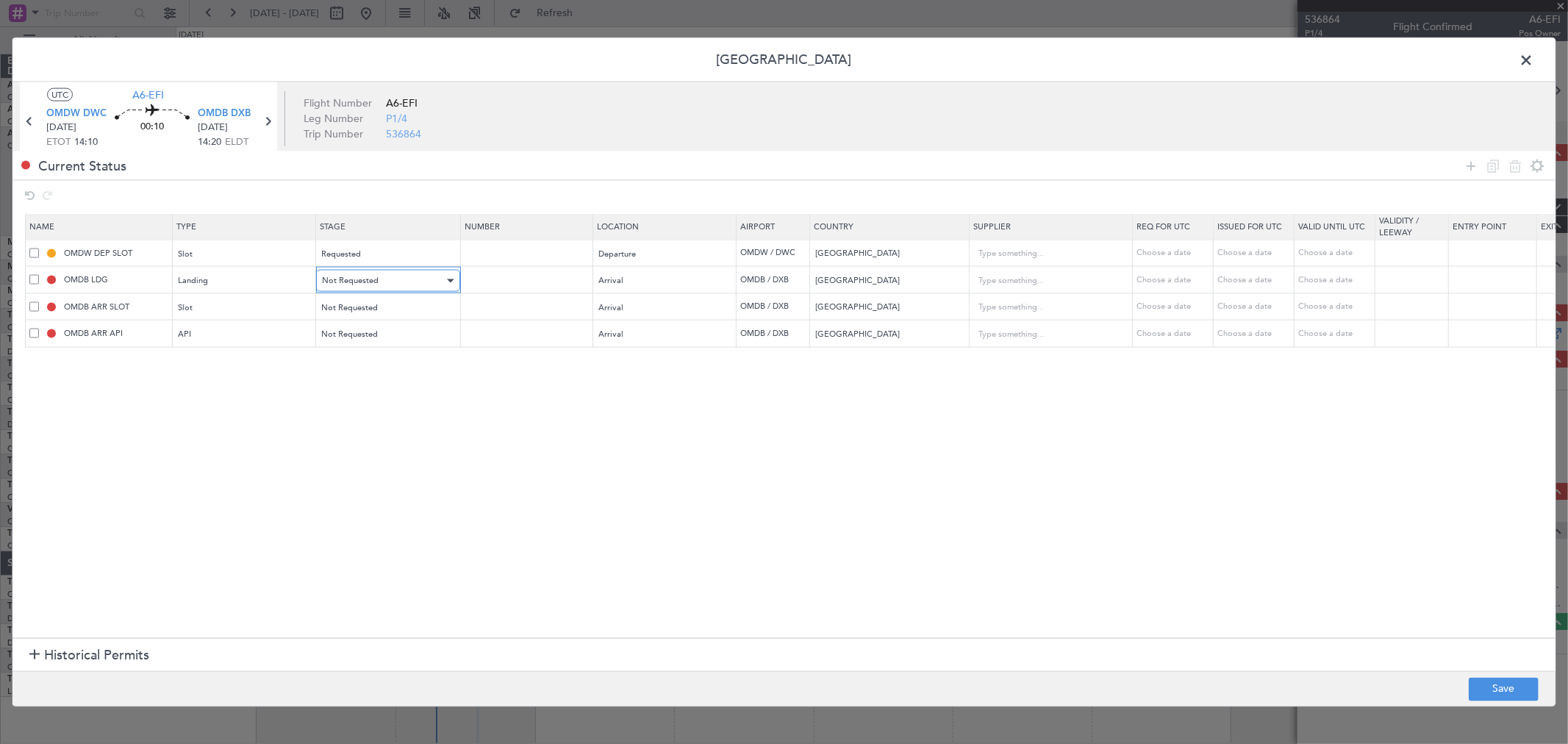
click at [358, 286] on span "Not Requested" at bounding box center [349, 280] width 56 height 11
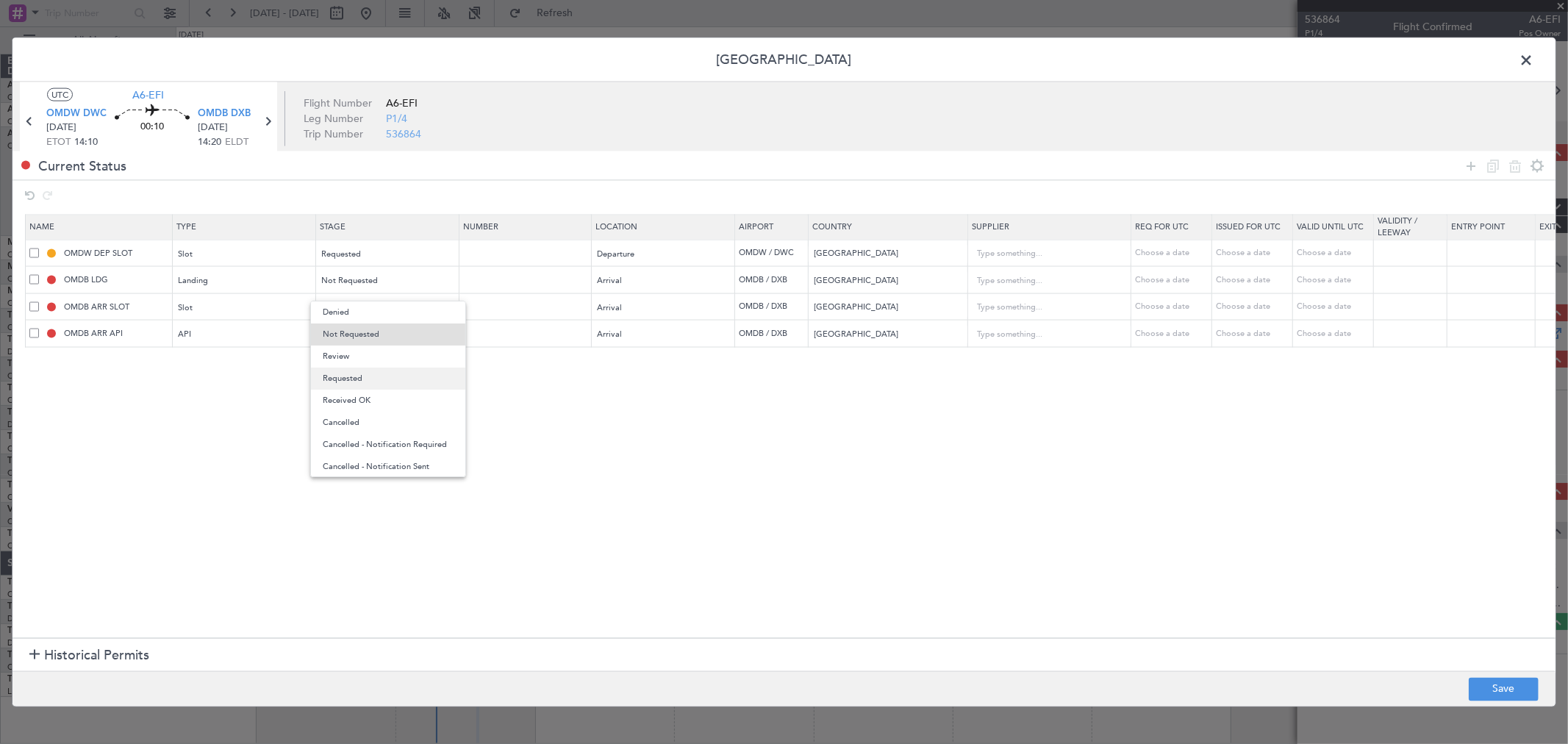
click at [347, 369] on span "Requested" at bounding box center [387, 378] width 131 height 22
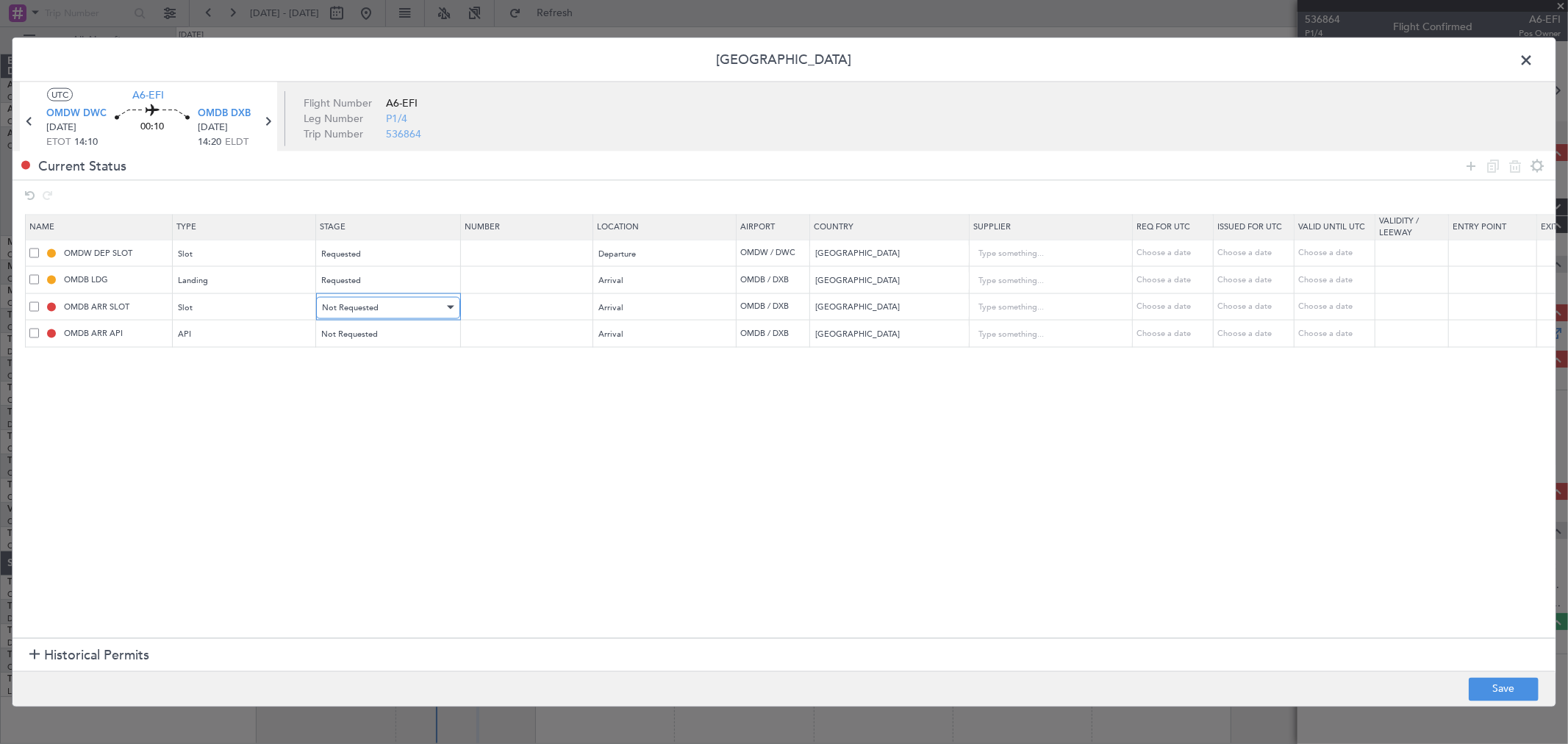
click at [364, 302] on span "Not Requested" at bounding box center [349, 307] width 56 height 11
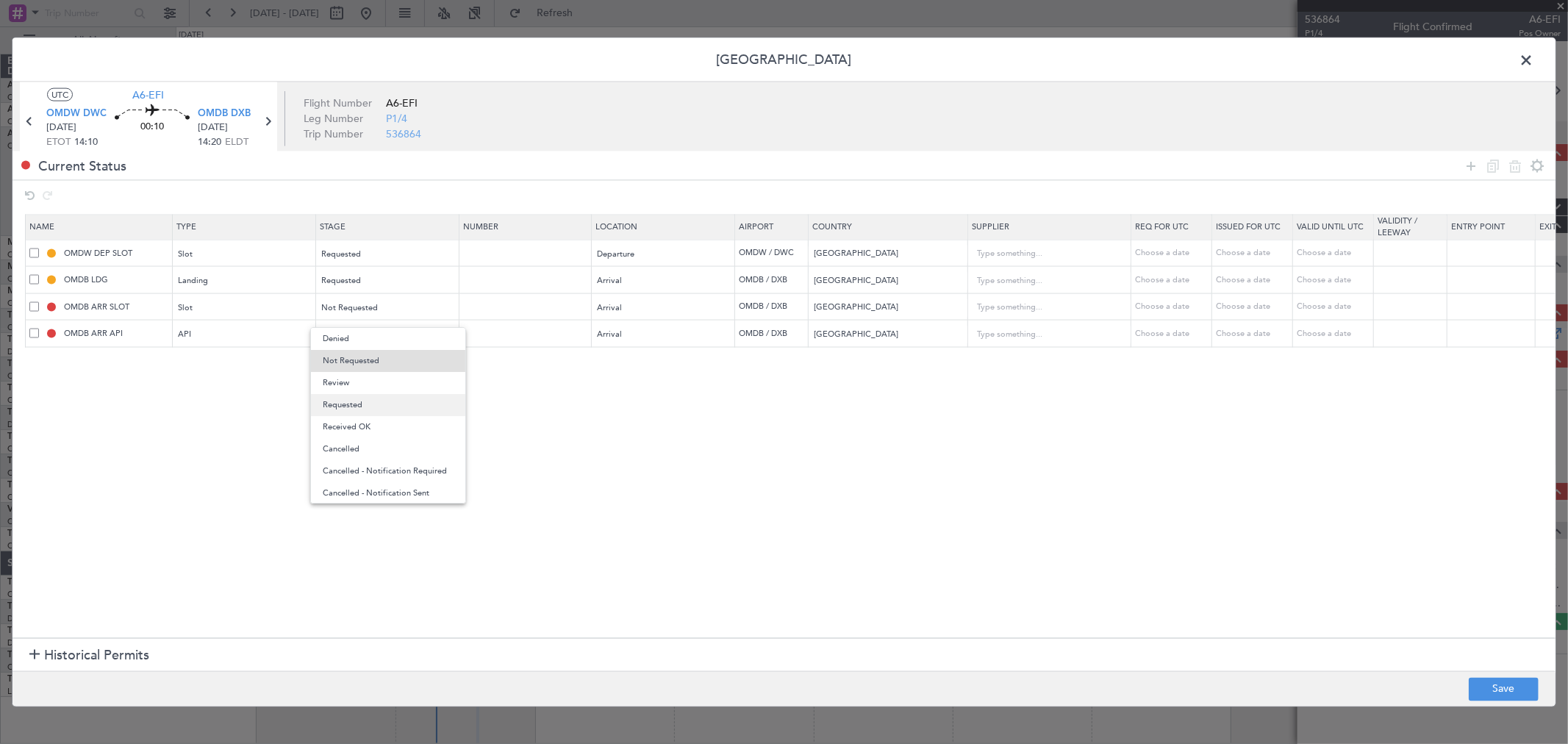
click at [349, 402] on span "Requested" at bounding box center [387, 404] width 131 height 22
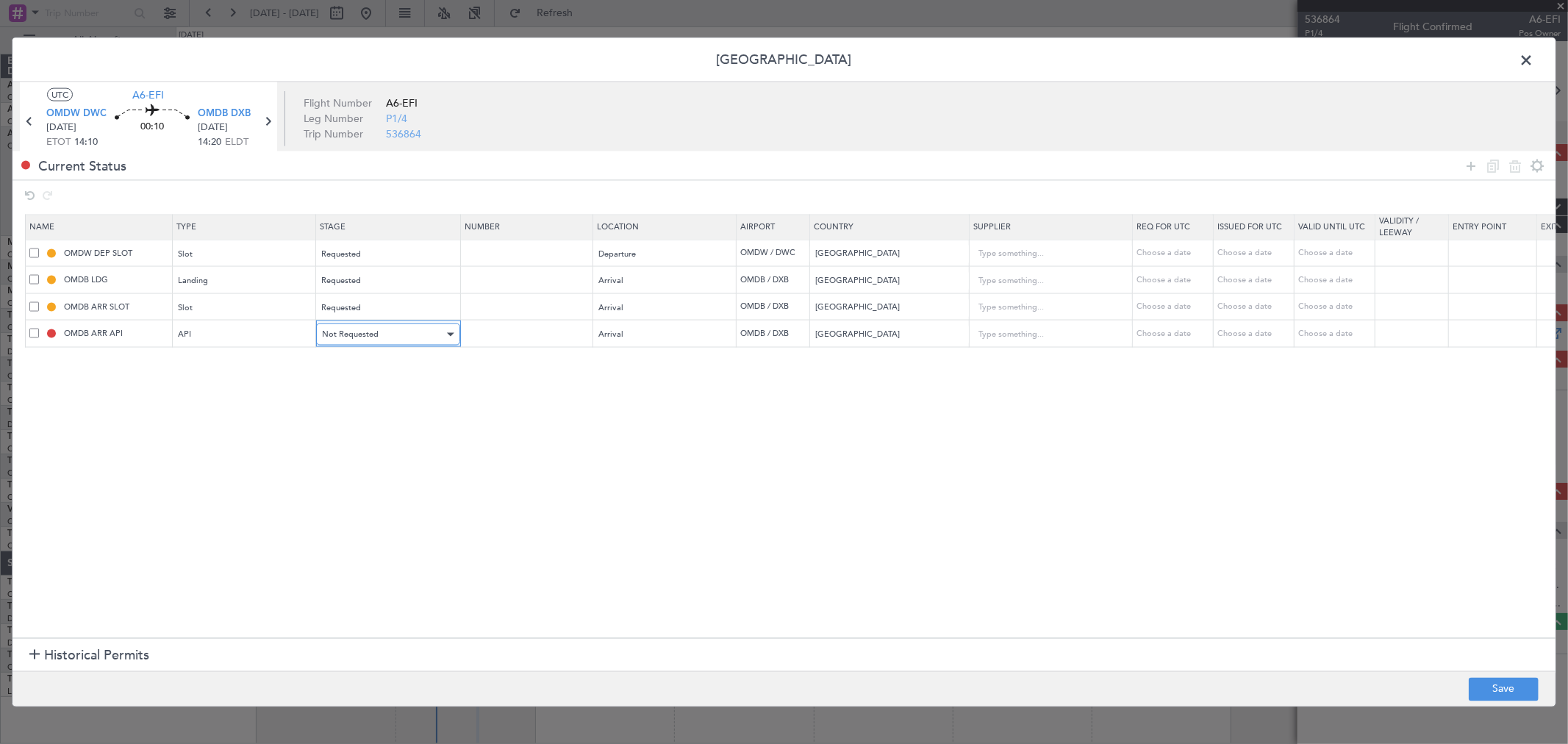
click at [374, 346] on div "Not Requested" at bounding box center [382, 334] width 122 height 22
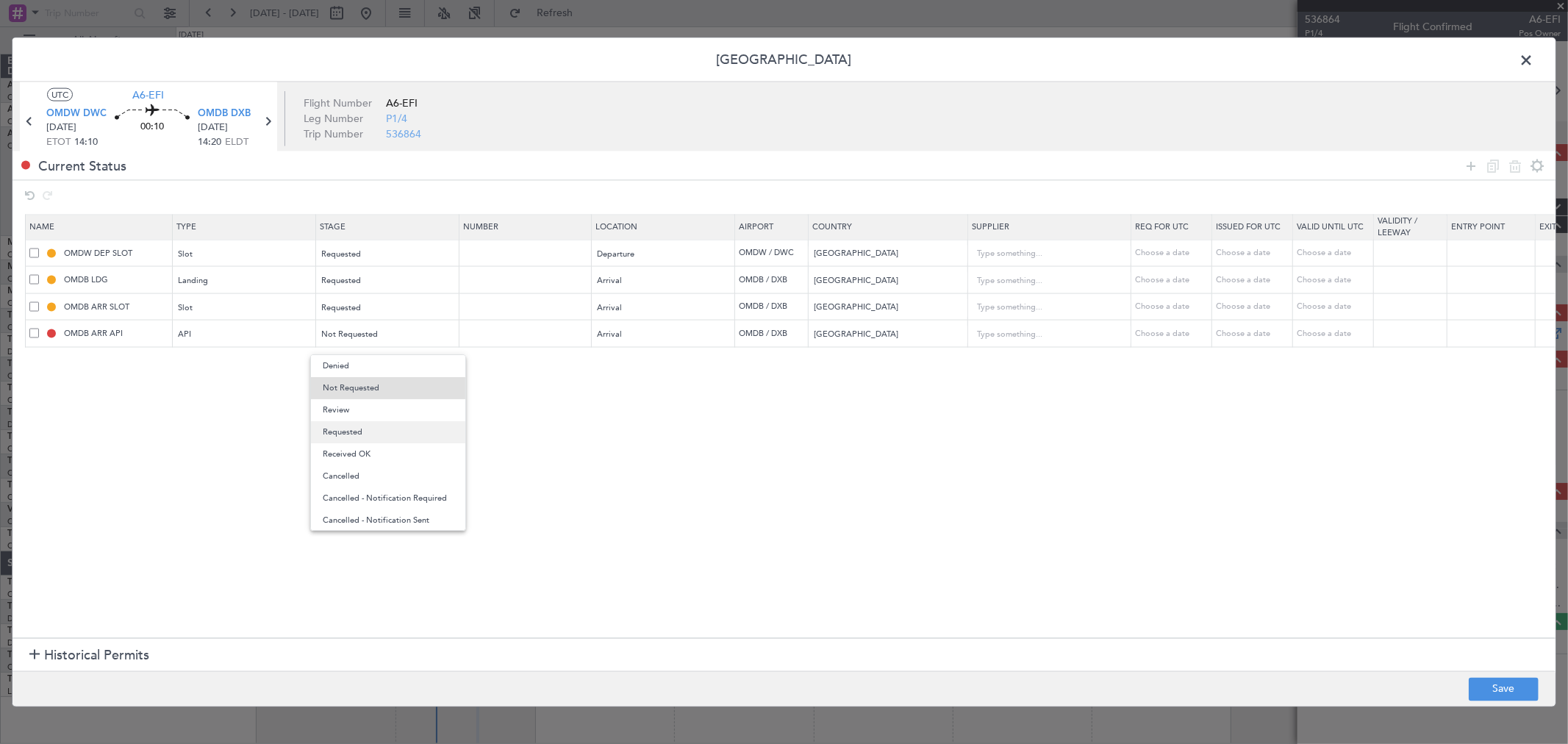
click at [371, 438] on span "Requested" at bounding box center [387, 432] width 131 height 22
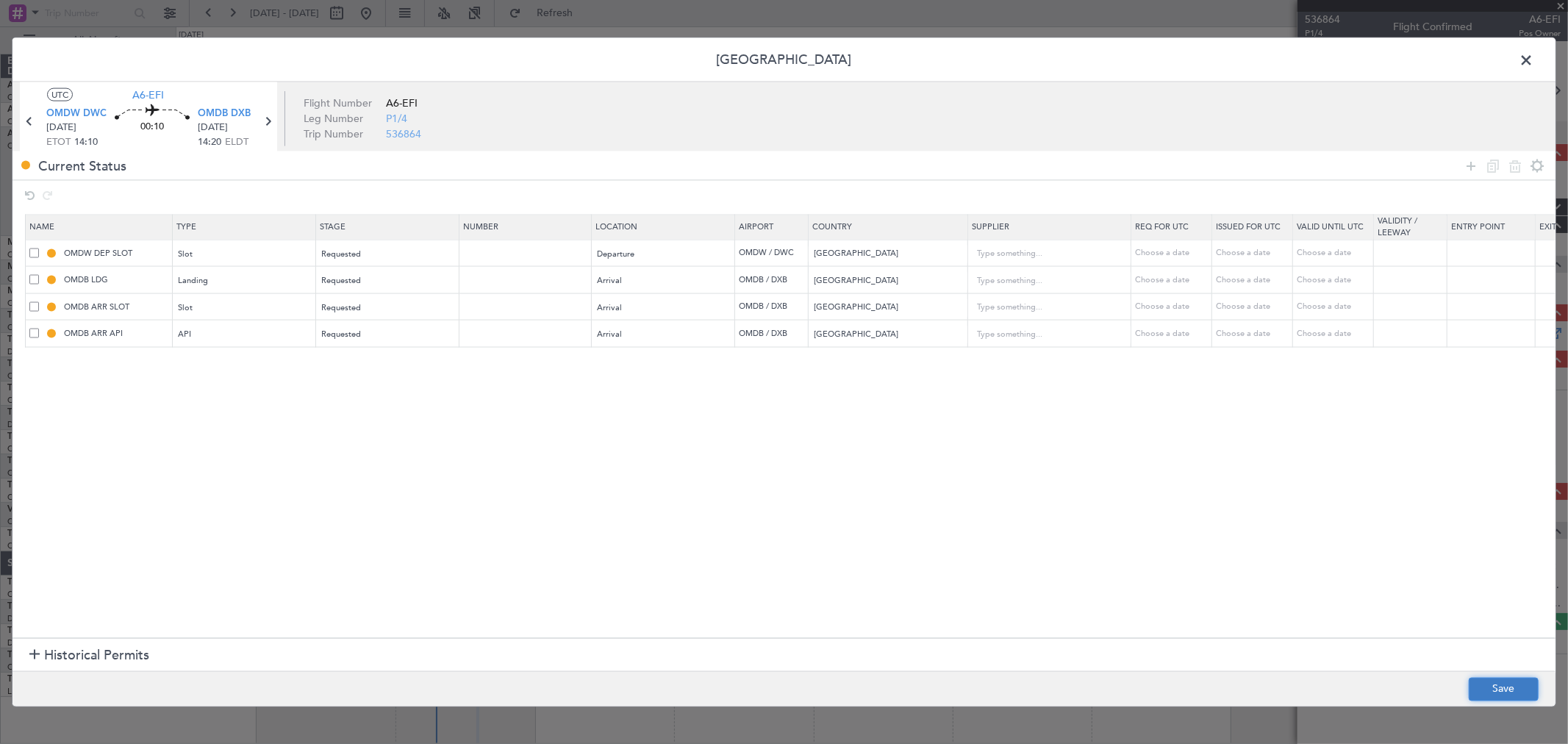
click at [1487, 686] on button "Save" at bounding box center [1503, 689] width 70 height 23
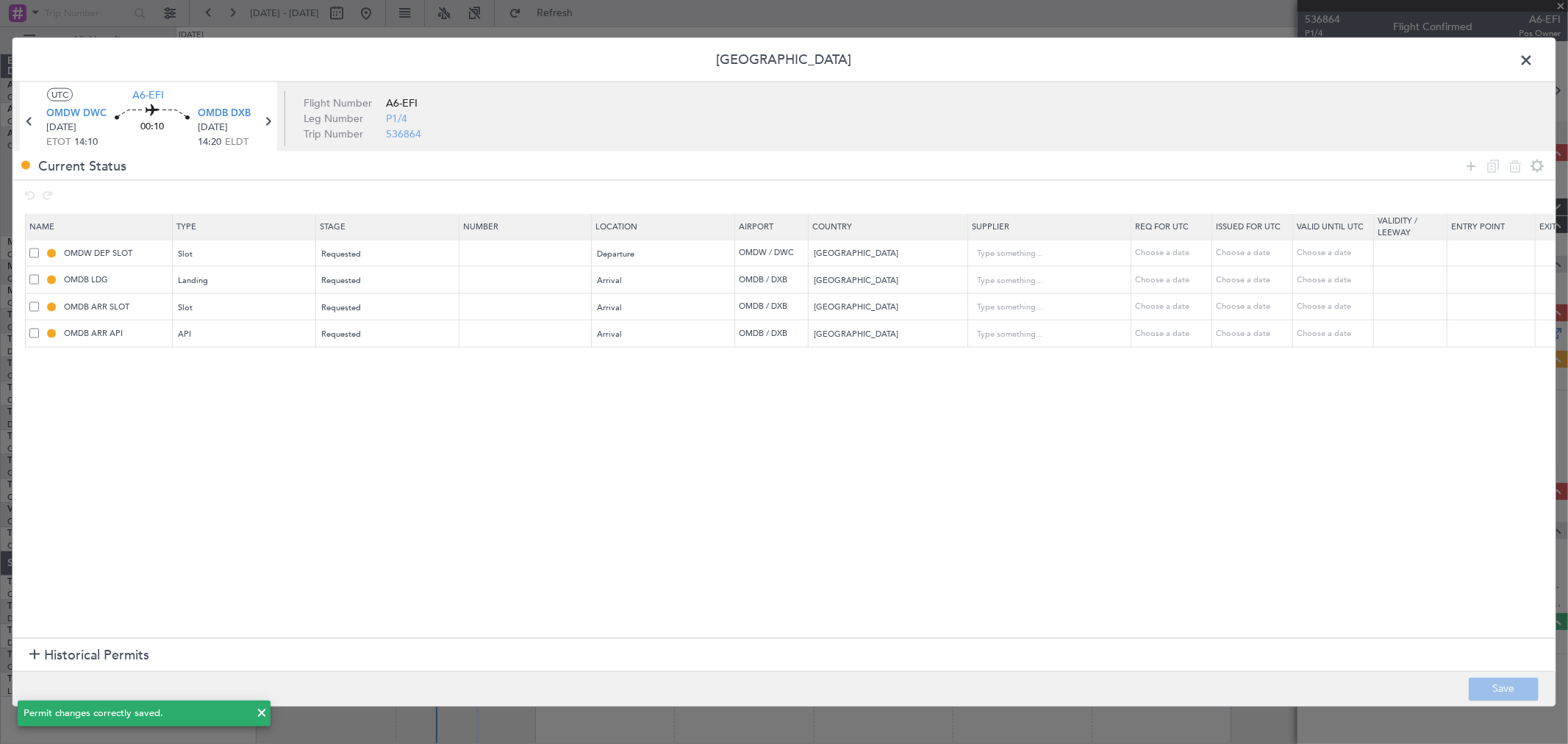
click at [1533, 62] on span at bounding box center [1533, 64] width 0 height 29
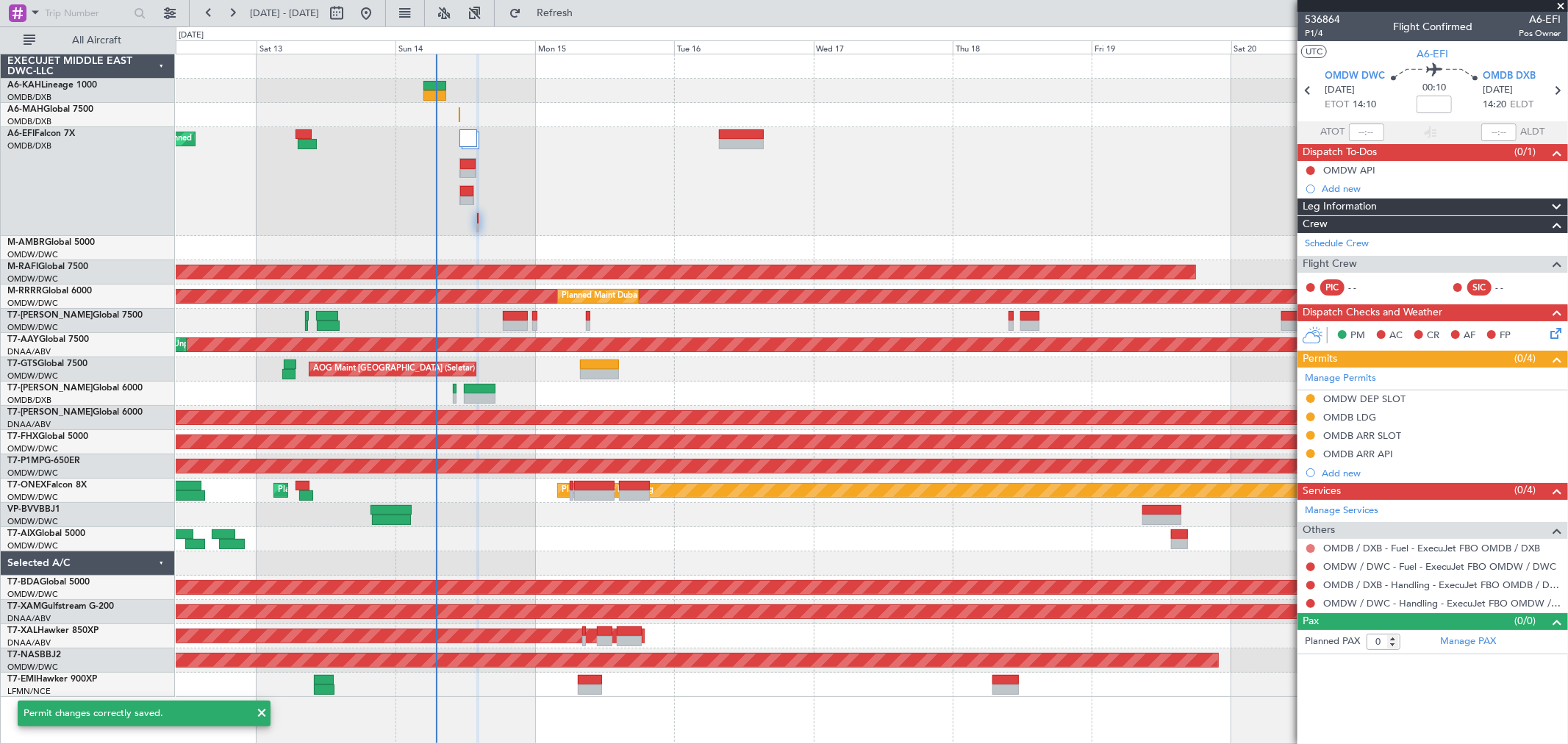
click at [1312, 548] on button at bounding box center [1311, 548] width 9 height 9
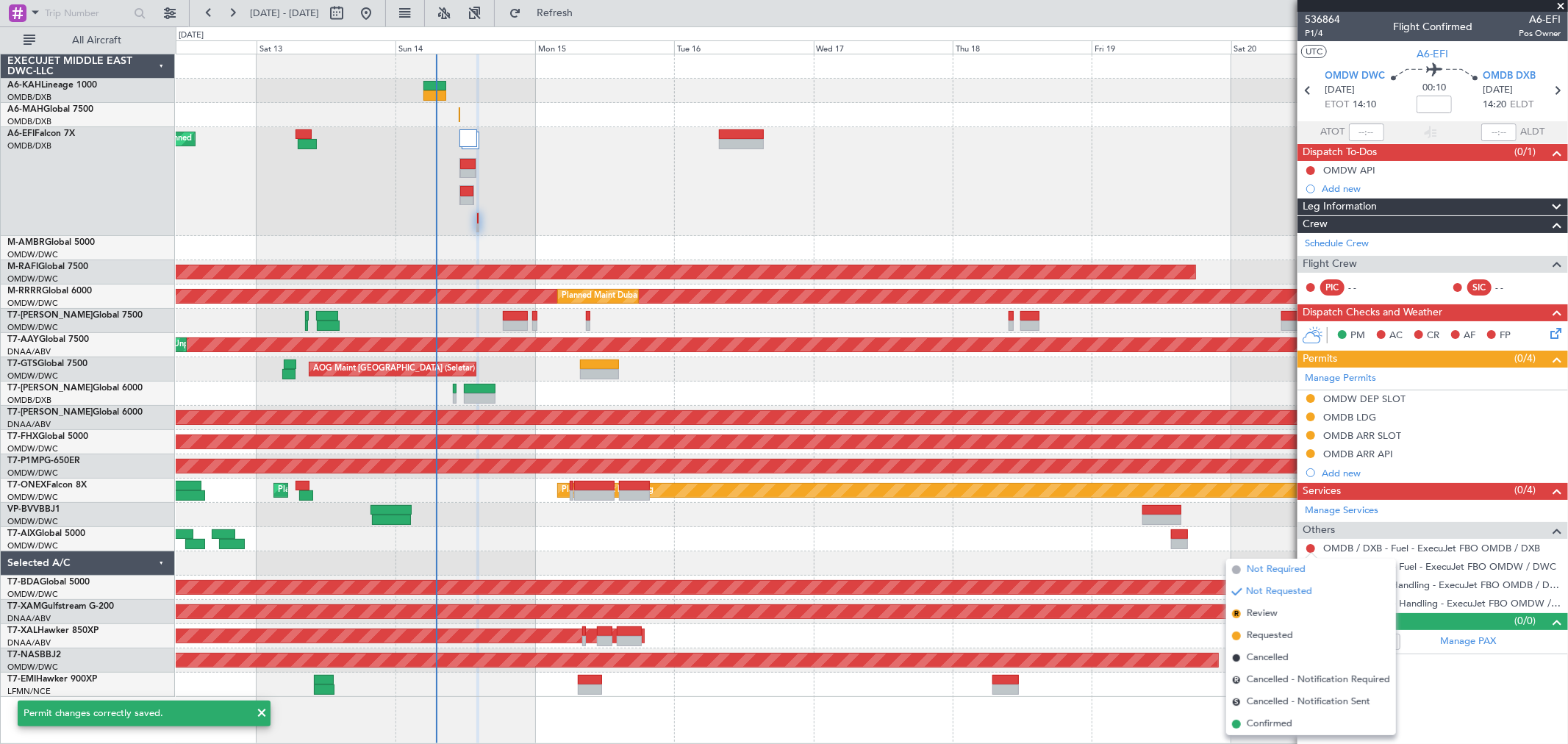
click at [1275, 563] on span "Not Required" at bounding box center [1276, 570] width 59 height 15
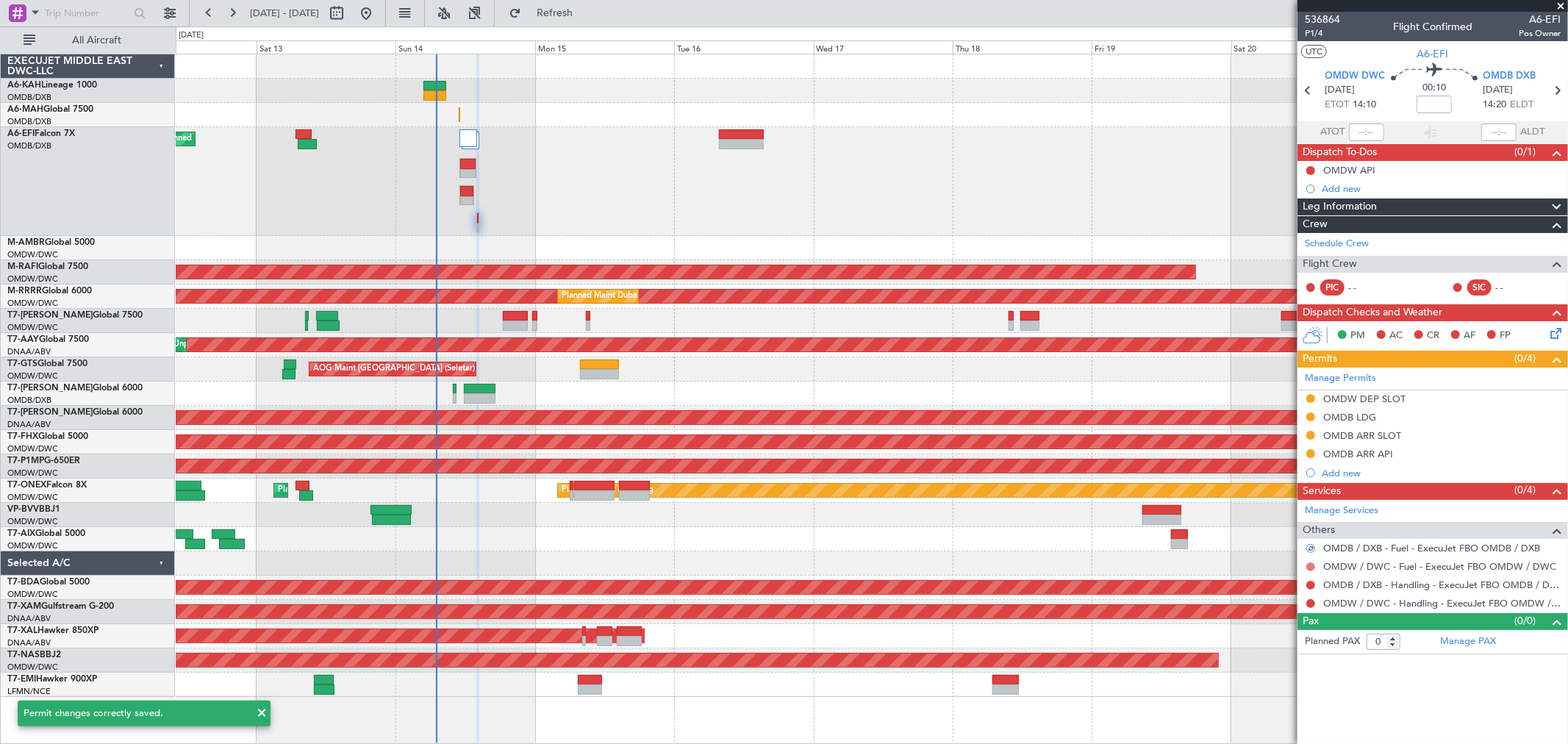
click at [1308, 570] on button at bounding box center [1311, 567] width 9 height 9
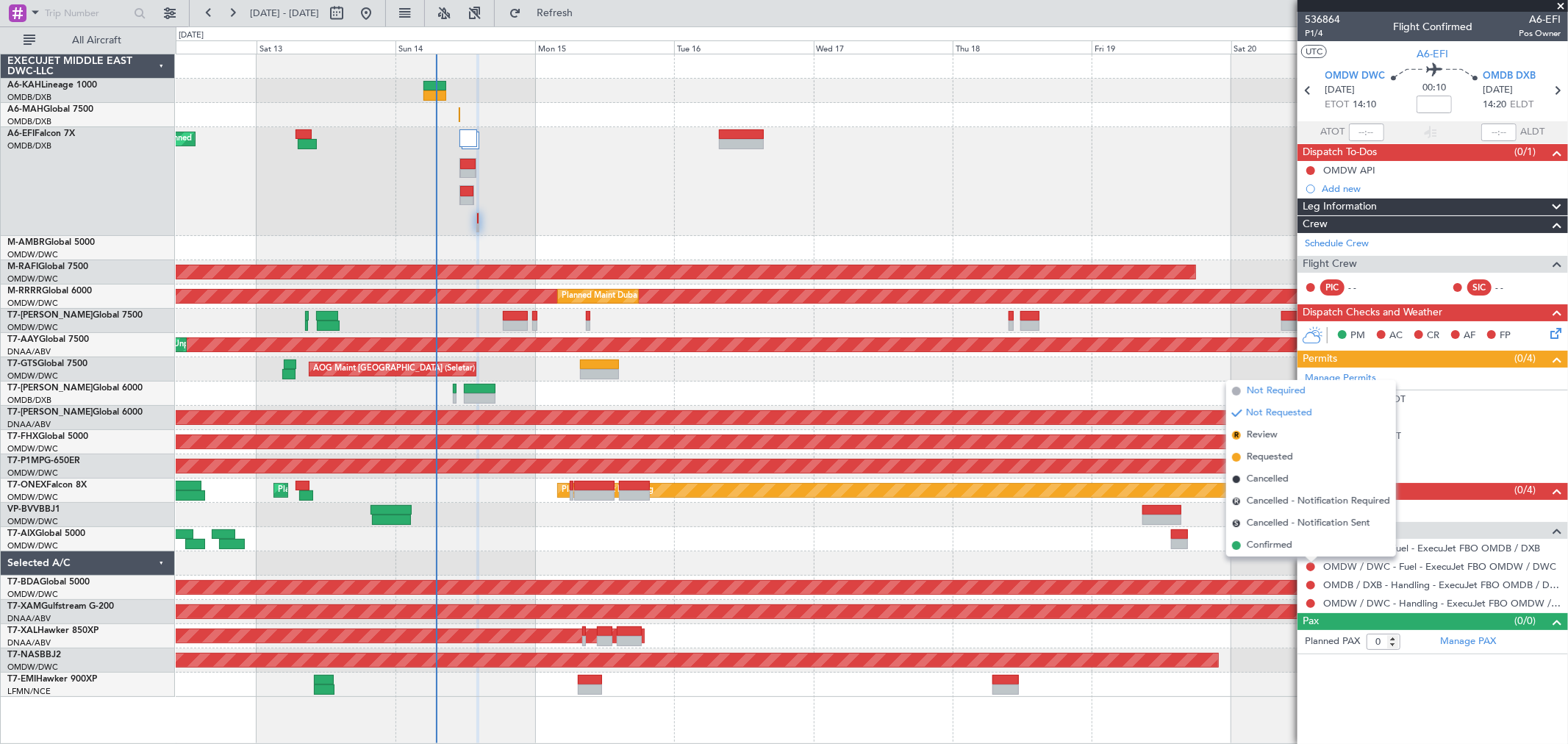
click at [1275, 393] on span "Not Required" at bounding box center [1276, 391] width 59 height 15
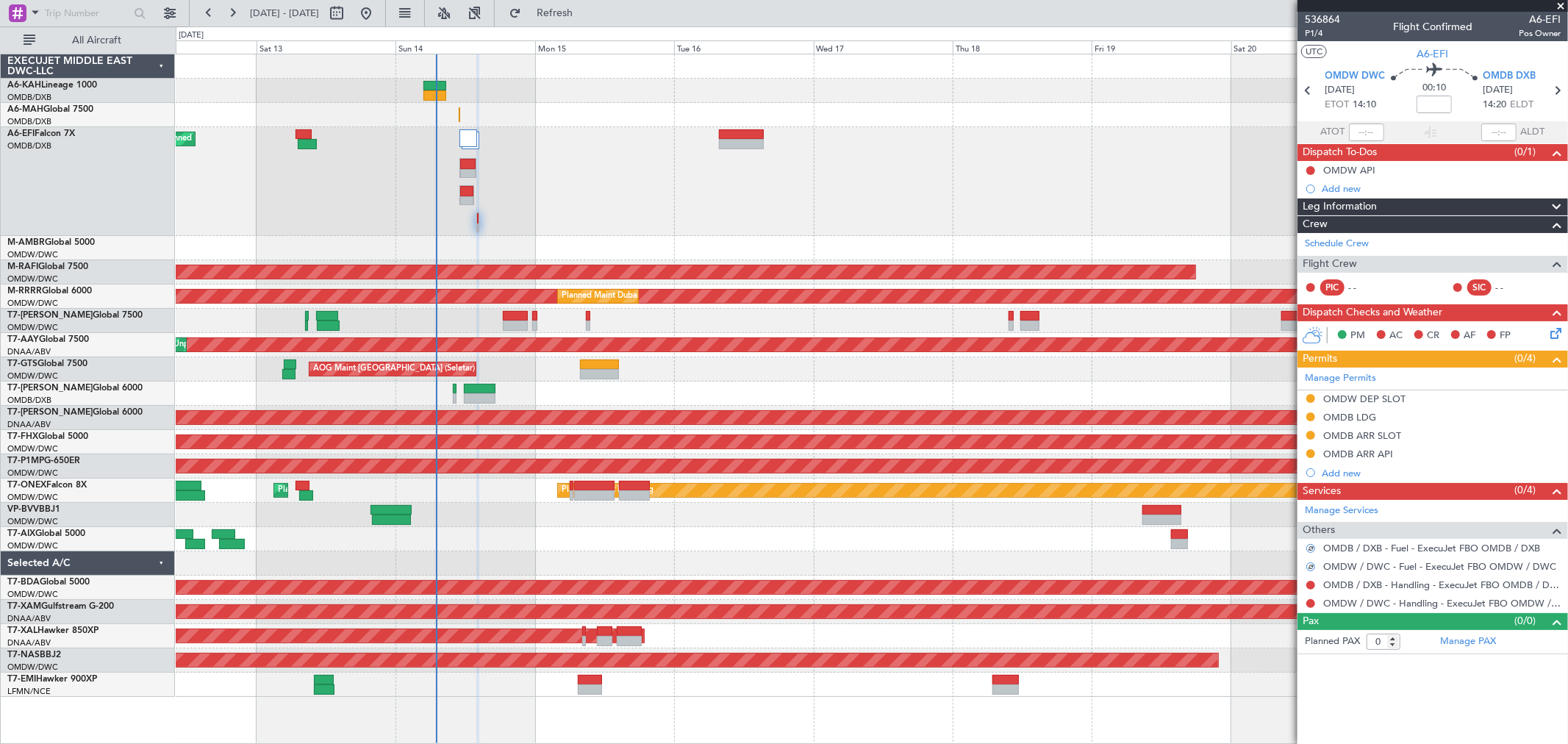
drag, startPoint x: 1309, startPoint y: 584, endPoint x: 1296, endPoint y: 578, distance: 14.3
click at [1310, 584] on button at bounding box center [1311, 585] width 9 height 9
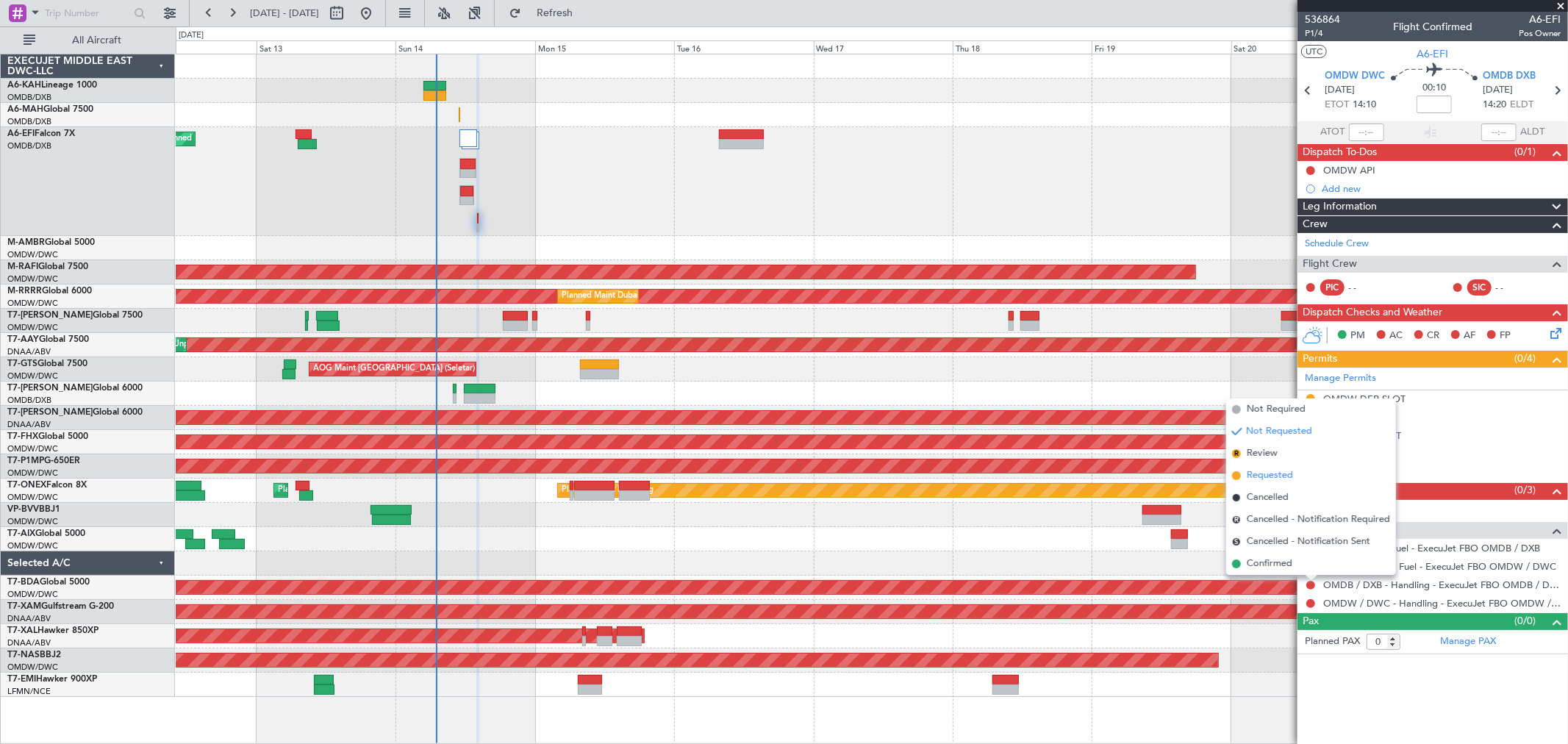
click at [1279, 472] on span "Requested" at bounding box center [1269, 475] width 46 height 15
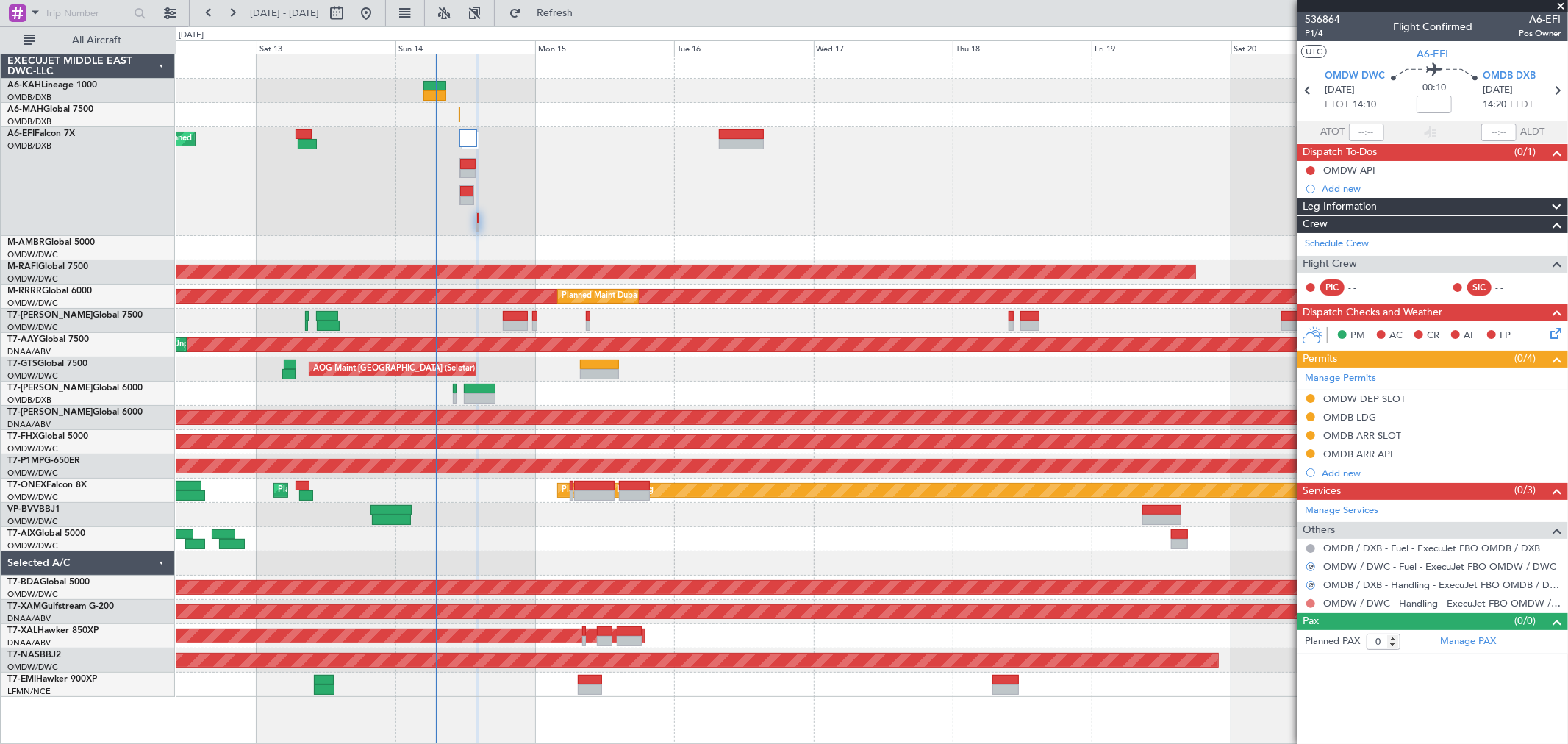
click at [1311, 601] on button at bounding box center [1311, 604] width 9 height 9
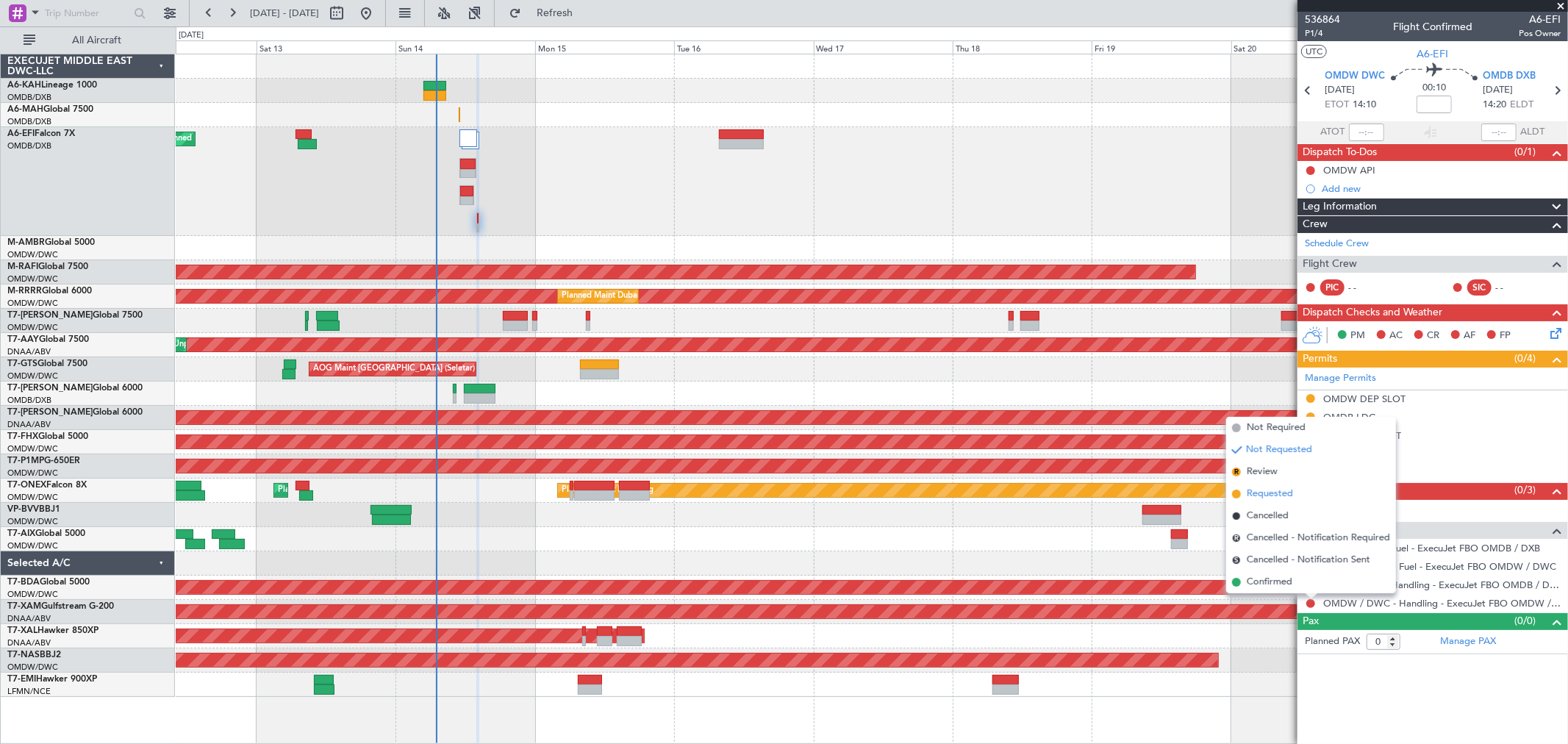
click at [1273, 493] on span "Requested" at bounding box center [1269, 493] width 46 height 15
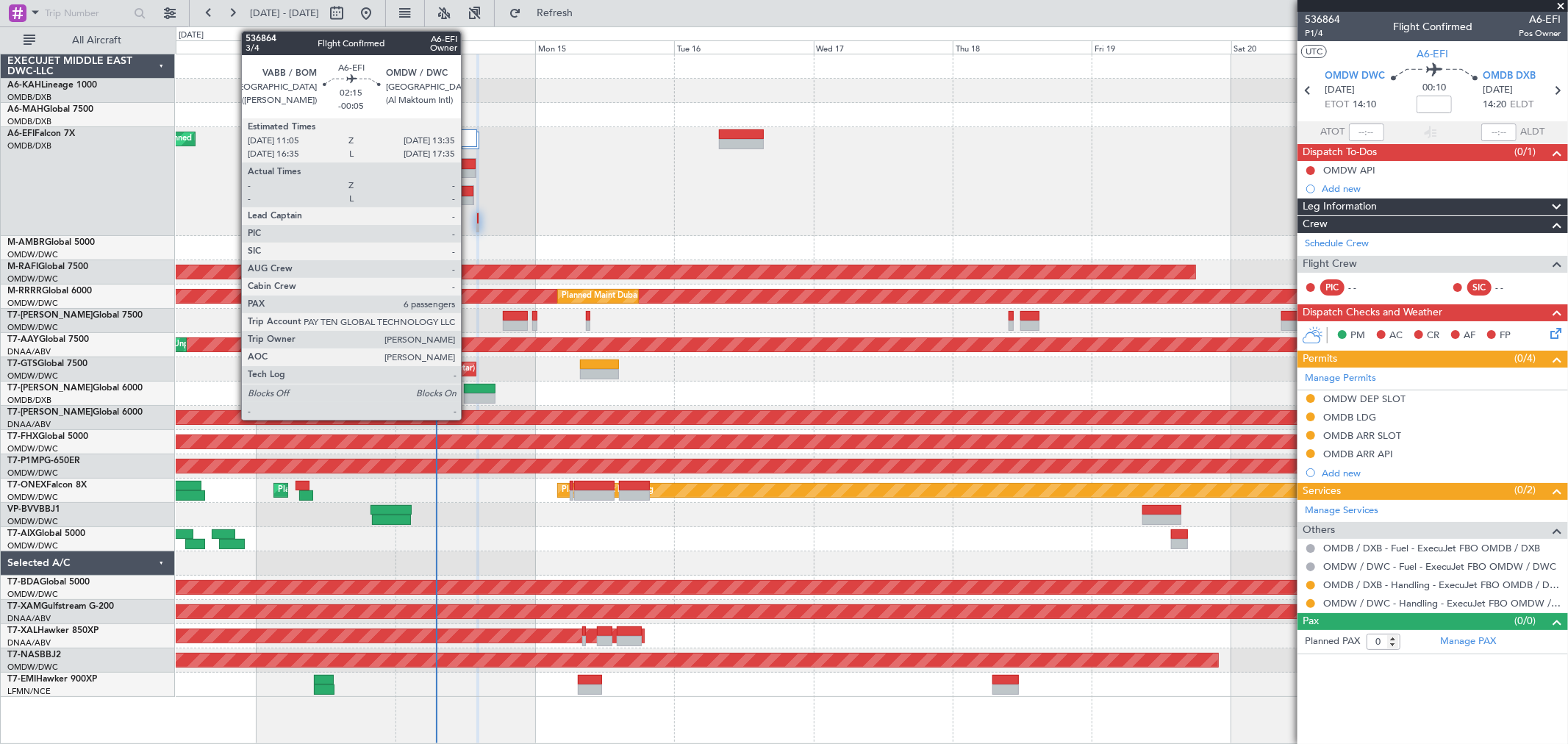
click at [468, 199] on div at bounding box center [466, 201] width 13 height 10
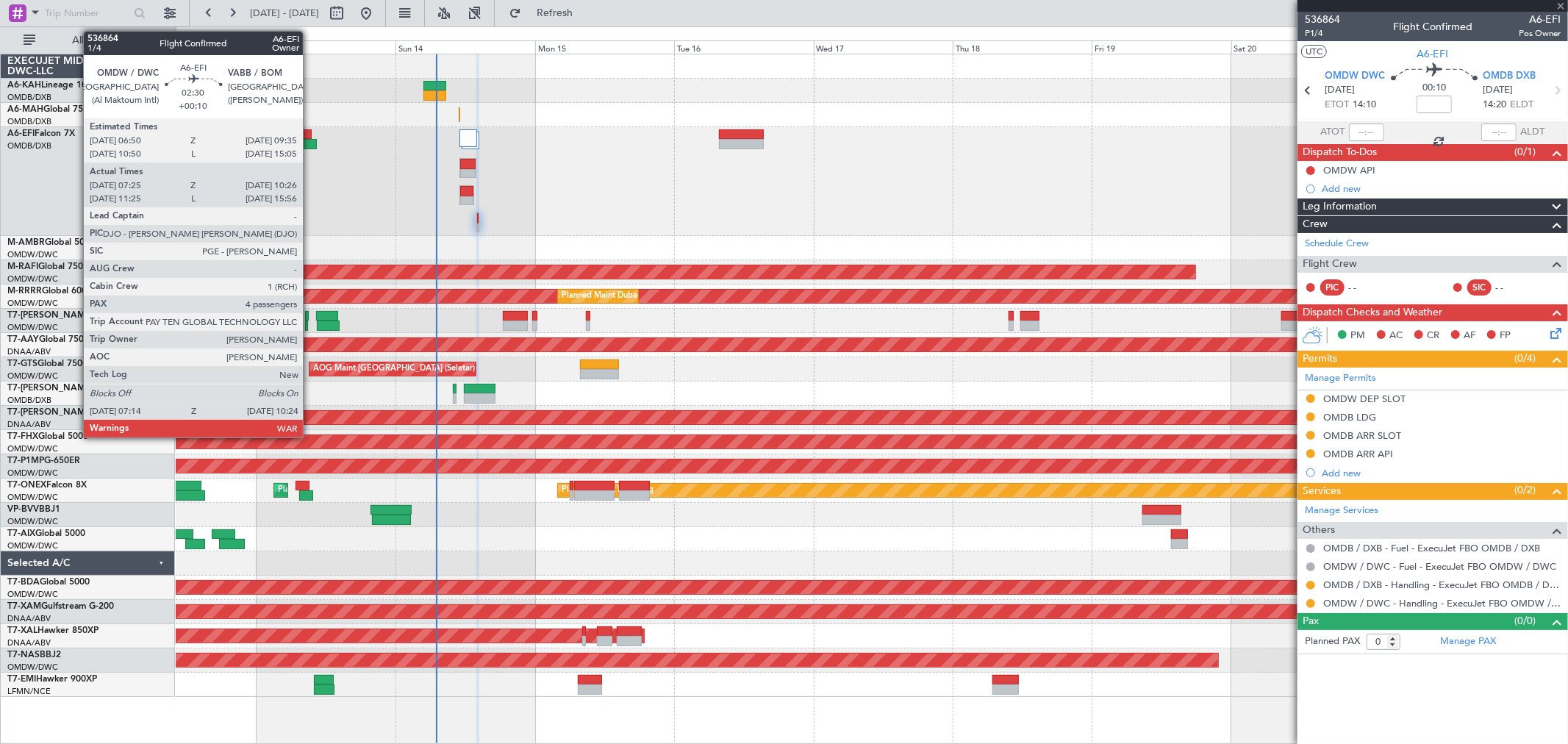
type input "-00:05"
type input "6"
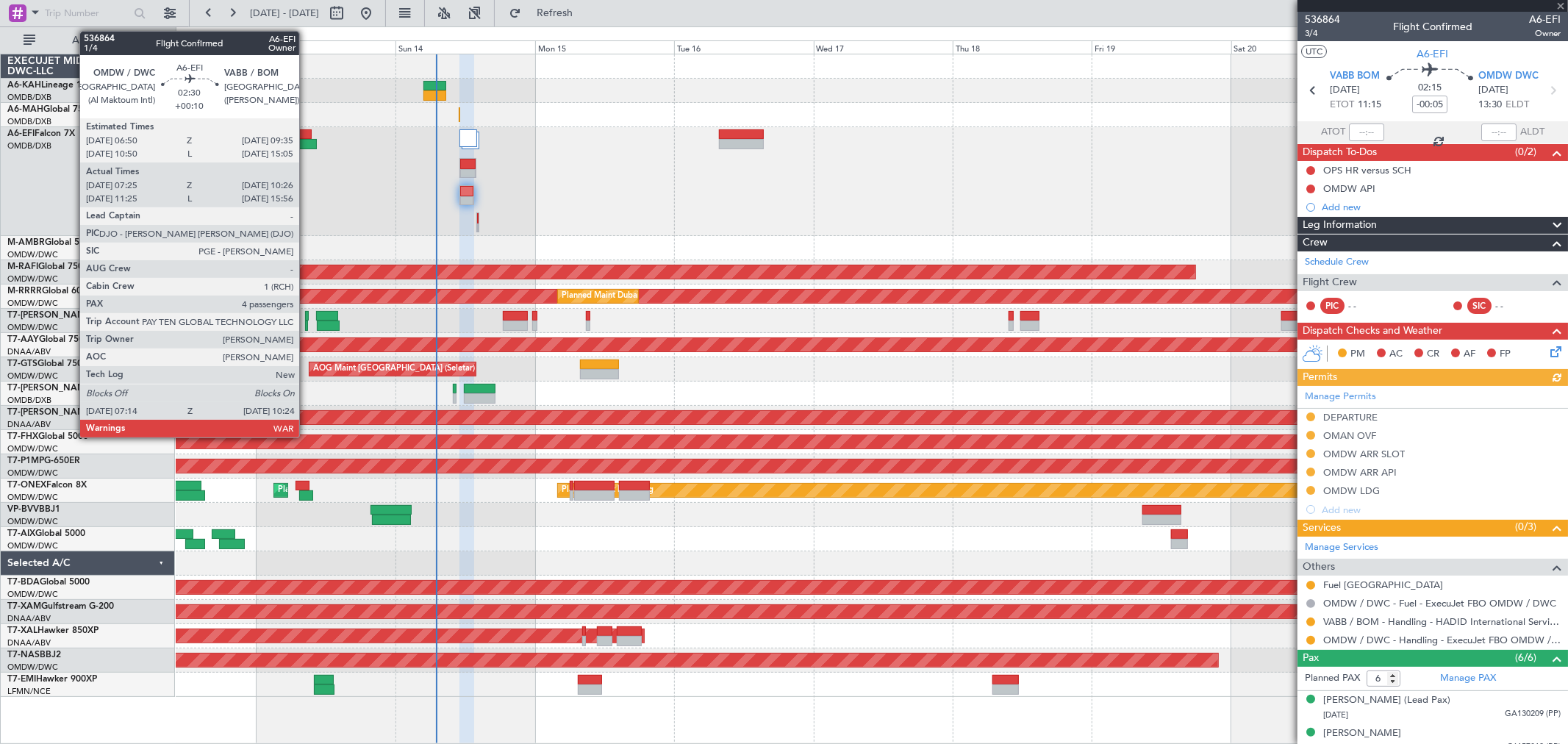
click at [307, 138] on div at bounding box center [303, 134] width 16 height 10
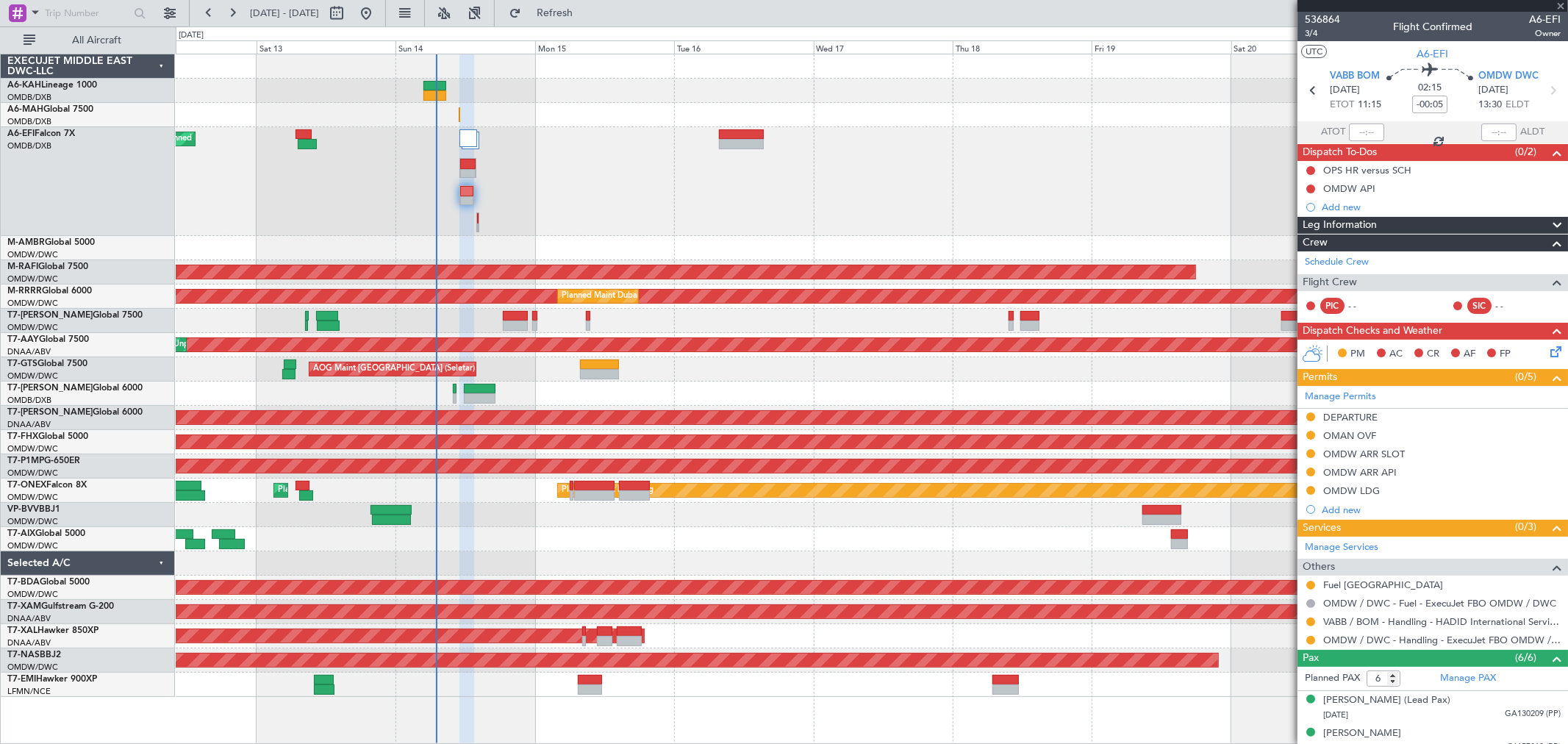
type input "+00:10"
type input "07:35"
type input "10:21"
type input "4"
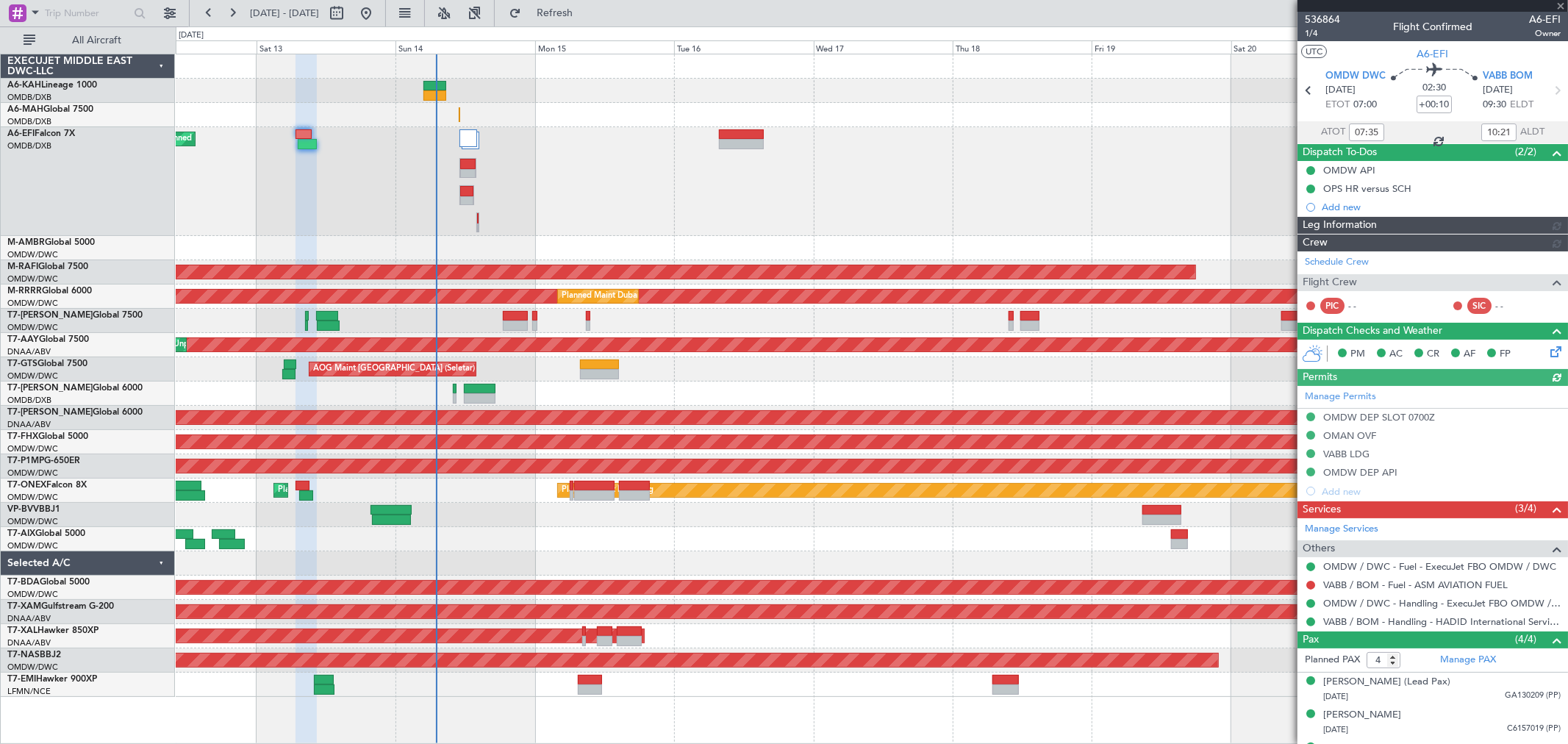
type input "[PERSON_NAME] (ANI)"
type input "7274"
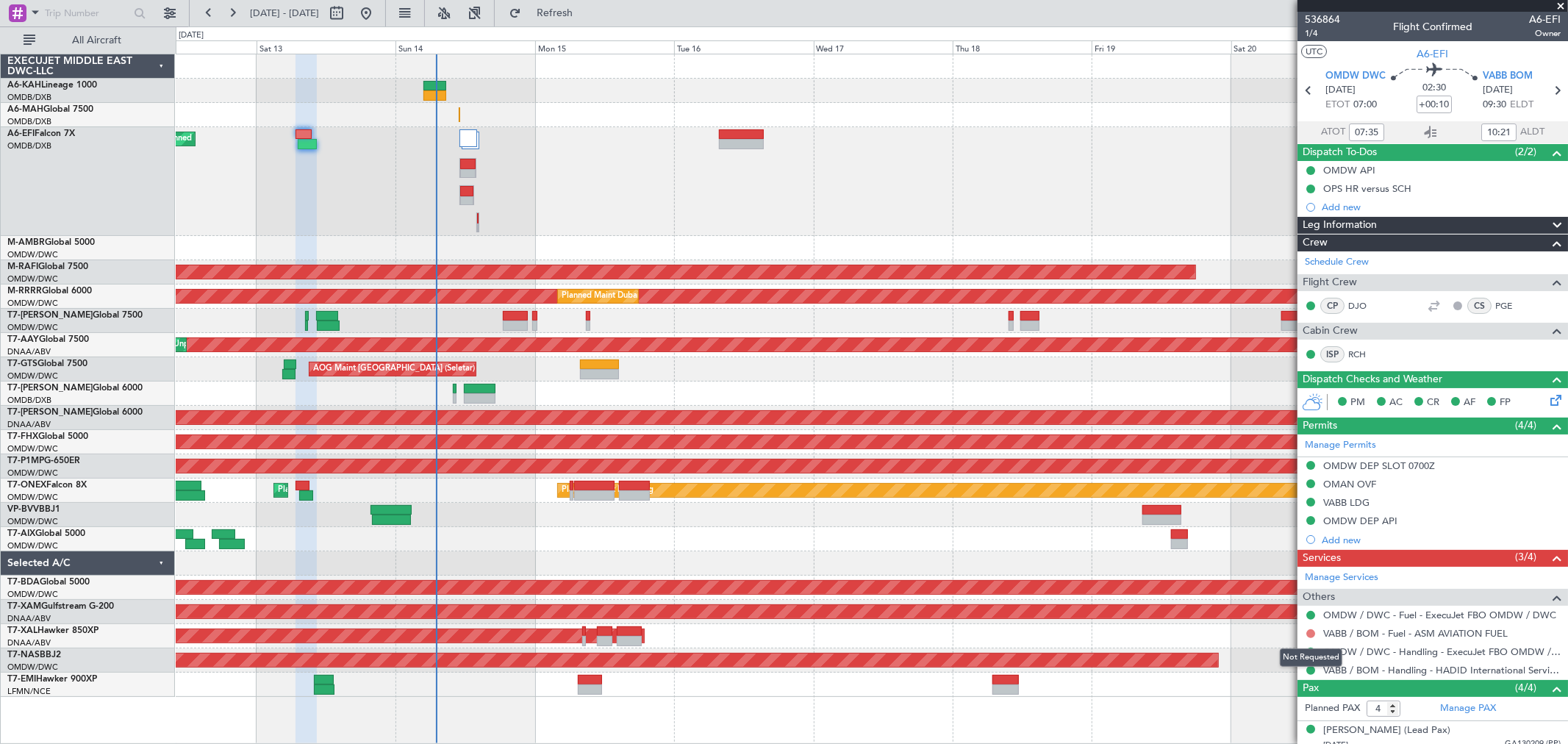
click at [1308, 633] on button at bounding box center [1311, 634] width 9 height 9
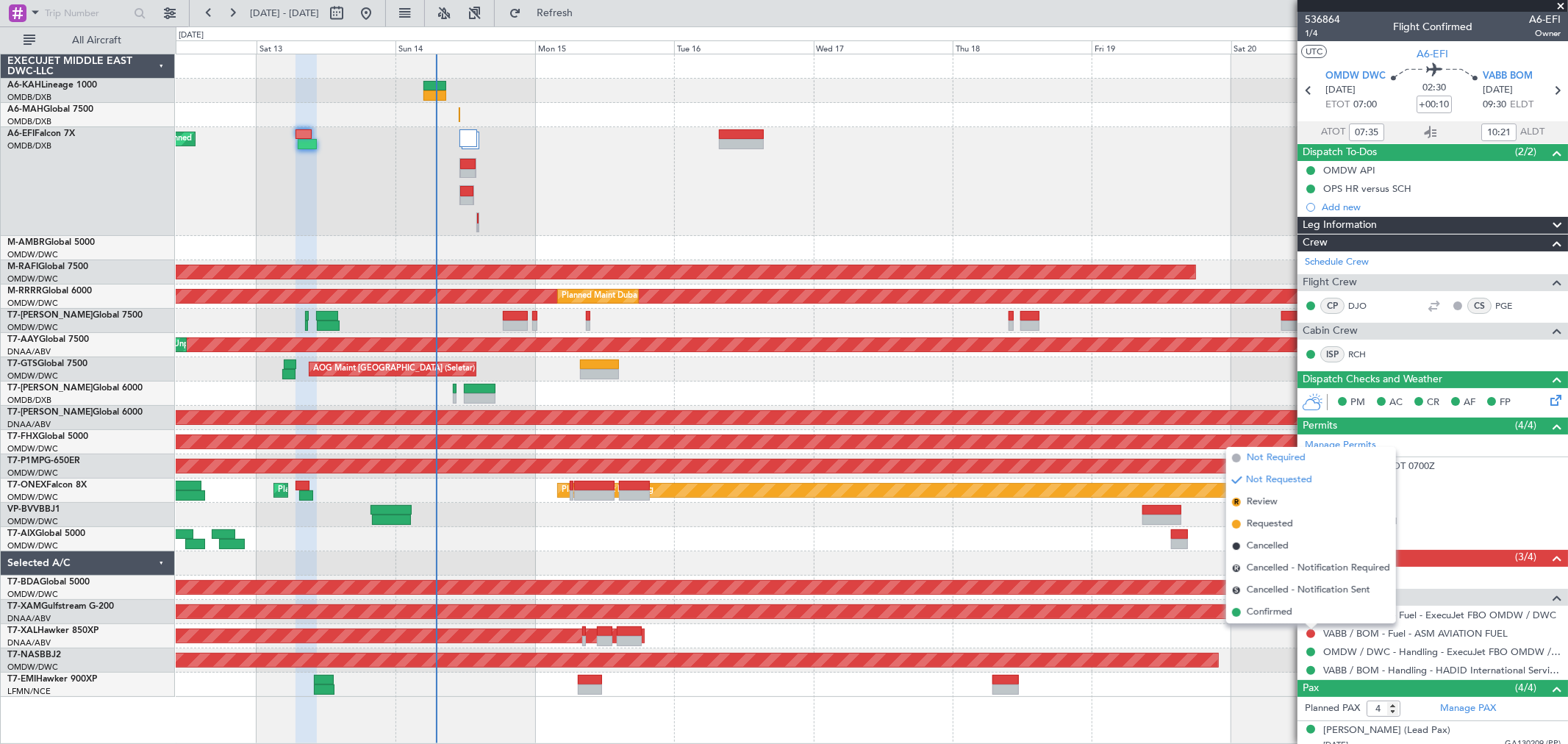
click at [1285, 464] on span "Not Required" at bounding box center [1276, 458] width 59 height 15
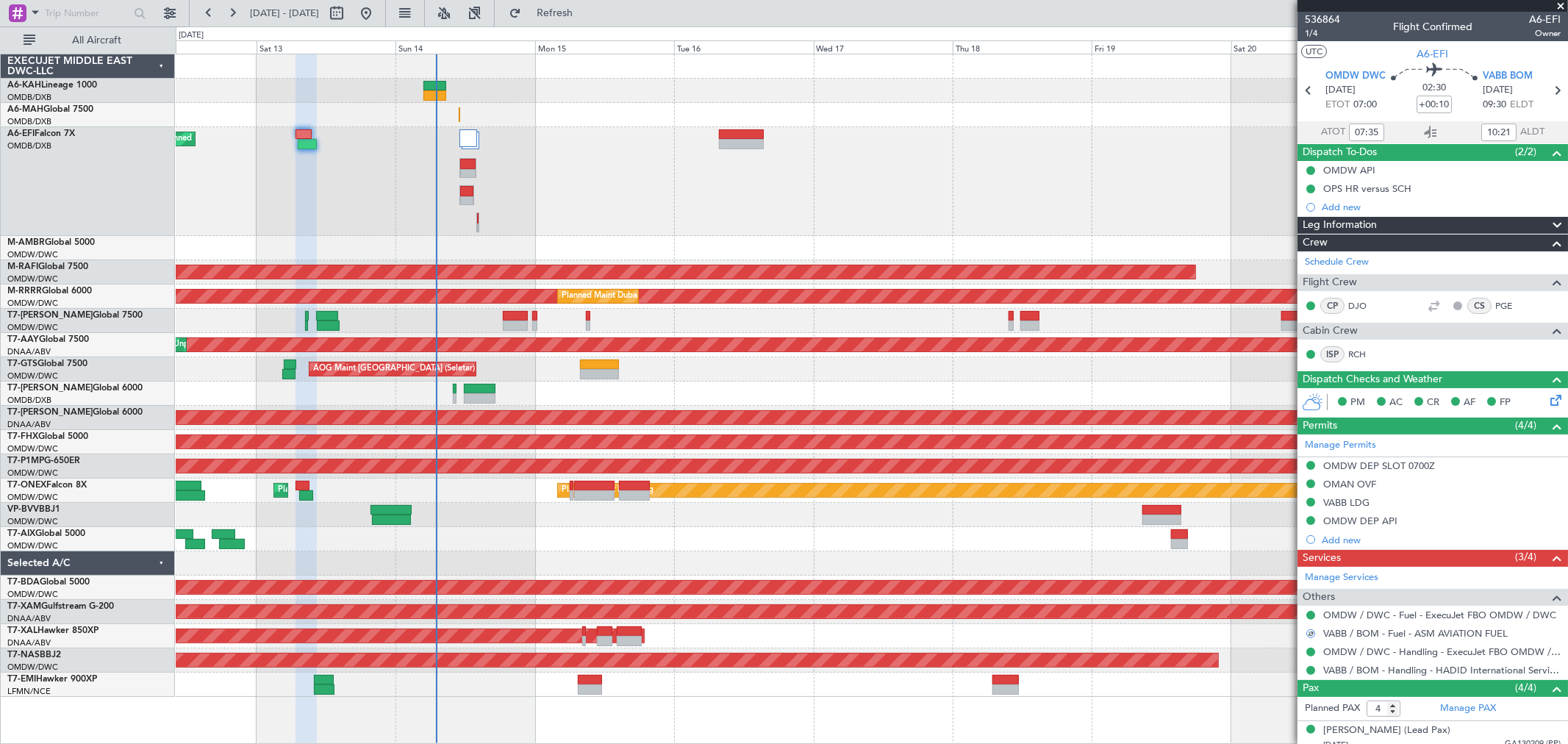
click at [402, 200] on div "Planned Maint Dubai (Al Maktoum Intl)" at bounding box center [871, 181] width 1391 height 108
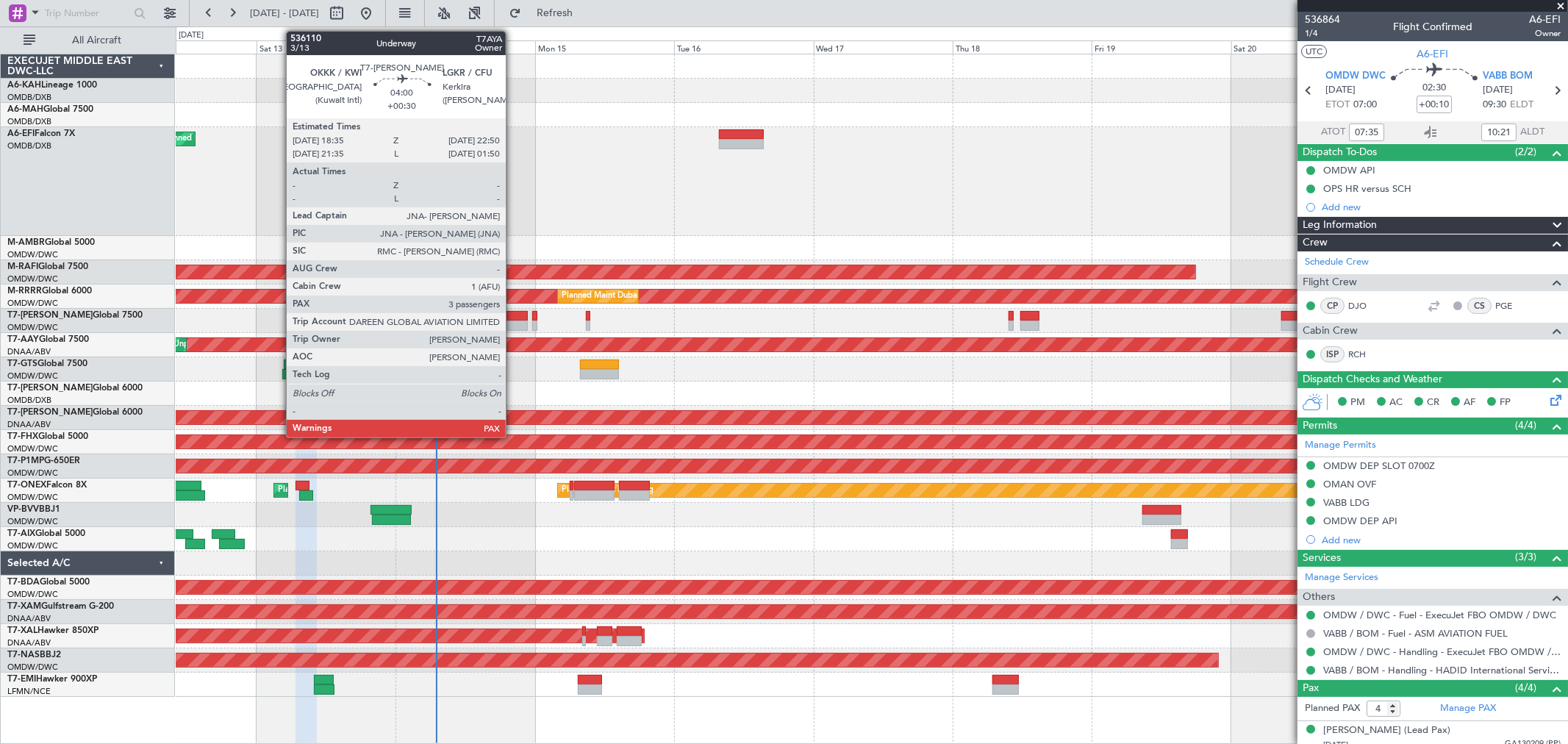
click at [513, 326] on div at bounding box center [515, 326] width 25 height 10
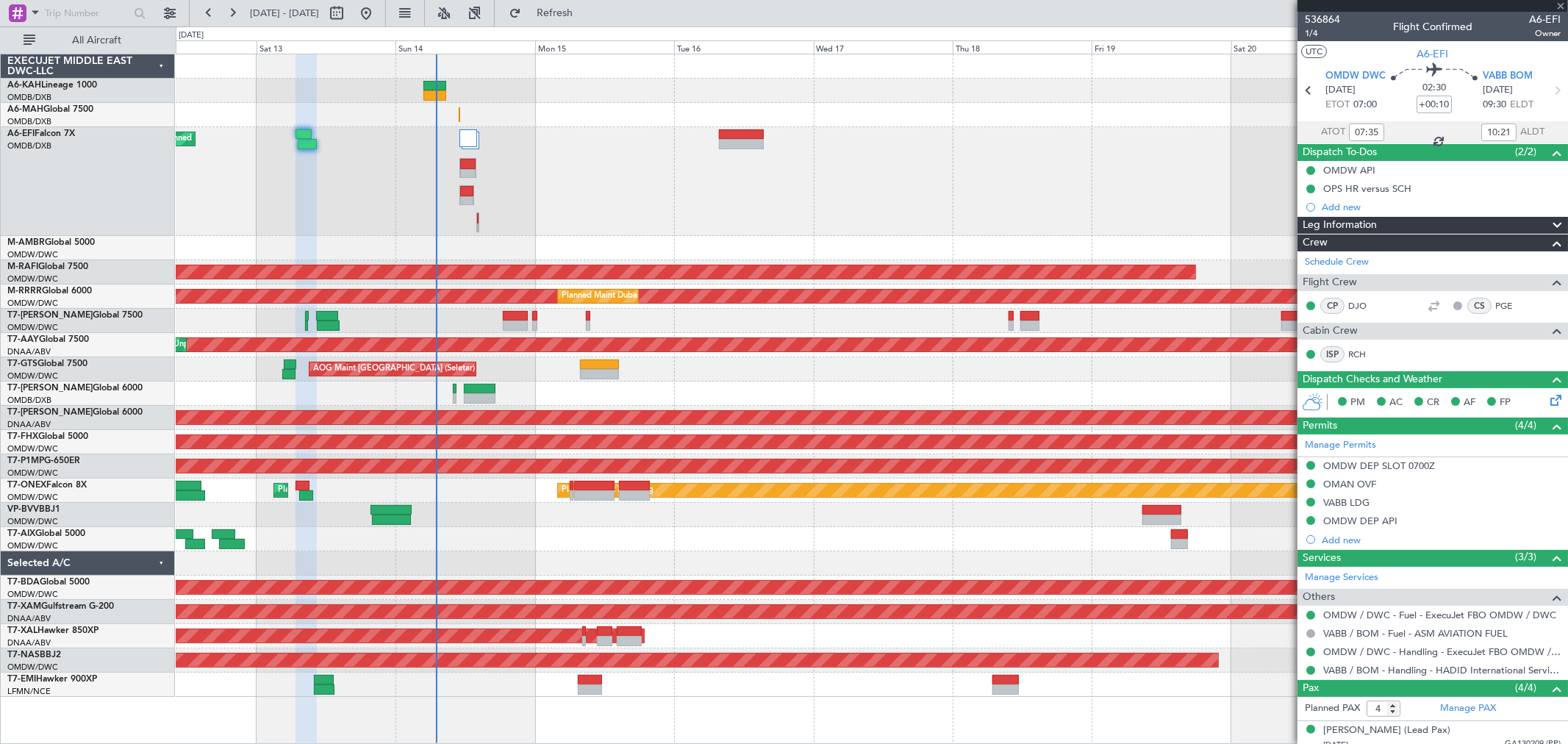
type input "+00:30"
type input "3"
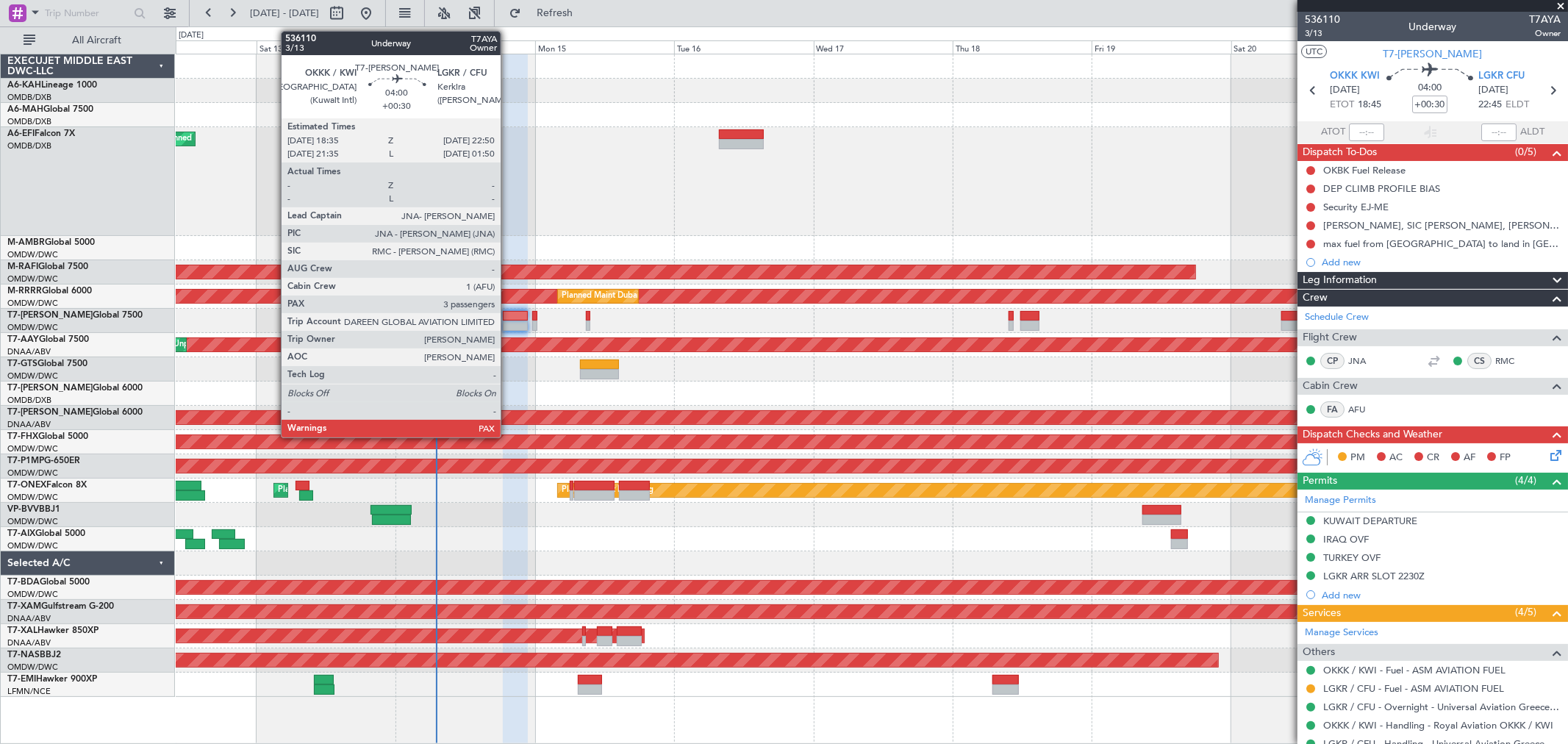
click at [508, 327] on div at bounding box center [515, 326] width 25 height 10
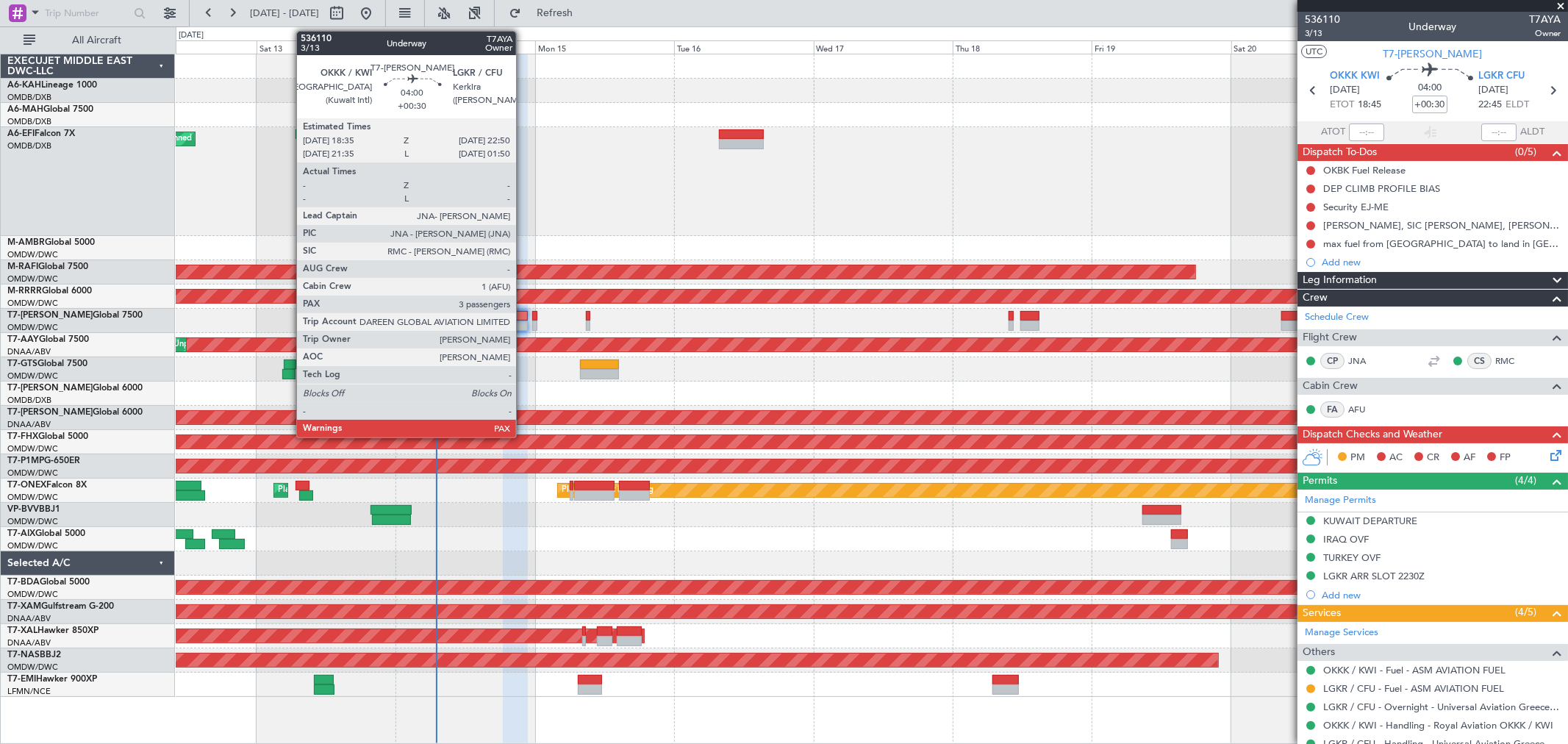
click at [524, 322] on div at bounding box center [515, 326] width 25 height 10
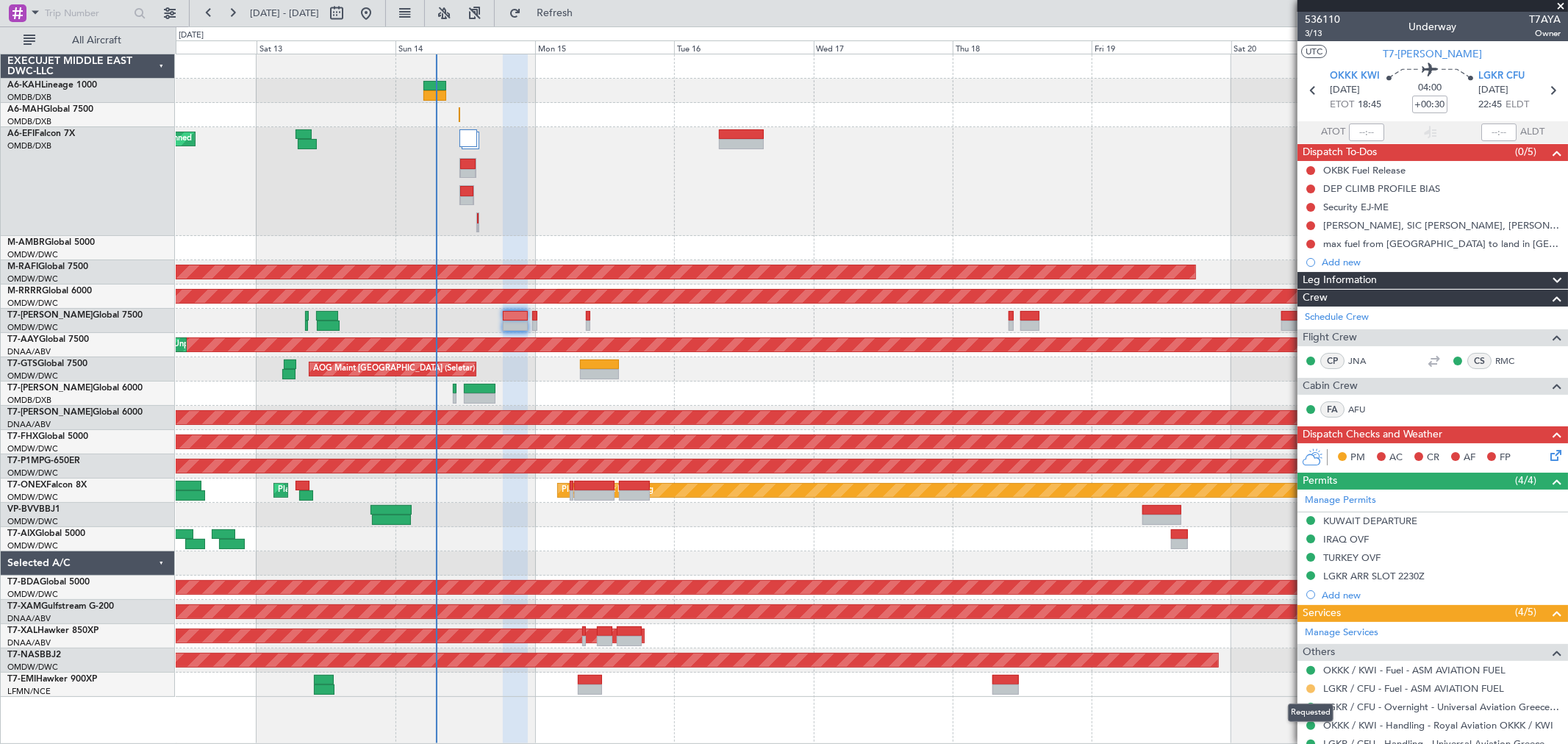
click at [1309, 689] on button at bounding box center [1311, 689] width 9 height 9
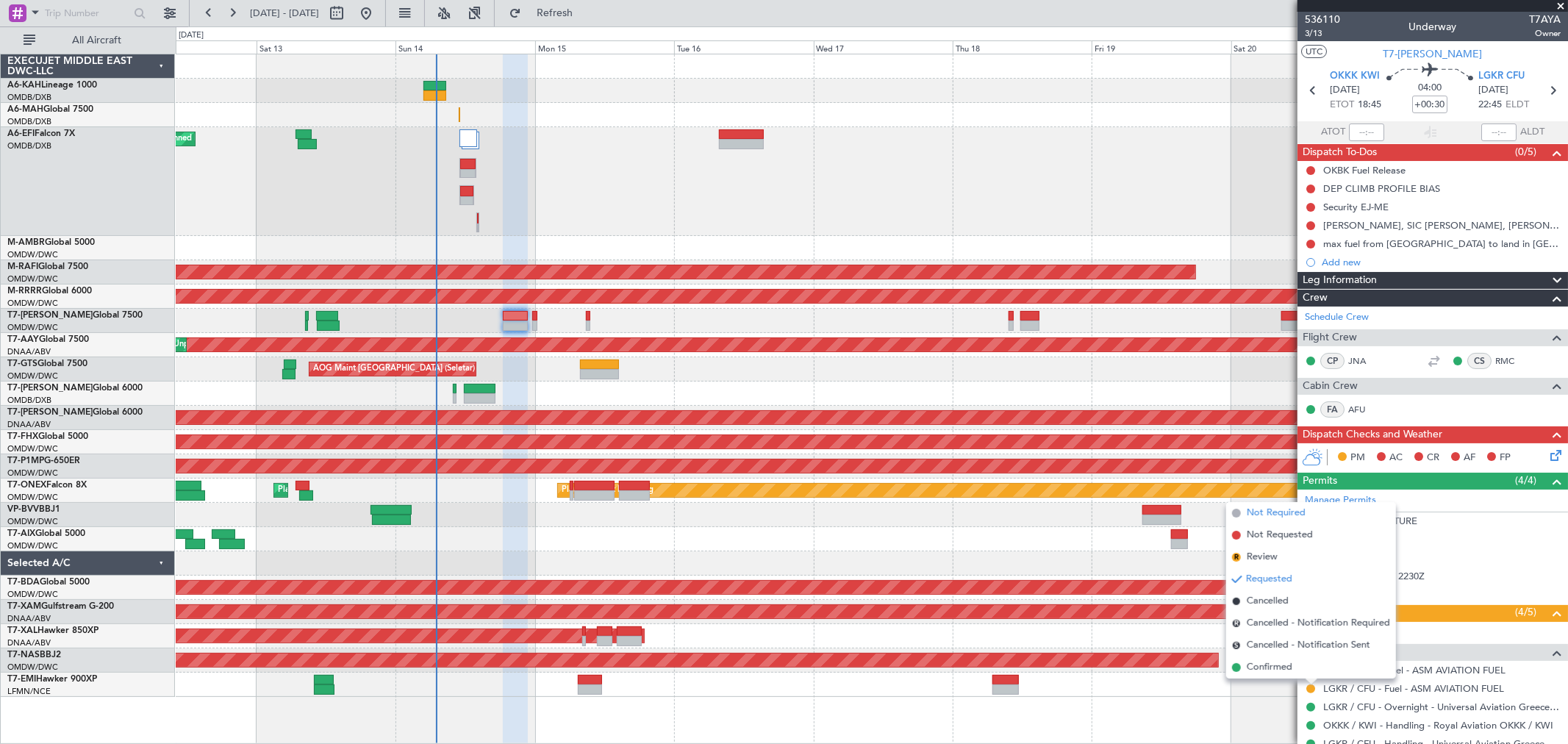
click at [1269, 511] on span "Not Required" at bounding box center [1276, 512] width 59 height 15
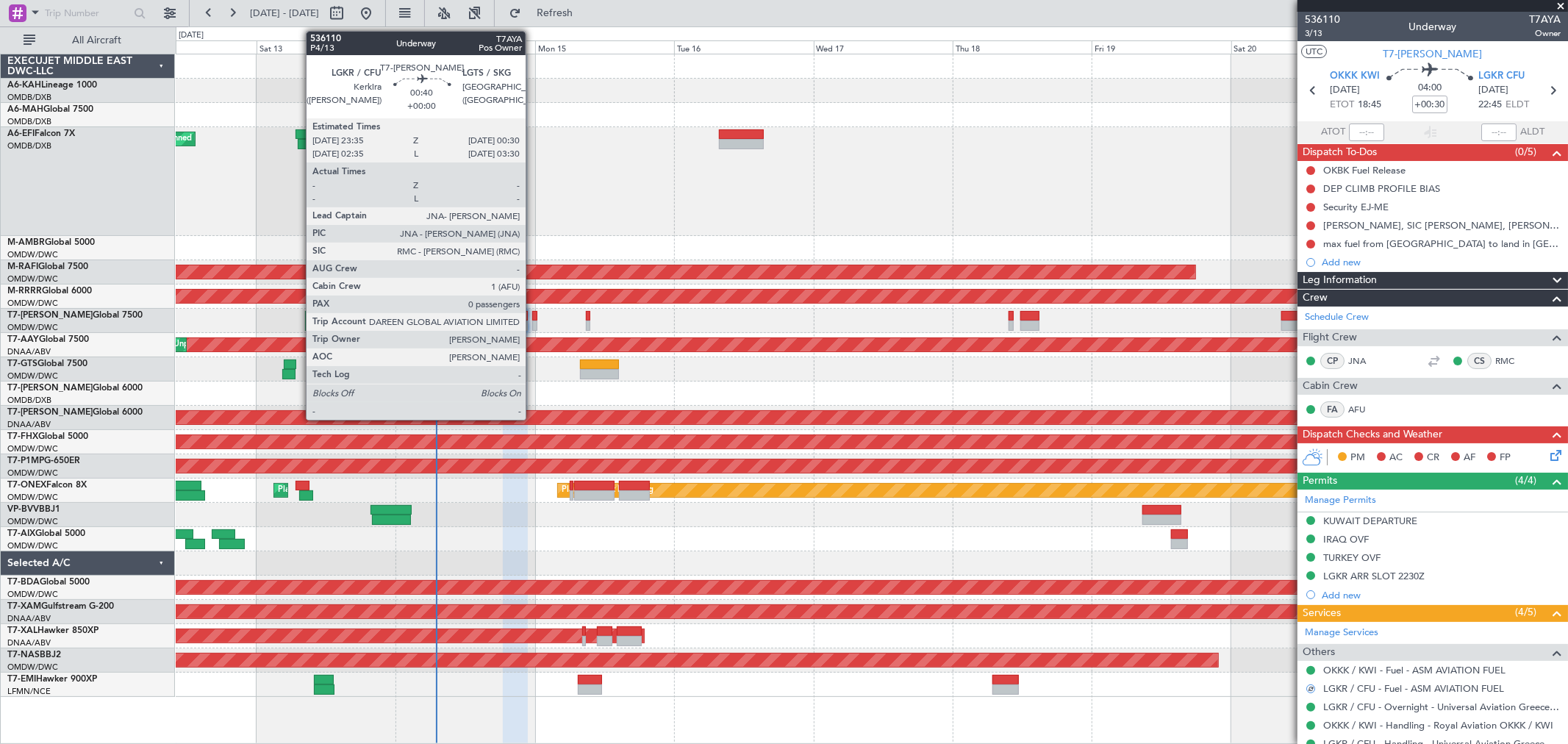
click at [533, 317] on div at bounding box center [535, 317] width 6 height 10
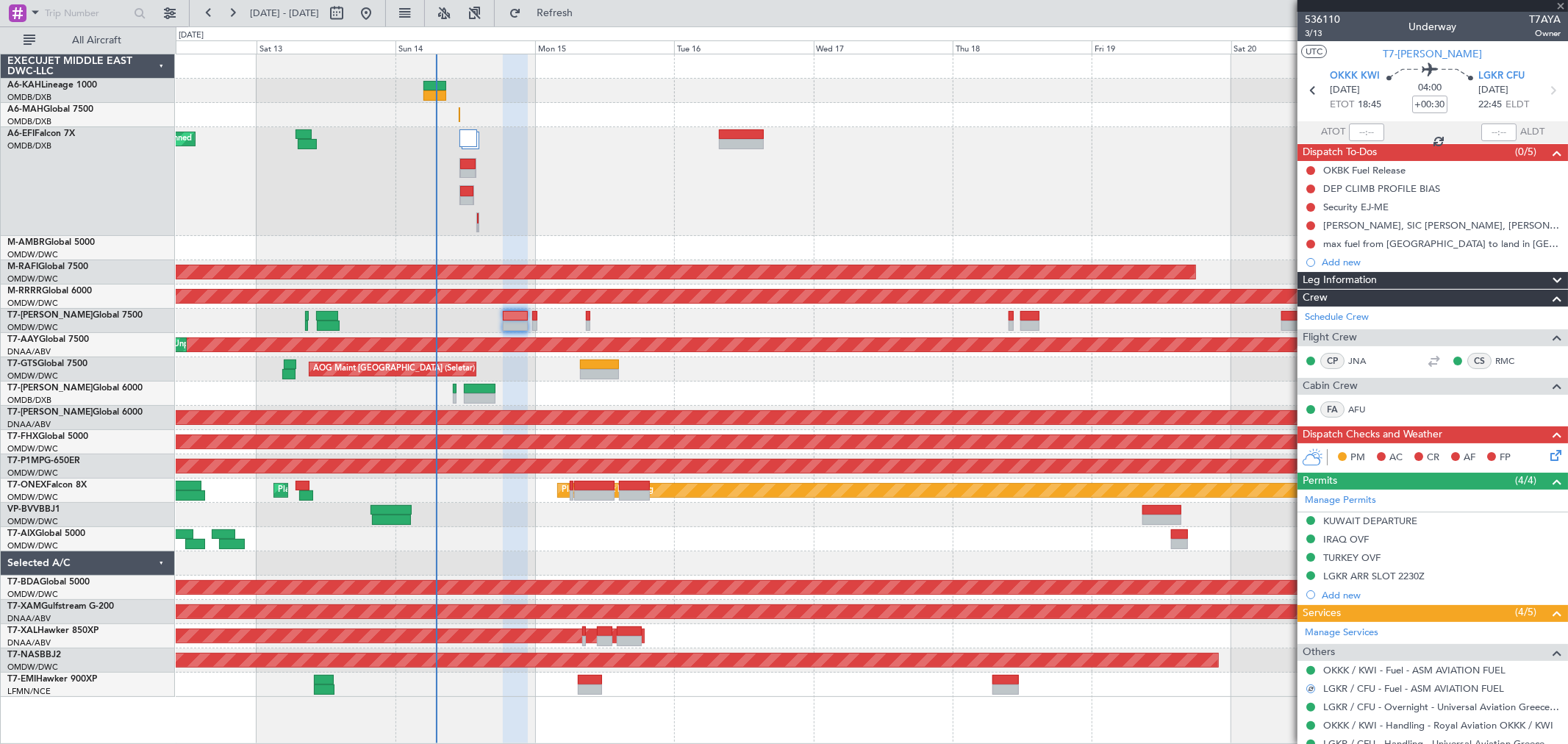
type input "0"
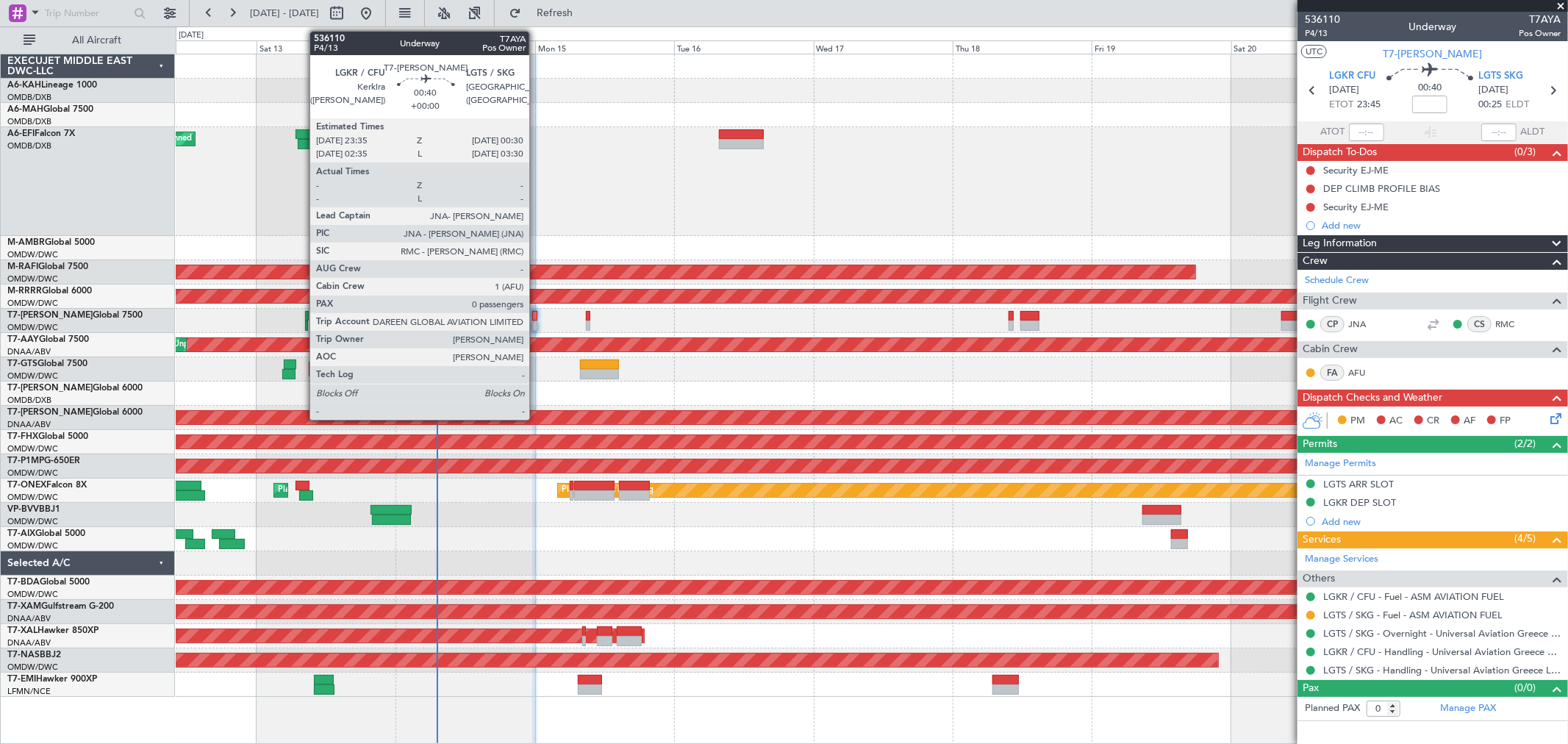
click at [537, 324] on div at bounding box center [535, 326] width 6 height 10
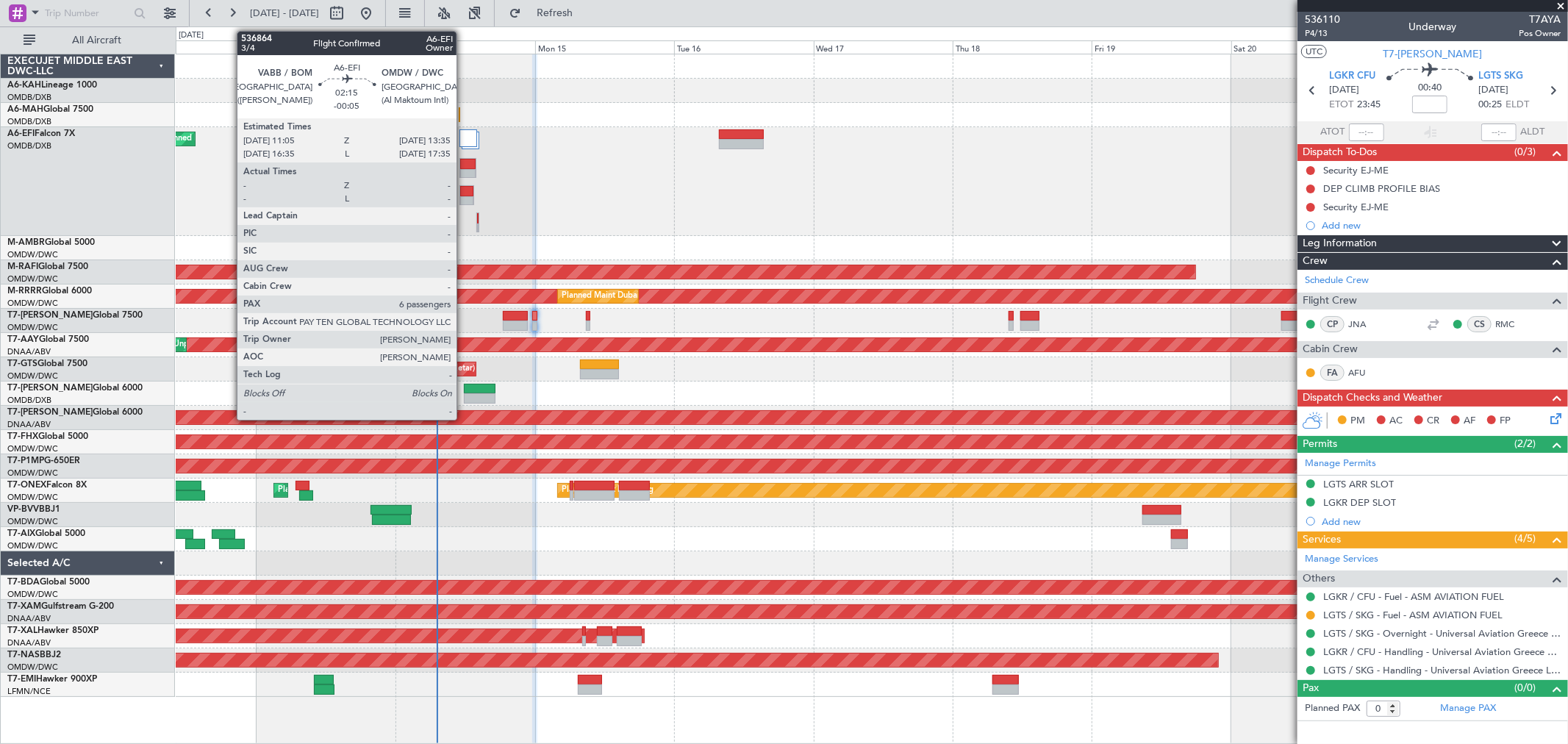
click at [464, 200] on div at bounding box center [466, 201] width 13 height 10
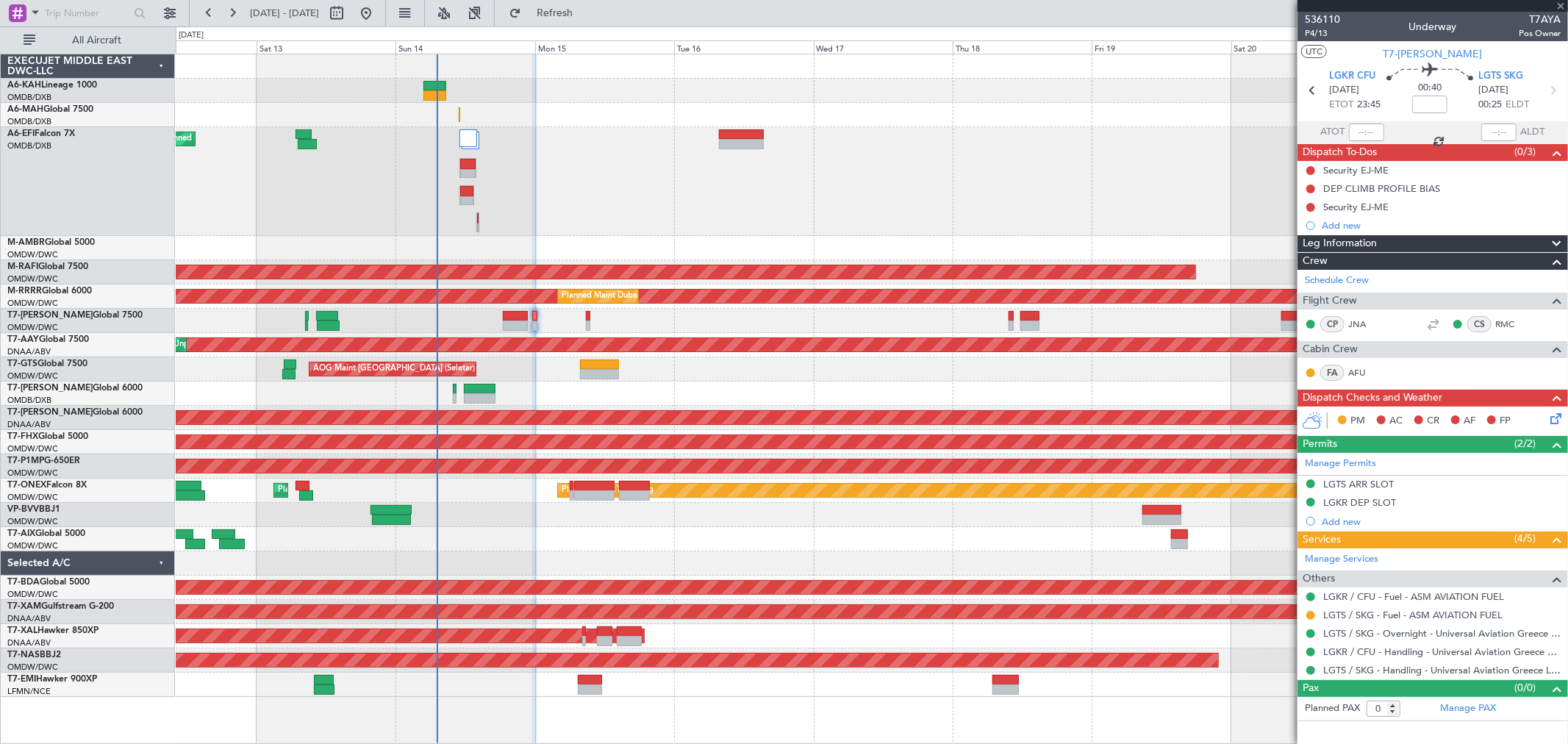
type input "-00:05"
type input "6"
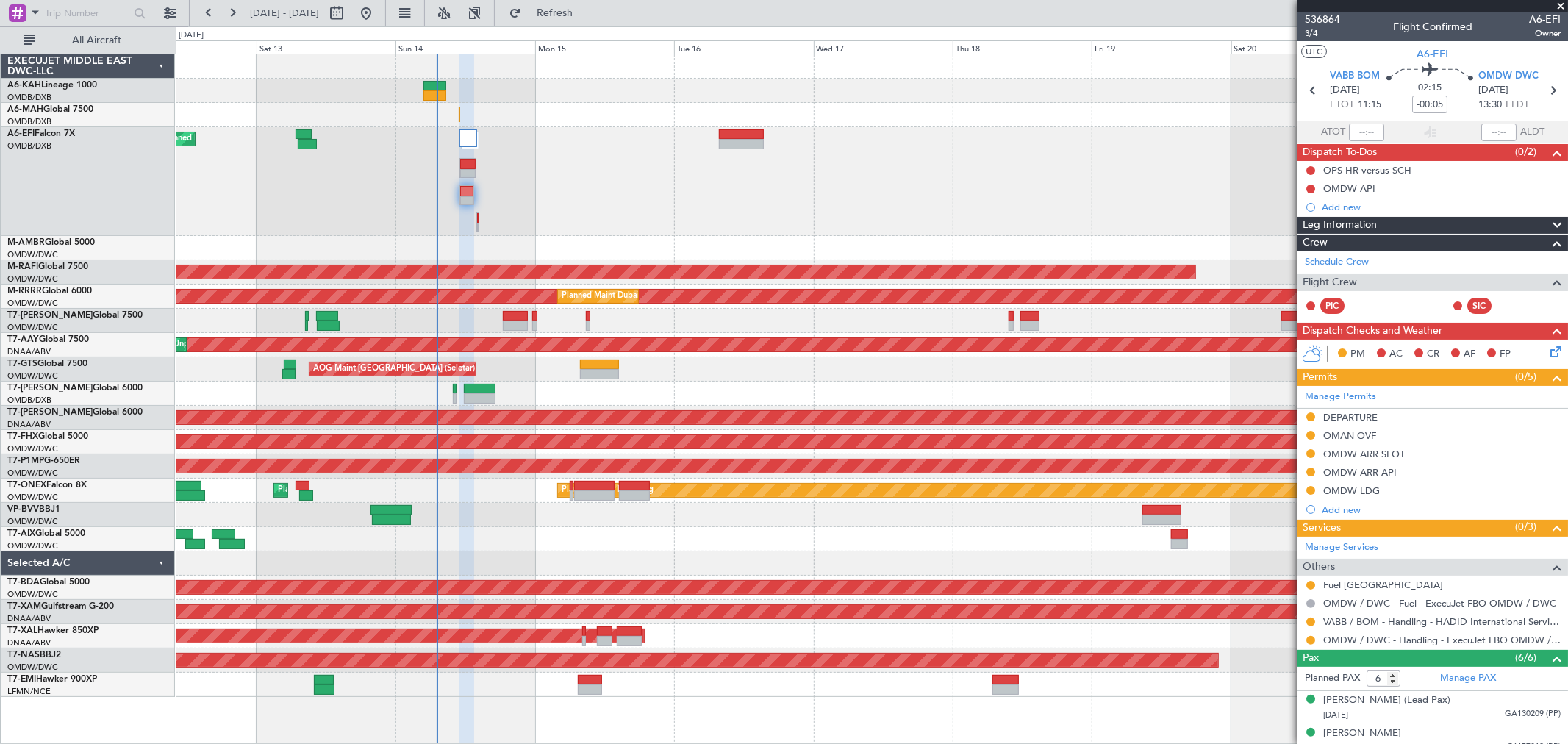
click at [1356, 414] on div "DEPARTURE" at bounding box center [1350, 417] width 55 height 12
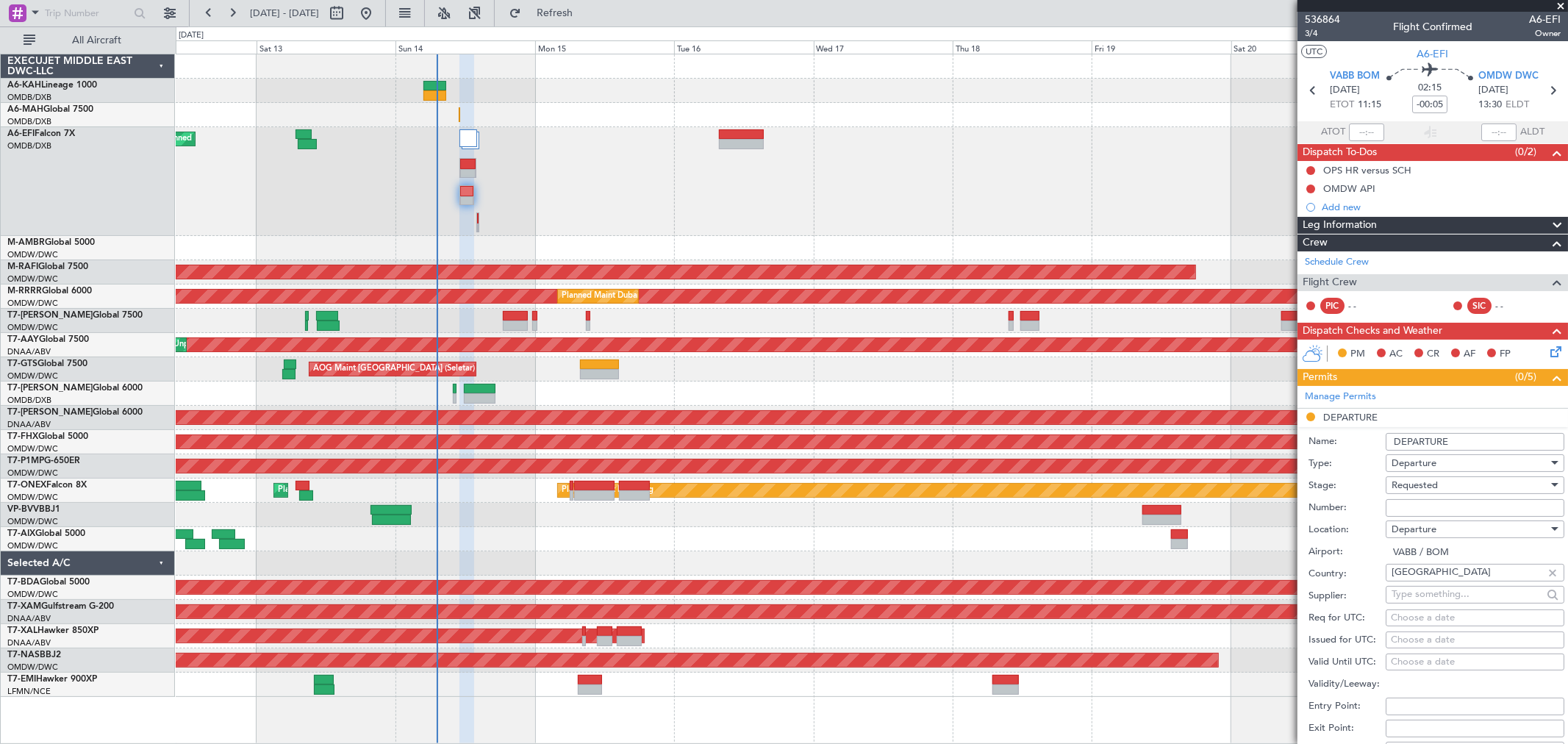
click at [1414, 502] on input "Number:" at bounding box center [1474, 508] width 179 height 17
paste input "YA/N/1276/09/14"
type input "YA/N/1276/09/14"
click at [1405, 487] on span "Requested" at bounding box center [1414, 485] width 46 height 13
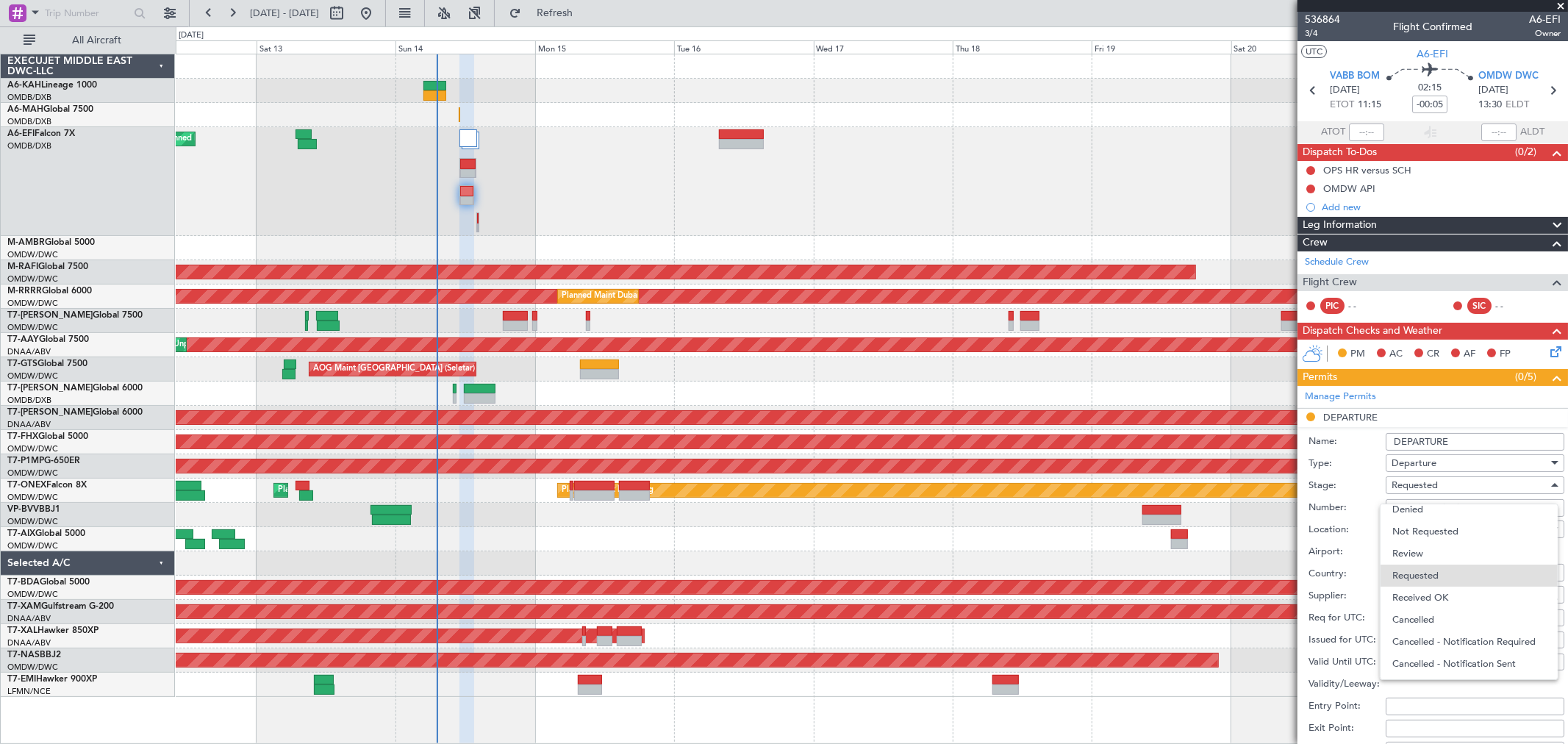
drag, startPoint x: 1435, startPoint y: 597, endPoint x: 1472, endPoint y: 532, distance: 74.8
click at [1434, 597] on span "Received OK" at bounding box center [1468, 597] width 153 height 22
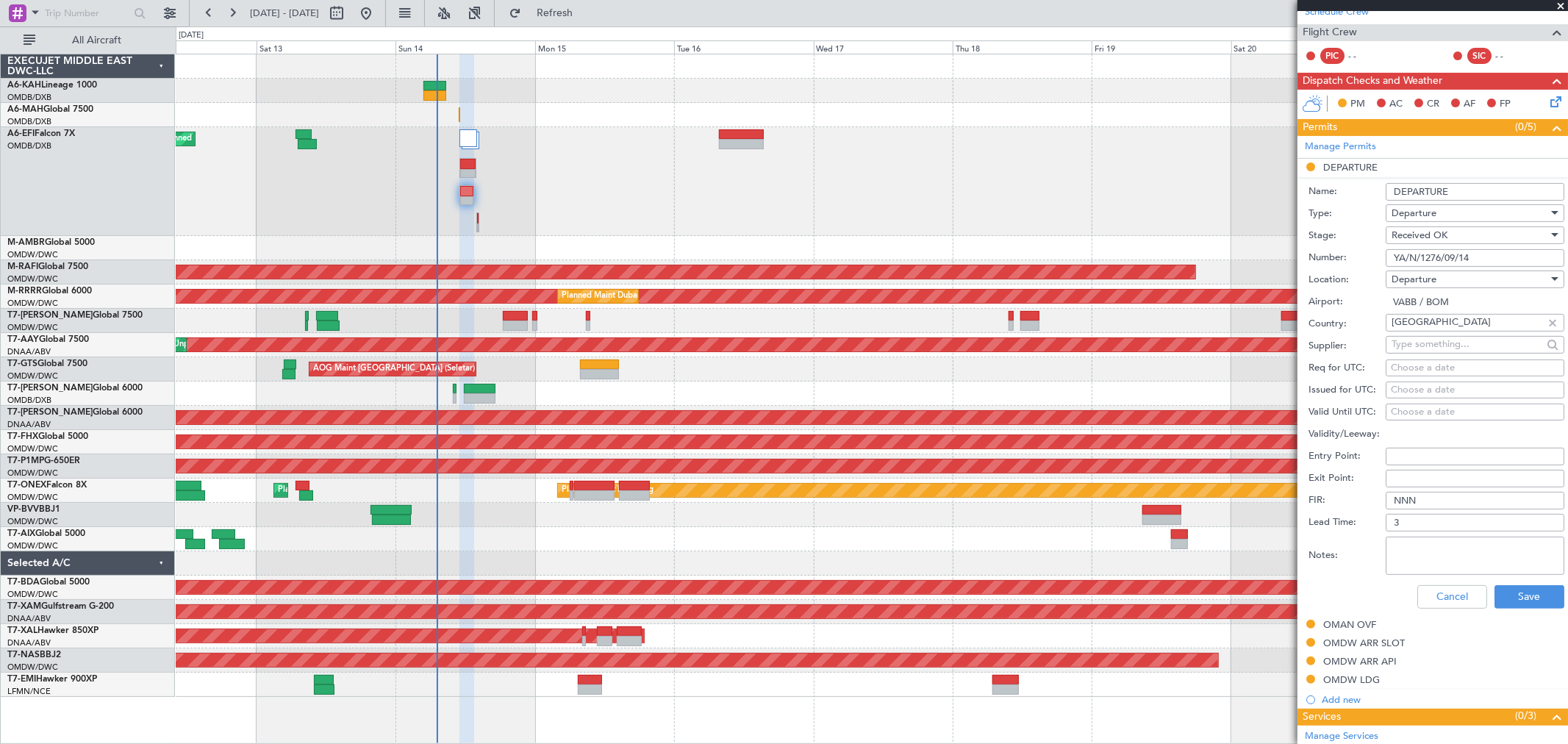
scroll to position [326, 0]
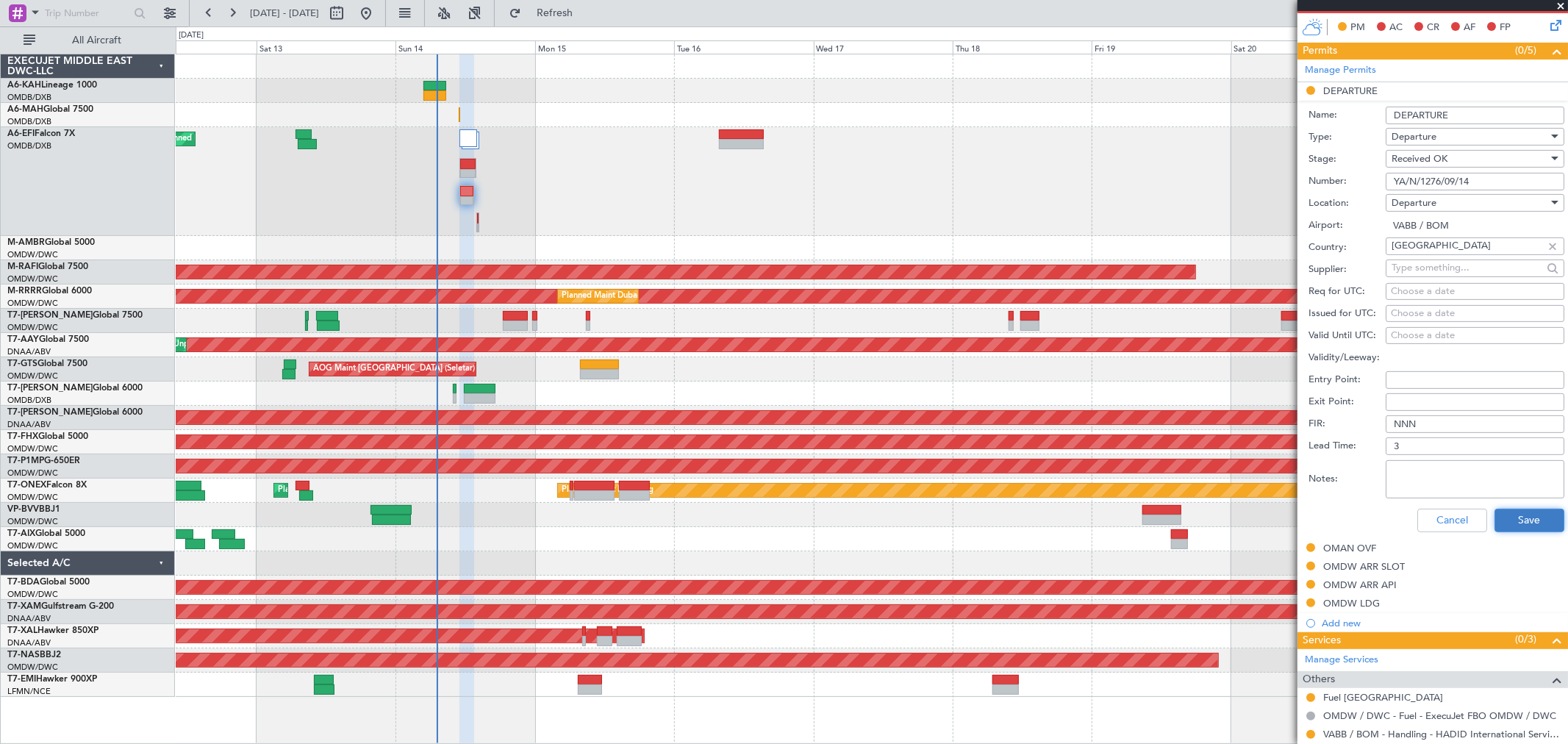
click at [1494, 520] on button "Save" at bounding box center [1529, 520] width 70 height 23
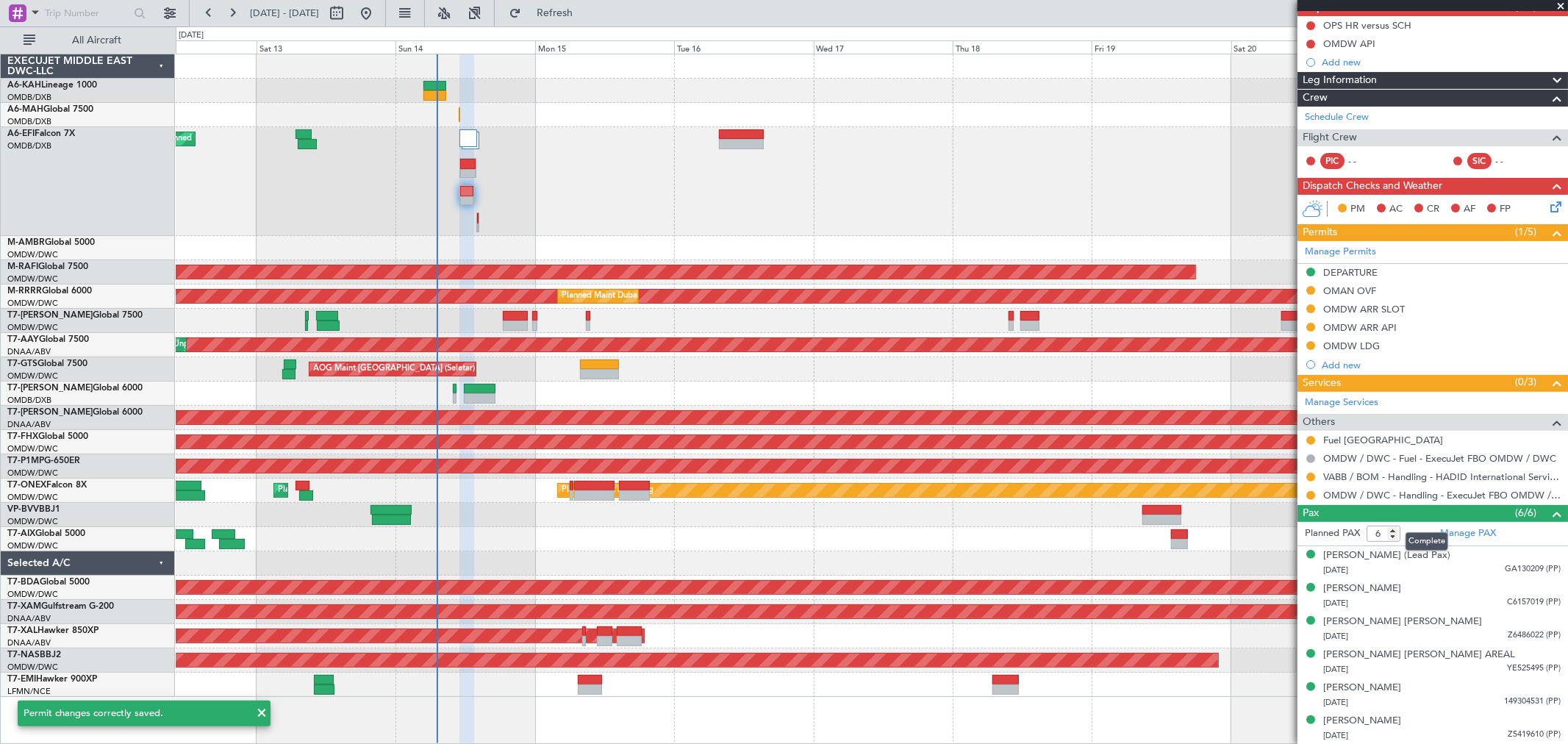
scroll to position [145, 0]
click at [1307, 475] on button at bounding box center [1311, 477] width 9 height 9
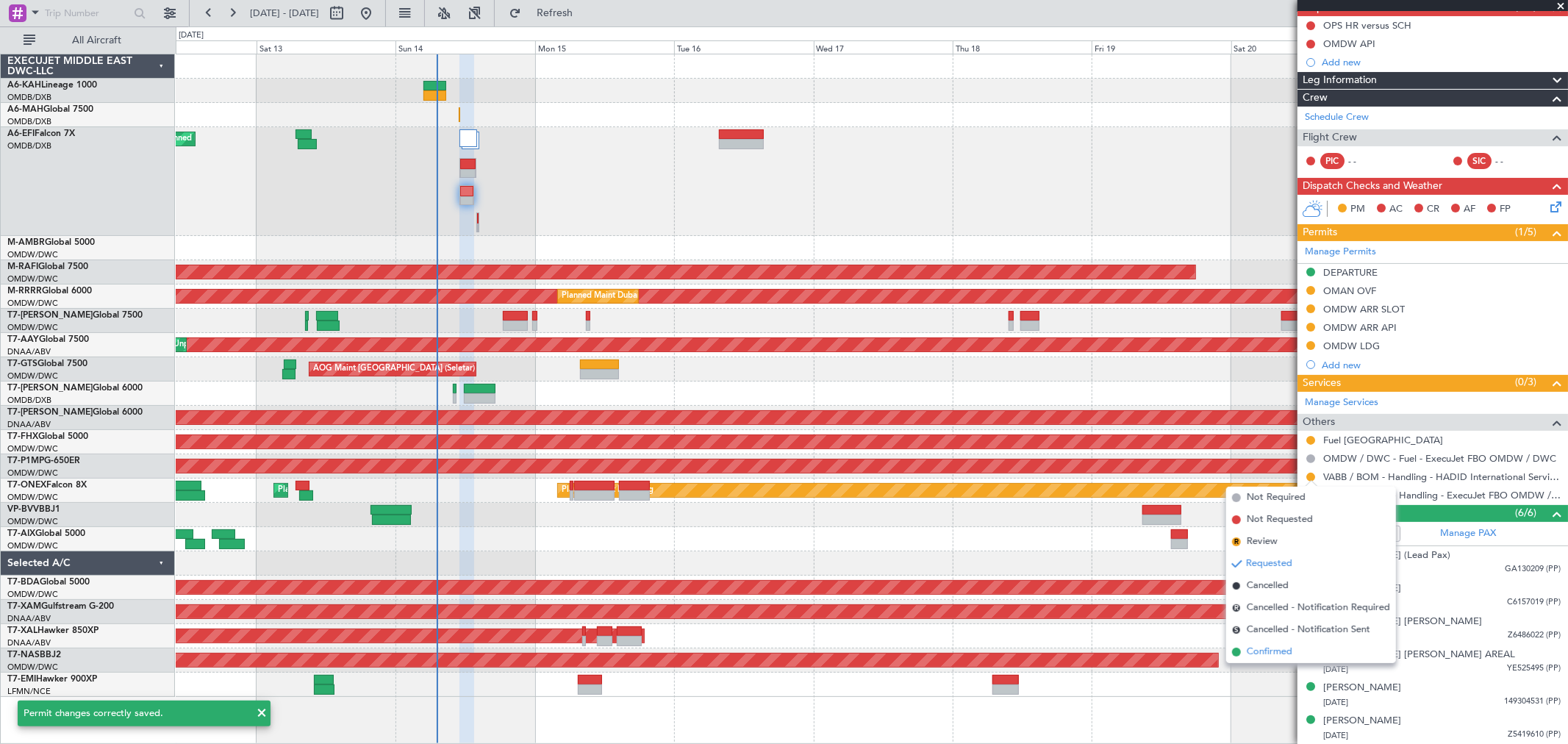
click at [1263, 647] on span "Confirmed" at bounding box center [1269, 652] width 46 height 15
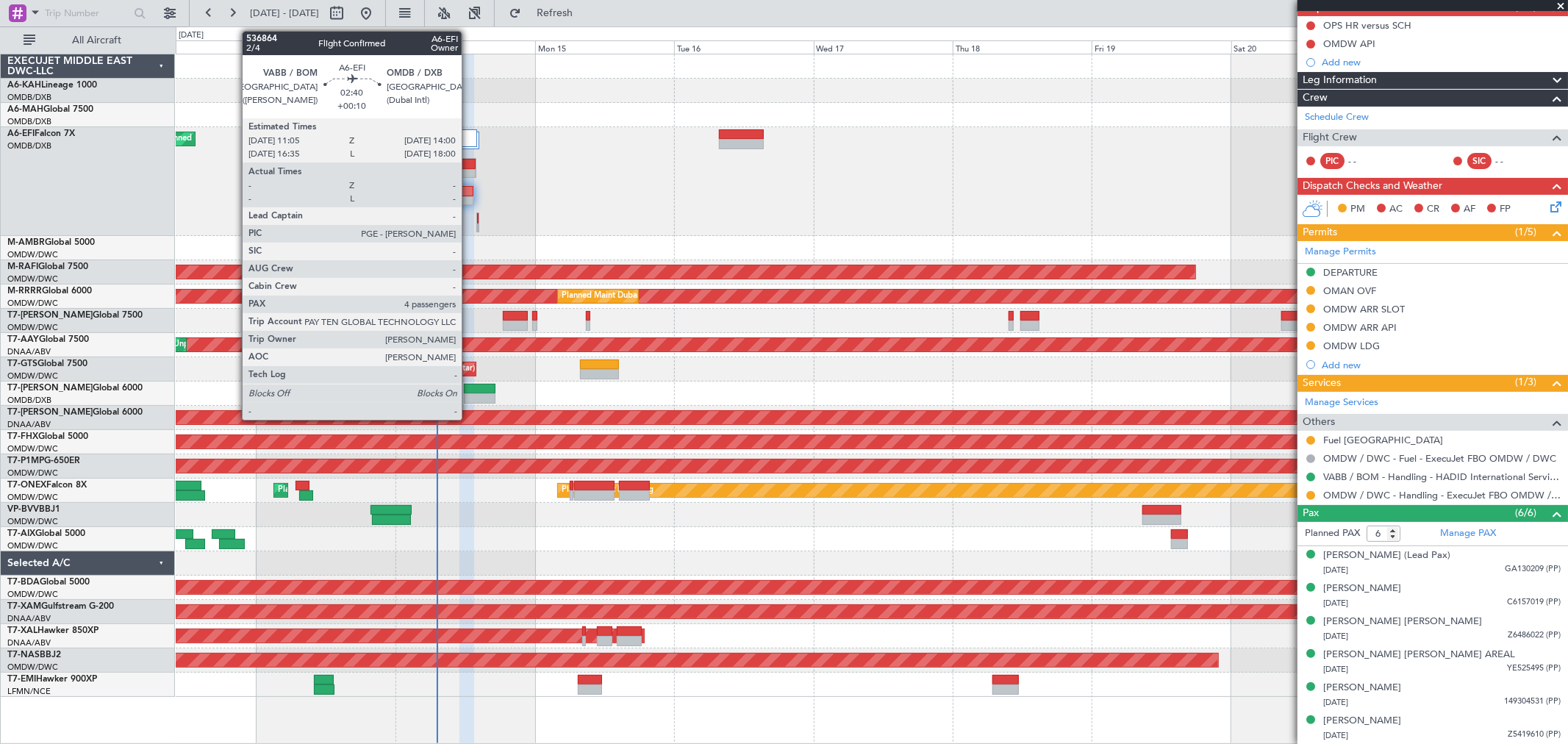
click at [469, 166] on div at bounding box center [468, 164] width 16 height 10
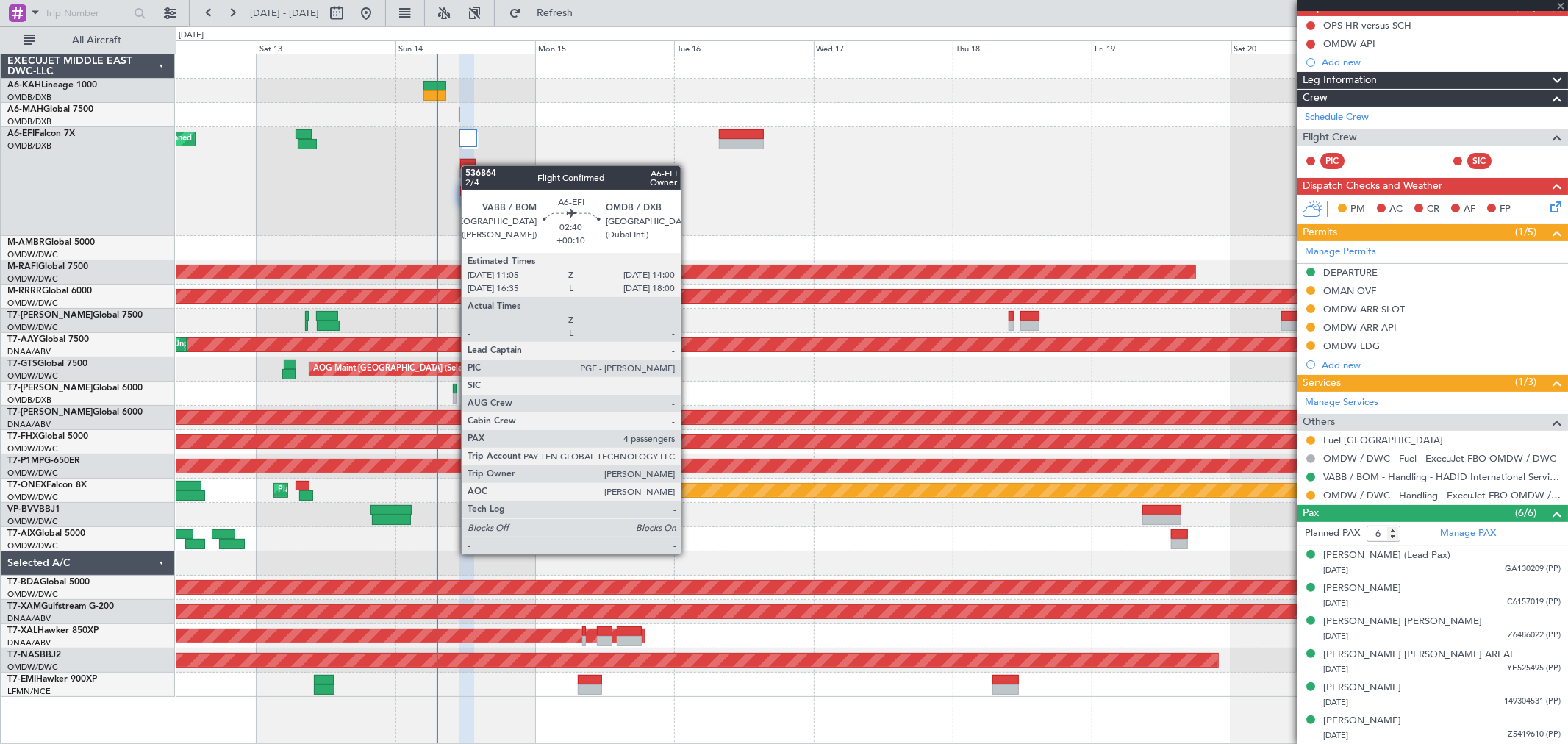
type input "+00:10"
type input "4"
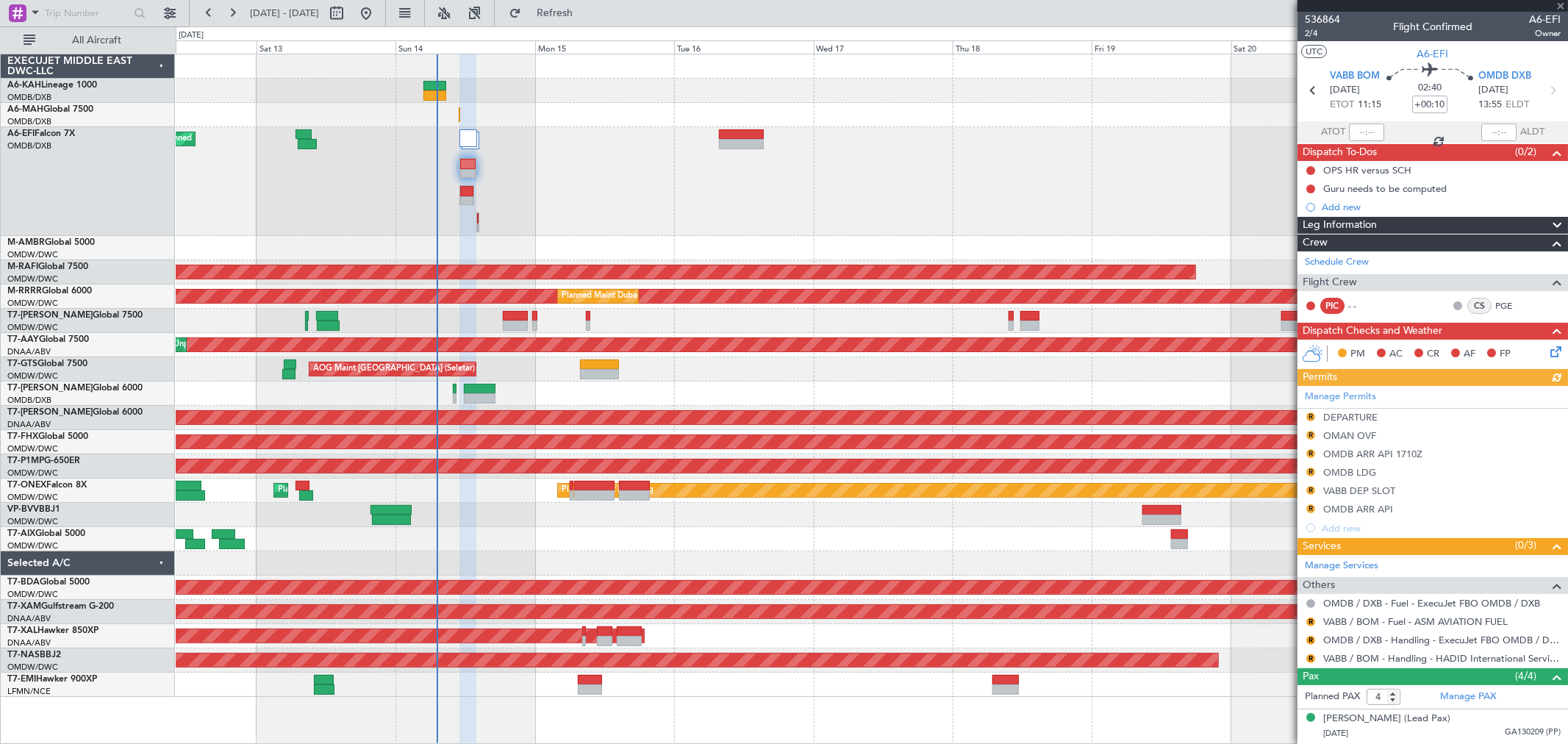
click at [1367, 437] on div "Manage Permits R DEPARTURE R OMAN OVF R OMDB ARR API 1710Z R OMDB LDG R VABB DE…" at bounding box center [1433, 461] width 270 height 152
click at [1327, 437] on div "OMAN OVF" at bounding box center [1349, 435] width 53 height 12
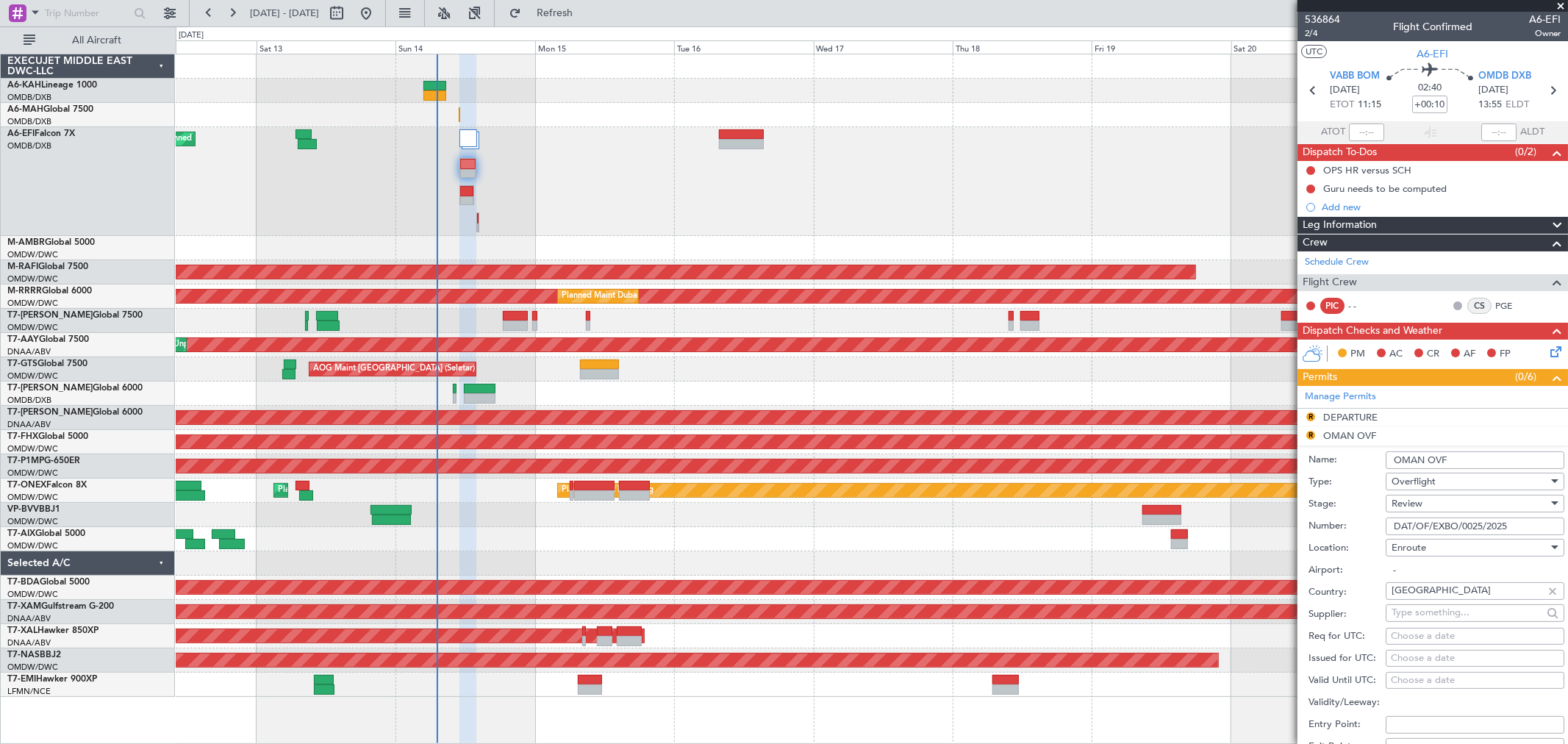
click at [1171, 527] on fb-app "12 Sep 2025 - 22 Sep 2025 Refresh Quick Links All Aircraft Planned Maint Dubai …" at bounding box center [784, 377] width 1568 height 733
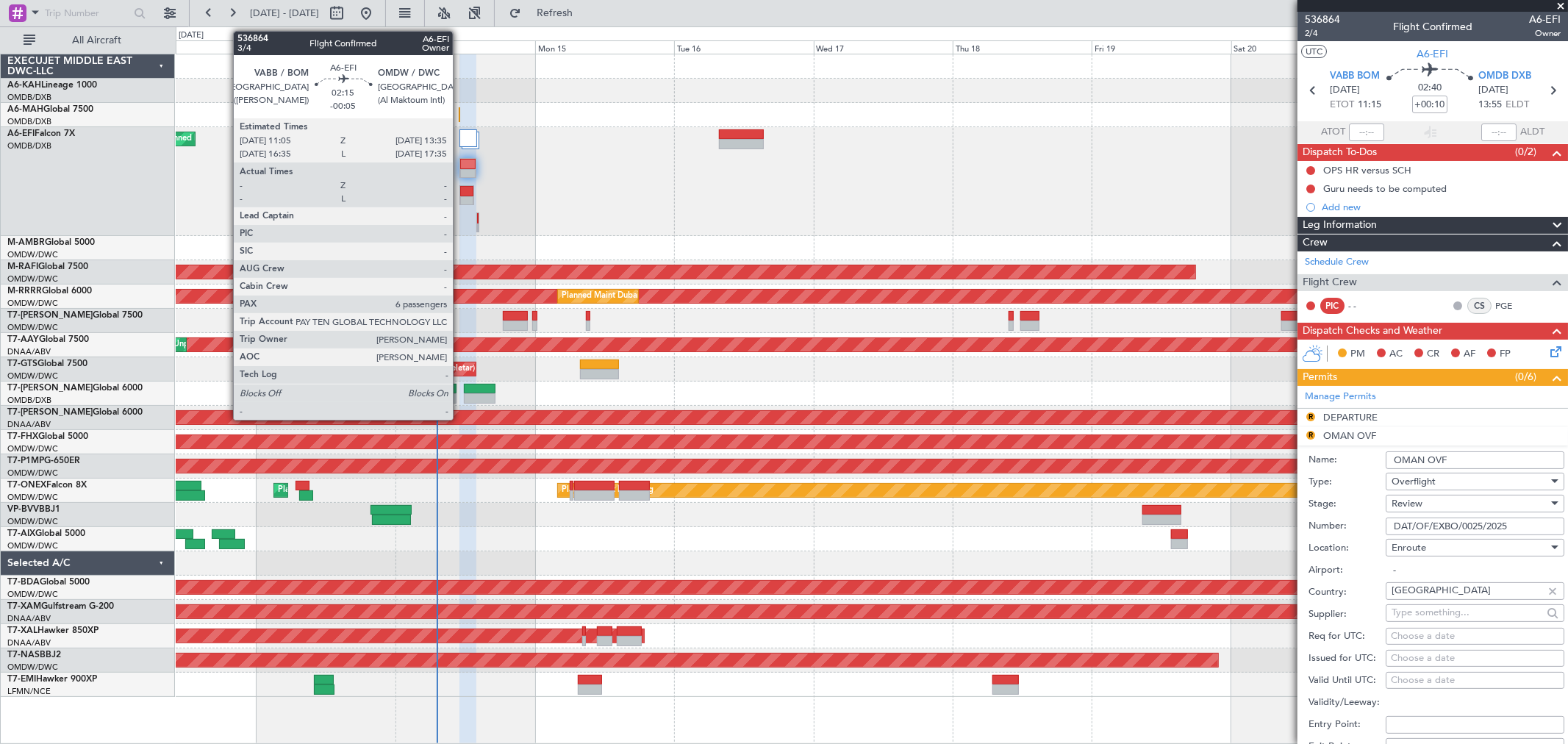
click at [460, 189] on div at bounding box center [466, 192] width 13 height 10
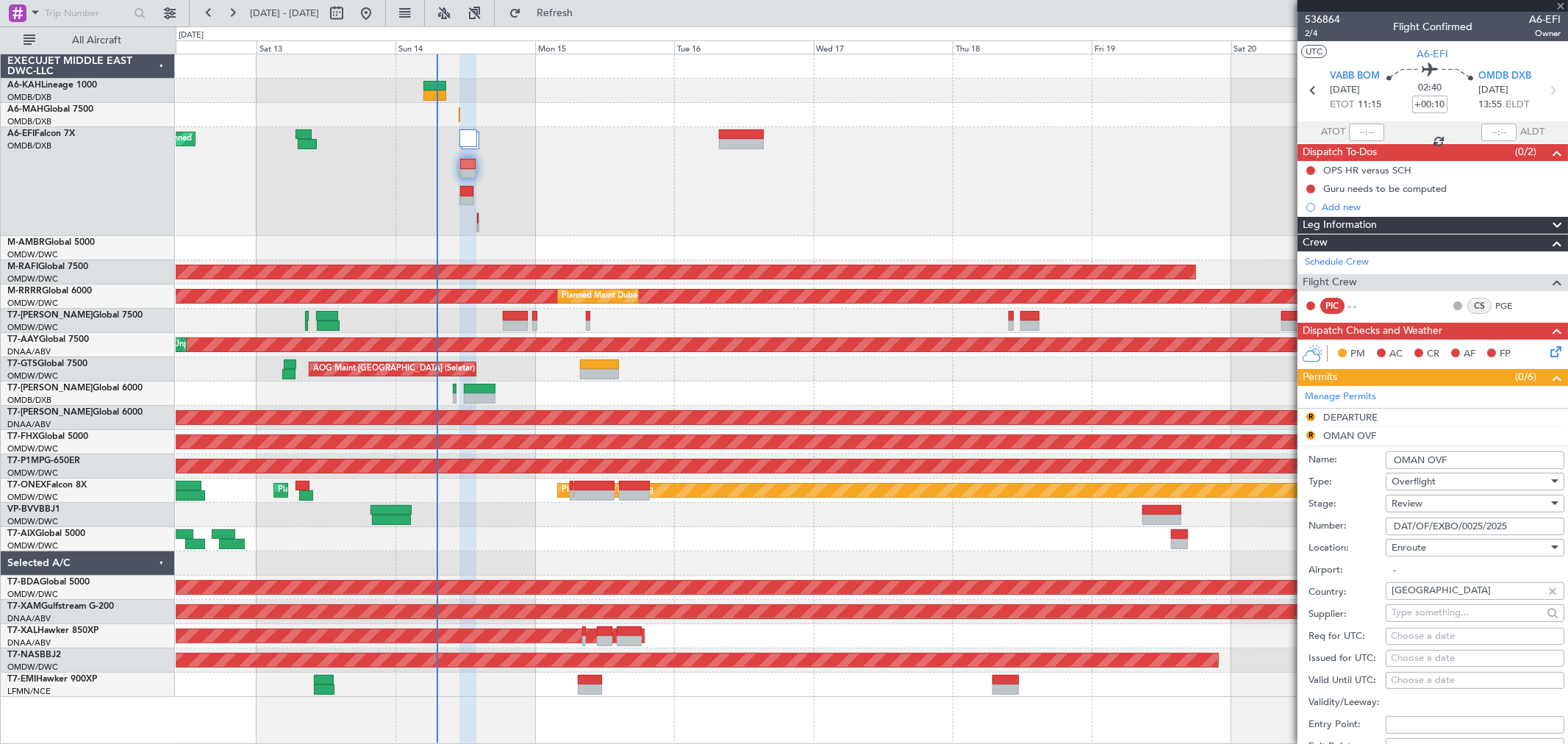
type input "-00:05"
type input "6"
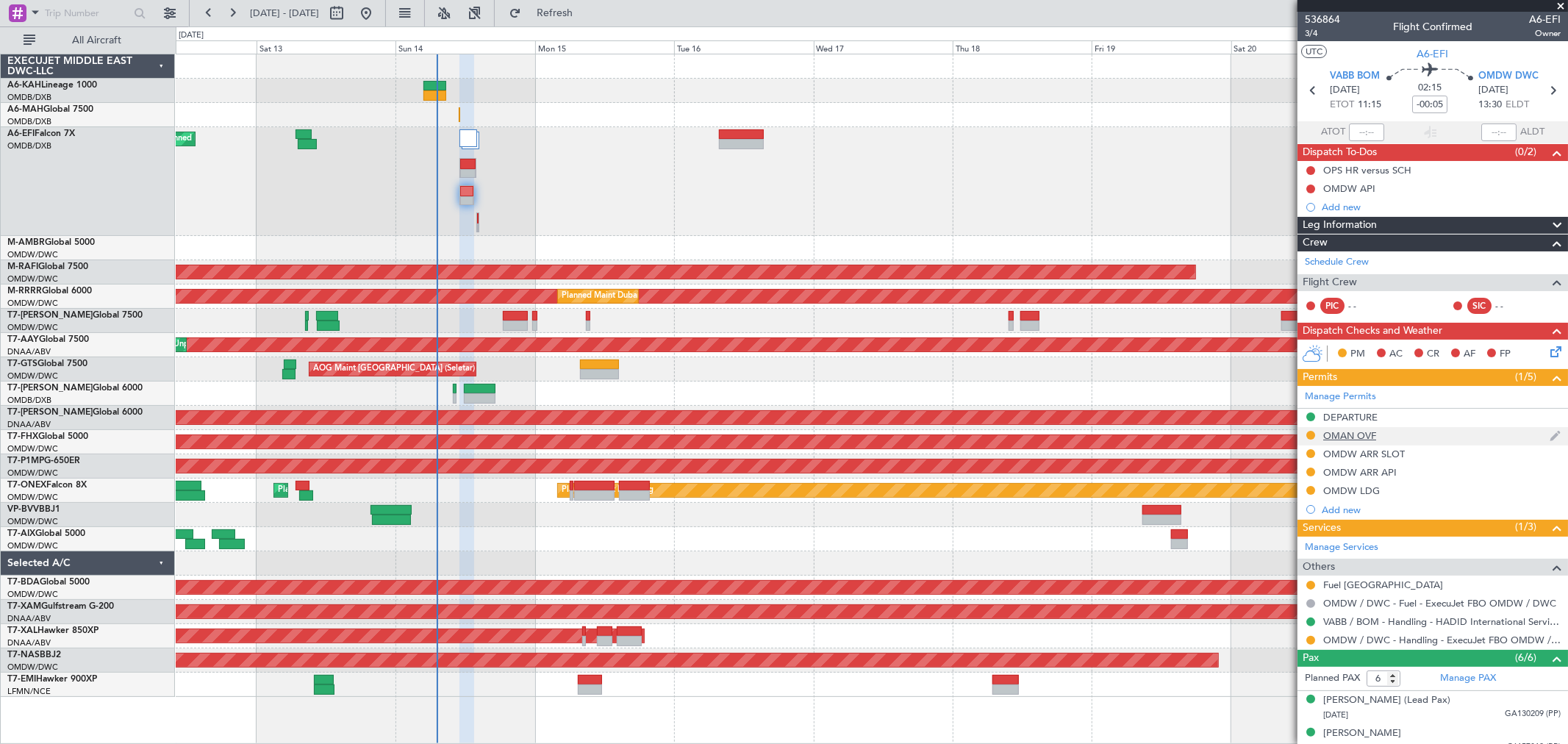
click at [1357, 434] on div "OMAN OVF" at bounding box center [1349, 435] width 53 height 12
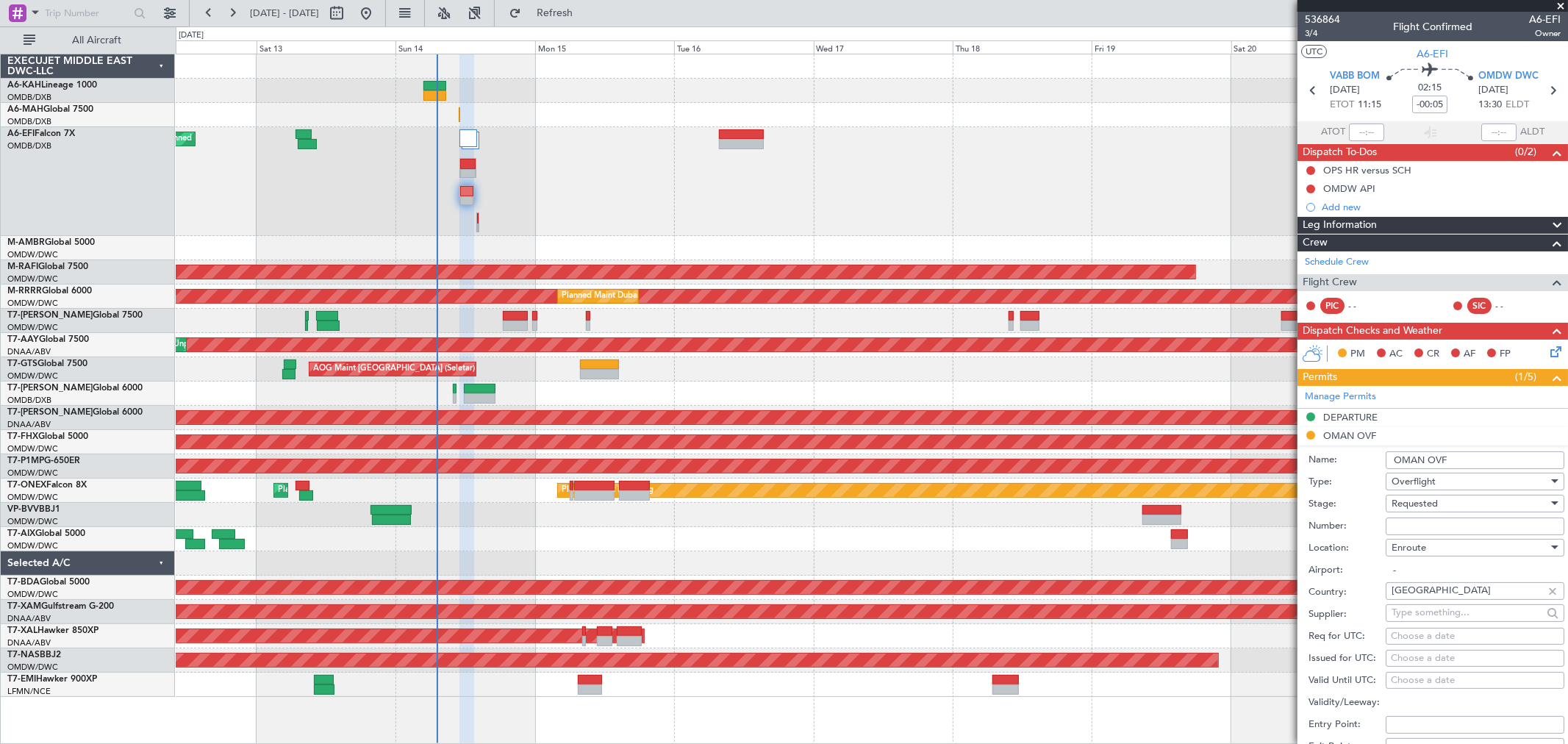
drag, startPoint x: 1409, startPoint y: 525, endPoint x: 1408, endPoint y: 509, distance: 16.0
click at [1408, 525] on input "Number:" at bounding box center [1474, 526] width 179 height 17
paste input "DAT/OF/EXBO/0025/2025"
type input "DAT/OF/EXBO/0025/2025"
click at [1408, 508] on span "Requested" at bounding box center [1414, 503] width 46 height 13
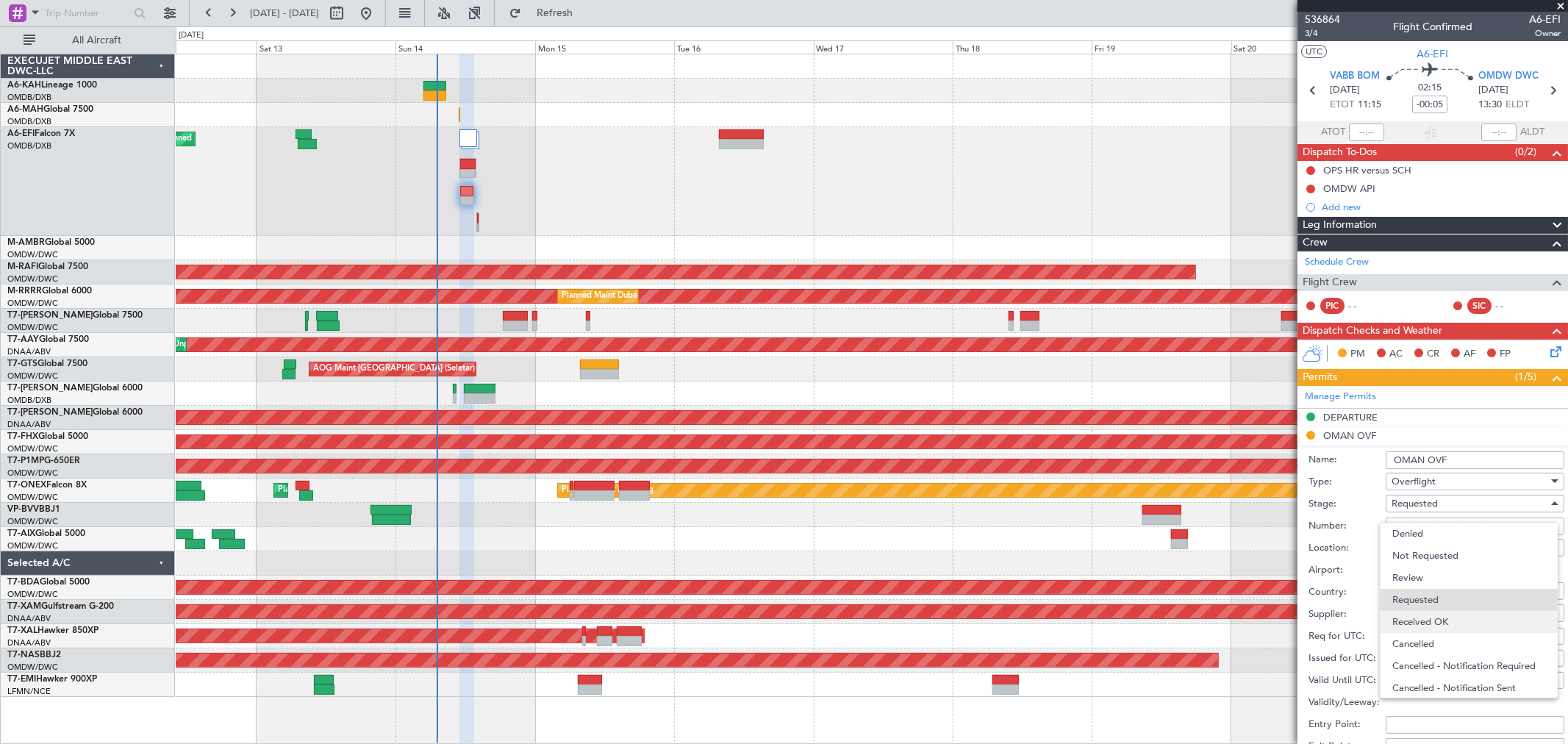
scroll to position [6, 0]
drag, startPoint x: 1441, startPoint y: 611, endPoint x: 1455, endPoint y: 584, distance: 30.4
click at [1438, 611] on span "Received OK" at bounding box center [1468, 616] width 153 height 22
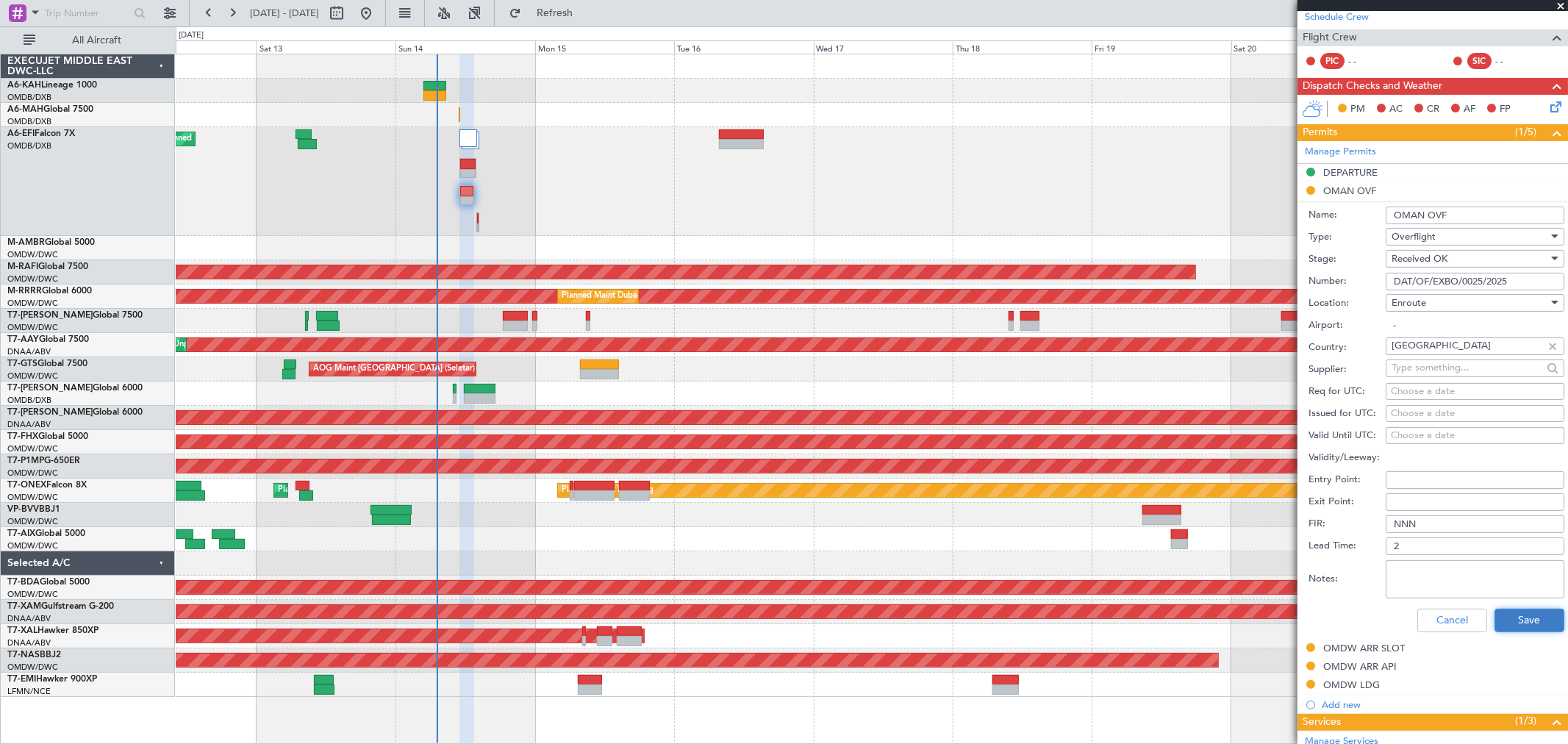
click at [1506, 617] on button "Save" at bounding box center [1529, 620] width 70 height 23
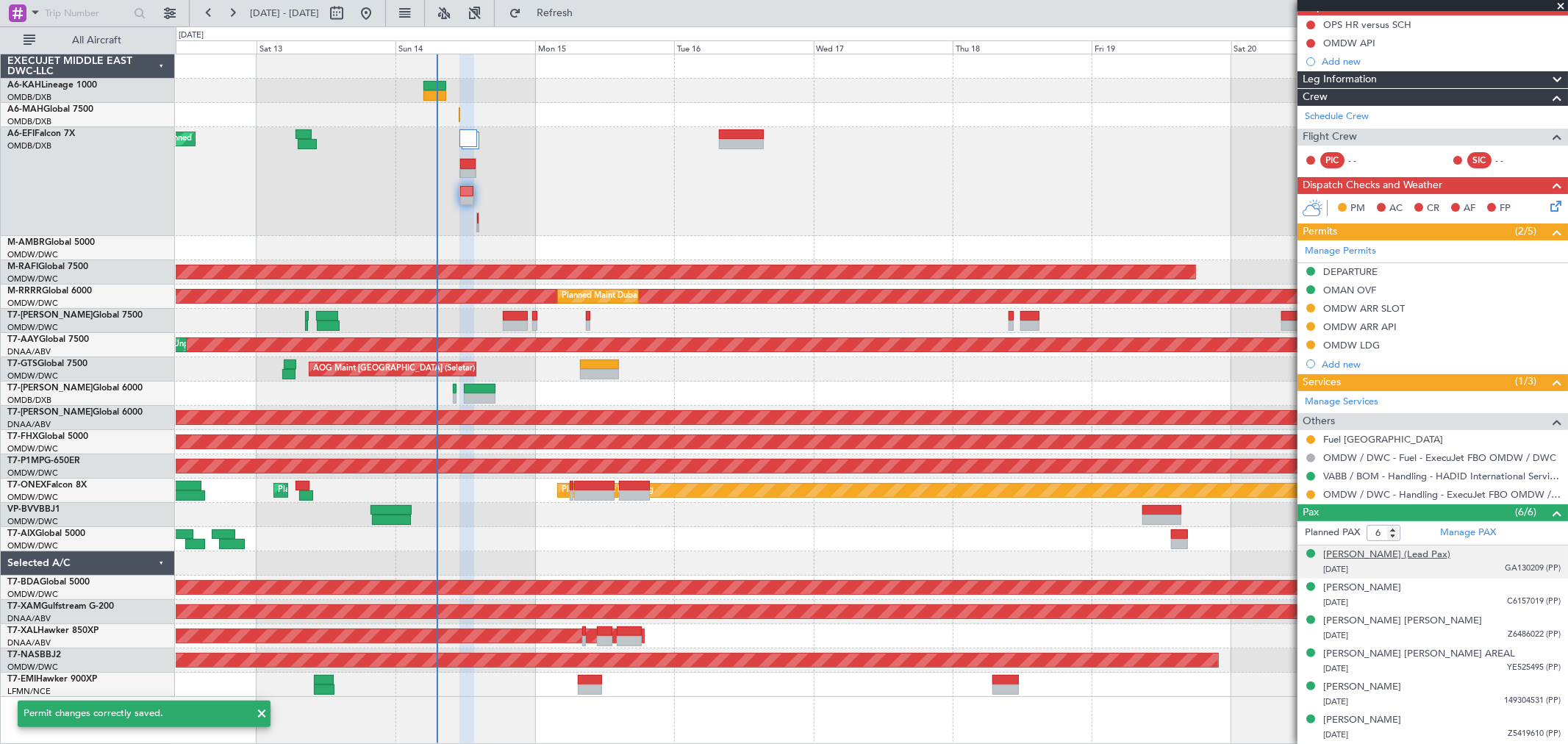
scroll to position [145, 0]
click at [1312, 440] on button at bounding box center [1311, 441] width 9 height 9
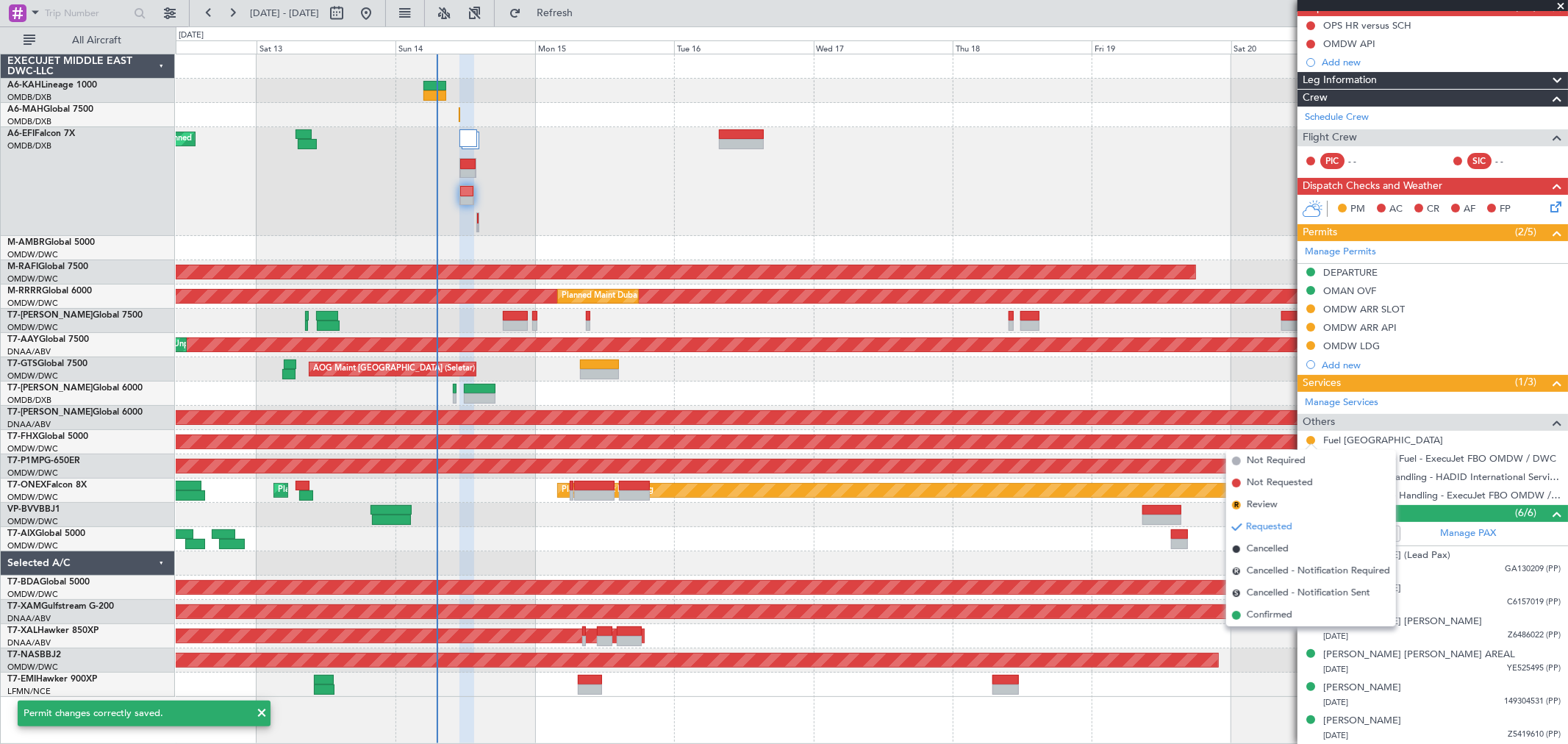
drag, startPoint x: 1268, startPoint y: 609, endPoint x: 1275, endPoint y: 600, distance: 11.4
click at [1266, 609] on span "Confirmed" at bounding box center [1269, 615] width 46 height 15
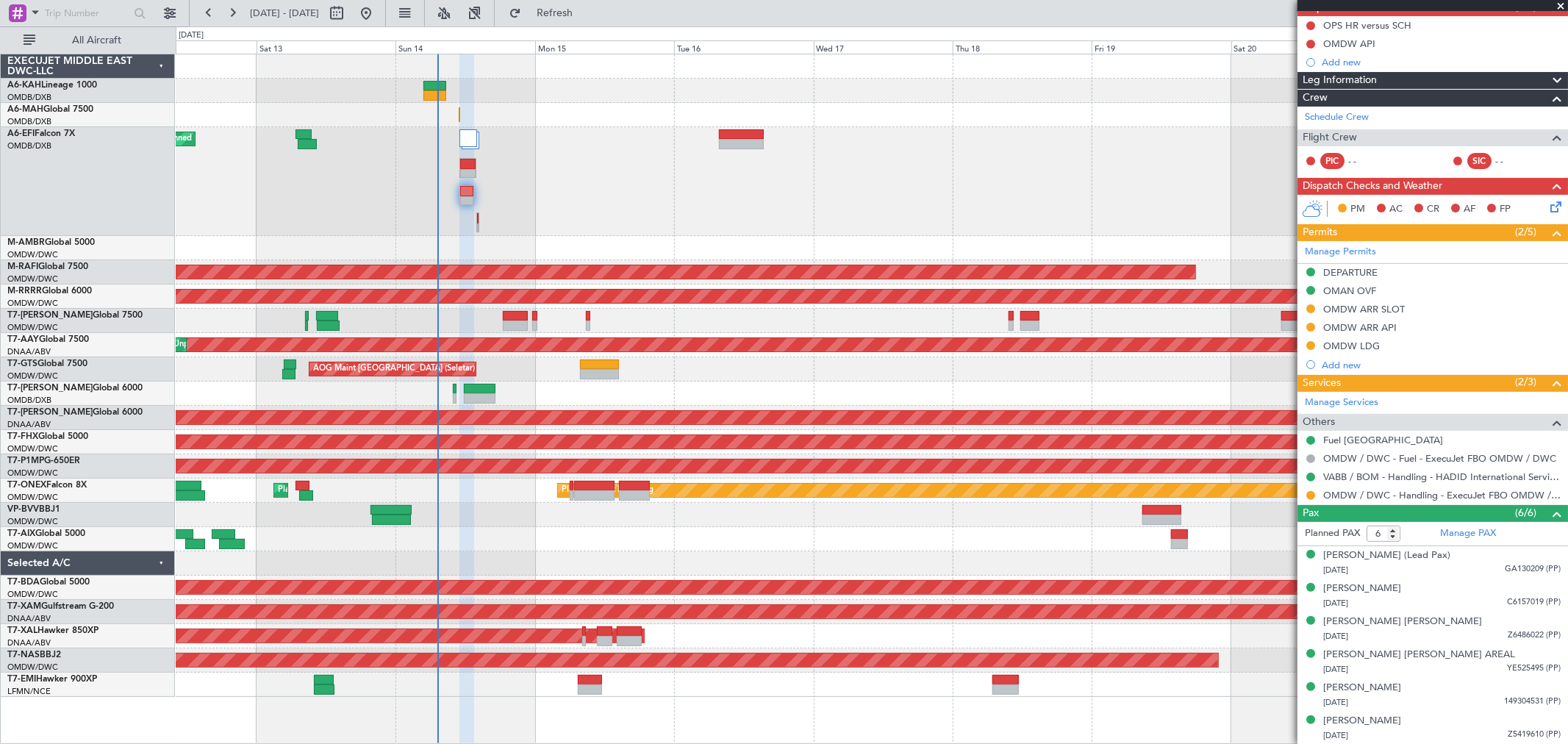
click at [661, 125] on div "Planned Maint [GEOGRAPHIC_DATA] ([GEOGRAPHIC_DATA] Intl)" at bounding box center [871, 115] width 1391 height 24
click at [1340, 114] on link "Schedule Crew" at bounding box center [1337, 117] width 64 height 15
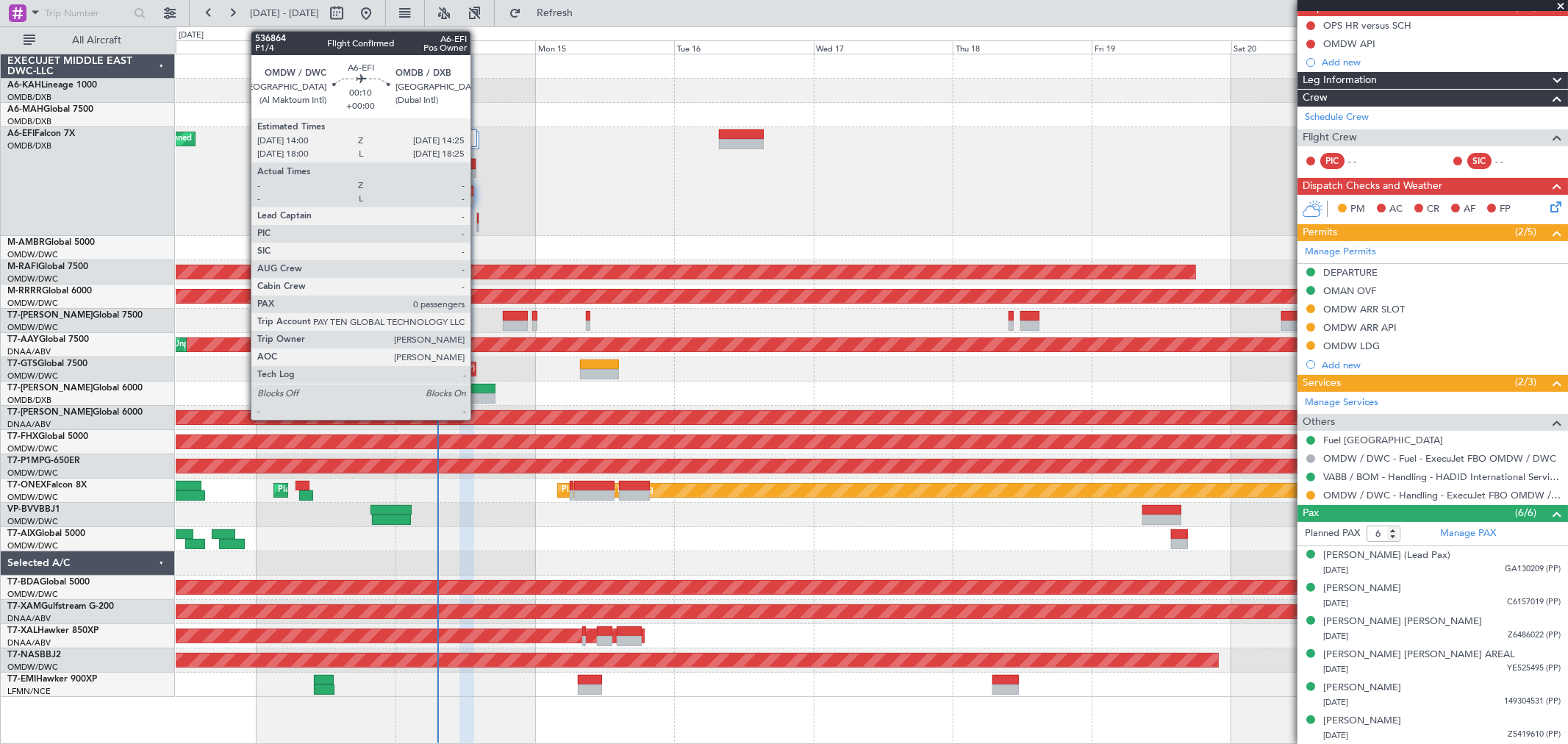
click at [477, 218] on div at bounding box center [478, 219] width 2 height 10
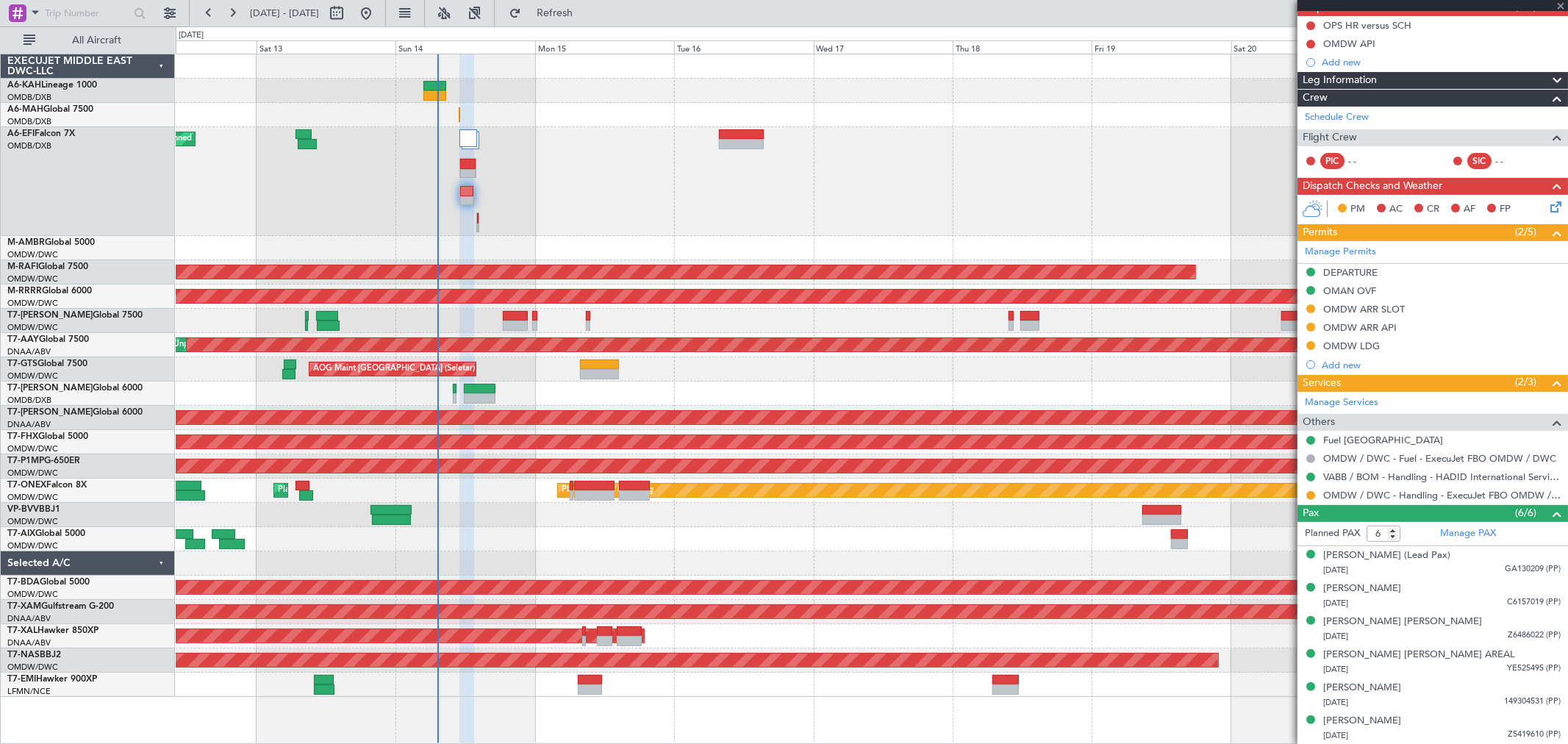
type input "0"
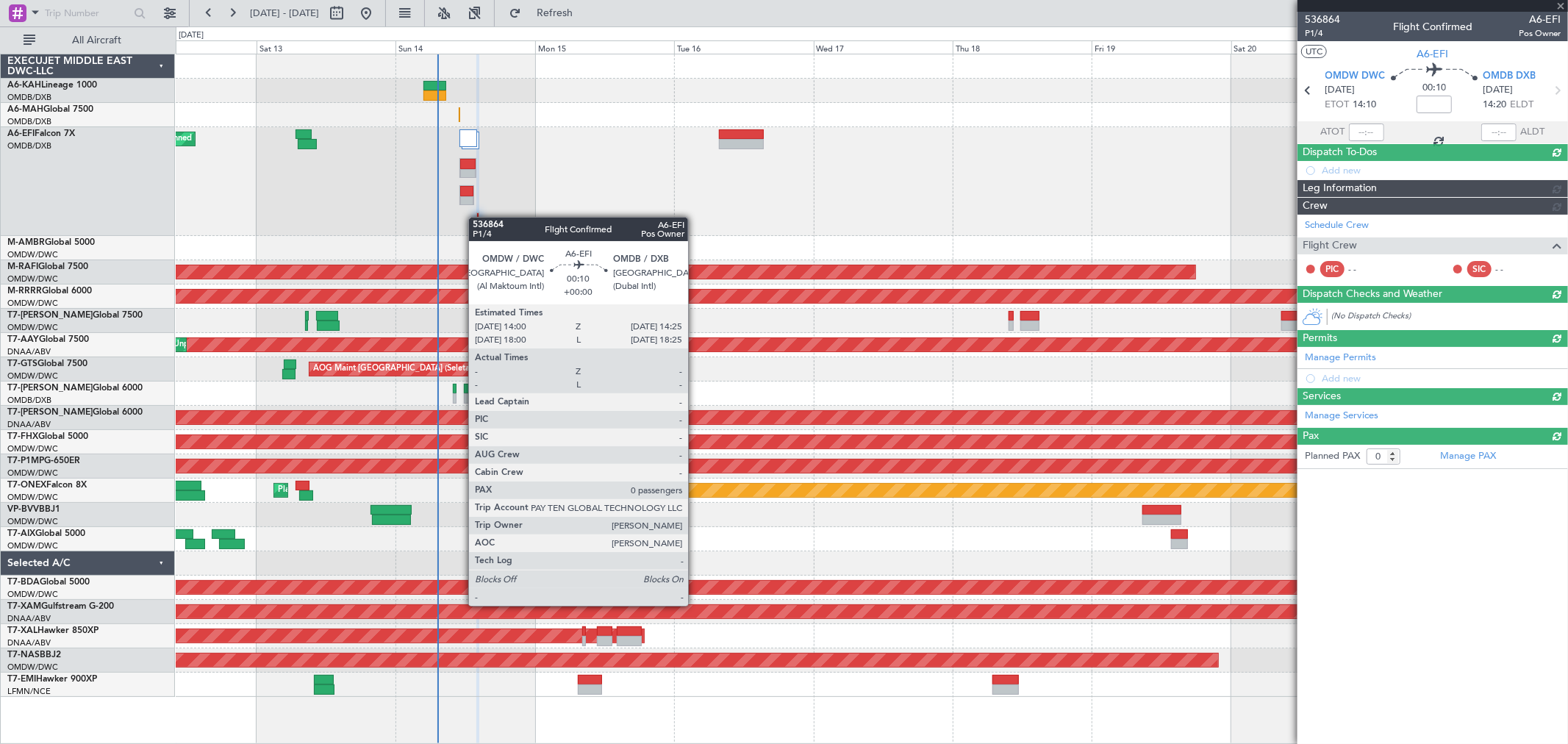
scroll to position [0, 0]
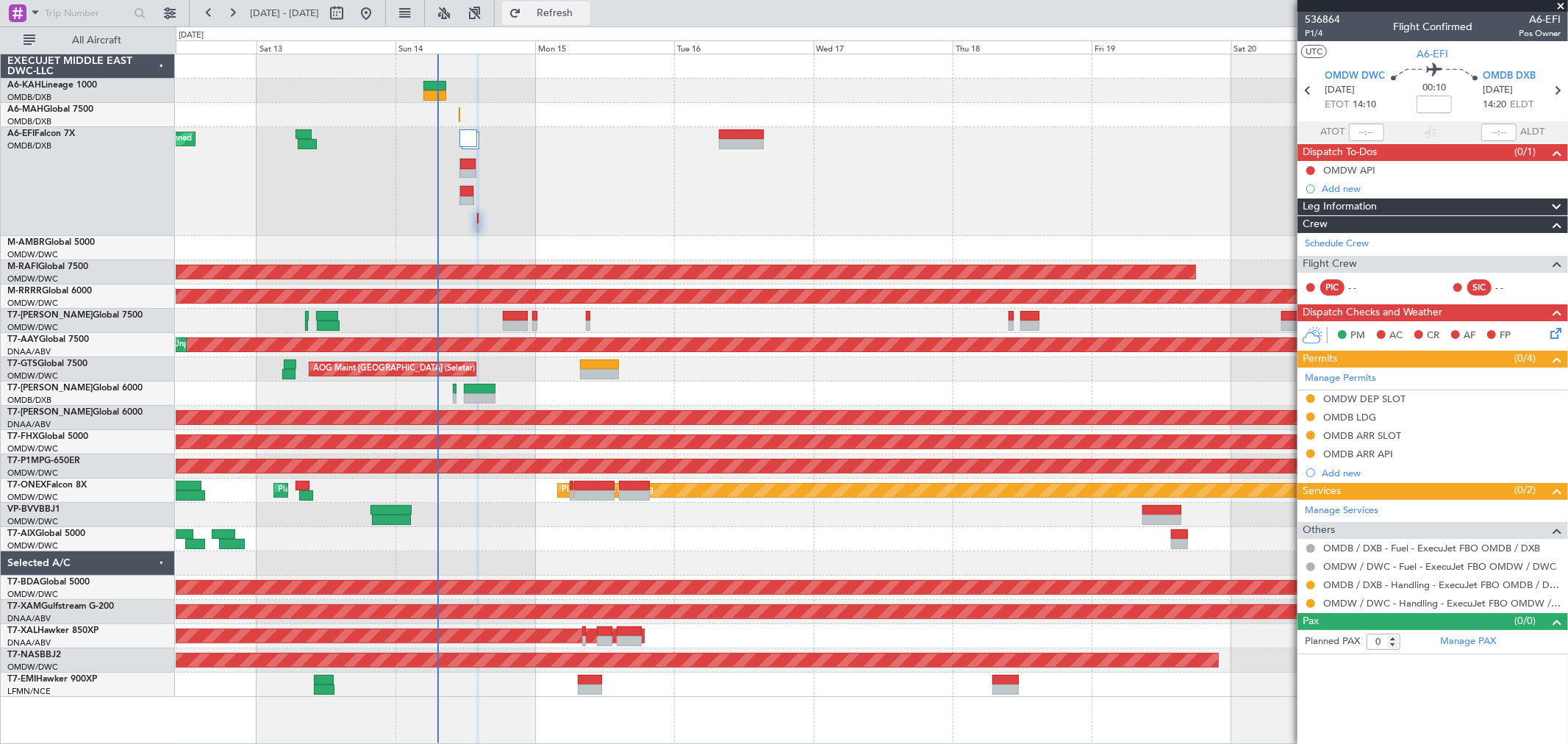
click at [586, 10] on span "Refresh" at bounding box center [555, 13] width 62 height 10
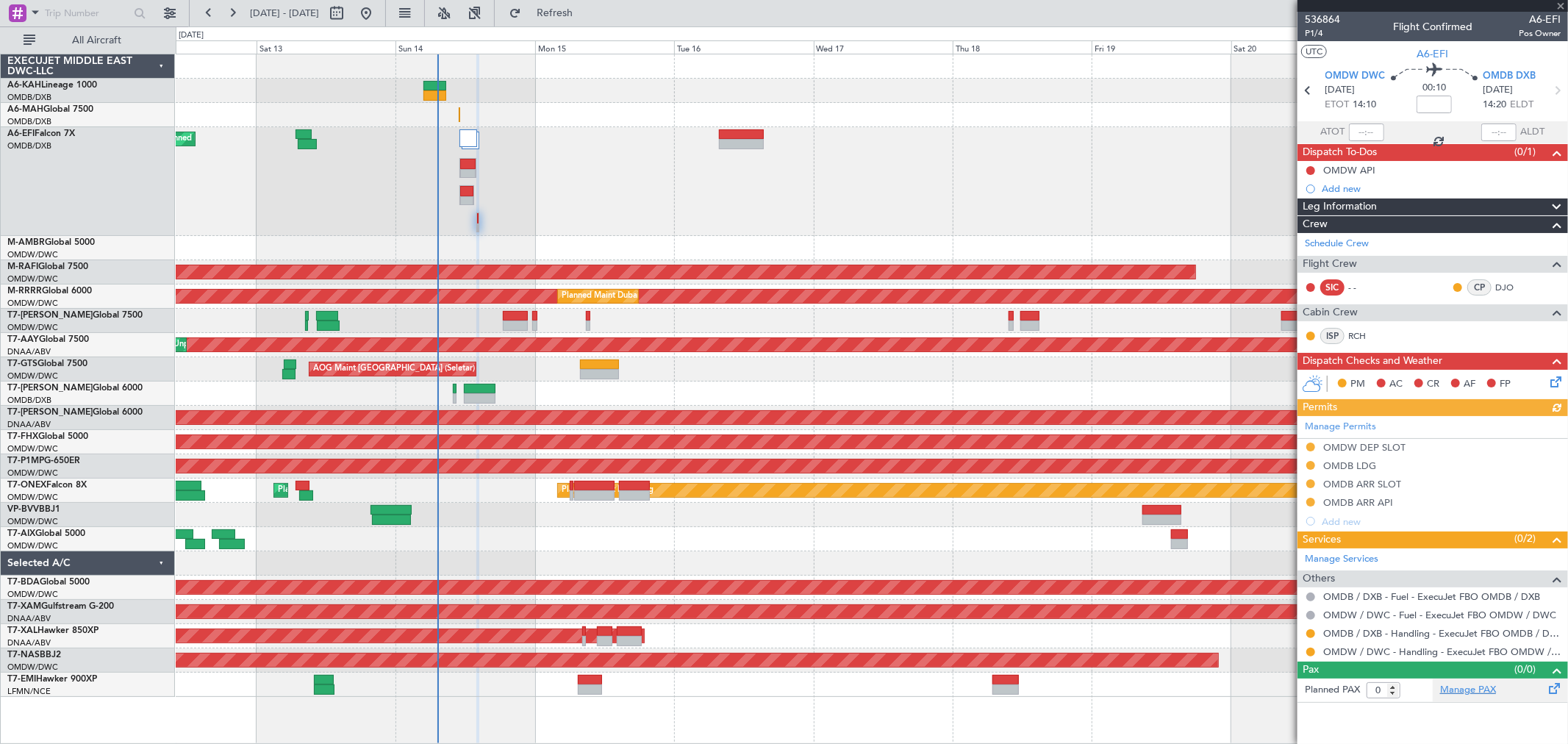
click at [1486, 692] on link "Manage PAX" at bounding box center [1467, 690] width 55 height 15
click at [1350, 241] on link "Schedule Crew" at bounding box center [1337, 244] width 64 height 15
click at [1322, 35] on span "P1/4" at bounding box center [1322, 33] width 36 height 12
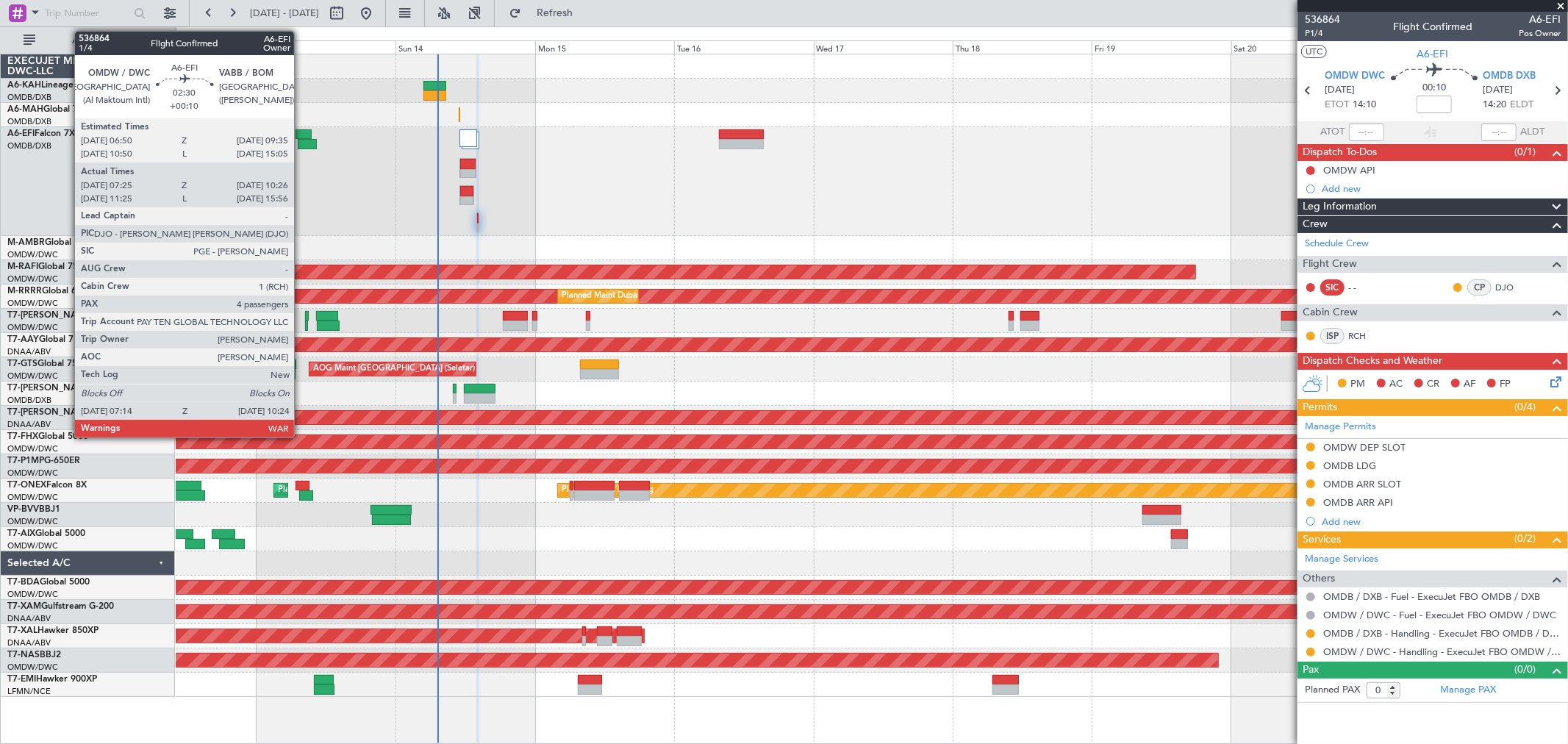
click at [302, 138] on div at bounding box center [303, 134] width 16 height 10
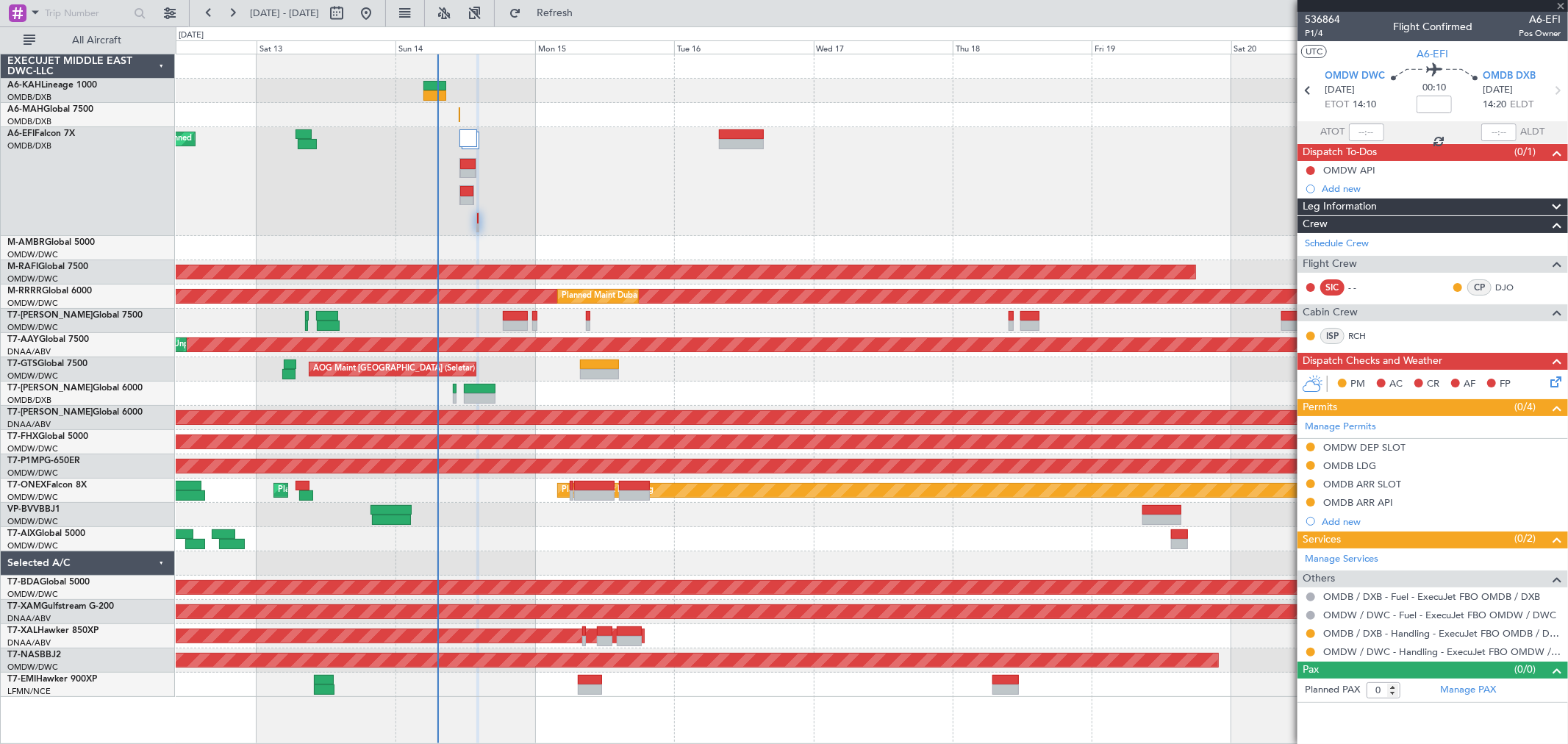
type input "+00:10"
type input "07:35"
type input "10:21"
type input "4"
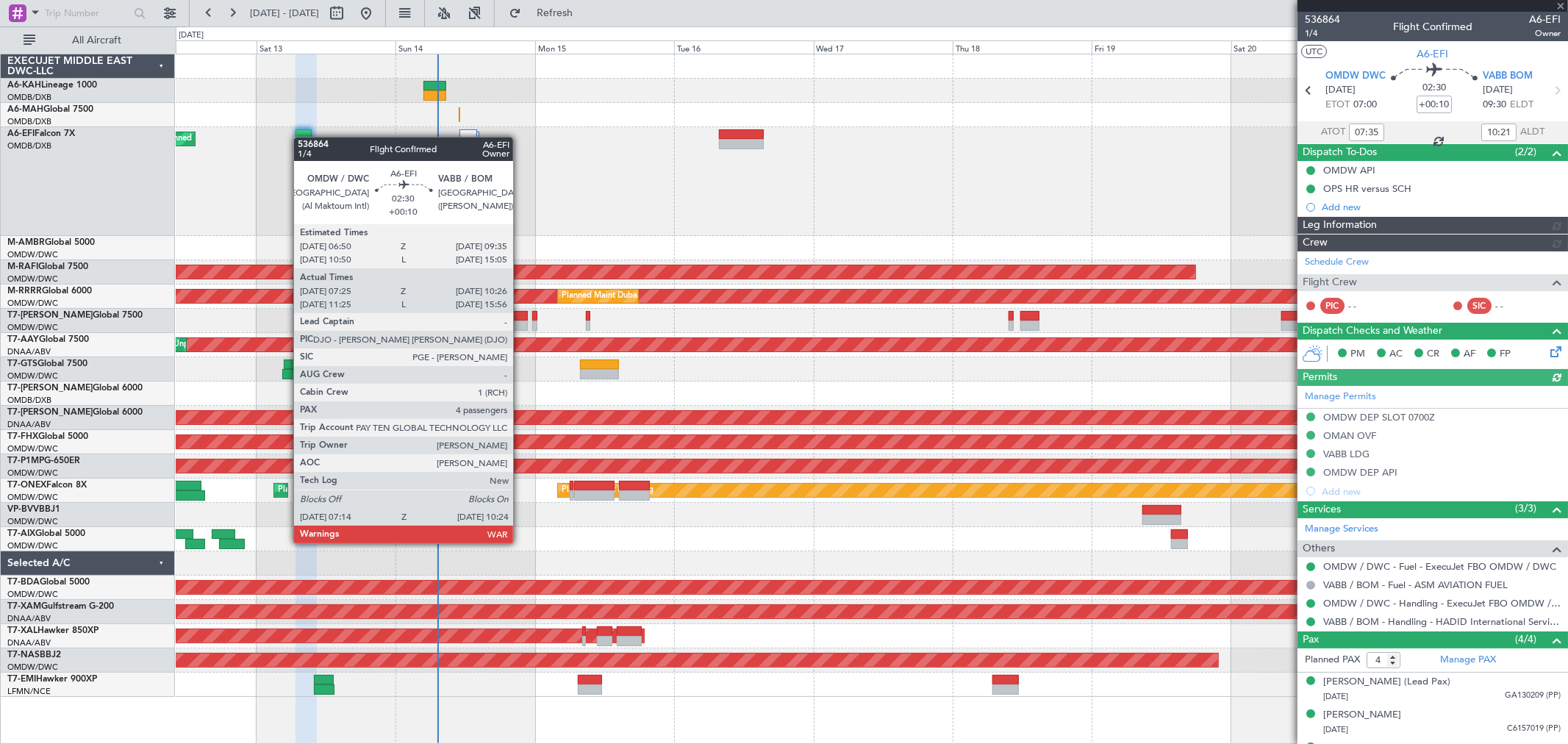
type input "[PERSON_NAME] (ANI)"
type input "7274"
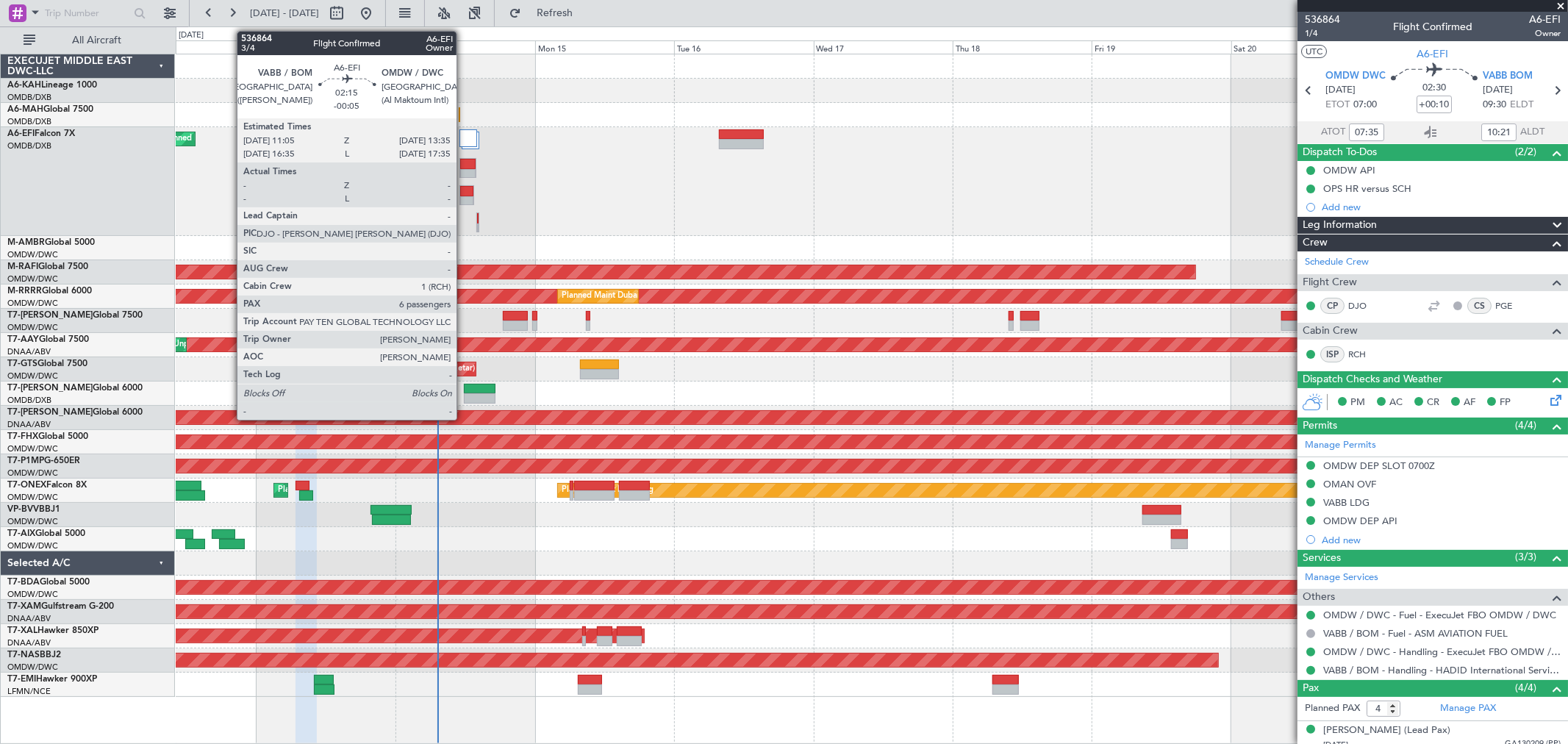
click at [464, 199] on div at bounding box center [466, 201] width 13 height 10
click at [464, 186] on div at bounding box center [466, 192] width 13 height 10
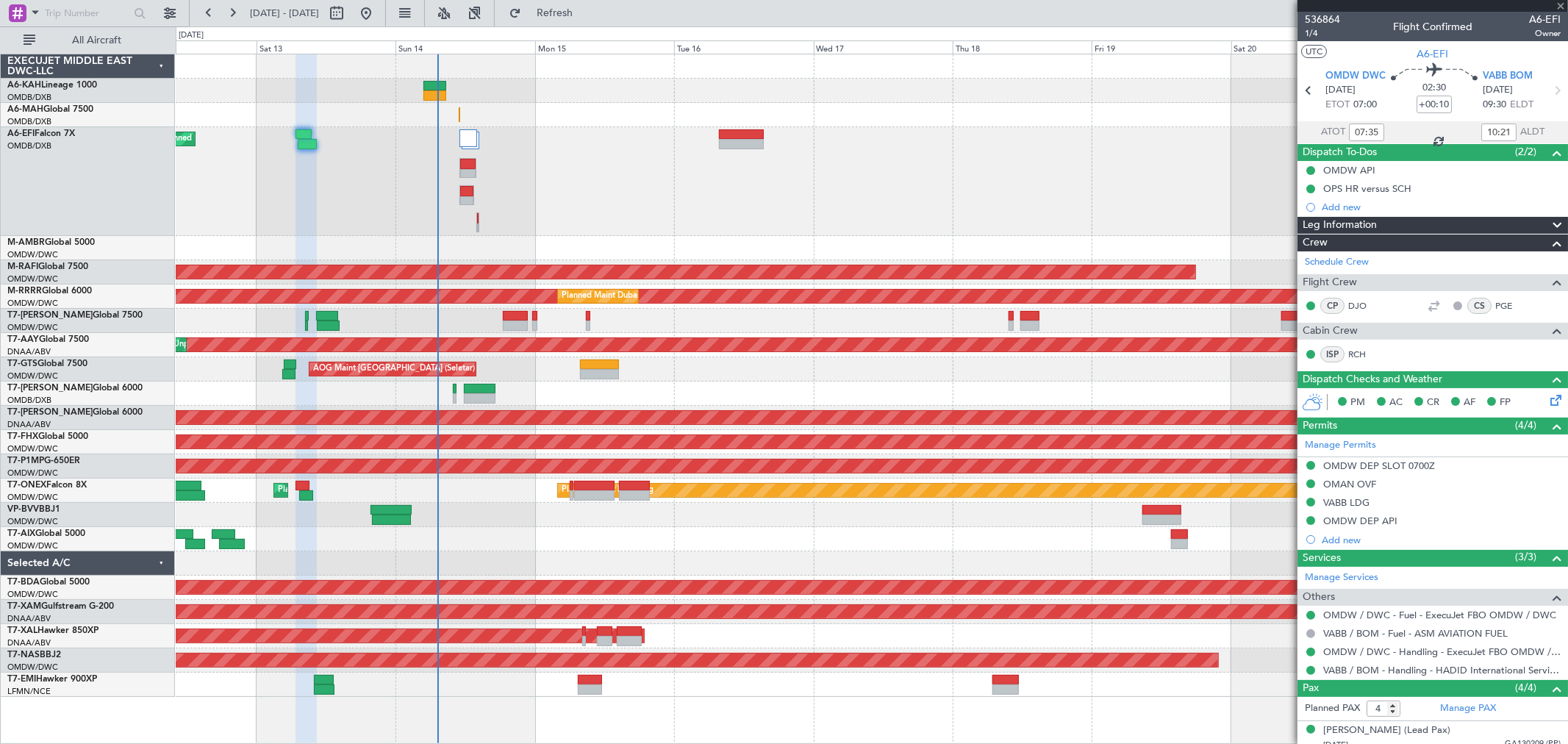
type input "-00:05"
type input "6"
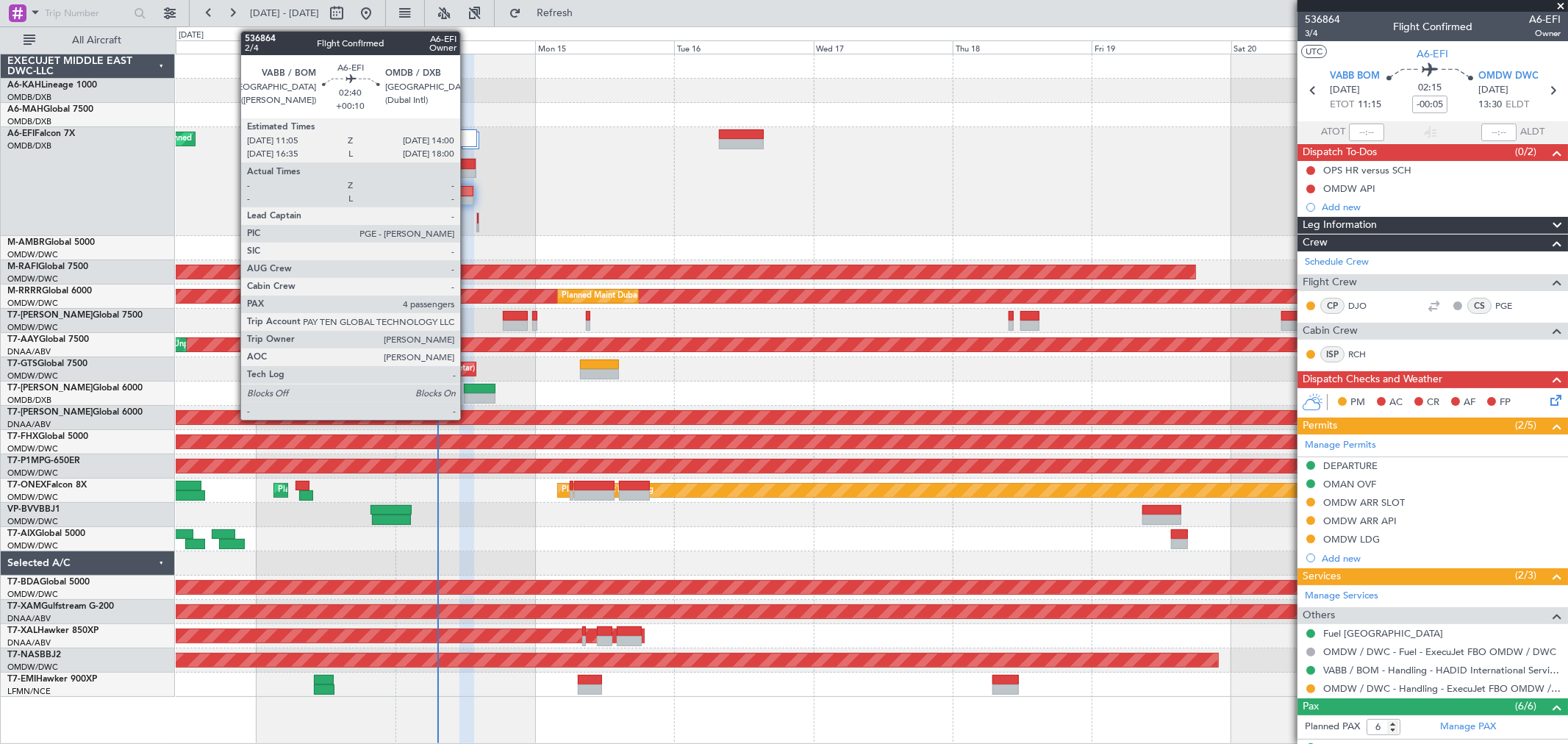
click at [467, 169] on div at bounding box center [468, 174] width 16 height 10
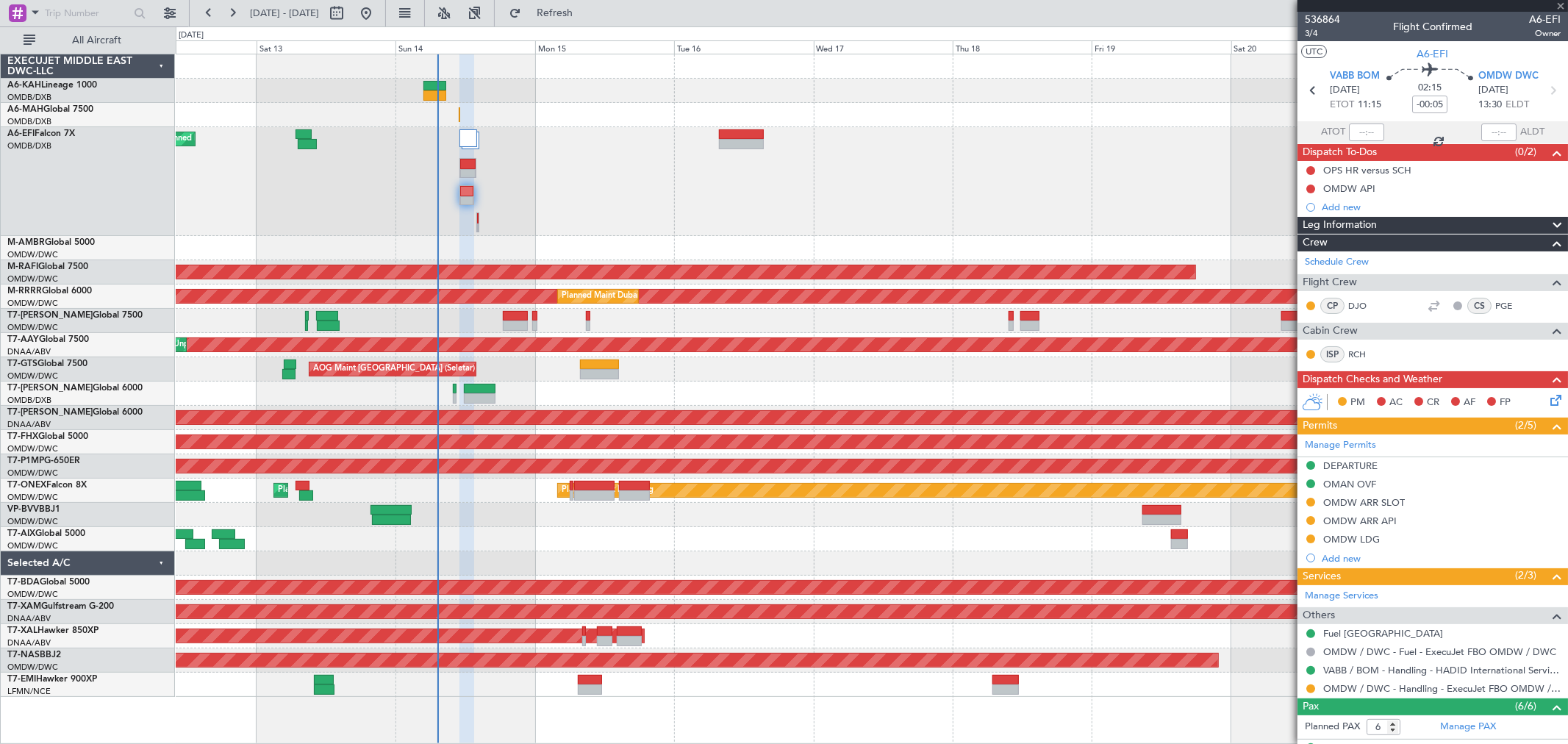
type input "+00:10"
type input "4"
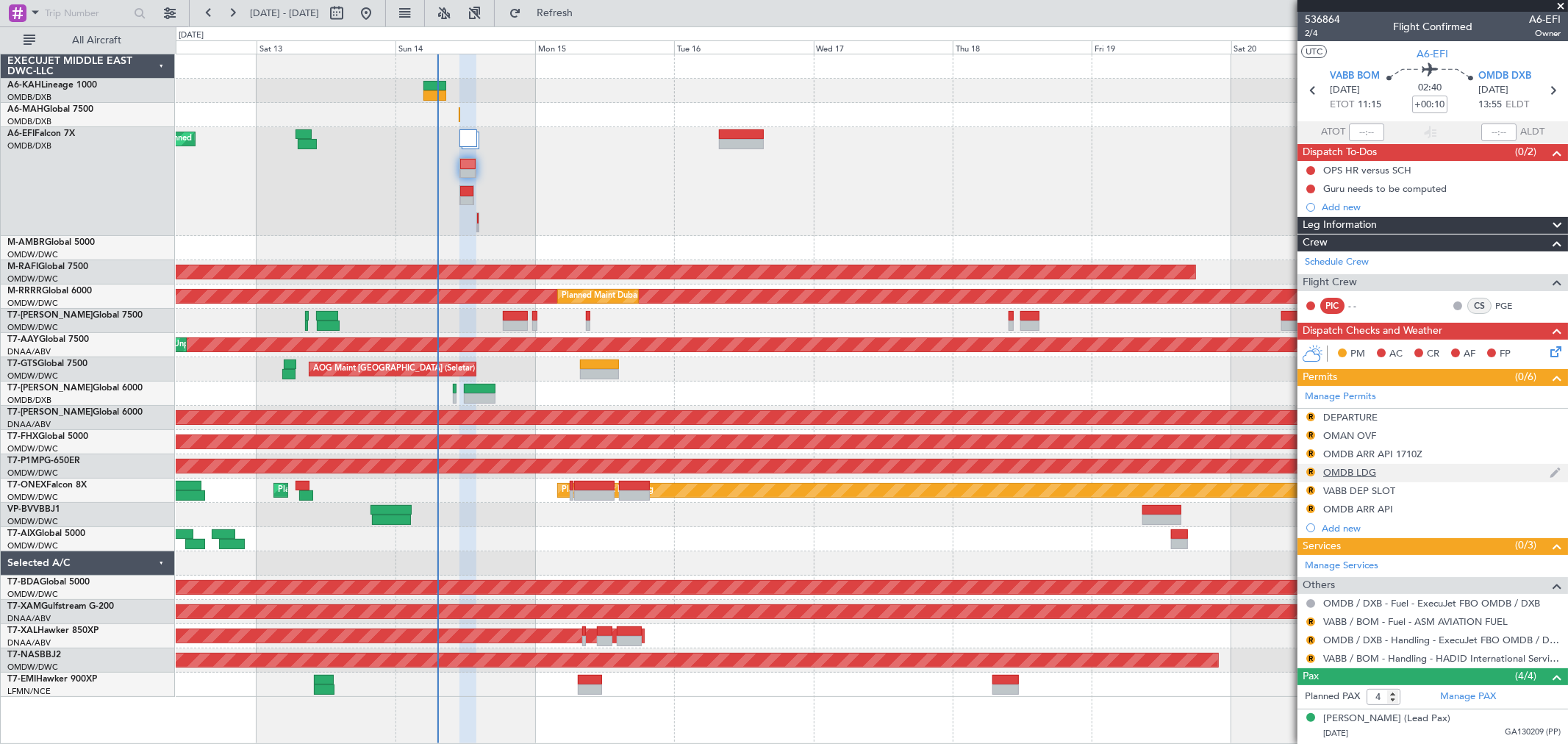
click at [1350, 471] on div "OMDB LDG" at bounding box center [1349, 473] width 53 height 12
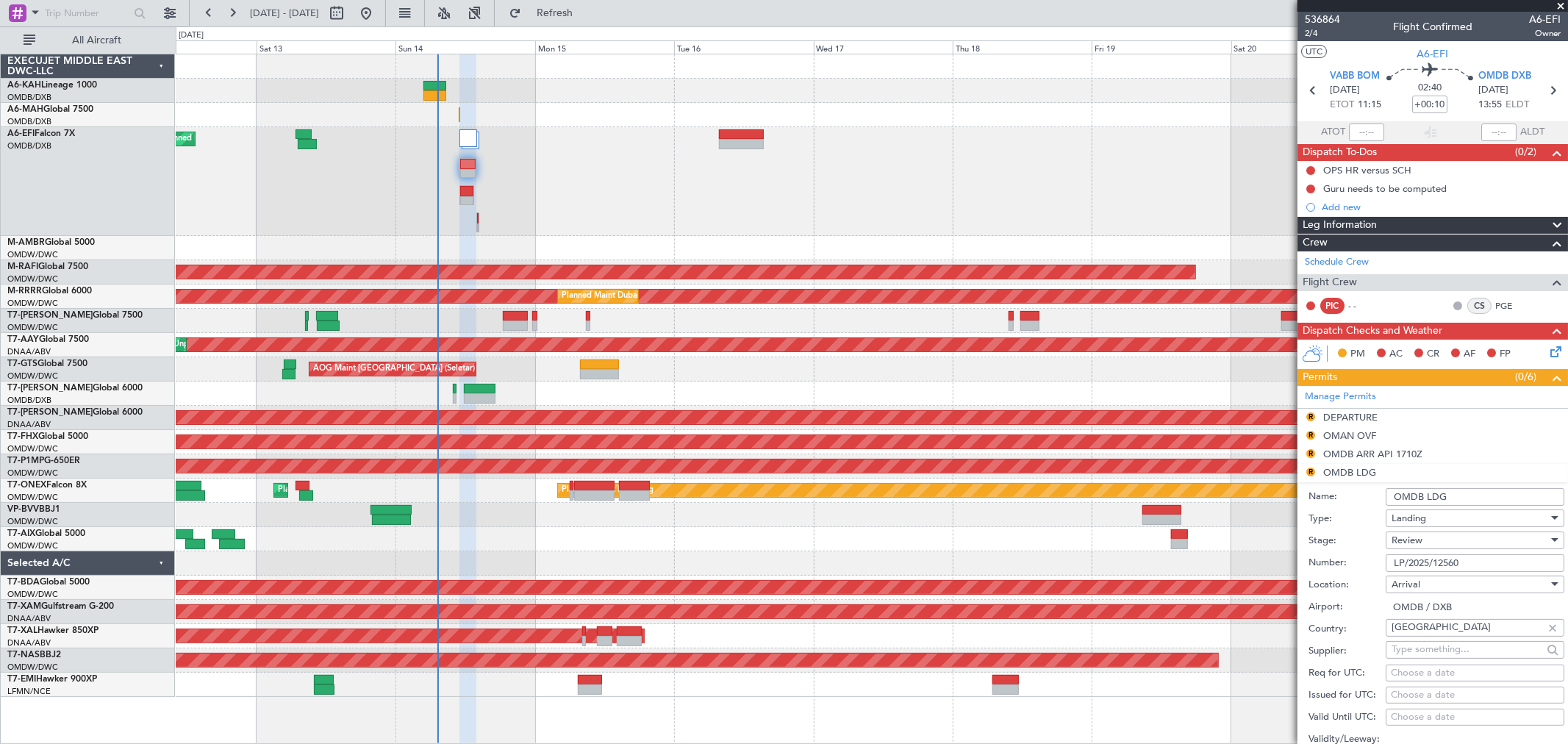
drag, startPoint x: 1492, startPoint y: 558, endPoint x: 1133, endPoint y: 539, distance: 359.5
click at [1133, 539] on fb-app "12 Sep 2025 - 22 Sep 2025 Refresh Quick Links All Aircraft Planned Maint Dubai …" at bounding box center [784, 377] width 1568 height 733
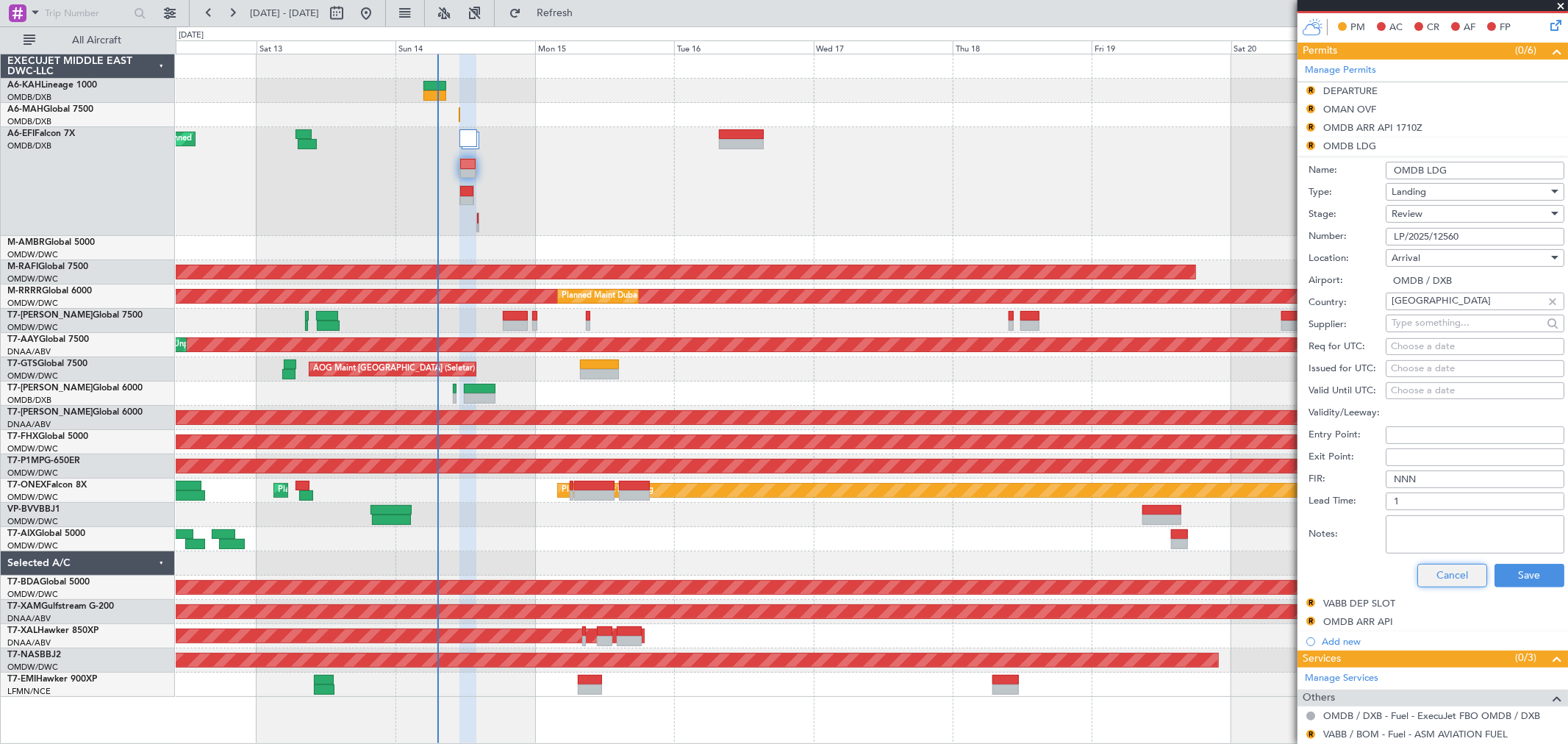
click at [1437, 568] on button "Cancel" at bounding box center [1452, 575] width 70 height 23
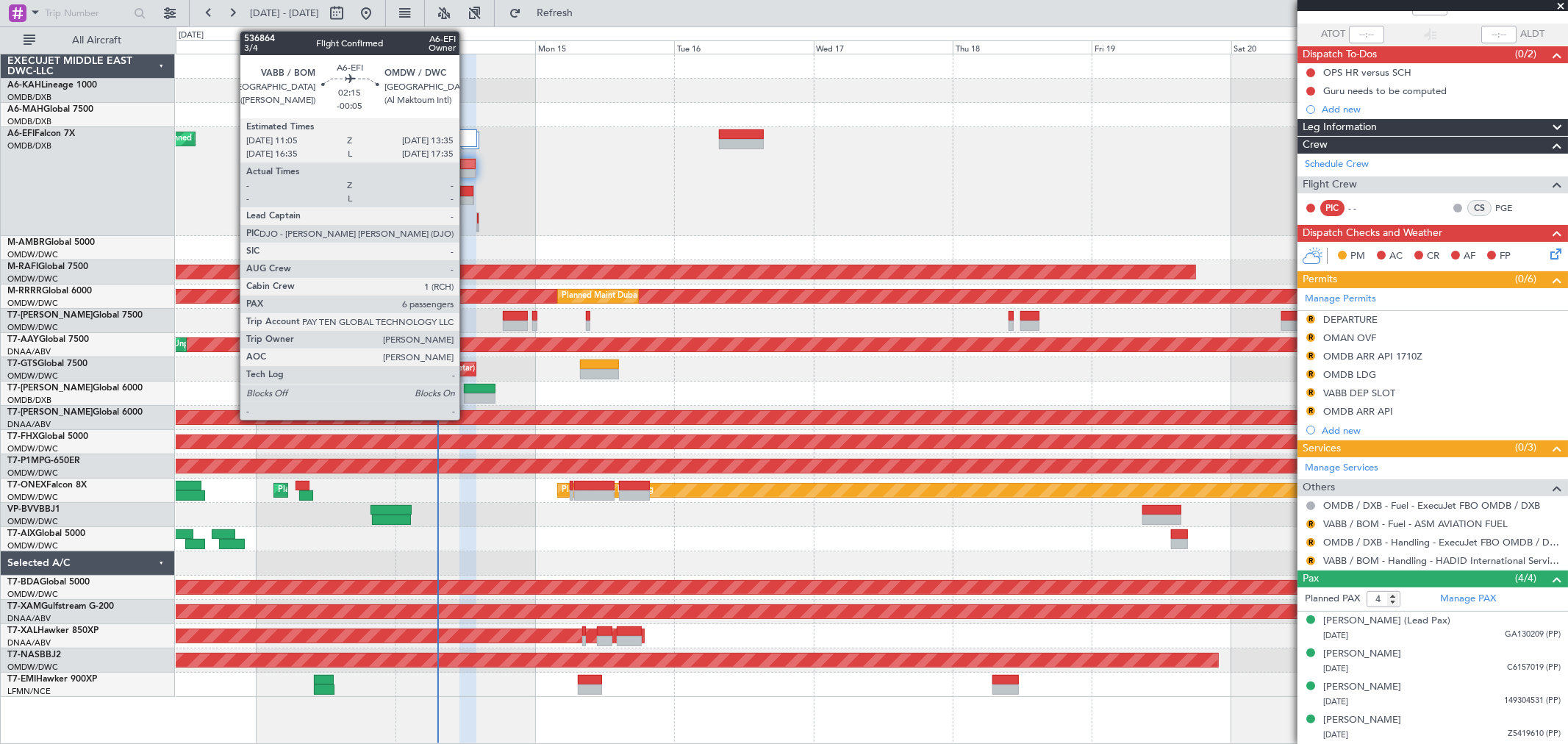
click at [466, 193] on div at bounding box center [466, 192] width 13 height 10
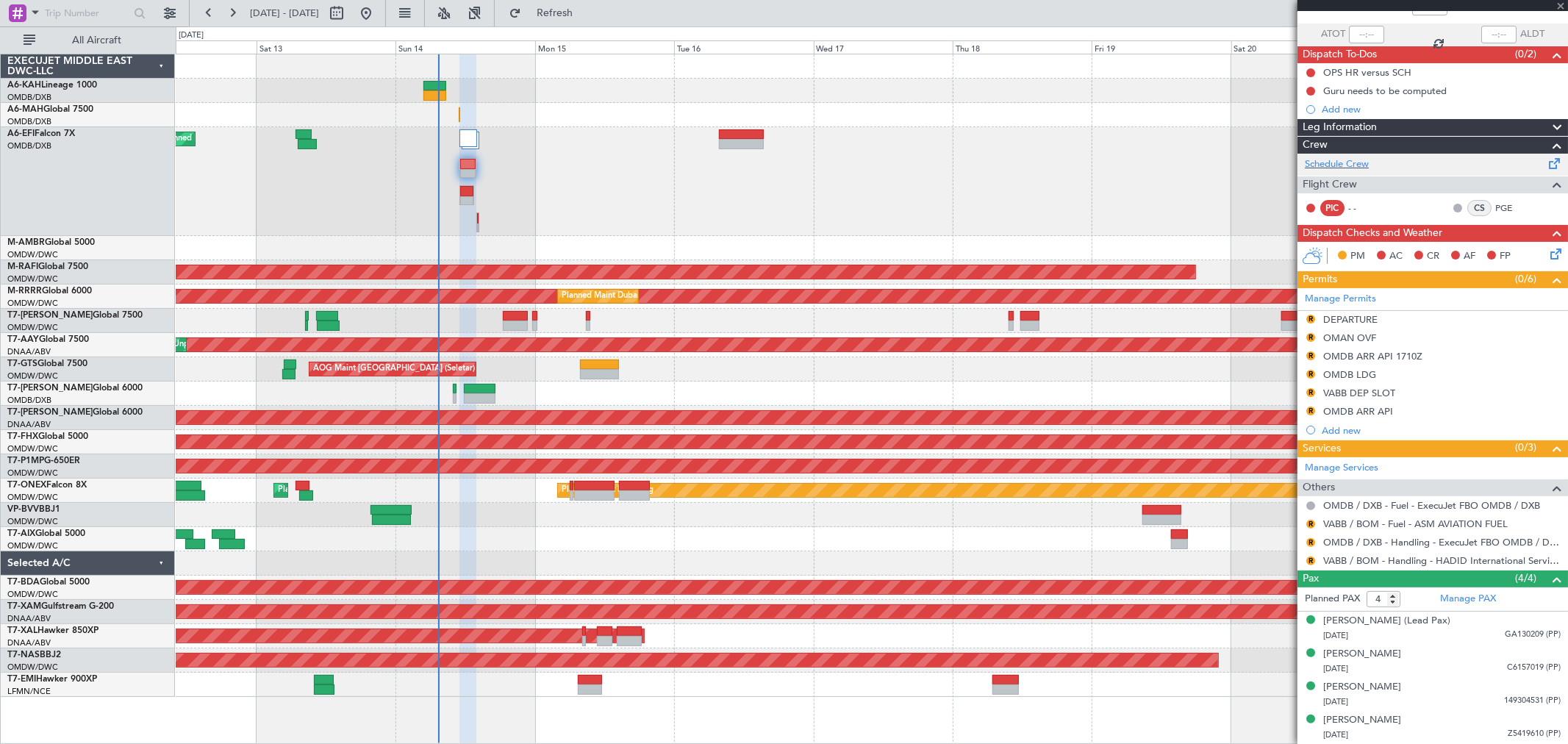
type input "-00:05"
type input "6"
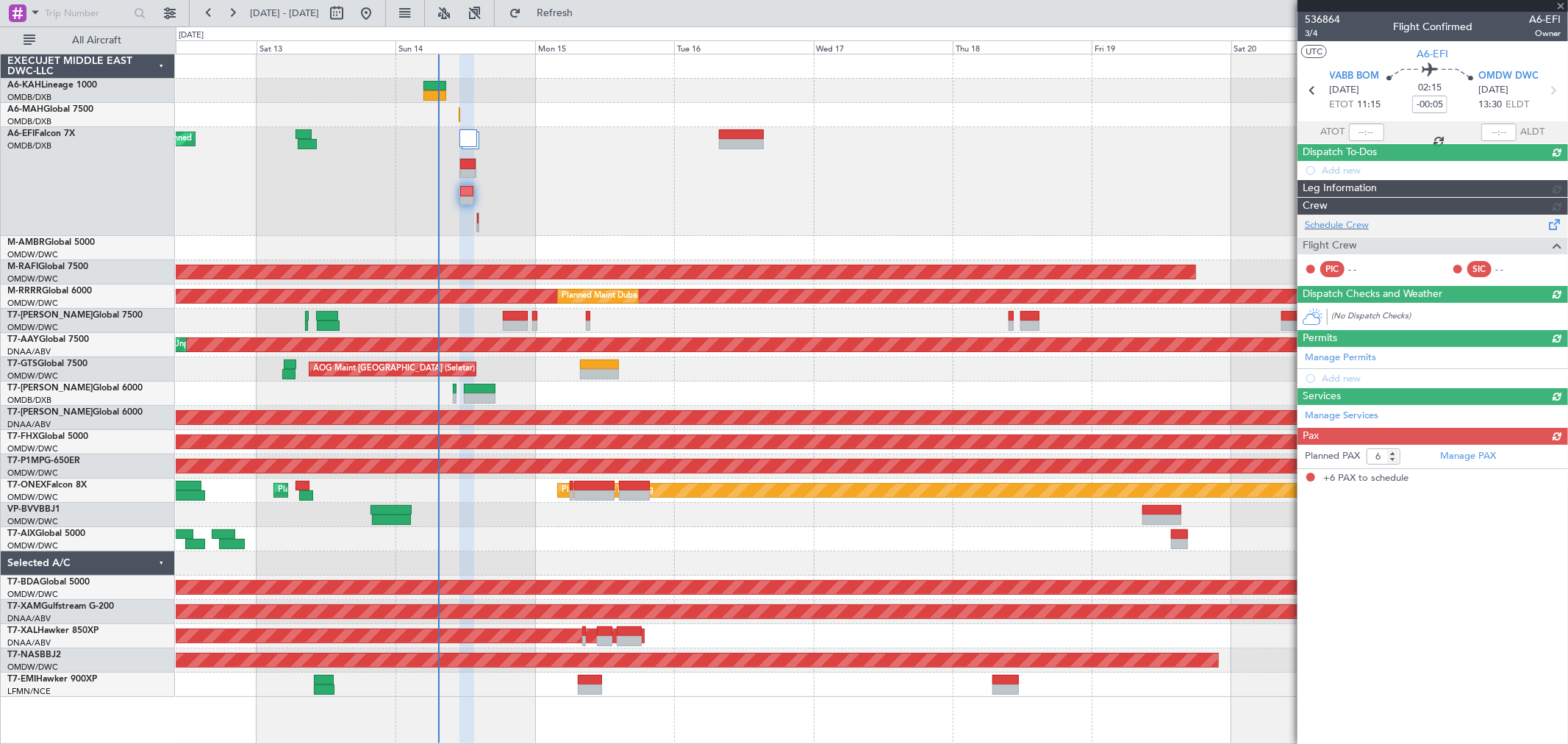
scroll to position [0, 0]
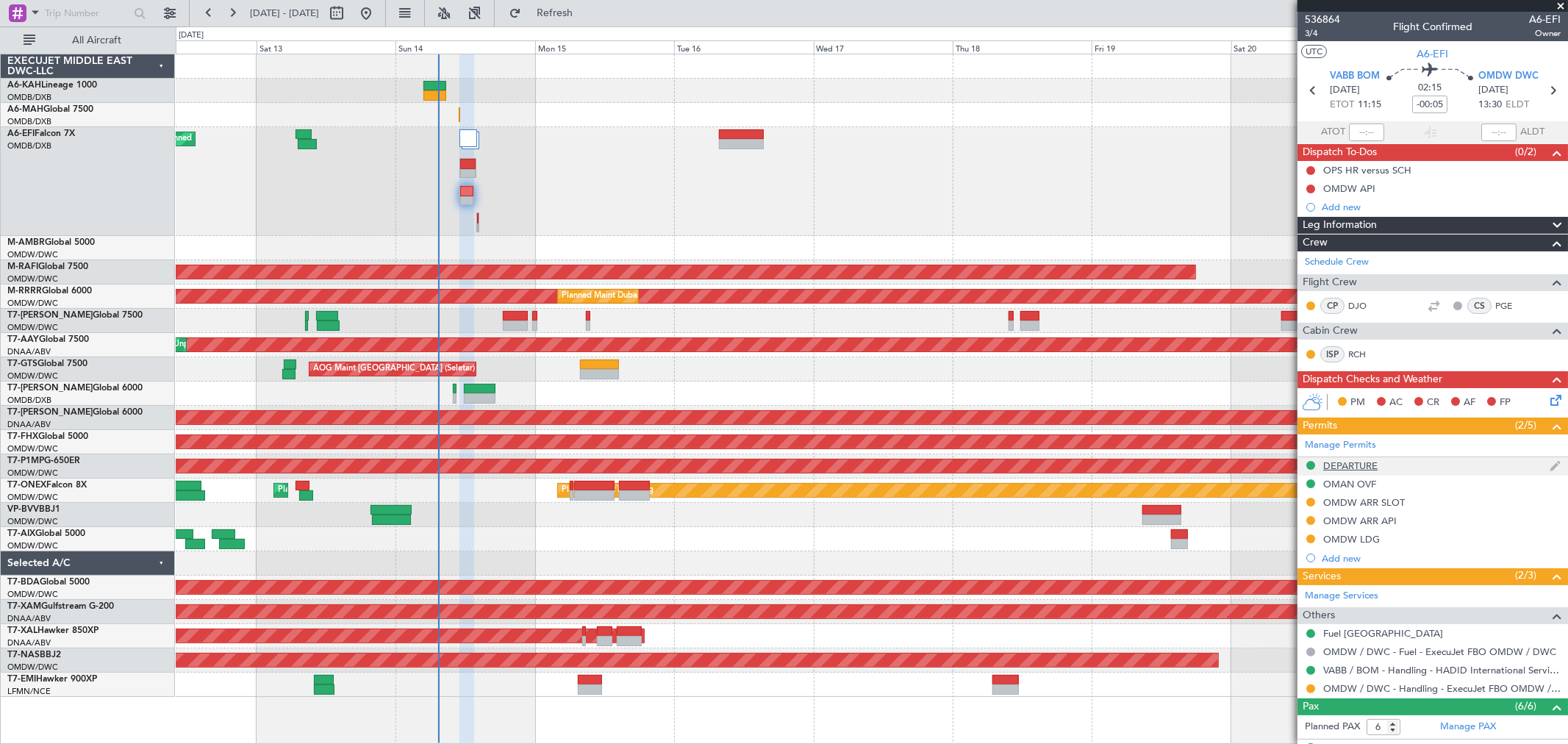
click at [1379, 460] on div "DEPARTURE" at bounding box center [1433, 466] width 270 height 18
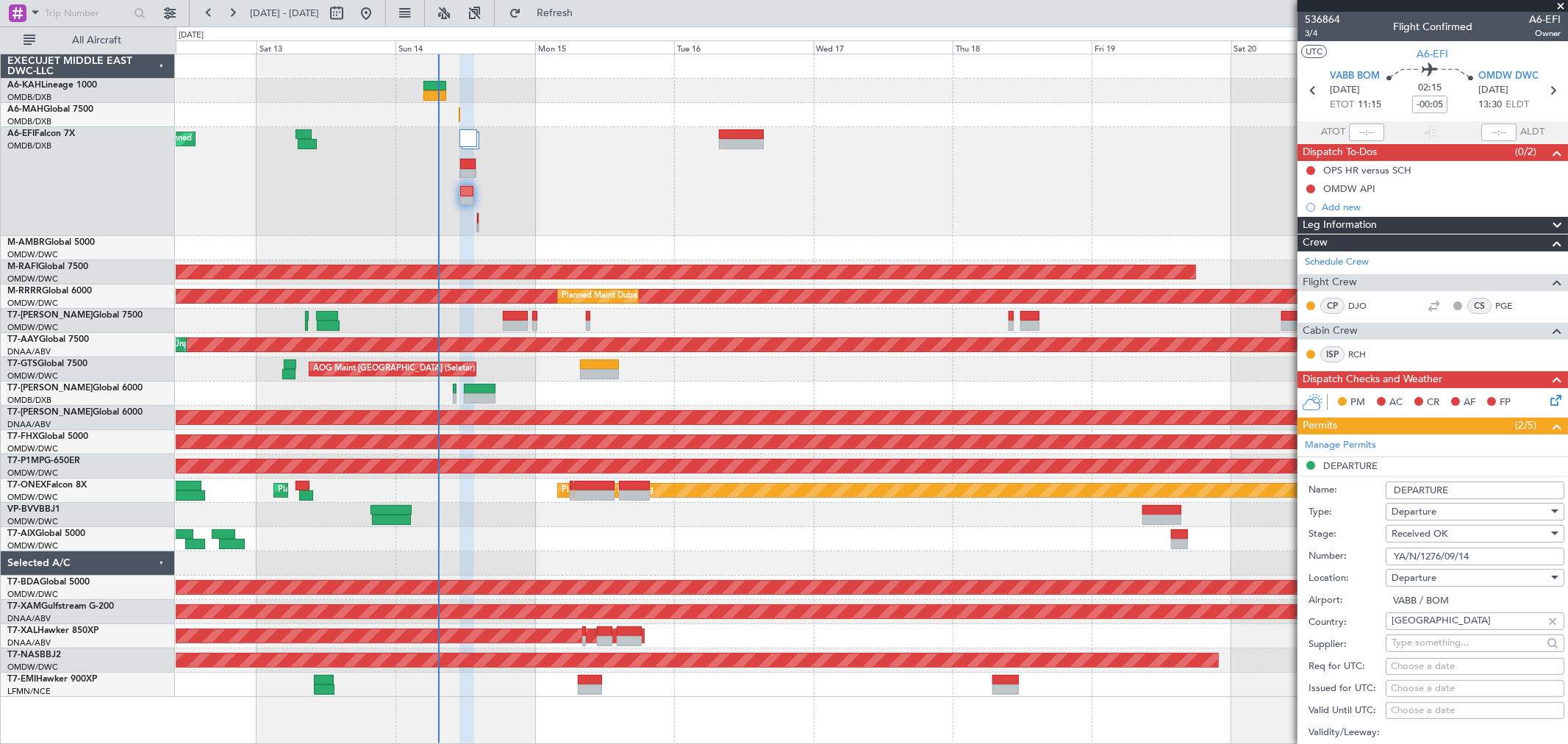
click at [1211, 552] on fb-app "12 Sep 2025 - 22 Sep 2025 Refresh Quick Links All Aircraft Planned Maint Dubai …" at bounding box center [784, 377] width 1568 height 733
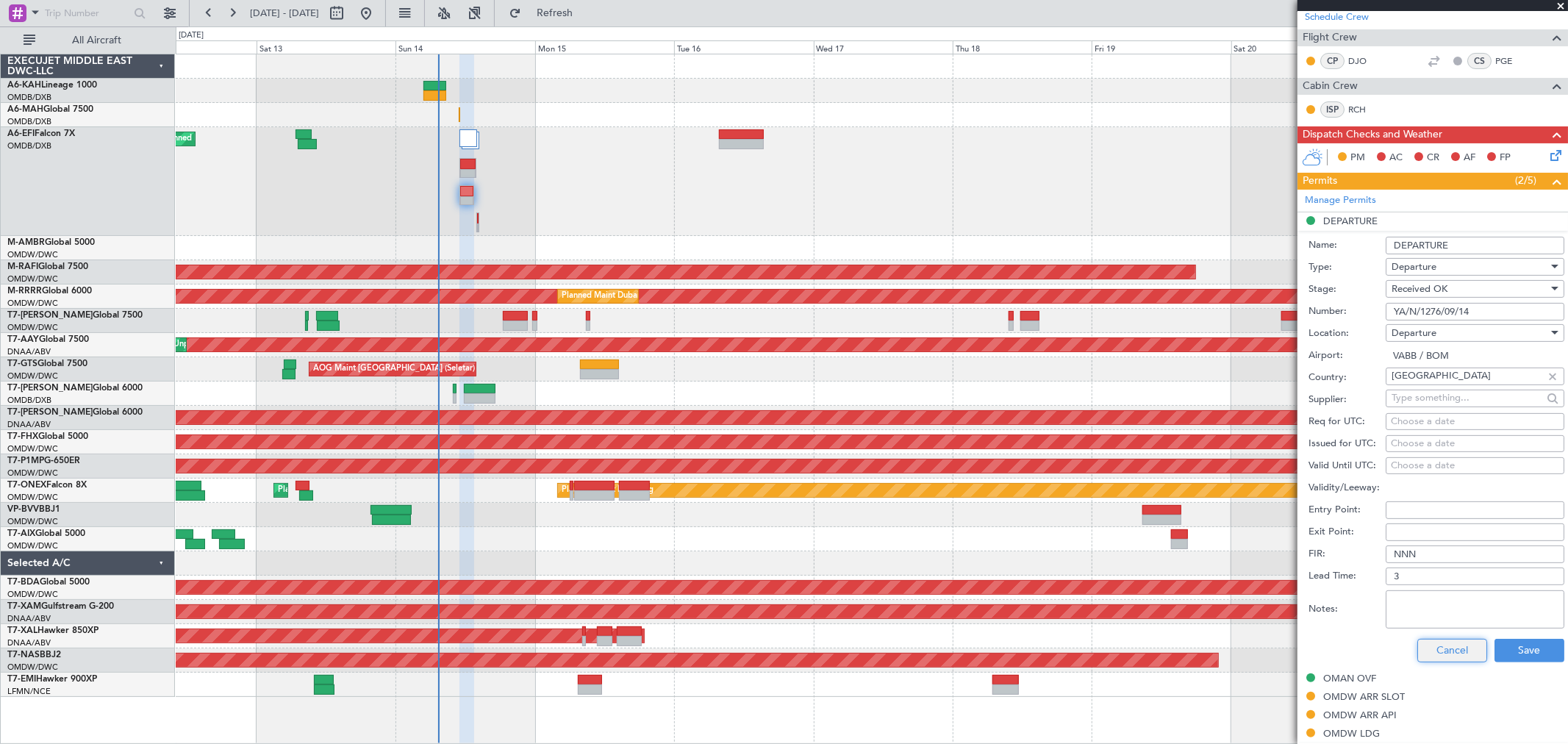
click at [1457, 645] on button "Cancel" at bounding box center [1452, 650] width 70 height 23
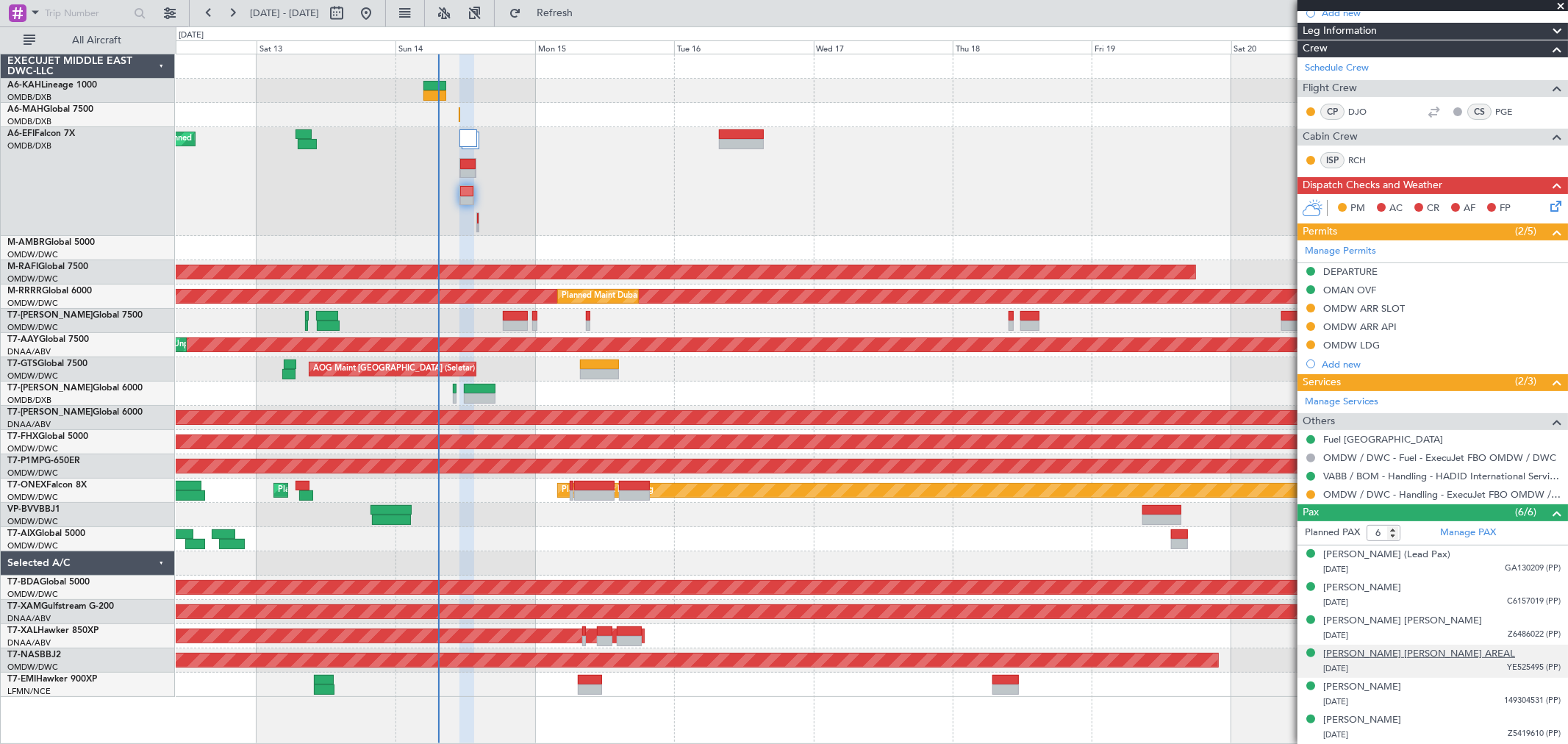
scroll to position [193, 0]
click at [1383, 346] on div "OMDW LDG" at bounding box center [1433, 346] width 270 height 18
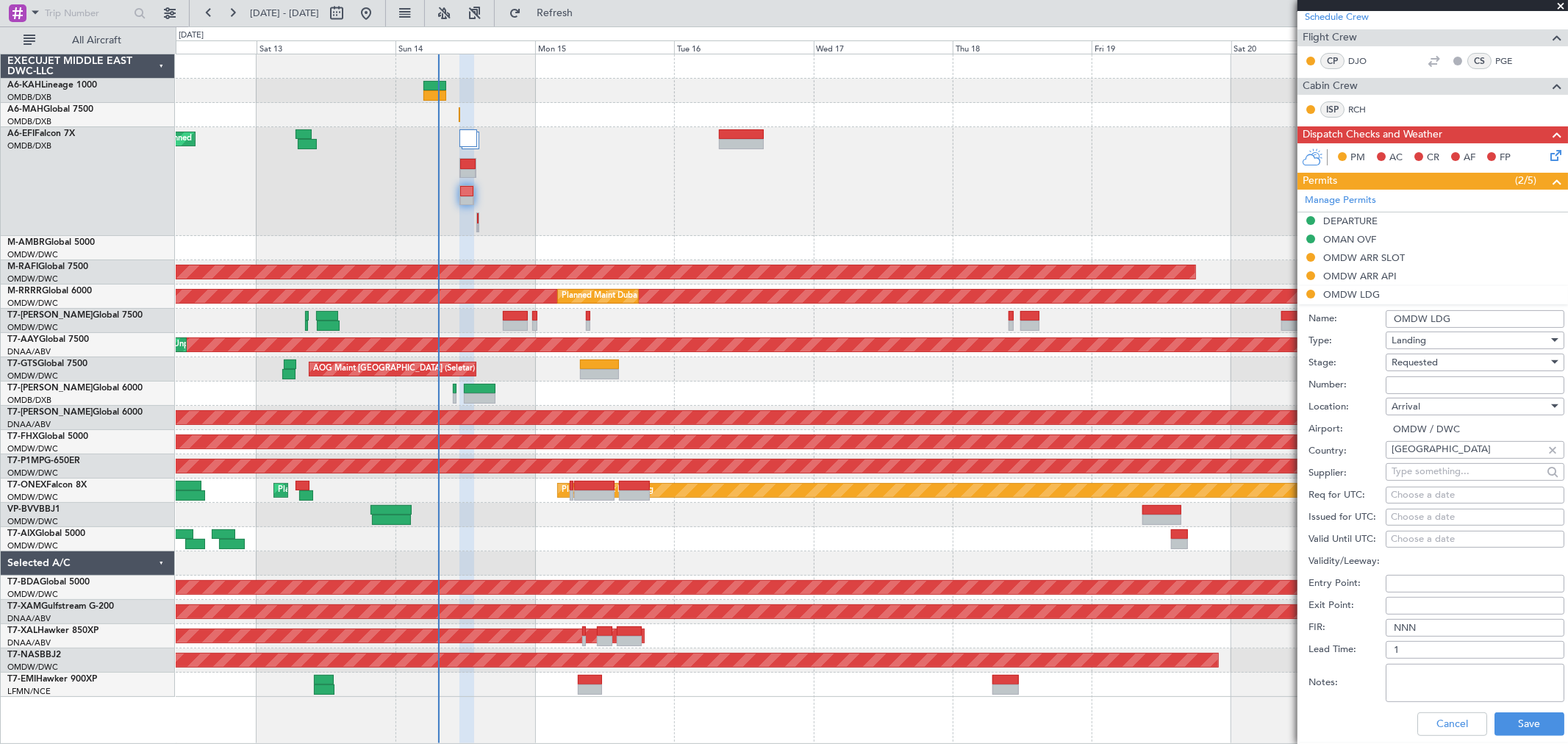
click at [1468, 380] on input "Number:" at bounding box center [1474, 385] width 179 height 17
paste input "LP202512560"
type input "LP202512560"
click at [1382, 239] on div "OMAN OVF" at bounding box center [1433, 239] width 270 height 18
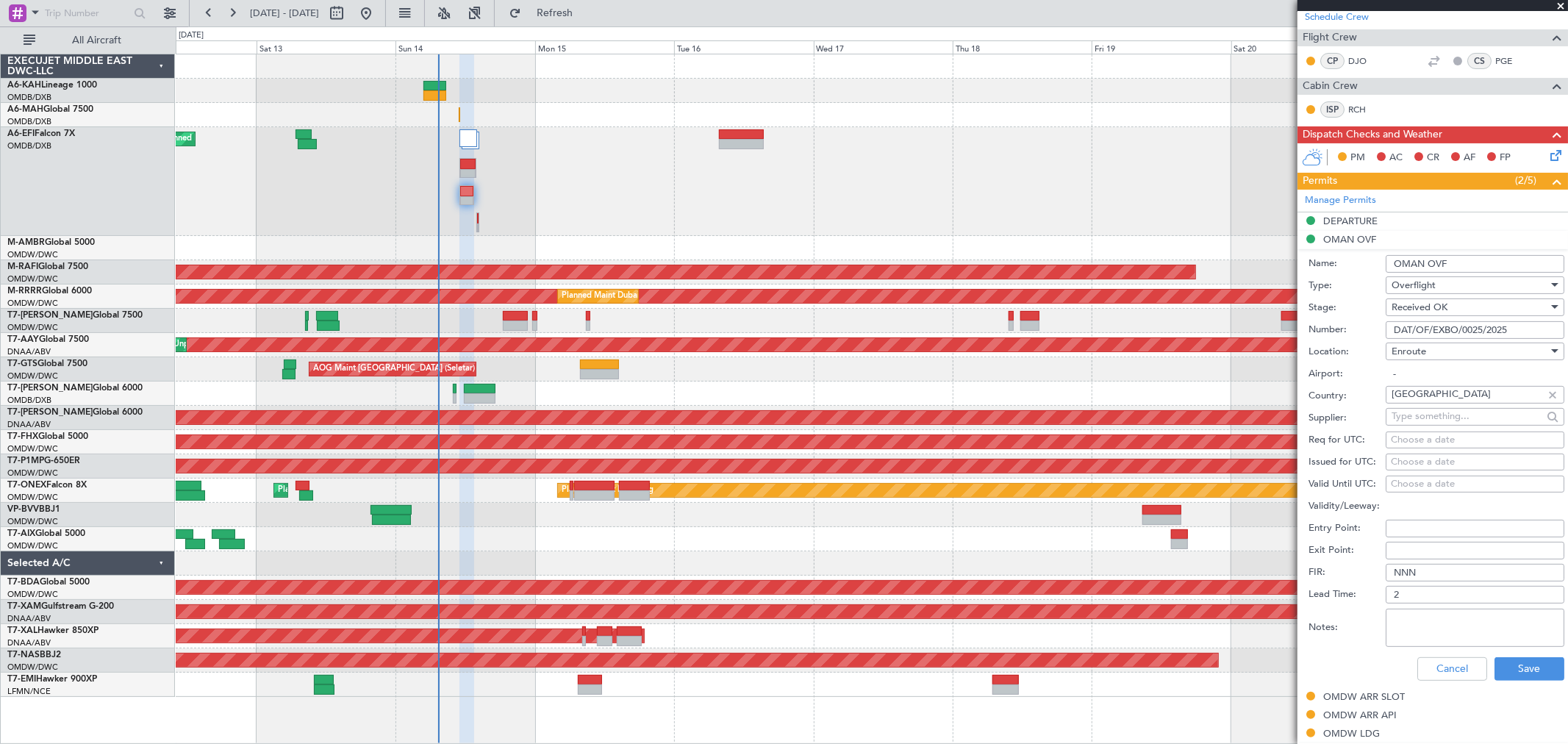
drag, startPoint x: 1523, startPoint y: 326, endPoint x: 1157, endPoint y: 332, distance: 366.0
click at [1172, 332] on fb-app "12 Sep 2025 - 22 Sep 2025 Refresh Quick Links All Aircraft Planned Maint Dubai …" at bounding box center [784, 377] width 1568 height 733
click at [1456, 649] on form "Name: OMAN OVF Type: Overflight Stage: Received OK Number: DAT/OF/EXBO/0025/202…" at bounding box center [1433, 468] width 270 height 439
click at [1448, 663] on button "Cancel" at bounding box center [1452, 669] width 70 height 23
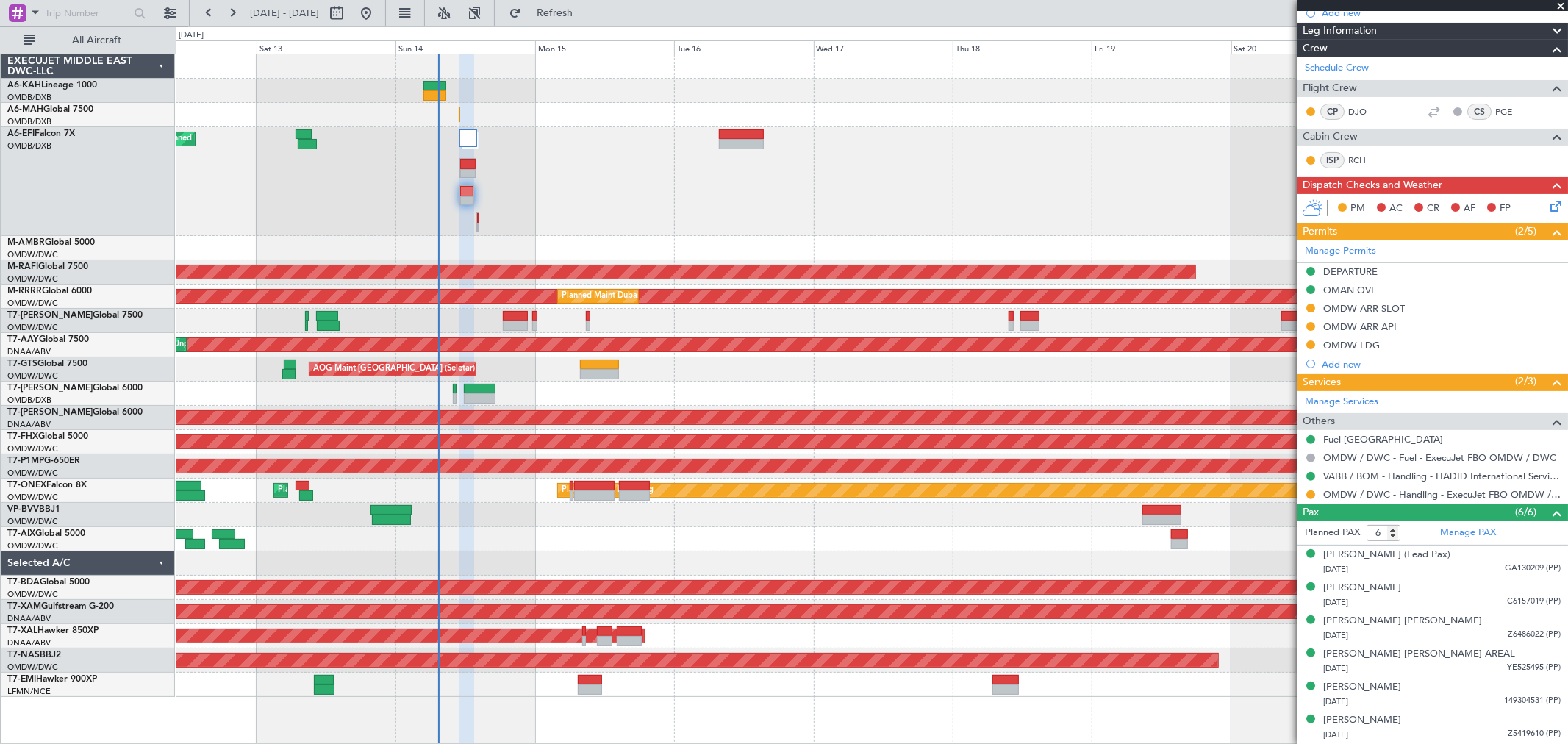
scroll to position [193, 0]
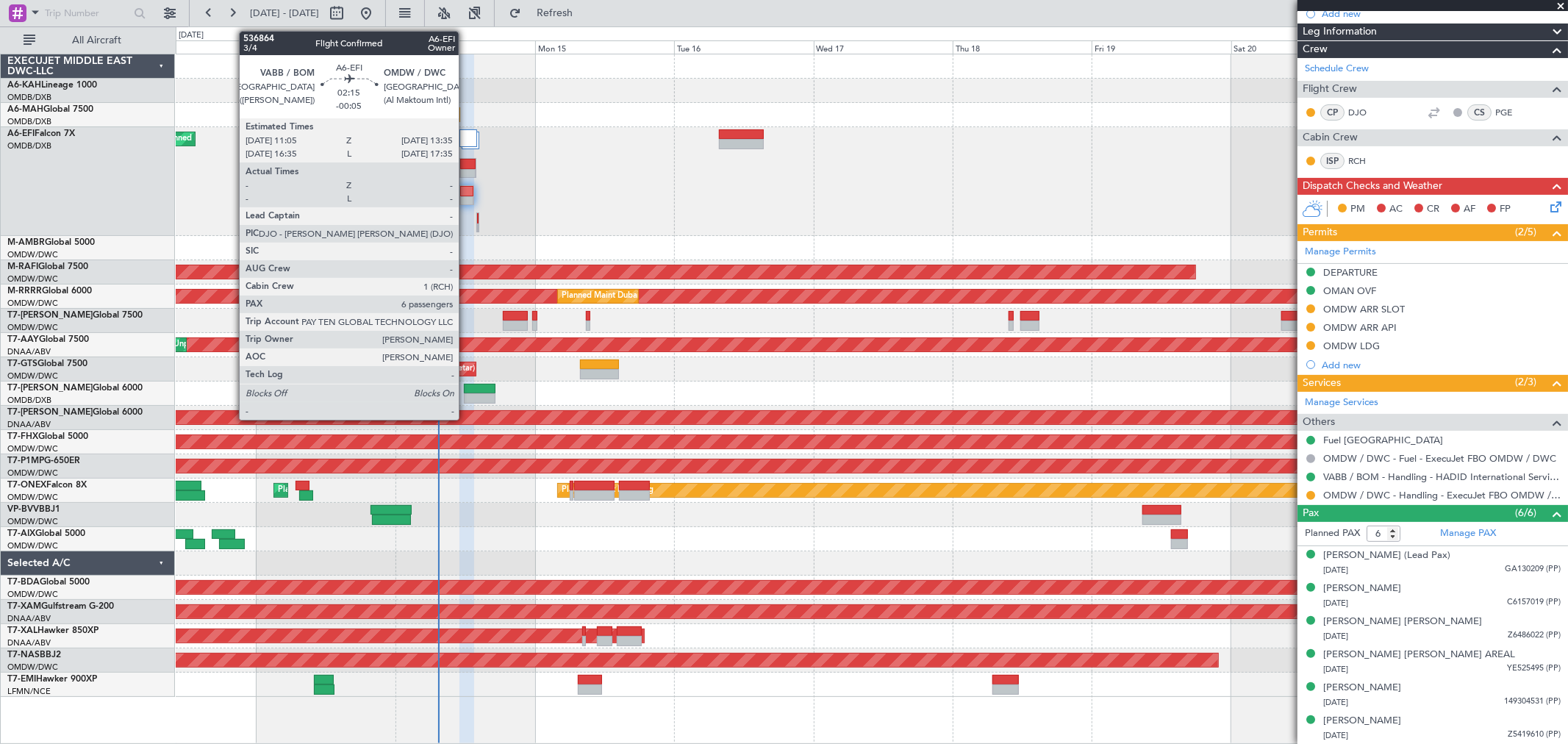
click at [466, 195] on div at bounding box center [466, 192] width 13 height 10
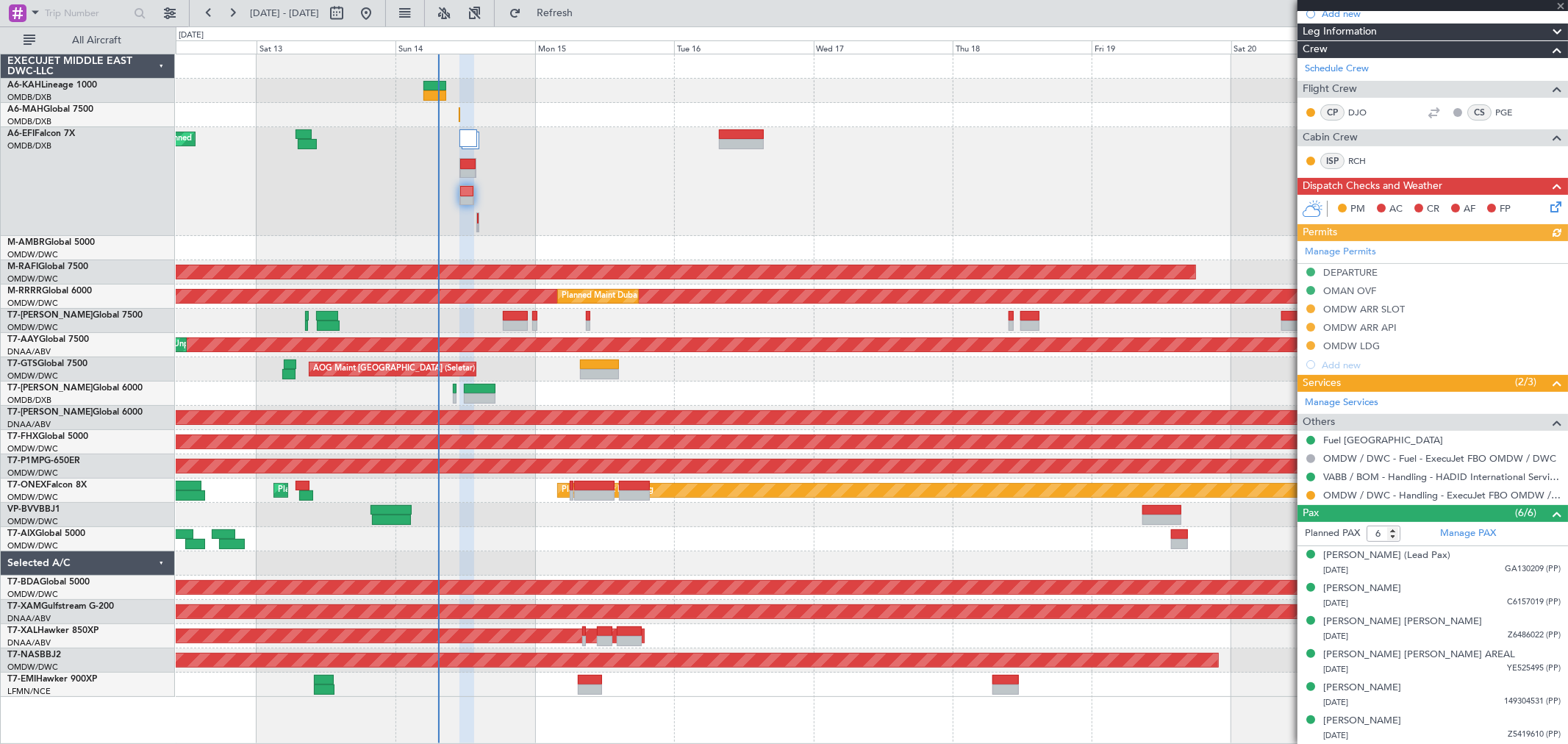
type input "[PERSON_NAME] ([PERSON_NAME])"
type input "7292"
type input "[PERSON_NAME] ([PERSON_NAME])"
type input "7292"
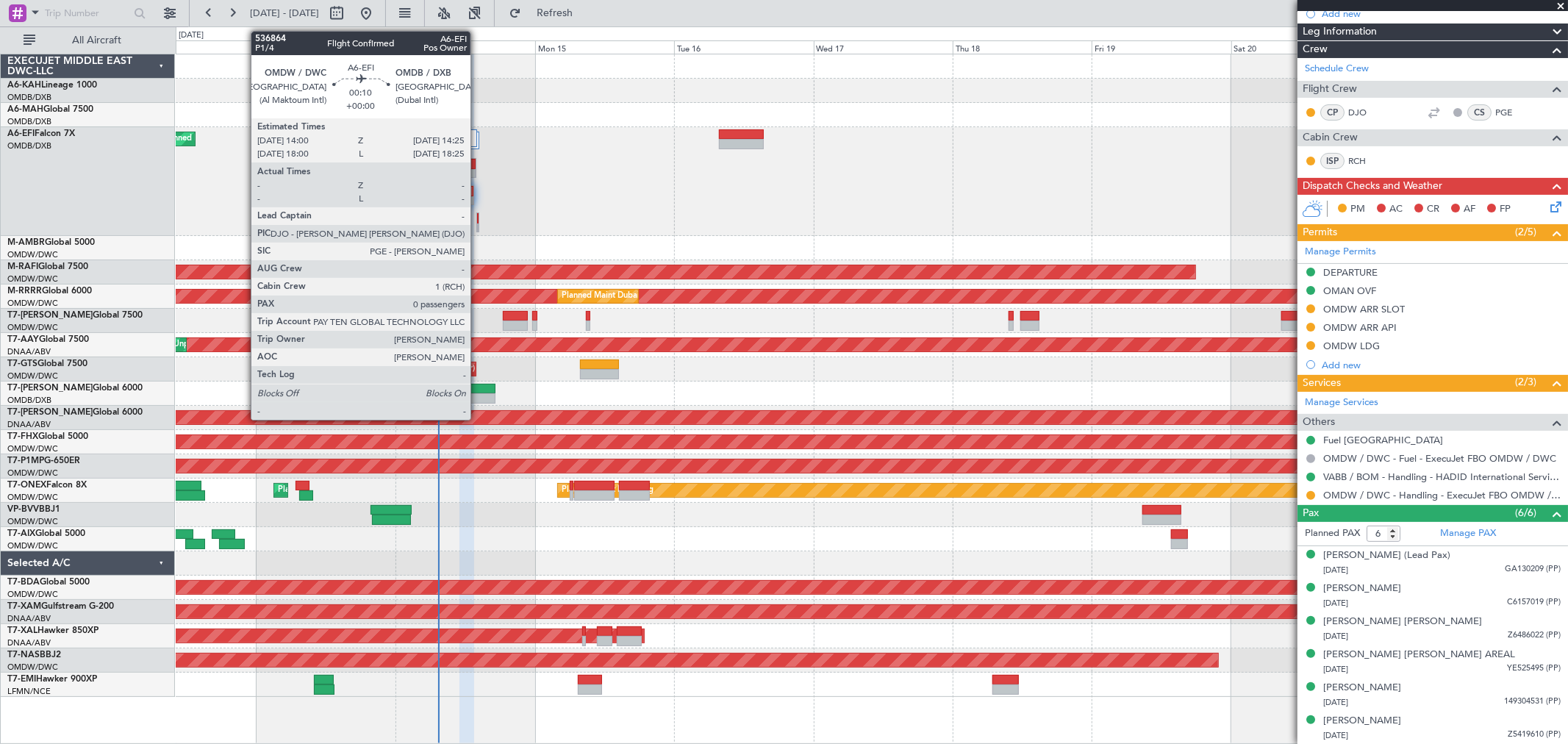
click at [478, 225] on div at bounding box center [478, 229] width 2 height 10
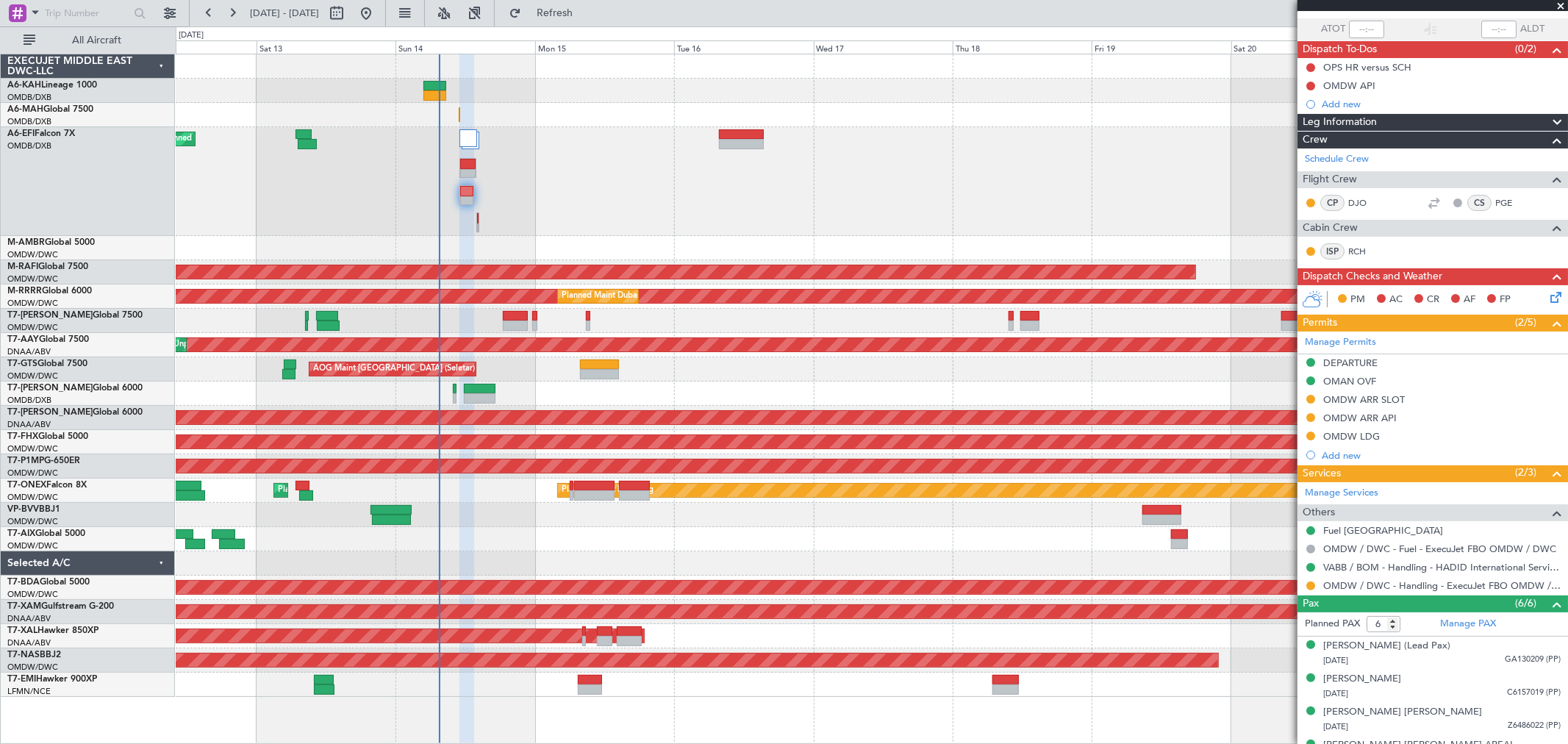
scroll to position [0, 0]
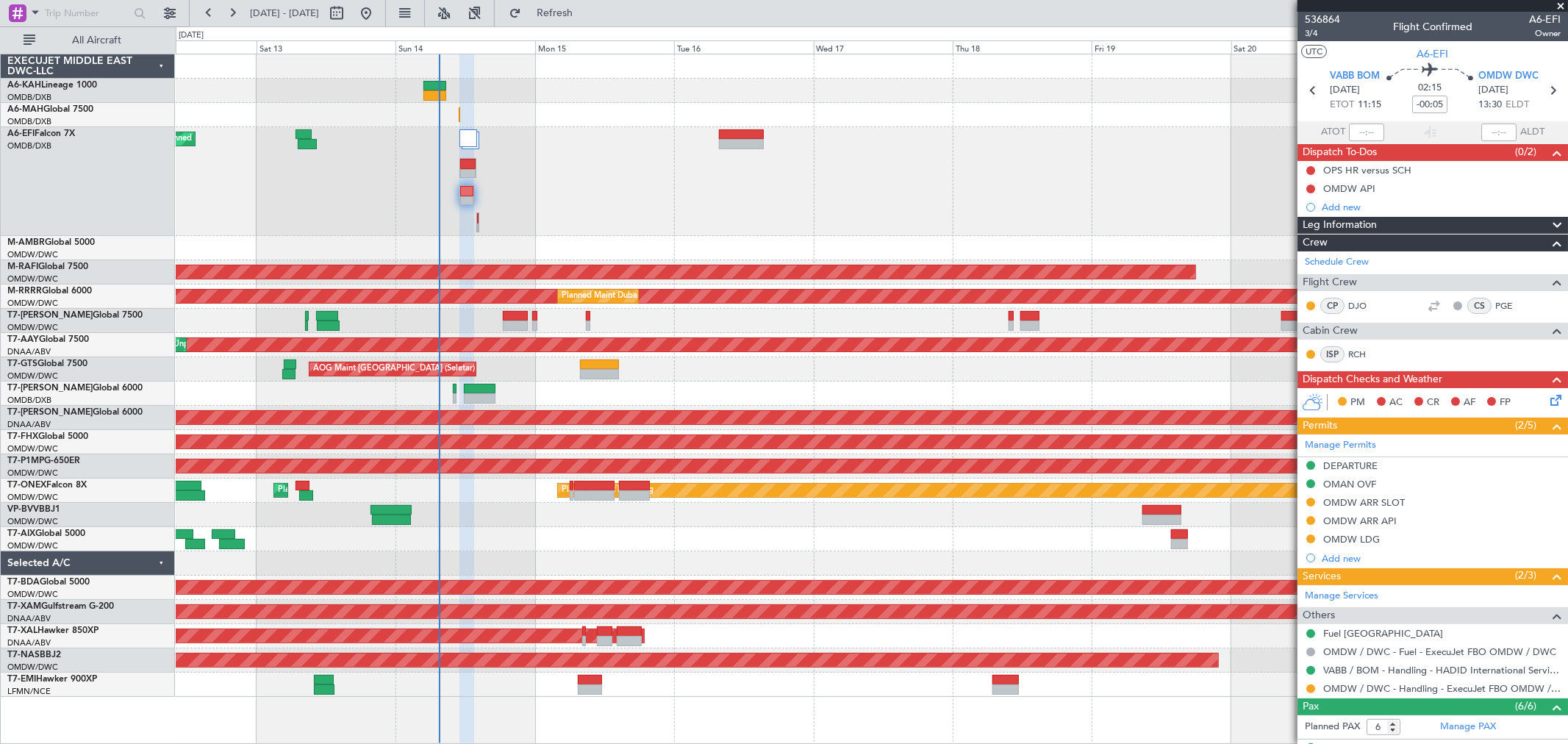
click at [1385, 504] on div "OMDW ARR SLOT" at bounding box center [1363, 502] width 81 height 12
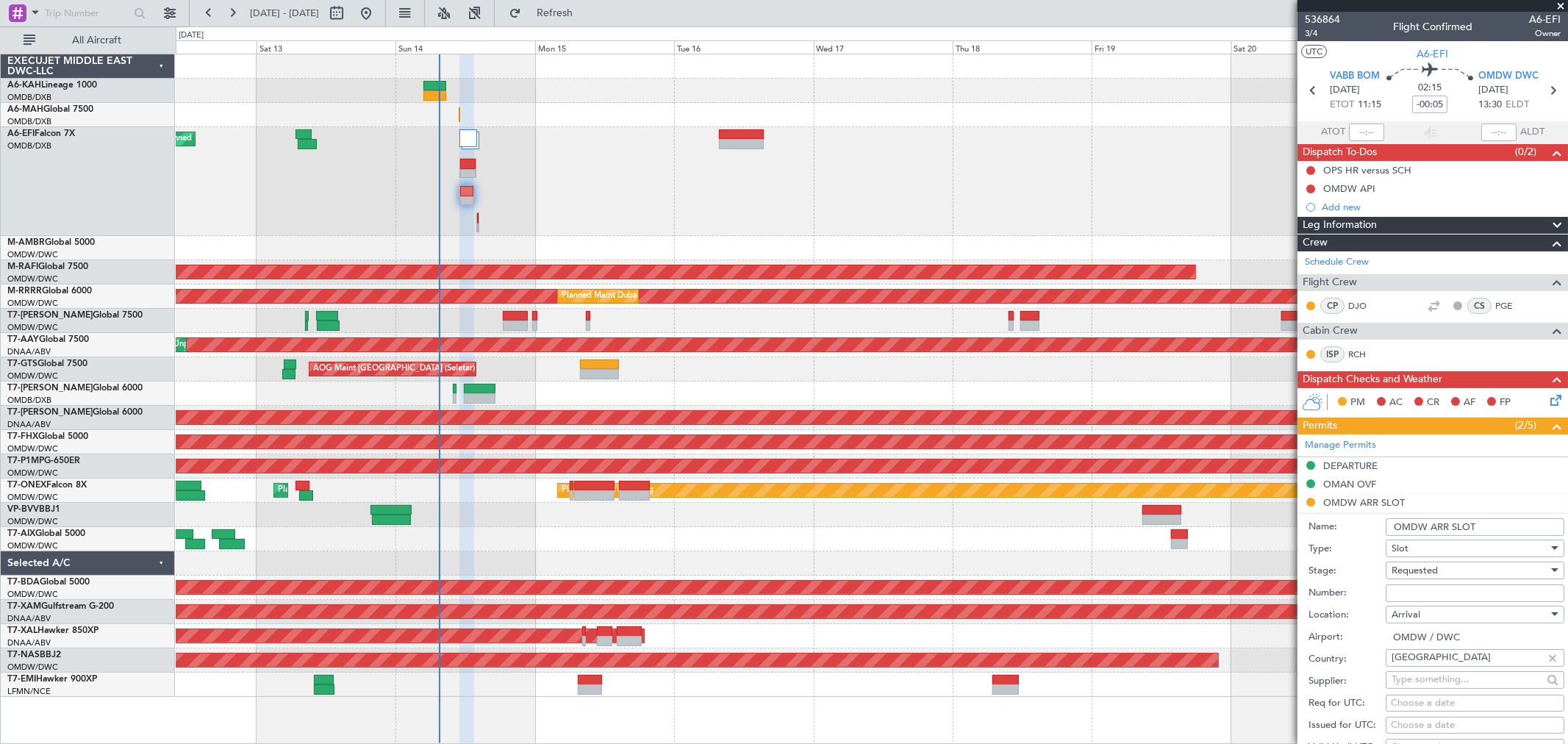
click at [1417, 592] on input "Number:" at bounding box center [1474, 593] width 179 height 17
paste input "KEJO121"
type input "KEJO121"
click at [1419, 567] on span "Requested" at bounding box center [1414, 570] width 46 height 13
click at [1416, 687] on span "Received OK" at bounding box center [1468, 689] width 153 height 22
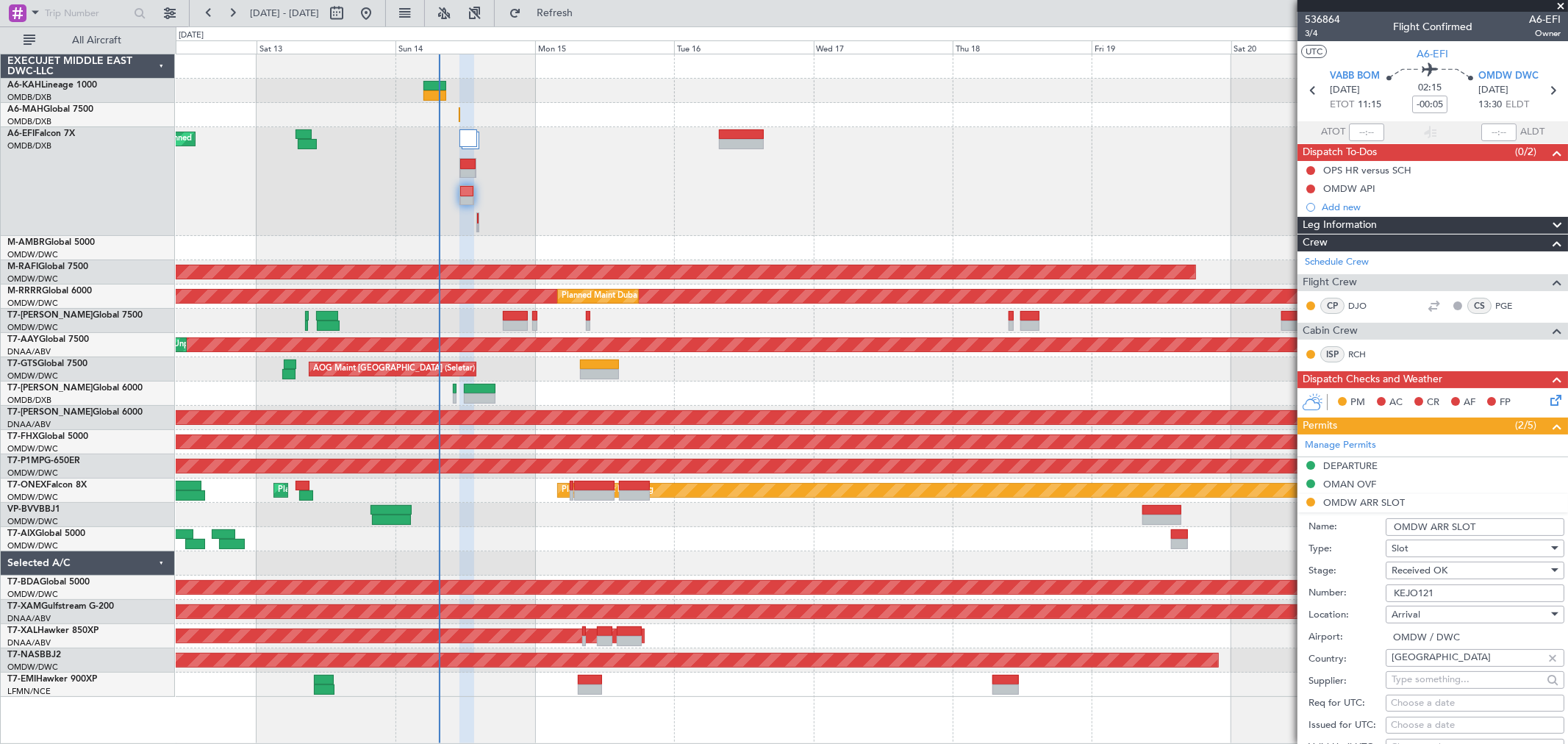
click at [1495, 525] on input "OMDW ARR SLOT" at bounding box center [1474, 527] width 179 height 17
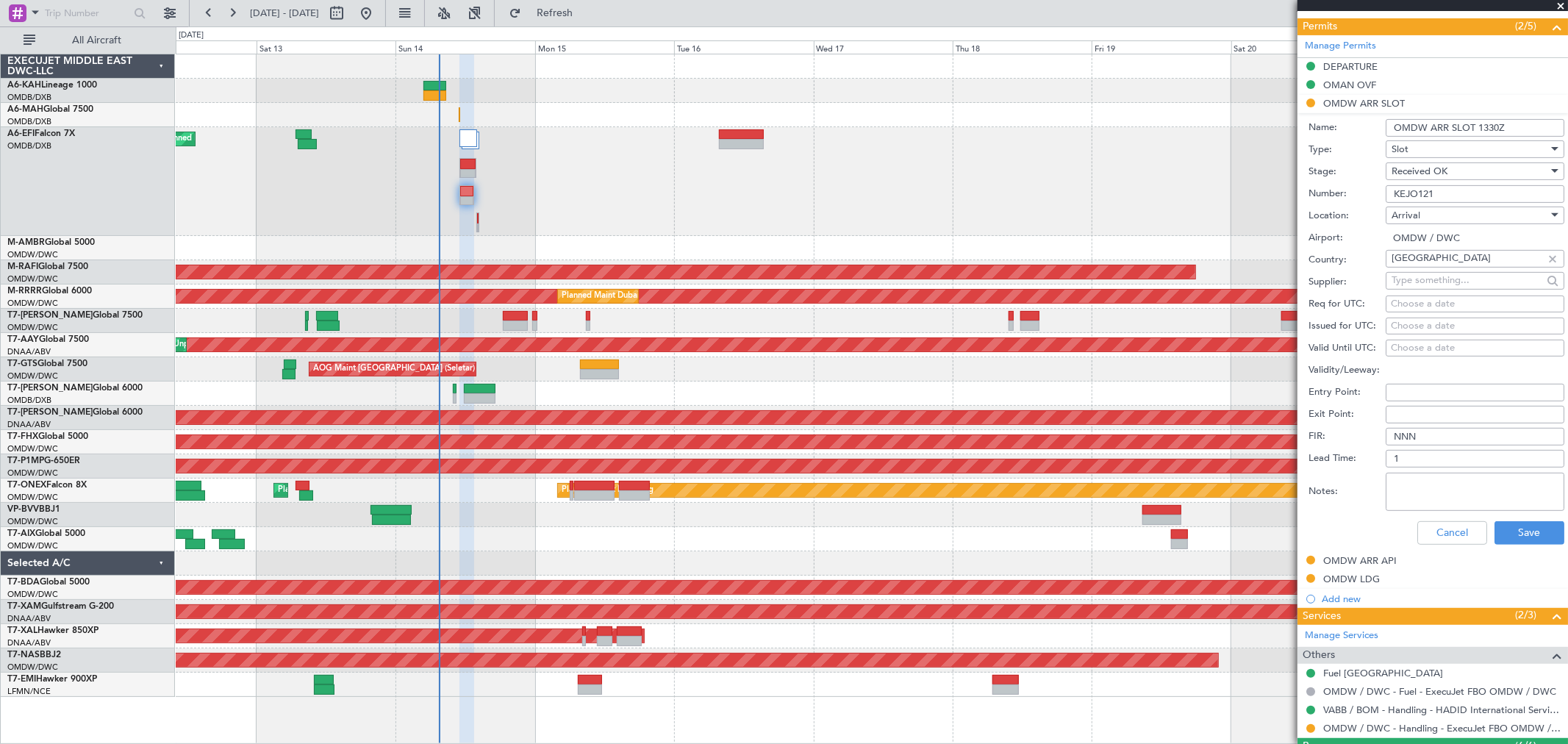
scroll to position [490, 0]
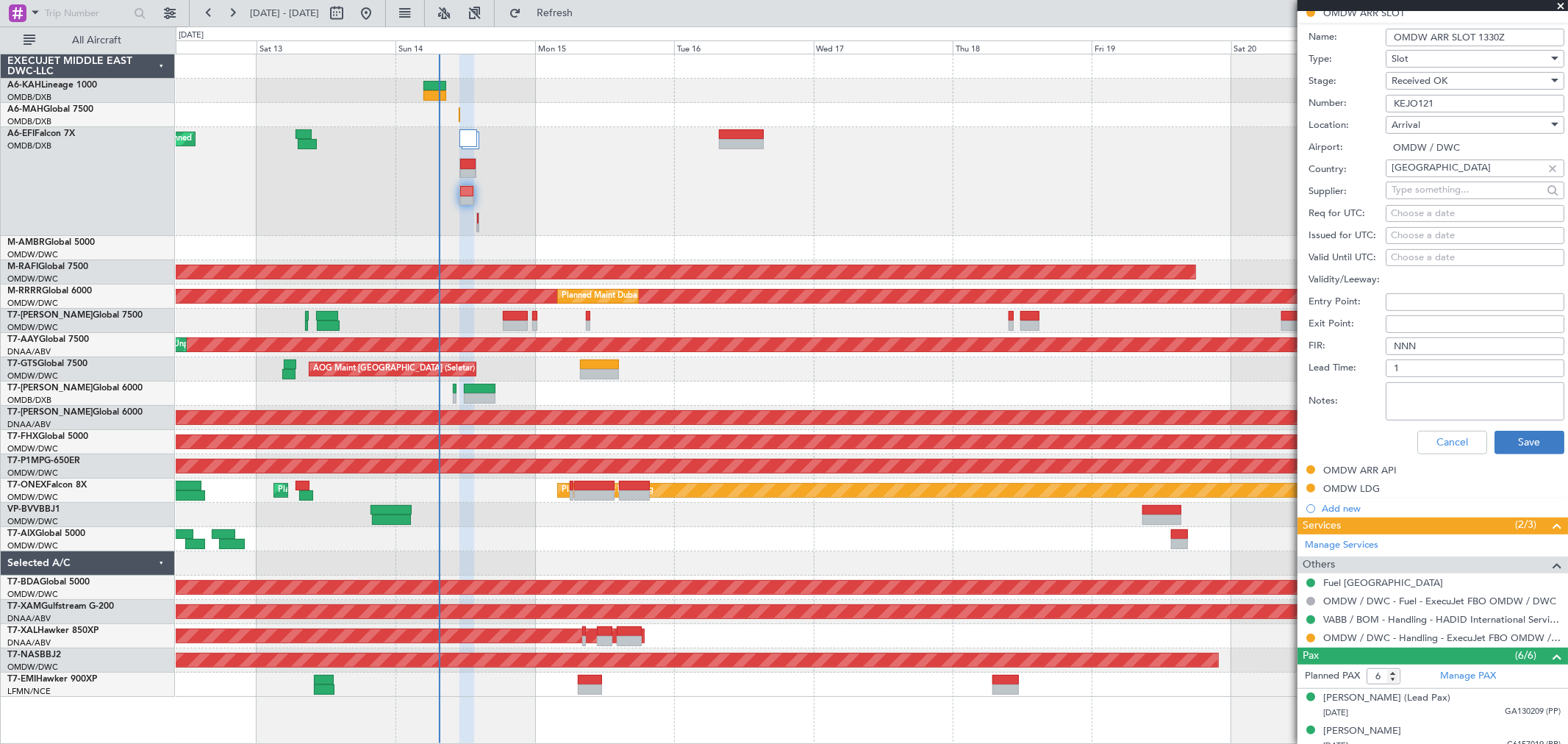
type input "OMDW ARR SLOT 1330Z"
click at [1517, 442] on button "Save" at bounding box center [1529, 442] width 70 height 23
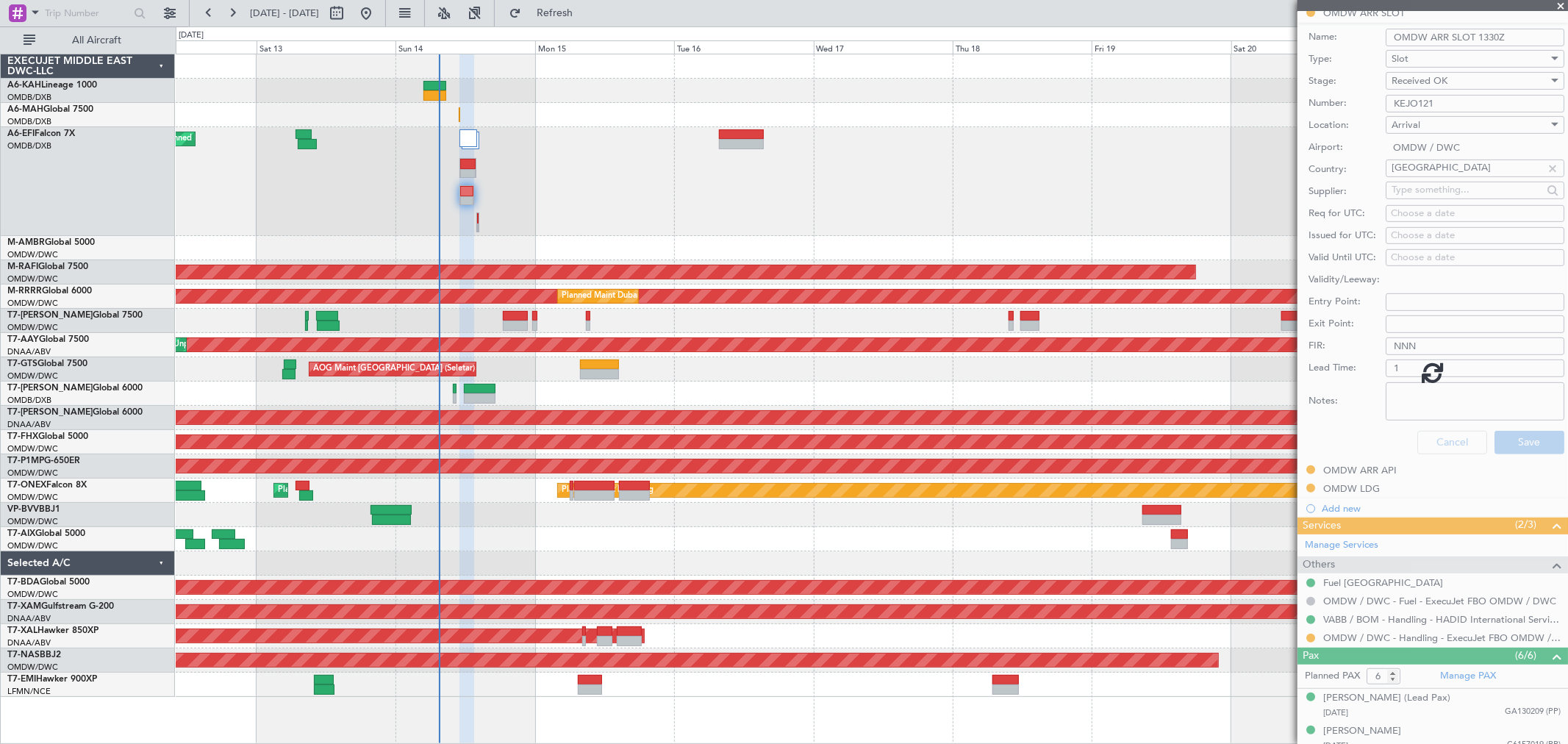
scroll to position [51, 0]
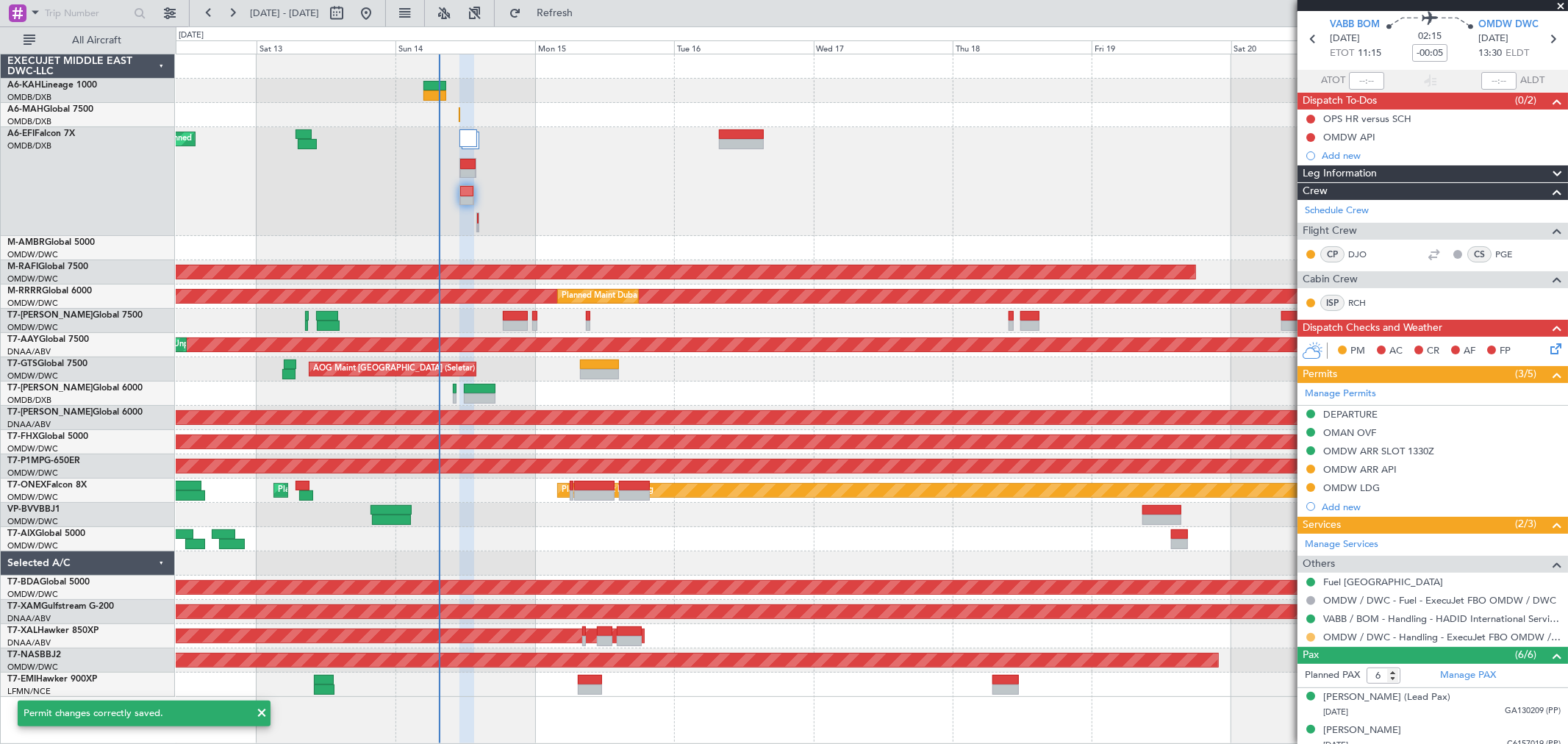
click at [1308, 636] on button at bounding box center [1311, 637] width 9 height 9
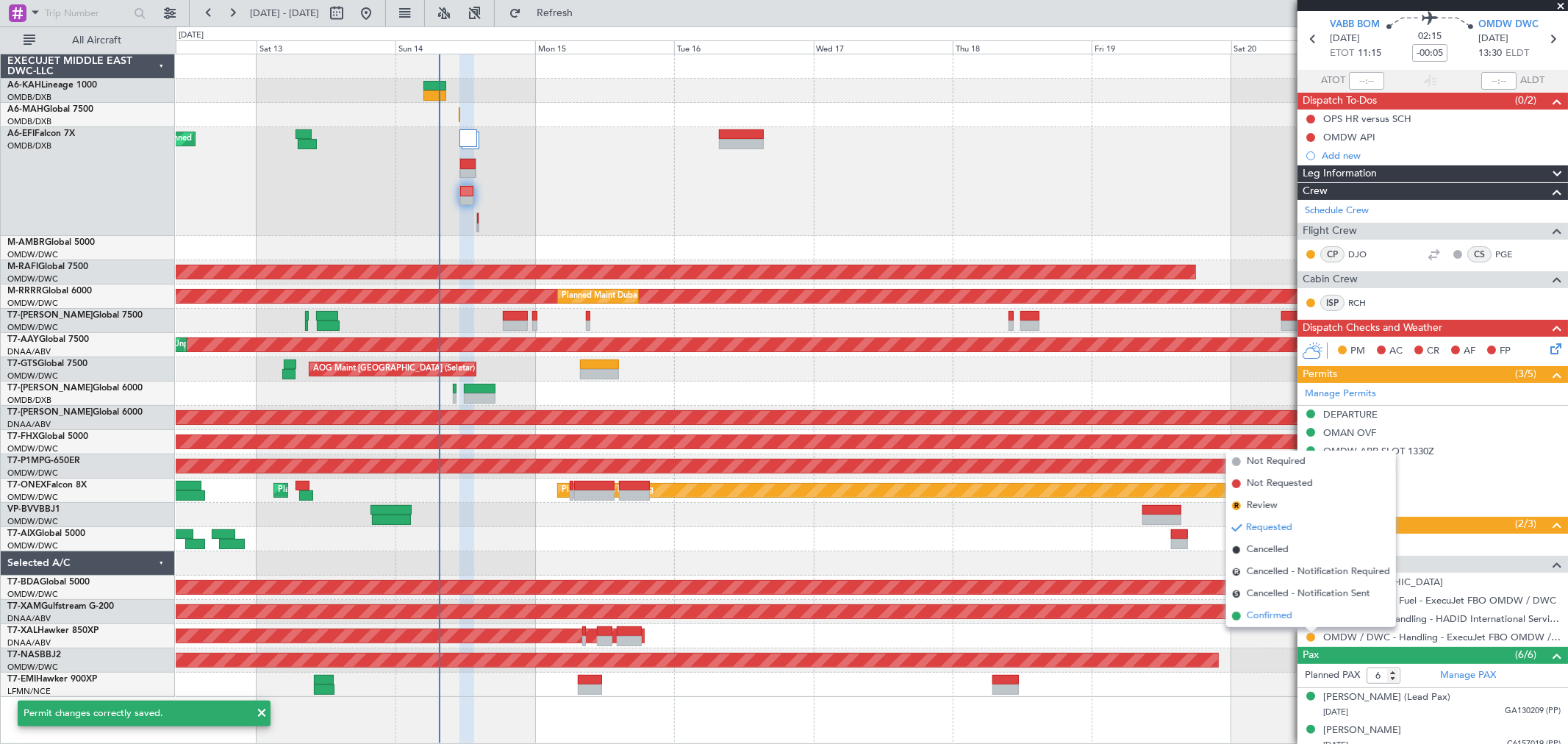
click at [1275, 620] on span "Confirmed" at bounding box center [1269, 616] width 46 height 15
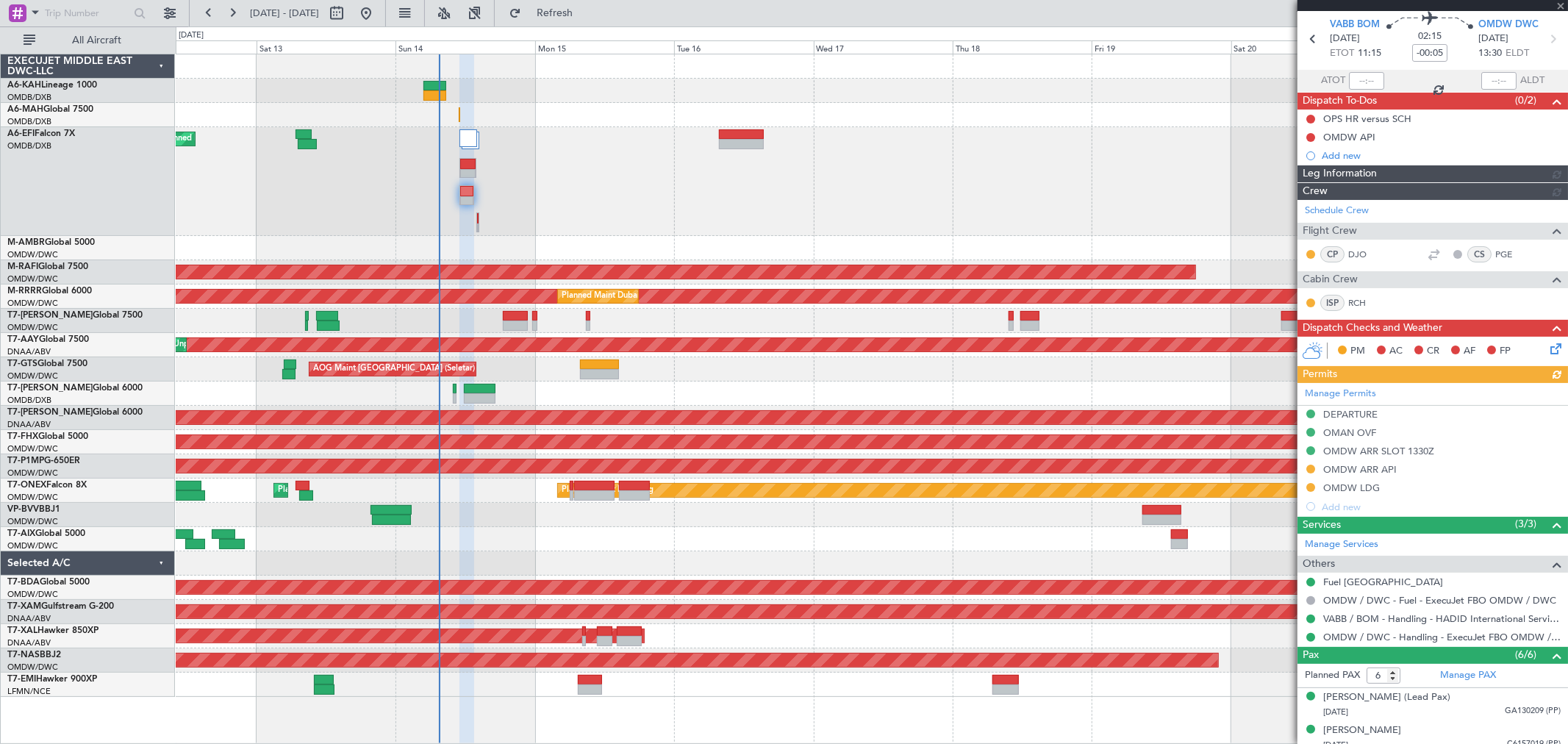
type input "[PERSON_NAME] ([PERSON_NAME])"
type input "7292"
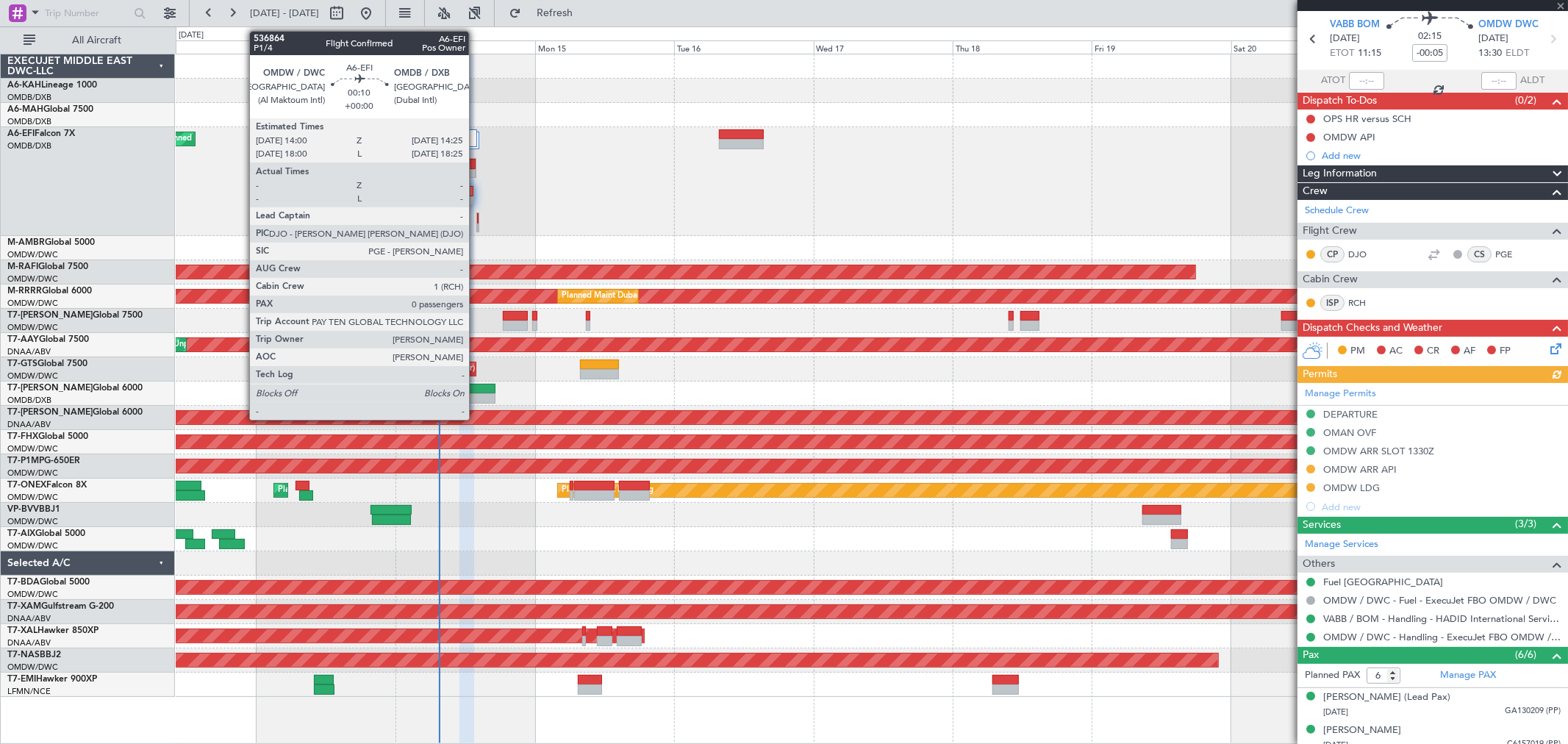
click at [476, 222] on div at bounding box center [477, 222] width 3 height 20
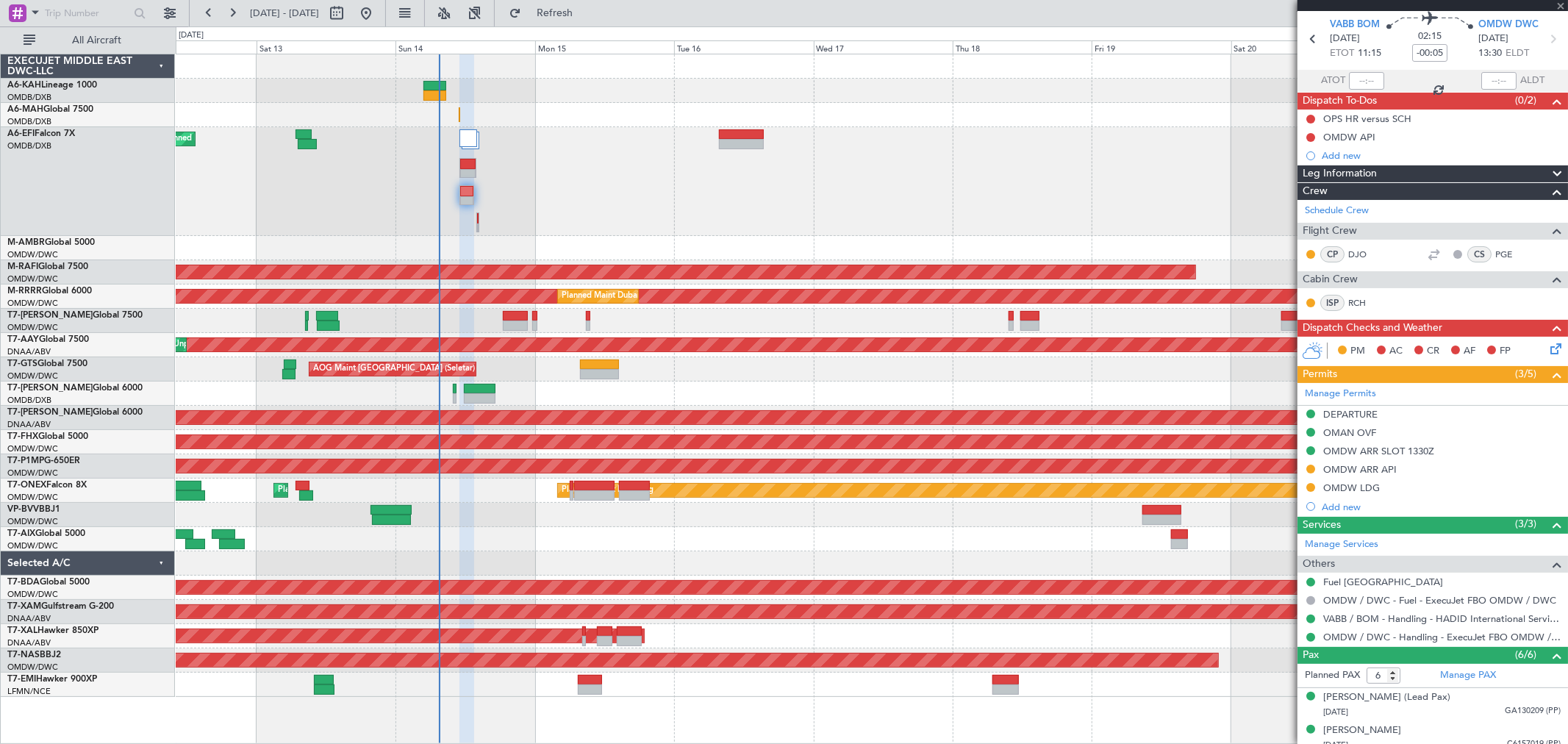
type input "0"
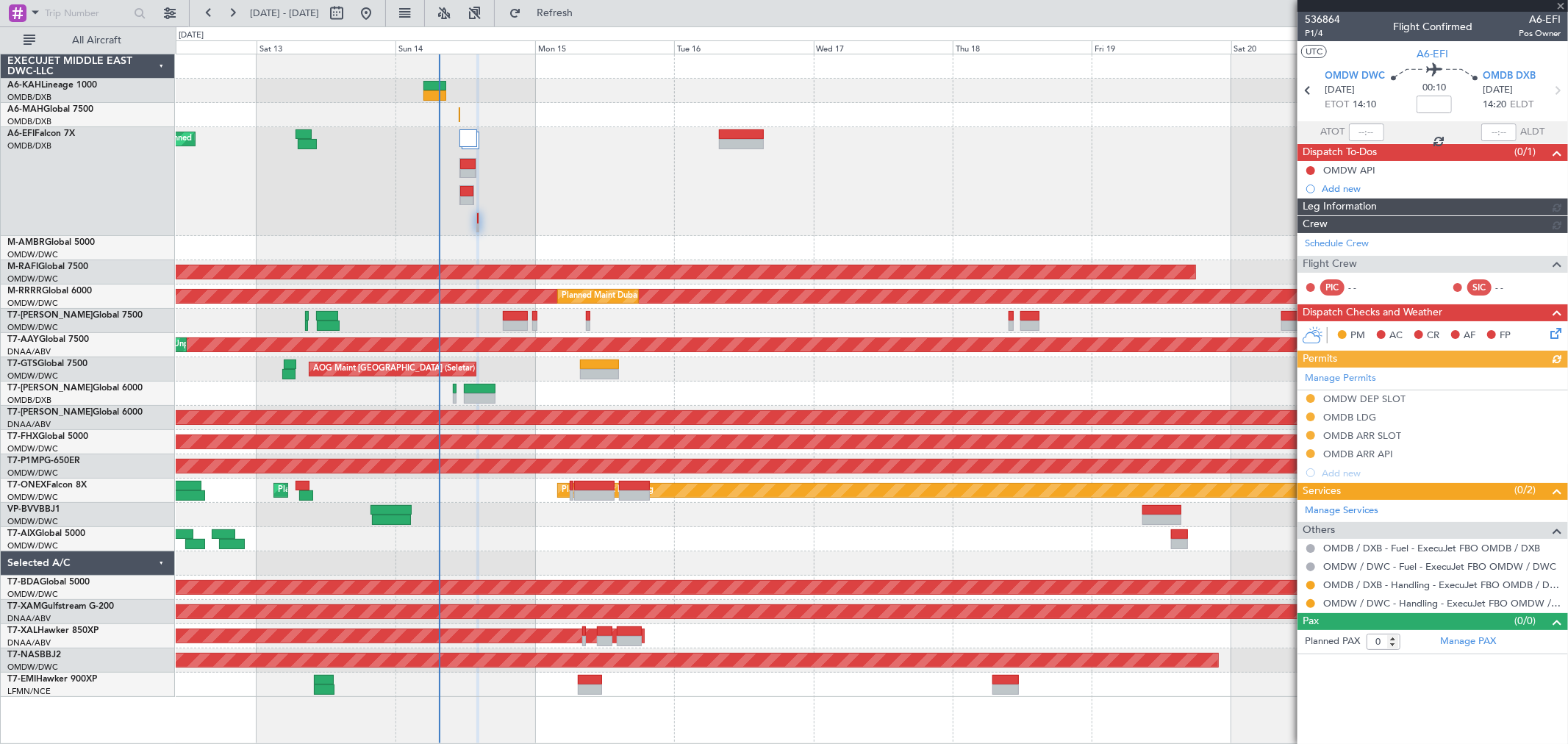
type input "[PERSON_NAME] ([PERSON_NAME])"
type input "7293"
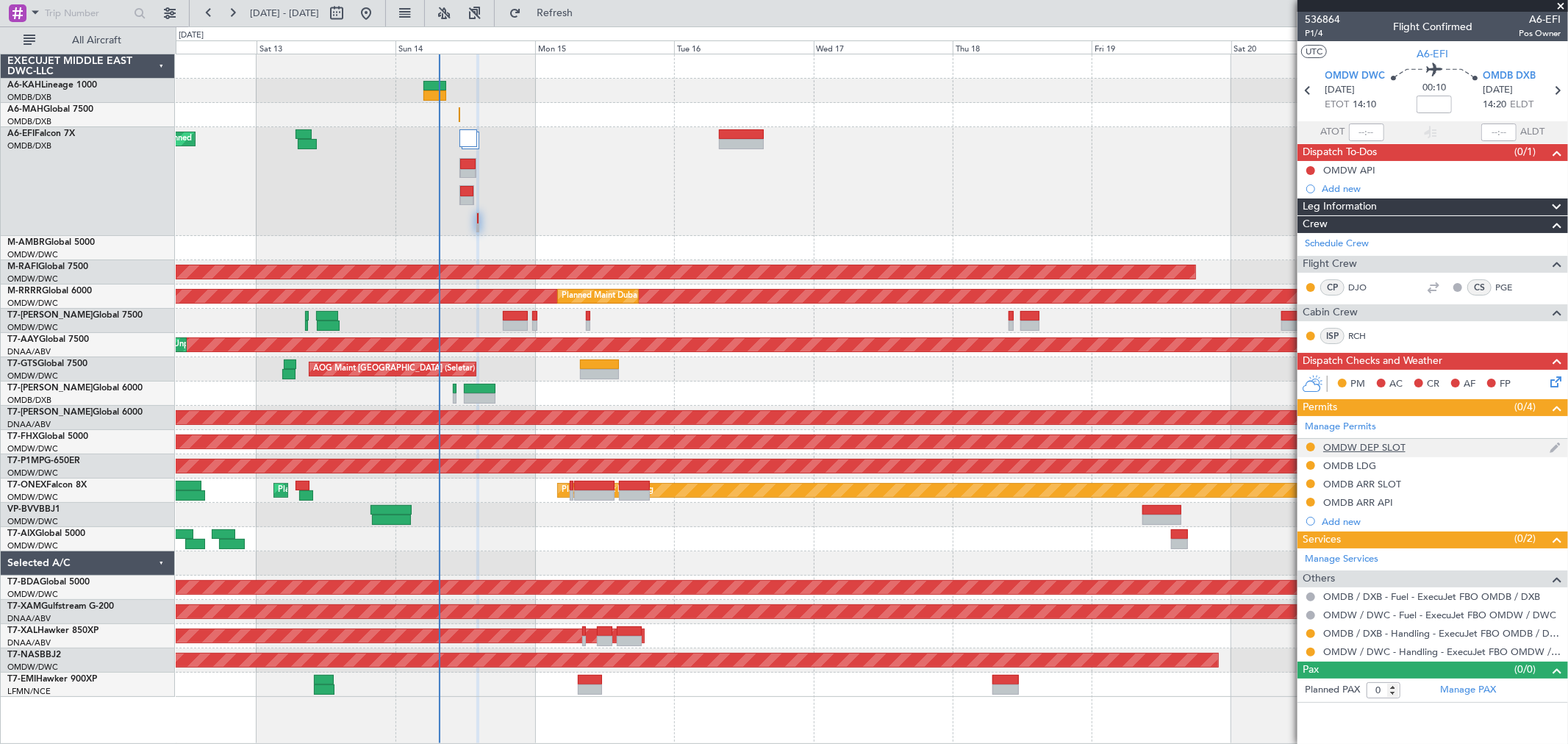
click at [1390, 444] on div "OMDW DEP SLOT" at bounding box center [1363, 447] width 82 height 12
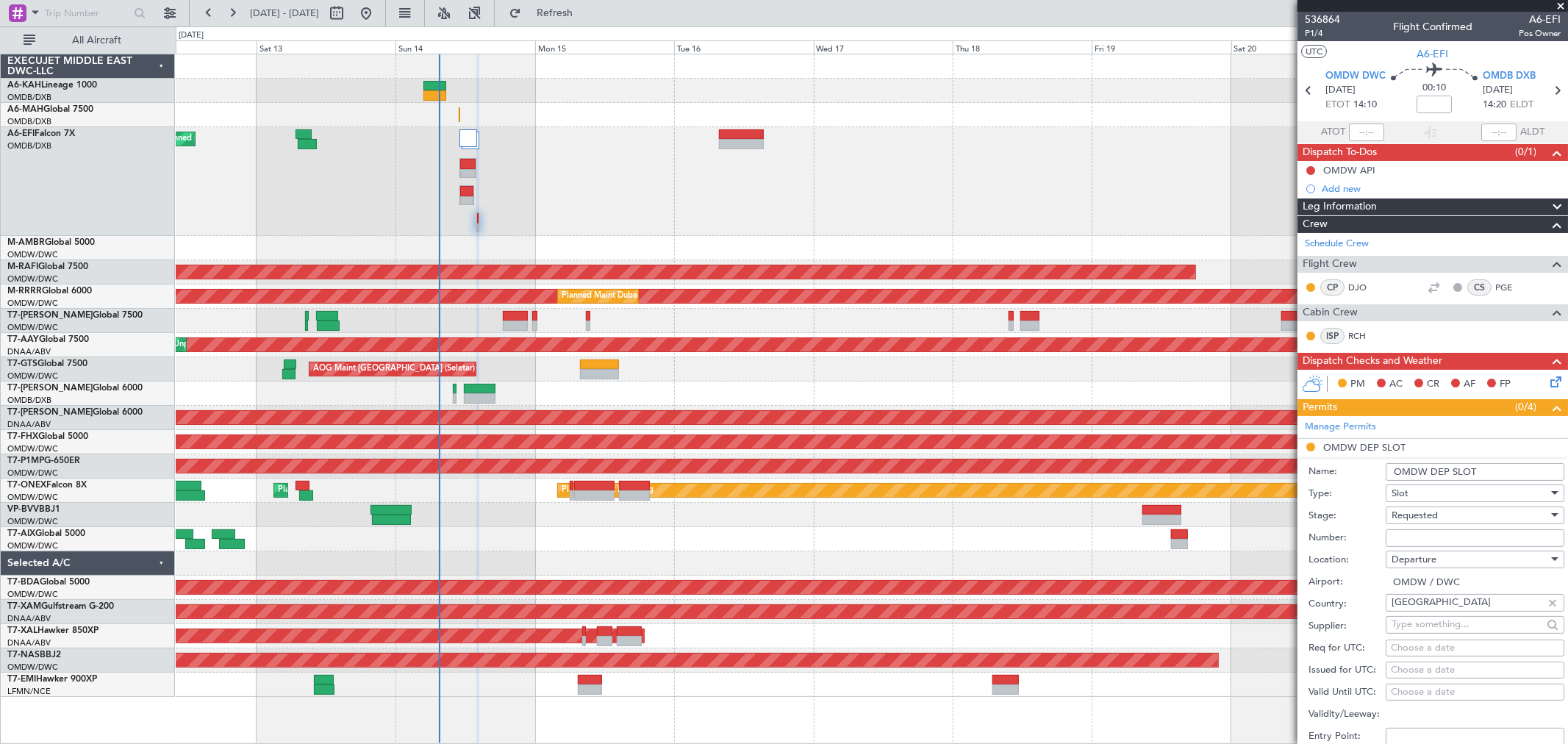
click at [1408, 535] on input "Number:" at bounding box center [1474, 538] width 179 height 17
paste input "KEJO121"
type input "KEJO121"
click at [1415, 518] on span "Requested" at bounding box center [1414, 515] width 46 height 13
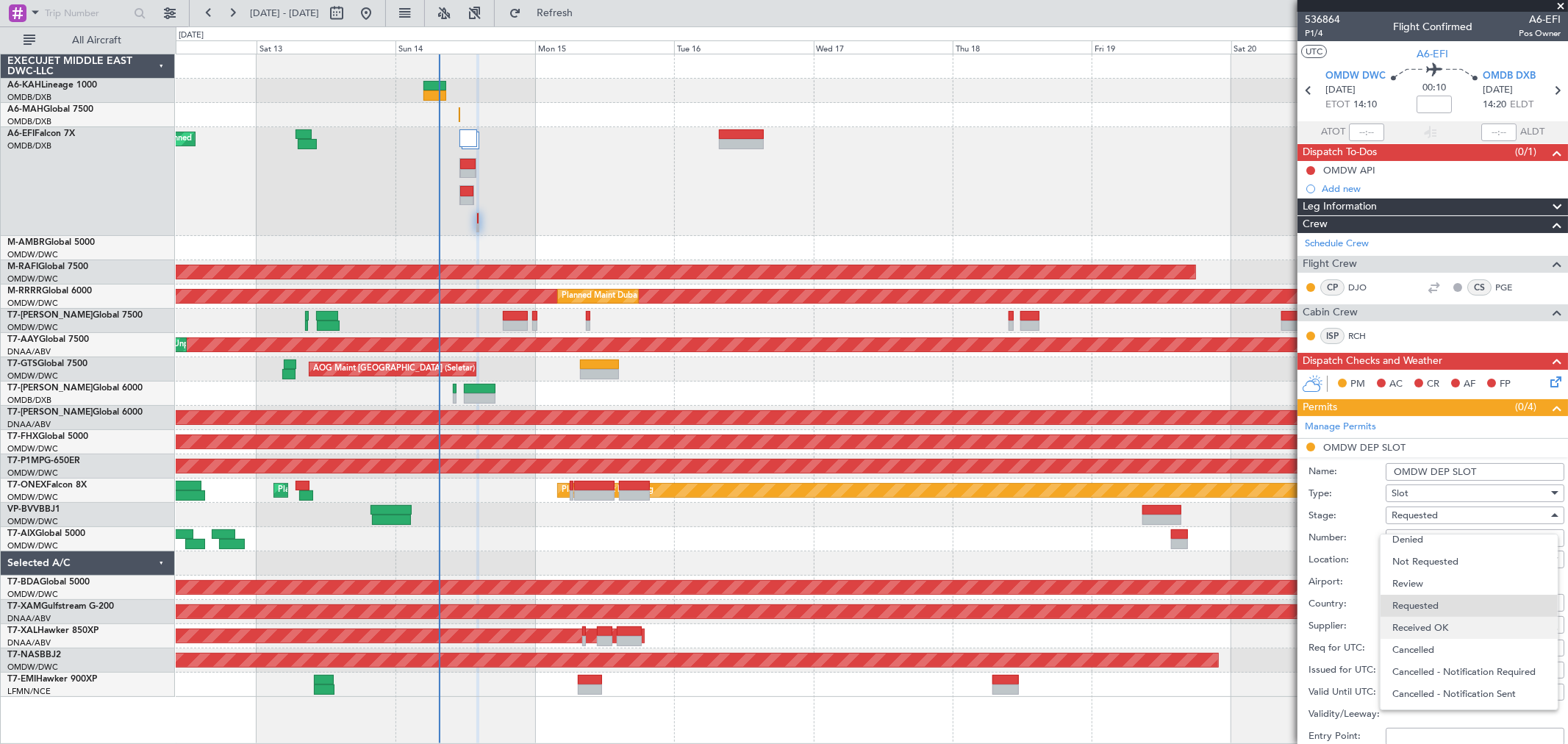
click at [1418, 623] on span "Received OK" at bounding box center [1468, 627] width 153 height 22
click at [1506, 473] on input "OMDW DEP SLOT" at bounding box center [1474, 472] width 179 height 17
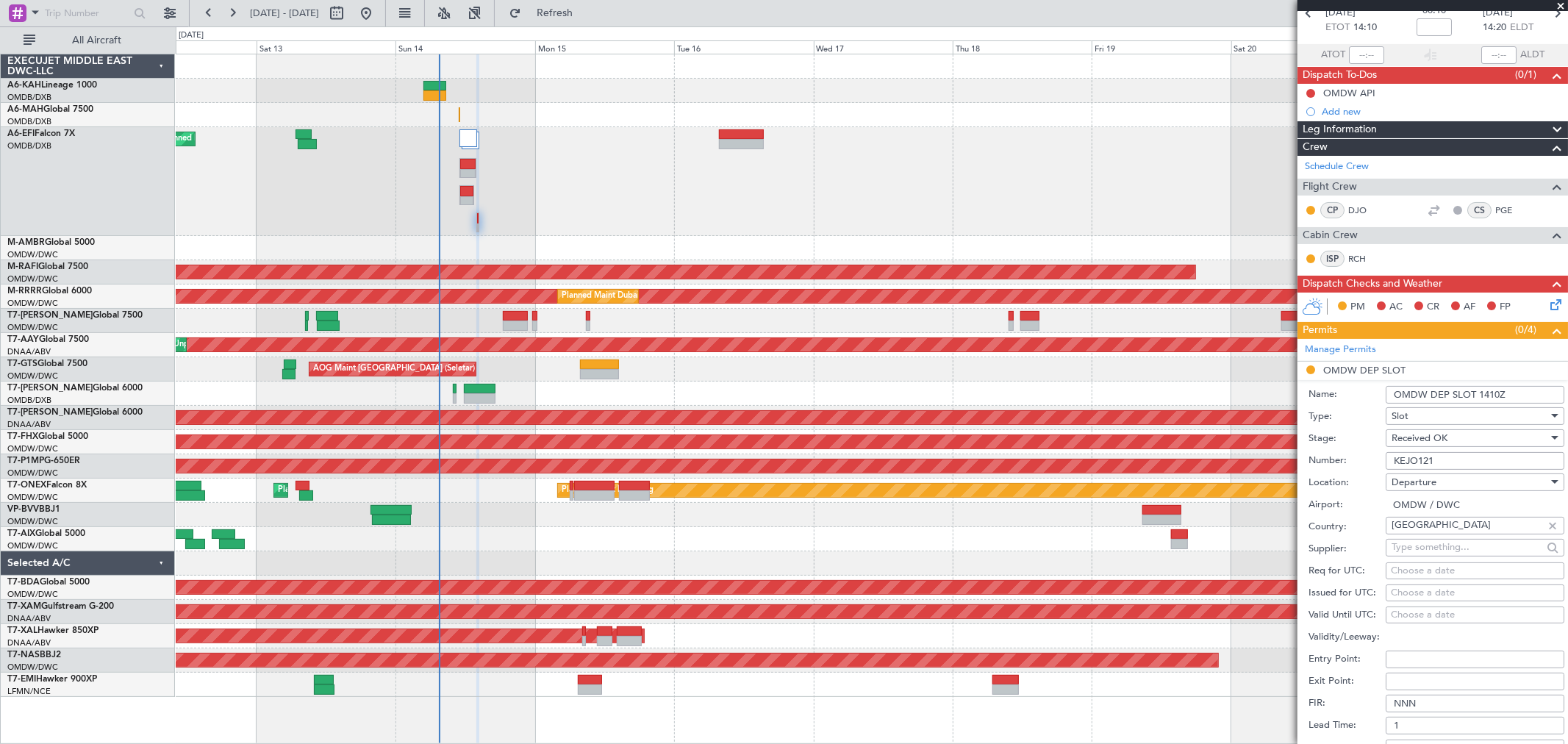
scroll to position [163, 0]
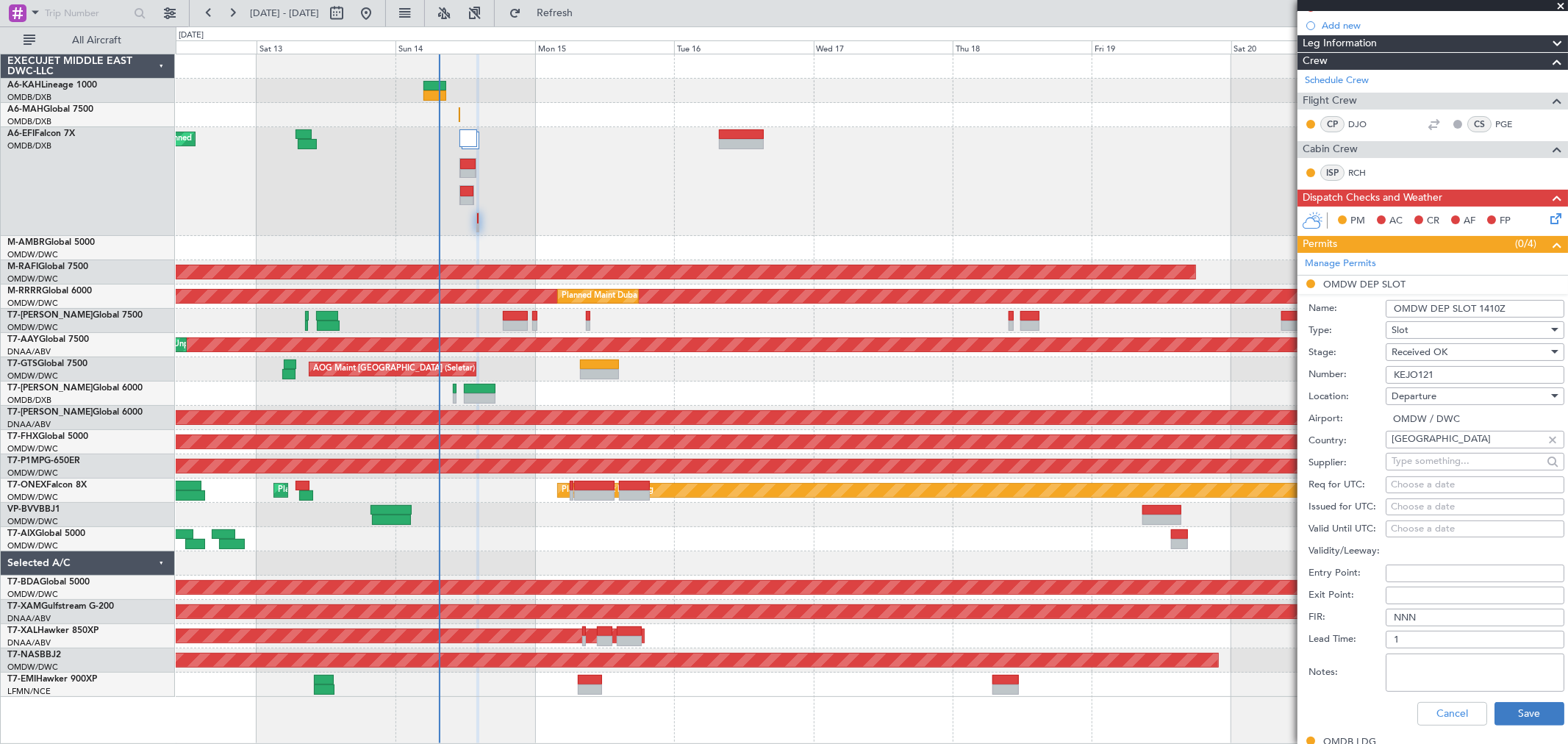
type input "OMDW DEP SLOT 1410Z"
click at [1521, 706] on button "Save" at bounding box center [1529, 714] width 70 height 23
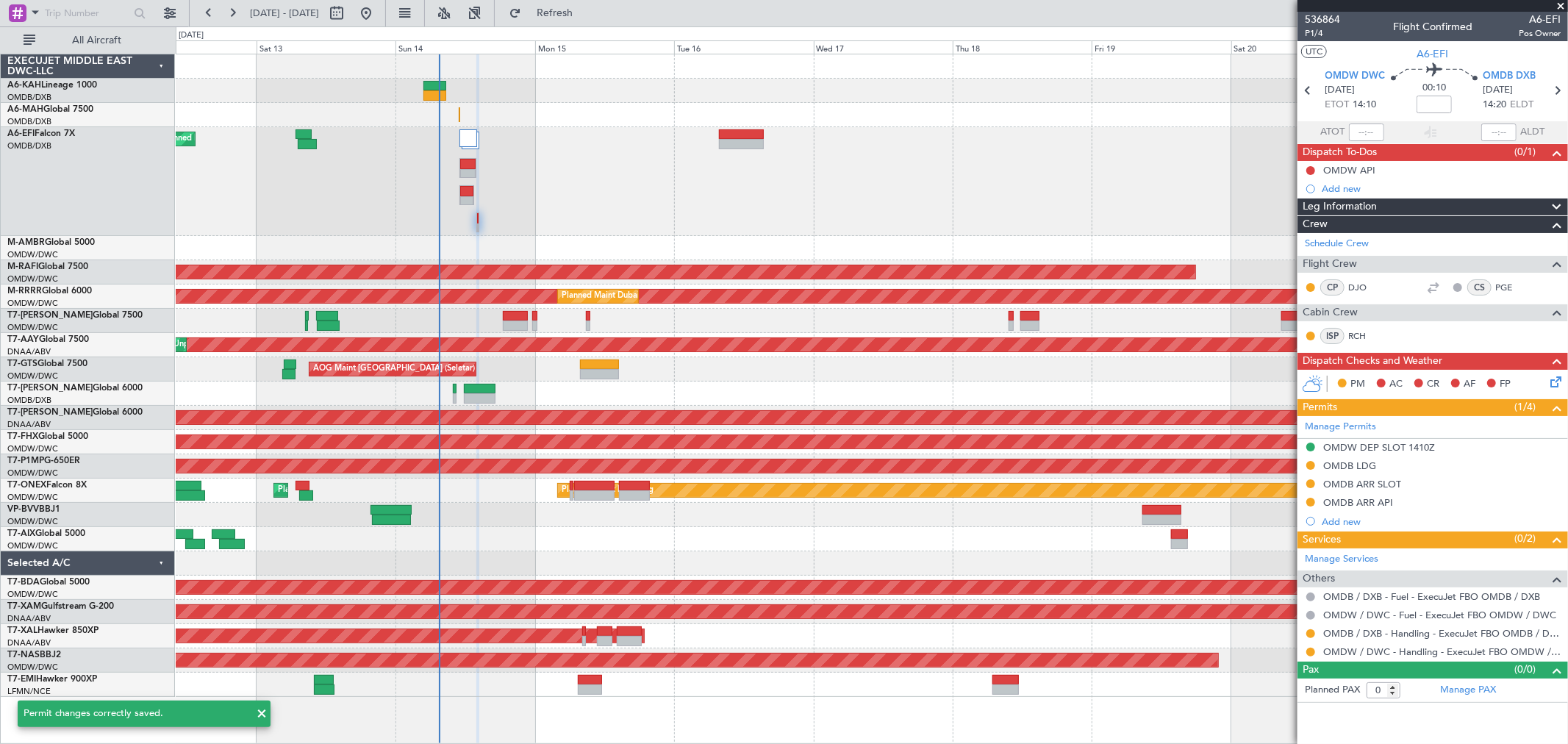
scroll to position [0, 0]
click at [1373, 481] on div "OMDB ARR SLOT" at bounding box center [1362, 484] width 78 height 12
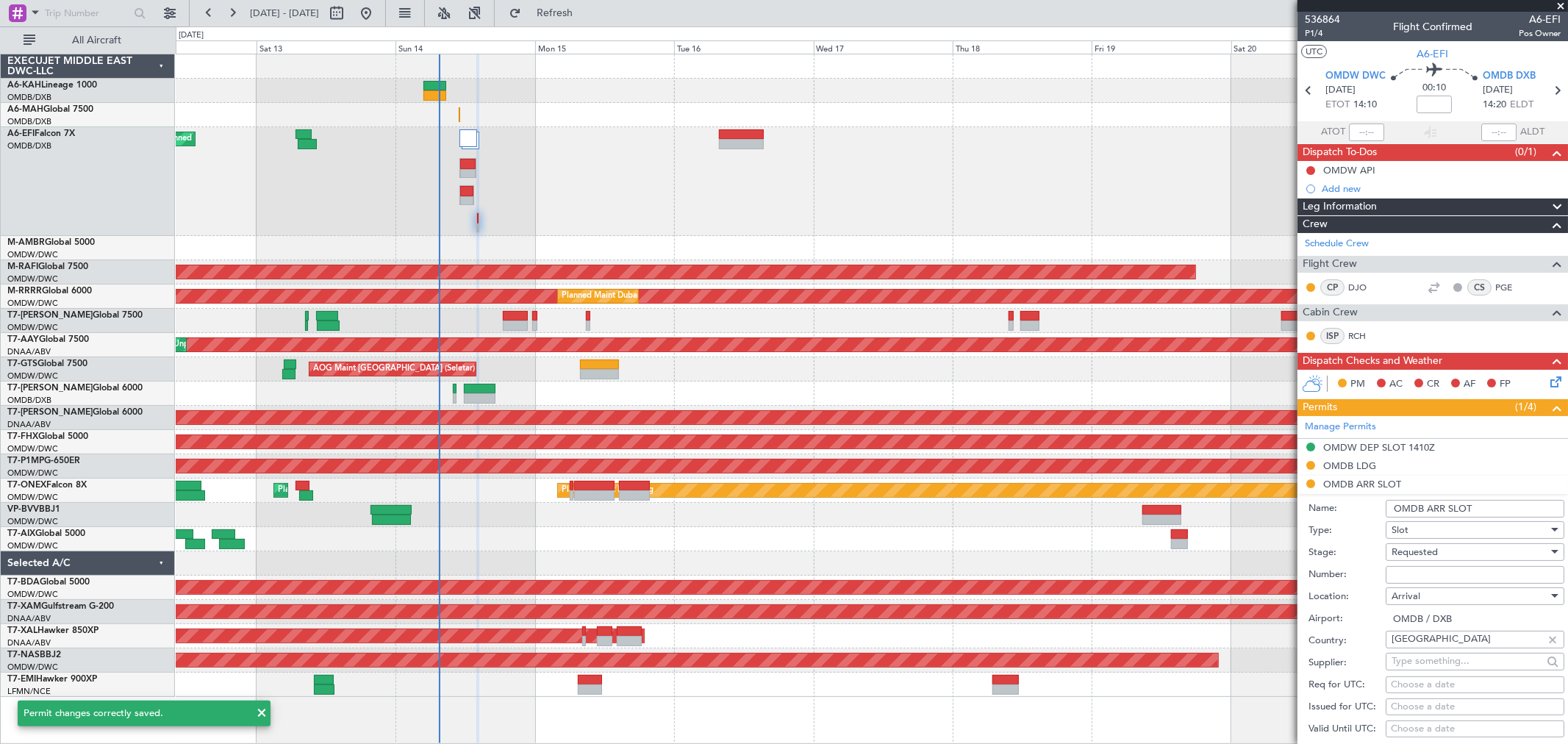
click at [1404, 582] on input "Number:" at bounding box center [1474, 575] width 179 height 17
paste input "KEJO100"
type input "KEJO100"
click at [1406, 556] on span "Requested" at bounding box center [1414, 551] width 46 height 13
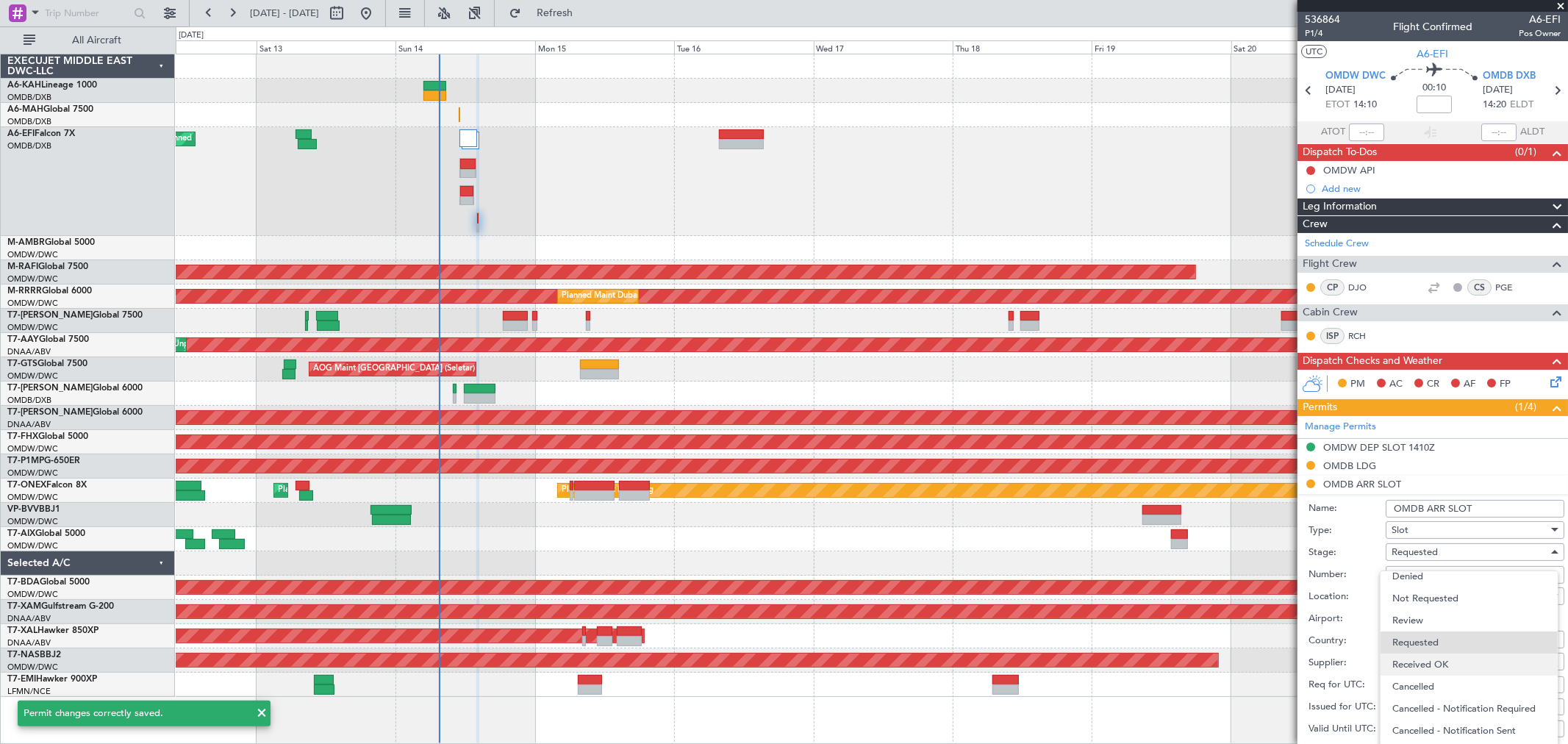
click at [1418, 665] on span "Received OK" at bounding box center [1468, 664] width 153 height 22
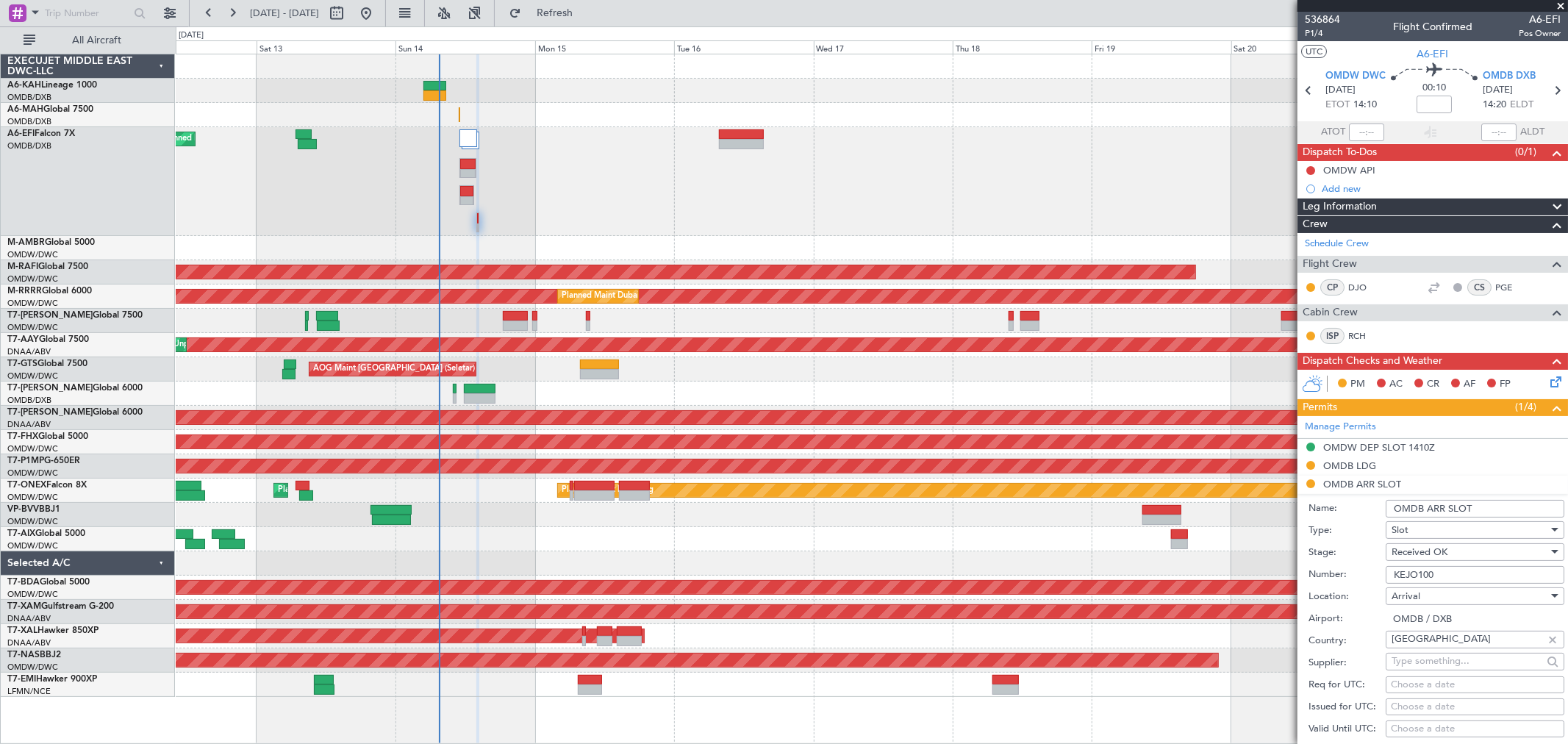
click at [1507, 510] on input "OMDB ARR SLOT" at bounding box center [1474, 509] width 179 height 17
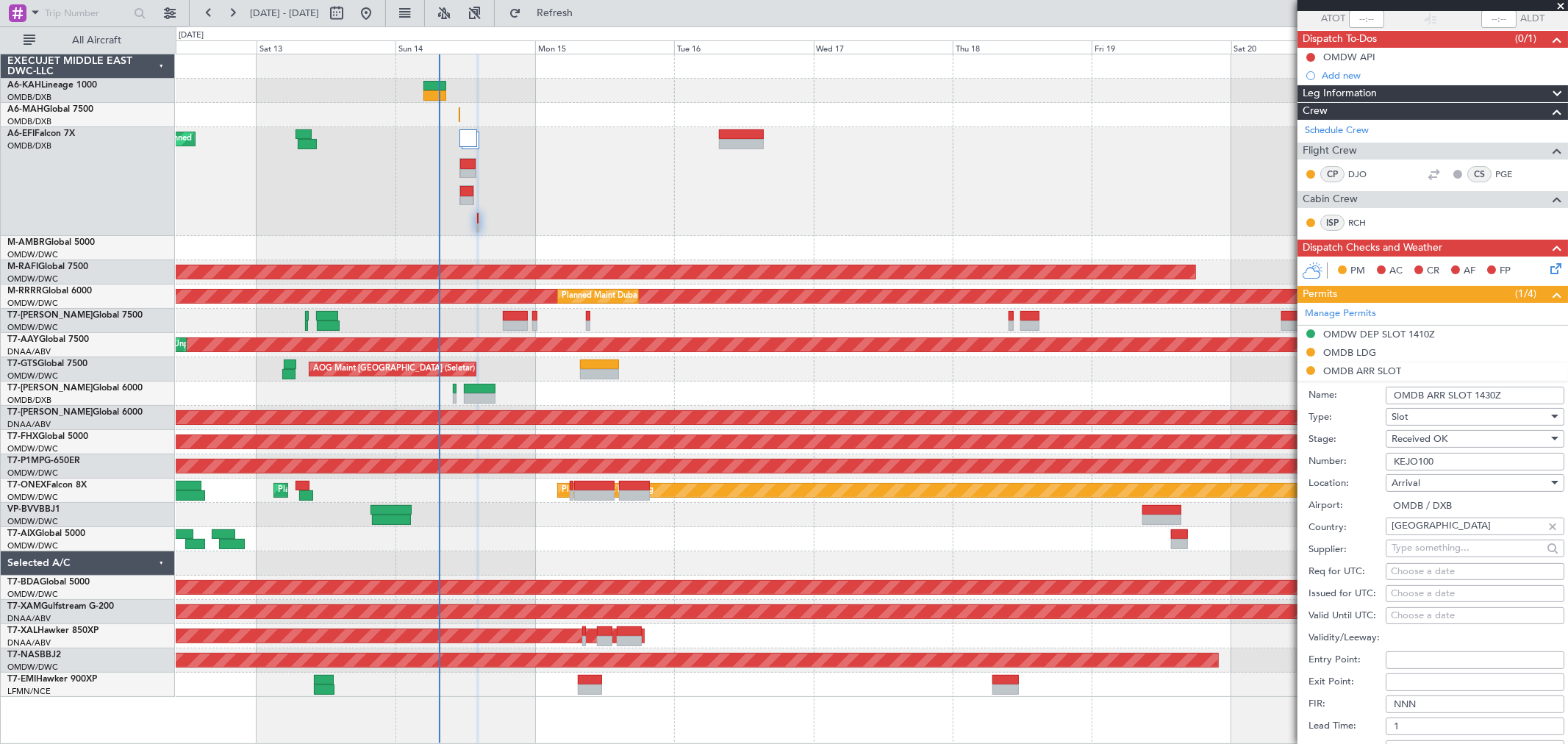
scroll to position [245, 0]
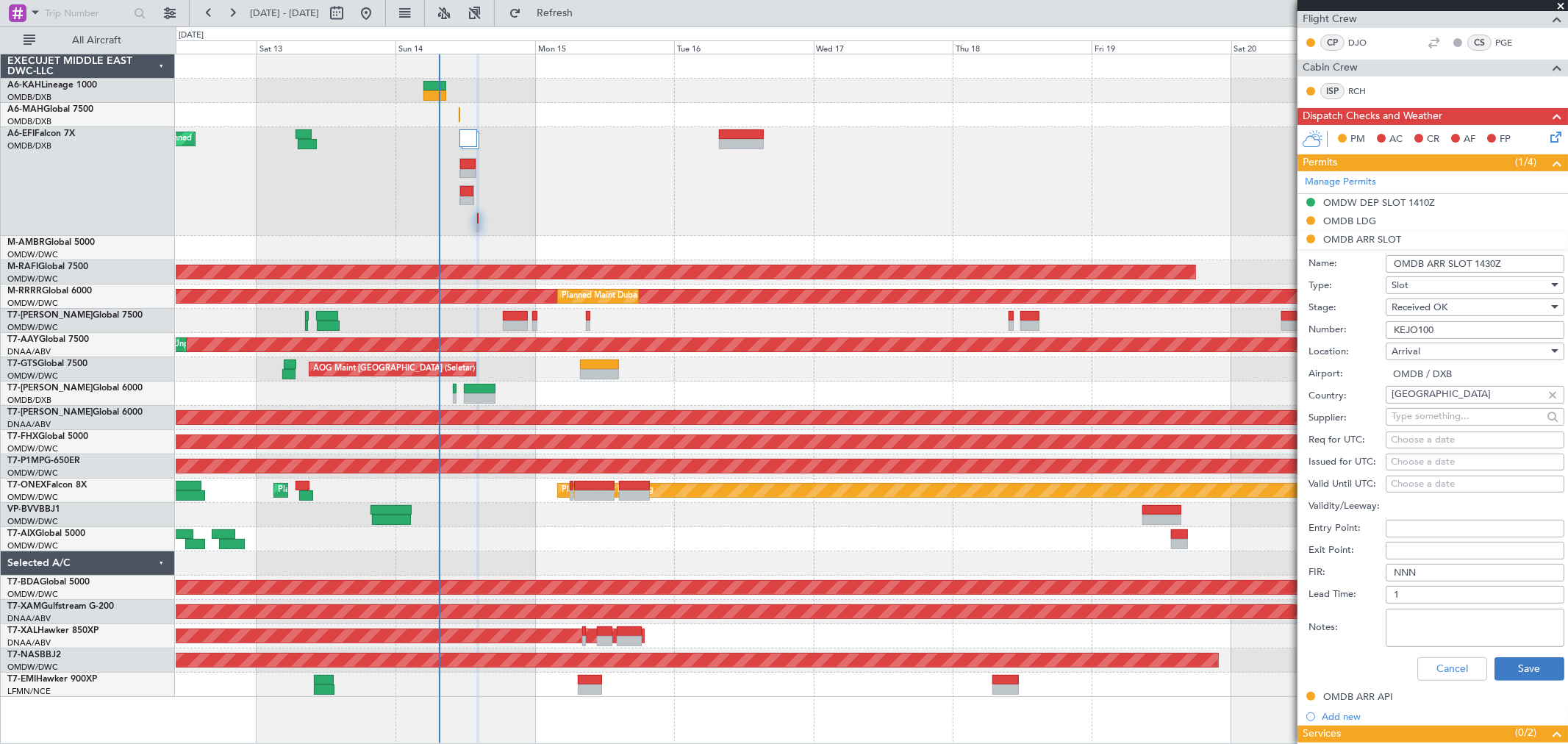
type input "OMDB ARR SLOT 1430Z"
click at [1530, 664] on button "Save" at bounding box center [1529, 669] width 70 height 23
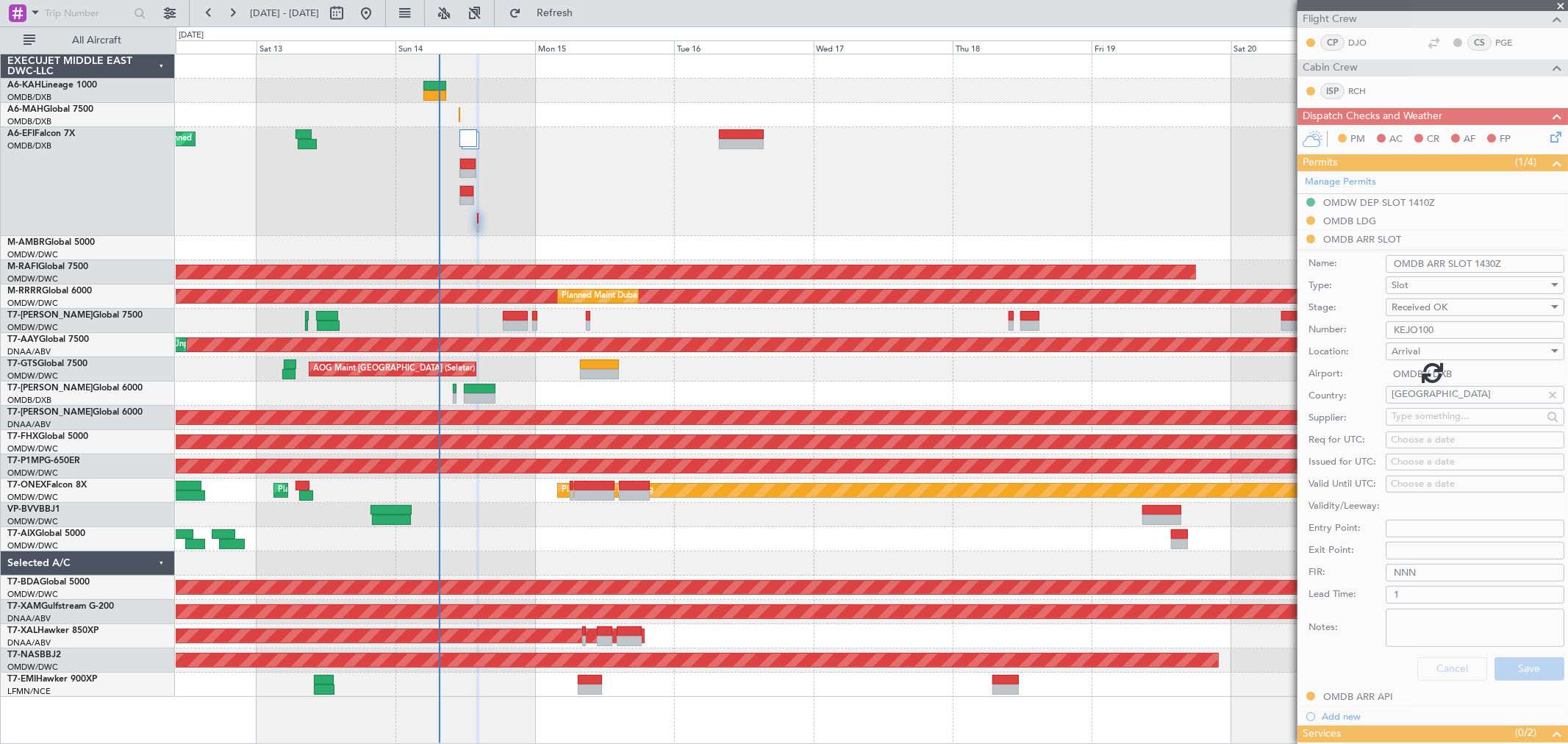
scroll to position [0, 0]
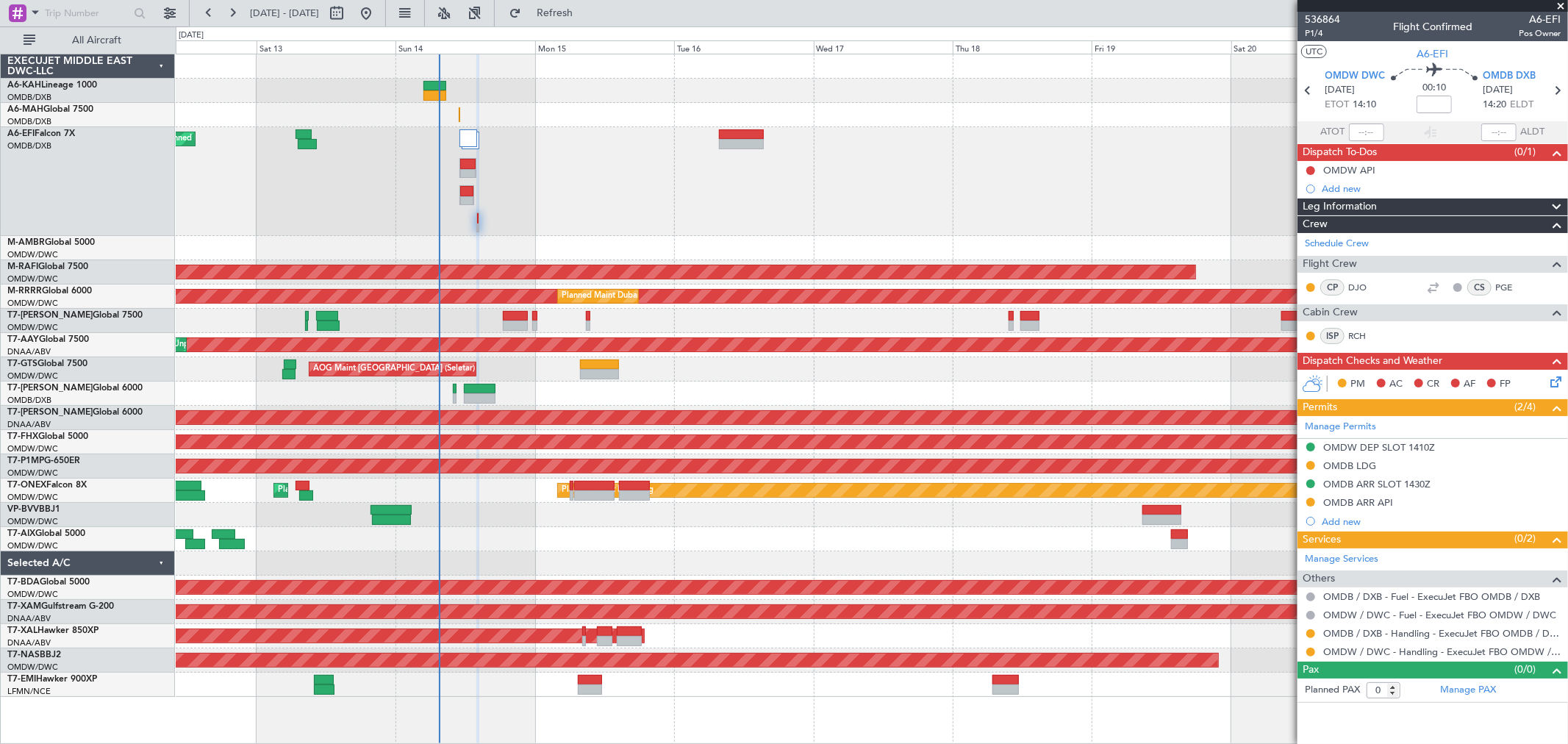
click at [1307, 628] on div at bounding box center [1311, 634] width 12 height 12
click at [1311, 634] on button at bounding box center [1311, 634] width 9 height 9
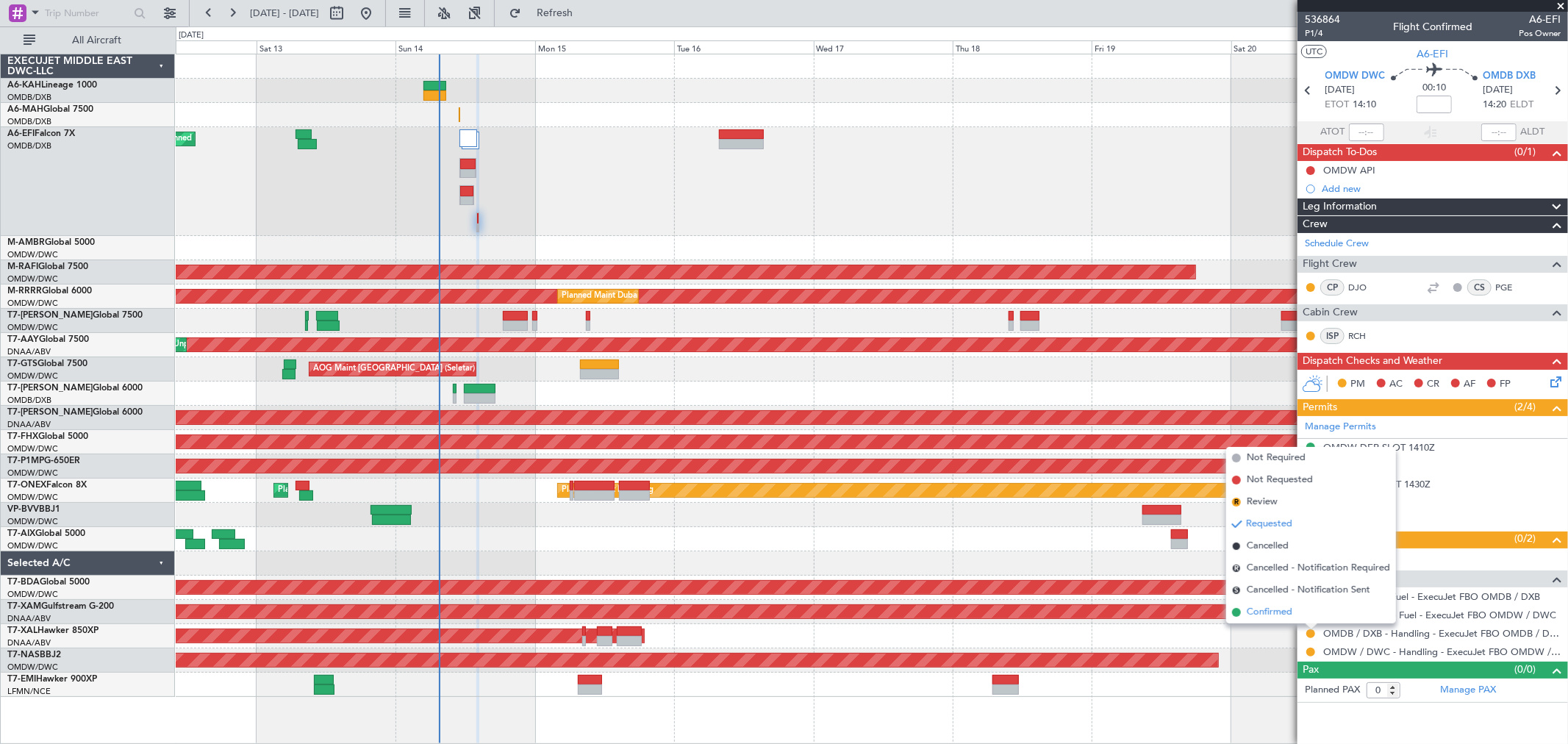
click at [1292, 617] on li "Confirmed" at bounding box center [1311, 612] width 170 height 22
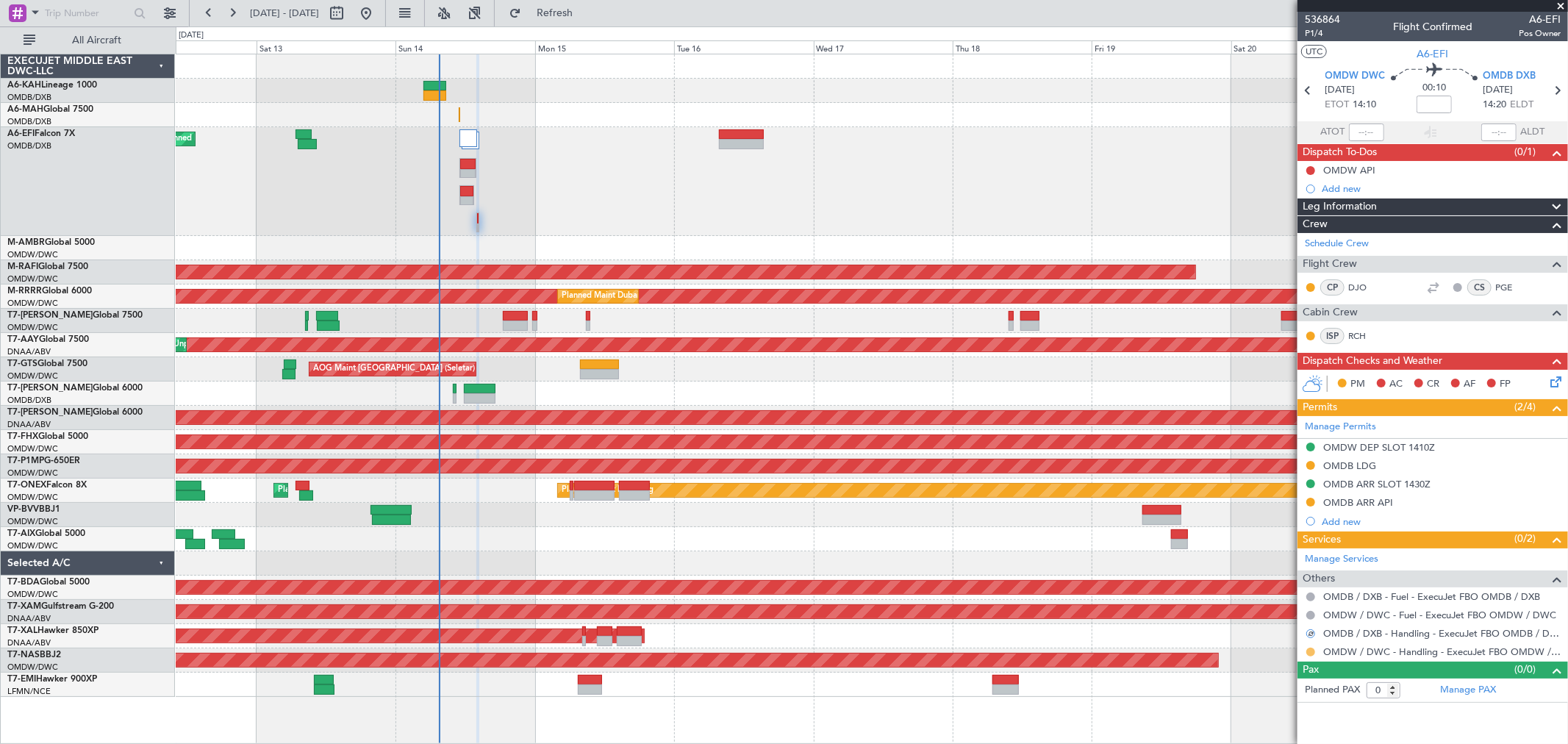
click at [1311, 652] on button at bounding box center [1311, 652] width 9 height 9
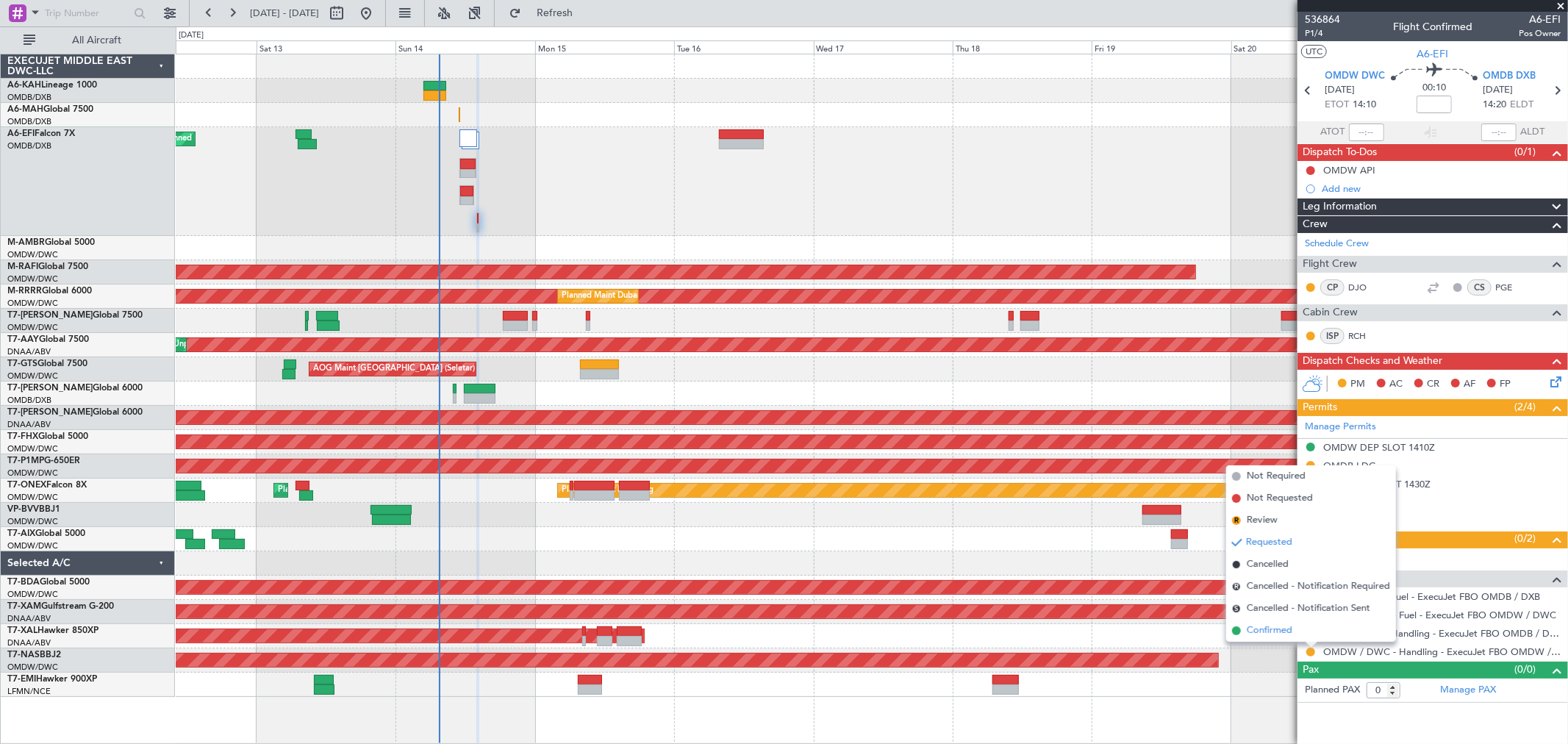
click at [1273, 636] on span "Confirmed" at bounding box center [1269, 630] width 46 height 15
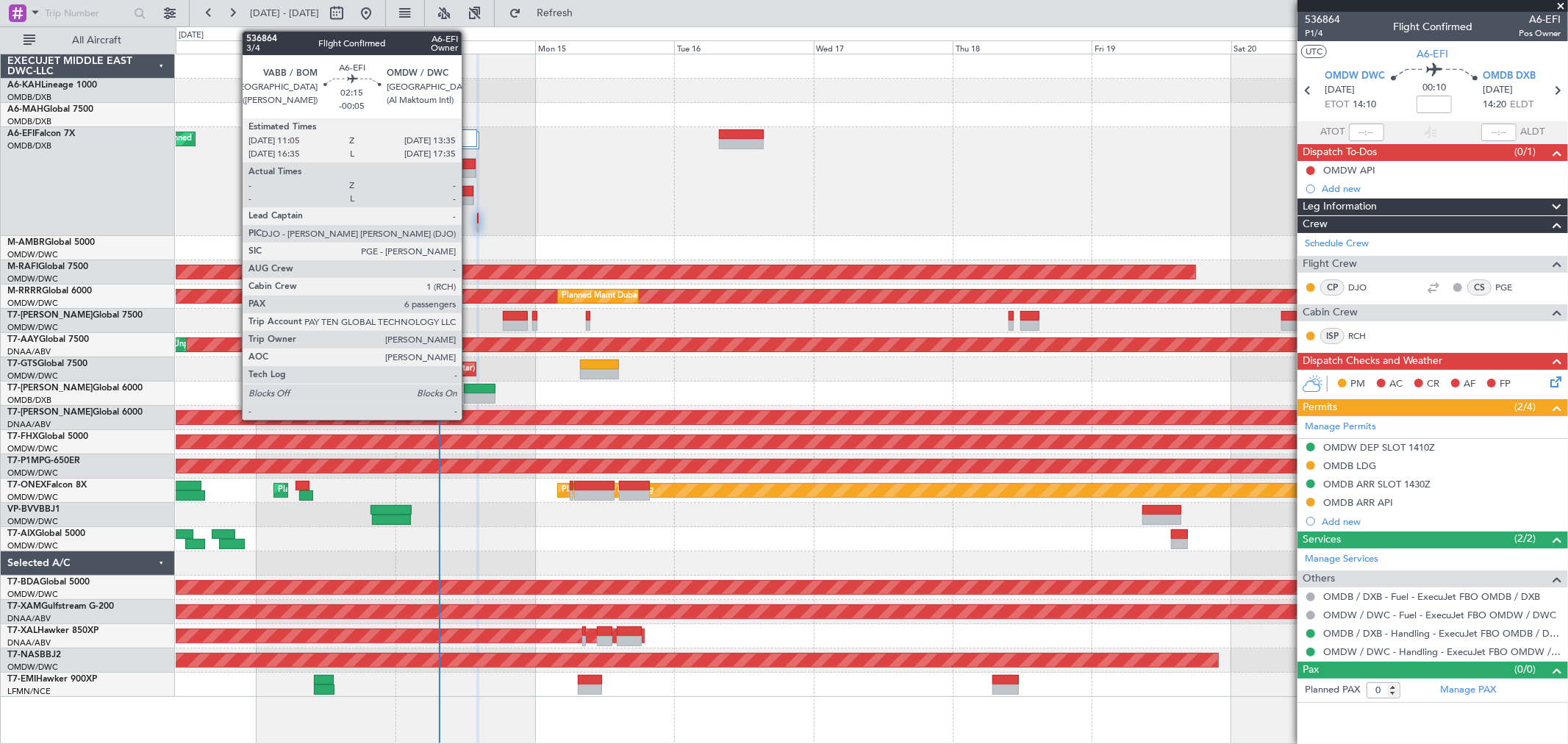
click at [469, 193] on div at bounding box center [466, 192] width 13 height 10
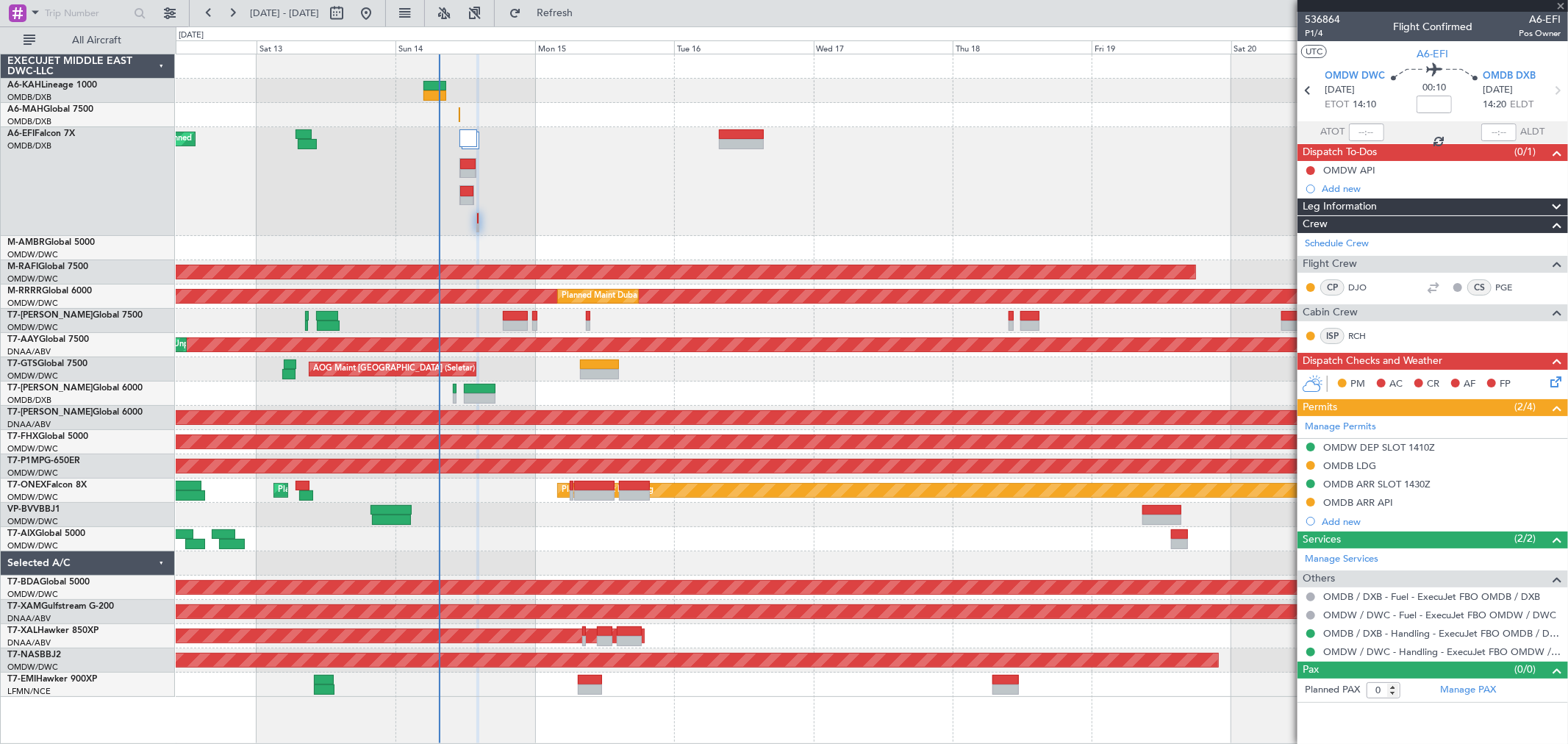
type input "-00:05"
type input "6"
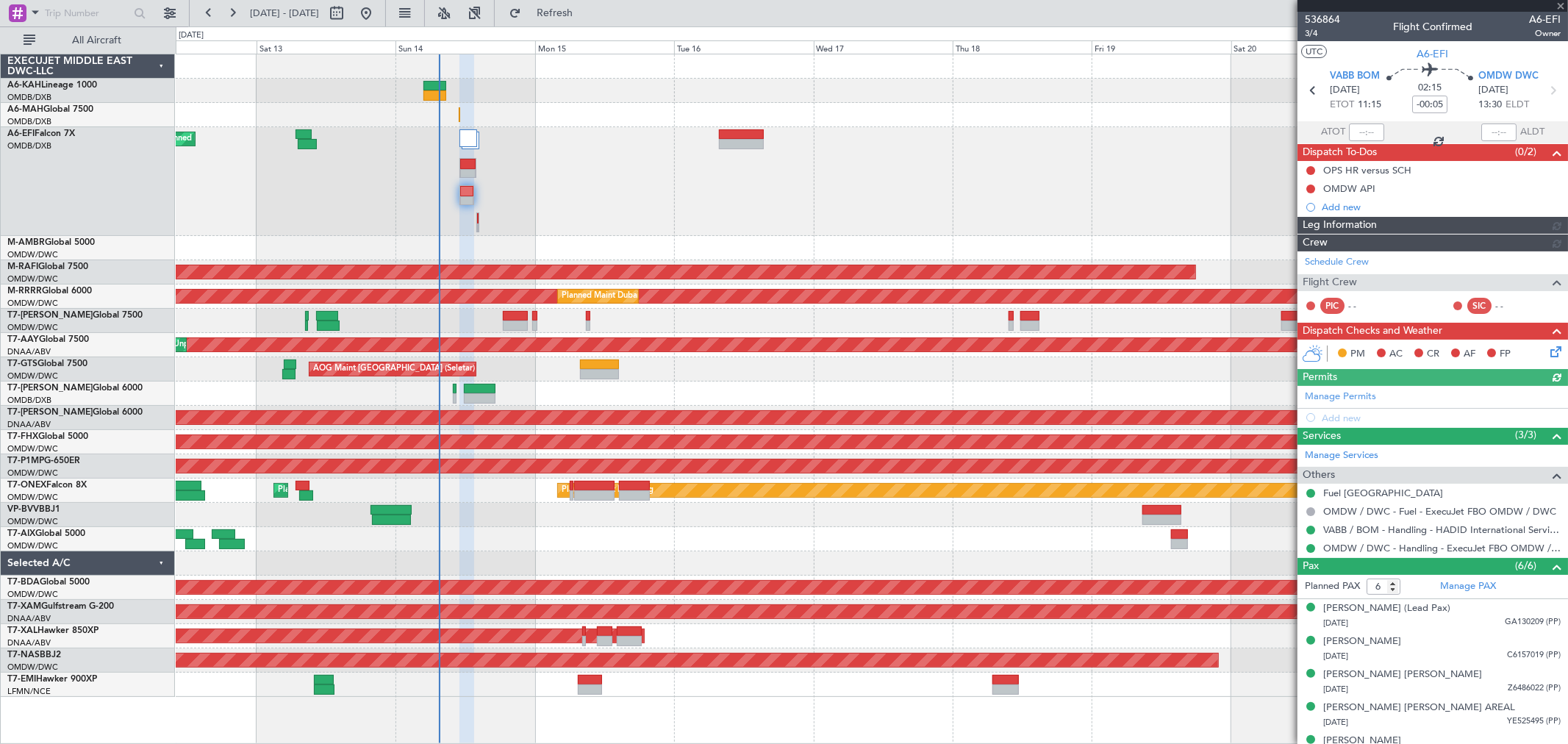
type input "[PERSON_NAME] ([PERSON_NAME])"
type input "7292"
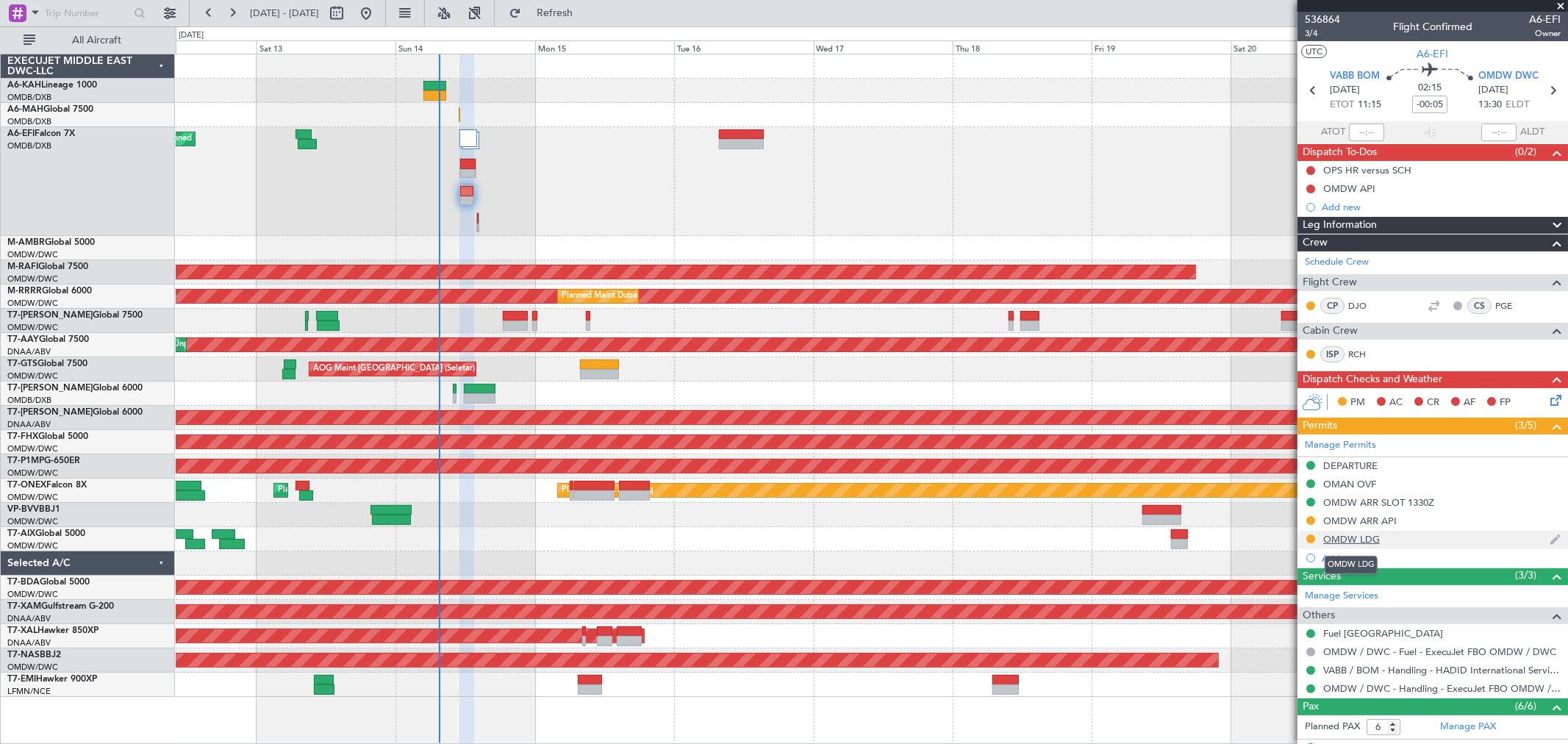
click at [1373, 540] on div "OMDW LDG" at bounding box center [1350, 539] width 56 height 12
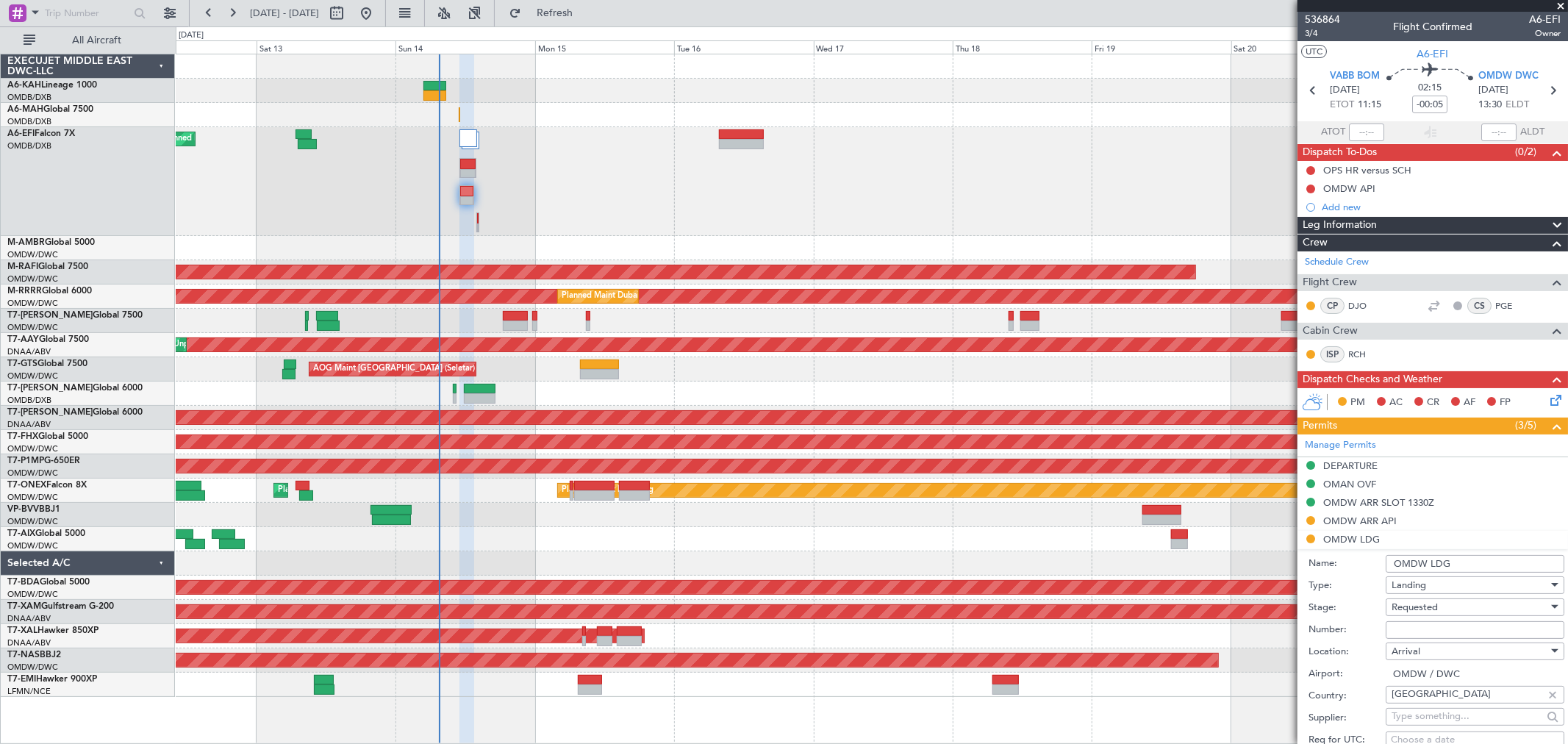
click at [1421, 631] on input "Number:" at bounding box center [1474, 630] width 179 height 17
paste input "LP/2025/12560"
type input "LP/2025/12560"
click at [1420, 608] on span "Requested" at bounding box center [1414, 607] width 46 height 13
click at [1436, 728] on span "Received OK" at bounding box center [1468, 725] width 153 height 22
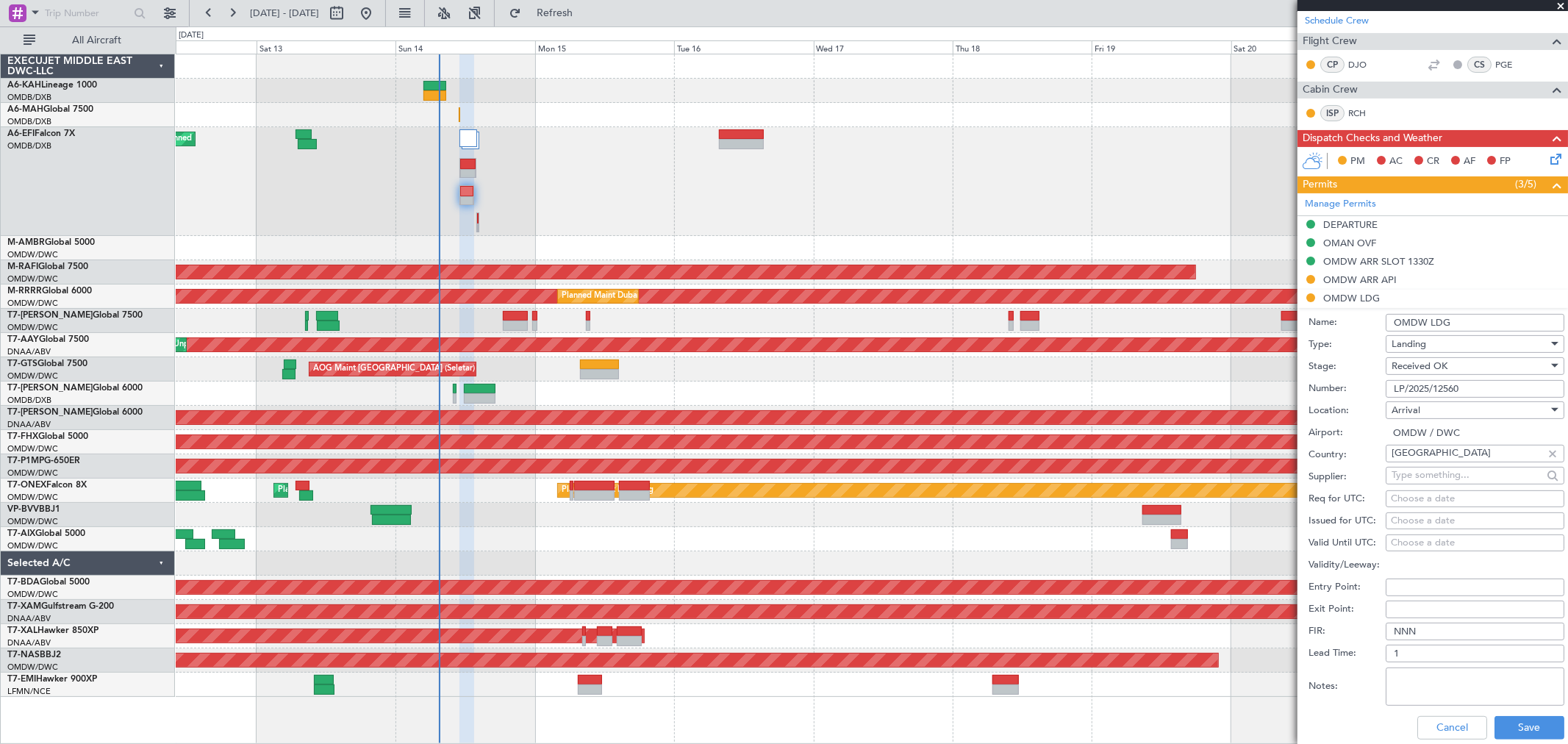
scroll to position [245, 0]
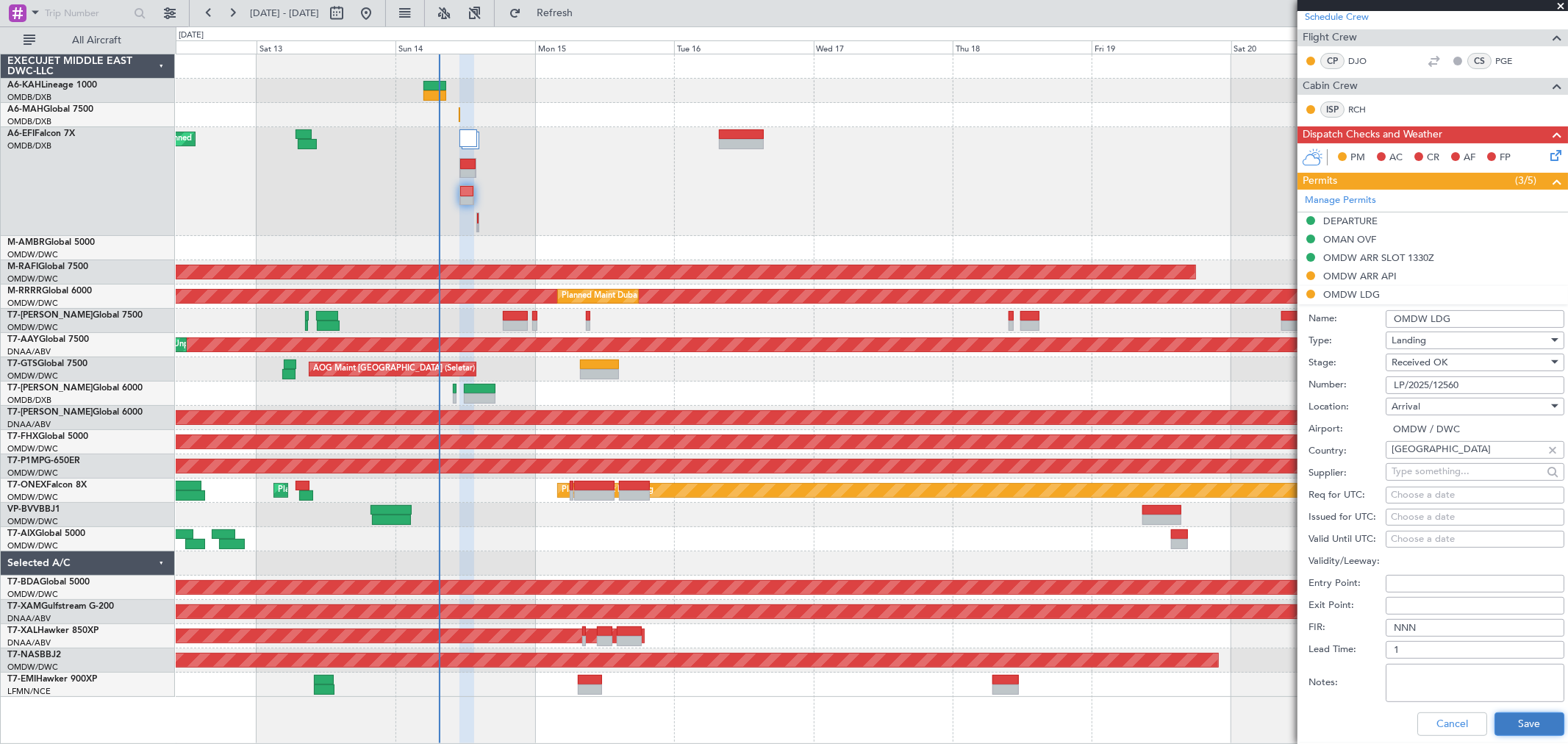
click at [1507, 722] on button "Save" at bounding box center [1529, 724] width 70 height 23
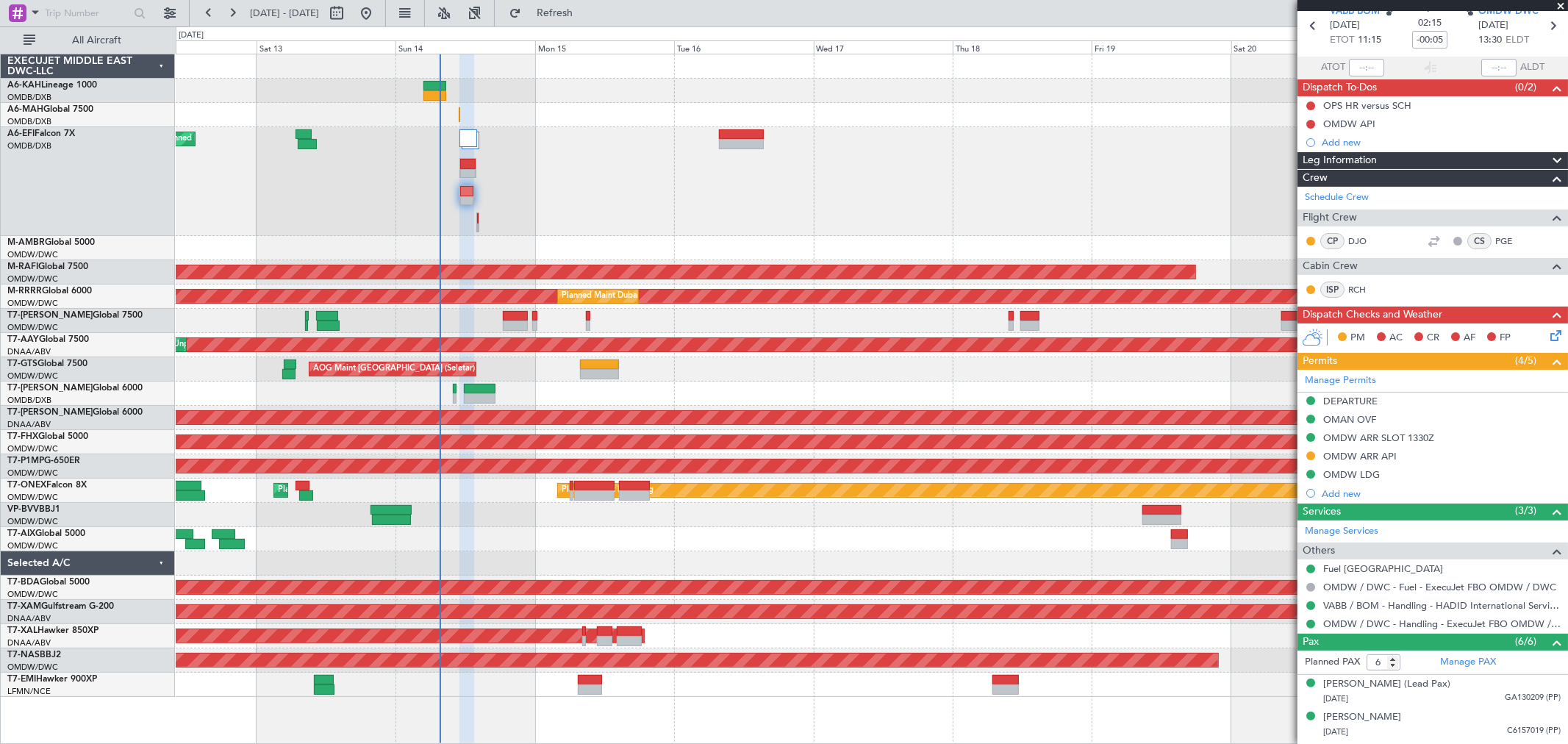
scroll to position [0, 0]
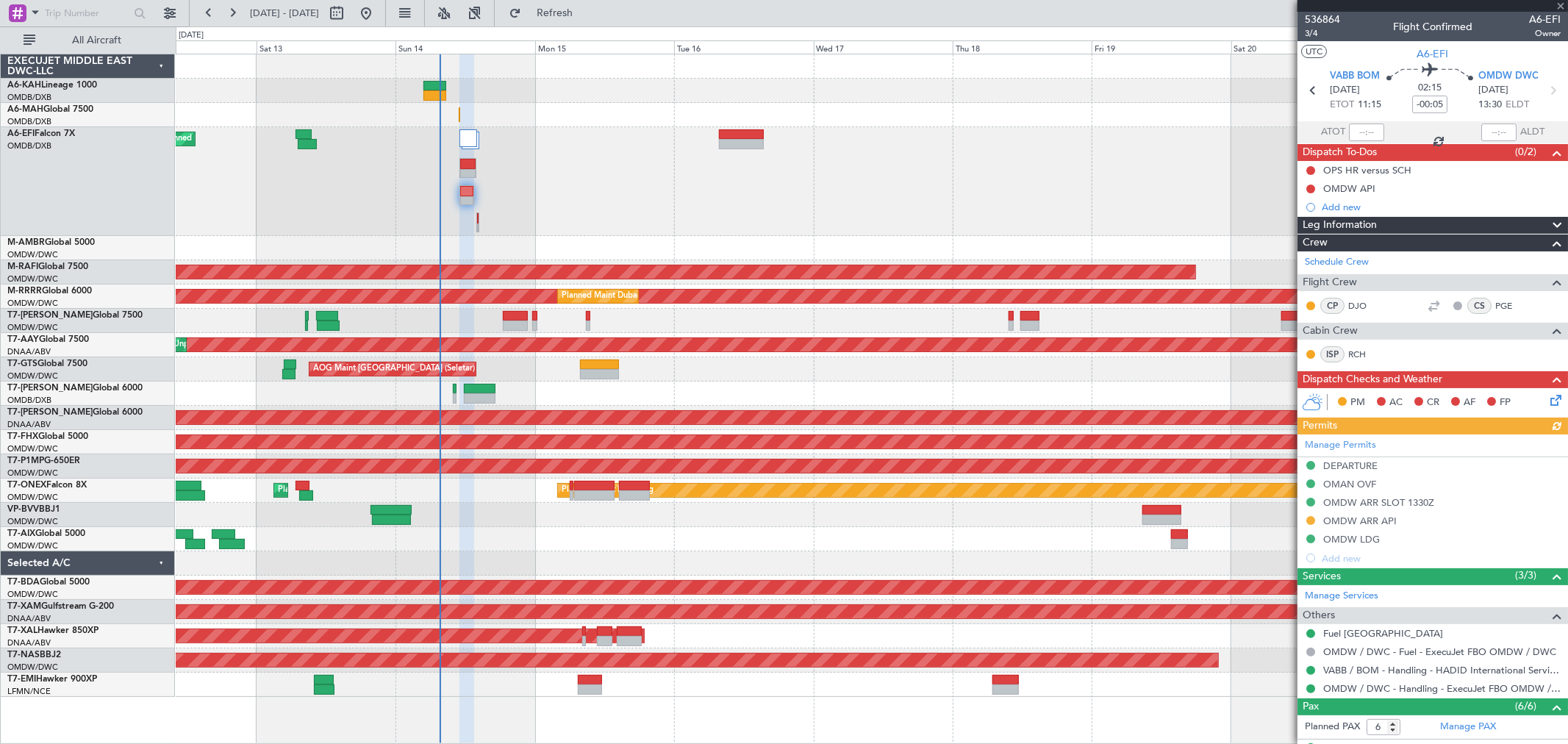
type input "[PERSON_NAME] ([PERSON_NAME])"
type input "7292"
click at [641, 202] on div "Planned Maint Dubai (Al Maktoum Intl)" at bounding box center [871, 181] width 1391 height 108
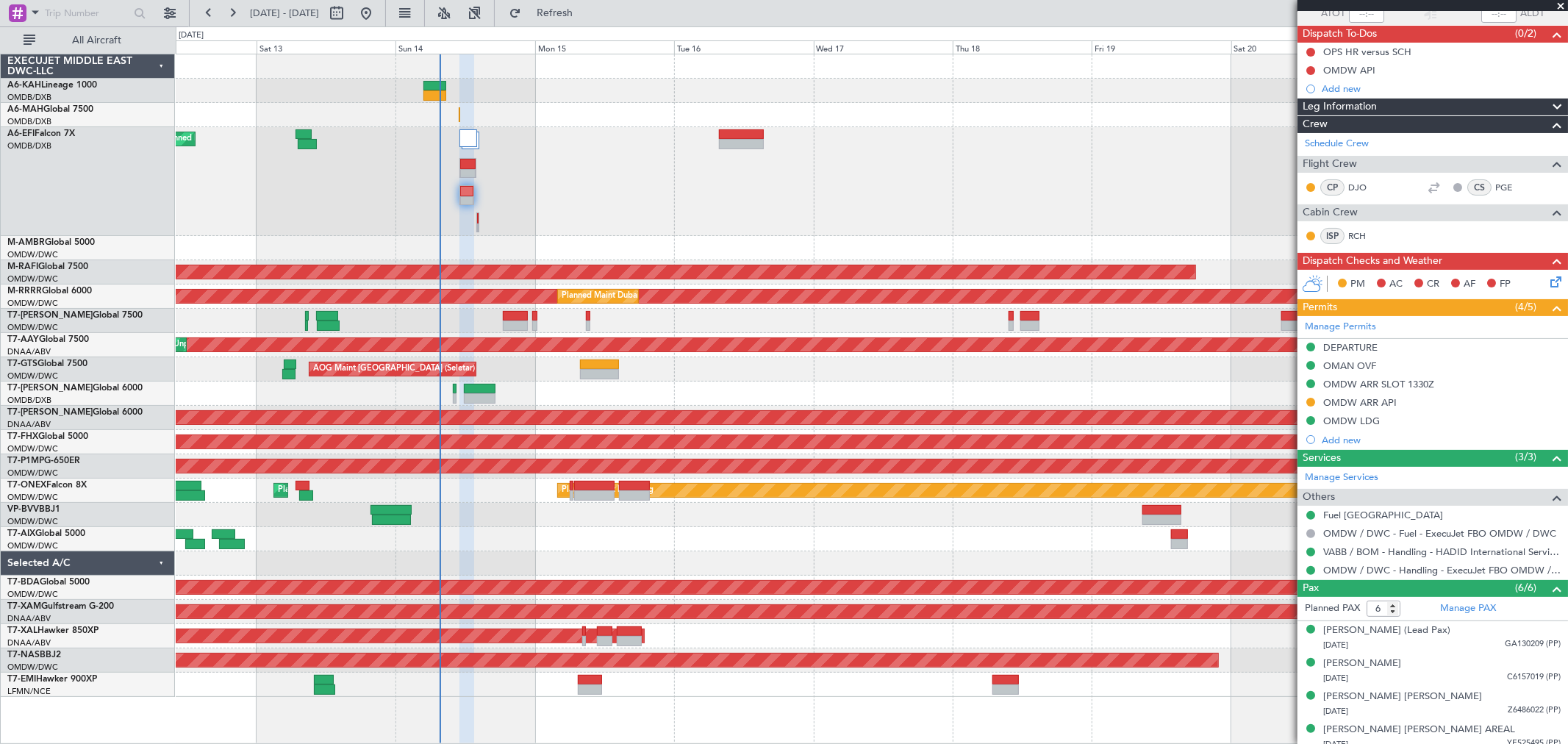
scroll to position [193, 0]
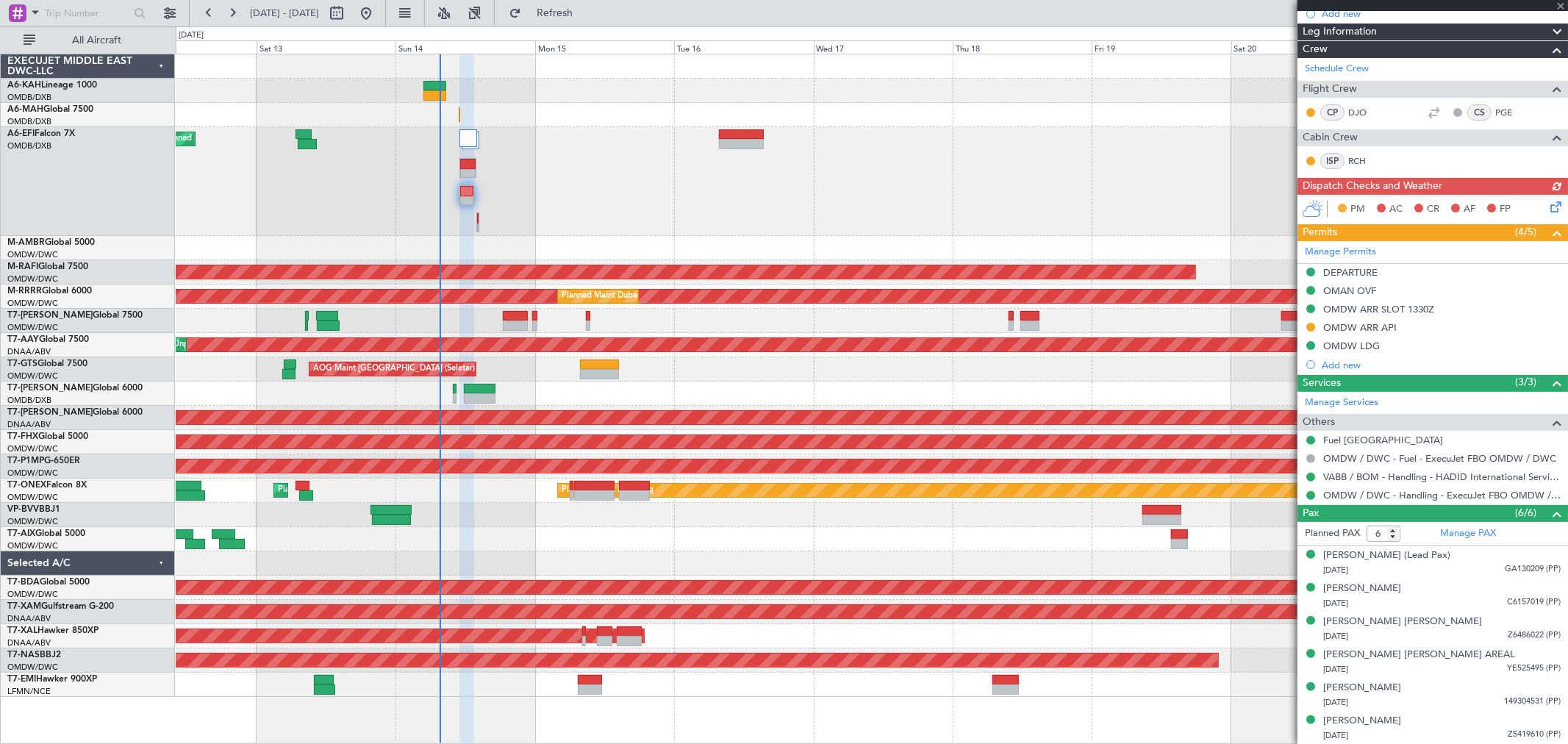
type input "[PERSON_NAME] ([PERSON_NAME])"
type input "7292"
type input "[PERSON_NAME] ([PERSON_NAME])"
type input "7292"
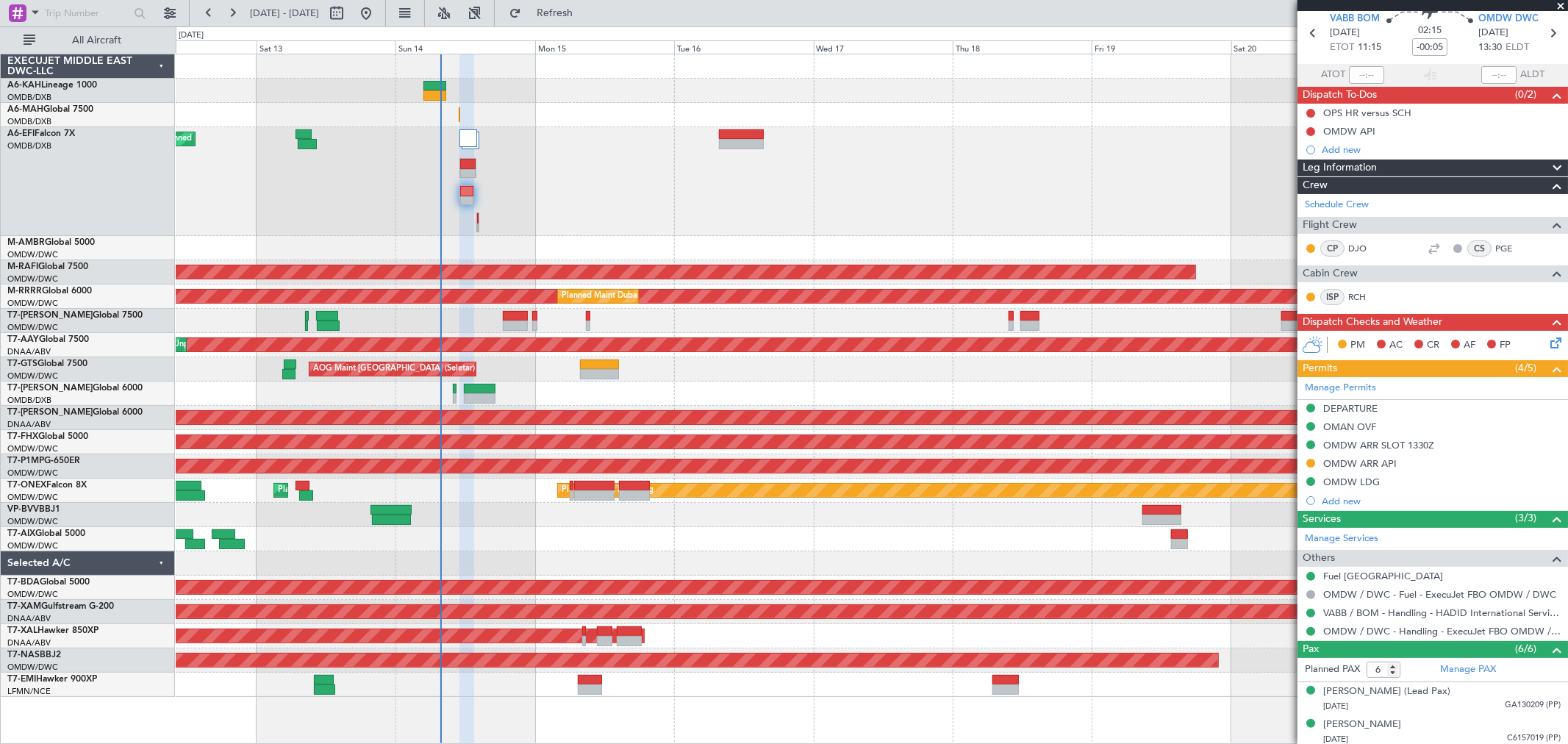
scroll to position [0, 0]
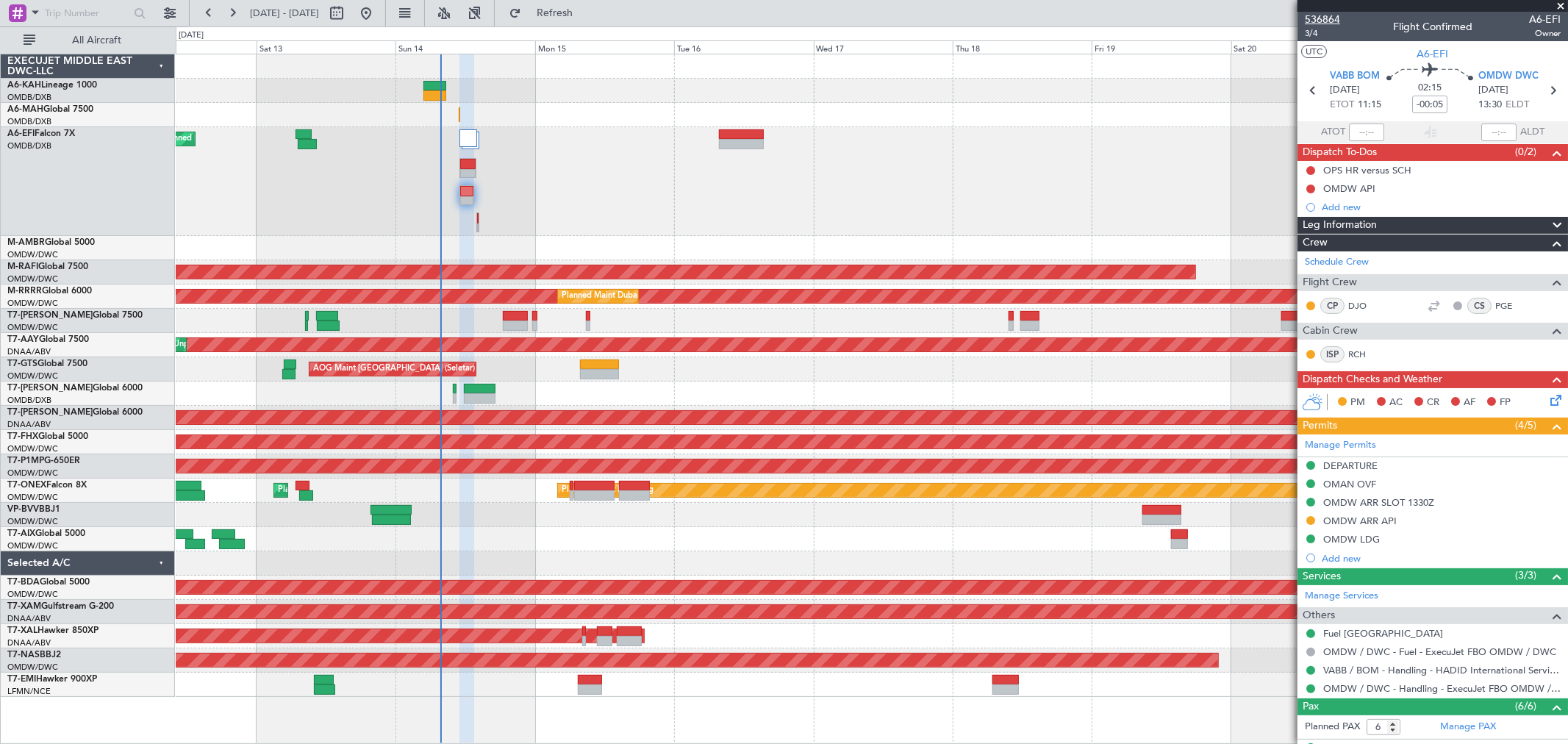
click at [1331, 13] on span "536864" at bounding box center [1322, 20] width 36 height 16
type input "[PERSON_NAME] ([PERSON_NAME])"
type input "7292"
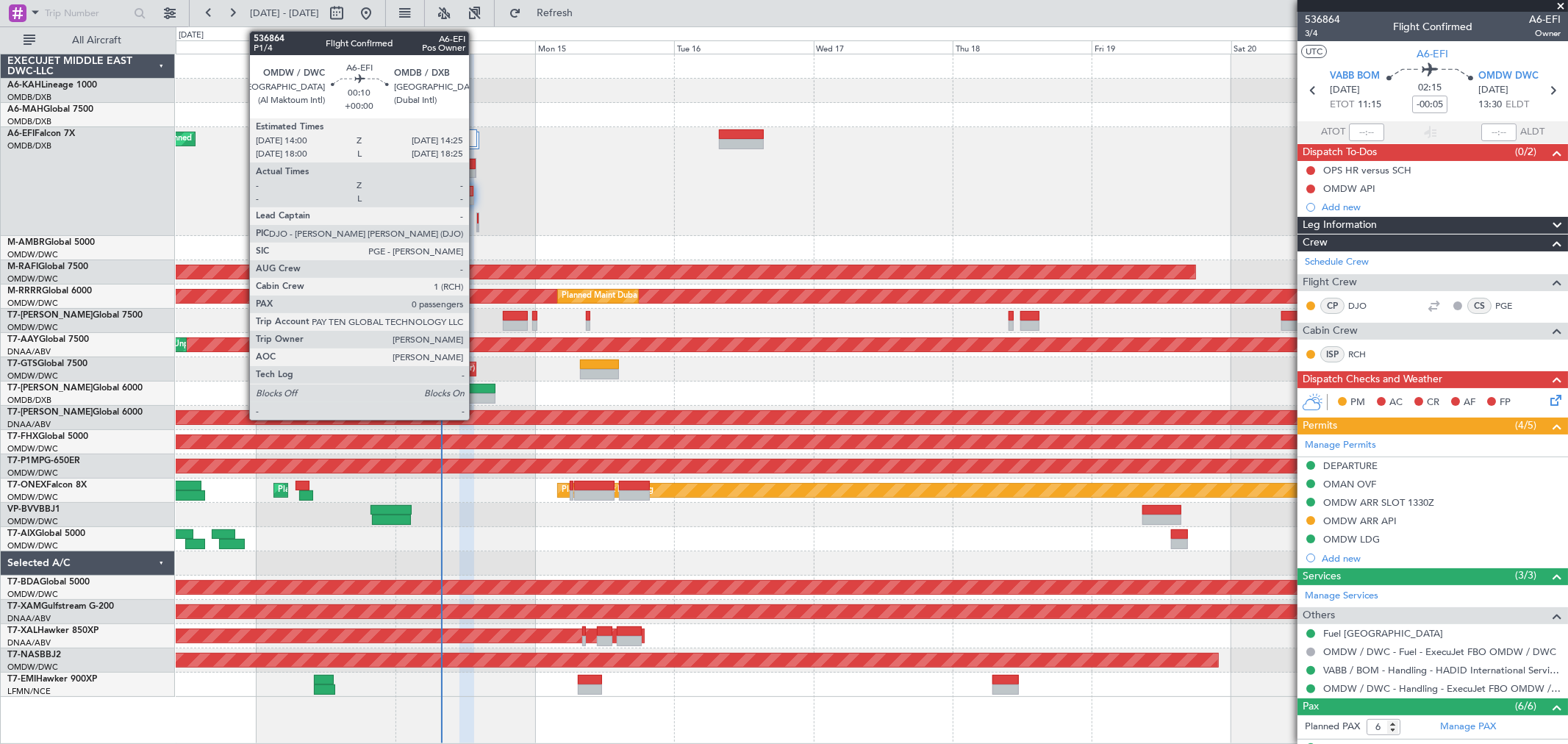
click at [477, 220] on div at bounding box center [478, 219] width 2 height 10
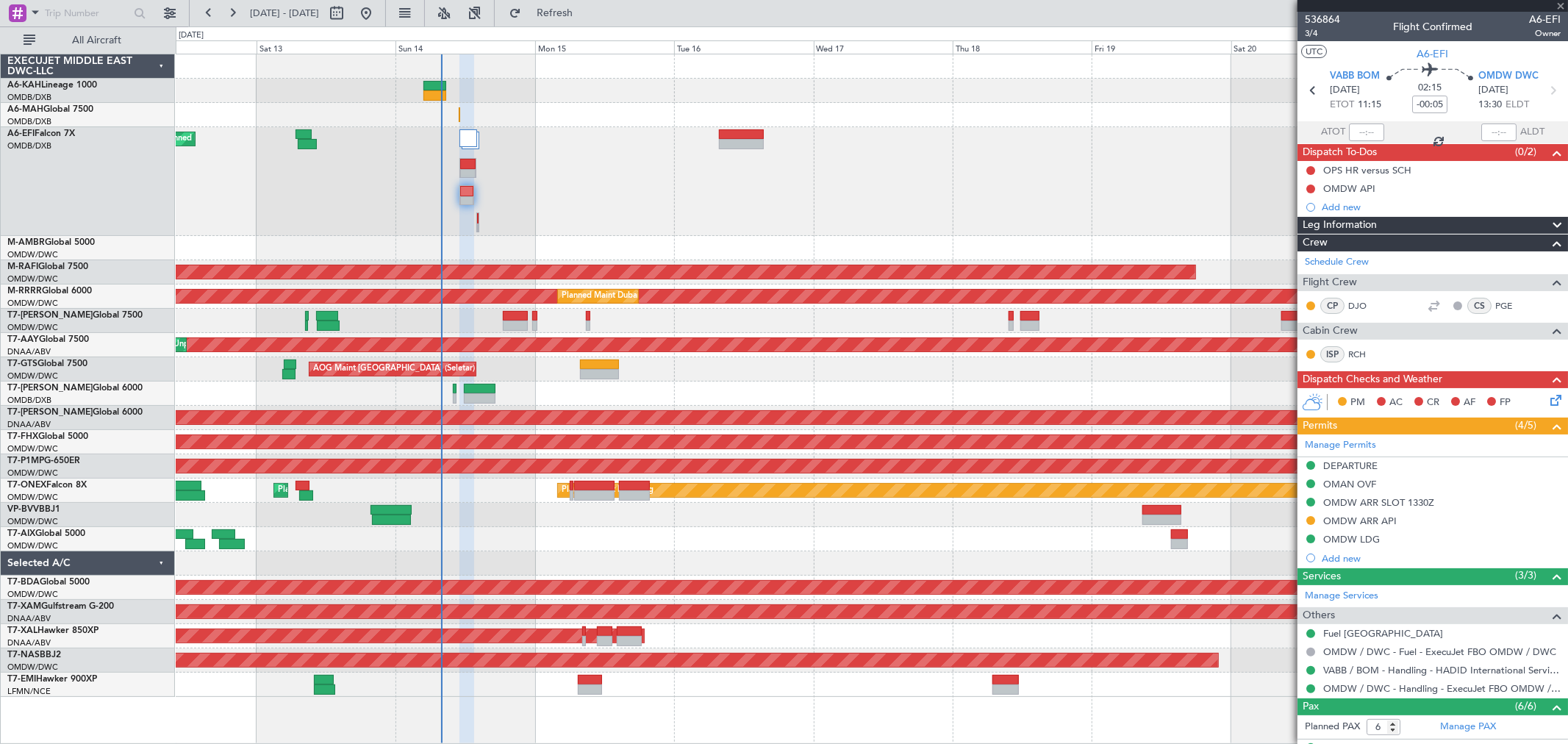
type input "0"
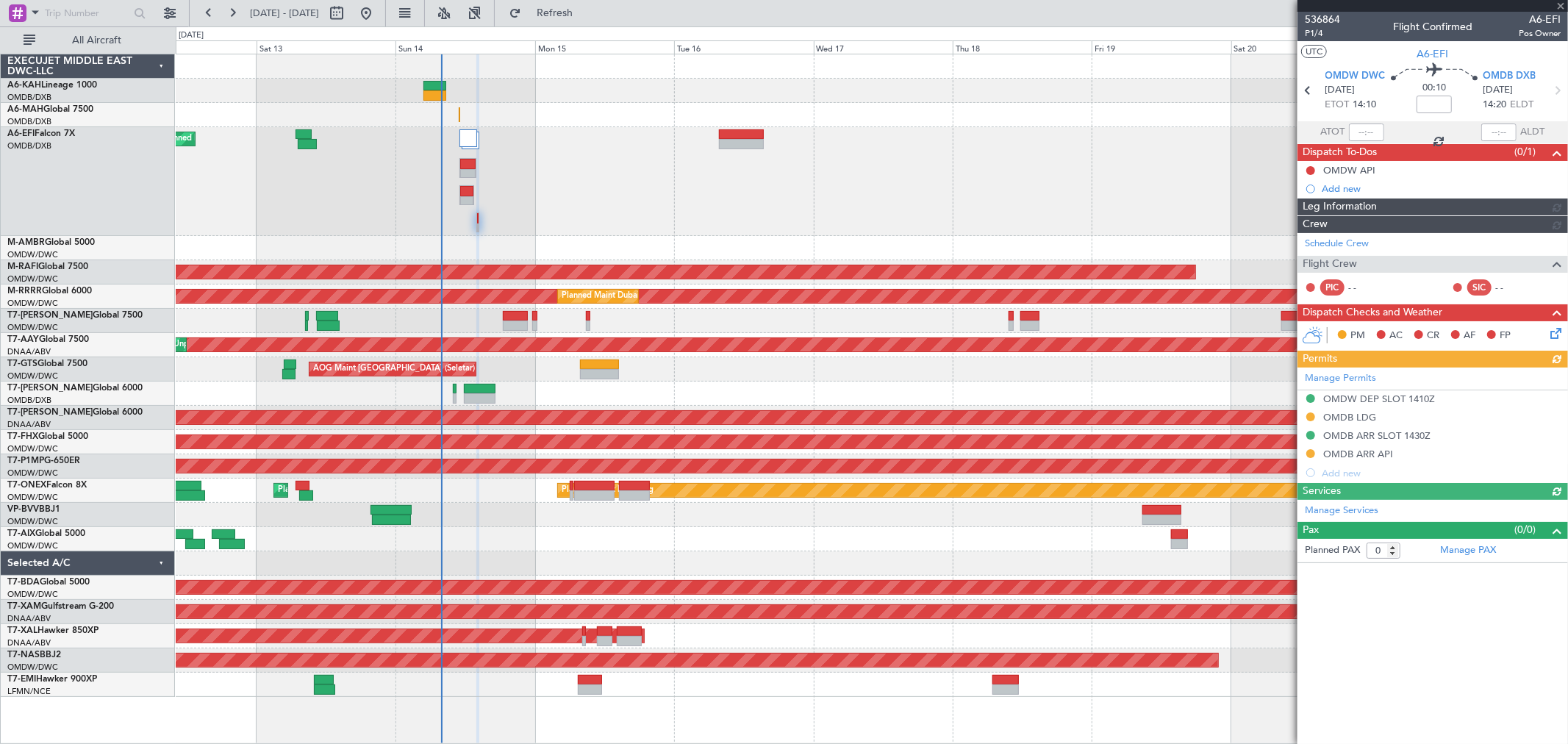
type input "[PERSON_NAME] ([PERSON_NAME])"
type input "7293"
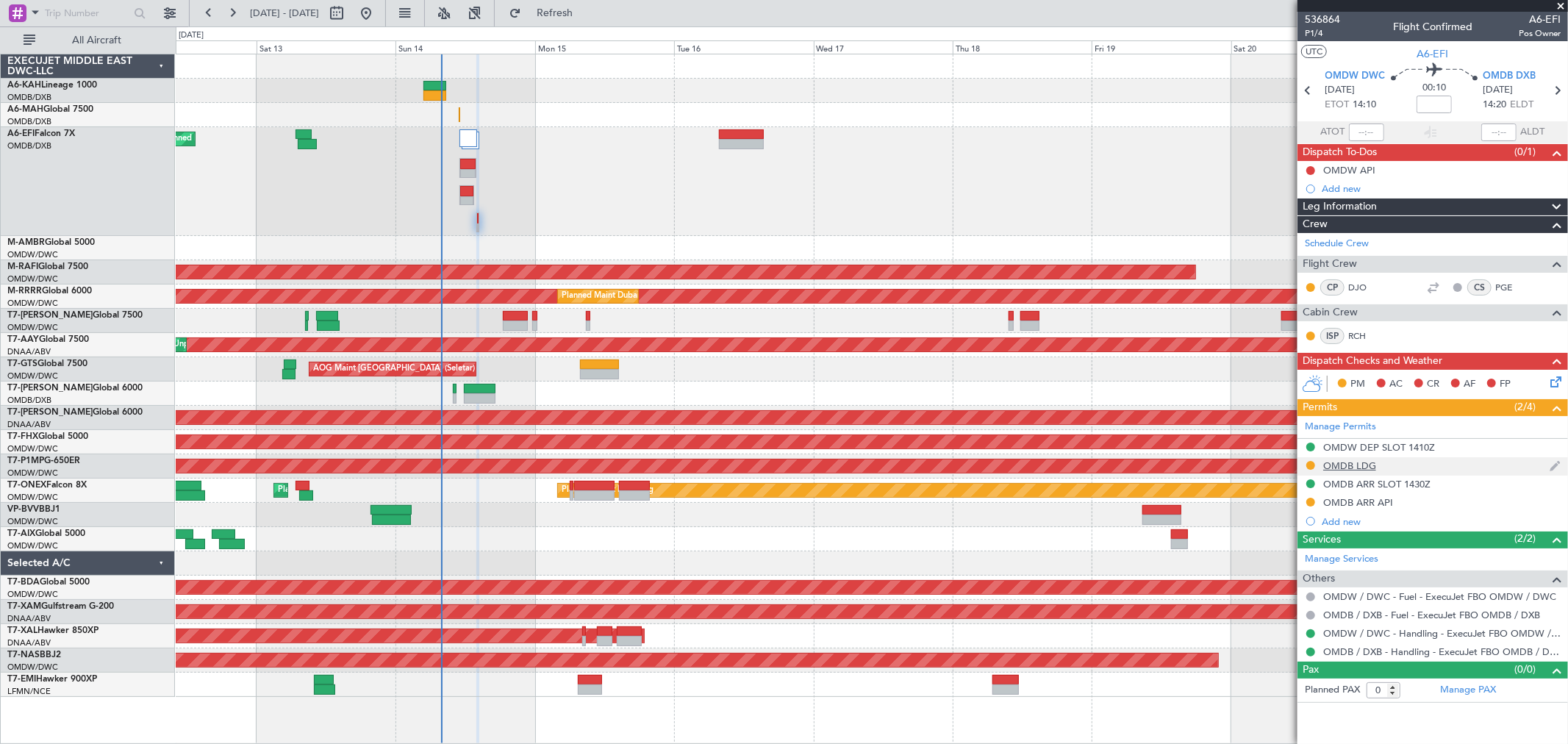
click at [1356, 464] on div "OMDB LDG" at bounding box center [1349, 466] width 53 height 12
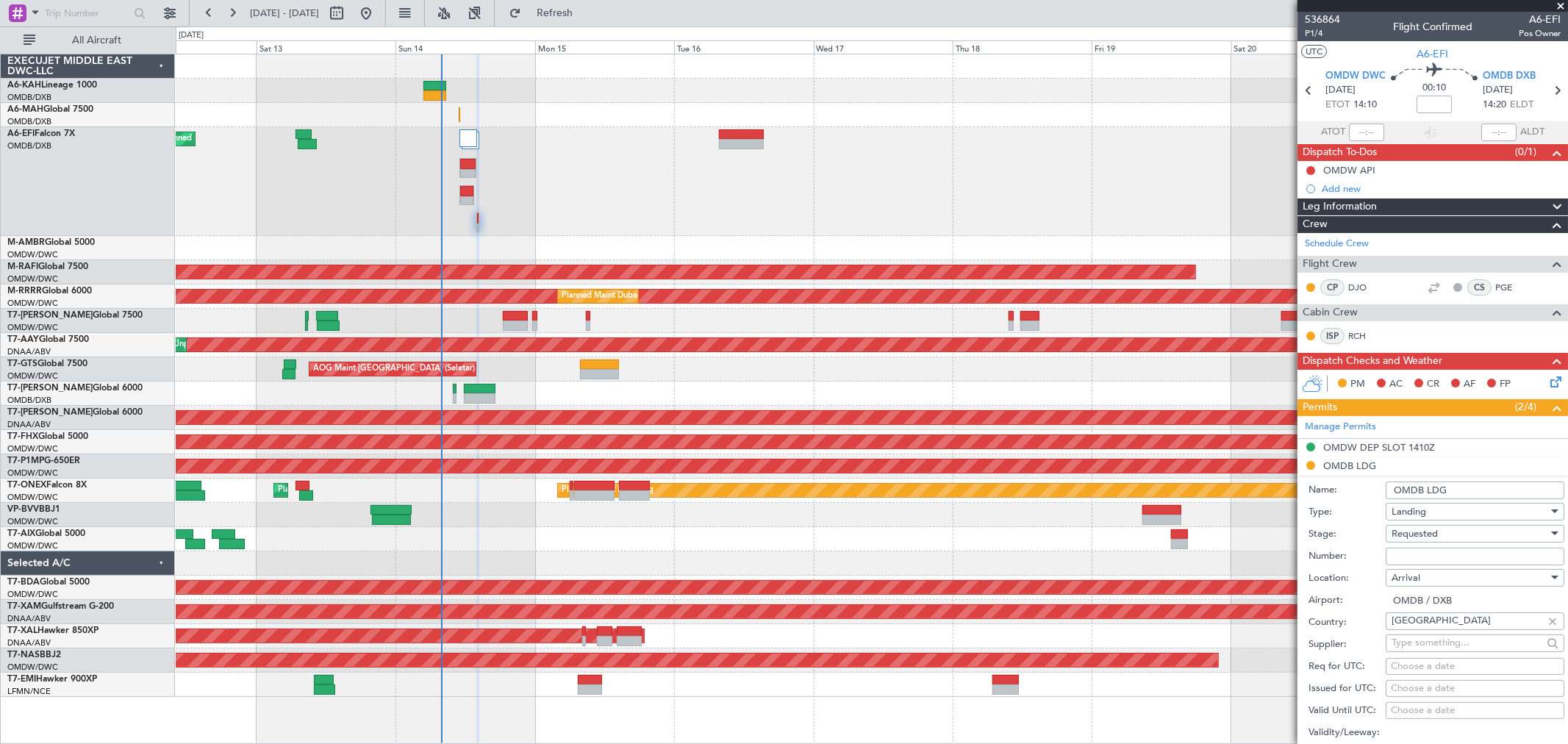
click at [1409, 553] on input "Number:" at bounding box center [1474, 557] width 179 height 17
paste input "LP/2025/12504"
type input "LP/2025/12504"
click at [1406, 538] on span "Requested" at bounding box center [1414, 533] width 46 height 13
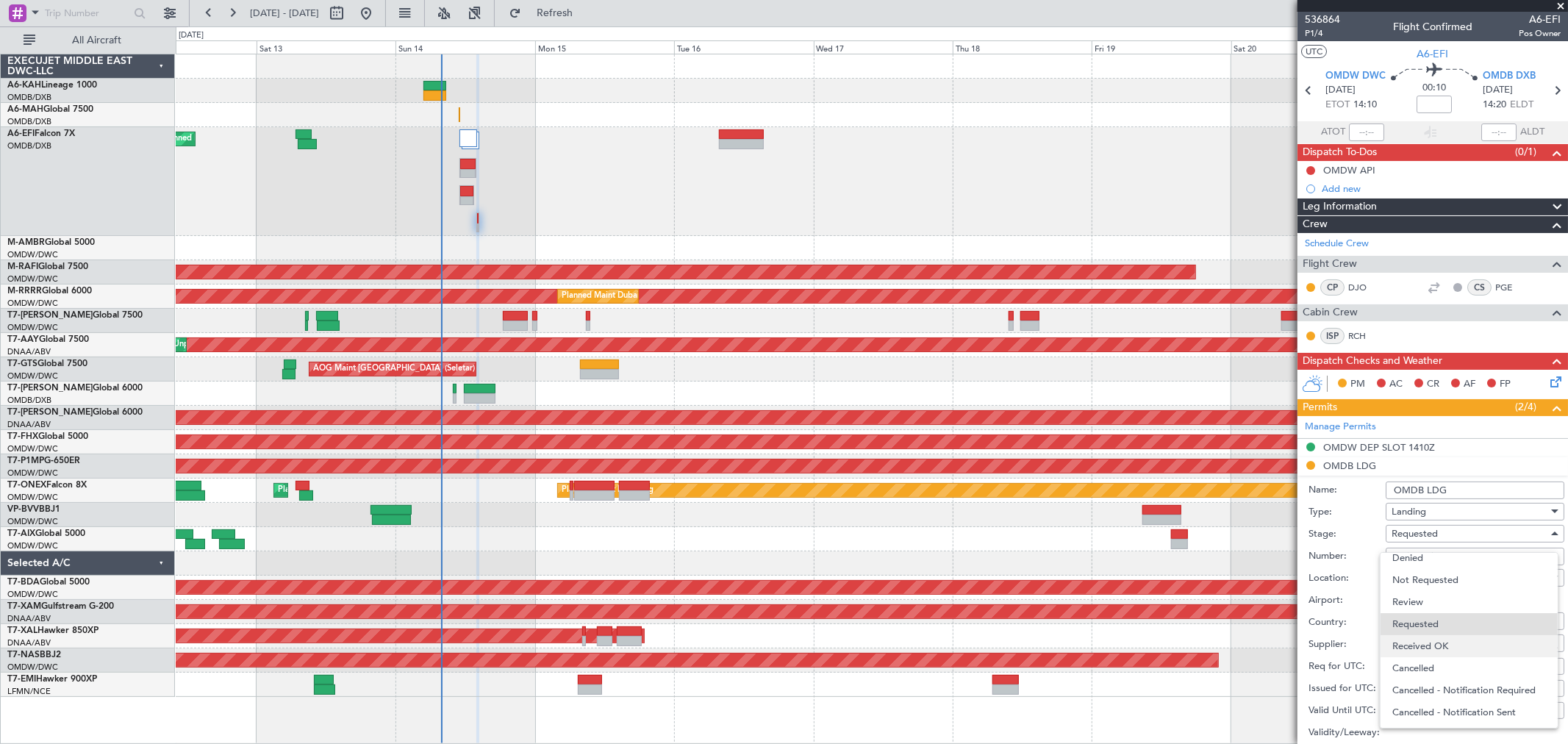
click at [1428, 647] on span "Received OK" at bounding box center [1468, 646] width 153 height 22
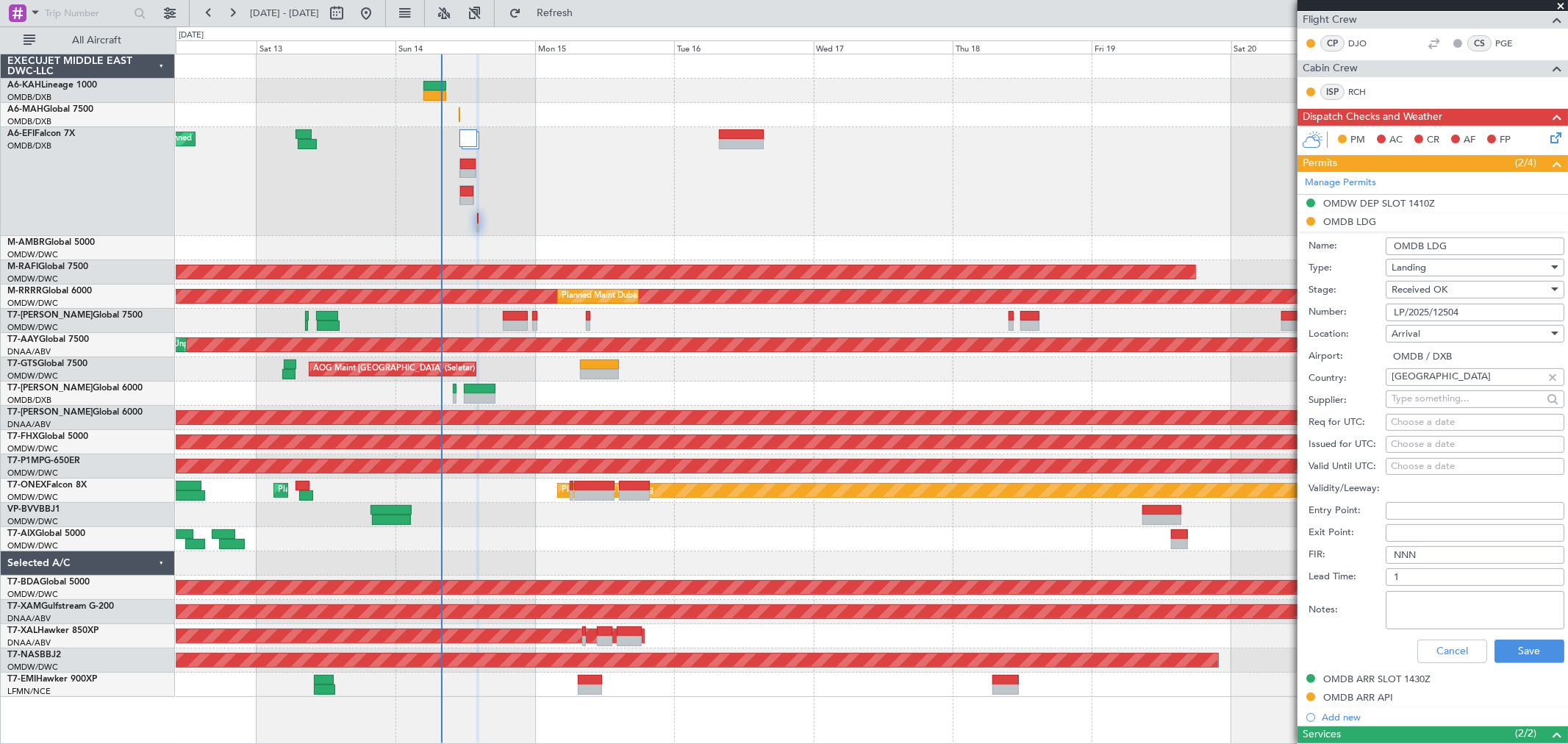
scroll to position [245, 0]
click at [1512, 652] on button "Save" at bounding box center [1529, 650] width 70 height 23
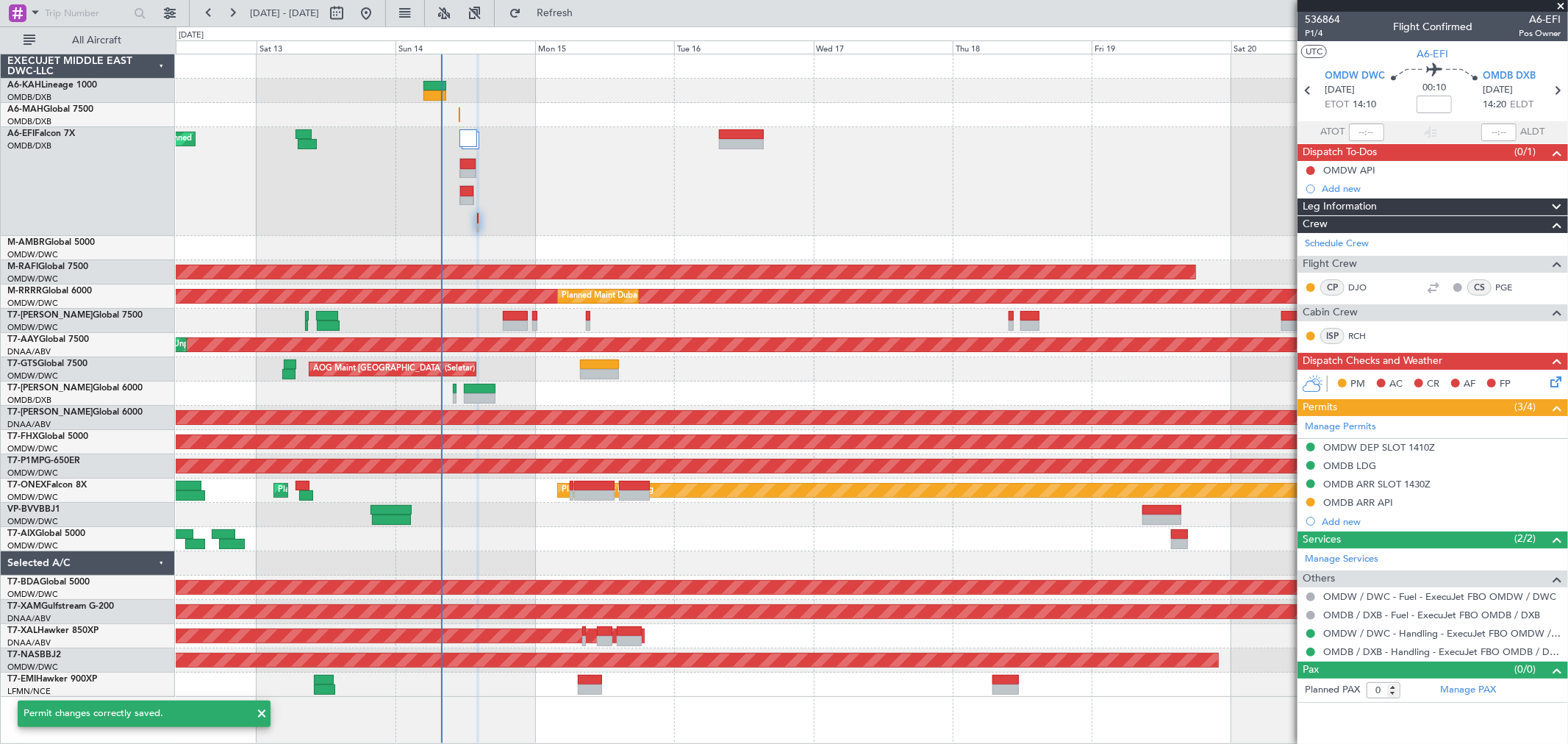
scroll to position [0, 0]
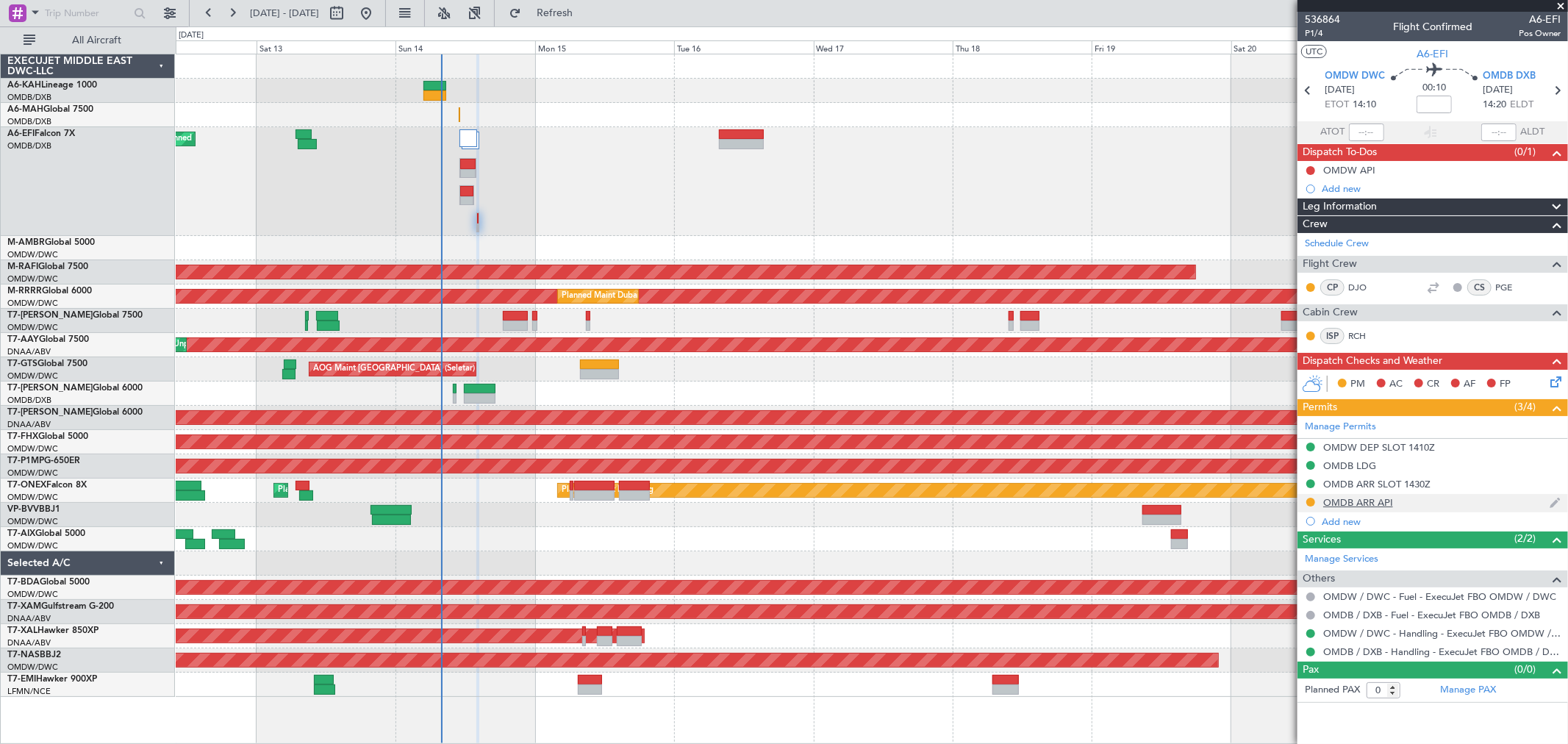
click at [1370, 496] on div "OMDB ARR API" at bounding box center [1357, 502] width 70 height 12
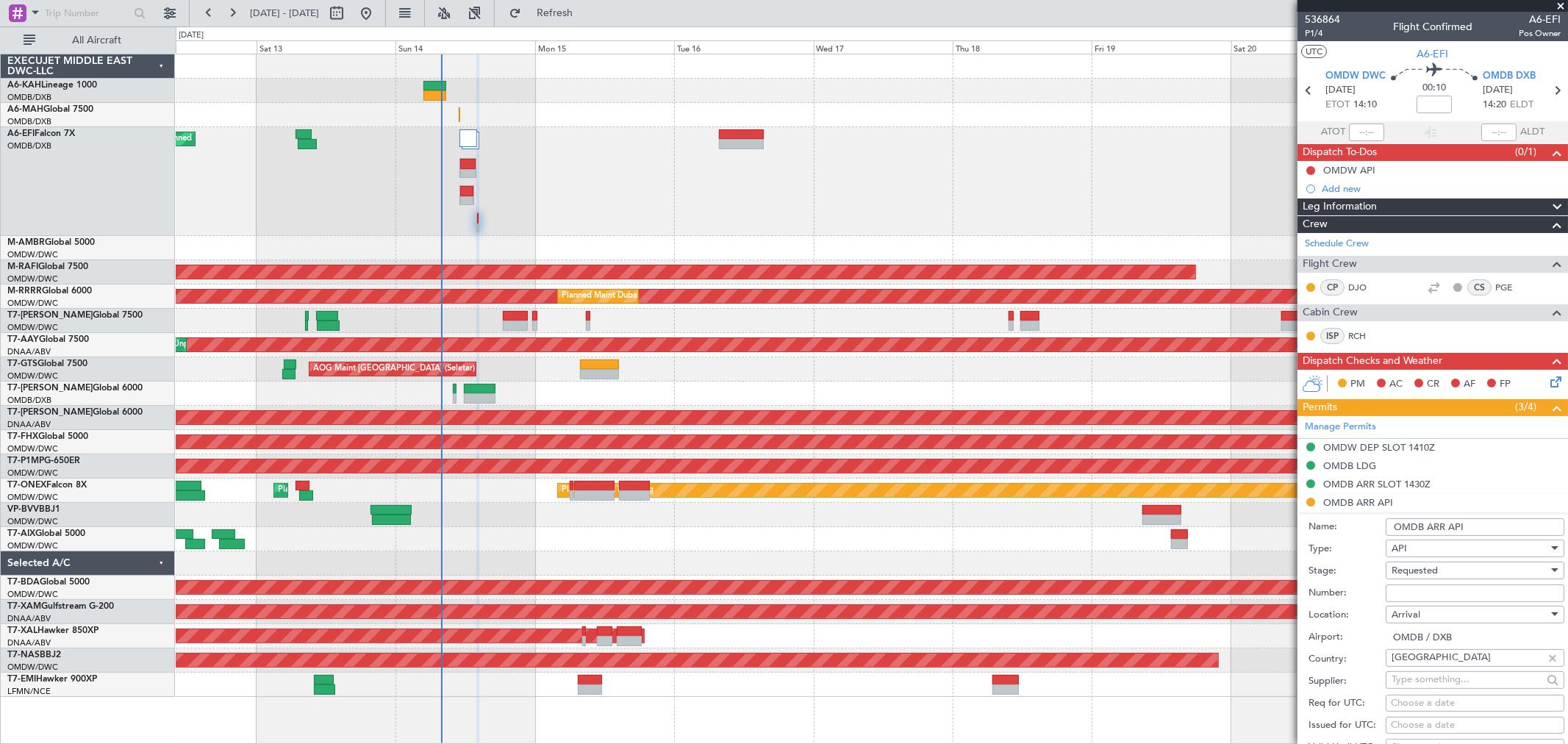
click at [1414, 588] on input "Number:" at bounding box center [1474, 593] width 179 height 17
click at [1355, 616] on label "Location:" at bounding box center [1346, 615] width 77 height 15
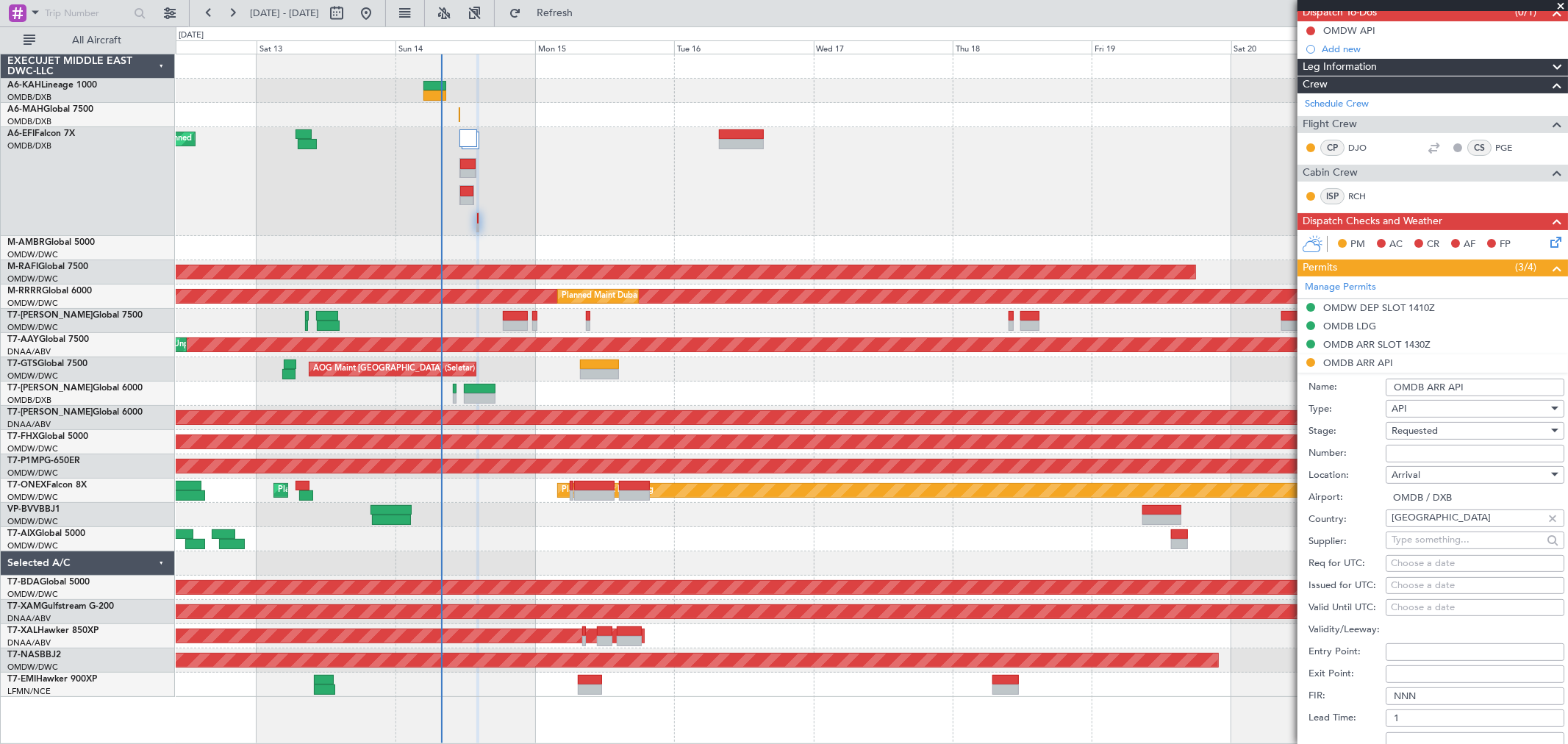
scroll to position [245, 0]
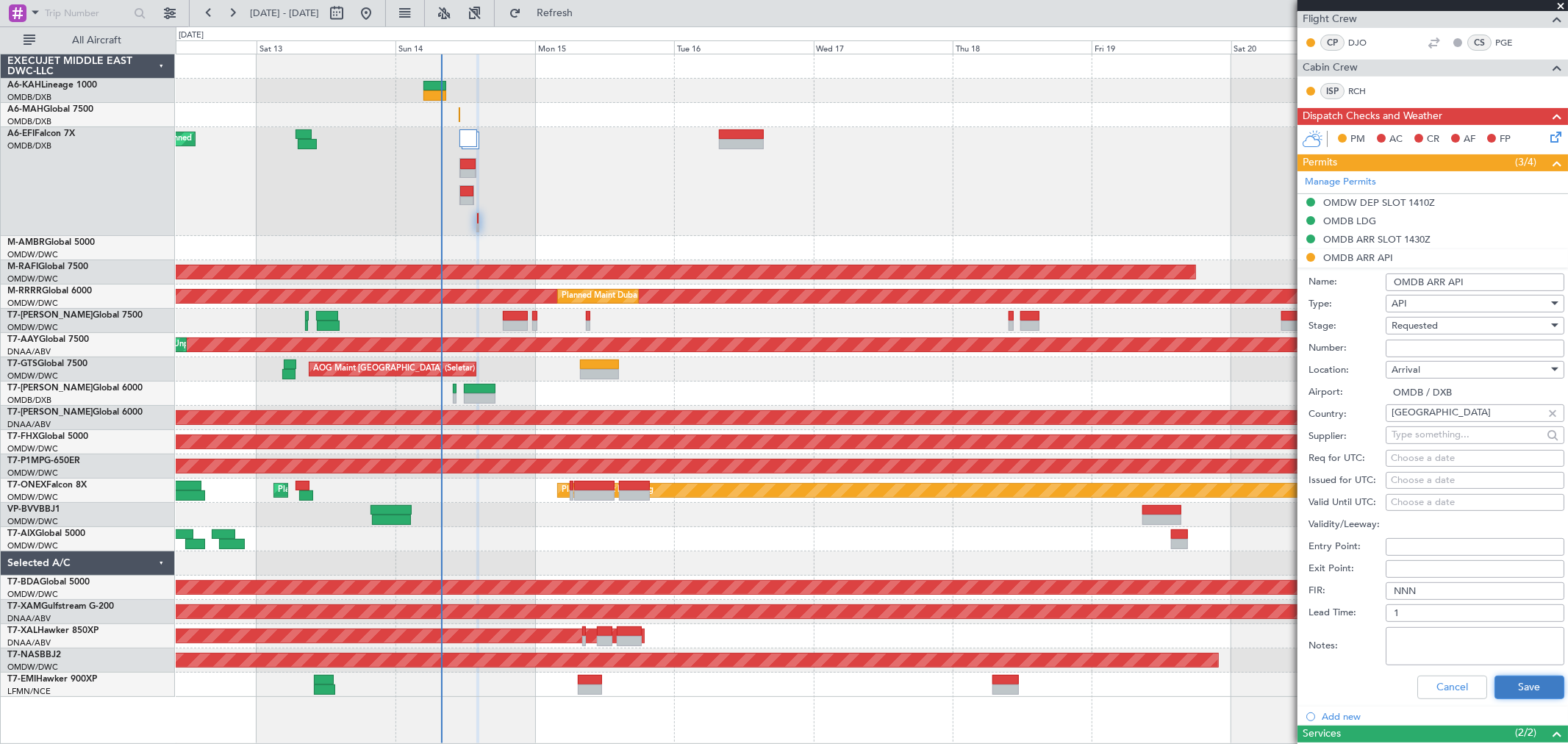
click at [1519, 688] on button "Save" at bounding box center [1529, 687] width 70 height 23
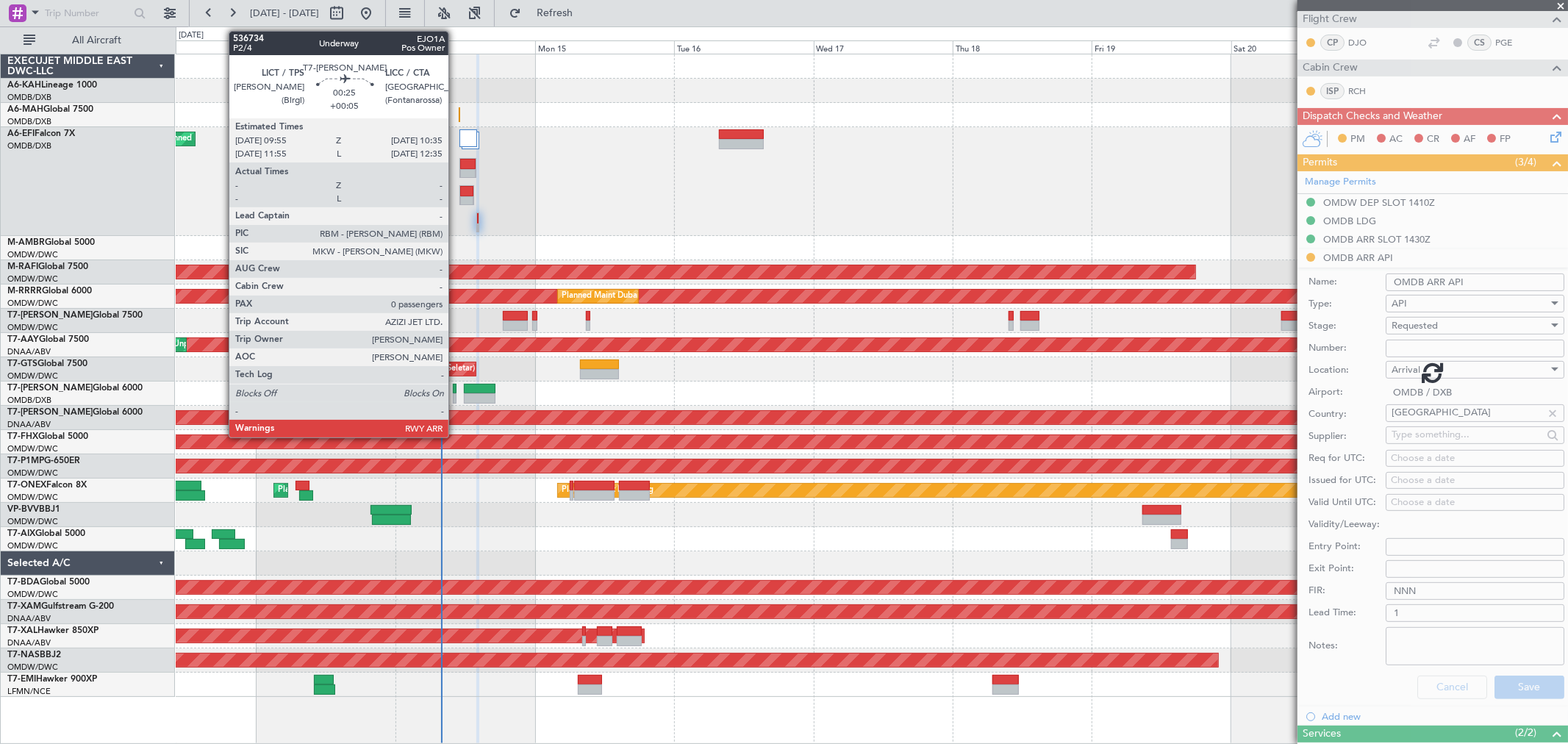
scroll to position [0, 0]
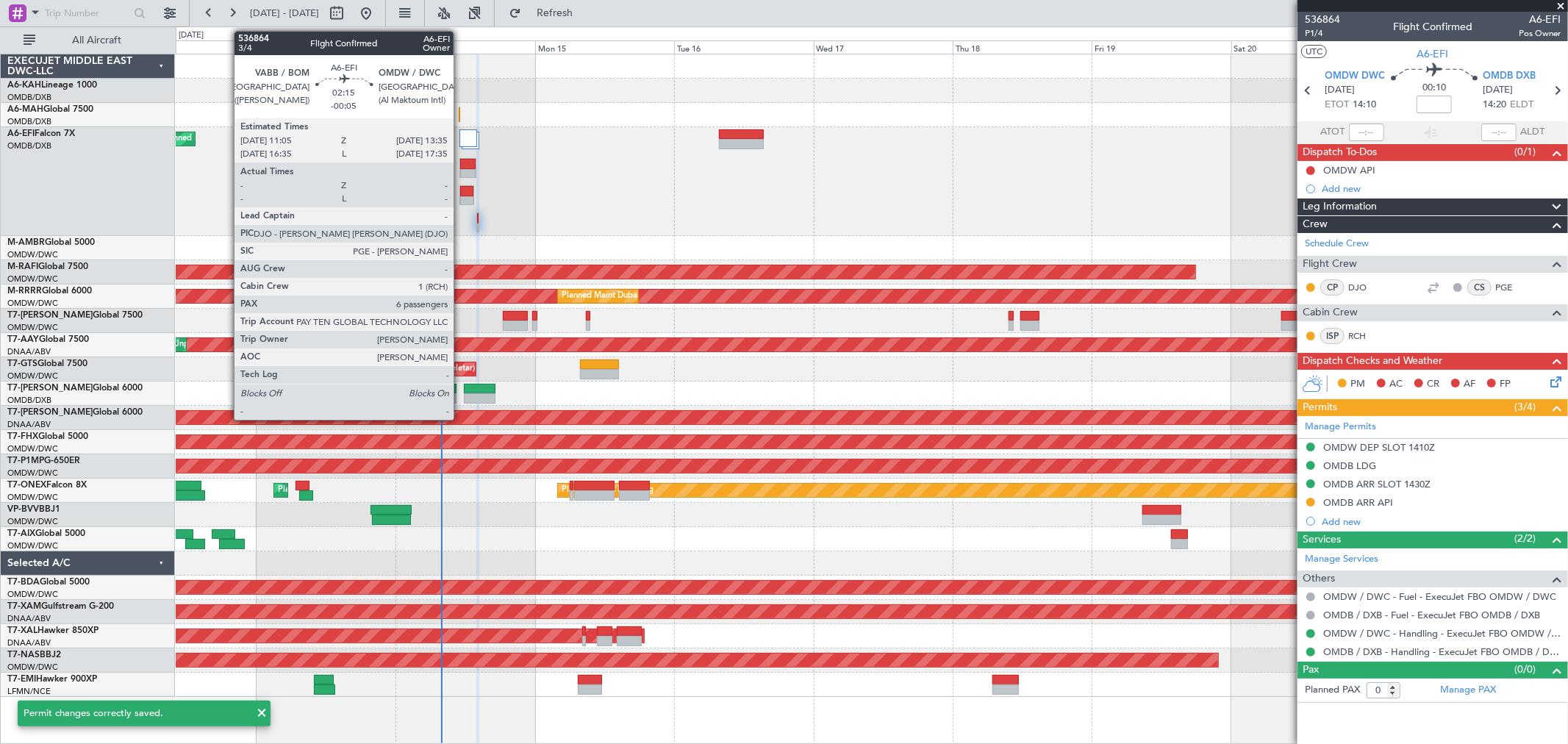
click at [461, 202] on div at bounding box center [466, 201] width 13 height 10
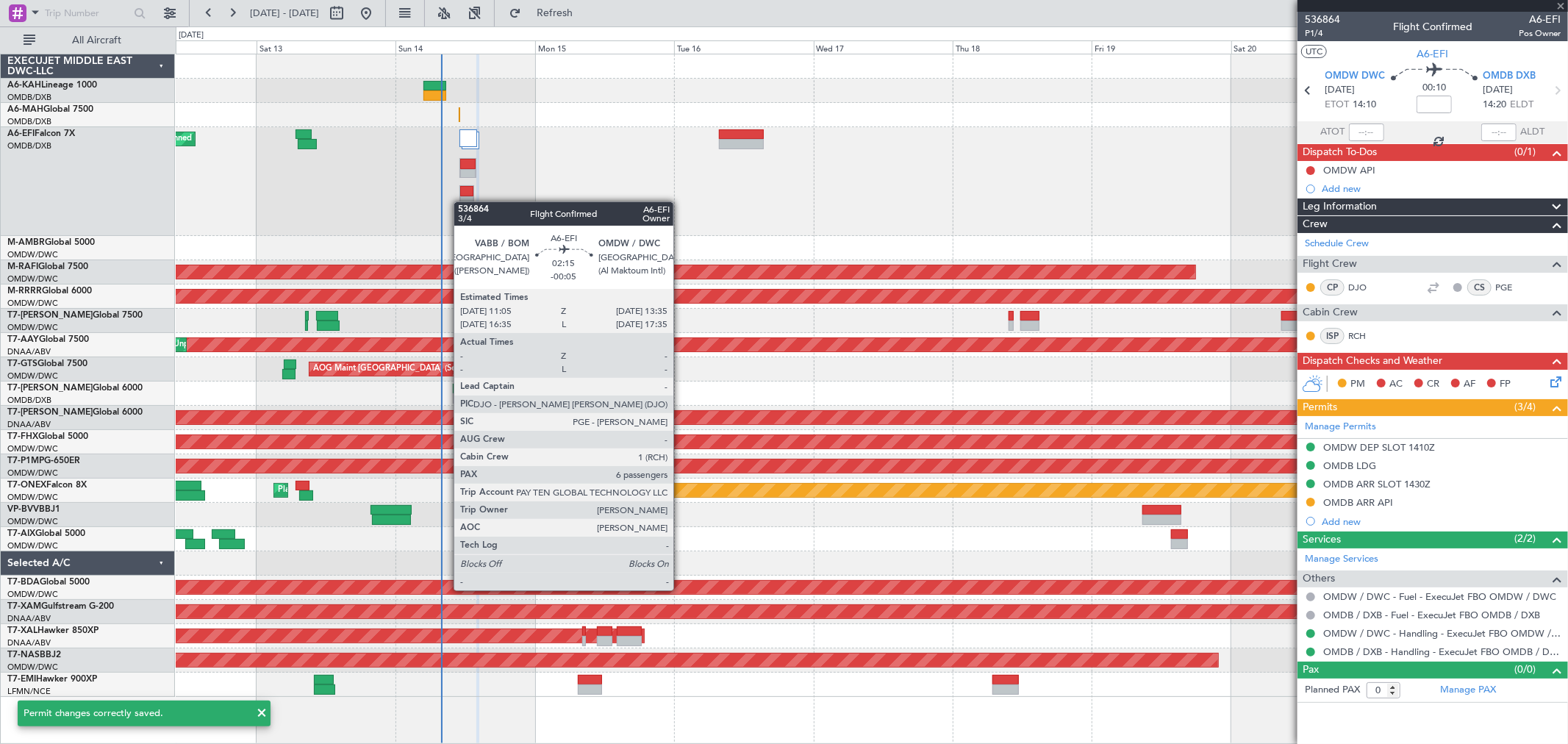
type input "-00:05"
type input "6"
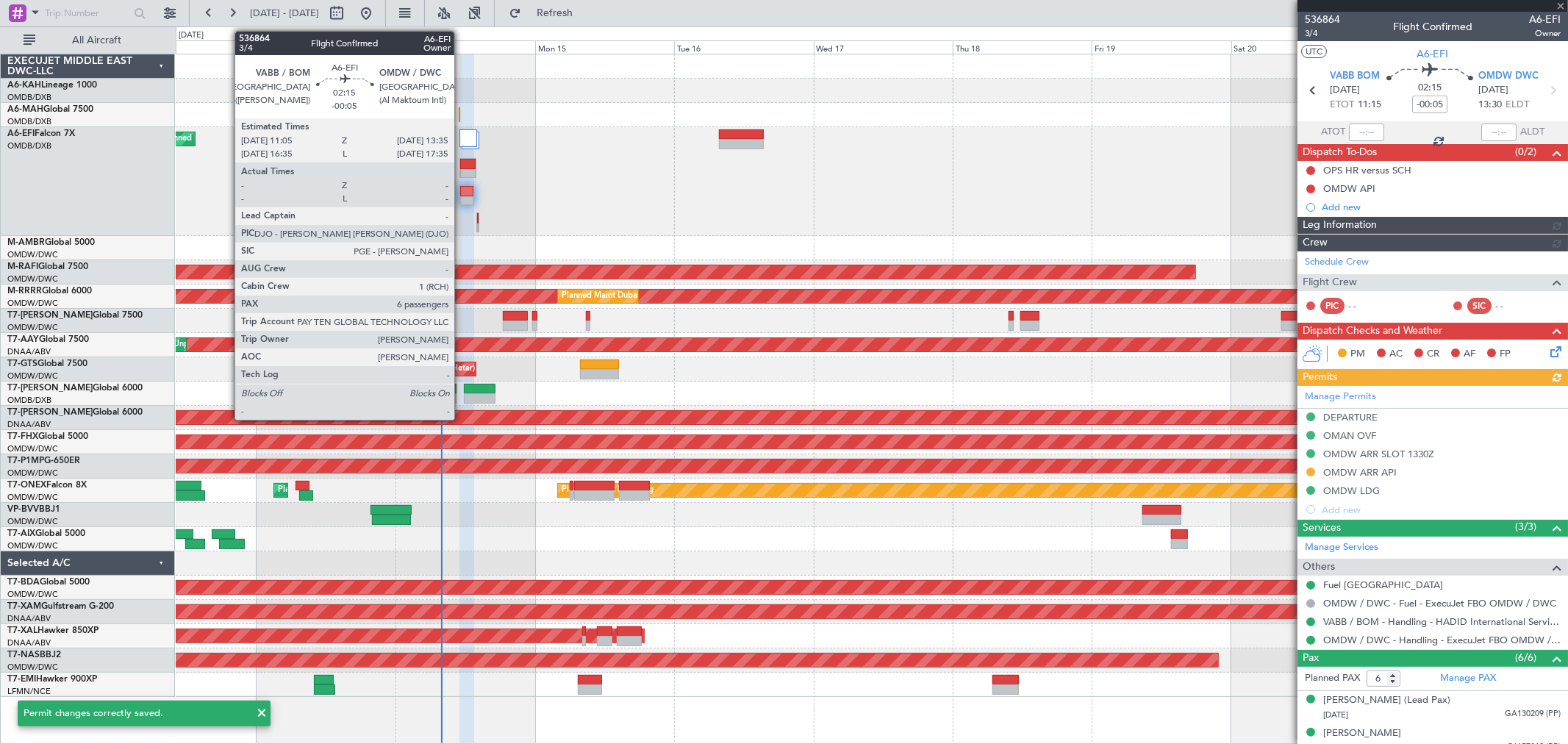
type input "[PERSON_NAME] ([PERSON_NAME])"
type input "7292"
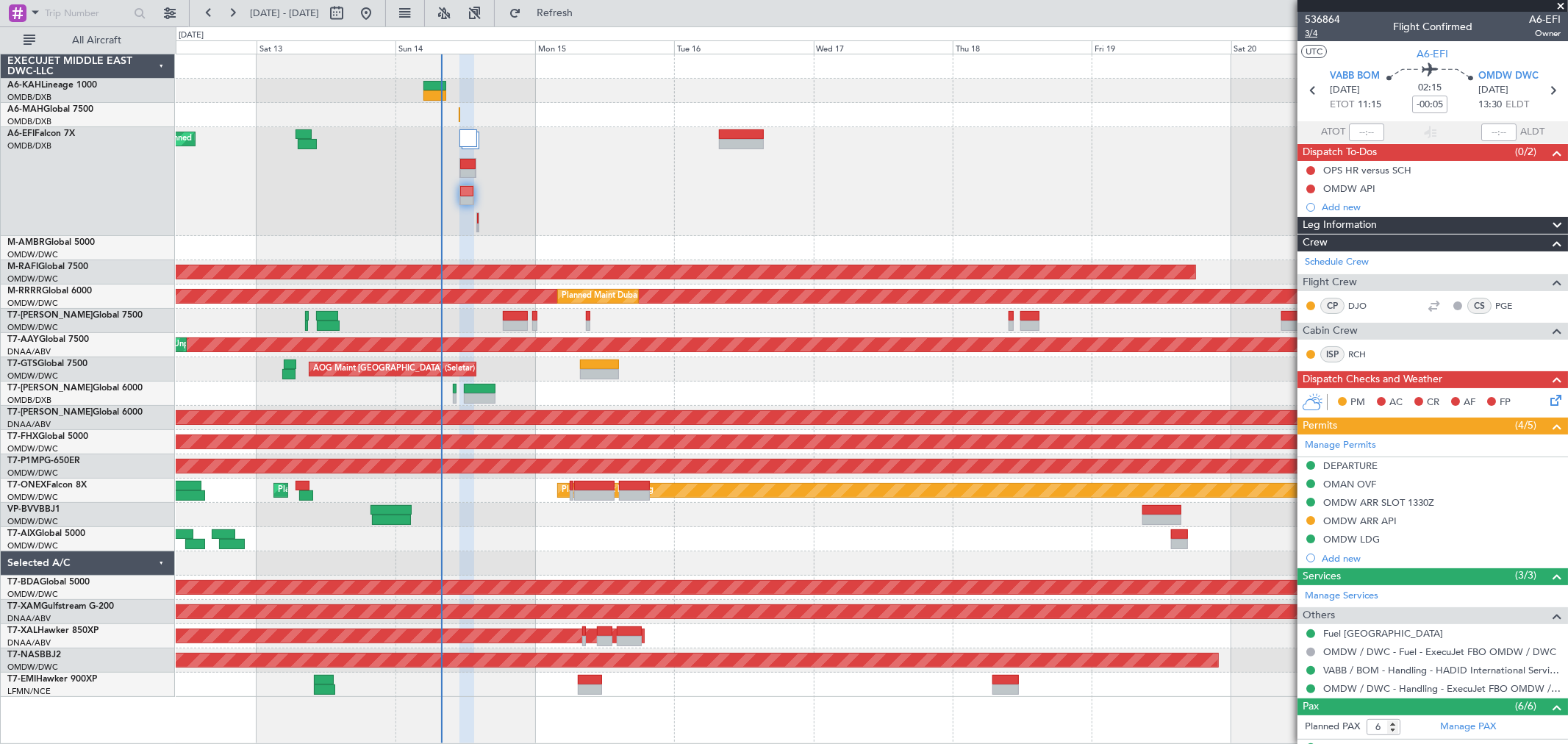
click at [1318, 36] on span "3/4" at bounding box center [1322, 33] width 36 height 12
type input "[PERSON_NAME] ([PERSON_NAME])"
type input "7292"
click at [1312, 167] on button at bounding box center [1311, 171] width 9 height 9
click at [1306, 230] on span "Completed" at bounding box center [1317, 235] width 49 height 15
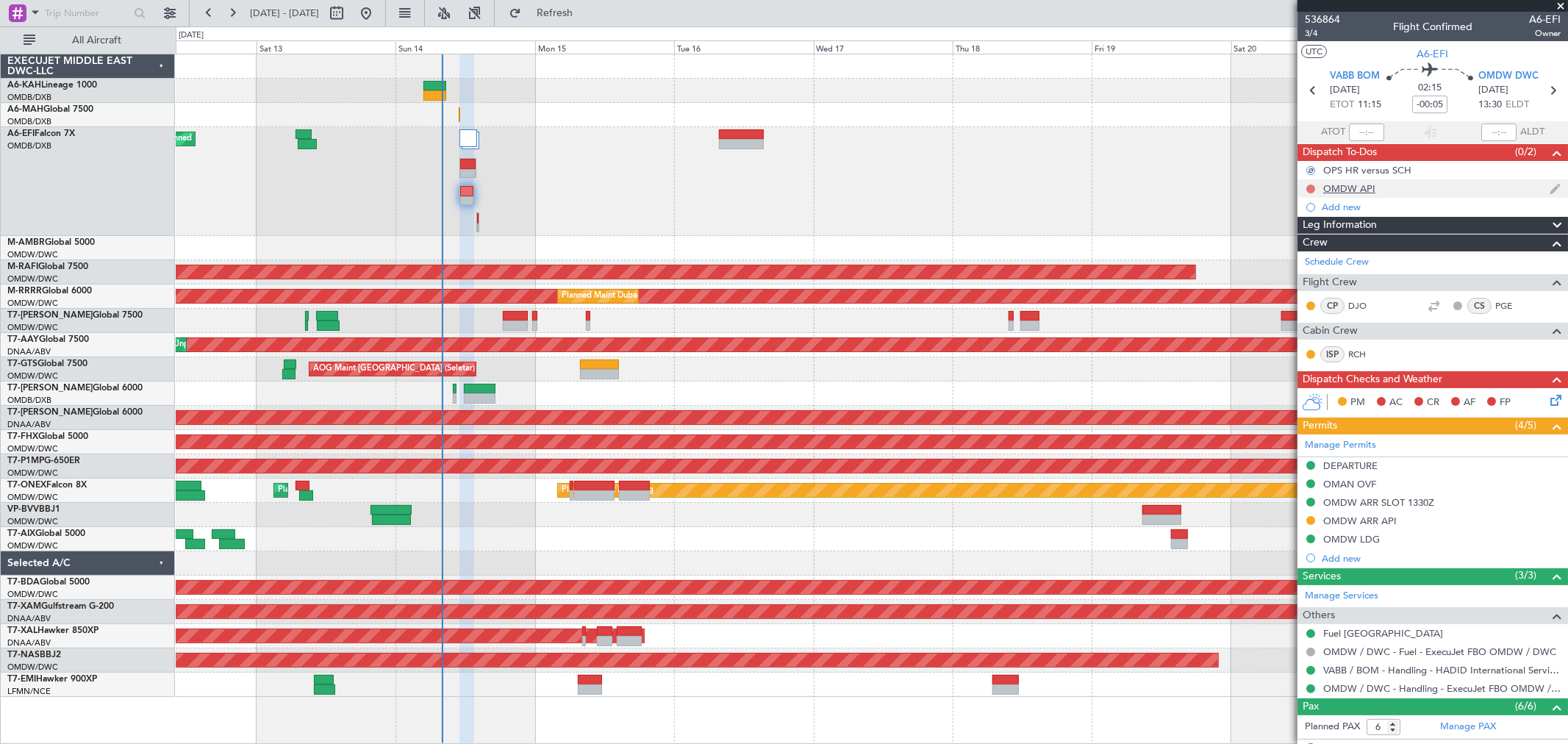
click at [1308, 186] on button at bounding box center [1311, 189] width 9 height 9
click at [1321, 254] on span "Completed" at bounding box center [1317, 253] width 49 height 15
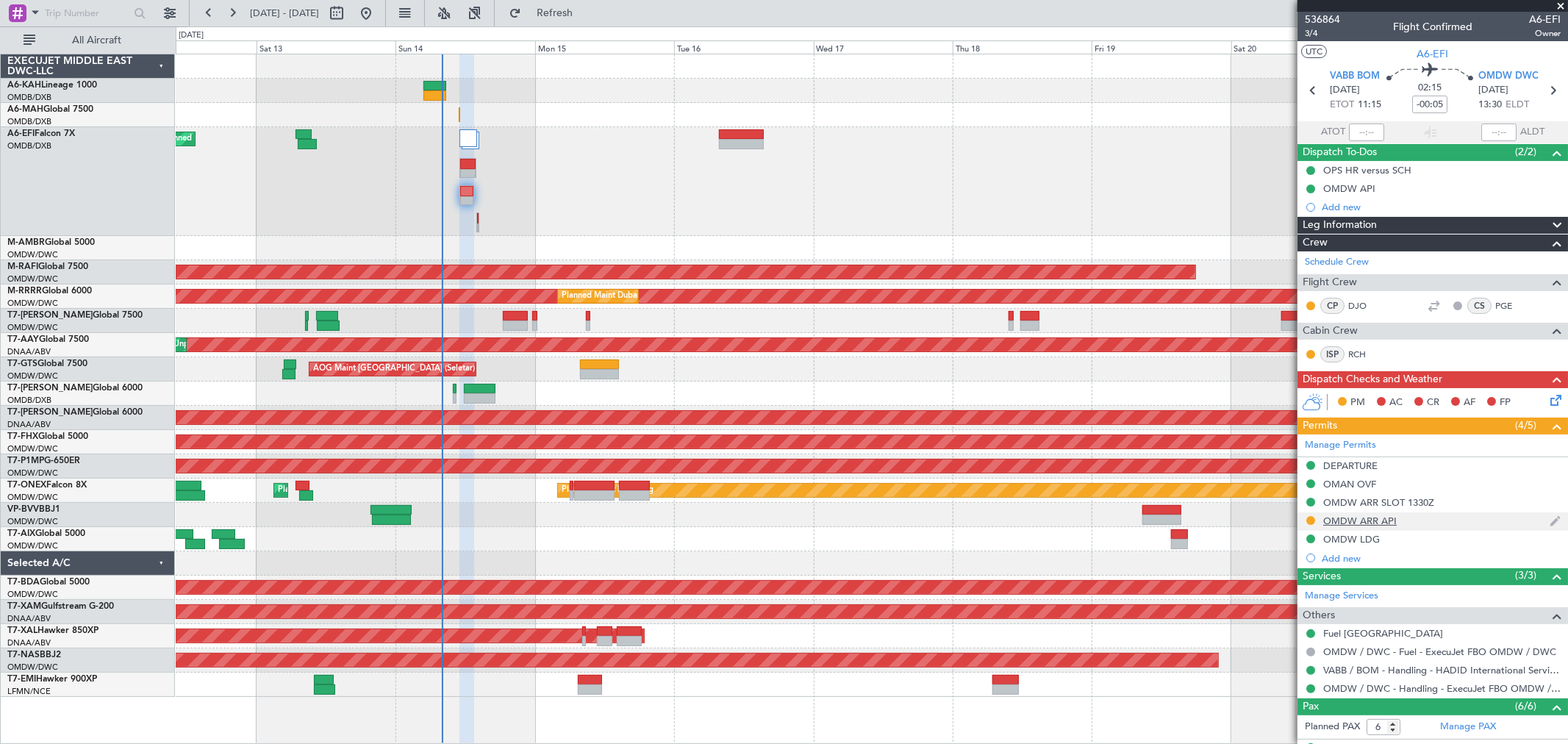
click at [1396, 525] on div "OMDW ARR API" at bounding box center [1433, 521] width 270 height 18
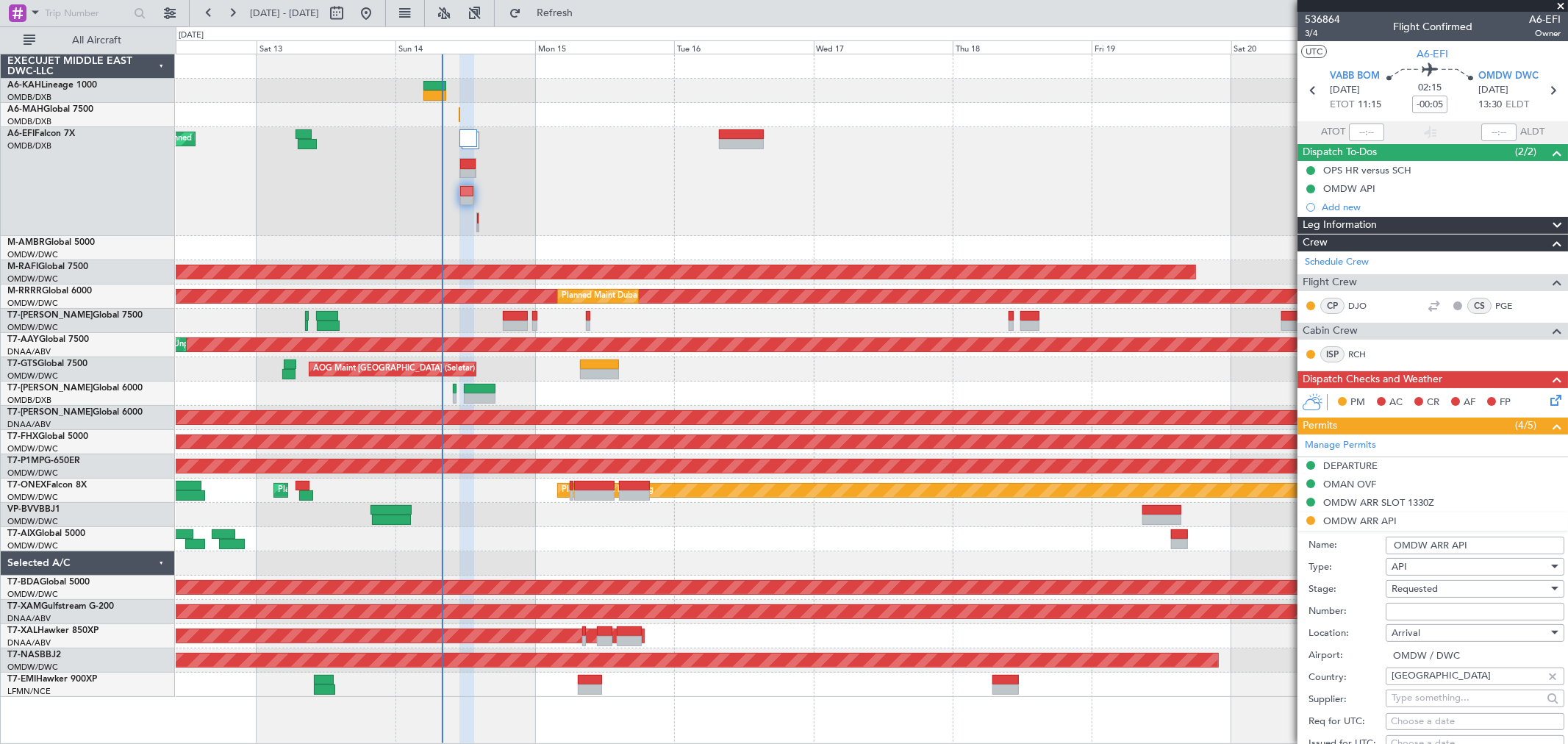
click at [1409, 609] on input "Number:" at bounding box center [1474, 611] width 179 height 17
type input "FILED AND SAVED IN LAN"
click at [1433, 583] on span "Requested" at bounding box center [1414, 589] width 46 height 13
click at [1413, 699] on span "Received OK" at bounding box center [1468, 707] width 153 height 22
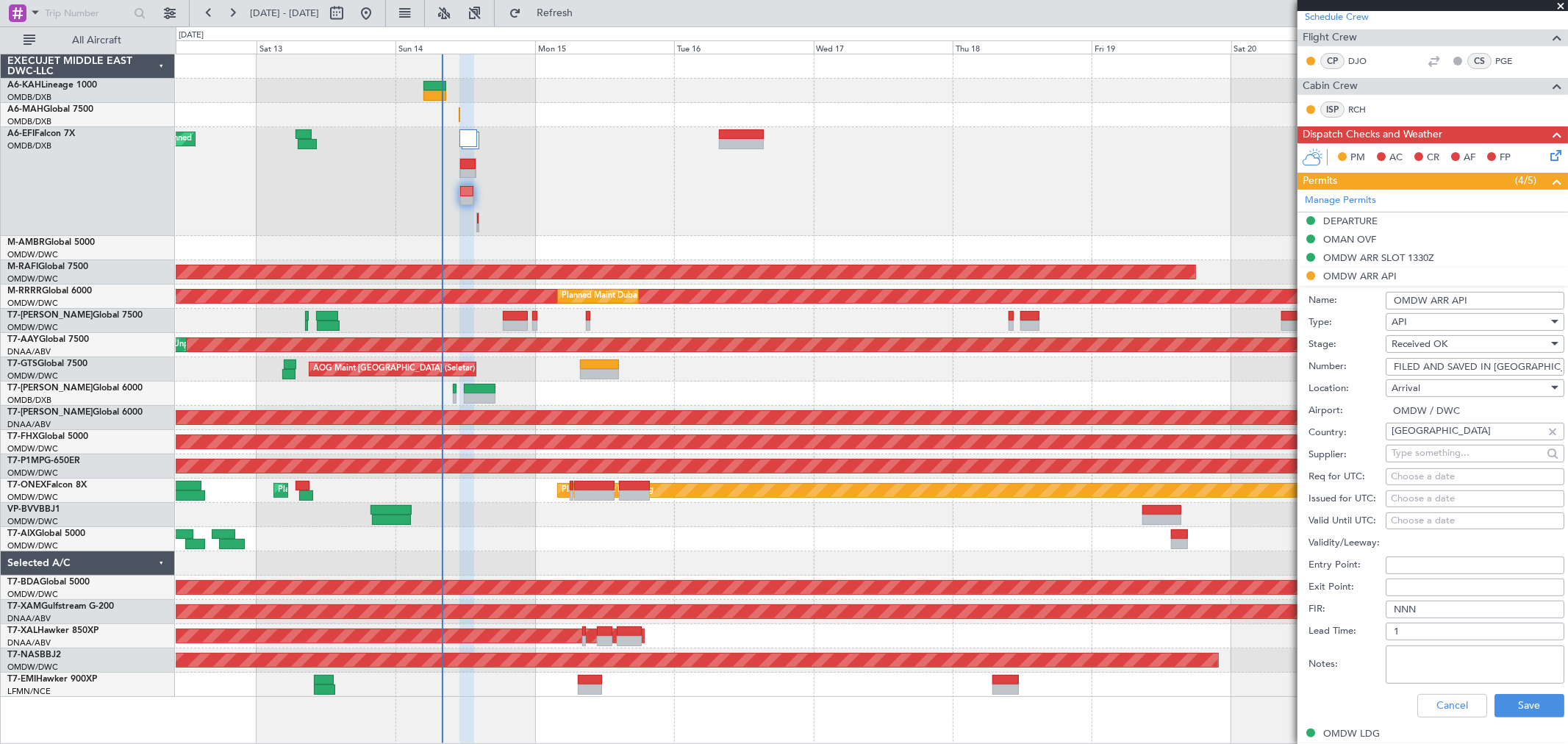
scroll to position [408, 0]
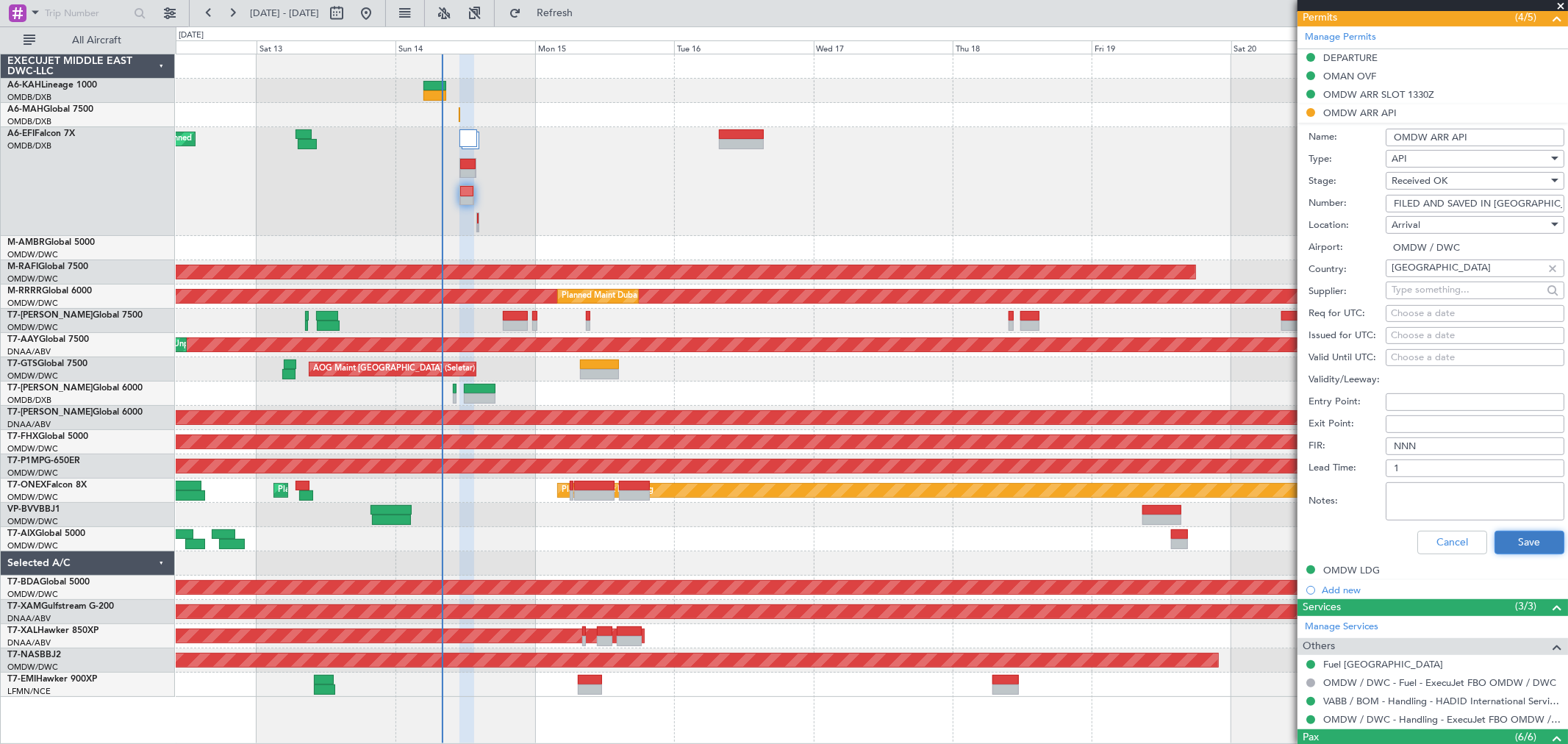
click at [1515, 538] on button "Save" at bounding box center [1529, 542] width 70 height 23
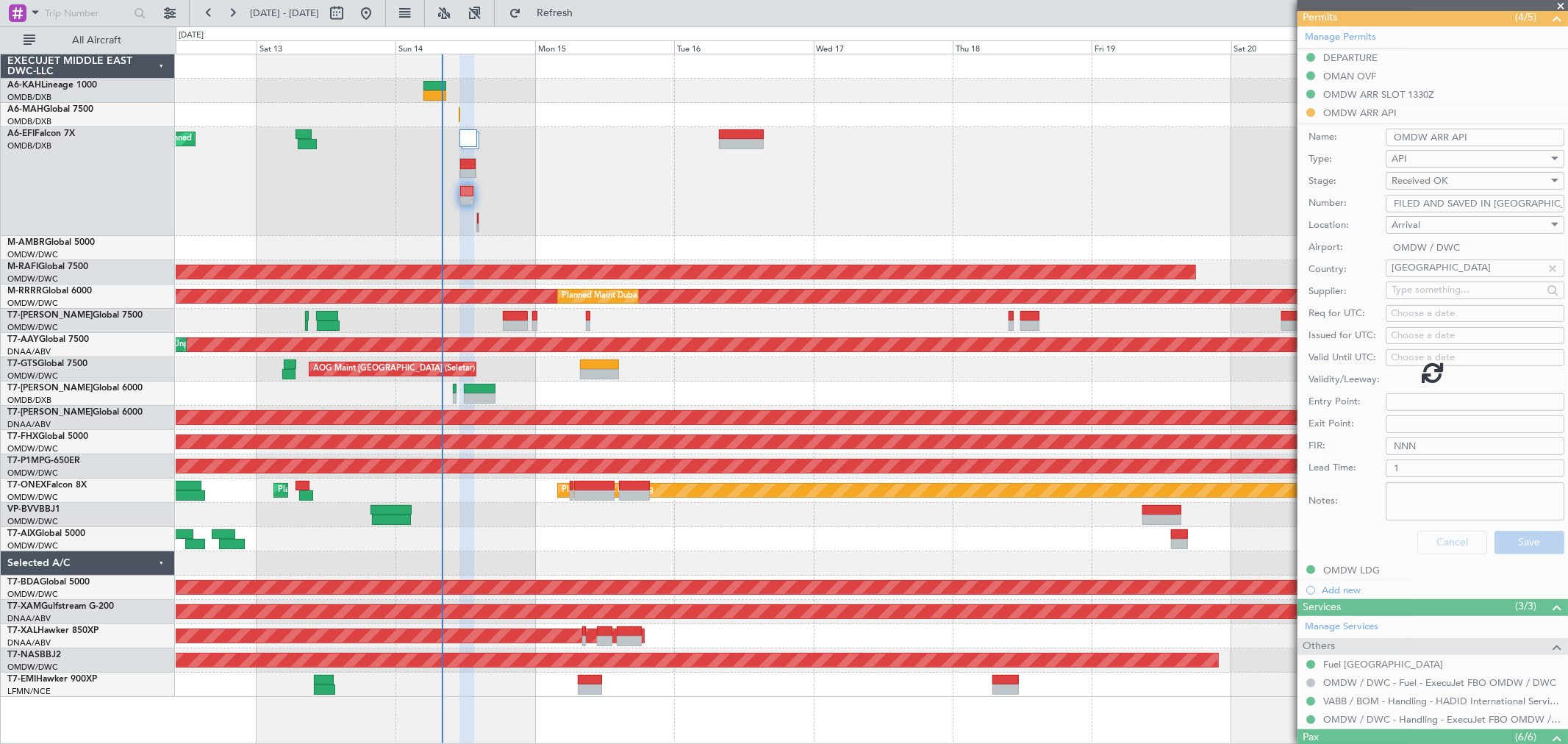
scroll to position [193, 0]
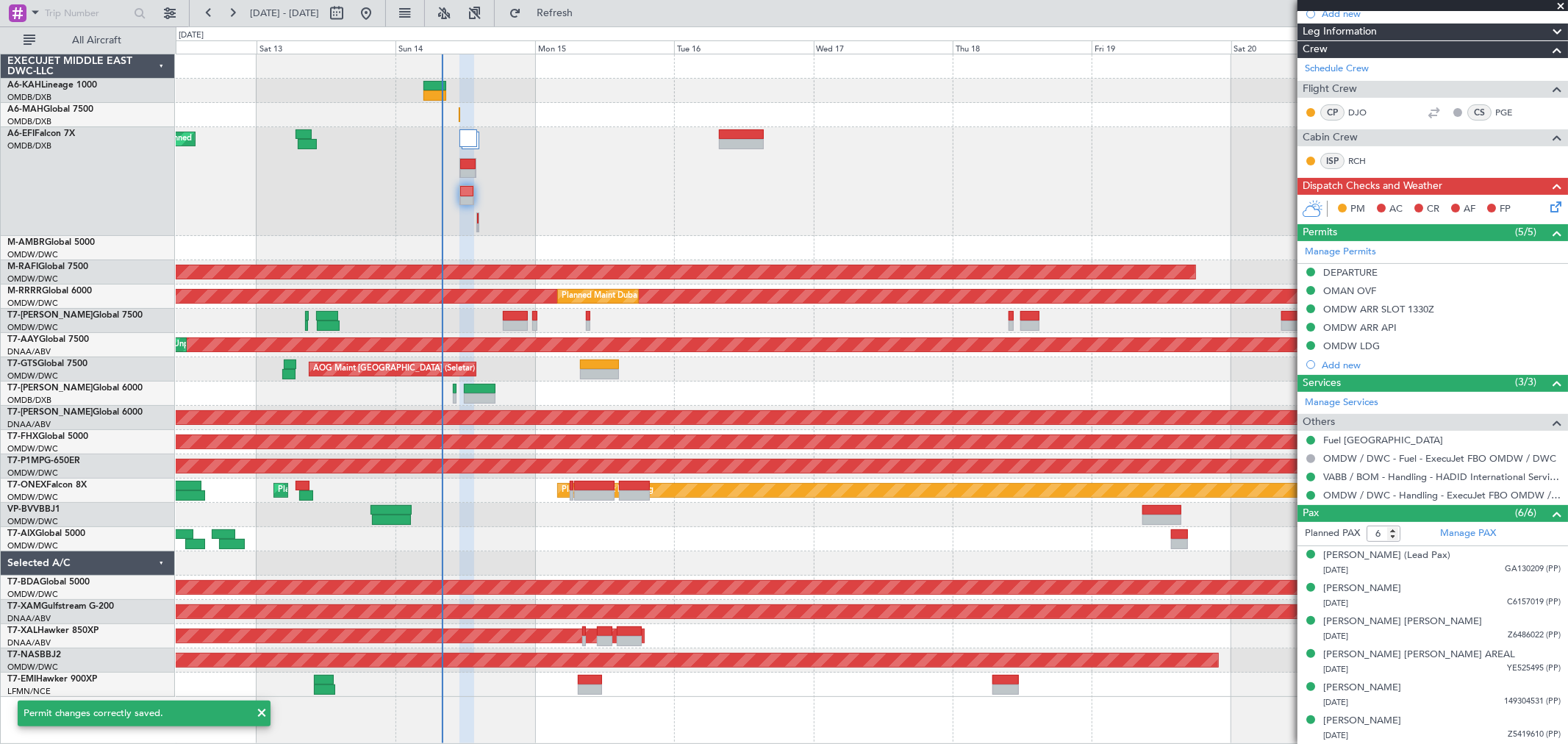
click at [1547, 206] on icon at bounding box center [1553, 205] width 12 height 12
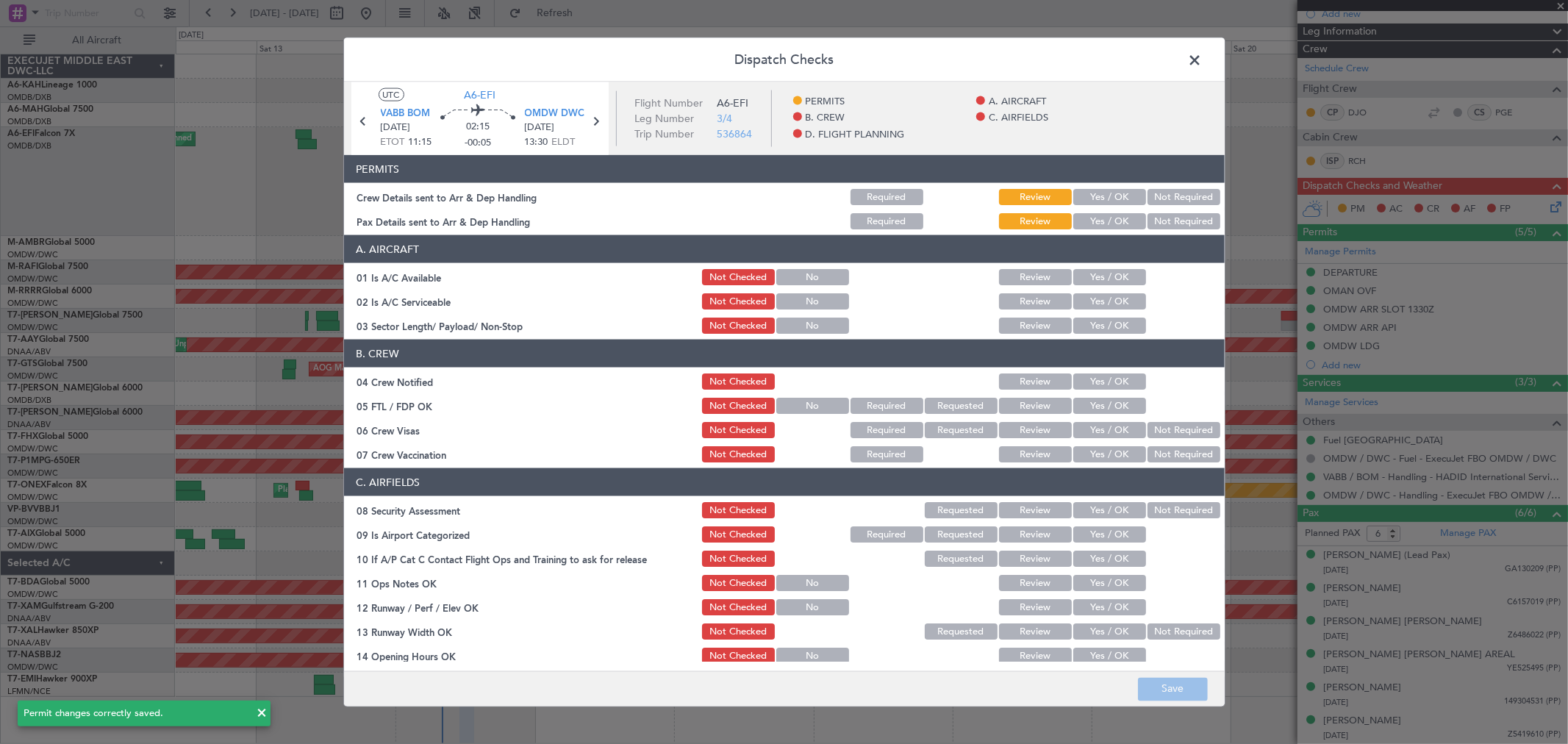
drag, startPoint x: 1135, startPoint y: 200, endPoint x: 1125, endPoint y: 200, distance: 10.0
click at [1145, 200] on div "Not Required" at bounding box center [1182, 197] width 75 height 21
click at [1109, 200] on button "Yes / OK" at bounding box center [1109, 197] width 73 height 16
click at [1107, 225] on button "Yes / OK" at bounding box center [1109, 221] width 73 height 16
click at [1104, 273] on button "Yes / OK" at bounding box center [1109, 277] width 73 height 16
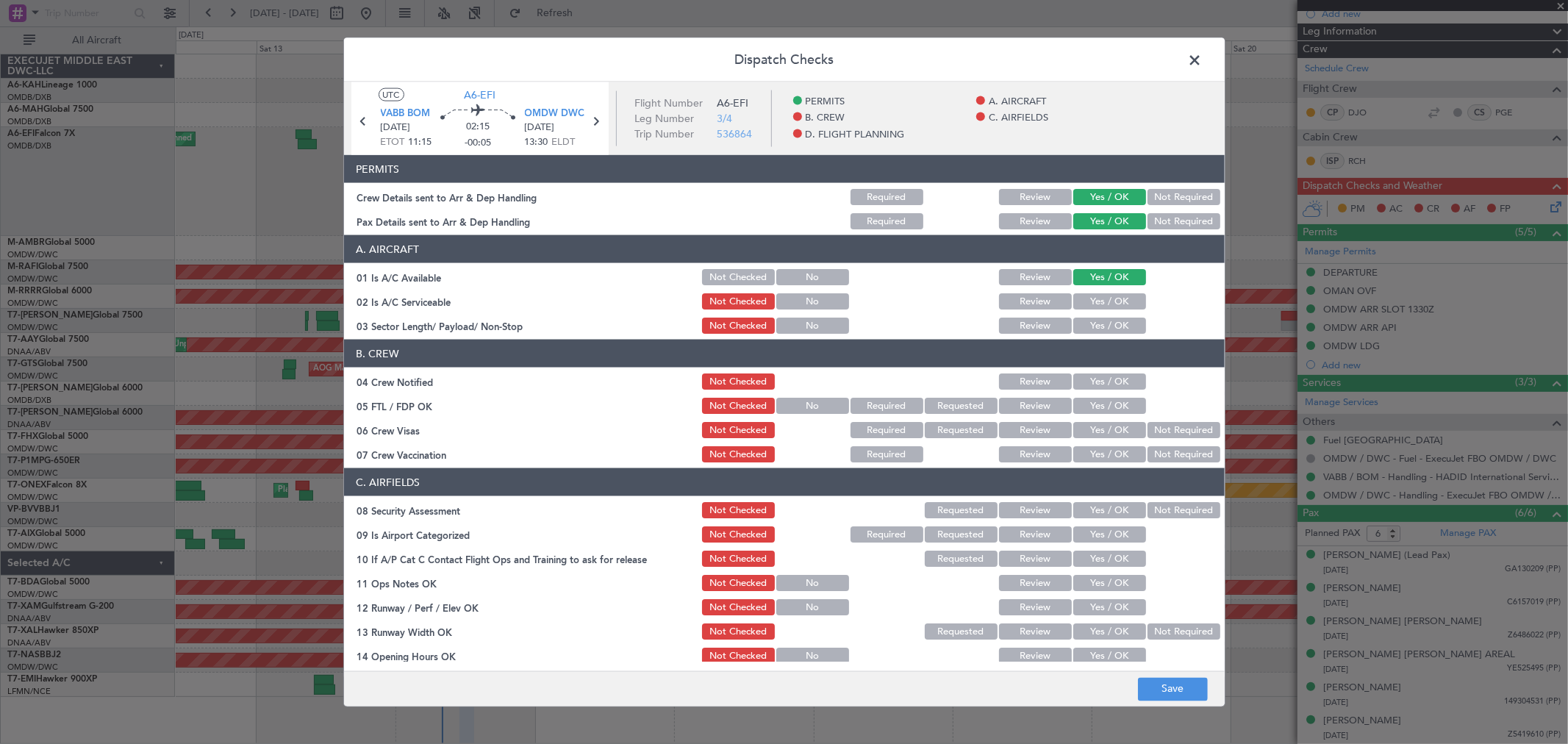
click at [1094, 300] on button "Yes / OK" at bounding box center [1109, 301] width 73 height 16
click at [1085, 335] on div "Yes / OK" at bounding box center [1108, 326] width 75 height 21
click at [1095, 323] on button "Yes / OK" at bounding box center [1109, 325] width 73 height 16
click at [1093, 384] on button "Yes / OK" at bounding box center [1109, 382] width 73 height 16
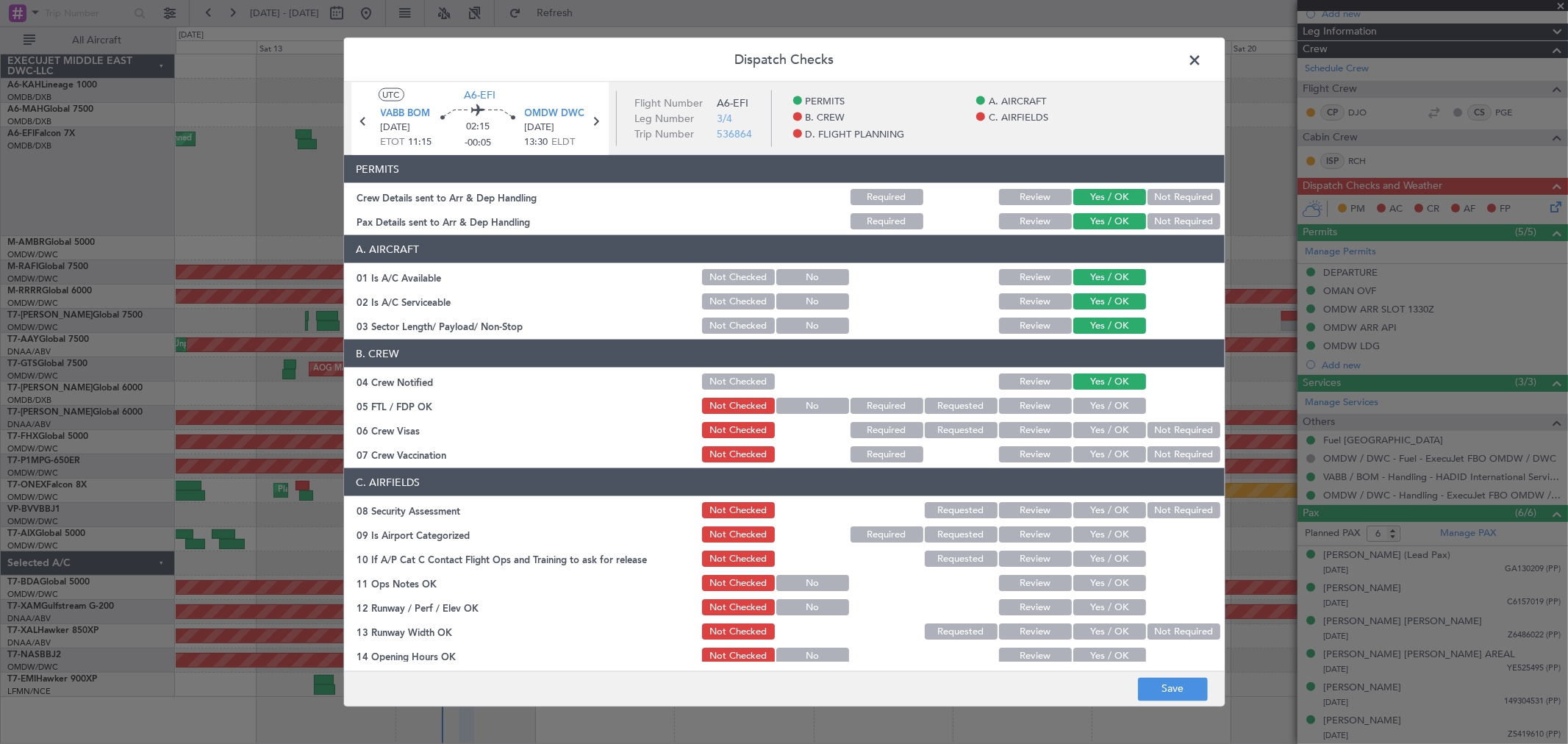
drag, startPoint x: 1090, startPoint y: 408, endPoint x: 1091, endPoint y: 419, distance: 11.0
click at [1090, 408] on button "Yes / OK" at bounding box center [1109, 406] width 73 height 16
drag, startPoint x: 1091, startPoint y: 420, endPoint x: 1090, endPoint y: 432, distance: 12.0
click at [1091, 421] on div "Yes / OK" at bounding box center [1108, 430] width 75 height 21
click at [1090, 434] on button "Yes / OK" at bounding box center [1109, 430] width 73 height 16
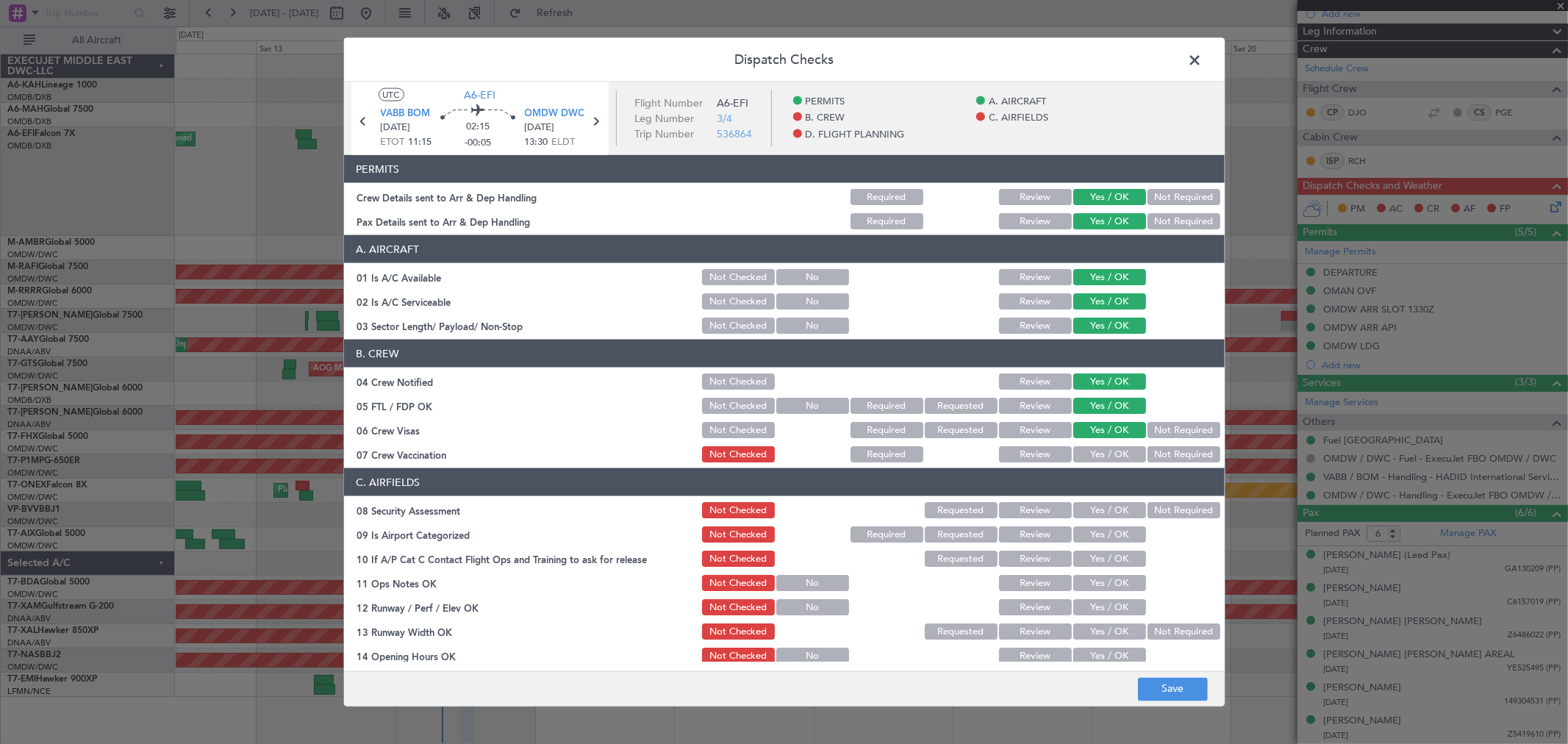
click at [1083, 459] on button "Yes / OK" at bounding box center [1109, 454] width 73 height 16
click at [1099, 516] on button "Yes / OK" at bounding box center [1109, 510] width 73 height 16
click at [1099, 538] on button "Yes / OK" at bounding box center [1109, 534] width 73 height 16
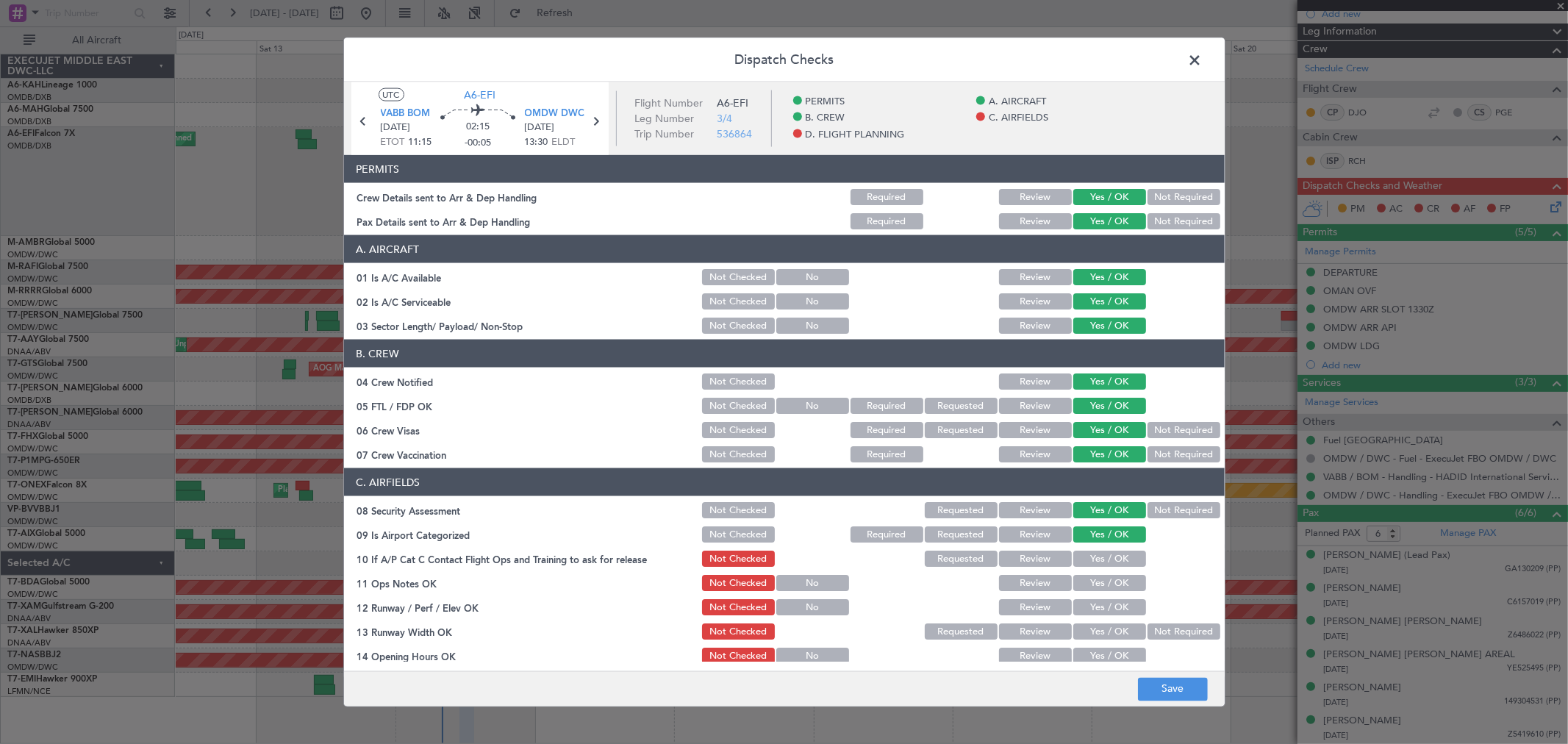
click at [1090, 553] on button "Yes / OK" at bounding box center [1109, 558] width 73 height 16
click at [1091, 581] on button "Yes / OK" at bounding box center [1109, 583] width 73 height 16
click at [1089, 602] on button "Yes / OK" at bounding box center [1109, 607] width 73 height 16
click at [1088, 634] on button "Yes / OK" at bounding box center [1109, 631] width 73 height 16
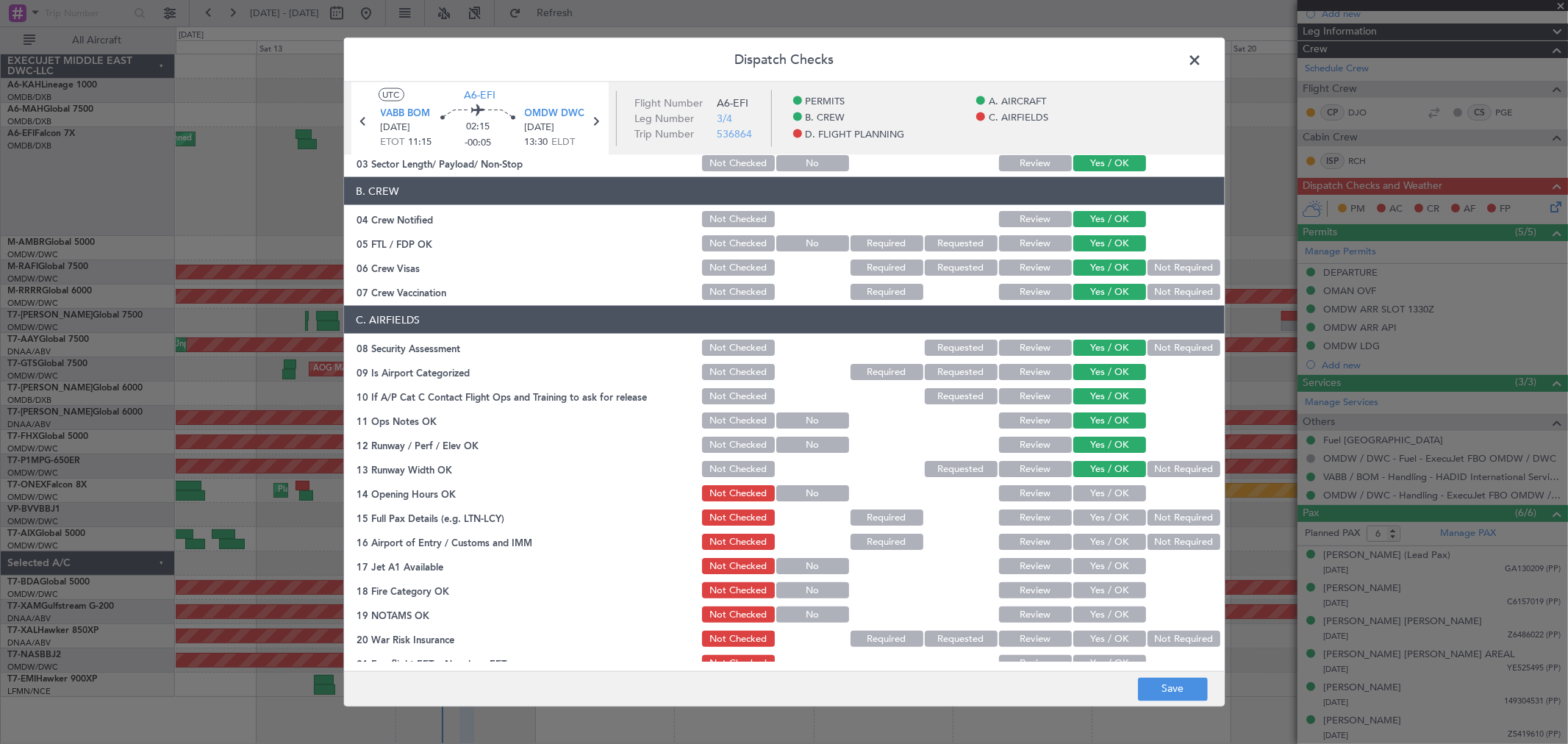
scroll to position [163, 0]
click at [1096, 491] on button "Yes / OK" at bounding box center [1109, 493] width 73 height 16
click at [1098, 520] on button "Yes / OK" at bounding box center [1109, 517] width 73 height 16
drag, startPoint x: 1097, startPoint y: 539, endPoint x: 1099, endPoint y: 569, distance: 30.1
click at [1096, 542] on button "Yes / OK" at bounding box center [1109, 541] width 73 height 16
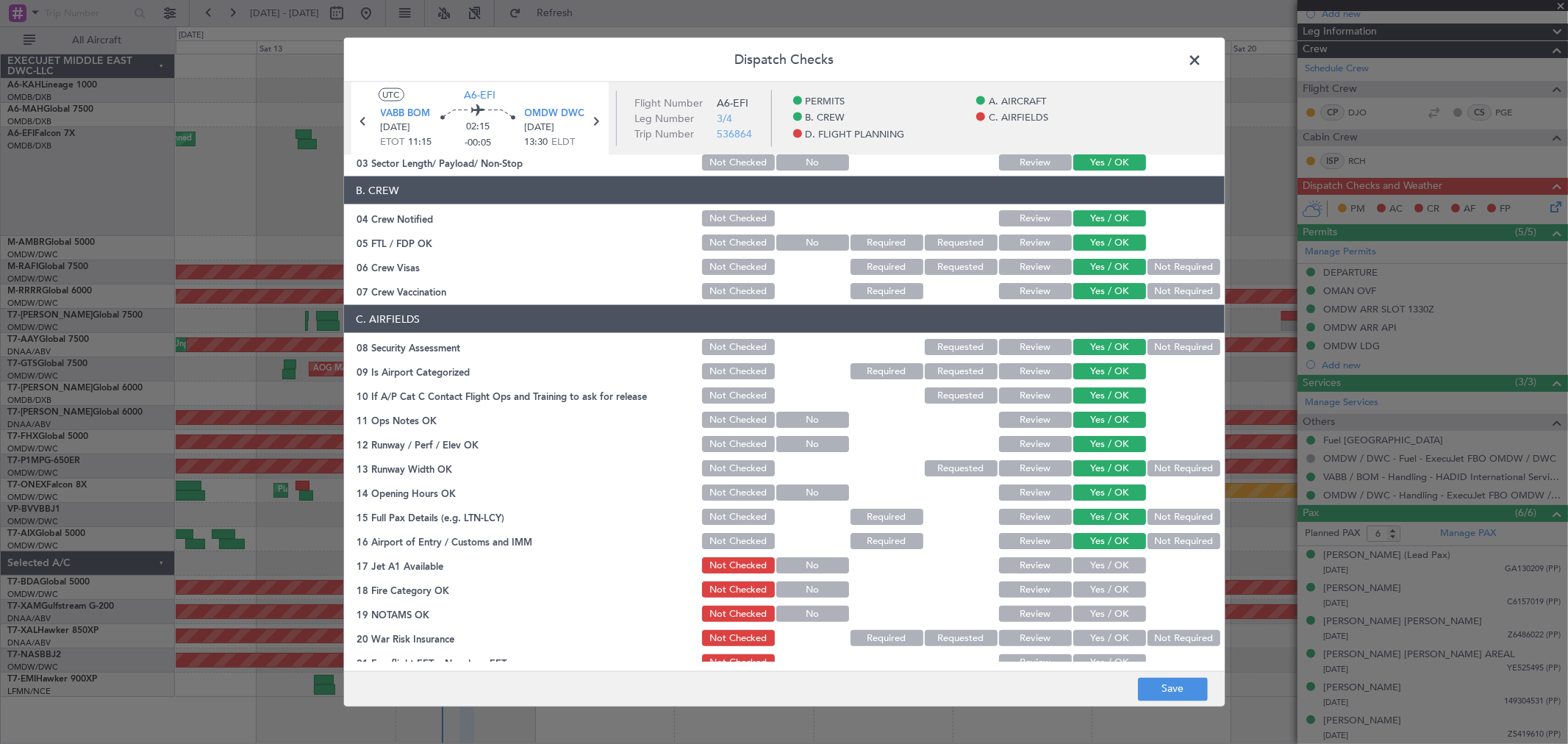
click at [1099, 571] on button "Yes / OK" at bounding box center [1109, 565] width 73 height 16
click at [1099, 597] on div "Yes / OK" at bounding box center [1108, 590] width 75 height 21
click at [1097, 579] on div "Yes / OK" at bounding box center [1108, 590] width 75 height 21
click at [1095, 613] on button "Yes / OK" at bounding box center [1109, 614] width 73 height 16
drag, startPoint x: 1090, startPoint y: 591, endPoint x: 1095, endPoint y: 631, distance: 40.3
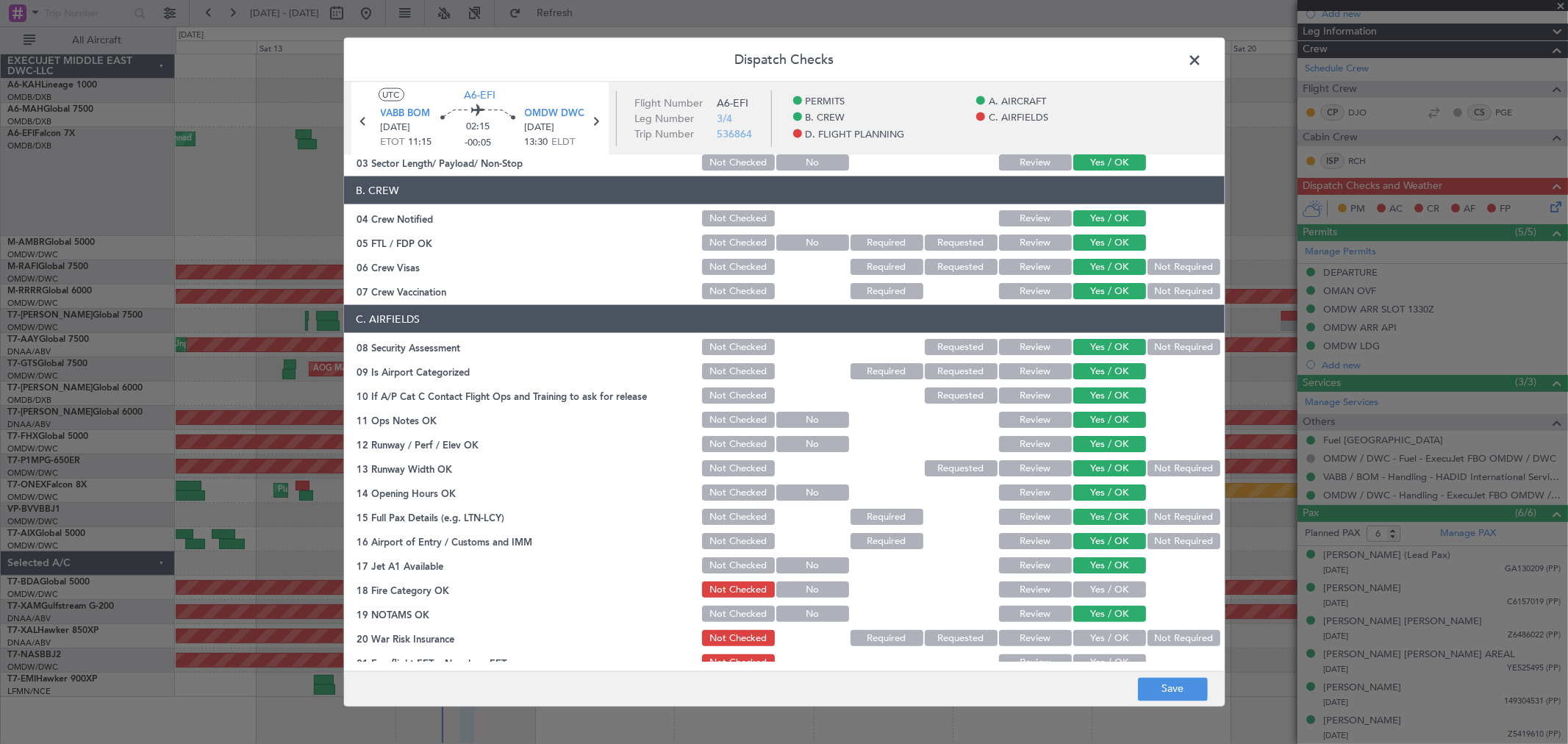
click at [1090, 596] on button "Yes / OK" at bounding box center [1109, 590] width 73 height 16
click at [1094, 632] on button "Yes / OK" at bounding box center [1109, 638] width 73 height 16
drag, startPoint x: 1090, startPoint y: 655, endPoint x: 1095, endPoint y: 570, distance: 85.1
click at [1090, 655] on button "Yes / OK" at bounding box center [1109, 662] width 73 height 16
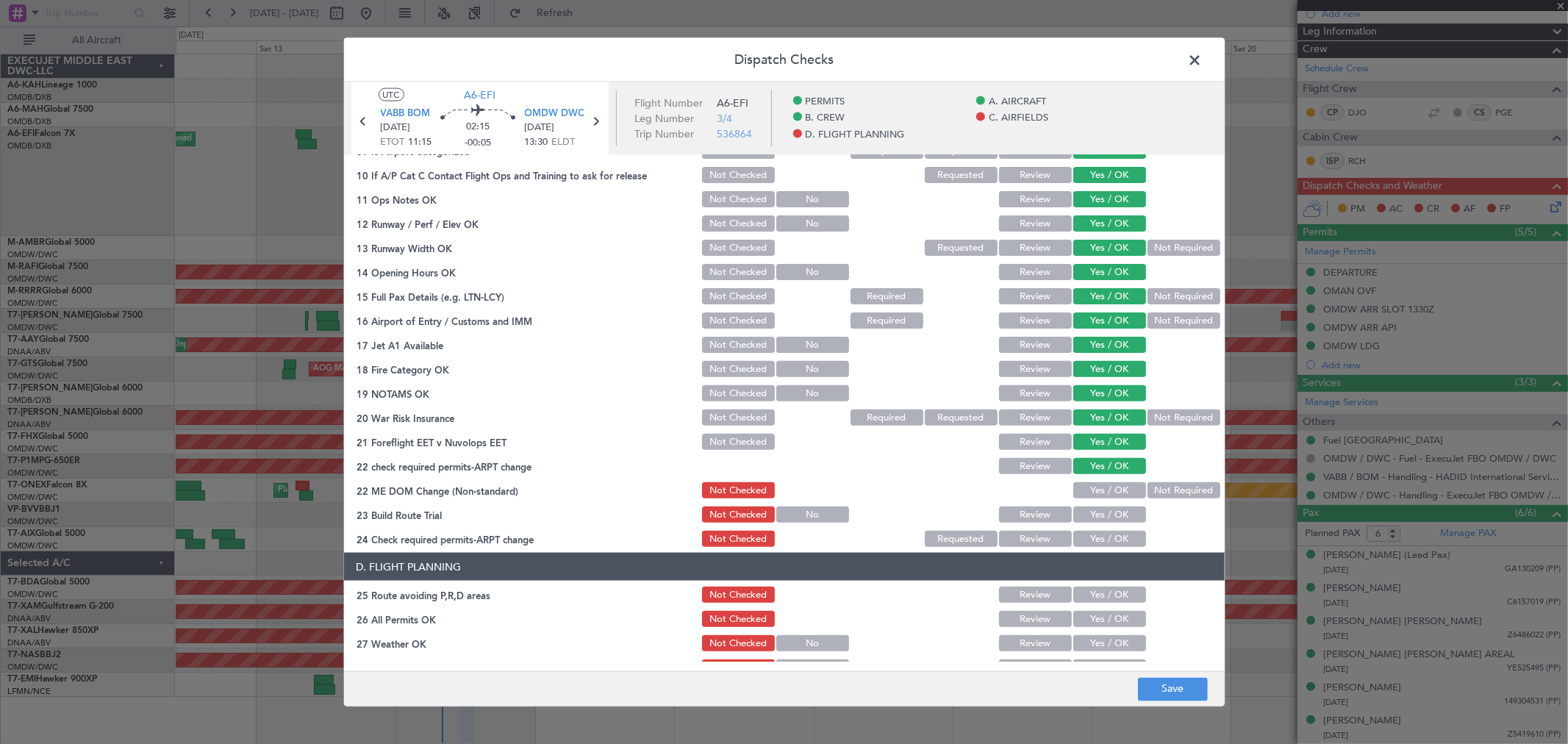
scroll to position [408, 0]
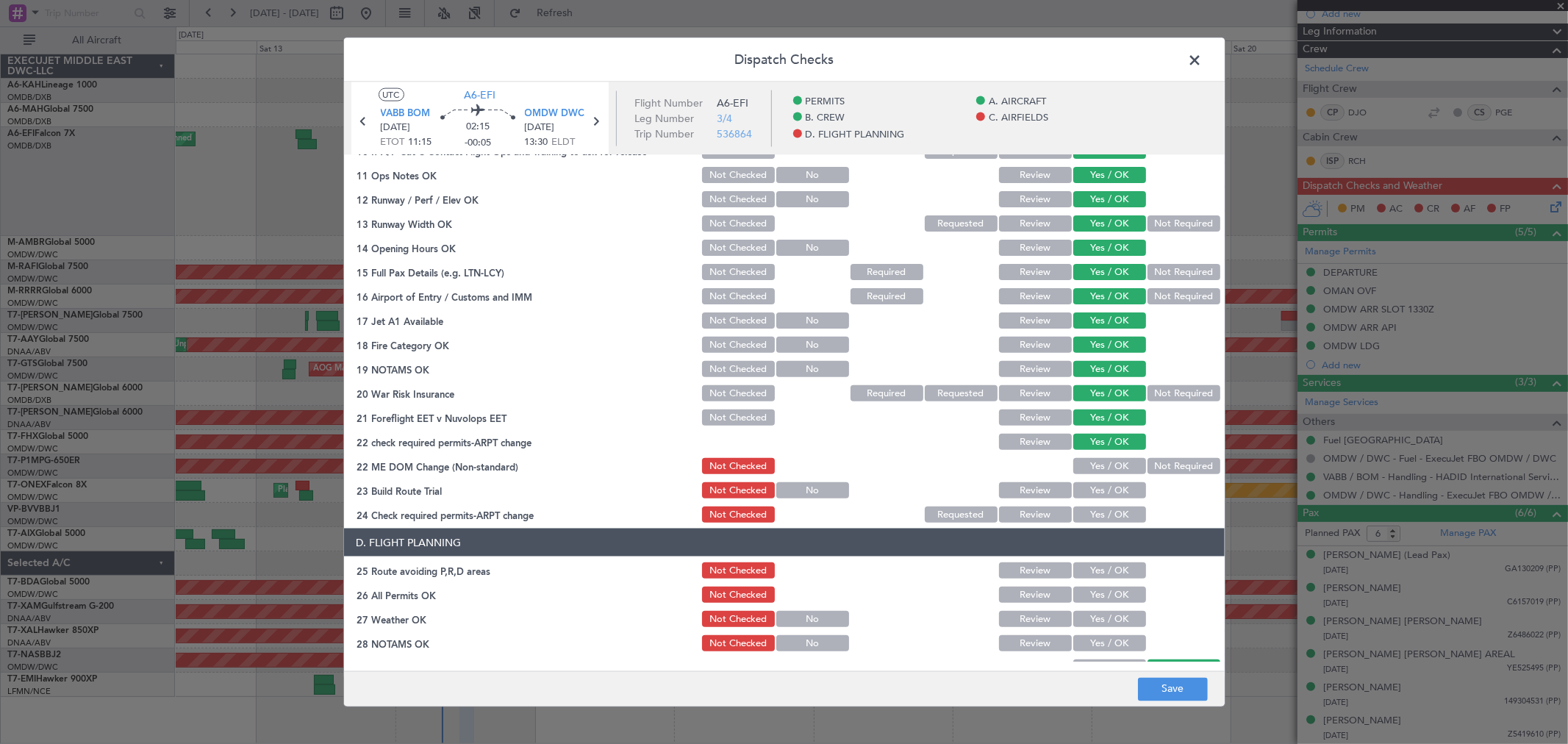
click at [1075, 484] on button "Yes / OK" at bounding box center [1109, 490] width 73 height 16
click at [1080, 471] on button "Yes / OK" at bounding box center [1109, 466] width 73 height 16
drag, startPoint x: 1096, startPoint y: 537, endPoint x: 1089, endPoint y: 515, distance: 23.1
click at [1090, 529] on header "D. FLIGHT PLANNING" at bounding box center [784, 543] width 881 height 28
click at [1088, 511] on button "Yes / OK" at bounding box center [1109, 514] width 73 height 16
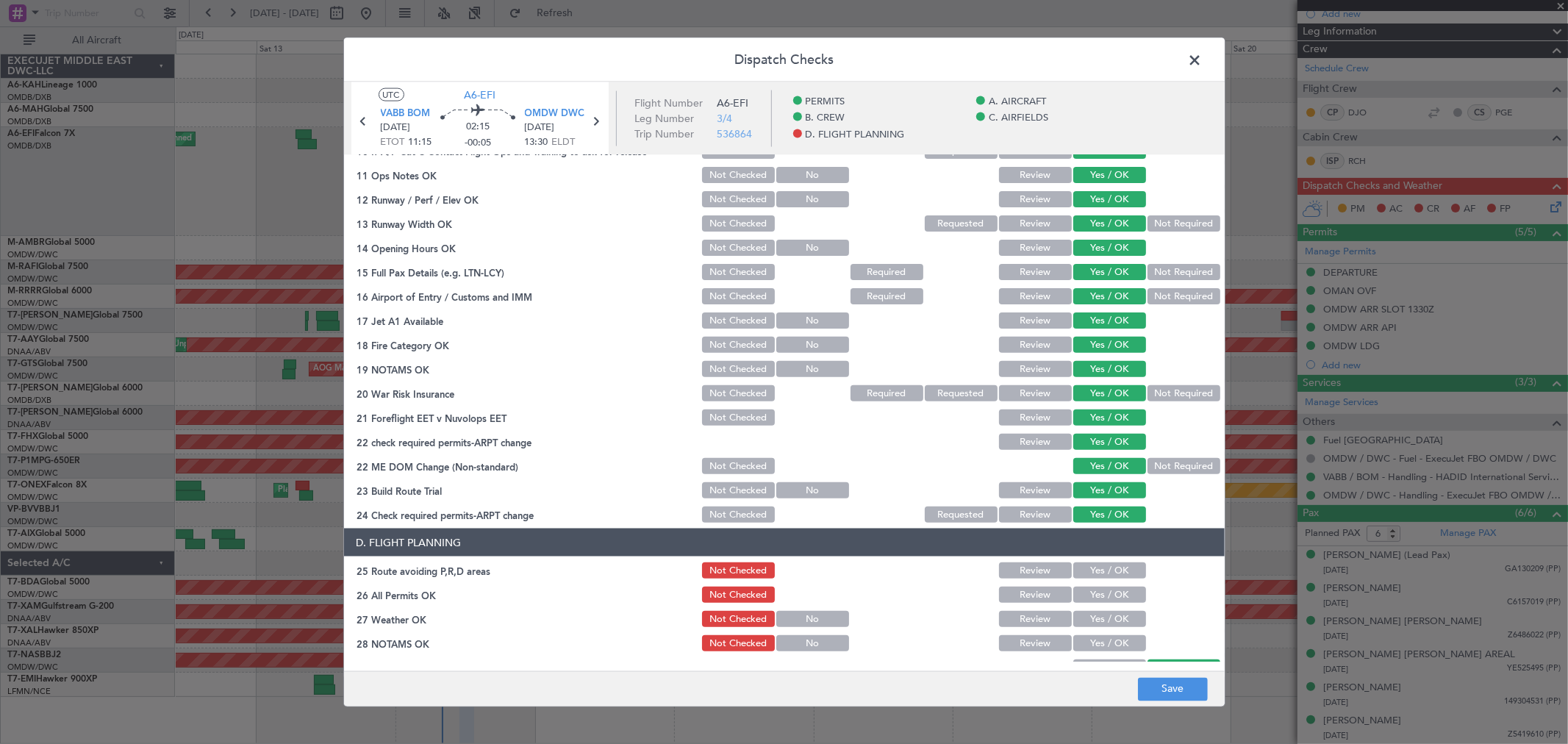
click at [1090, 574] on button "Yes / OK" at bounding box center [1109, 571] width 73 height 16
click at [1091, 592] on button "Yes / OK" at bounding box center [1109, 595] width 73 height 16
drag, startPoint x: 1097, startPoint y: 613, endPoint x: 1095, endPoint y: 621, distance: 8.2
click at [1096, 618] on button "Yes / OK" at bounding box center [1109, 619] width 73 height 16
drag, startPoint x: 1090, startPoint y: 640, endPoint x: 1089, endPoint y: 655, distance: 15.0
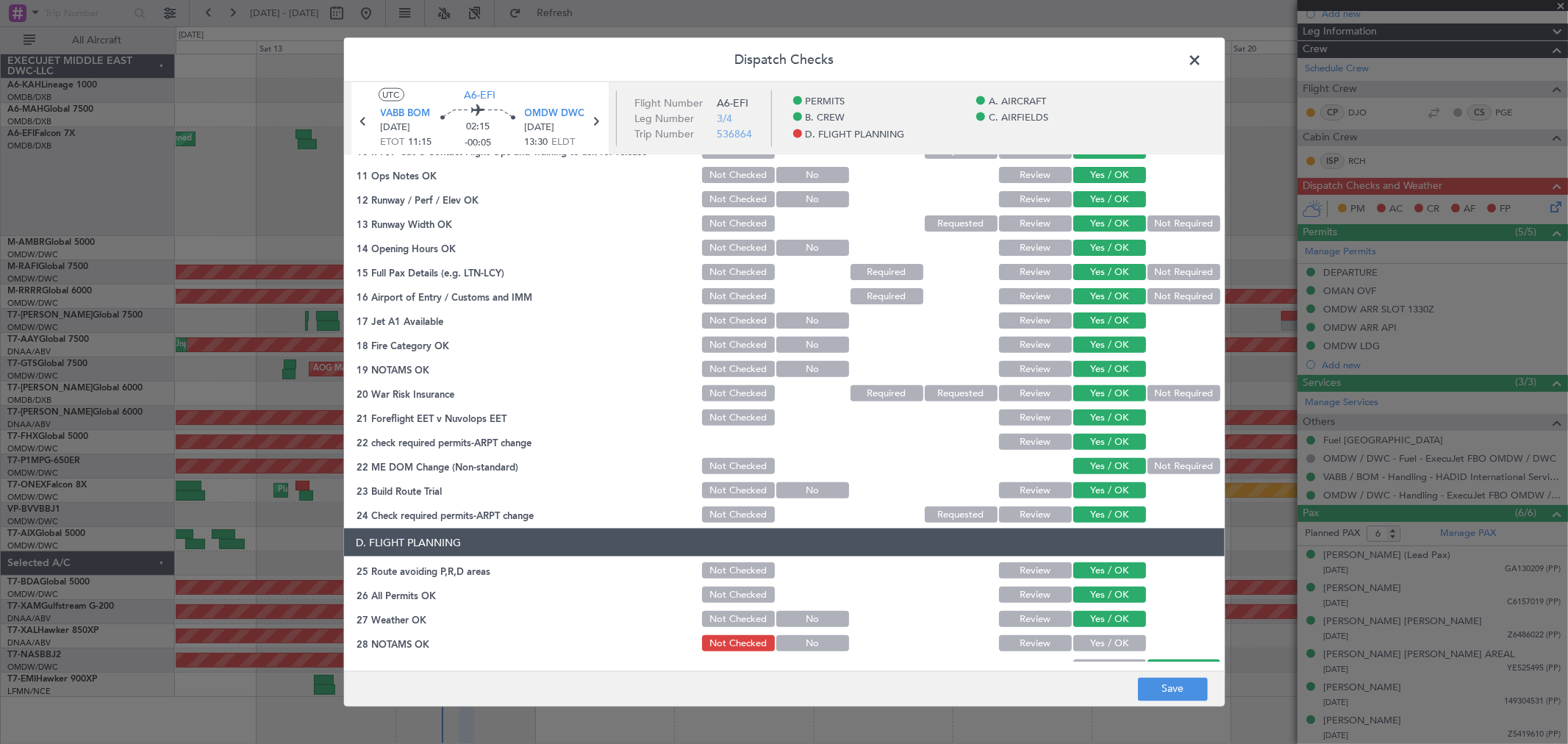
click at [1088, 645] on button "Yes / OK" at bounding box center [1109, 643] width 73 height 16
click at [1089, 655] on section "D. FLIGHT PLANNING 25 Route avoiding P,R,D areas Not Checked Review Yes / OK 26…" at bounding box center [784, 676] width 881 height 295
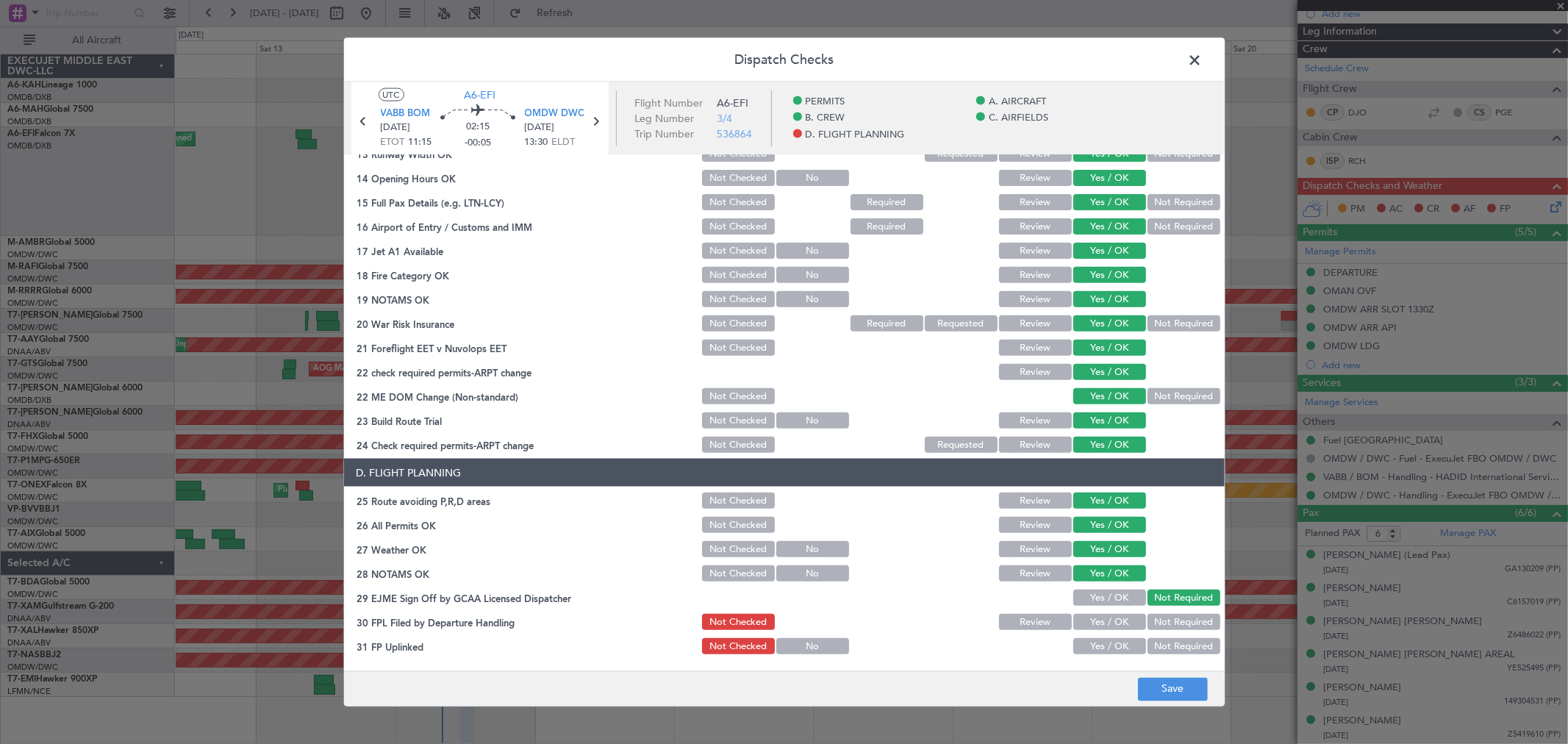
scroll to position [490, 0]
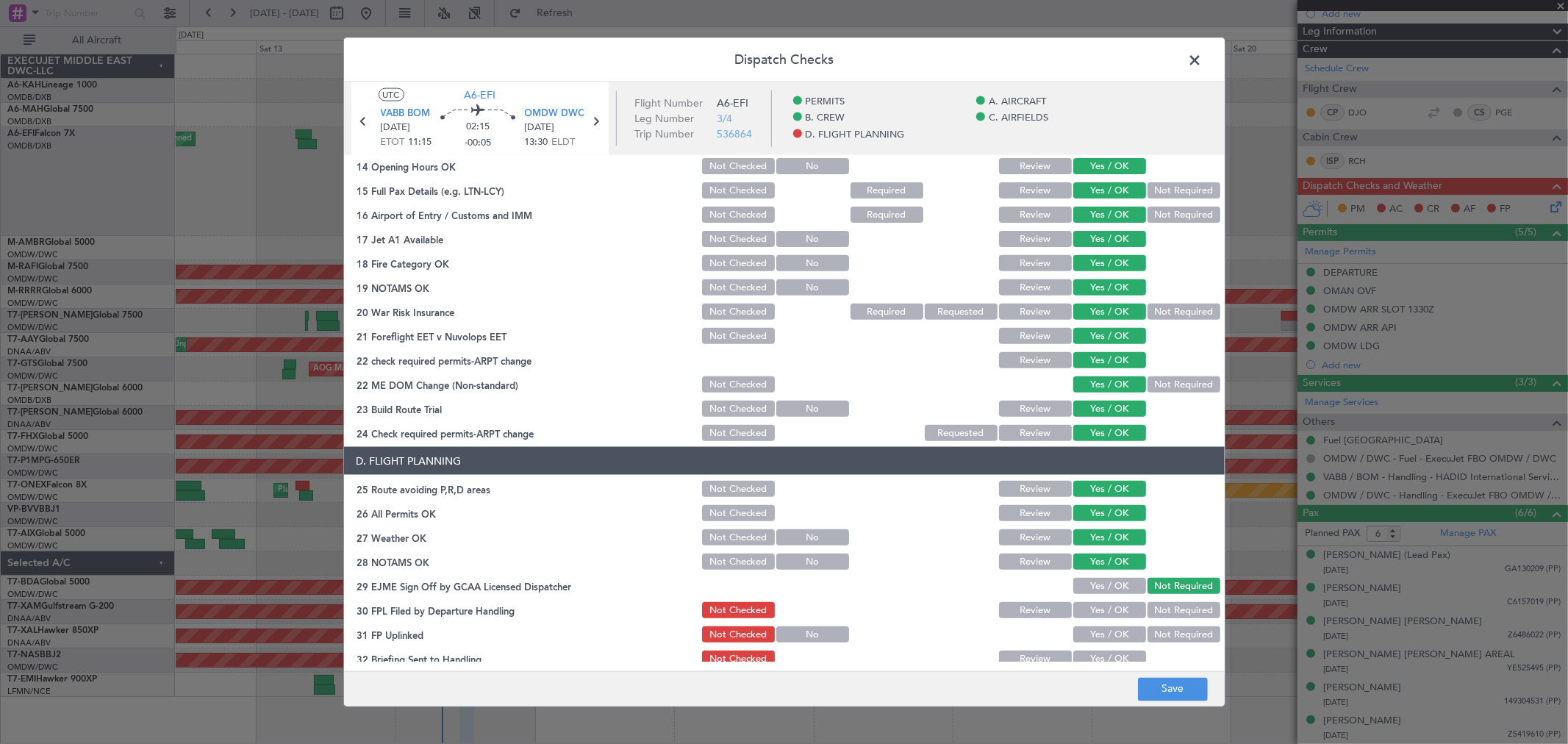
drag, startPoint x: 1097, startPoint y: 577, endPoint x: 1093, endPoint y: 603, distance: 26.3
click at [1097, 578] on button "Yes / OK" at bounding box center [1109, 585] width 73 height 16
click at [1093, 604] on button "Yes / OK" at bounding box center [1109, 610] width 73 height 16
click at [1092, 630] on button "Yes / OK" at bounding box center [1109, 634] width 73 height 16
drag, startPoint x: 1093, startPoint y: 645, endPoint x: 1093, endPoint y: 658, distance: 13.0
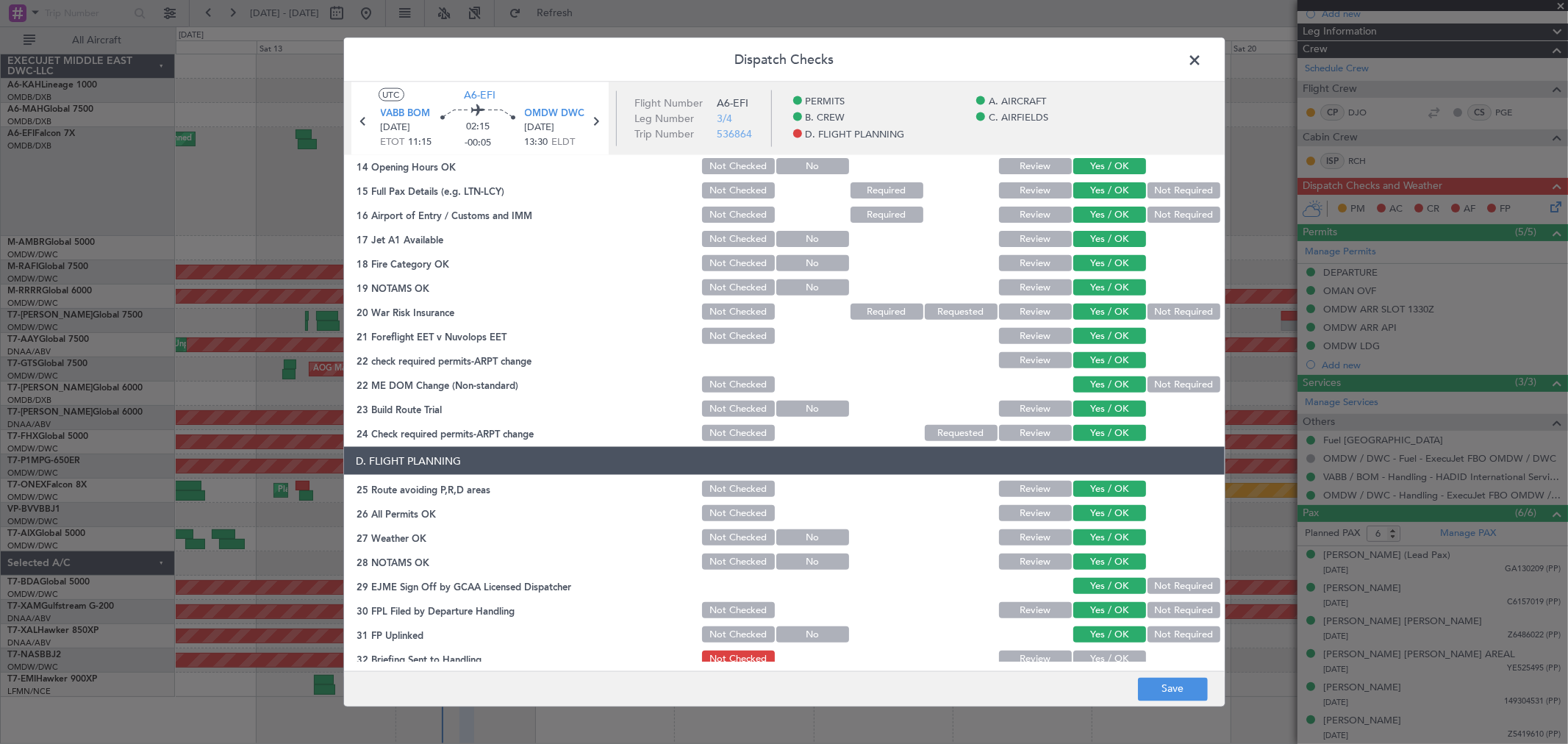
click at [1093, 651] on section "D. FLIGHT PLANNING 25 Route avoiding P,R,D areas Not Checked Review Yes / OK 26…" at bounding box center [784, 595] width 881 height 295
click at [1093, 659] on button "Yes / OK" at bounding box center [1109, 658] width 73 height 16
click at [1166, 700] on button "Save" at bounding box center [1173, 689] width 70 height 23
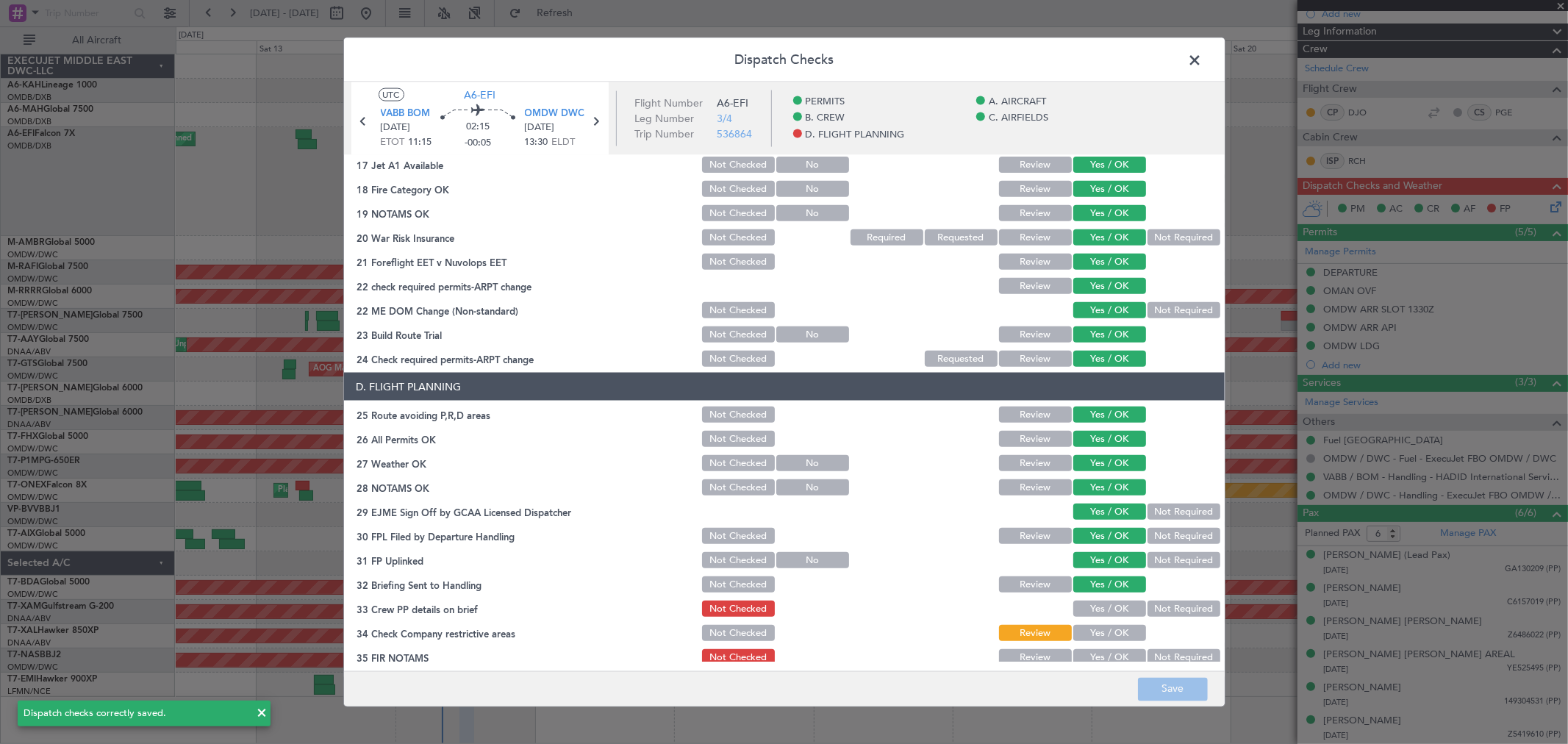
scroll to position [572, 0]
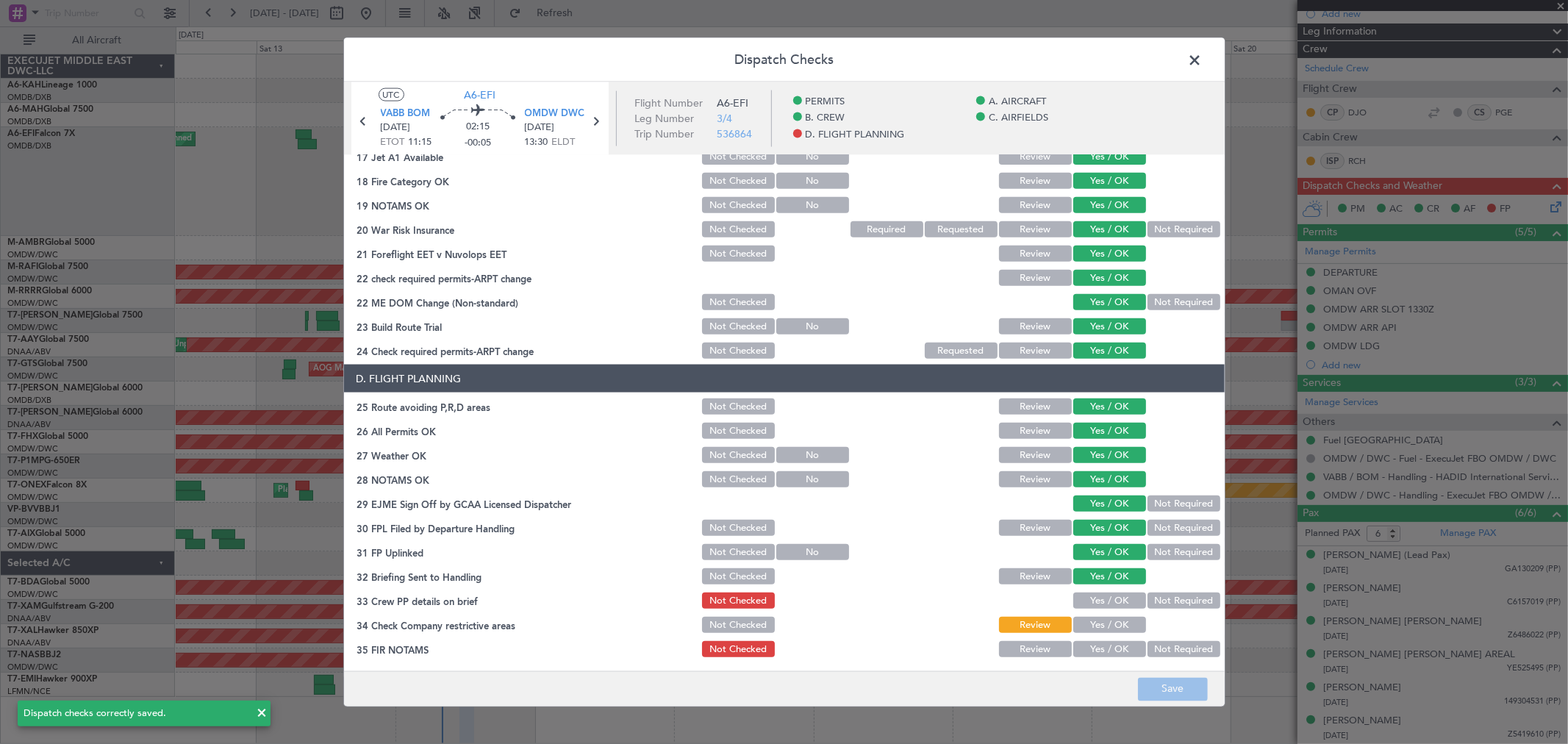
click at [1108, 604] on button "Yes / OK" at bounding box center [1109, 600] width 73 height 16
click at [1107, 622] on button "Yes / OK" at bounding box center [1109, 624] width 73 height 16
click at [1114, 664] on main "UTC A6-EFI VABB BOM 14/09/2025 ETOT 11:15 02:15 -00:05 OMDW DWC 14/09/2025 13:3…" at bounding box center [784, 380] width 881 height 595
click at [1100, 636] on section "D. FLIGHT PLANNING 25 Route avoiding P,R,D areas Not Checked Review Yes / OK 26…" at bounding box center [784, 512] width 881 height 295
click at [1116, 650] on button "Yes / OK" at bounding box center [1109, 649] width 73 height 16
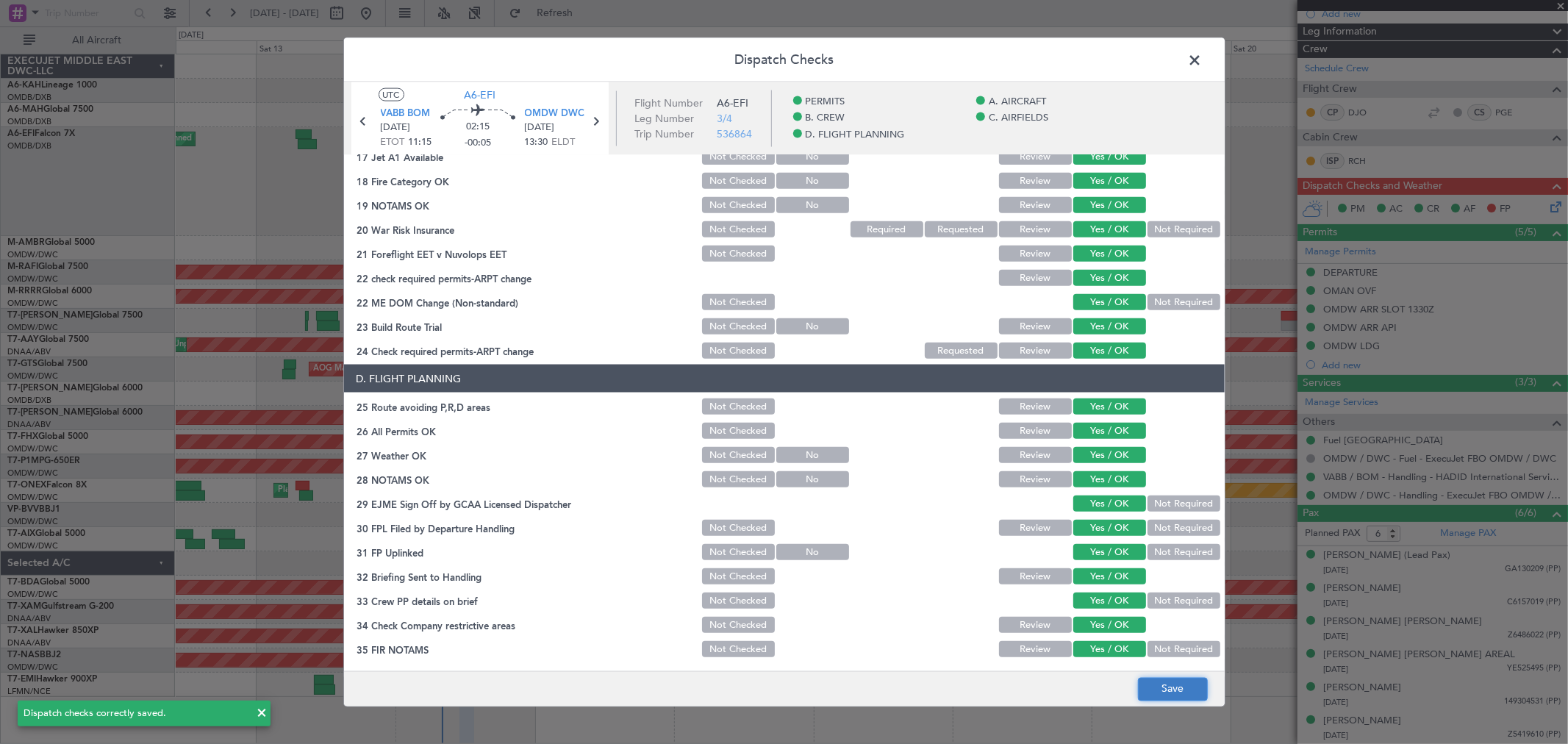
click at [1155, 682] on button "Save" at bounding box center [1173, 689] width 70 height 23
click at [1202, 65] on span at bounding box center [1202, 64] width 0 height 29
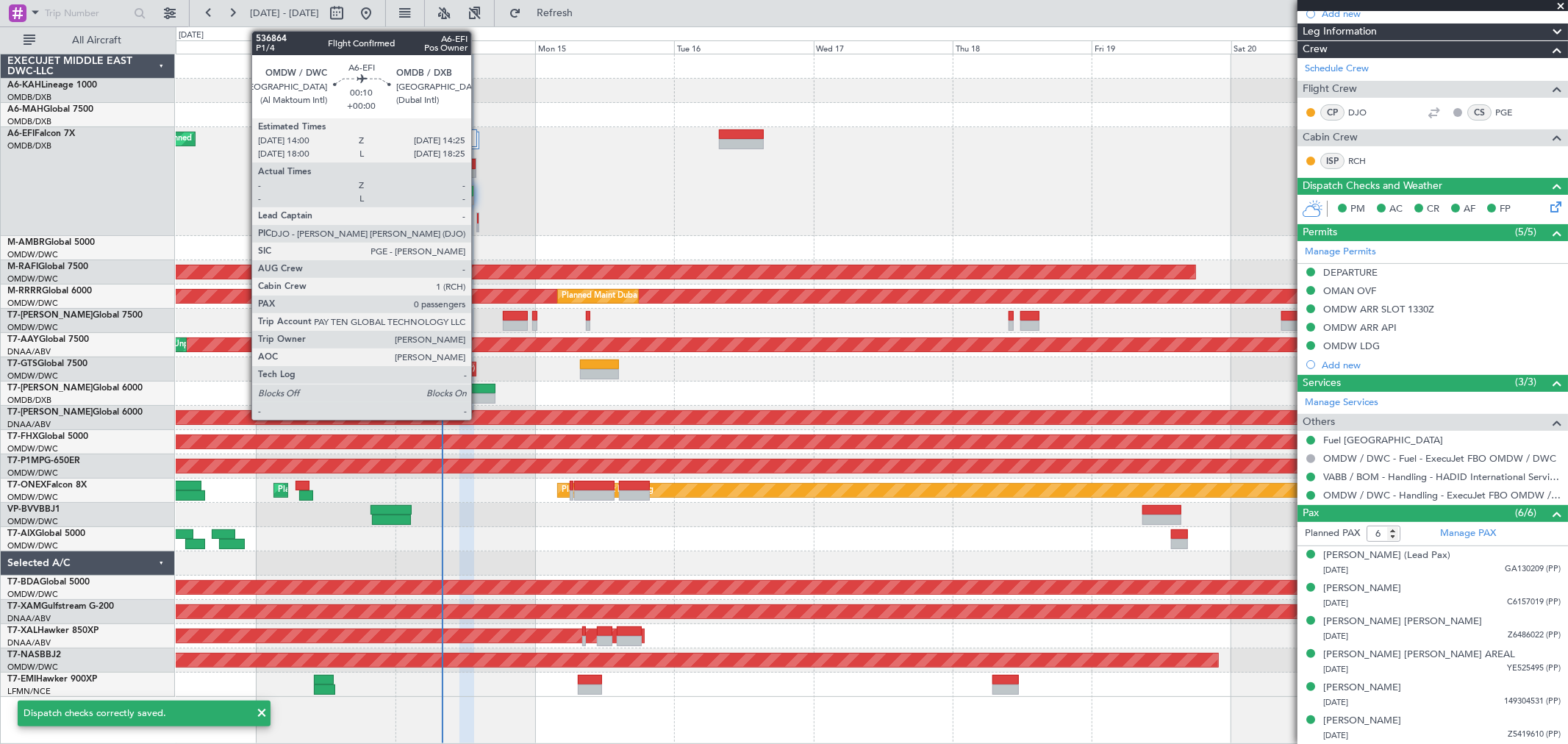
click at [478, 224] on div at bounding box center [477, 222] width 3 height 20
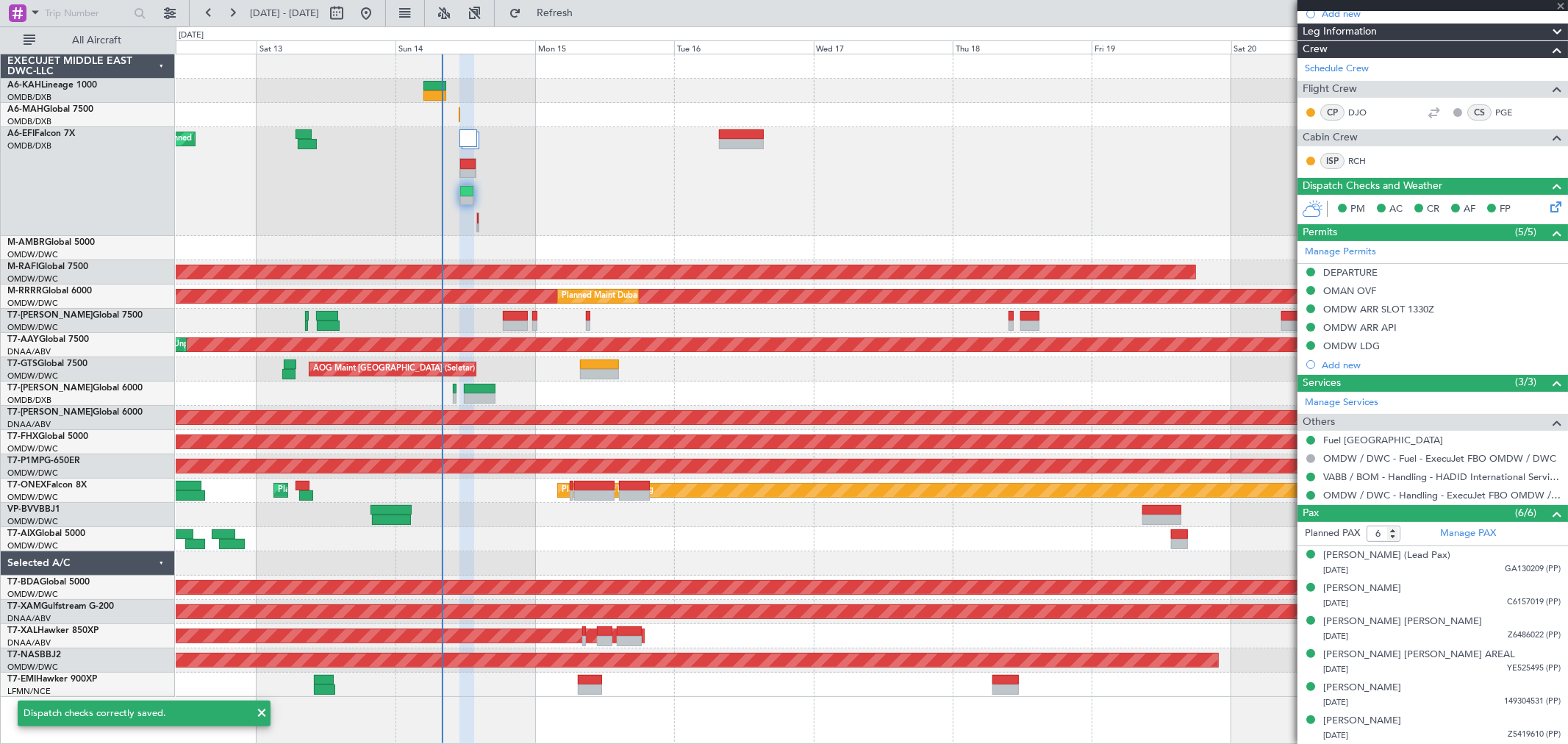
type input "0"
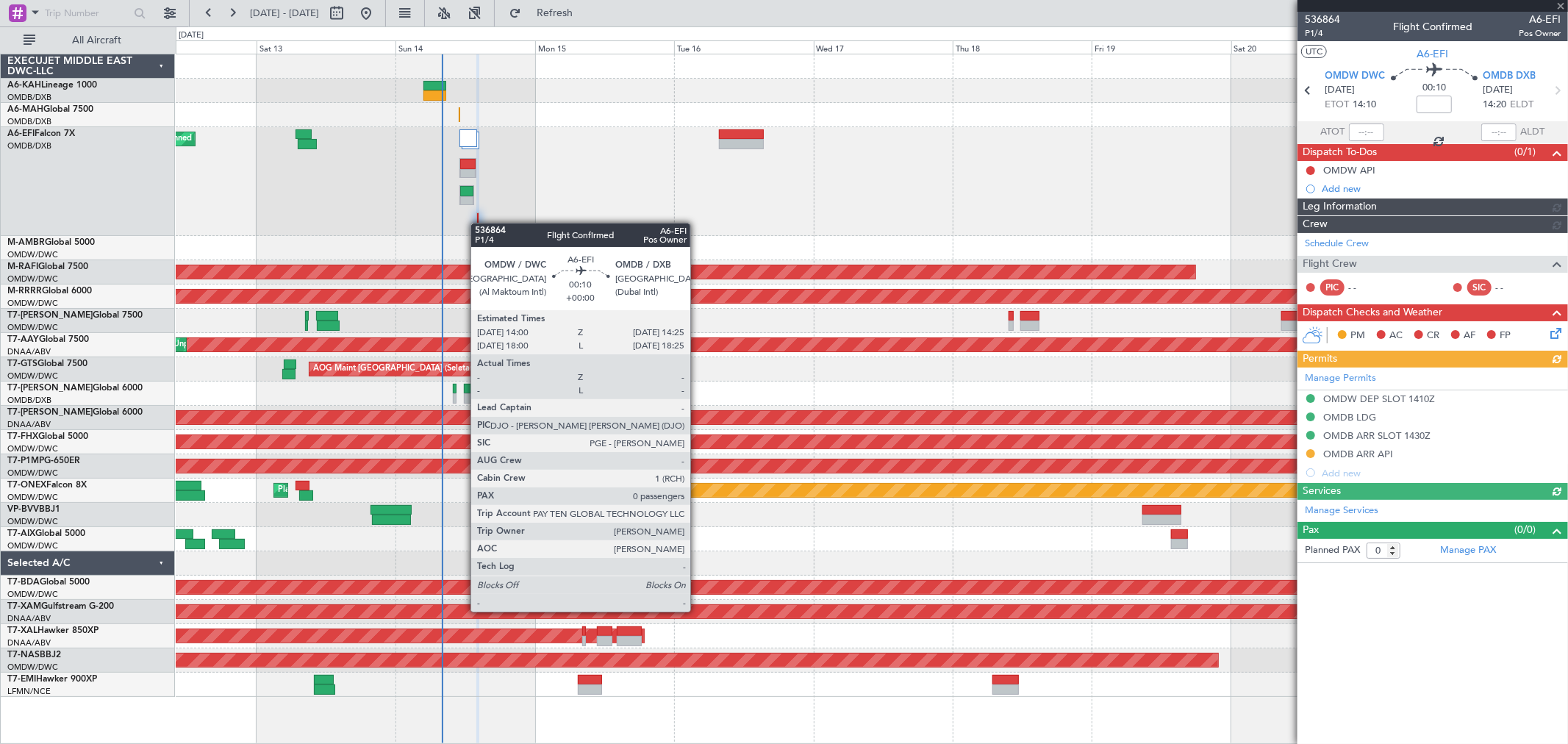
type input "[PERSON_NAME] ([PERSON_NAME])"
type input "7293"
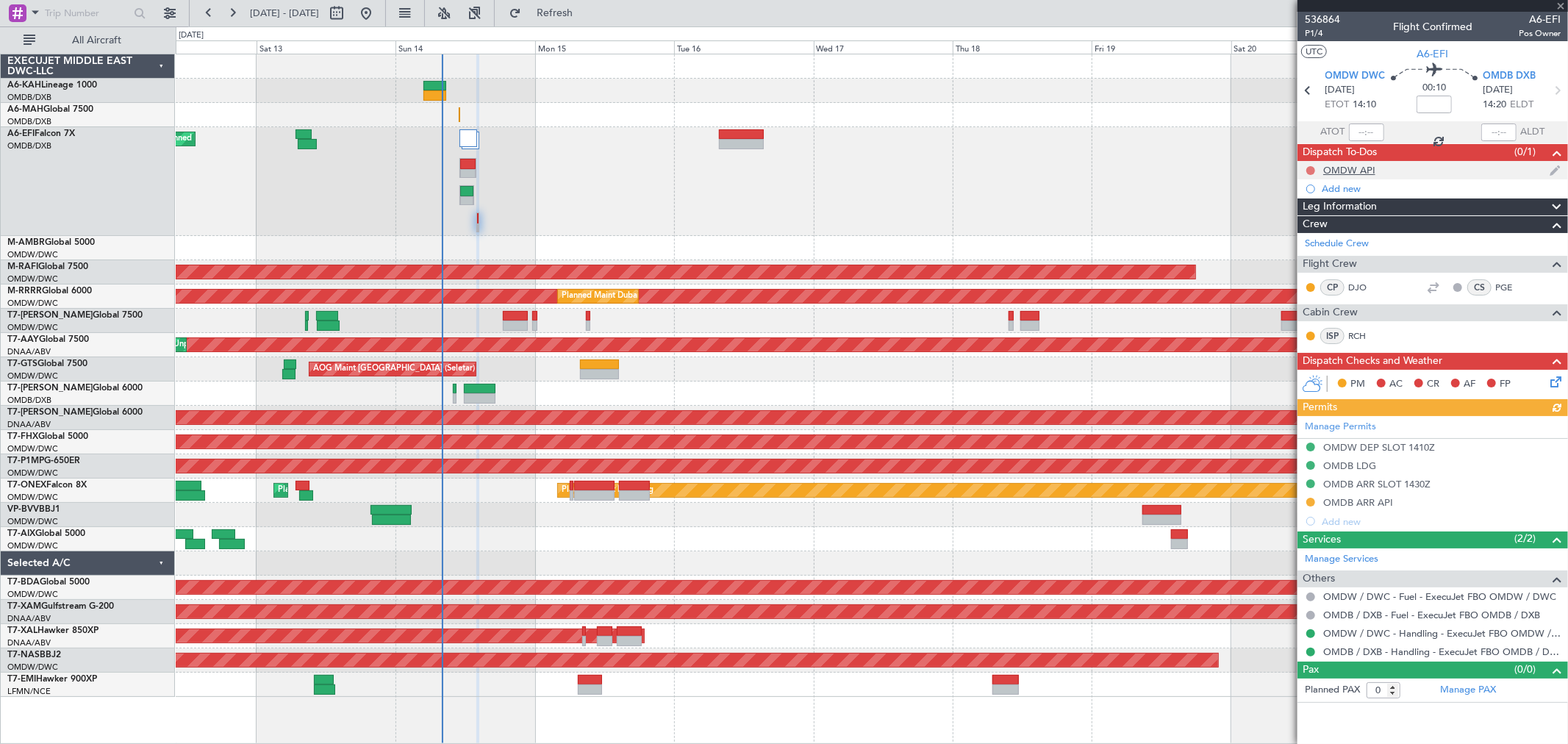
click at [1311, 167] on button at bounding box center [1311, 171] width 9 height 9
click at [1310, 233] on span "Completed" at bounding box center [1317, 235] width 49 height 15
type input "[PERSON_NAME] ([PERSON_NAME])"
type input "7293"
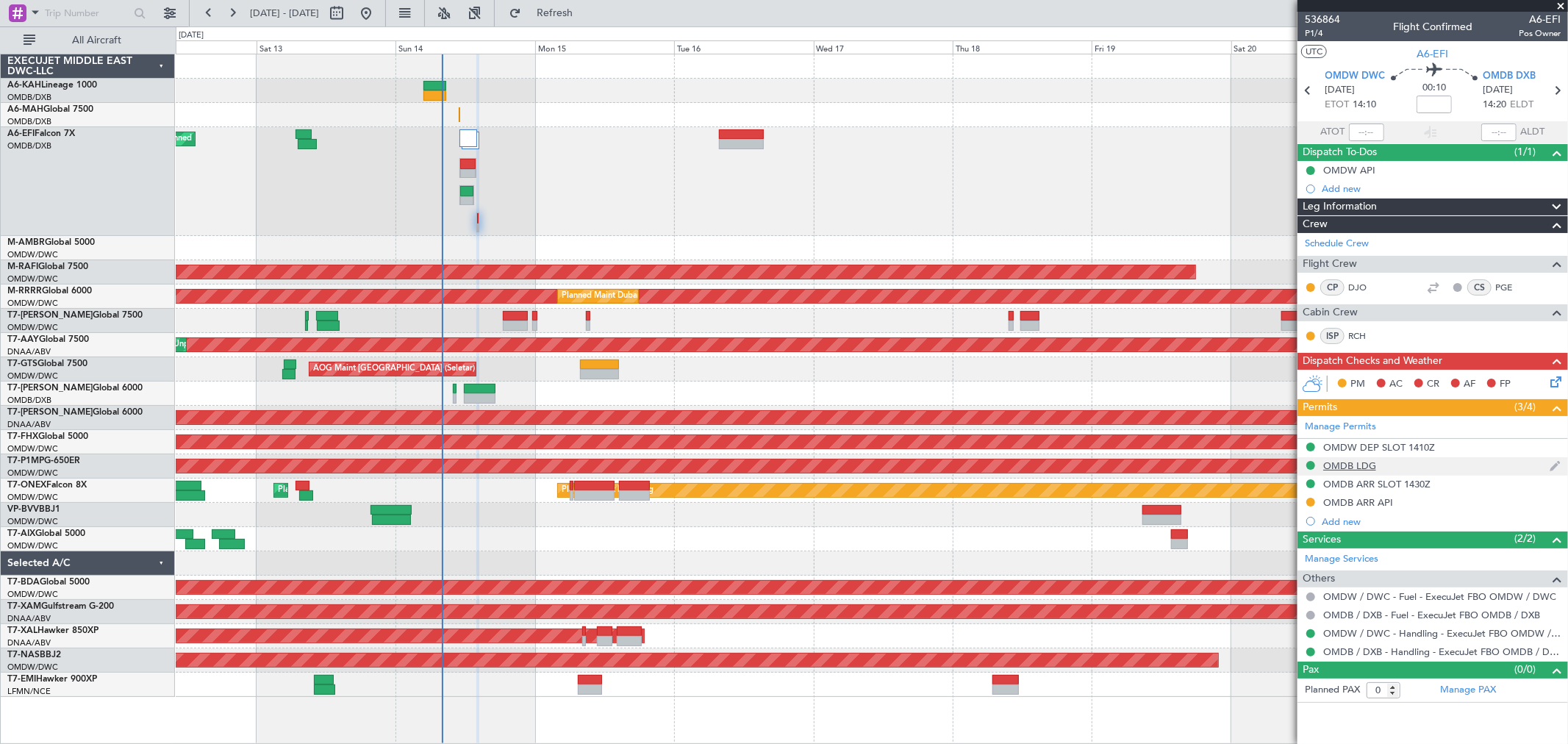
click at [1350, 460] on div "OMDB LDG" at bounding box center [1349, 466] width 53 height 12
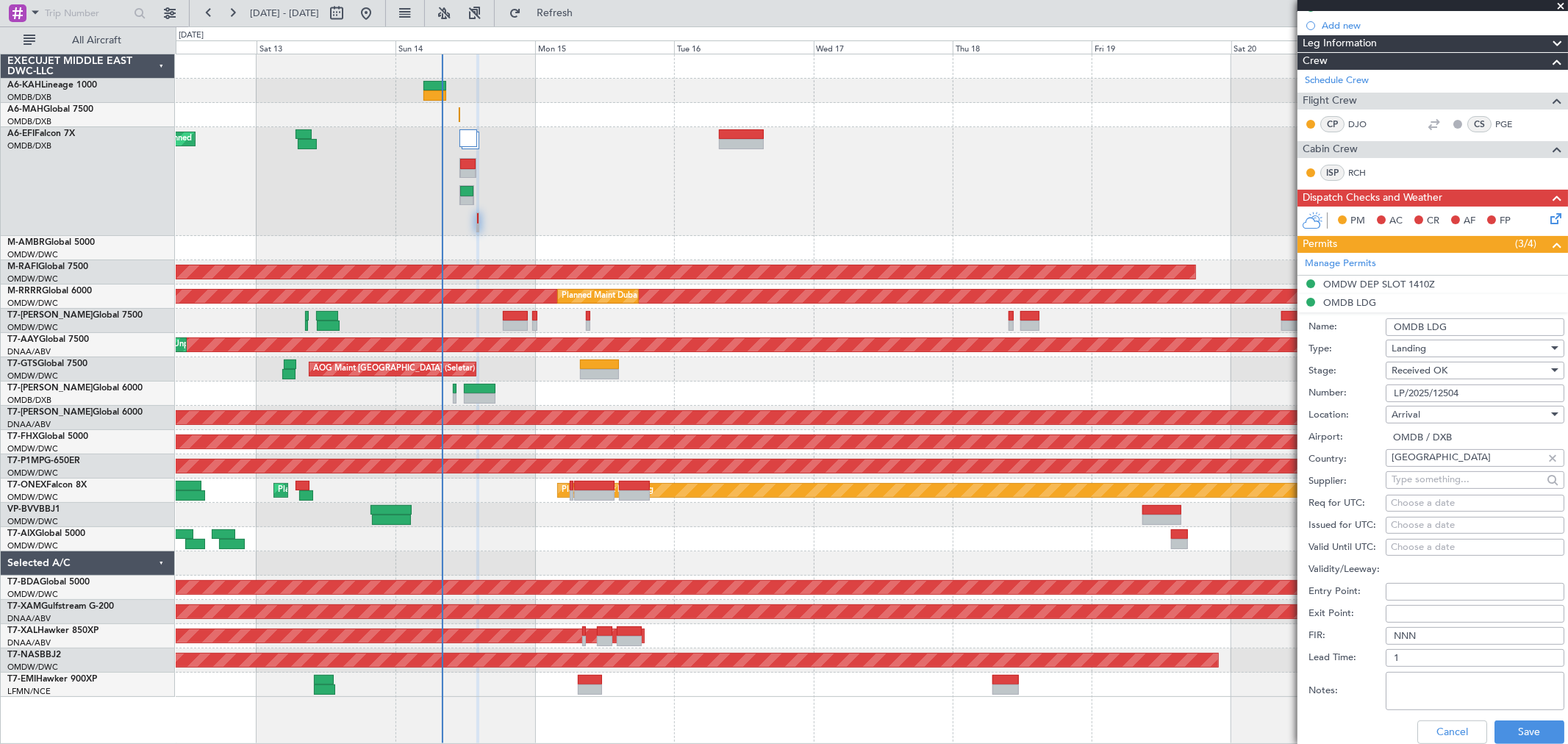
scroll to position [245, 0]
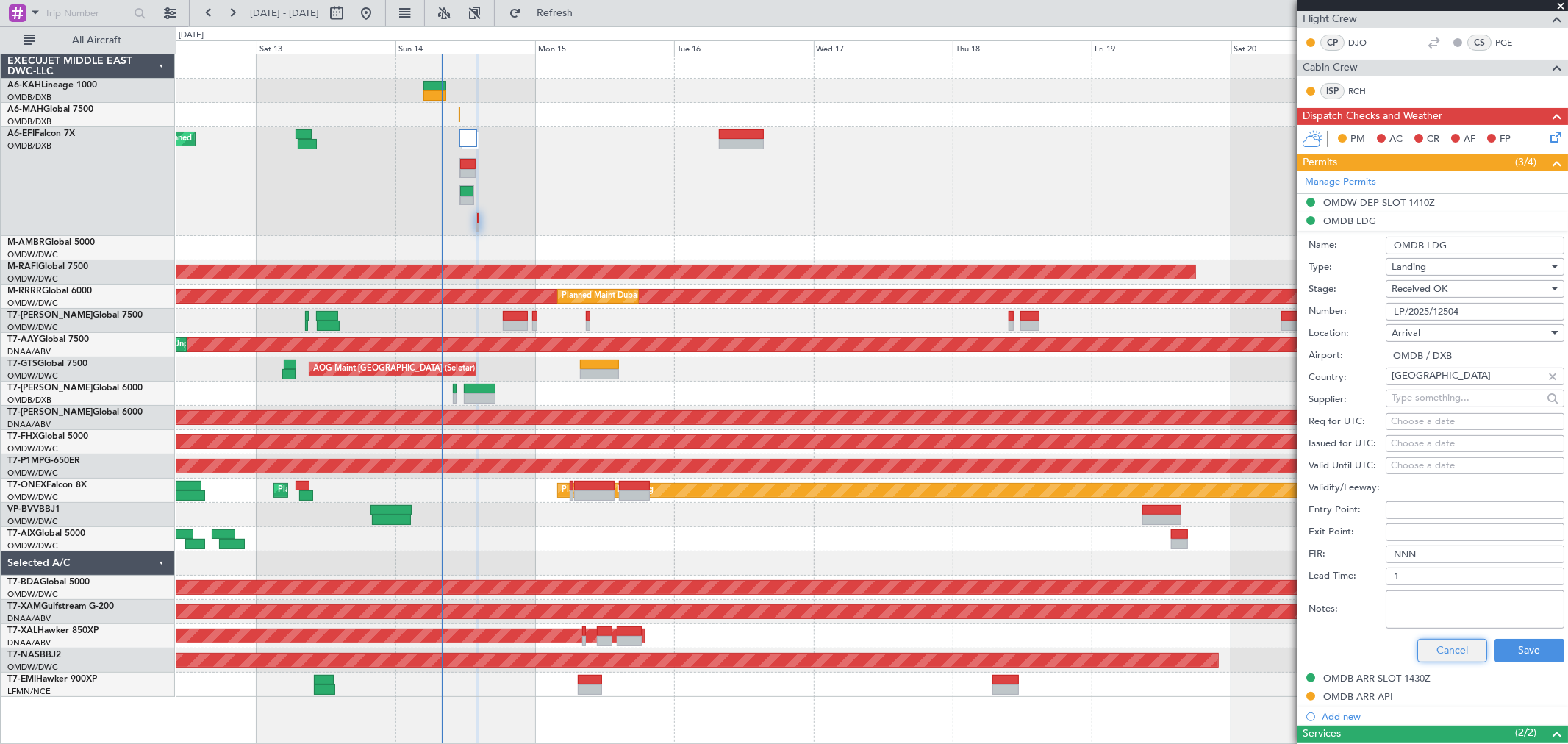
click at [1430, 643] on button "Cancel" at bounding box center [1452, 650] width 70 height 23
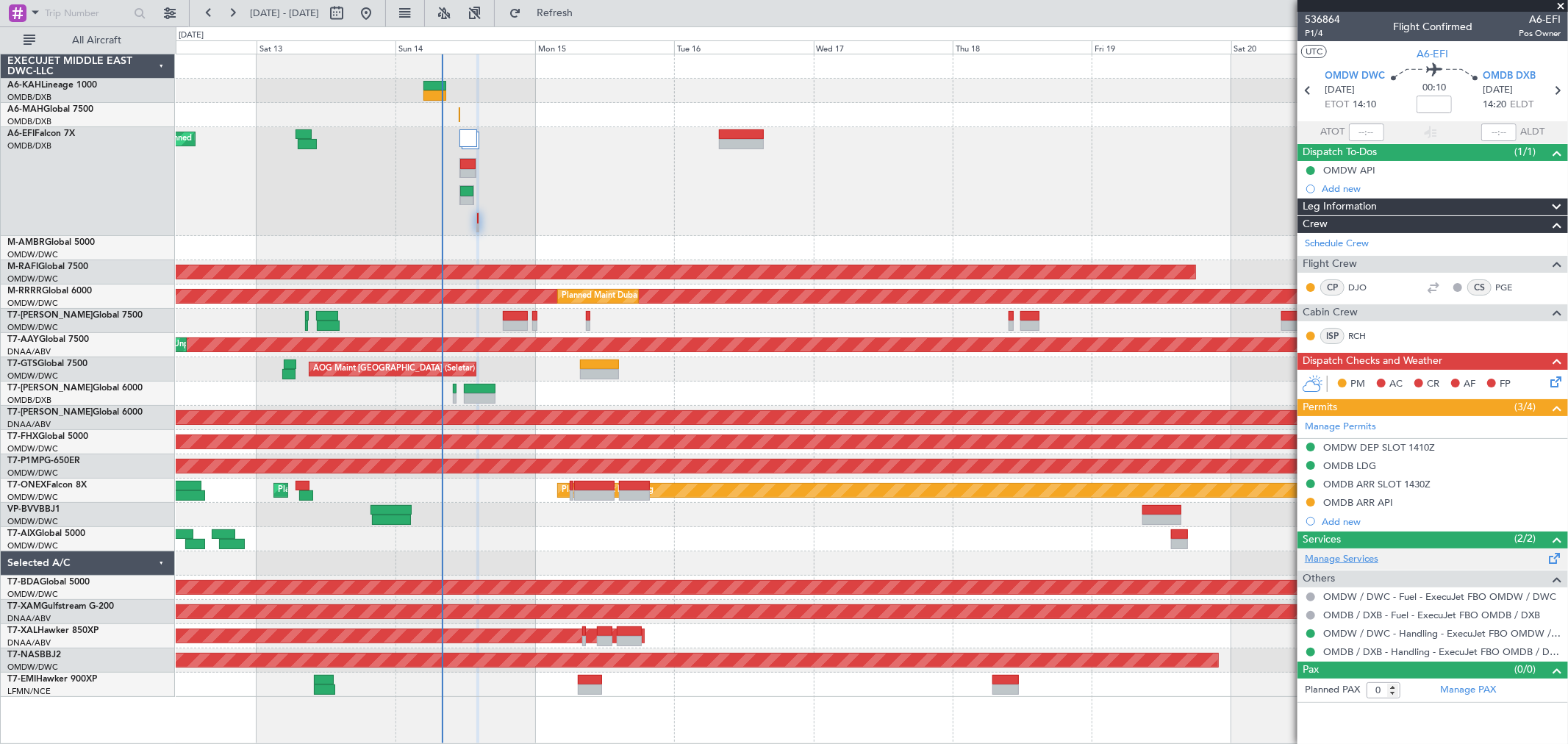
scroll to position [0, 0]
click at [1376, 498] on div "OMDB ARR API" at bounding box center [1357, 502] width 70 height 12
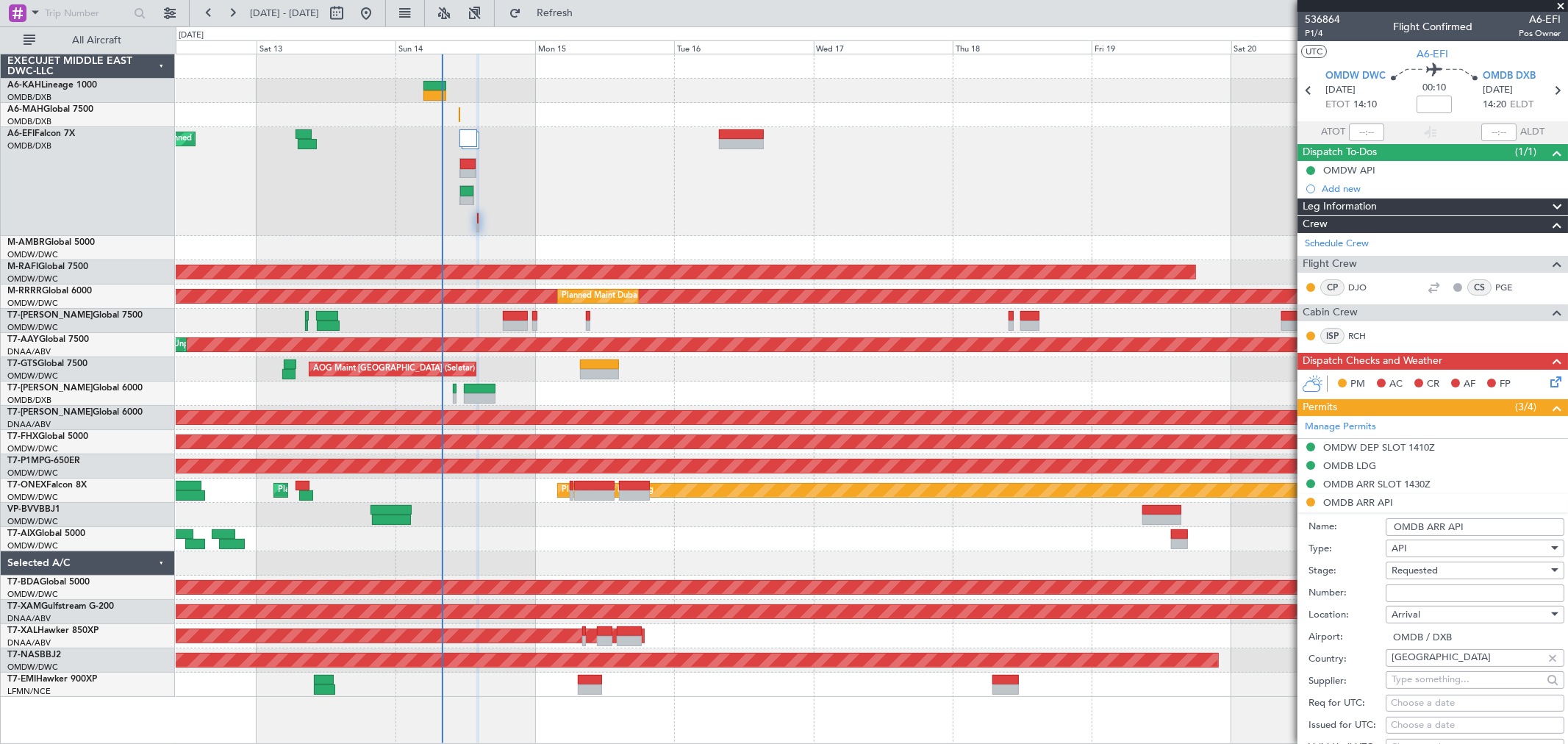
click at [1427, 597] on input "Number:" at bounding box center [1474, 593] width 179 height 17
type input "FILED AND SAVED IN LAN"
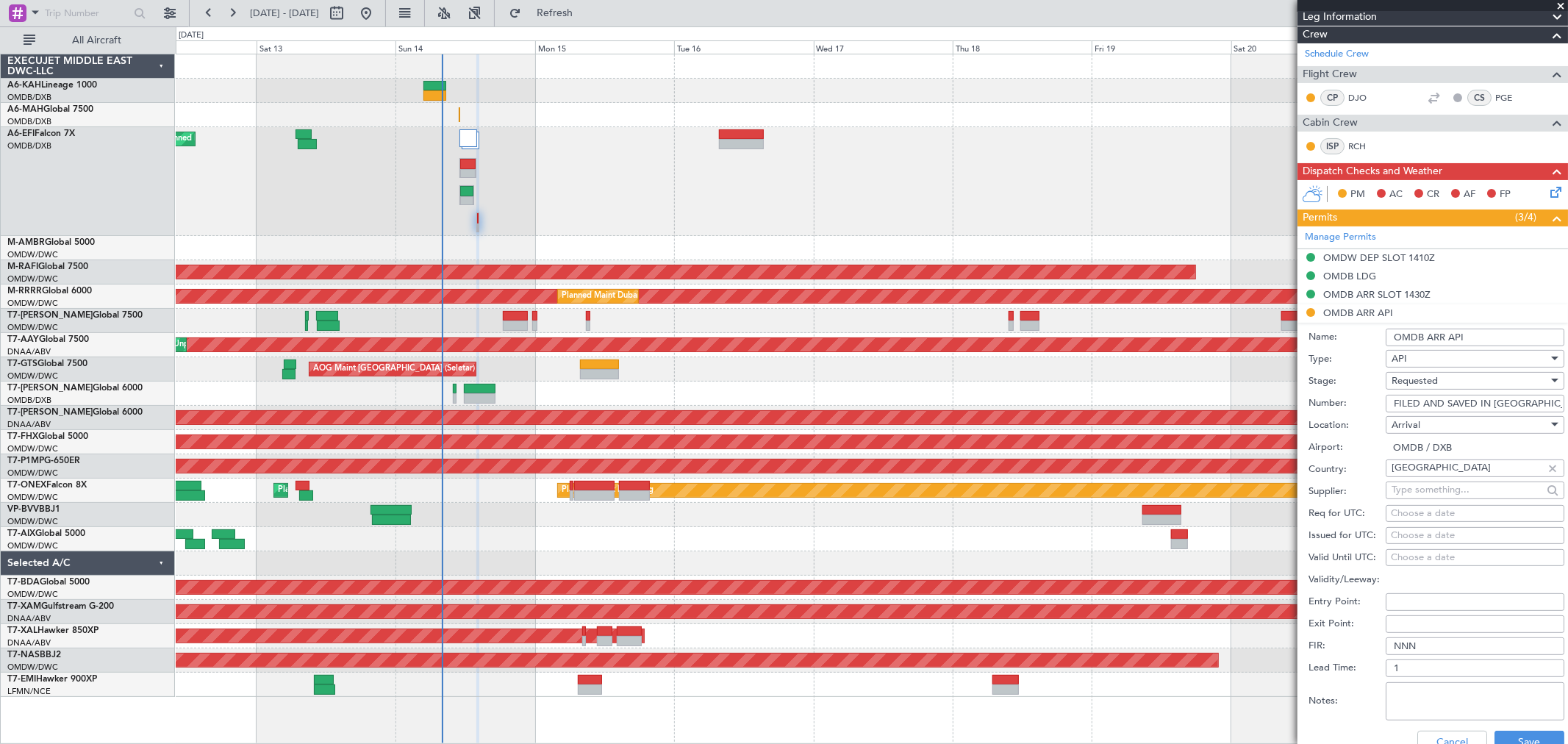
scroll to position [245, 0]
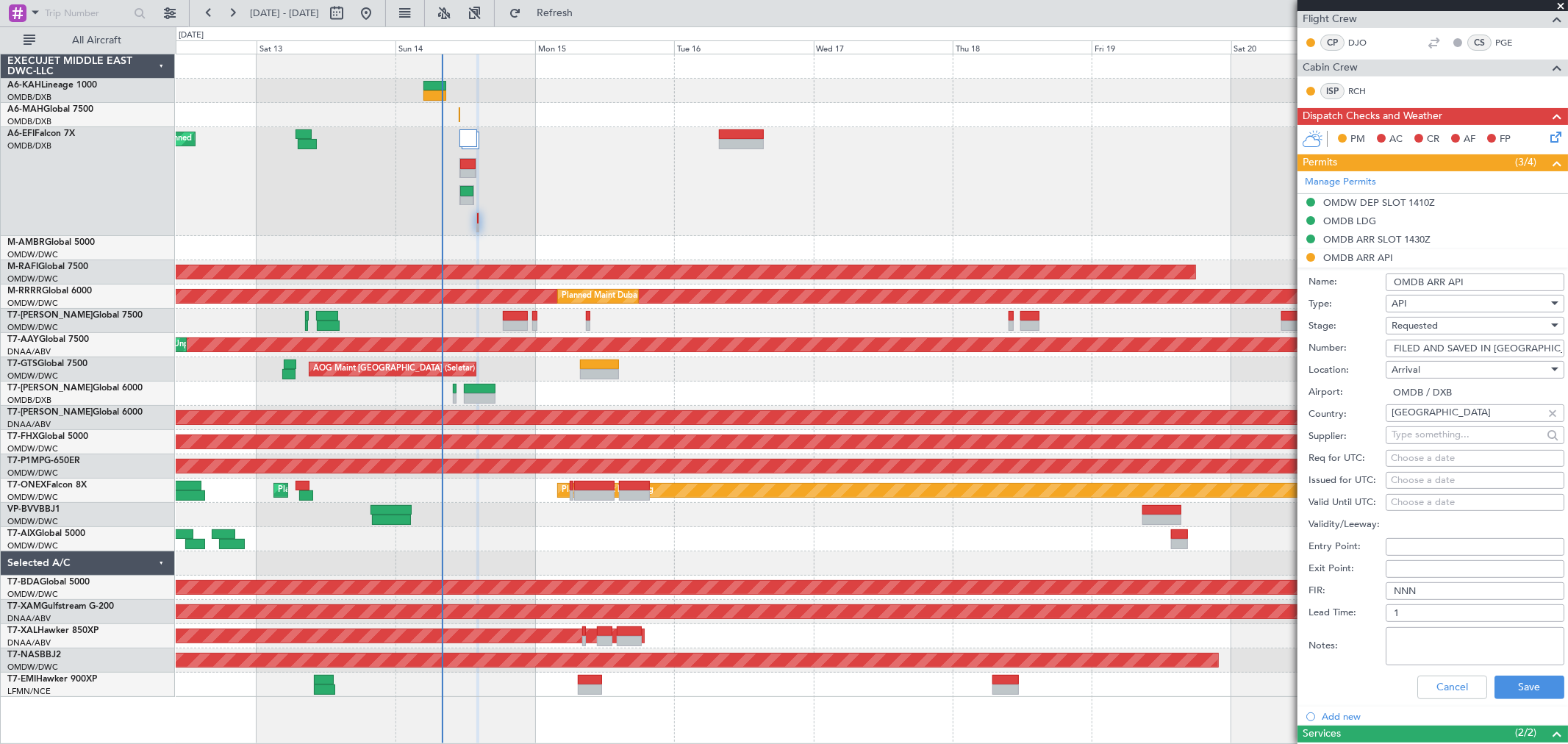
click at [1428, 317] on div "Requested" at bounding box center [1469, 325] width 157 height 22
click at [1428, 438] on span "Received OK" at bounding box center [1468, 438] width 153 height 22
click at [1514, 686] on button "Save" at bounding box center [1529, 687] width 70 height 23
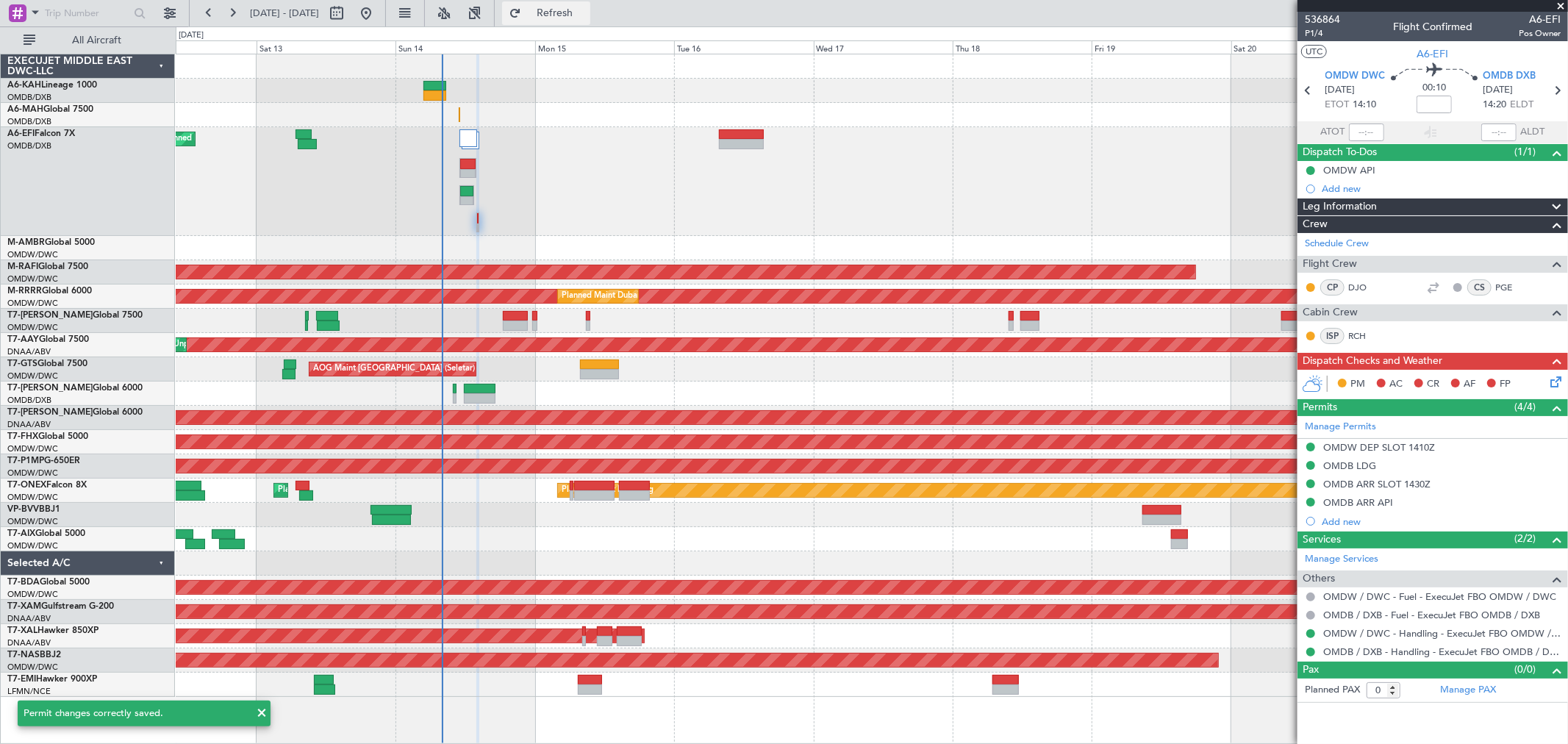
scroll to position [0, 0]
click at [1552, 378] on icon at bounding box center [1553, 380] width 12 height 12
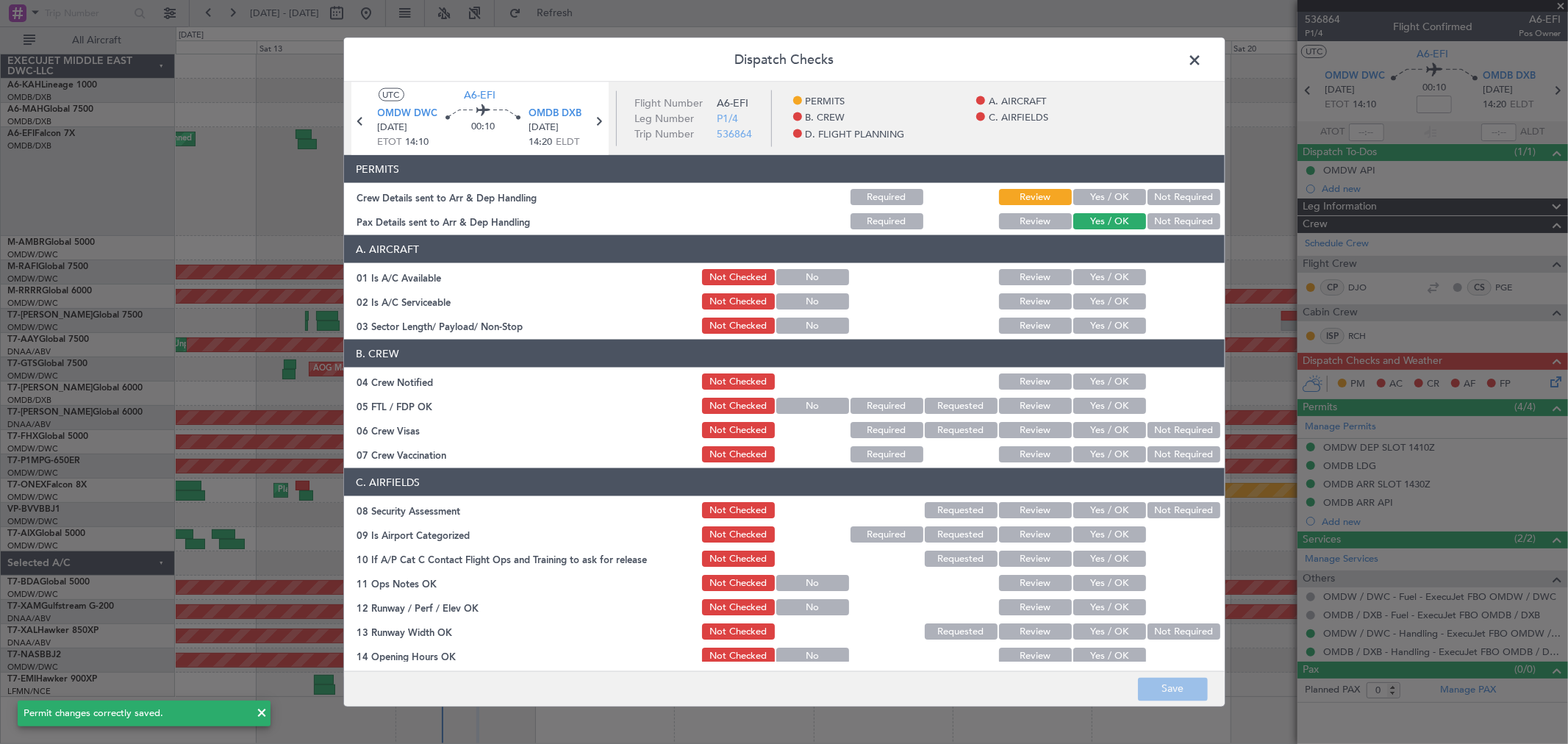
click at [1083, 192] on button "Yes / OK" at bounding box center [1109, 197] width 73 height 16
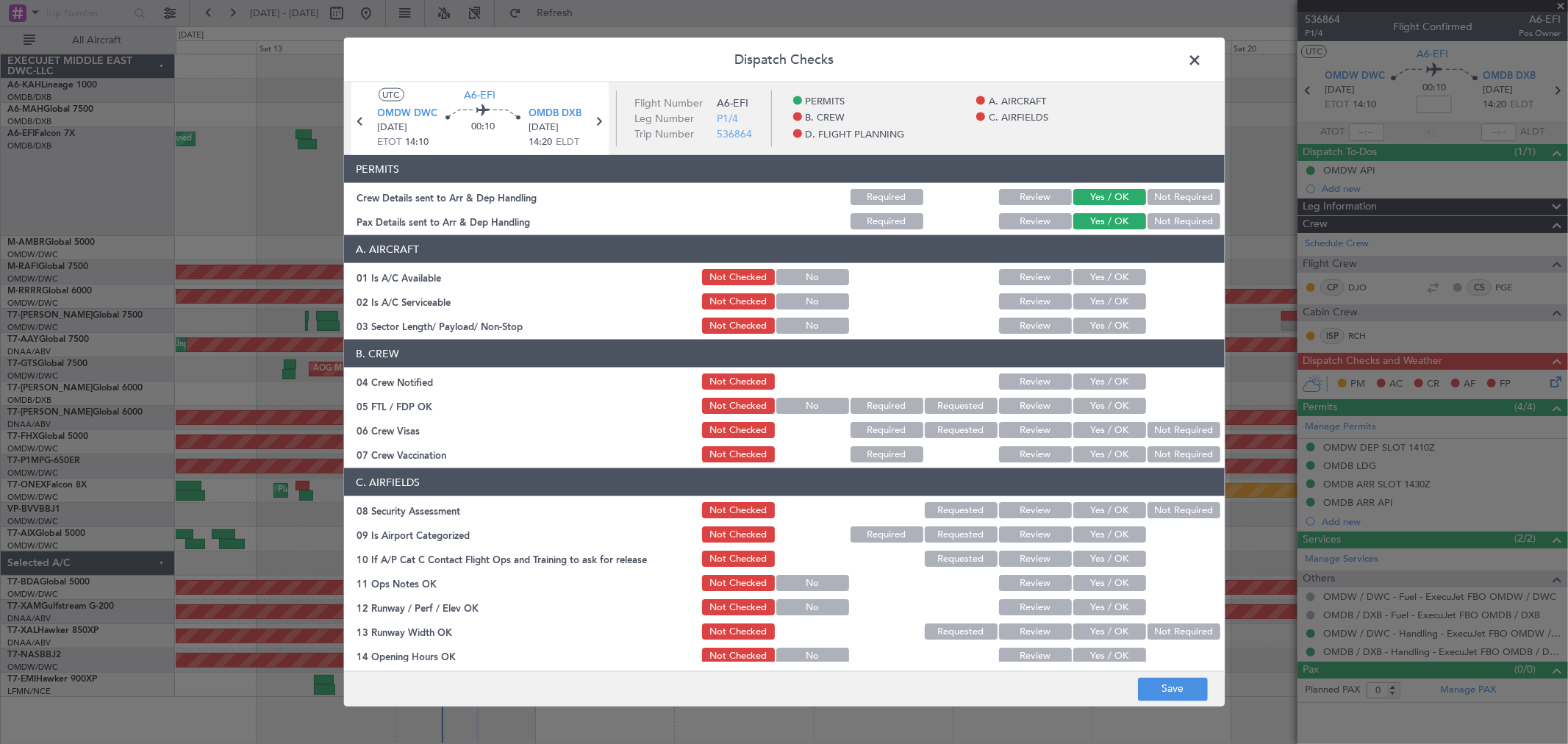
drag, startPoint x: 1090, startPoint y: 275, endPoint x: 1090, endPoint y: 299, distance: 24.0
click at [1090, 277] on button "Yes / OK" at bounding box center [1109, 277] width 73 height 16
click at [1090, 299] on button "Yes / OK" at bounding box center [1109, 301] width 73 height 16
click at [1091, 333] on button "Yes / OK" at bounding box center [1109, 325] width 73 height 16
click at [1090, 381] on button "Yes / OK" at bounding box center [1109, 382] width 73 height 16
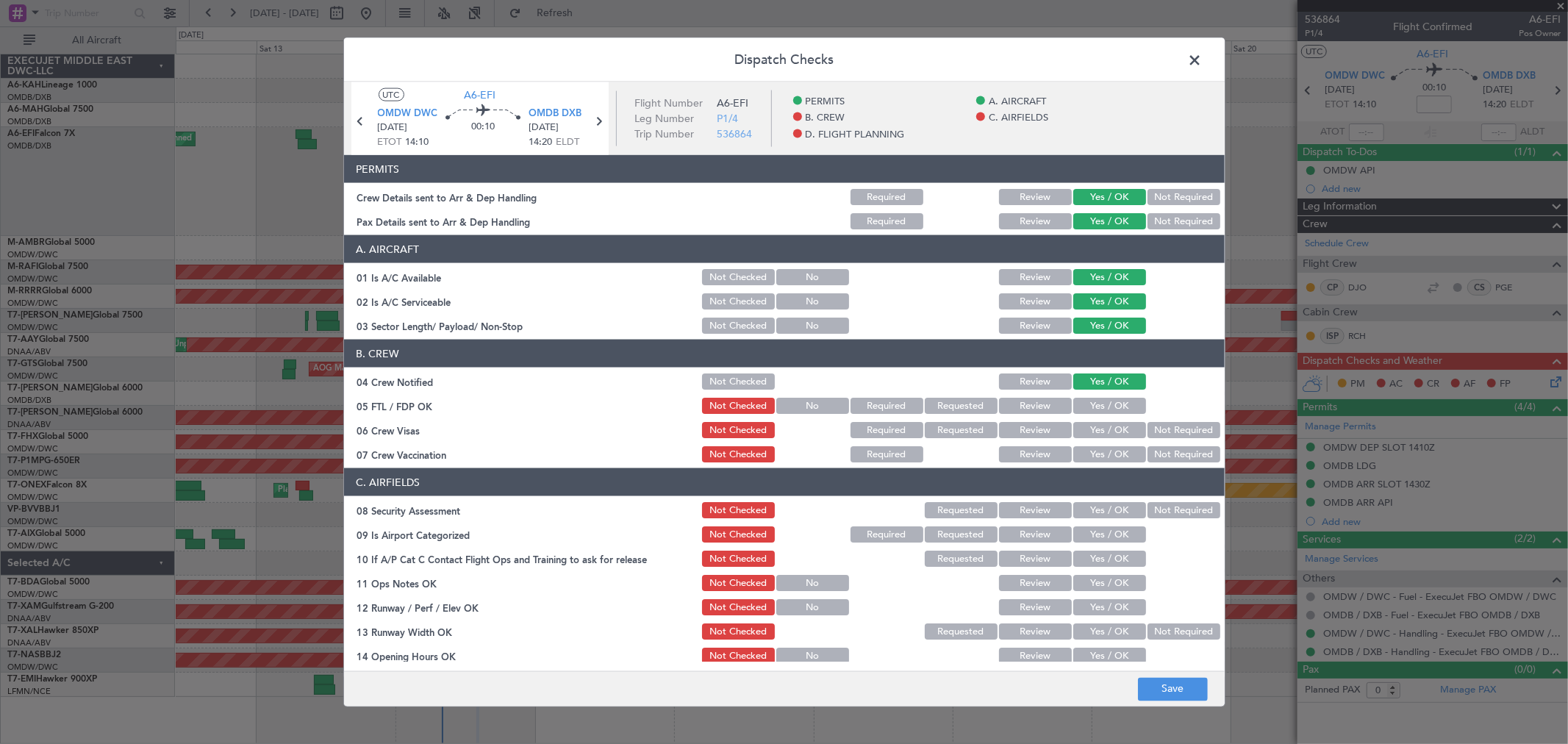
drag, startPoint x: 1085, startPoint y: 409, endPoint x: 1085, endPoint y: 434, distance: 25.0
click at [1084, 409] on button "Yes / OK" at bounding box center [1109, 406] width 73 height 16
click at [1085, 434] on button "Yes / OK" at bounding box center [1109, 430] width 73 height 16
click at [1093, 448] on button "Yes / OK" at bounding box center [1109, 454] width 73 height 16
click at [1103, 517] on button "Yes / OK" at bounding box center [1109, 510] width 73 height 16
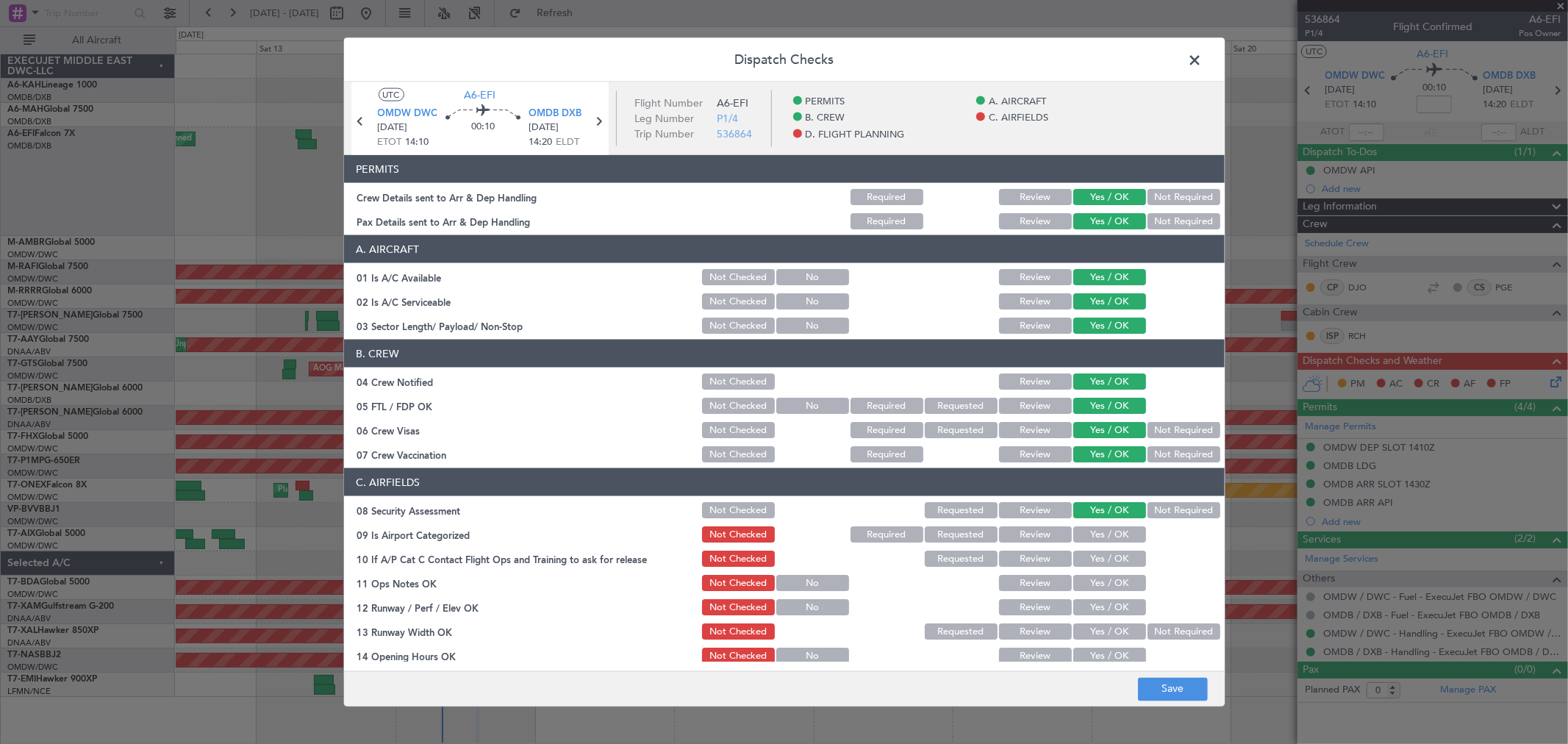
click at [1103, 513] on button "Yes / OK" at bounding box center [1109, 510] width 73 height 16
drag, startPoint x: 1104, startPoint y: 556, endPoint x: 1096, endPoint y: 575, distance: 20.6
click at [1104, 557] on button "Yes / OK" at bounding box center [1109, 558] width 73 height 16
click at [1095, 570] on section "C. AIRFIELDS 08 Security Assessment Not Checked Requested Review Yes / OK Not R…" at bounding box center [784, 701] width 881 height 465
drag, startPoint x: 1103, startPoint y: 525, endPoint x: 1094, endPoint y: 571, distance: 46.9
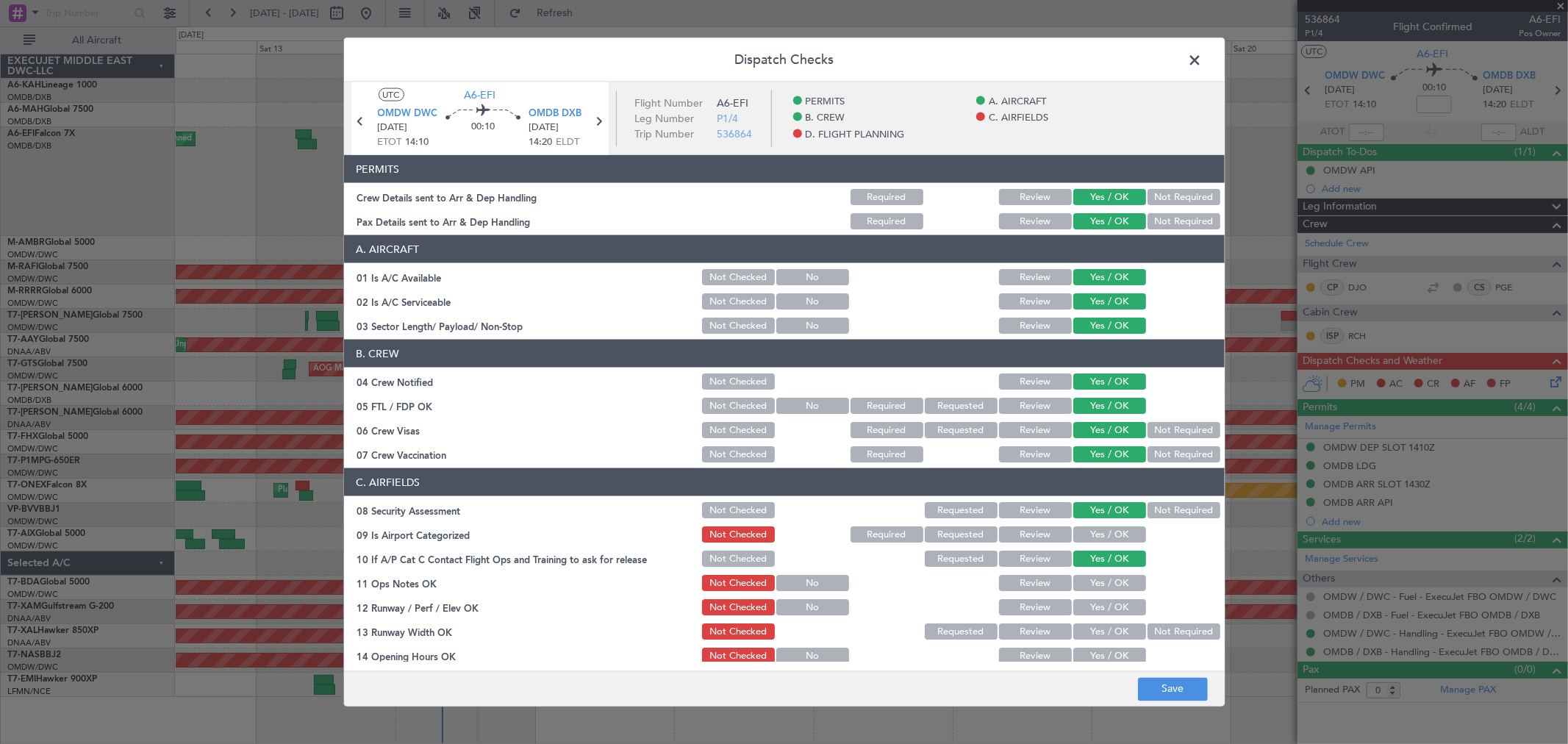
click at [1100, 526] on div "Yes / OK" at bounding box center [1108, 535] width 75 height 21
click at [1093, 573] on div "Yes / OK" at bounding box center [1108, 584] width 75 height 21
click at [1084, 542] on div "Yes / OK" at bounding box center [1108, 535] width 75 height 21
click at [1090, 577] on button "Yes / OK" at bounding box center [1109, 583] width 73 height 16
click at [1090, 544] on section "C. AIRFIELDS 08 Security Assessment Not Checked Requested Review Yes / OK Not R…" at bounding box center [784, 701] width 881 height 465
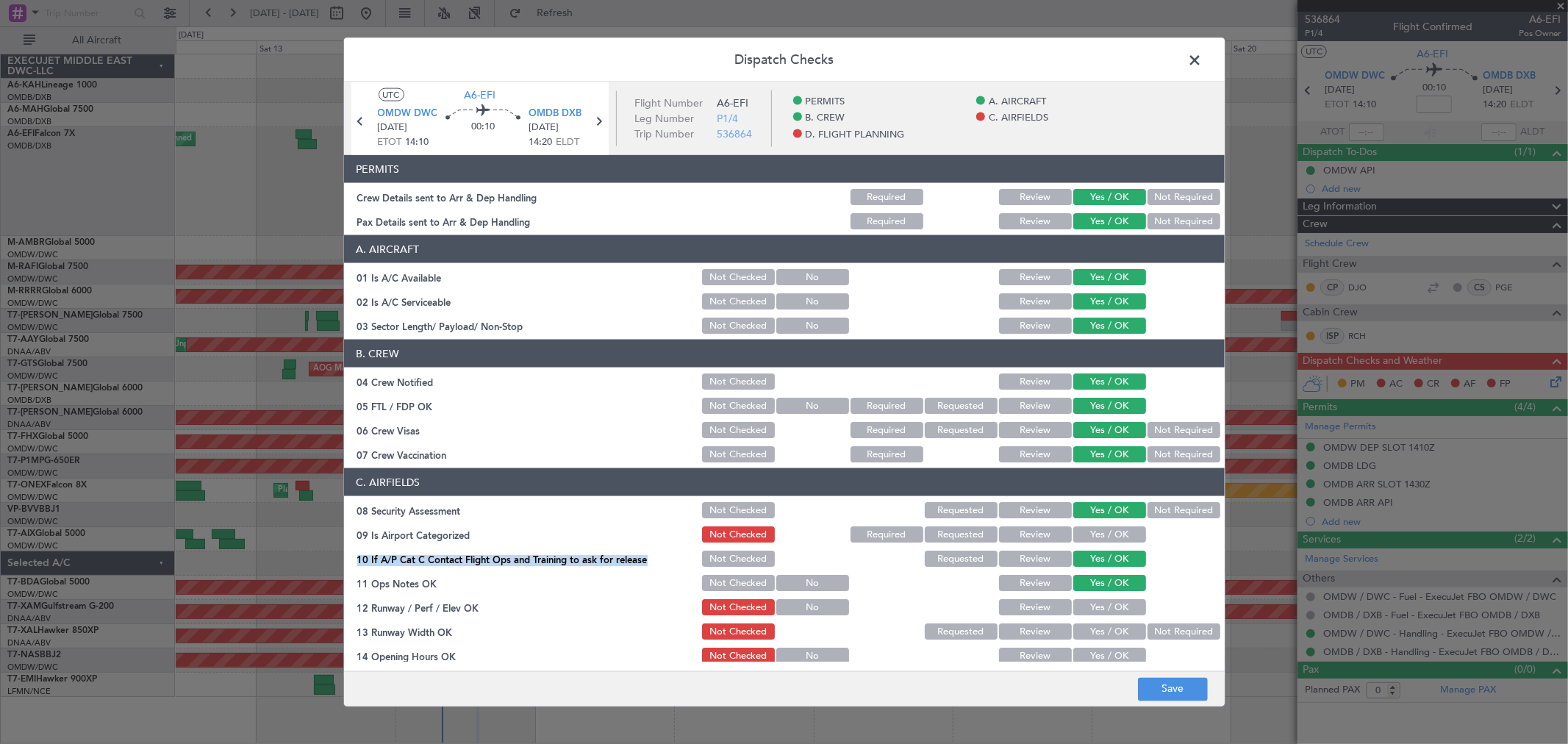
click at [1090, 539] on button "Yes / OK" at bounding box center [1109, 534] width 73 height 16
drag, startPoint x: 1092, startPoint y: 569, endPoint x: 1095, endPoint y: 589, distance: 20.2
click at [1094, 569] on section "C. AIRFIELDS 08 Security Assessment Not Checked Requested Review Yes / OK Not R…" at bounding box center [784, 701] width 881 height 465
click at [1093, 611] on button "Yes / OK" at bounding box center [1109, 607] width 73 height 16
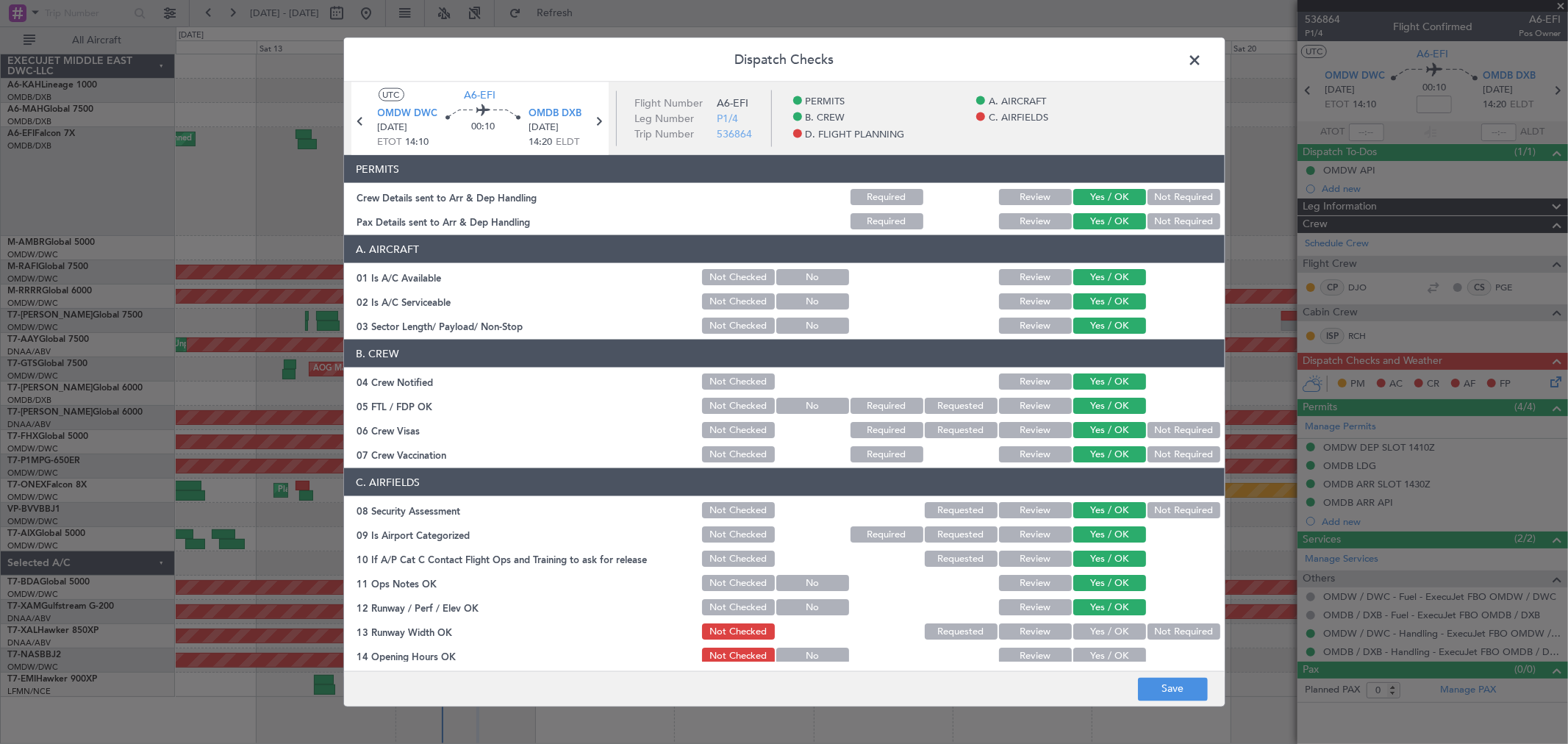
click at [1090, 629] on button "Yes / OK" at bounding box center [1109, 631] width 73 height 16
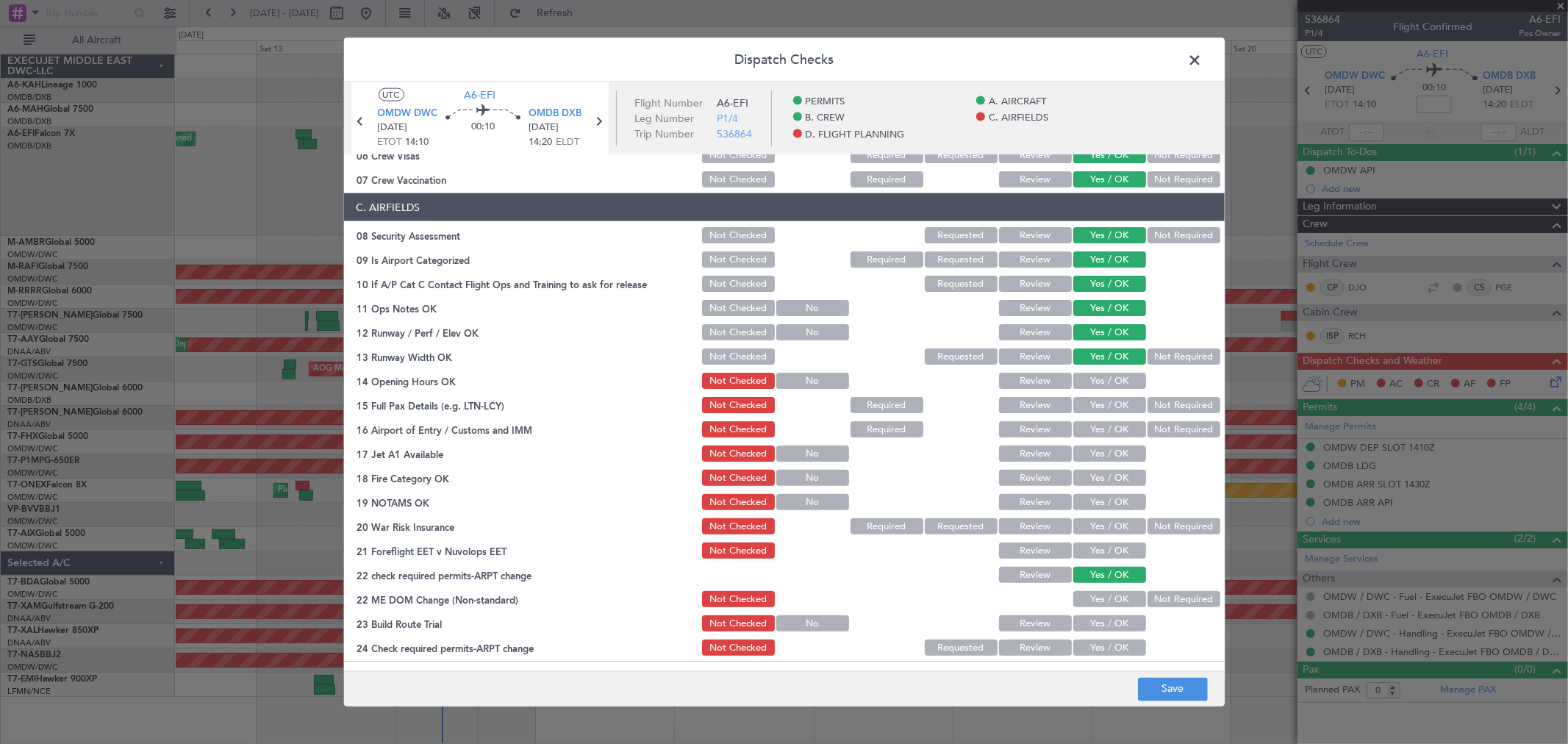
scroll to position [326, 0]
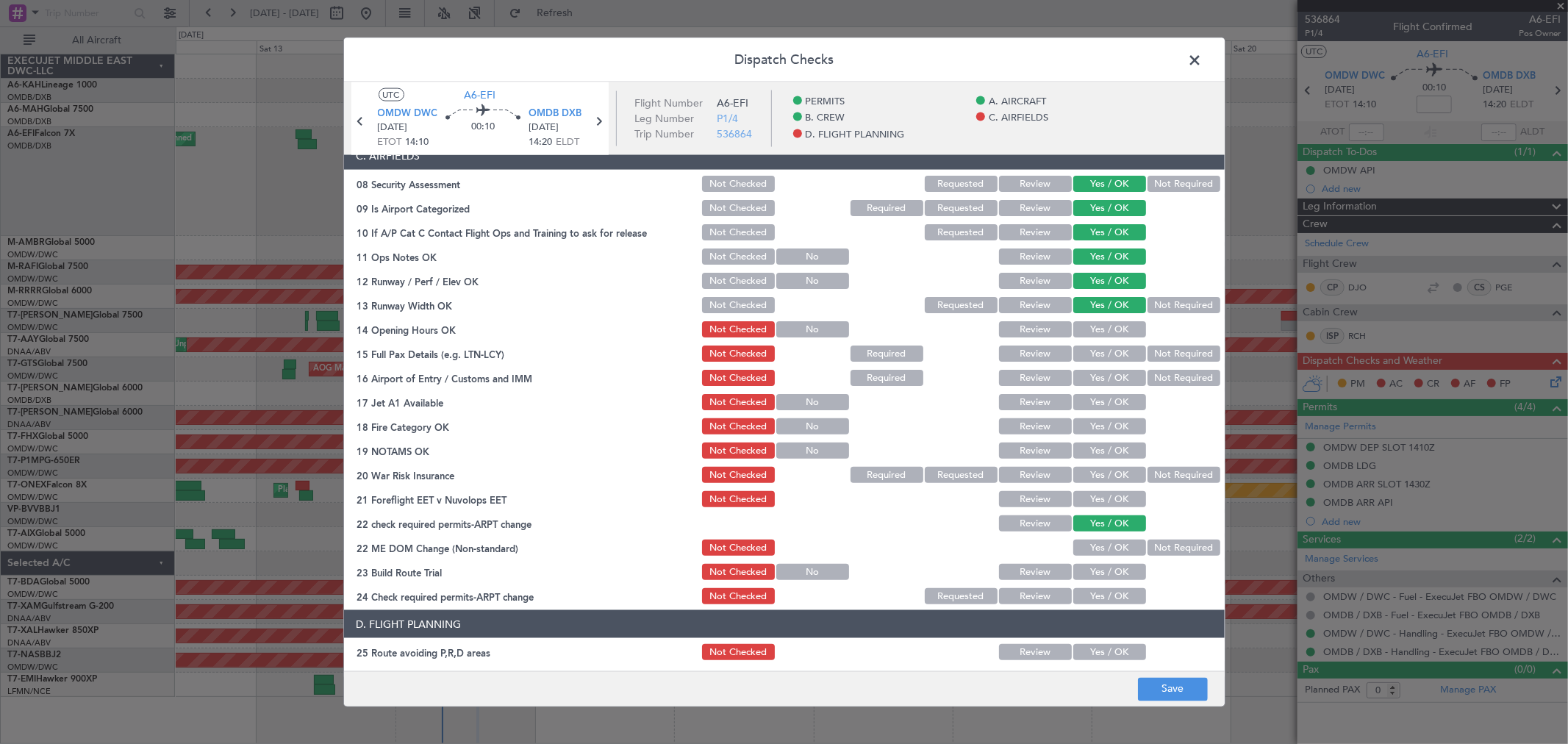
click at [1100, 331] on button "Yes / OK" at bounding box center [1109, 330] width 73 height 16
click at [1096, 356] on button "Yes / OK" at bounding box center [1109, 354] width 73 height 16
click at [1092, 373] on button "Yes / OK" at bounding box center [1109, 377] width 73 height 16
click at [1093, 400] on button "Yes / OK" at bounding box center [1109, 401] width 73 height 16
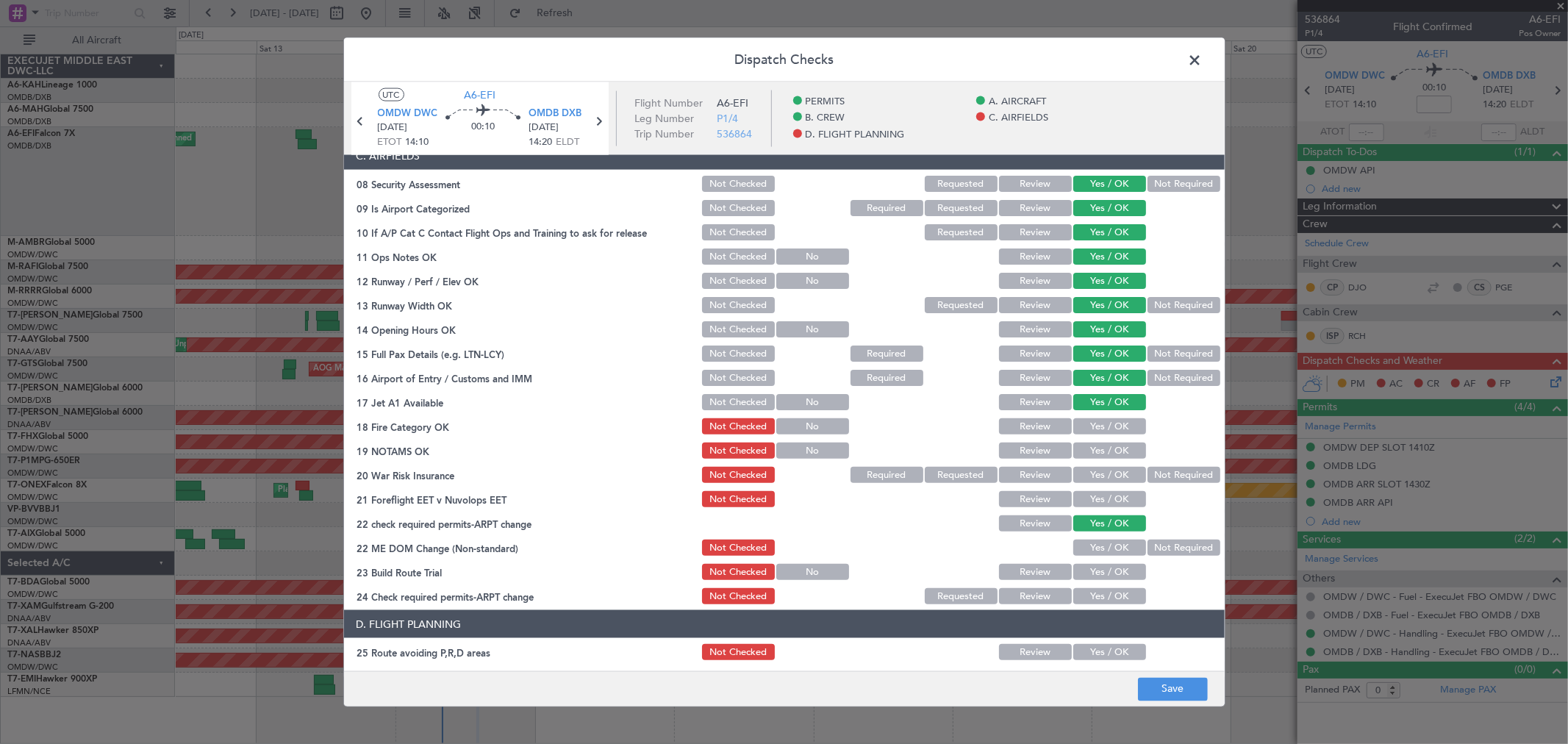
click at [1093, 419] on button "Yes / OK" at bounding box center [1109, 426] width 73 height 16
click at [1099, 452] on button "Yes / OK" at bounding box center [1109, 450] width 73 height 16
click at [1097, 469] on button "Yes / OK" at bounding box center [1109, 474] width 73 height 16
click at [1097, 493] on button "Yes / OK" at bounding box center [1109, 499] width 73 height 16
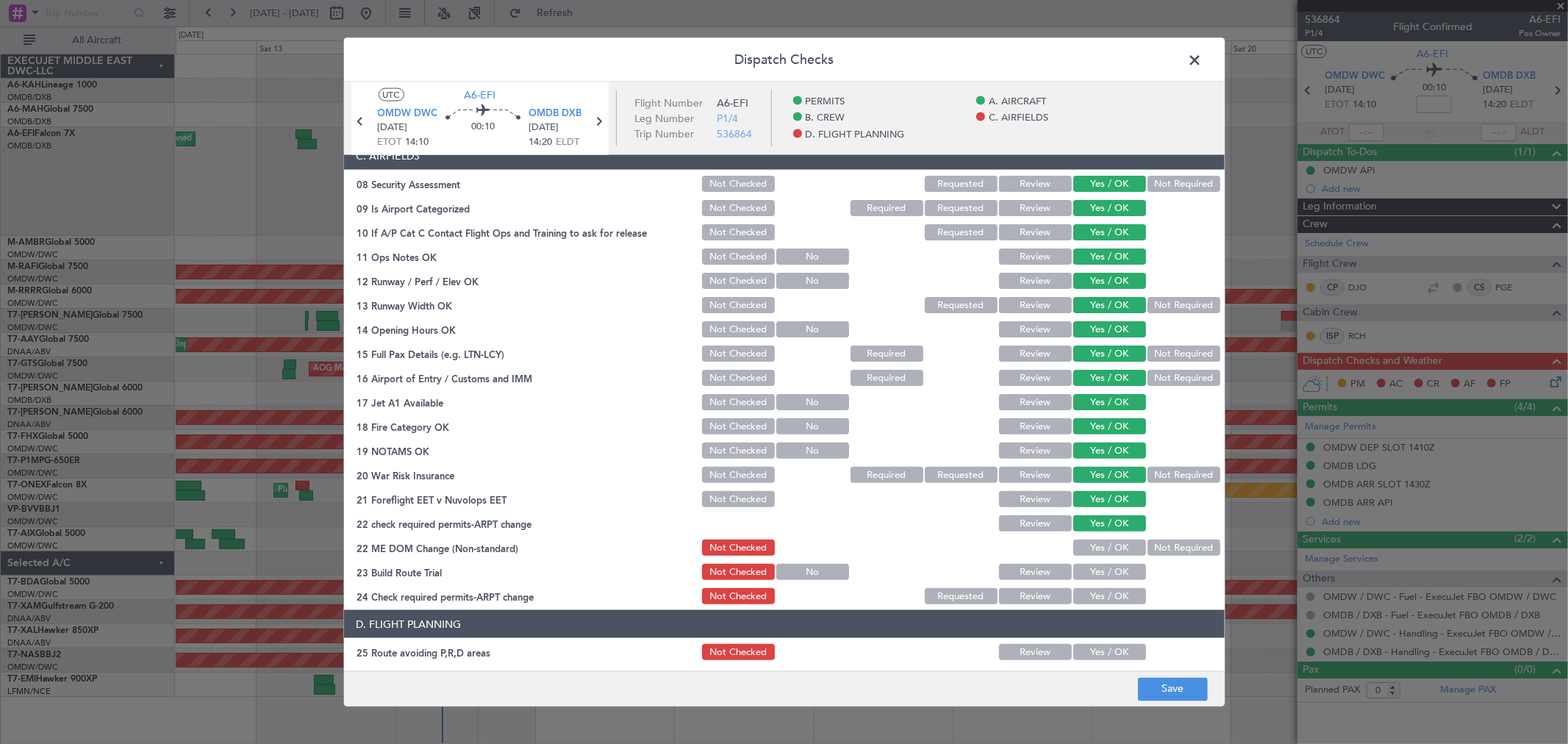
click at [1100, 549] on button "Yes / OK" at bounding box center [1109, 547] width 73 height 16
click at [1099, 570] on button "Yes / OK" at bounding box center [1109, 571] width 73 height 16
click at [1098, 588] on button "Yes / OK" at bounding box center [1109, 596] width 73 height 16
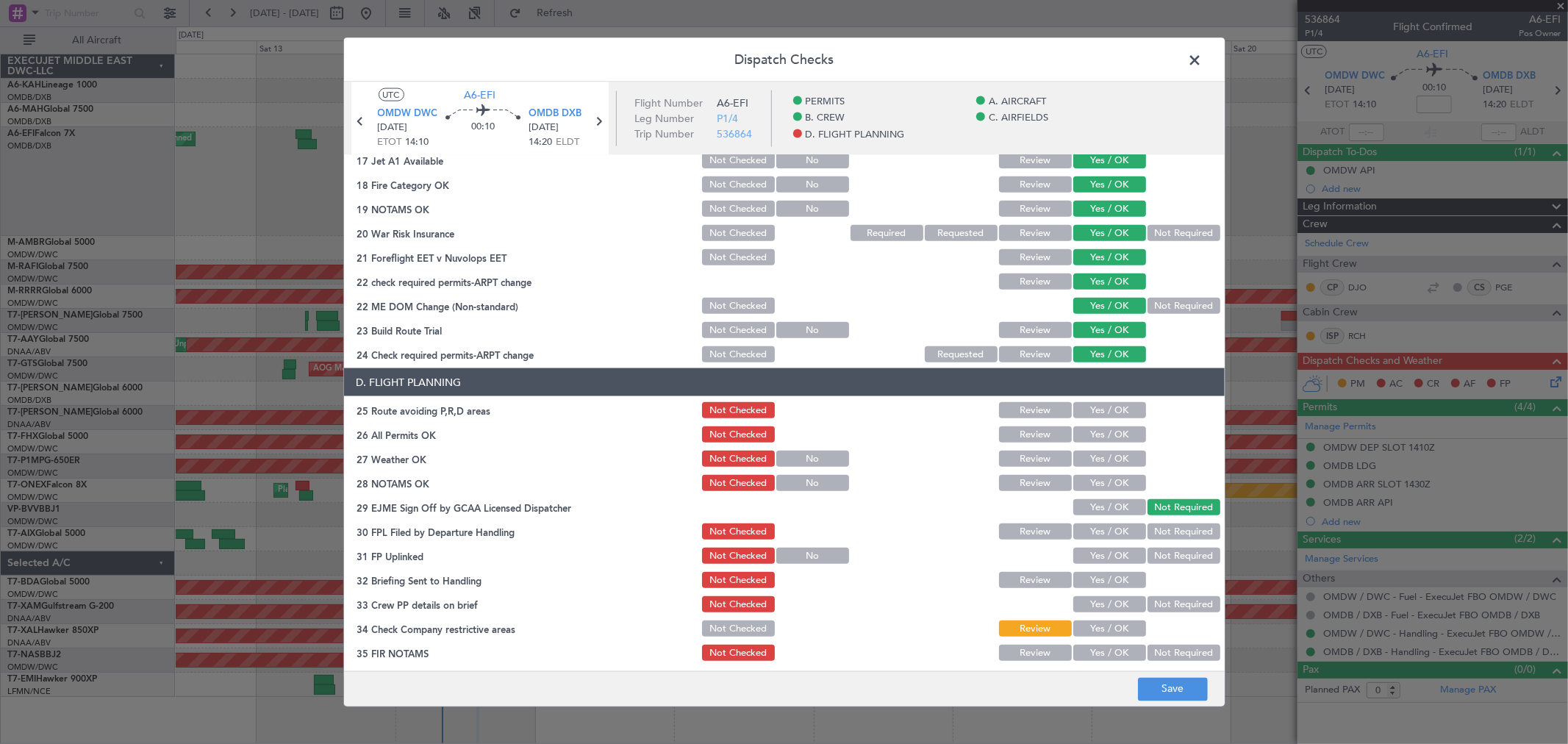
scroll to position [572, 0]
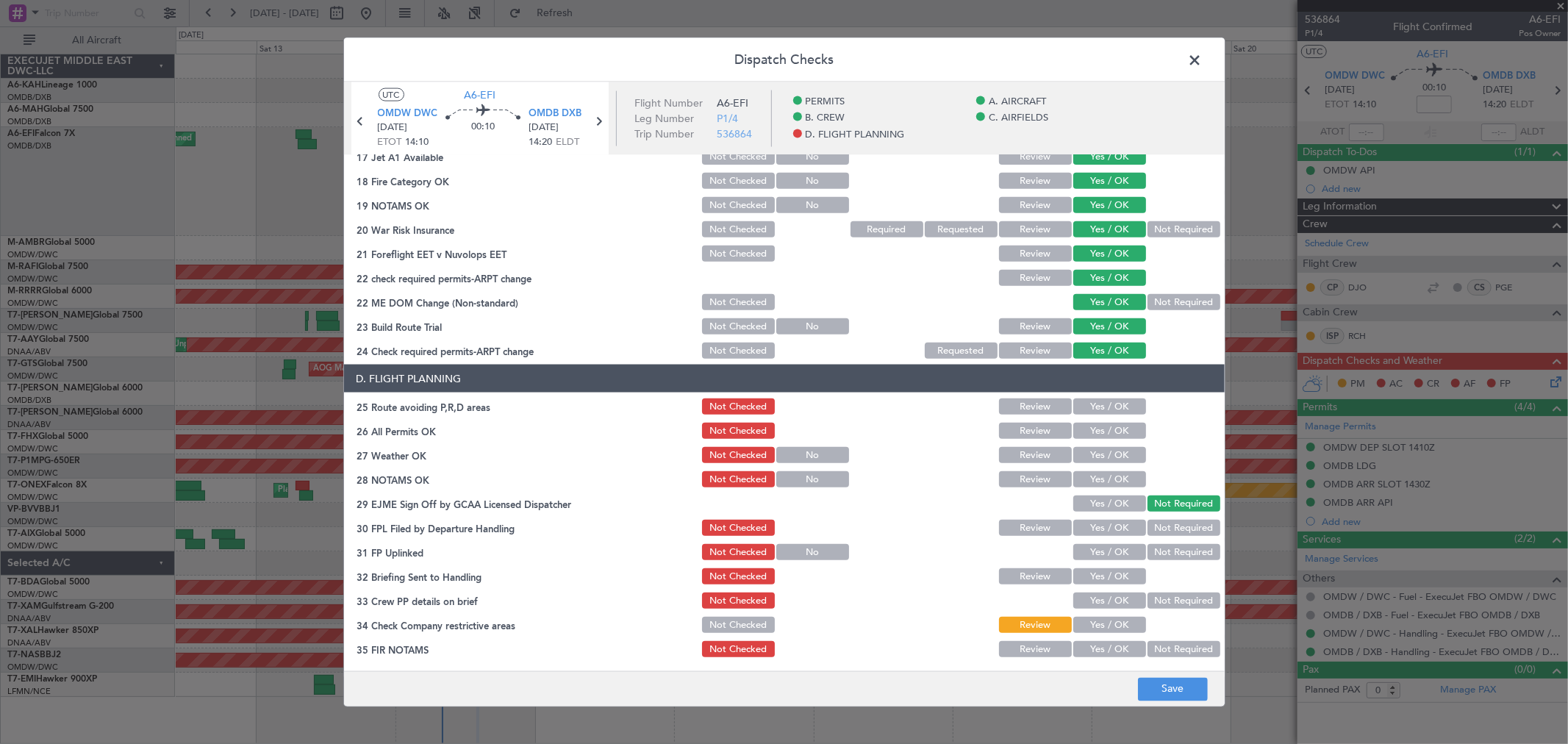
click at [1109, 413] on button "Yes / OK" at bounding box center [1109, 407] width 73 height 16
click at [1104, 434] on button "Yes / OK" at bounding box center [1109, 431] width 73 height 16
click at [1096, 452] on button "Yes / OK" at bounding box center [1109, 455] width 73 height 16
click at [1104, 473] on button "Yes / OK" at bounding box center [1109, 480] width 73 height 16
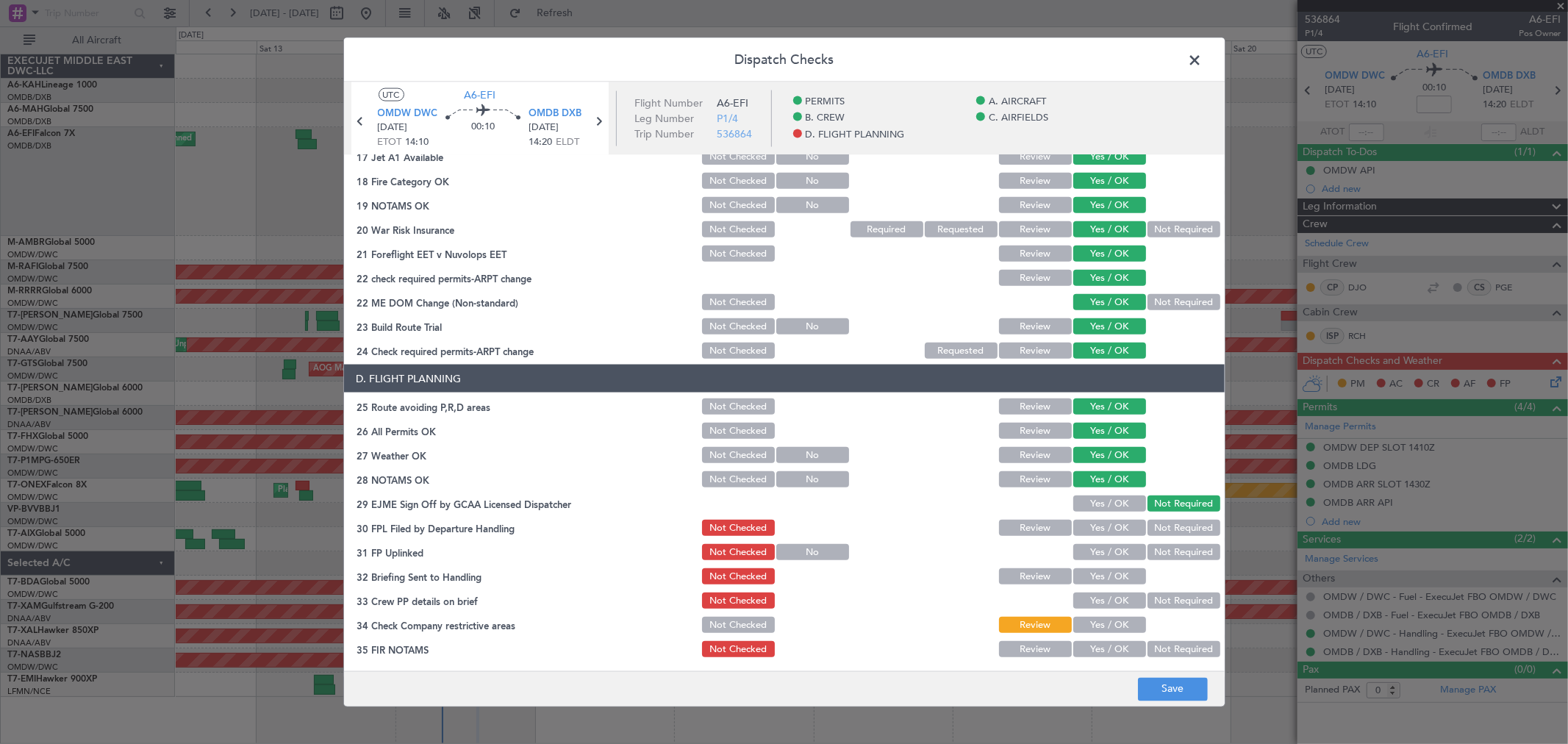
click at [1099, 491] on section "D. FLIGHT PLANNING 25 Route avoiding P,R,D areas Not Checked Review Yes / OK 26…" at bounding box center [784, 512] width 881 height 295
click at [1099, 495] on button "Yes / OK" at bounding box center [1109, 503] width 73 height 16
click at [1109, 537] on div "Yes / OK" at bounding box center [1108, 528] width 75 height 21
click at [1106, 522] on button "Yes / OK" at bounding box center [1109, 527] width 73 height 16
click at [1100, 546] on button "Yes / OK" at bounding box center [1109, 551] width 73 height 16
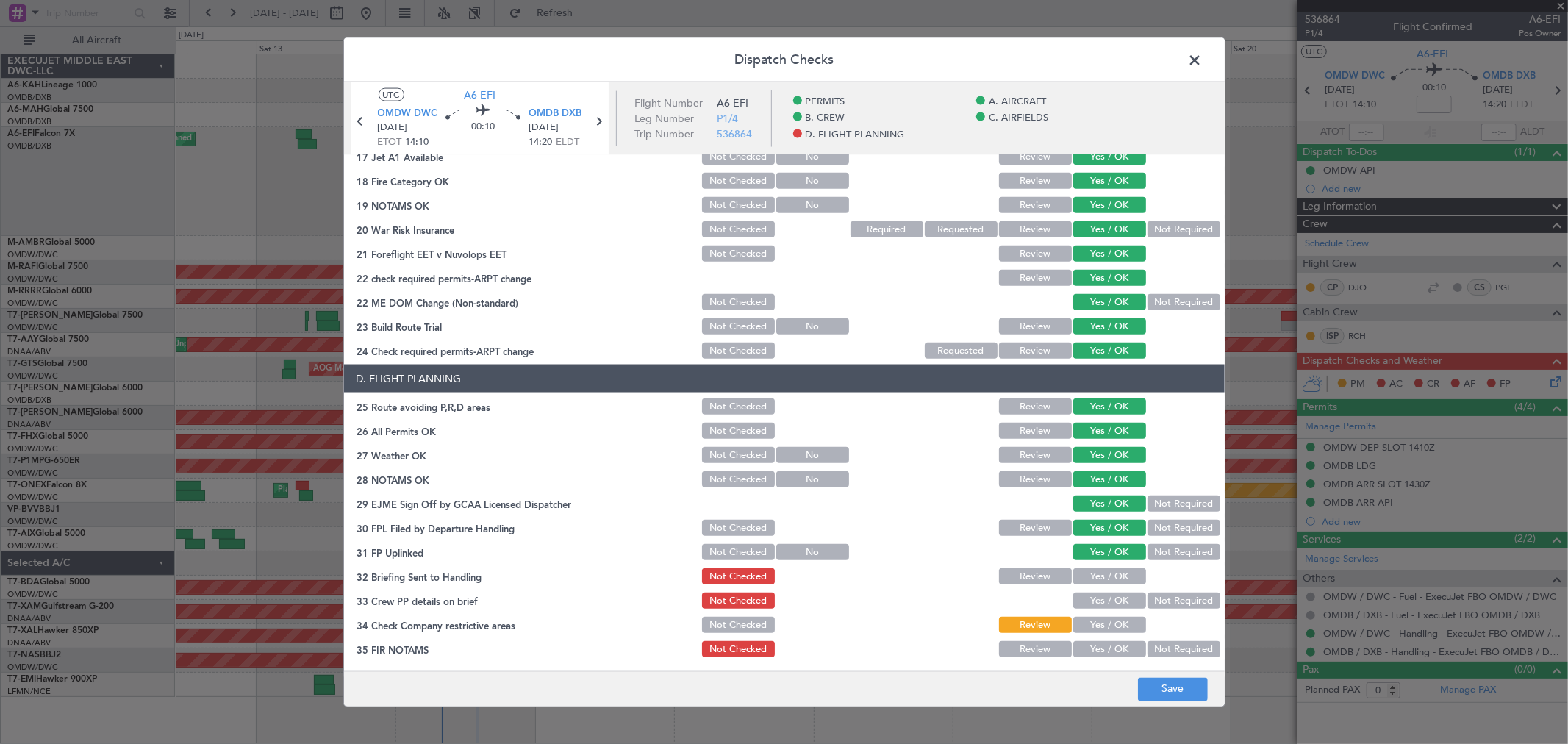
click at [1100, 570] on button "Yes / OK" at bounding box center [1109, 576] width 73 height 16
click at [1099, 597] on button "Yes / OK" at bounding box center [1109, 600] width 73 height 16
click at [1108, 617] on button "Yes / OK" at bounding box center [1109, 624] width 73 height 16
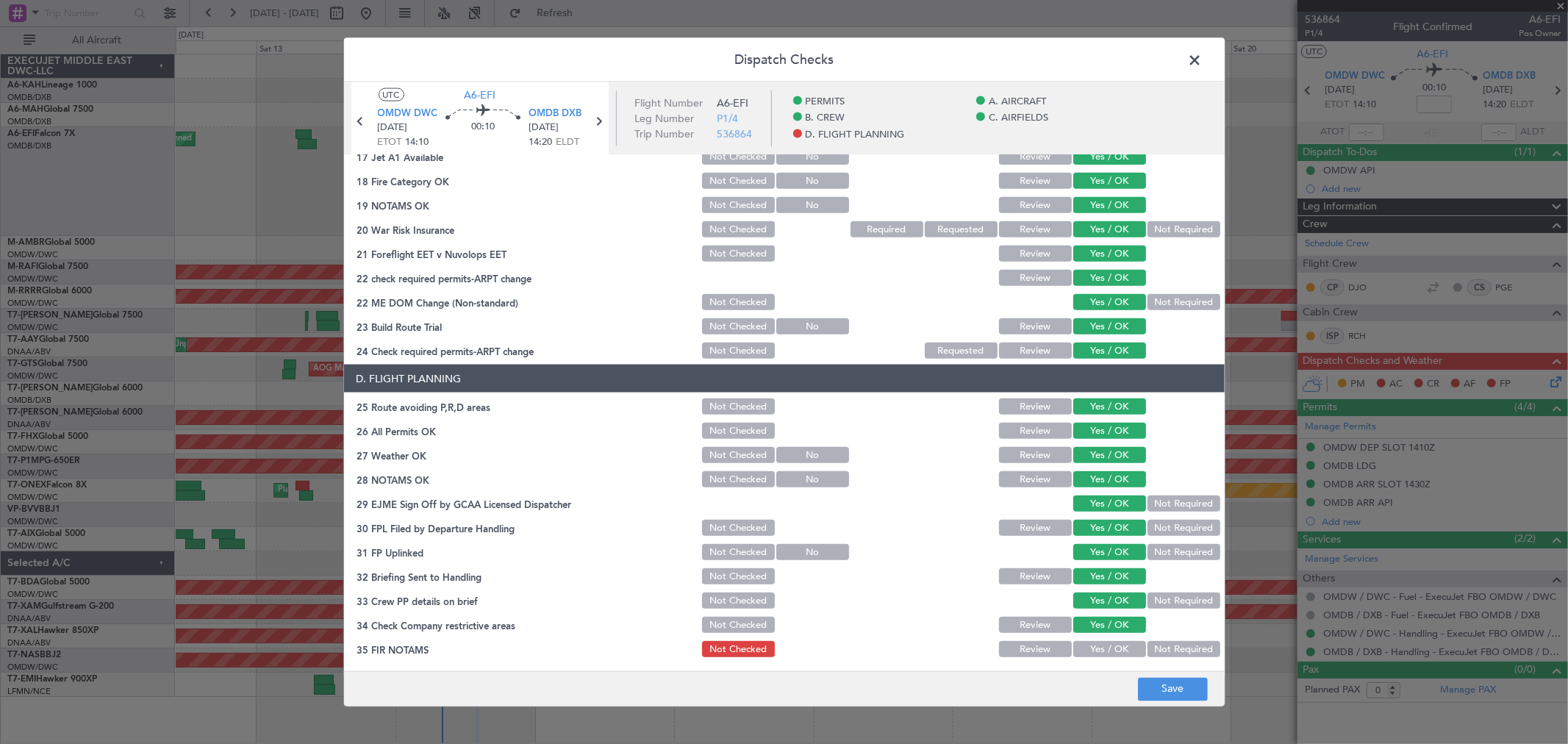
click at [1103, 649] on button "Yes / OK" at bounding box center [1109, 649] width 73 height 16
click at [1181, 697] on button "Save" at bounding box center [1173, 689] width 70 height 23
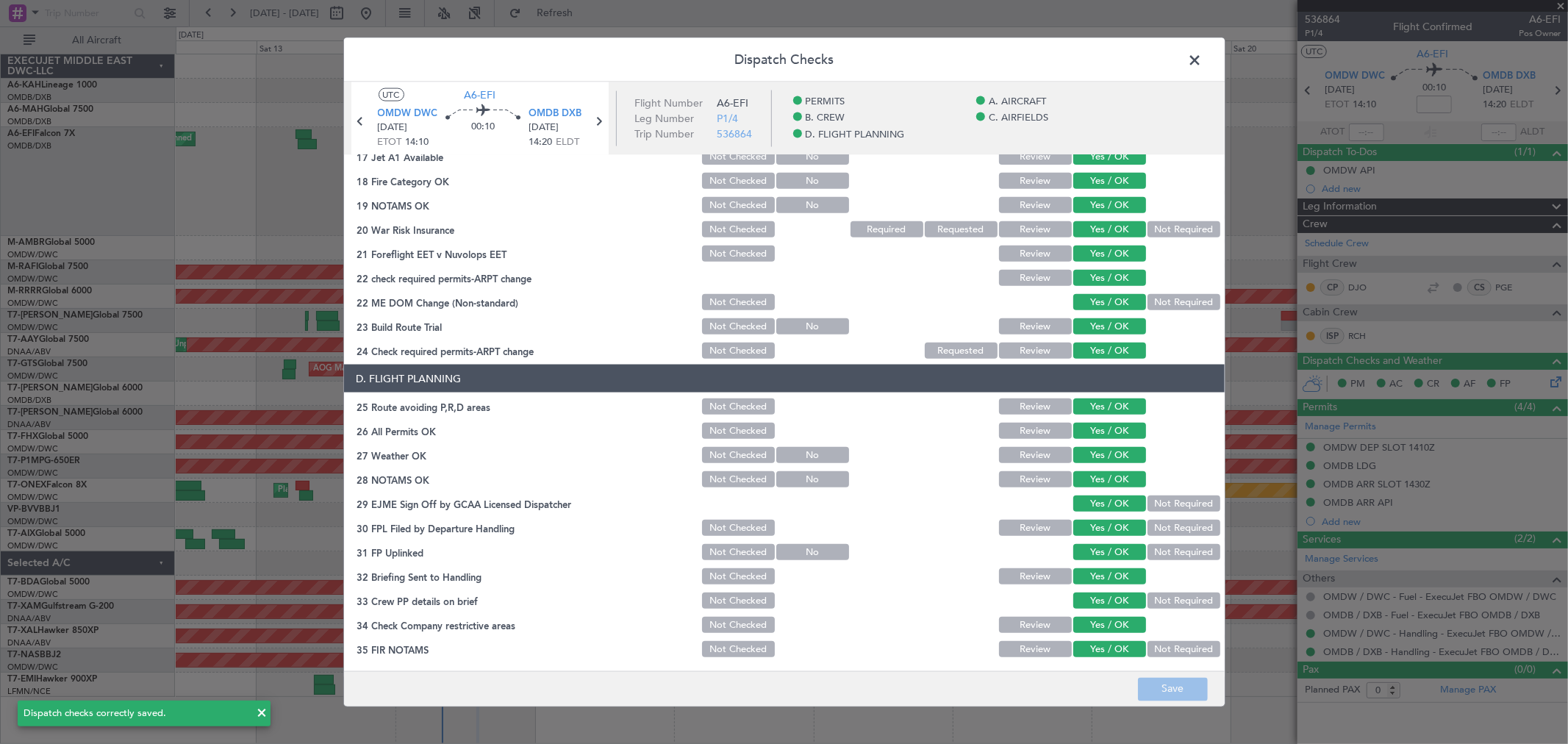
click at [1202, 55] on span at bounding box center [1202, 64] width 0 height 29
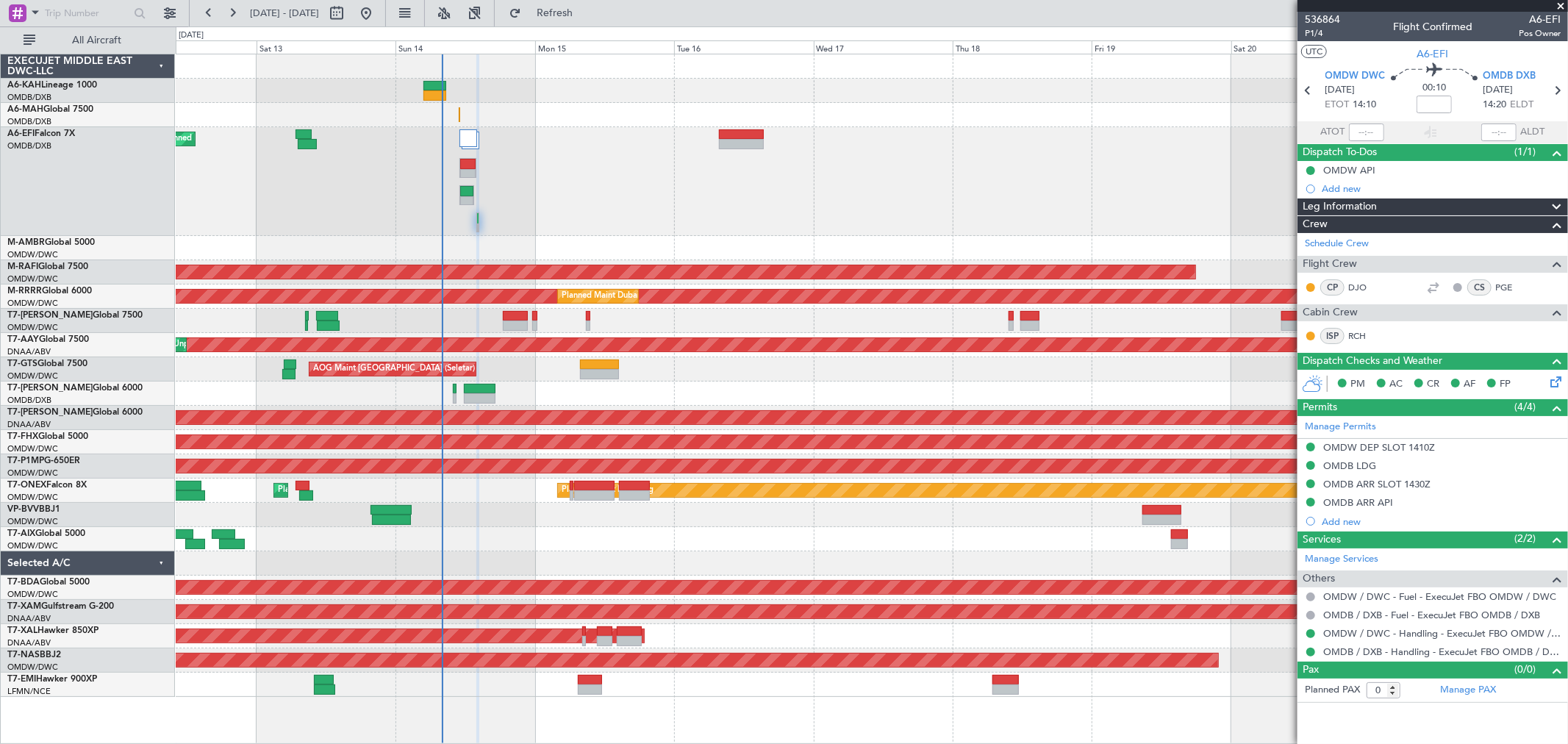
click at [1560, 7] on span at bounding box center [1560, 6] width 15 height 13
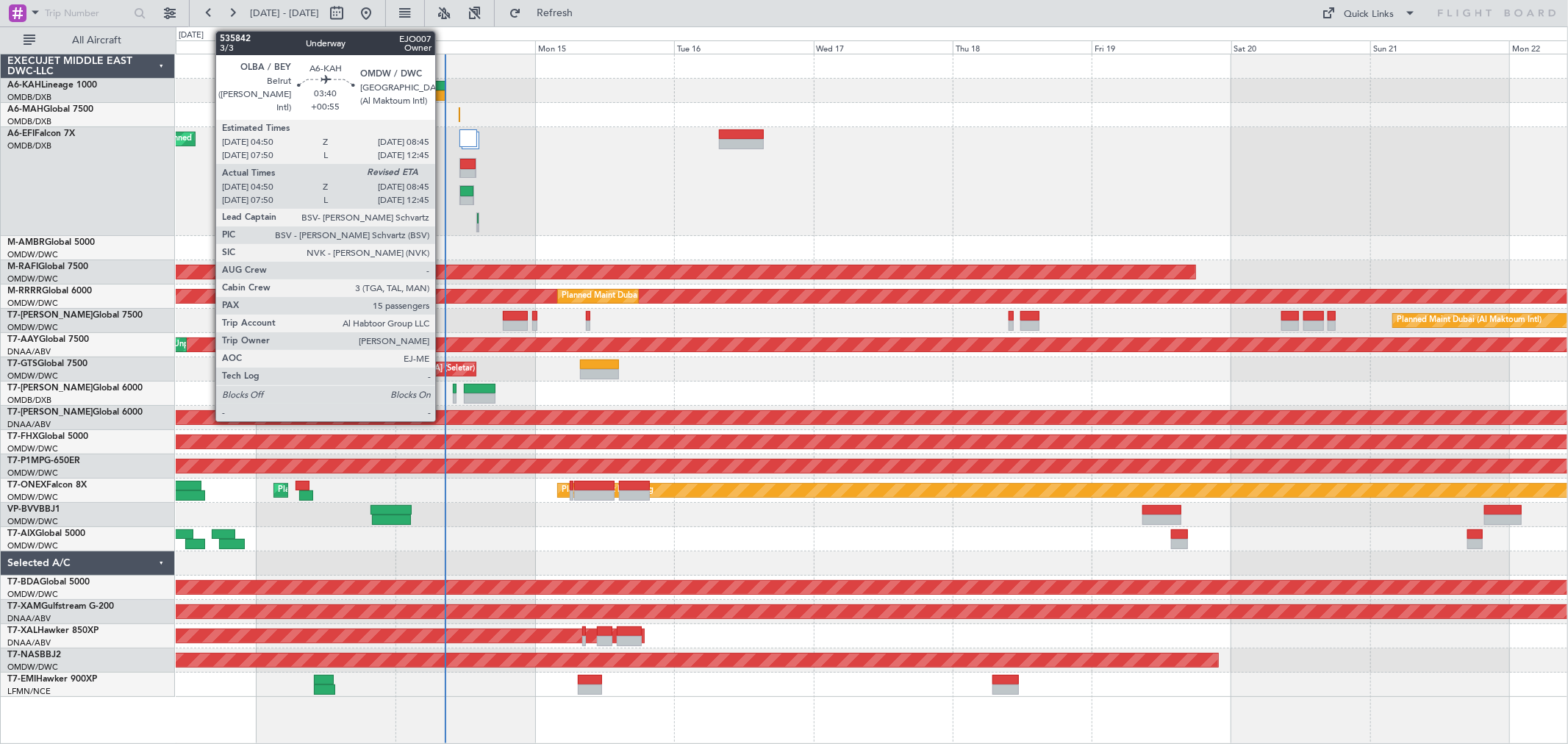
click at [439, 86] on div at bounding box center [434, 86] width 23 height 10
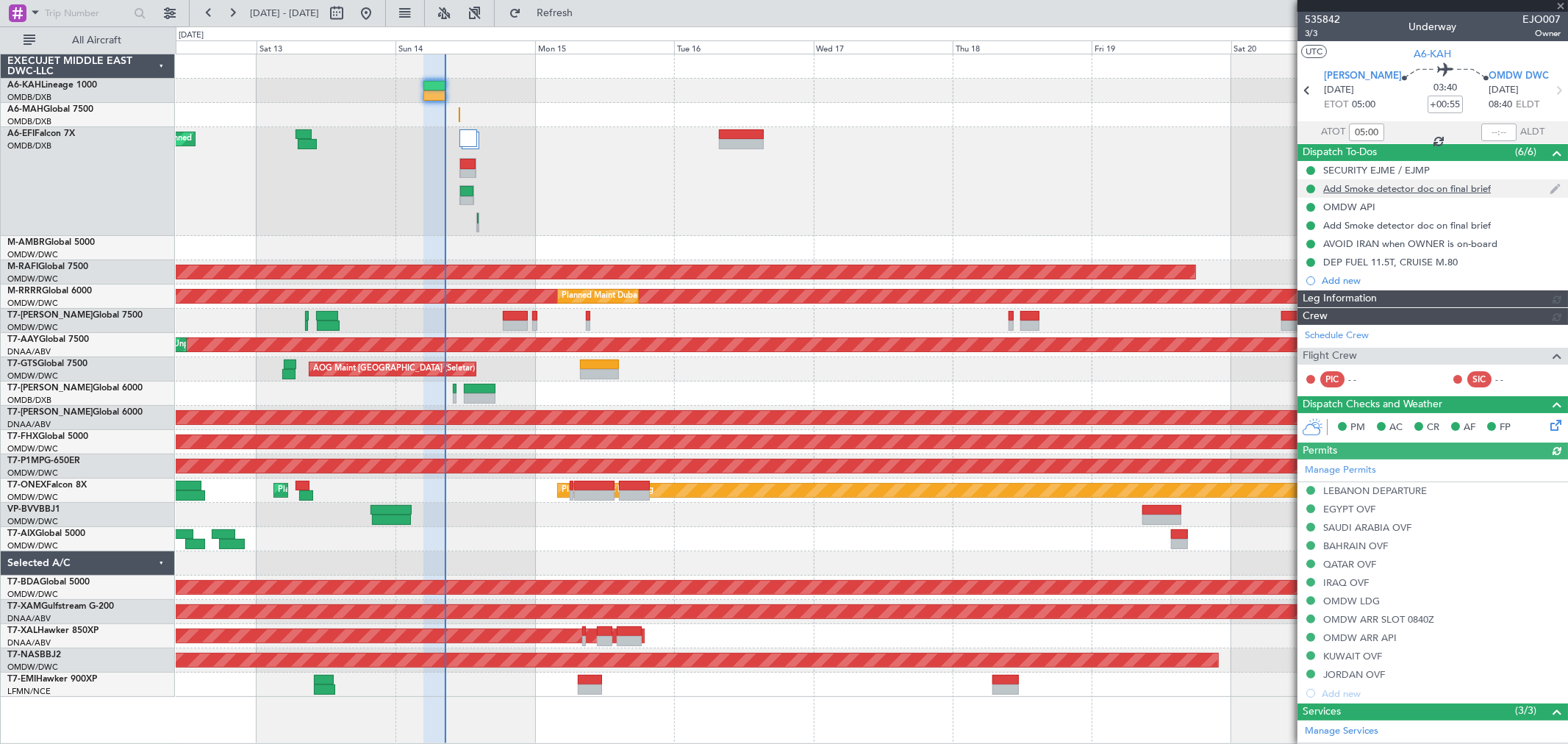
type input "Dherander Fithani (DHF)"
type input "7284"
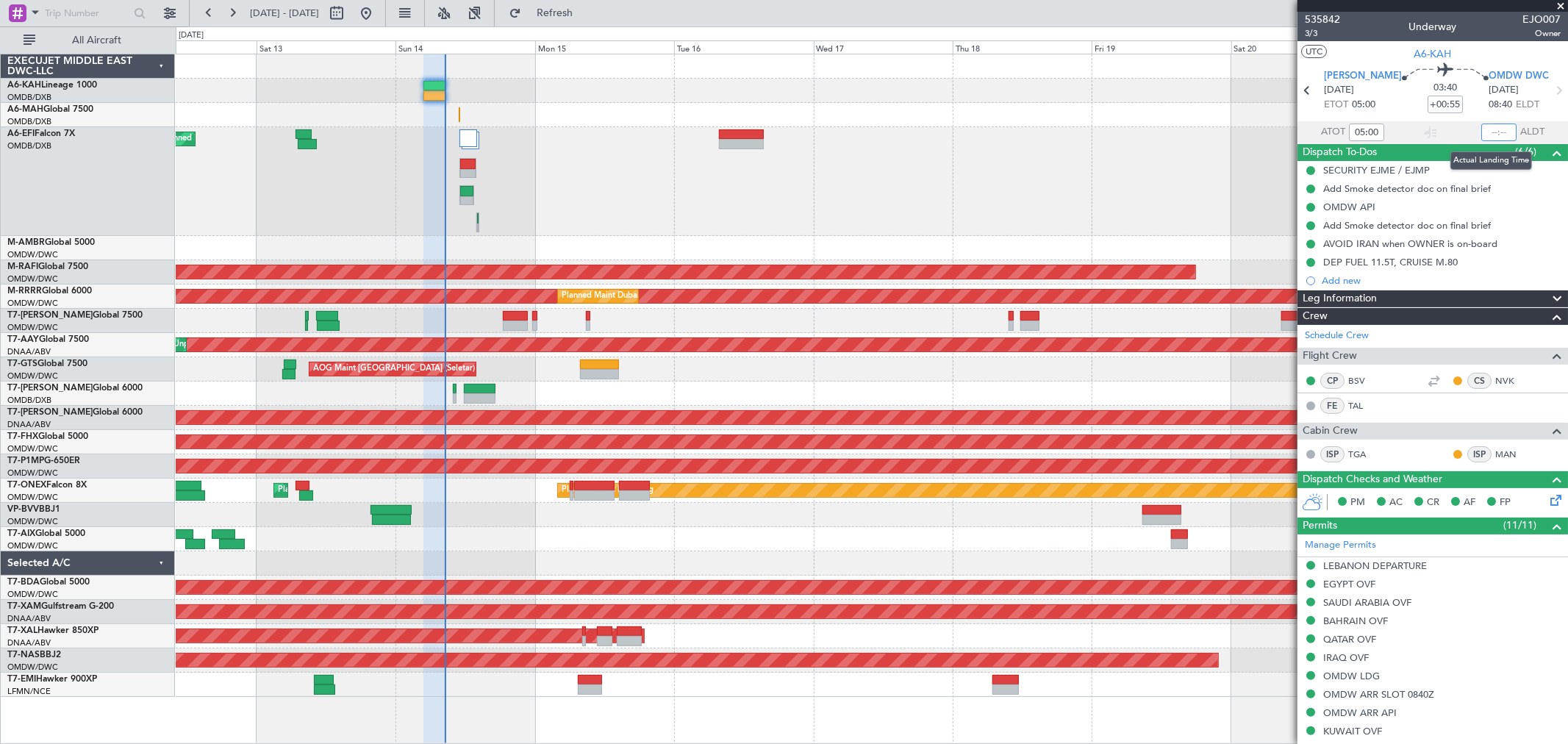
click at [1483, 131] on input "text" at bounding box center [1499, 132] width 36 height 17
type input "08:24"
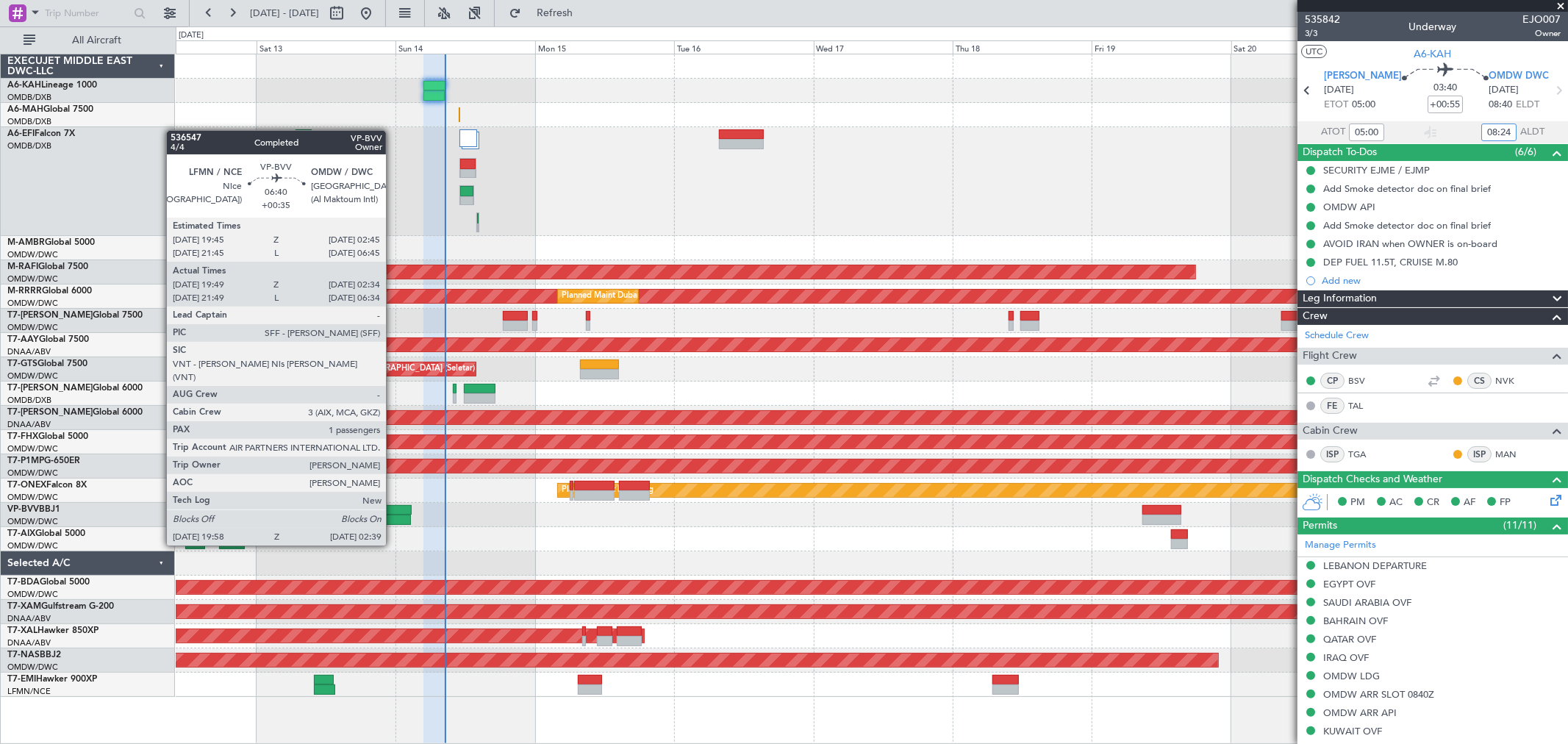
click at [394, 518] on div at bounding box center [391, 520] width 39 height 10
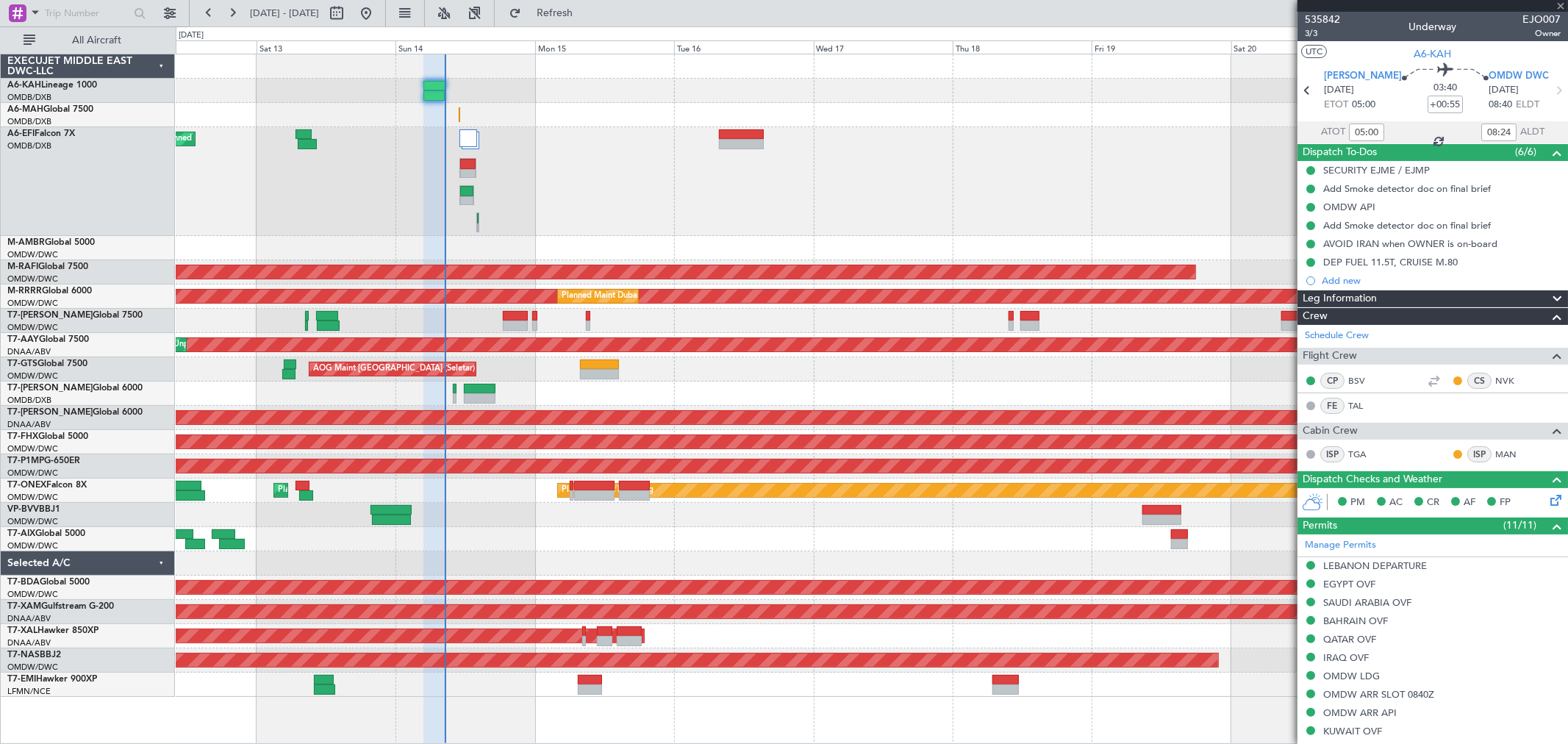
type input "+00:35"
type input "20:04"
type input "02:29"
type input "1"
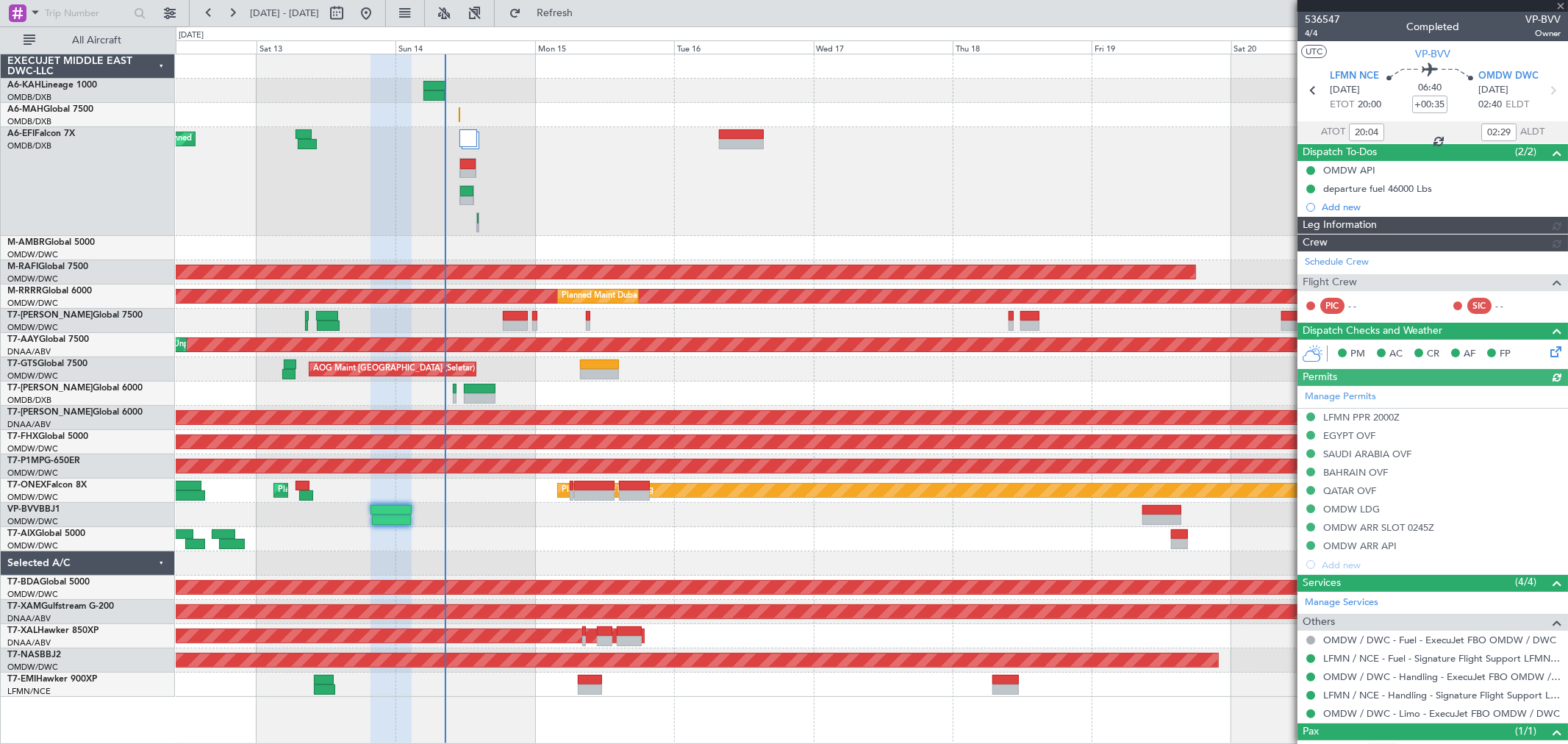
type input "Dherander Fithani (DHF)"
type input "7273"
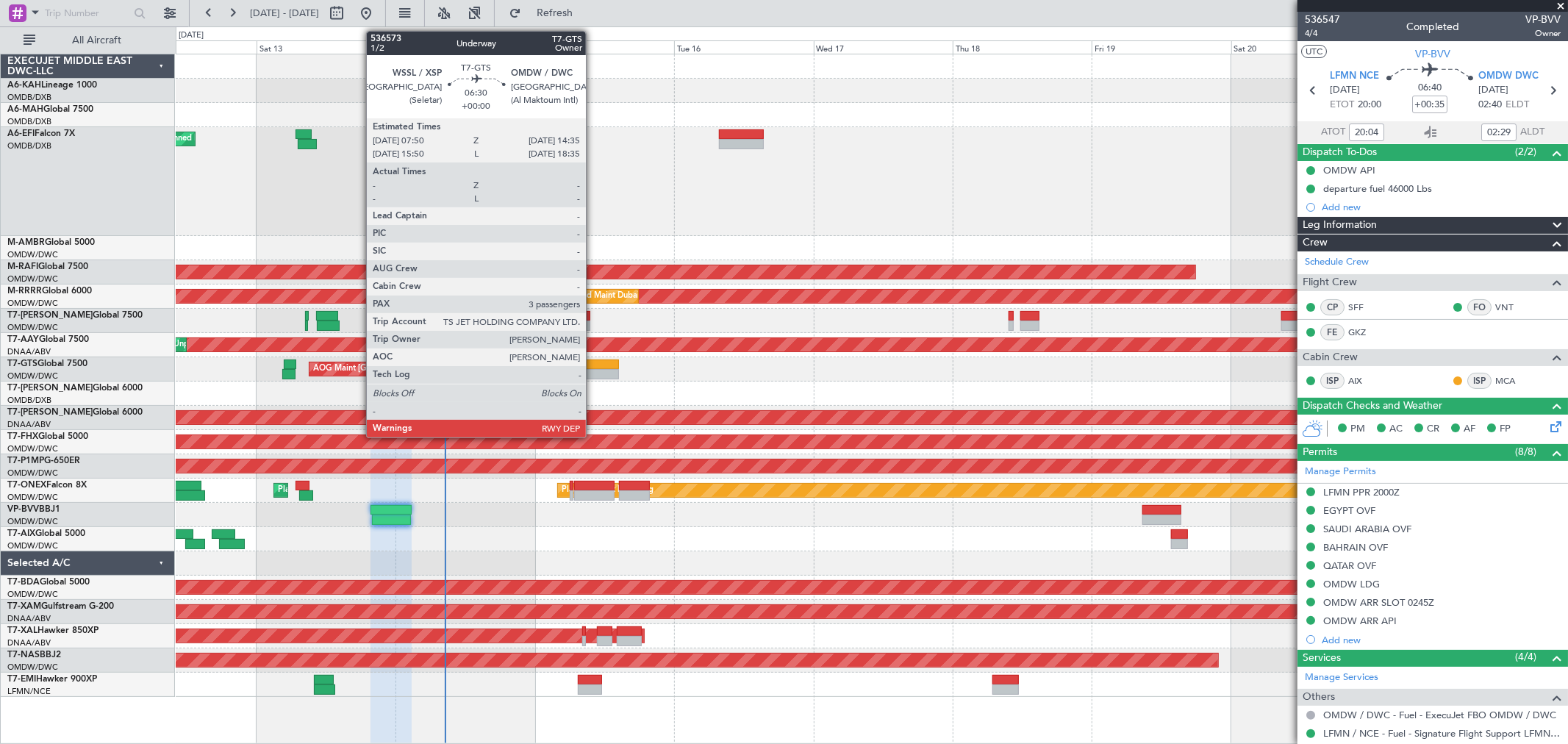
click at [593, 368] on div at bounding box center [600, 365] width 40 height 10
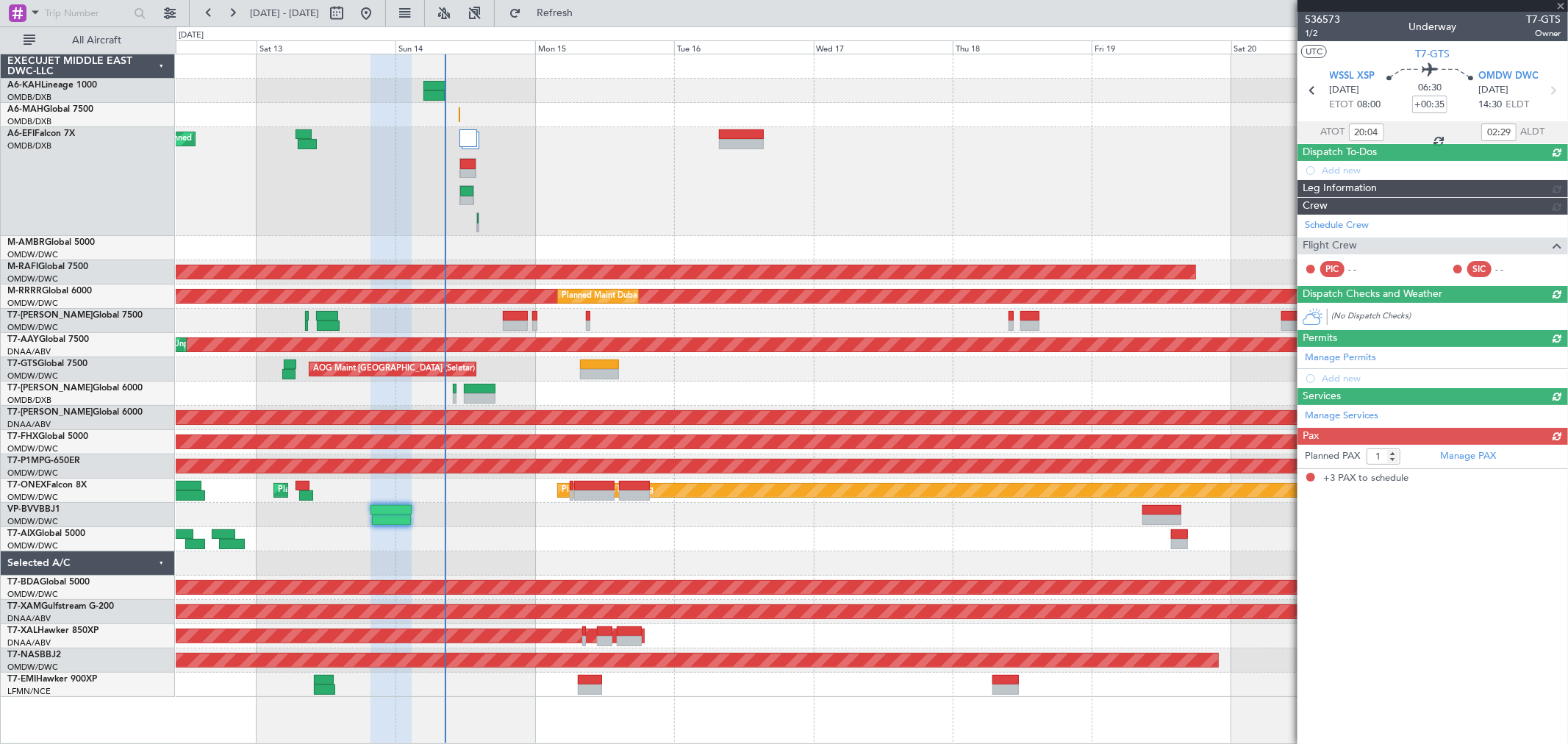
type input "3"
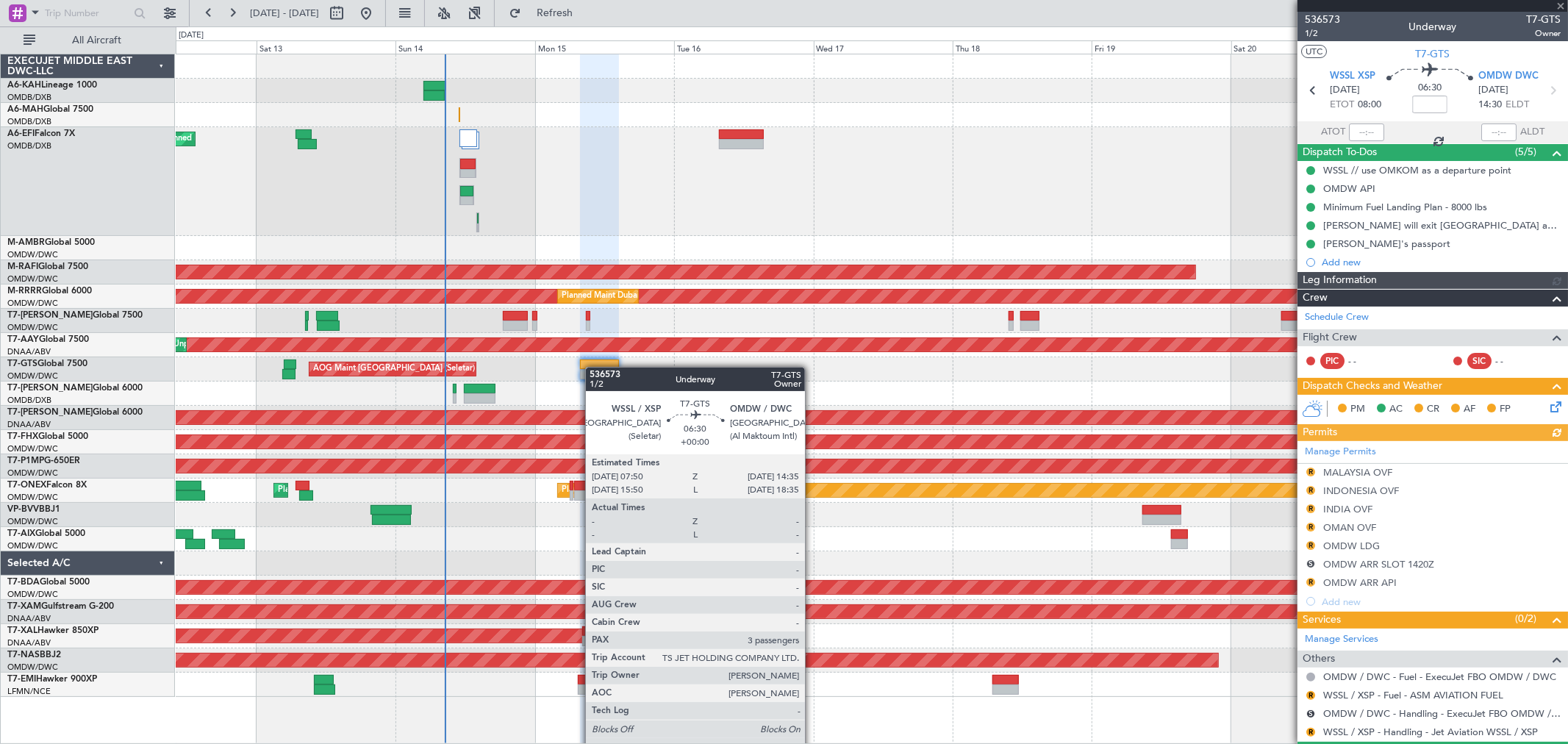
type input "[PERSON_NAME] (ANI)"
type input "7241"
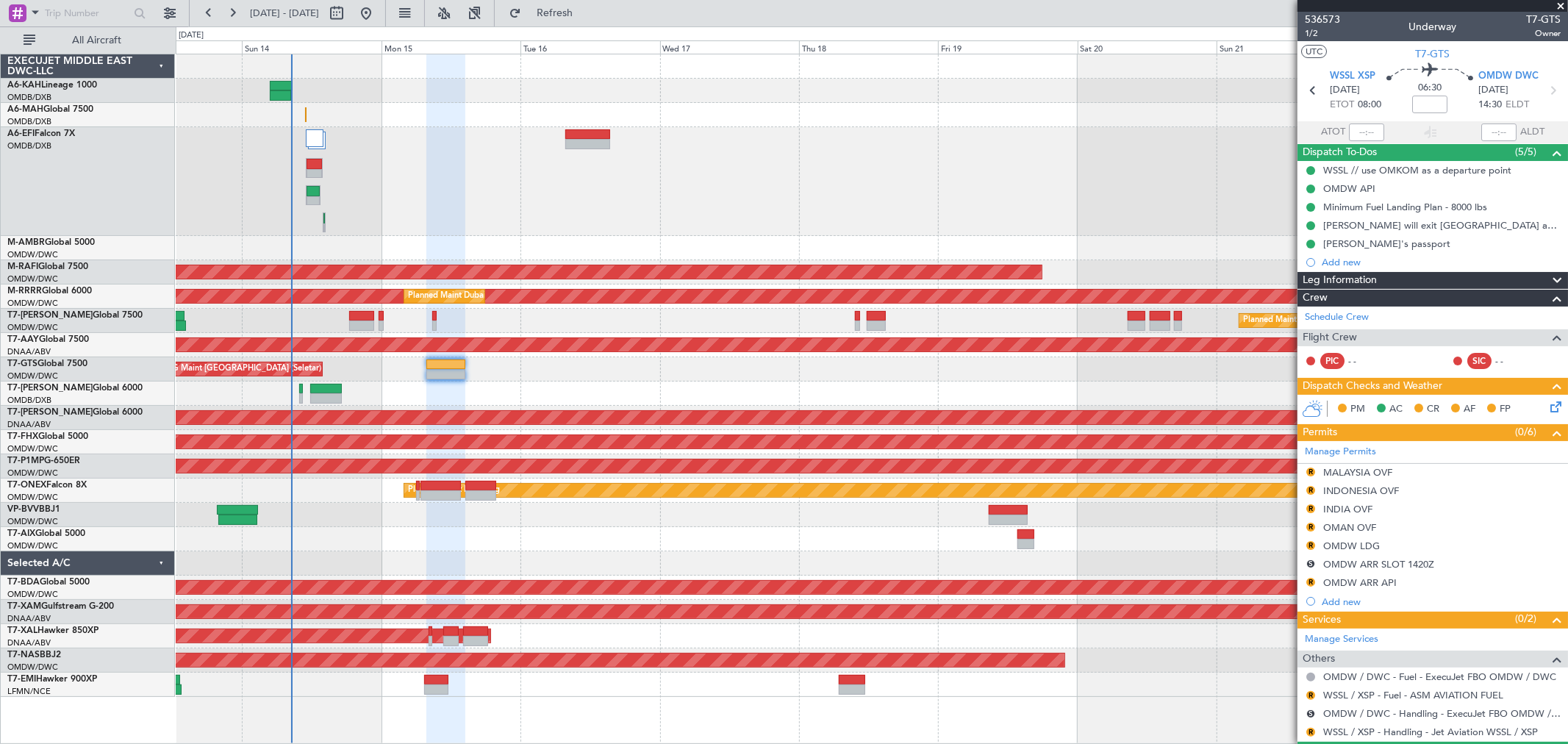
click at [879, 534] on div at bounding box center [871, 539] width 1391 height 24
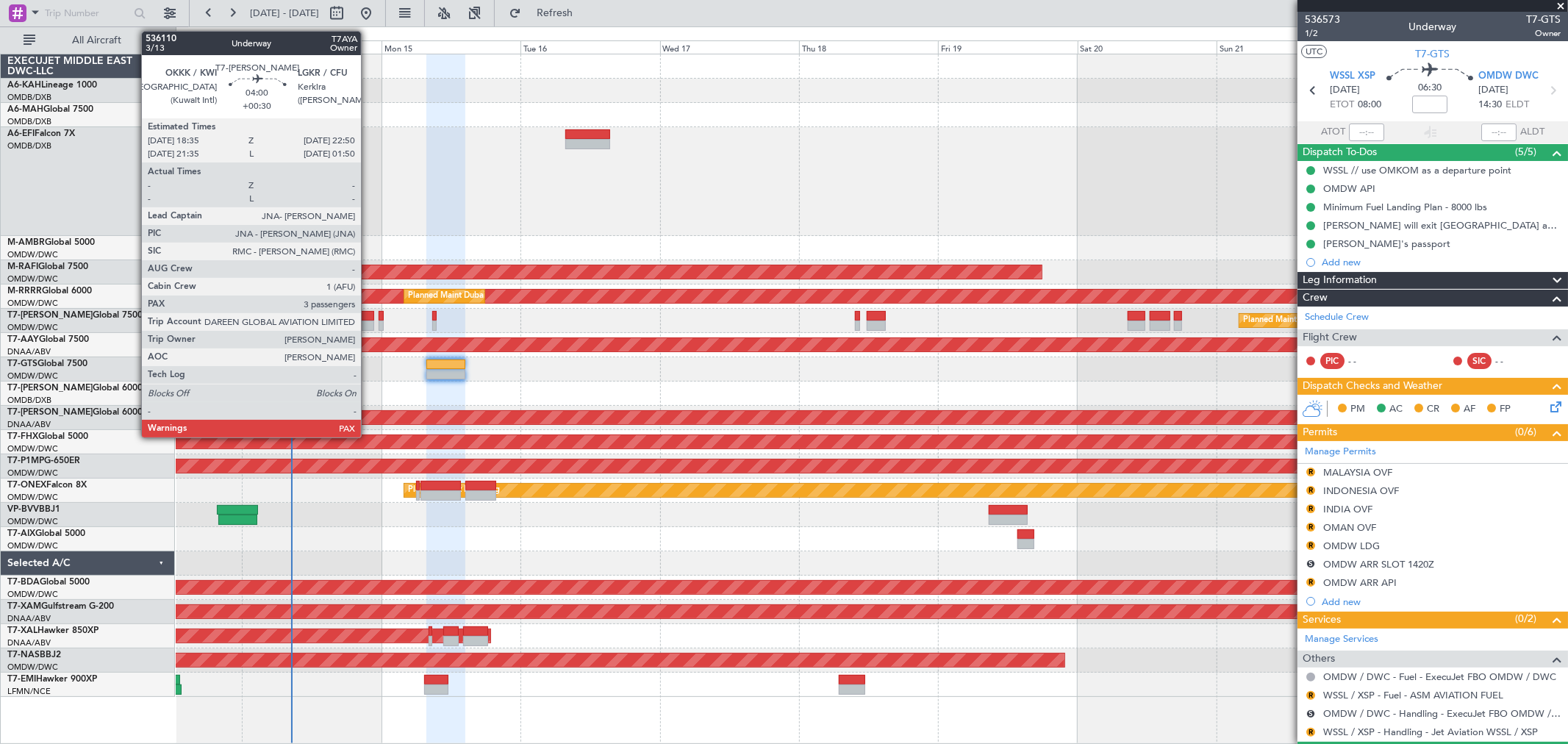
click at [368, 319] on div at bounding box center [361, 317] width 25 height 10
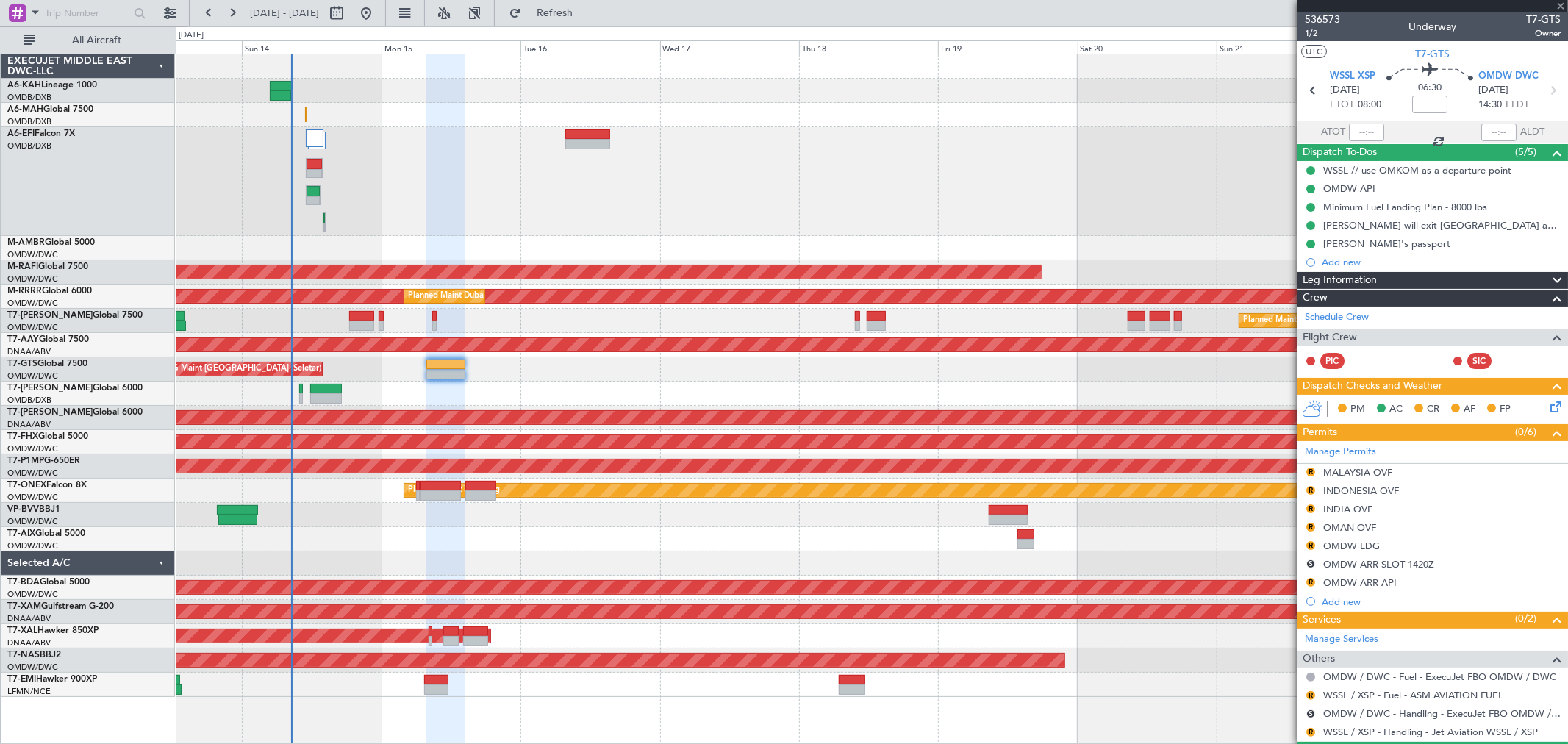
type input "+00:30"
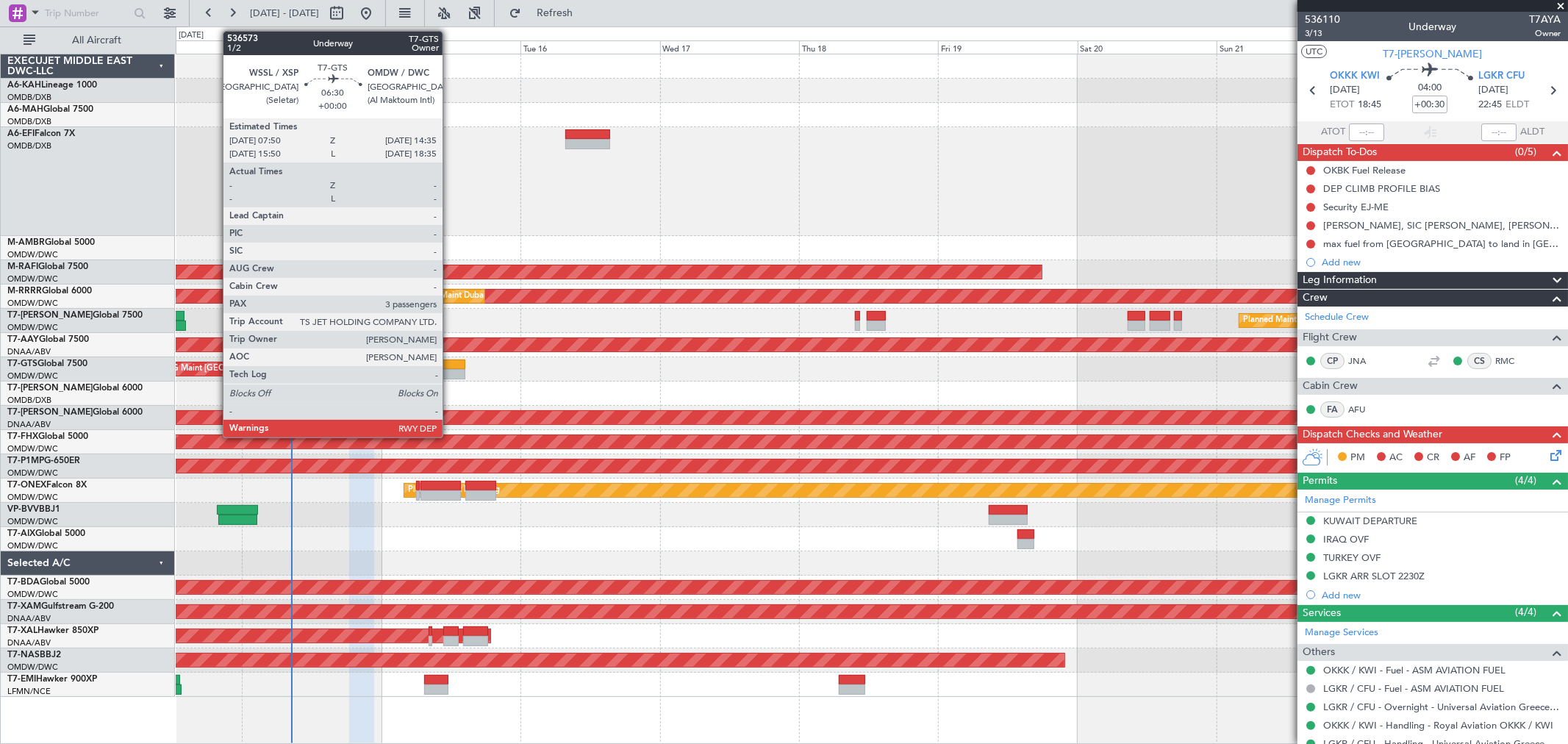
click at [450, 365] on div at bounding box center [446, 365] width 40 height 10
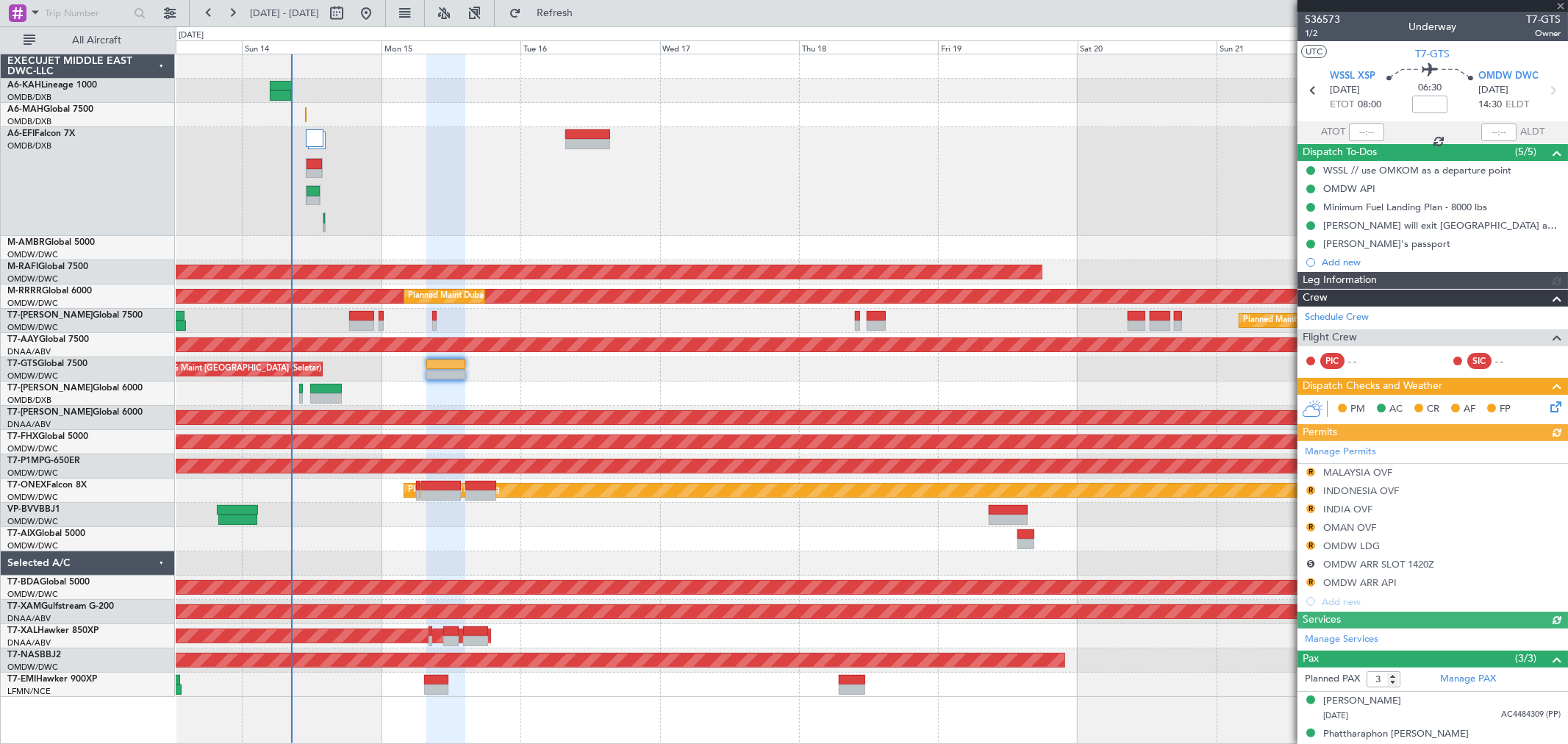
type input "[PERSON_NAME] (ANI)"
type input "7241"
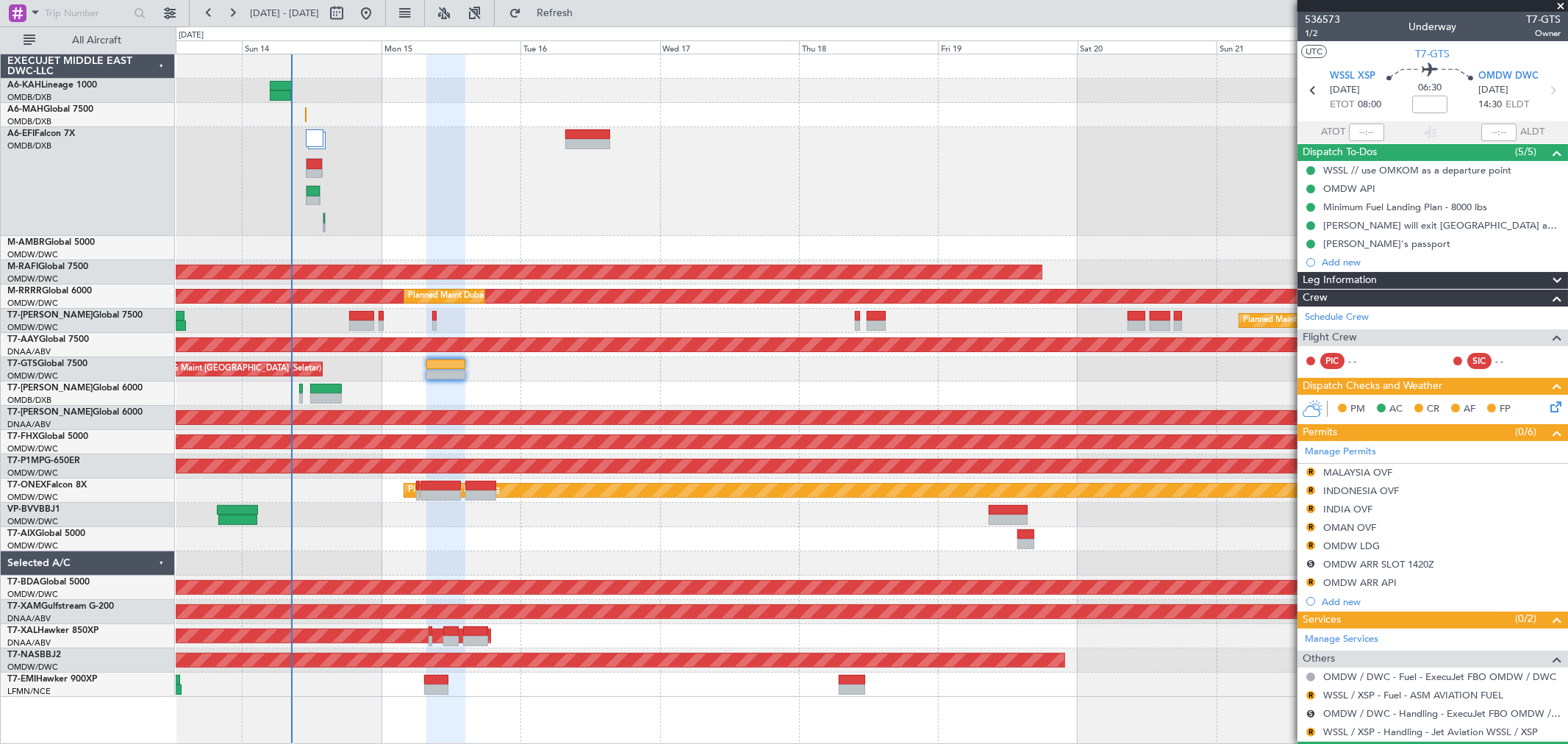
click at [583, 208] on div "Planned Maint Dubai (Al Maktoum Intl)" at bounding box center [871, 181] width 1391 height 108
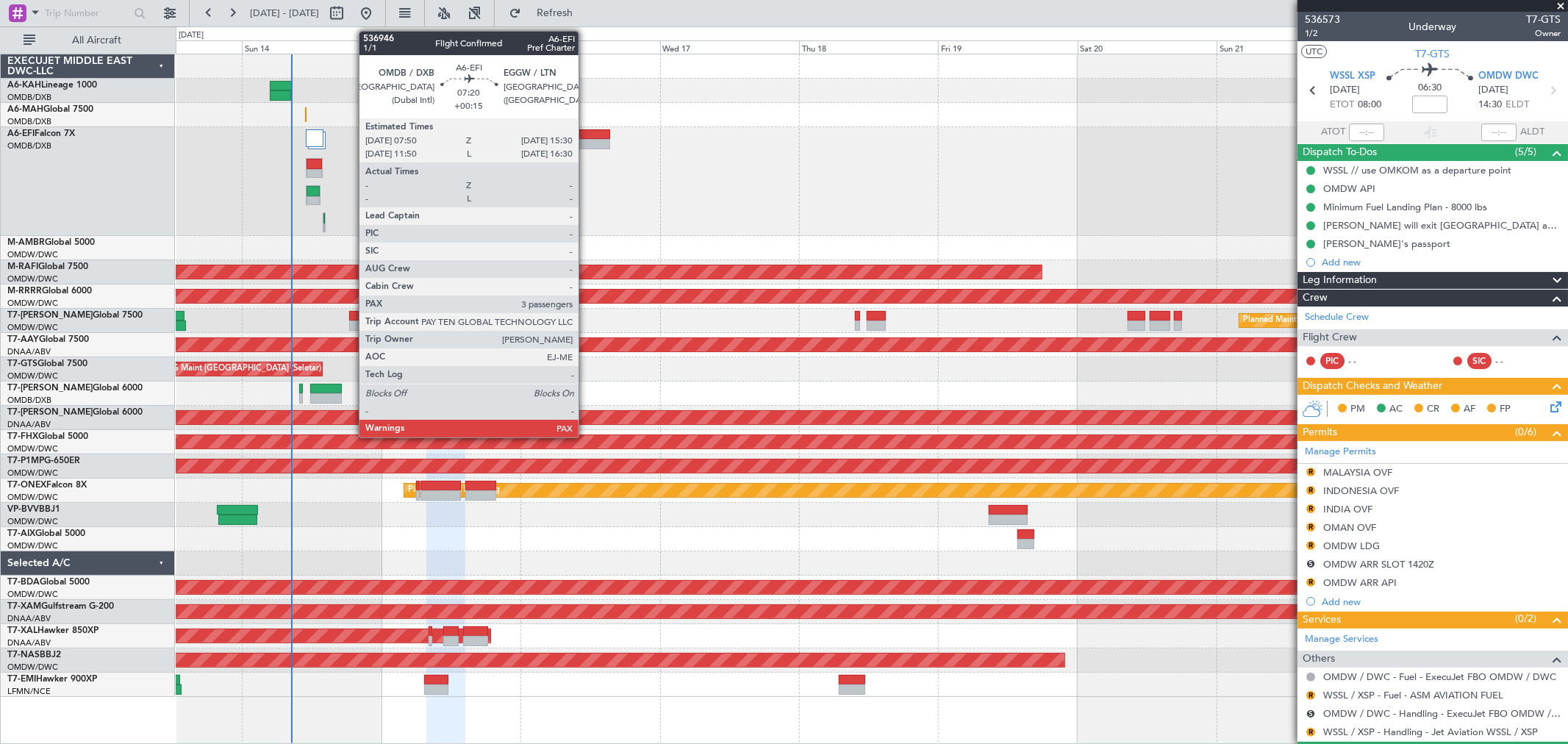
click at [586, 135] on div at bounding box center [588, 134] width 45 height 10
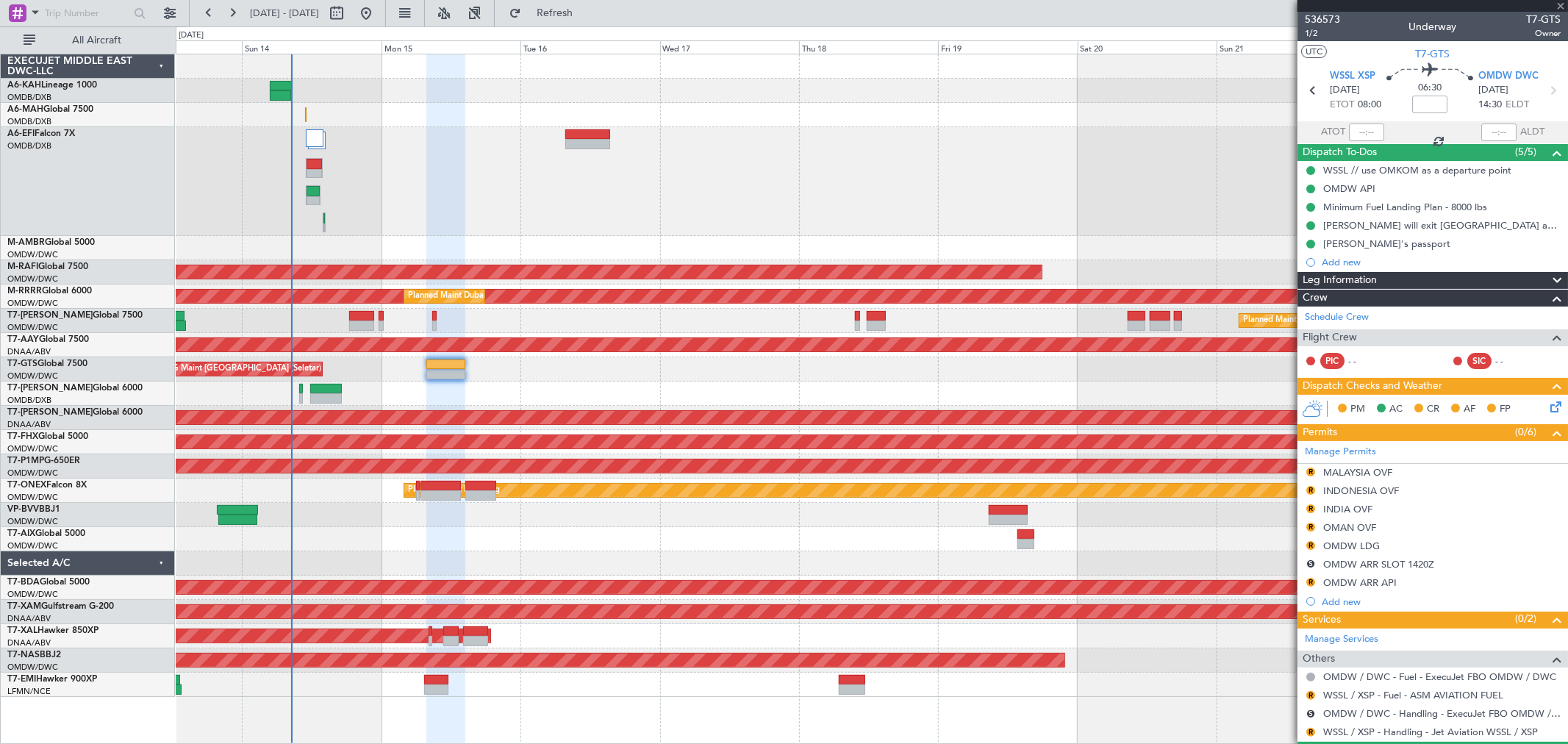
type input "+00:15"
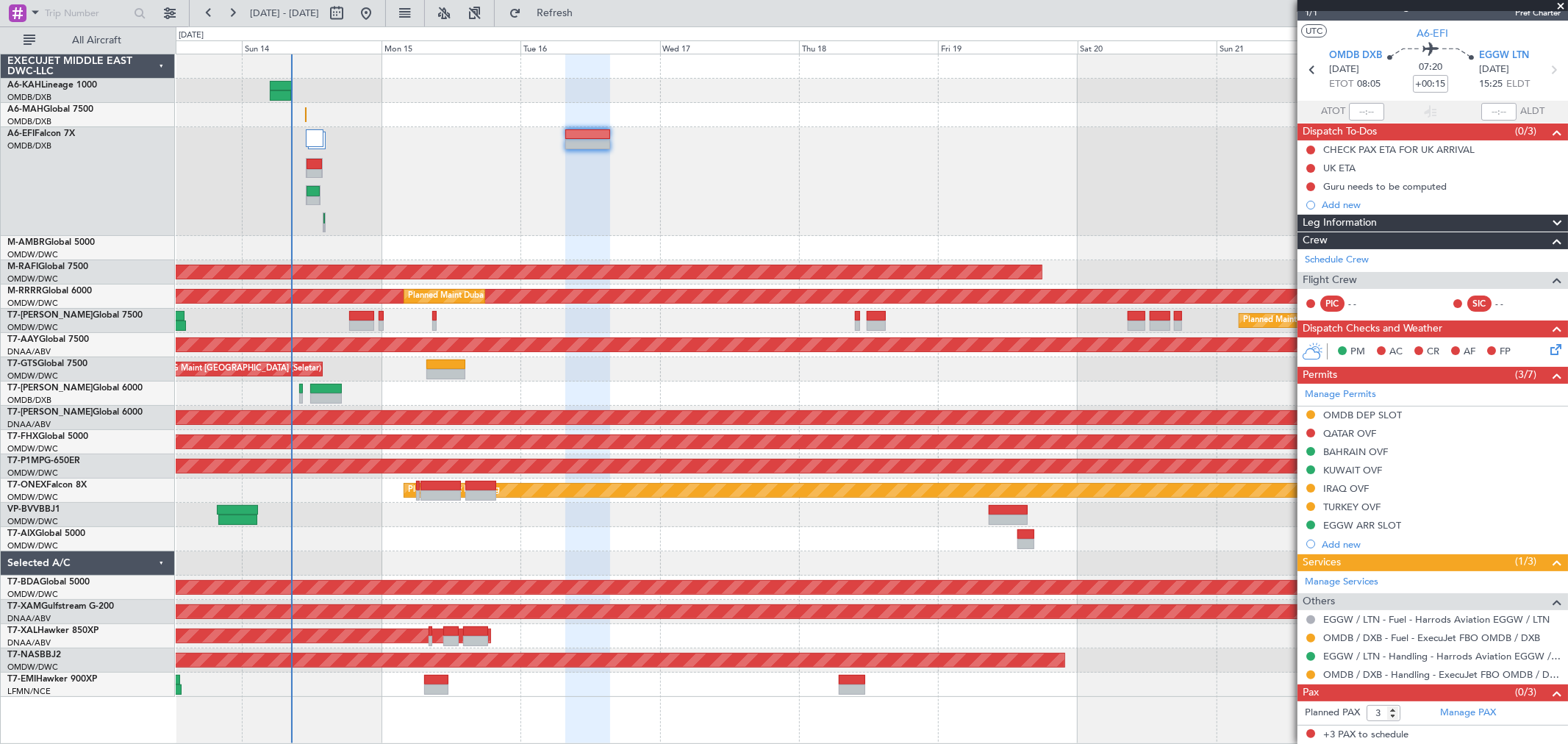
scroll to position [21, 0]
click at [1384, 414] on div "OMDB DEP SLOT" at bounding box center [1362, 414] width 79 height 12
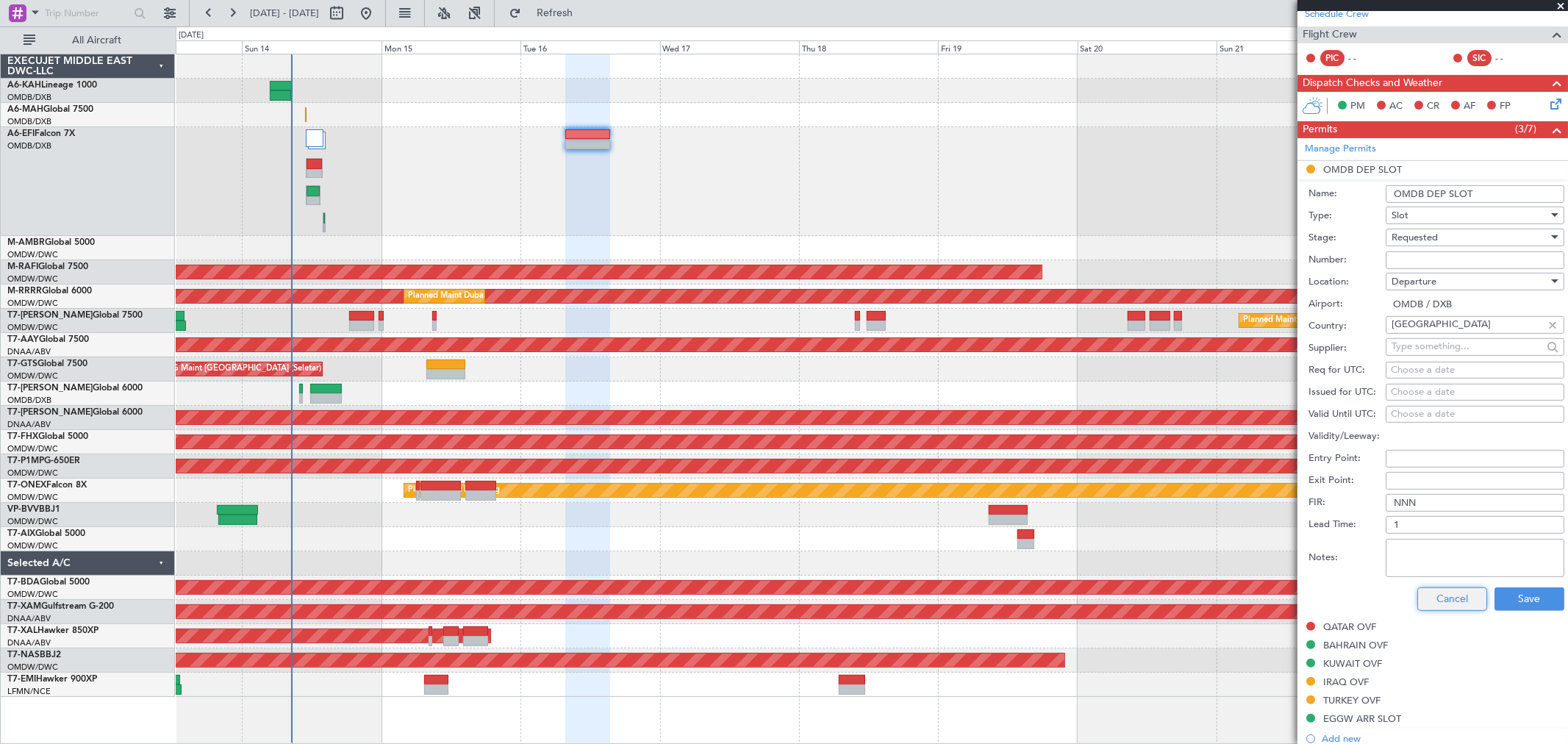
click at [1457, 594] on button "Cancel" at bounding box center [1452, 598] width 70 height 23
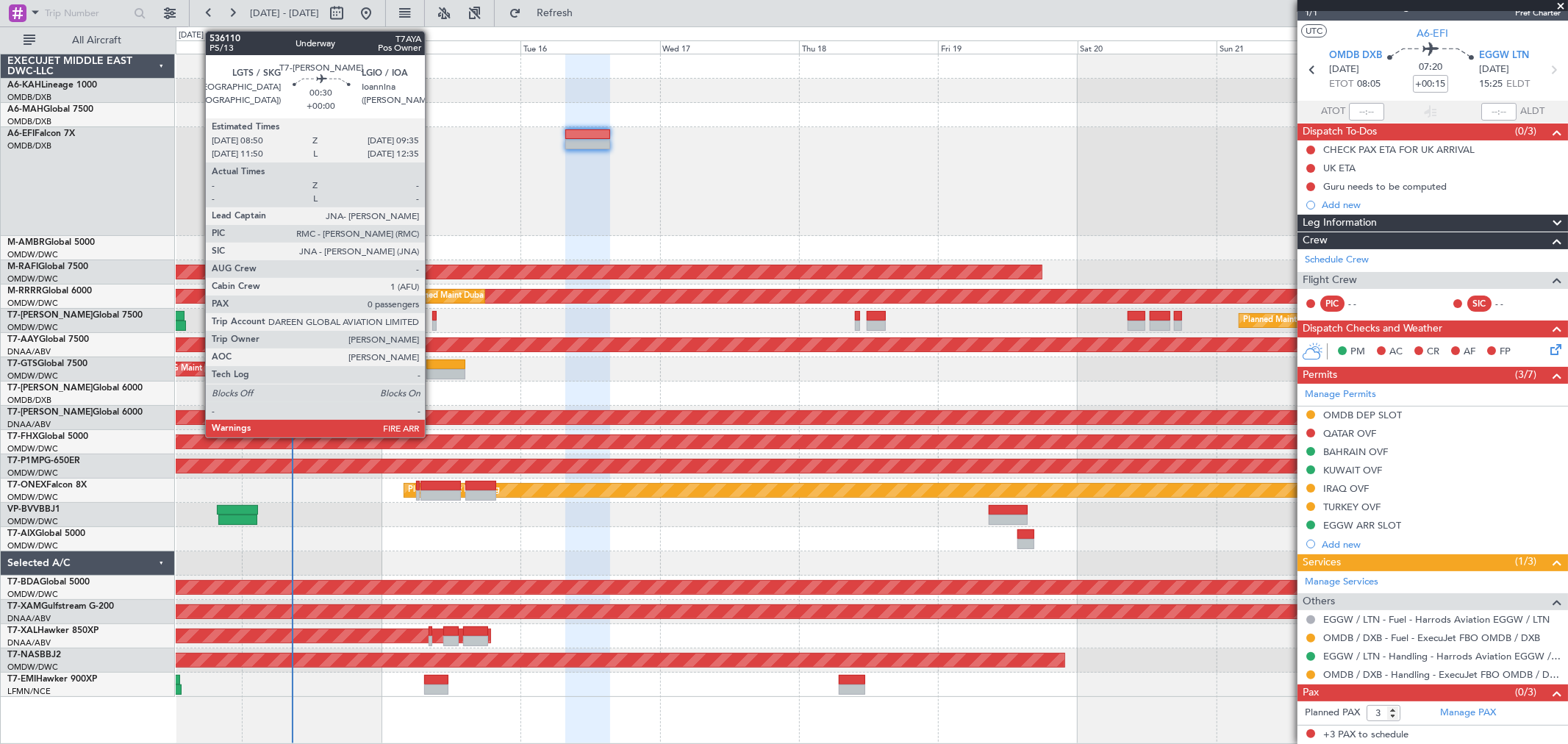
click at [433, 322] on div at bounding box center [434, 326] width 4 height 10
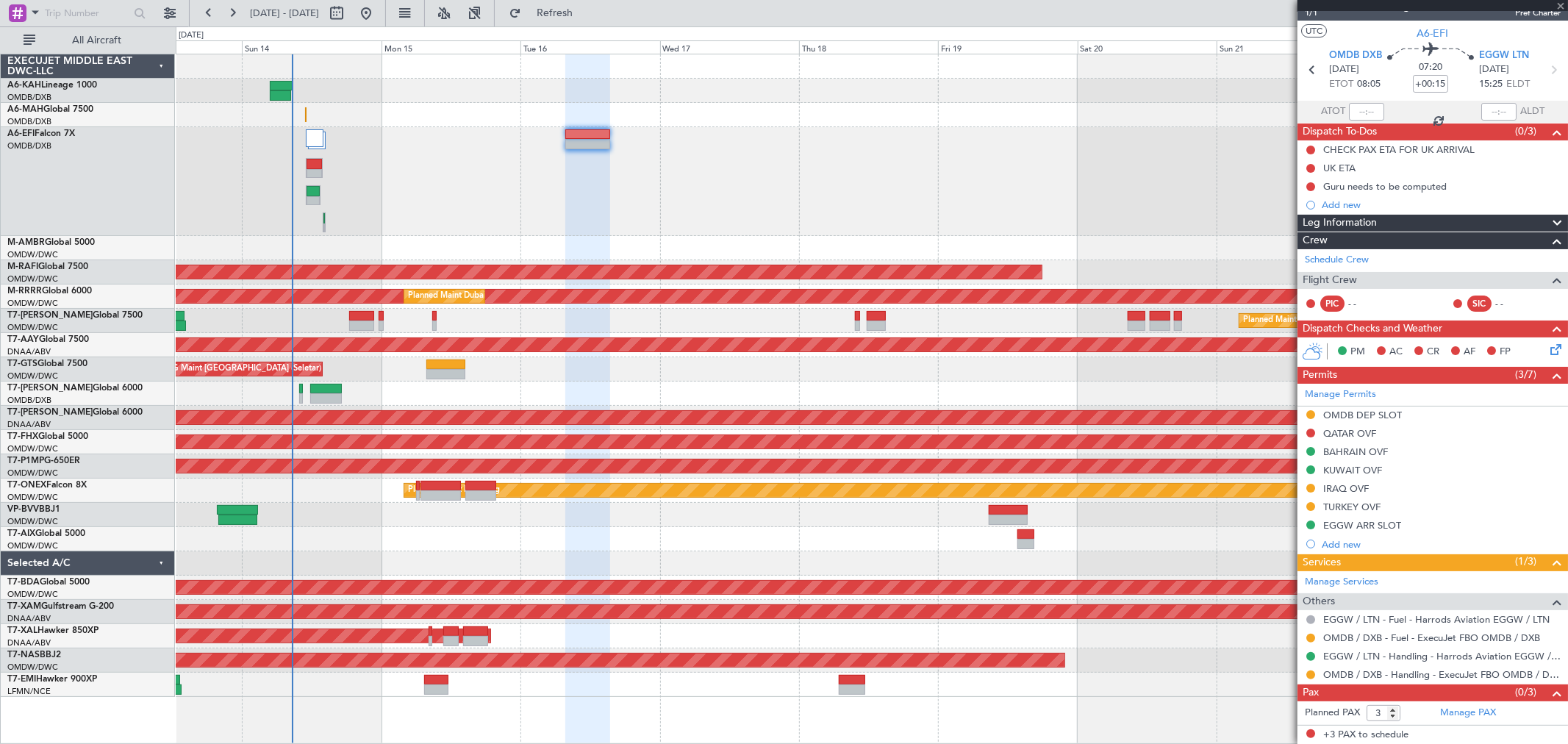
type input "0"
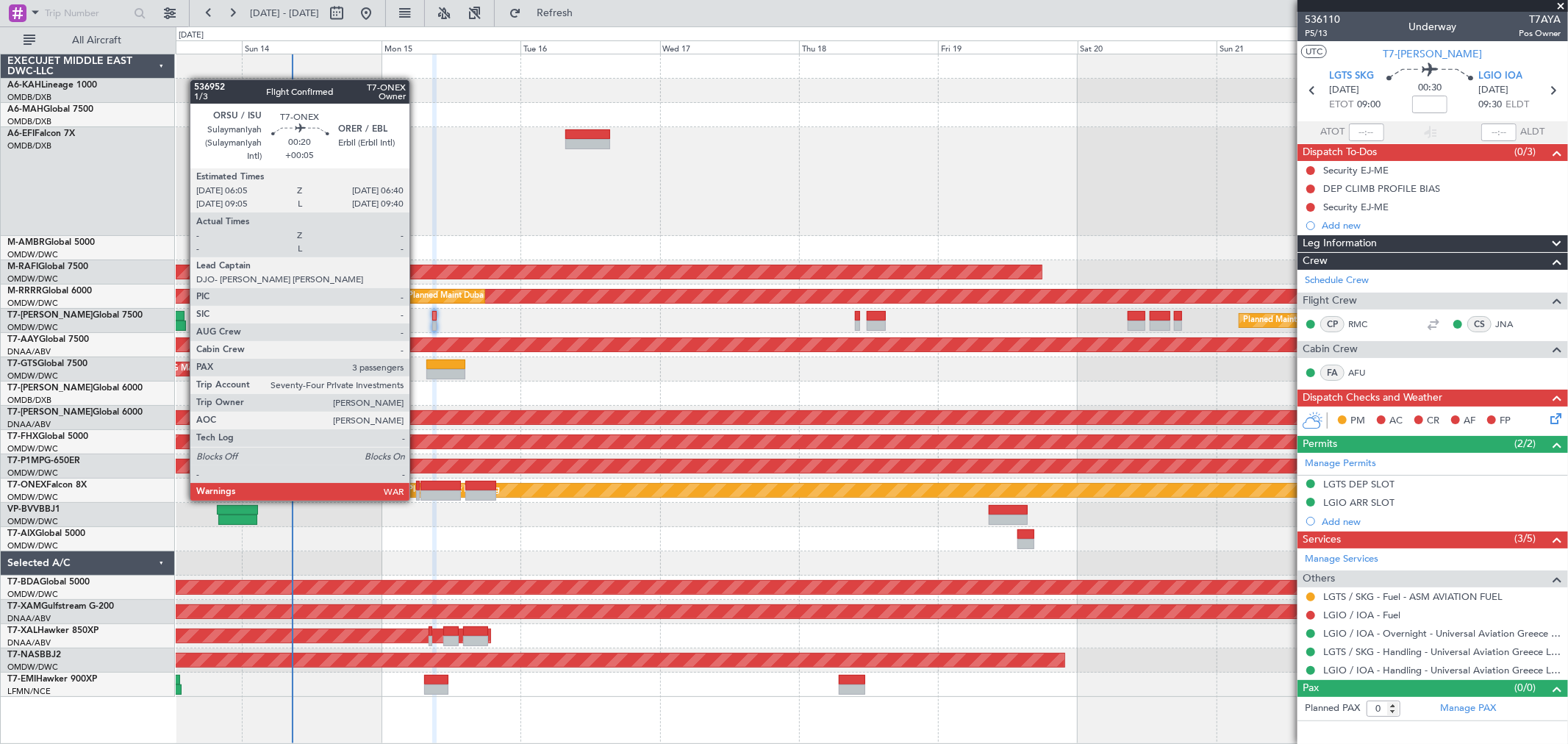
click at [417, 486] on div at bounding box center [418, 486] width 3 height 10
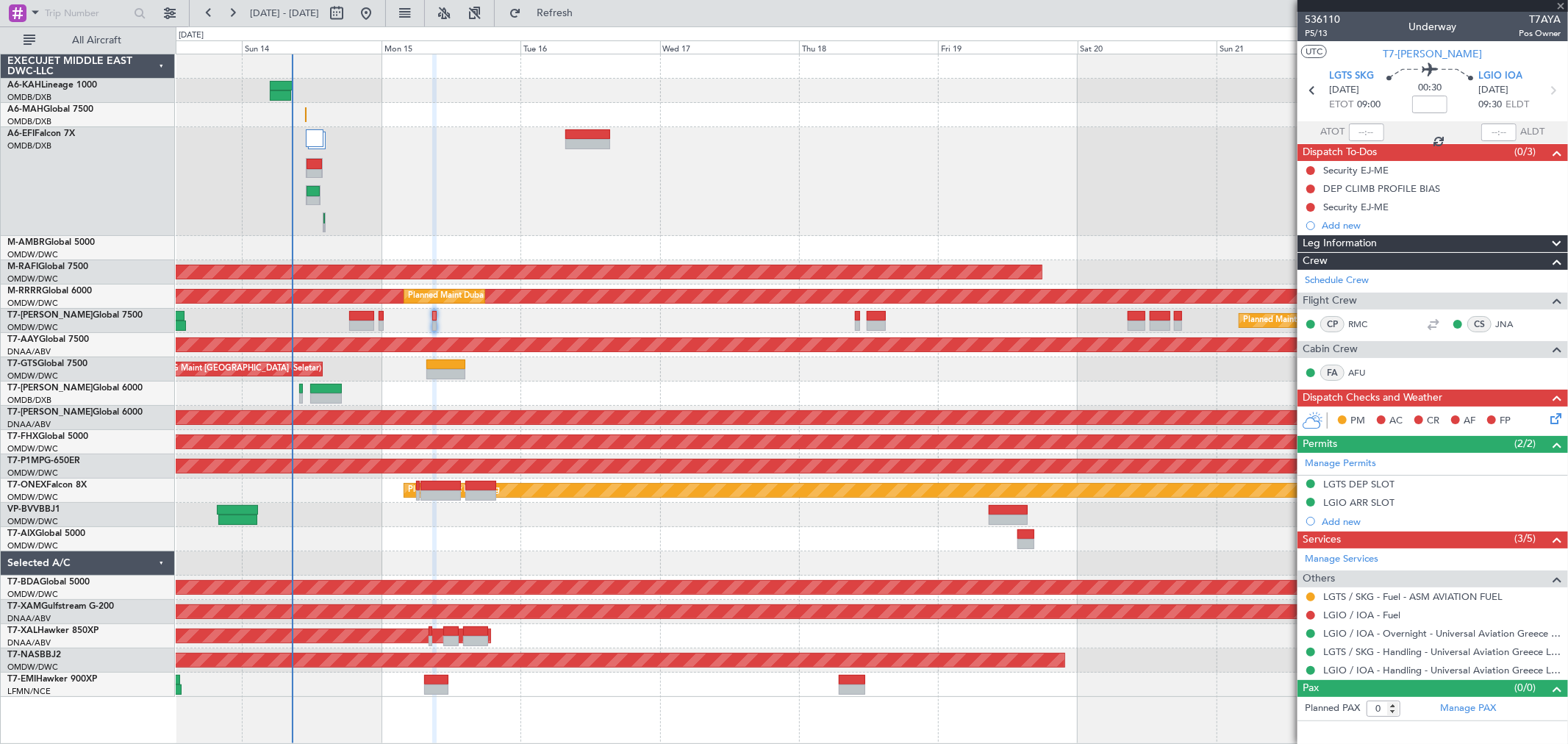
type input "+00:05"
type input "3"
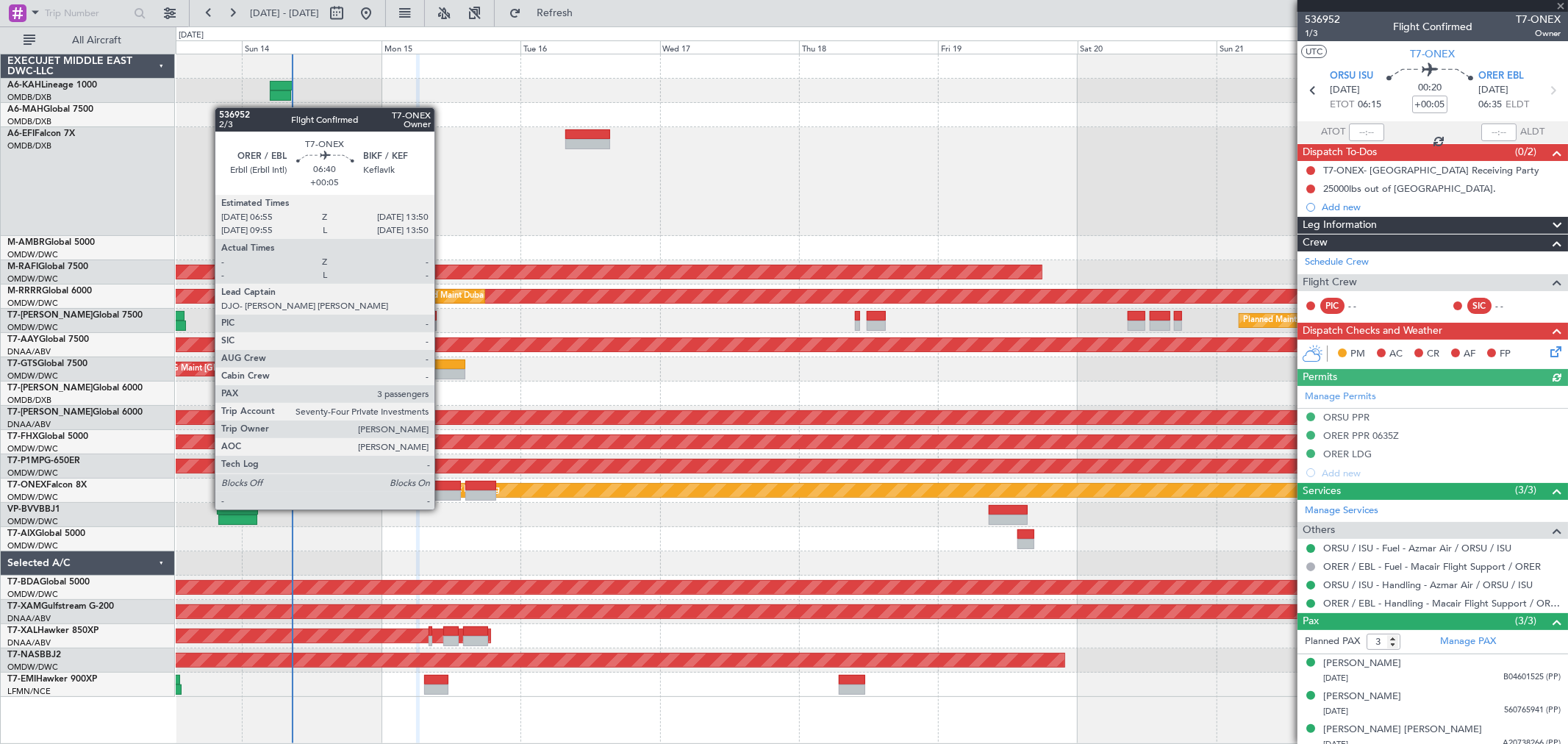
click at [442, 495] on div at bounding box center [440, 496] width 41 height 10
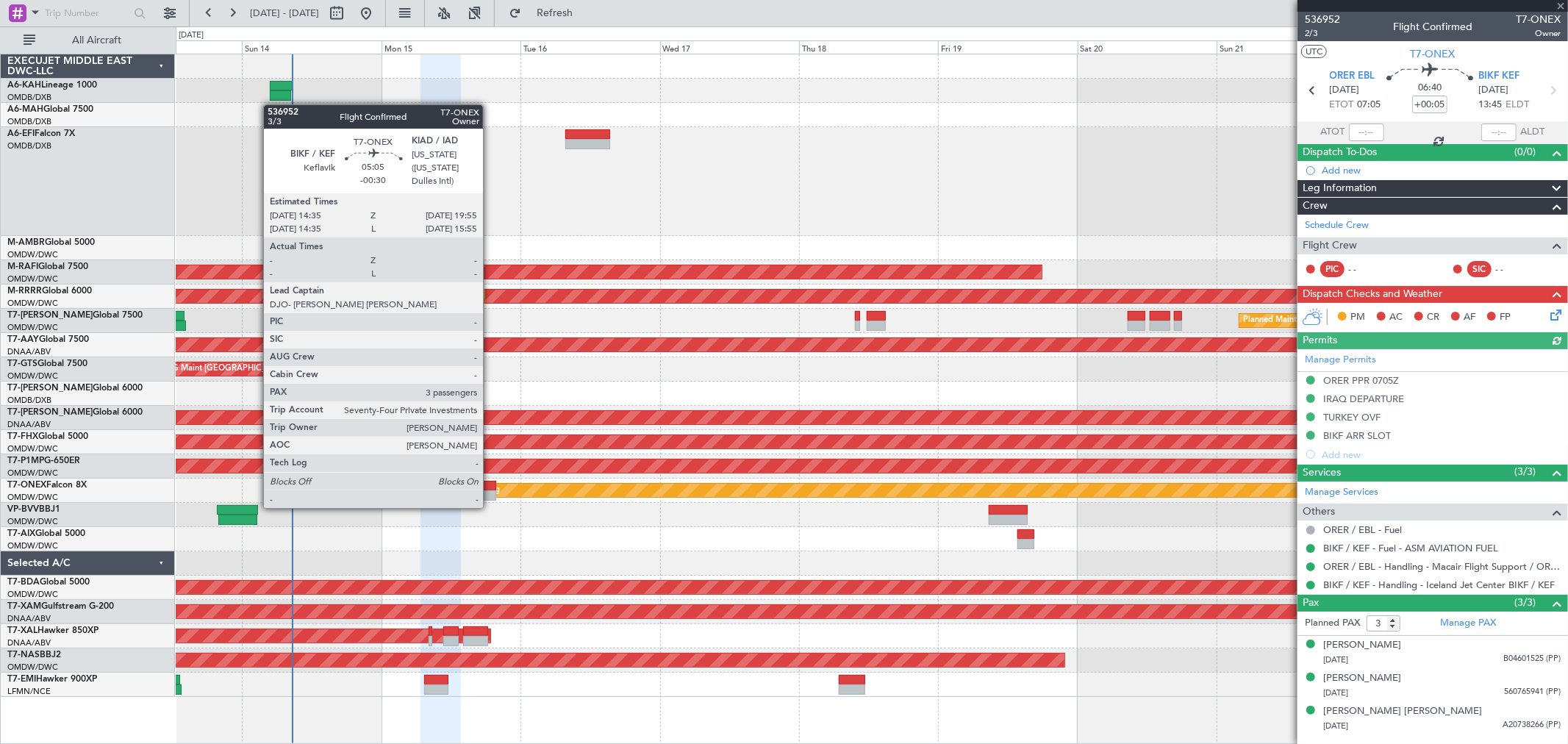
click at [491, 493] on div at bounding box center [481, 496] width 31 height 10
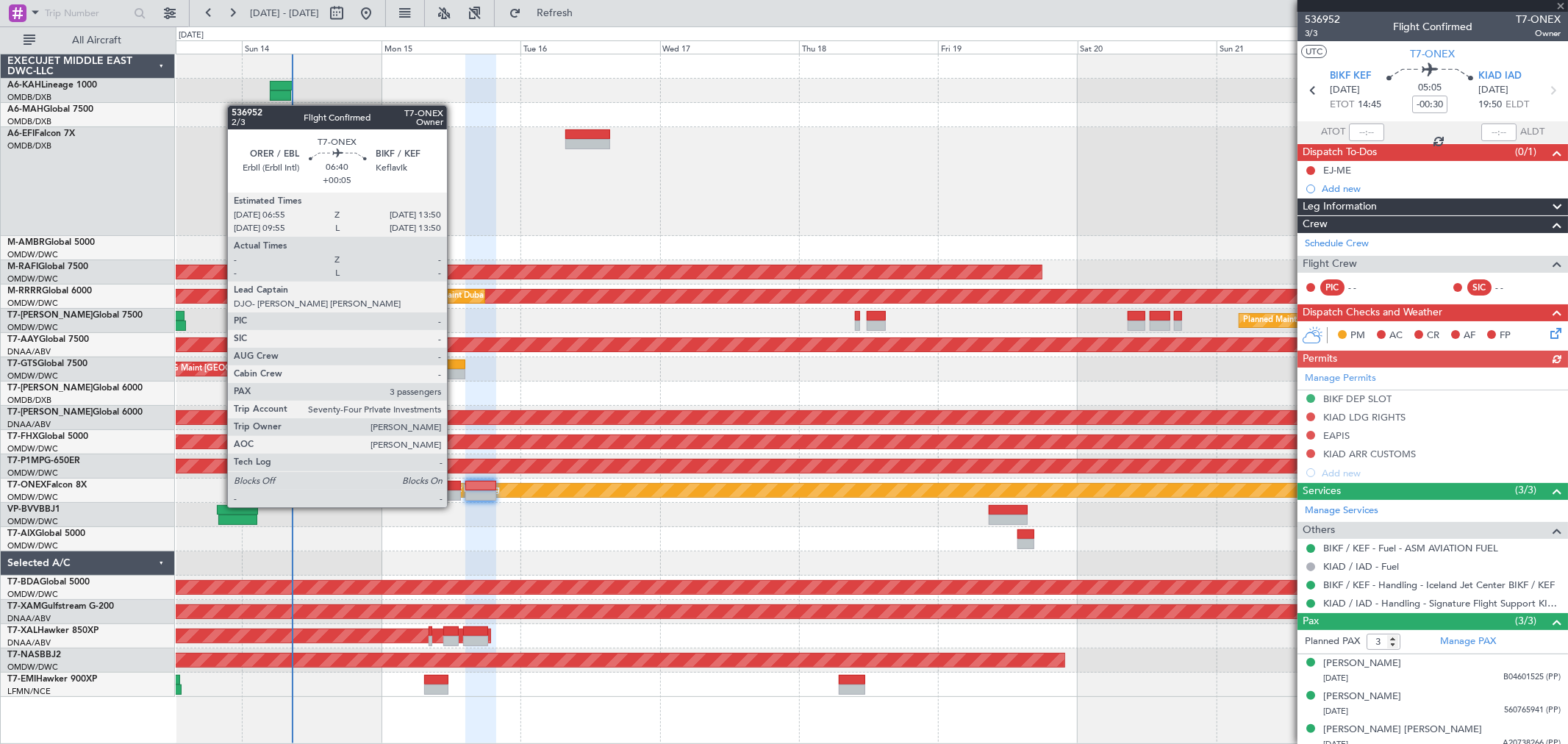
click at [454, 493] on div at bounding box center [440, 496] width 41 height 10
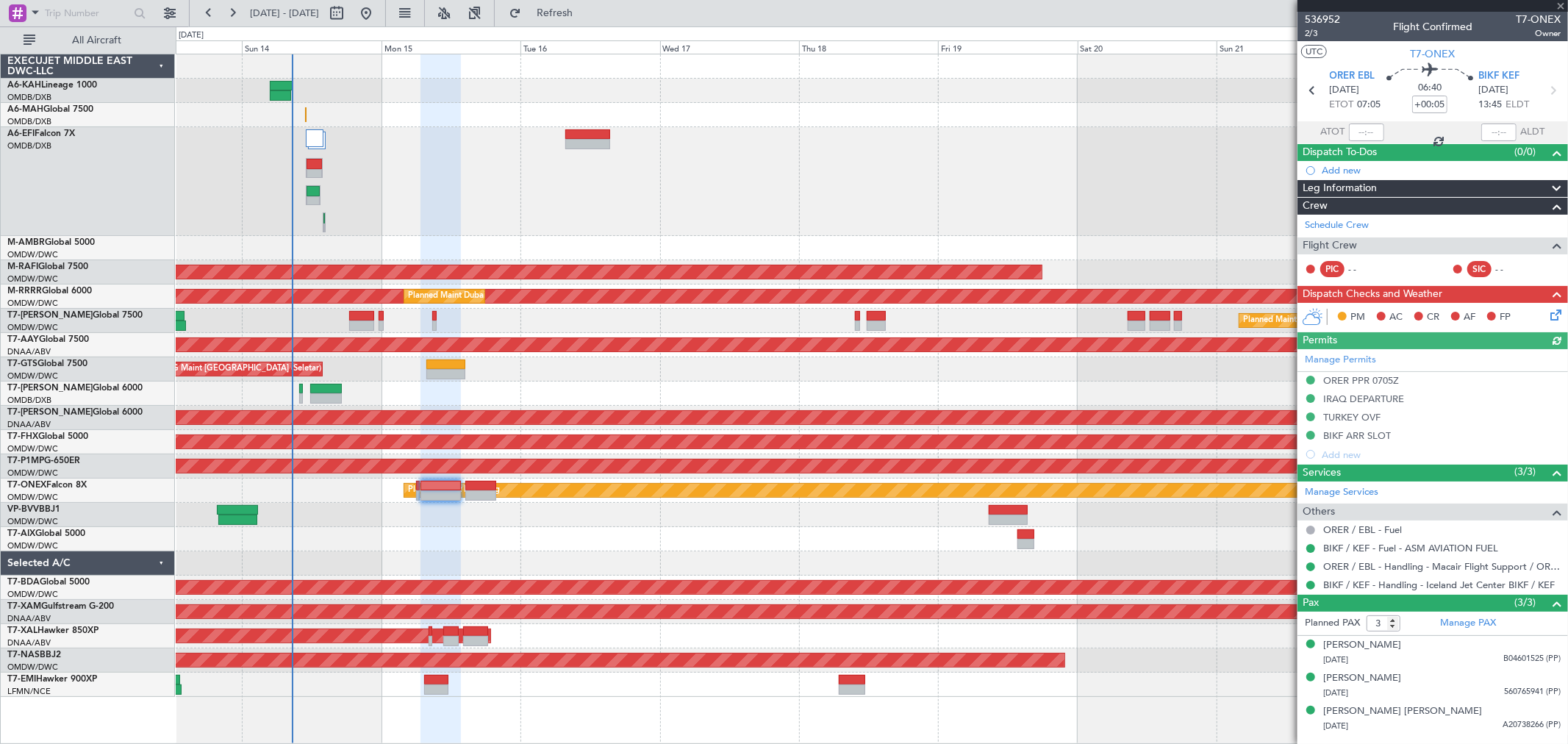
click at [1382, 429] on div "Manage Permits ORER PPR 0705Z IRAQ DEPARTURE TURKEY OVF BIKF ARR SLOT Add new" at bounding box center [1433, 407] width 270 height 114
click at [1371, 439] on div "BIKF ARR SLOT" at bounding box center [1357, 435] width 68 height 12
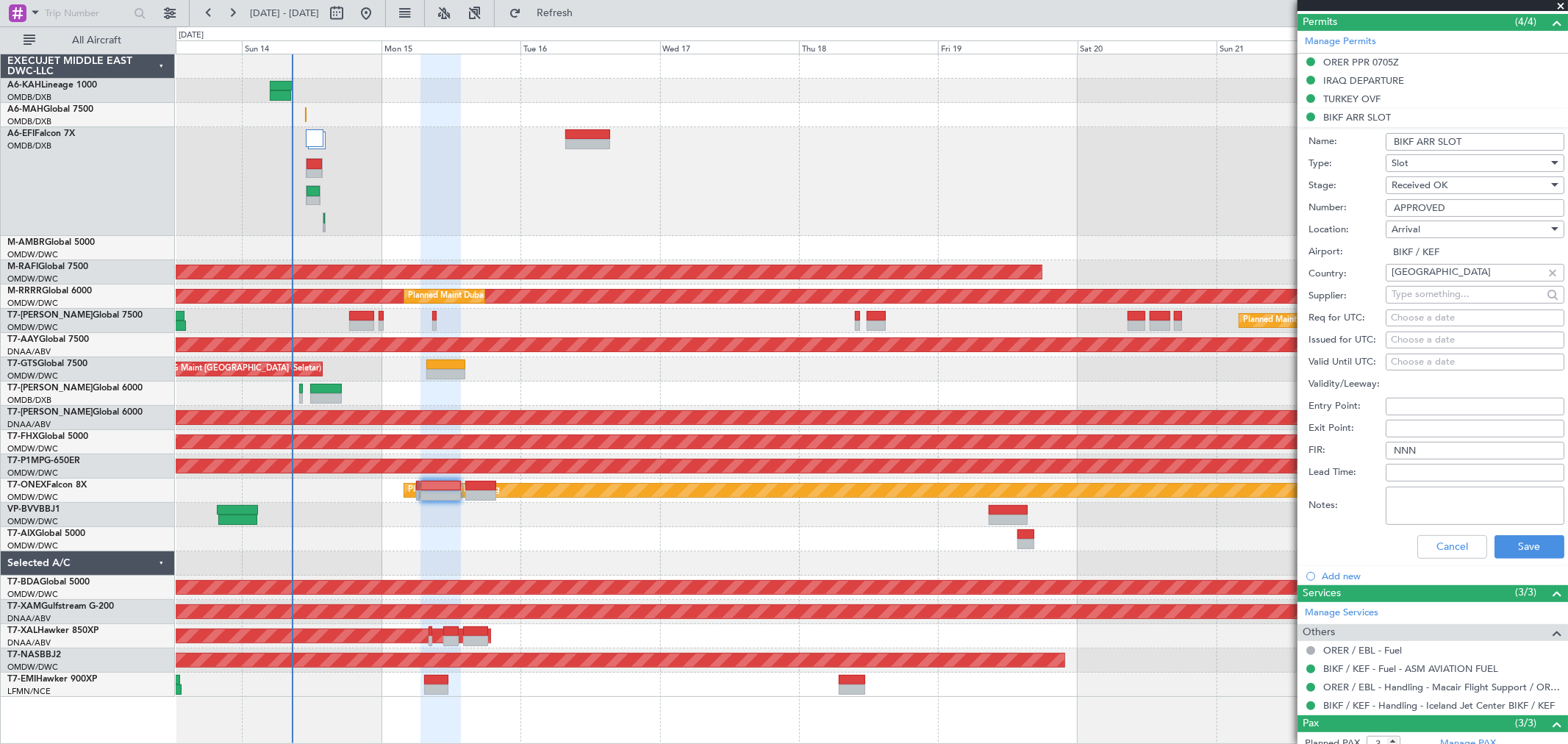
scroll to position [326, 0]
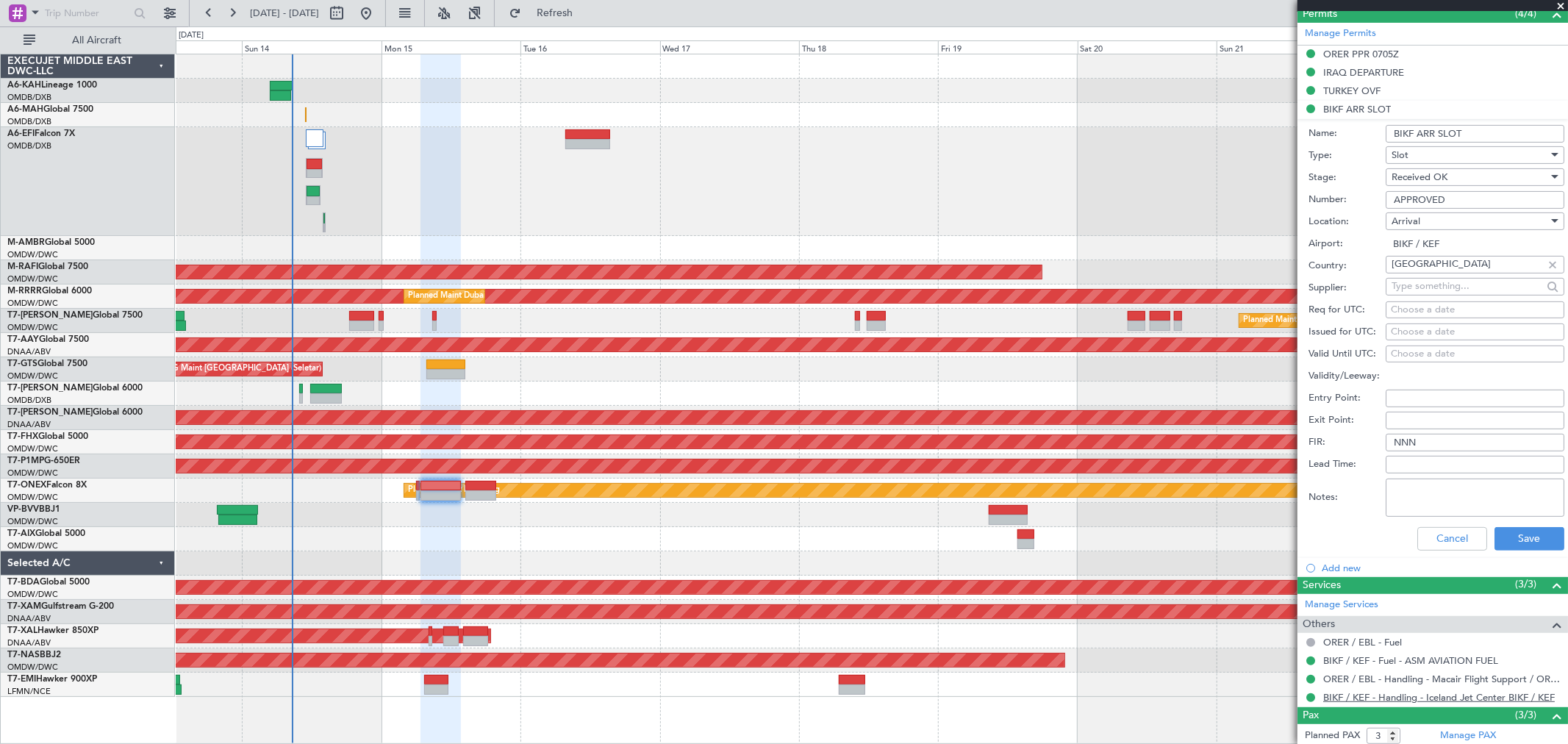
click at [1467, 694] on link "BIKF / KEF - Handling - Iceland Jet Center BIKF / KEF" at bounding box center [1438, 697] width 231 height 12
click at [1438, 532] on button "Cancel" at bounding box center [1452, 538] width 70 height 23
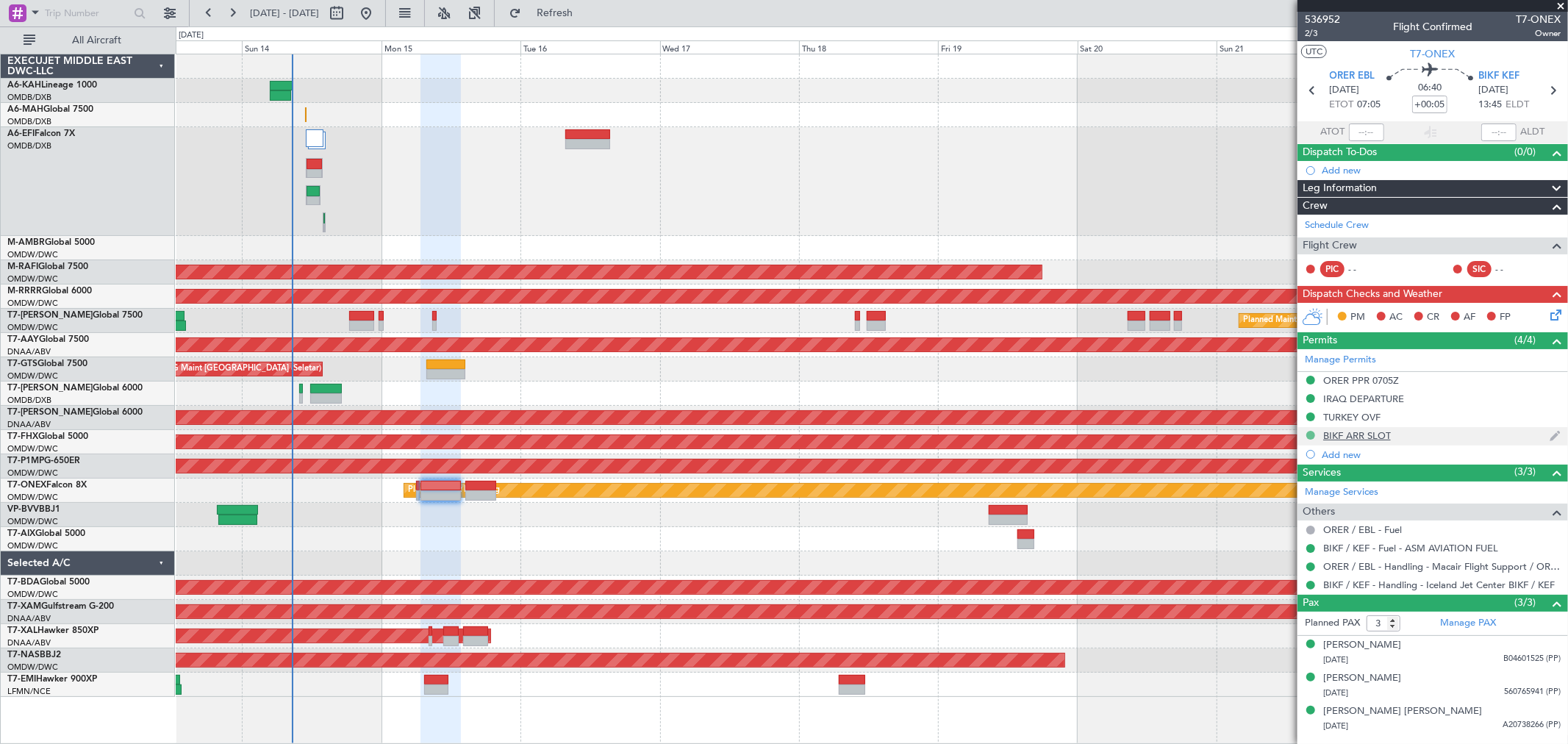
click at [1311, 434] on button at bounding box center [1311, 435] width 9 height 9
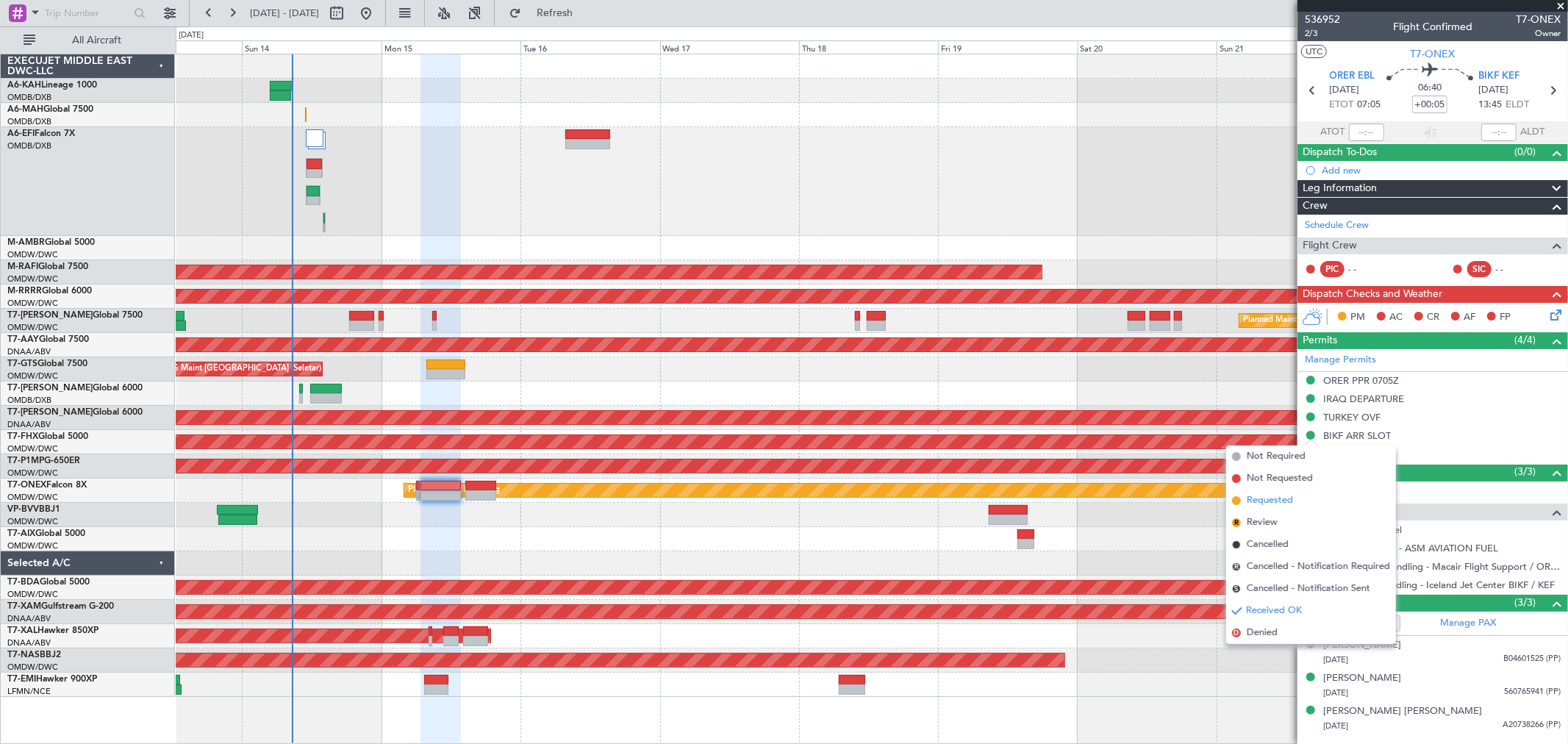
click at [1270, 496] on span "Requested" at bounding box center [1269, 500] width 46 height 15
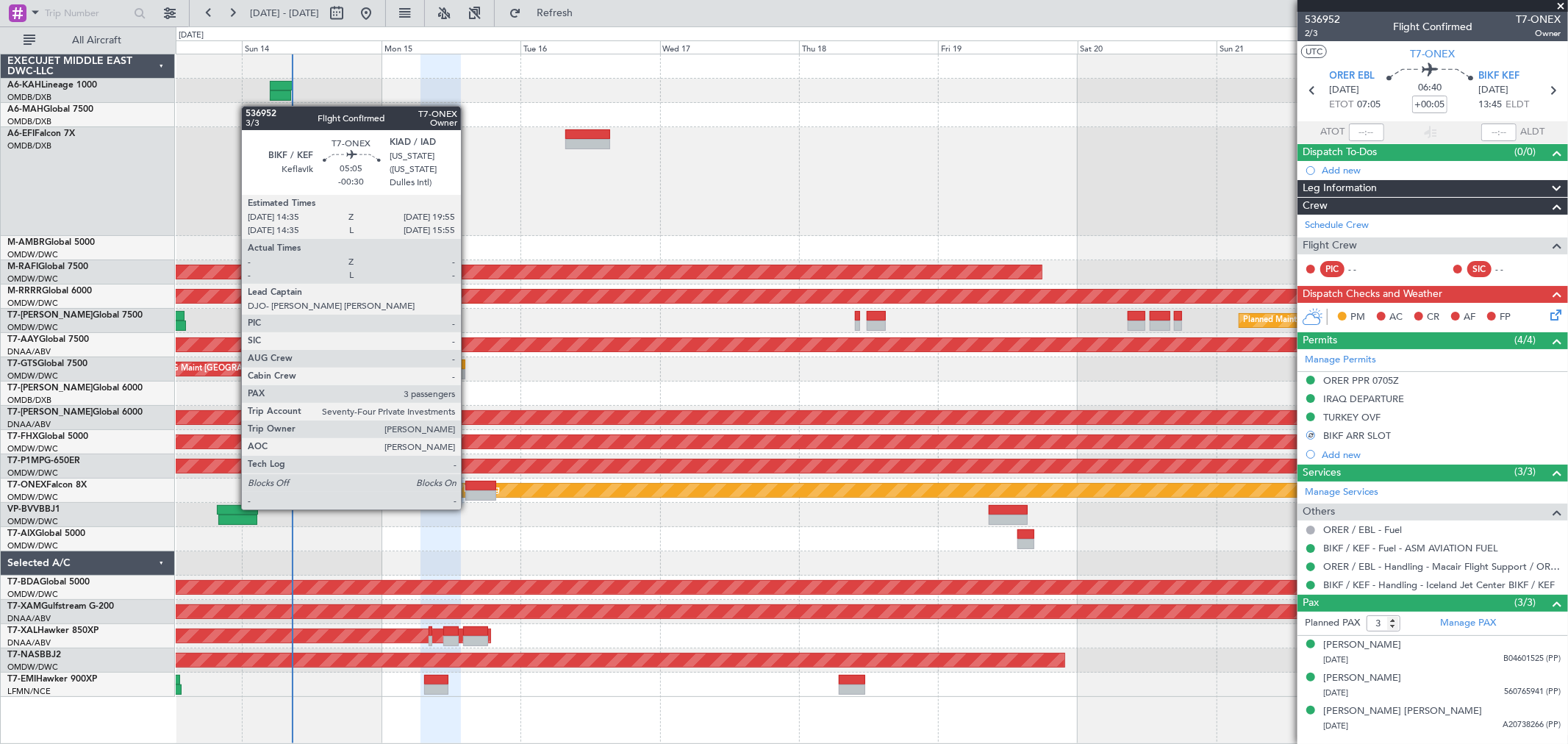
click at [469, 493] on div at bounding box center [481, 496] width 31 height 10
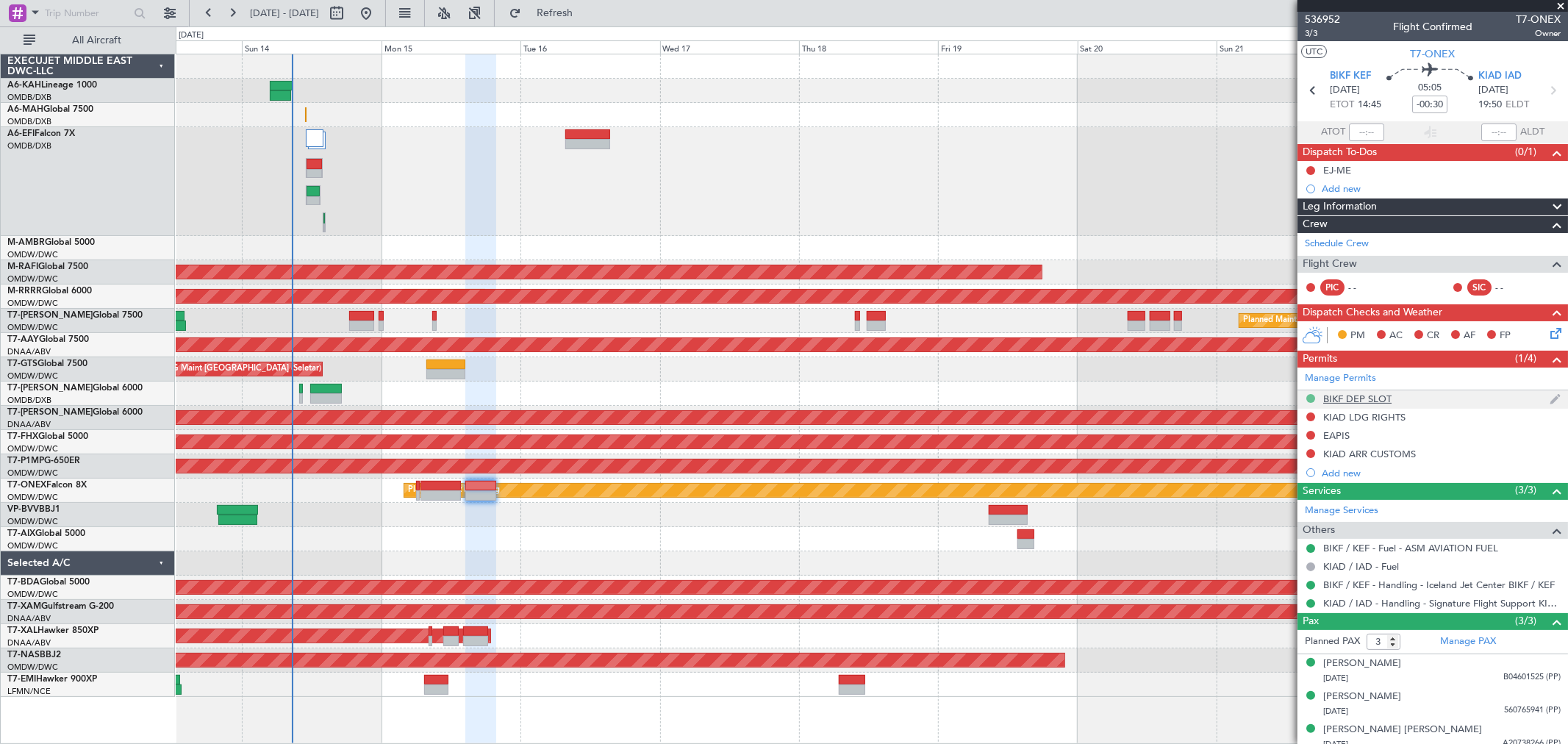
click at [1307, 403] on mat-tooltip-component "Received OK" at bounding box center [1311, 422] width 75 height 39
click at [1309, 398] on button at bounding box center [1311, 398] width 9 height 9
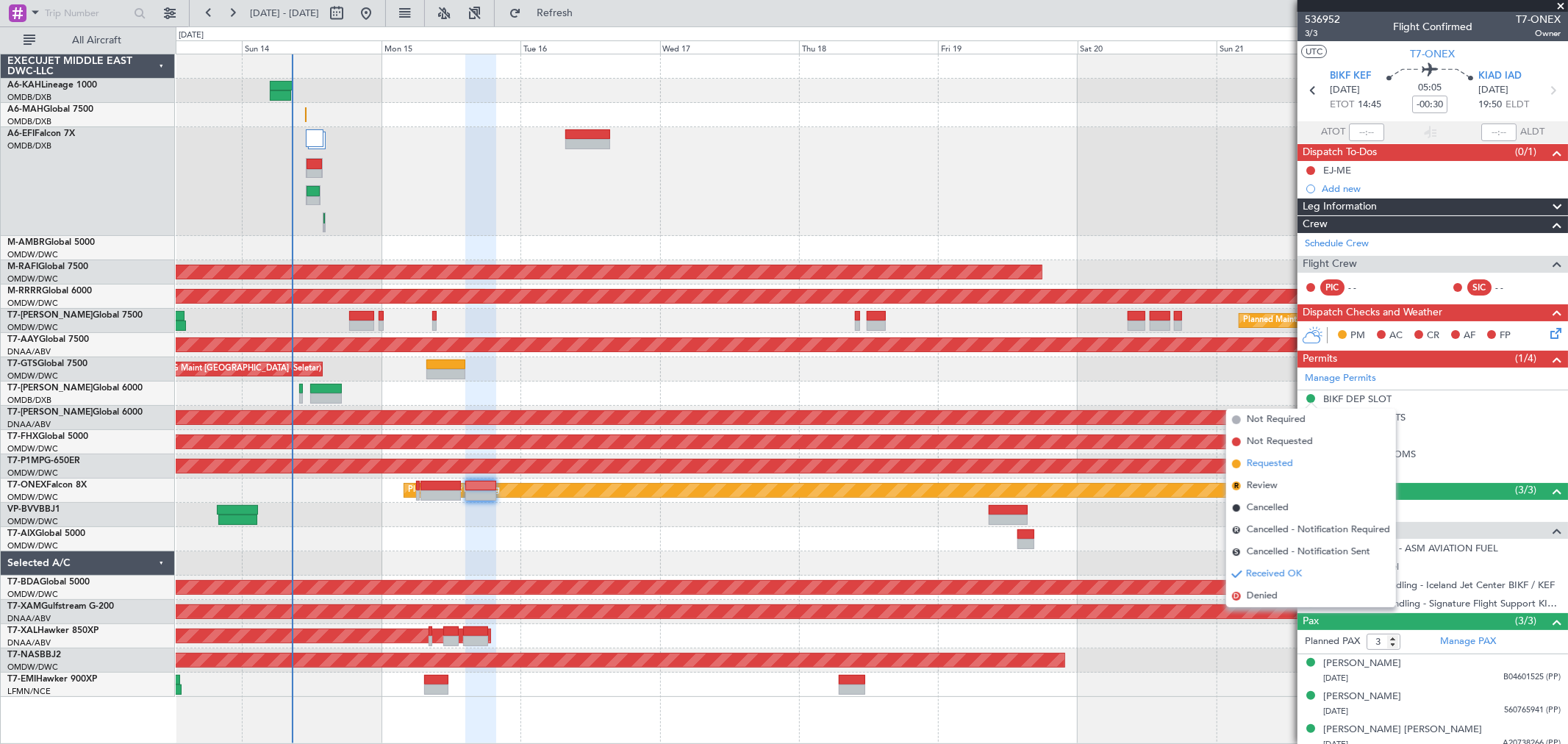
click at [1265, 467] on span "Requested" at bounding box center [1269, 464] width 46 height 15
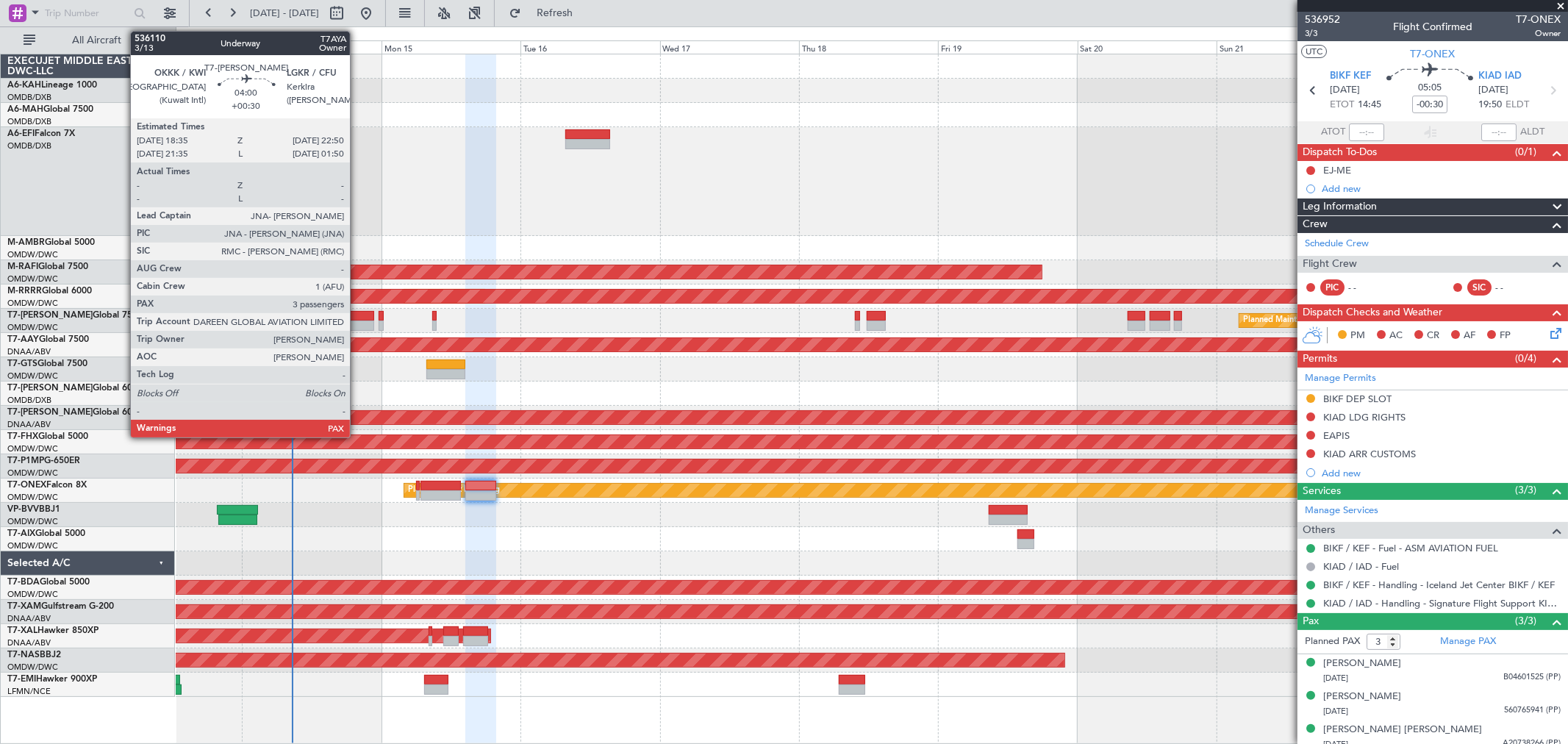
click at [357, 318] on div at bounding box center [361, 317] width 25 height 10
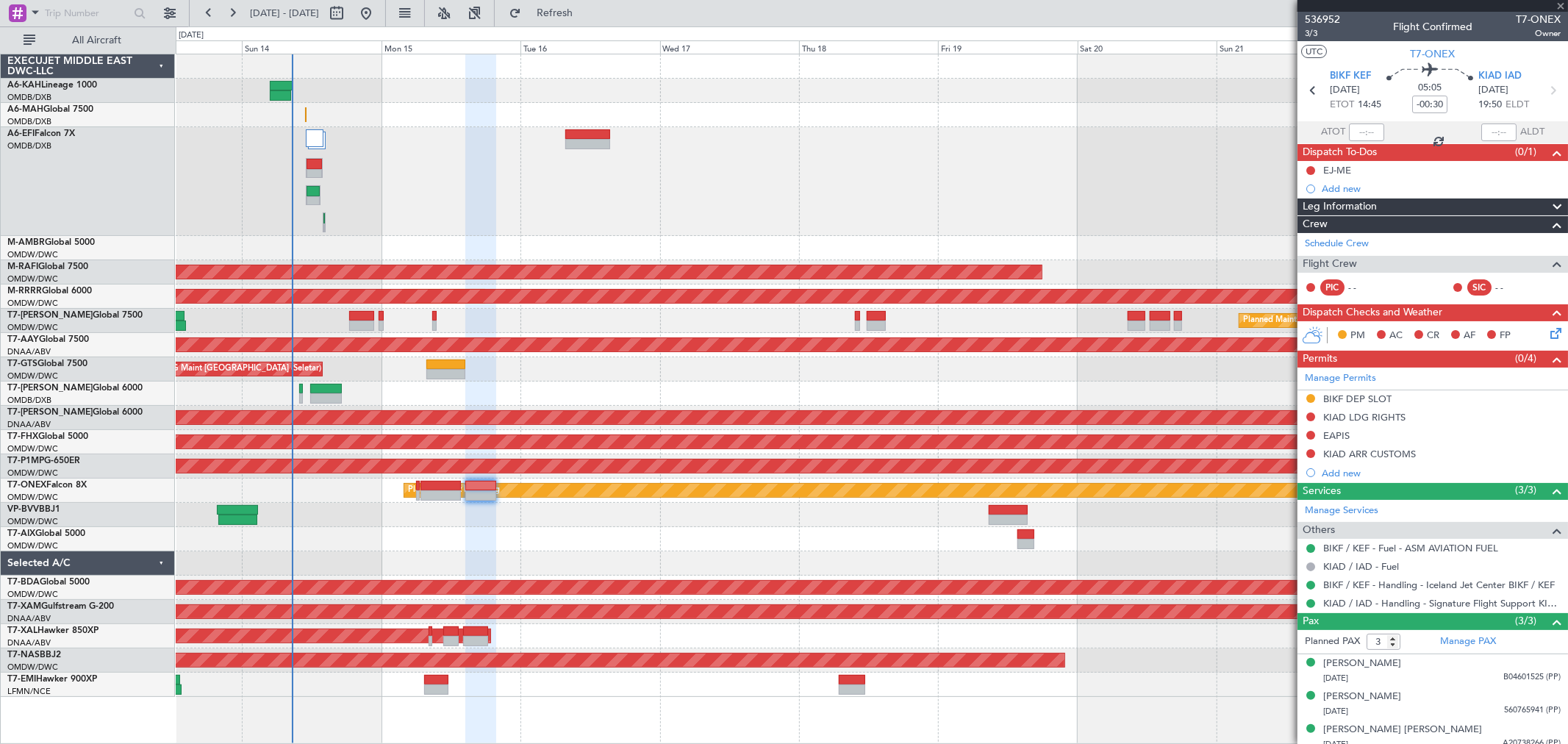
type input "+00:30"
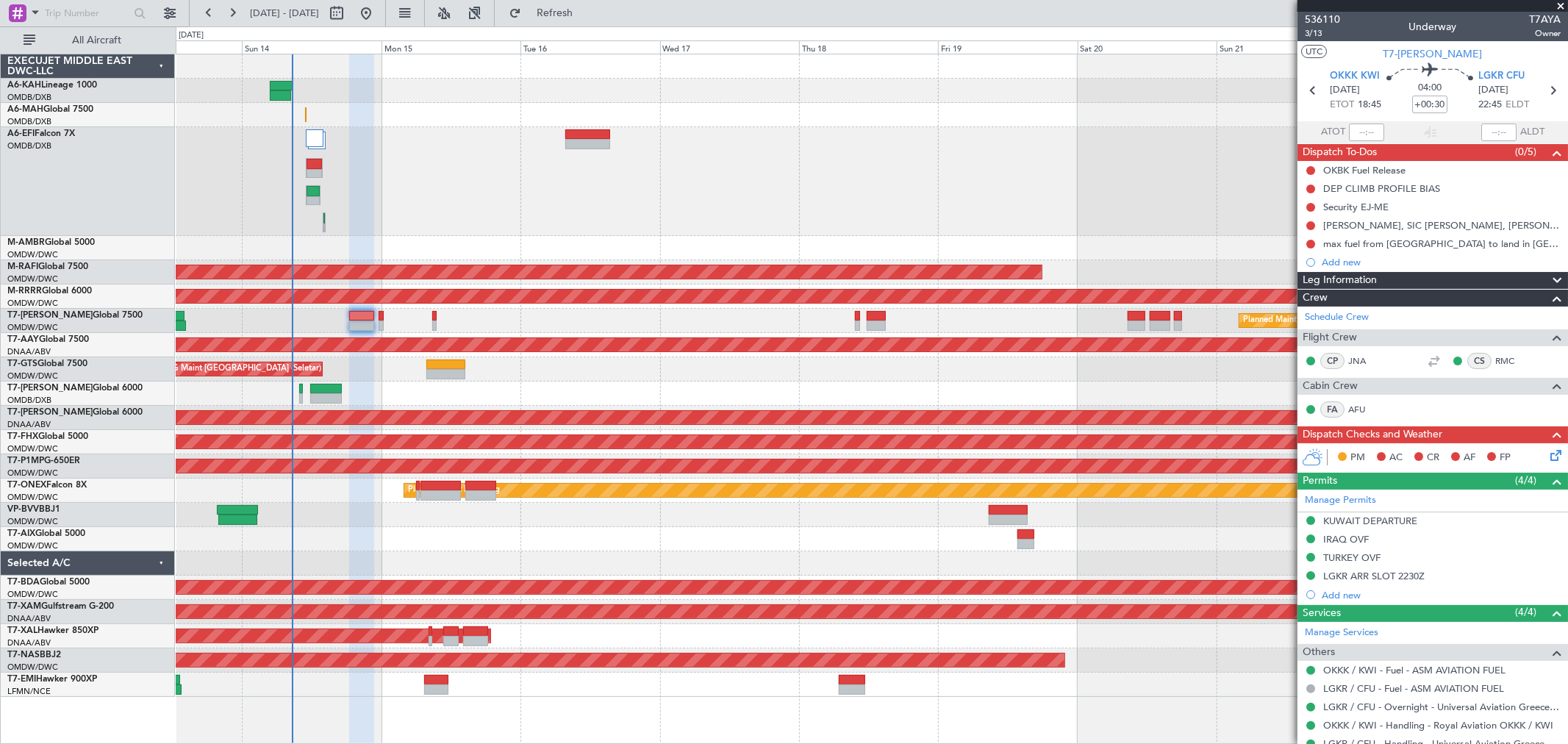
click at [1559, 1] on span at bounding box center [1560, 6] width 15 height 13
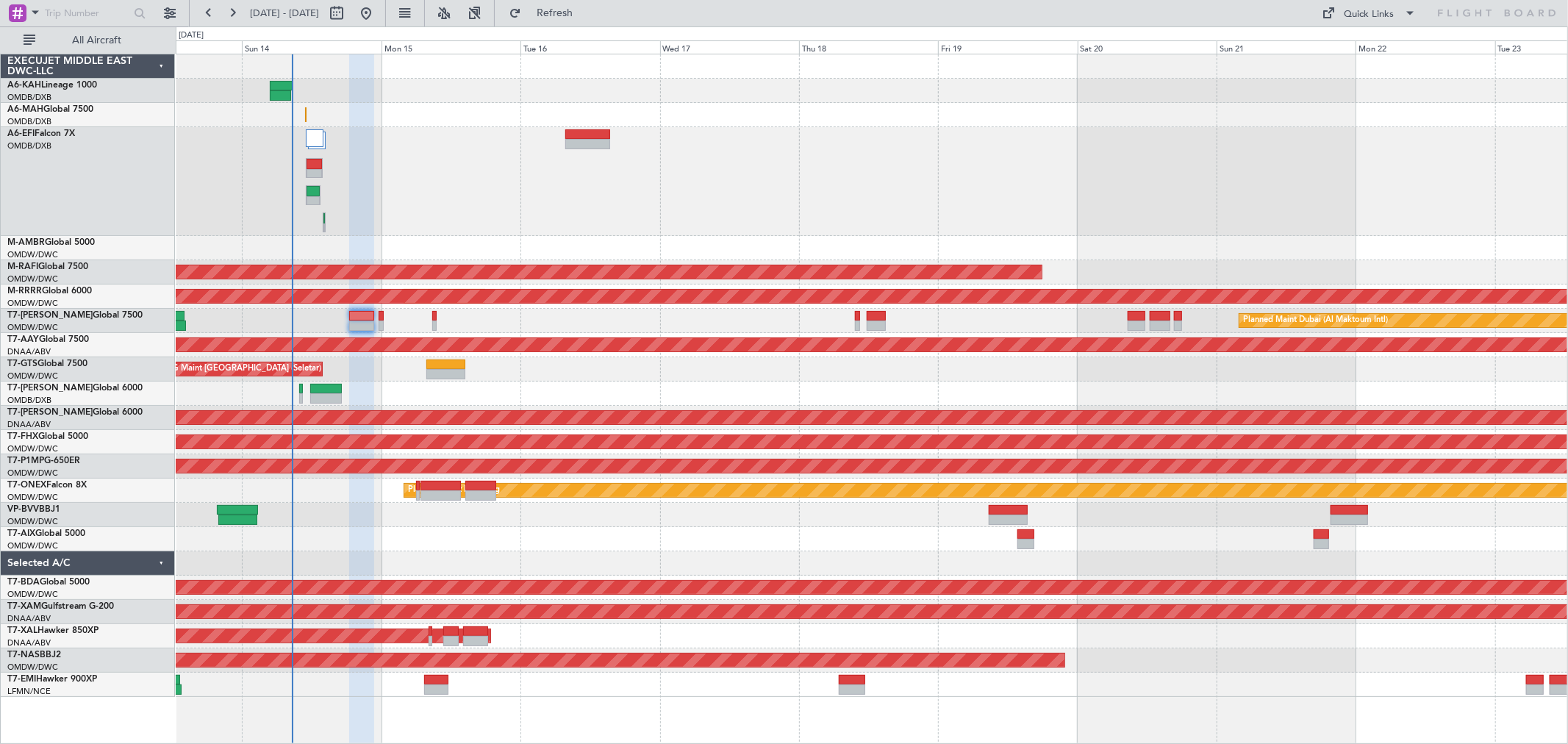
type input "0"
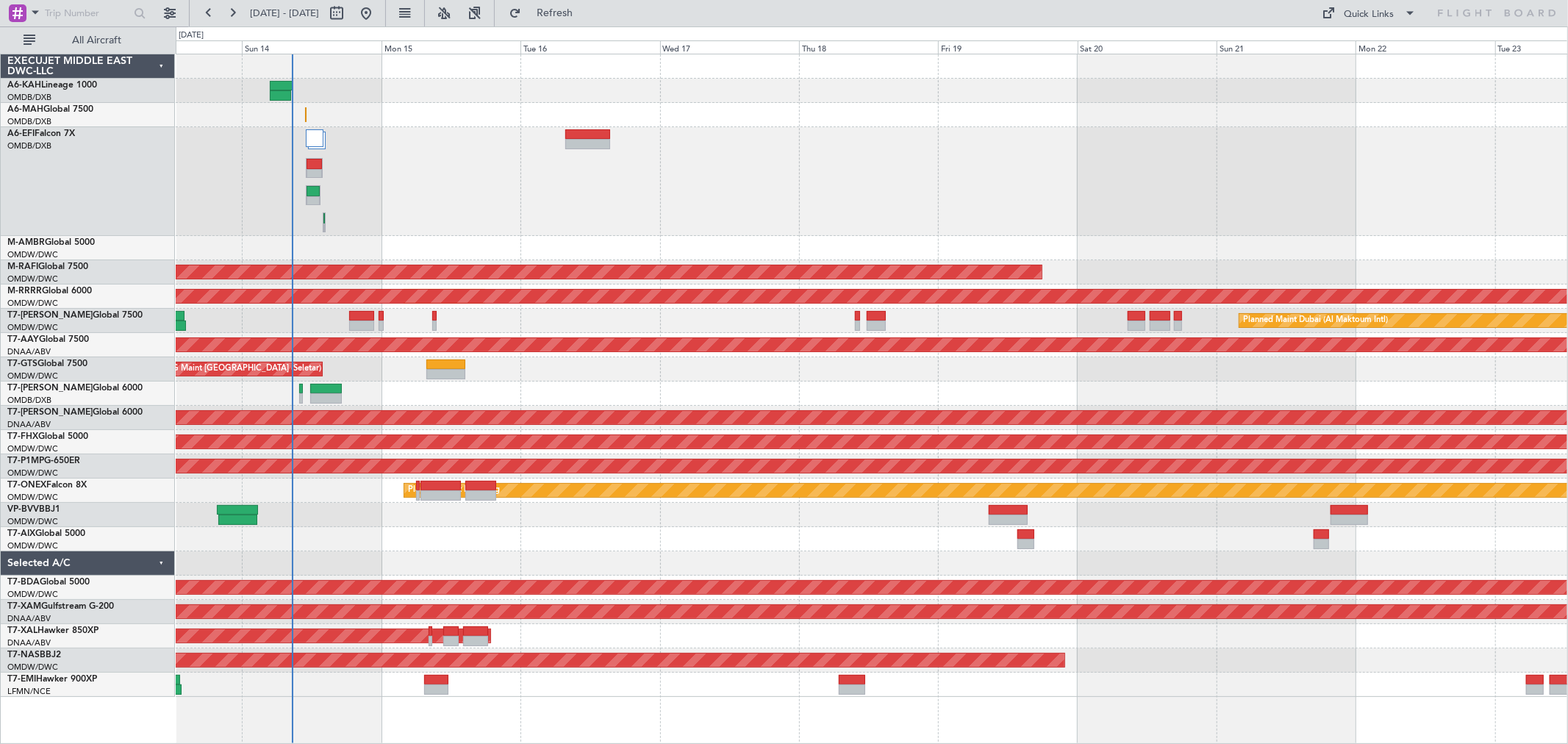
click at [751, 212] on div "Planned Maint Dubai (Al Maktoum Intl)" at bounding box center [871, 181] width 1391 height 108
click at [461, 146] on div "Planned Maint Dubai (Al Maktoum Intl)" at bounding box center [871, 181] width 1391 height 108
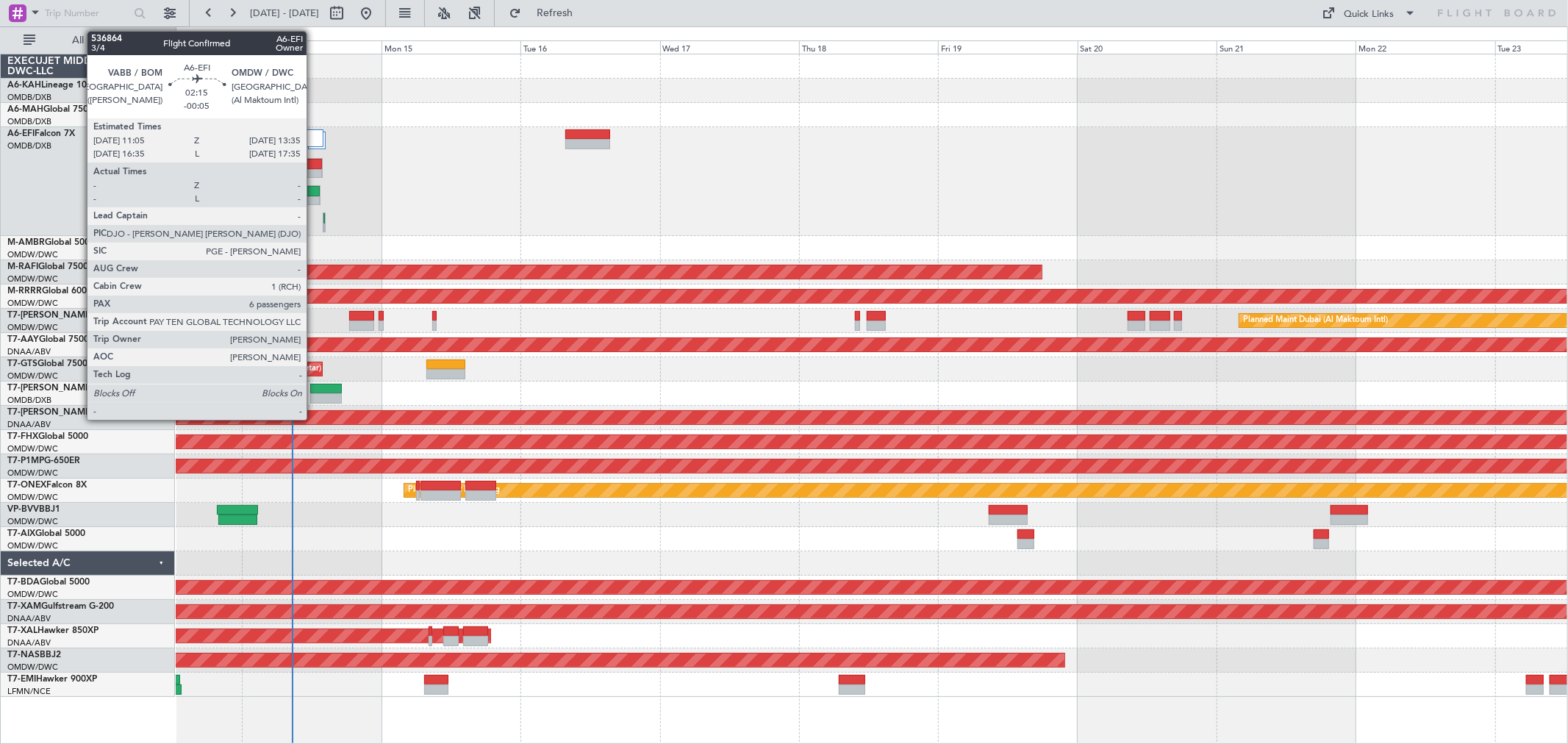
click at [314, 196] on div at bounding box center [313, 201] width 13 height 10
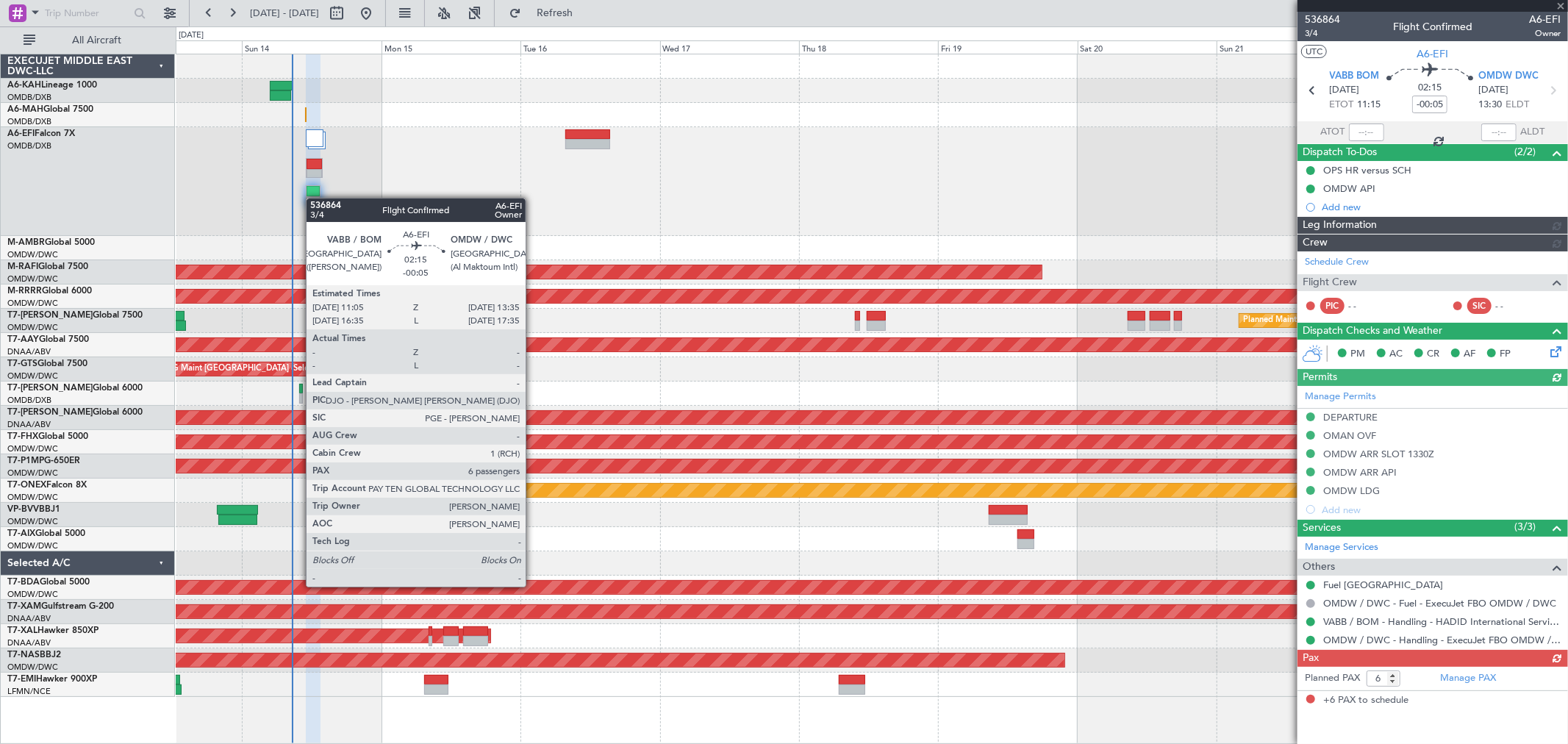
type input "[PERSON_NAME] ([PERSON_NAME])"
type input "7292"
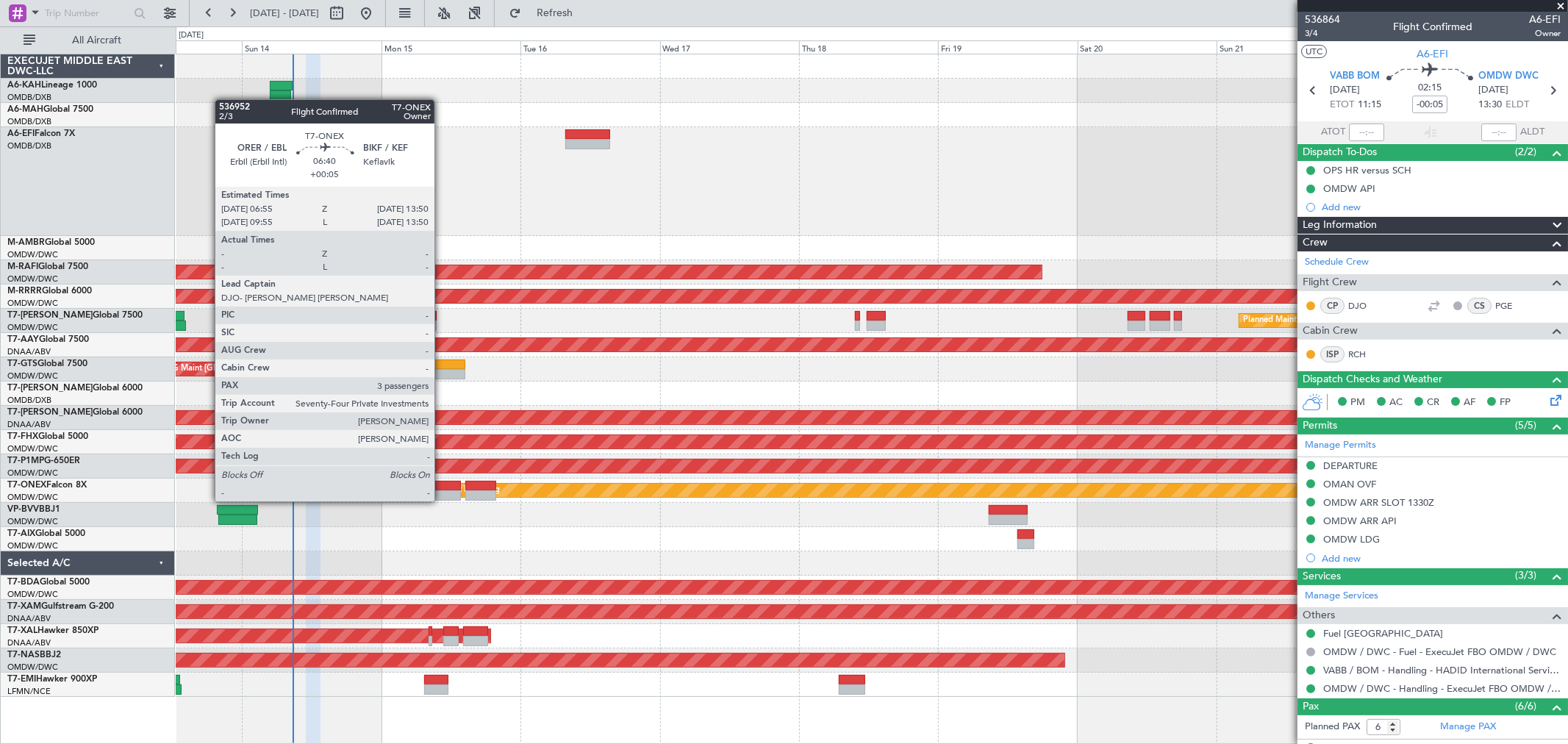
click at [442, 486] on div at bounding box center [440, 486] width 41 height 10
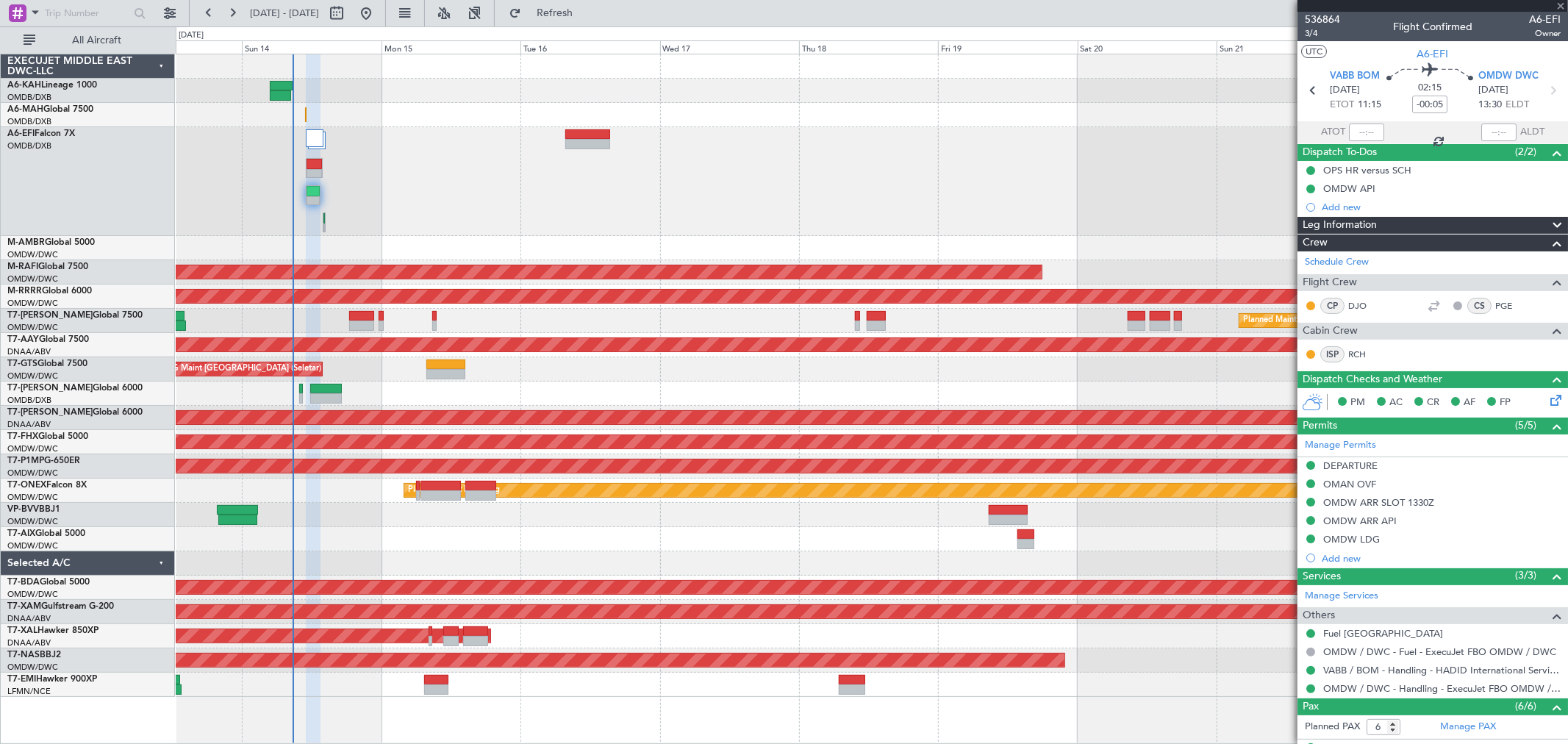
type input "+00:05"
type input "3"
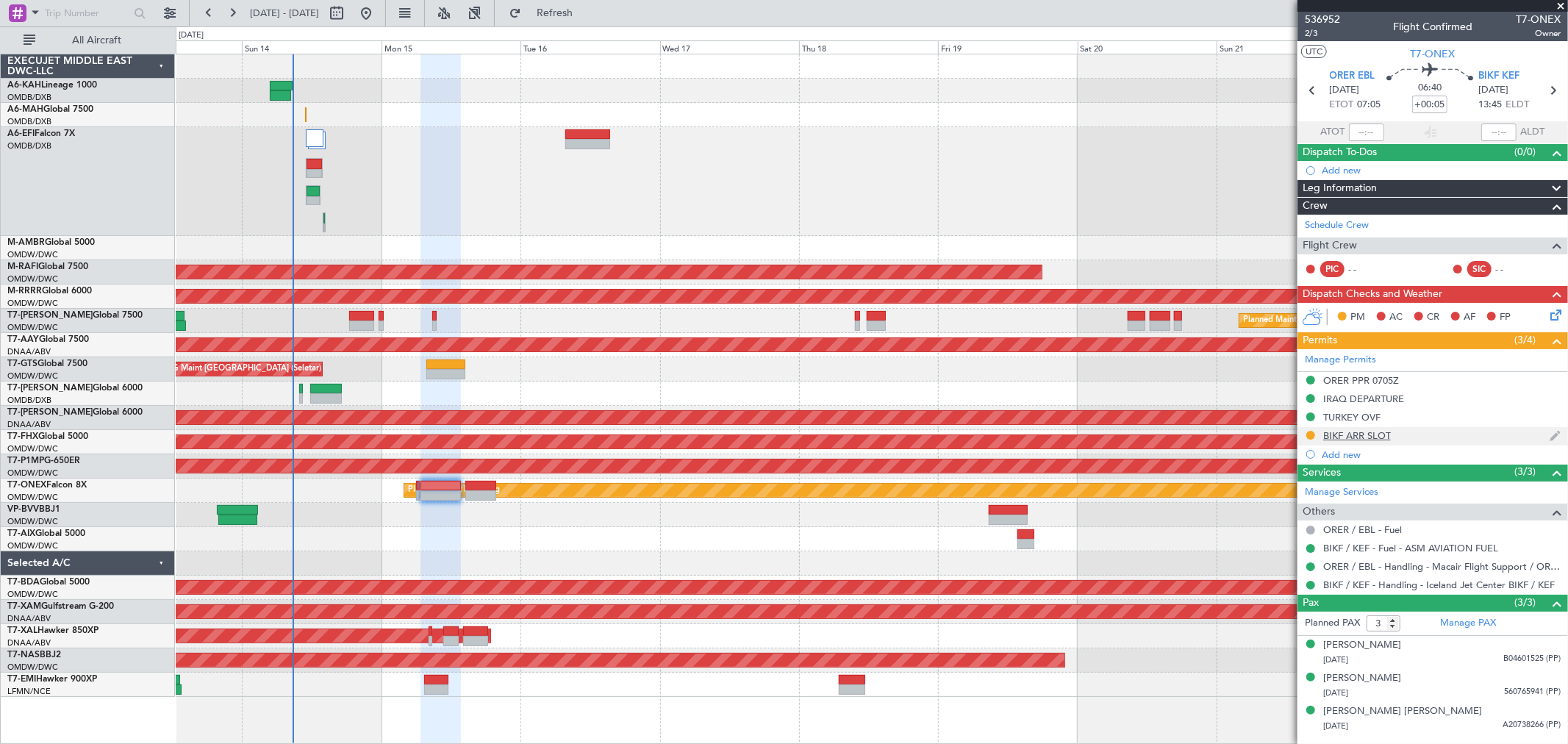
click at [1361, 431] on div "BIKF ARR SLOT" at bounding box center [1357, 435] width 68 height 12
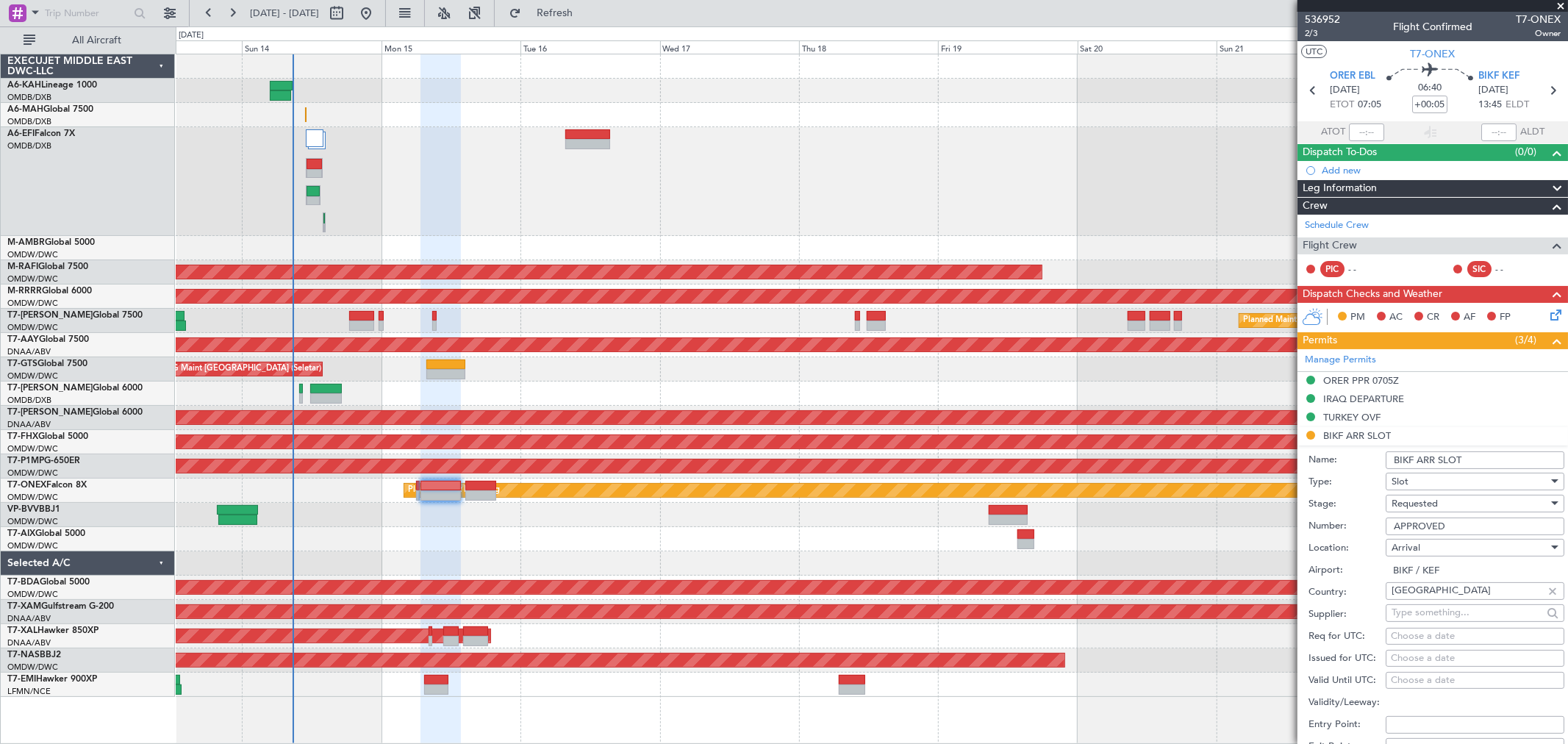
click at [1463, 525] on input "APPROVED" at bounding box center [1474, 526] width 179 height 17
click at [1446, 508] on div "Requested" at bounding box center [1469, 503] width 157 height 22
click at [1452, 622] on span "Received OK" at bounding box center [1468, 616] width 153 height 22
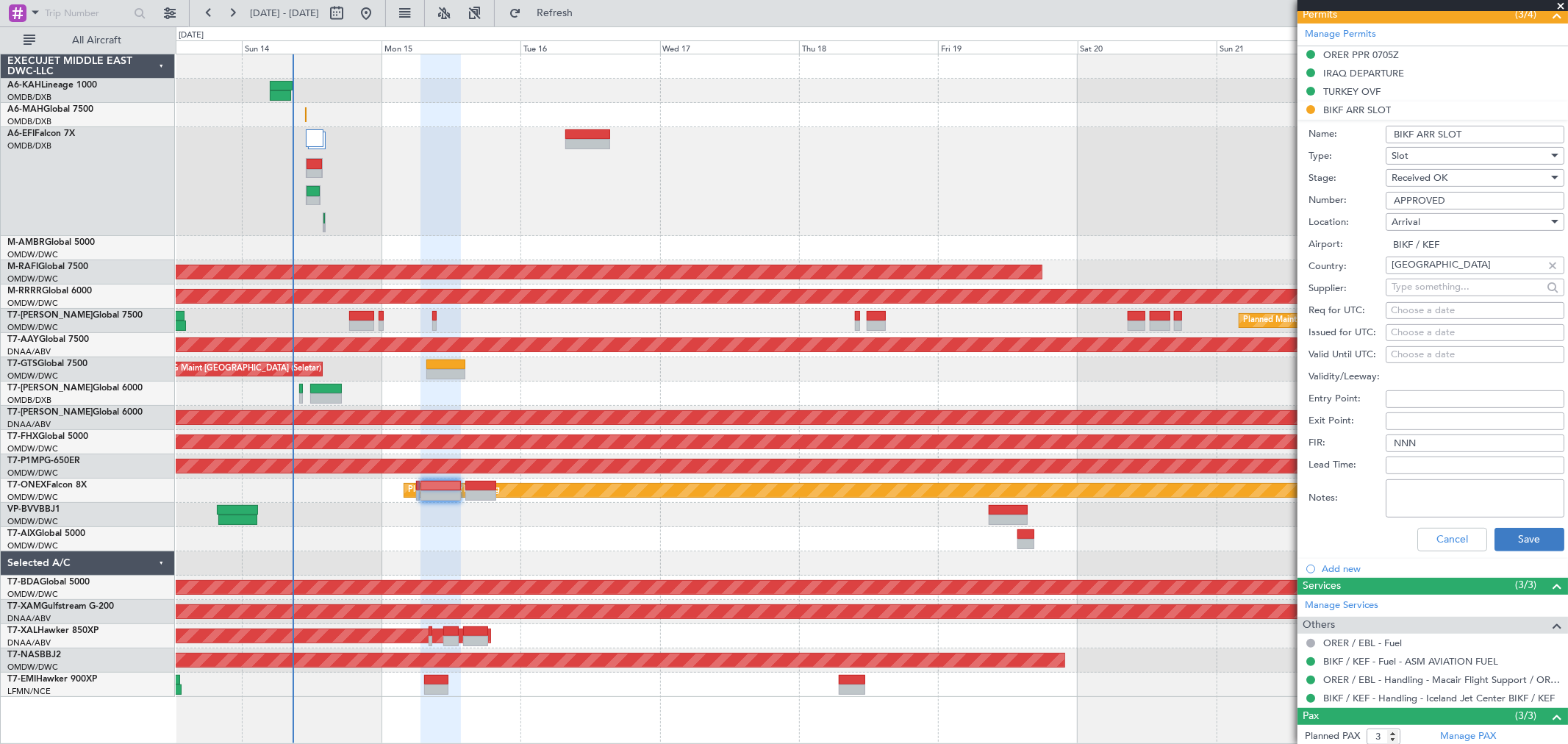
scroll to position [326, 0]
click at [1506, 528] on button "Save" at bounding box center [1529, 538] width 70 height 23
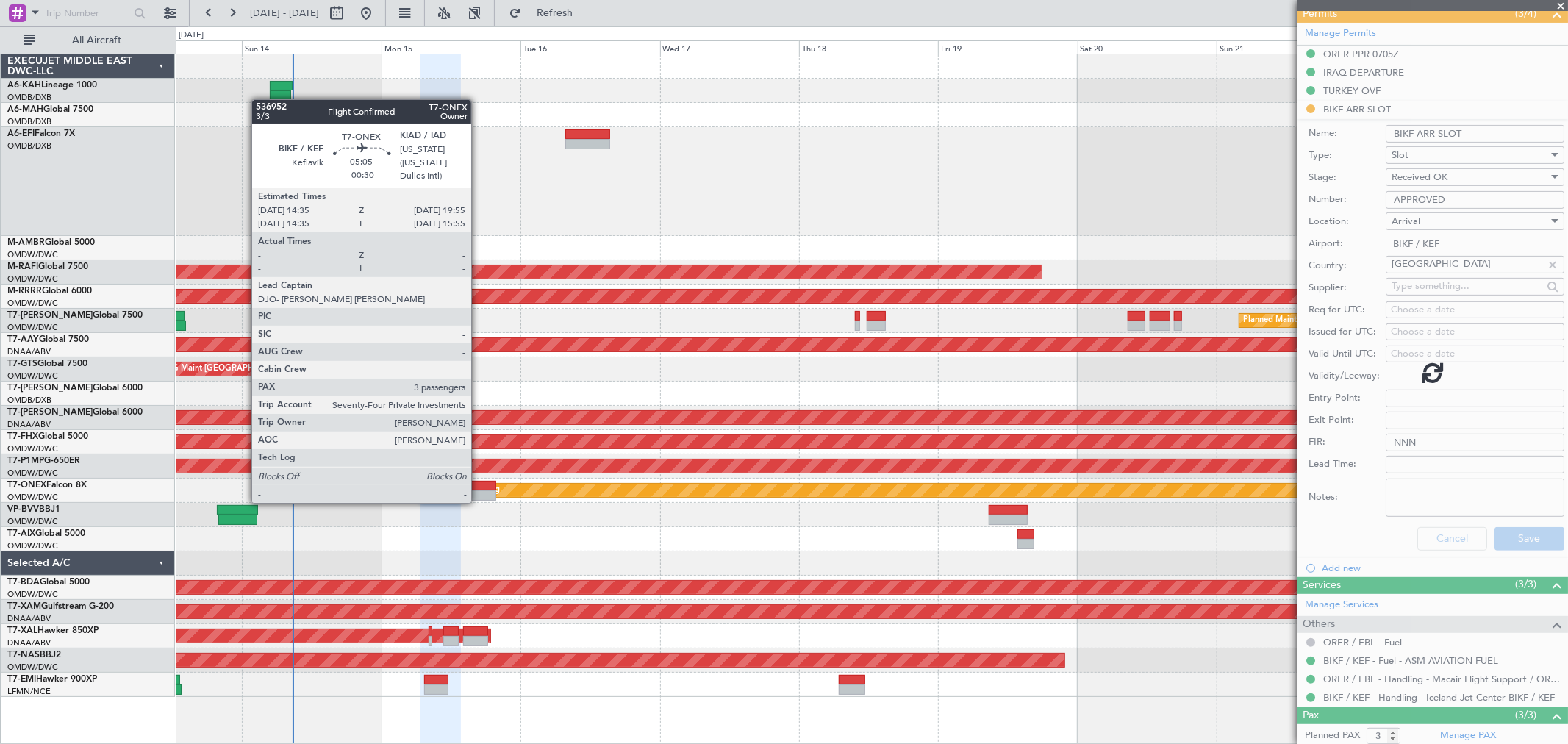
click at [478, 488] on div at bounding box center [481, 486] width 31 height 10
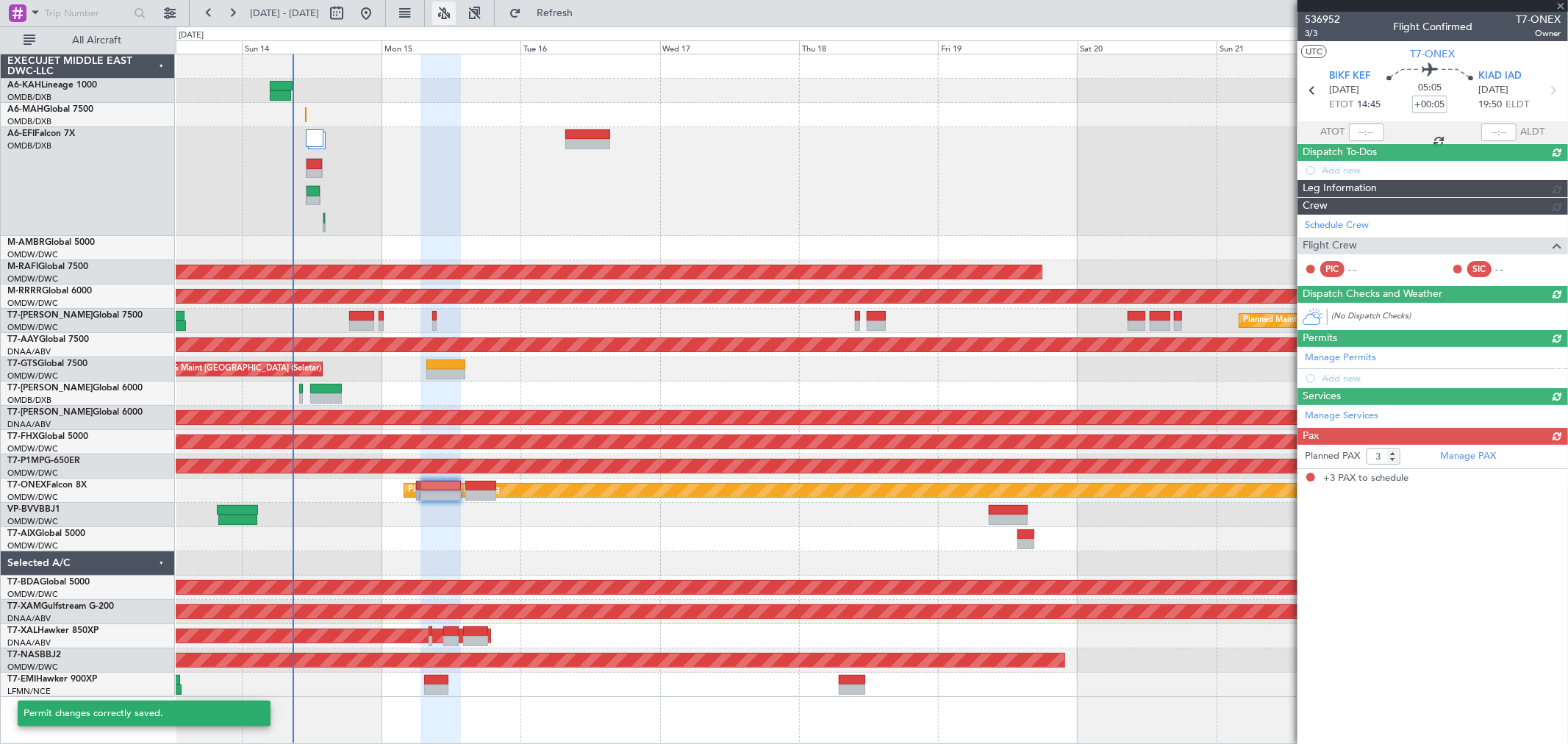
type input "-00:30"
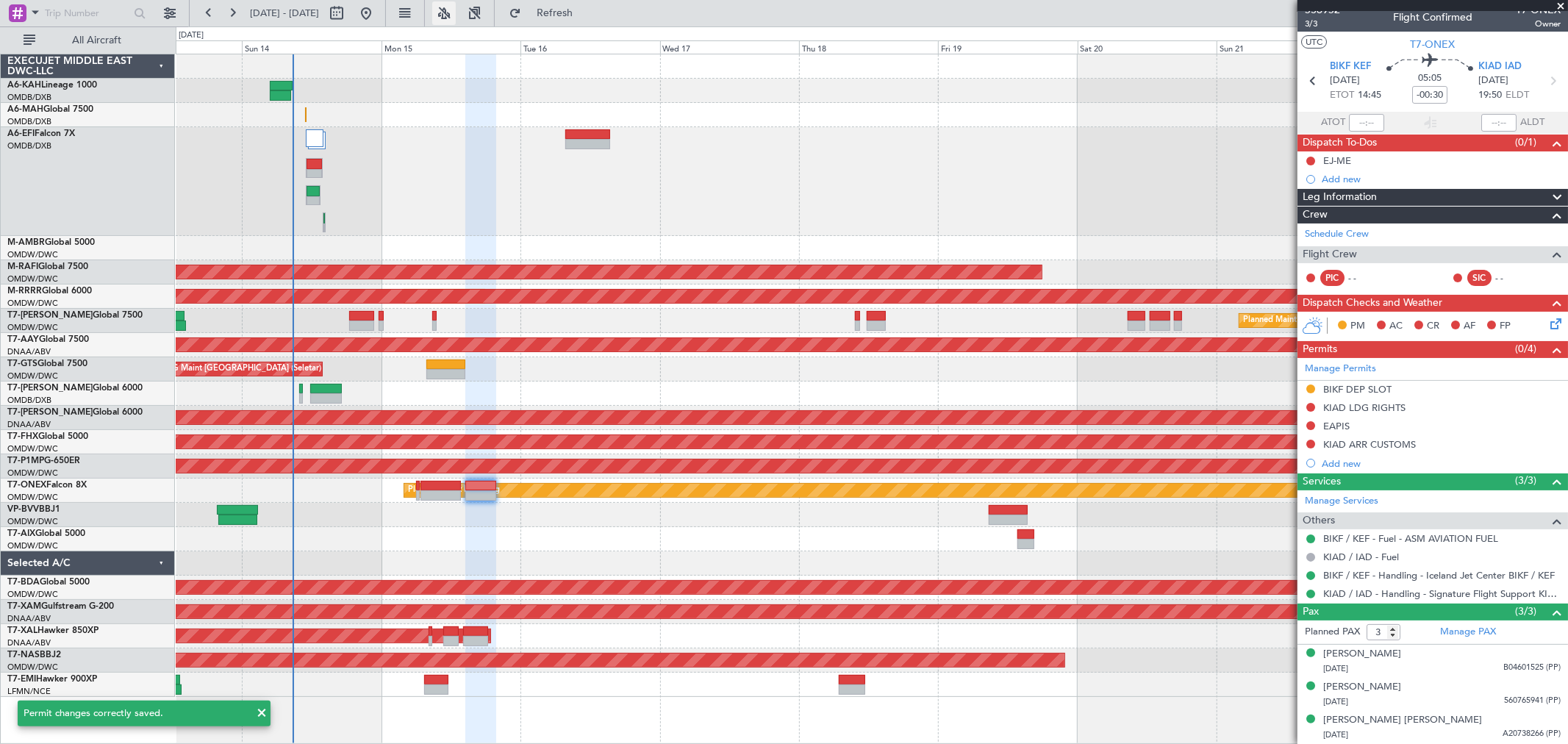
scroll to position [0, 0]
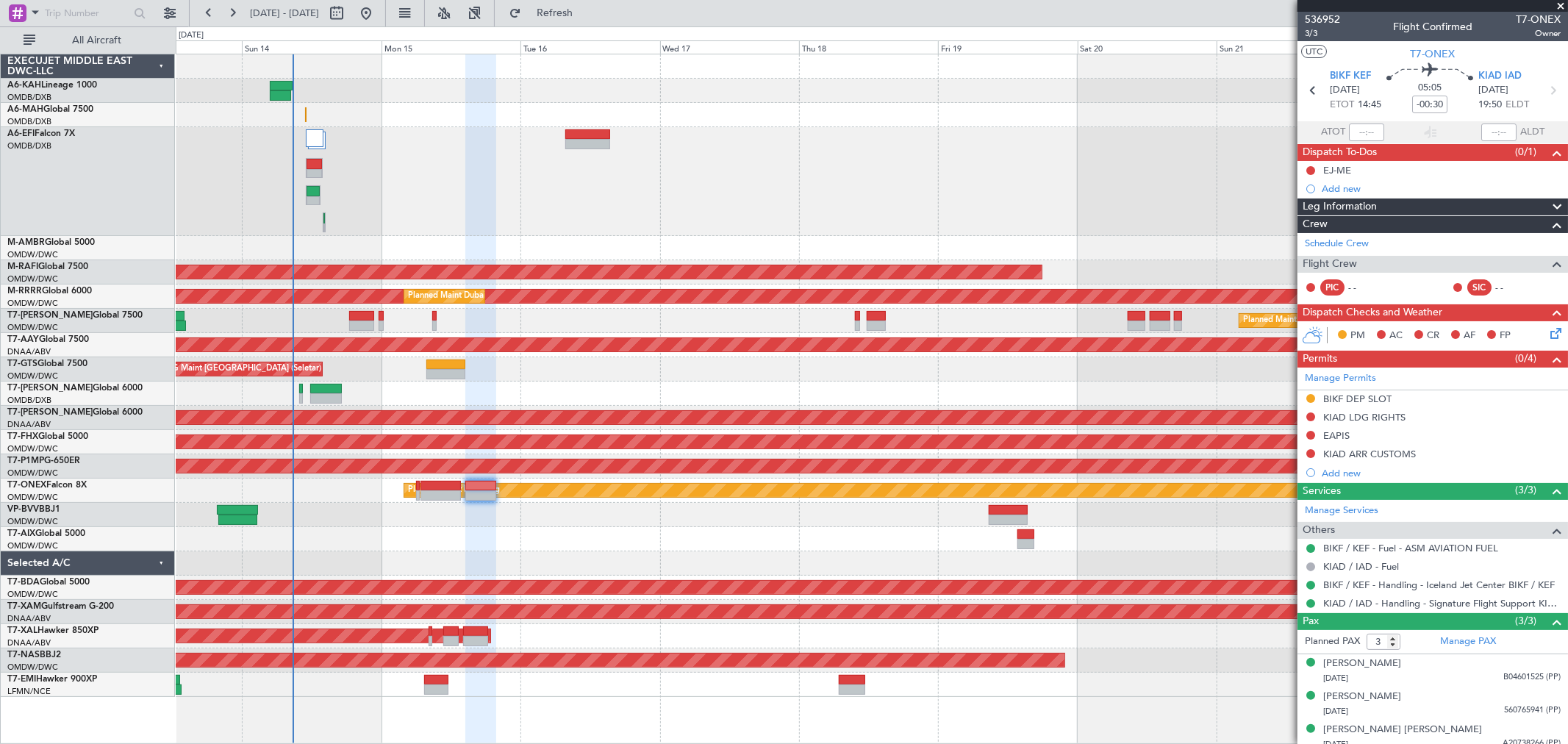
click at [1557, 4] on span at bounding box center [1560, 6] width 15 height 13
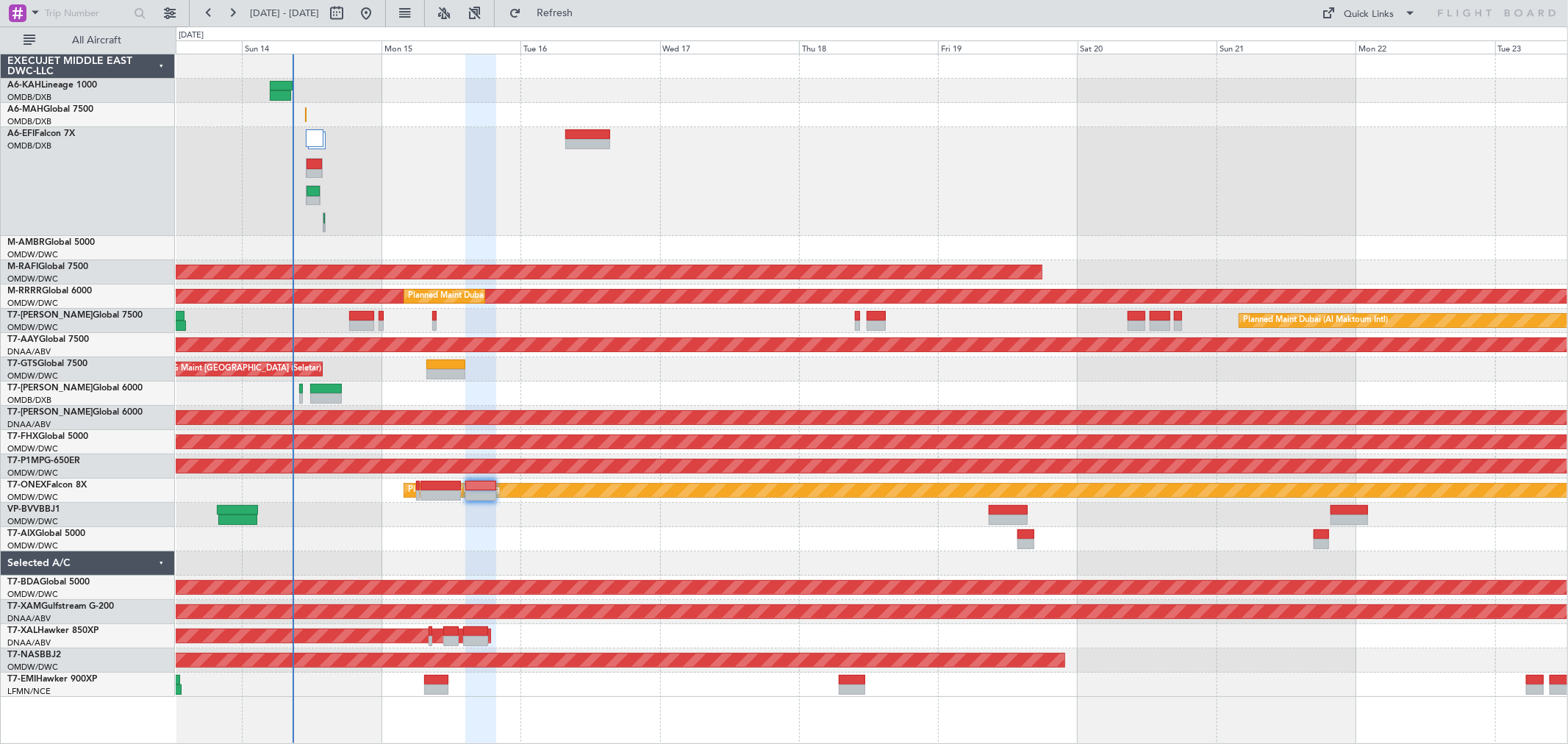
type input "0"
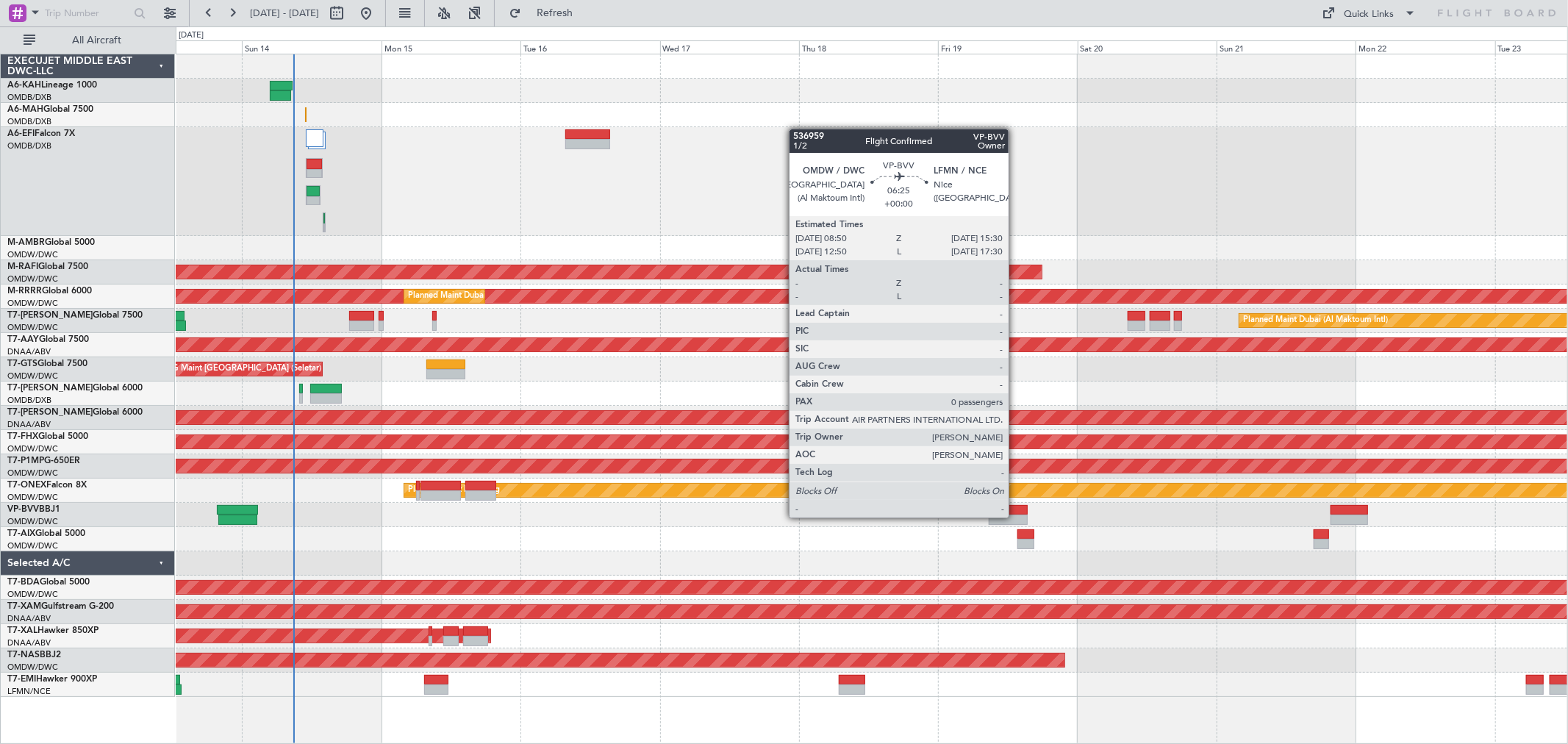
click at [1016, 515] on div at bounding box center [1007, 520] width 39 height 10
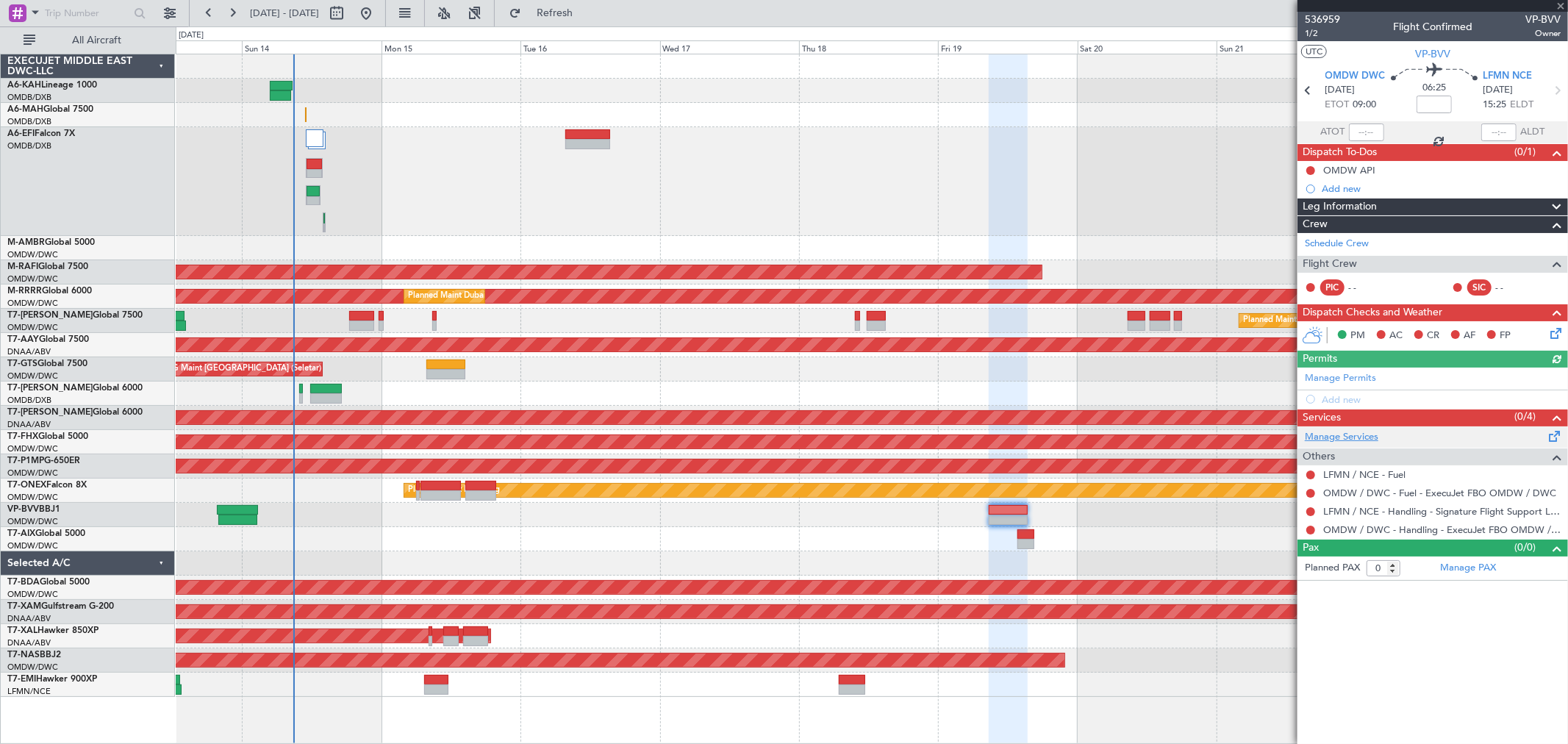
click at [1358, 430] on link "Manage Services" at bounding box center [1341, 437] width 74 height 15
click at [1327, 375] on link "Manage Permits" at bounding box center [1340, 378] width 71 height 15
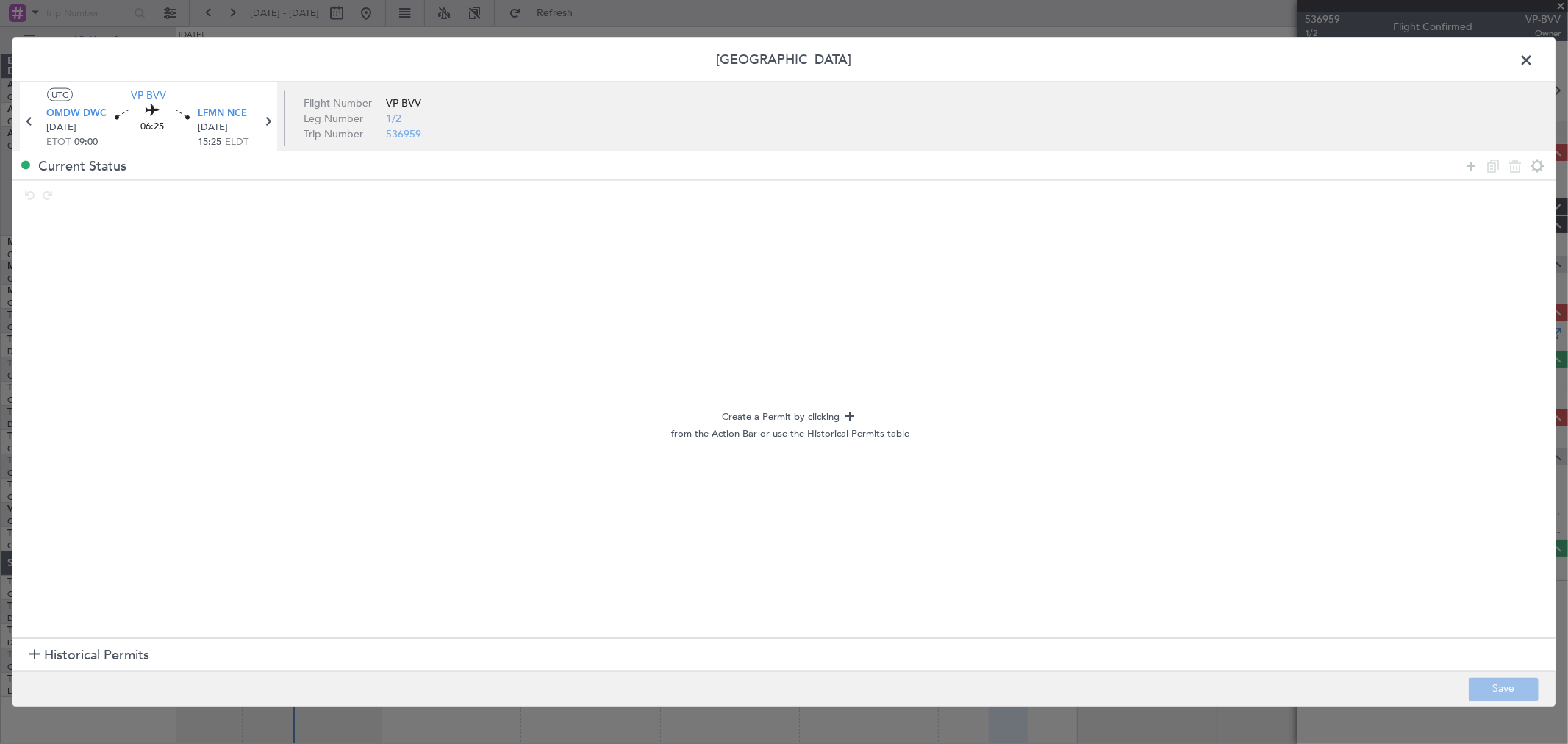
click at [108, 645] on span "Historical Permits" at bounding box center [96, 655] width 105 height 20
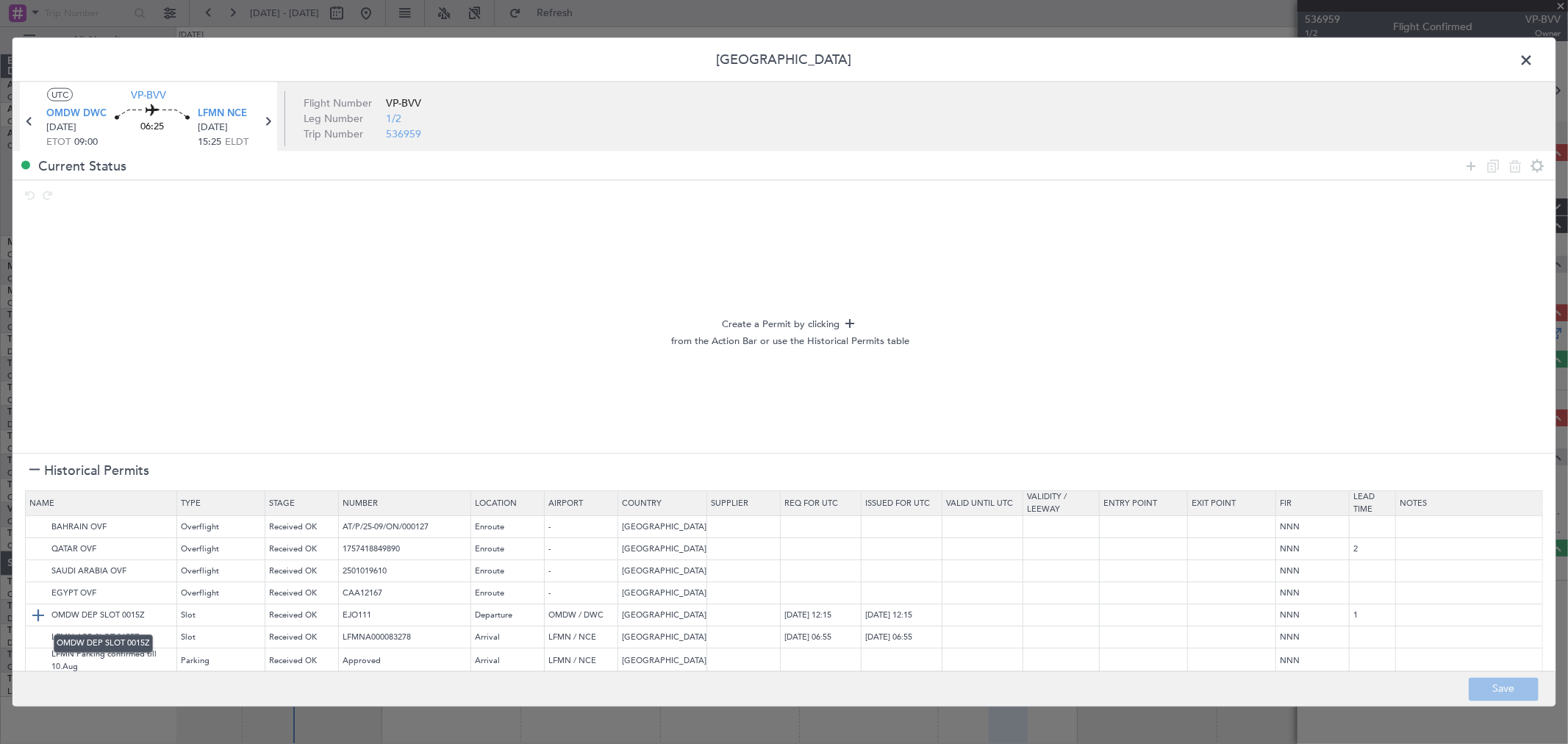
click at [31, 616] on img at bounding box center [38, 616] width 17 height 17
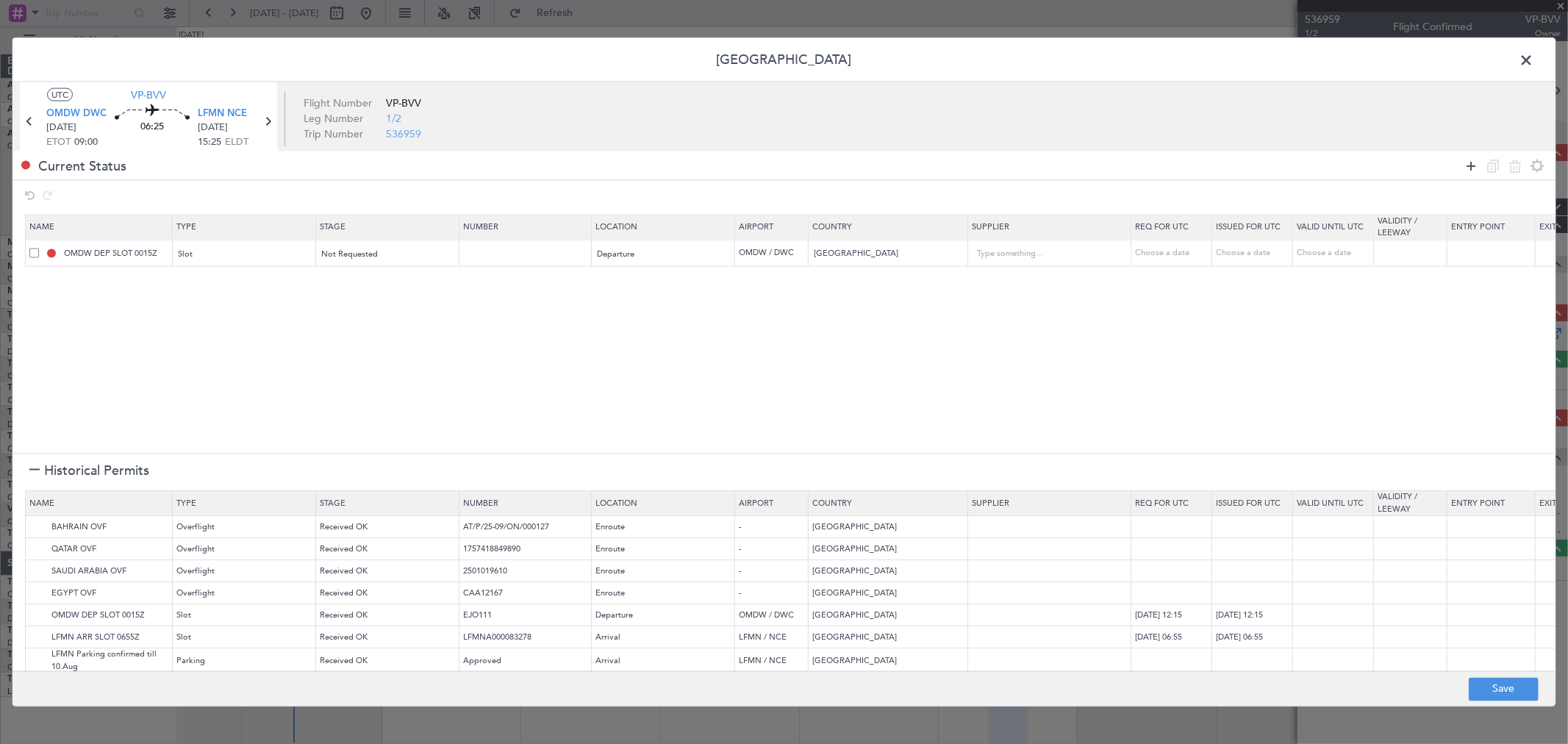
click at [1464, 171] on icon at bounding box center [1470, 166] width 17 height 17
click at [236, 290] on div "Type" at bounding box center [240, 281] width 122 height 22
click at [208, 347] on span "API" at bounding box center [244, 356] width 131 height 22
click at [177, 378] on section "Name Type Stage Number Location Airport Country Supplier Req For Utc Issued For…" at bounding box center [784, 332] width 1543 height 243
click at [32, 527] on img at bounding box center [38, 528] width 17 height 17
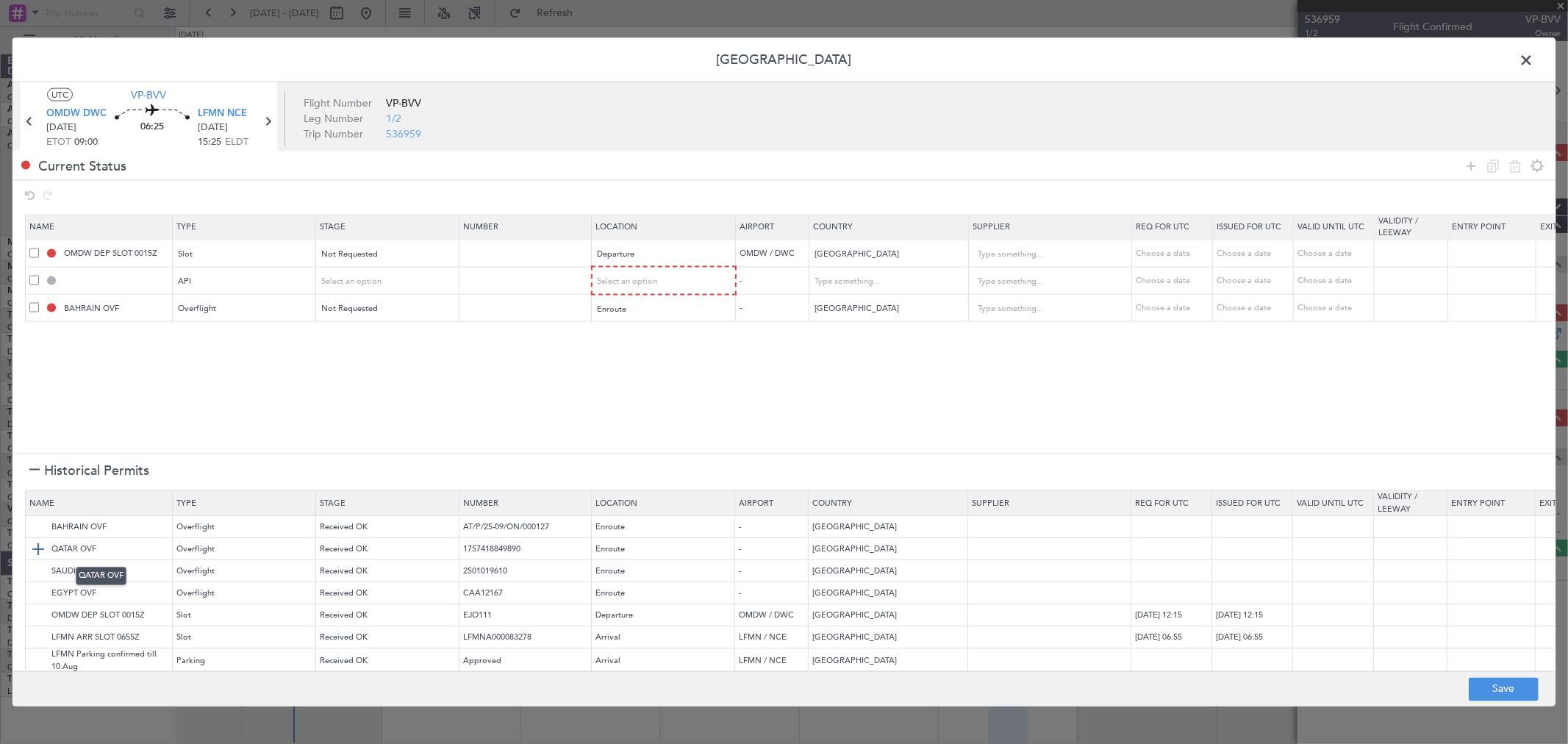
click at [41, 549] on img at bounding box center [38, 550] width 17 height 17
click at [42, 570] on img at bounding box center [38, 571] width 17 height 17
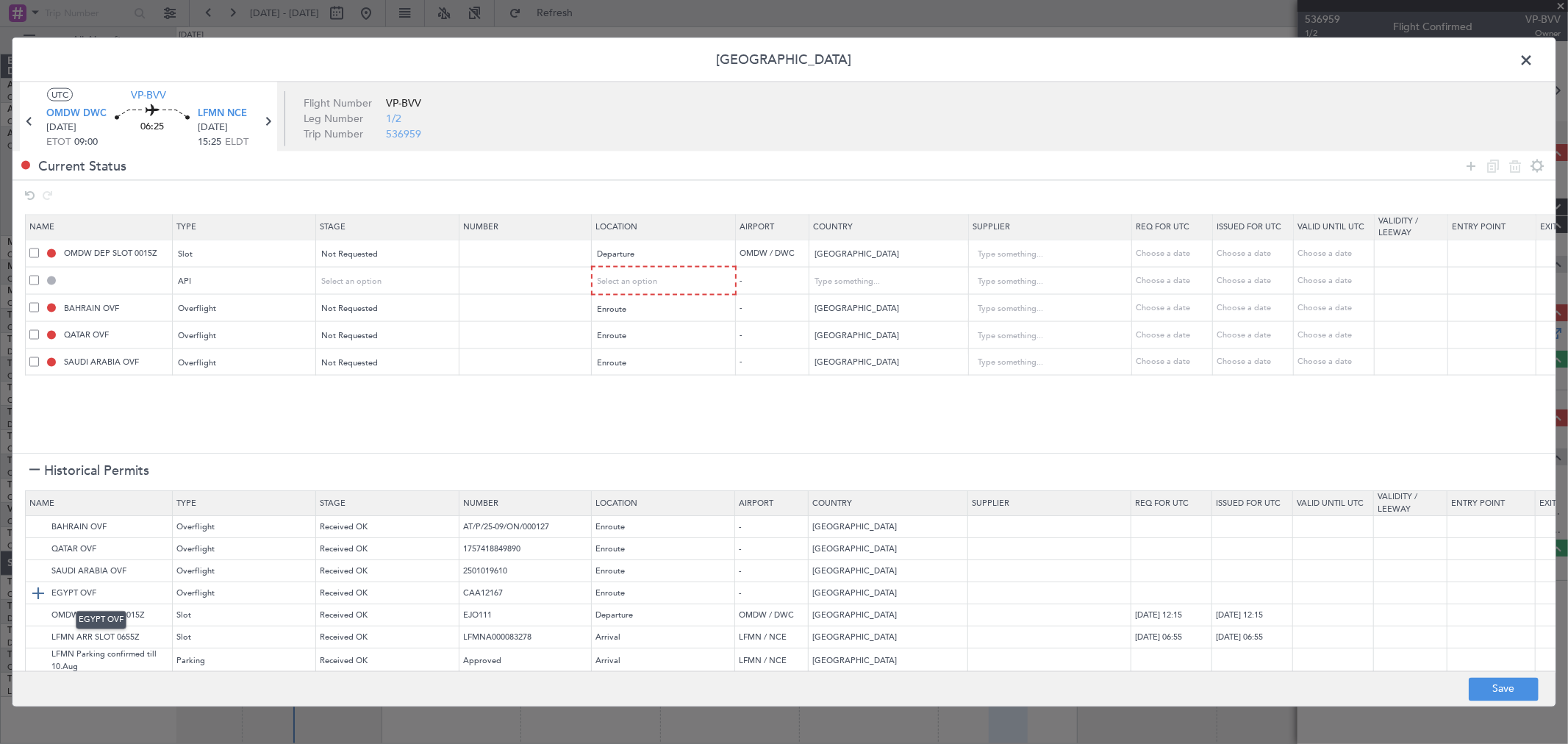
click at [41, 585] on img at bounding box center [38, 594] width 17 height 17
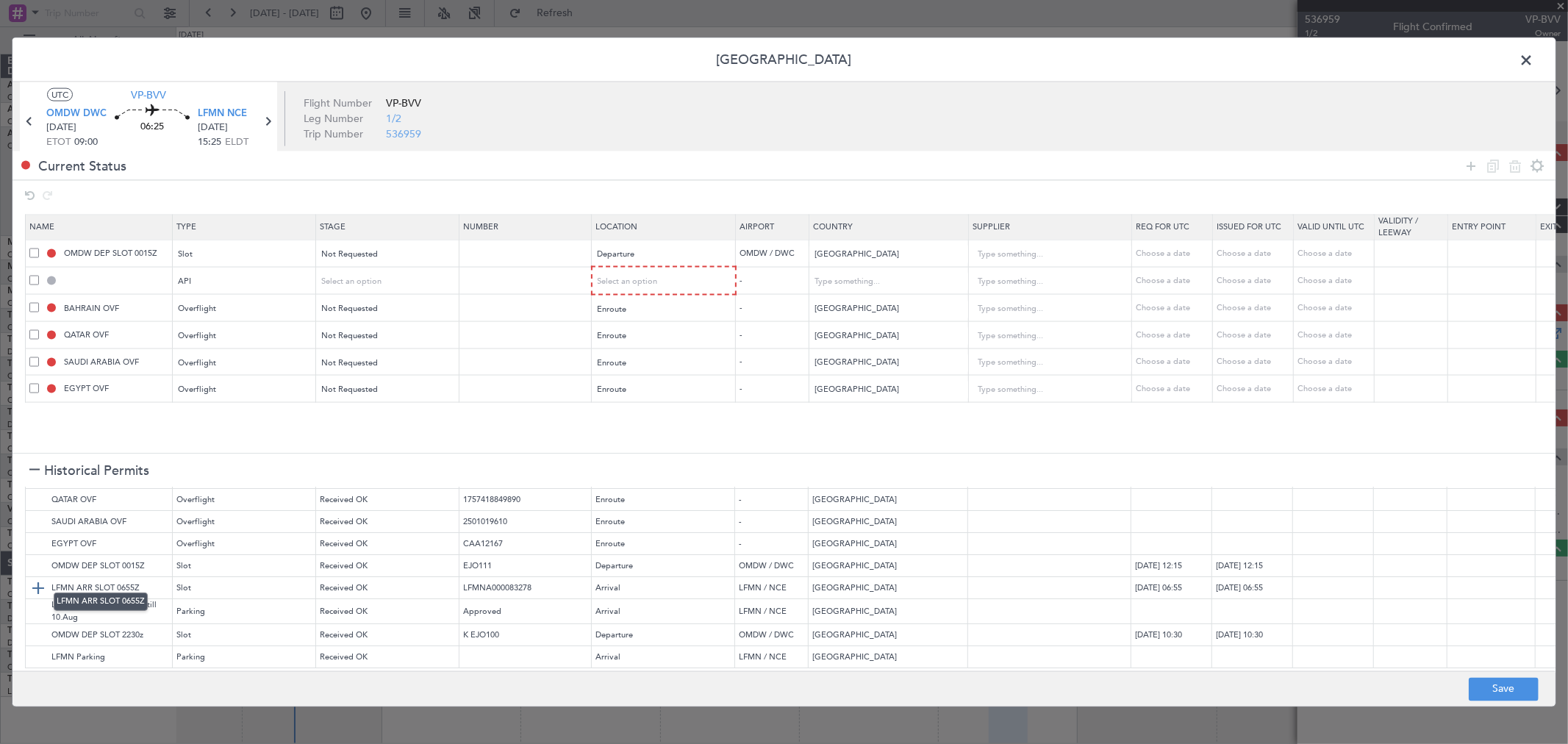
click at [34, 579] on img at bounding box center [38, 588] width 17 height 17
click at [1507, 689] on button "Save" at bounding box center [1503, 689] width 70 height 23
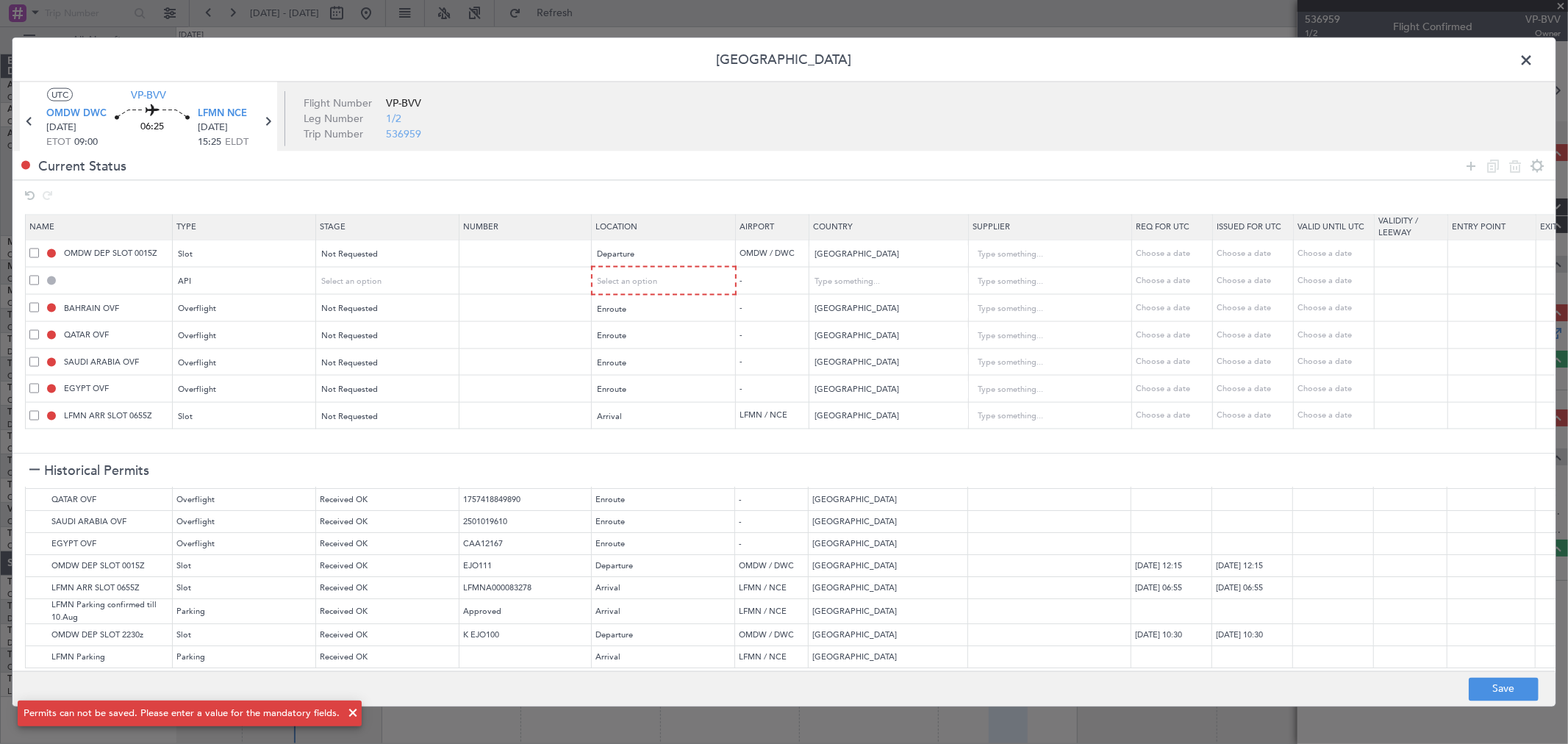
click at [1533, 60] on span at bounding box center [1533, 64] width 0 height 29
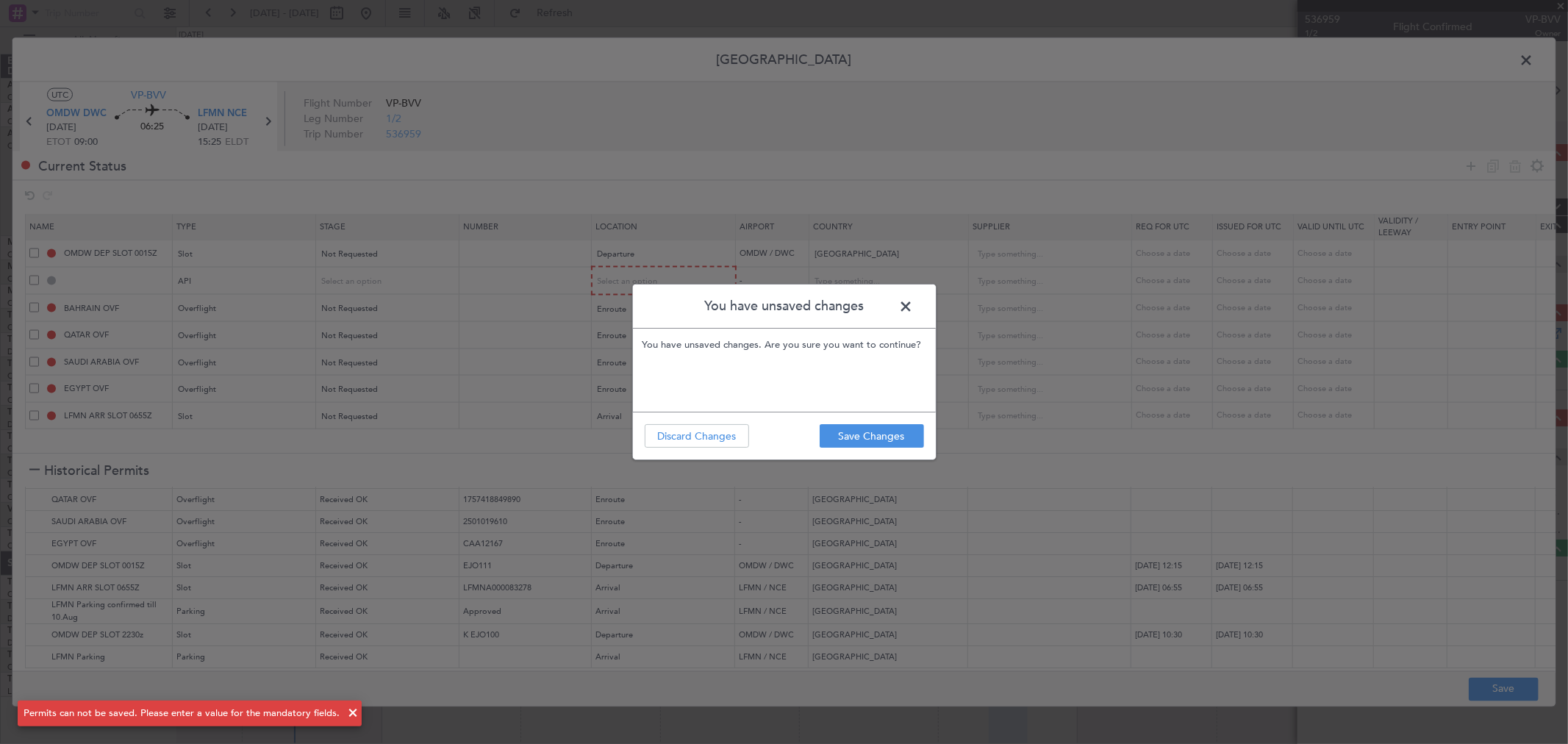
click at [869, 423] on footer "Save Changes Discard Changes" at bounding box center [784, 435] width 303 height 48
click at [870, 427] on button "Save Changes" at bounding box center [871, 435] width 104 height 23
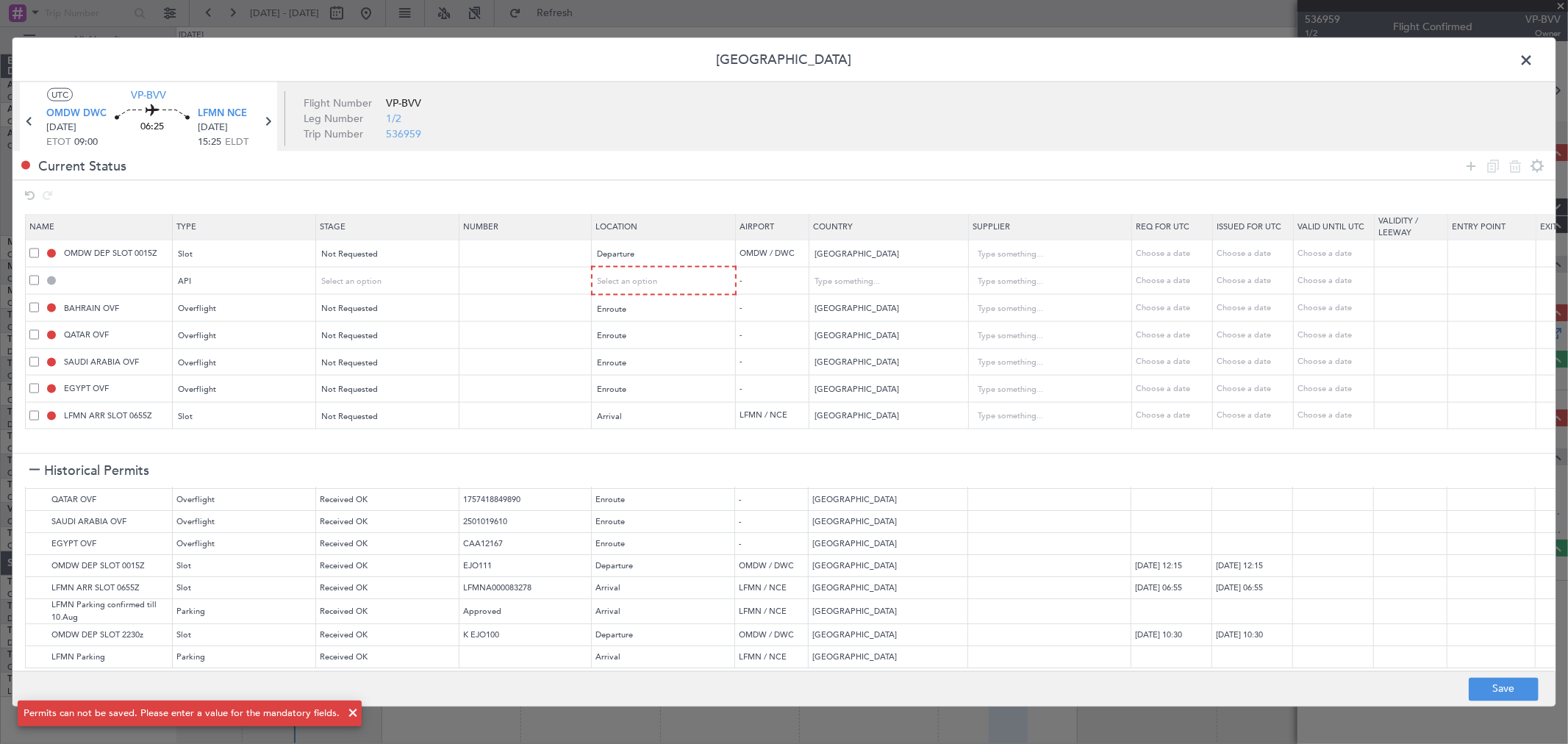
click at [1533, 49] on span at bounding box center [1533, 64] width 0 height 29
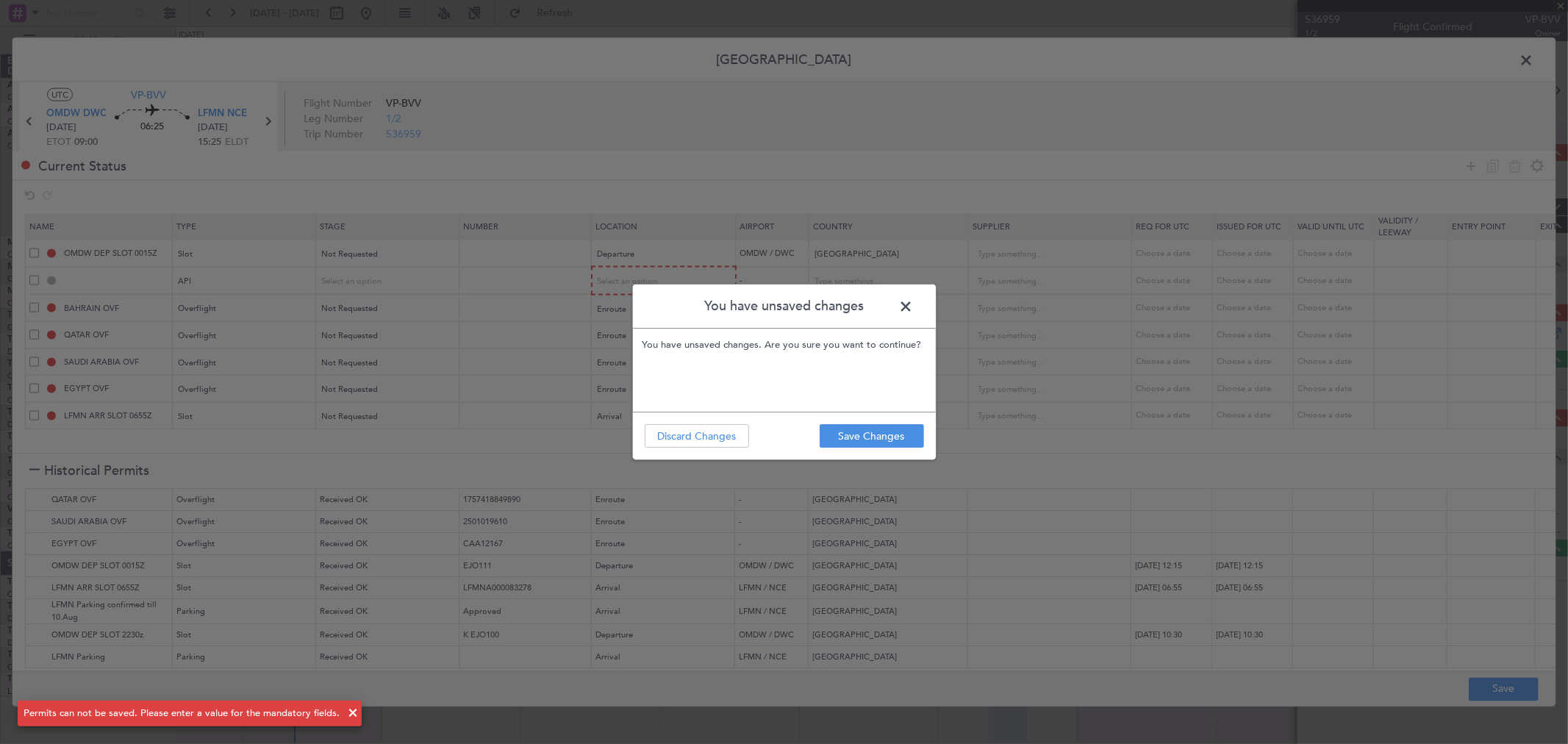
click at [873, 422] on footer "Save Changes Discard Changes" at bounding box center [784, 435] width 303 height 48
click at [873, 443] on button "Save Changes" at bounding box center [871, 435] width 104 height 23
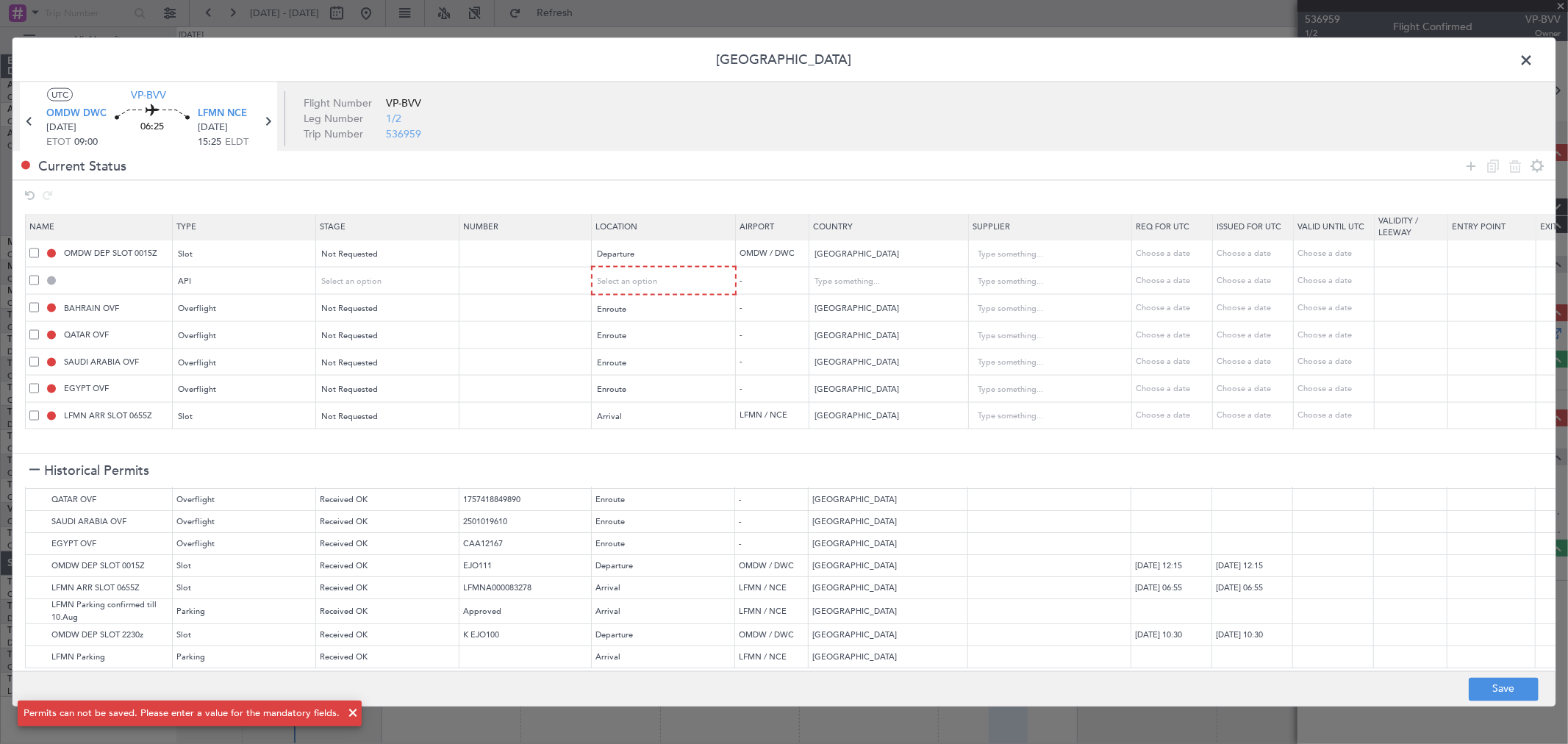
click at [1533, 57] on span at bounding box center [1533, 64] width 0 height 29
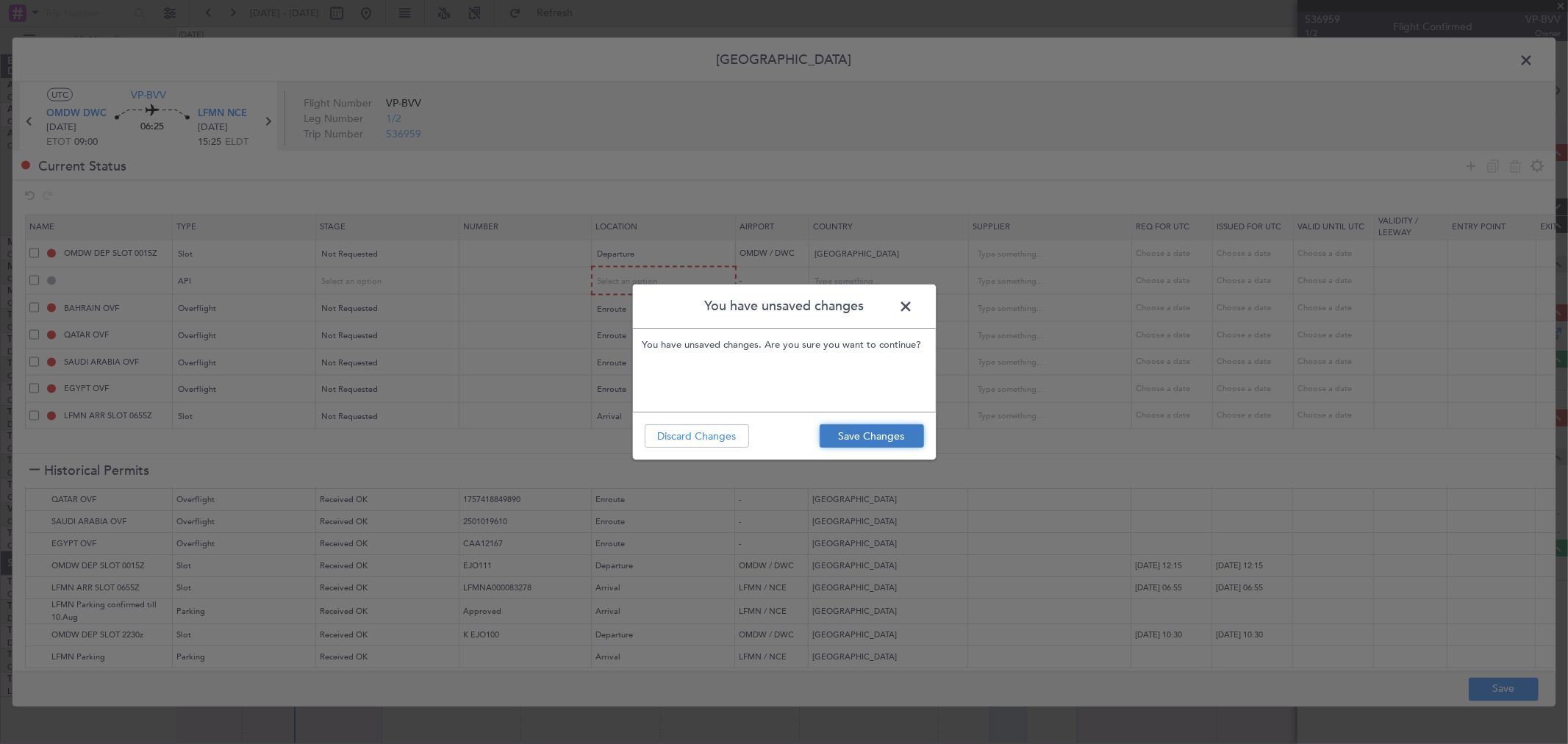
click at [863, 436] on button "Save Changes" at bounding box center [871, 435] width 104 height 23
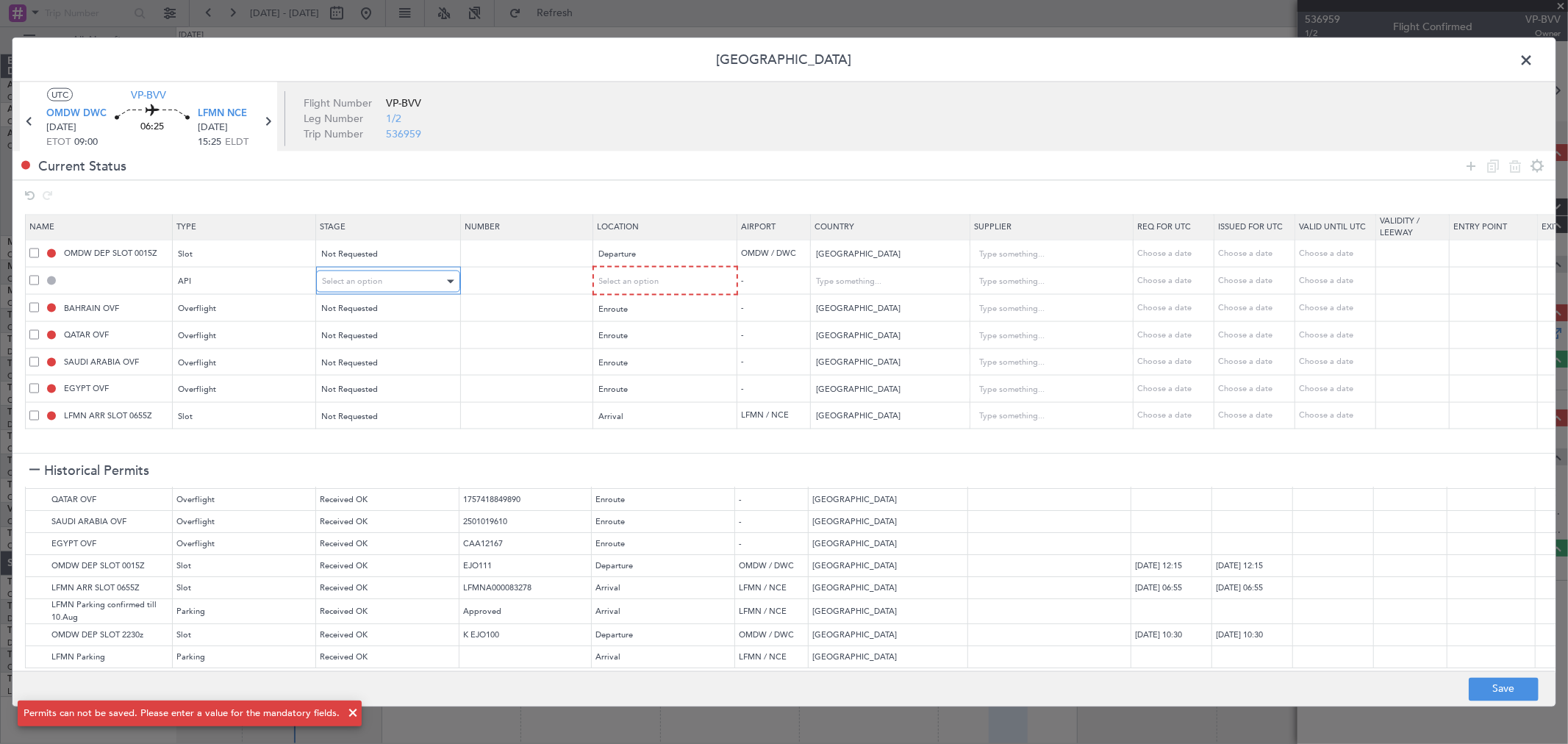
click at [387, 278] on div "Select an option" at bounding box center [382, 281] width 122 height 22
click at [374, 333] on span "Not Requested" at bounding box center [387, 334] width 131 height 22
click at [862, 277] on input "text" at bounding box center [881, 281] width 133 height 22
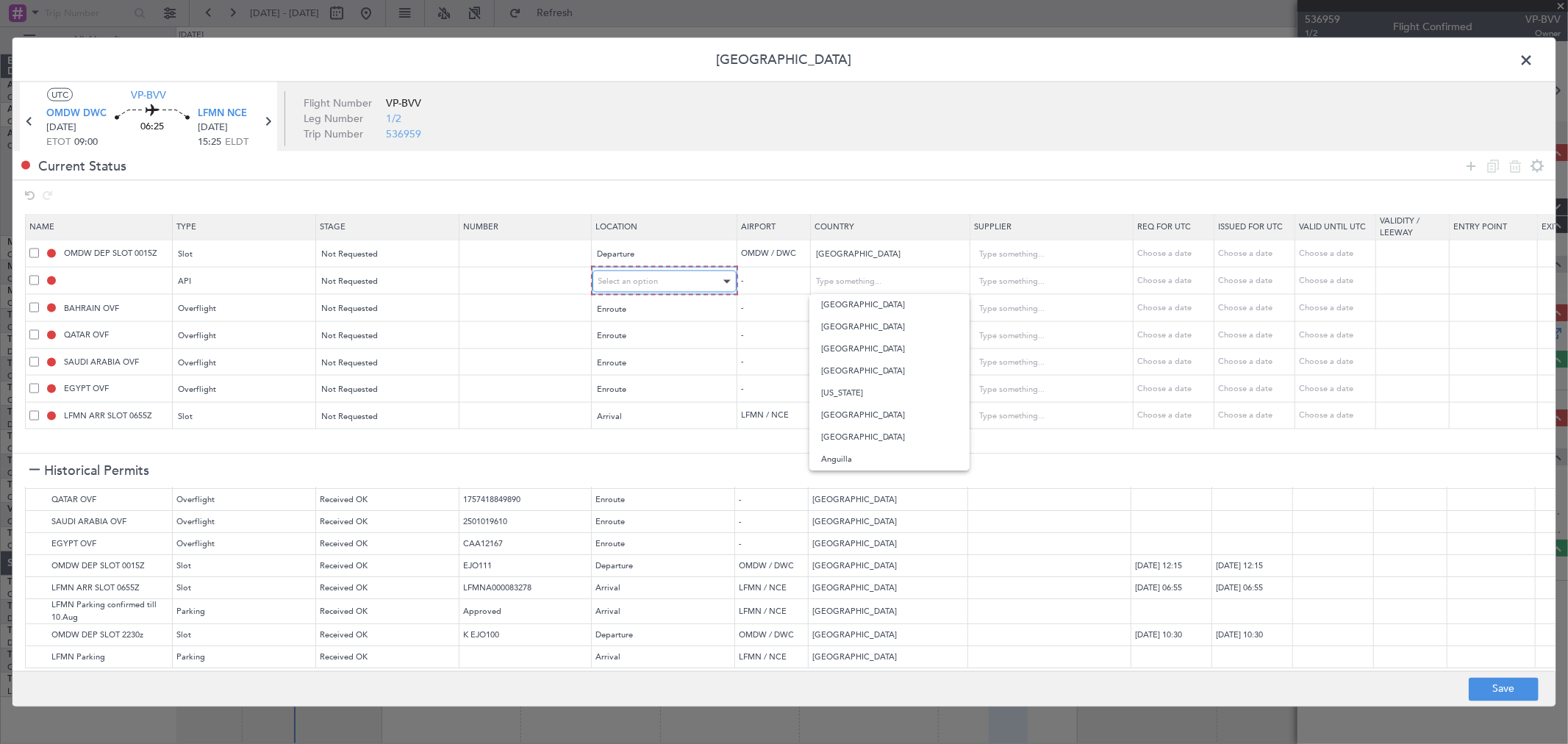
click at [654, 277] on span "Select an option" at bounding box center [628, 281] width 61 height 11
click at [635, 312] on span "Departure" at bounding box center [664, 312] width 131 height 22
click at [1470, 685] on button "Save" at bounding box center [1503, 689] width 70 height 23
type input "OMDW DEP SLOT"
type input "NNN"
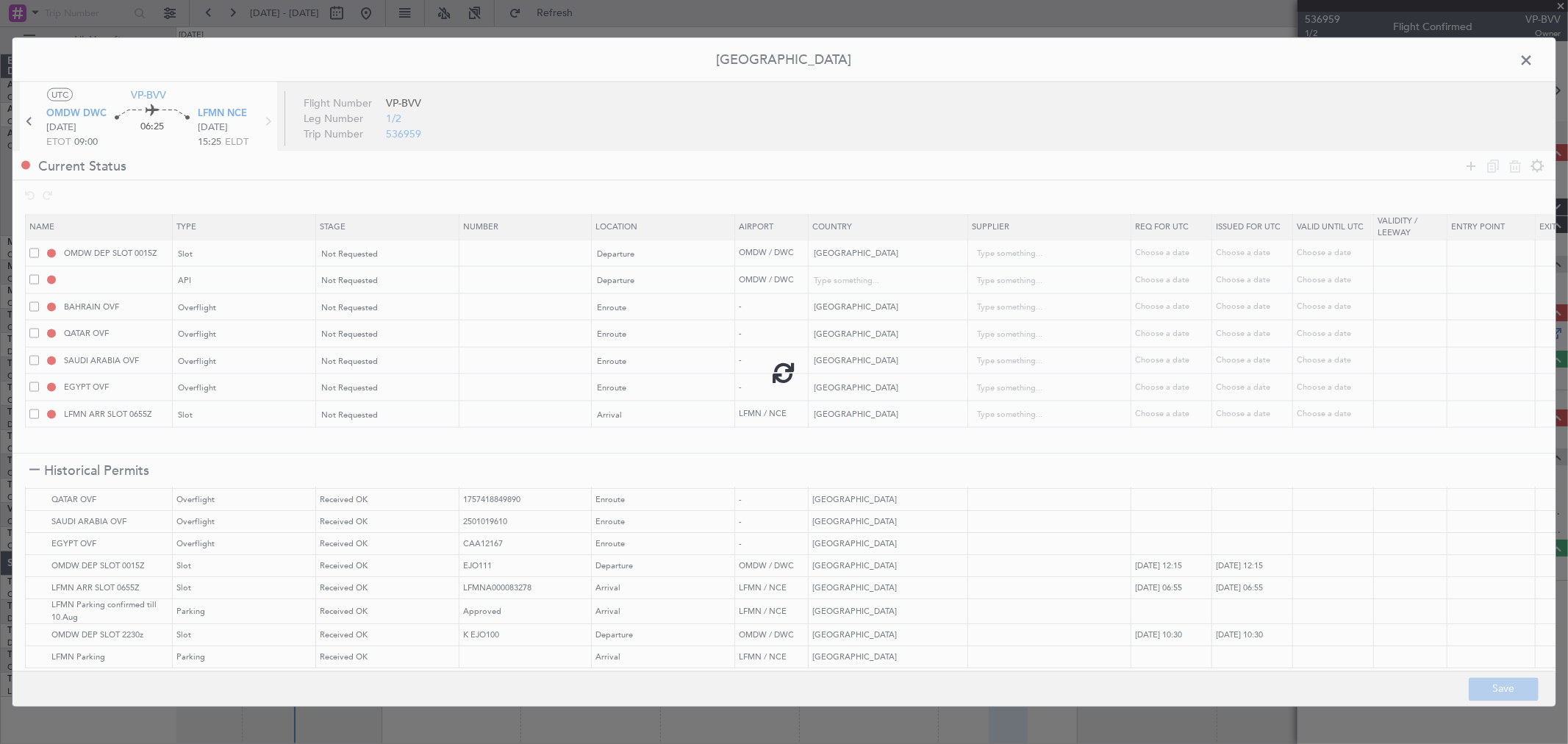
type input "1"
type input "OMDW DEP API"
type input "United Arab Emirates"
type input "NNN"
type input "1"
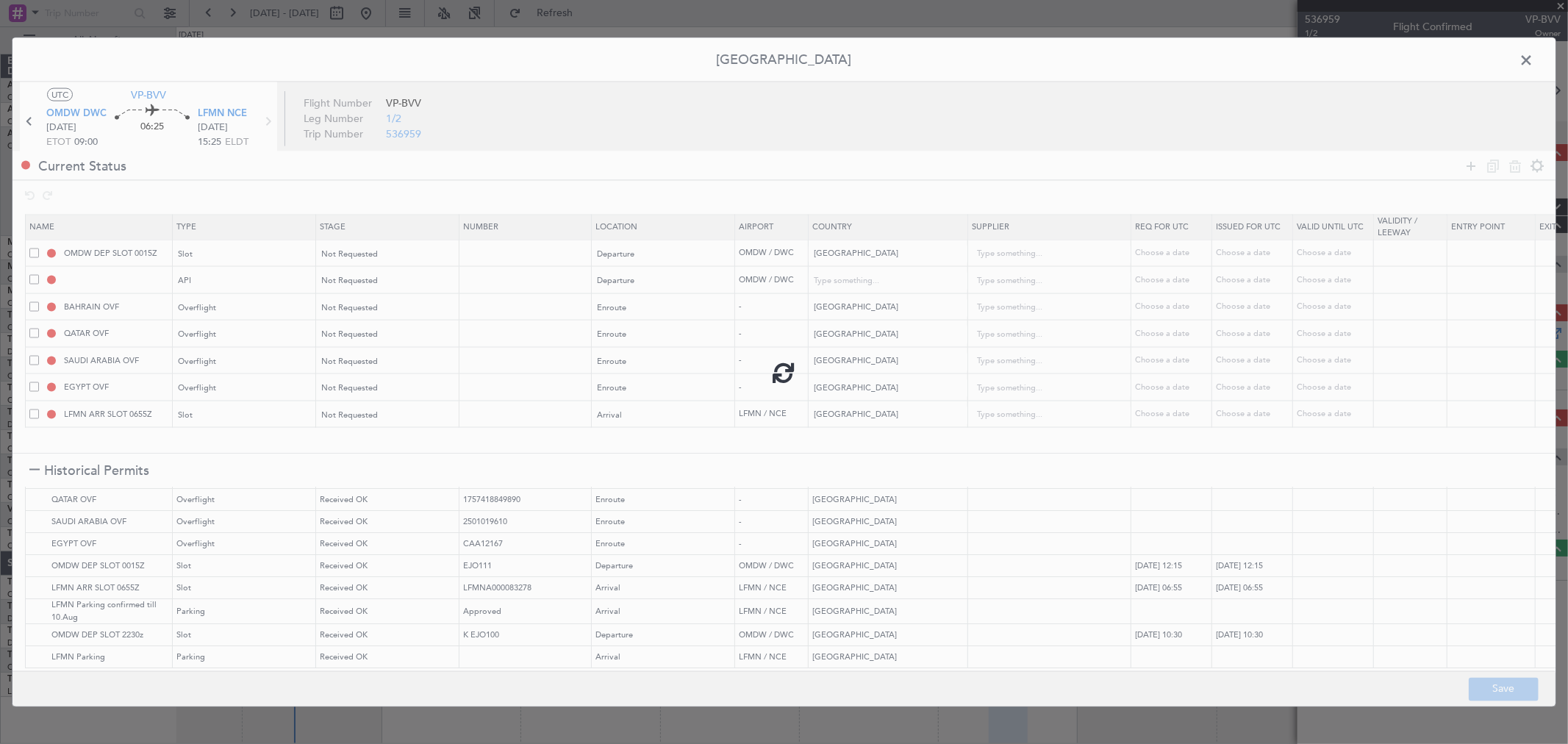
type input "NNN"
type input "2"
type input "NNN"
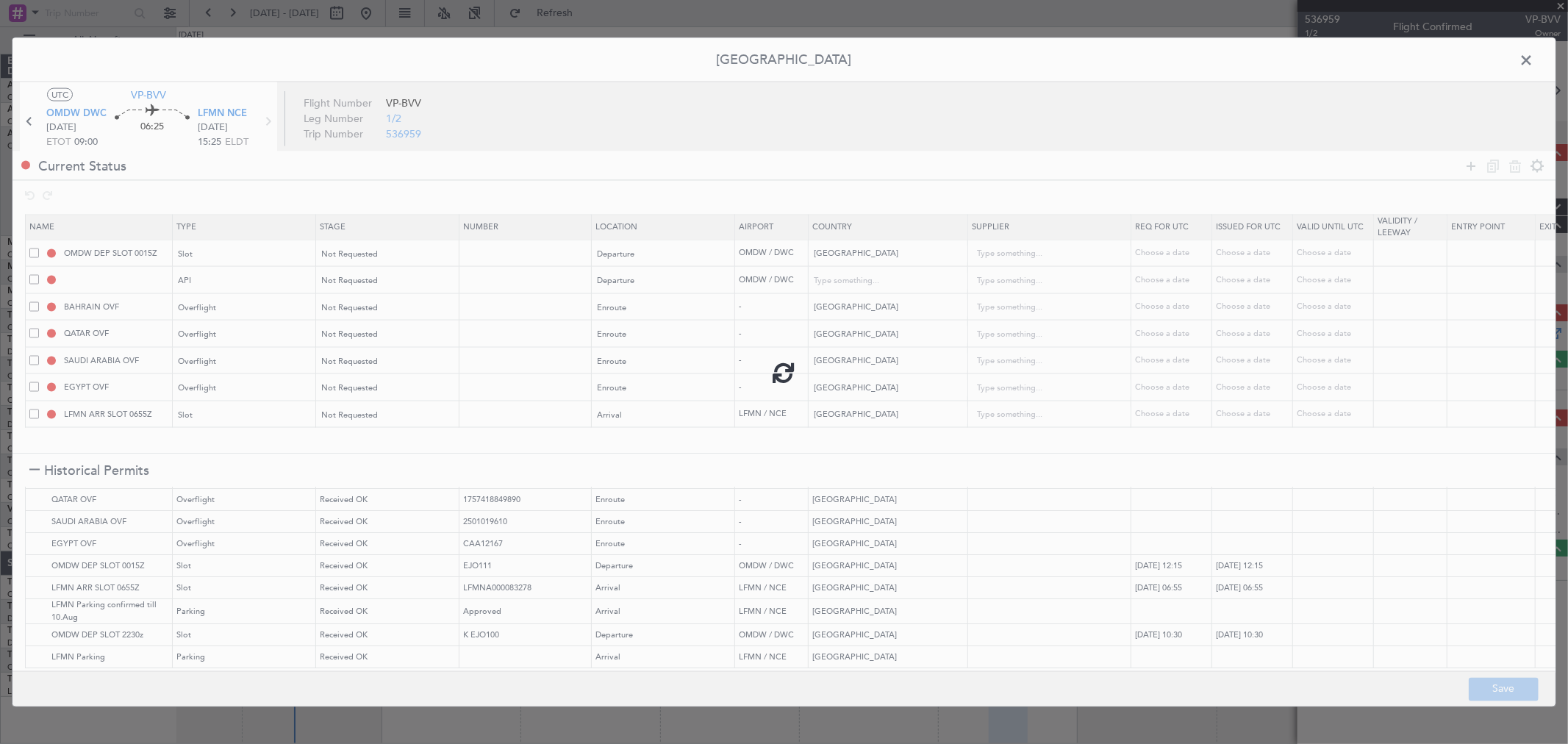
type input "LFMN ARR SLOT"
type input "NNN"
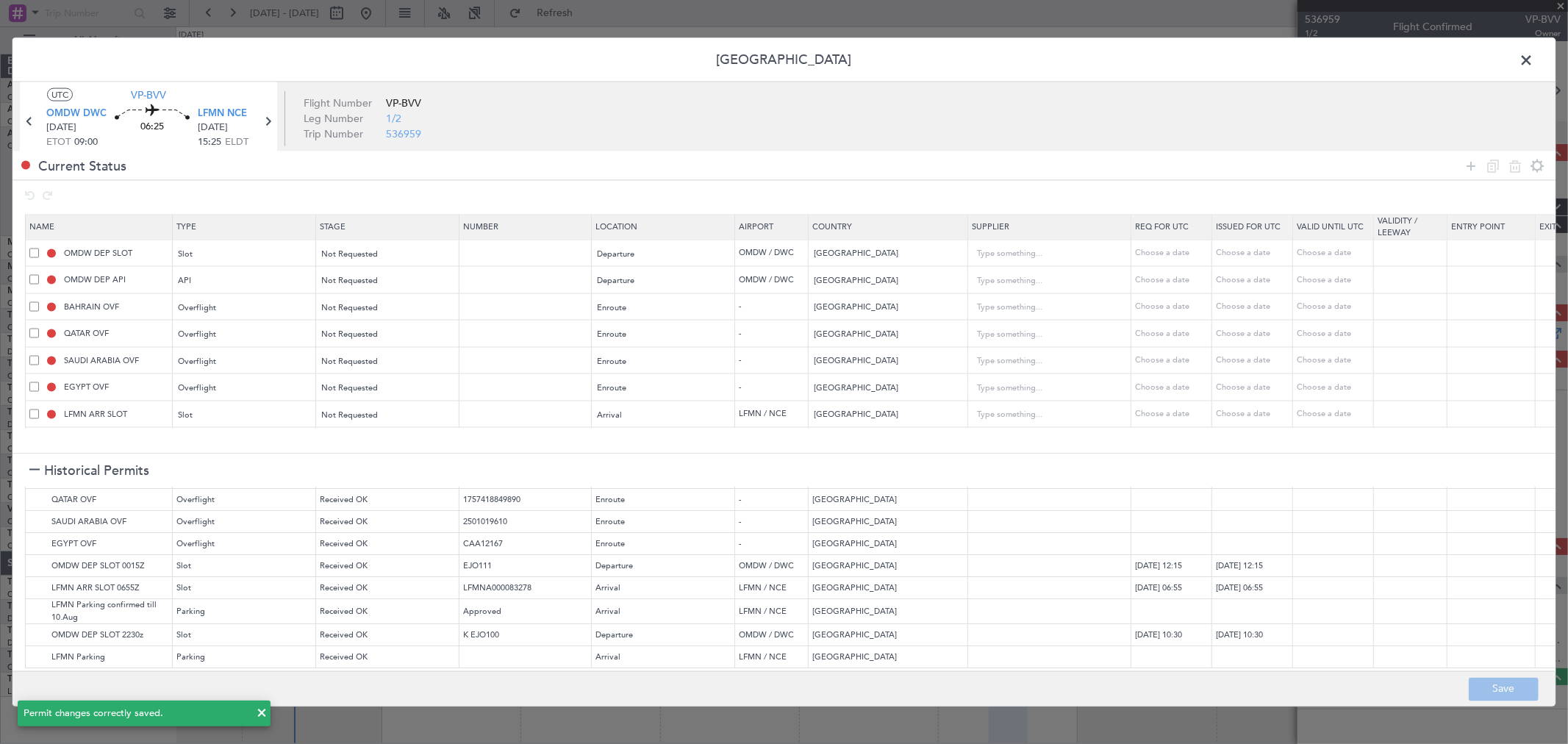
click at [1533, 60] on span at bounding box center [1533, 64] width 0 height 29
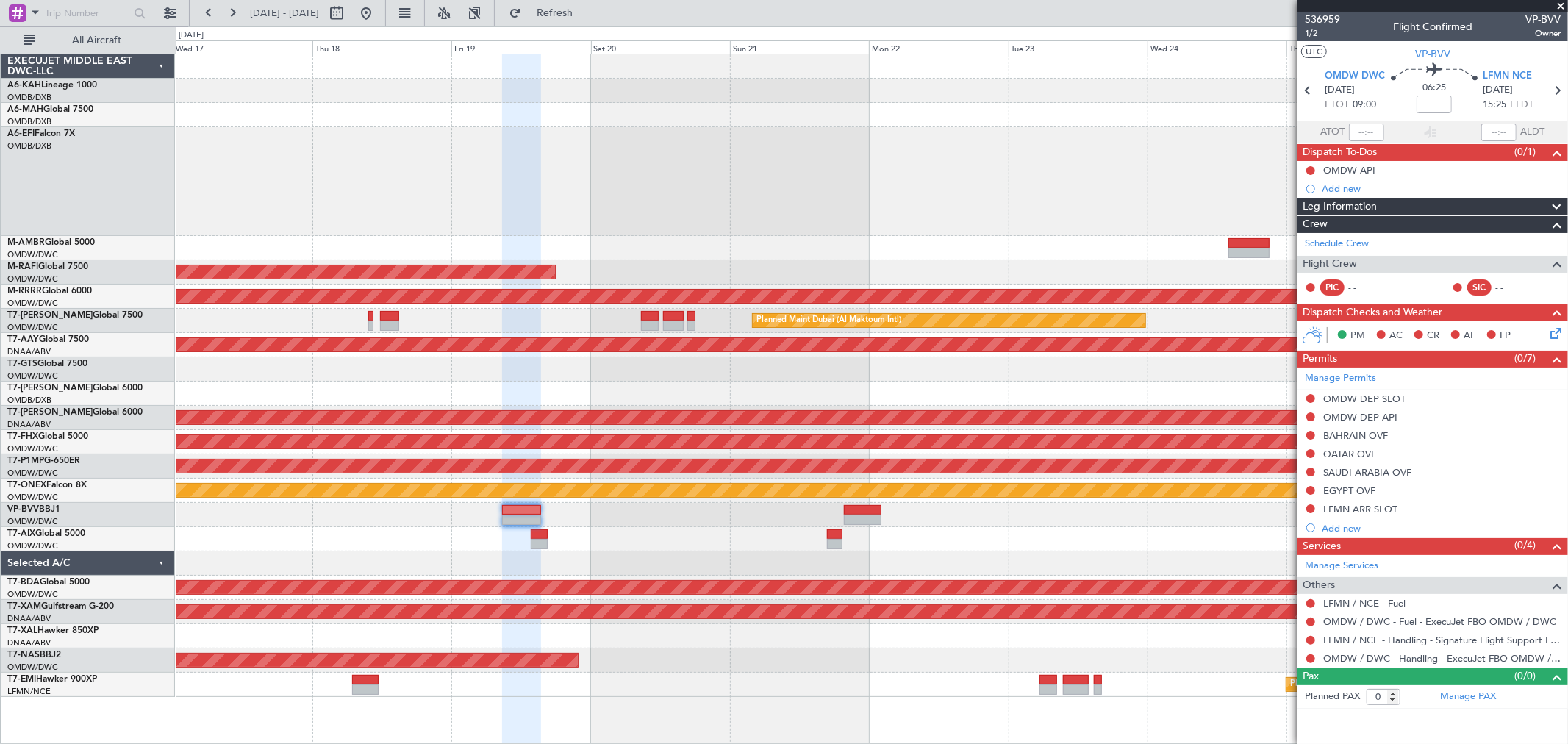
click at [679, 517] on div "Planned Maint Singapore (Seletar) Planned Maint Dubai (Al Maktoum Intl) Planned…" at bounding box center [871, 375] width 1391 height 643
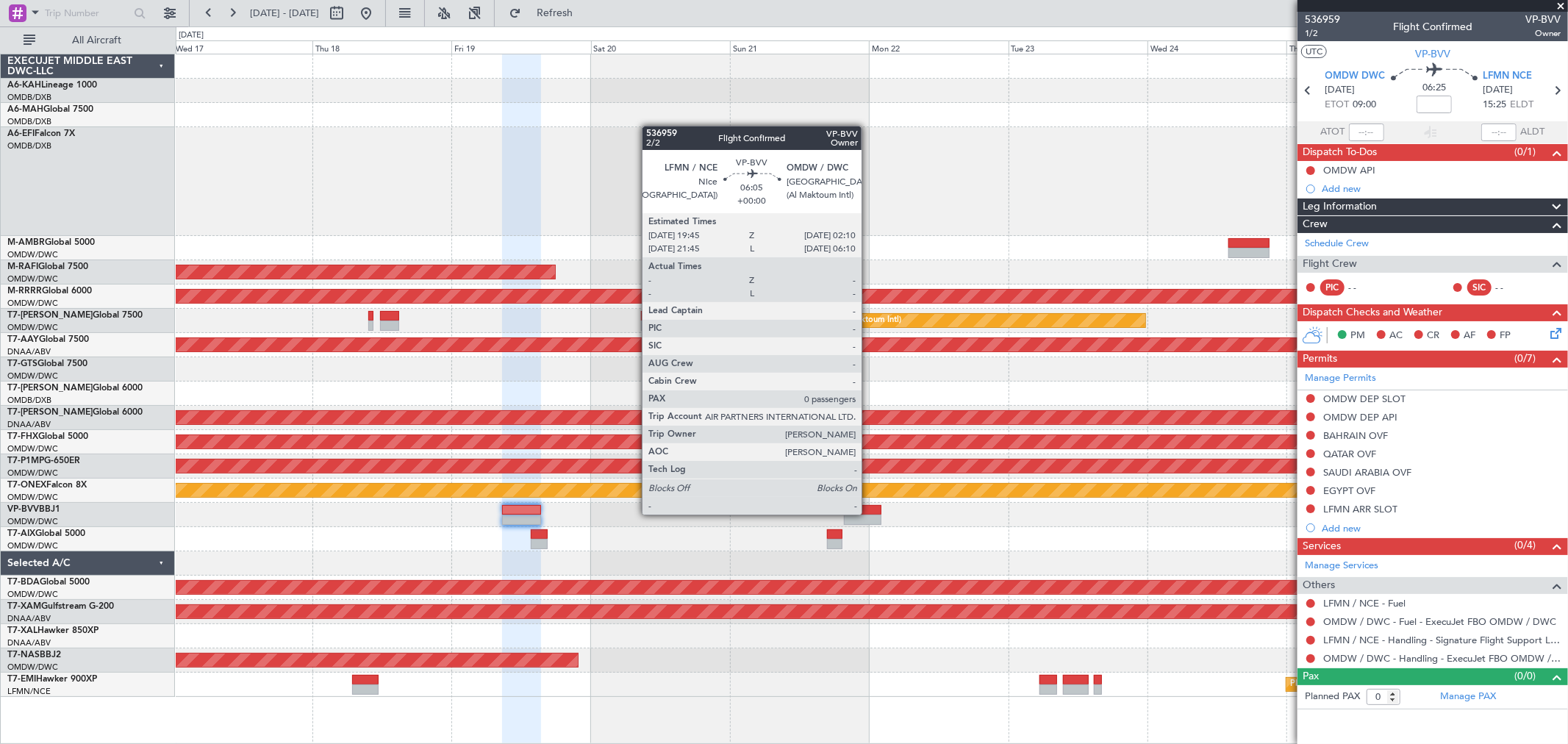
click at [869, 515] on div at bounding box center [862, 520] width 37 height 10
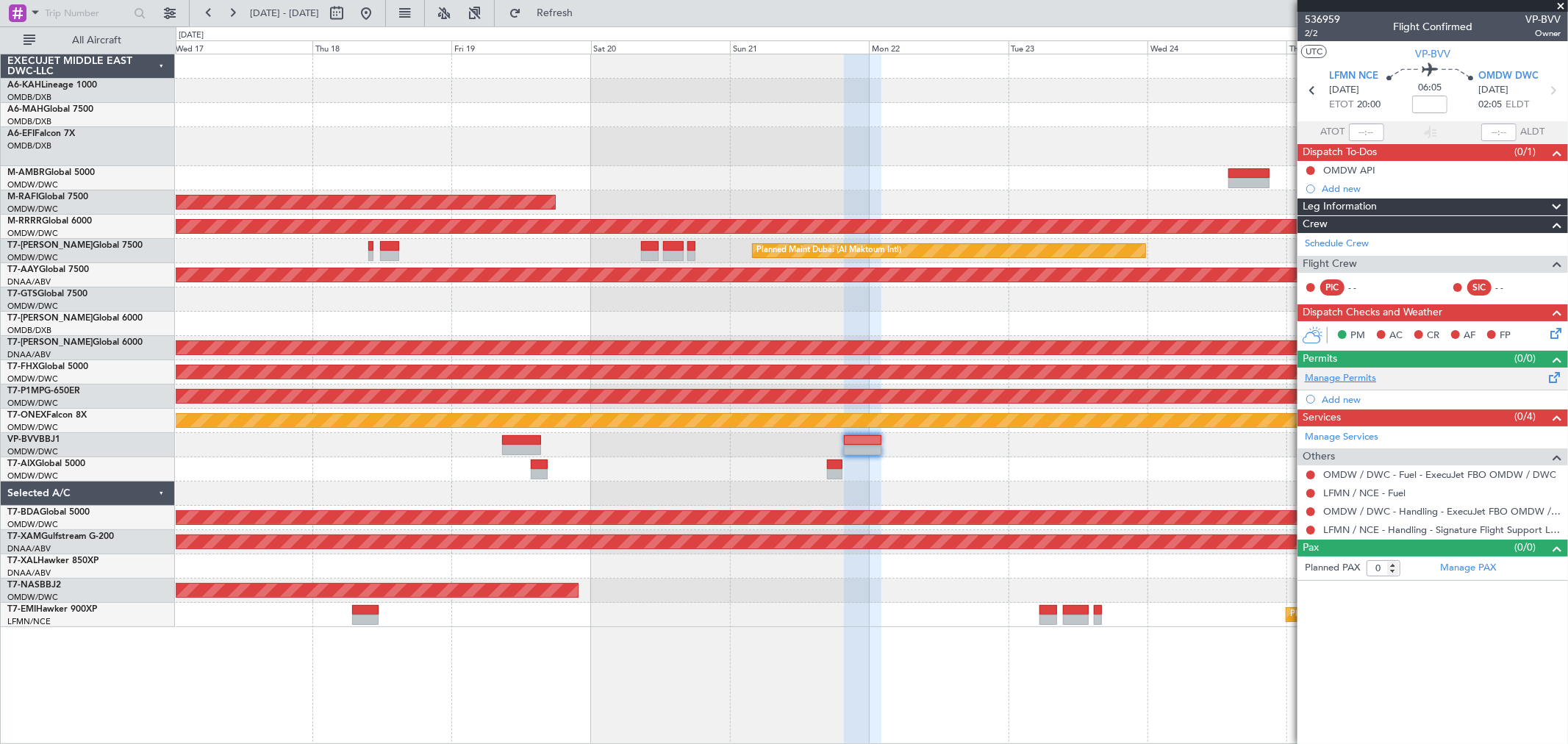
click at [1341, 372] on link "Manage Permits" at bounding box center [1340, 378] width 71 height 15
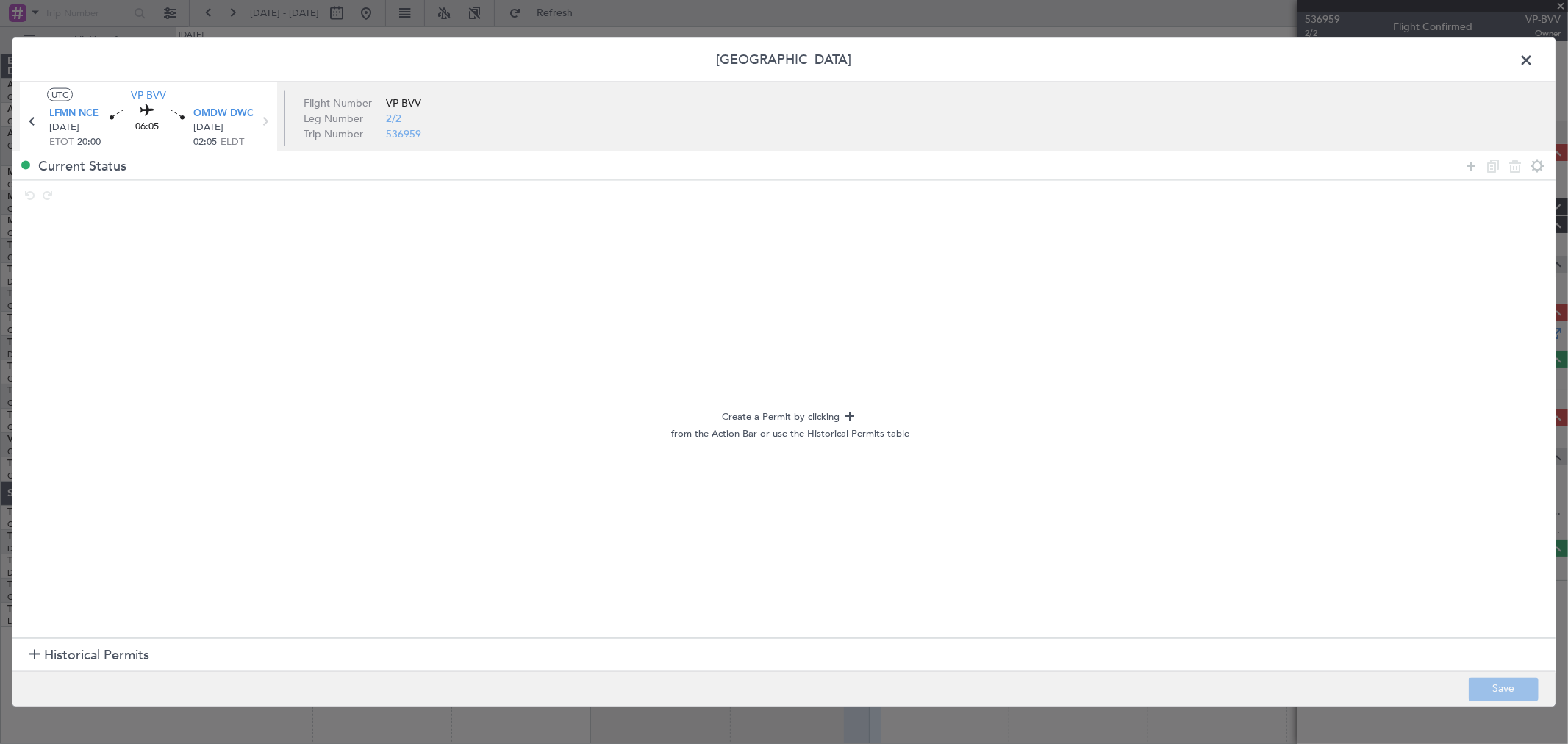
click at [81, 657] on span "Historical Permits" at bounding box center [96, 655] width 105 height 20
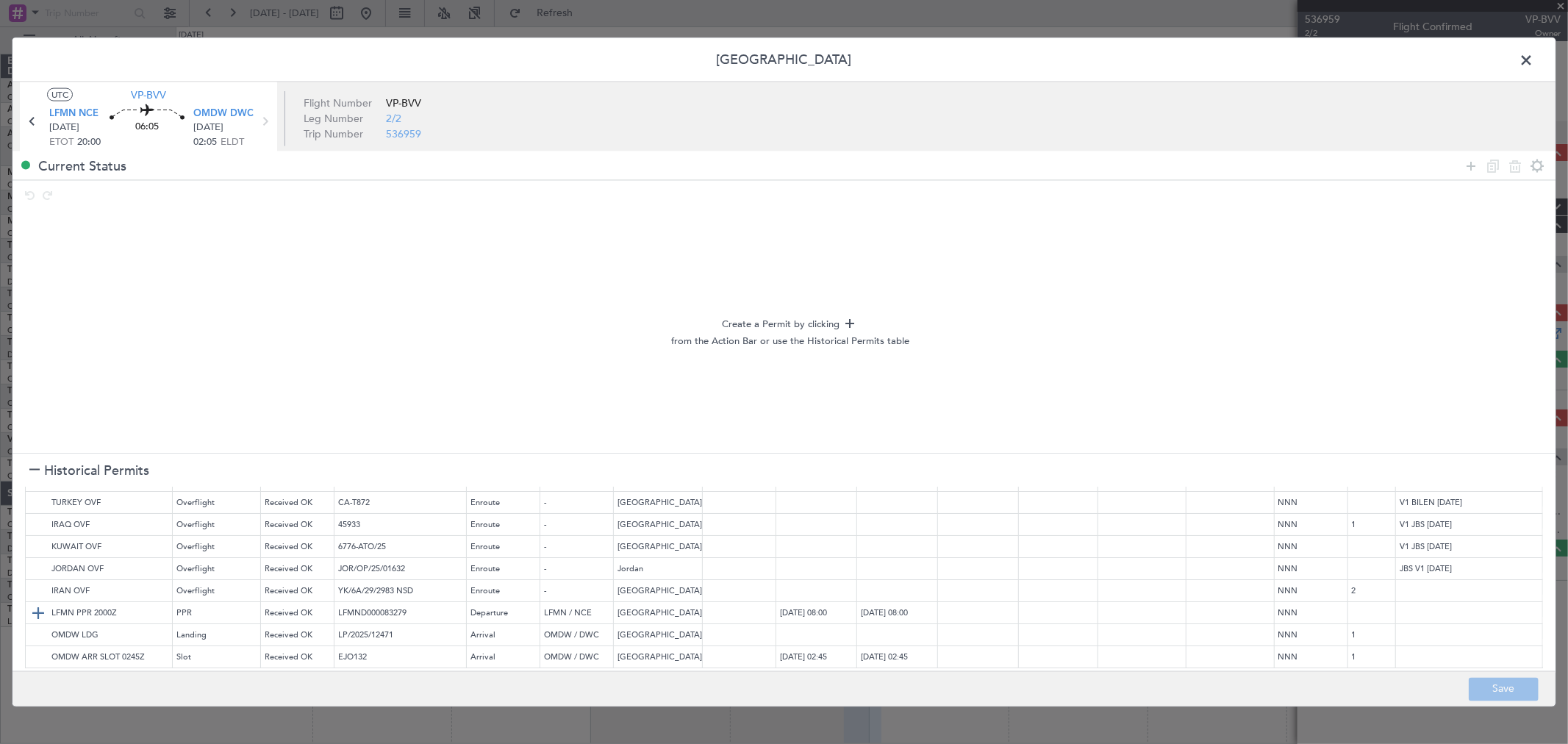
scroll to position [119, 0]
click at [40, 604] on img at bounding box center [38, 613] width 17 height 17
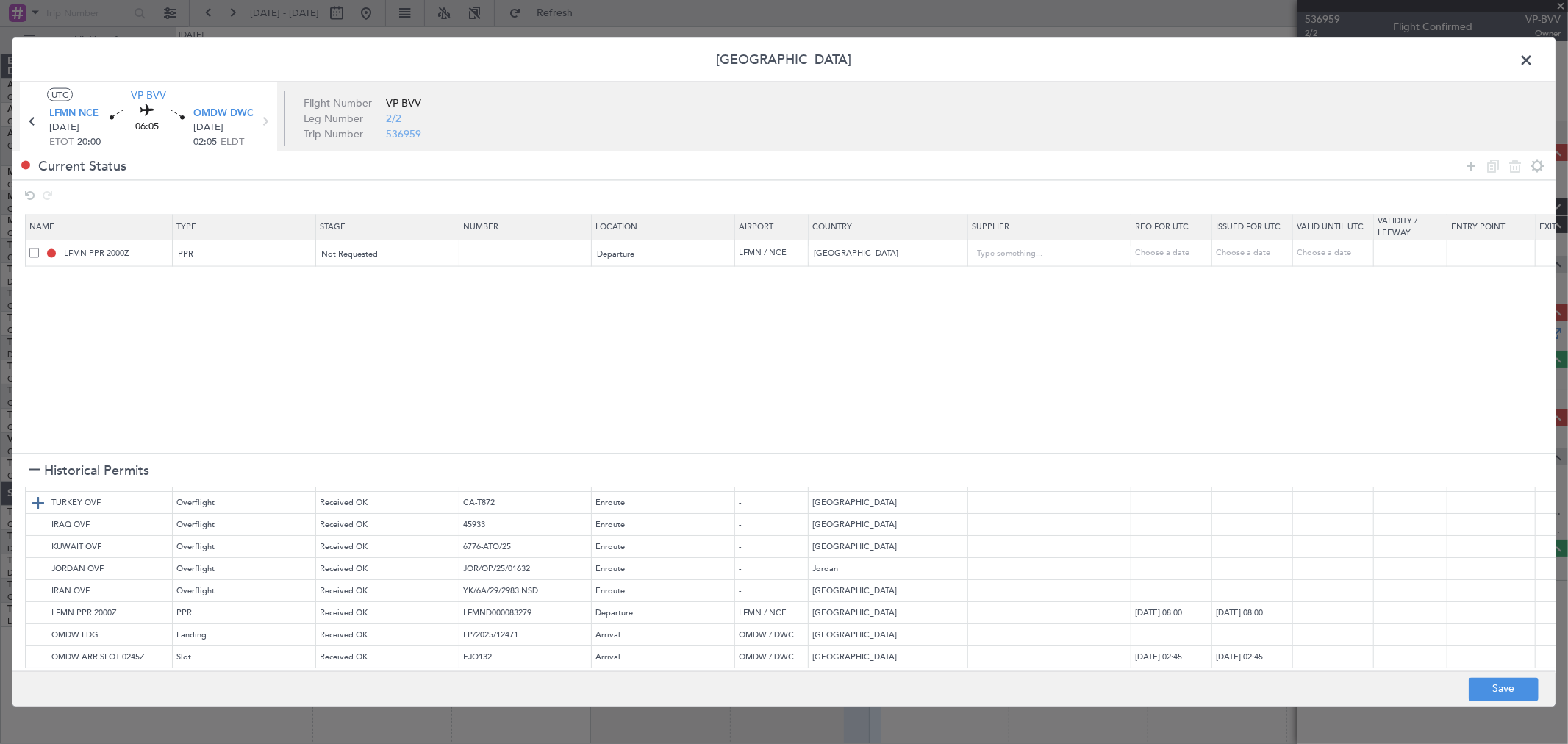
scroll to position [0, 0]
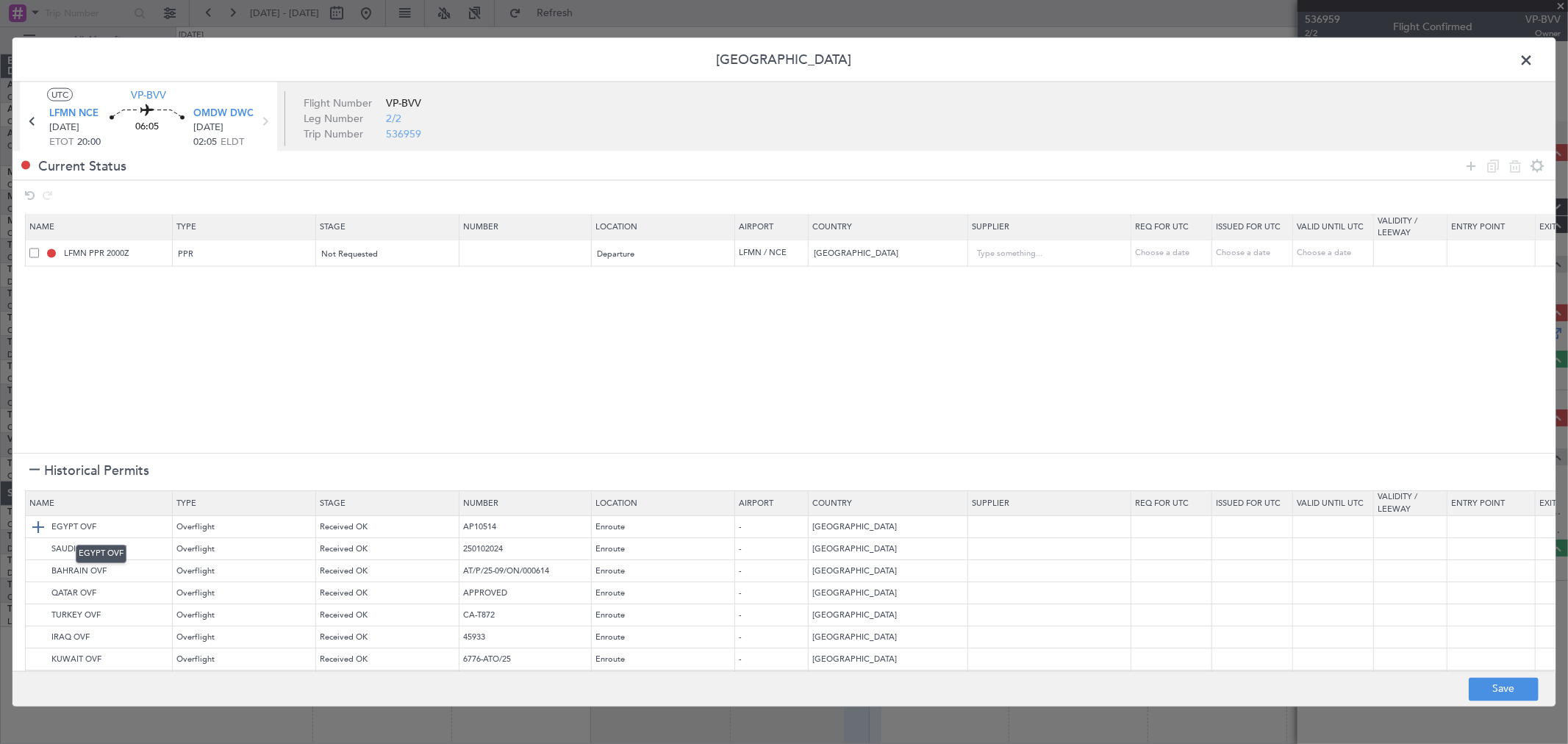
click at [38, 526] on img at bounding box center [38, 528] width 17 height 17
click at [36, 524] on img at bounding box center [38, 528] width 17 height 17
click at [38, 548] on img at bounding box center [38, 550] width 17 height 17
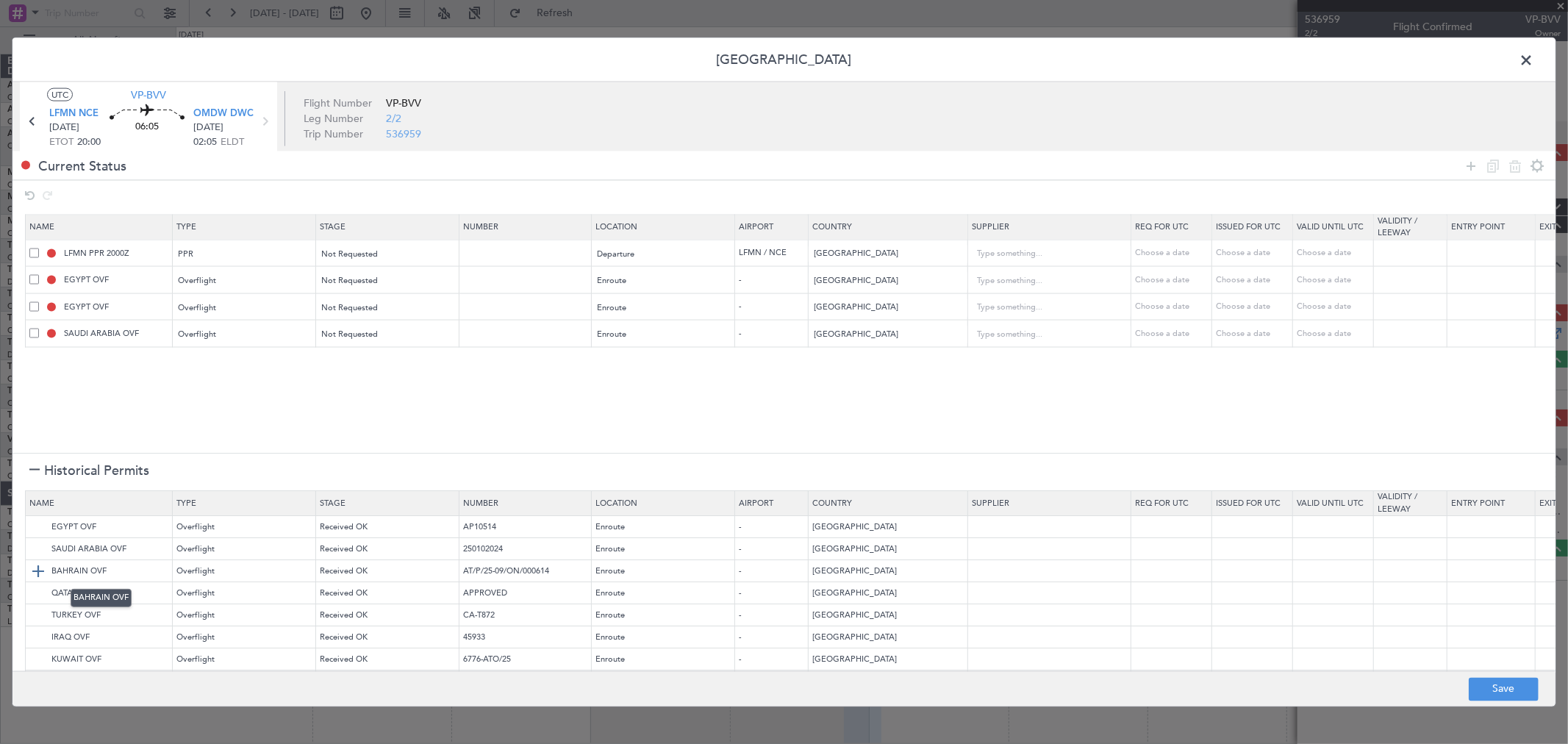
click at [39, 568] on img at bounding box center [38, 571] width 17 height 17
click at [40, 591] on img at bounding box center [38, 594] width 17 height 17
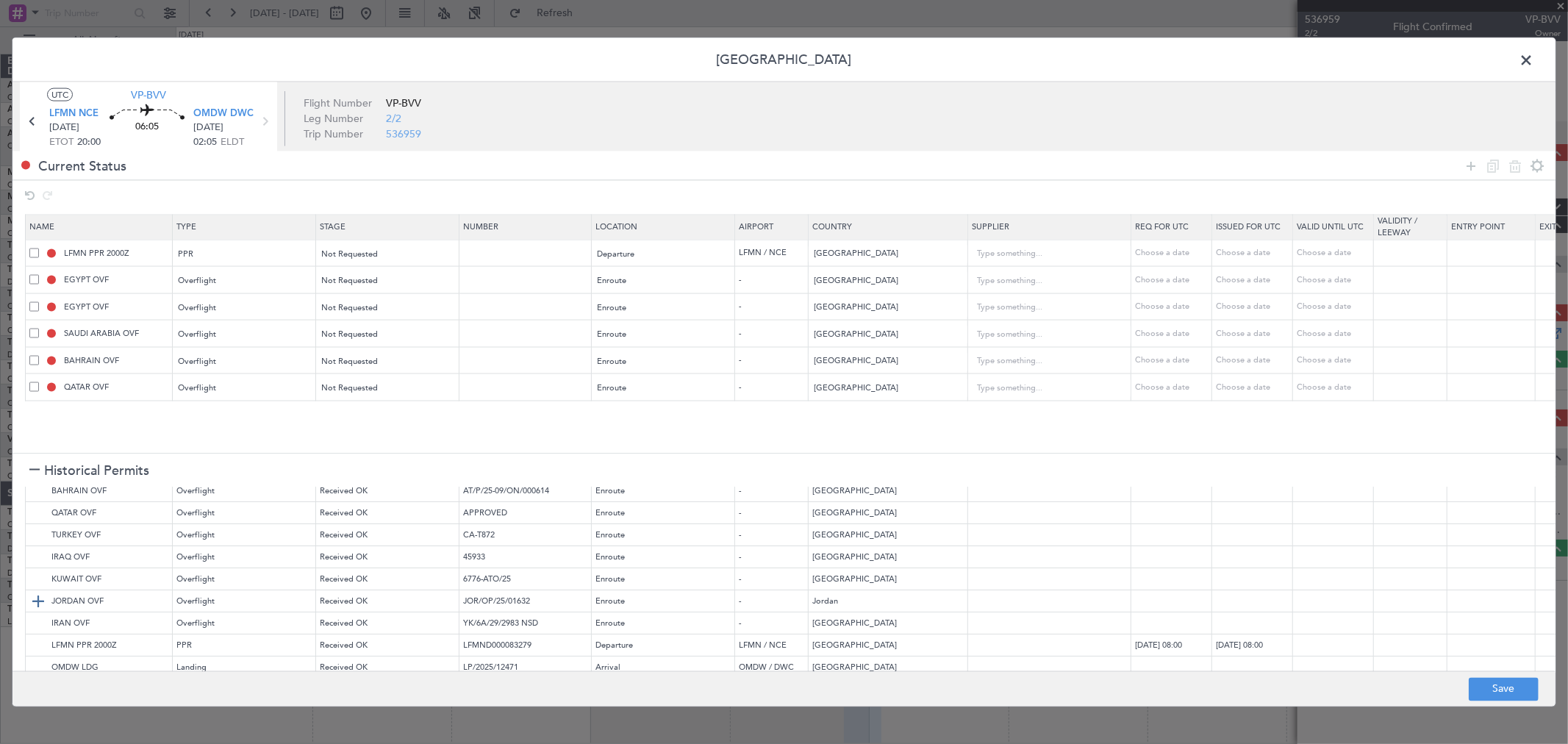
scroll to position [82, 0]
drag, startPoint x: 1467, startPoint y: 166, endPoint x: 451, endPoint y: 312, distance: 1026.4
click at [1467, 166] on icon at bounding box center [1470, 166] width 17 height 17
click at [246, 418] on div "Type" at bounding box center [240, 414] width 122 height 22
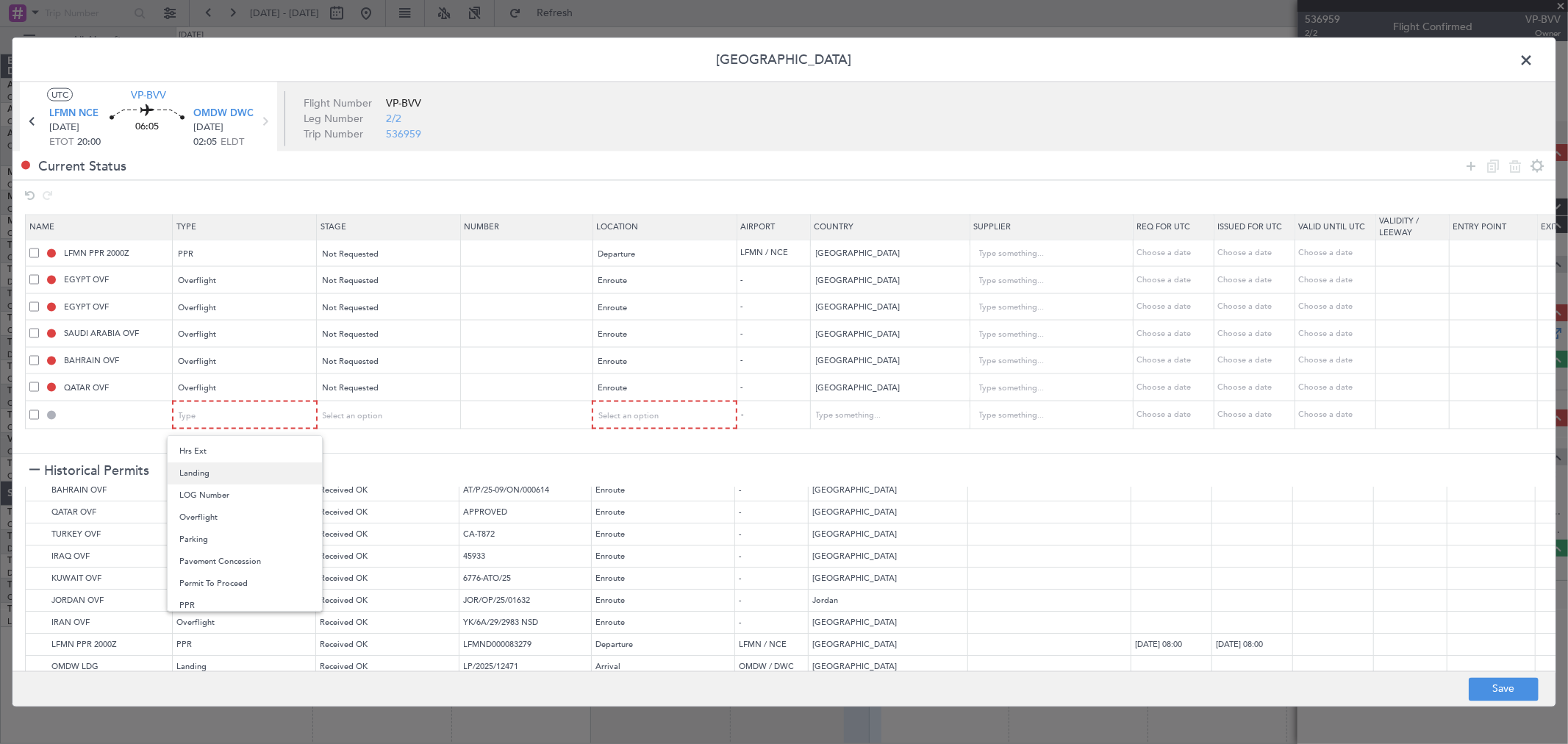
click at [220, 476] on span "Landing" at bounding box center [244, 473] width 131 height 22
click at [632, 409] on span "Select an option" at bounding box center [628, 414] width 61 height 11
click at [634, 486] on span "Arrival" at bounding box center [664, 491] width 131 height 22
click at [1475, 172] on icon at bounding box center [1470, 166] width 17 height 17
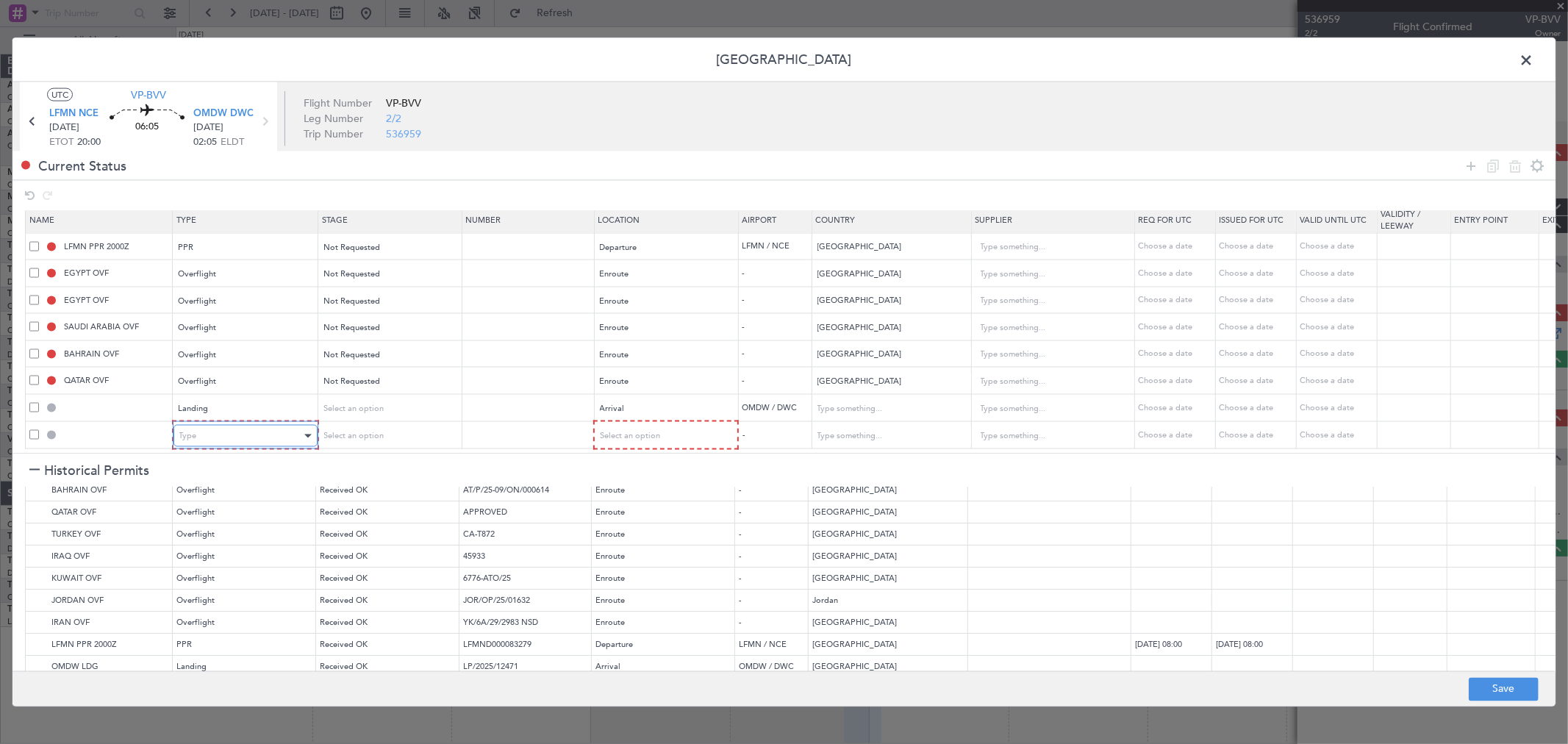
click at [189, 430] on span "Type" at bounding box center [188, 435] width 17 height 11
click at [233, 559] on span "Slot" at bounding box center [244, 564] width 131 height 22
click at [680, 425] on div "Select an option" at bounding box center [659, 435] width 122 height 22
click at [642, 511] on span "Arrival Alt" at bounding box center [664, 521] width 131 height 22
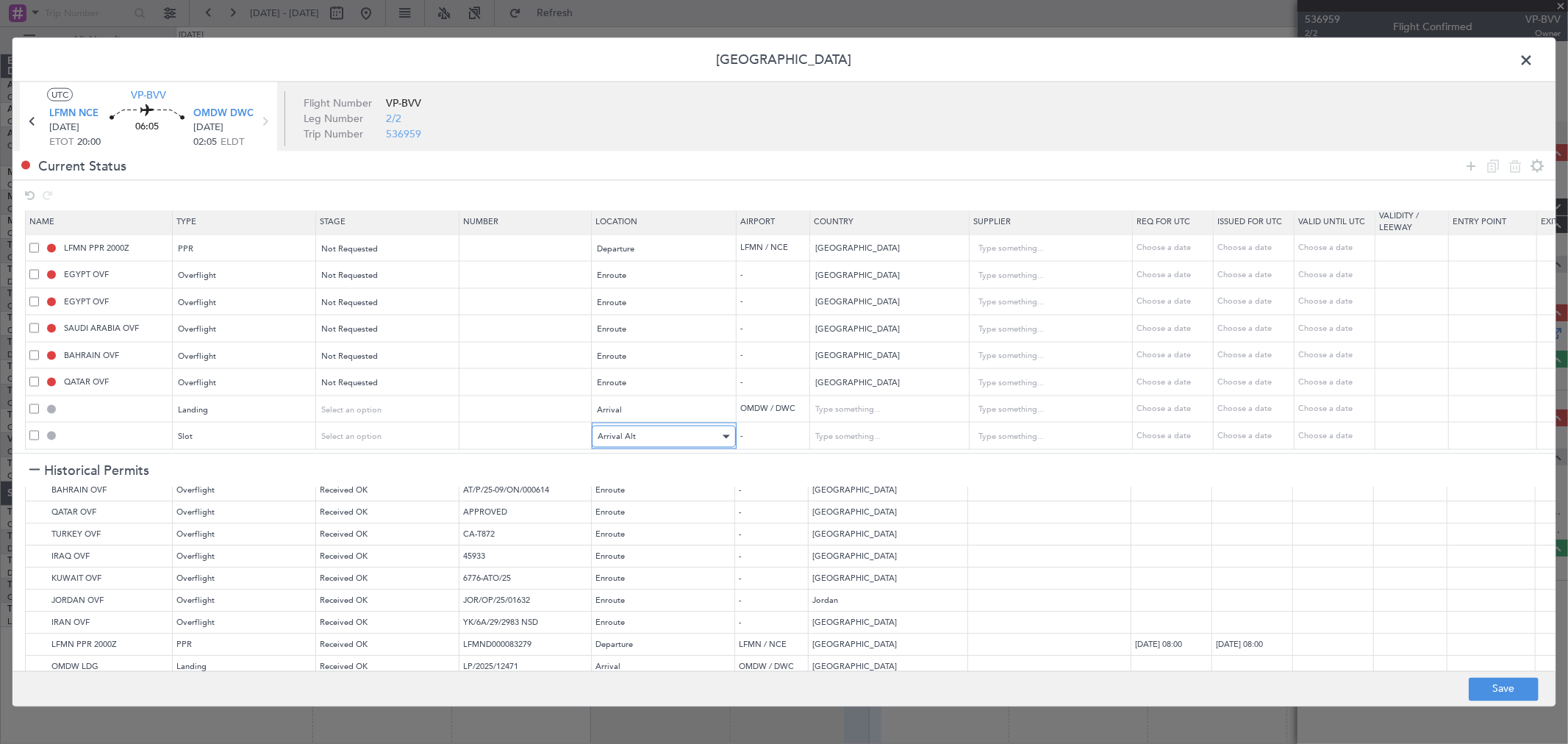
click at [644, 433] on div "Arrival Alt" at bounding box center [658, 436] width 122 height 22
click at [635, 498] on span "Arrival" at bounding box center [664, 499] width 131 height 22
click at [1472, 167] on icon at bounding box center [1470, 166] width 17 height 17
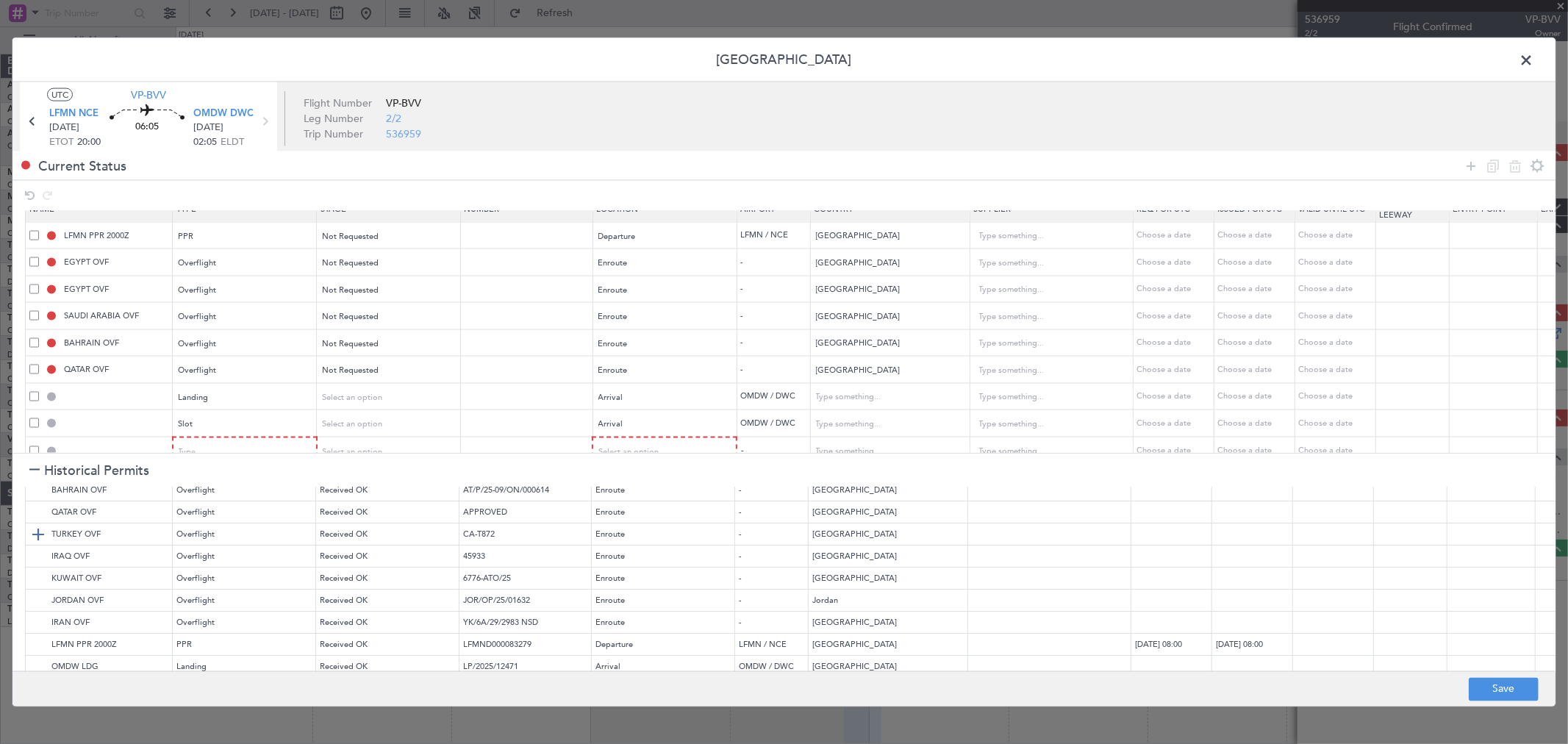
scroll to position [45, 0]
click at [224, 436] on mat-form-field "Type" at bounding box center [244, 434] width 142 height 27
click at [224, 428] on div "Type" at bounding box center [240, 434] width 122 height 22
click at [223, 496] on span "API" at bounding box center [244, 499] width 131 height 22
click at [693, 424] on div "Select an option" at bounding box center [659, 434] width 122 height 22
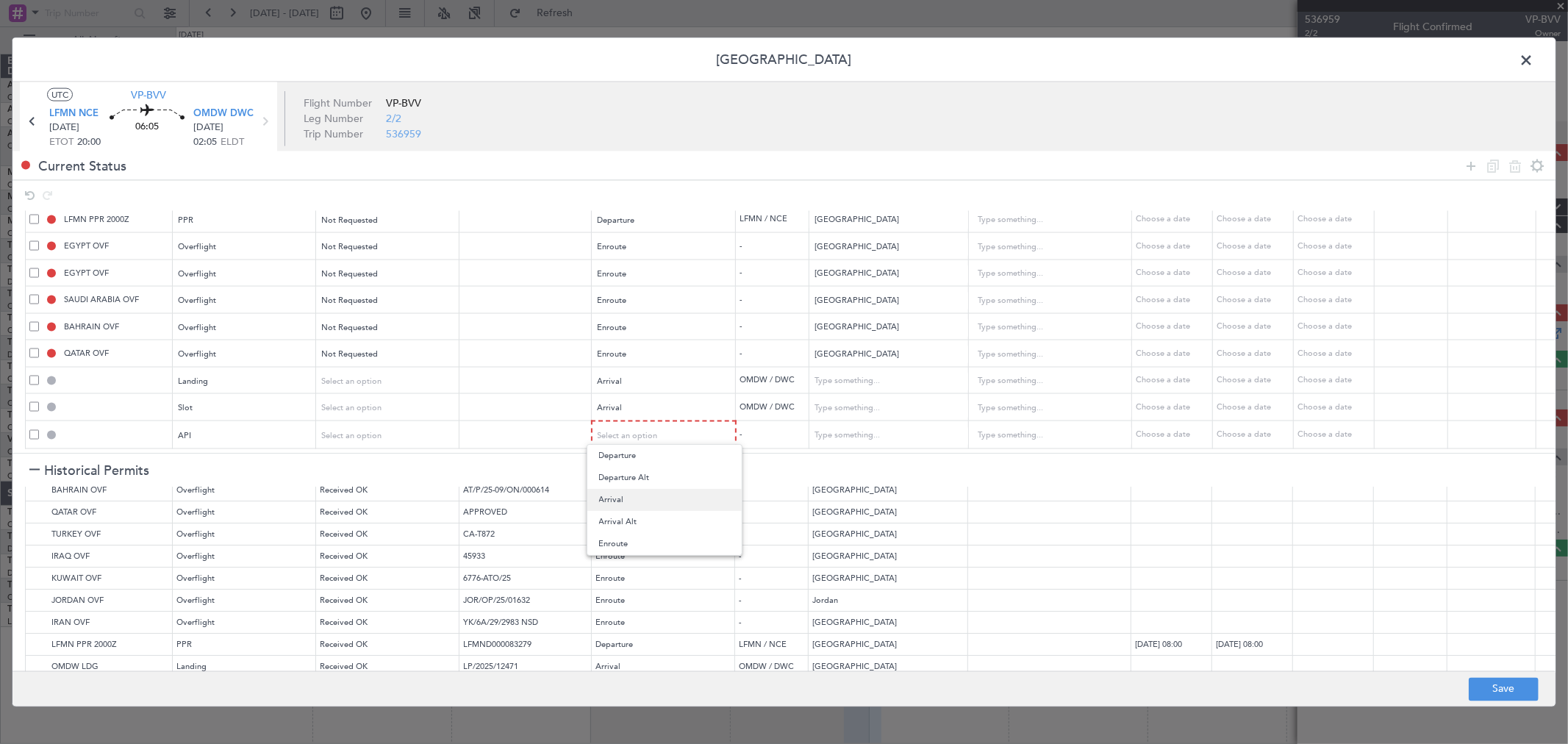
click at [645, 497] on span "Arrival" at bounding box center [664, 499] width 131 height 22
click at [1489, 702] on footer "Save" at bounding box center [784, 688] width 1543 height 36
click at [1490, 693] on button "Save" at bounding box center [1503, 689] width 70 height 23
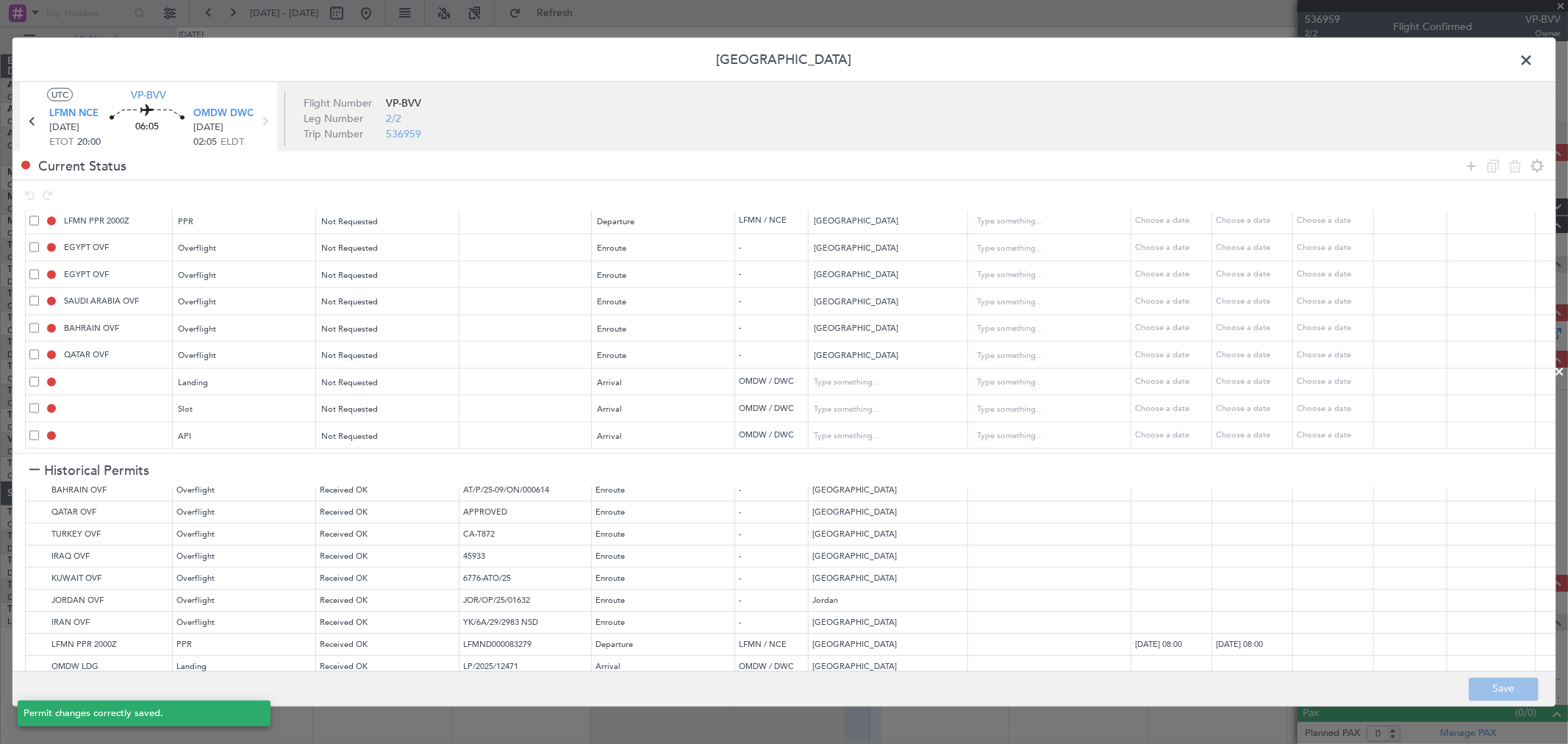
type input "LFMN PPR"
type input "NNN"
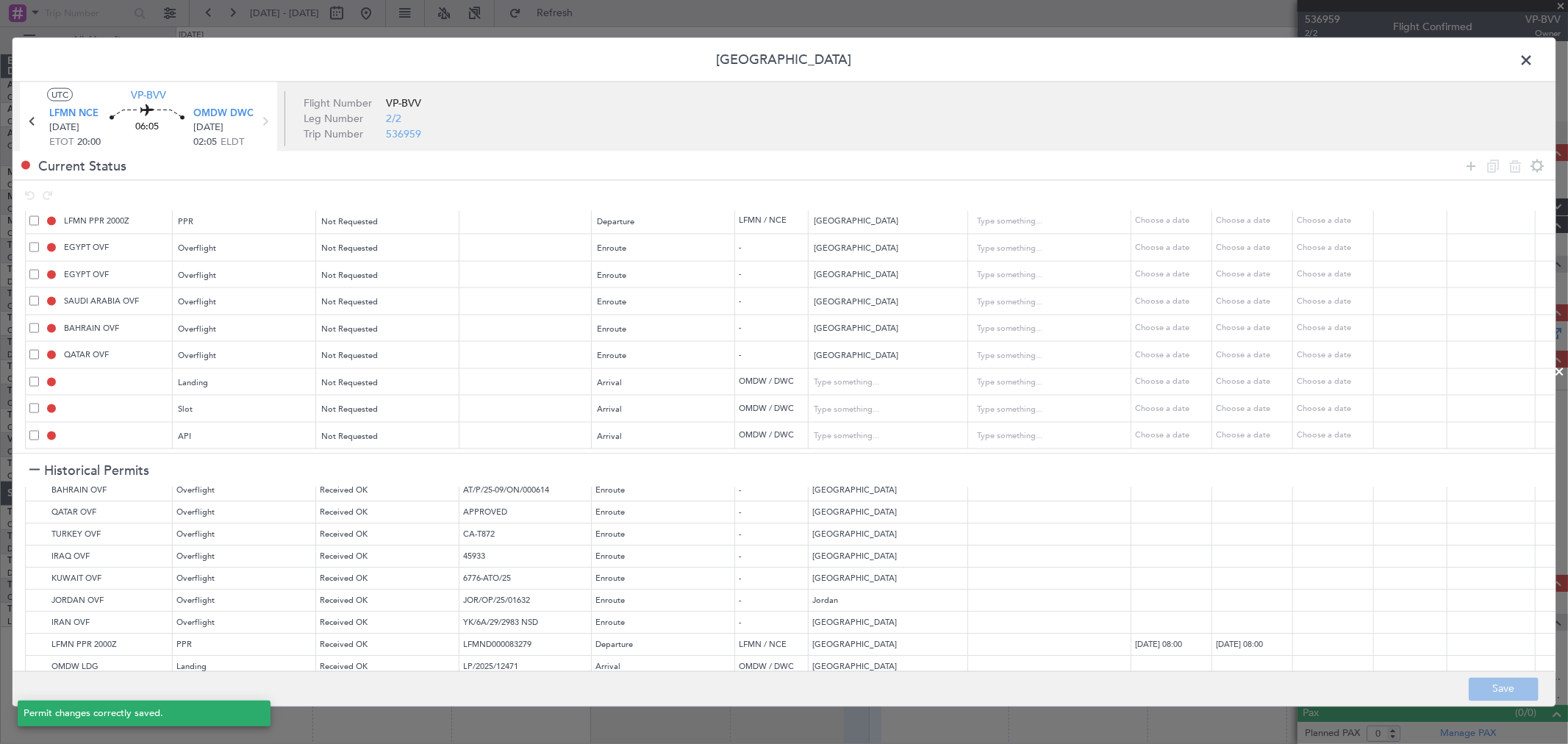
type input "NNN"
type input "2"
type input "OMDW LDG"
type input "United Arab Emirates"
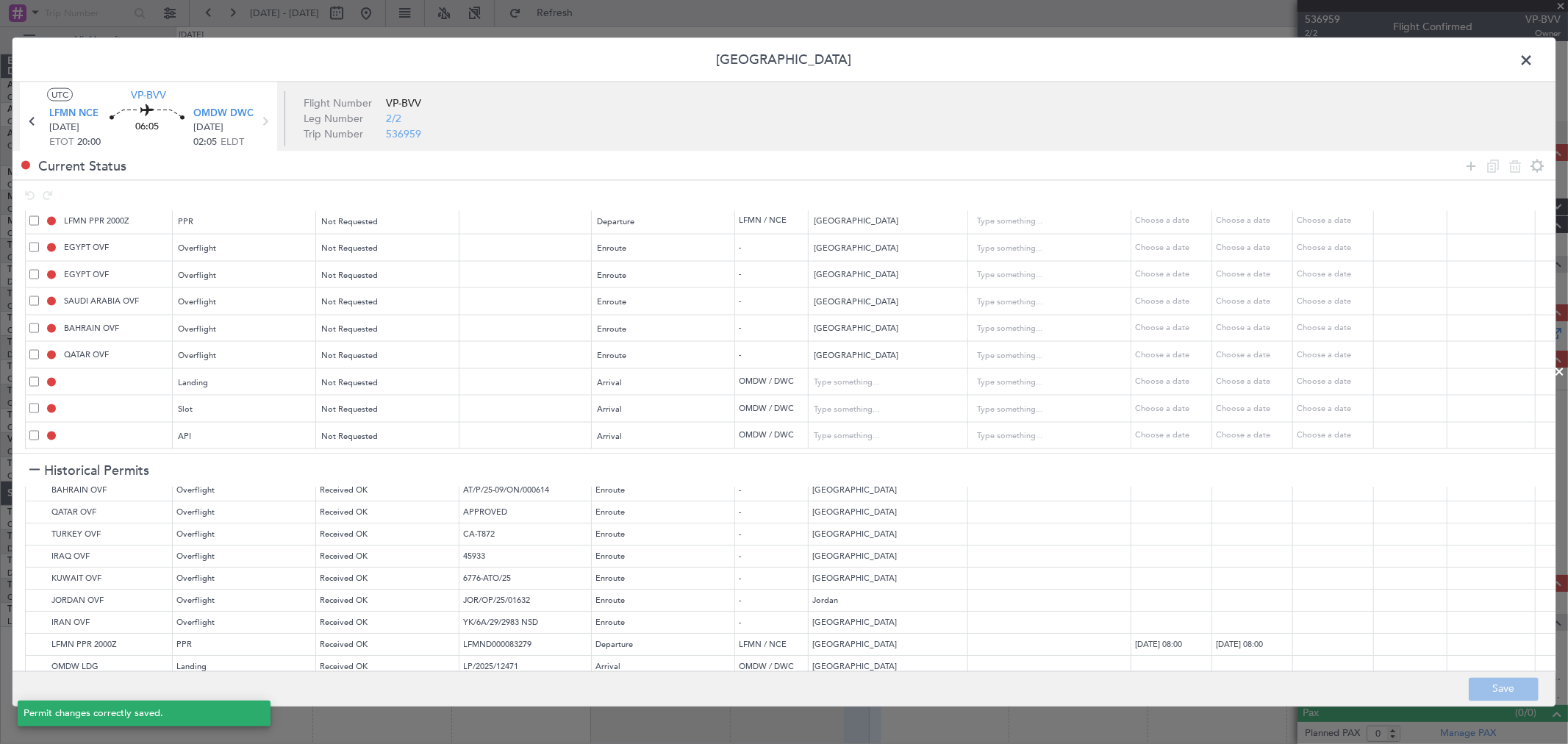
type input "NNN"
type input "1"
type input "OMDW ARR SLOT"
type input "United Arab Emirates"
type input "NNN"
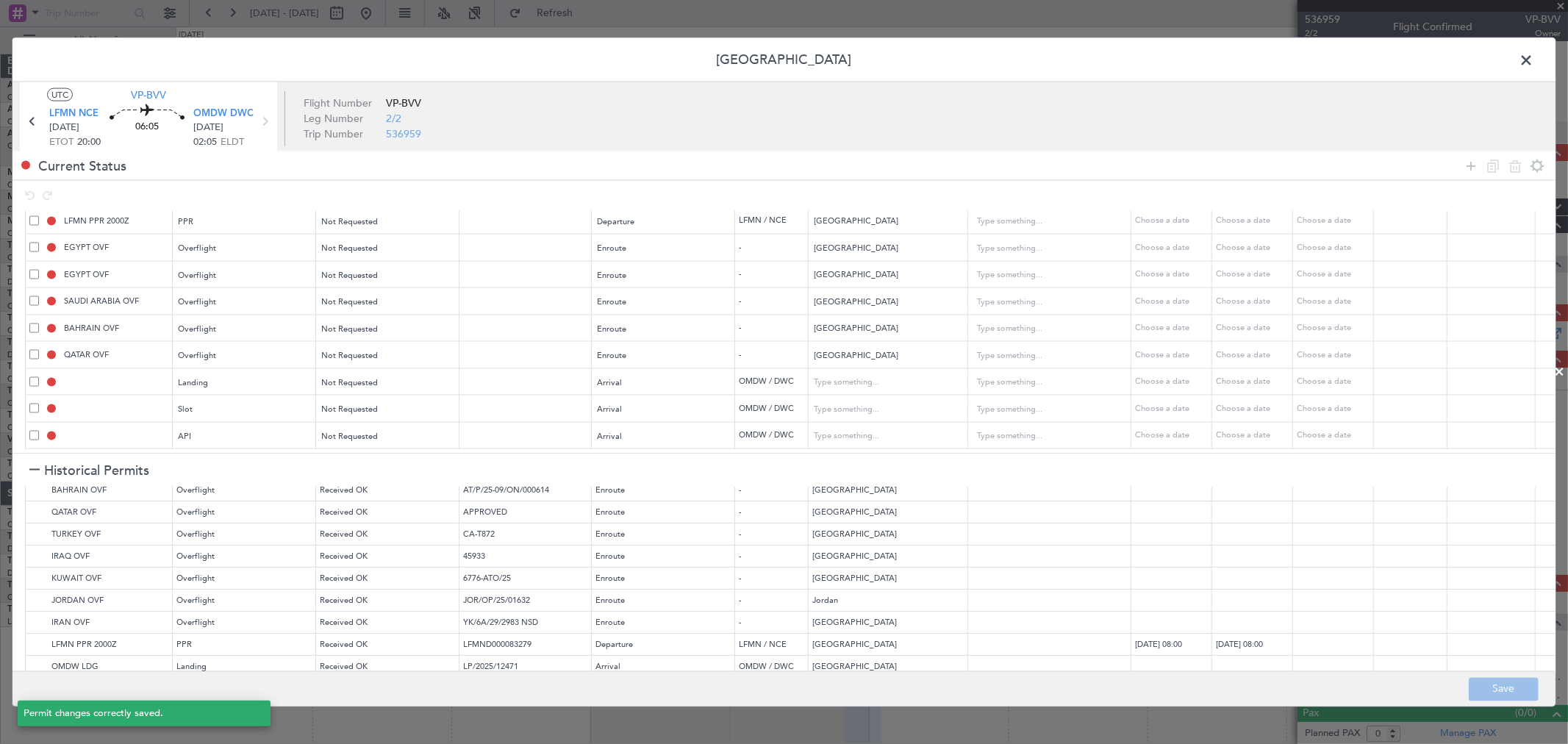
type input "1"
type input "OMDW ARR API"
type input "United Arab Emirates"
type input "NNN"
type input "1"
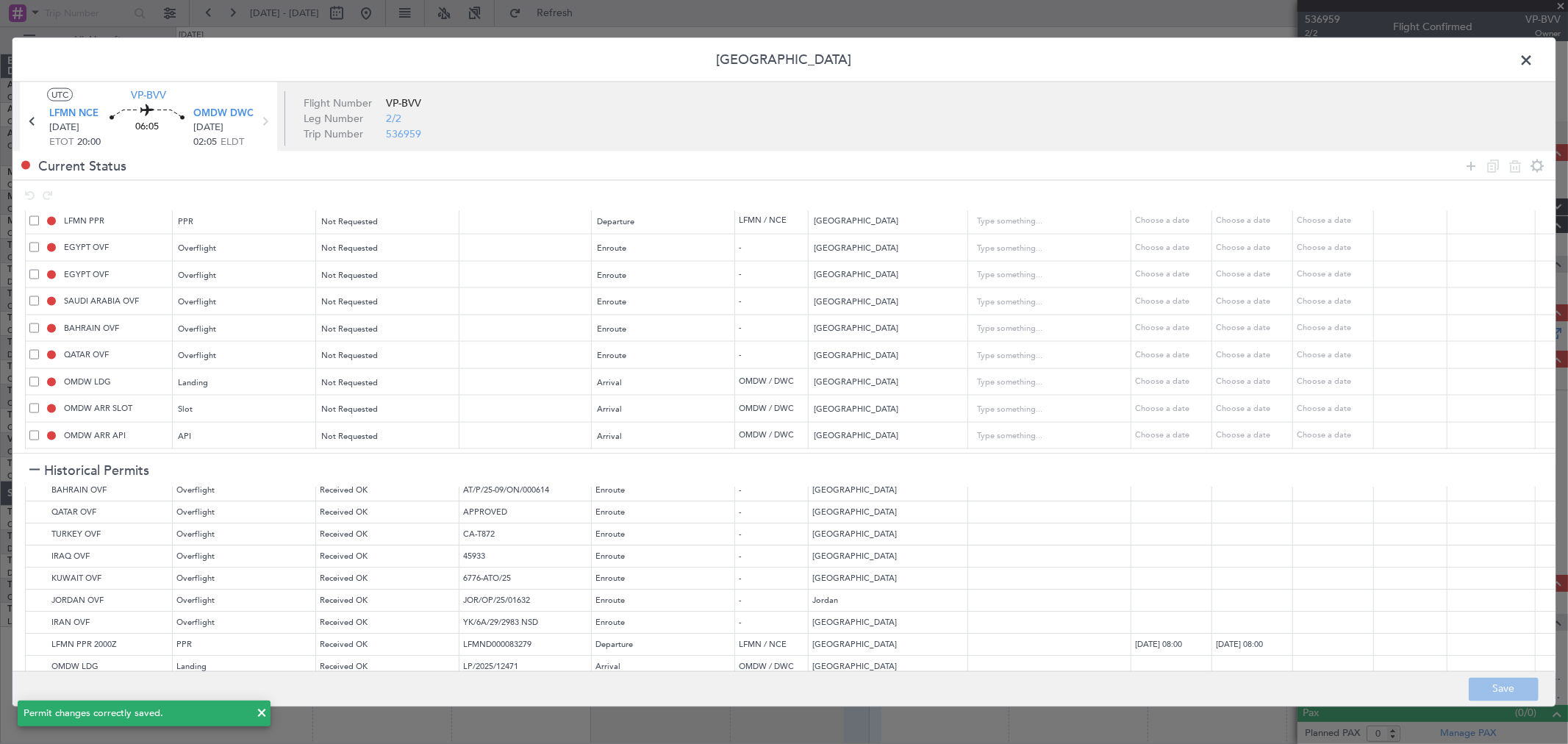
click at [1533, 62] on span at bounding box center [1533, 64] width 0 height 29
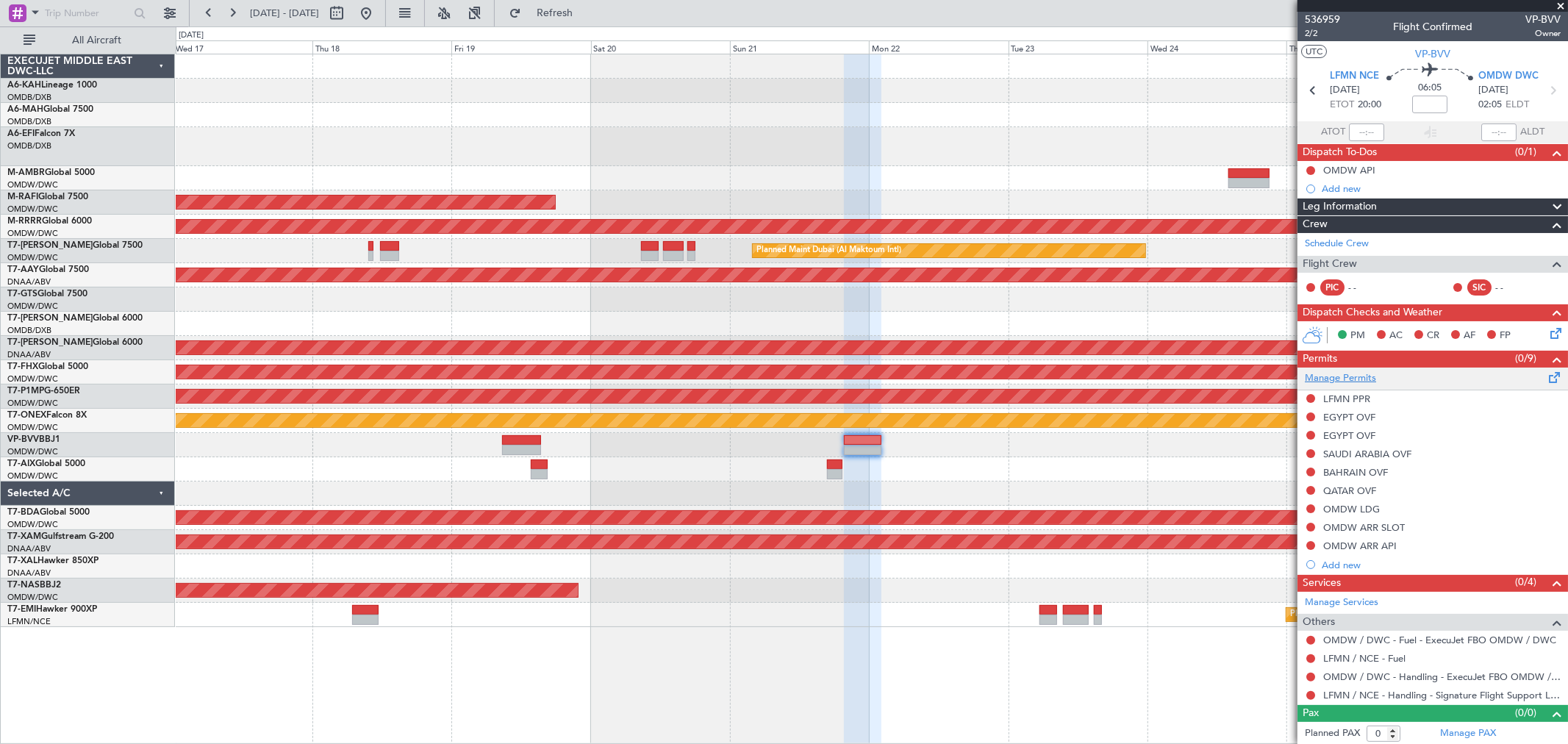
click at [1353, 376] on link "Manage Permits" at bounding box center [1340, 378] width 71 height 15
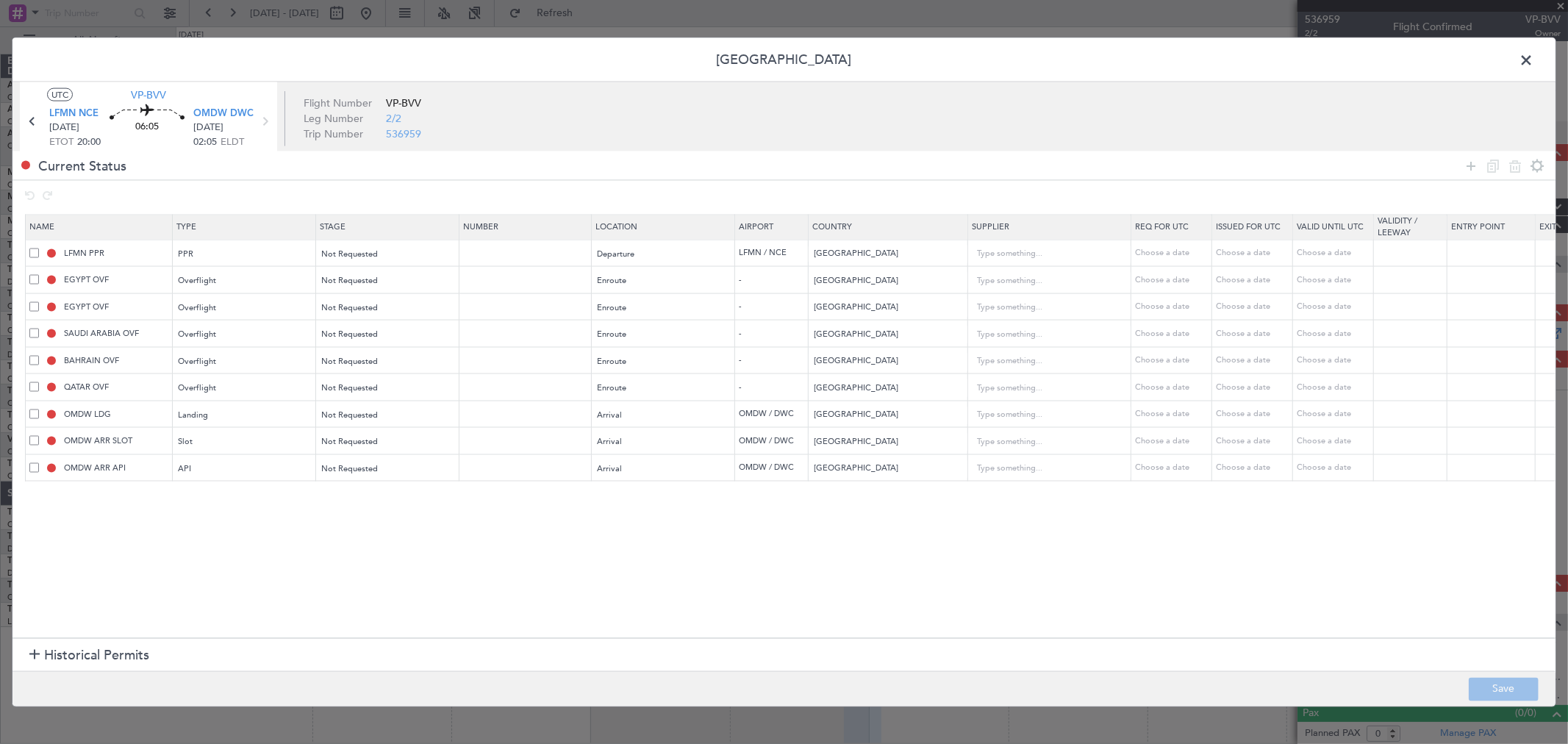
click at [33, 282] on span at bounding box center [34, 279] width 10 height 10
click at [40, 275] on input "checkbox" at bounding box center [40, 275] width 0 height 0
click at [1513, 166] on icon at bounding box center [1514, 166] width 17 height 17
type input "SAUDI ARABIA OVF"
type input "Saudi Arabia"
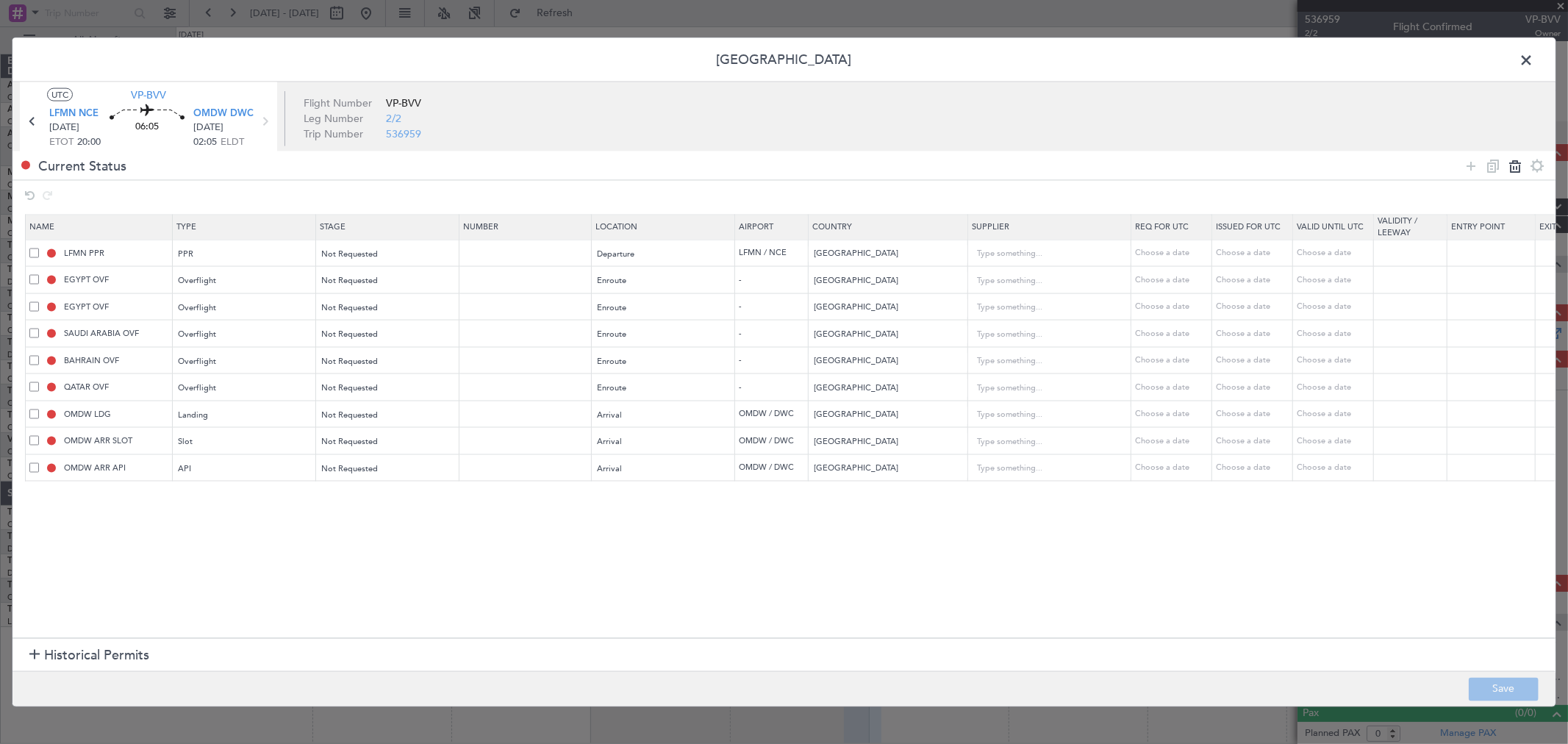
type input "BAHRAIN OVF"
type input "Bahrain"
type input "QATAR OVF"
type input "Qatar"
type input "2"
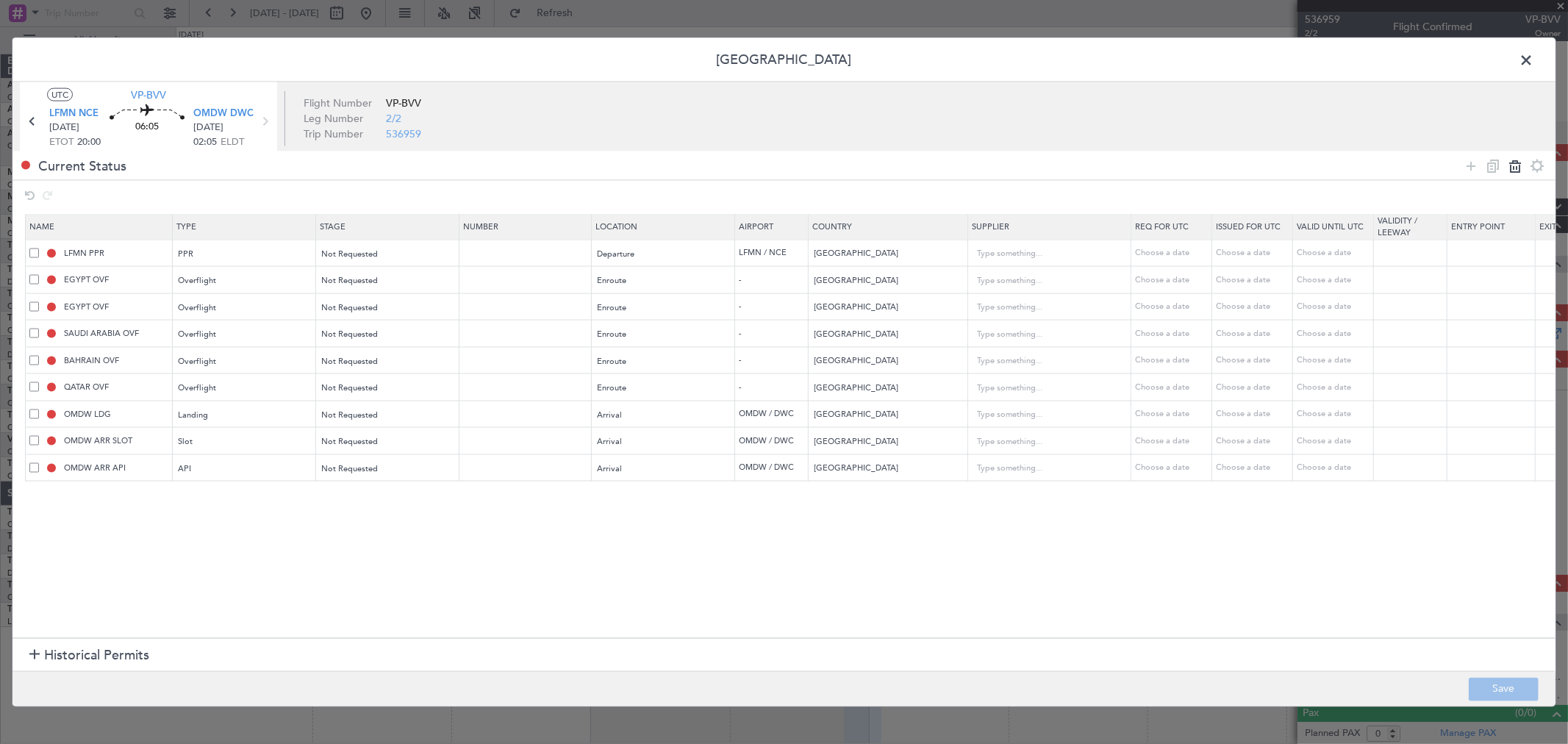
type input "OMDW LDG"
type input "United Arab Emirates"
type input "1"
type input "OMDW ARR SLOT"
type input "OMDW ARR API"
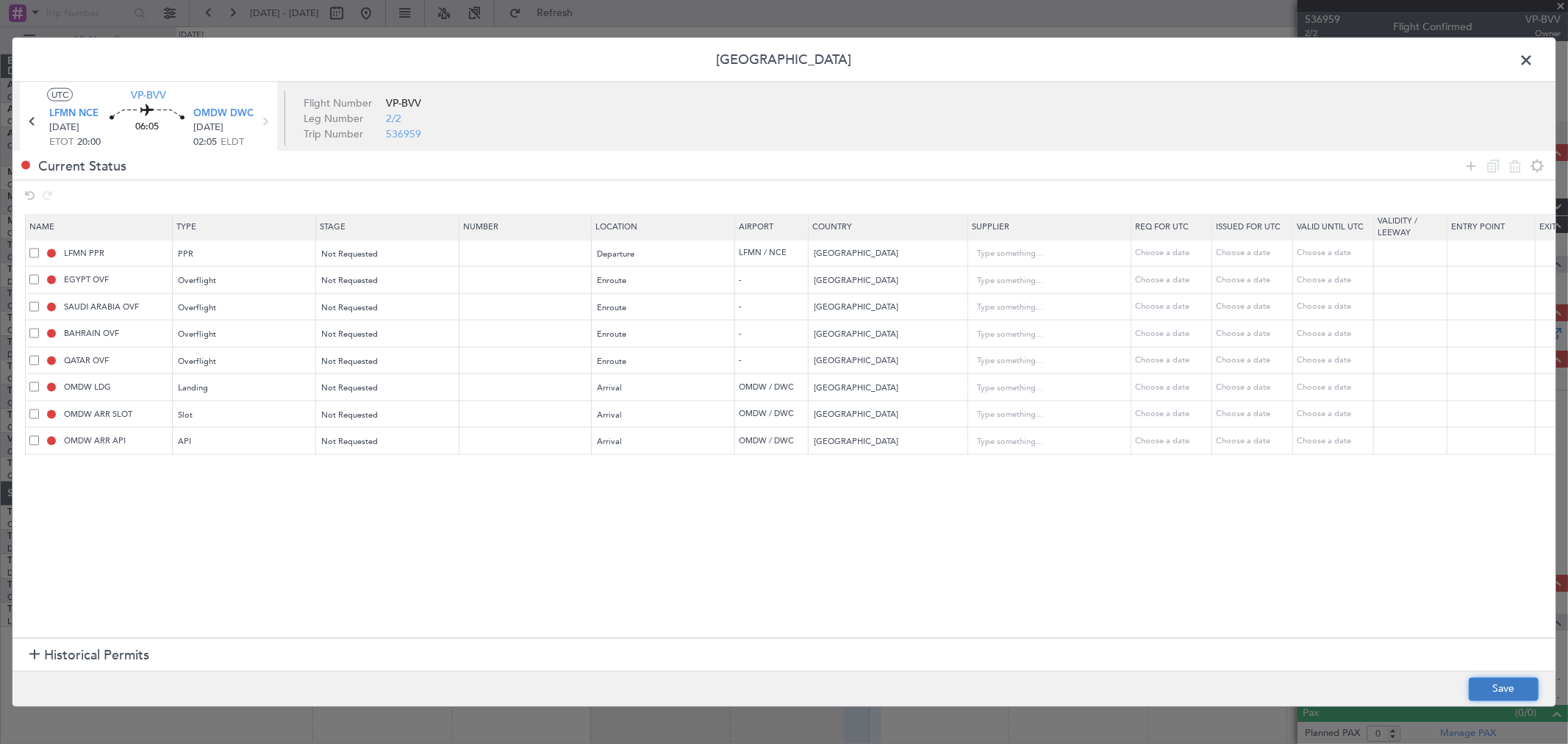
click at [1501, 689] on button "Save" at bounding box center [1503, 689] width 70 height 23
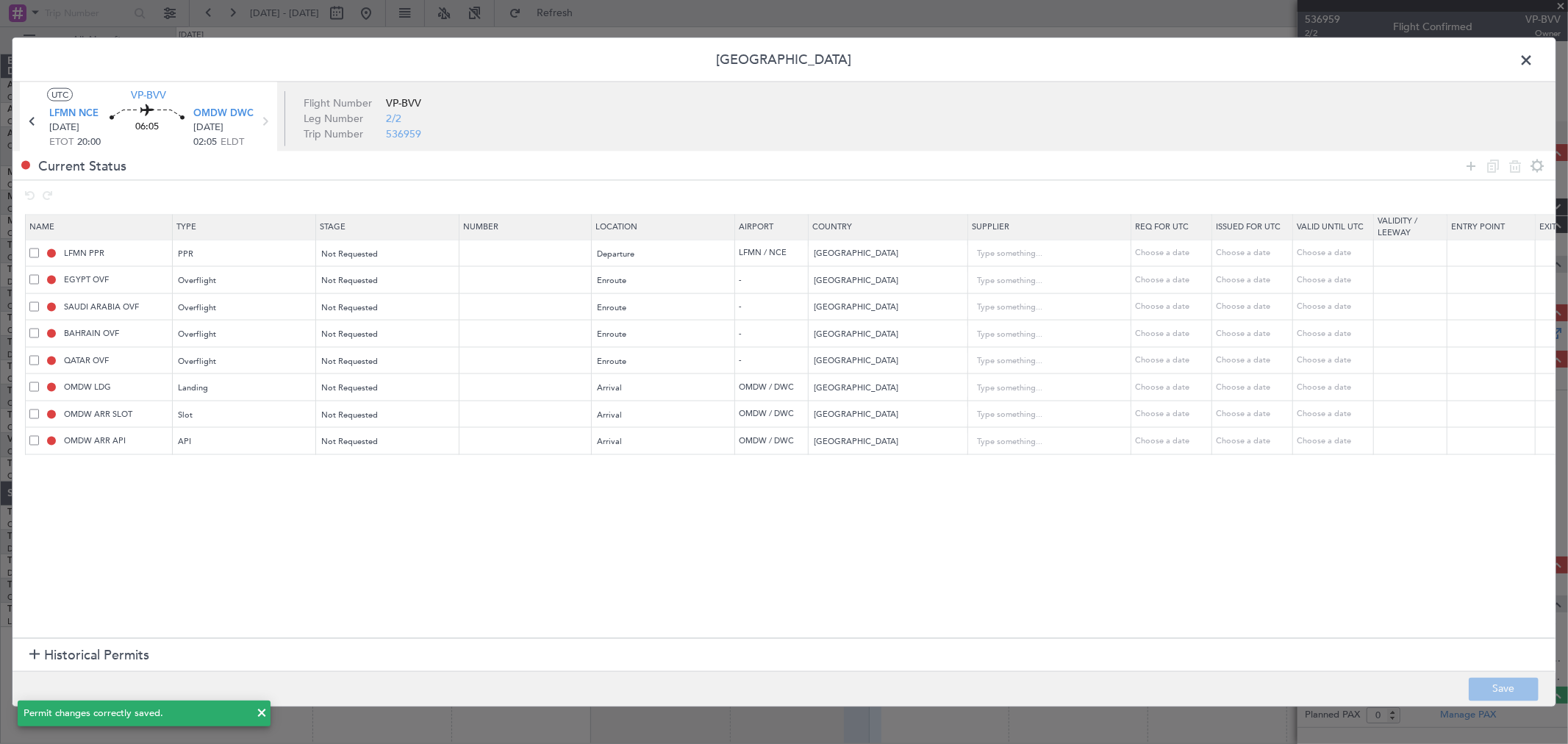
click at [1533, 54] on span at bounding box center [1533, 64] width 0 height 29
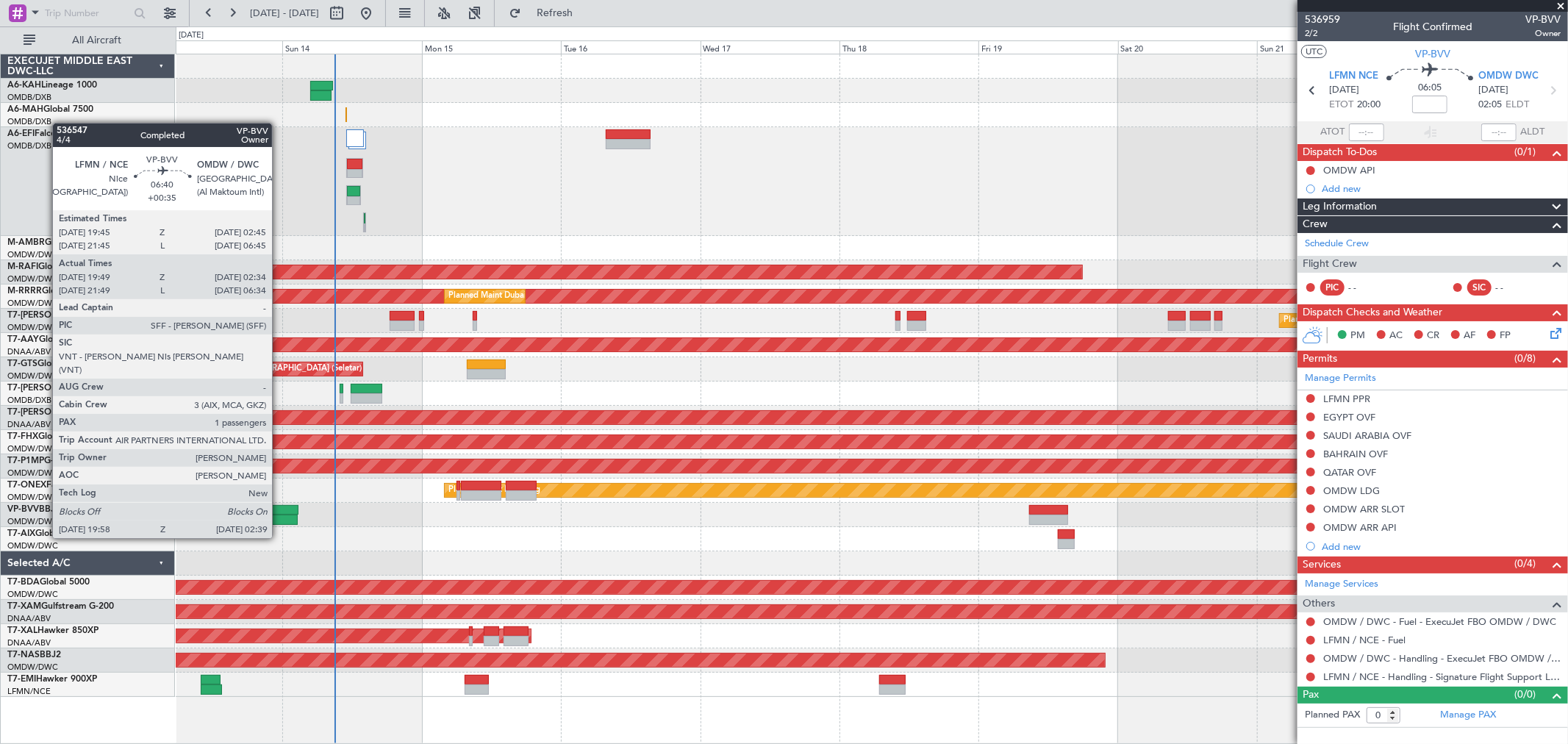
click at [279, 510] on div at bounding box center [277, 511] width 41 height 10
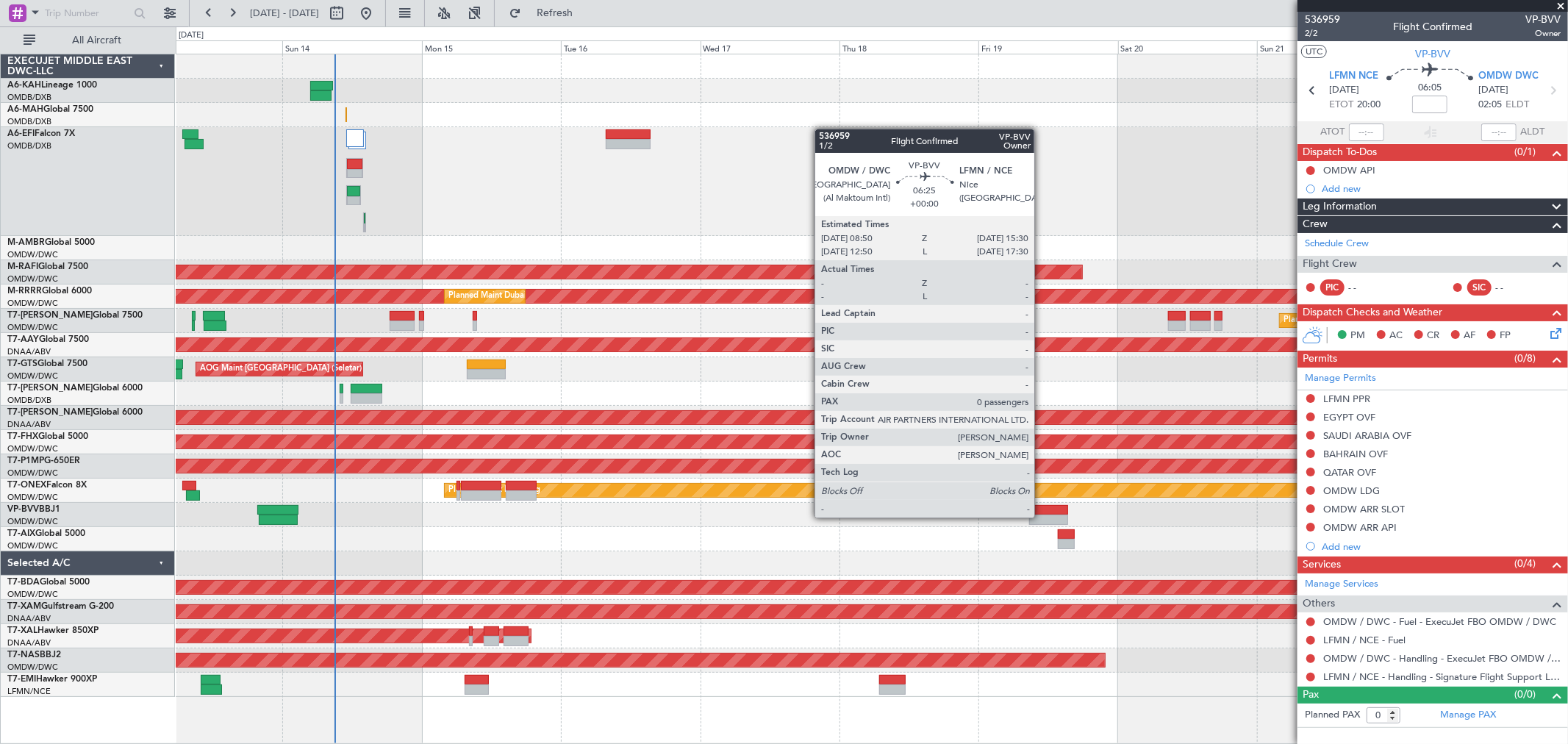
click at [1041, 515] on div at bounding box center [1048, 520] width 39 height 10
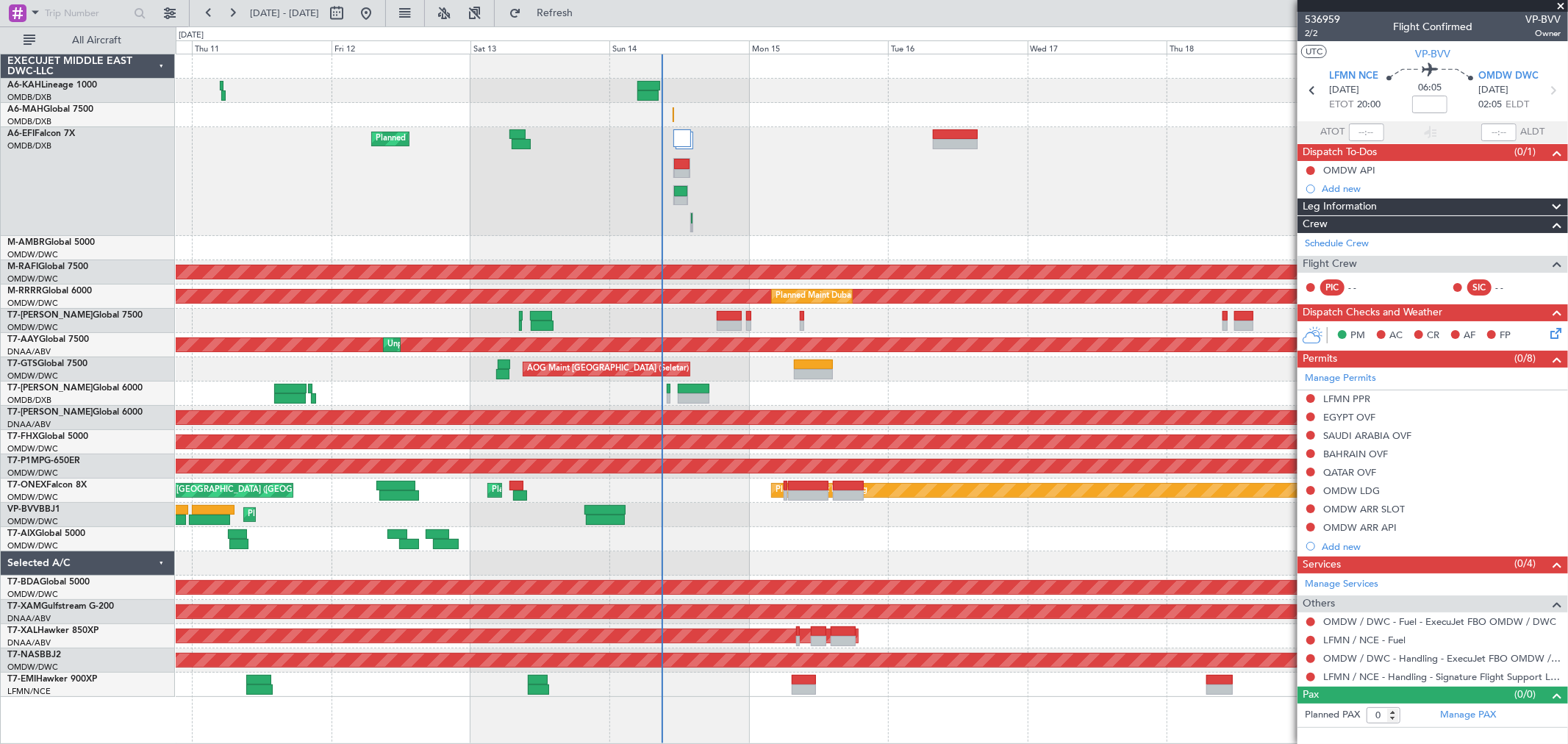
click at [847, 374] on div "AOG Maint [GEOGRAPHIC_DATA] (Seletar)" at bounding box center [871, 369] width 1391 height 24
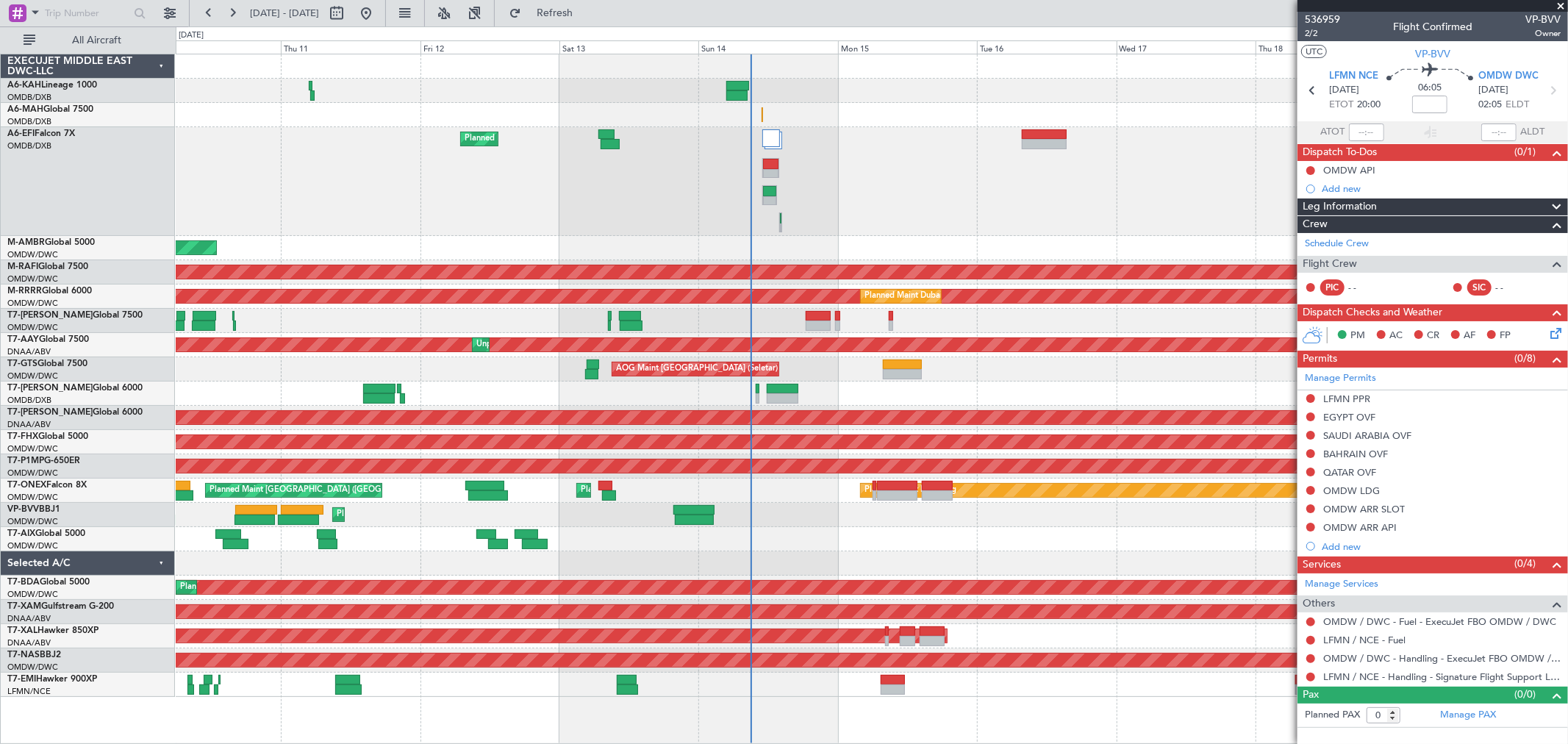
click at [517, 509] on div "Planned Maint Nice ([GEOGRAPHIC_DATA])" at bounding box center [871, 515] width 1391 height 24
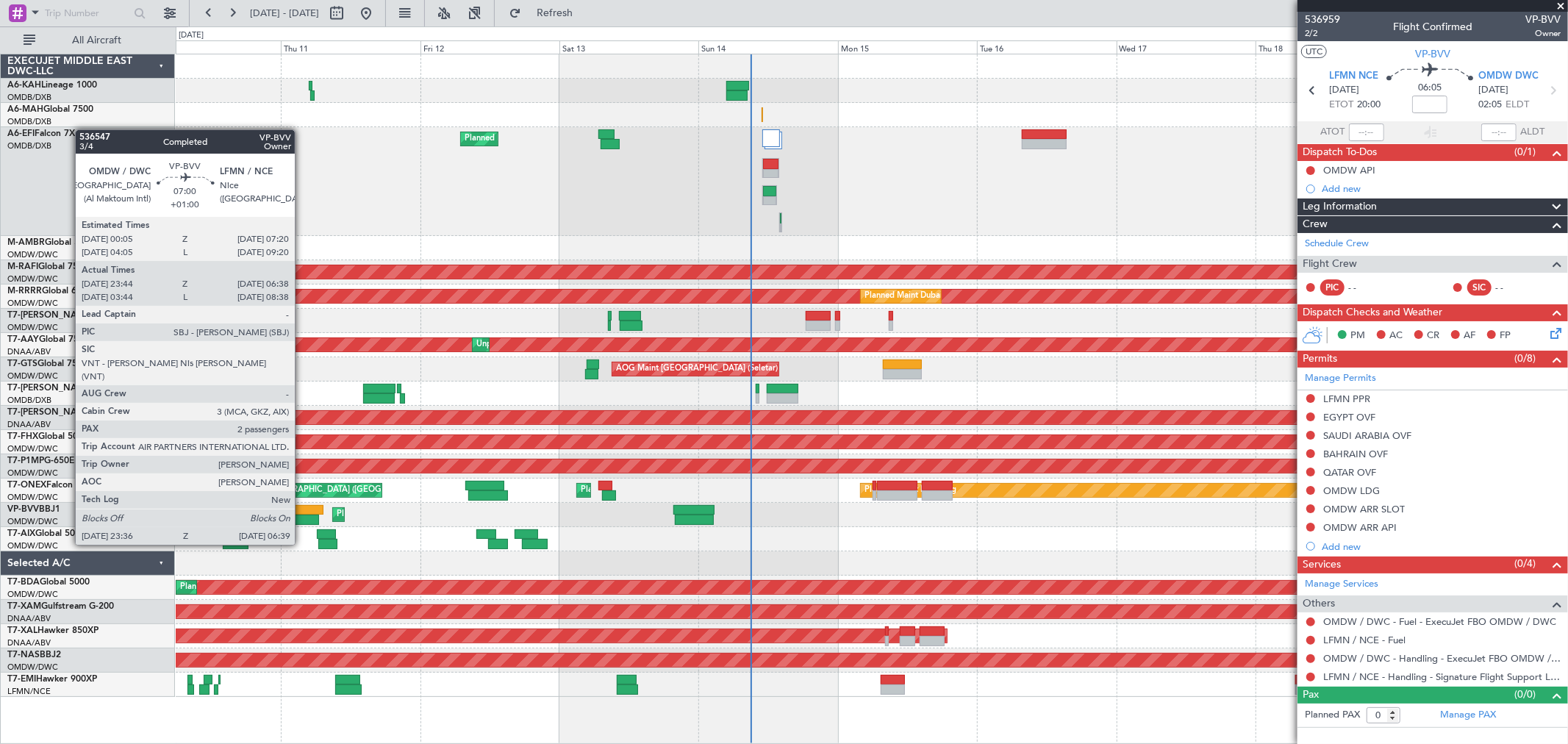
click at [302, 517] on div at bounding box center [298, 520] width 41 height 10
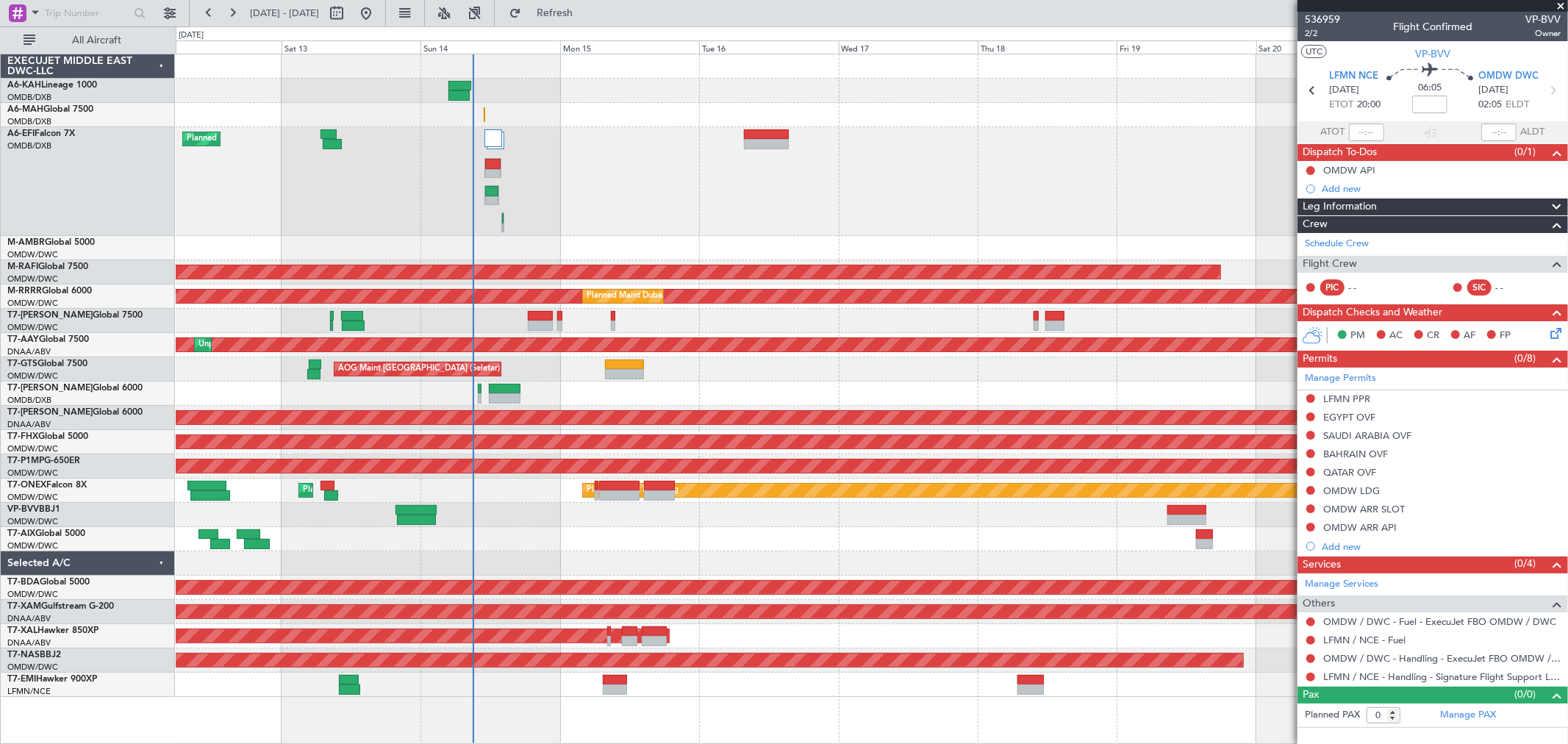
click at [640, 522] on div "Planned Maint Dubai (Dubai Intl) Planned Maint Dubai (Al Maktoum Intl) AOG Main…" at bounding box center [871, 375] width 1391 height 643
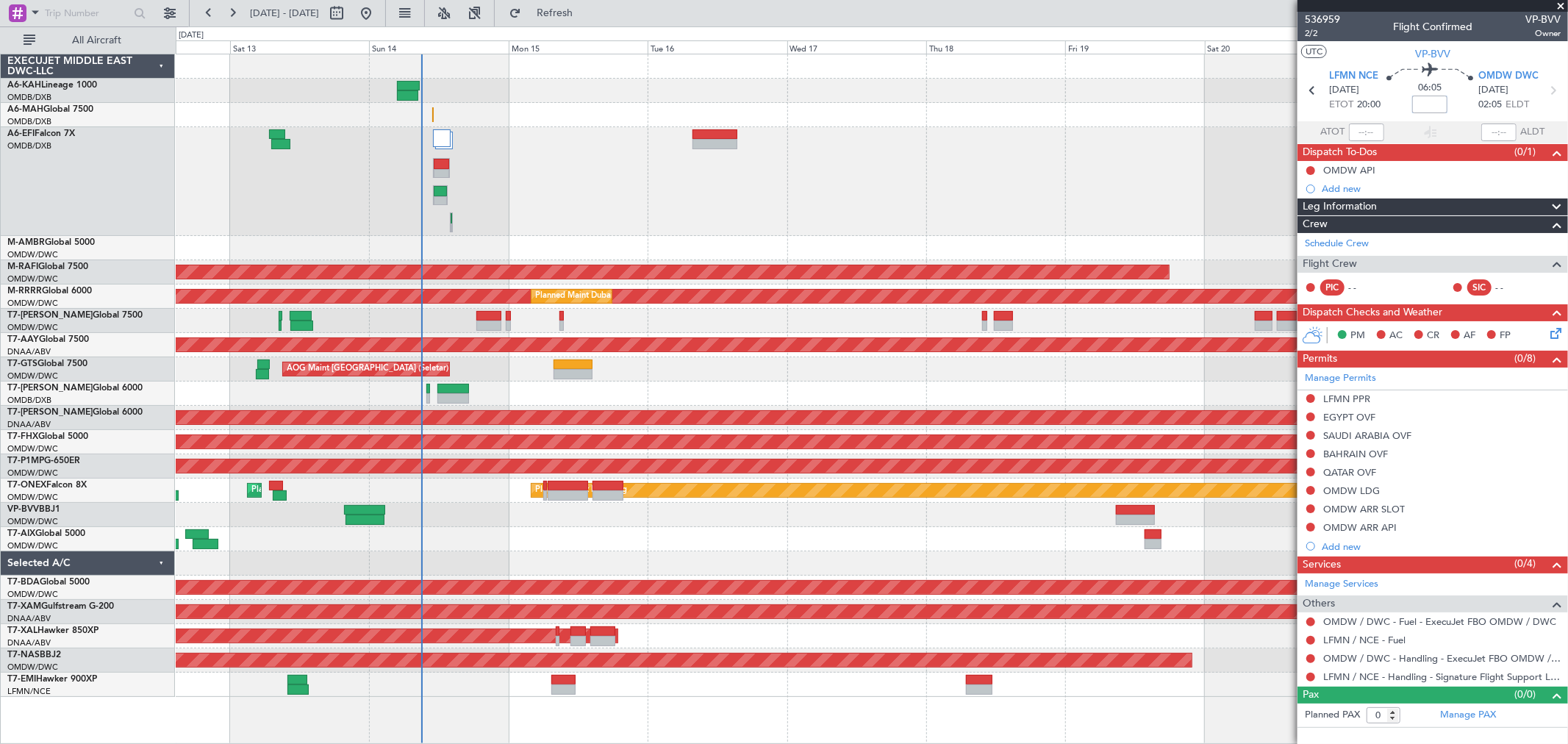
click at [1443, 108] on input at bounding box center [1429, 104] width 36 height 17
type input "+"
click at [1309, 94] on icon at bounding box center [1312, 90] width 19 height 19
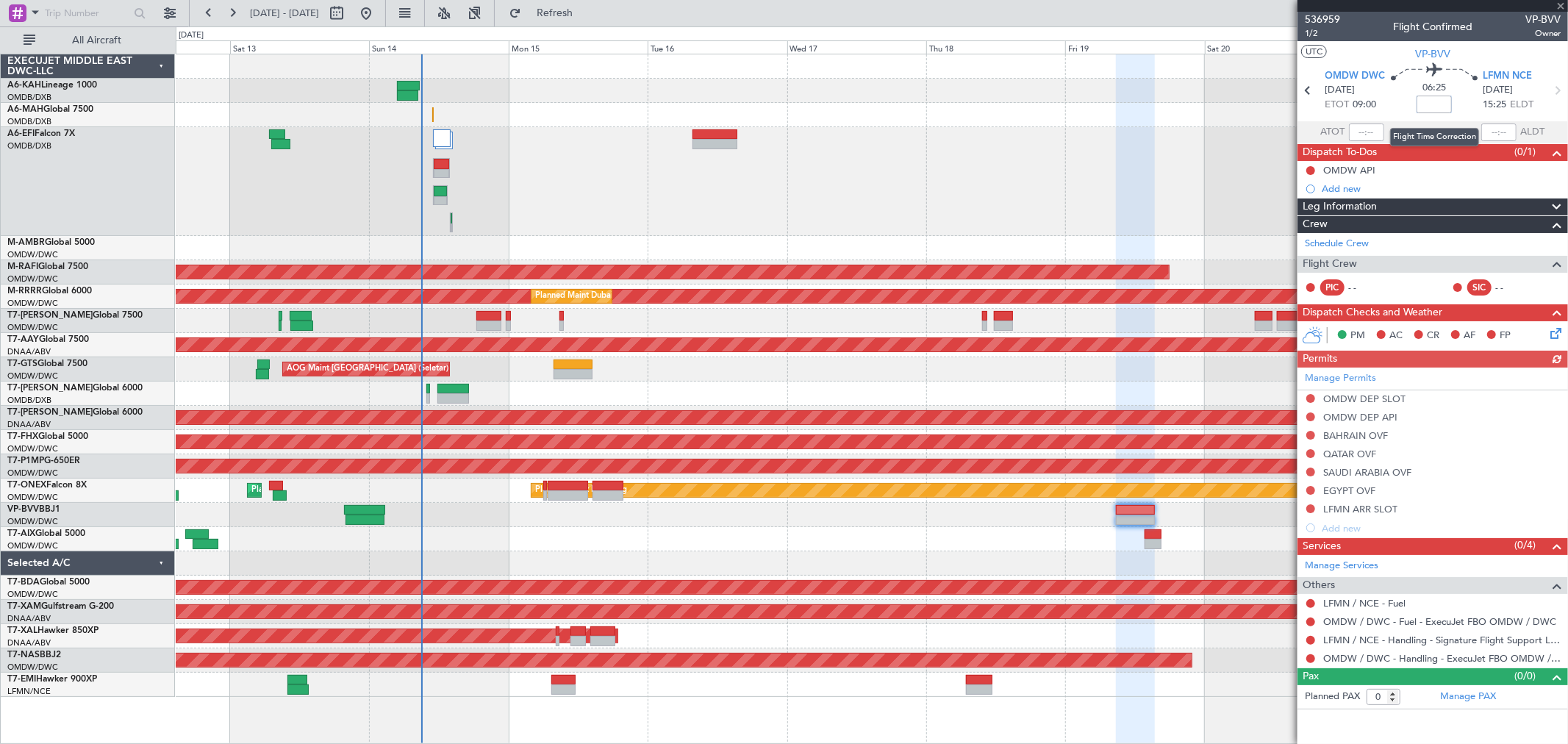
click at [1438, 107] on input at bounding box center [1434, 104] width 36 height 17
type input "+00:40"
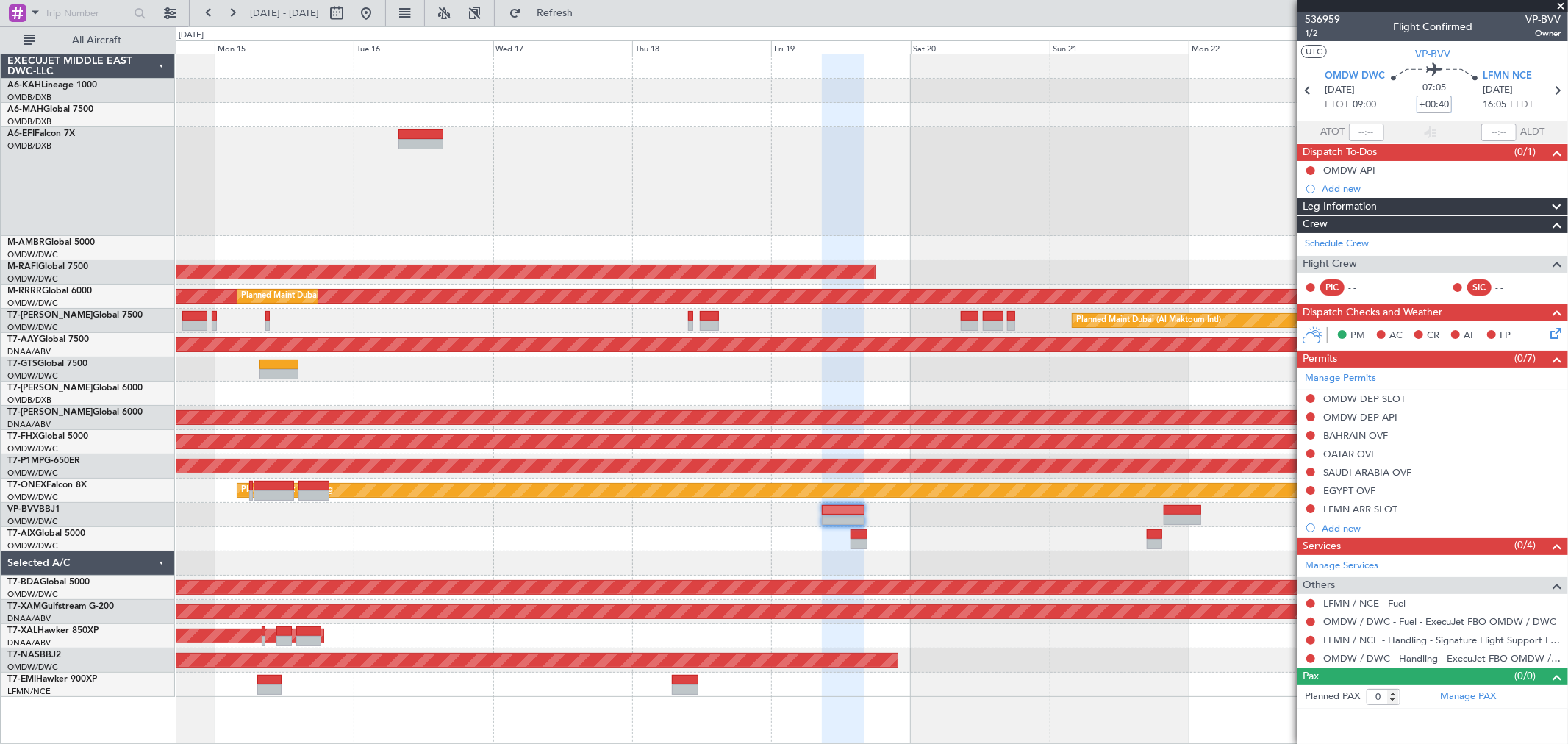
click at [665, 510] on div "Planned Maint Dubai (Dubai Intl) Planned Maint Dubai (Al Maktoum Intl) Planned …" at bounding box center [871, 375] width 1391 height 643
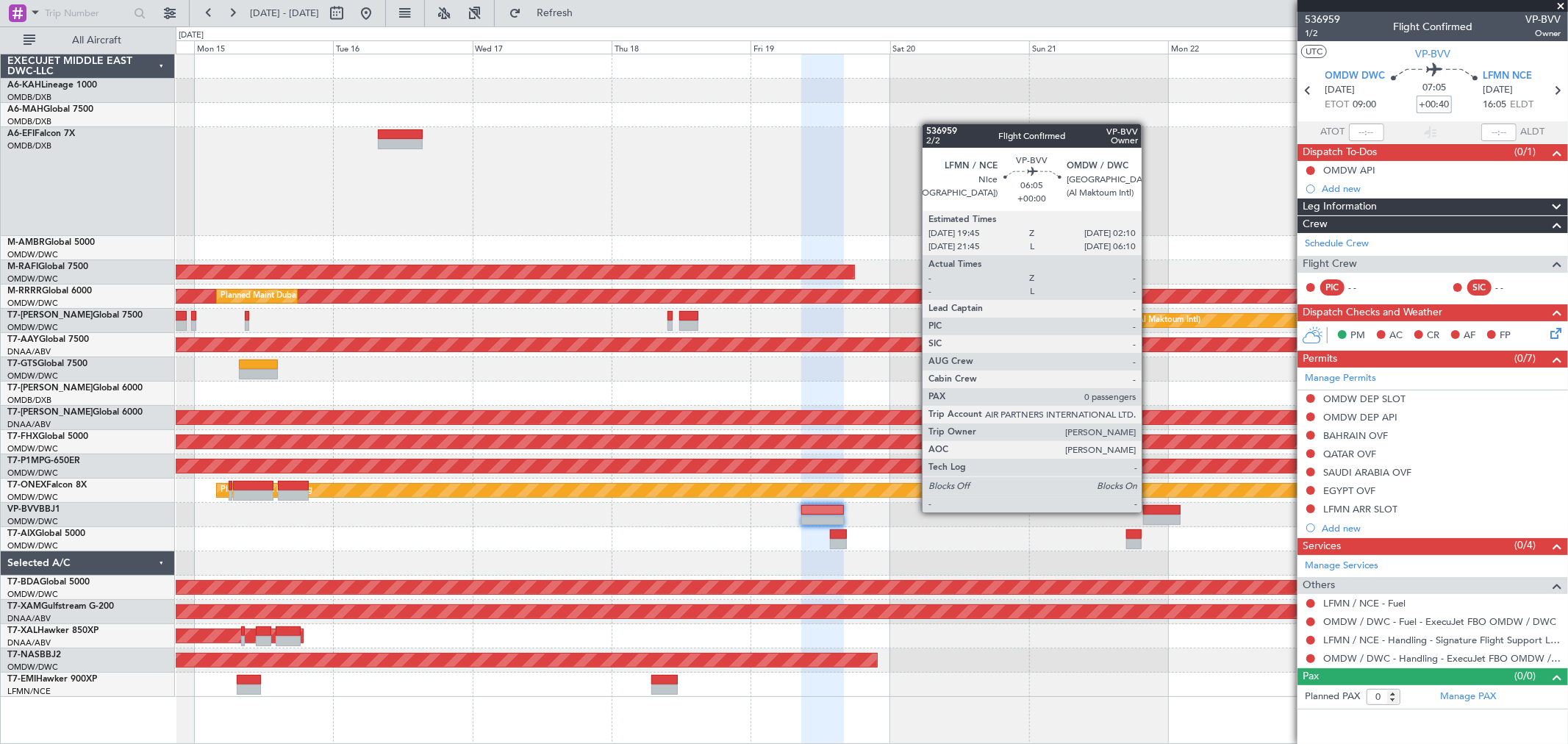
click at [1148, 511] on div at bounding box center [1161, 511] width 37 height 10
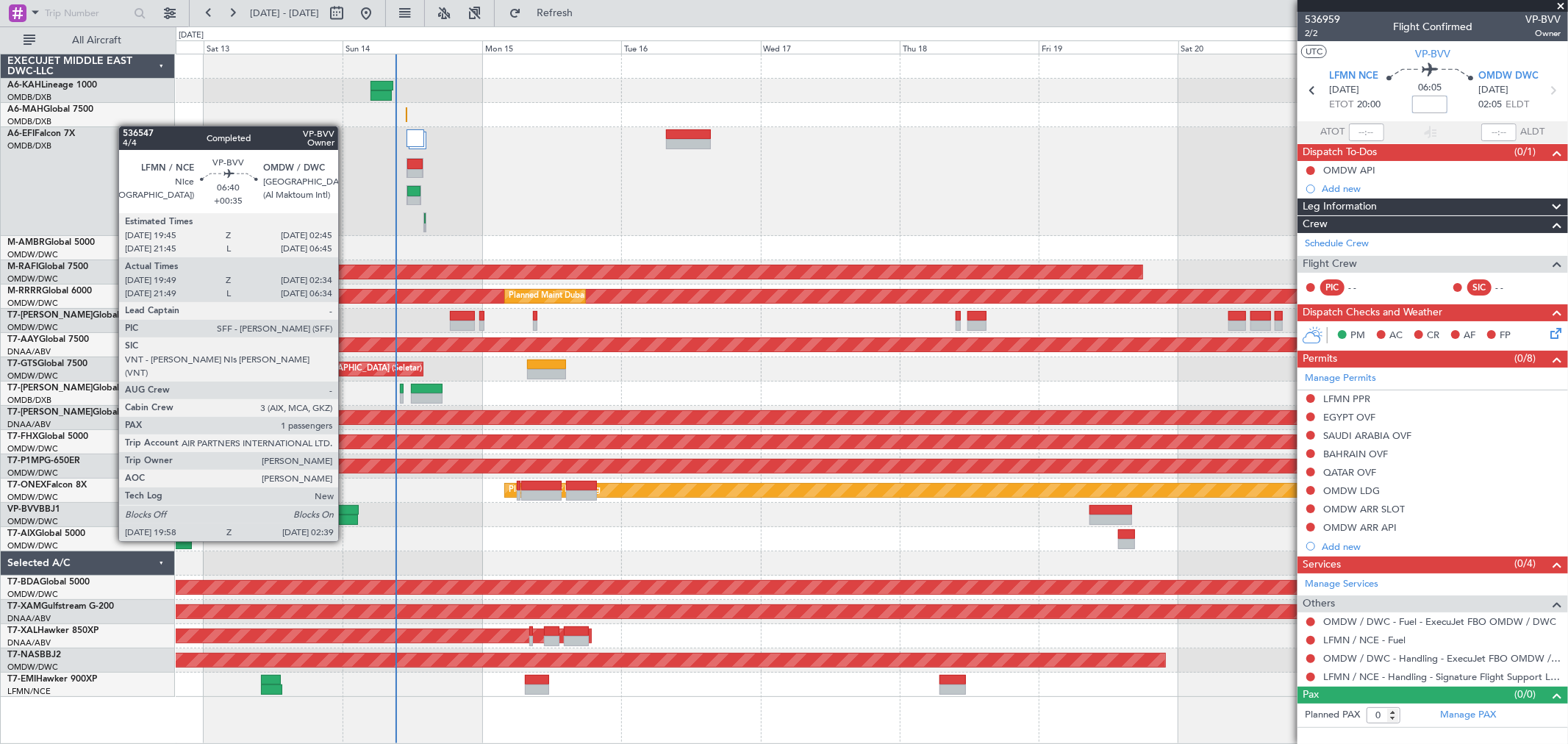
click at [346, 512] on div at bounding box center [337, 511] width 41 height 10
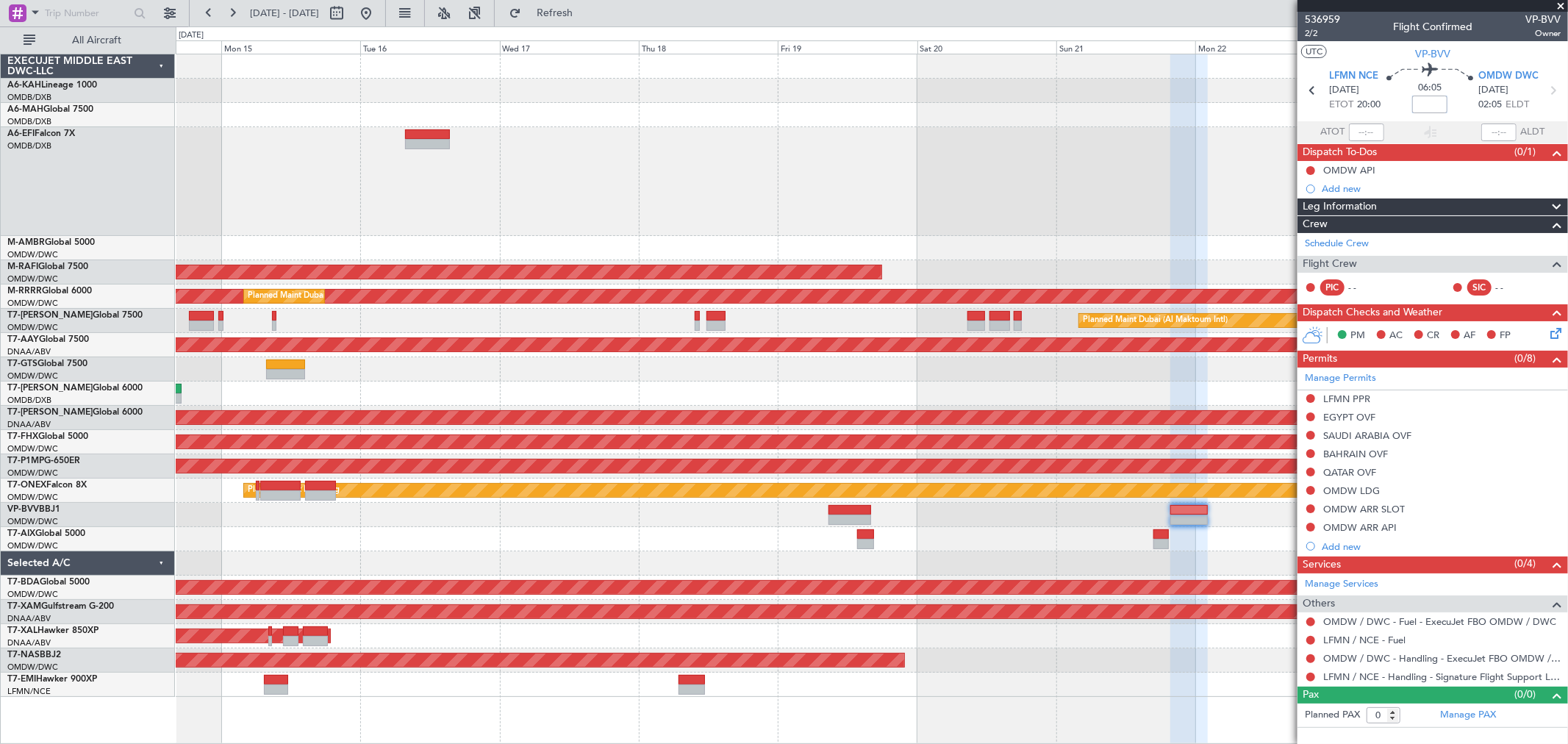
click at [638, 375] on div "Planned Maint Dubai (Dubai Intl) Planned Maint Dubai (Al Maktoum Intl) Planned …" at bounding box center [871, 375] width 1391 height 643
type input "+00:30"
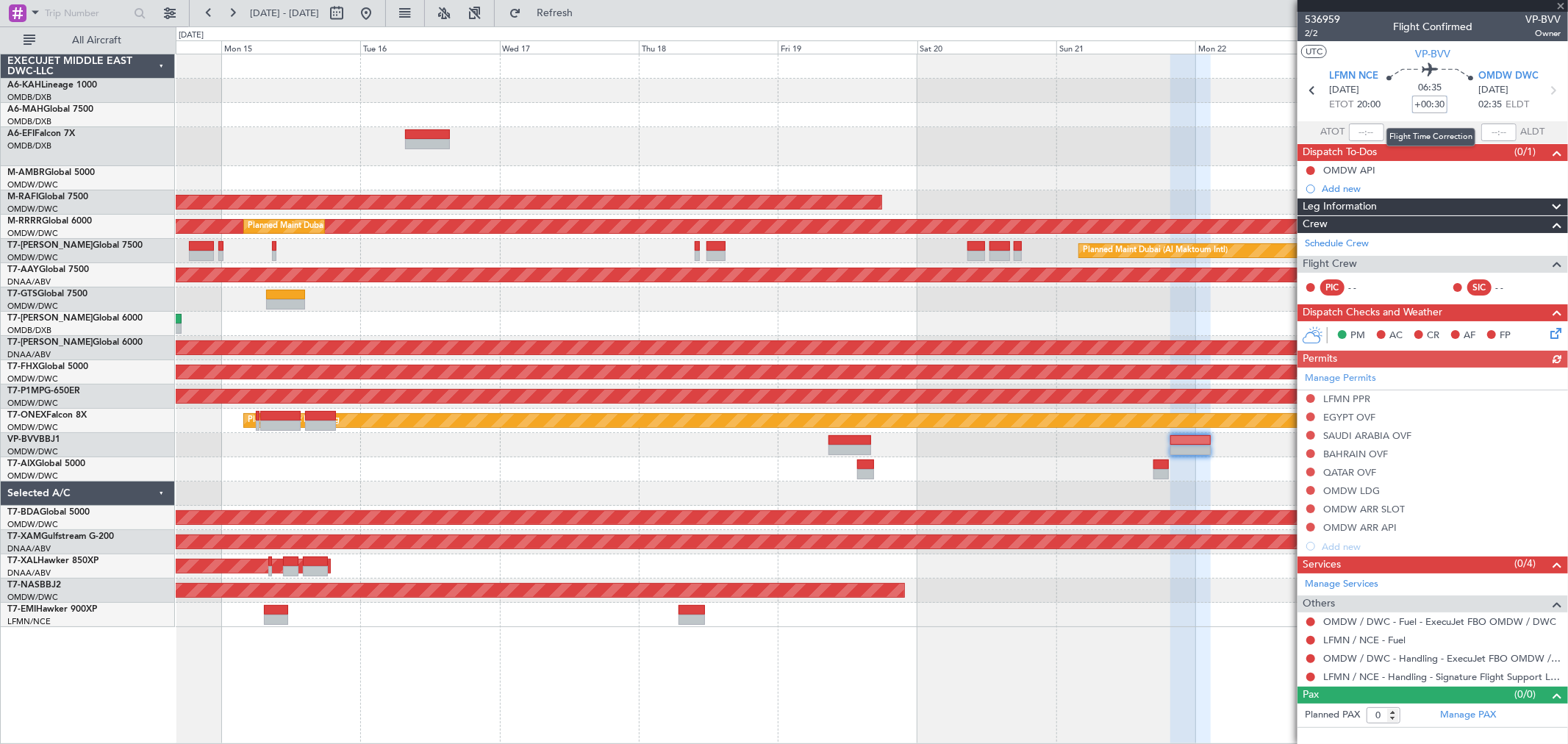
click at [1442, 111] on input "+00:30" at bounding box center [1429, 104] width 36 height 17
click at [1441, 110] on input "+00:30" at bounding box center [1429, 104] width 36 height 17
click at [1439, 106] on input "+00:30" at bounding box center [1429, 104] width 36 height 17
drag, startPoint x: 1437, startPoint y: 103, endPoint x: 1447, endPoint y: 108, distance: 11.2
click at [1447, 108] on input "+00:30" at bounding box center [1429, 104] width 36 height 17
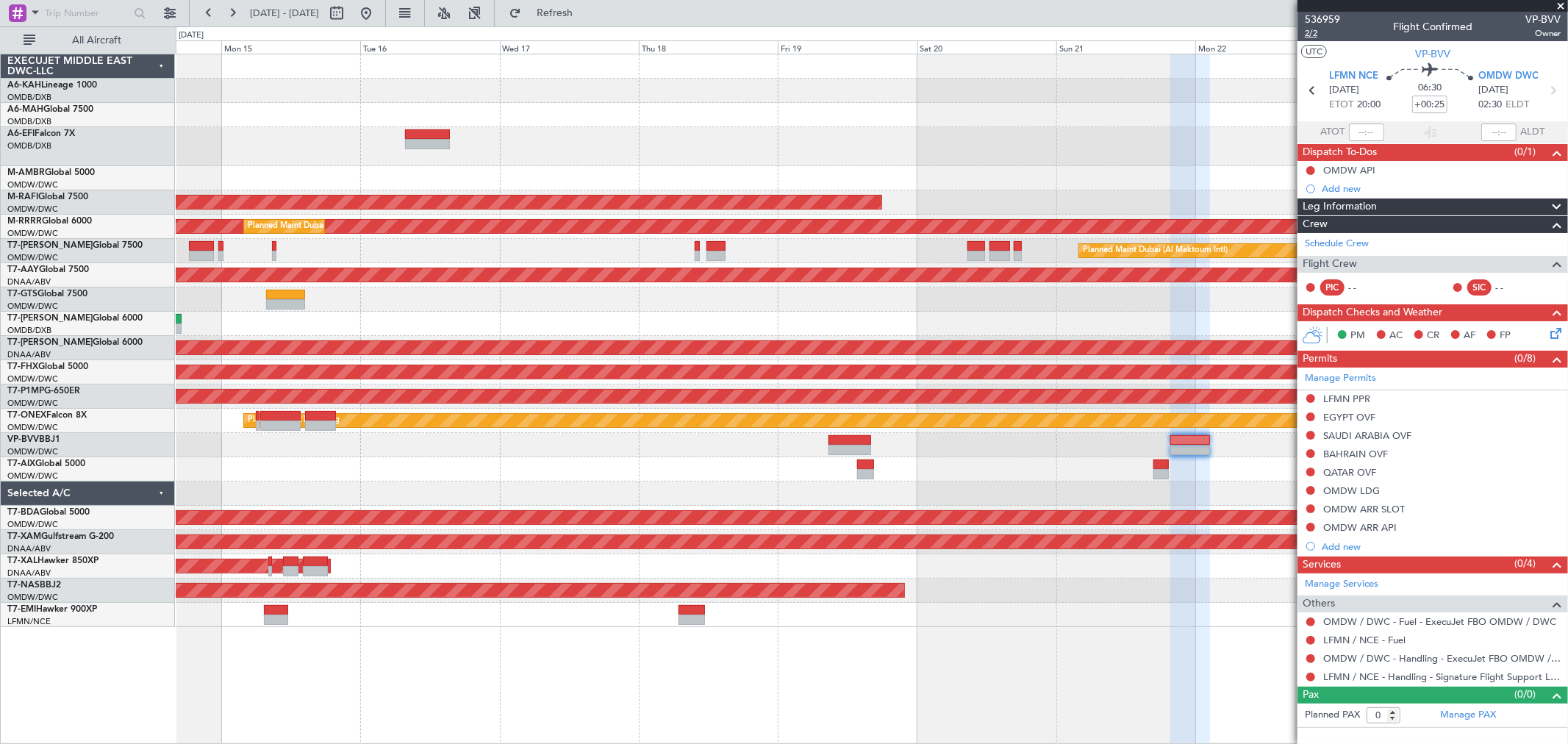
click at [1317, 31] on span "2/2" at bounding box center [1322, 33] width 36 height 12
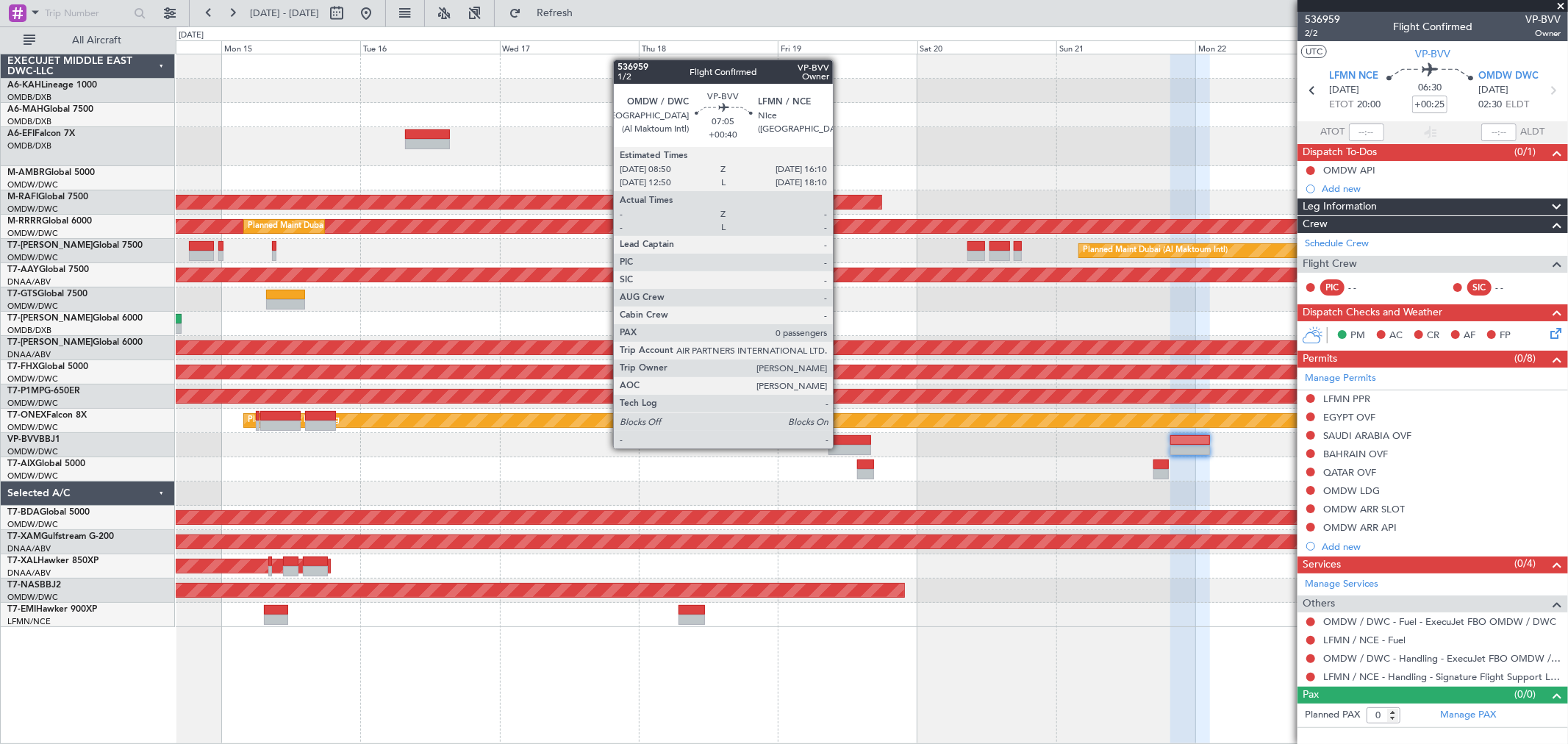
click at [840, 447] on div at bounding box center [849, 450] width 42 height 10
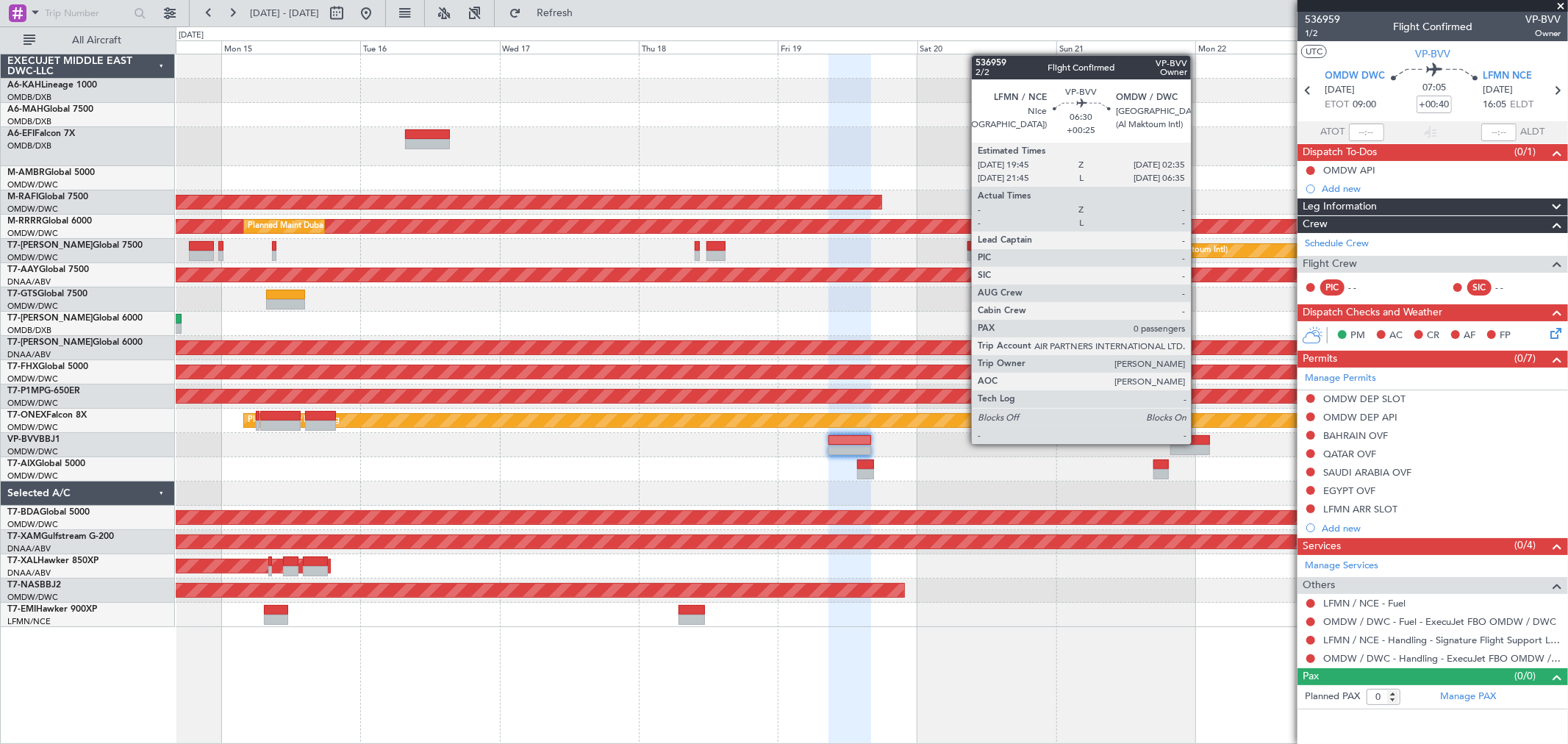
click at [1198, 442] on div at bounding box center [1190, 441] width 40 height 10
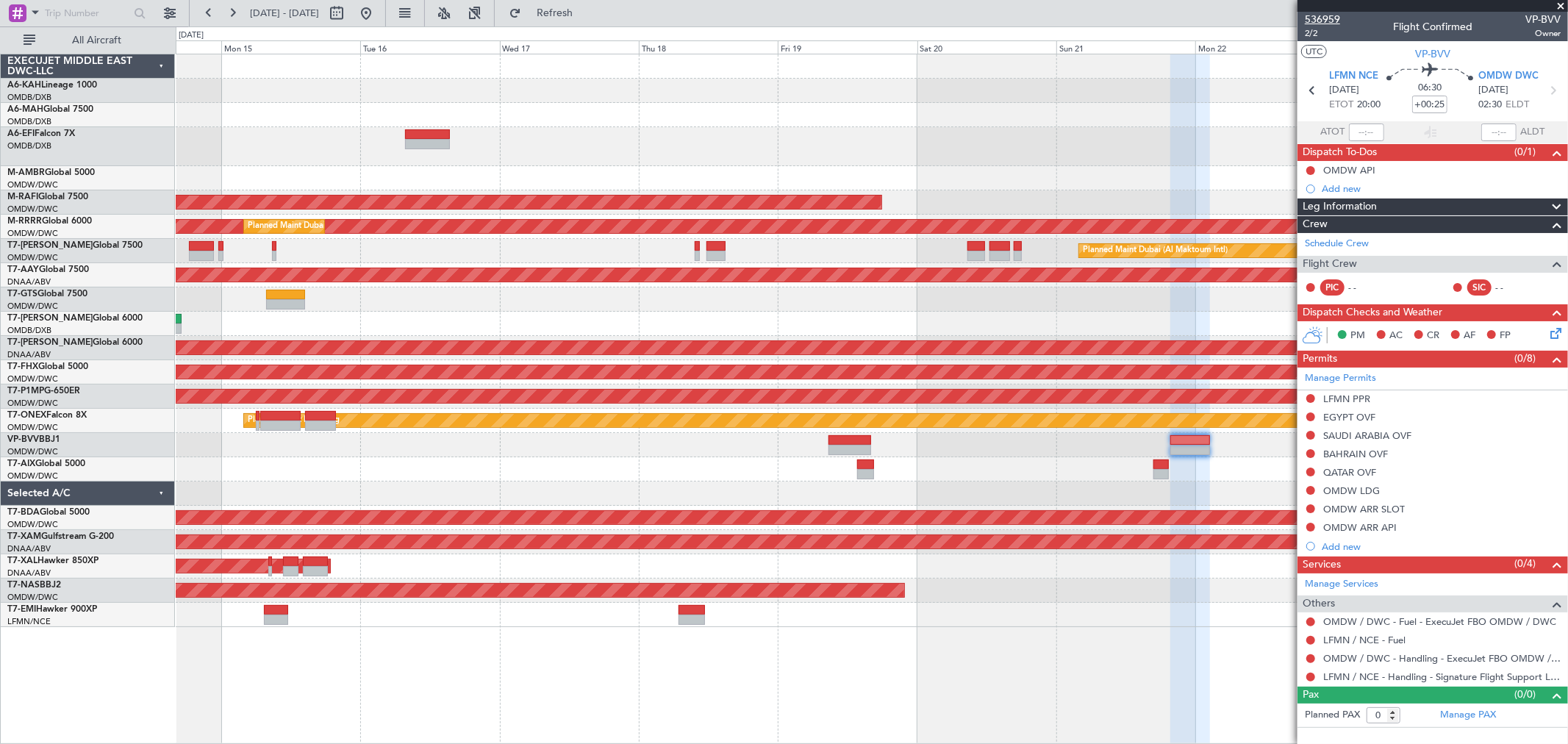
click at [1322, 17] on span "536959" at bounding box center [1322, 20] width 36 height 16
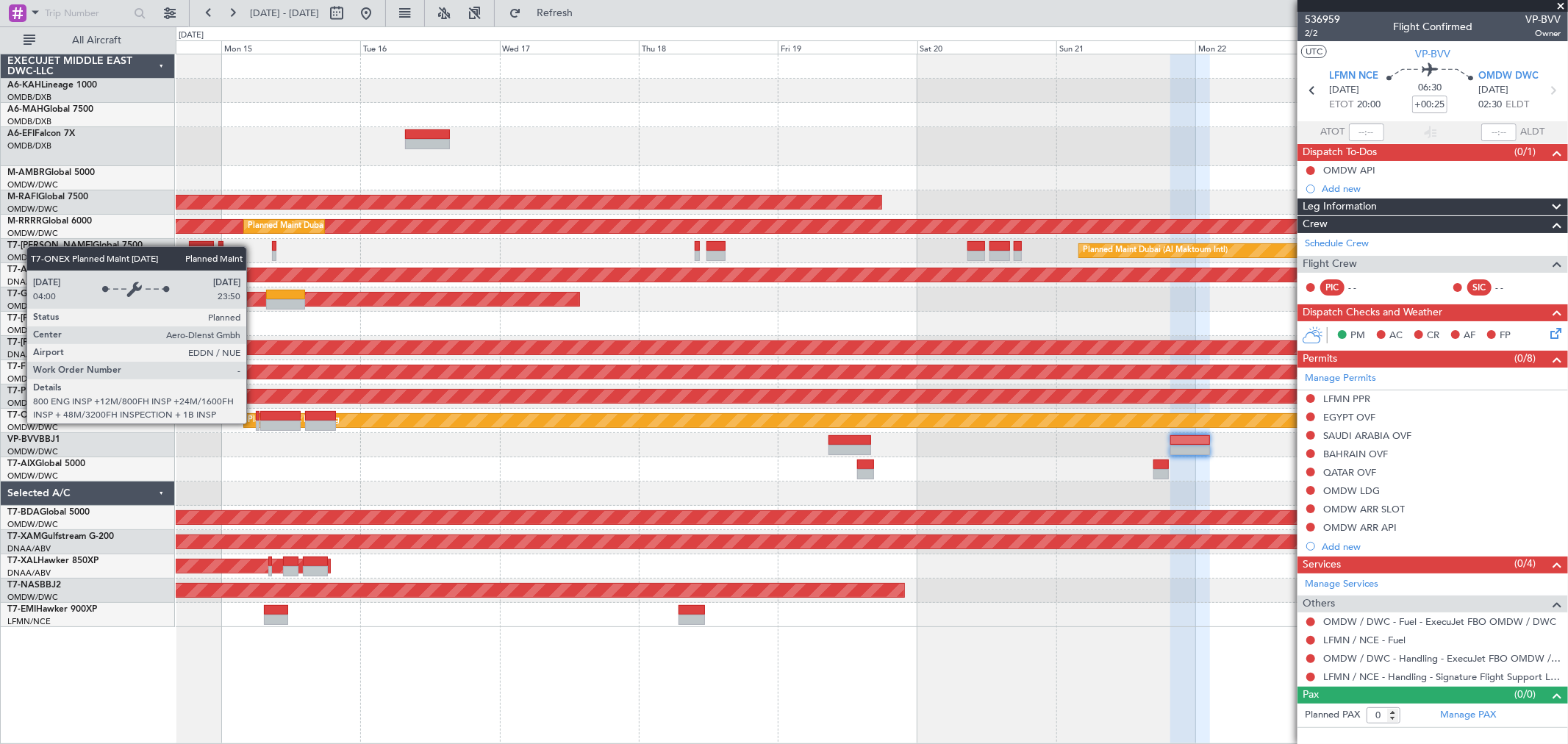
click at [254, 423] on div "Planned Maint Nurnberg" at bounding box center [294, 420] width 92 height 22
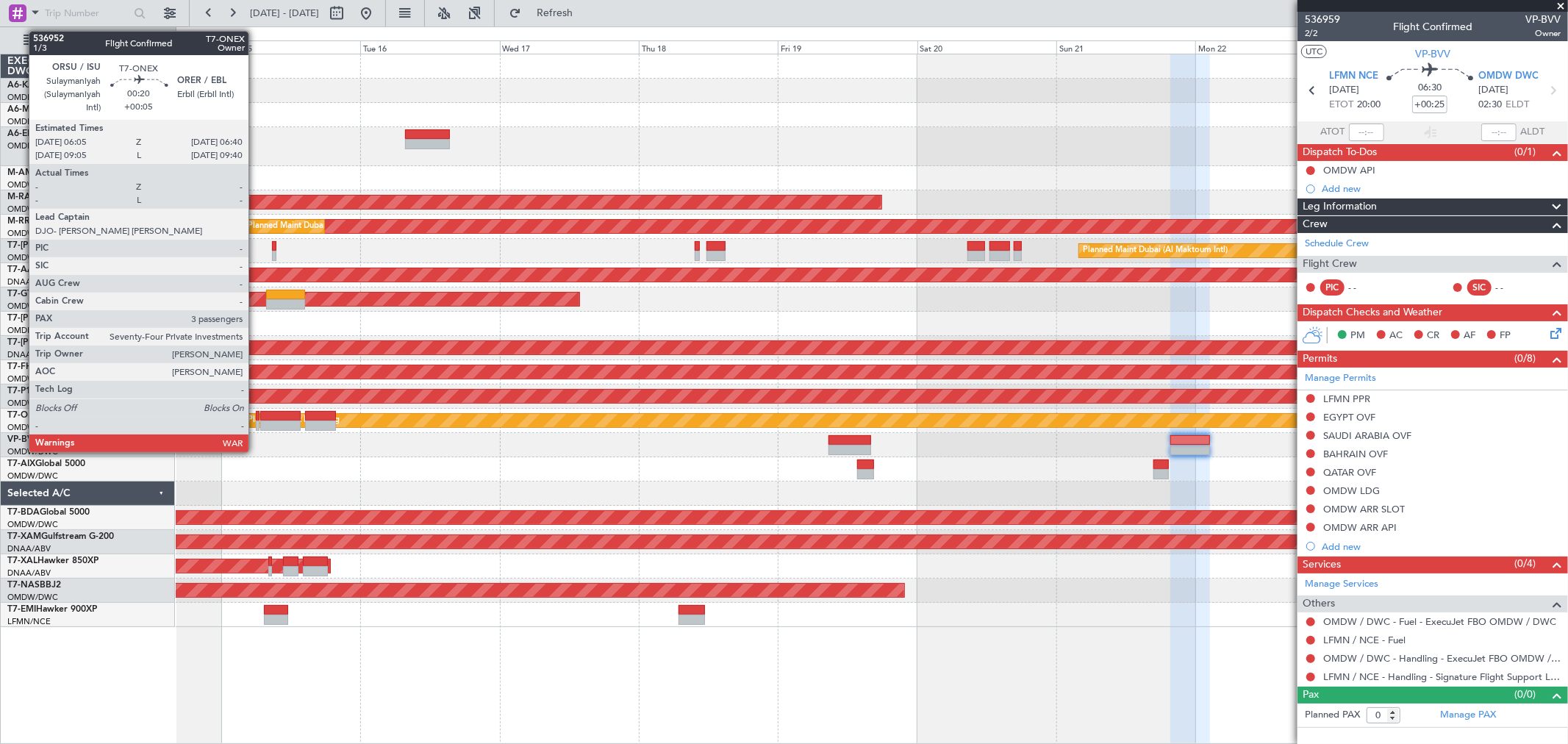
click at [256, 423] on div at bounding box center [257, 426] width 3 height 10
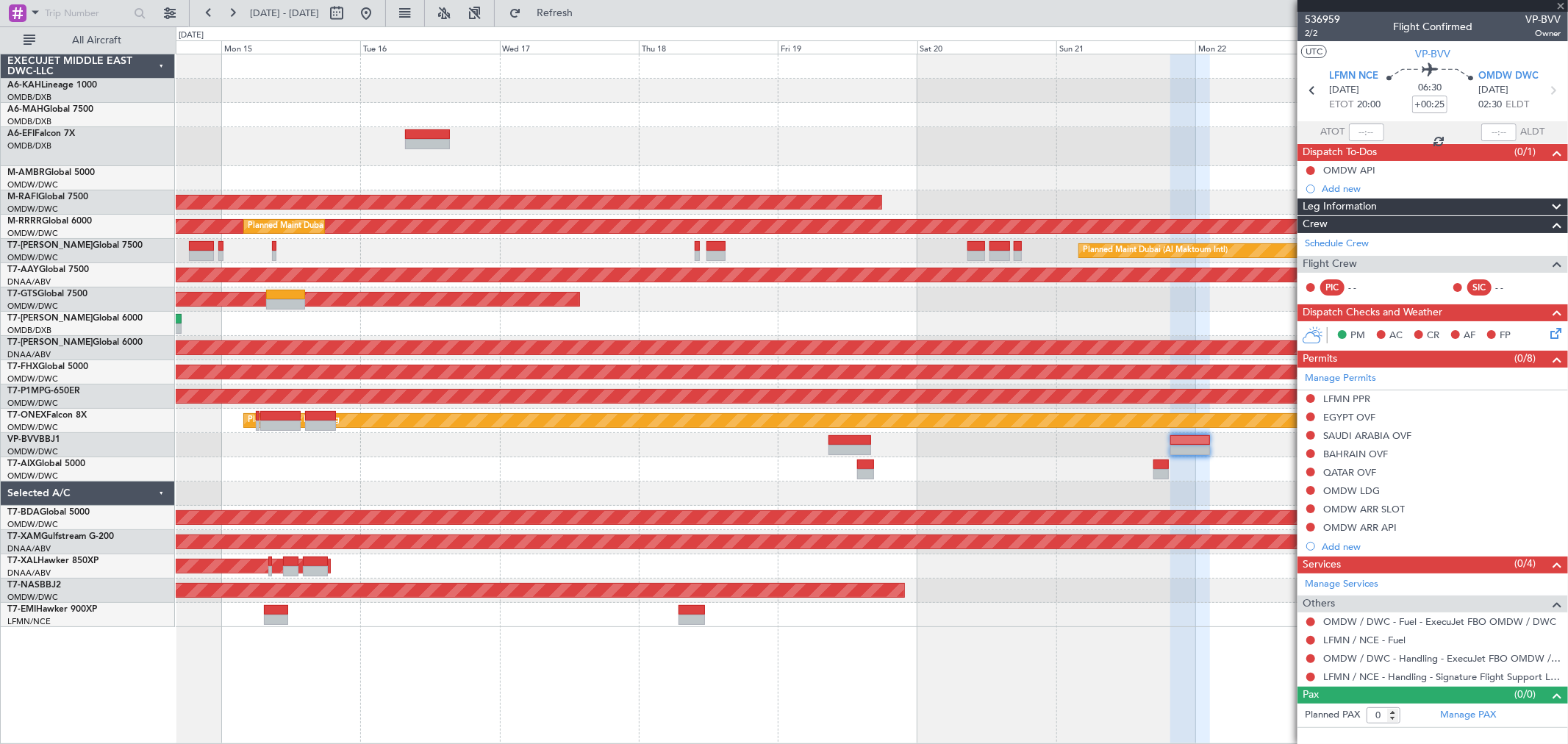
type input "+00:05"
type input "3"
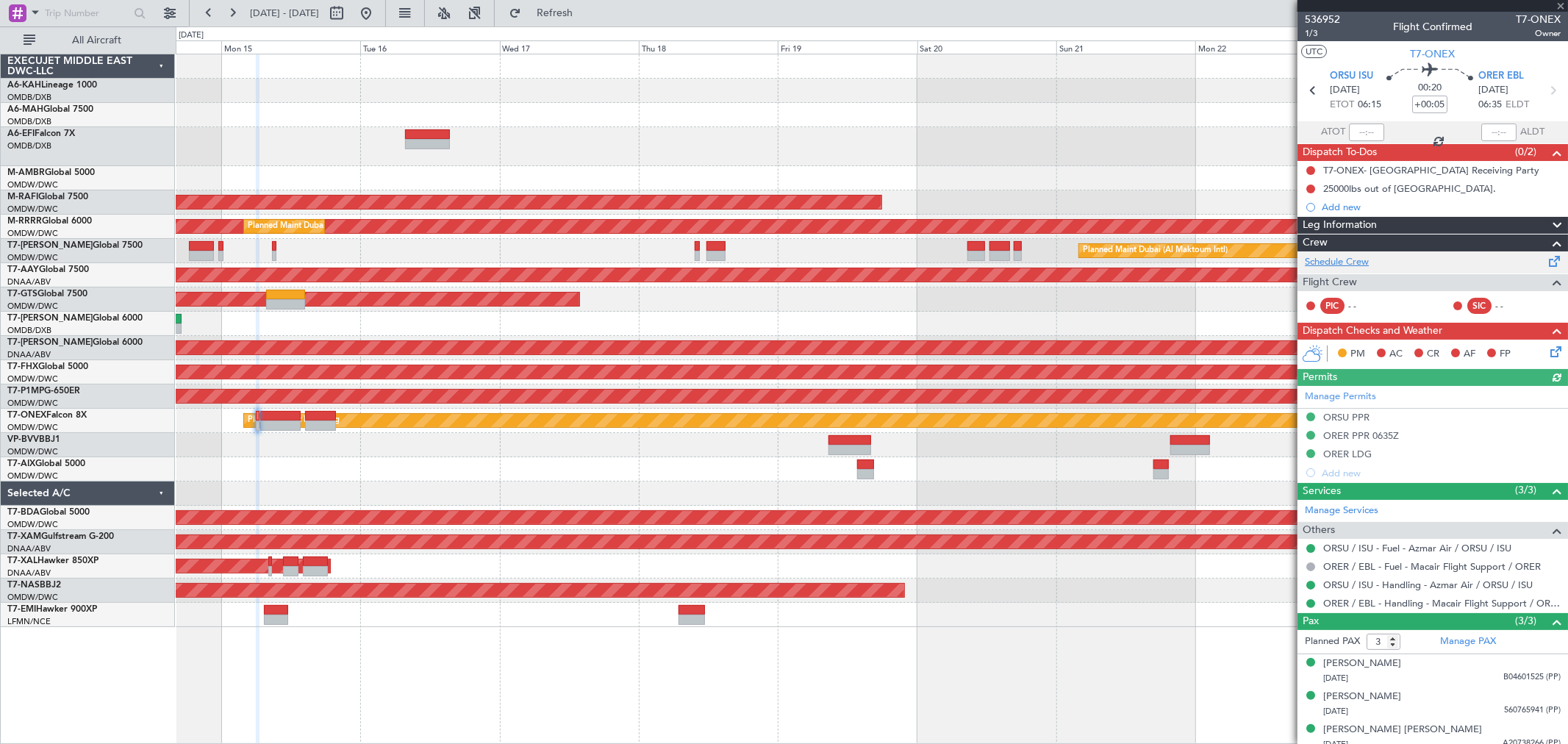
click at [1365, 258] on link "Schedule Crew" at bounding box center [1337, 262] width 64 height 15
click at [1357, 252] on div "Schedule Crew" at bounding box center [1433, 262] width 270 height 22
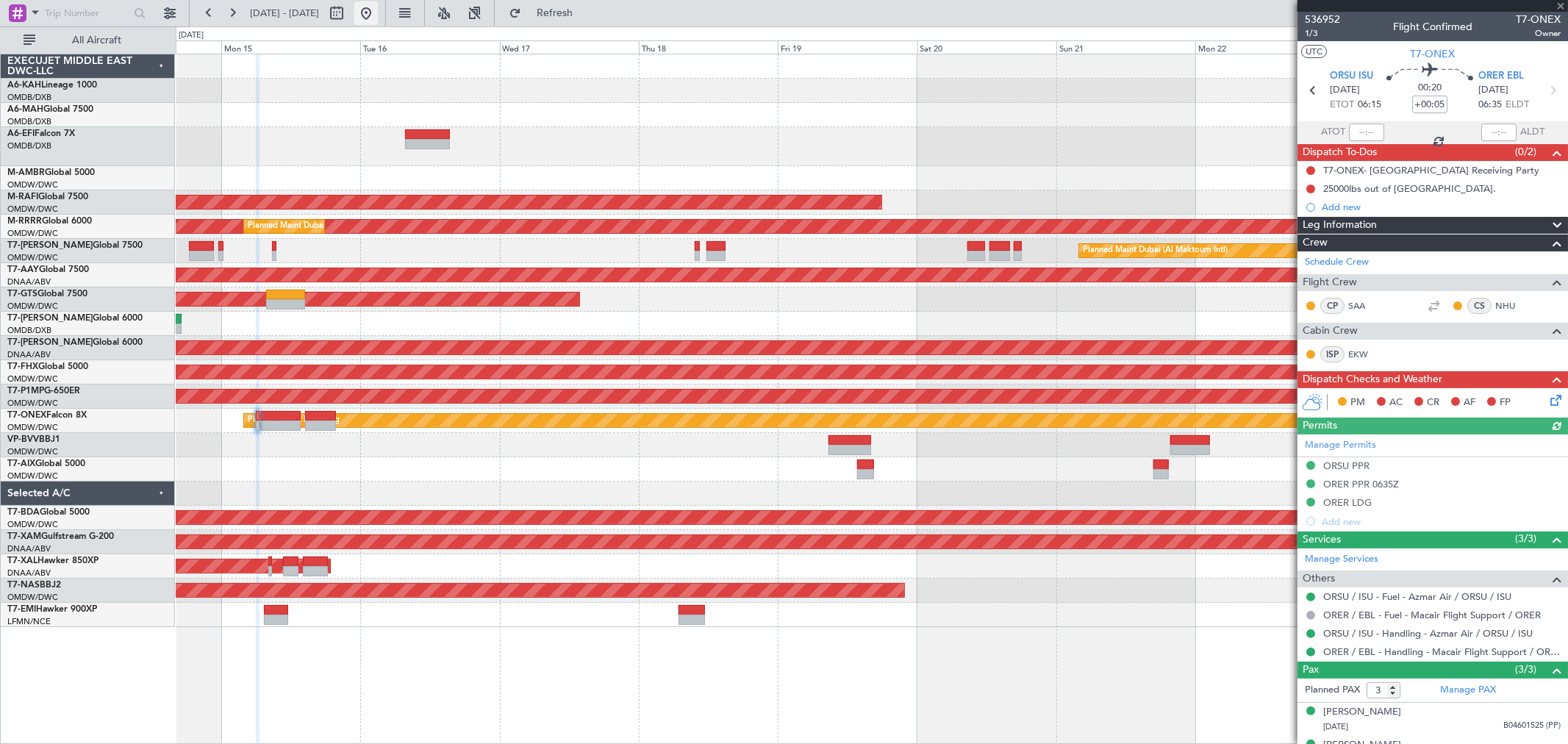
click at [378, 11] on button at bounding box center [366, 13] width 23 height 23
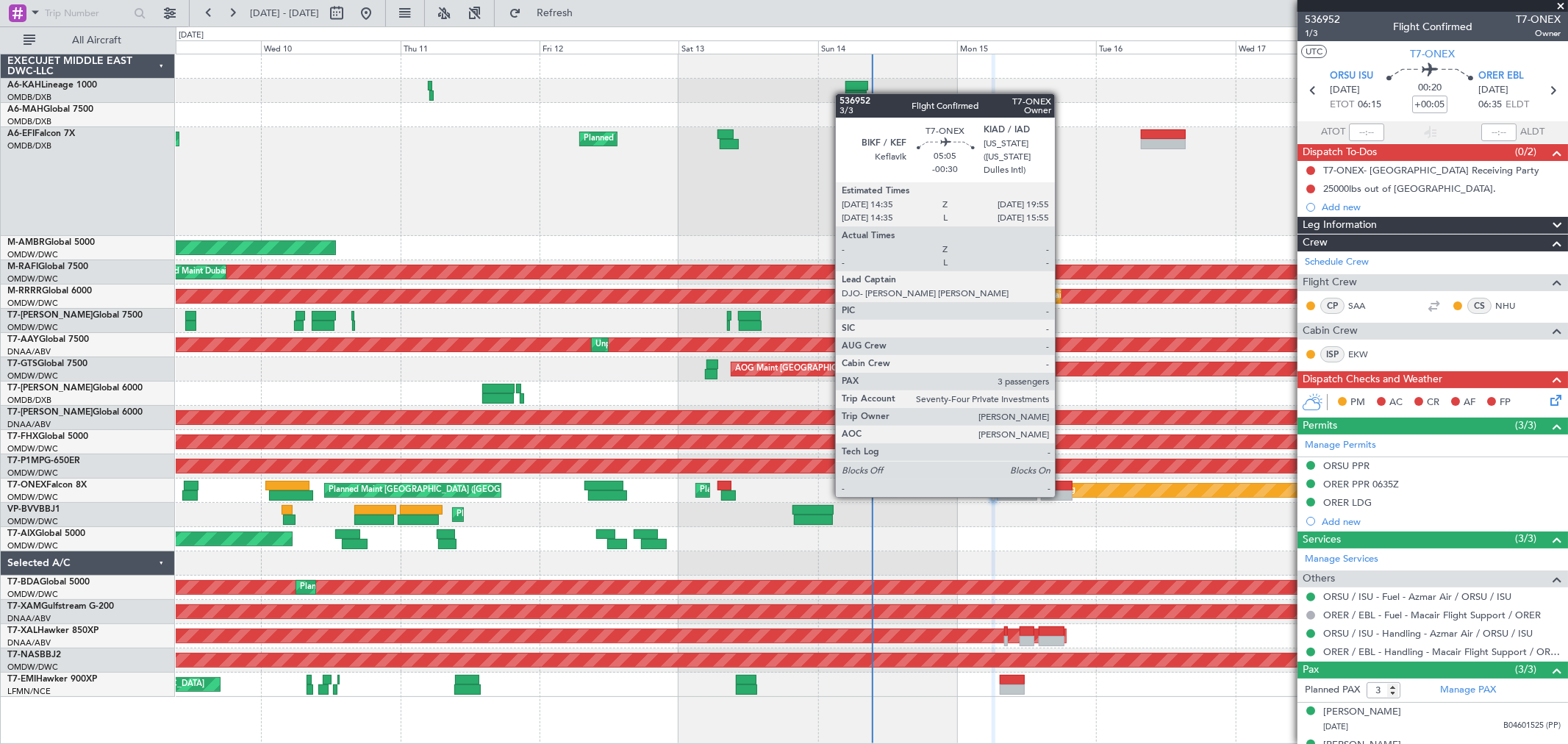
click at [1062, 482] on div at bounding box center [1057, 486] width 31 height 10
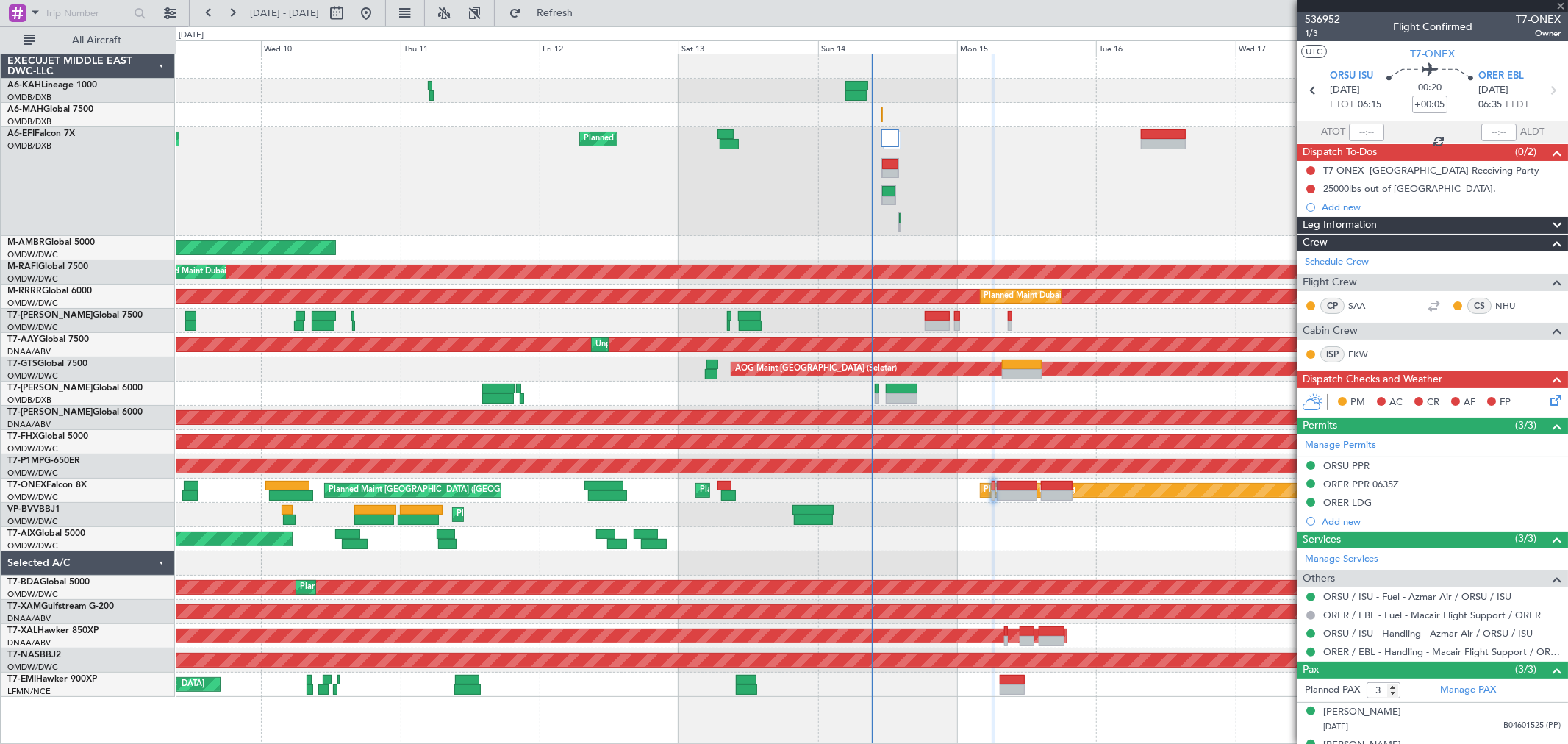
type input "-00:30"
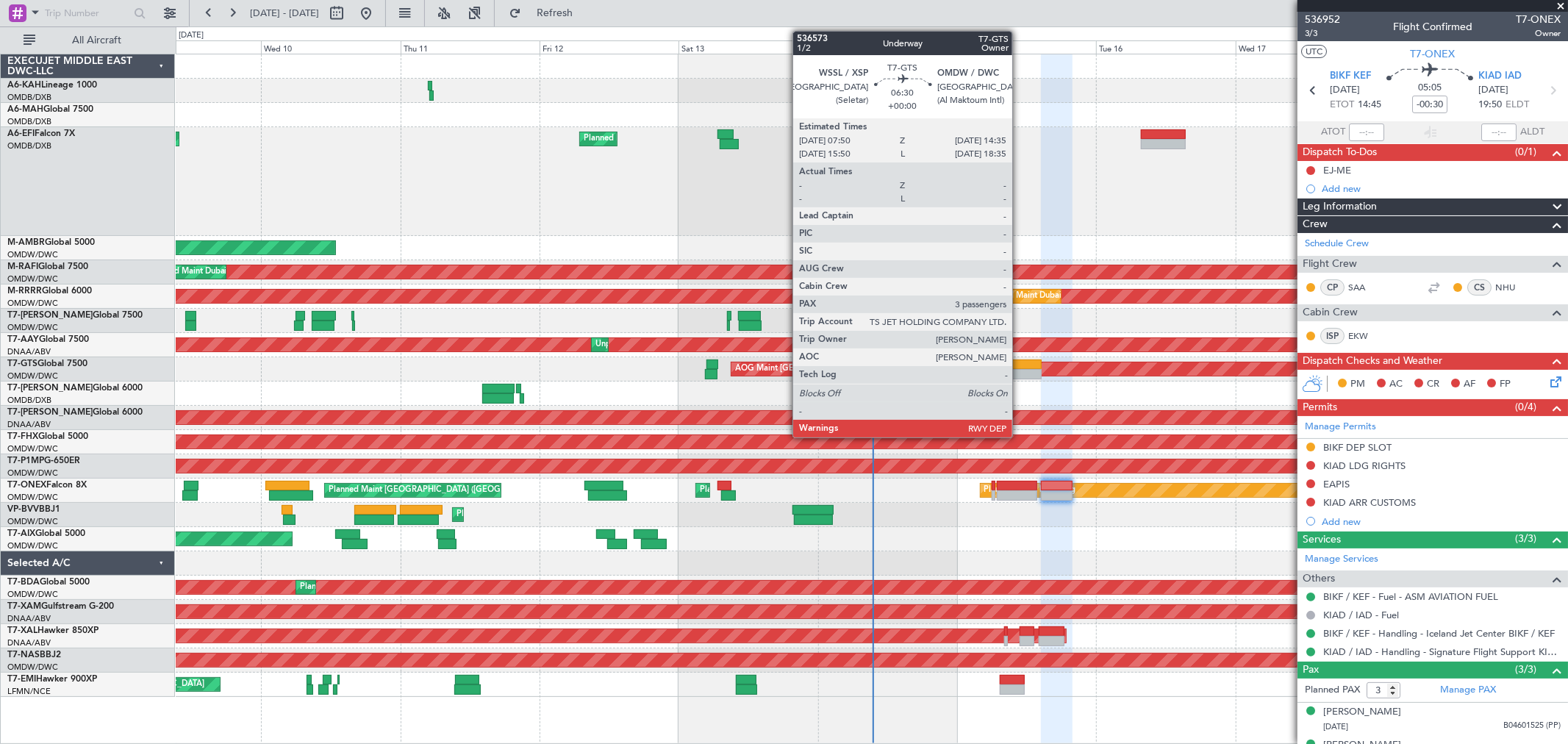
click at [1019, 373] on div at bounding box center [1022, 375] width 40 height 10
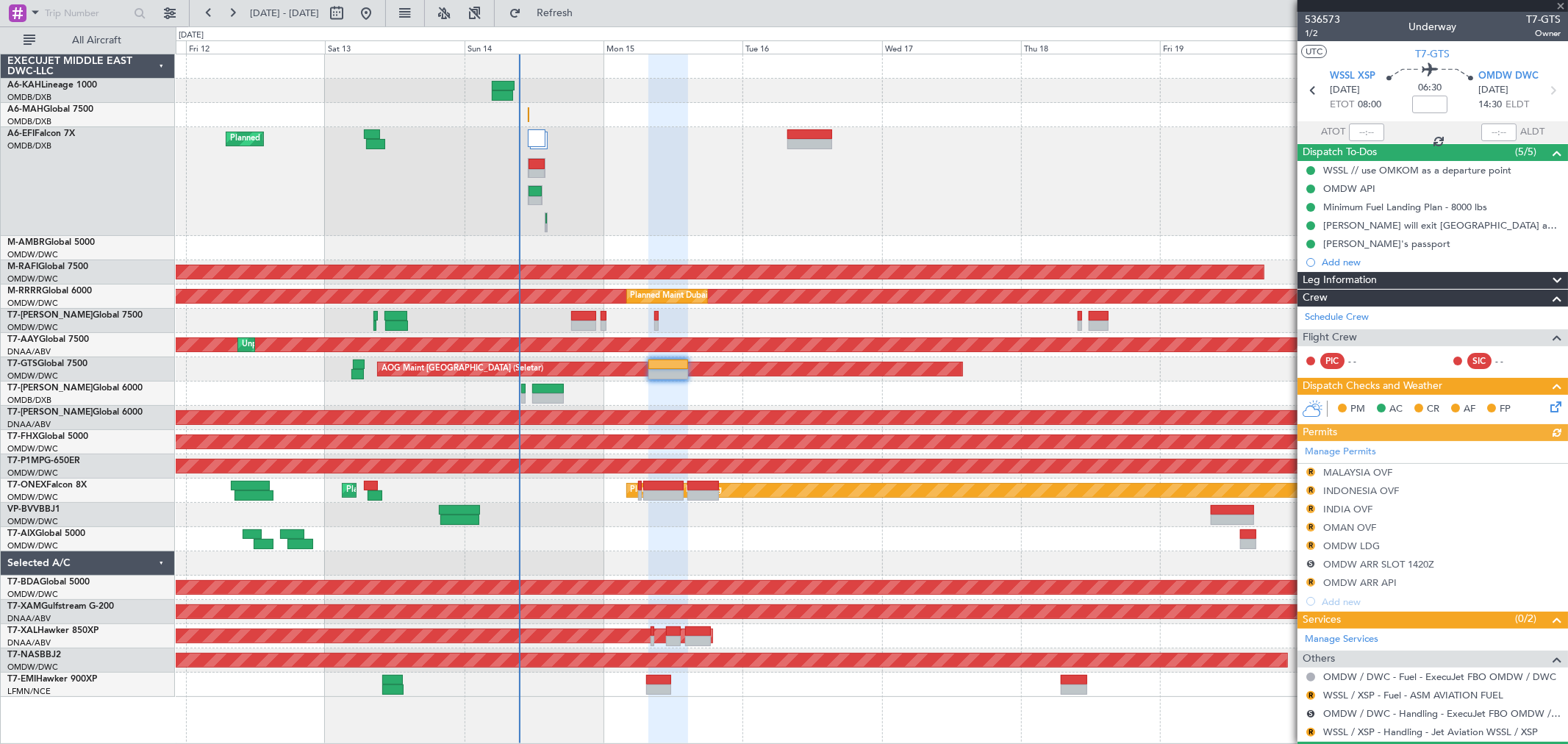
type input "[PERSON_NAME] (ANI)"
type input "7241"
click at [1321, 36] on span "1/2" at bounding box center [1322, 33] width 36 height 12
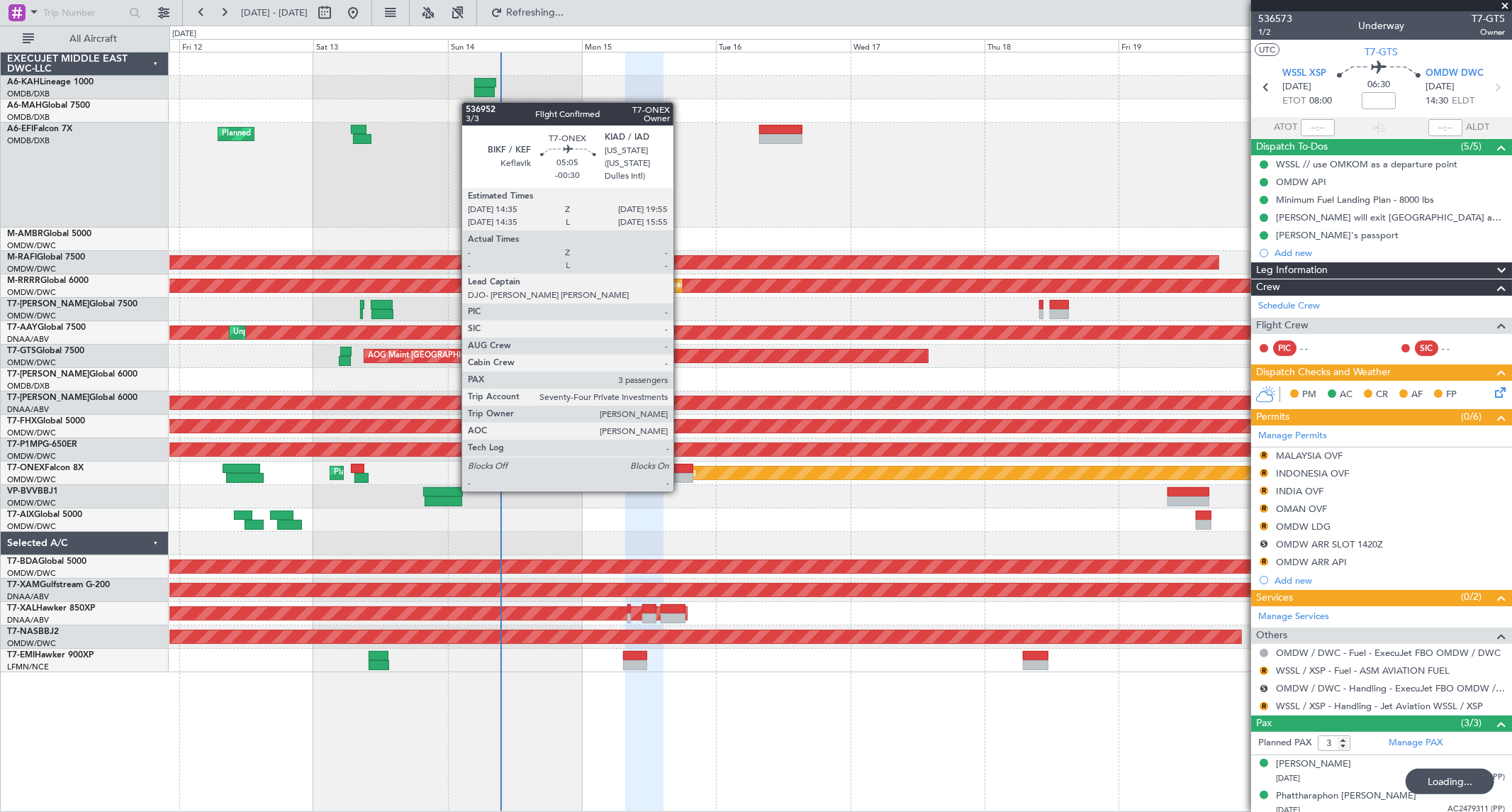
click at [680, 477] on div at bounding box center [678, 478] width 30 height 10
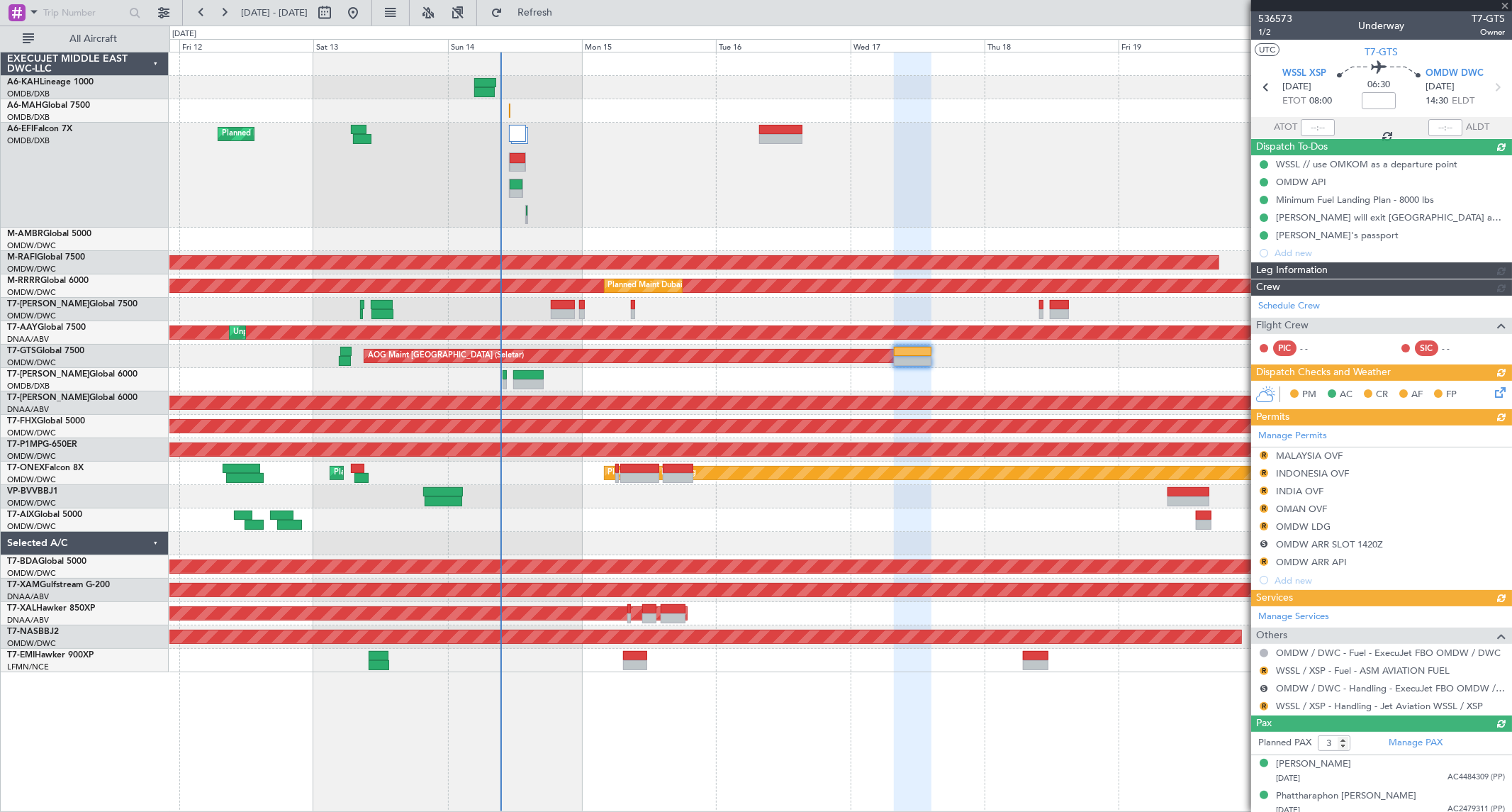
type input "[PERSON_NAME] (ANI)"
type input "7241"
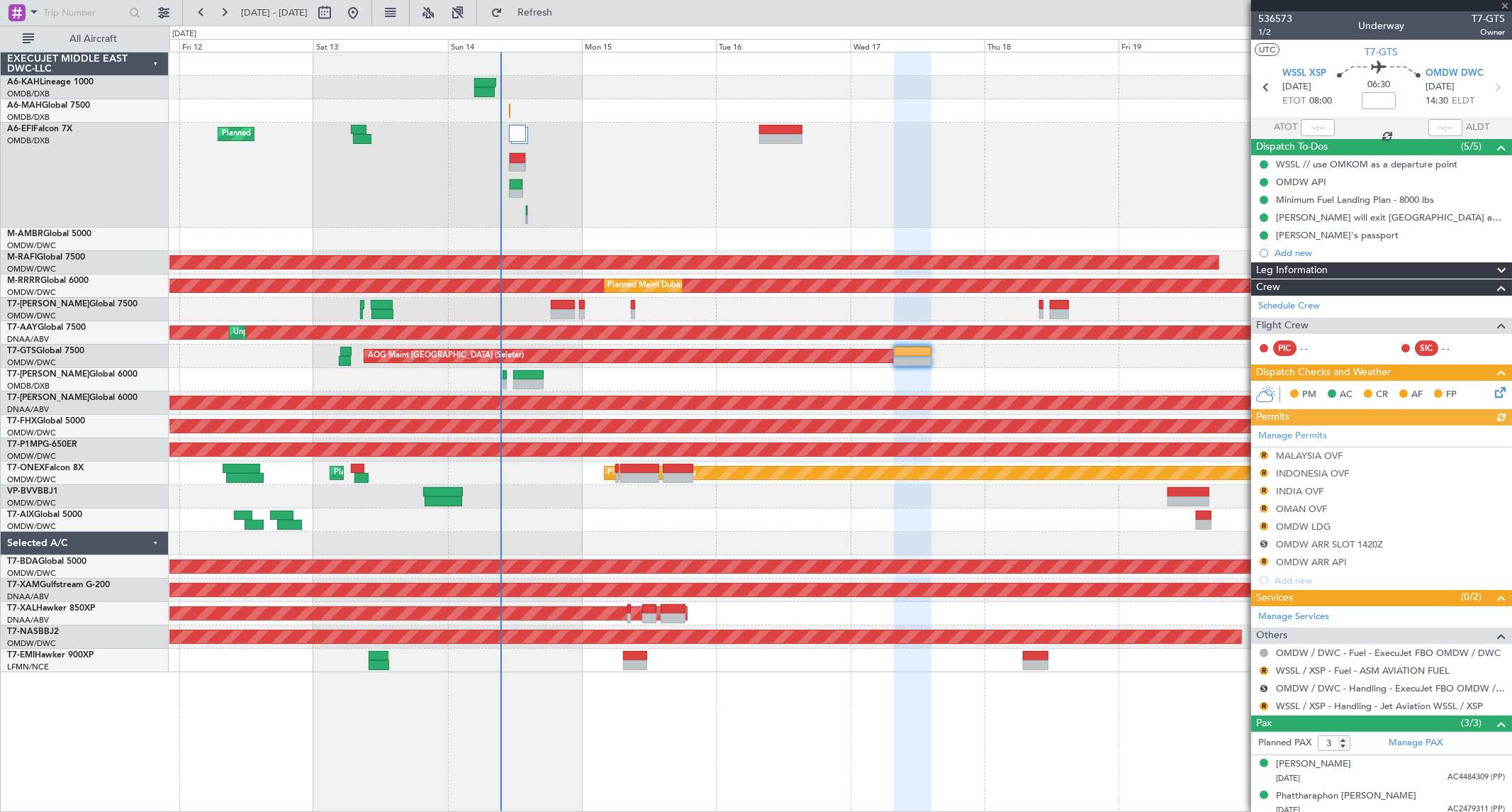
type input "-00:30"
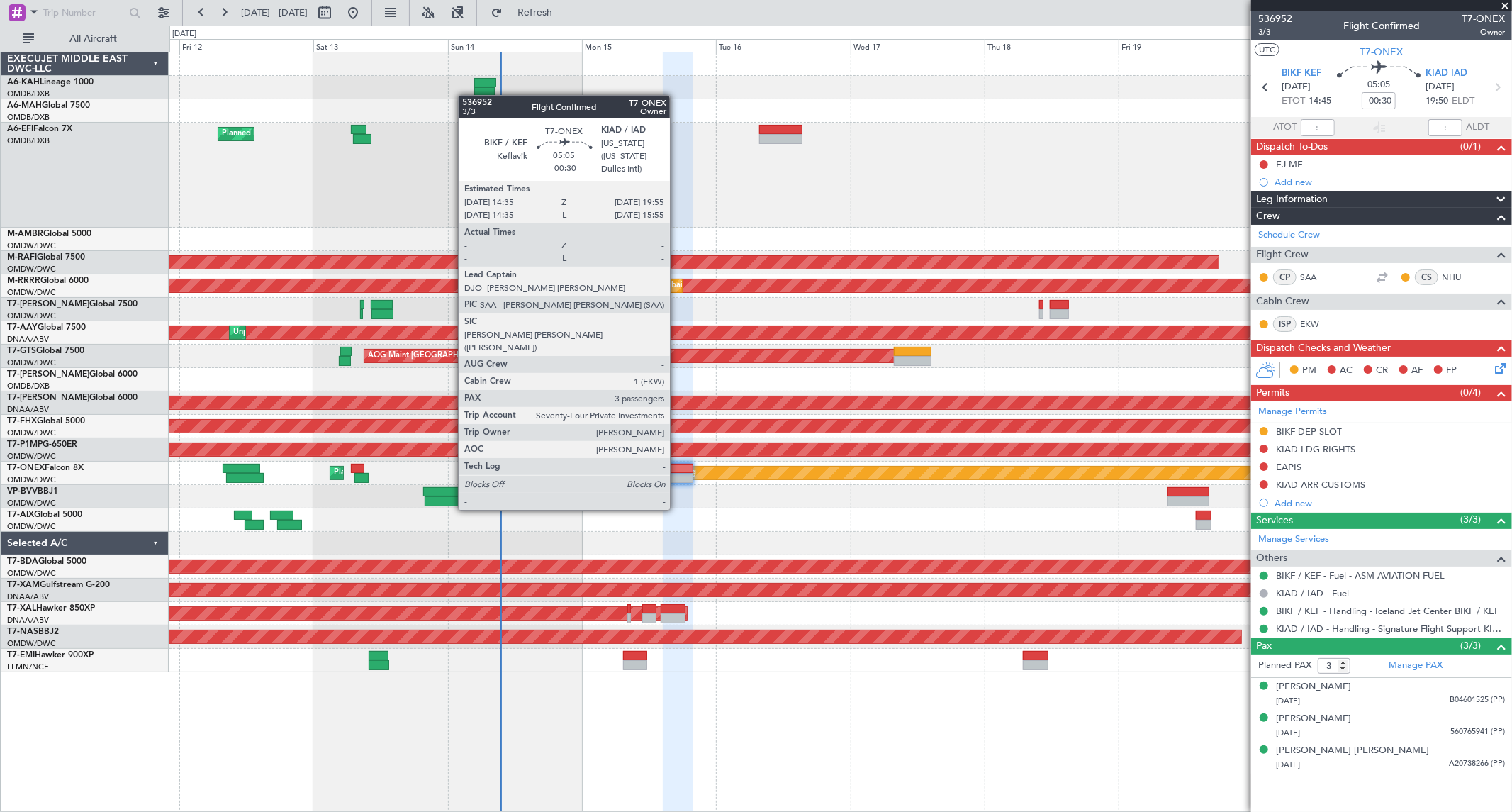
click at [677, 469] on div at bounding box center [678, 469] width 30 height 10
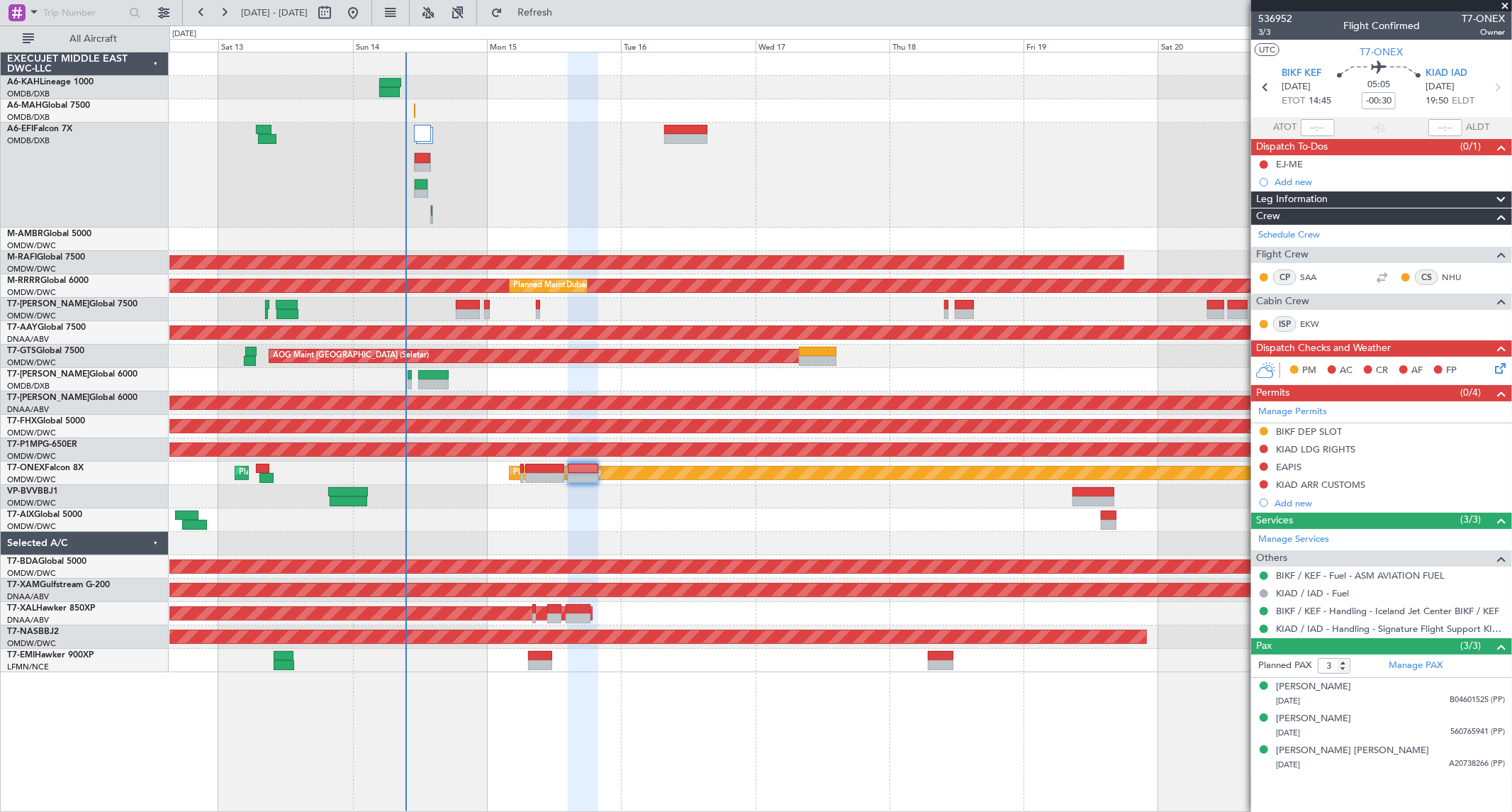
click at [746, 165] on div "Planned Maint Dubai (Al Maktoum Intl)" at bounding box center [840, 175] width 1341 height 105
drag, startPoint x: 1504, startPoint y: 5, endPoint x: 1465, endPoint y: 12, distance: 39.6
click at [1504, 5] on span at bounding box center [1504, 6] width 14 height 13
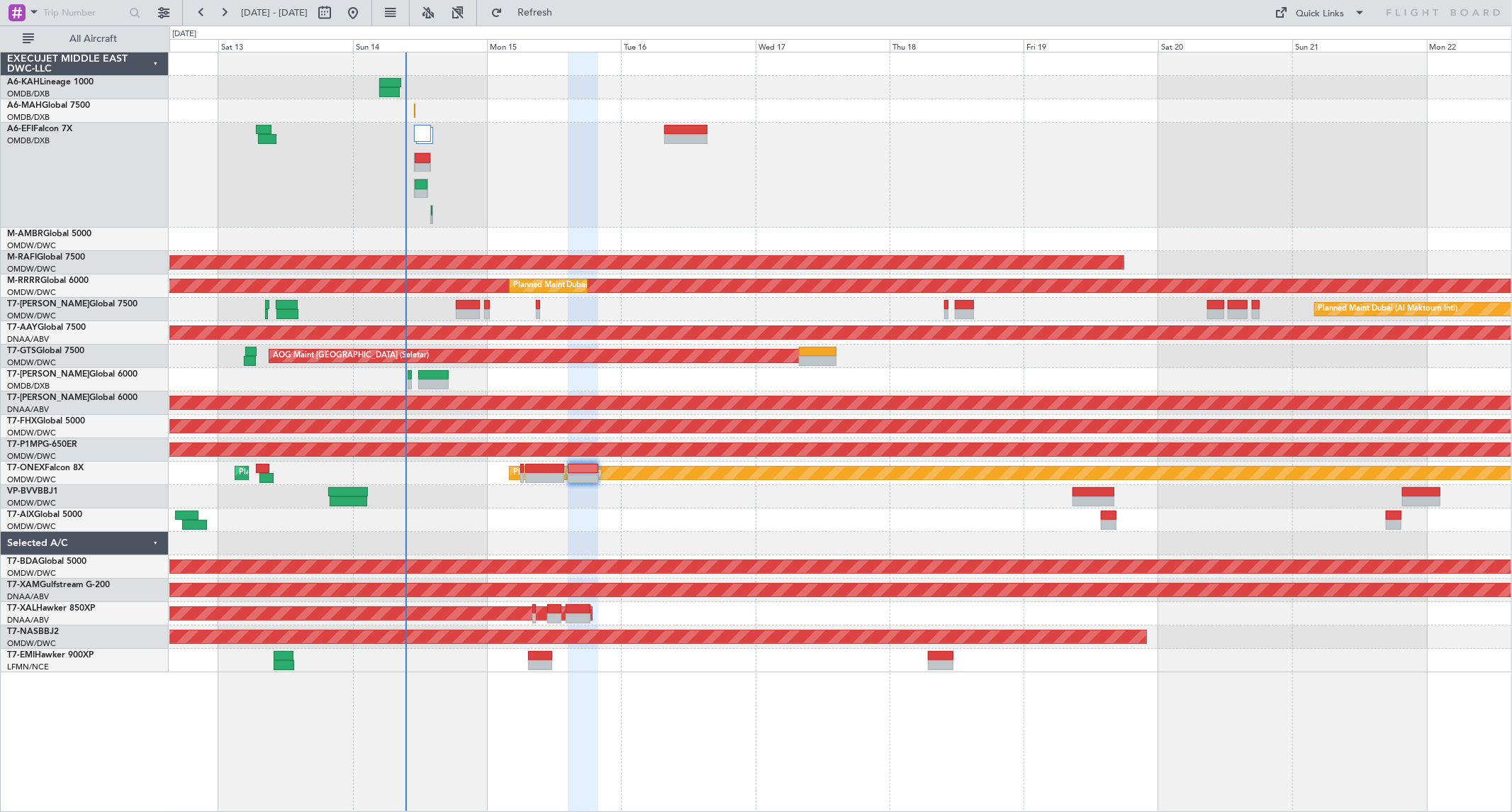
type input "0"
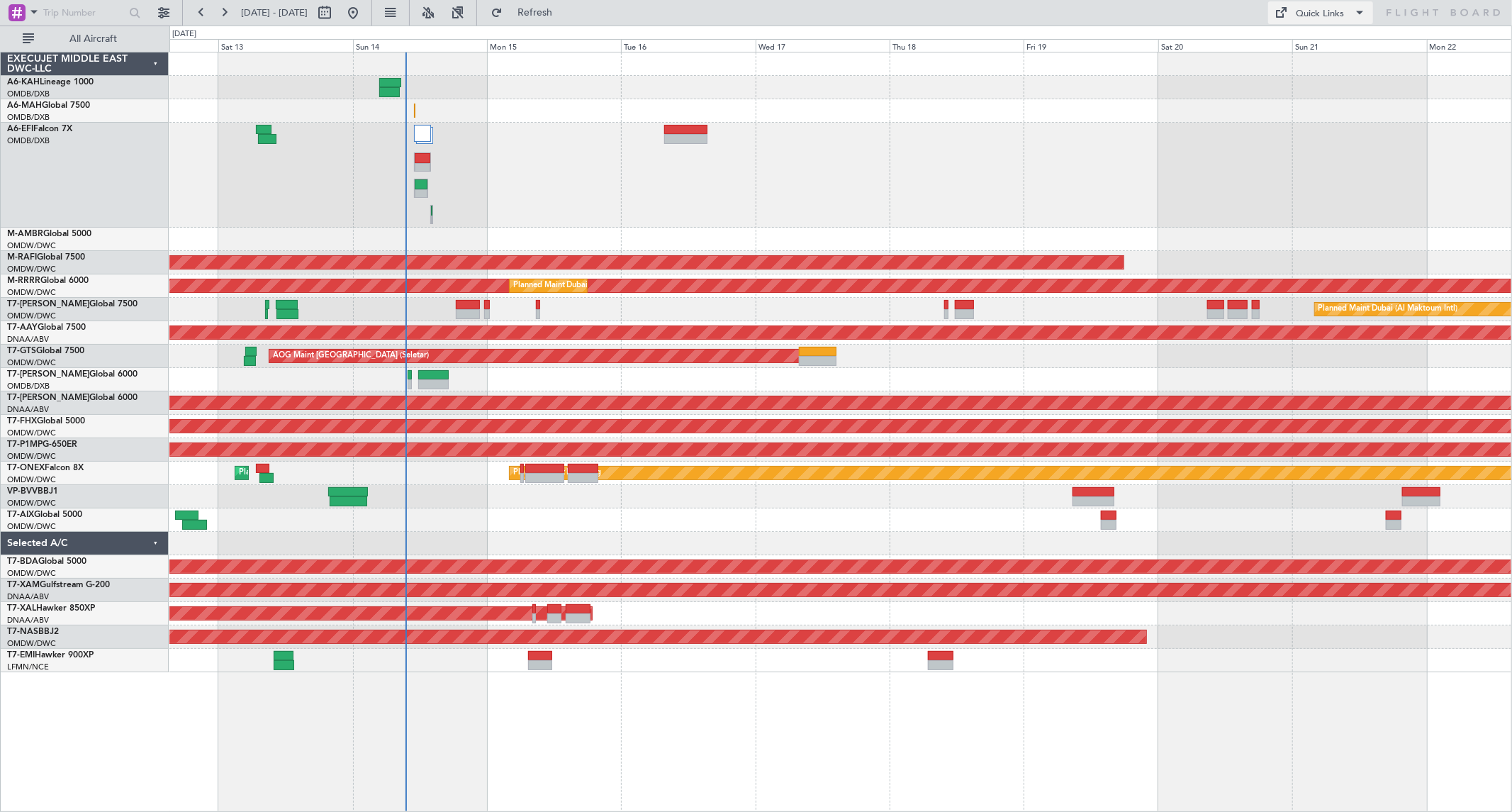
click at [1359, 12] on span at bounding box center [1360, 13] width 17 height 17
click at [1334, 45] on button "Trip Builder" at bounding box center [1321, 47] width 106 height 34
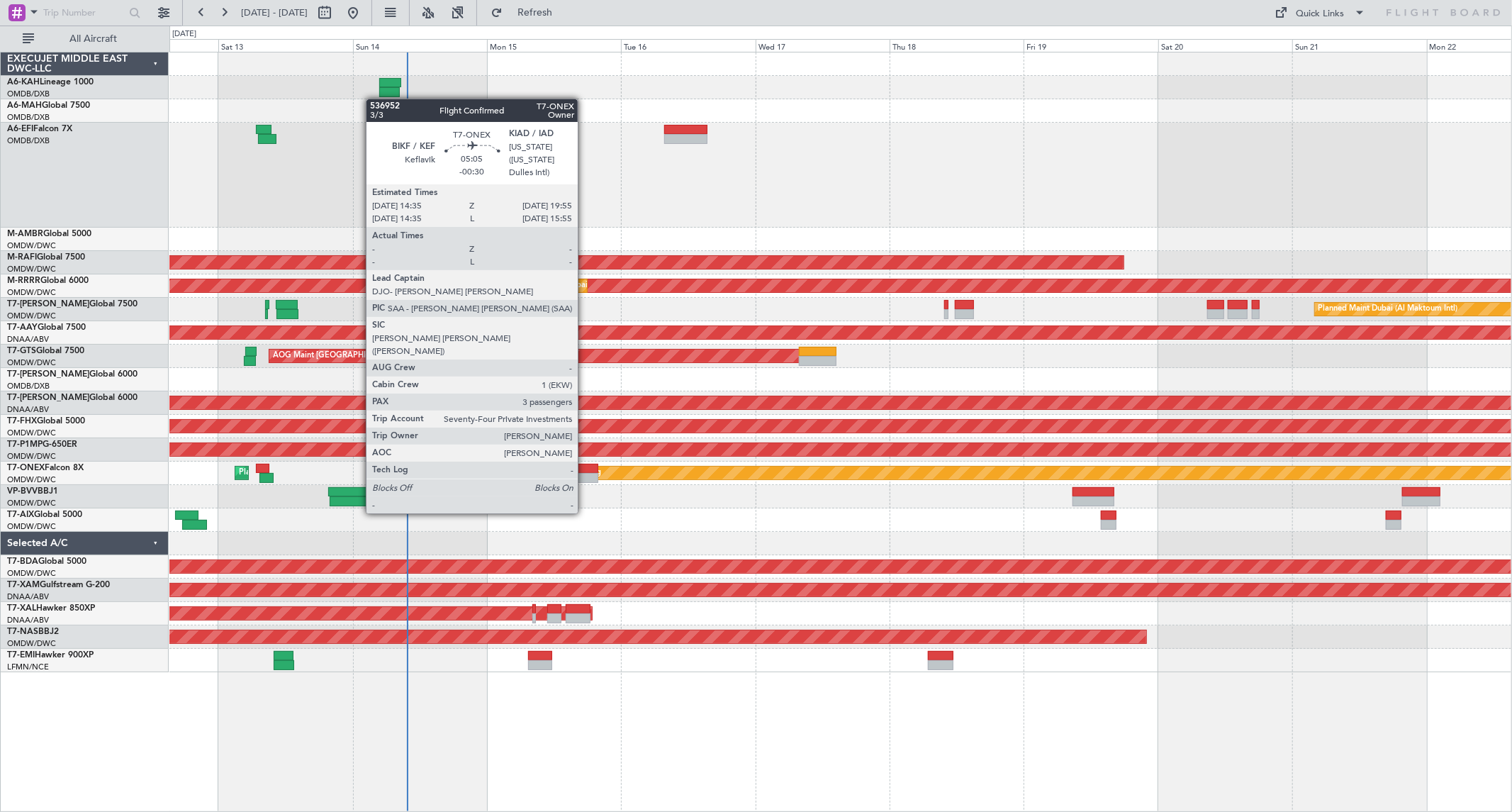
click at [585, 472] on div "Planned Maint Nurnberg Planned Maint [GEOGRAPHIC_DATA] (Al Maktoum Intl) Planne…" at bounding box center [840, 473] width 1341 height 23
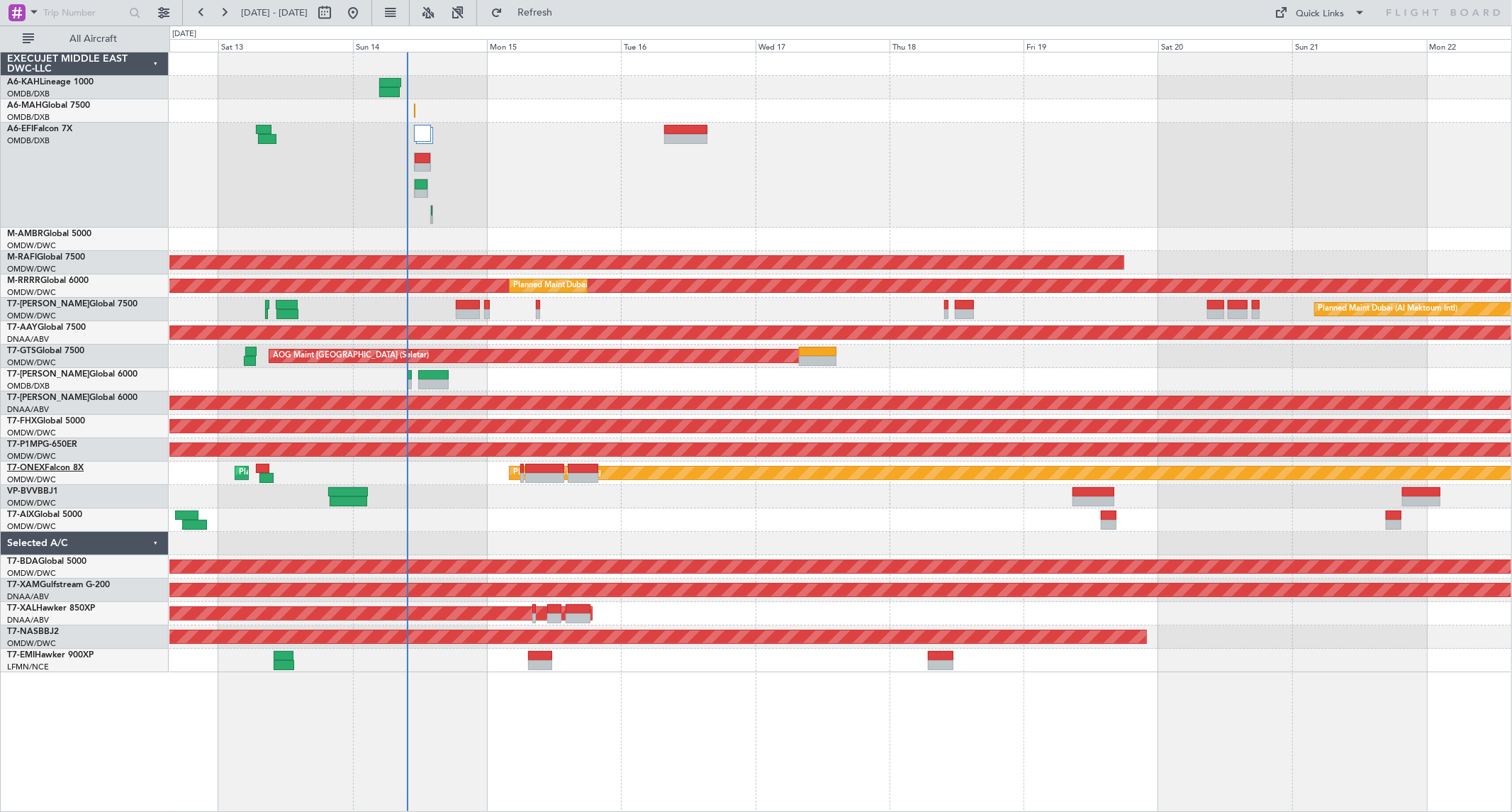
click at [60, 465] on link "T7-ONEX Falcon 8X" at bounding box center [45, 468] width 77 height 8
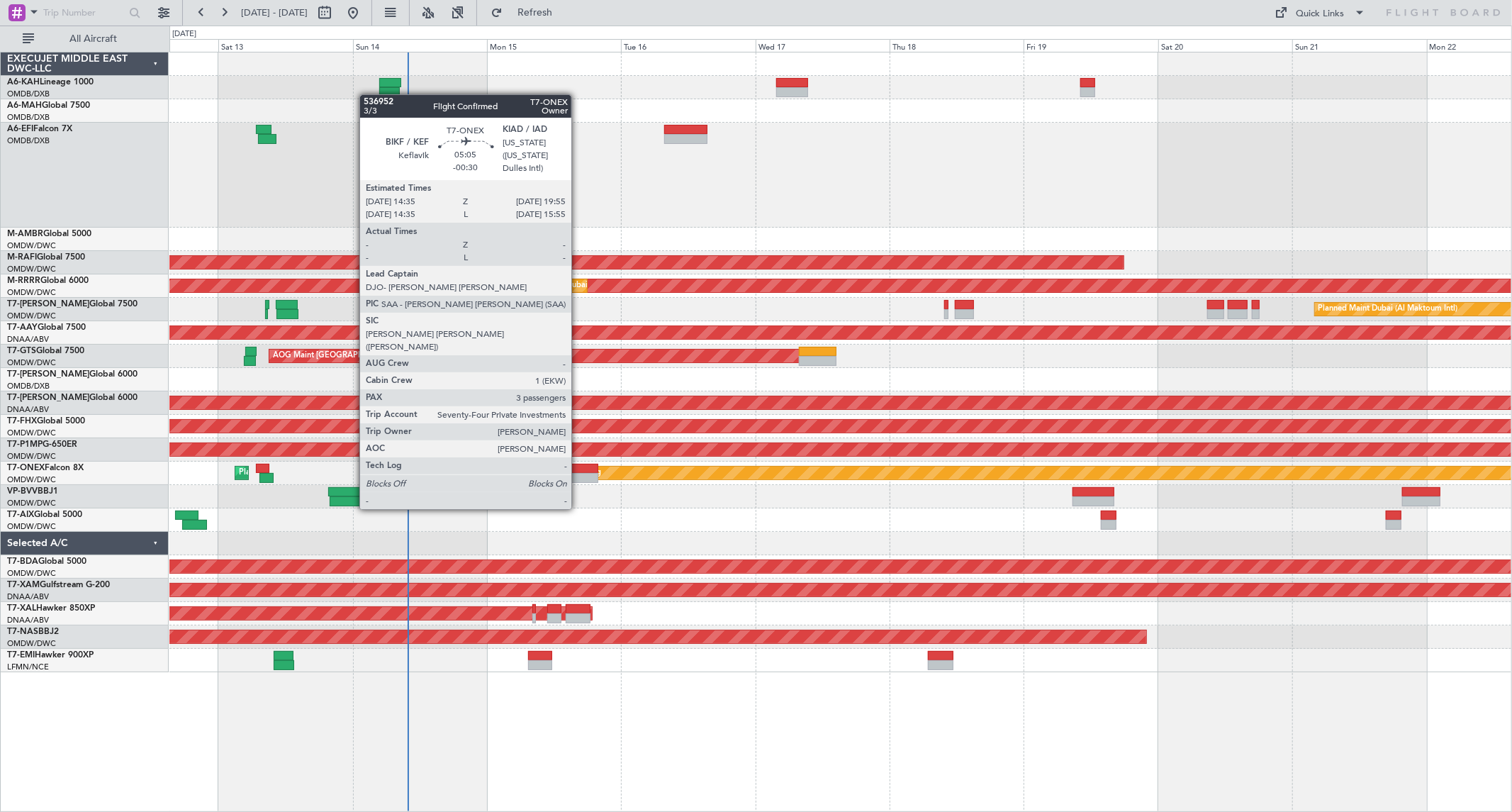
click at [578, 469] on div at bounding box center [583, 469] width 30 height 10
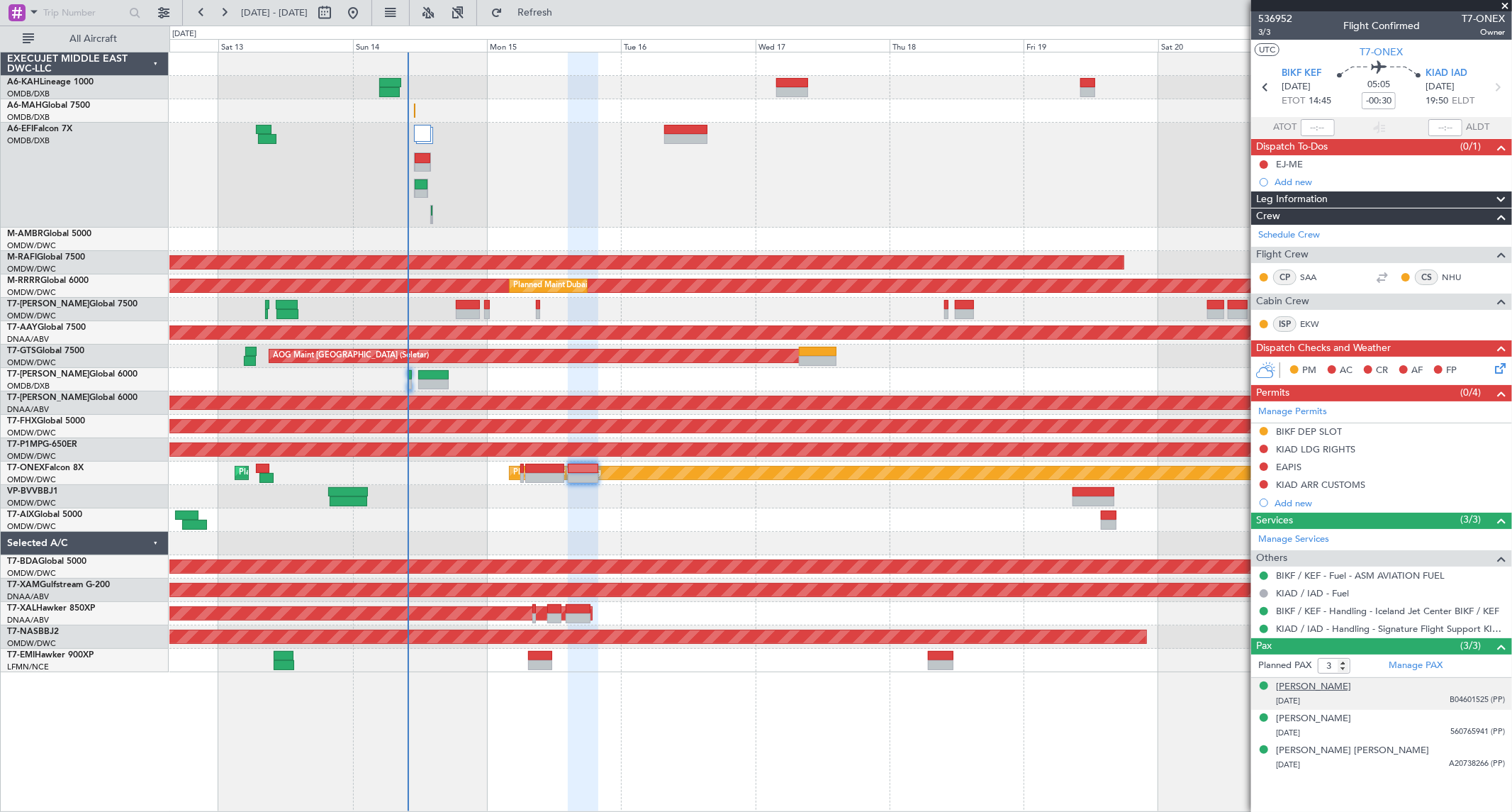
click at [1301, 688] on div "[PERSON_NAME]" at bounding box center [1313, 687] width 75 height 14
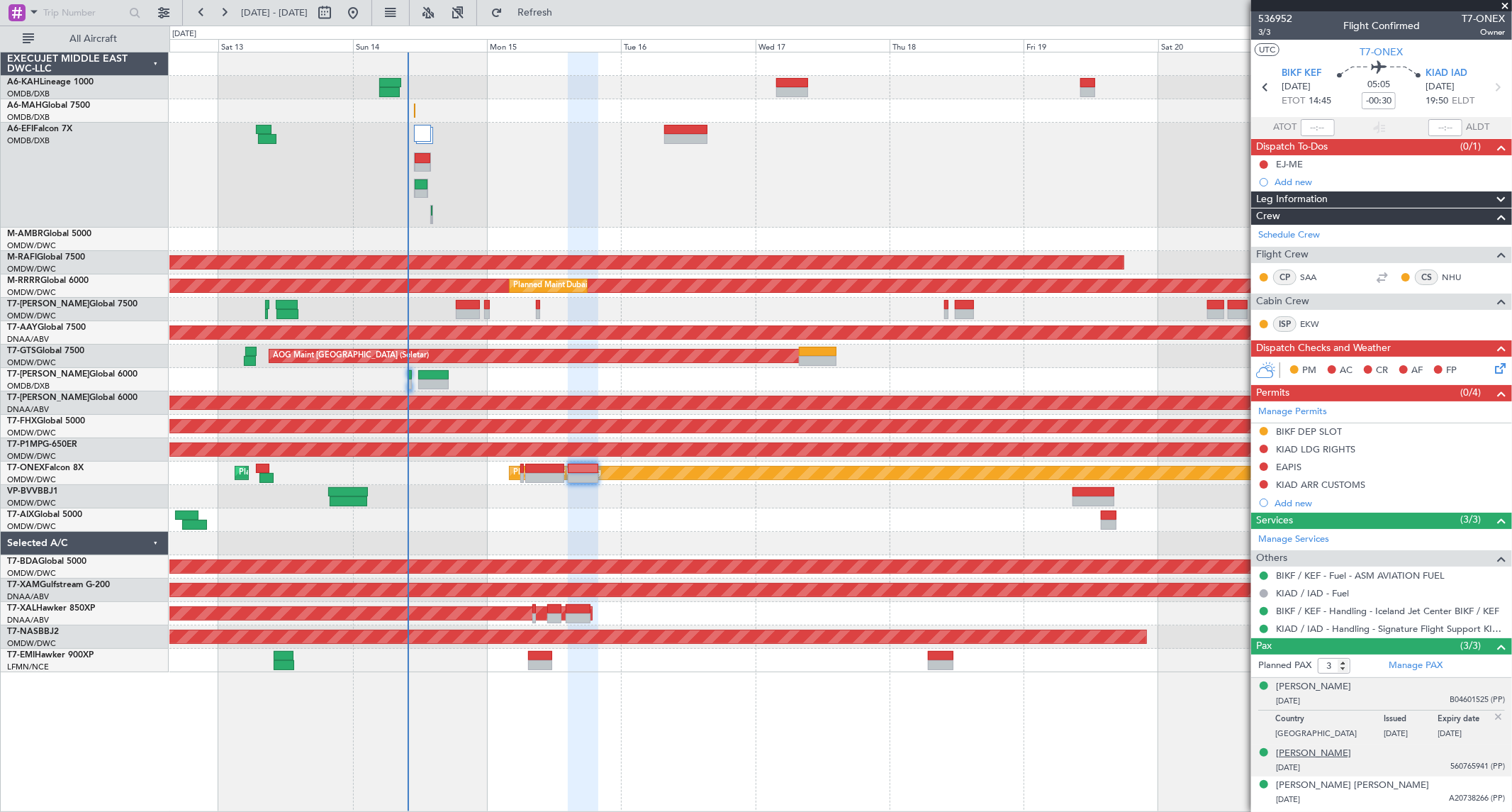
click at [1318, 717] on div "[PERSON_NAME]" at bounding box center [1313, 753] width 75 height 14
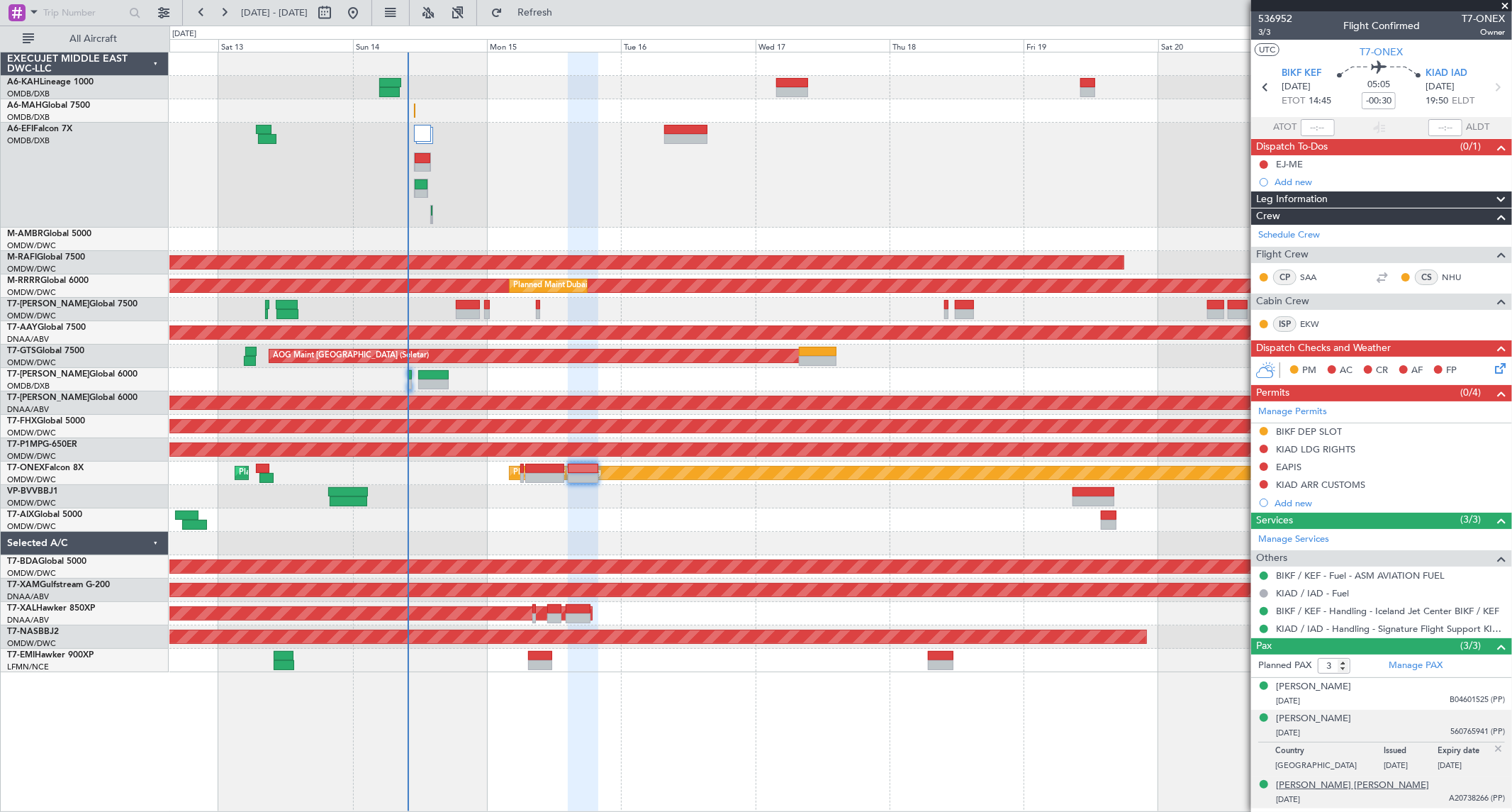
click at [1322, 717] on div "[PERSON_NAME] [PERSON_NAME]" at bounding box center [1352, 785] width 153 height 14
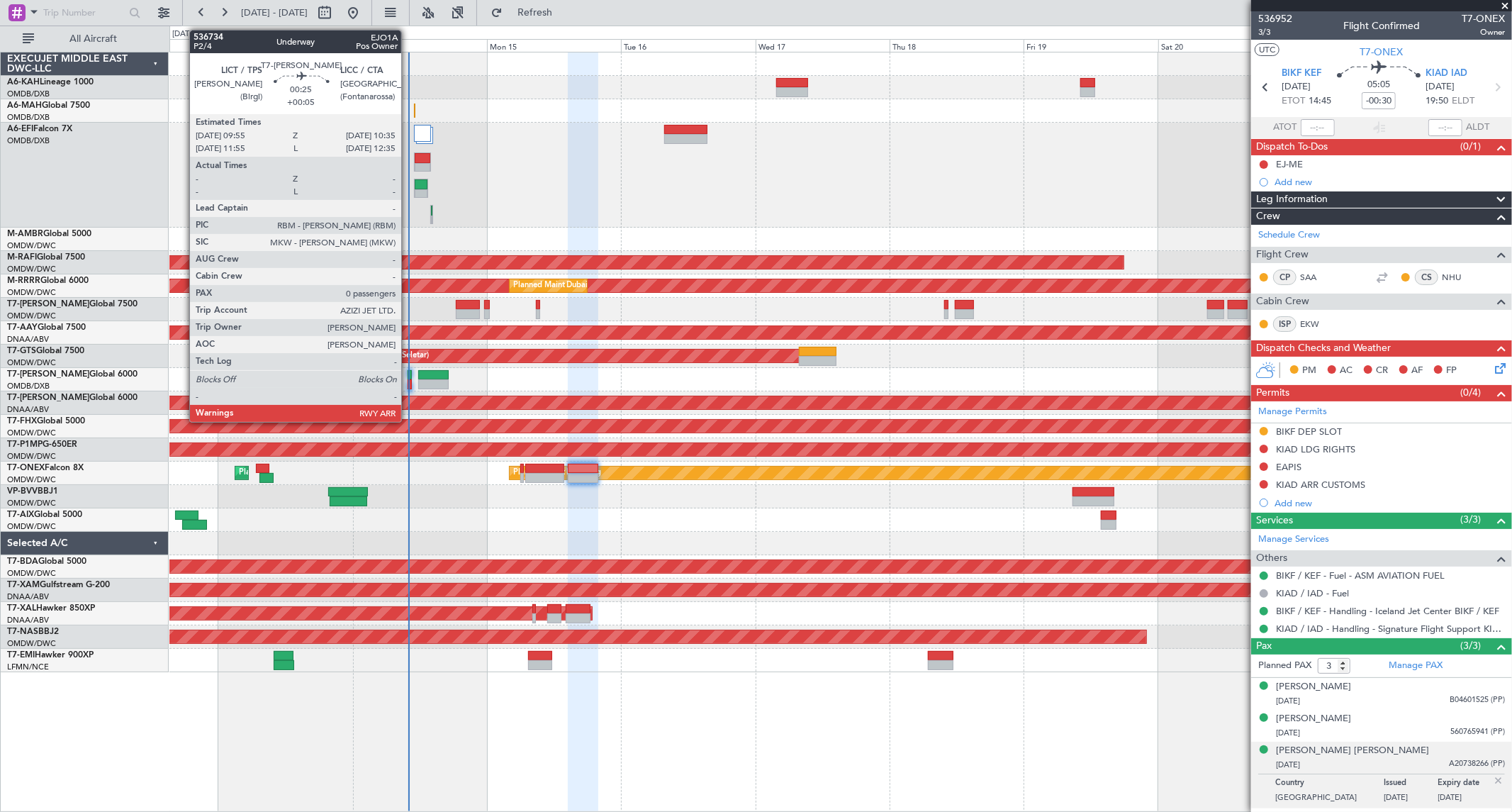
click at [408, 378] on div at bounding box center [410, 375] width 4 height 10
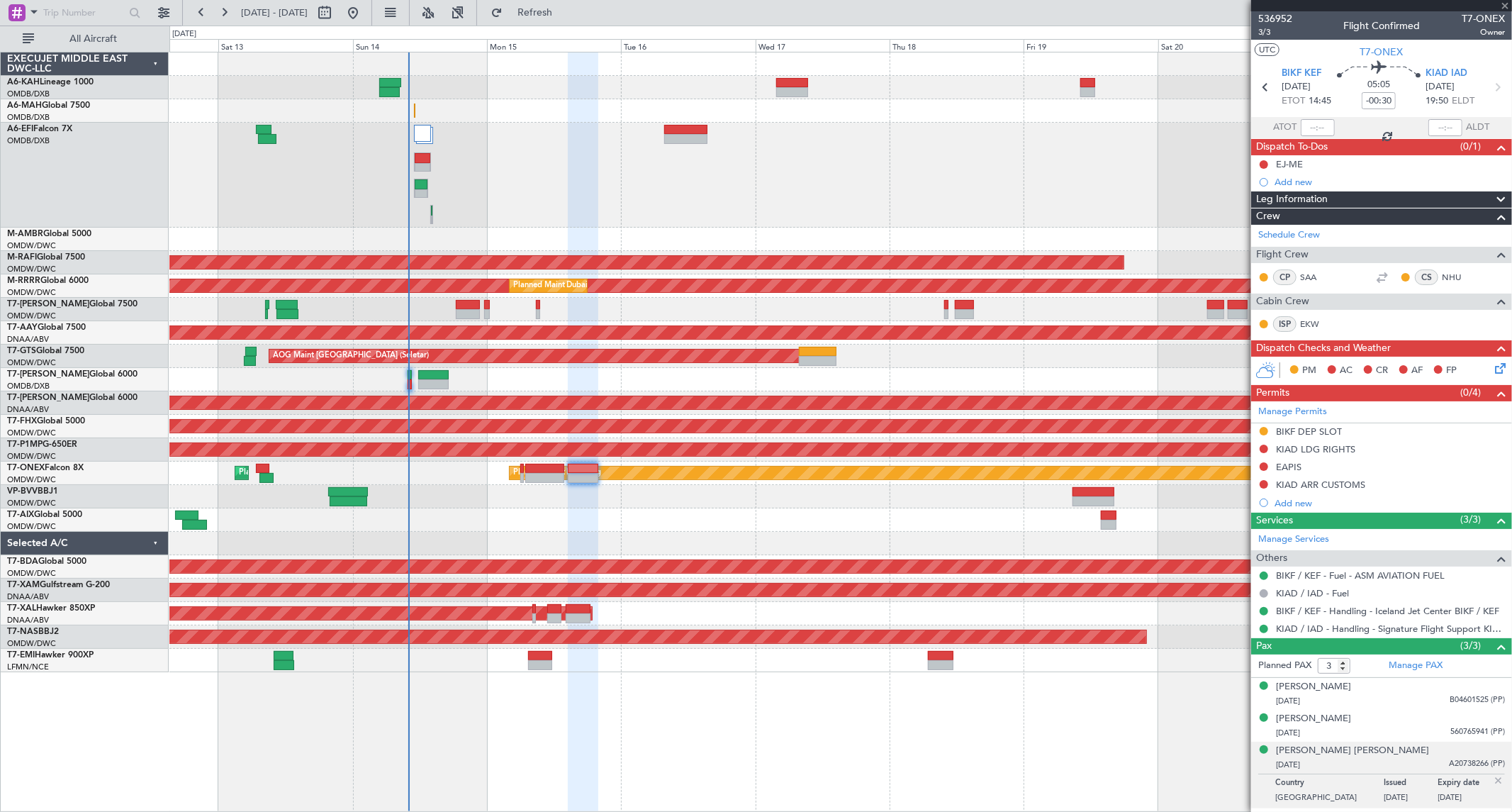
type input "+00:05"
type input "0"
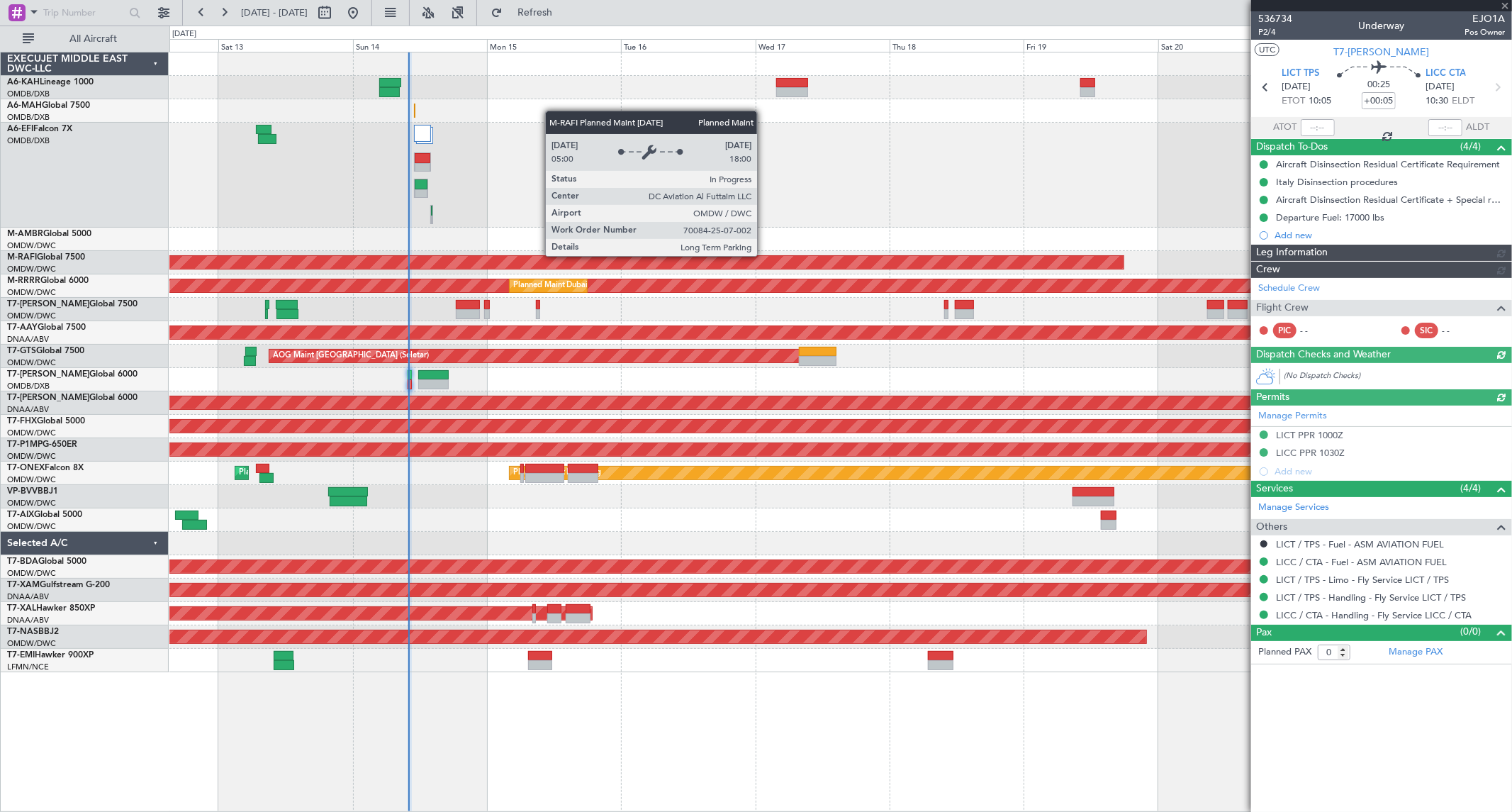
type input "[PERSON_NAME] ([PERSON_NAME])"
type input "7265"
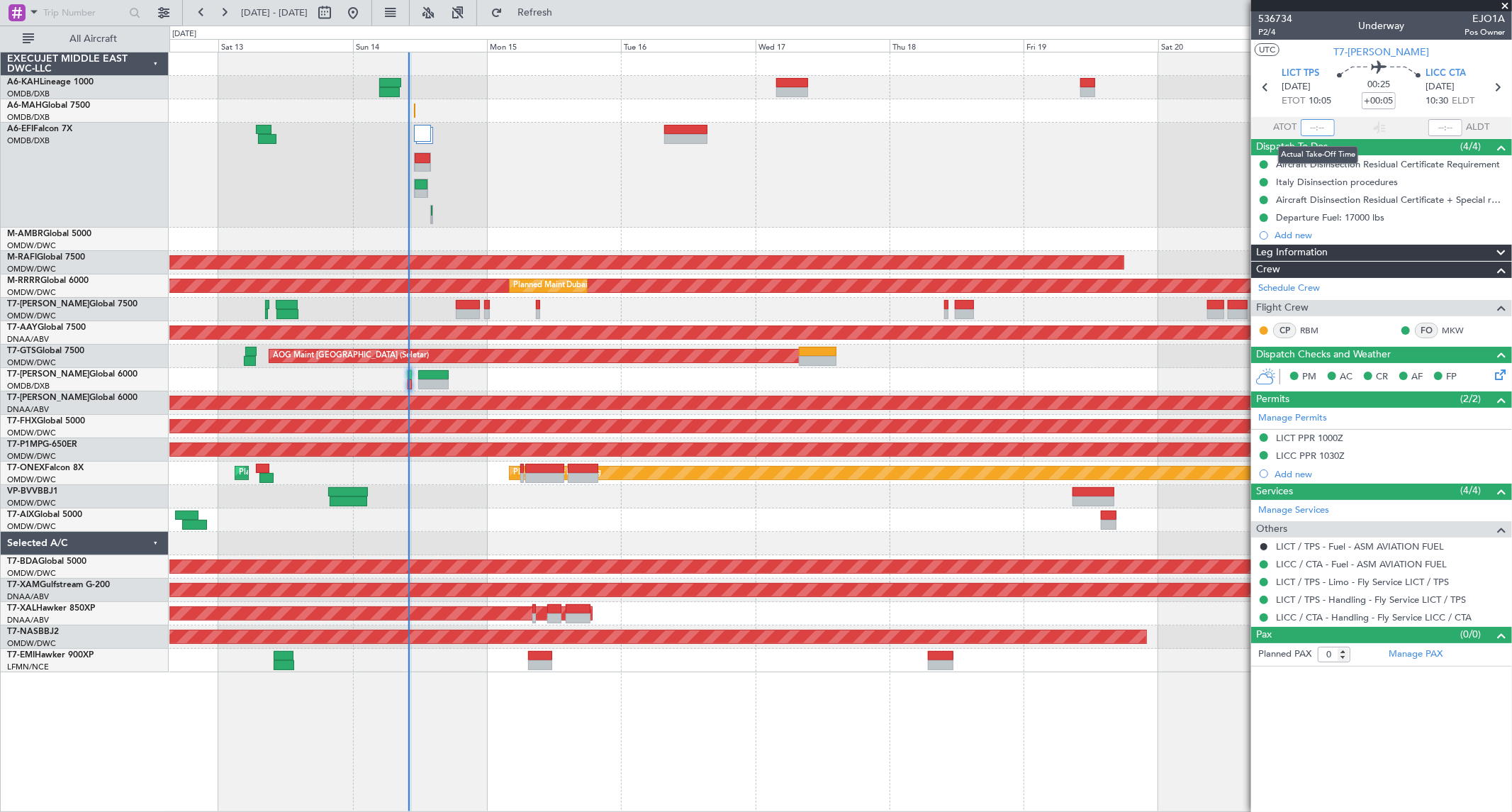
click at [1314, 123] on input "text" at bounding box center [1317, 127] width 34 height 17
type input "09:46"
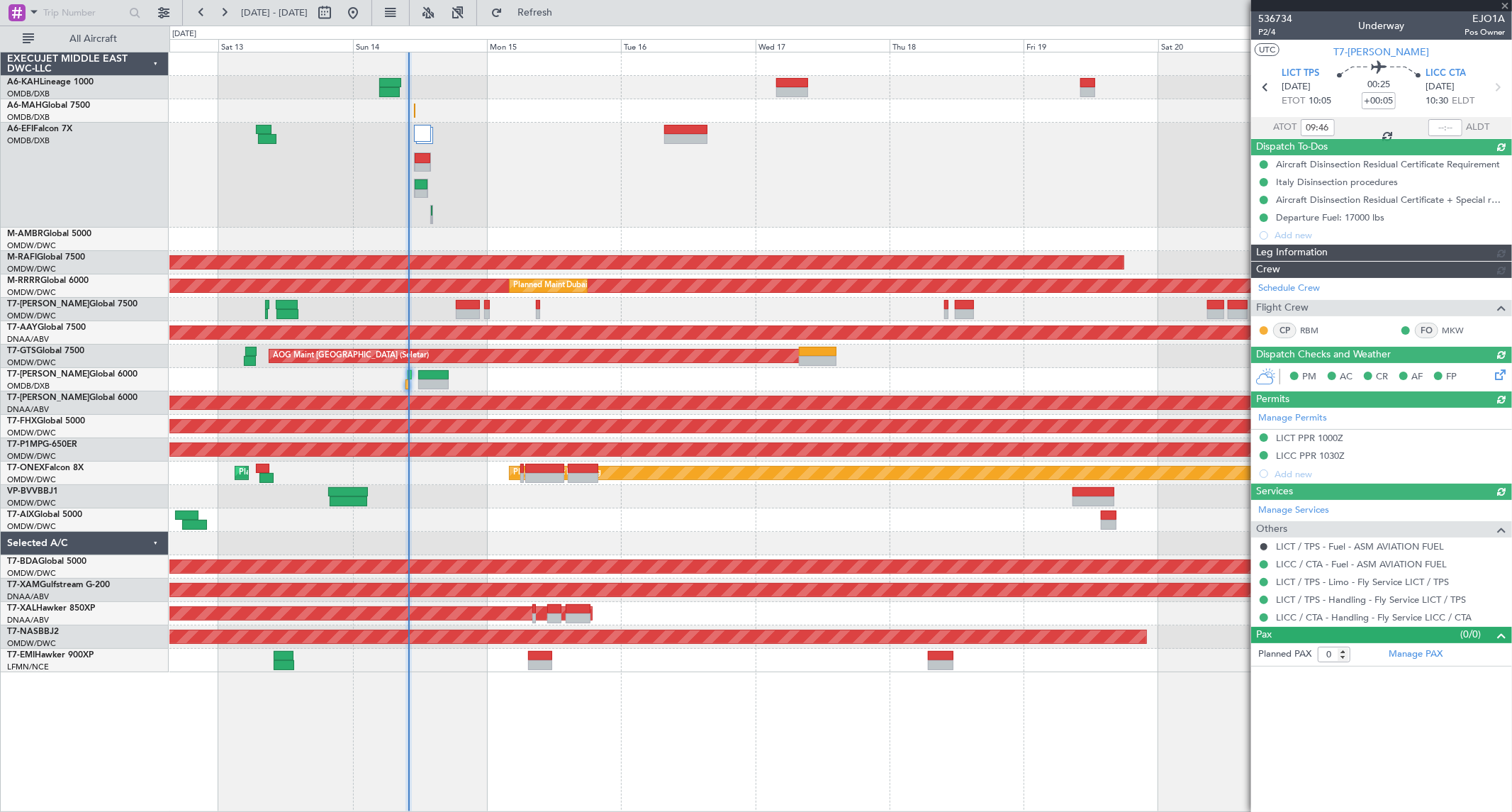
type input "[PERSON_NAME] ([PERSON_NAME])"
type input "7265"
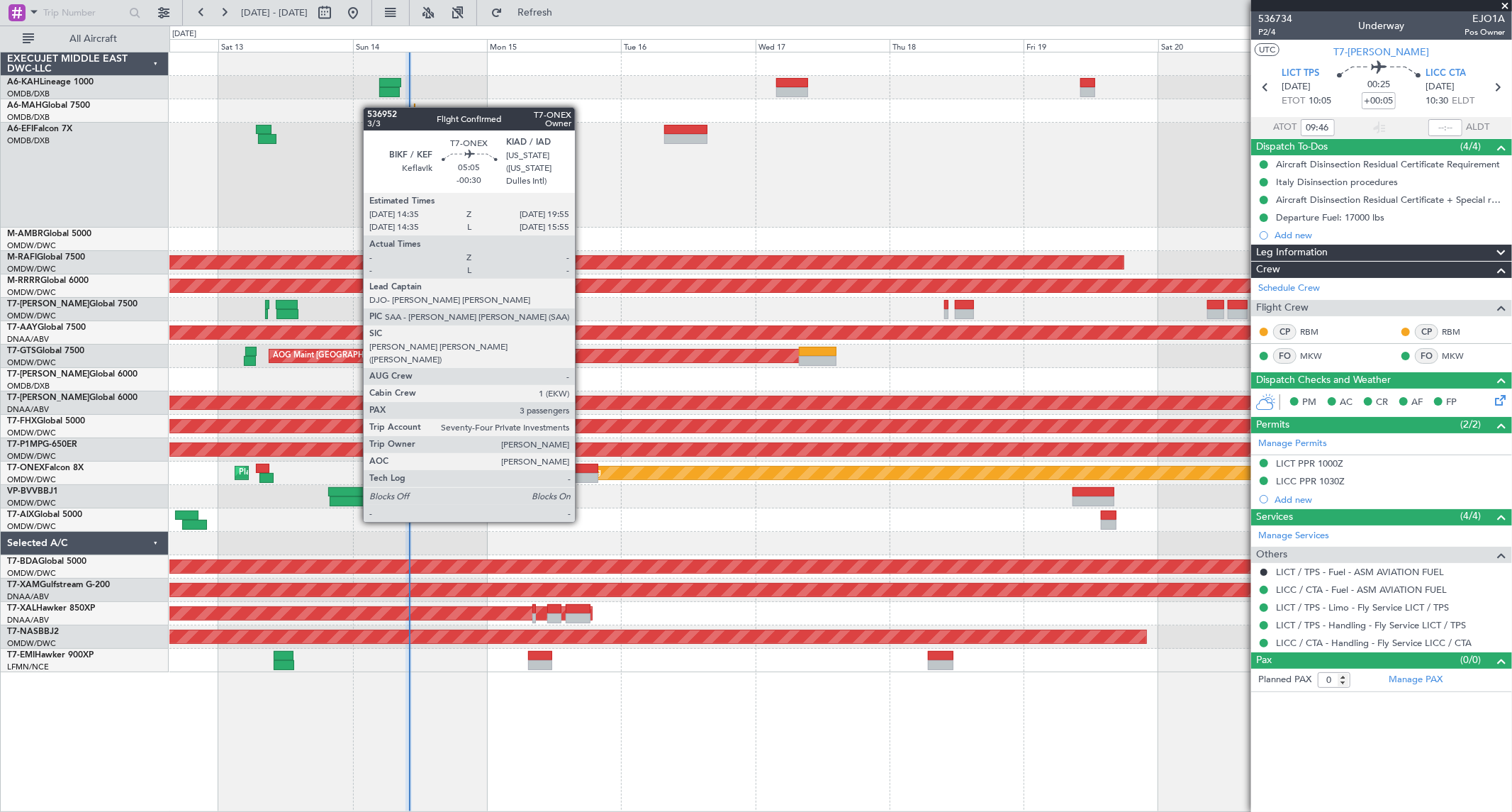
click at [582, 483] on div at bounding box center [583, 478] width 30 height 10
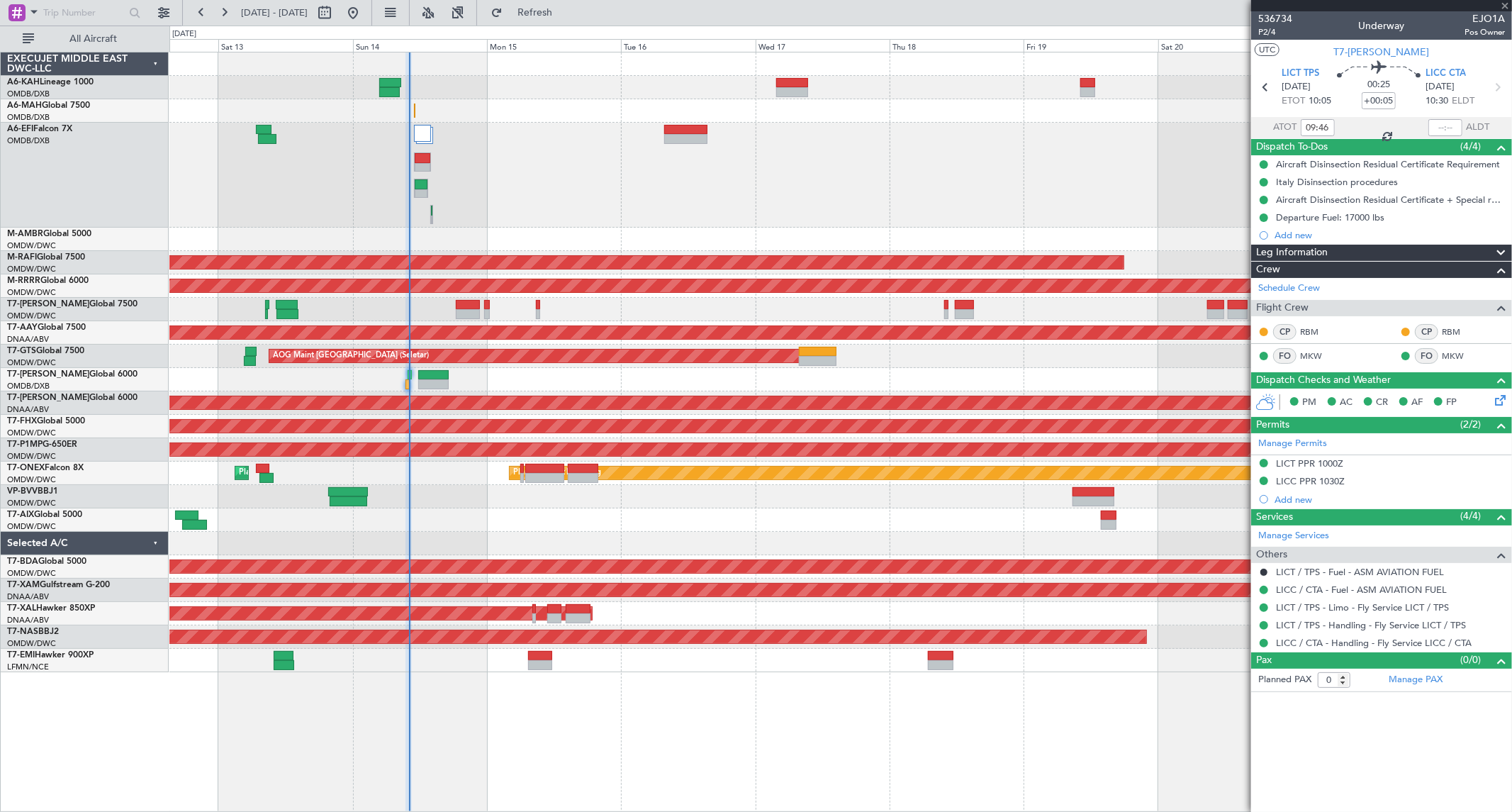
type input "-00:30"
type input "3"
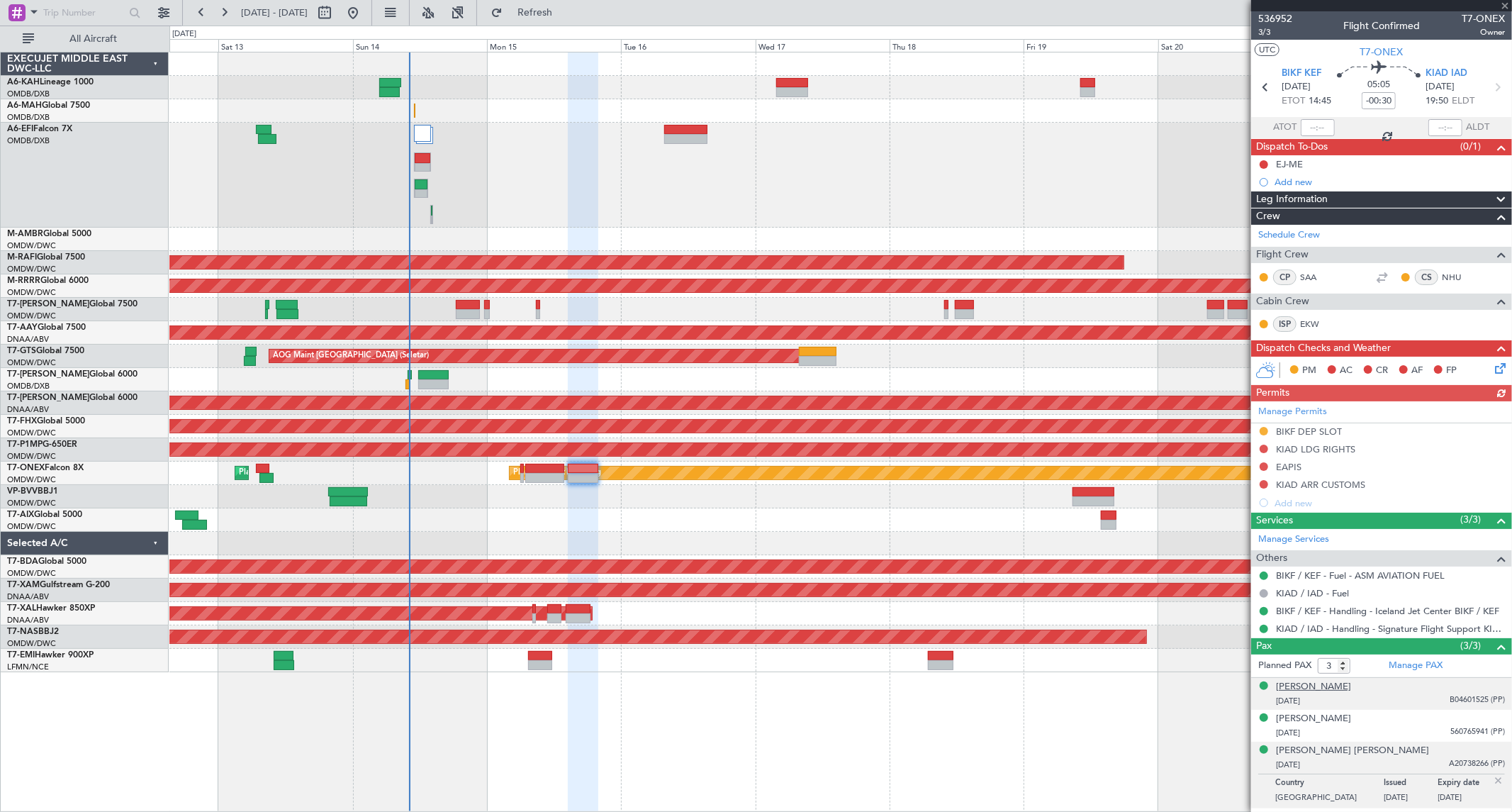
click at [1326, 687] on div "[PERSON_NAME]" at bounding box center [1313, 687] width 75 height 14
click at [1319, 717] on div "[PERSON_NAME]" at bounding box center [1313, 753] width 75 height 14
click at [1336, 688] on div "[PERSON_NAME]" at bounding box center [1313, 687] width 75 height 14
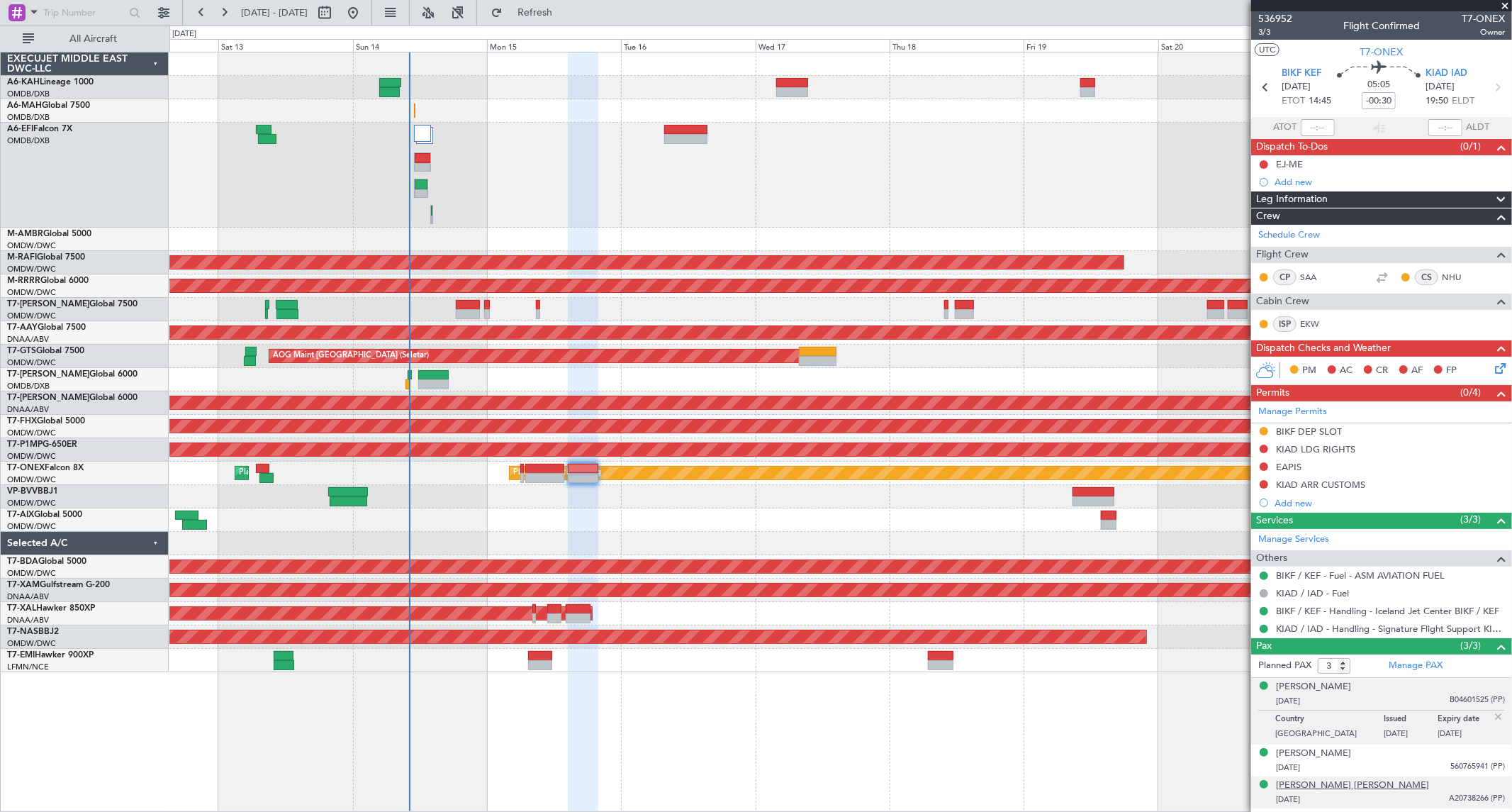
click at [1316, 717] on div "[PERSON_NAME] [PERSON_NAME]" at bounding box center [1352, 785] width 153 height 14
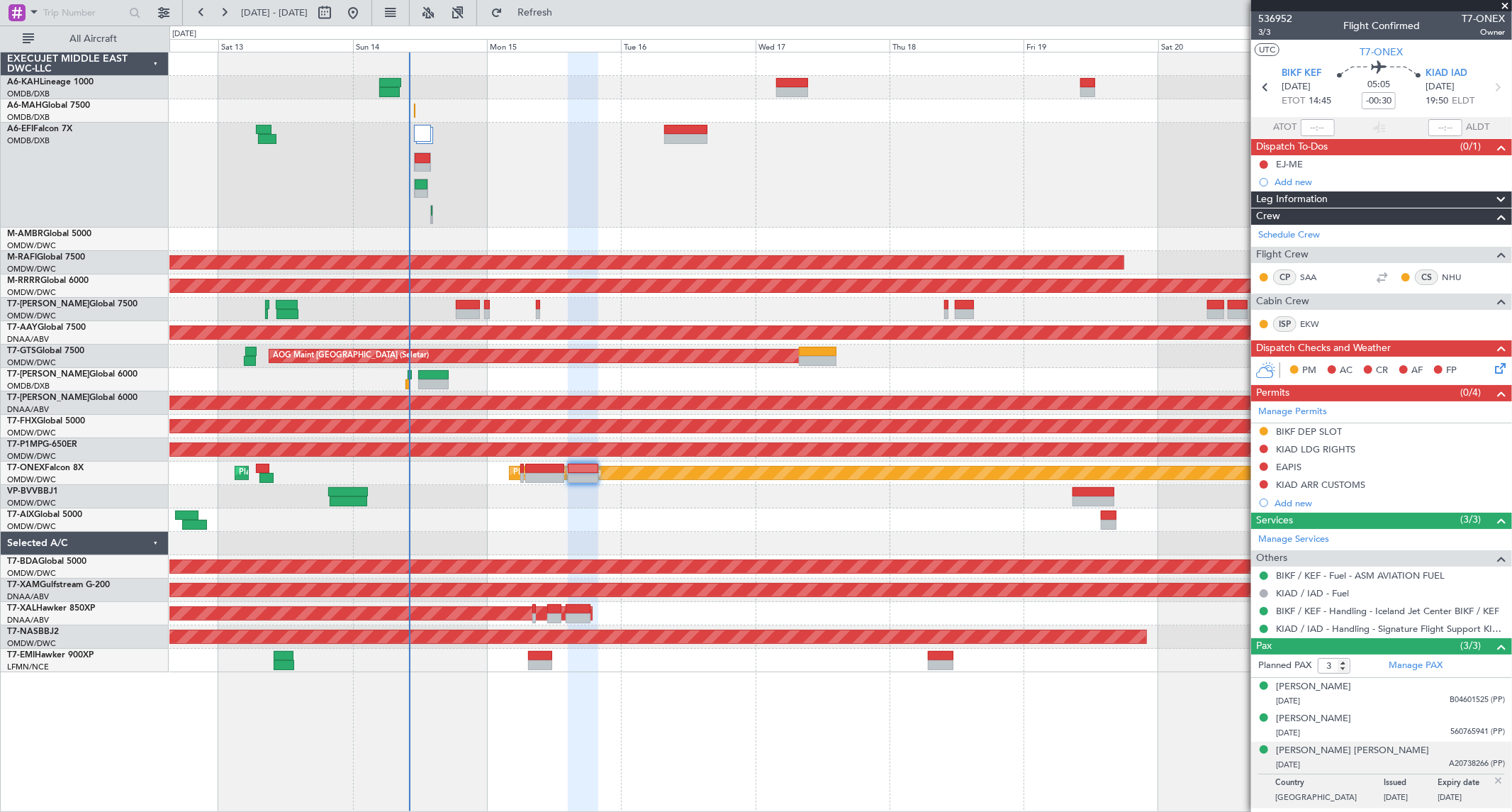
click at [1288, 469] on div "EAPIS" at bounding box center [1288, 467] width 26 height 12
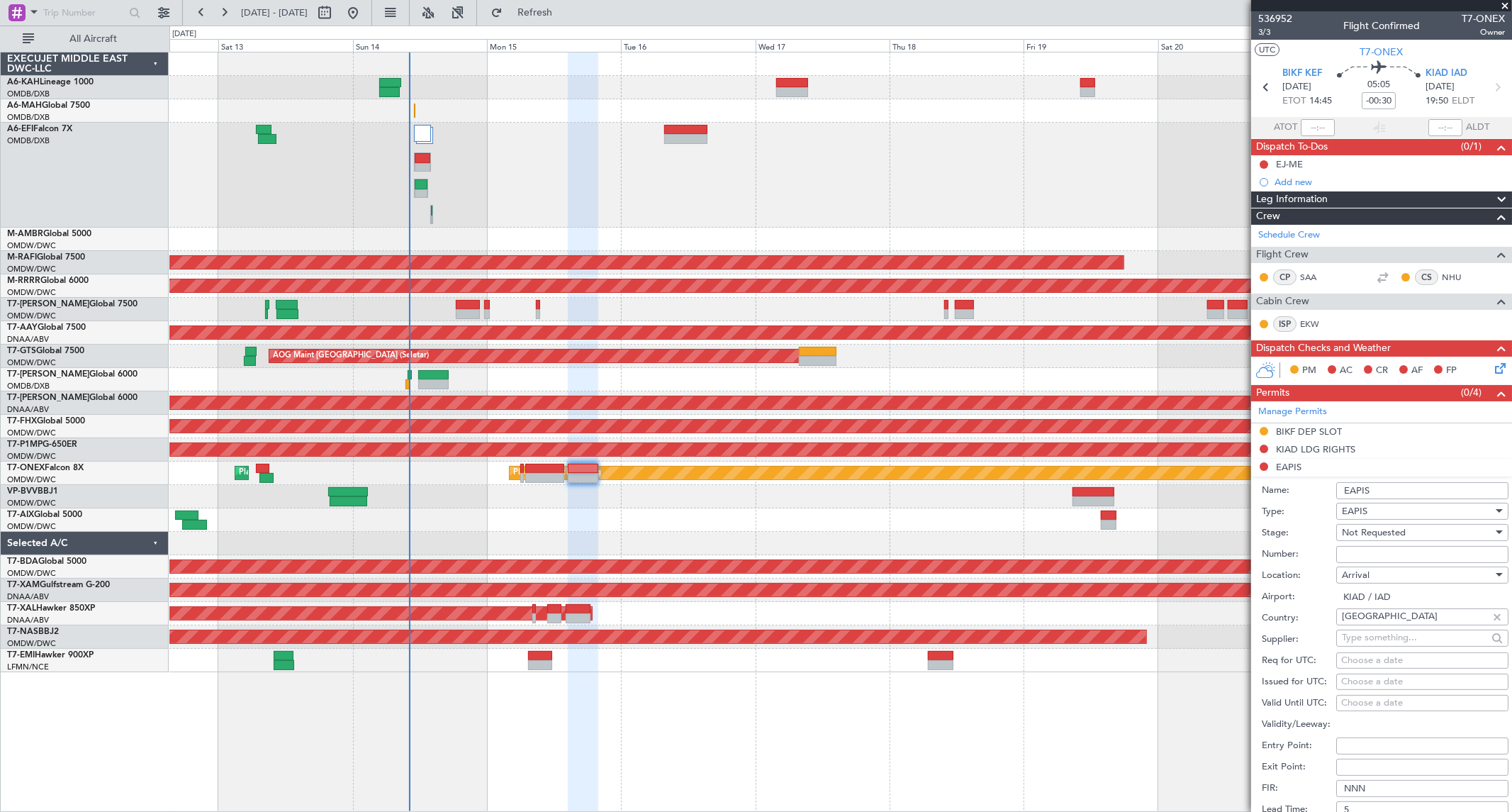
click at [1355, 548] on input "Number:" at bounding box center [1422, 554] width 172 height 17
paste input "EAPIS-17715314"
type input "EAPIS-17715314"
click at [1358, 535] on span "Not Requested" at bounding box center [1373, 532] width 64 height 13
click at [1392, 650] on span "Received OK" at bounding box center [1416, 646] width 147 height 21
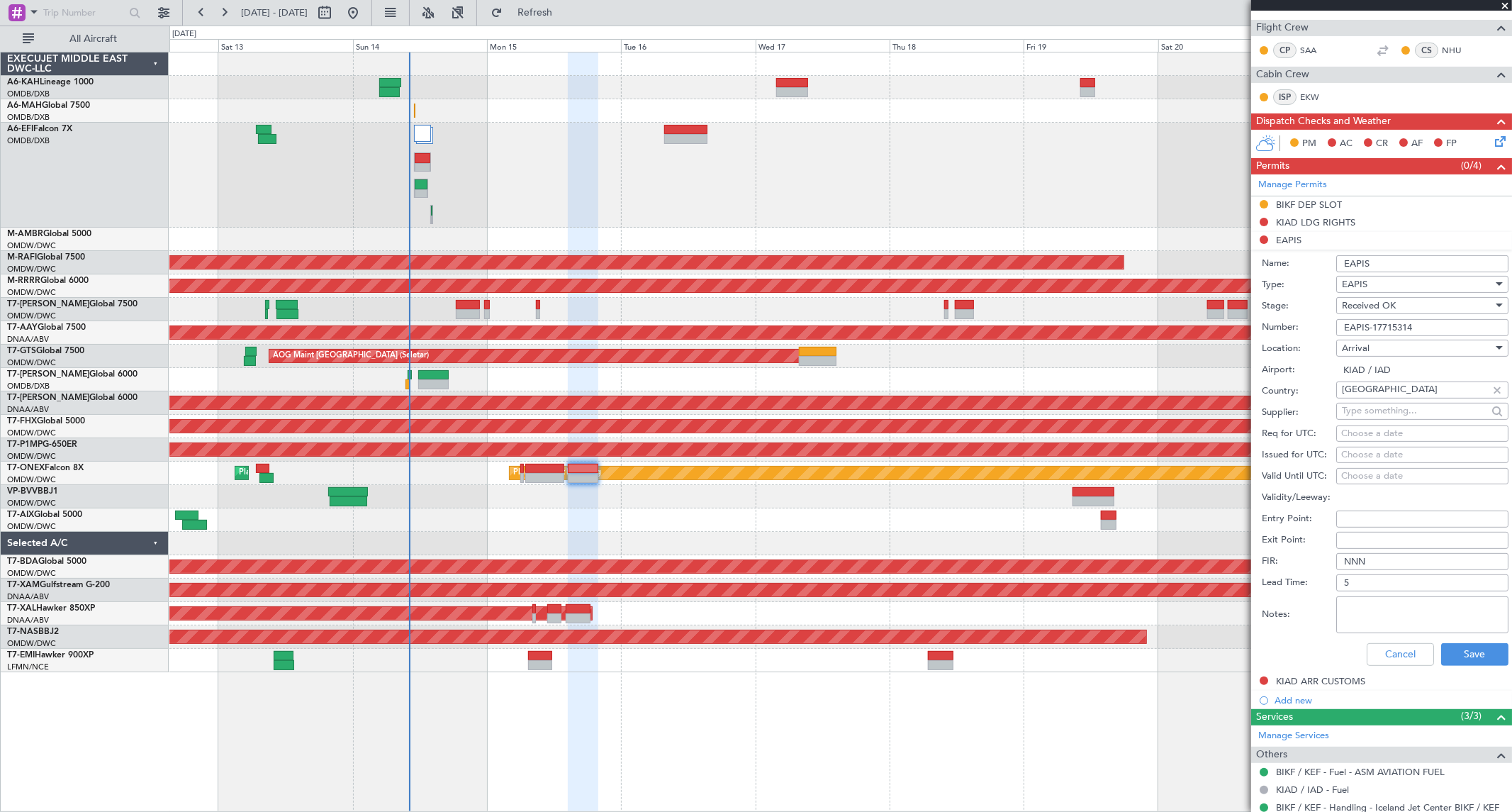
scroll to position [236, 0]
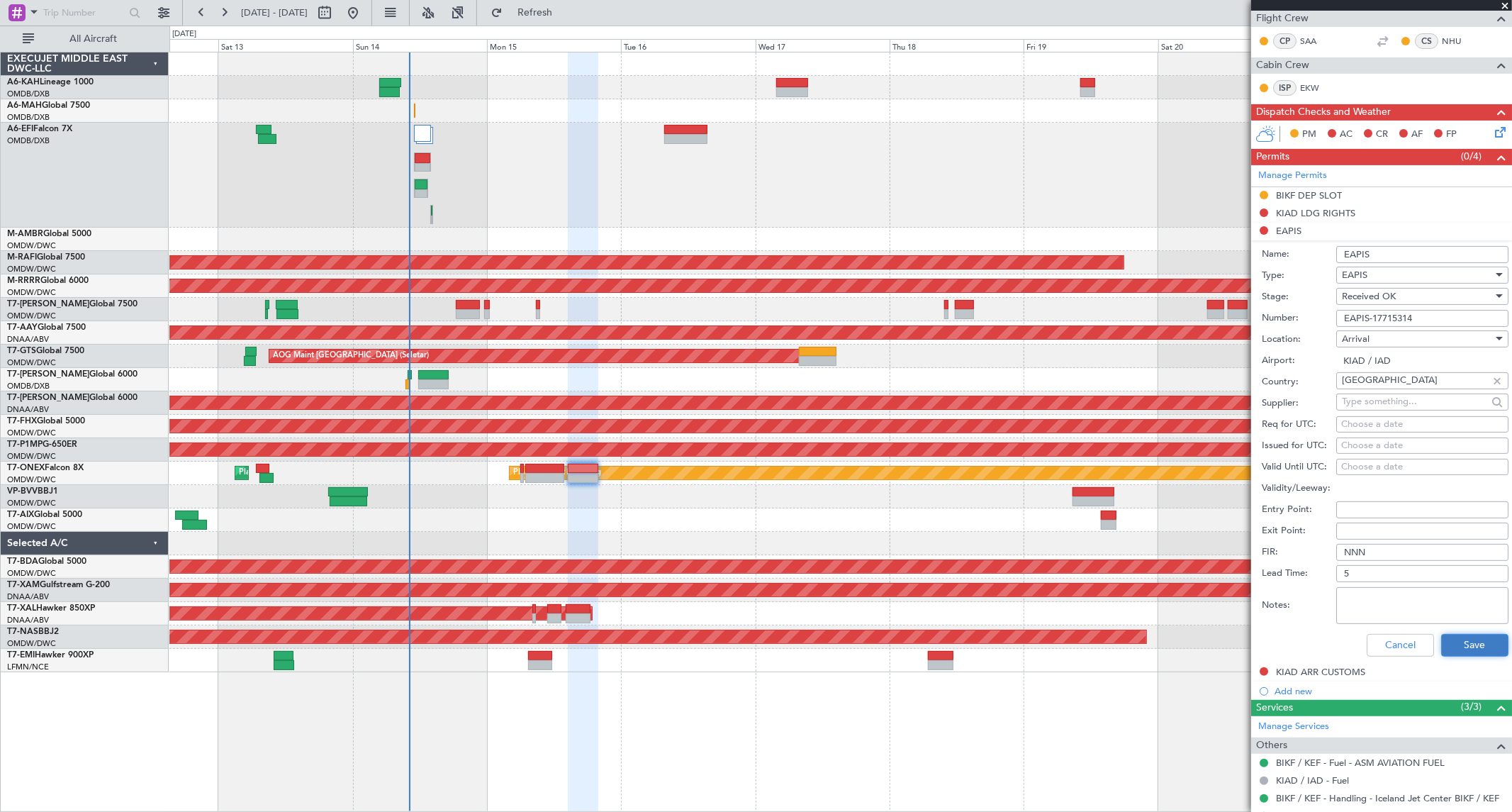
click at [1453, 652] on button "Save" at bounding box center [1474, 645] width 68 height 23
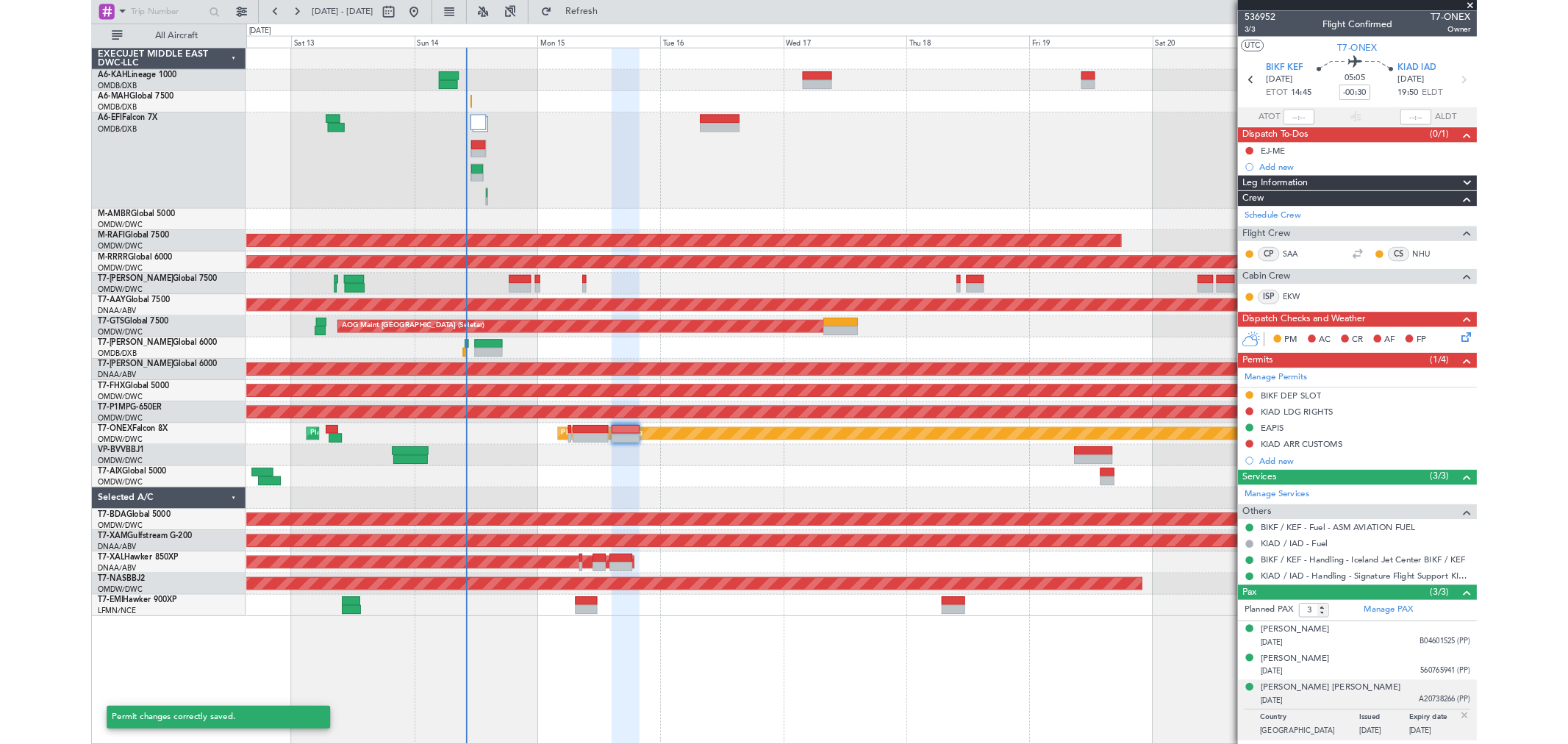
scroll to position [0, 0]
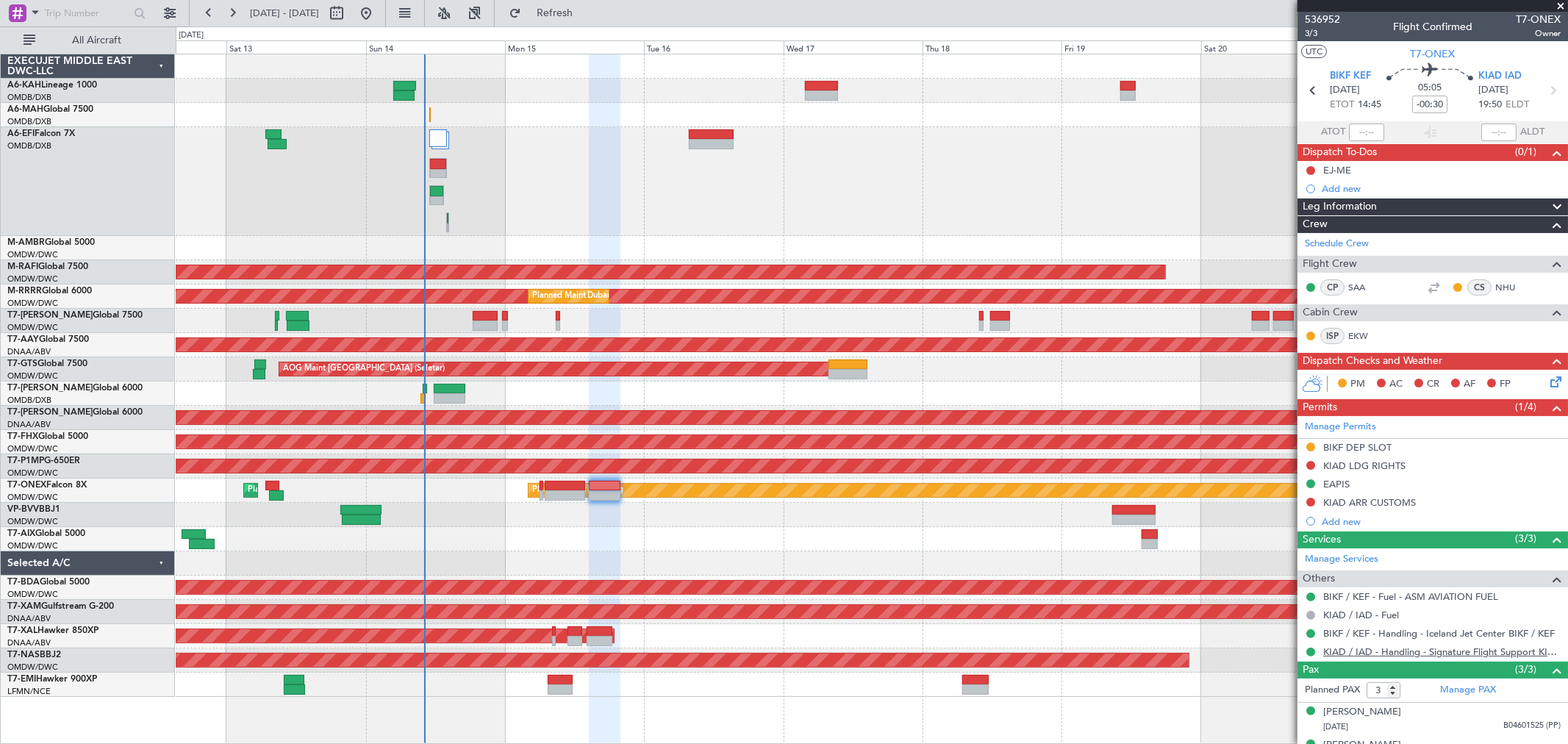
click at [1423, 647] on link "KIAD / IAD - Handling - Signature Flight Support KIAD / IAD" at bounding box center [1441, 651] width 237 height 12
click at [1356, 482] on div "EAPIS" at bounding box center [1433, 485] width 270 height 18
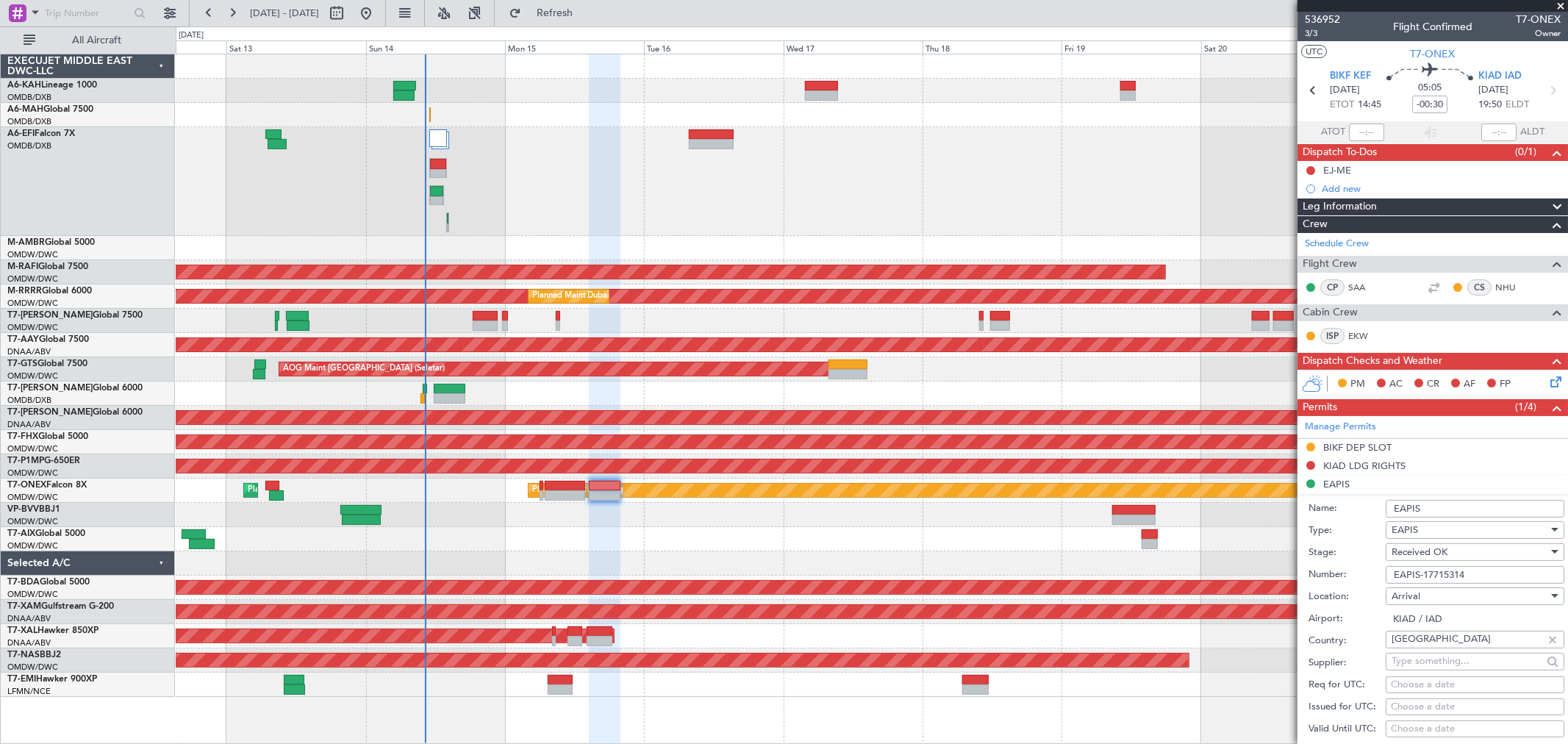
drag, startPoint x: 1486, startPoint y: 572, endPoint x: 1211, endPoint y: 574, distance: 275.0
click at [1211, 574] on fb-app "[DATE] - [DATE] Refresh Quick Links All Aircraft Planned Maint [GEOGRAPHIC_DATA…" at bounding box center [784, 377] width 1568 height 733
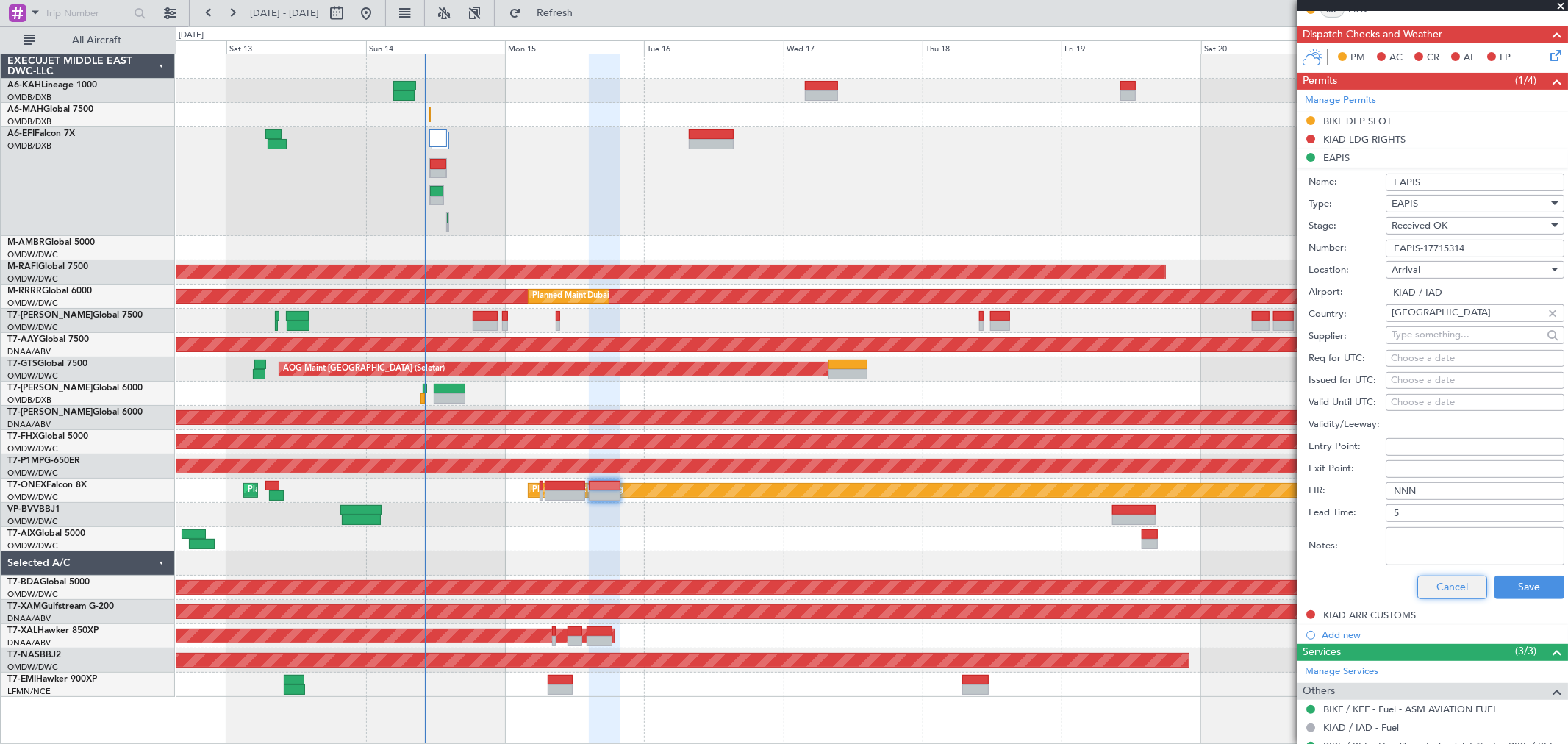
click at [1424, 584] on button "Cancel" at bounding box center [1452, 587] width 70 height 23
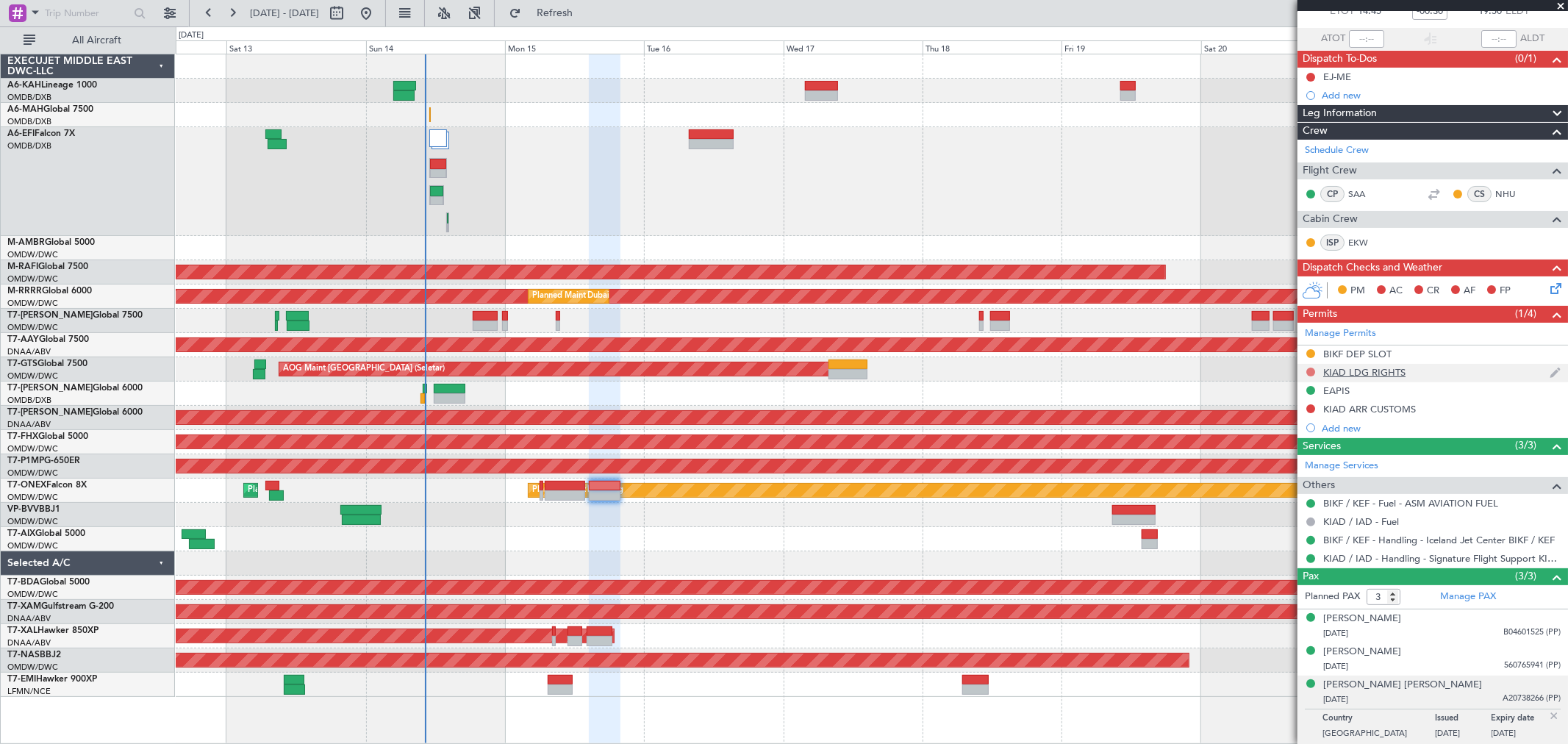
click at [1308, 369] on button at bounding box center [1311, 372] width 9 height 9
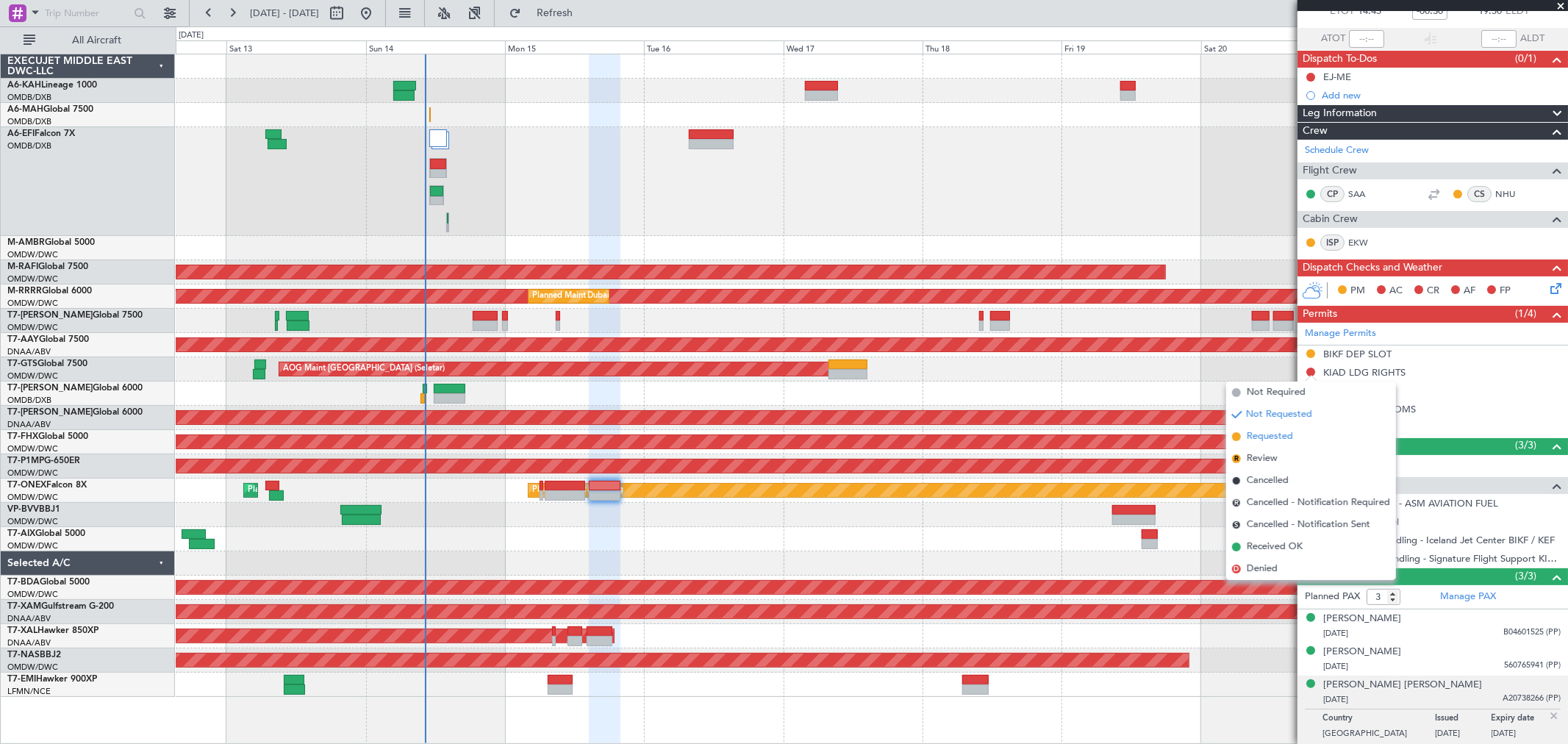
click at [1289, 429] on span "Requested" at bounding box center [1269, 436] width 46 height 15
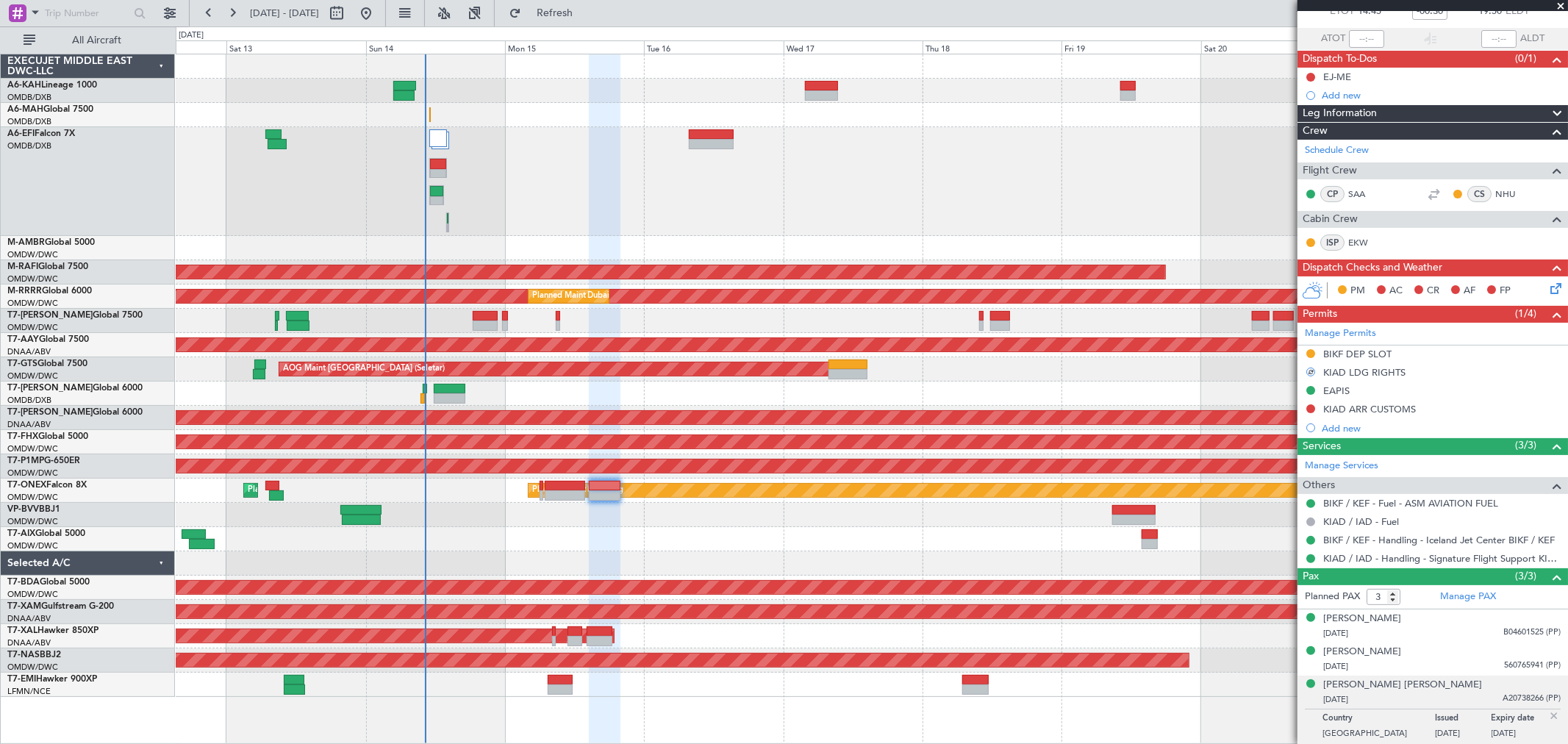
drag, startPoint x: 1363, startPoint y: 350, endPoint x: 1388, endPoint y: 369, distance: 31.4
click at [1363, 350] on div "BIKF DEP SLOT" at bounding box center [1357, 354] width 68 height 12
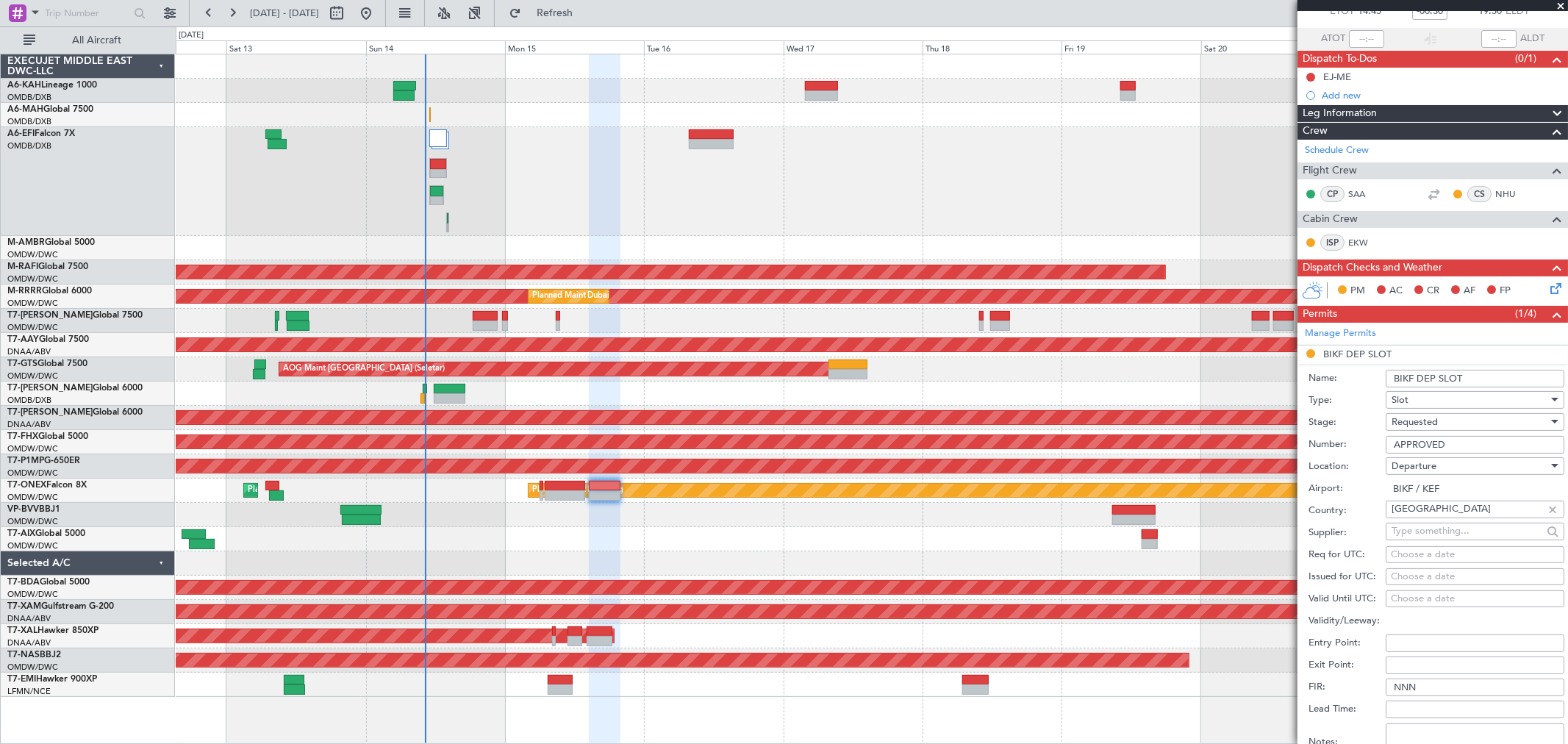
click at [1450, 425] on div "Requested" at bounding box center [1469, 421] width 157 height 22
click at [1442, 525] on span "Received OK" at bounding box center [1468, 533] width 153 height 22
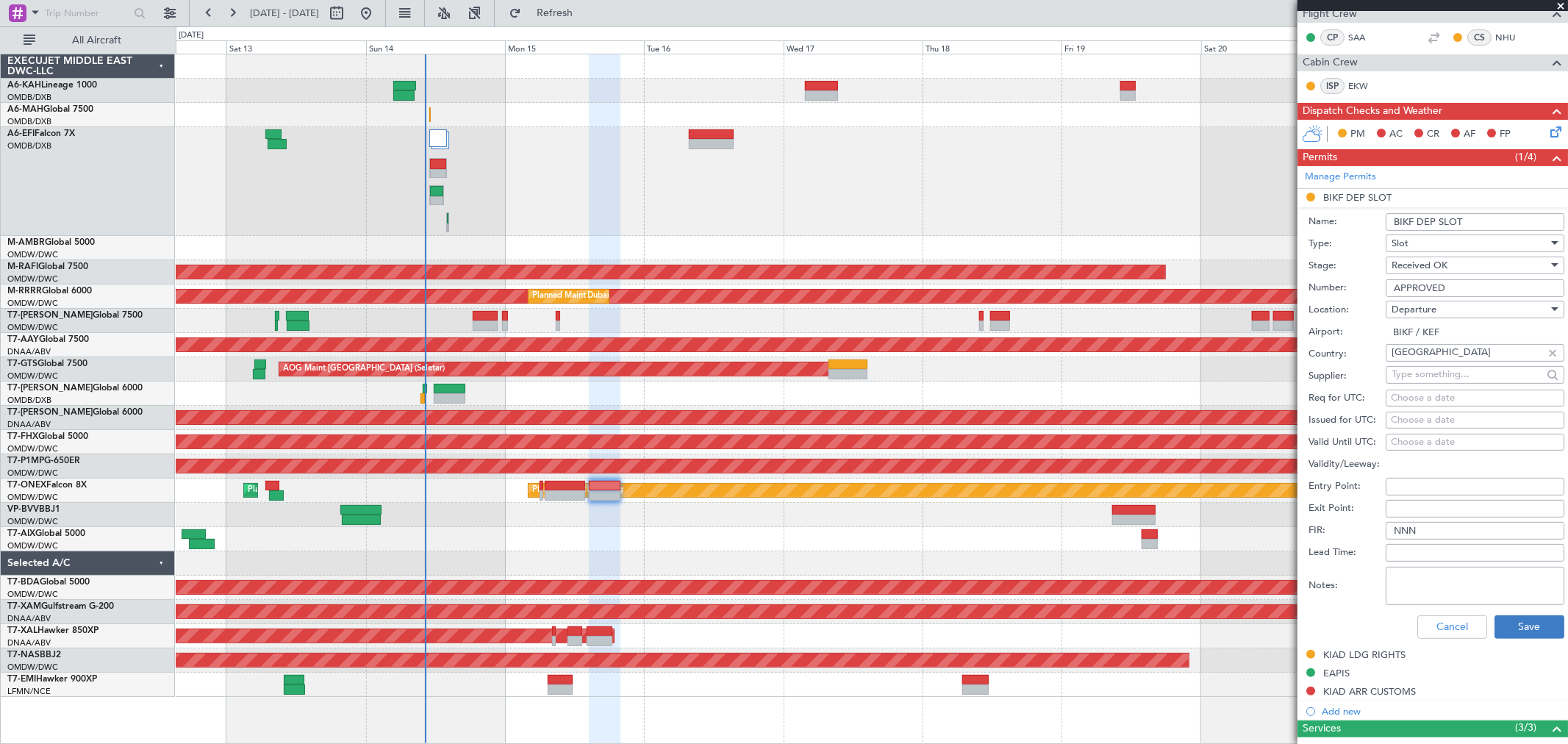
scroll to position [258, 0]
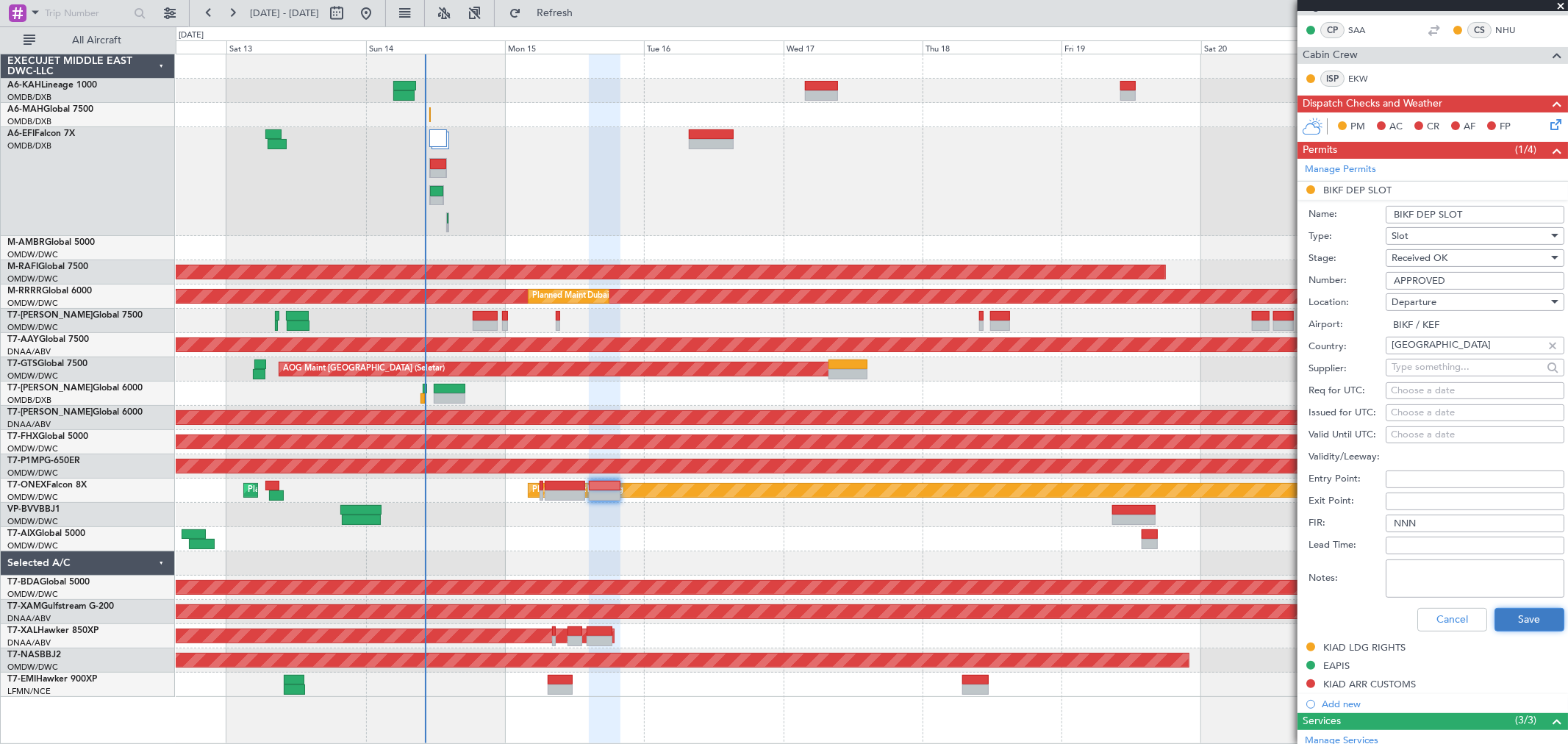
click at [1515, 620] on button "Save" at bounding box center [1529, 619] width 70 height 23
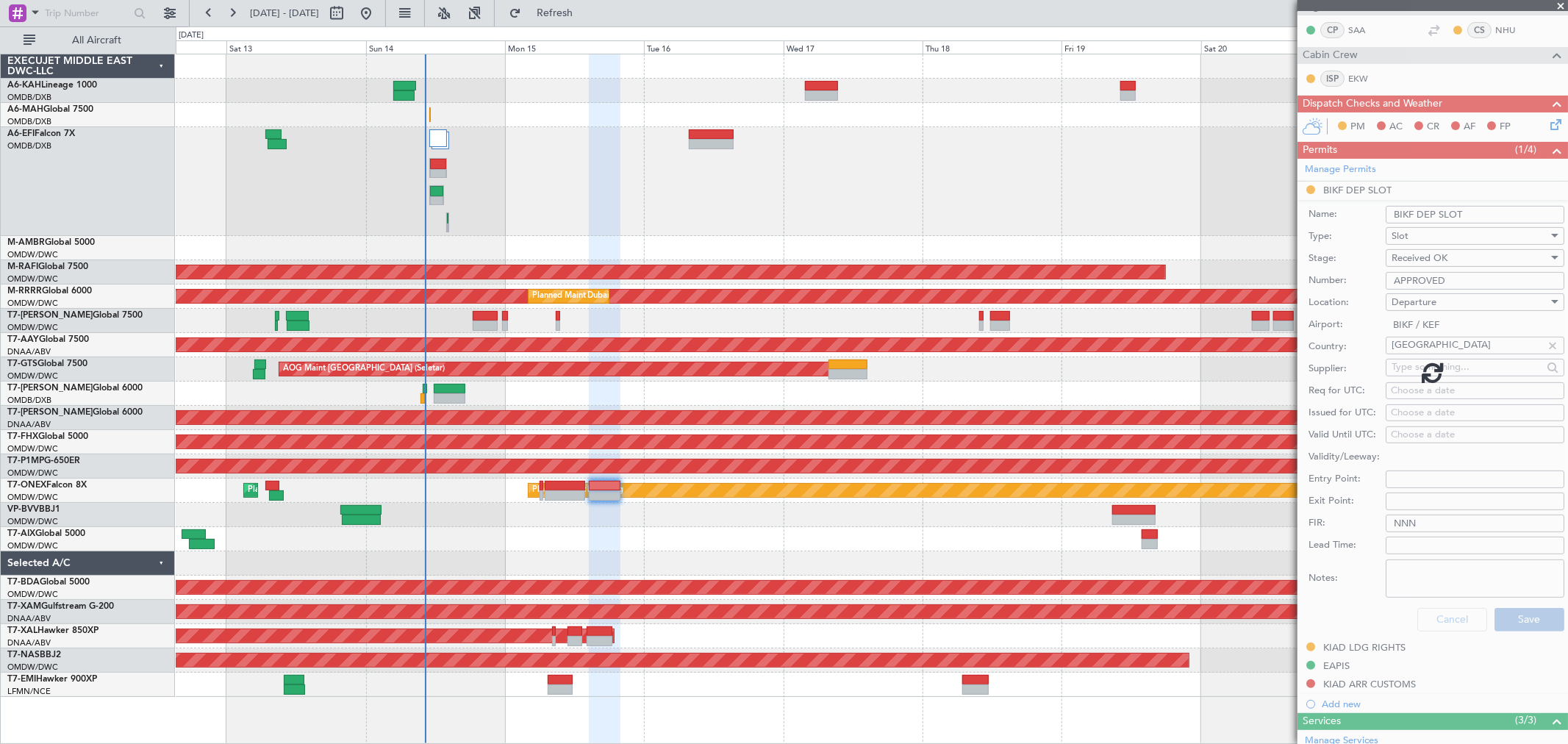
scroll to position [94, 0]
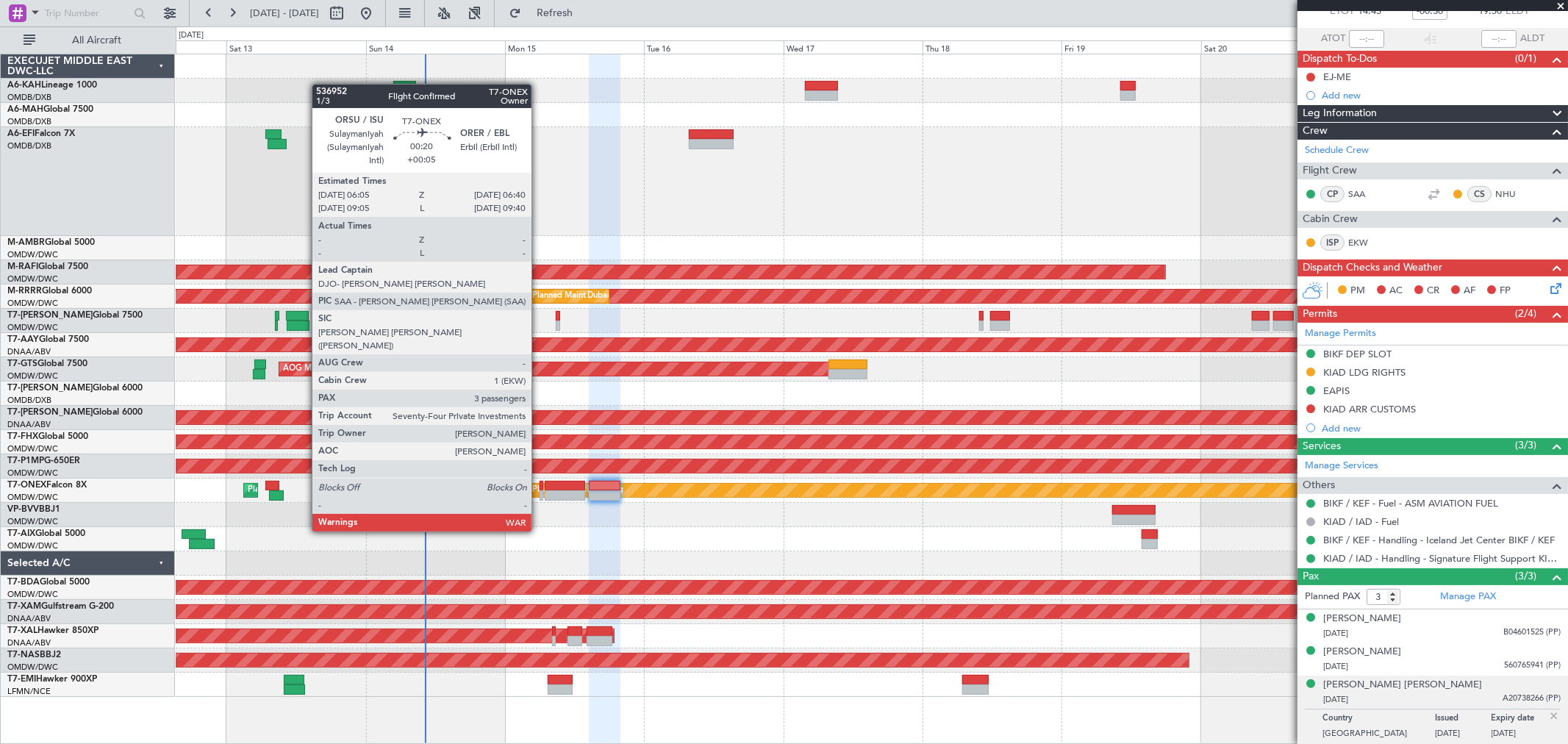
click at [539, 491] on div at bounding box center [541, 496] width 3 height 10
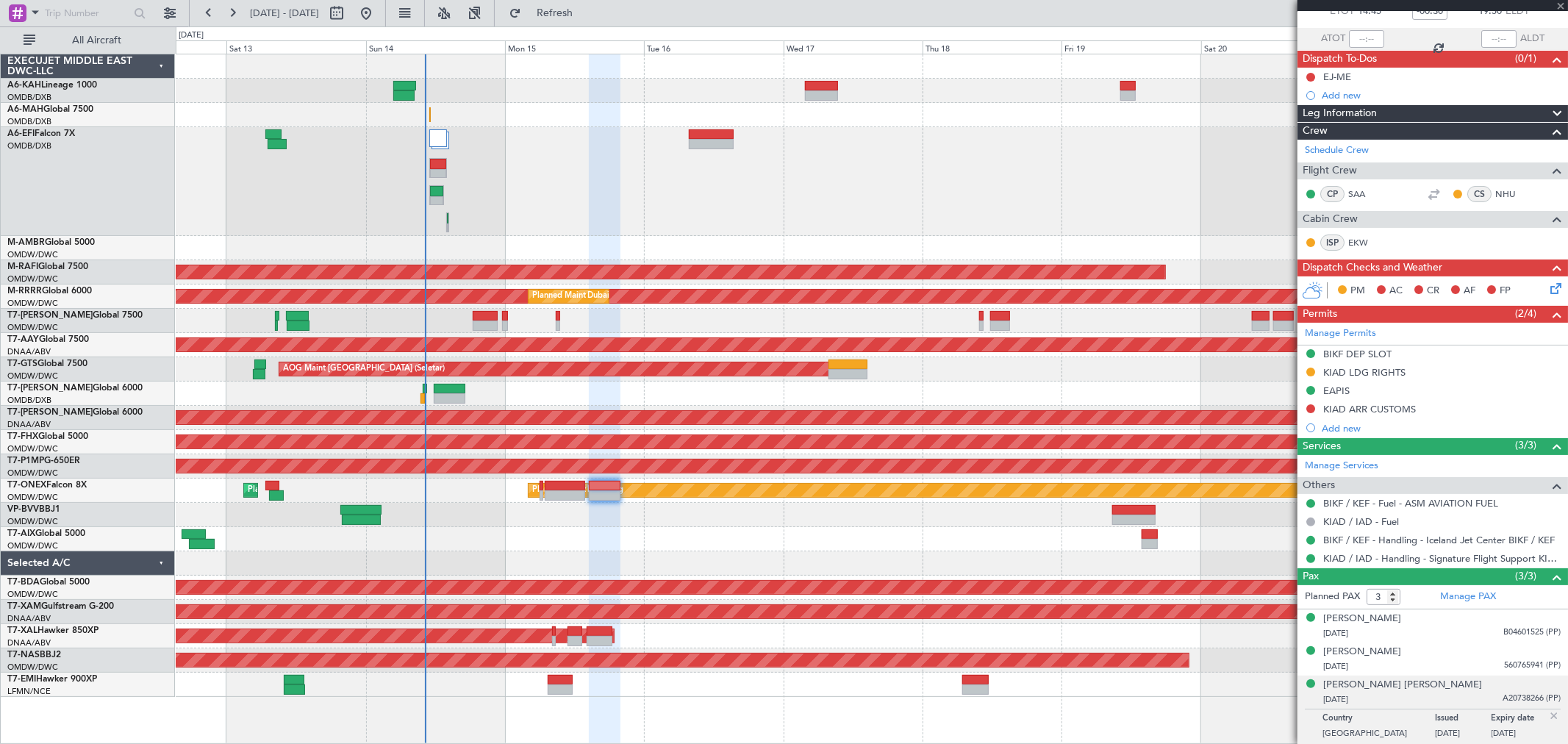
type input "+00:05"
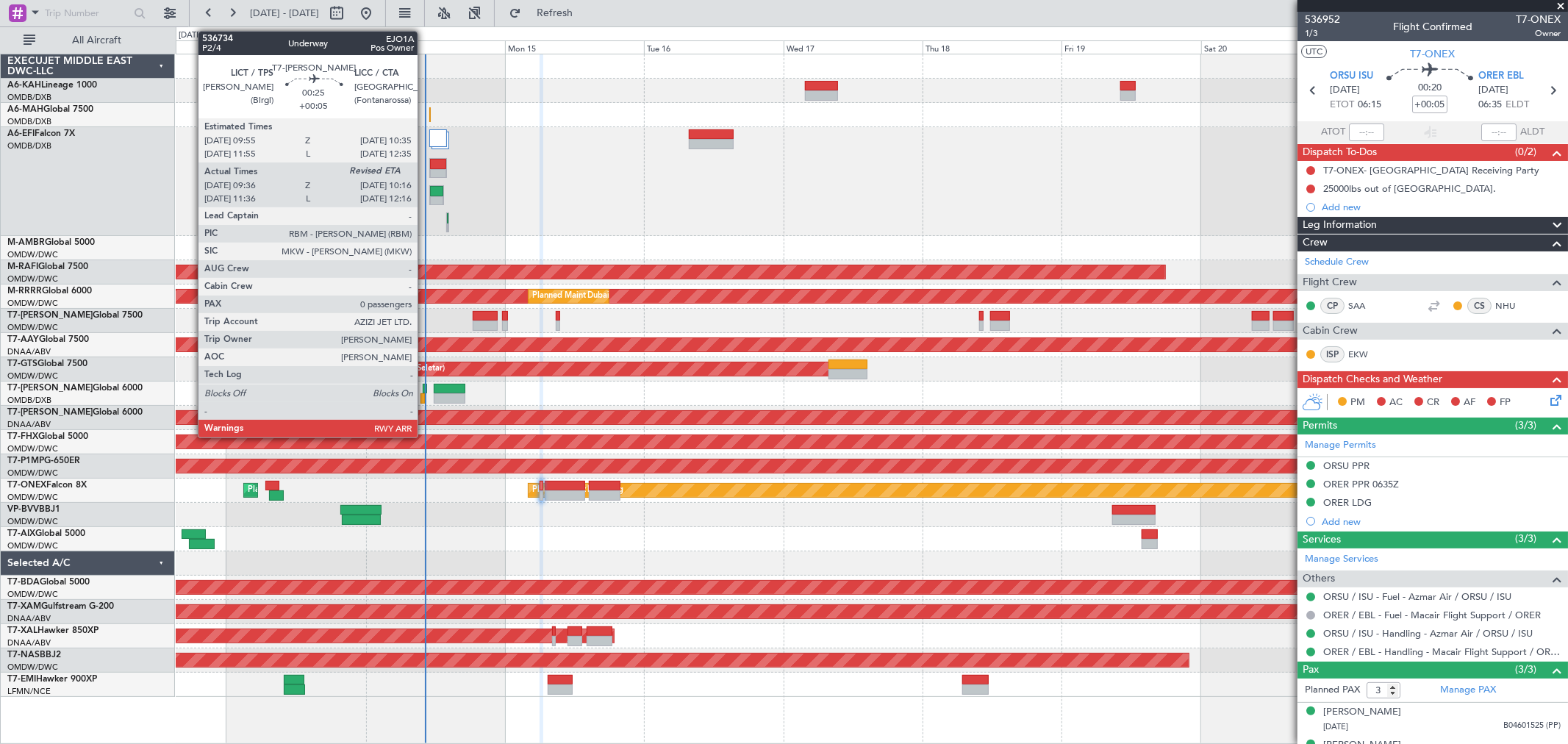
click at [425, 385] on div at bounding box center [425, 389] width 4 height 10
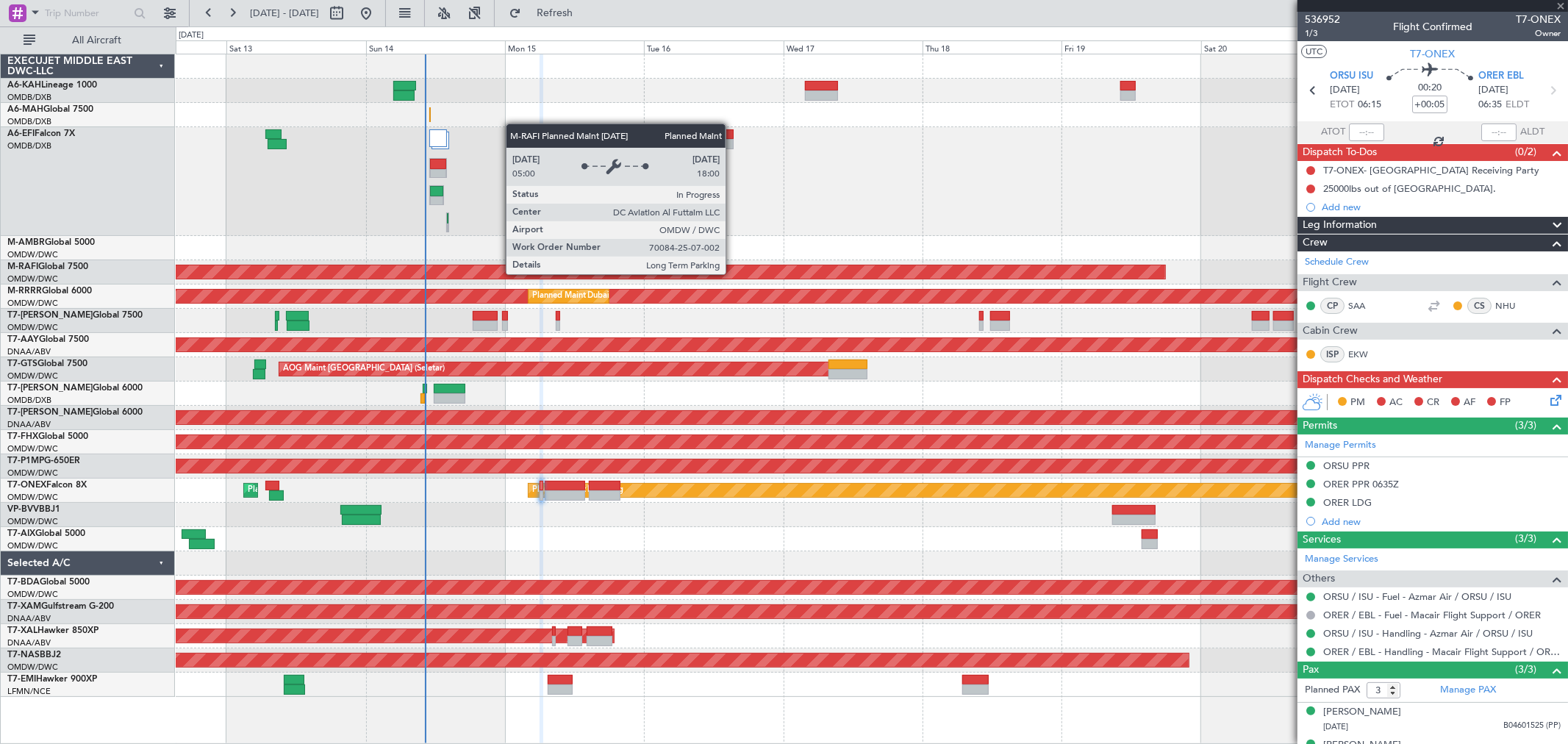
type input "09:46"
type input "0"
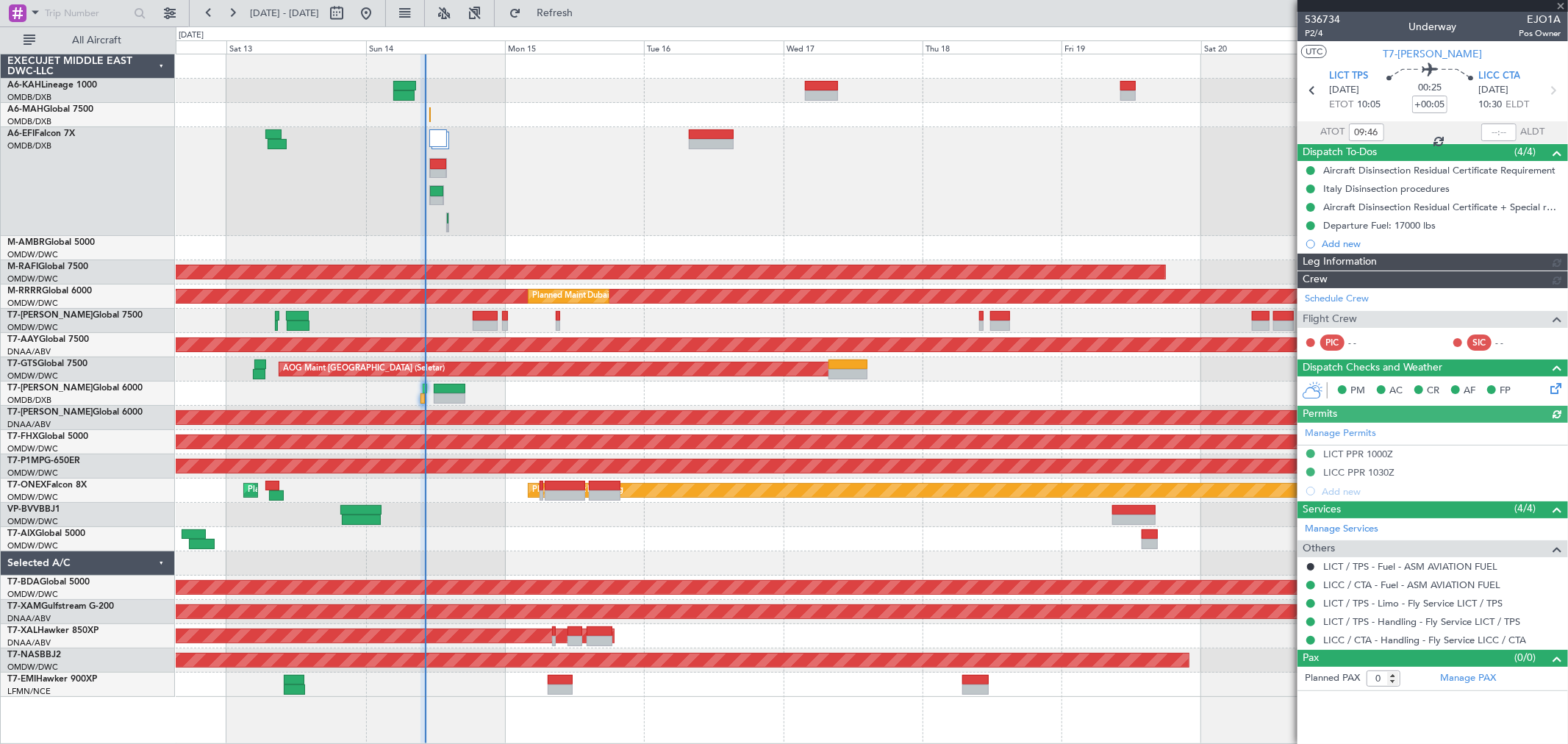
type input "[PERSON_NAME] ([PERSON_NAME])"
type input "7265"
type input "[PERSON_NAME] ([PERSON_NAME])"
type input "7265"
click at [1494, 133] on div at bounding box center [1499, 132] width 36 height 17
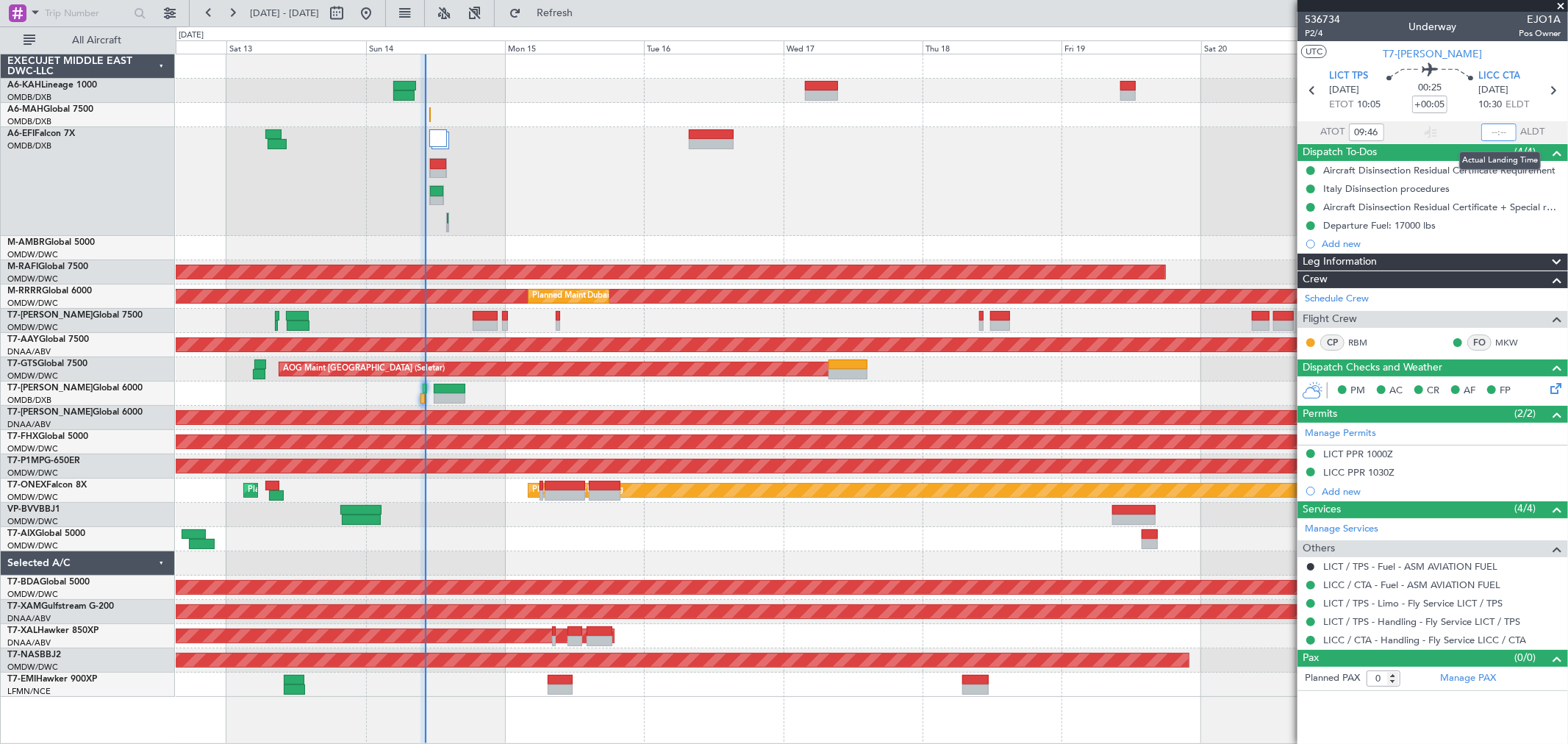
click at [1493, 131] on input "text" at bounding box center [1499, 132] width 36 height 17
type input "10:15"
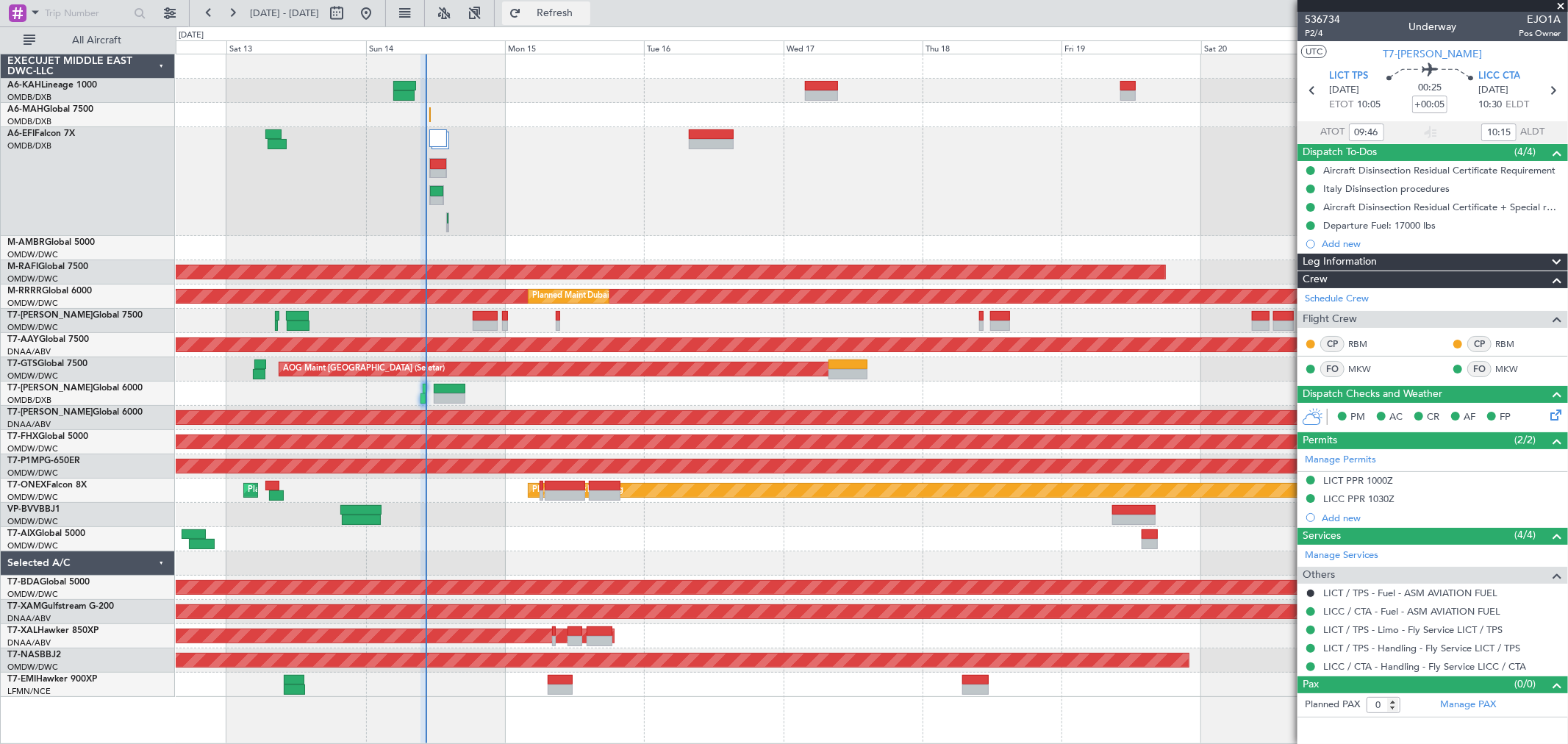
type input "[PERSON_NAME] ([PERSON_NAME])"
type input "7265"
type input "[PERSON_NAME] ([PERSON_NAME])"
type input "7265"
type input "11:46"
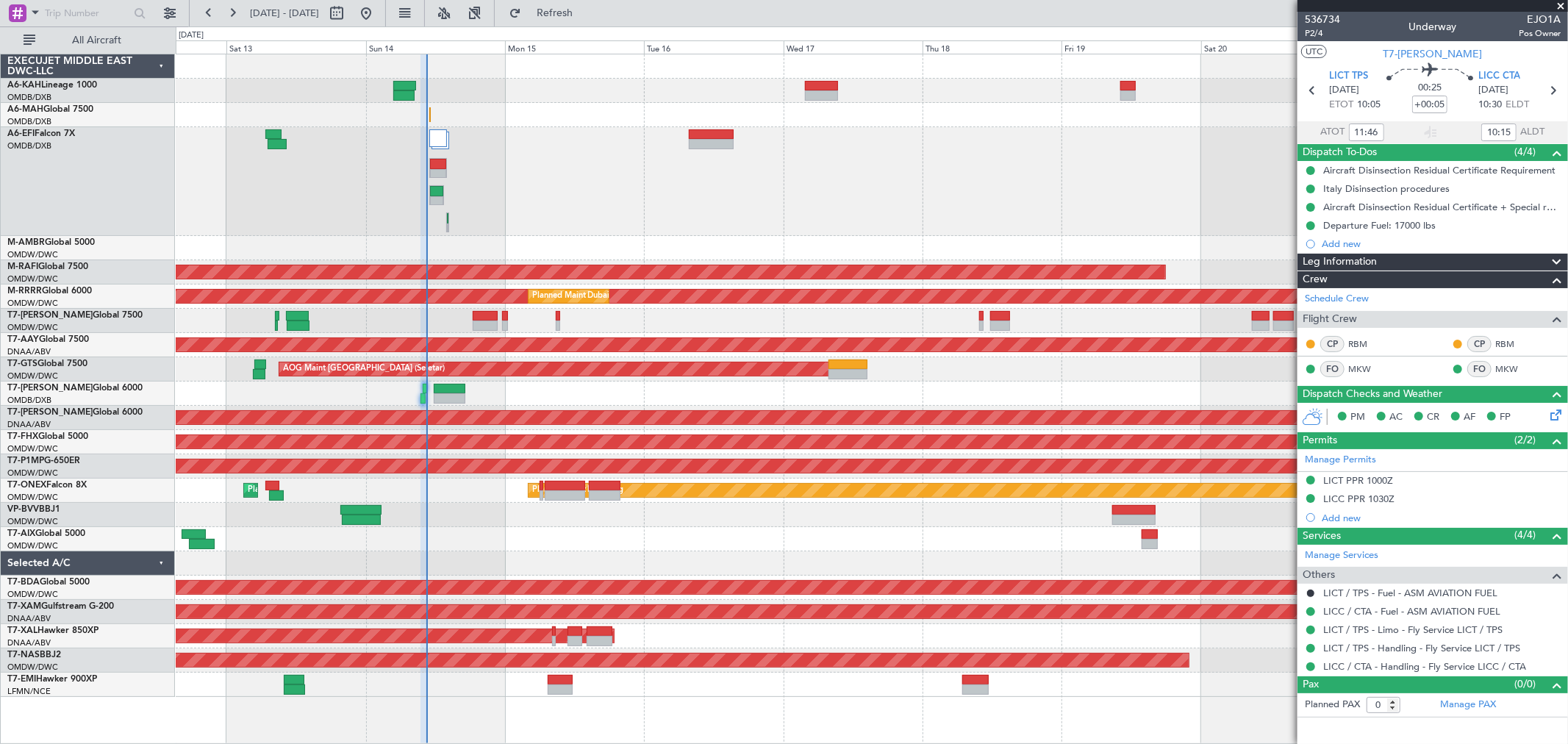
type input "12:15"
type input "09:46"
type input "10:15"
click at [1567, 3] on span at bounding box center [1560, 6] width 15 height 13
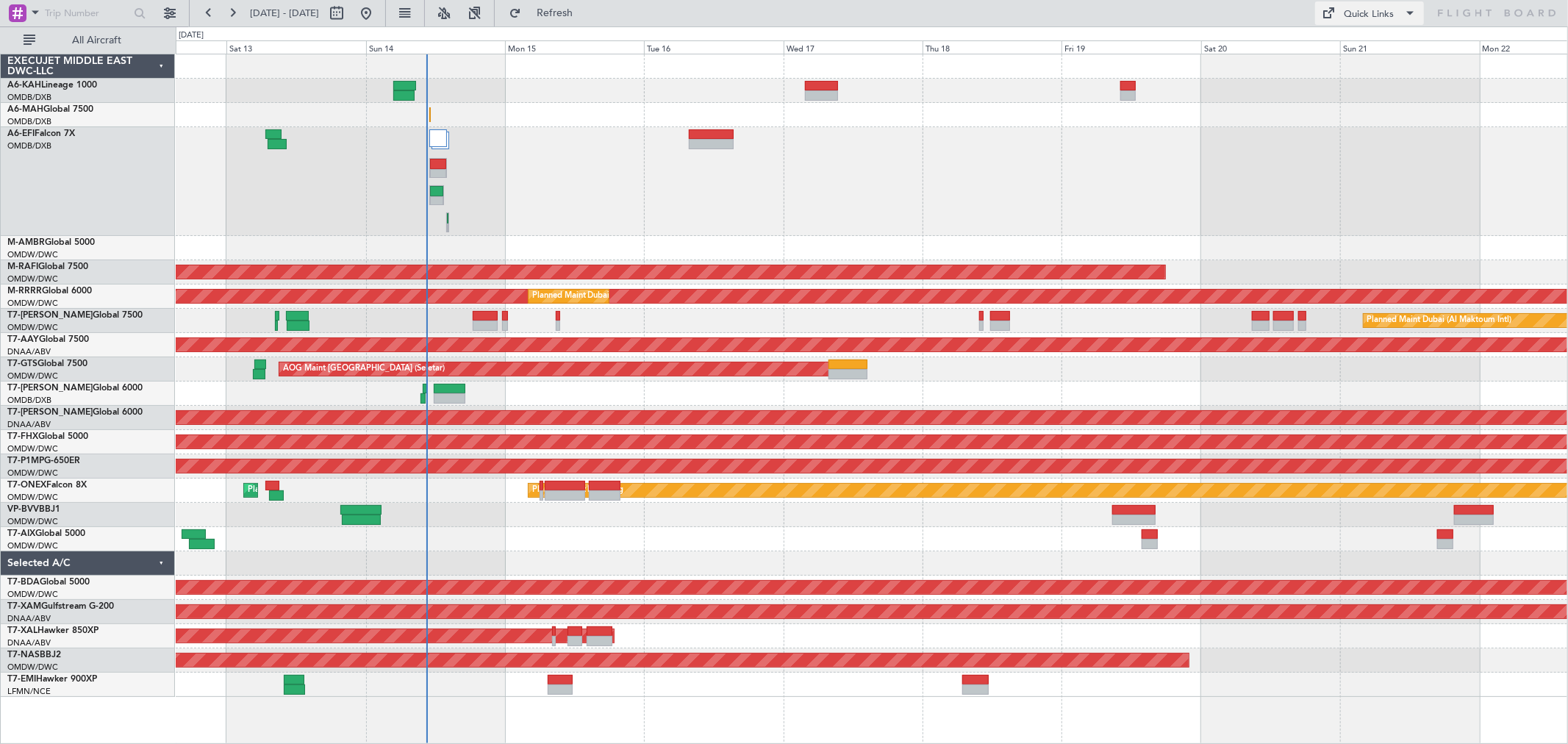
click at [1356, 16] on div "Quick Links" at bounding box center [1370, 14] width 50 height 15
click at [1331, 38] on button "Trip Builder" at bounding box center [1370, 49] width 110 height 36
click at [843, 187] on div "Planned Maint Dubai (Al Maktoum Intl)" at bounding box center [871, 181] width 1391 height 108
click at [582, 2] on button "Refresh" at bounding box center [546, 13] width 88 height 23
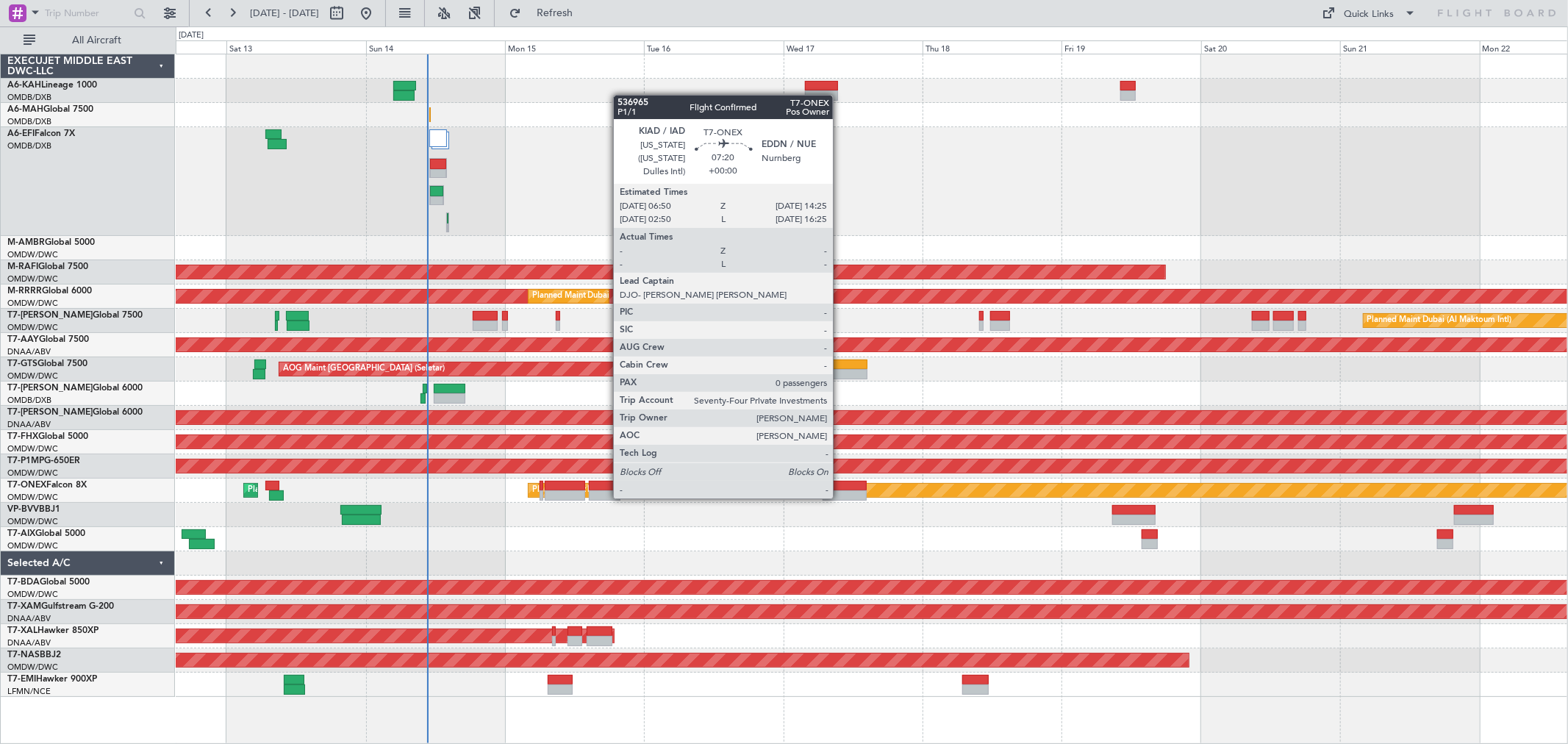
click at [840, 484] on div at bounding box center [844, 486] width 44 height 10
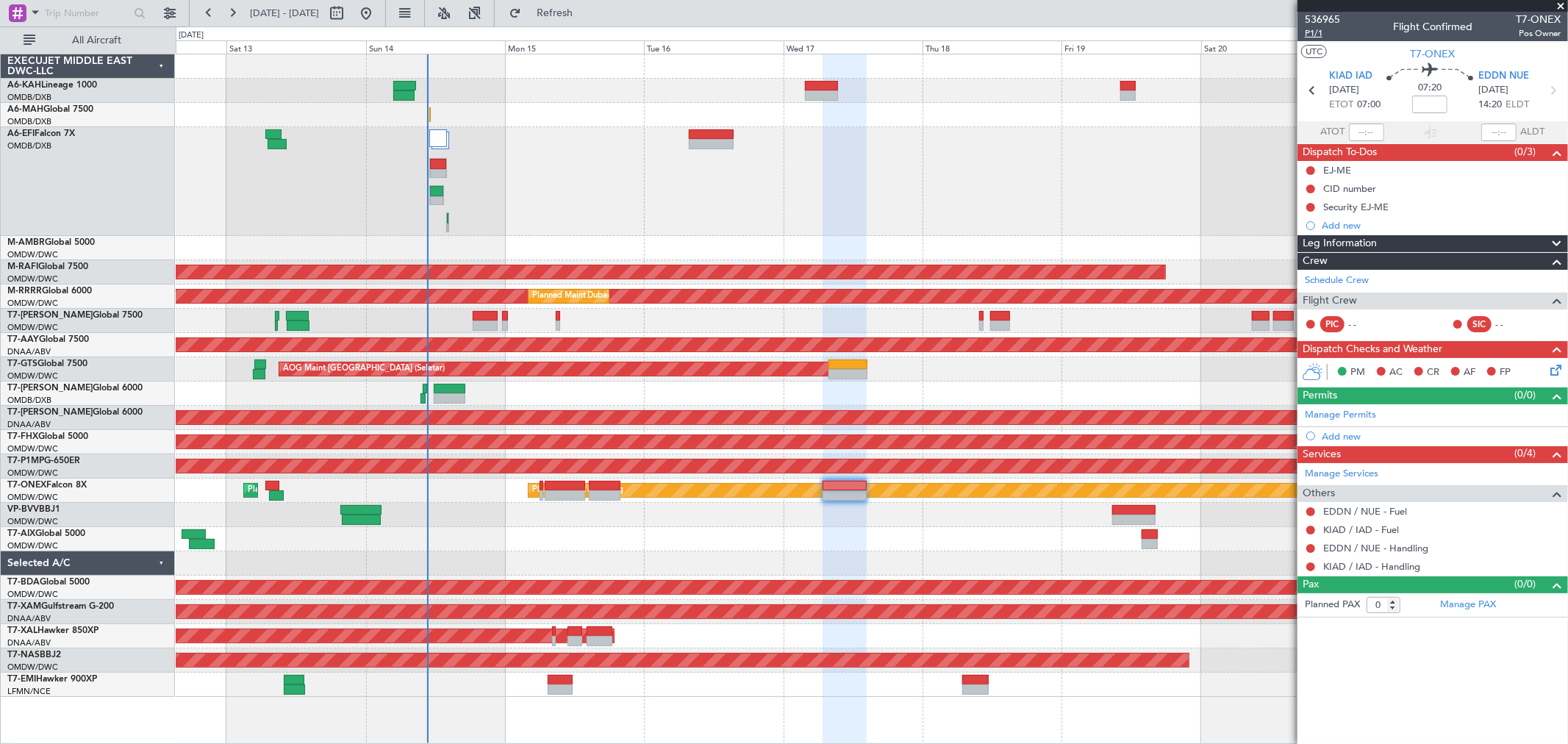
click at [1320, 36] on span "P1/1" at bounding box center [1322, 33] width 36 height 12
click at [586, 10] on span "Refresh" at bounding box center [555, 13] width 62 height 10
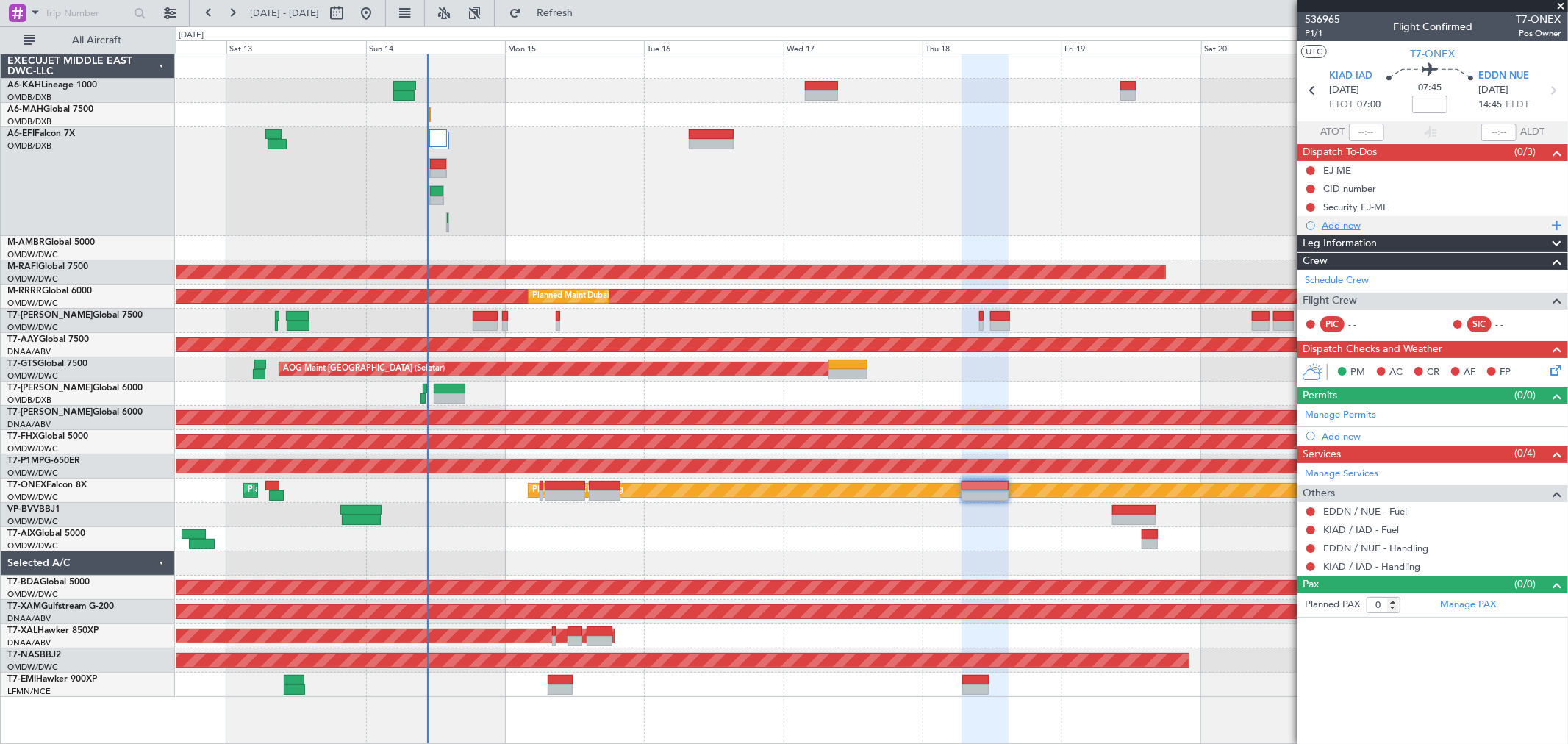
click at [1344, 216] on div "Add new" at bounding box center [1433, 225] width 270 height 18
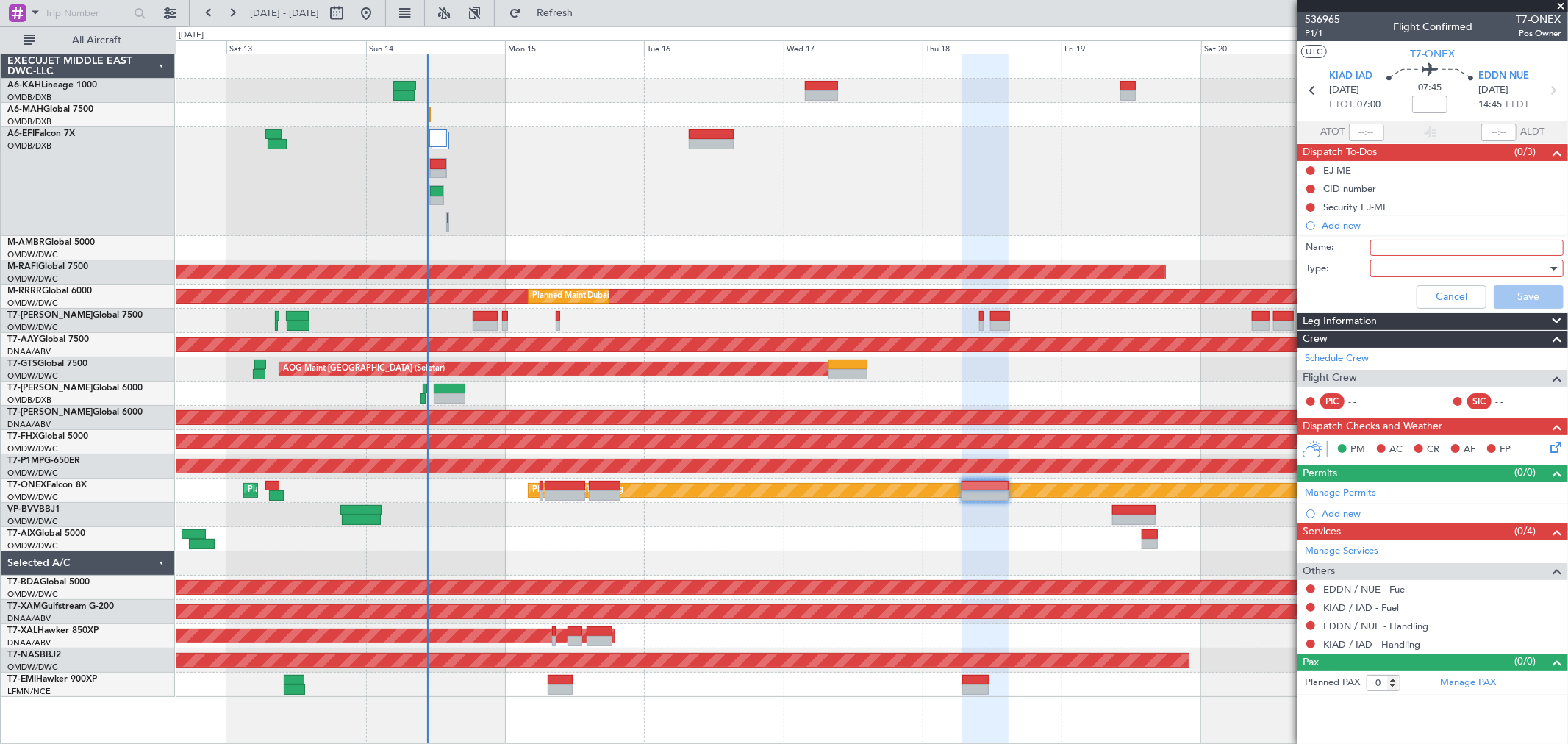
click at [1435, 248] on input "Name:" at bounding box center [1466, 247] width 193 height 16
type input "Flight planning"
click at [1419, 267] on div at bounding box center [1461, 268] width 172 height 22
click at [1420, 296] on span "Generic" at bounding box center [1460, 298] width 180 height 22
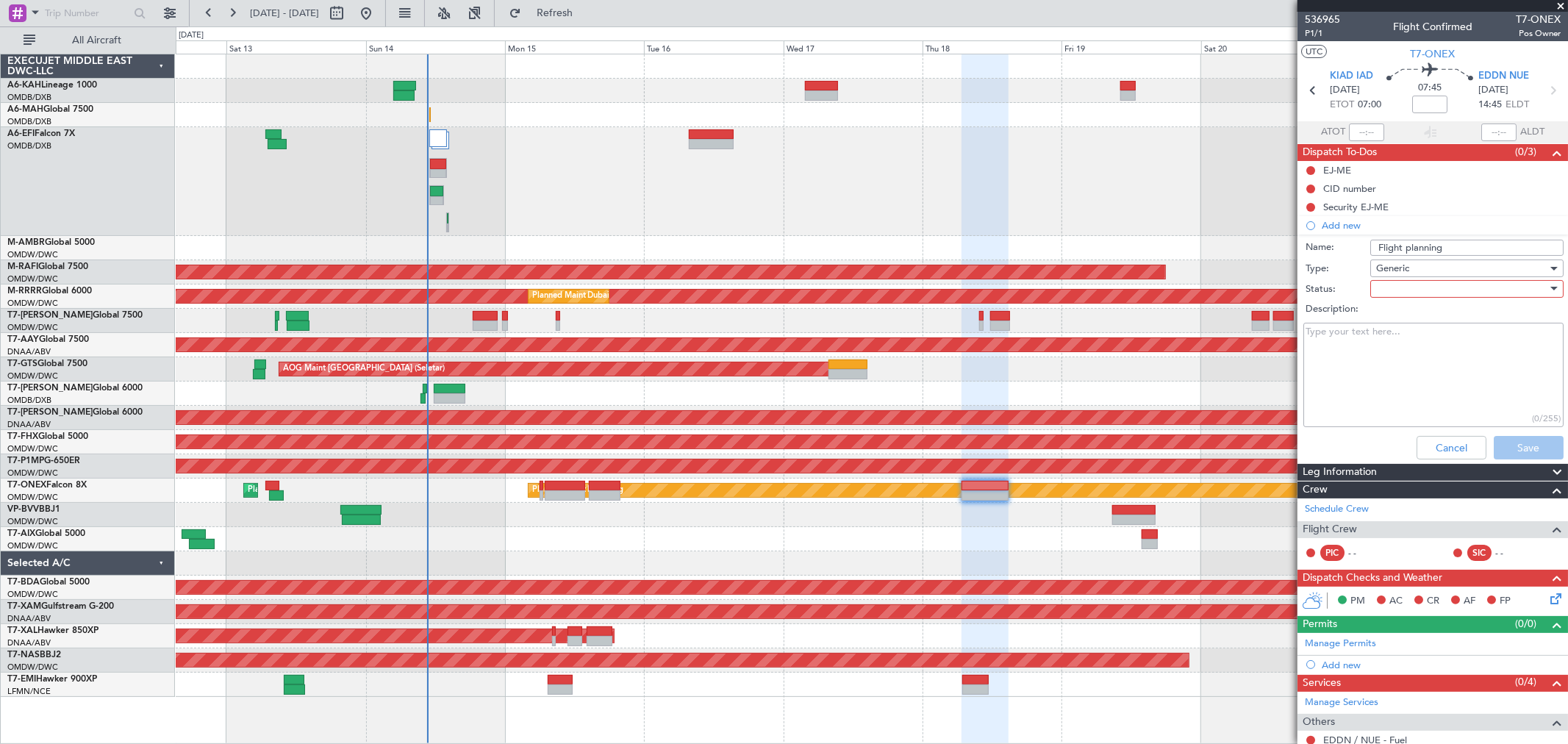
click at [1420, 296] on div at bounding box center [1461, 289] width 172 height 22
click at [1422, 321] on span "Not Started" at bounding box center [1460, 317] width 172 height 22
click at [584, 10] on span "Refresh" at bounding box center [555, 13] width 62 height 10
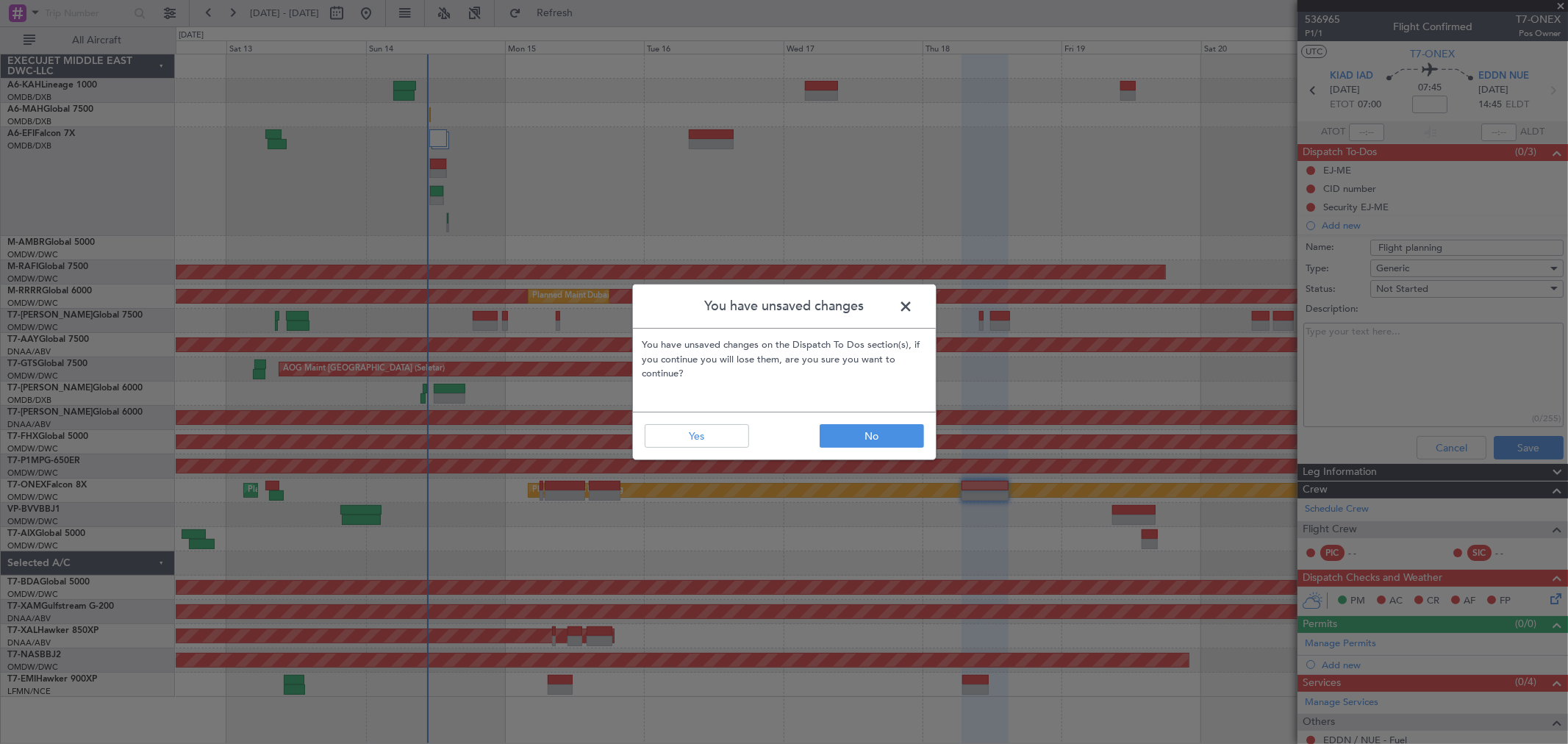
click at [1438, 446] on div "You have unsaved changes You have unsaved changes on the Dispatch To Dos sectio…" at bounding box center [784, 372] width 1568 height 744
click at [914, 297] on span at bounding box center [914, 310] width 0 height 29
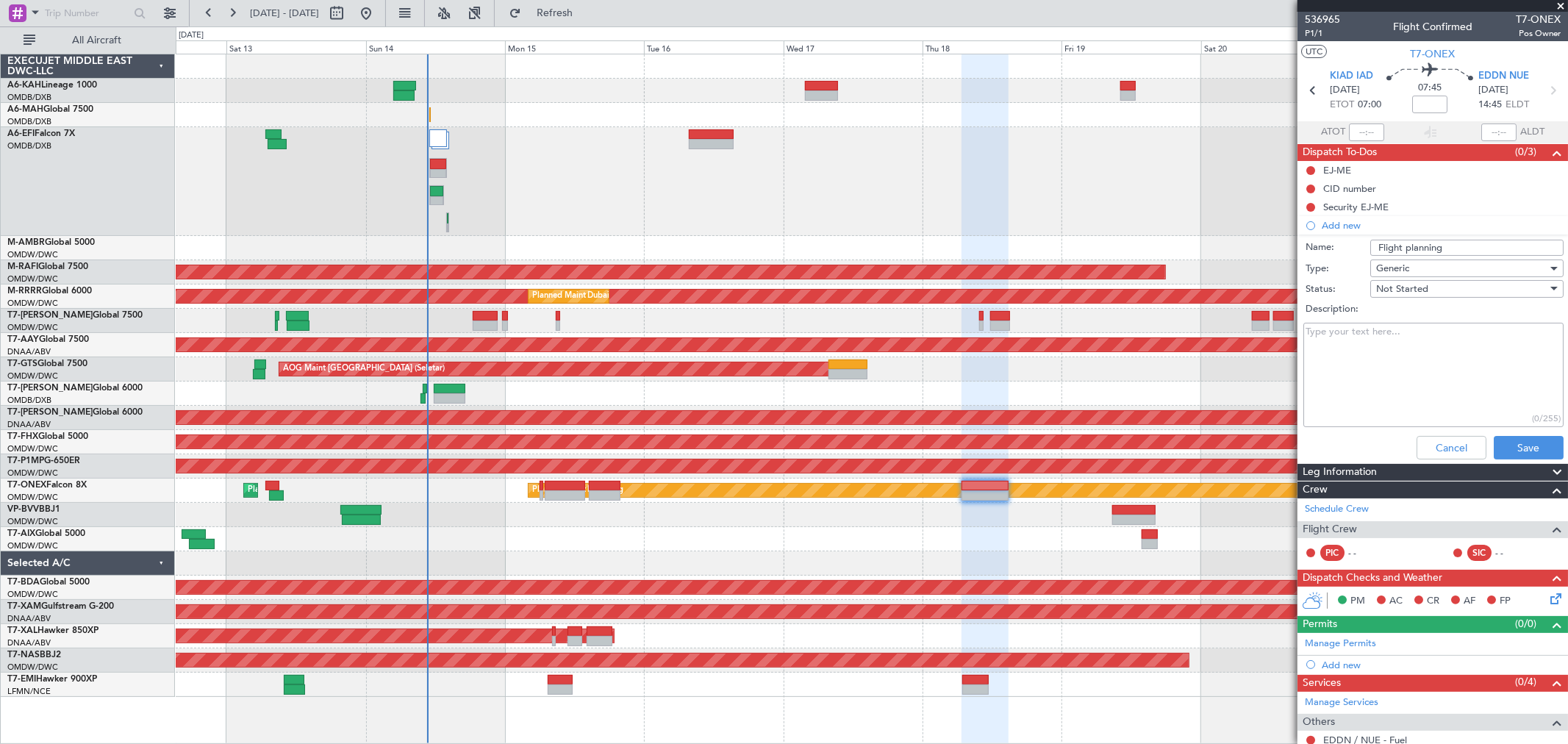
click at [1384, 362] on textarea "Description:" at bounding box center [1433, 375] width 260 height 105
paste textarea "FL450 M0.82"
type textarea "FL450 M0.82"
click at [1518, 437] on button "Save" at bounding box center [1528, 447] width 70 height 23
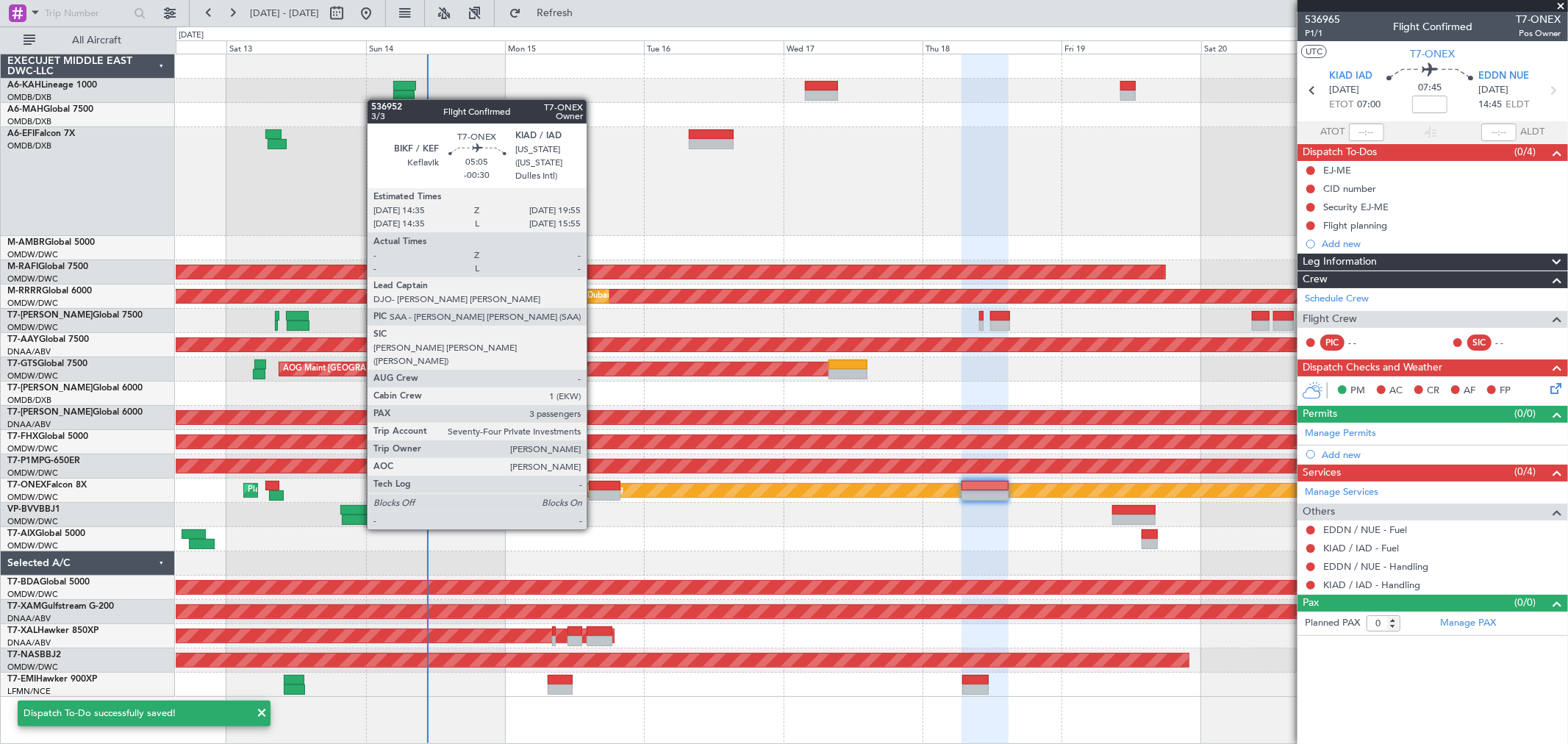
click at [594, 488] on div at bounding box center [604, 486] width 31 height 10
